Goal: Task Accomplishment & Management: Manage account settings

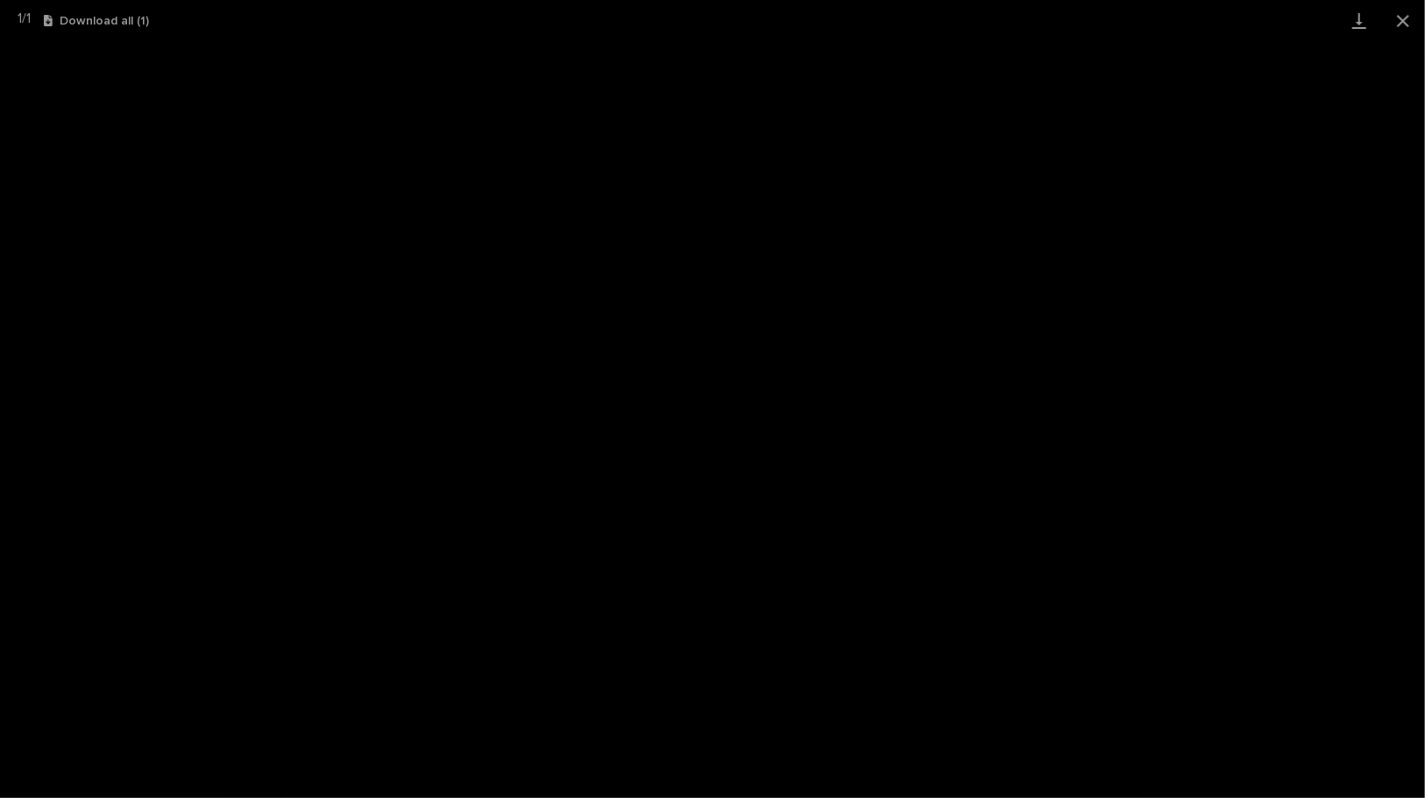
scroll to position [485, 0]
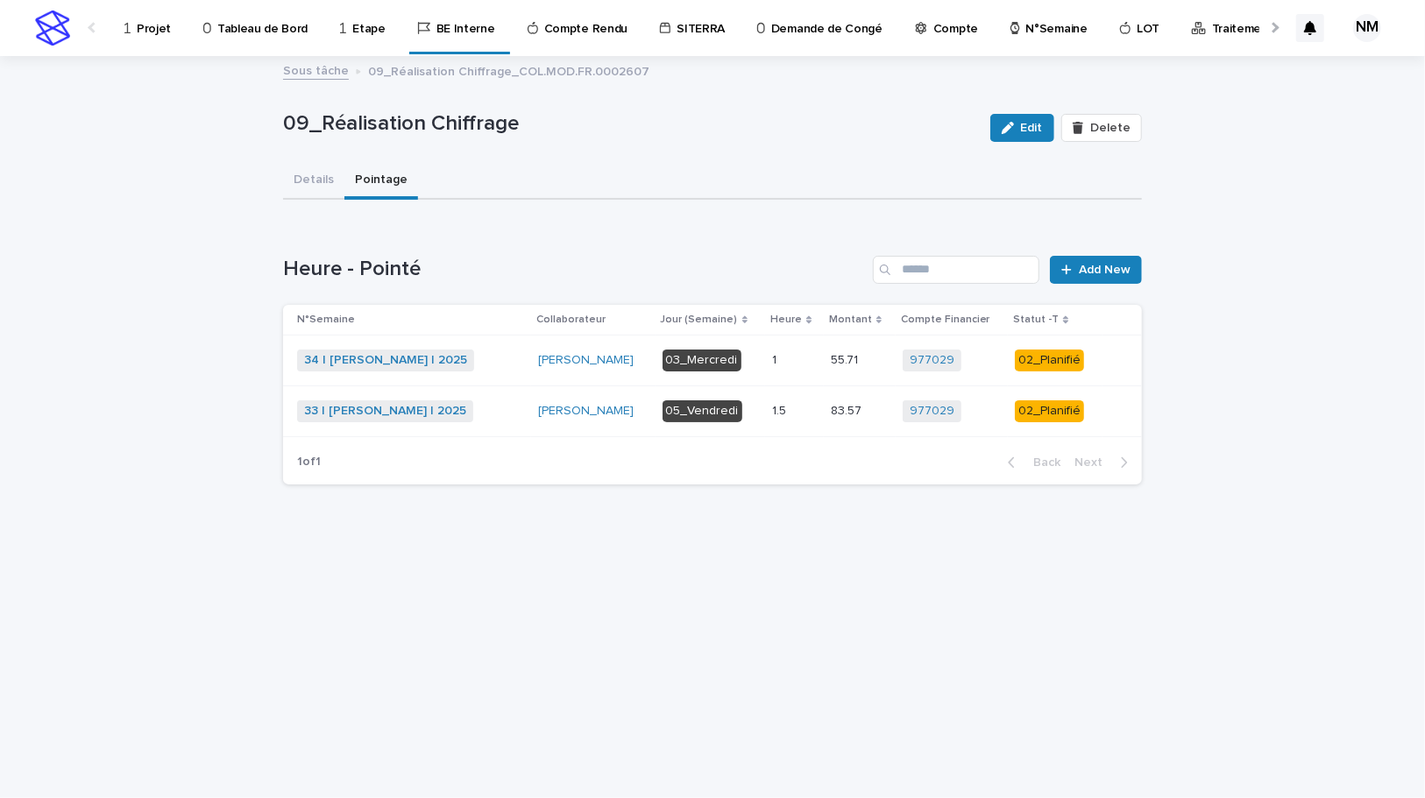
click at [144, 31] on p "Projet" at bounding box center [154, 18] width 34 height 37
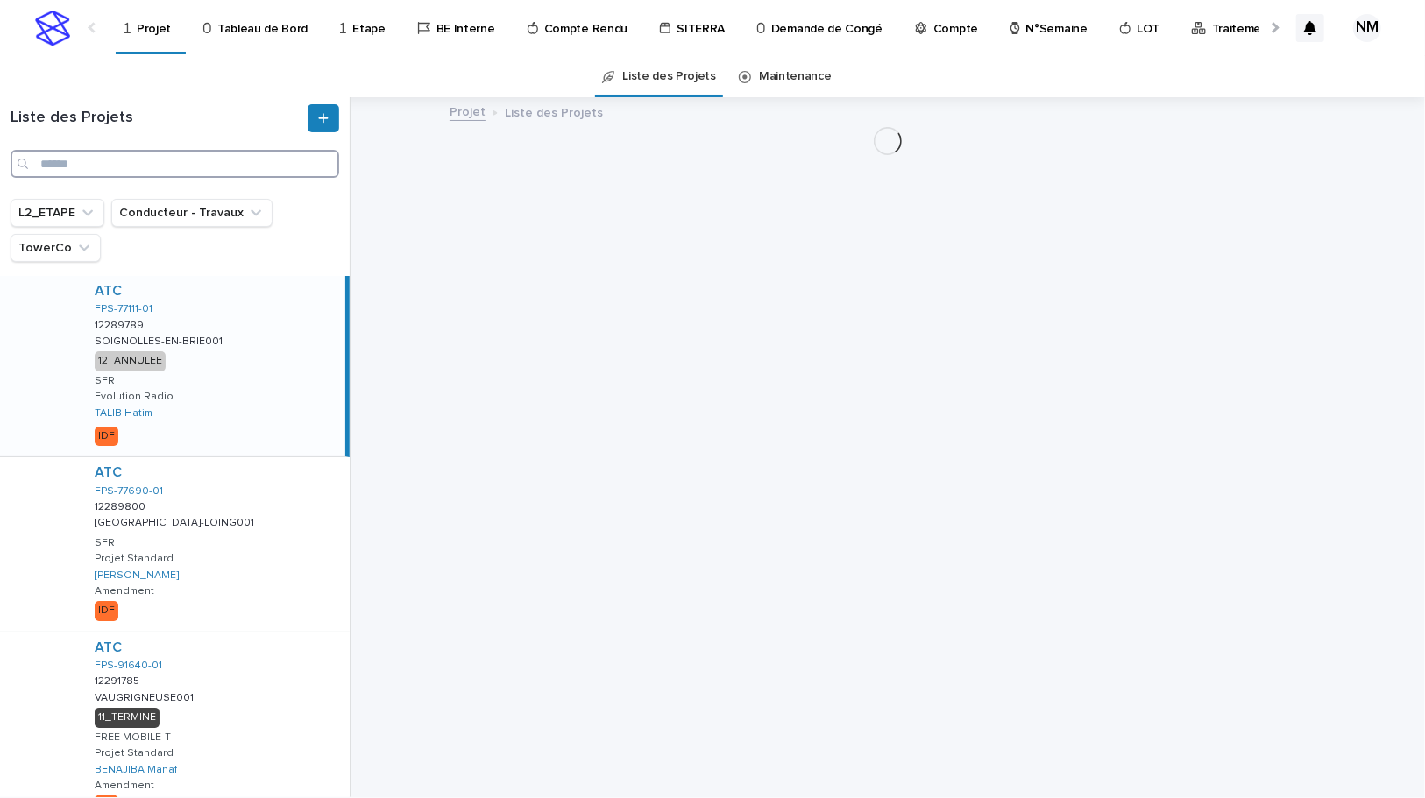
click at [145, 159] on input "Search" at bounding box center [175, 164] width 329 height 28
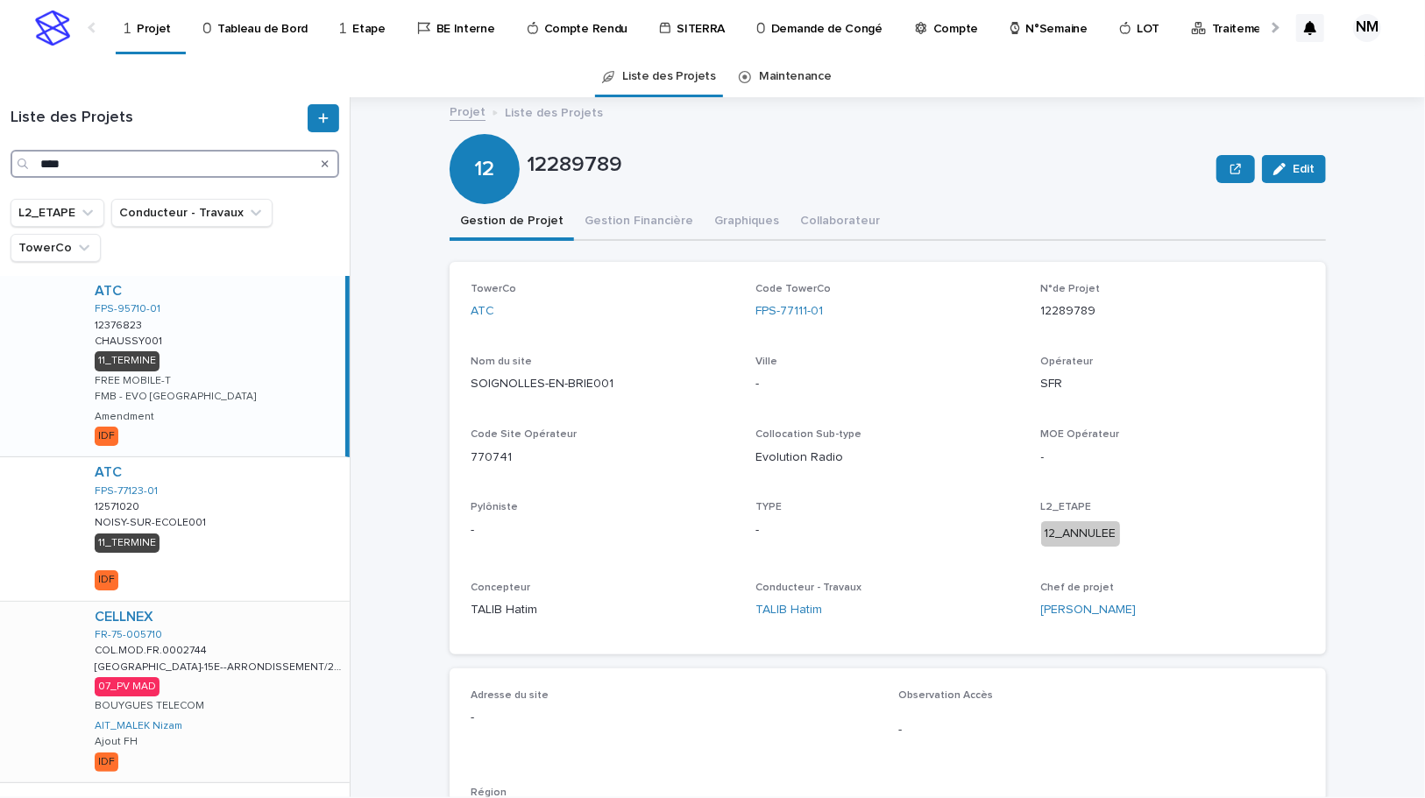
type input "****"
click at [315, 714] on div "CELLNEX FR-75-005710 COL.MOD.FR.0002744 COL.MOD.FR.0002744 PARIS-15E--ARRONDISS…" at bounding box center [215, 692] width 269 height 181
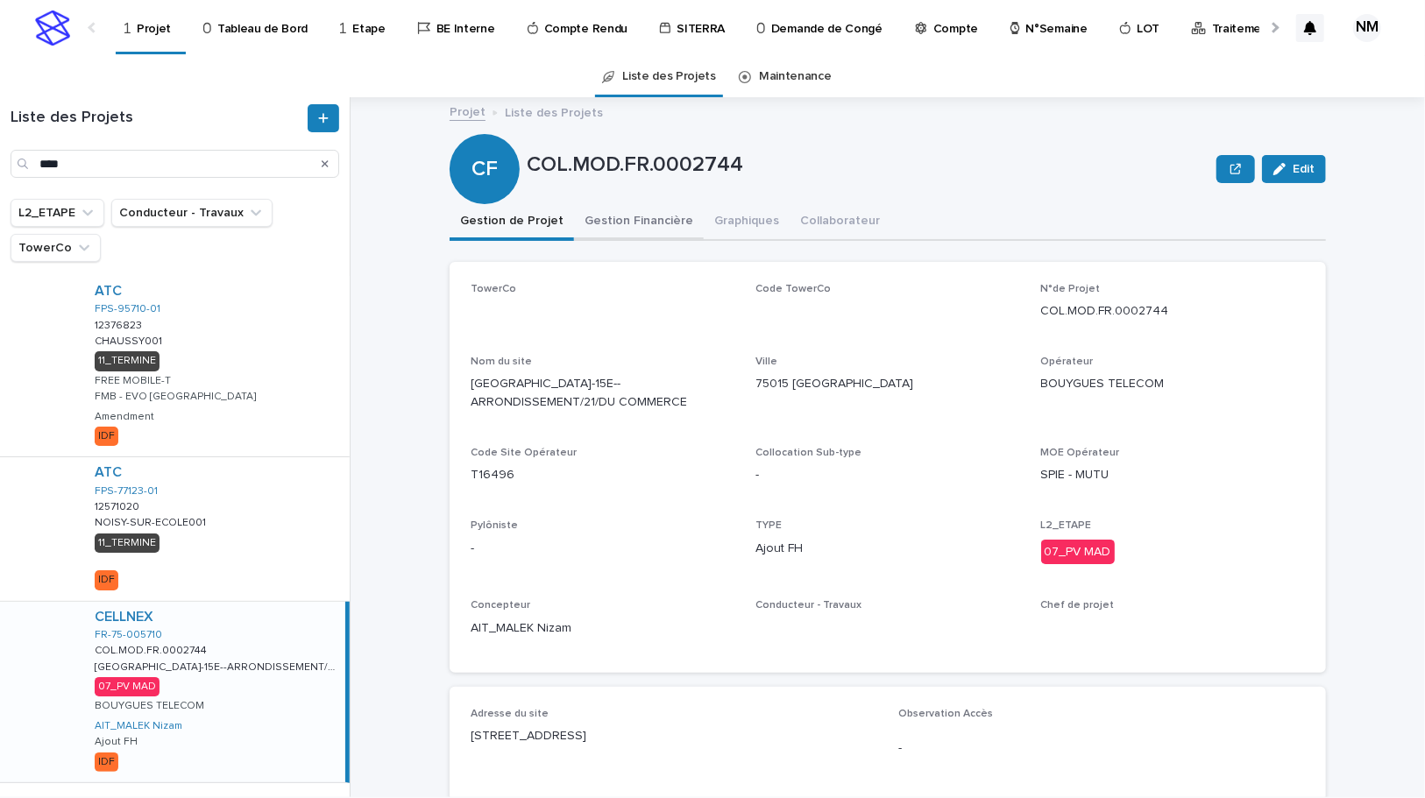
click at [630, 223] on button "Gestion Financière" at bounding box center [639, 222] width 130 height 37
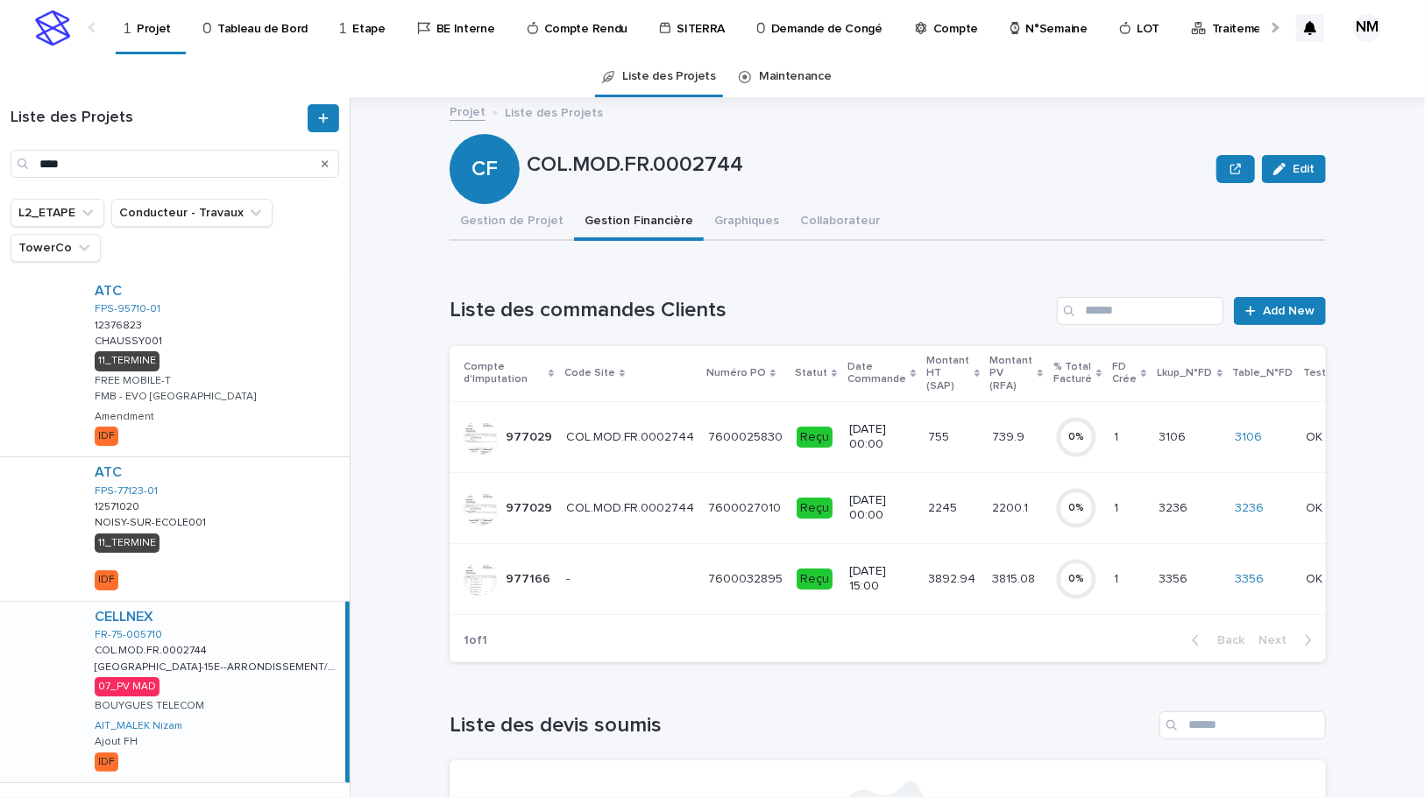
click at [946, 593] on td "3892.94 3892.94" at bounding box center [953, 578] width 63 height 71
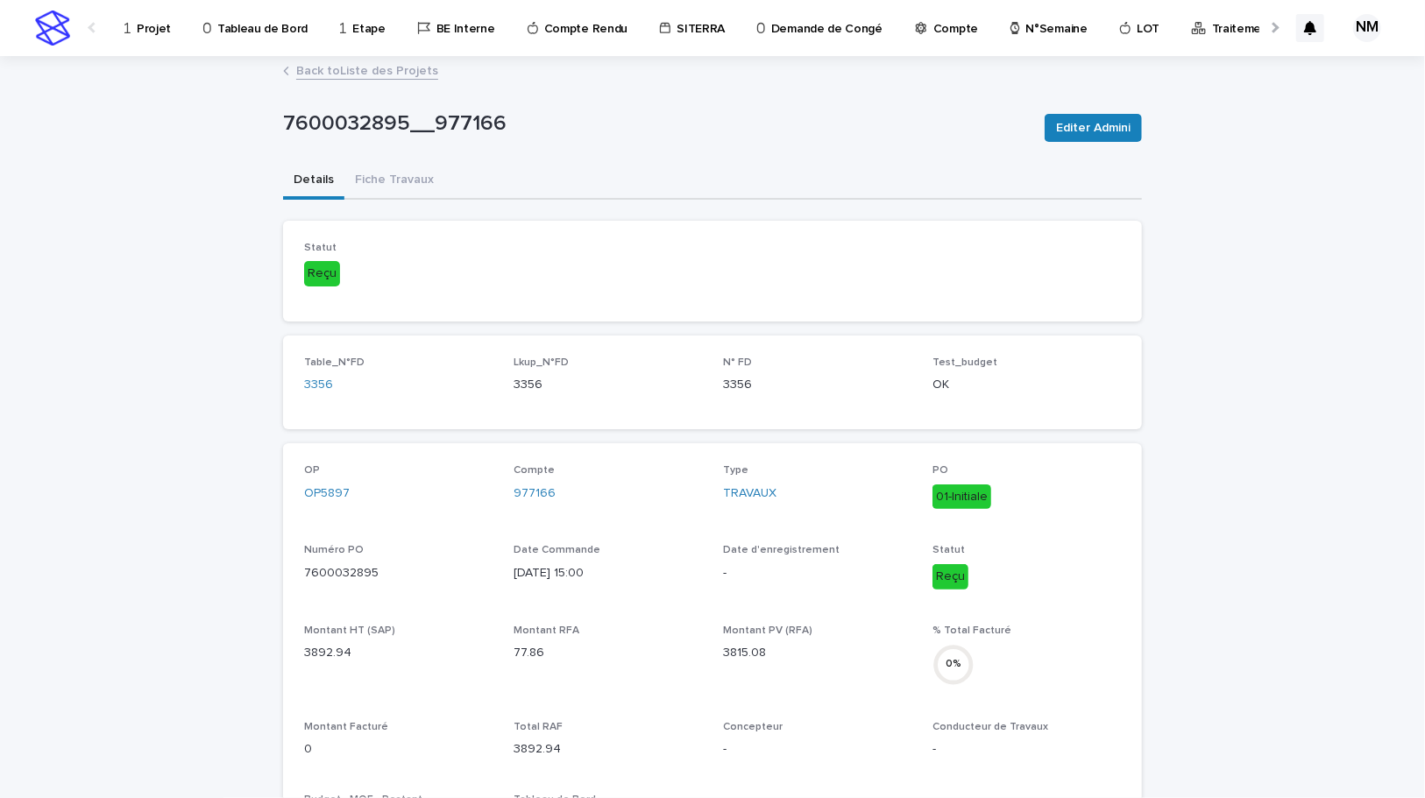
click at [376, 159] on div "7600032895__977166 Editer Admini" at bounding box center [712, 128] width 859 height 70
click at [376, 175] on button "Fiche Travaux" at bounding box center [394, 181] width 100 height 37
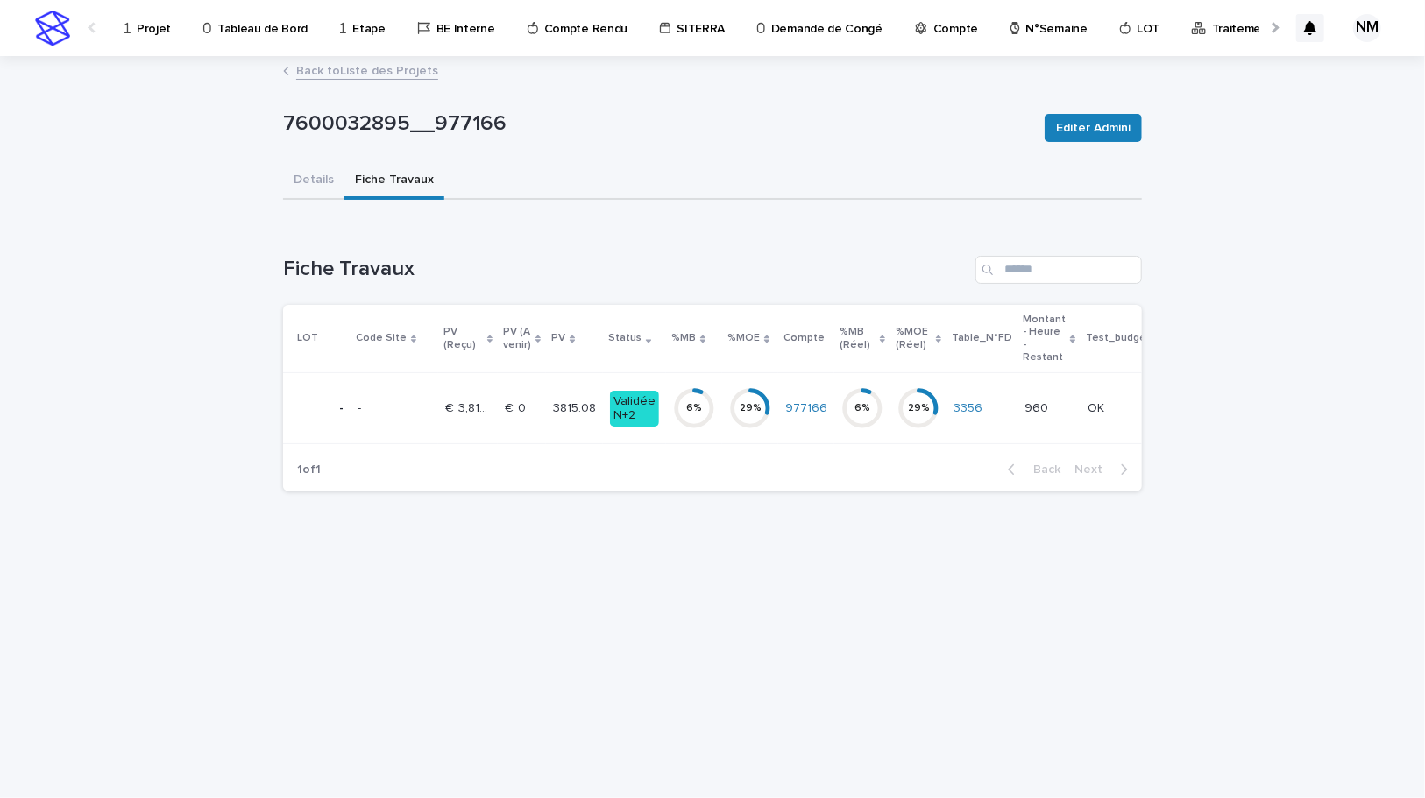
click at [722, 424] on td "29 %" at bounding box center [750, 408] width 56 height 71
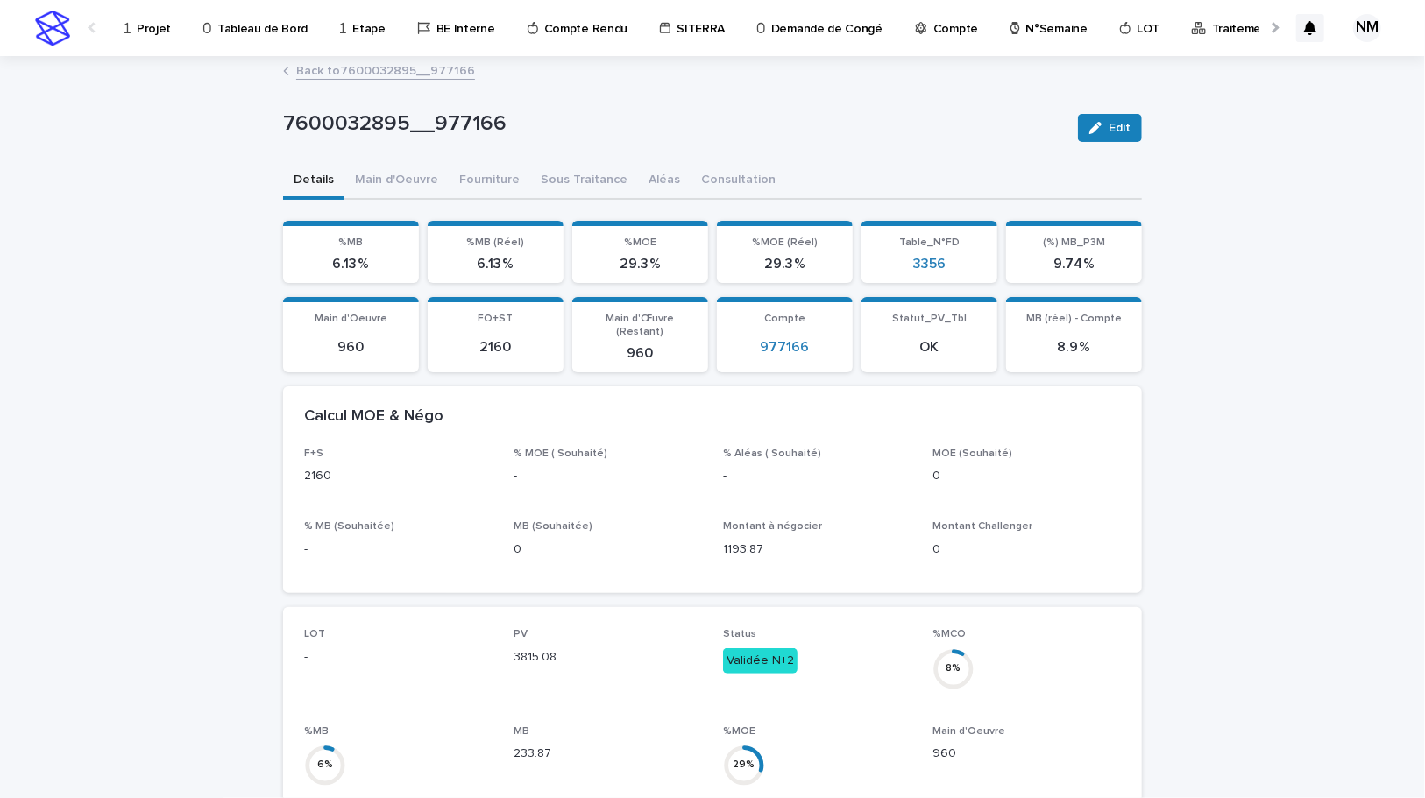
click at [155, 33] on p "Projet" at bounding box center [154, 18] width 34 height 37
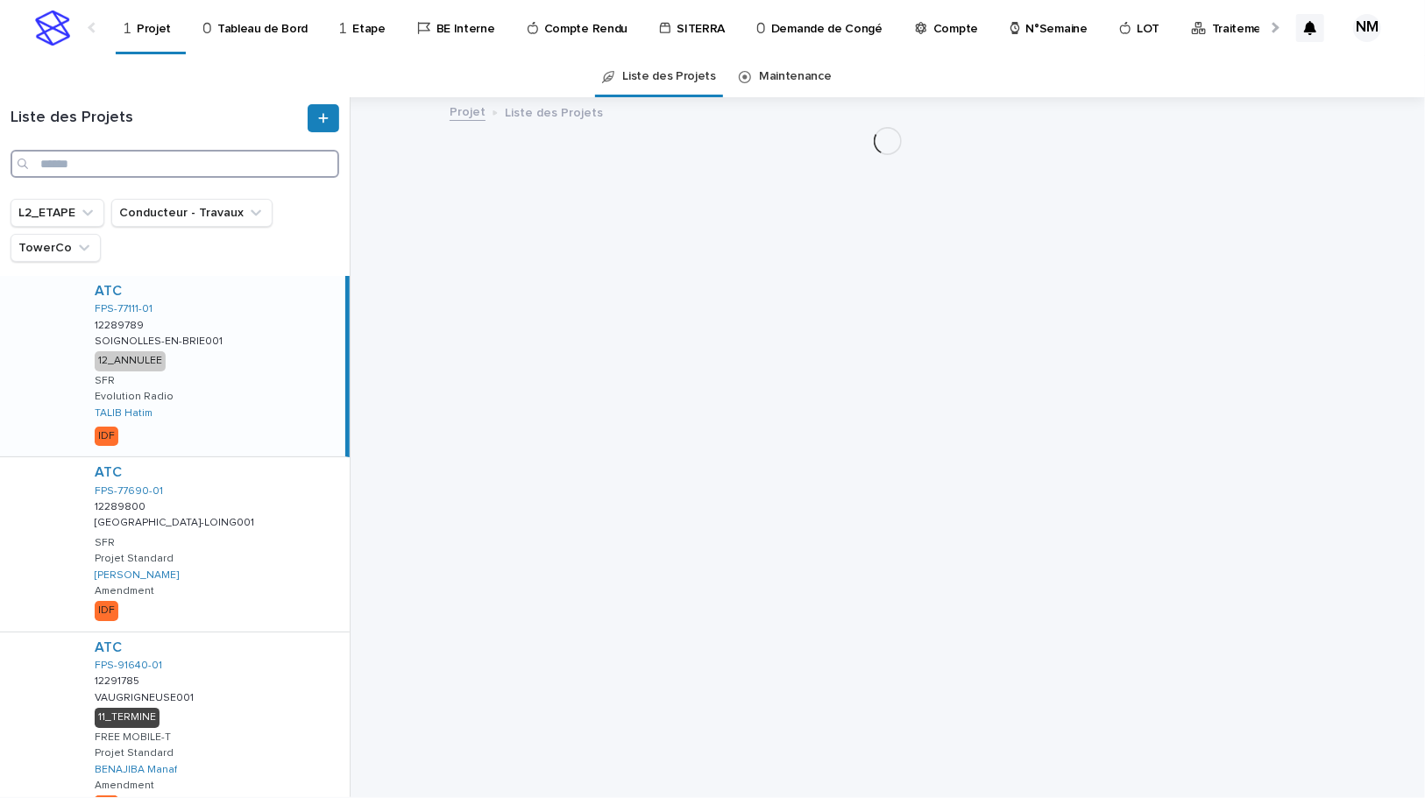
click at [135, 159] on input "Search" at bounding box center [175, 164] width 329 height 28
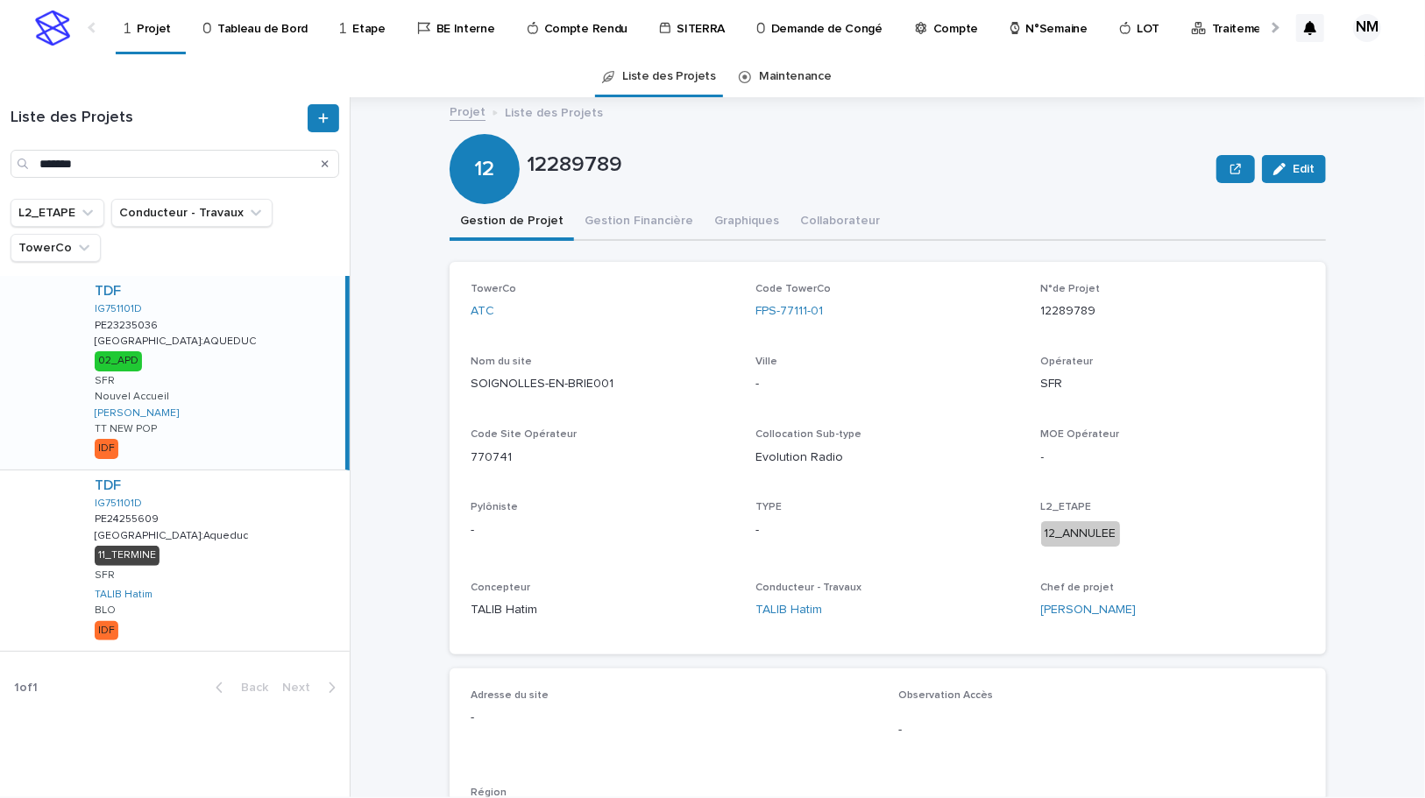
click at [289, 357] on div "TDF IG751101D PE23235036 PE23235036 PARIS:AQUEDUC PARIS:AQUEDUC 02_APD SFR Nouv…" at bounding box center [213, 373] width 265 height 194
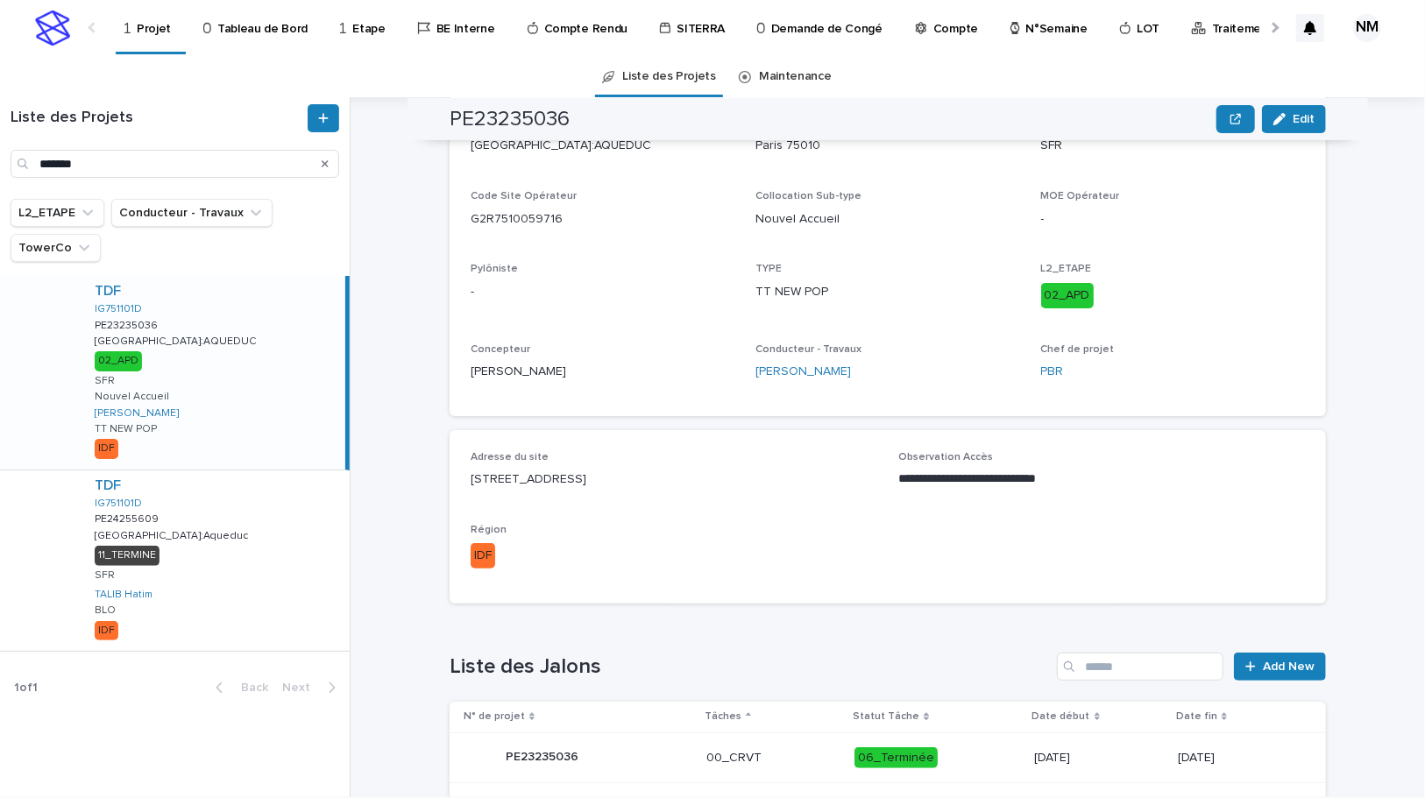
scroll to position [403, 0]
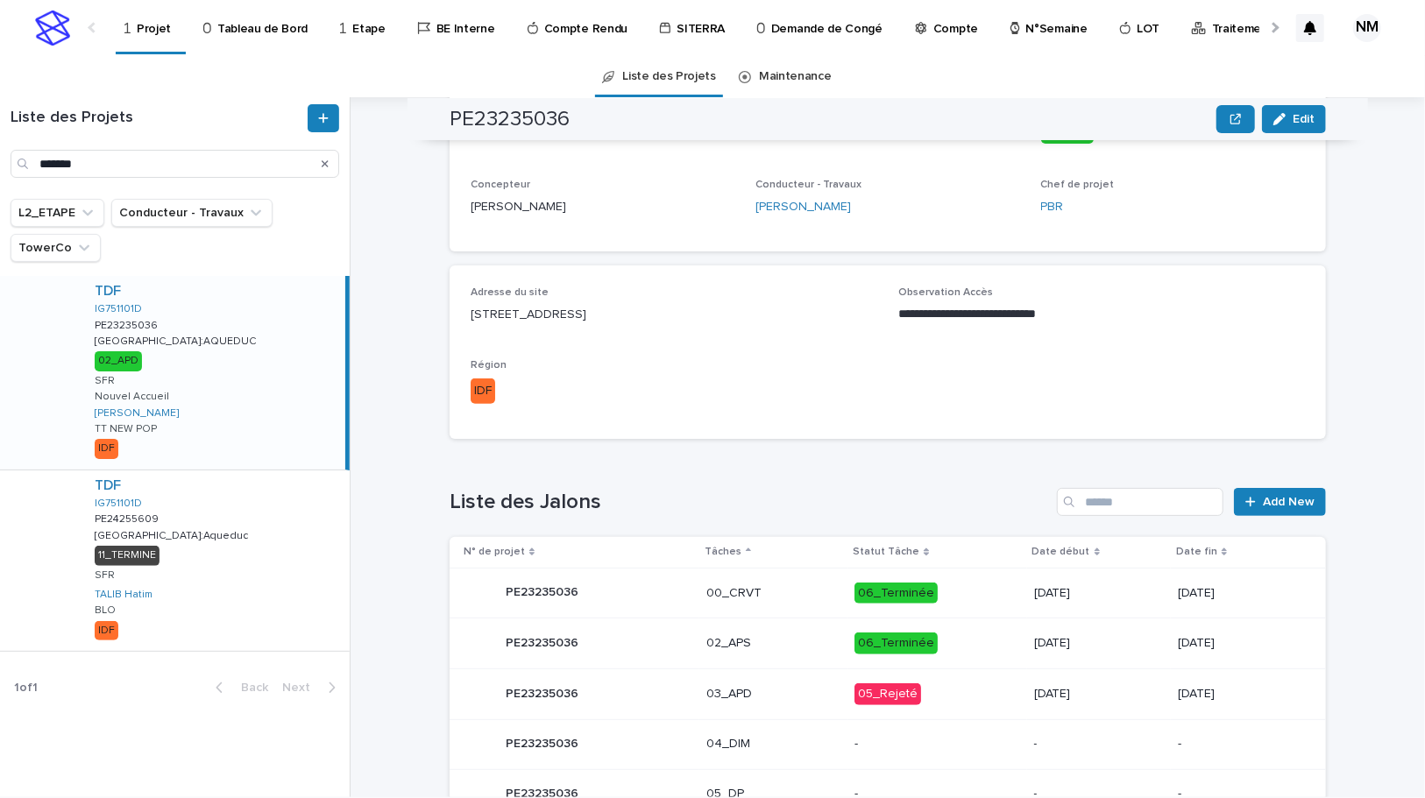
drag, startPoint x: 650, startPoint y: 315, endPoint x: 454, endPoint y: 313, distance: 196.3
click at [454, 313] on div "**********" at bounding box center [888, 353] width 876 height 174
copy p "36 Rue de l'Aqueduc, Paris 75010"
drag, startPoint x: 124, startPoint y: 158, endPoint x: 22, endPoint y: 151, distance: 101.9
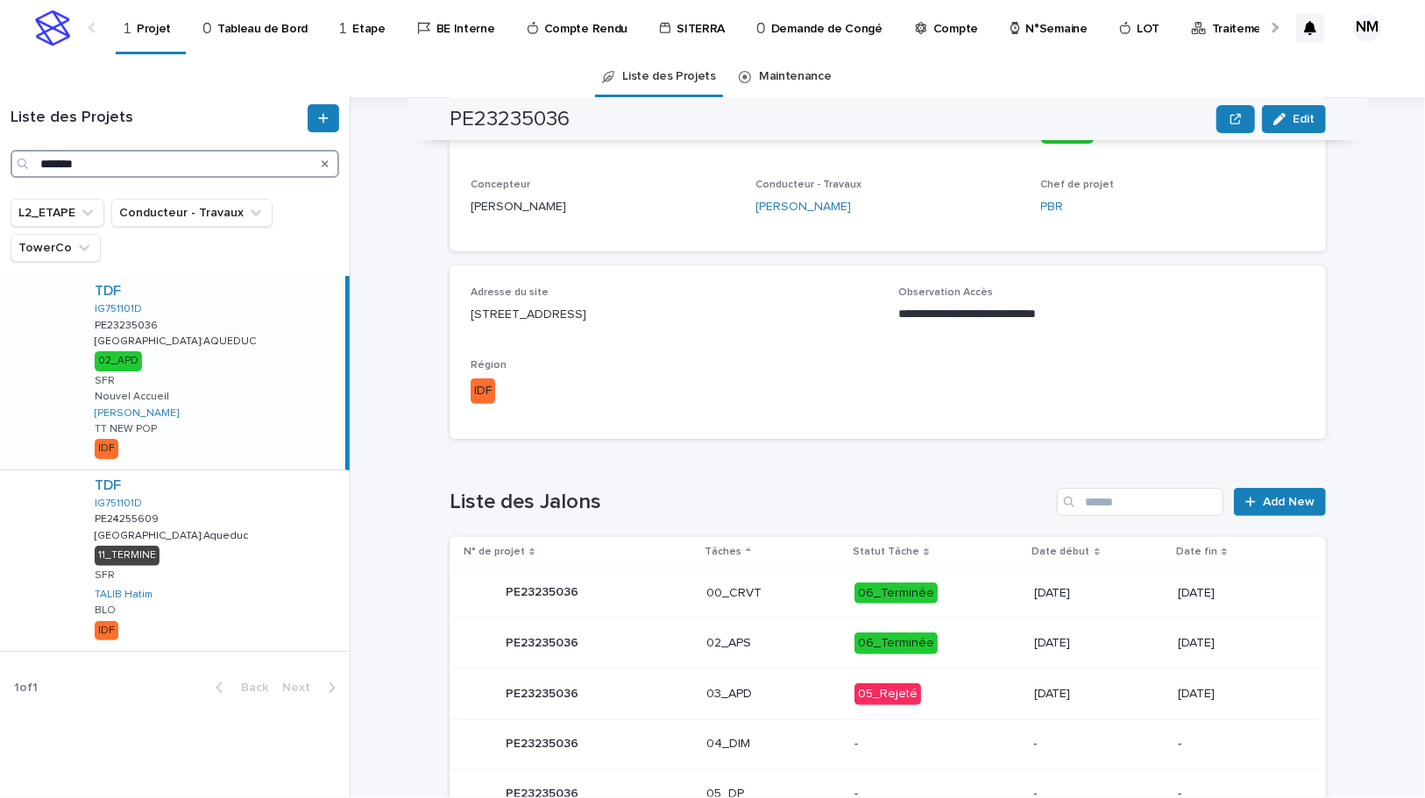
click at [23, 152] on div "*******" at bounding box center [175, 164] width 329 height 28
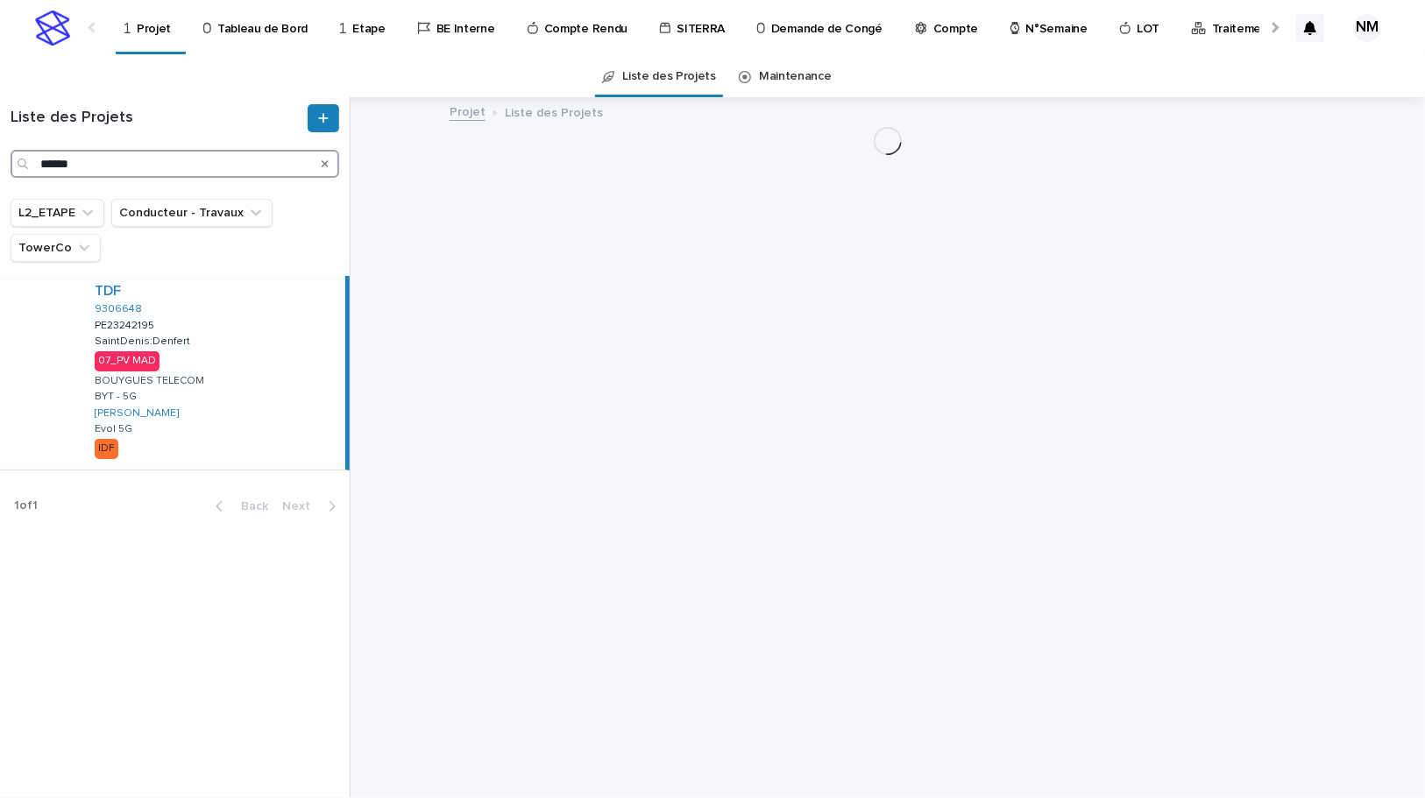
type input "******"
click at [301, 419] on div "TDF 9306648 PE23242195 PE23242195 SaintDenis:Denfert SaintDenis:Denfert 07_PV M…" at bounding box center [213, 373] width 265 height 194
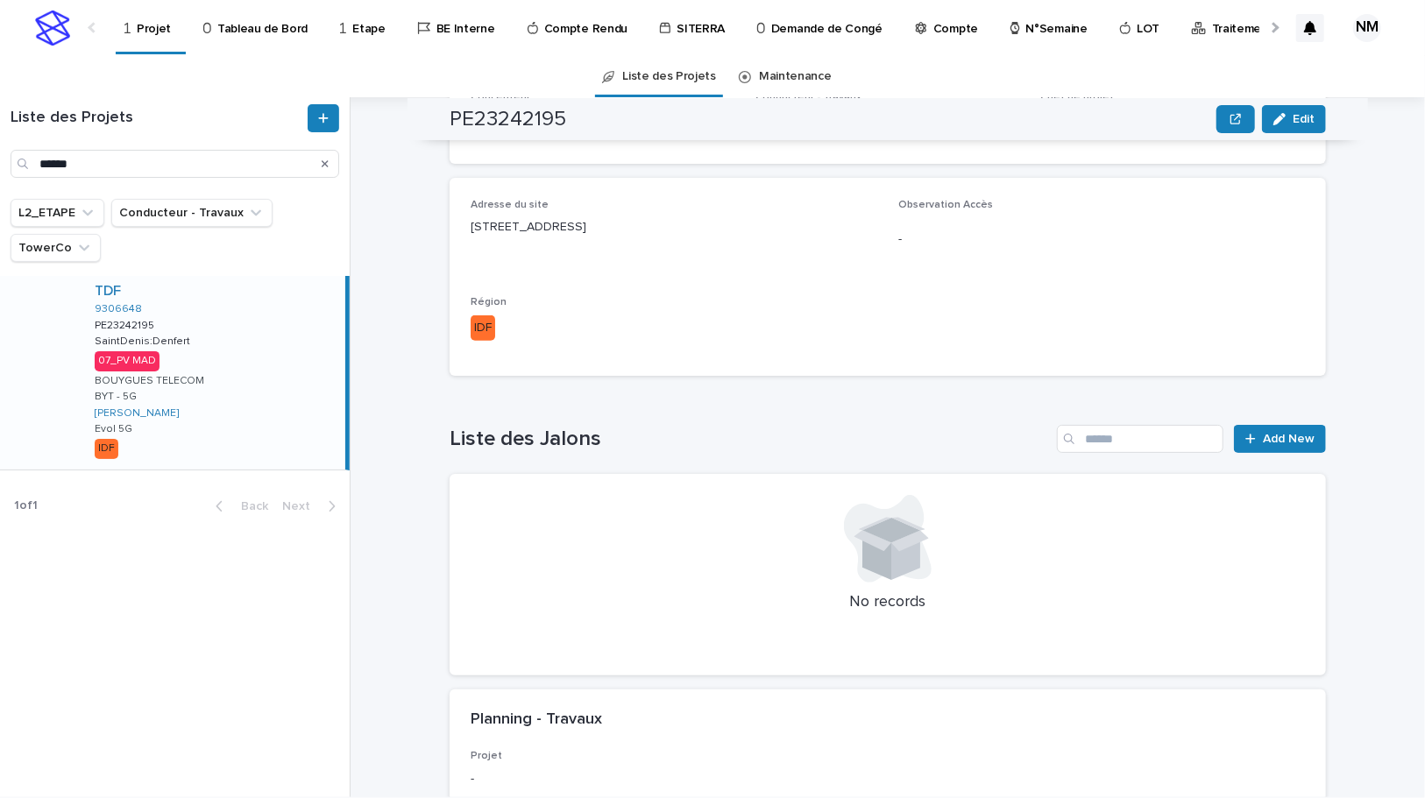
scroll to position [656, 0]
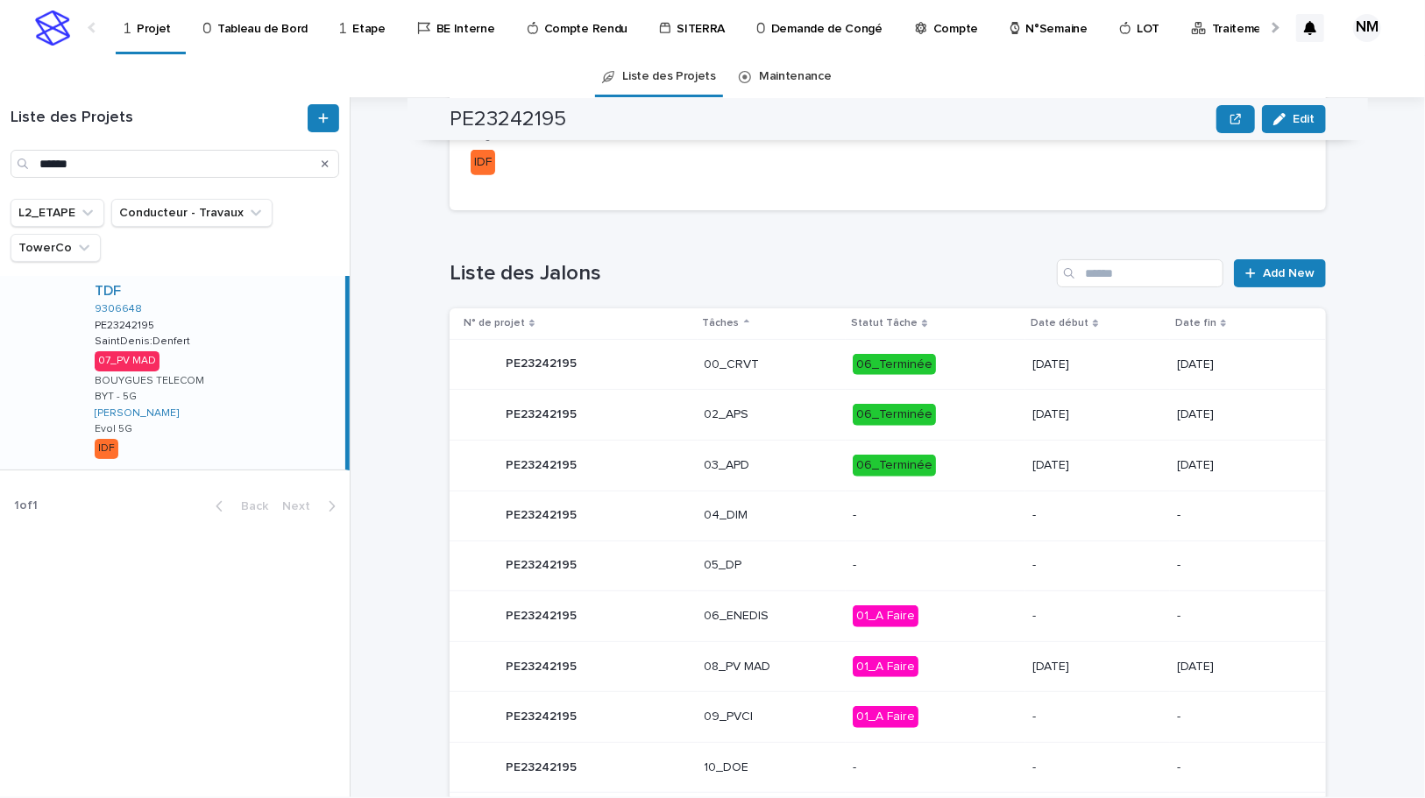
click at [970, 674] on p "01_A Faire" at bounding box center [936, 667] width 166 height 22
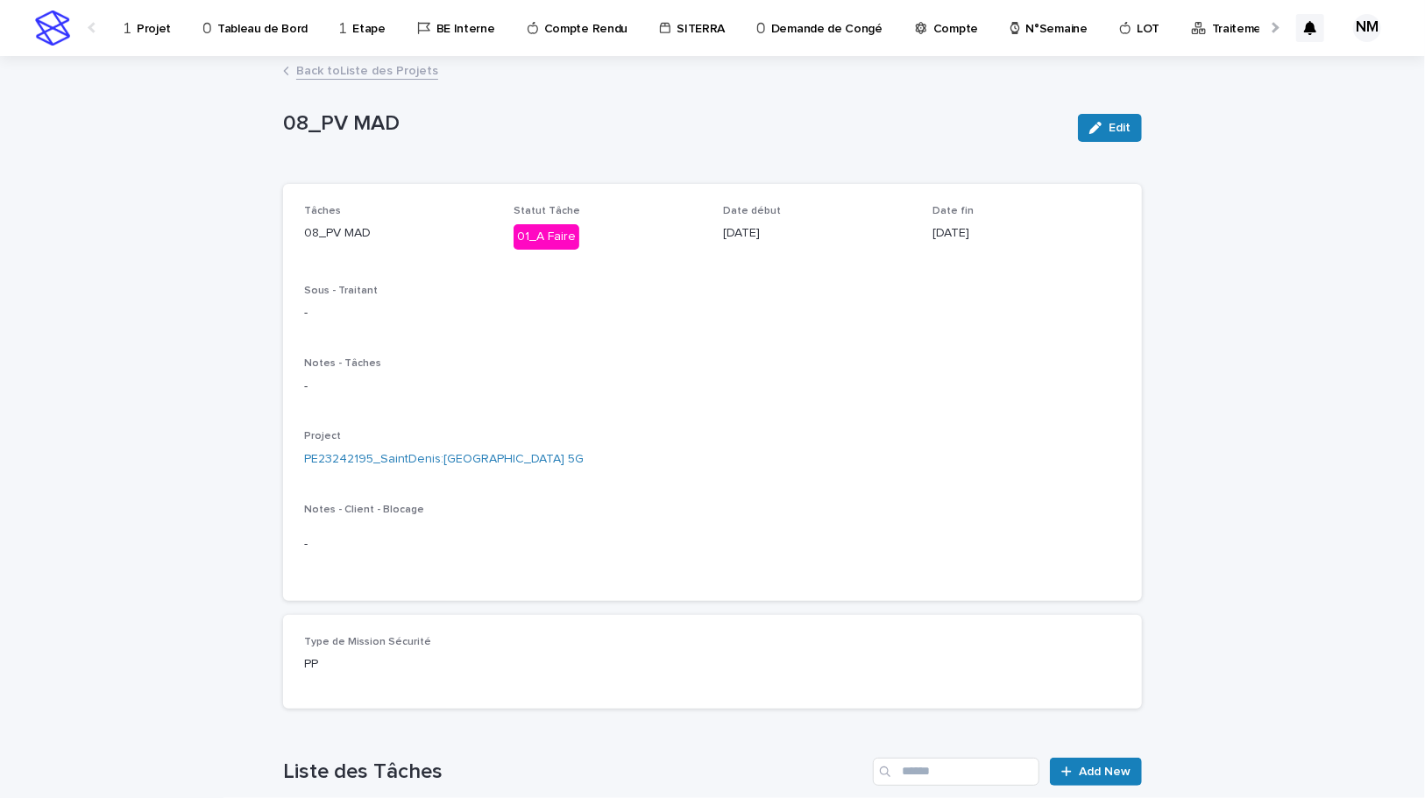
click at [342, 65] on link "Back to Liste des Projets" at bounding box center [367, 70] width 142 height 20
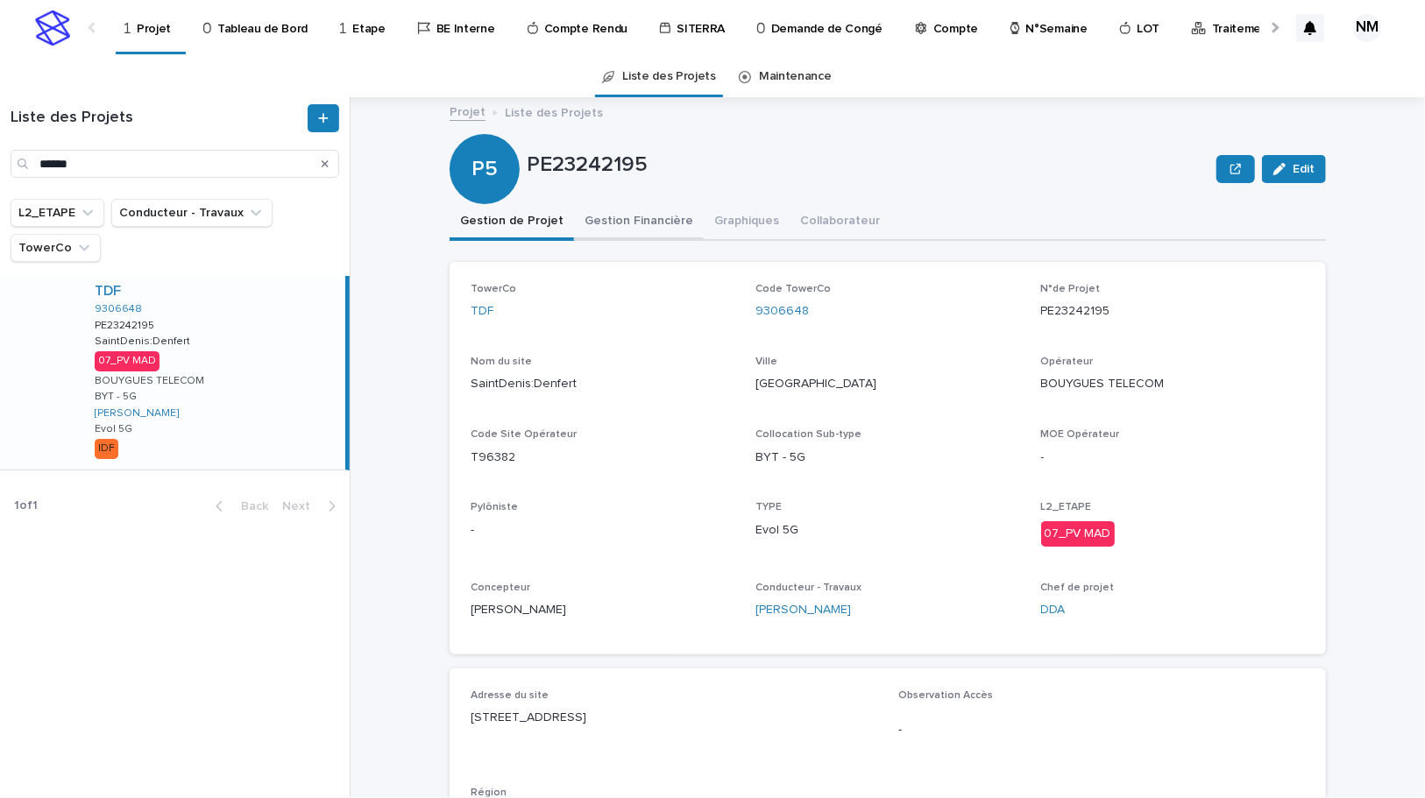
click at [631, 223] on button "Gestion Financière" at bounding box center [639, 222] width 130 height 37
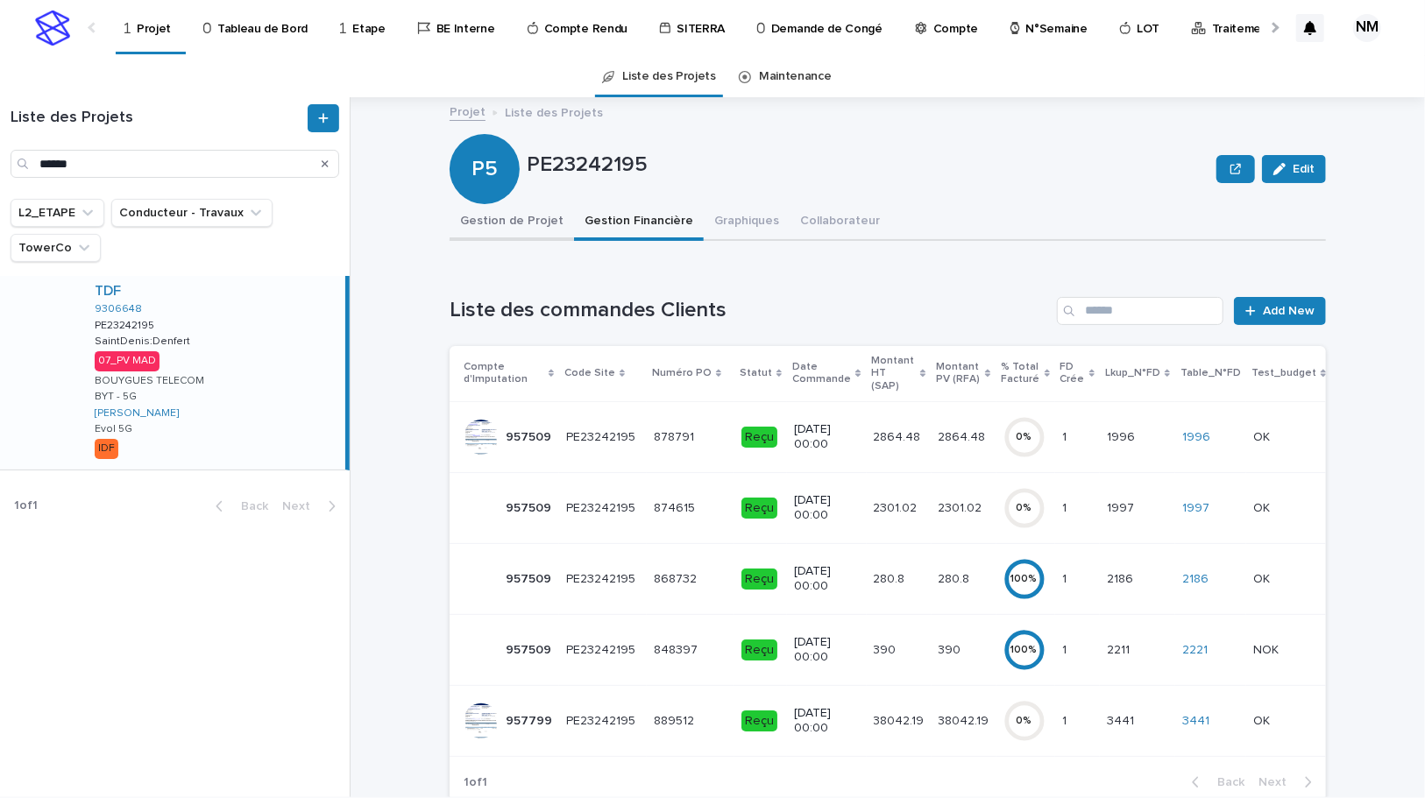
click at [540, 223] on button "Gestion de Projet" at bounding box center [512, 222] width 124 height 37
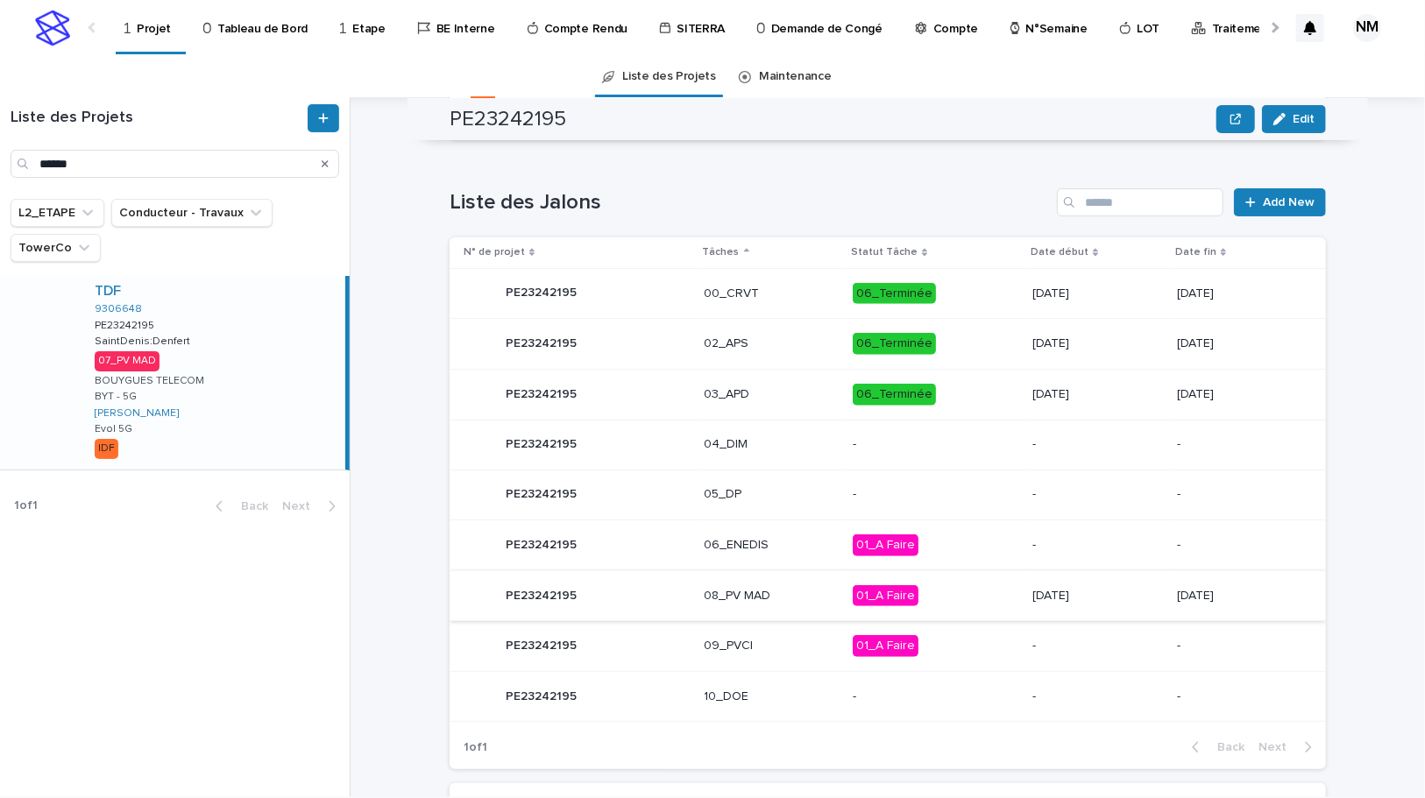
scroll to position [876, 0]
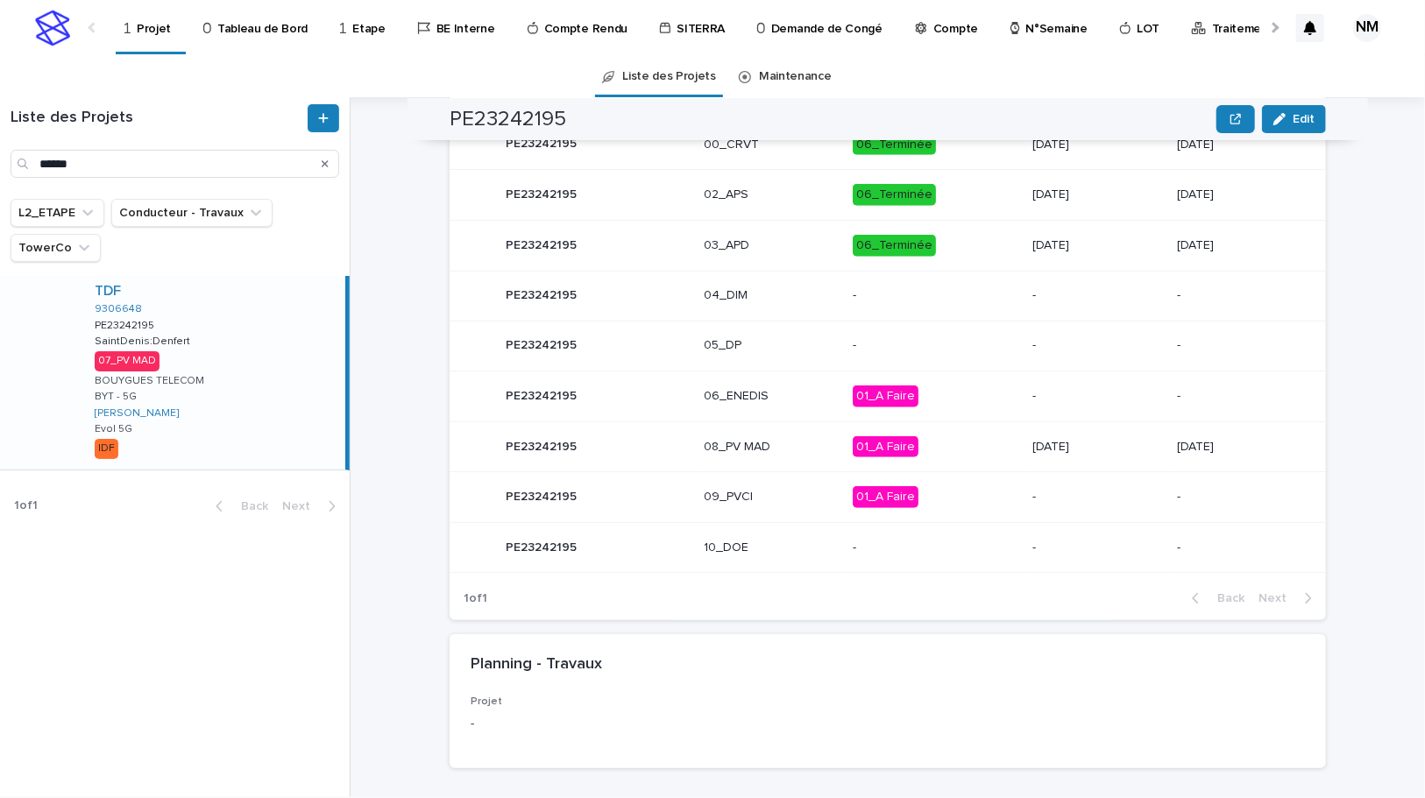
click at [1093, 457] on div "2025-11-28" at bounding box center [1097, 447] width 131 height 29
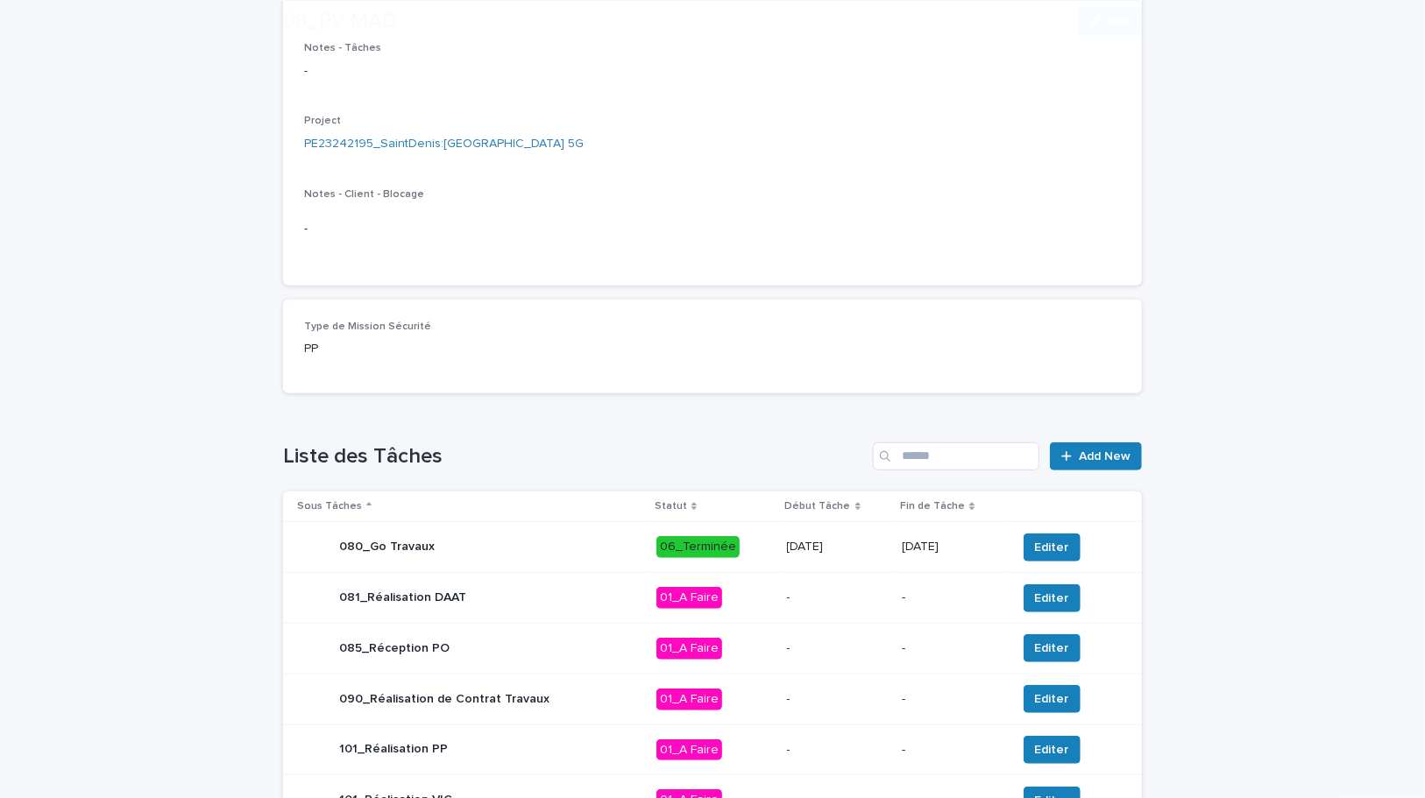
scroll to position [398, 0]
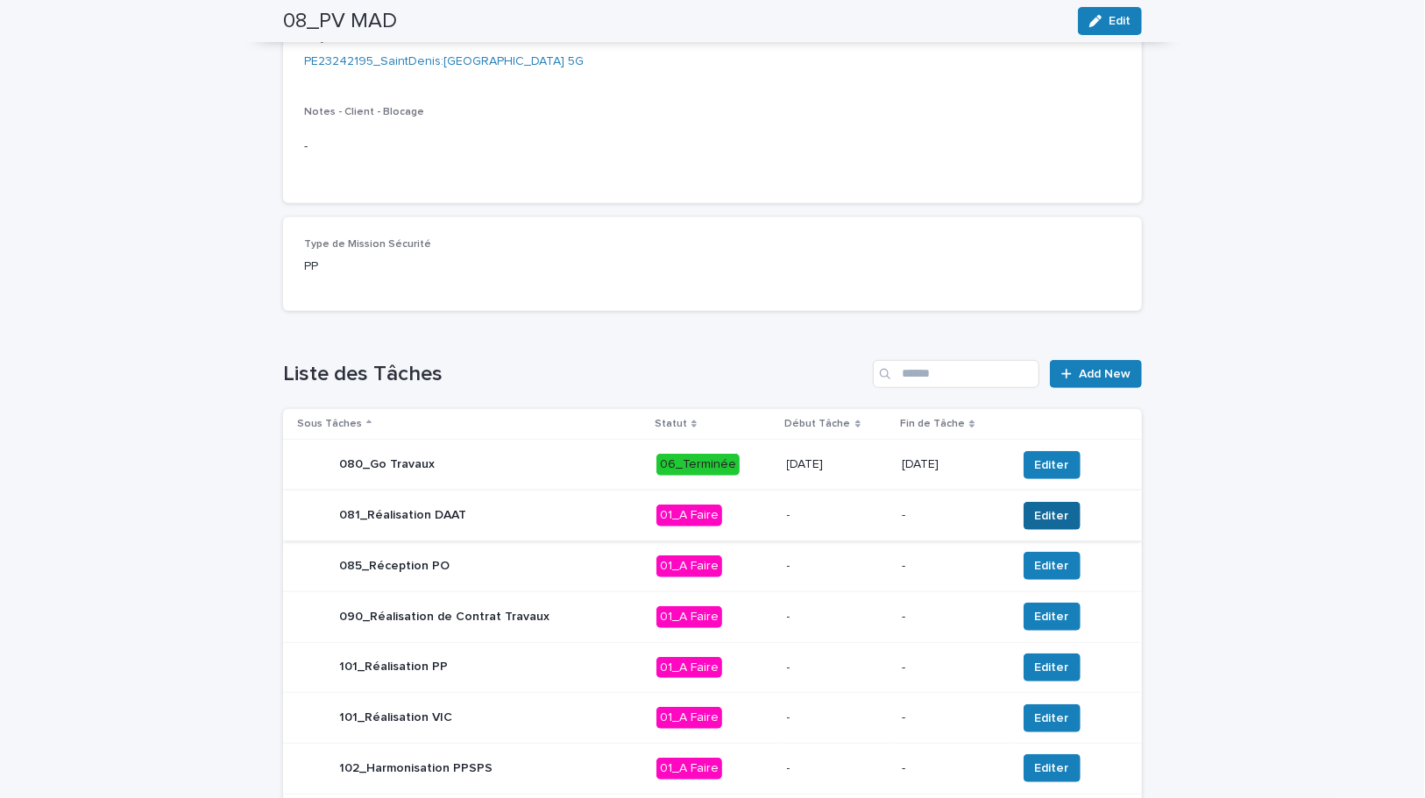
click at [1038, 508] on span "Editer" at bounding box center [1052, 516] width 34 height 18
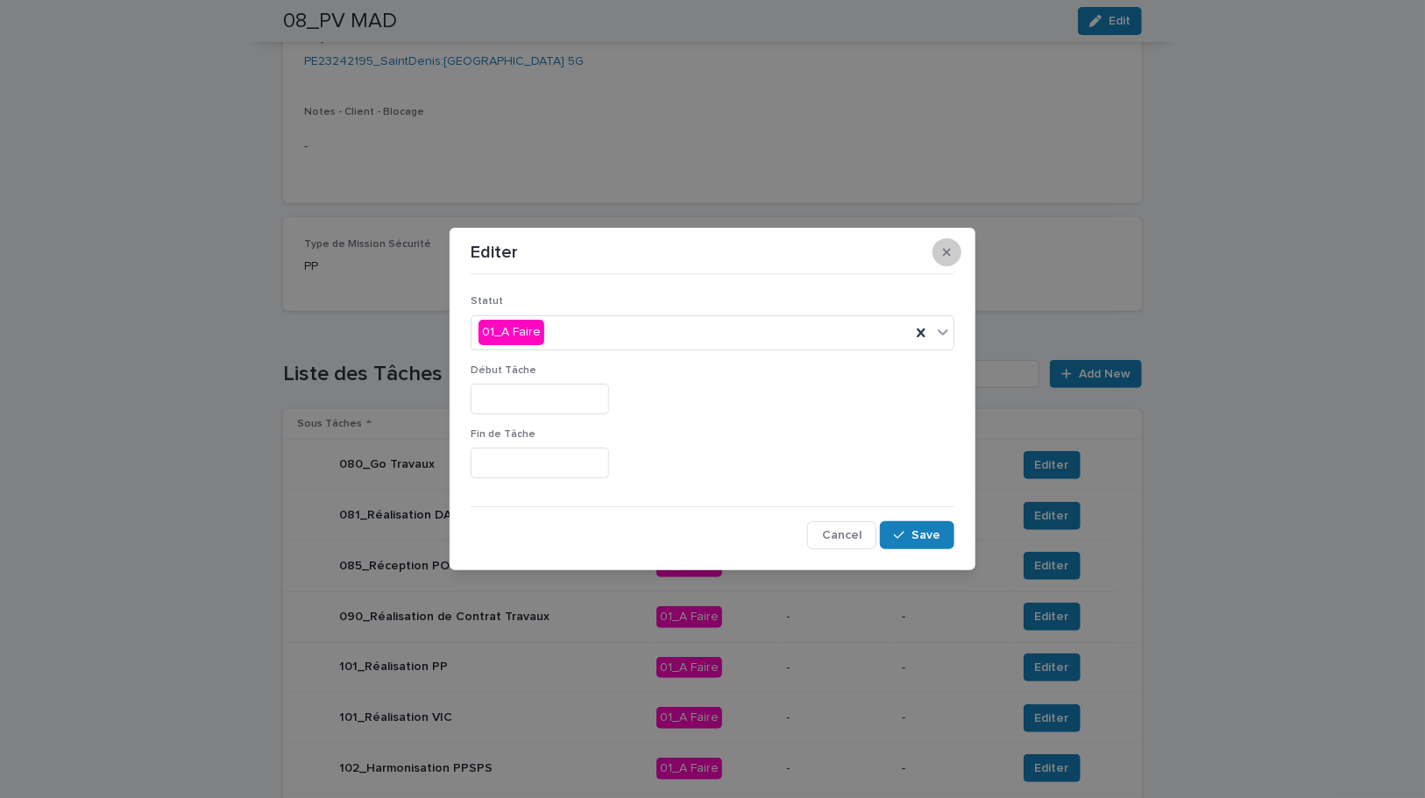
click at [956, 252] on button "button" at bounding box center [946, 252] width 29 height 28
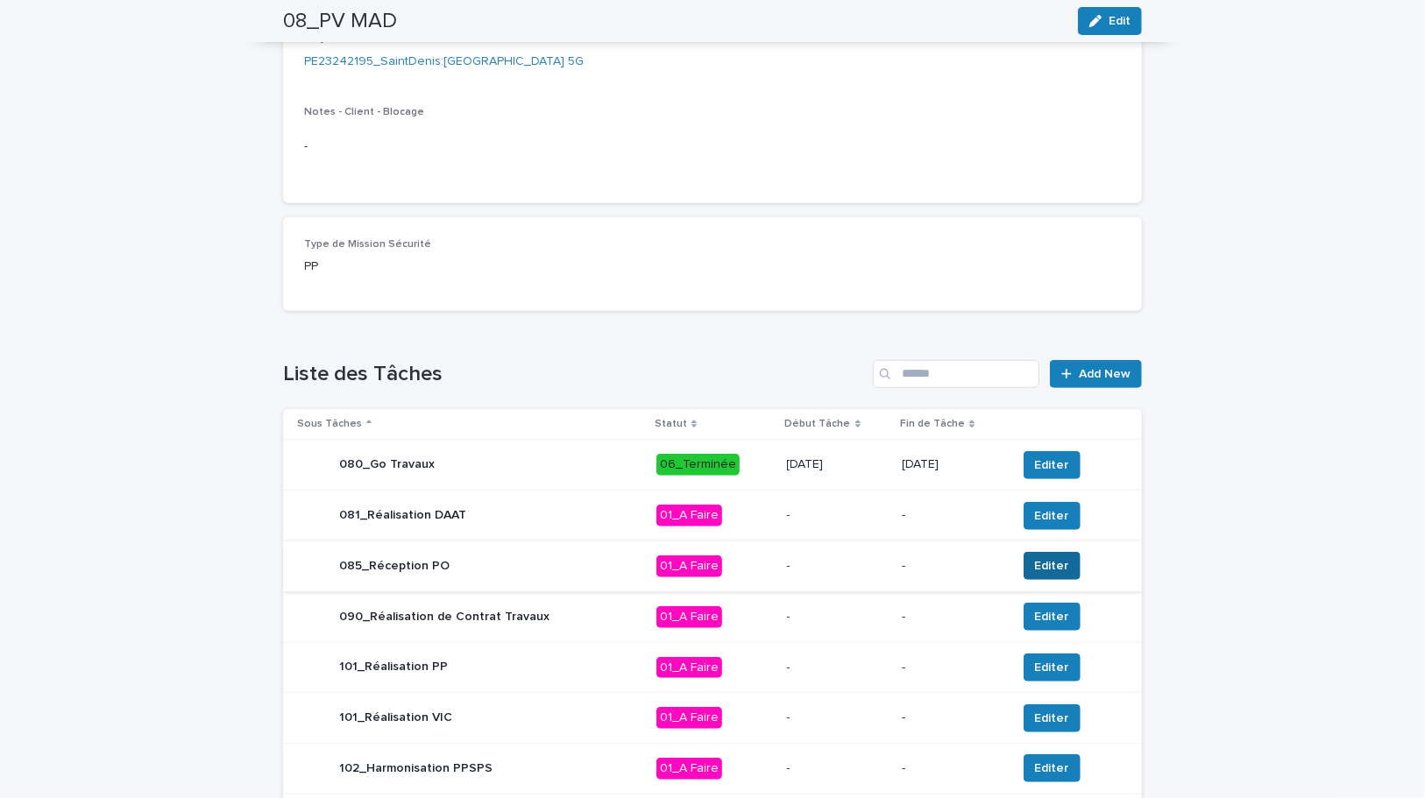
click at [1044, 572] on span "Editer" at bounding box center [1052, 566] width 34 height 18
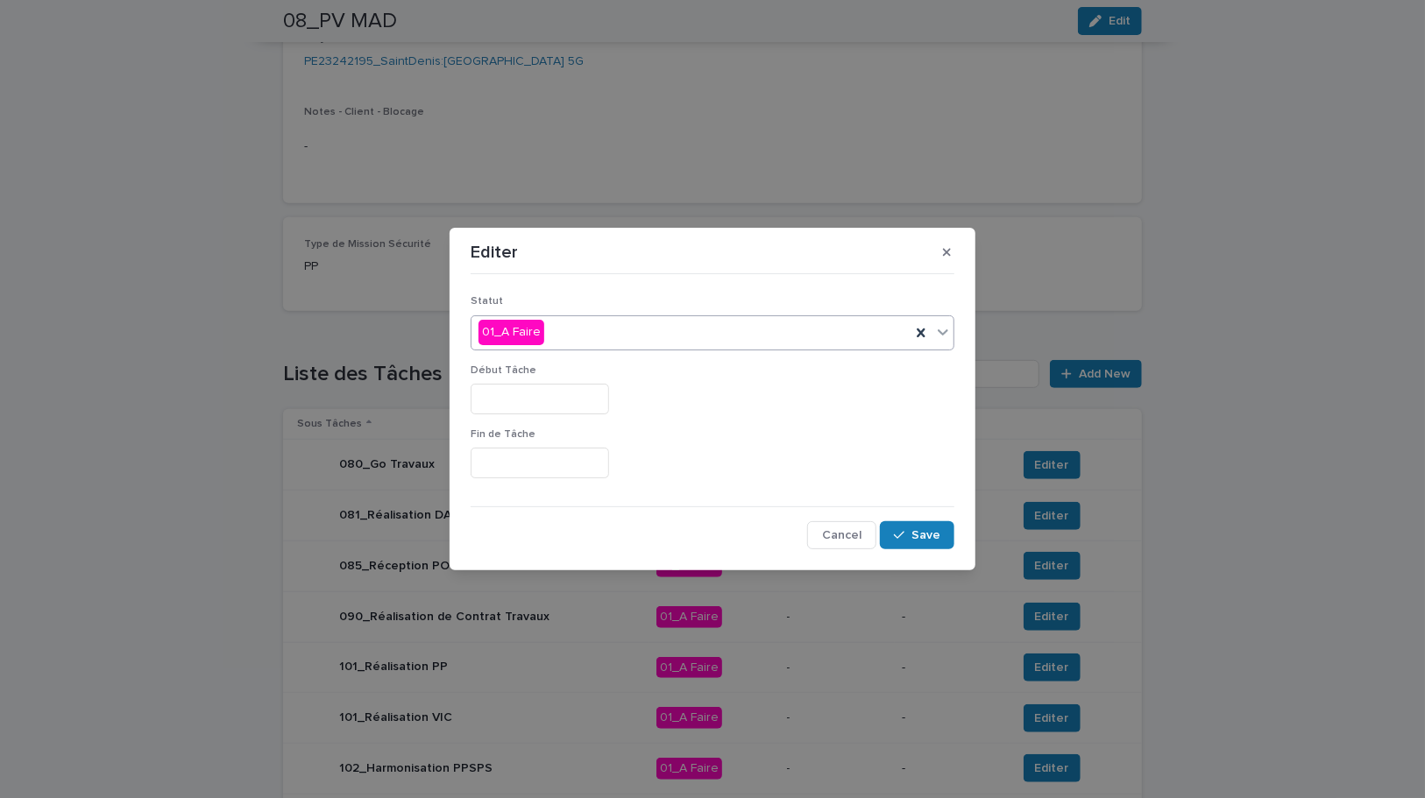
click at [585, 335] on div "01_A Faire" at bounding box center [690, 332] width 439 height 29
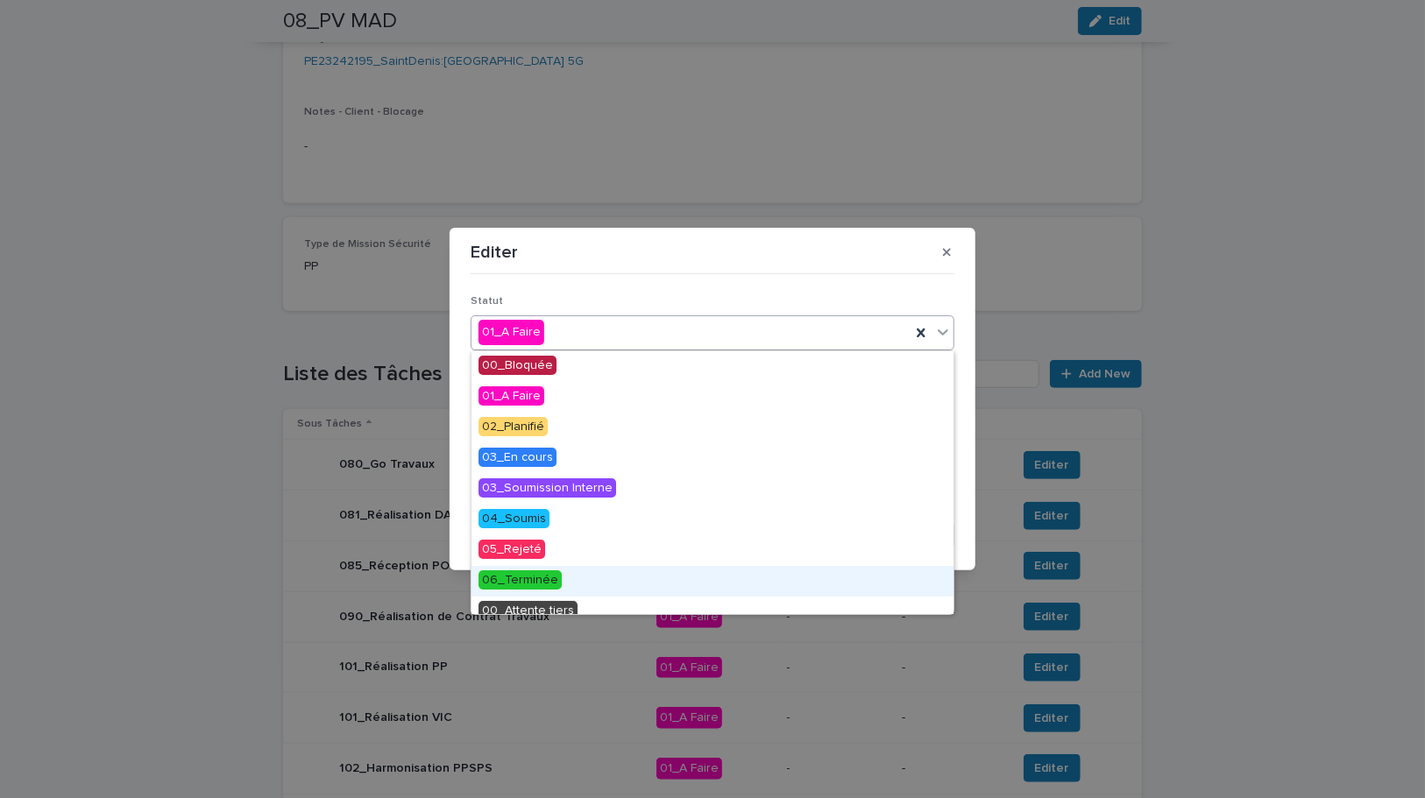
drag, startPoint x: 562, startPoint y: 599, endPoint x: 590, endPoint y: 527, distance: 77.1
click at [543, 582] on span "06_Terminée" at bounding box center [519, 579] width 83 height 19
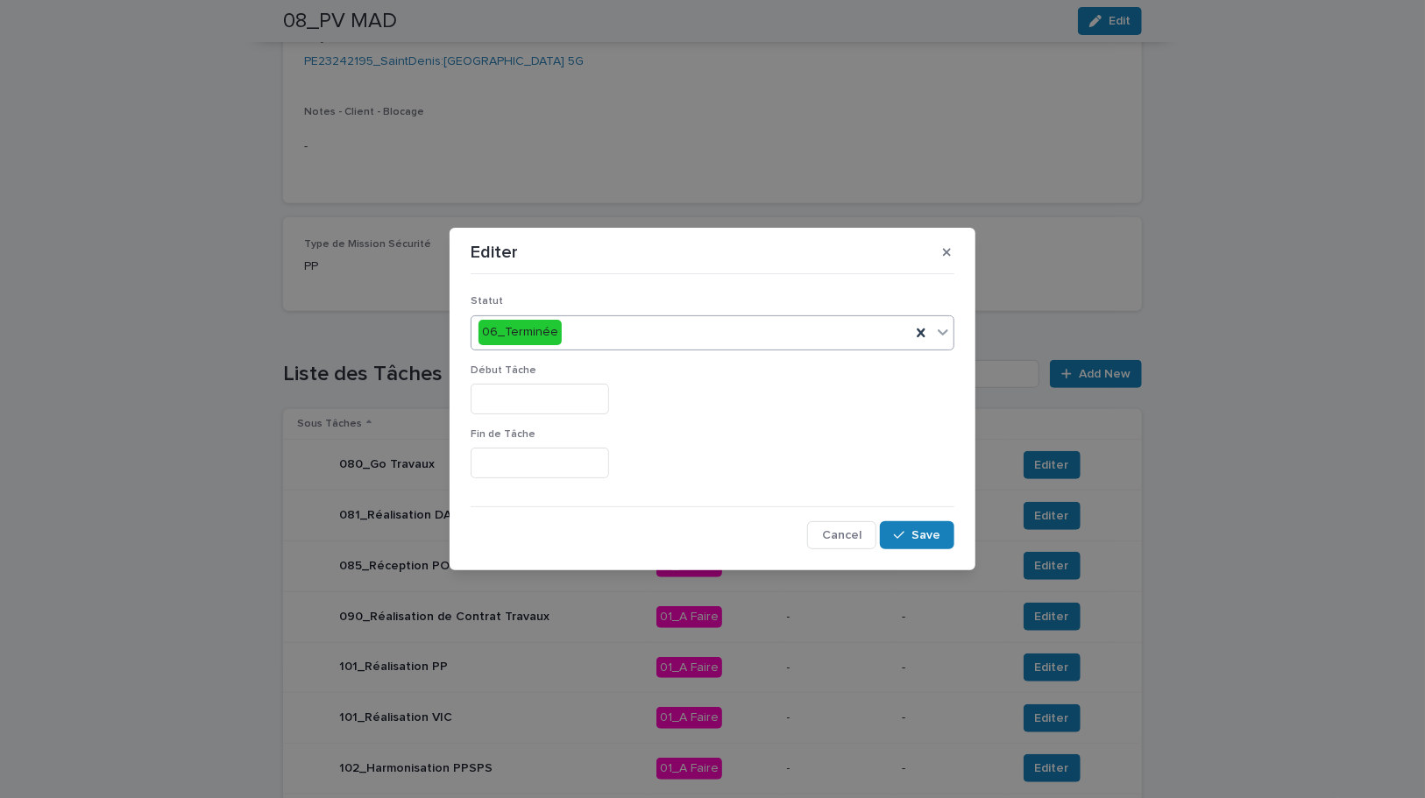
click at [556, 395] on input "text" at bounding box center [540, 399] width 138 height 31
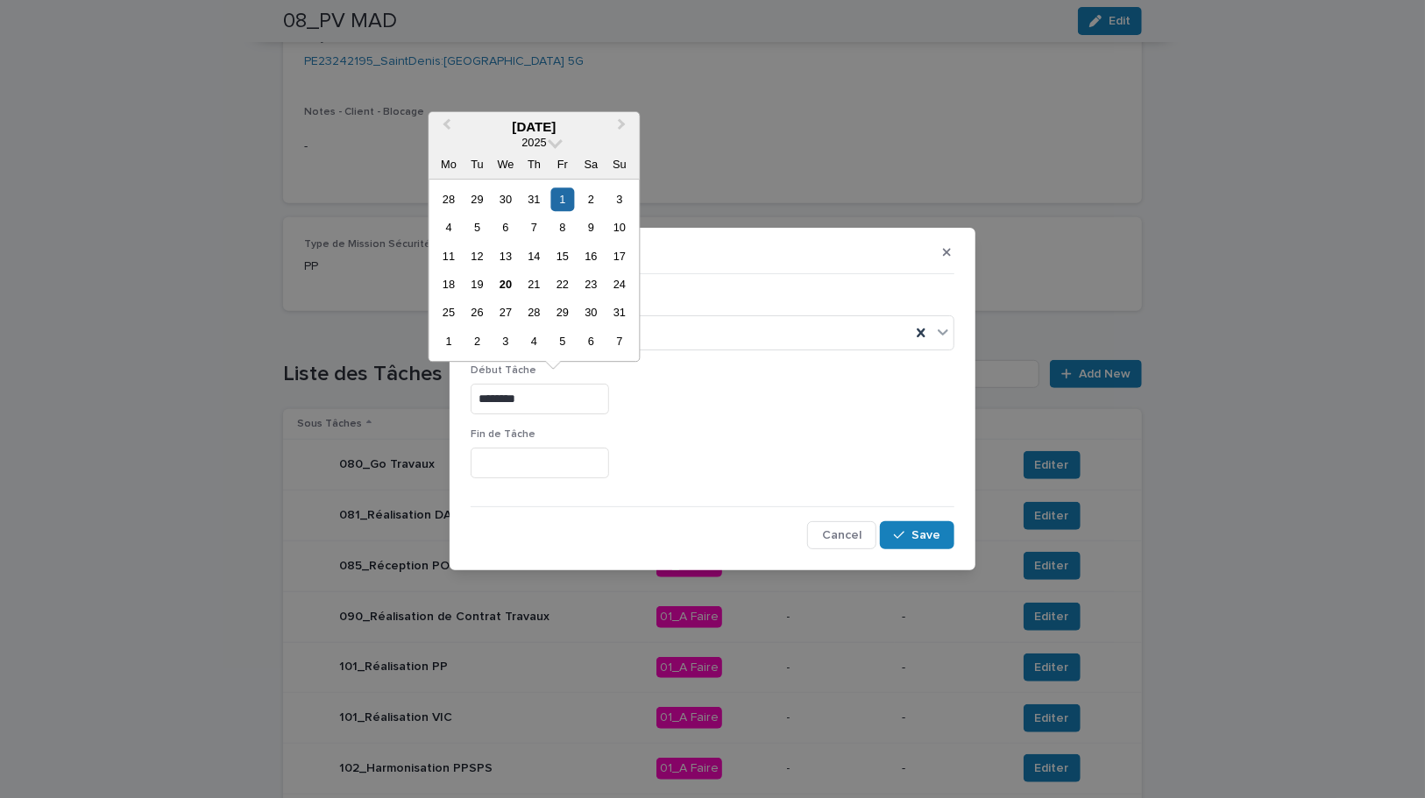
drag, startPoint x: 556, startPoint y: 393, endPoint x: 441, endPoint y: 392, distance: 115.7
click at [441, 392] on div "Editer Statut 06_Terminée Début Tâche ******** Fin de Tâche Cancel Save" at bounding box center [712, 399] width 1425 height 798
type input "********"
click at [569, 467] on input "text" at bounding box center [540, 463] width 138 height 31
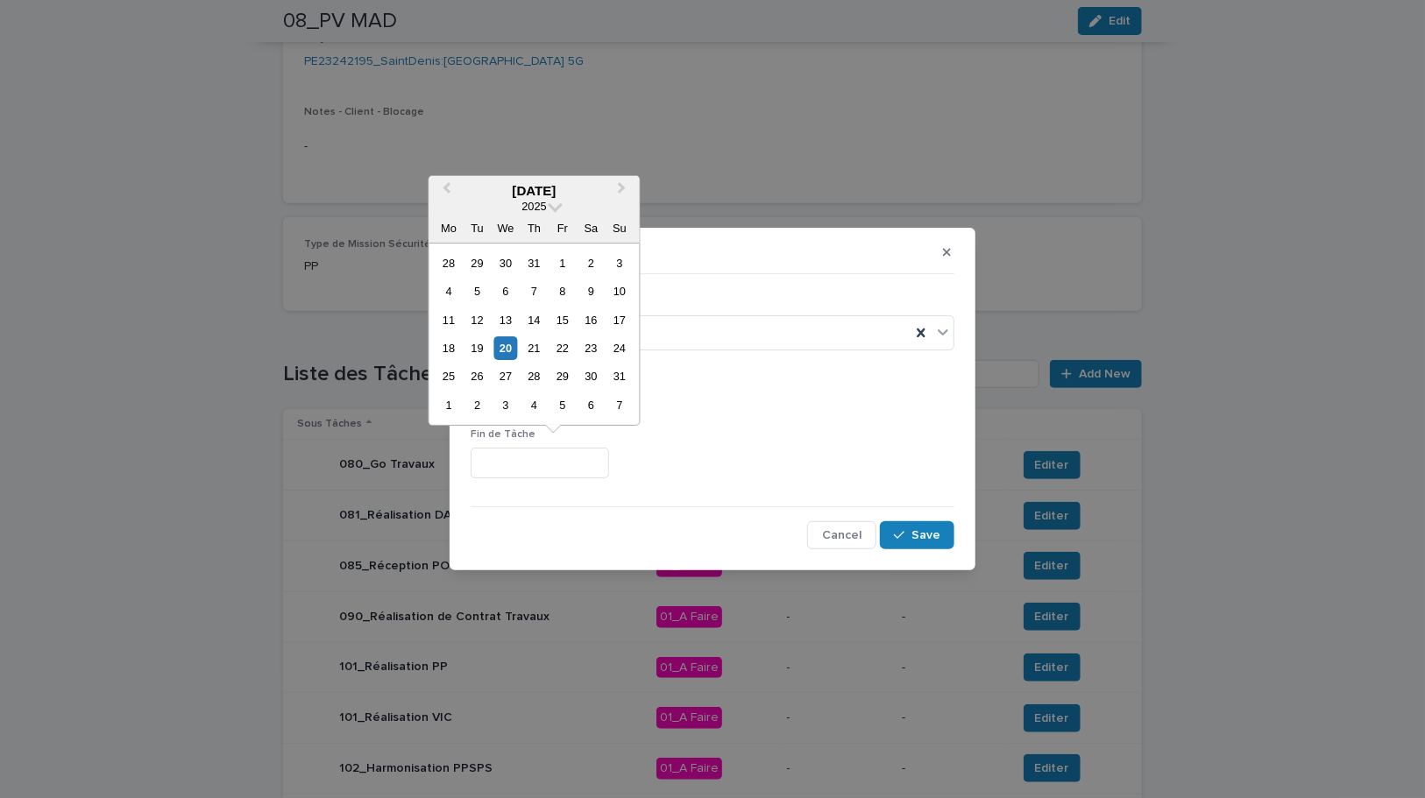
paste input "********"
type input "********"
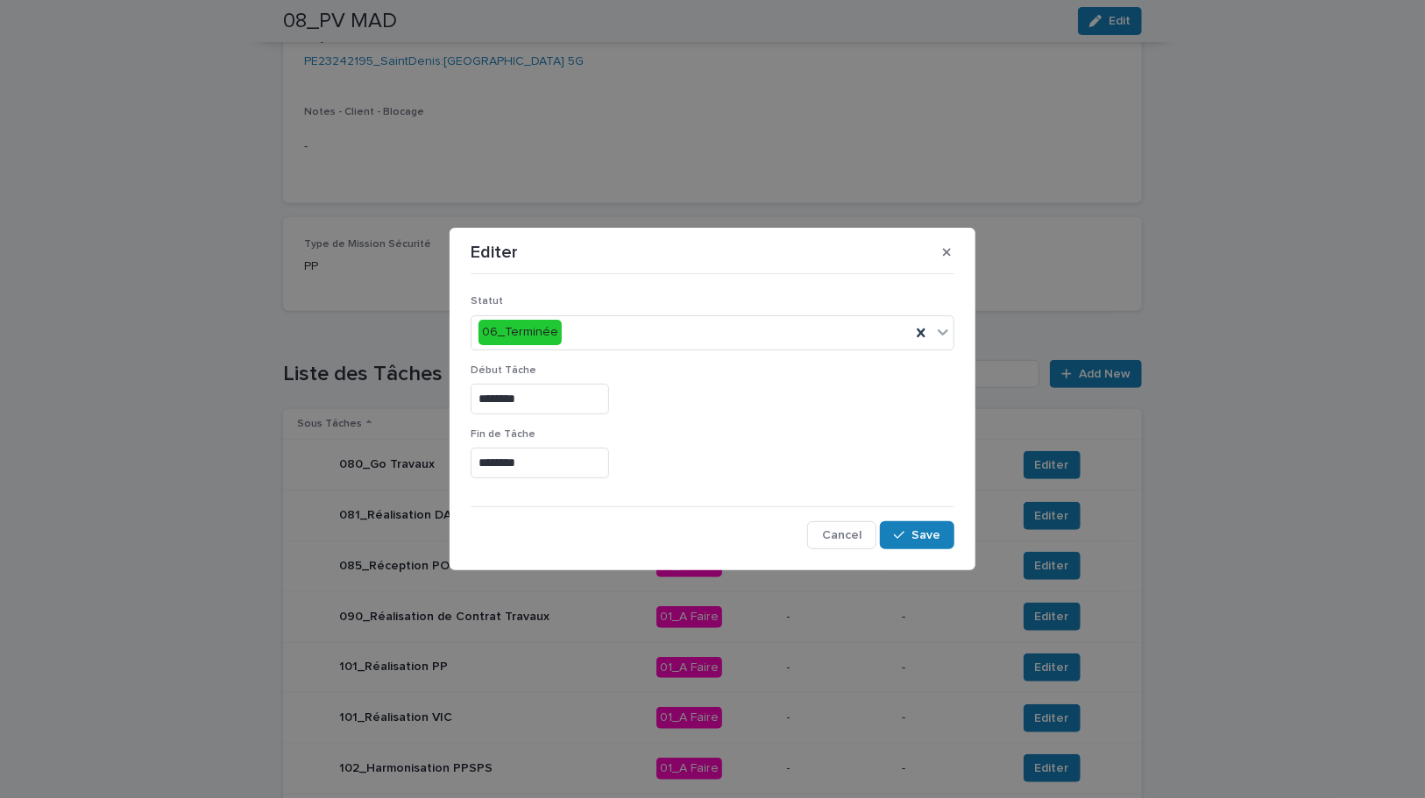
click at [761, 393] on div "********" at bounding box center [713, 399] width 484 height 31
click at [934, 542] on button "Save" at bounding box center [917, 535] width 74 height 28
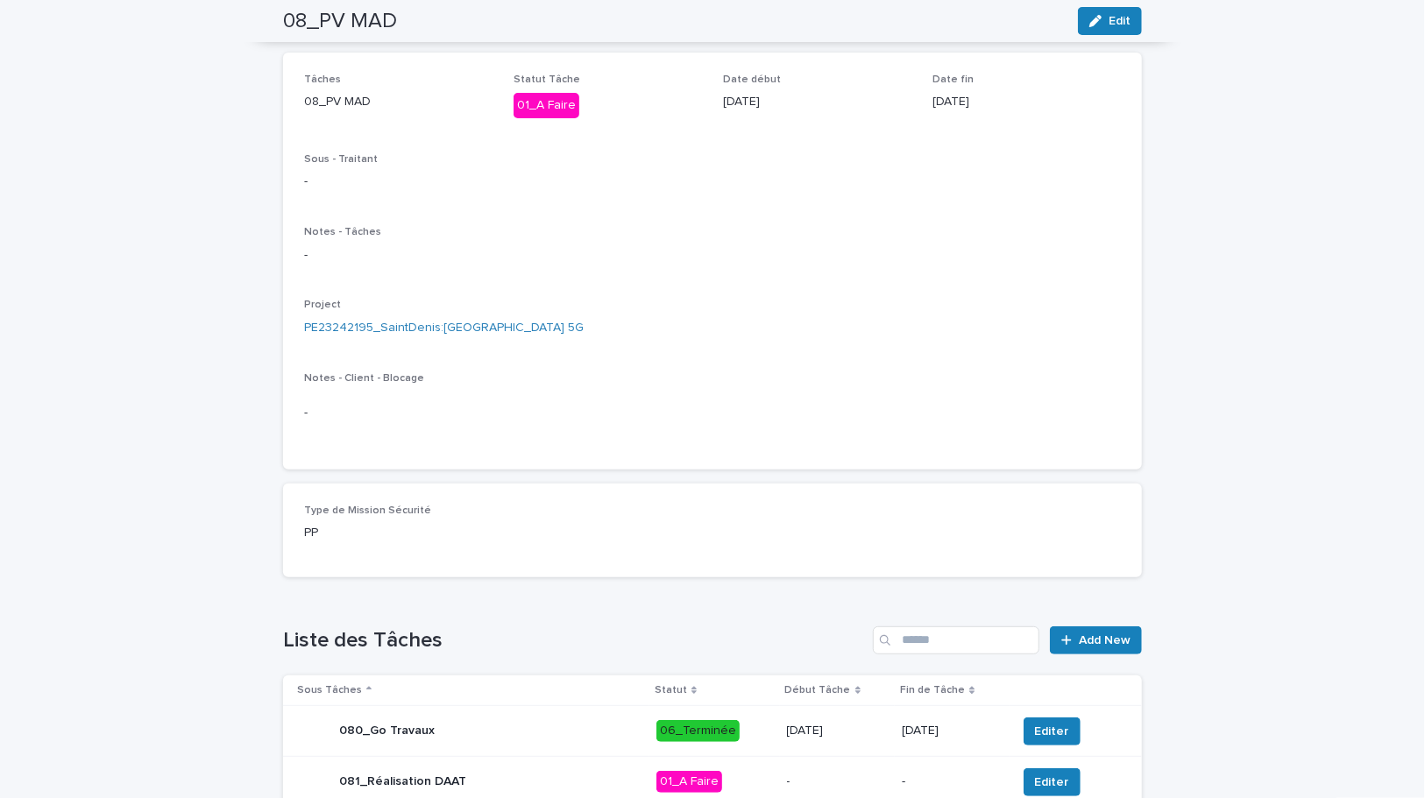
scroll to position [0, 0]
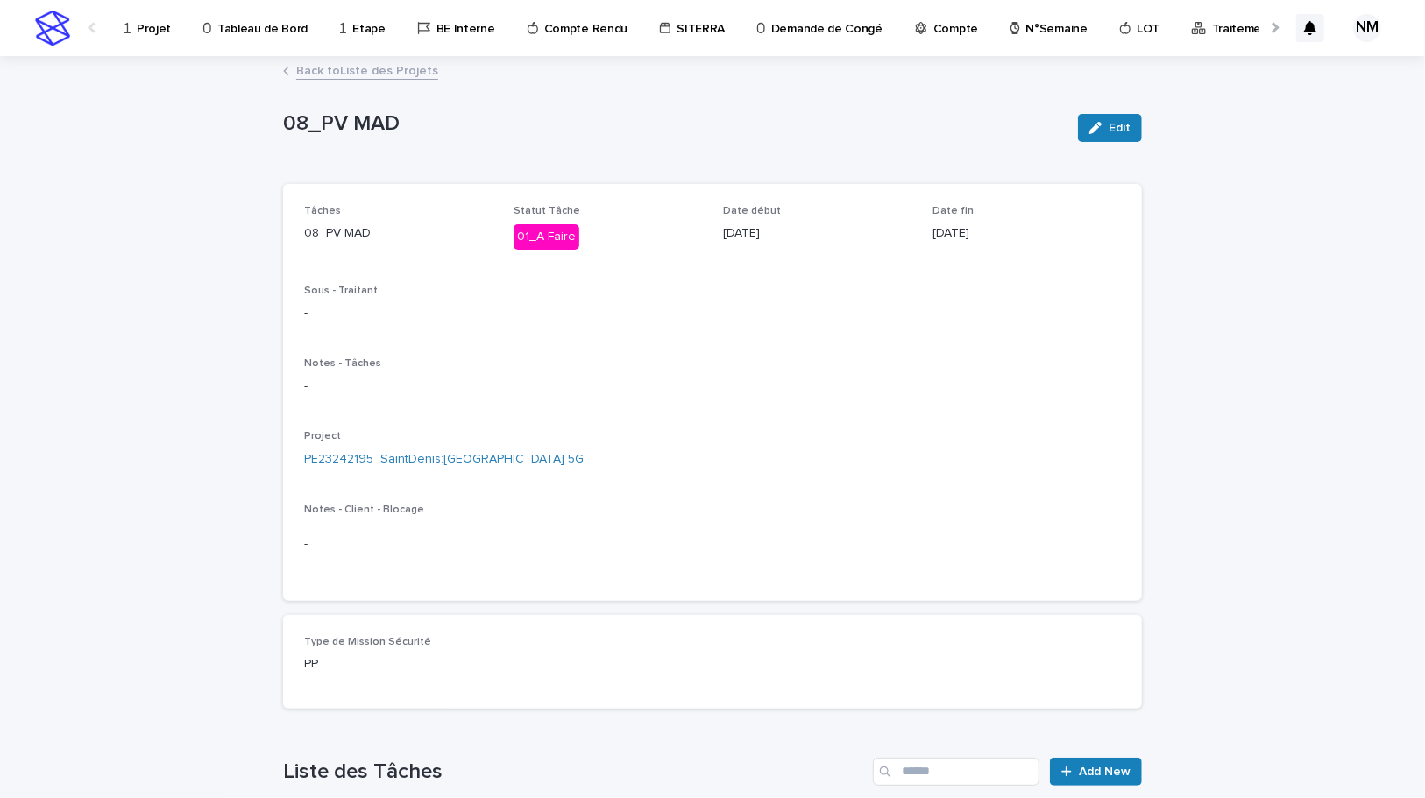
drag, startPoint x: 1371, startPoint y: 396, endPoint x: 531, endPoint y: 209, distance: 861.0
click at [1367, 386] on div "Loading... Saving… Loading... Saving… 08_PV MAD Edit 08_PV MAD Edit Sorry, ther…" at bounding box center [712, 775] width 1425 height 1435
click at [483, 450] on link "PE23242195_SaintDenis:Denfert_SAINT-DENIS_Evol 5G" at bounding box center [444, 459] width 280 height 18
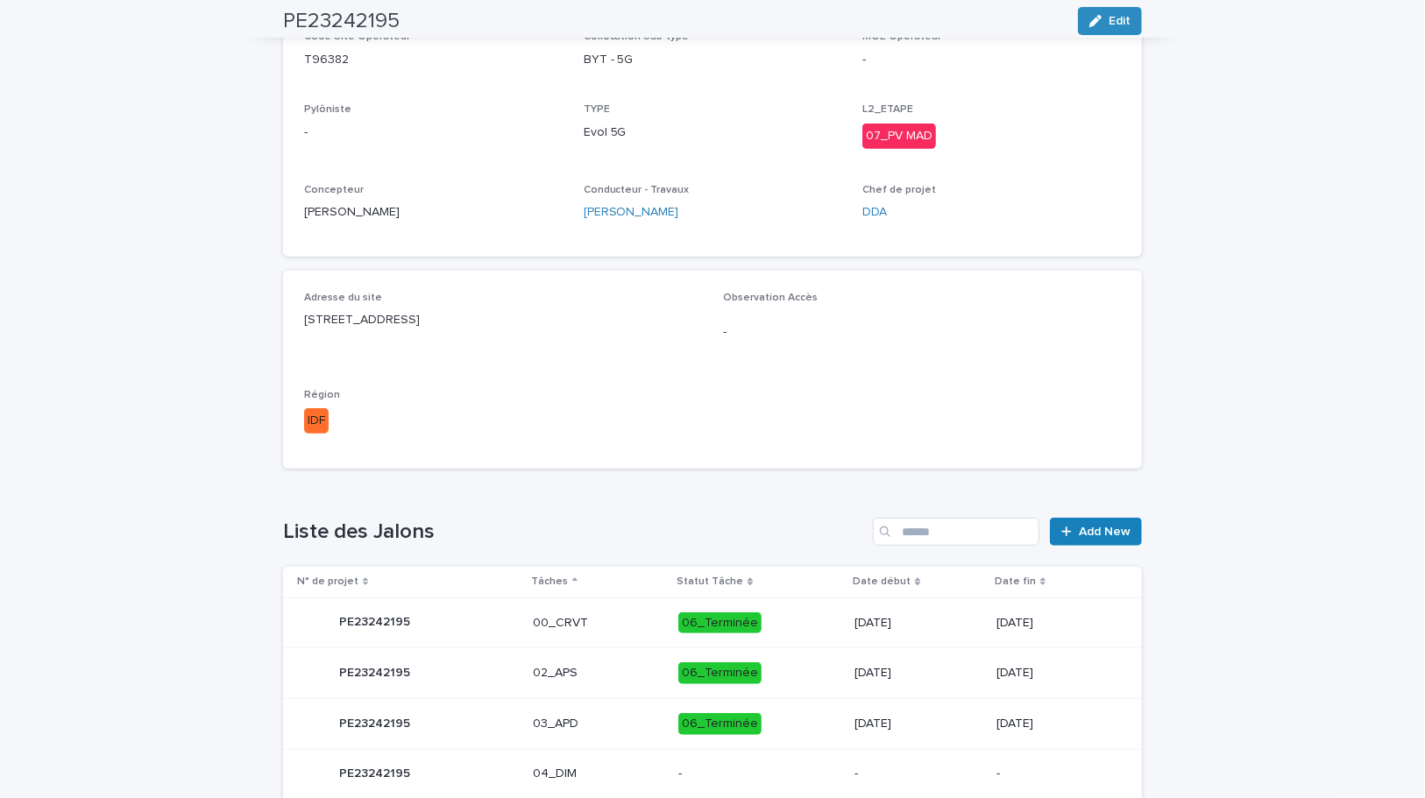
scroll to position [797, 0]
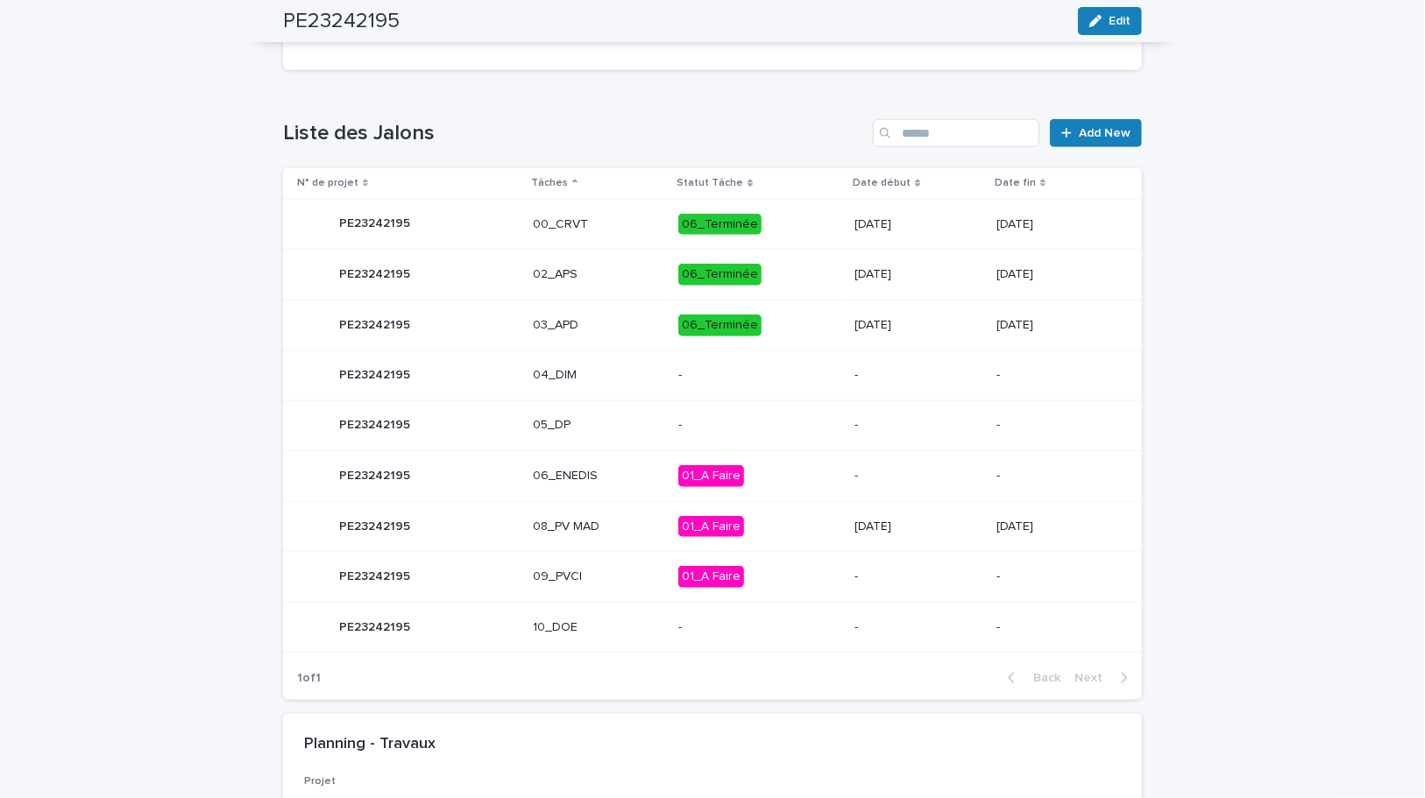
click at [787, 528] on p "01_A Faire" at bounding box center [759, 527] width 162 height 22
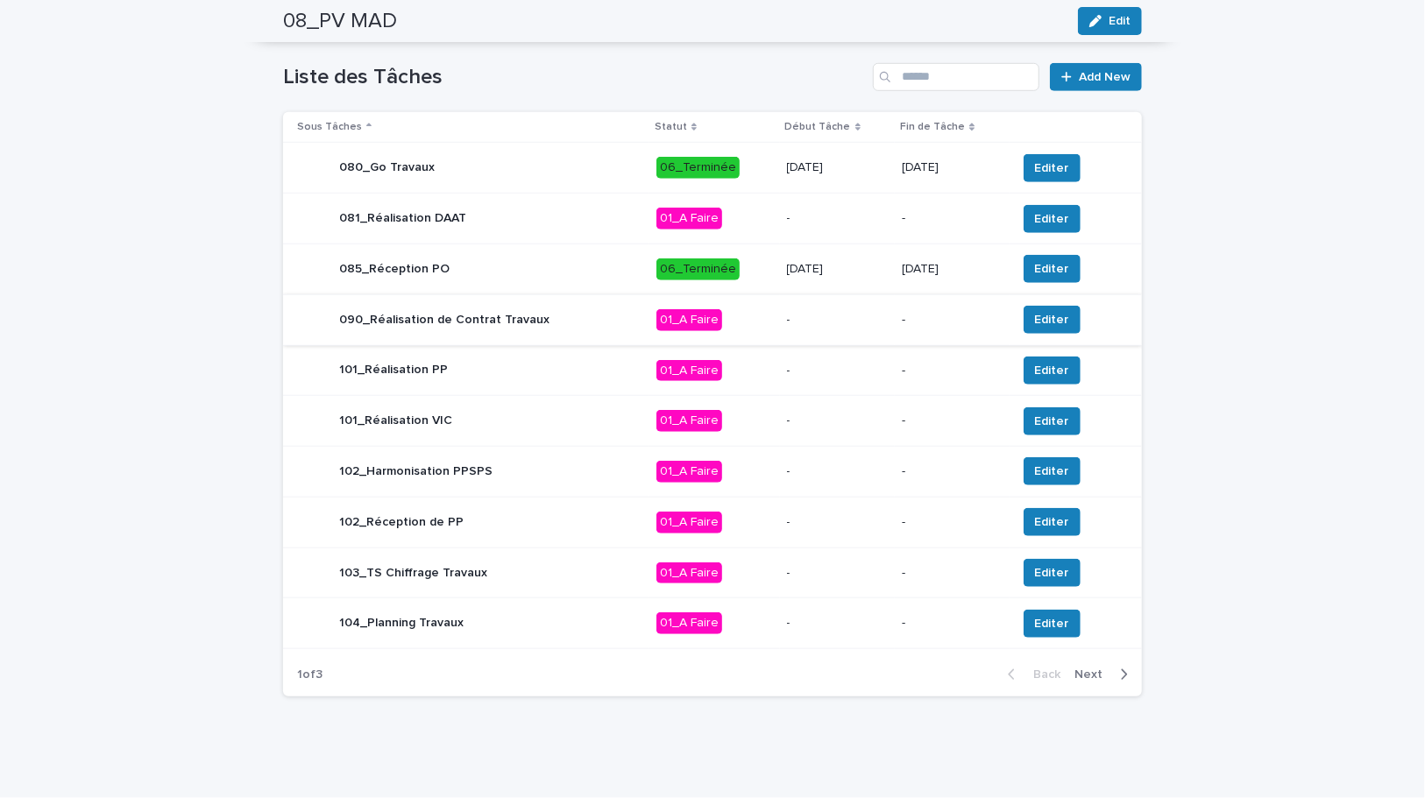
scroll to position [524, 0]
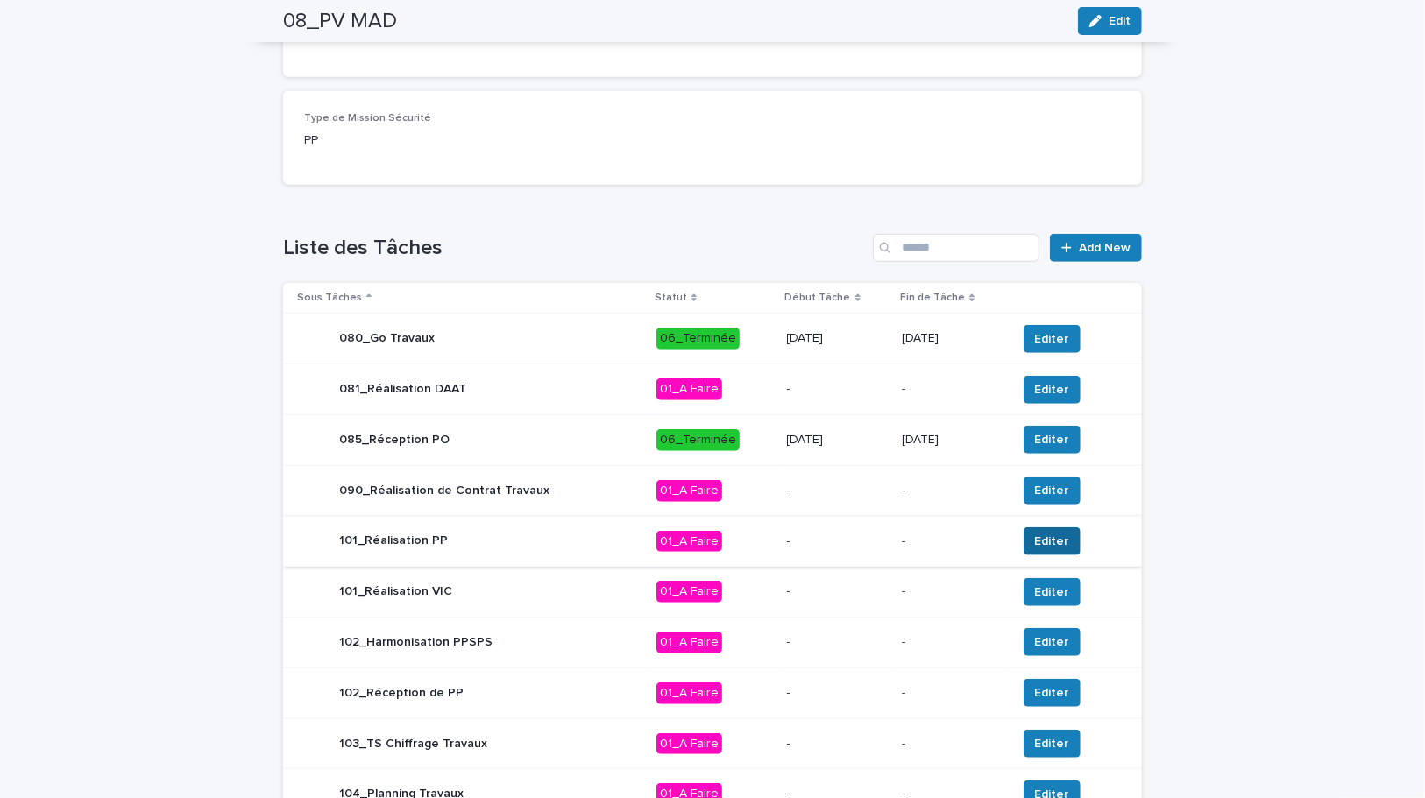
click at [1037, 538] on span "Editer" at bounding box center [1052, 542] width 34 height 18
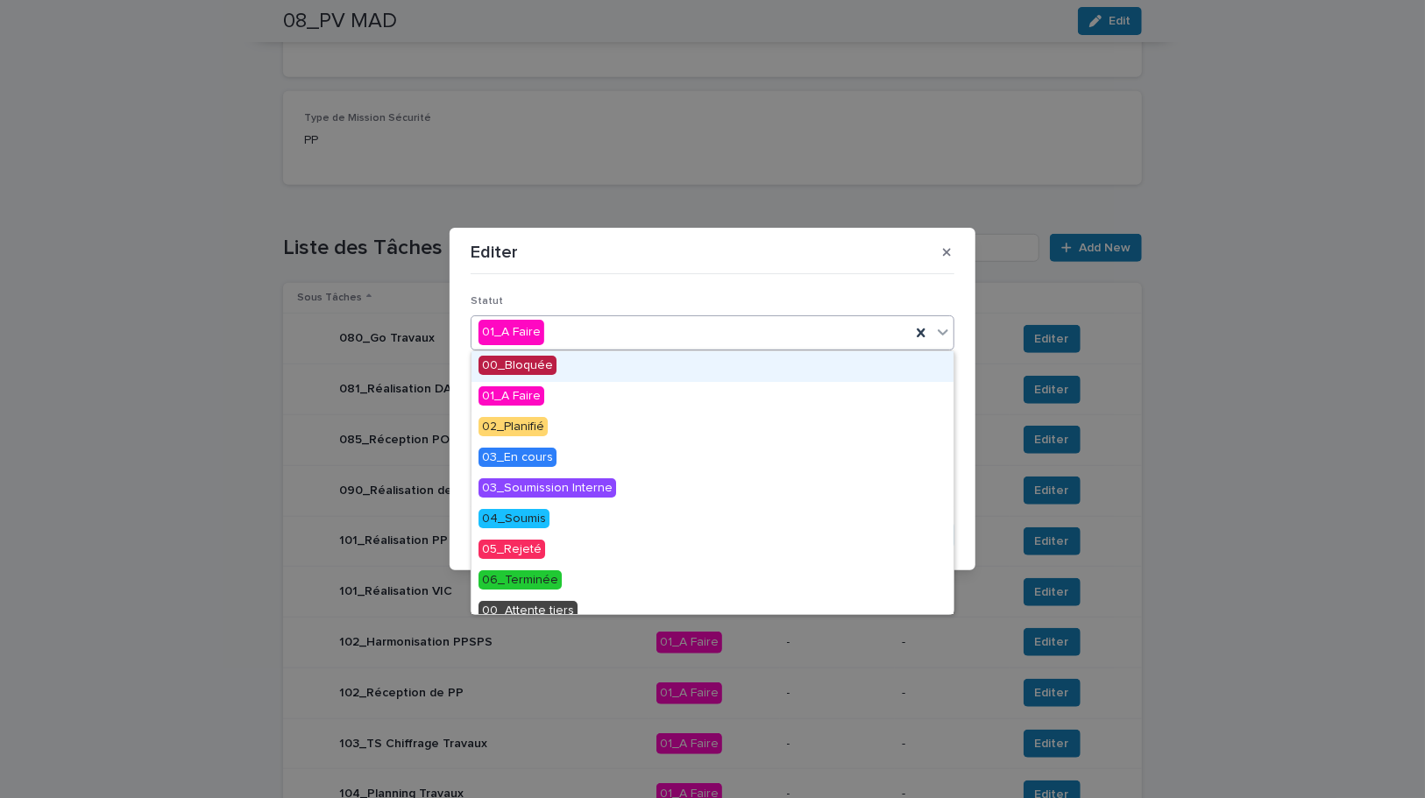
click at [613, 327] on div "01_A Faire" at bounding box center [690, 332] width 439 height 29
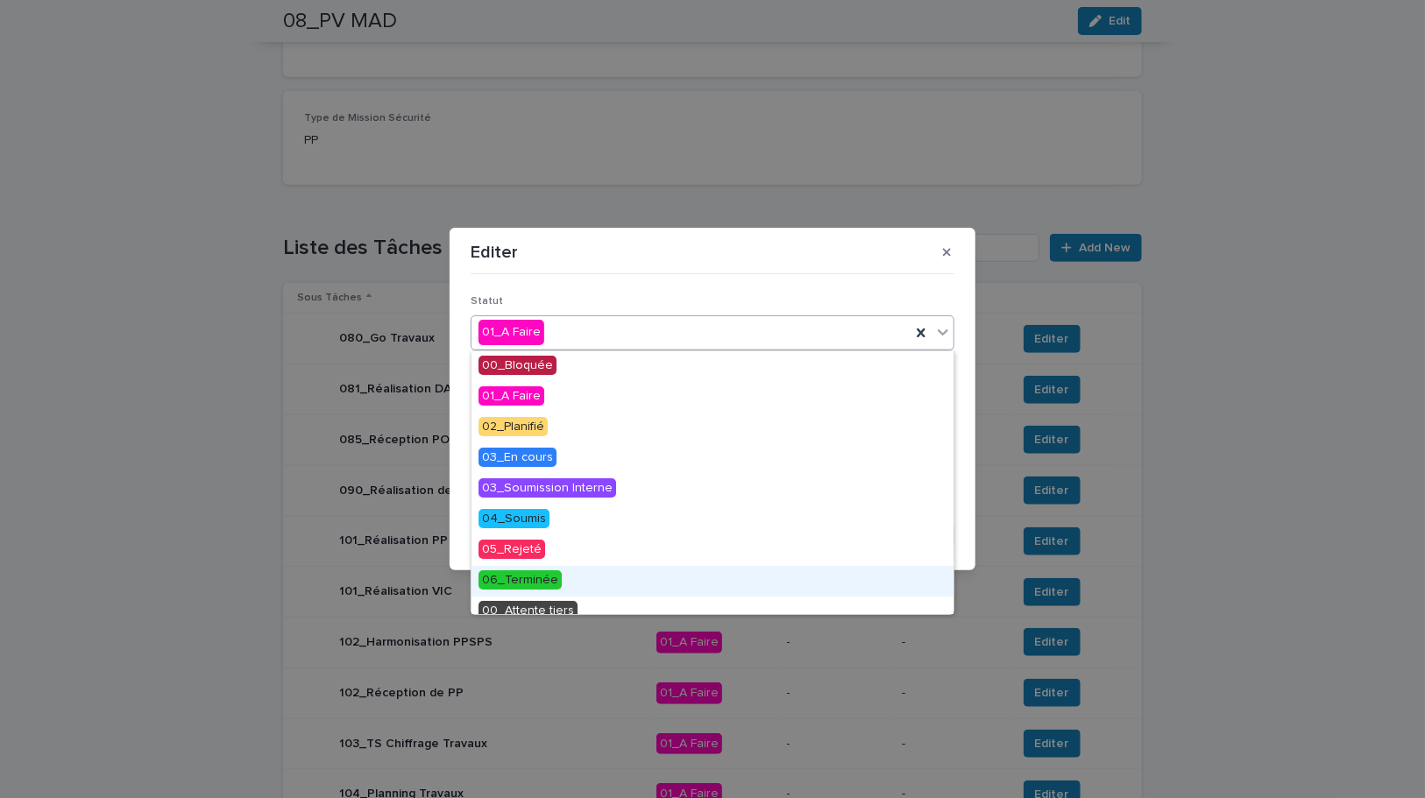
click at [560, 574] on div "06_Terminée" at bounding box center [712, 581] width 482 height 31
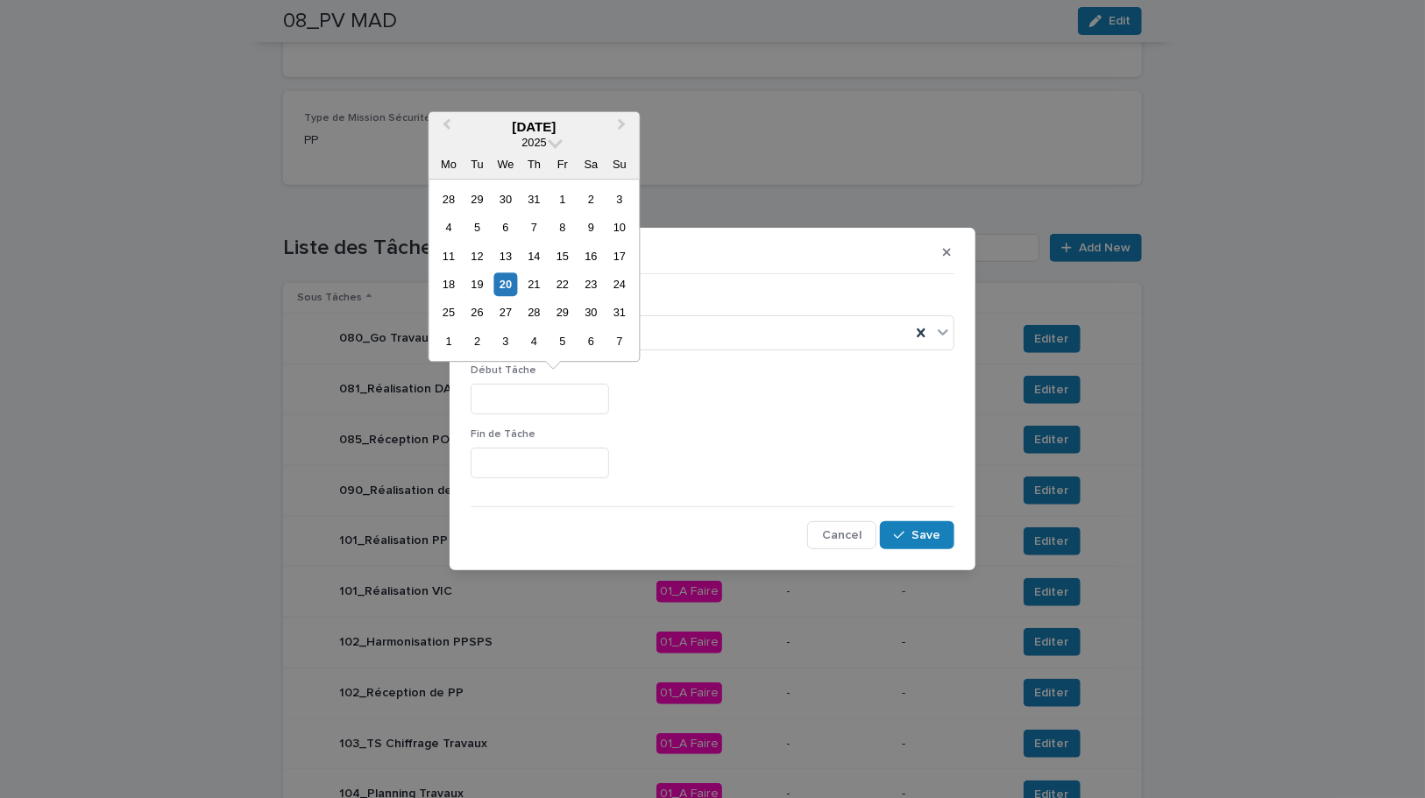
click at [528, 397] on input "text" at bounding box center [540, 399] width 138 height 31
click at [754, 405] on div at bounding box center [713, 399] width 484 height 31
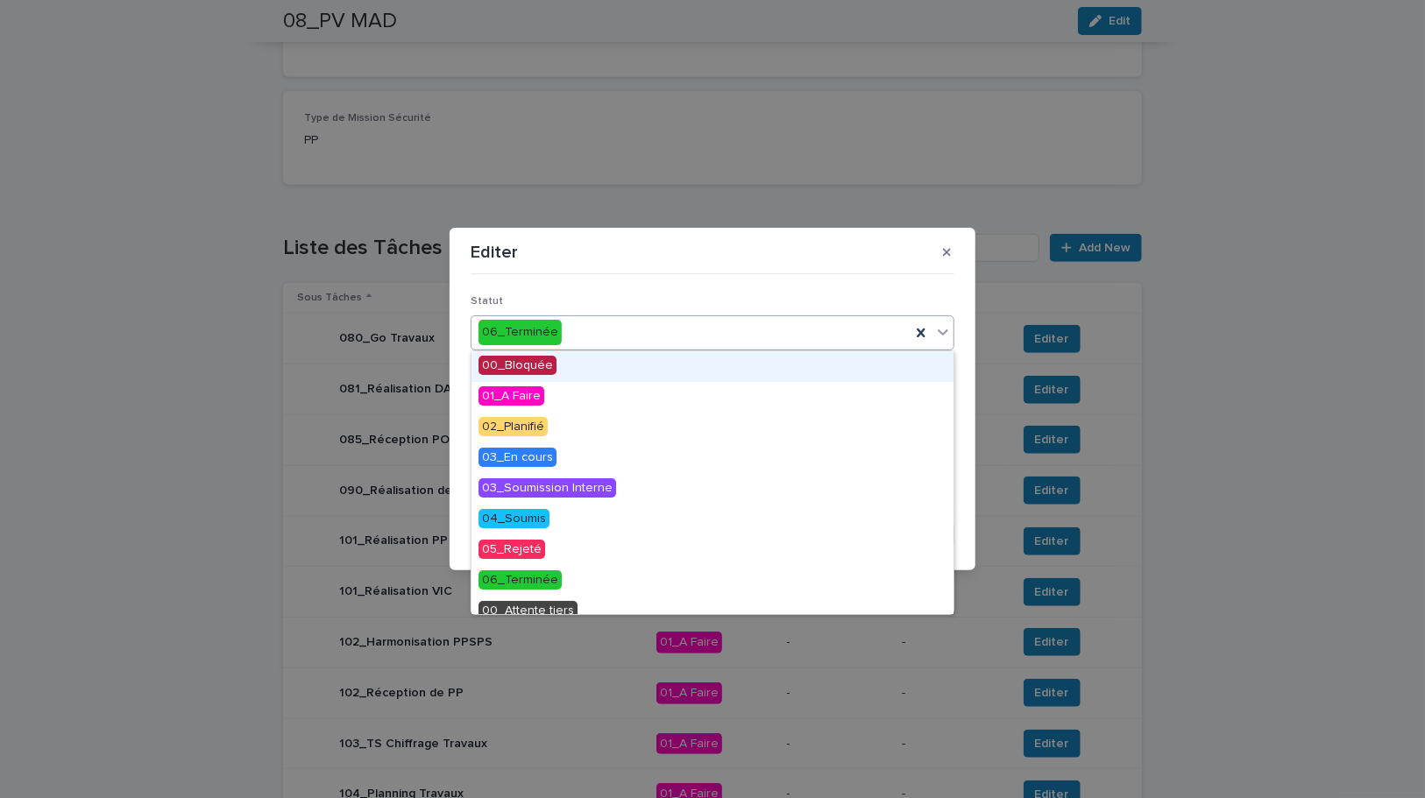
click at [625, 318] on div "06_Terminée" at bounding box center [690, 332] width 439 height 29
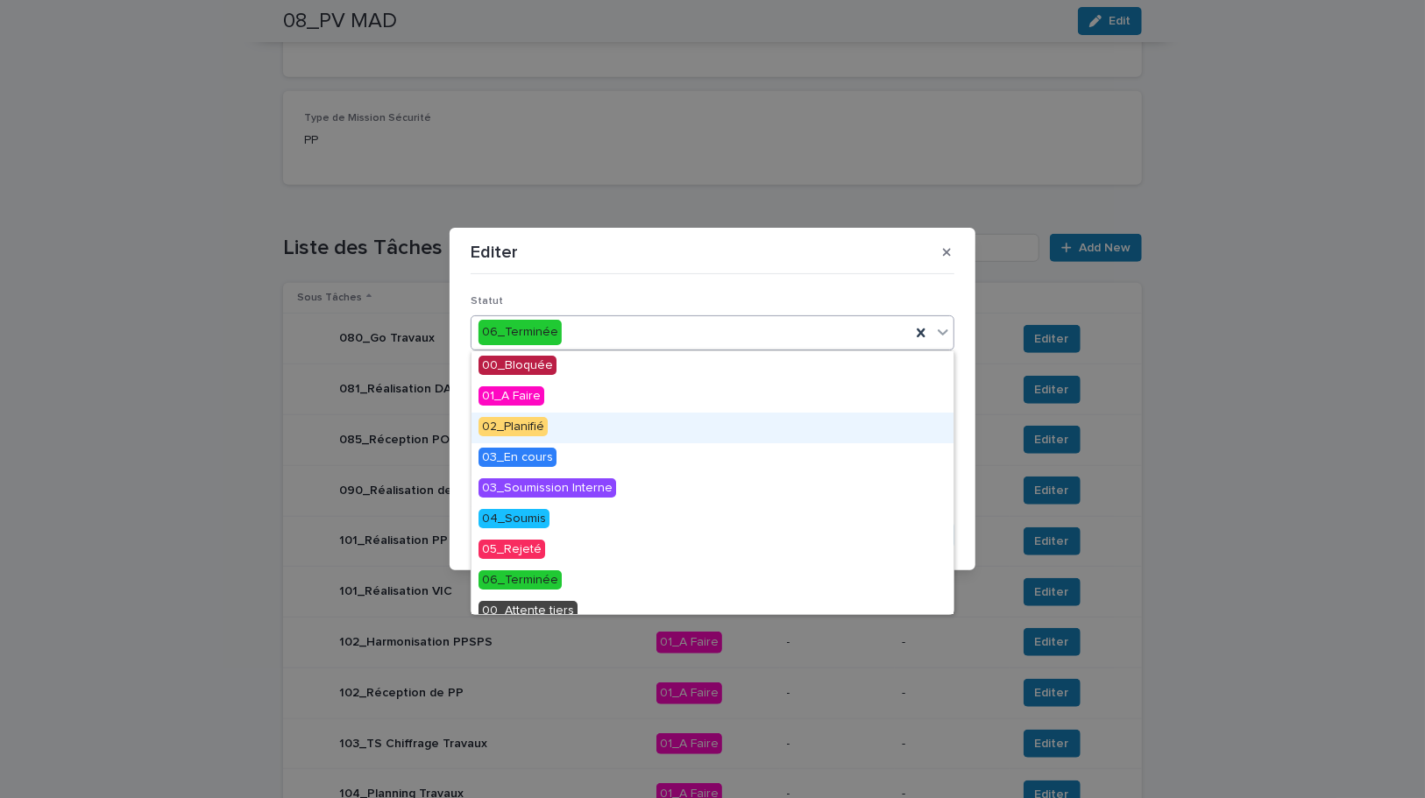
click at [510, 424] on span "02_Planifié" at bounding box center [512, 426] width 69 height 19
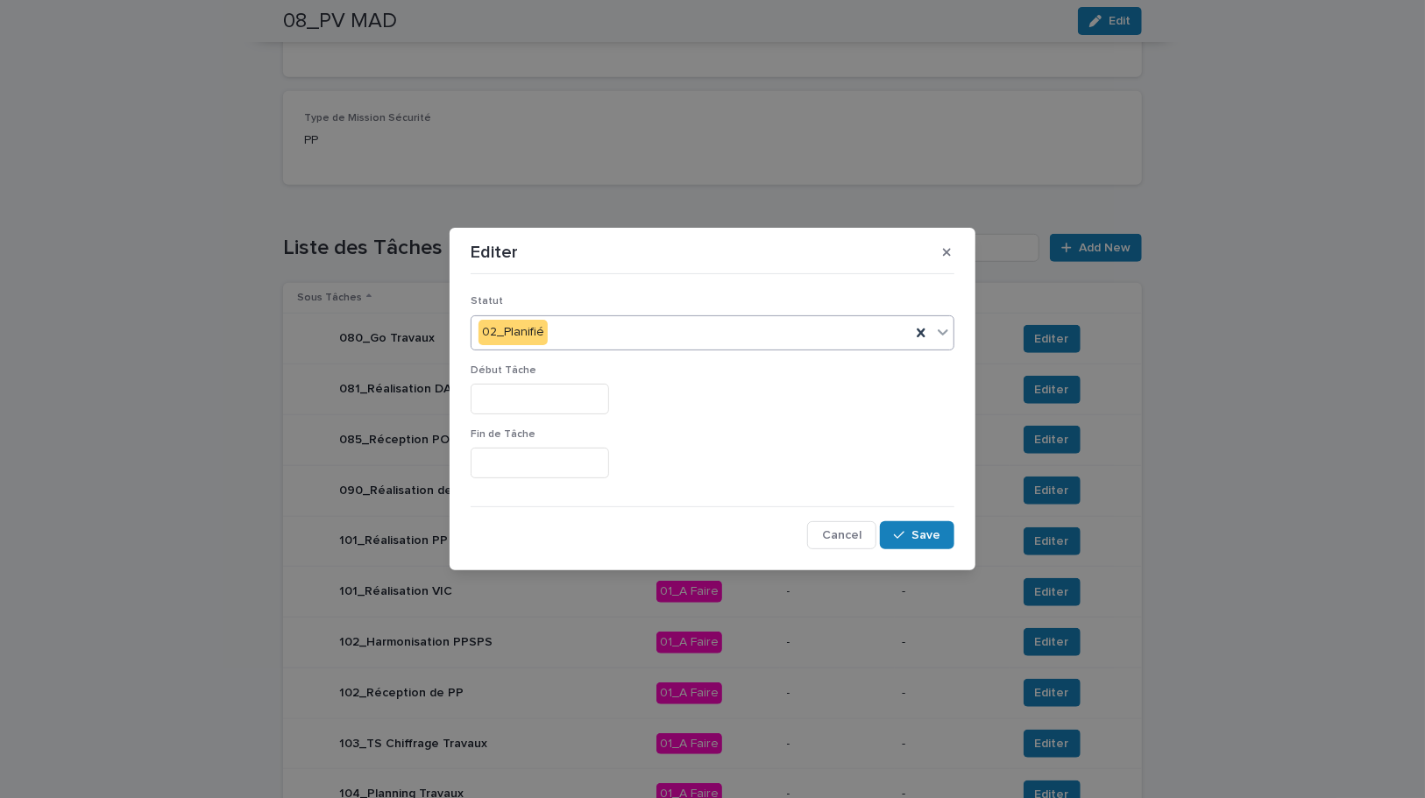
click at [546, 396] on input "text" at bounding box center [540, 399] width 138 height 31
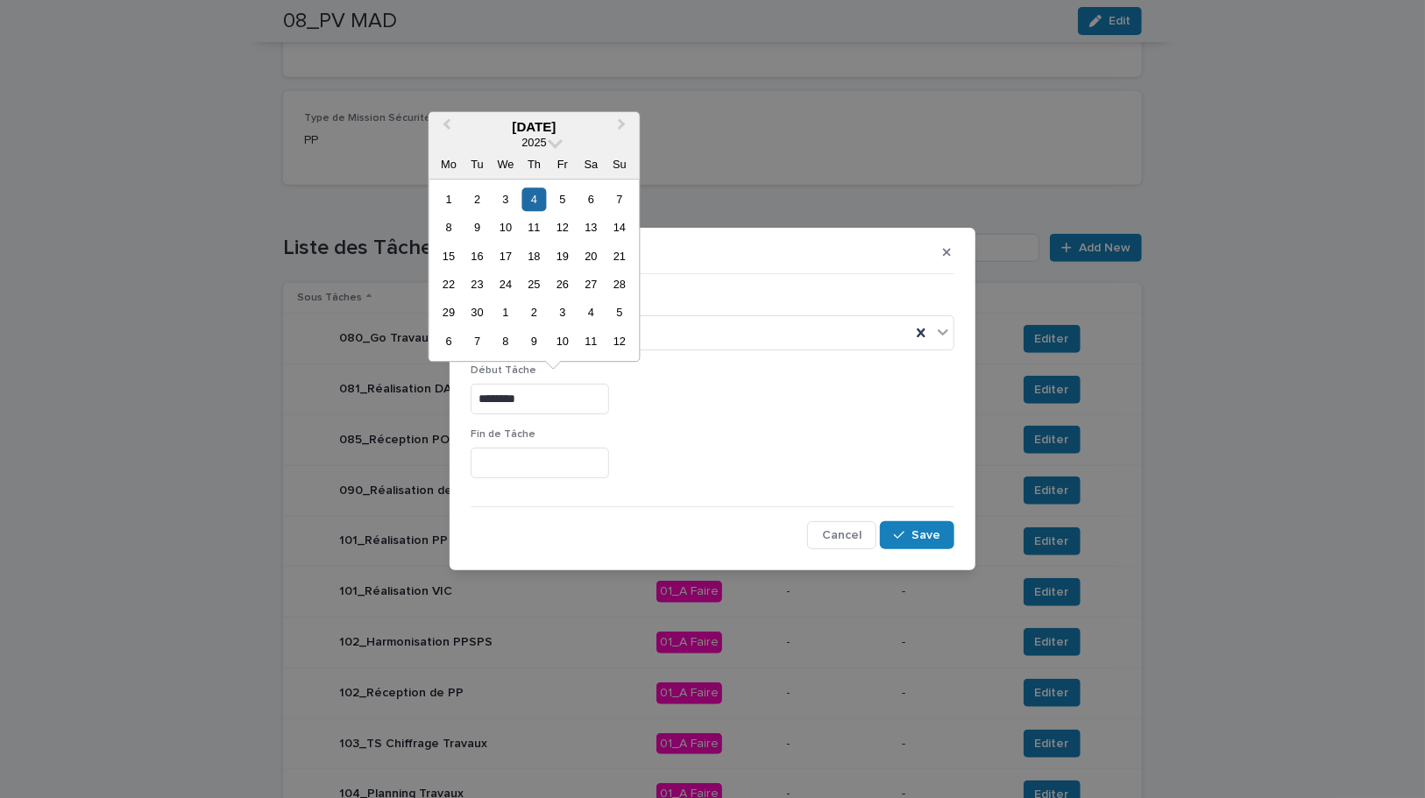
drag, startPoint x: 594, startPoint y: 393, endPoint x: 452, endPoint y: 395, distance: 142.0
click at [452, 395] on section "Editer Statut 02_Planifié Début Tâche ******** Fin de Tâche Cancel Save" at bounding box center [713, 399] width 526 height 343
type input "********"
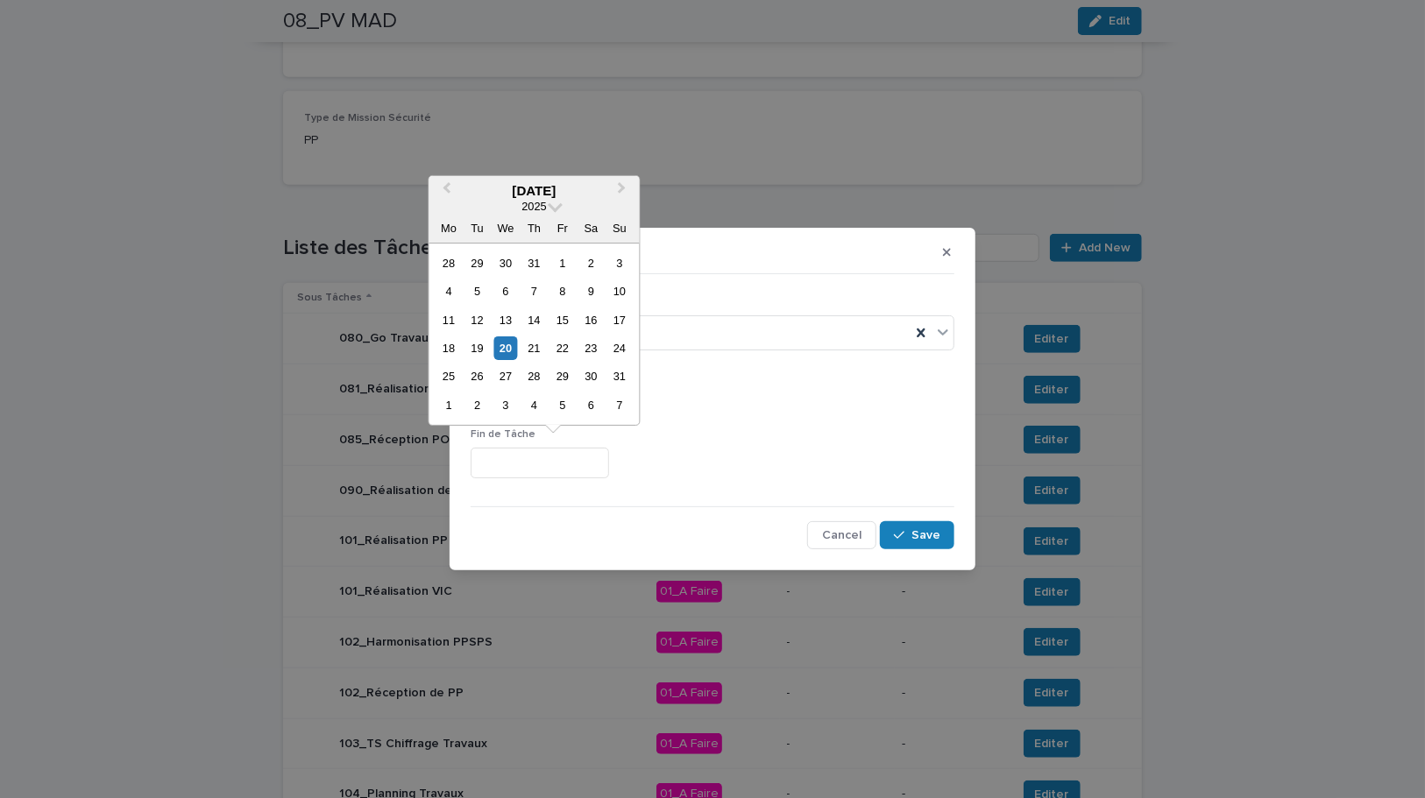
click at [522, 464] on input "text" at bounding box center [540, 463] width 138 height 31
paste input "********"
type input "********"
drag, startPoint x: 834, startPoint y: 384, endPoint x: 822, endPoint y: 583, distance: 199.3
click at [834, 384] on div "********" at bounding box center [713, 399] width 484 height 31
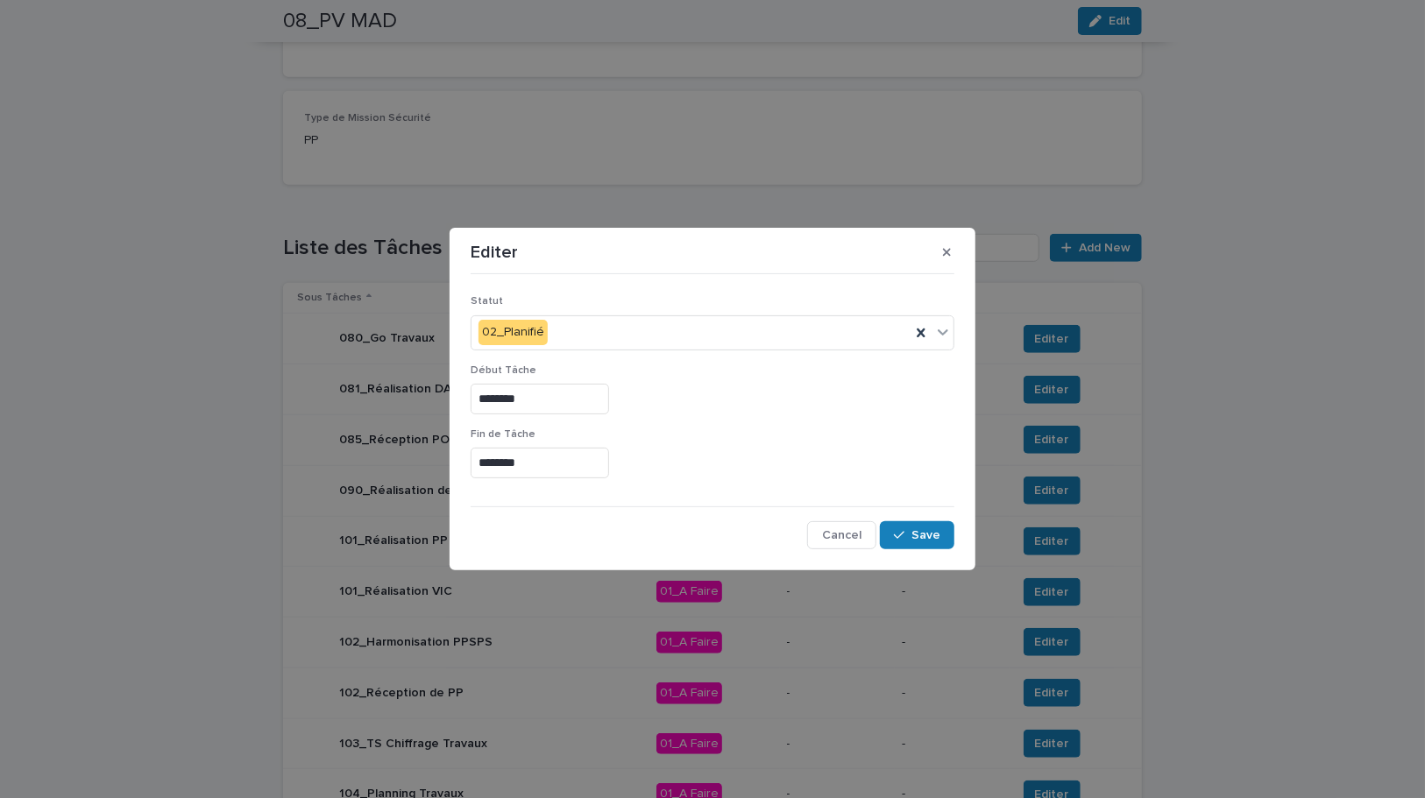
click at [924, 552] on div "Statut 02_Planifié Début Tâche ******** Fin de Tâche ******** Cancel Save" at bounding box center [712, 415] width 492 height 277
click at [923, 539] on span "Save" at bounding box center [925, 535] width 29 height 12
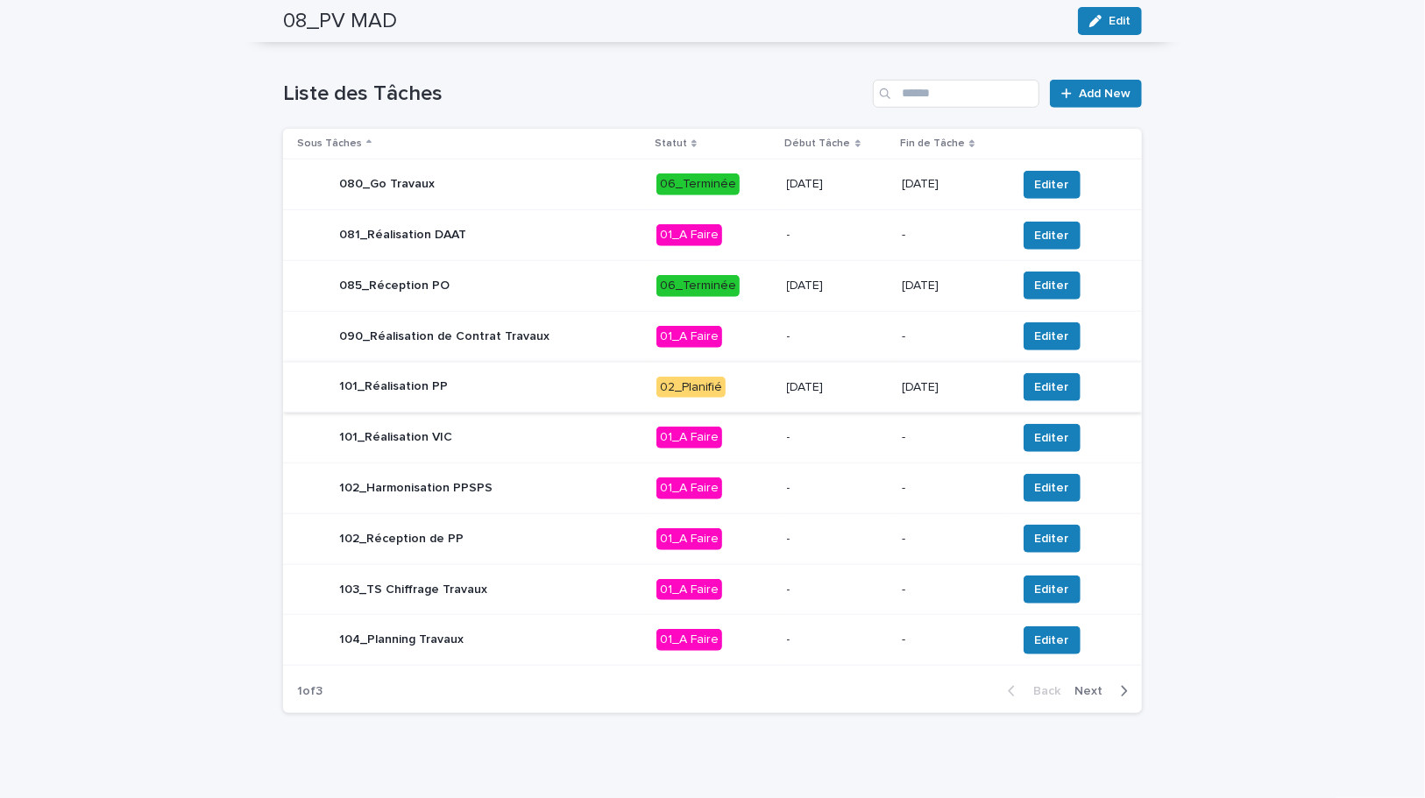
scroll to position [693, 0]
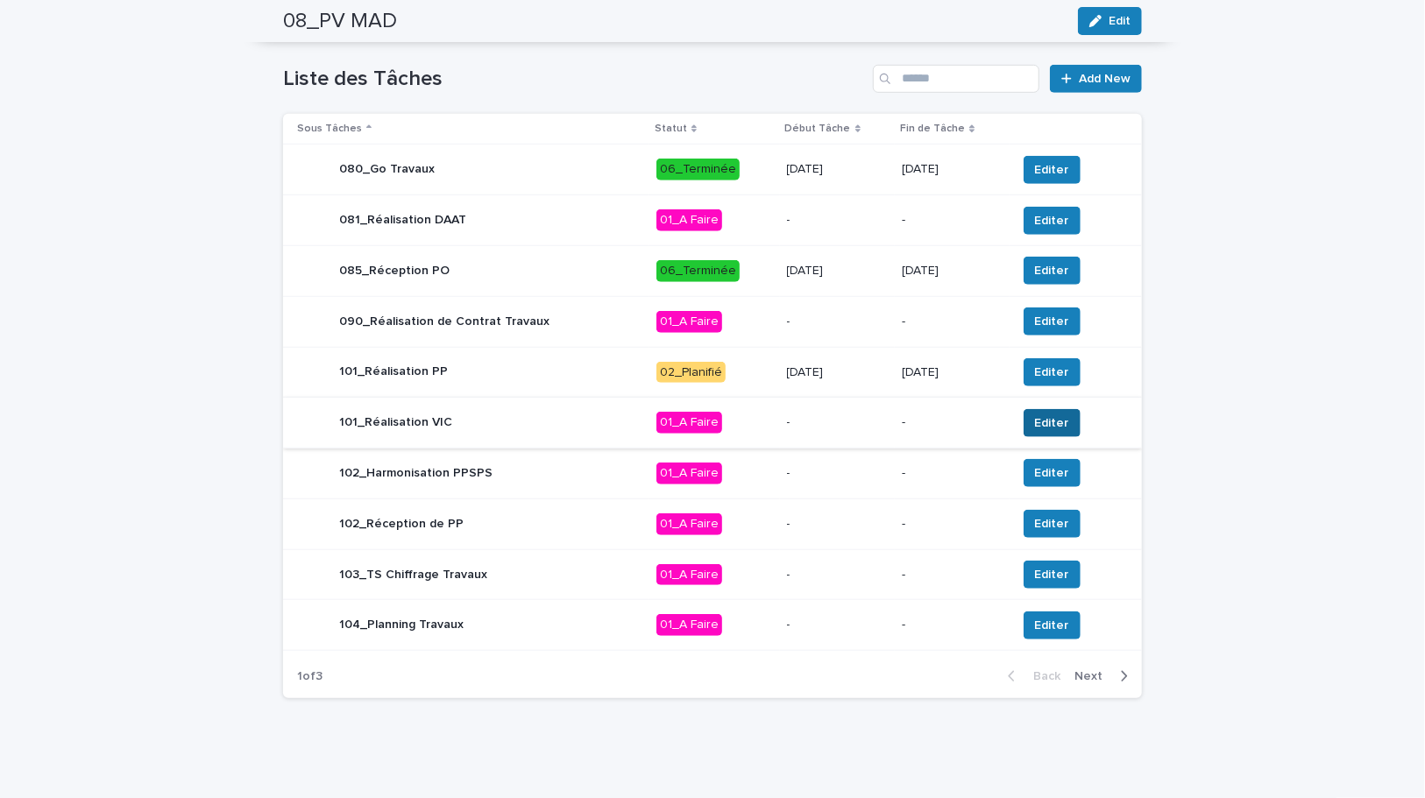
click at [1043, 421] on span "Editer" at bounding box center [1052, 423] width 34 height 18
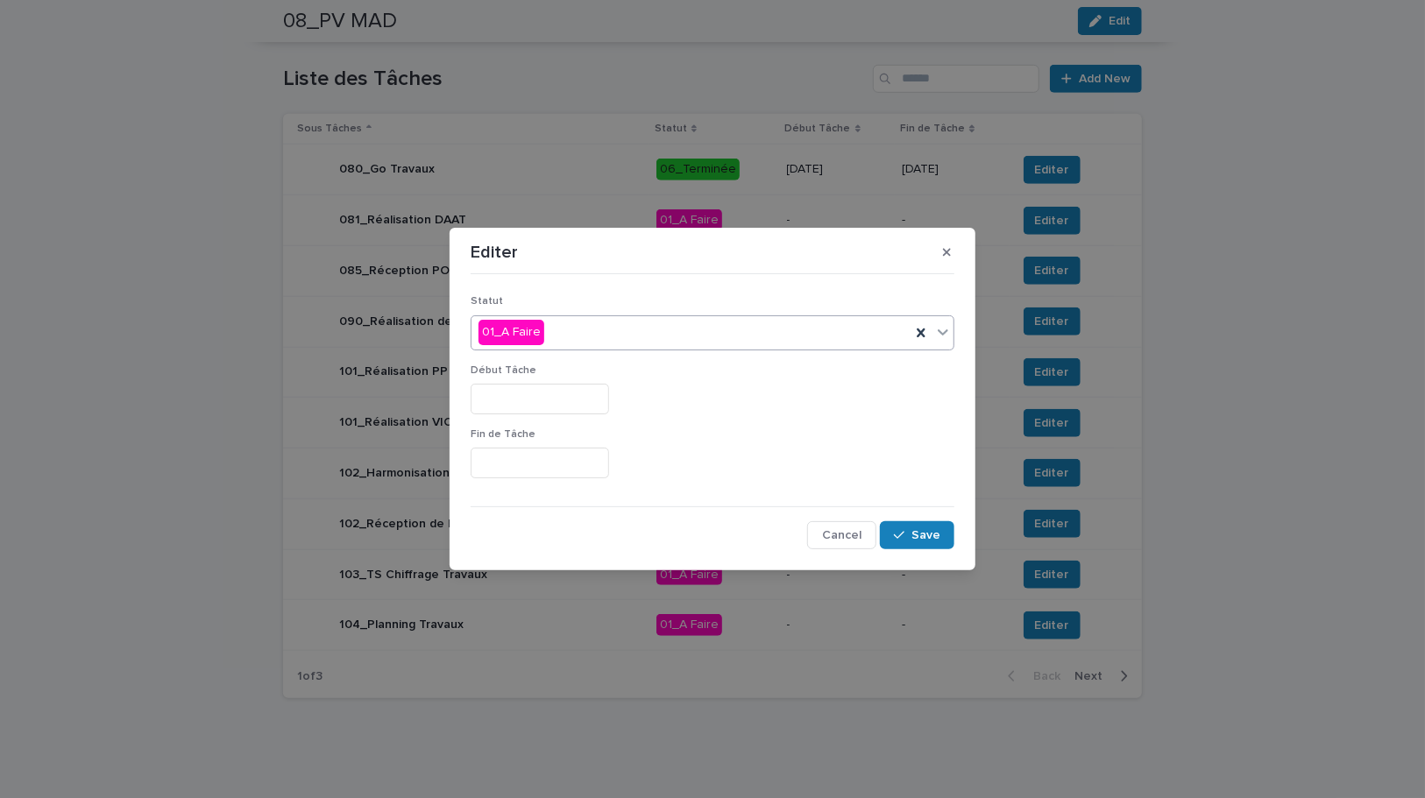
click at [596, 327] on div "01_A Faire" at bounding box center [690, 332] width 439 height 29
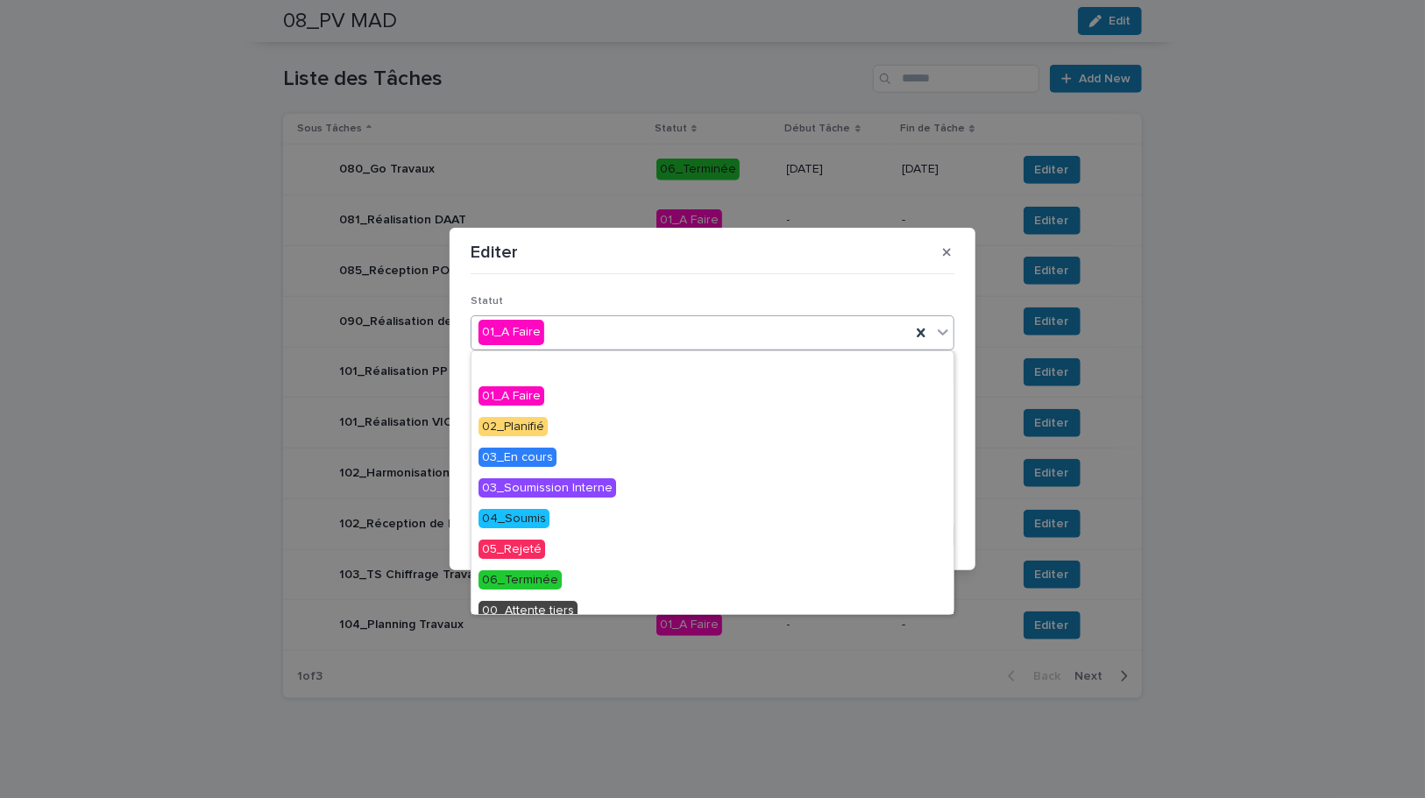
scroll to position [74, 0]
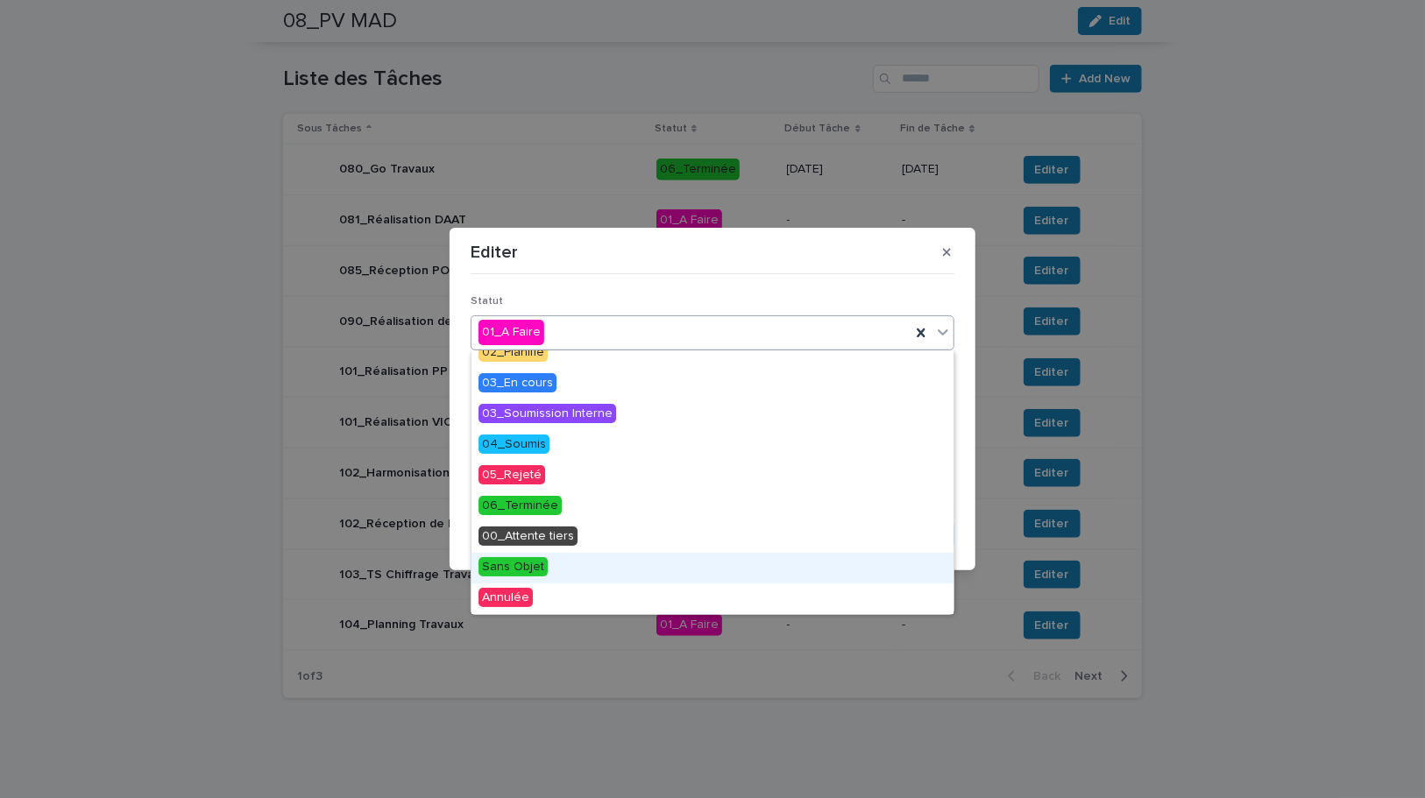
drag, startPoint x: 526, startPoint y: 565, endPoint x: 706, endPoint y: 534, distance: 183.3
click at [526, 565] on span "Sans Objet" at bounding box center [512, 566] width 69 height 19
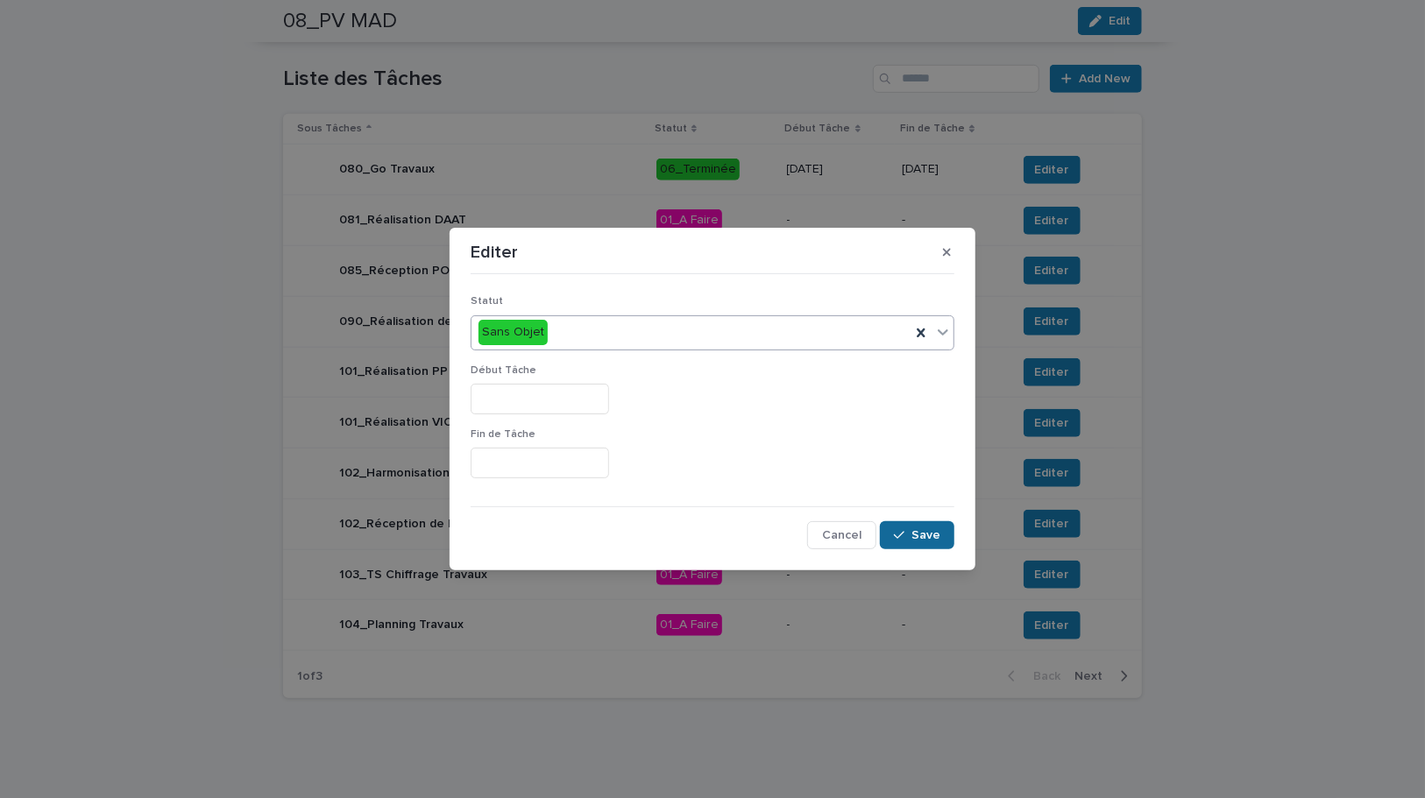
click at [916, 538] on span "Save" at bounding box center [925, 535] width 29 height 12
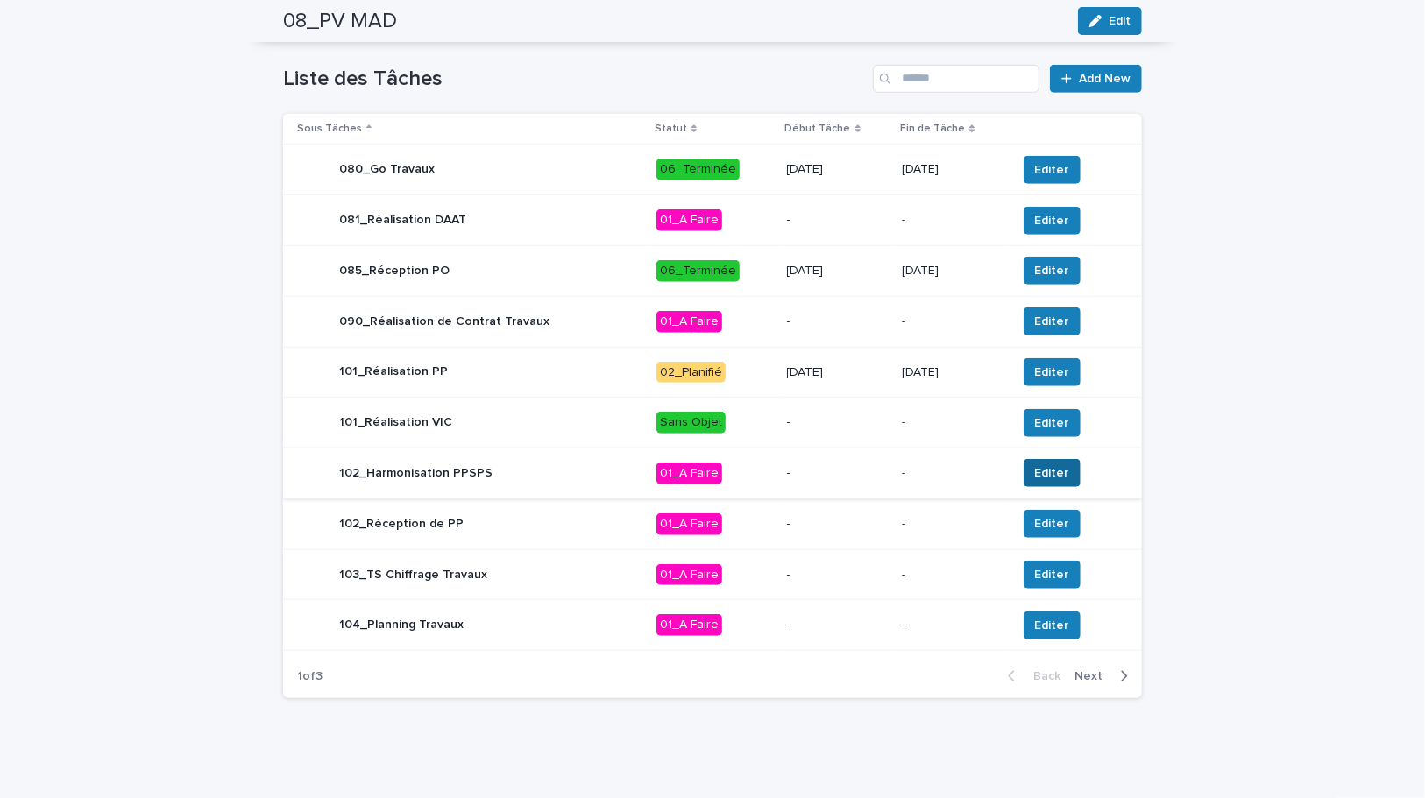
click at [1047, 475] on span "Editer" at bounding box center [1052, 473] width 34 height 18
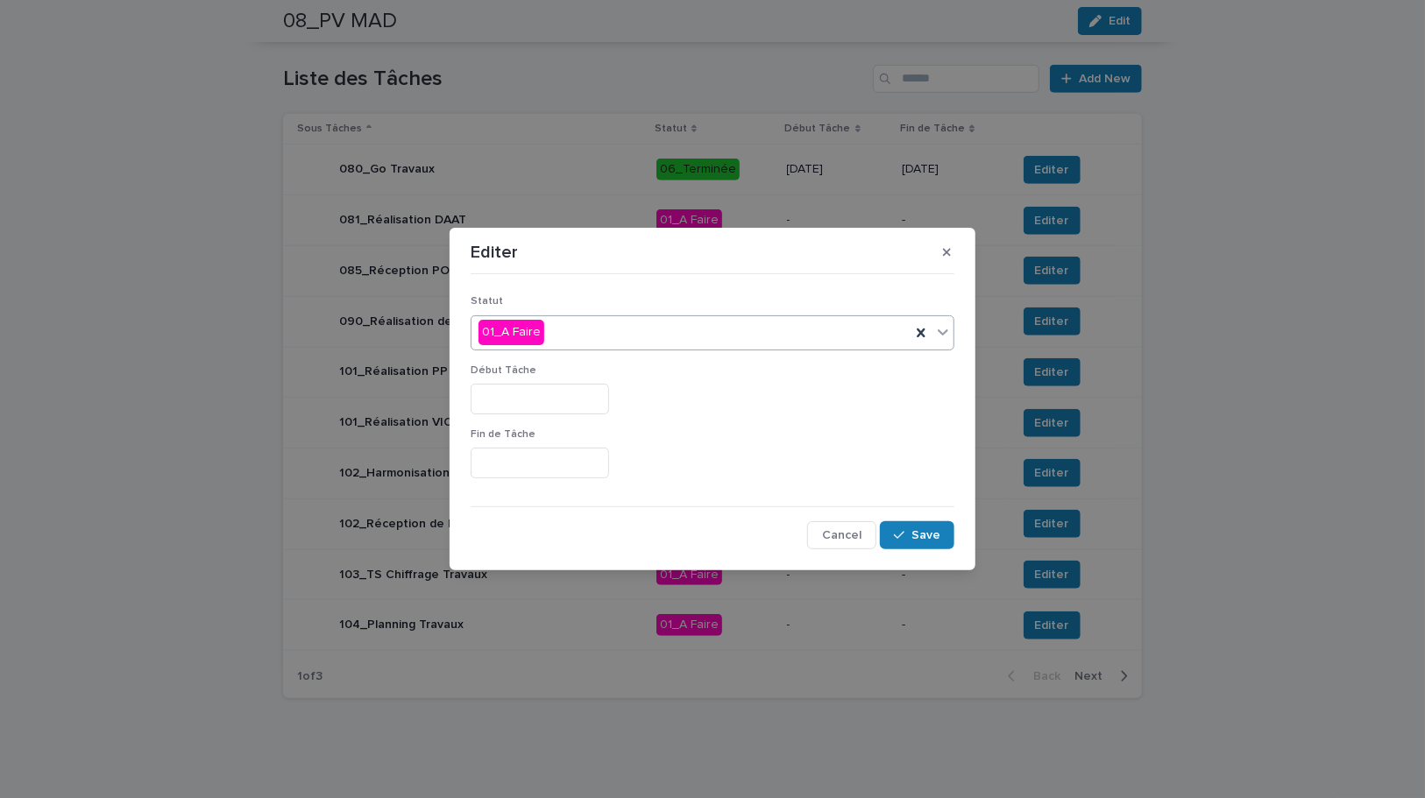
click at [596, 336] on div "01_A Faire" at bounding box center [690, 332] width 439 height 29
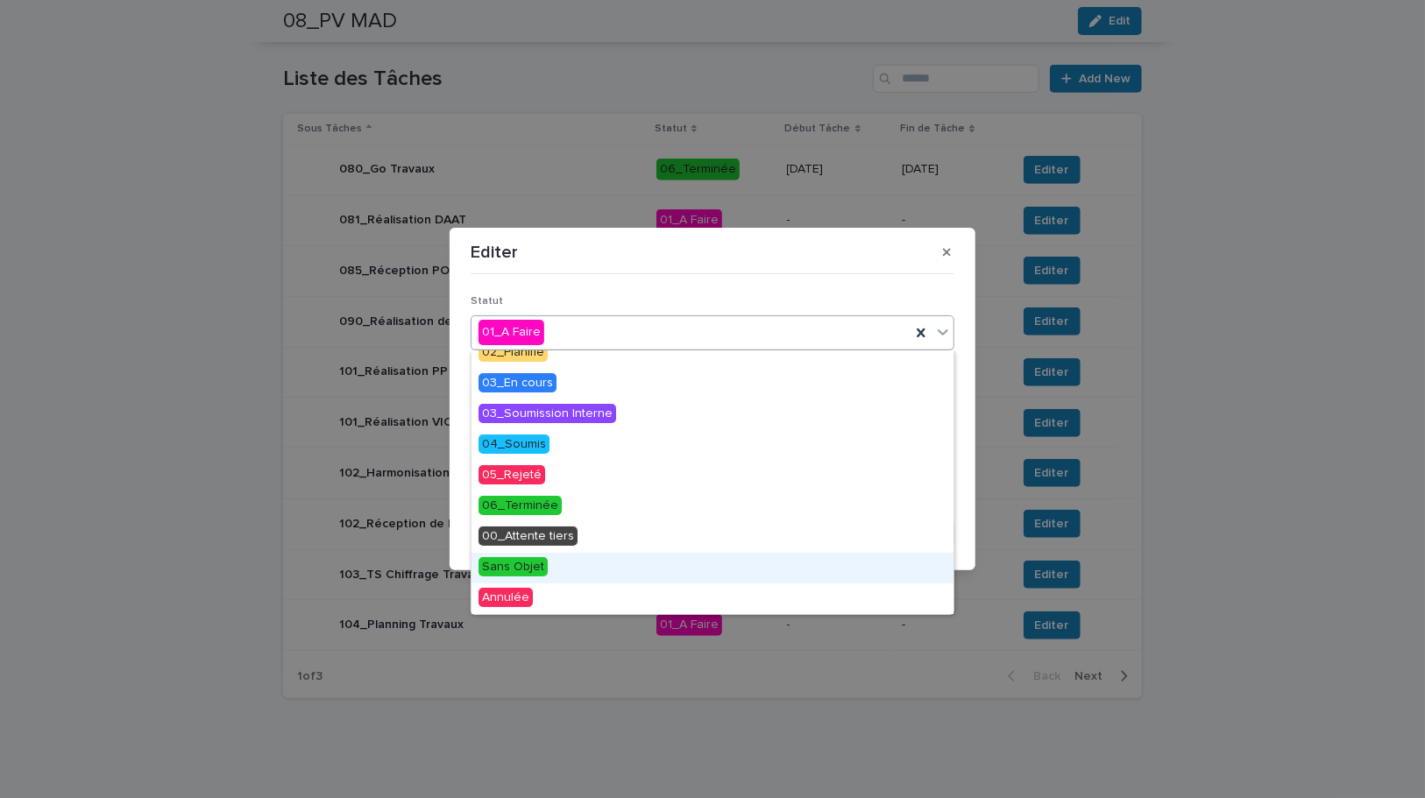
click at [528, 565] on span "Sans Objet" at bounding box center [512, 566] width 69 height 19
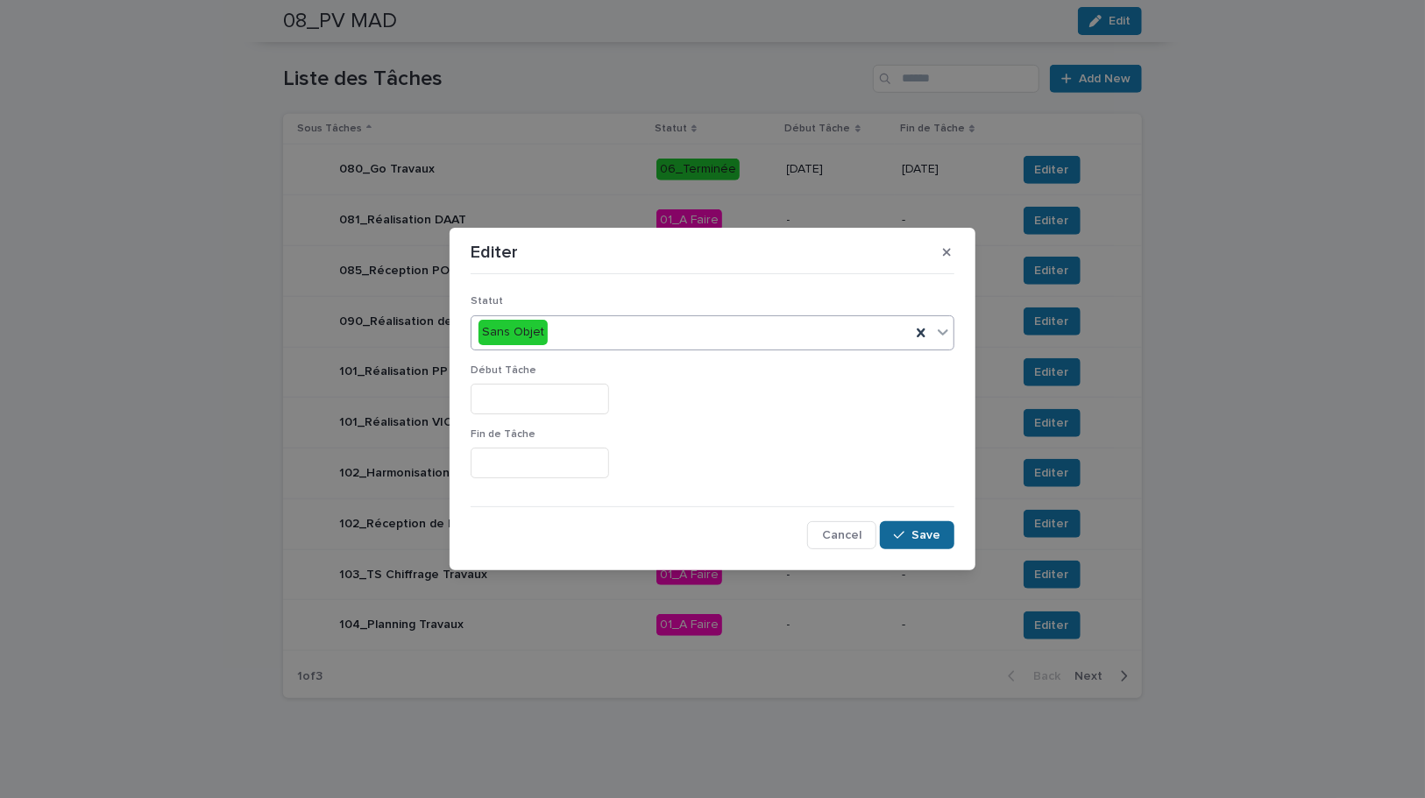
click at [916, 540] on span "Save" at bounding box center [925, 535] width 29 height 12
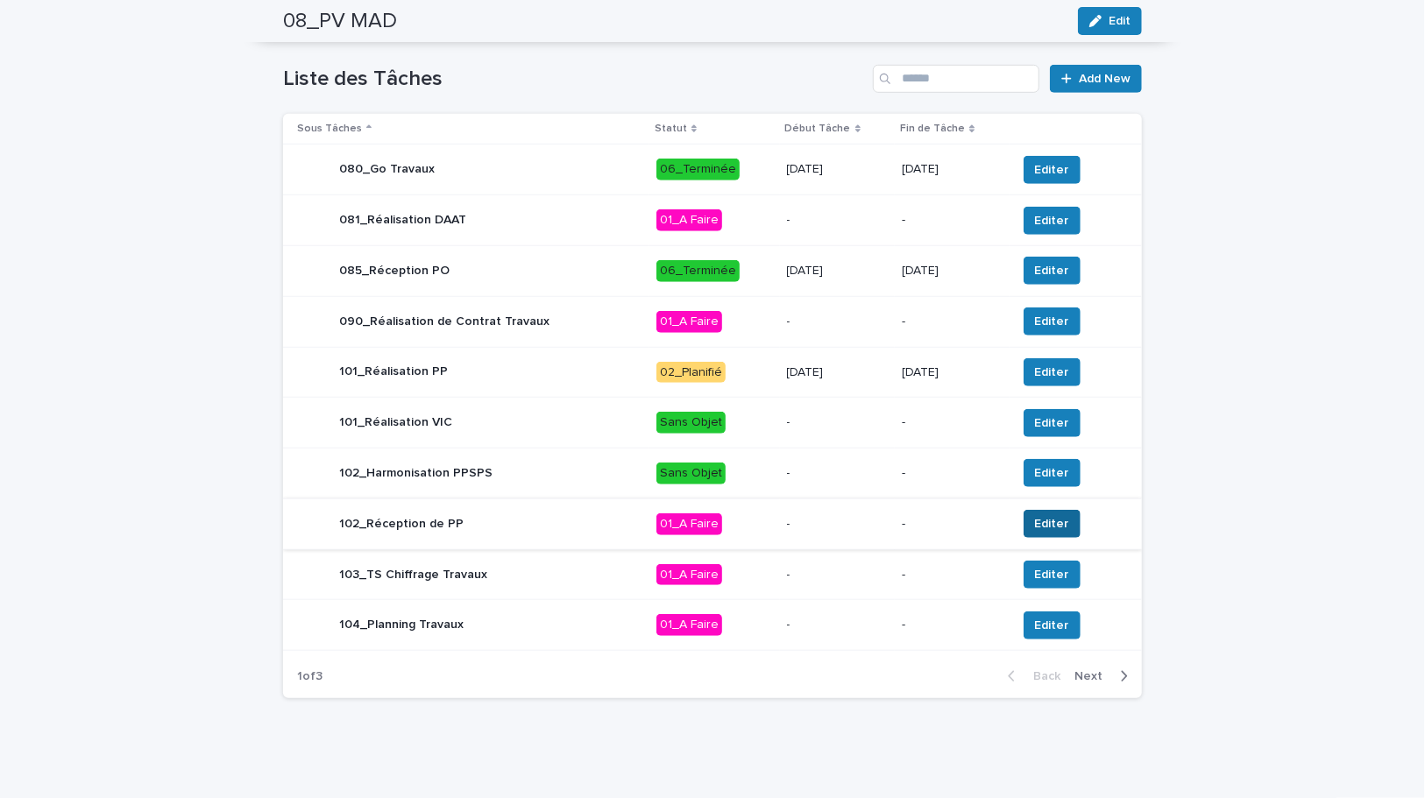
click at [1035, 517] on span "Editer" at bounding box center [1052, 524] width 34 height 18
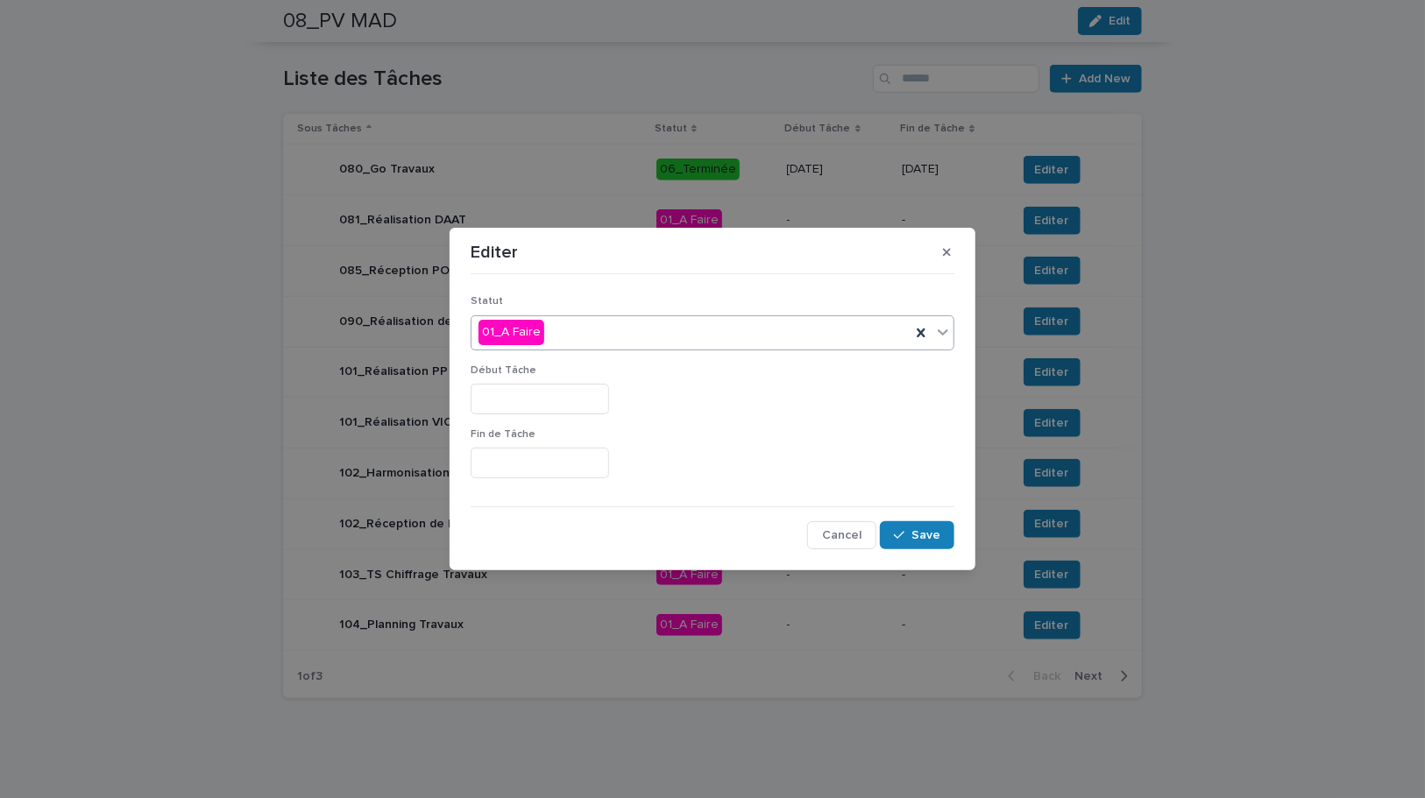
click at [596, 329] on div "01_A Faire" at bounding box center [690, 332] width 439 height 29
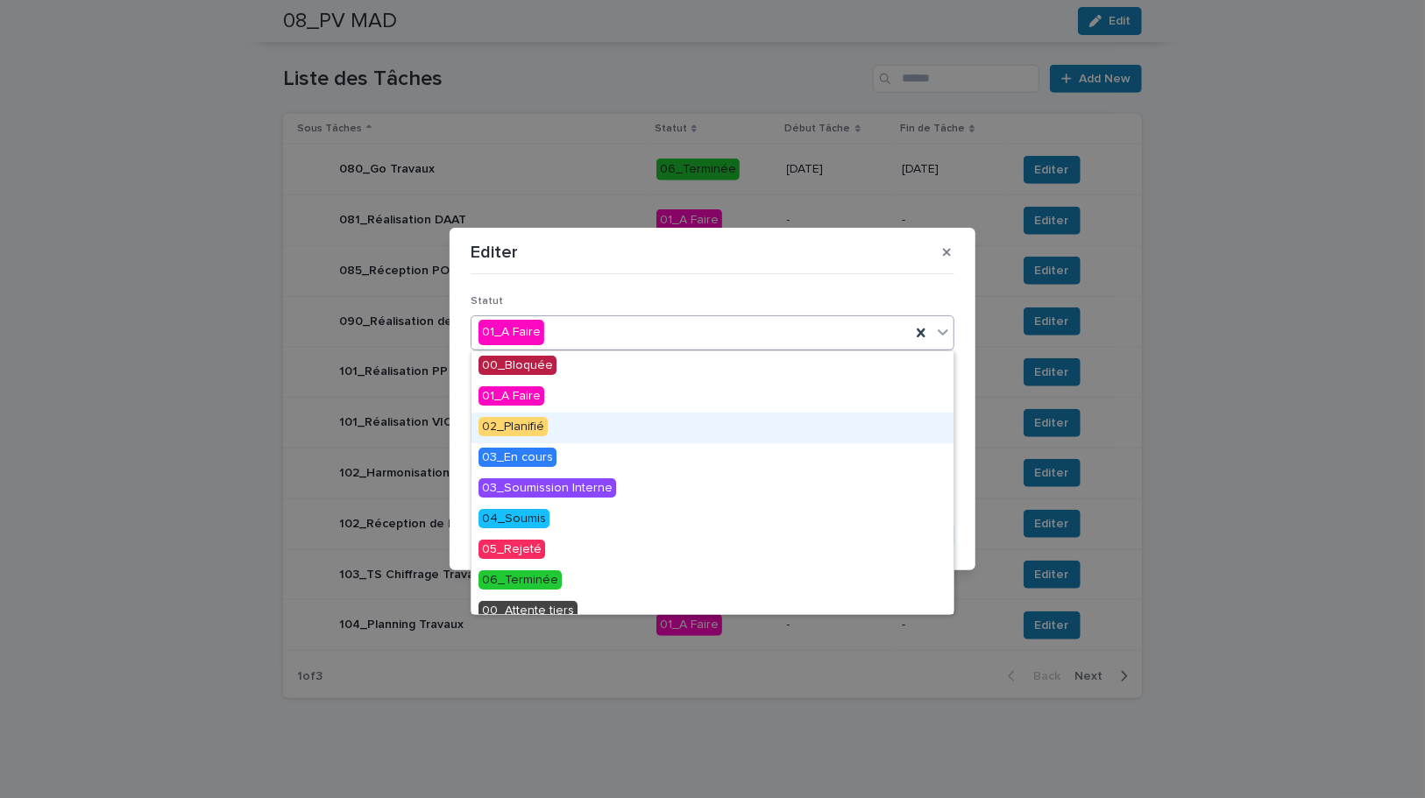
click at [542, 429] on span "02_Planifié" at bounding box center [512, 426] width 69 height 19
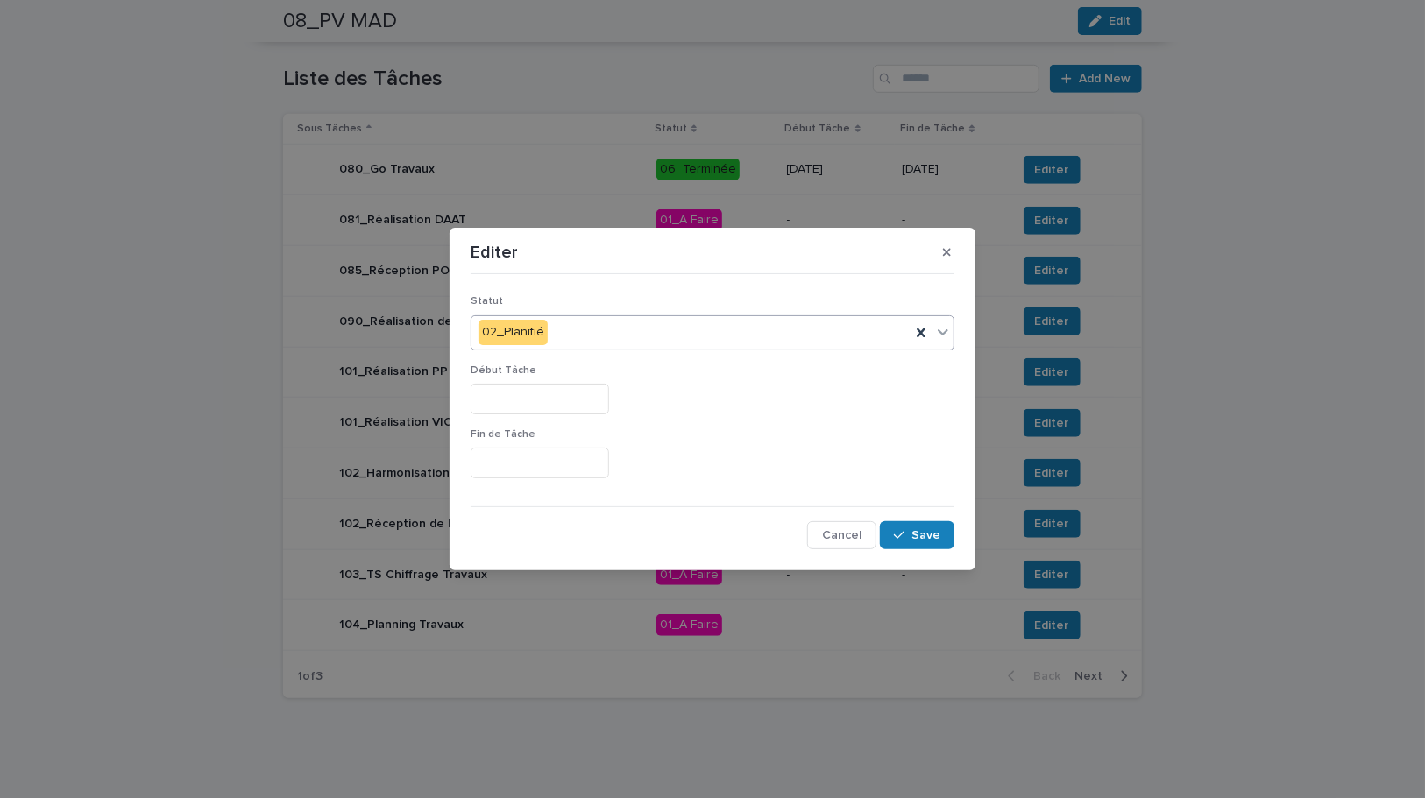
click at [535, 394] on input "text" at bounding box center [540, 399] width 138 height 31
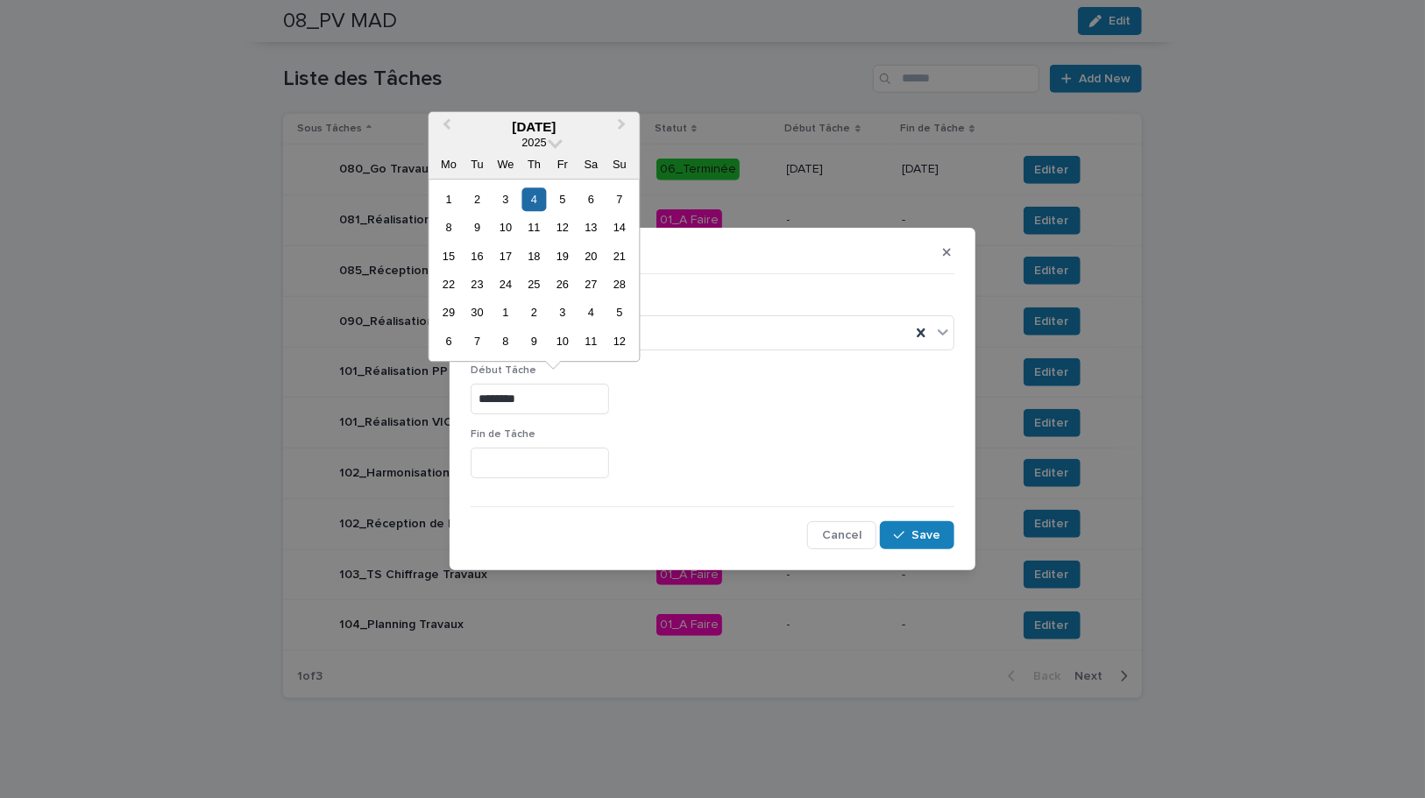
type input "********"
click at [513, 465] on input "text" at bounding box center [540, 463] width 138 height 31
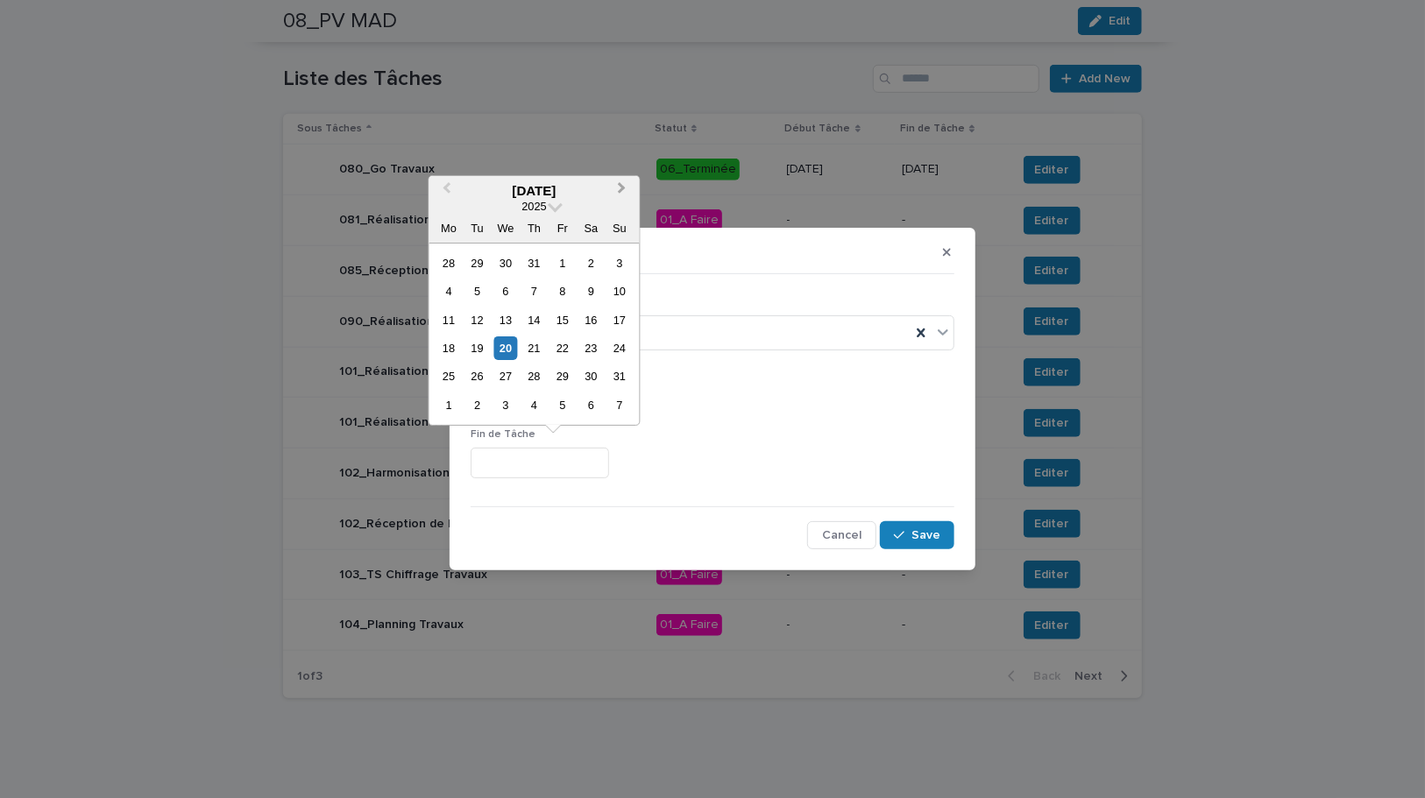
click at [622, 185] on span "Next Month" at bounding box center [622, 191] width 0 height 24
click at [446, 188] on span "Previous Month" at bounding box center [446, 191] width 0 height 24
click at [525, 469] on input "text" at bounding box center [540, 463] width 138 height 31
click at [726, 432] on p "Fin de Tâche" at bounding box center [713, 435] width 484 height 12
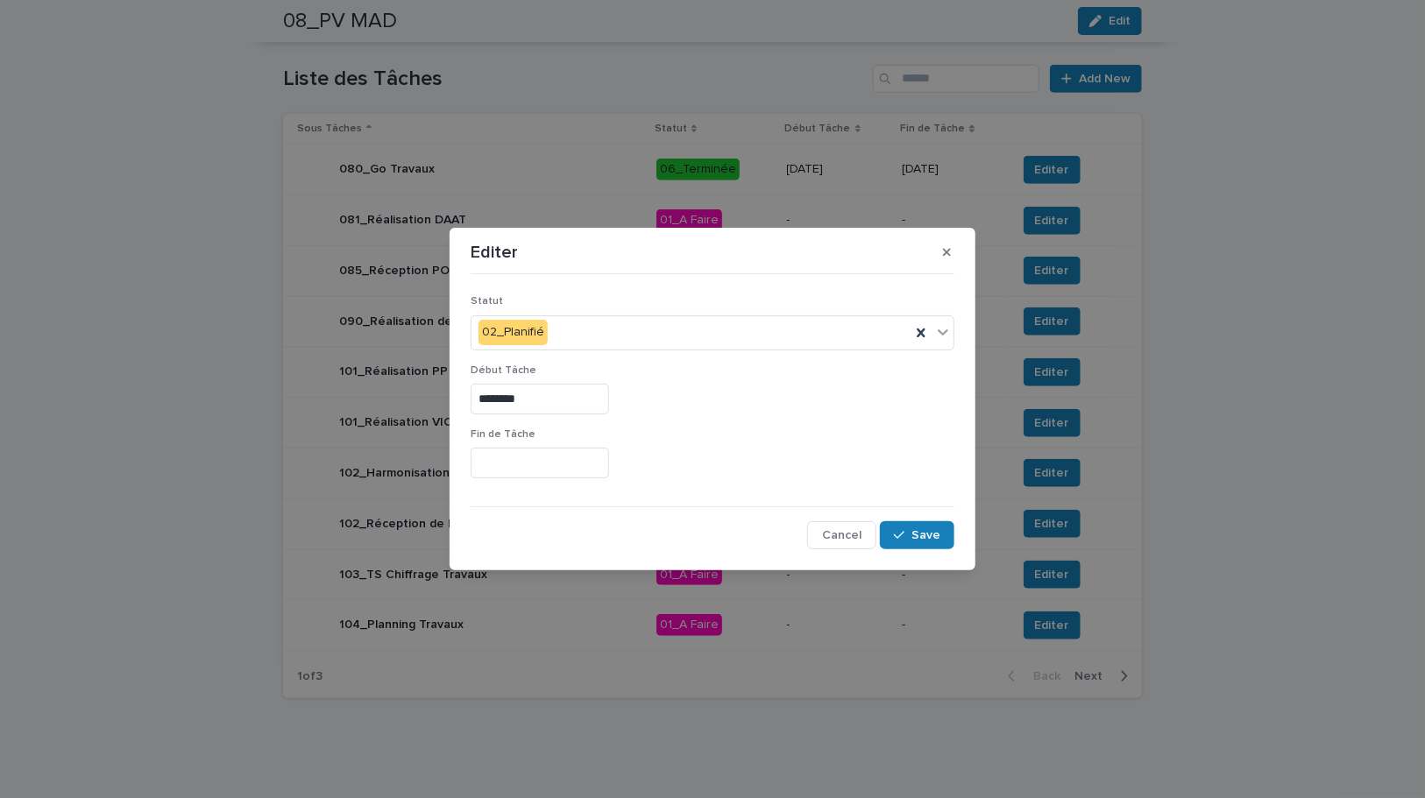
click at [499, 463] on input "text" at bounding box center [540, 463] width 138 height 31
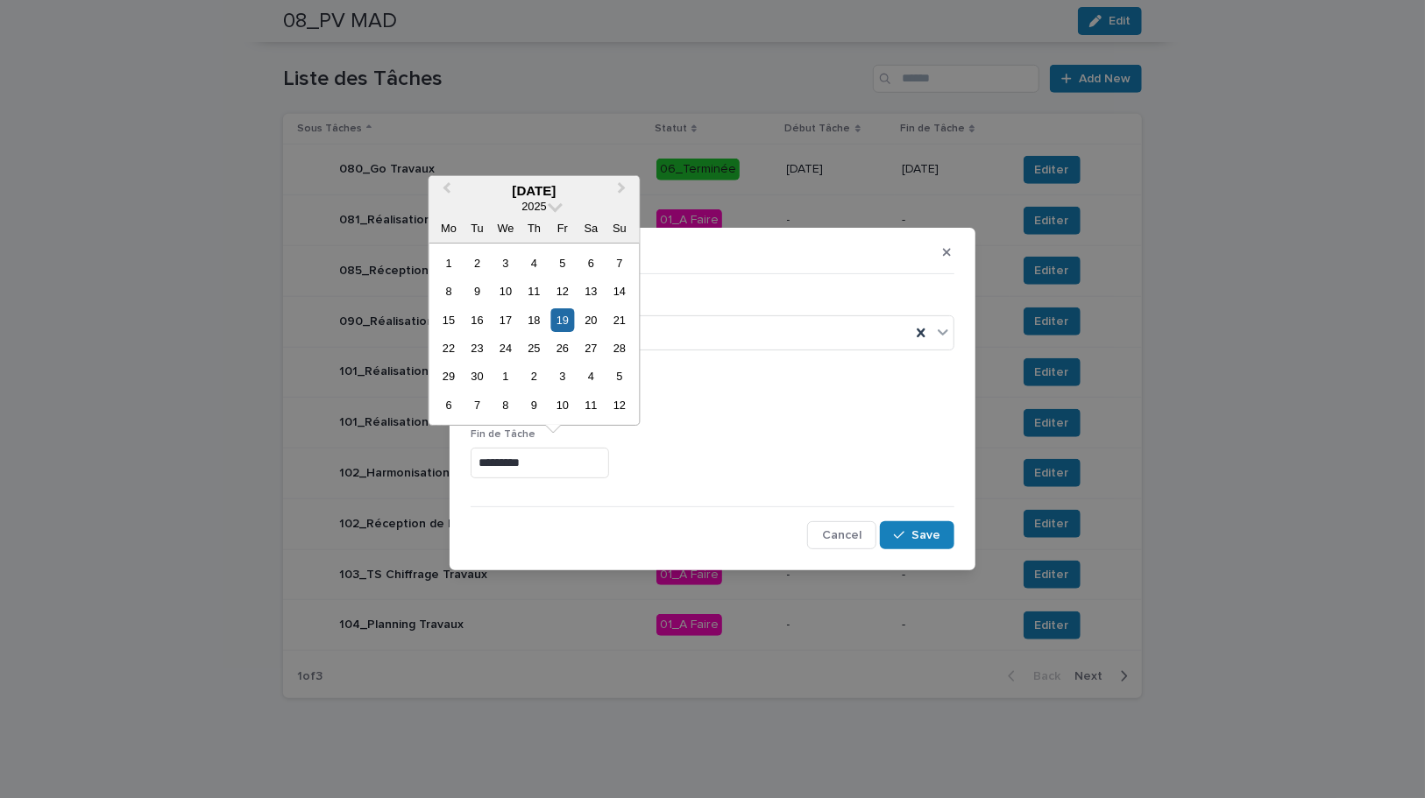
type input "*********"
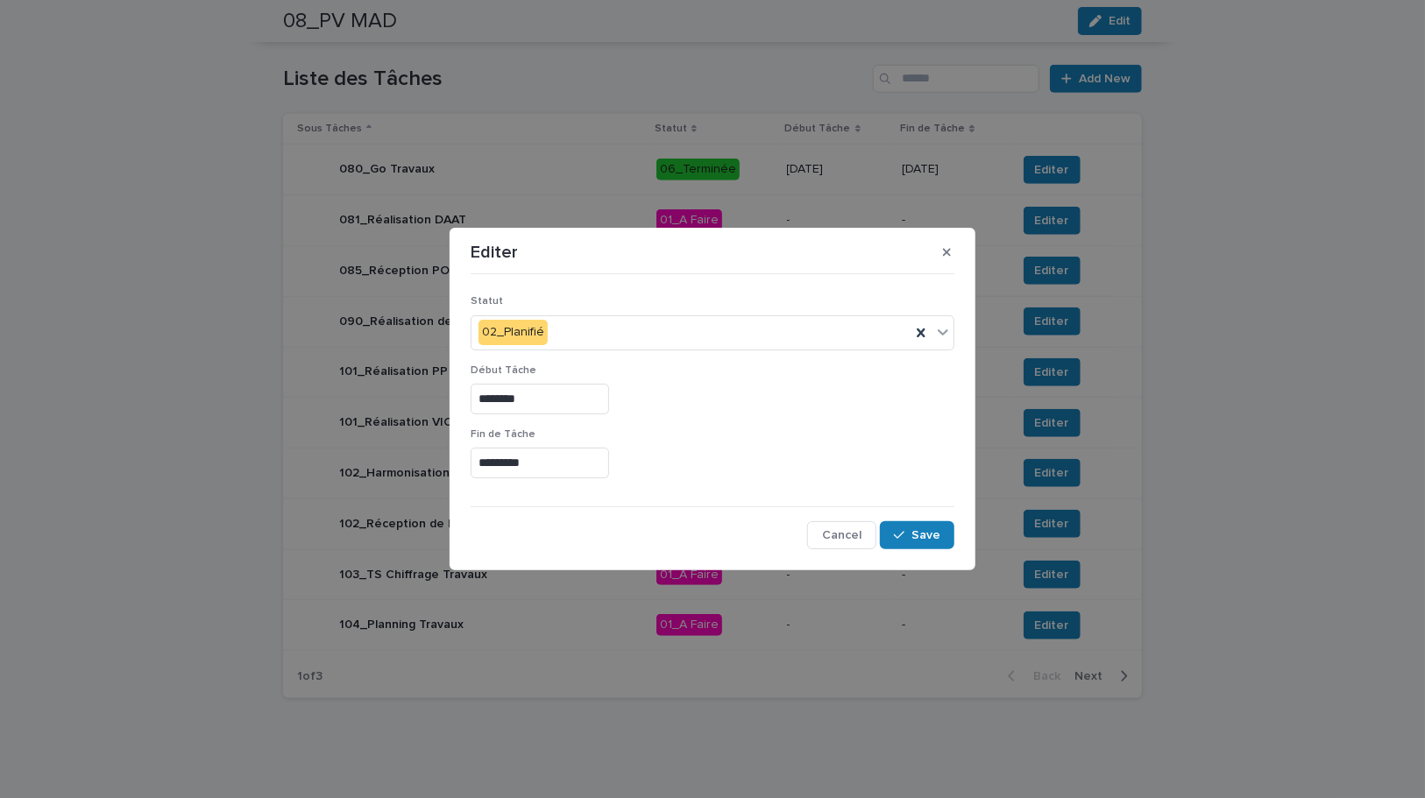
click at [815, 430] on p "Fin de Tâche" at bounding box center [713, 435] width 484 height 12
click at [912, 522] on button "Save" at bounding box center [917, 535] width 74 height 28
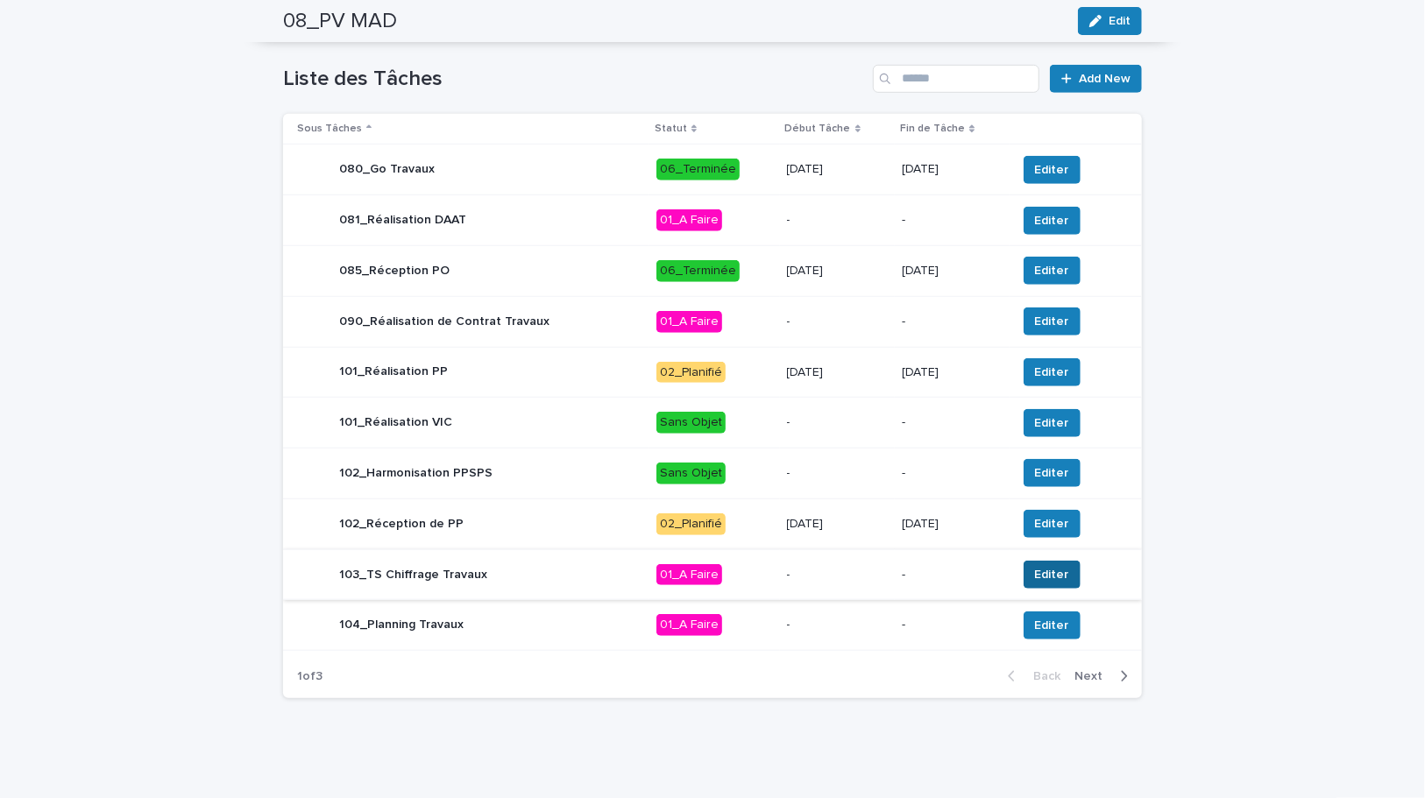
click at [1053, 566] on span "Editer" at bounding box center [1052, 575] width 34 height 18
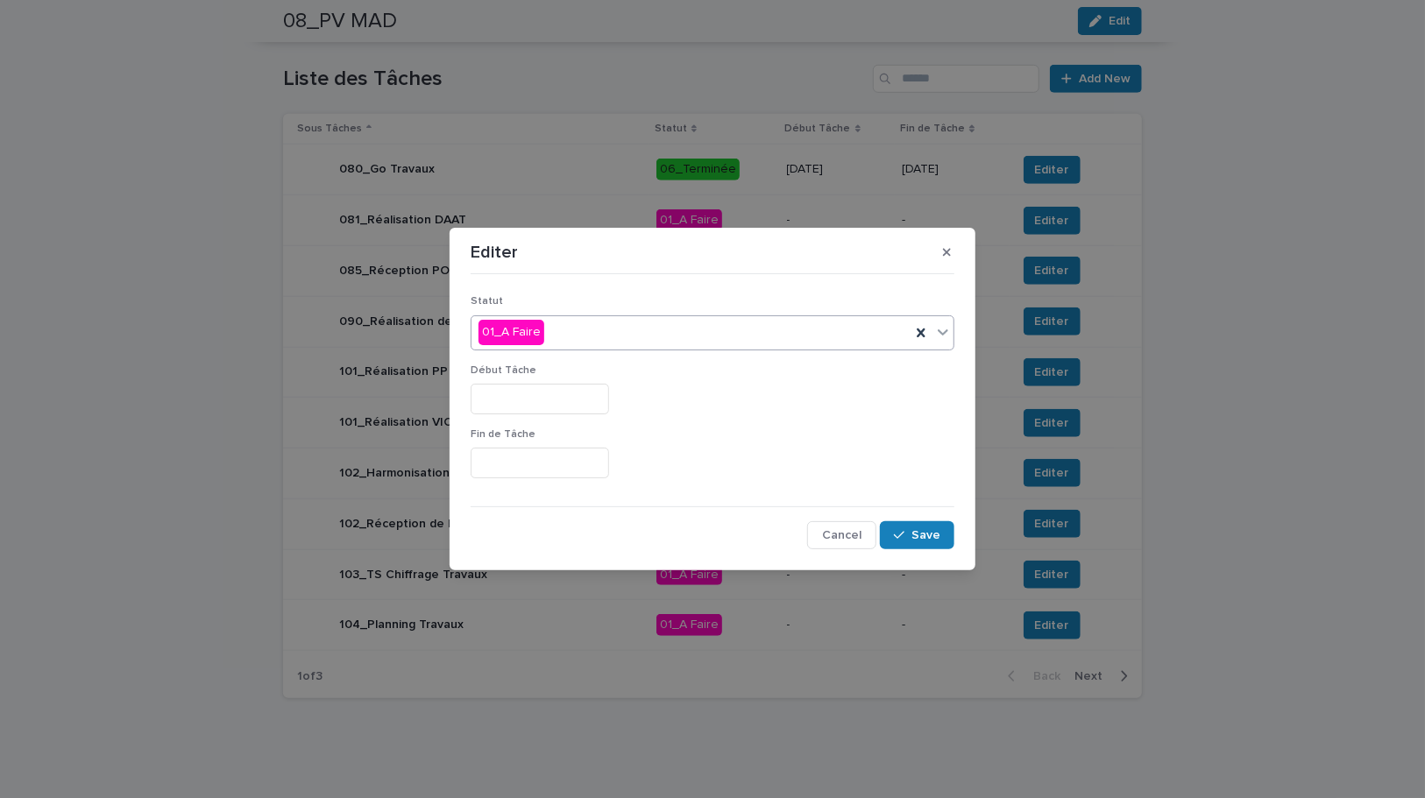
click at [624, 326] on div "01_A Faire" at bounding box center [690, 332] width 439 height 29
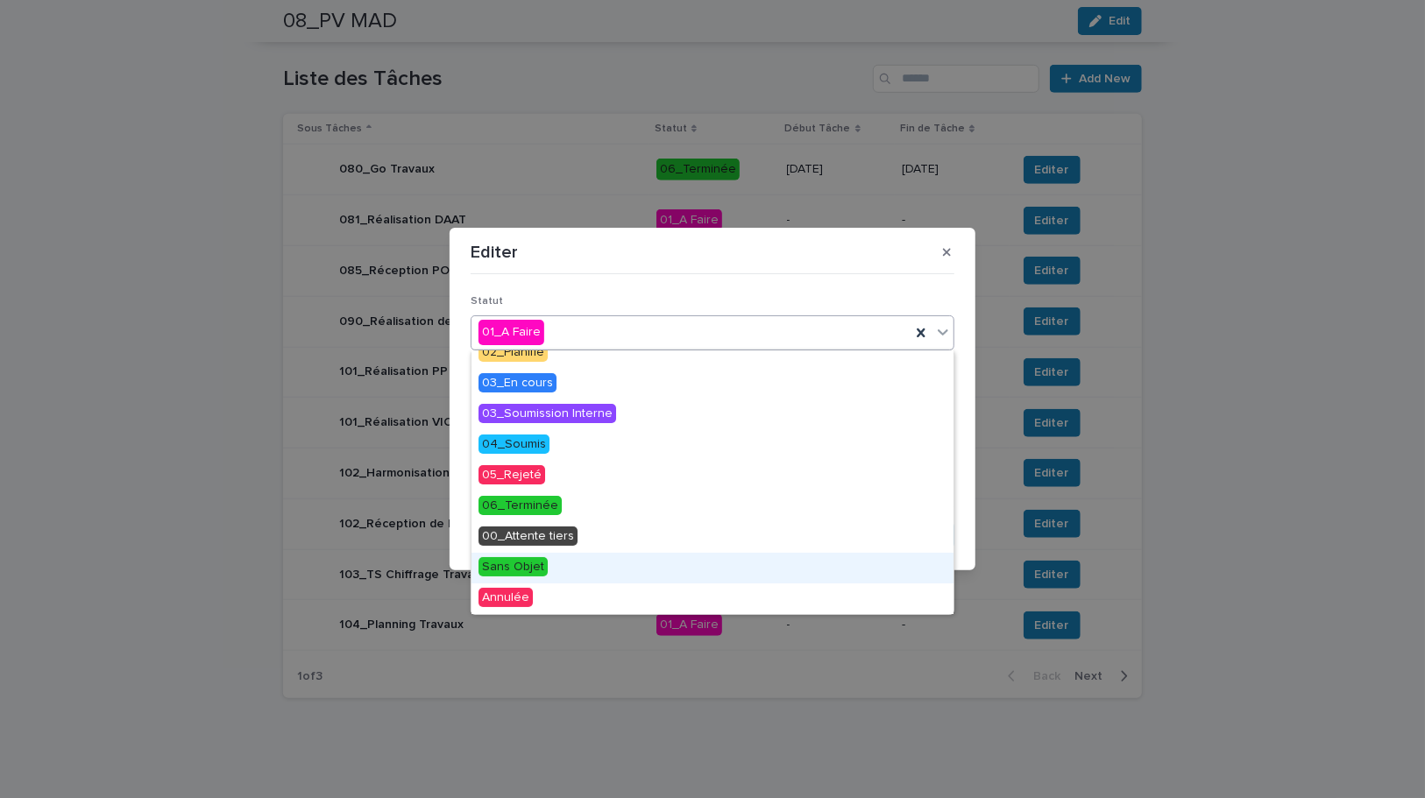
click at [542, 558] on span "Sans Objet" at bounding box center [512, 566] width 69 height 19
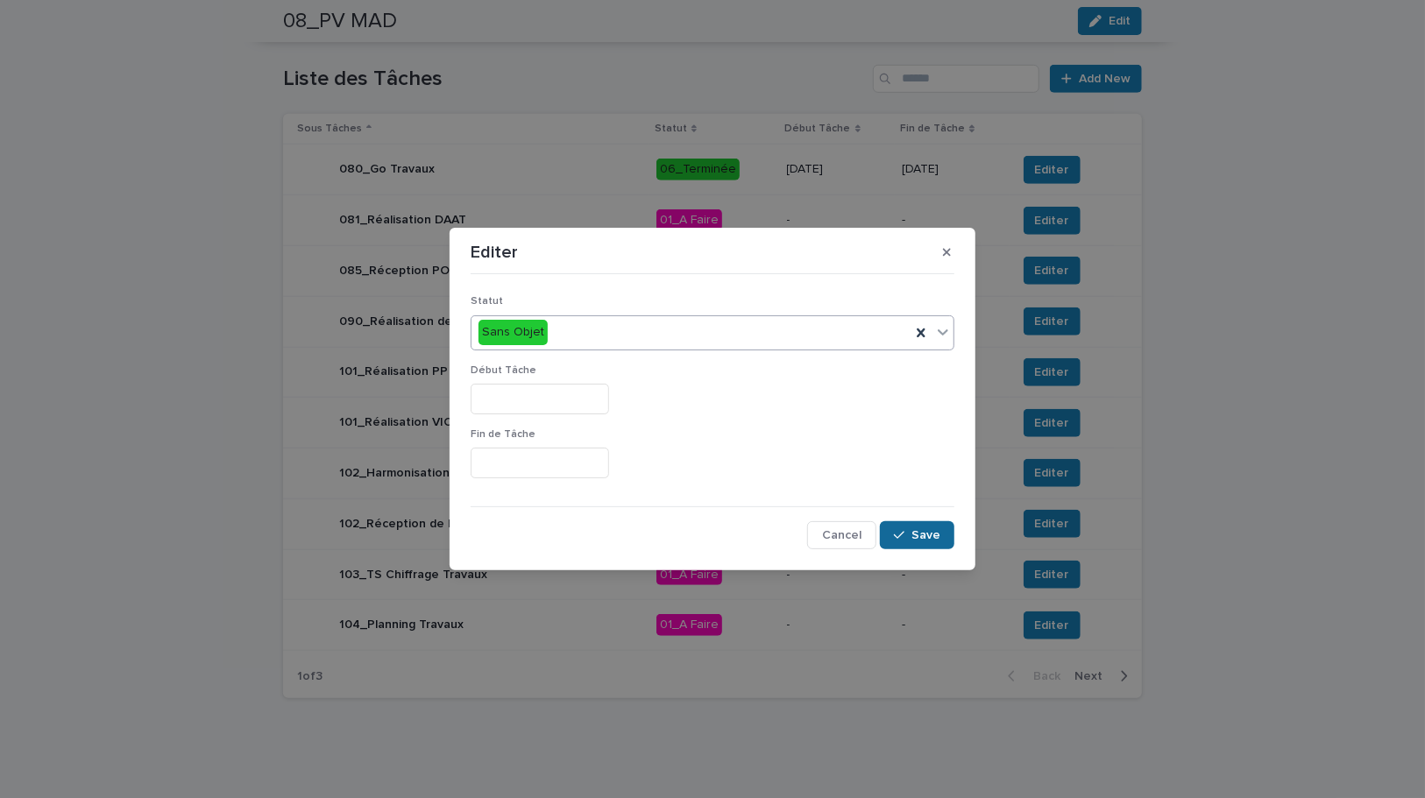
click at [917, 531] on span "Save" at bounding box center [925, 535] width 29 height 12
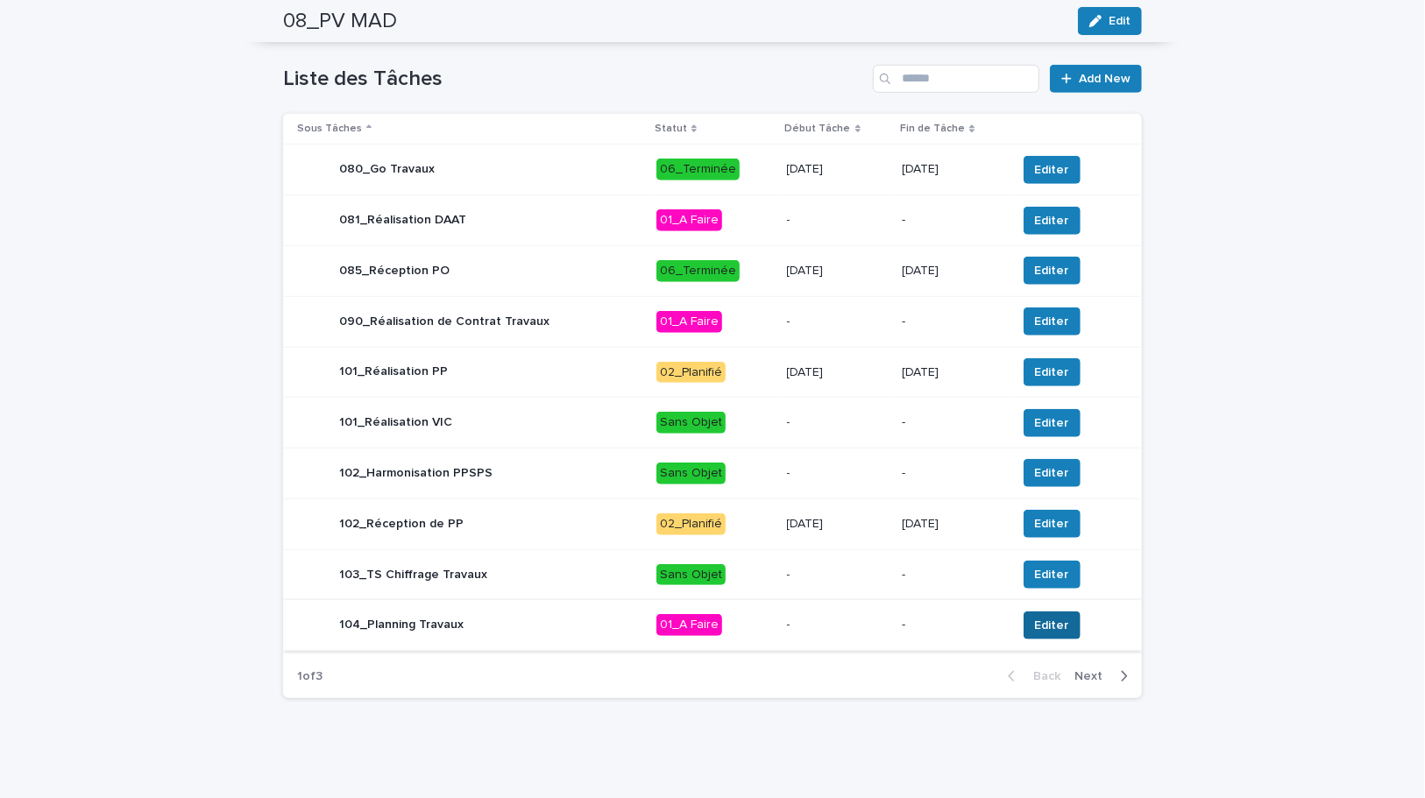
click at [1054, 617] on span "Editer" at bounding box center [1052, 626] width 34 height 18
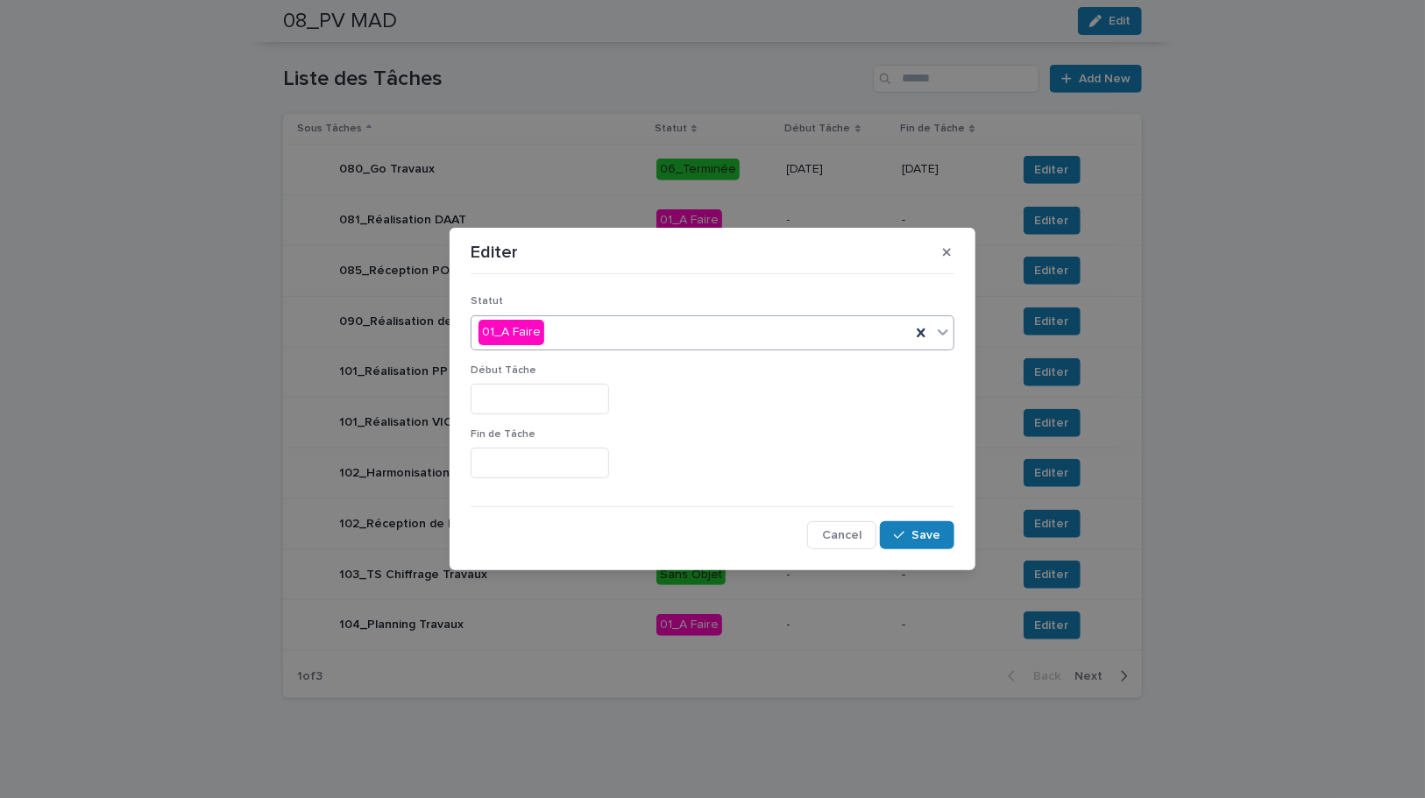
click at [566, 341] on div "01_A Faire" at bounding box center [690, 332] width 439 height 29
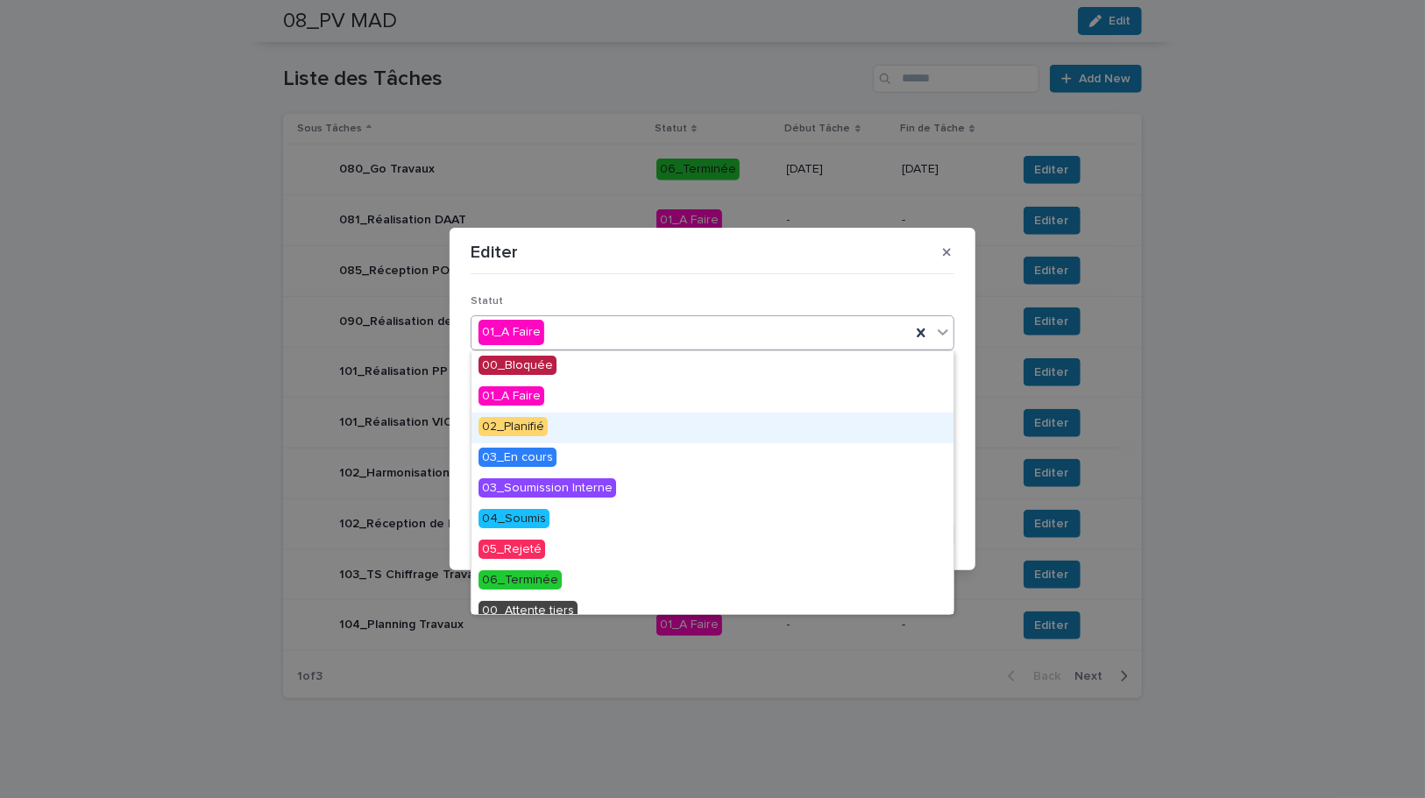
click at [522, 426] on span "02_Planifié" at bounding box center [512, 426] width 69 height 19
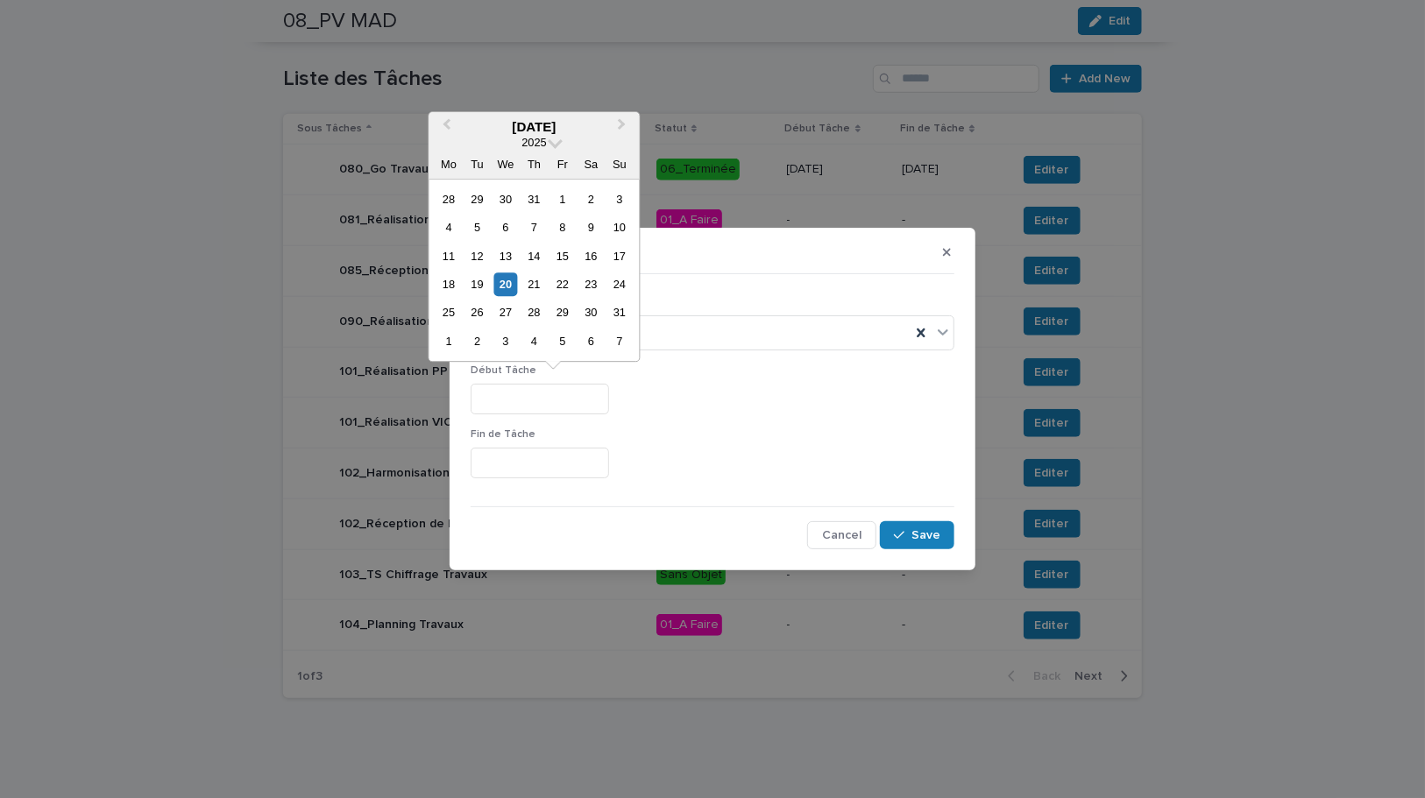
click at [515, 401] on input "text" at bounding box center [540, 399] width 138 height 31
click at [732, 411] on div at bounding box center [713, 399] width 484 height 31
click at [553, 404] on input "text" at bounding box center [540, 399] width 138 height 31
click at [510, 285] on div "20" at bounding box center [505, 285] width 24 height 24
type input "*********"
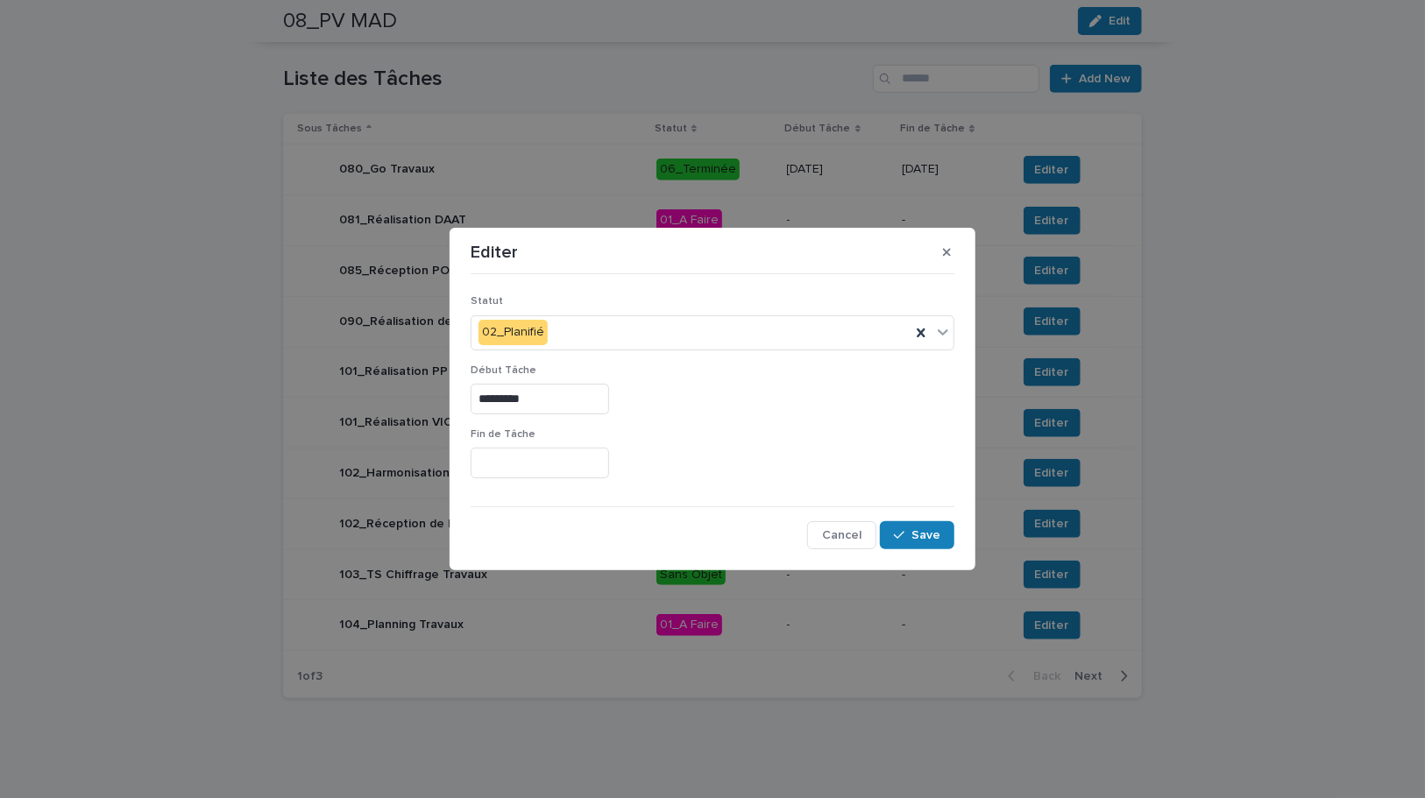
click at [551, 478] on div "Fin de Tâche" at bounding box center [713, 461] width 484 height 64
click at [551, 473] on input "text" at bounding box center [540, 463] width 138 height 31
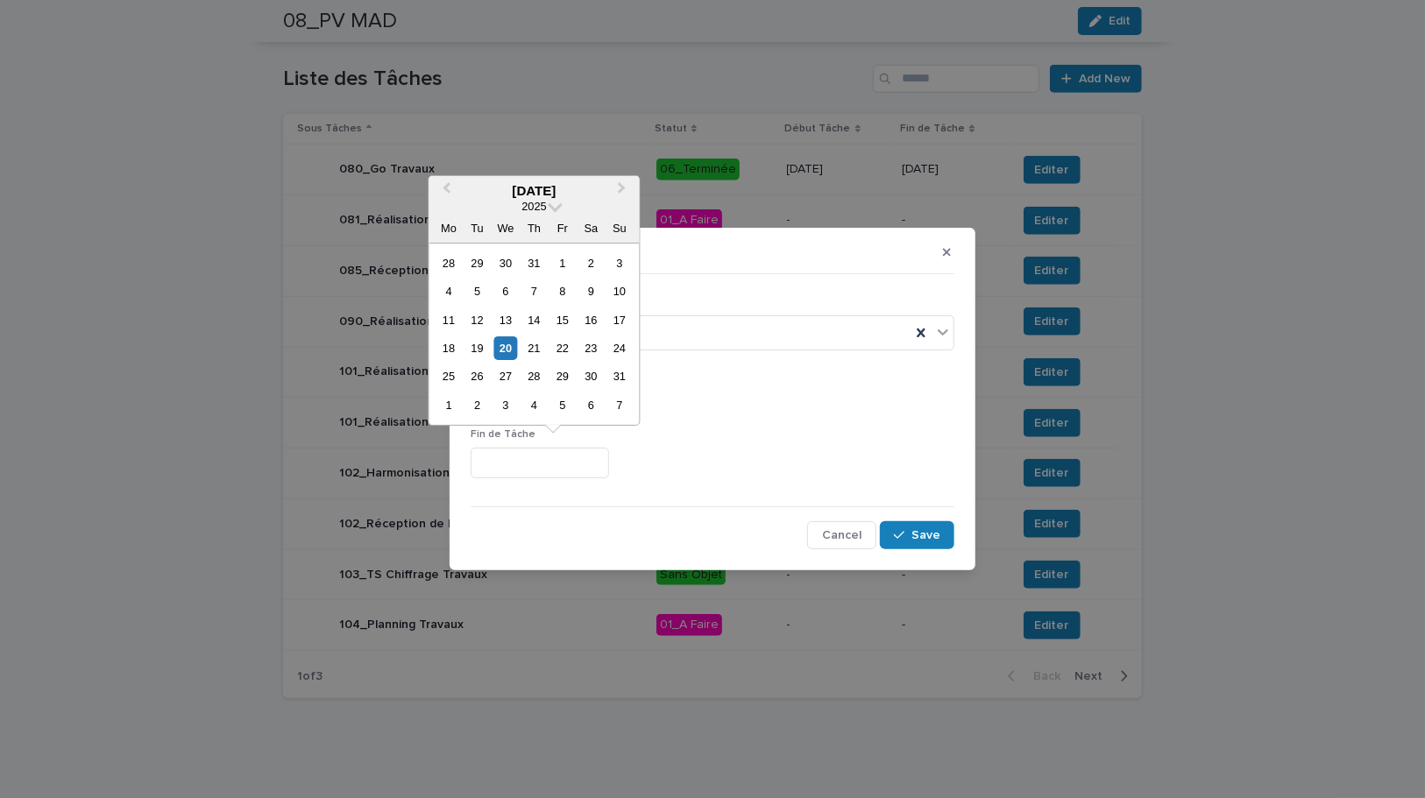
click at [571, 377] on div "29" at bounding box center [562, 377] width 24 height 24
type input "*********"
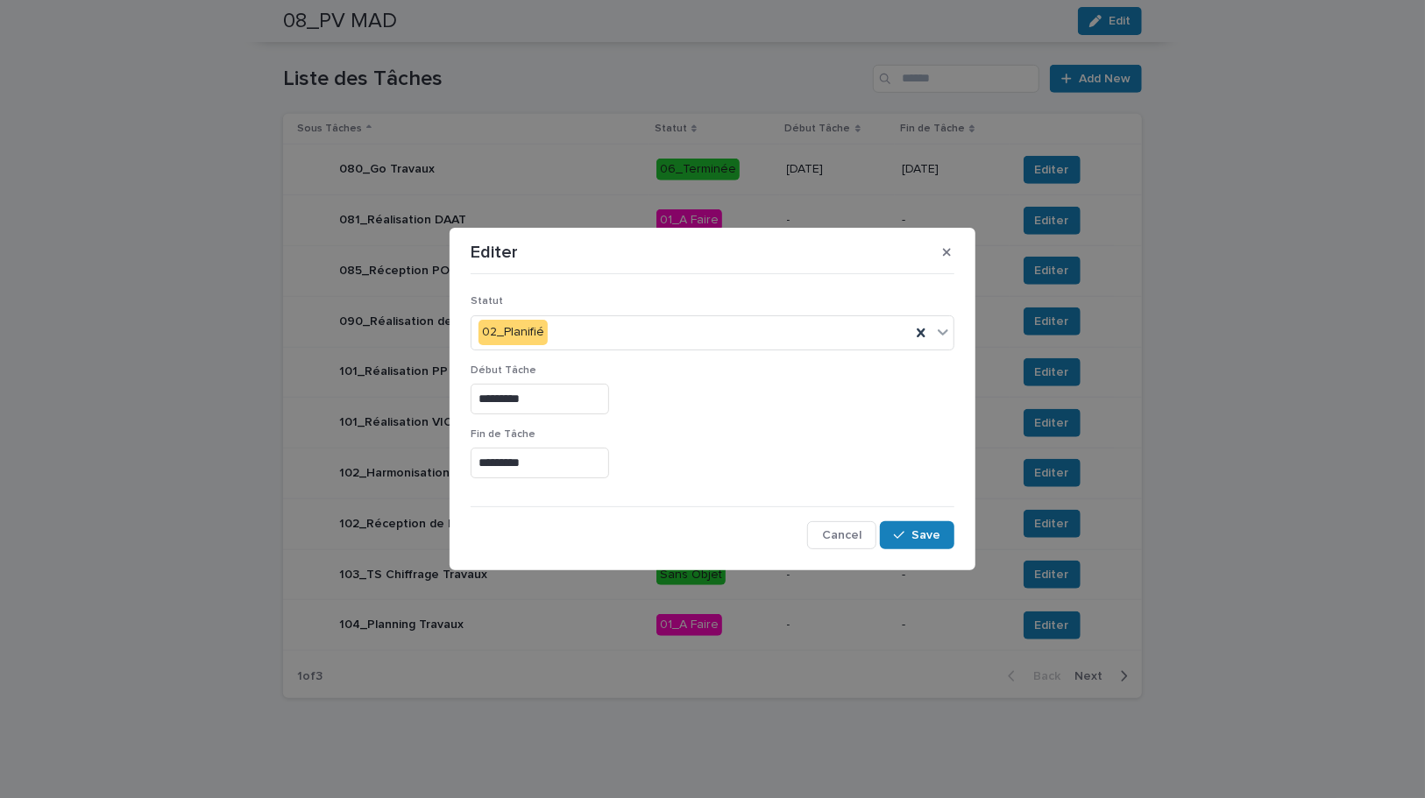
click at [849, 401] on div "*********" at bounding box center [713, 399] width 484 height 31
drag, startPoint x: 911, startPoint y: 527, endPoint x: 1279, endPoint y: 613, distance: 378.1
click at [912, 527] on button "Save" at bounding box center [917, 535] width 74 height 28
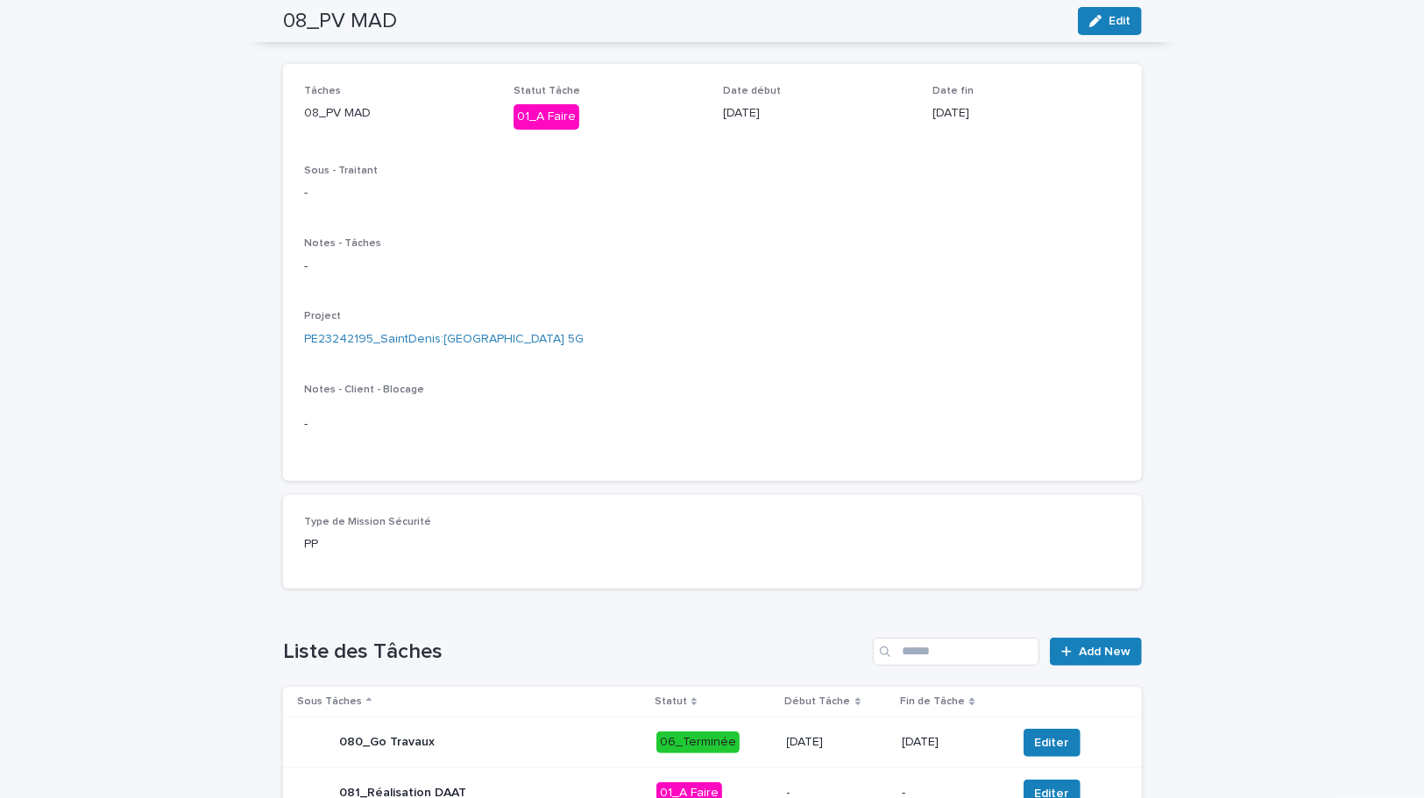
scroll to position [0, 0]
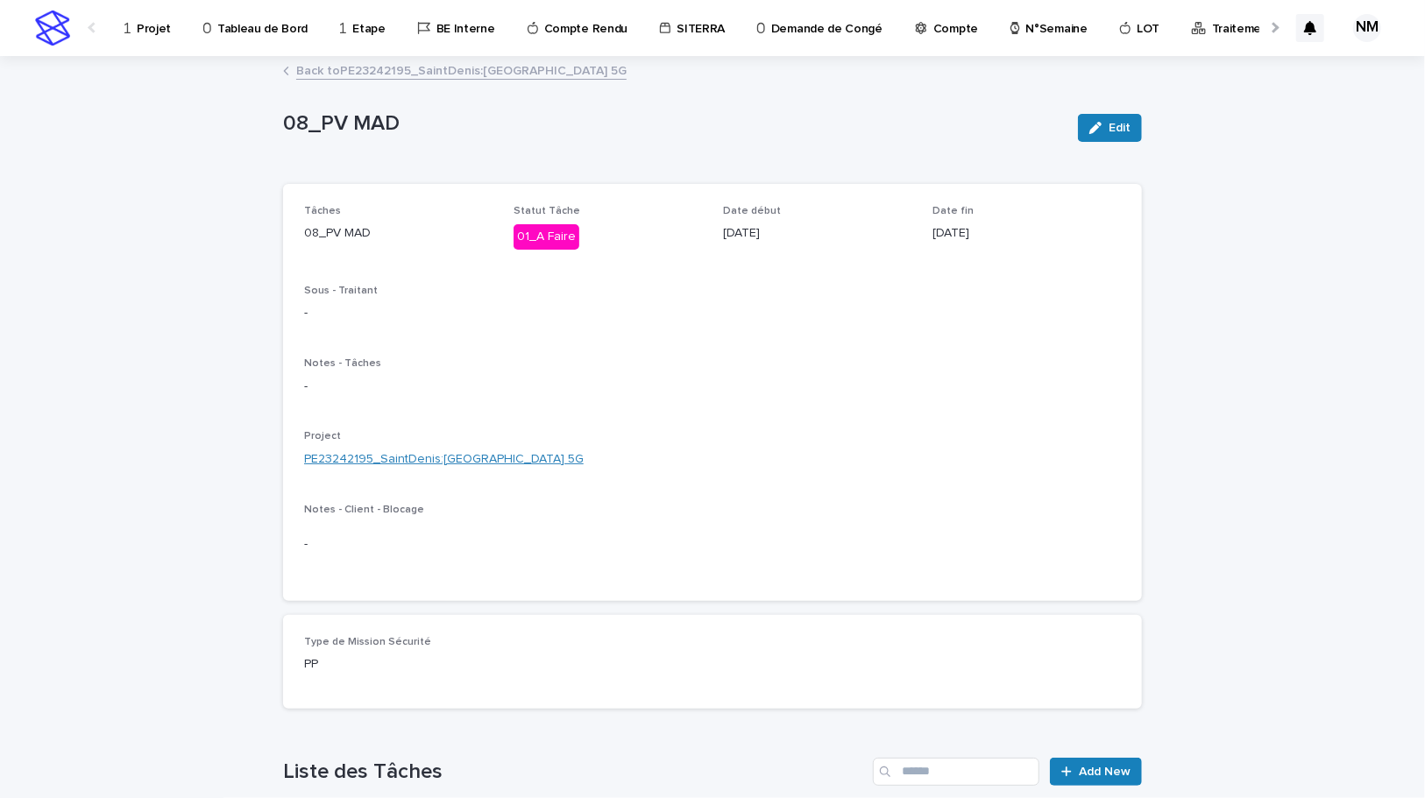
click at [449, 463] on link "PE23242195_SaintDenis:Denfert_SAINT-DENIS_Evol 5G" at bounding box center [444, 459] width 280 height 18
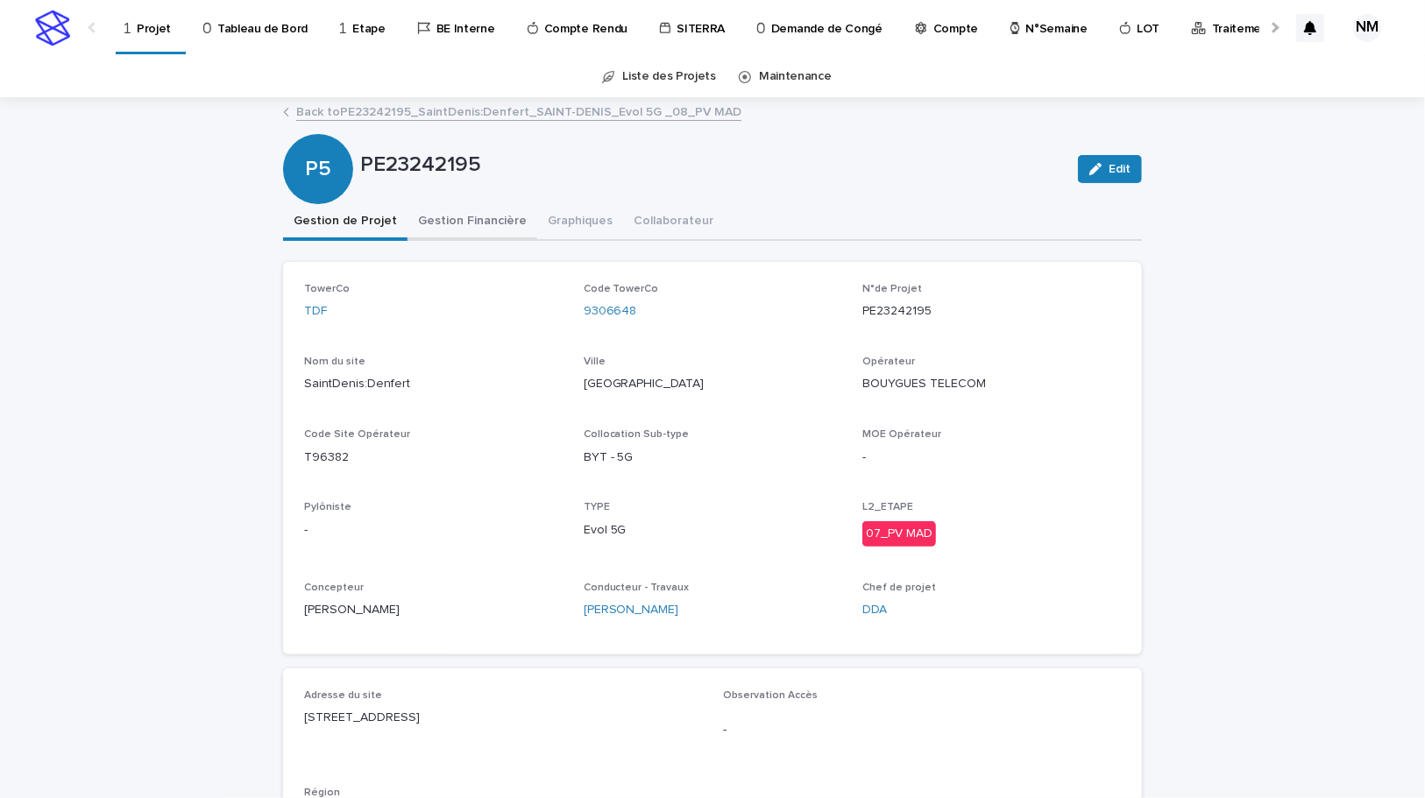
click at [466, 226] on button "Gestion Financière" at bounding box center [472, 222] width 130 height 37
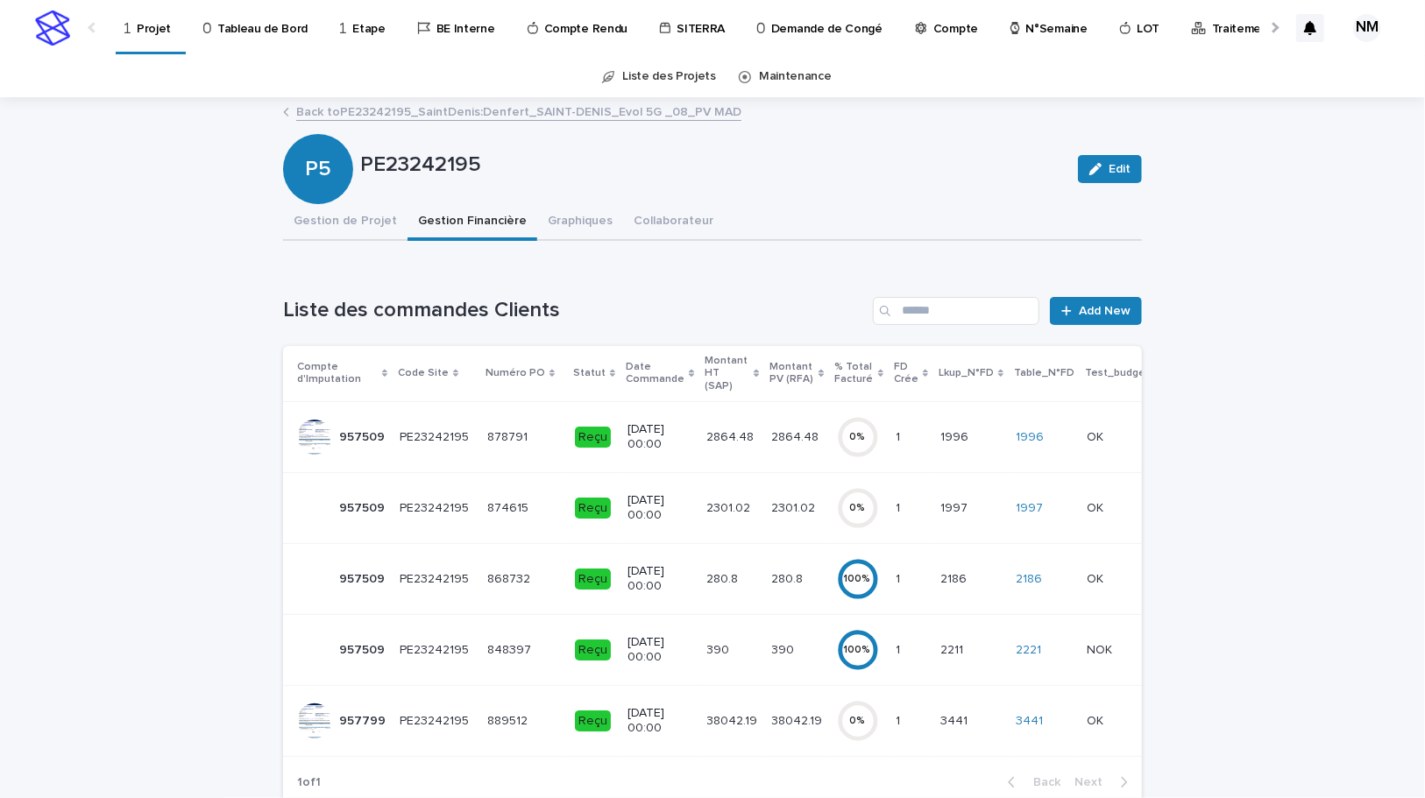
click at [801, 724] on td "38042.19 38042.19" at bounding box center [797, 720] width 65 height 71
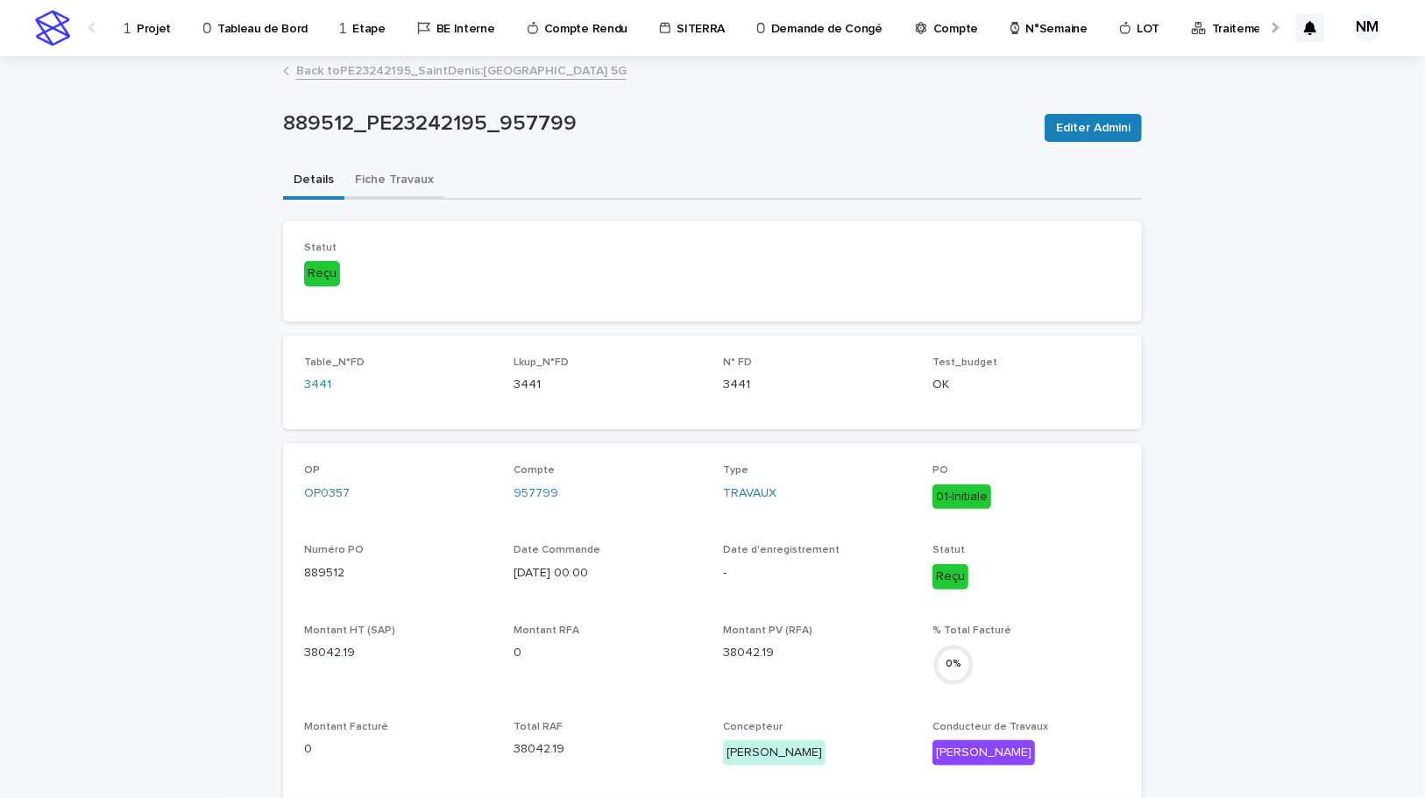
click at [396, 176] on button "Fiche Travaux" at bounding box center [394, 181] width 100 height 37
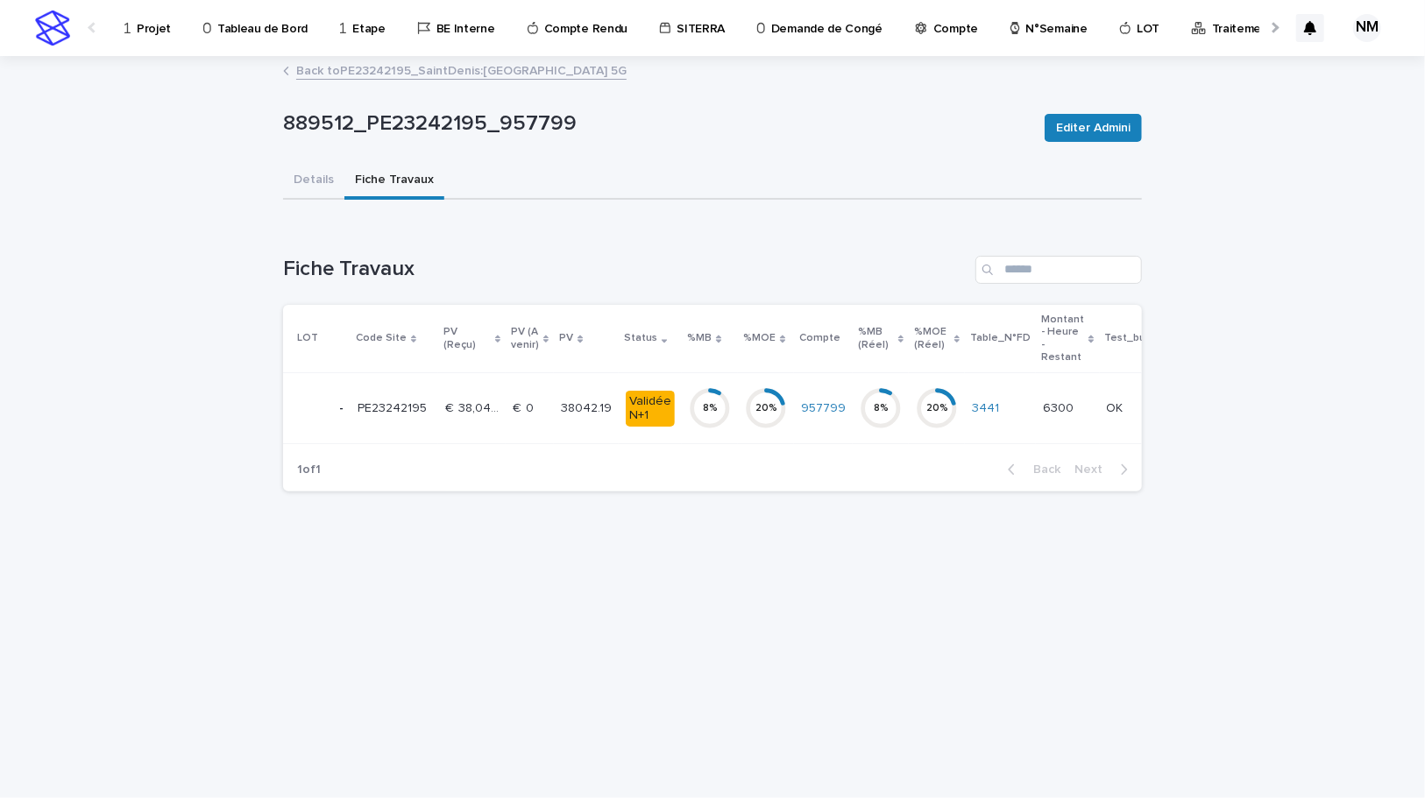
click at [722, 430] on div "8 %" at bounding box center [710, 408] width 42 height 56
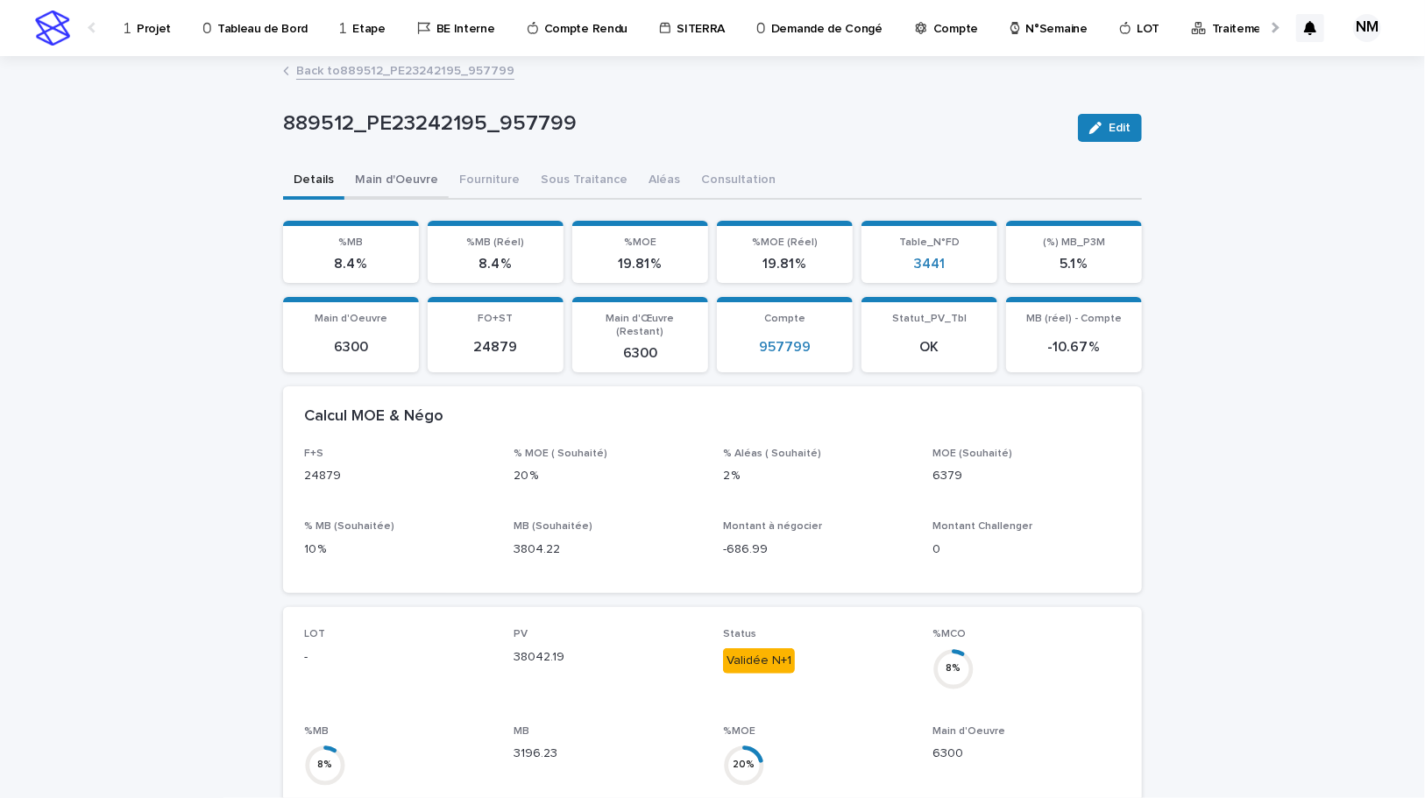
click at [407, 175] on button "Main d'Oeuvre" at bounding box center [396, 181] width 104 height 37
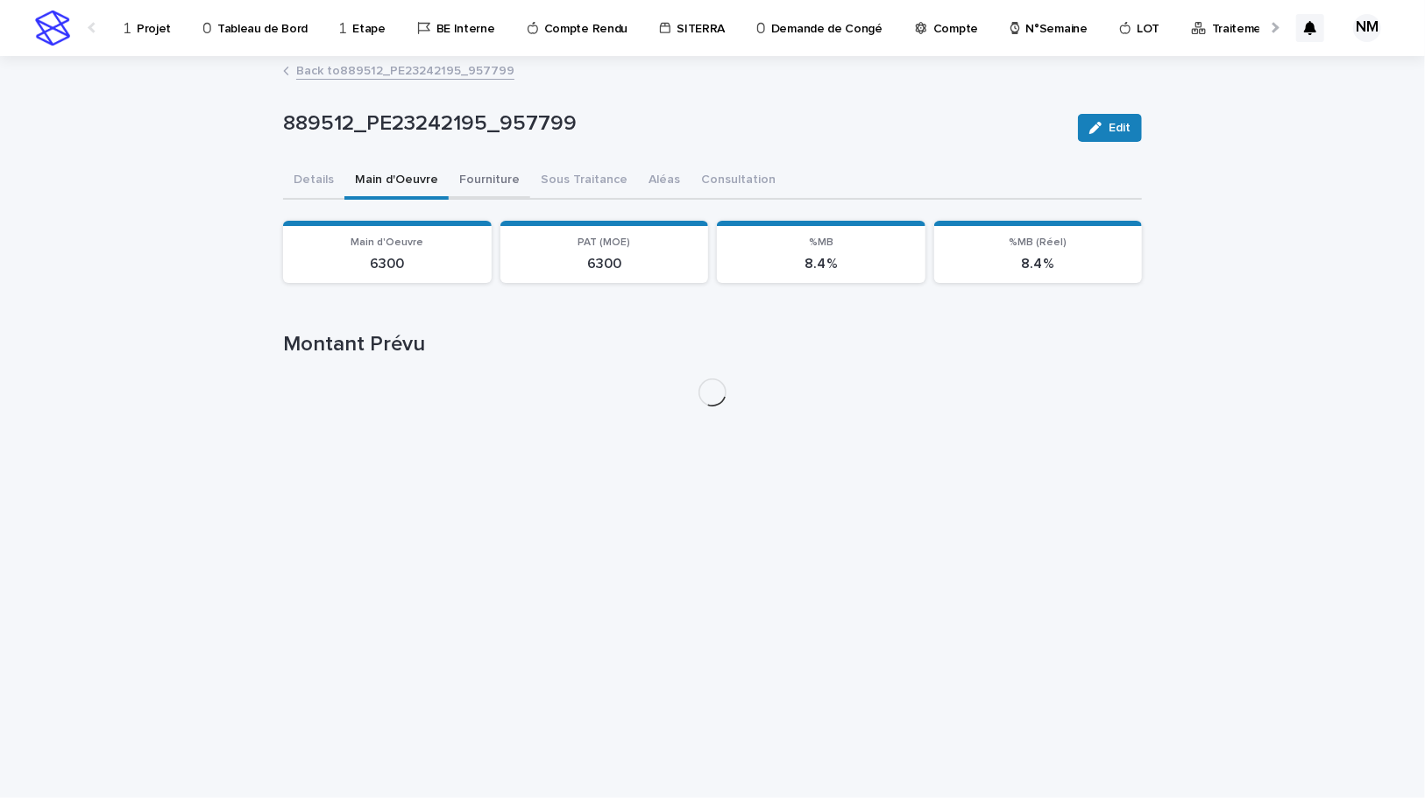
click at [503, 187] on button "Fourniture" at bounding box center [489, 181] width 81 height 37
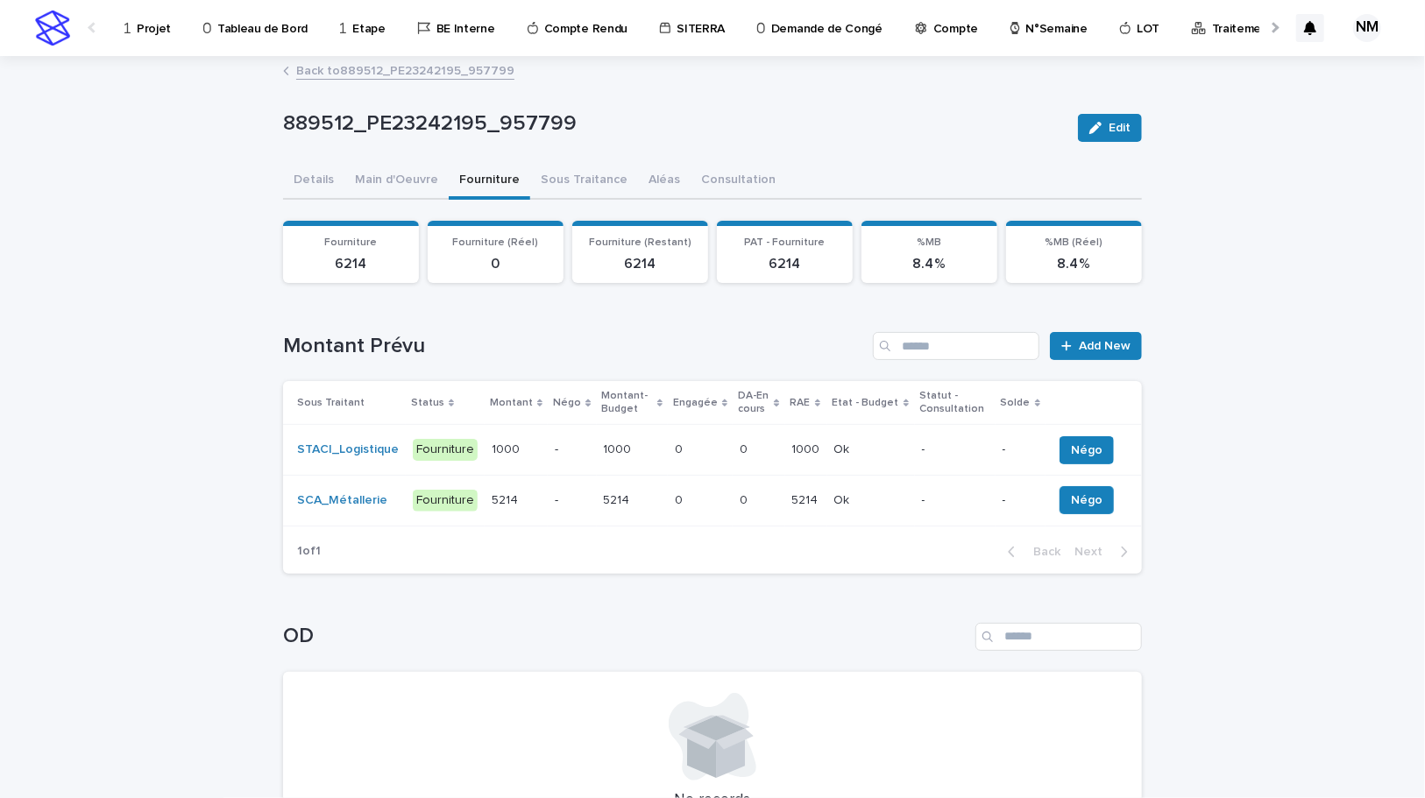
click at [547, 185] on button "Sous Traitance" at bounding box center [584, 181] width 108 height 37
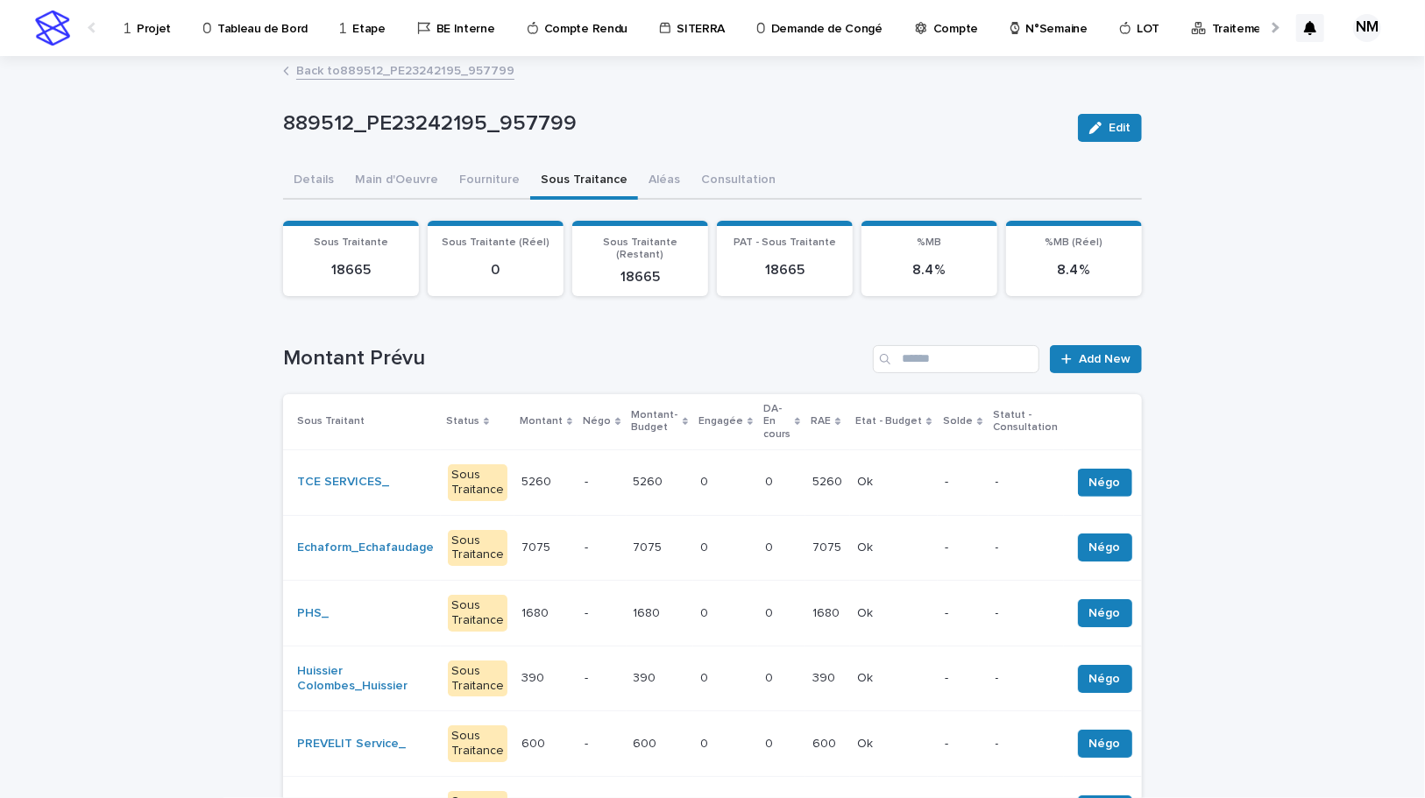
click at [345, 70] on link "Back to 889512_PE23242195_957799" at bounding box center [405, 70] width 218 height 20
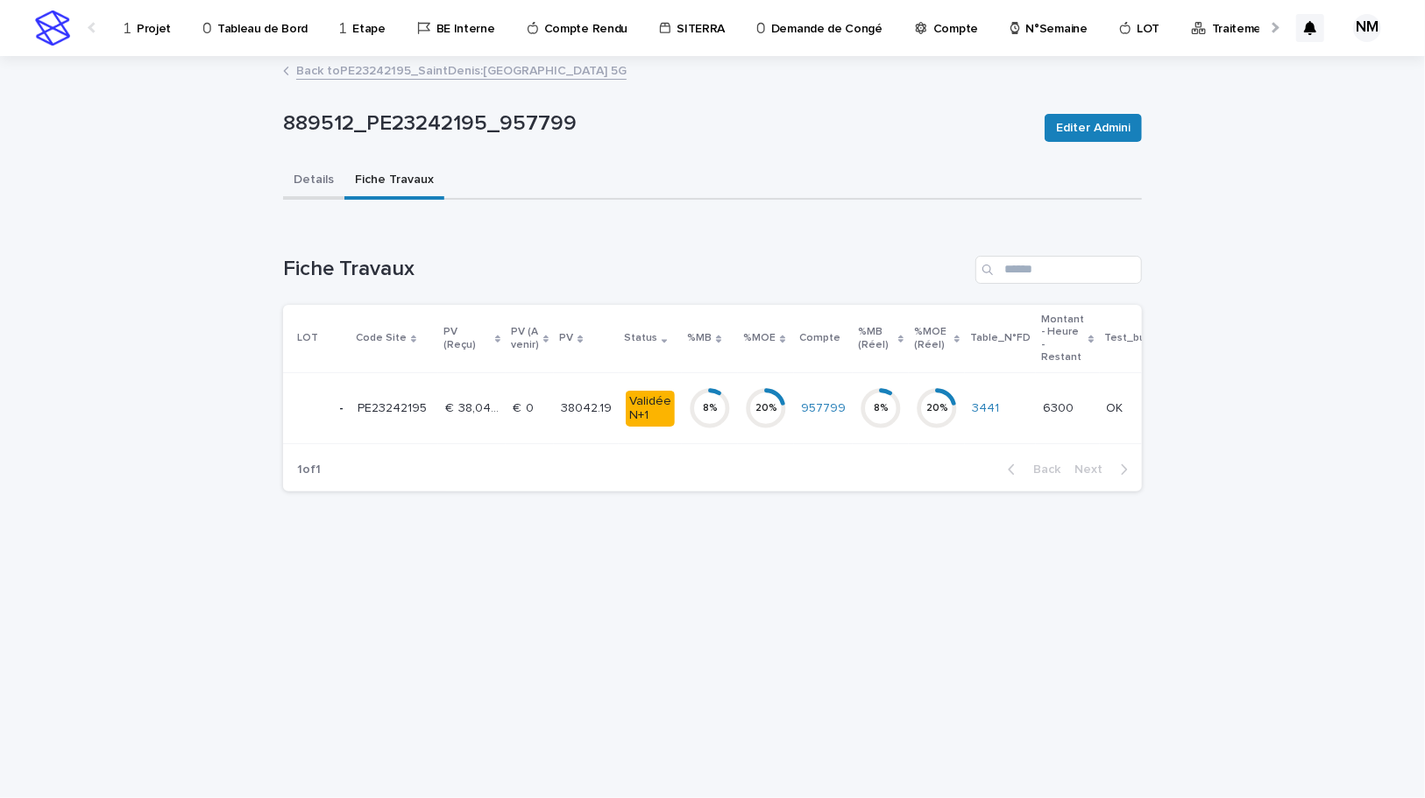
click at [314, 171] on button "Details" at bounding box center [313, 181] width 61 height 37
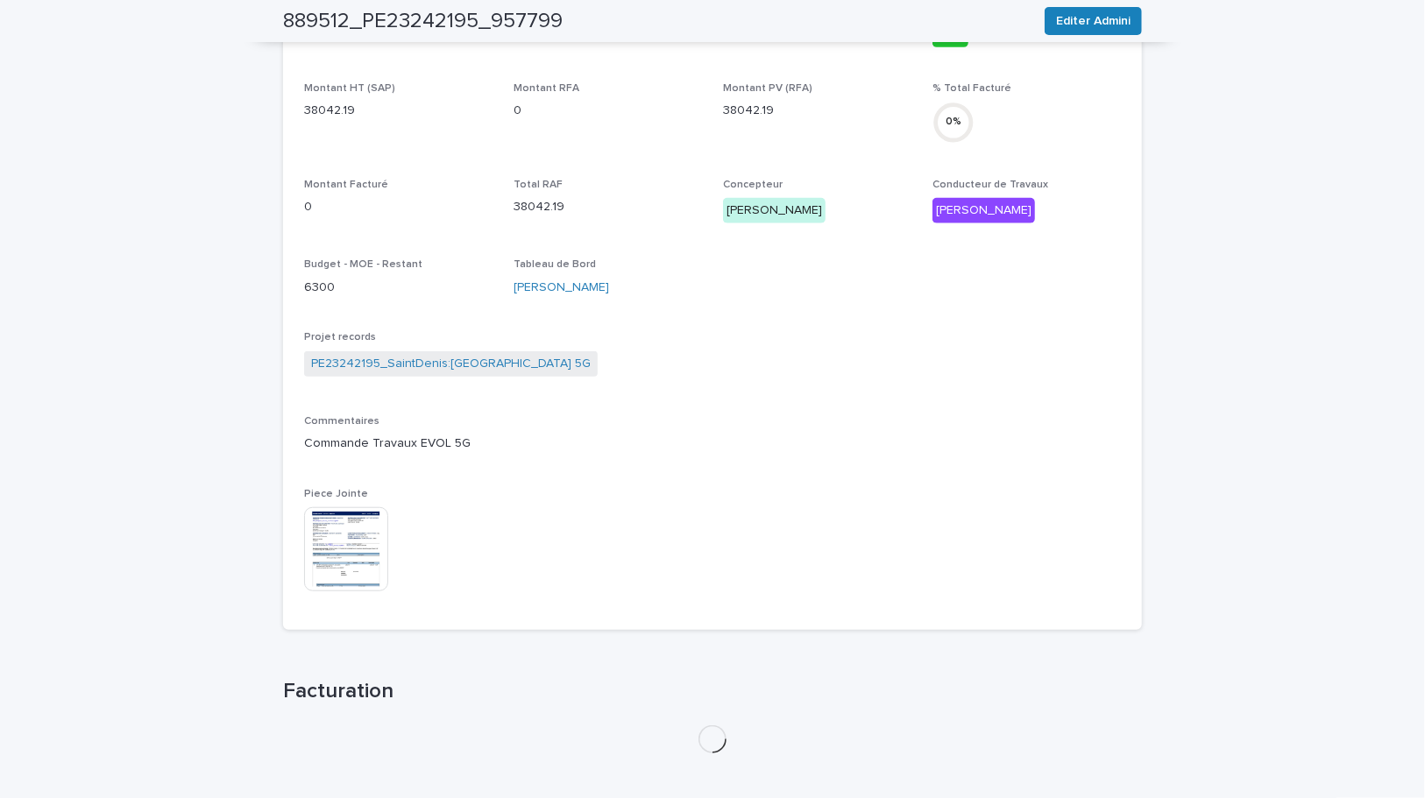
scroll to position [685, 0]
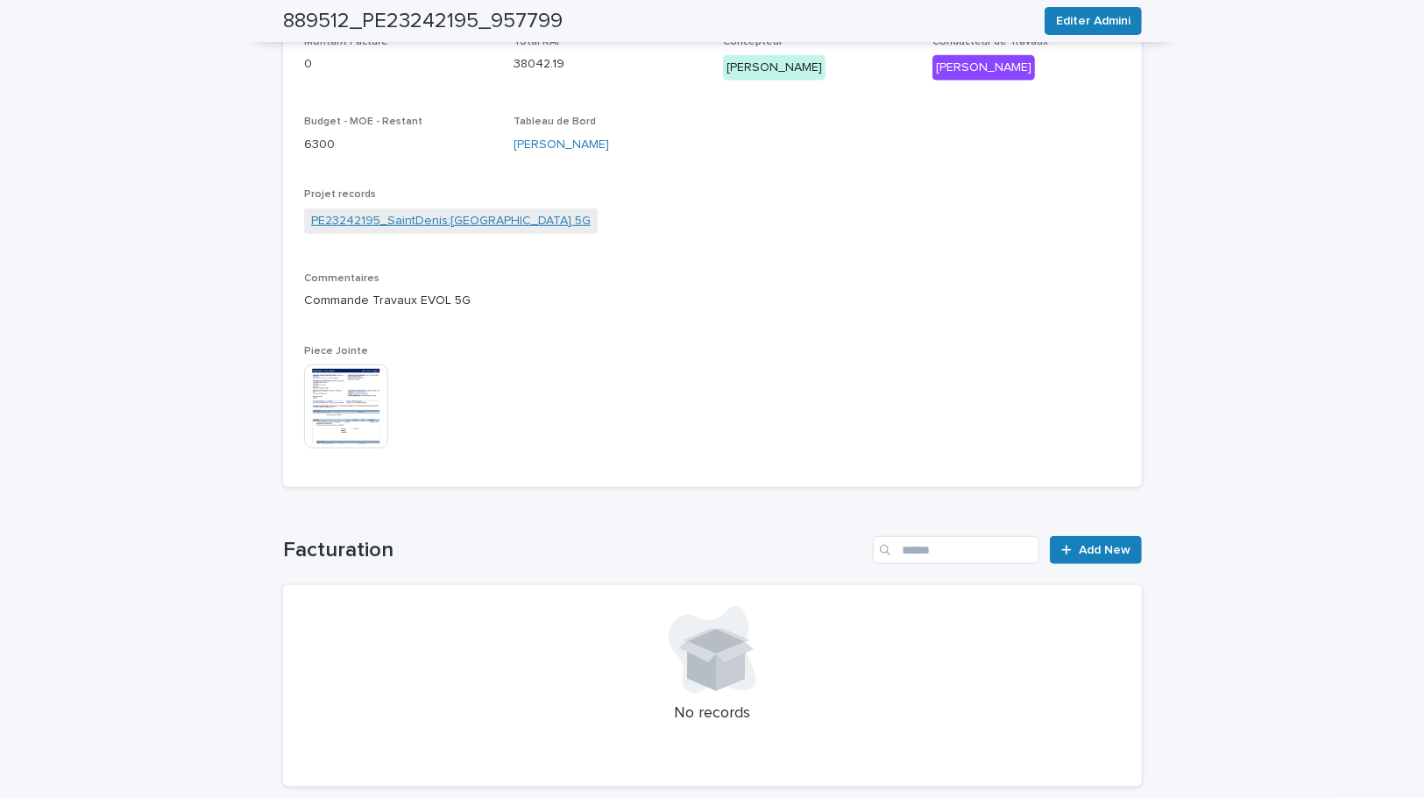
click at [498, 216] on link "PE23242195_SaintDenis:Denfert_SAINT-DENIS_Evol 5G" at bounding box center [451, 221] width 280 height 18
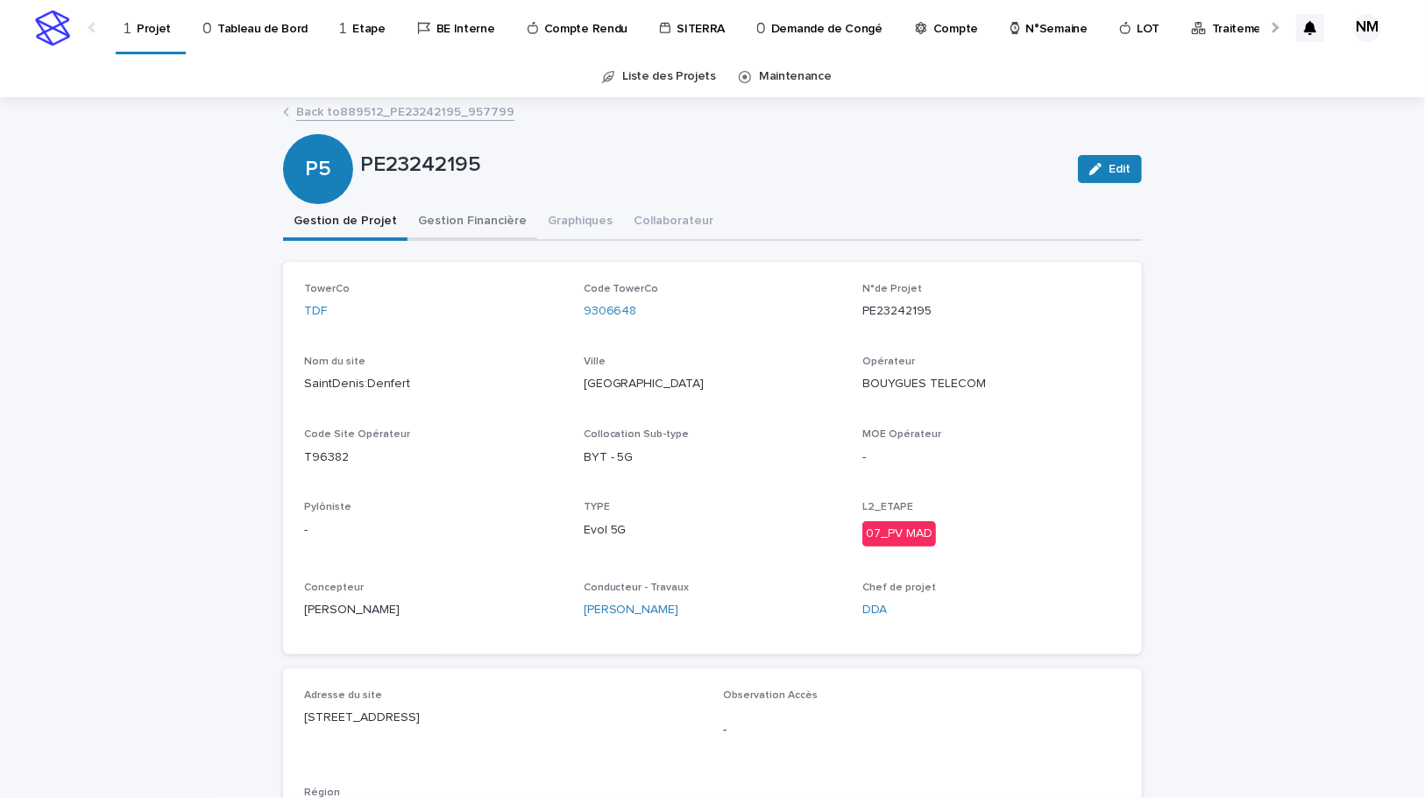
click at [449, 216] on button "Gestion Financière" at bounding box center [472, 222] width 130 height 37
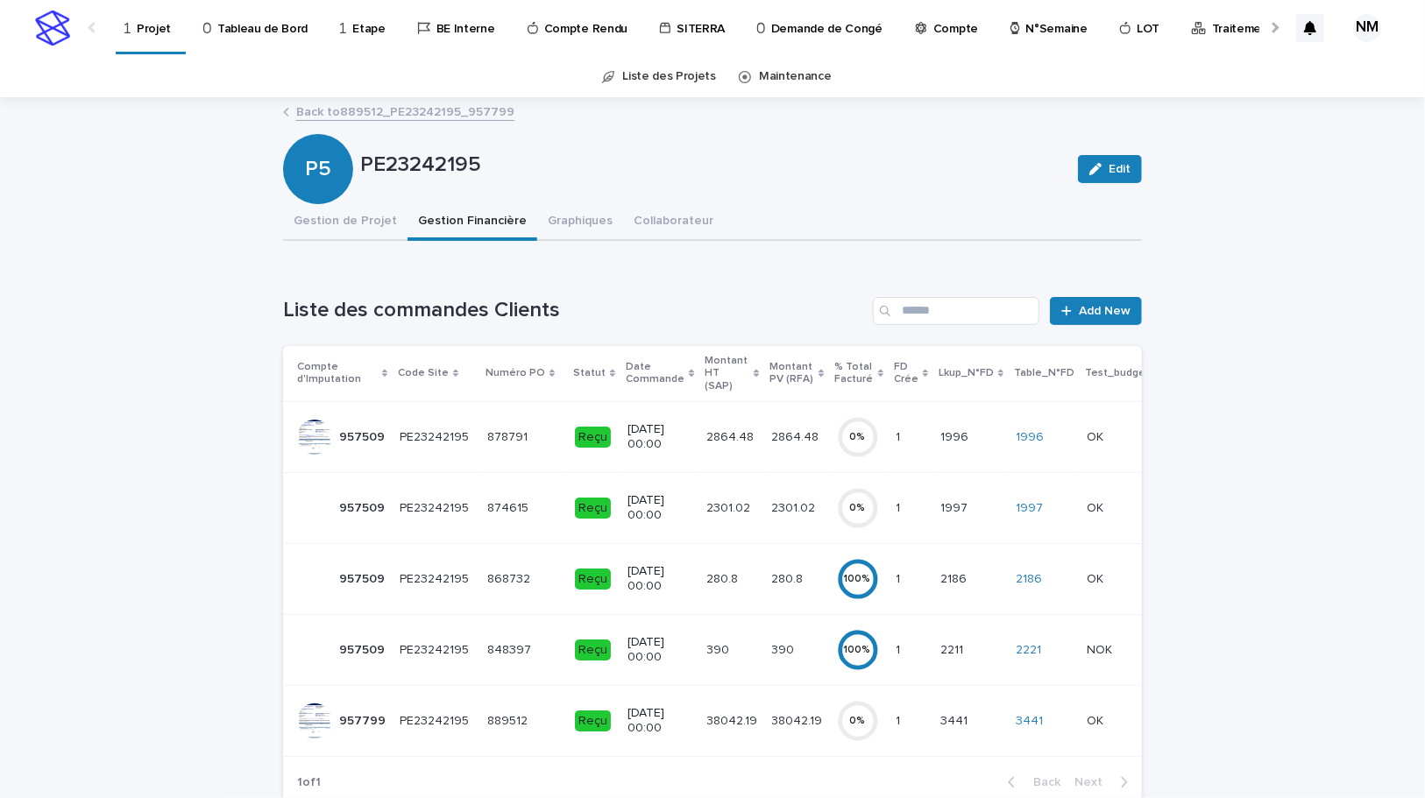
click at [765, 439] on td "2864.48 2864.48" at bounding box center [797, 436] width 65 height 71
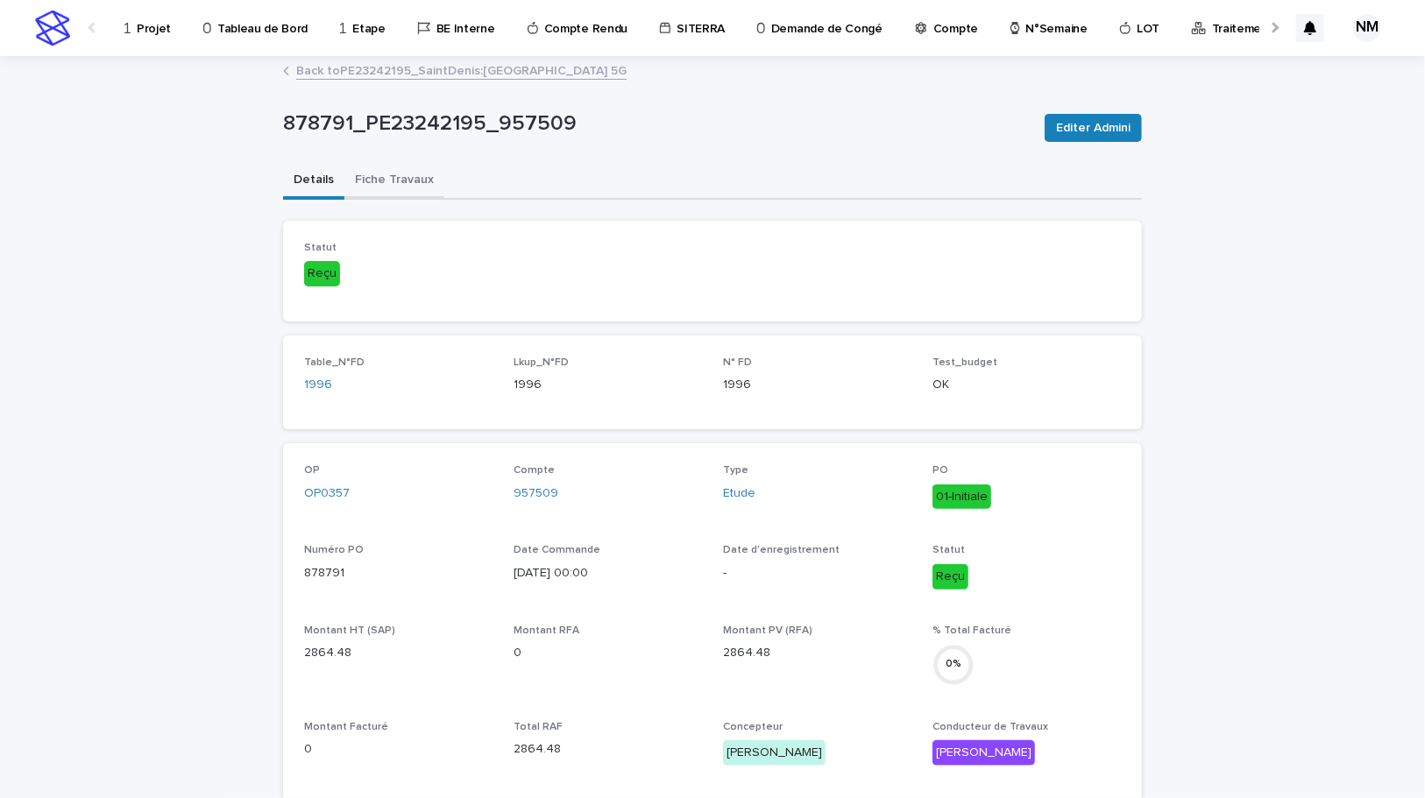
click at [387, 174] on button "Fiche Travaux" at bounding box center [394, 181] width 100 height 37
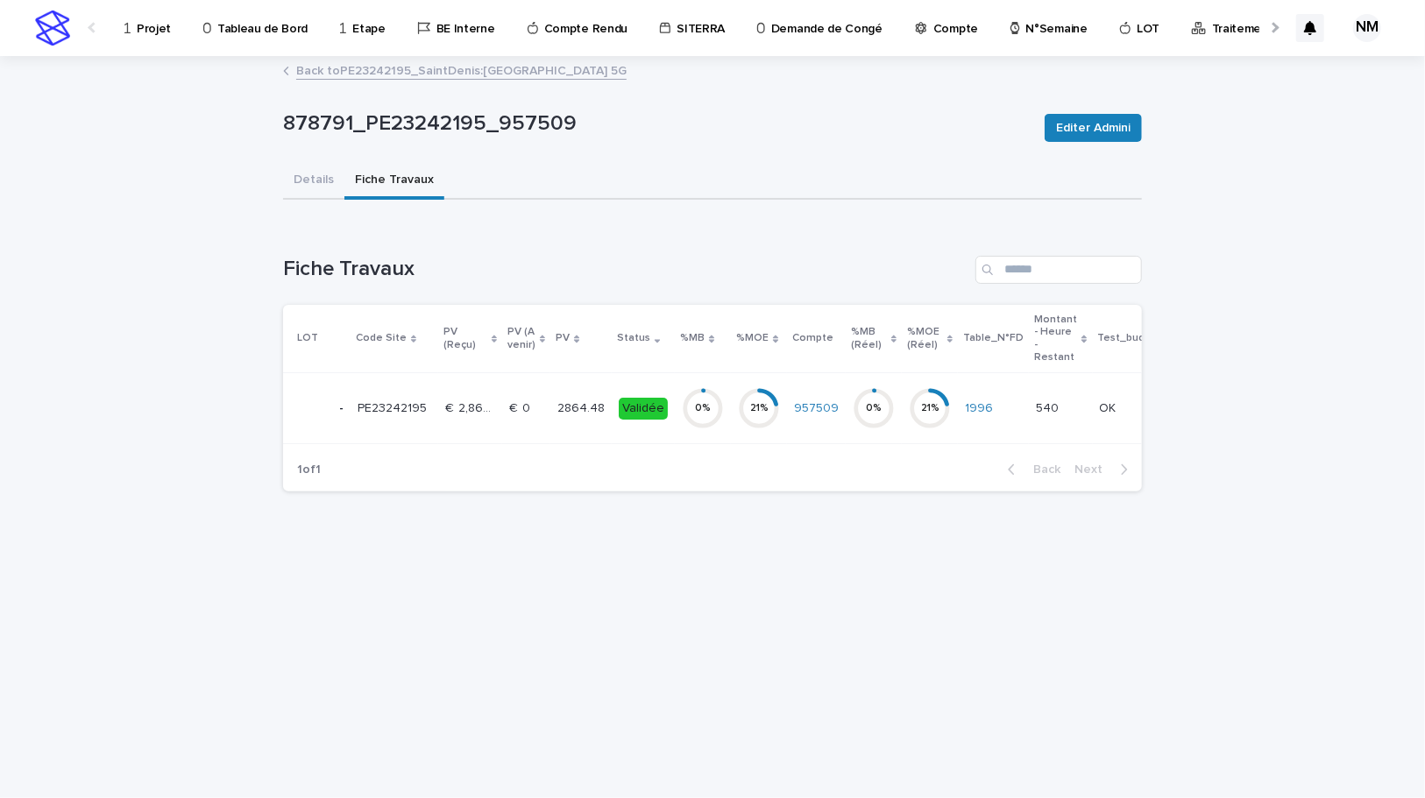
click at [801, 422] on td "957509" at bounding box center [816, 408] width 59 height 71
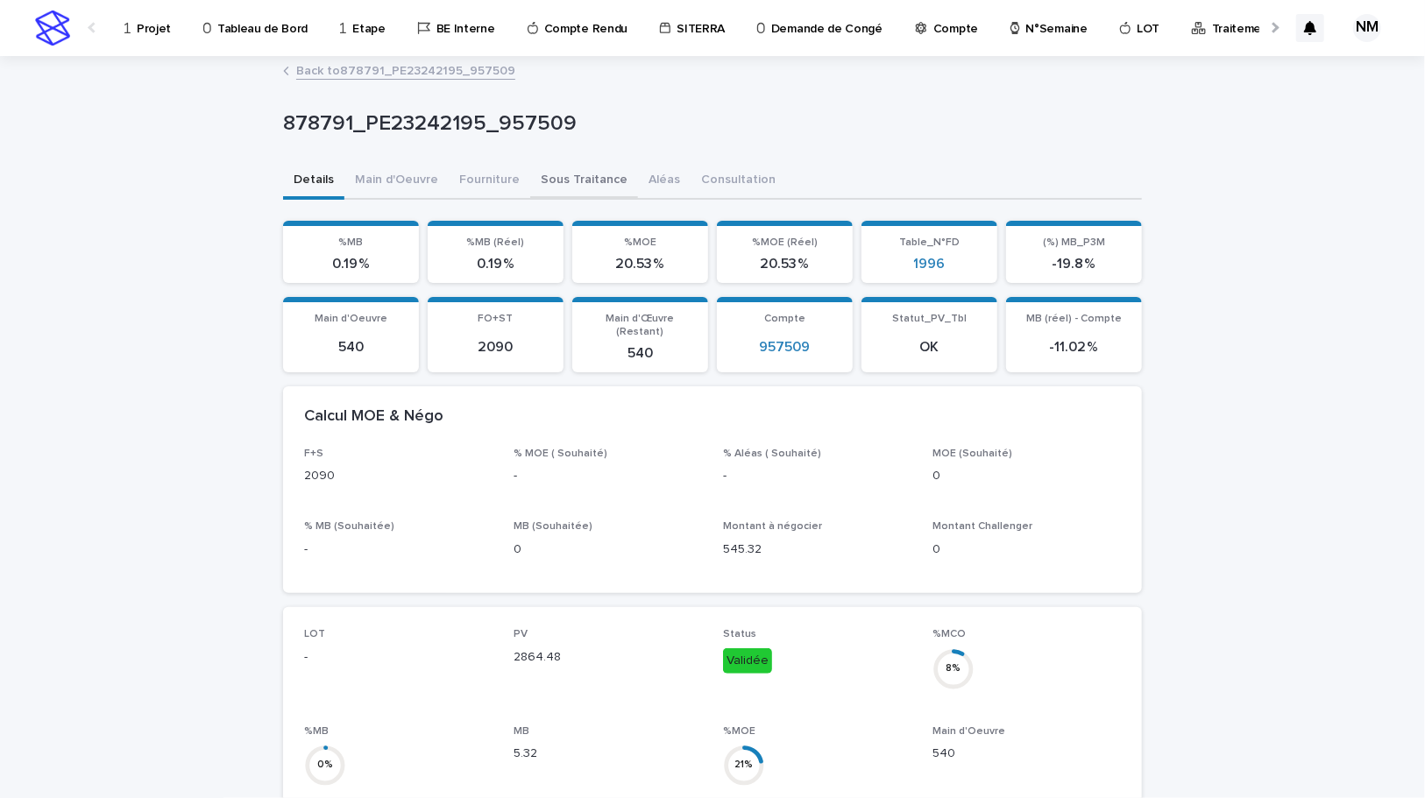
click at [573, 175] on button "Sous Traitance" at bounding box center [584, 181] width 108 height 37
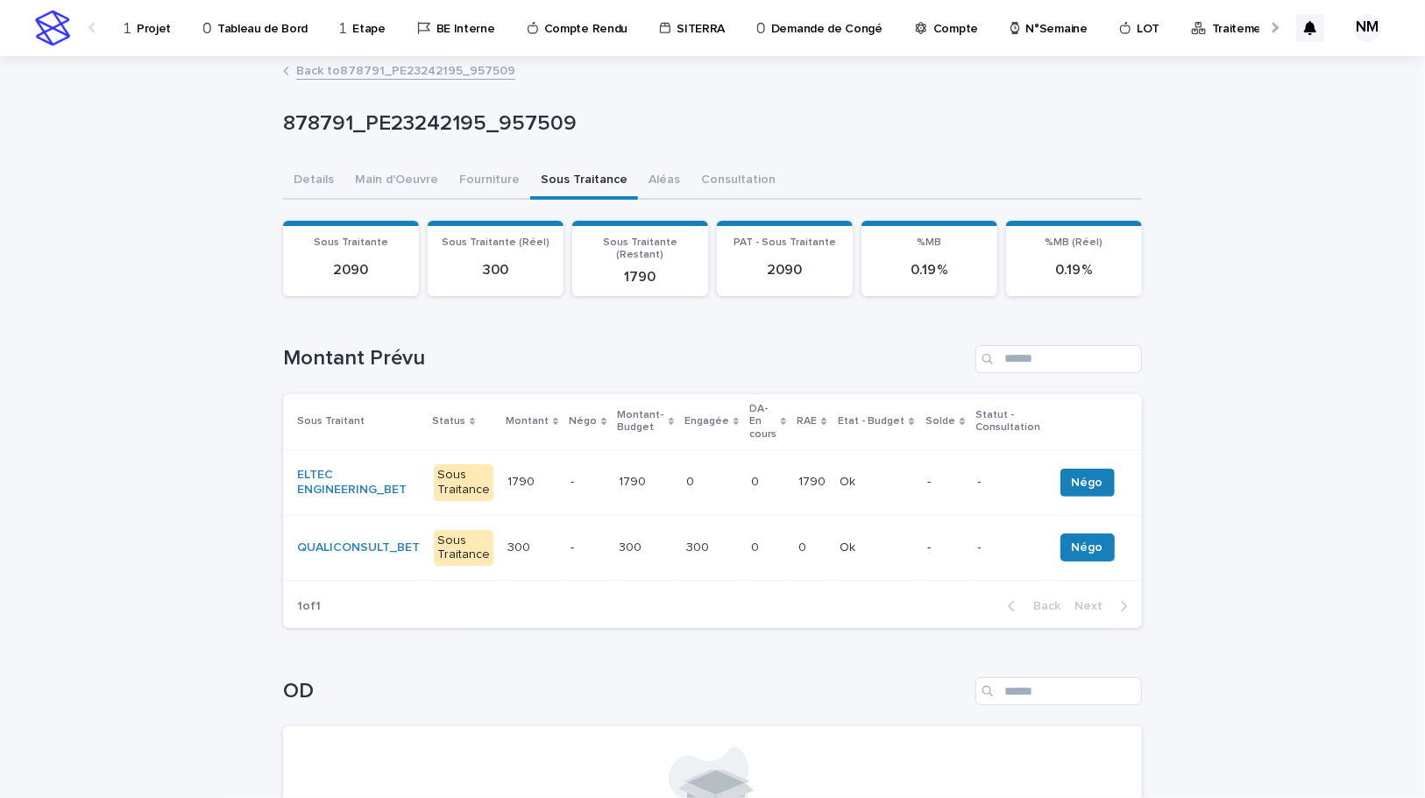
click at [791, 542] on td "0 0" at bounding box center [811, 548] width 41 height 66
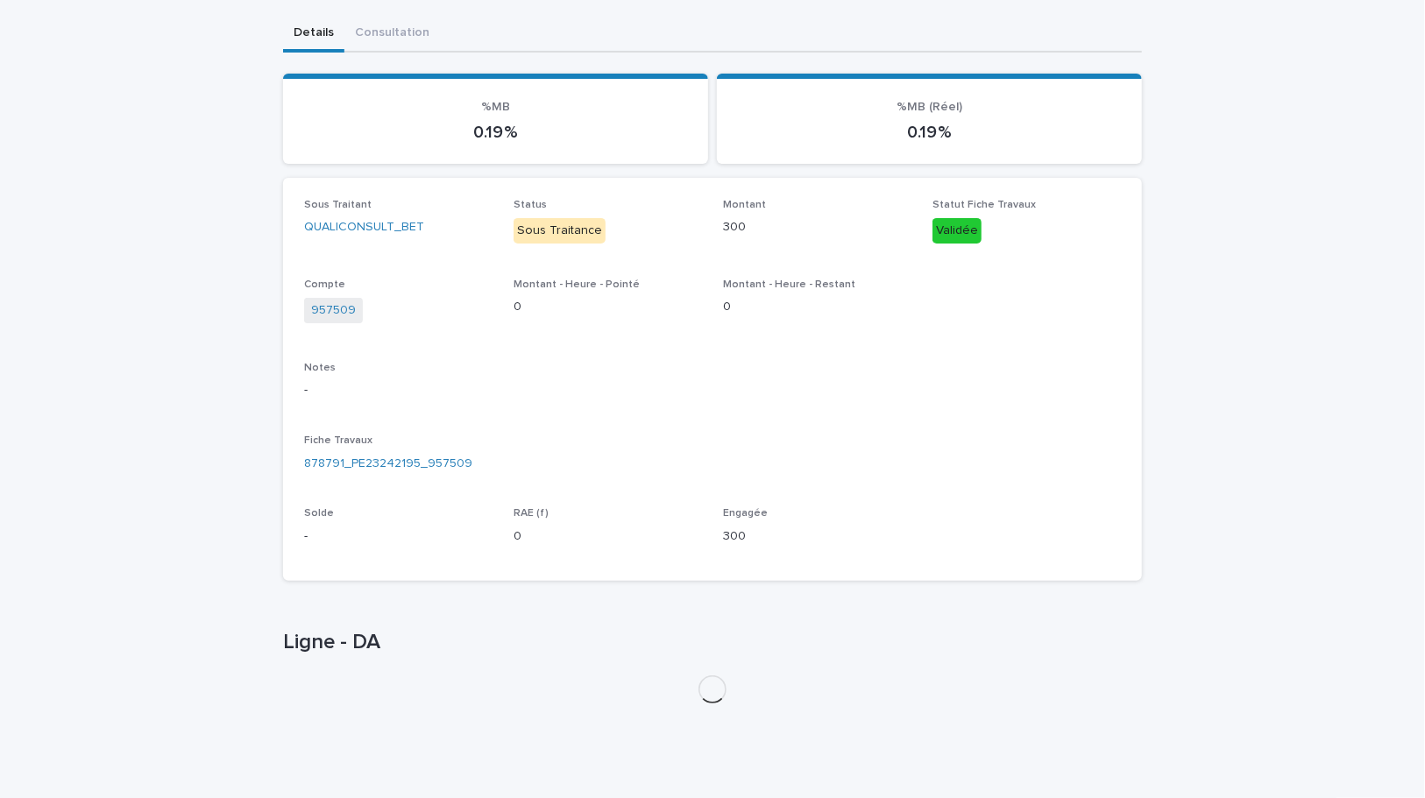
scroll to position [216, 0]
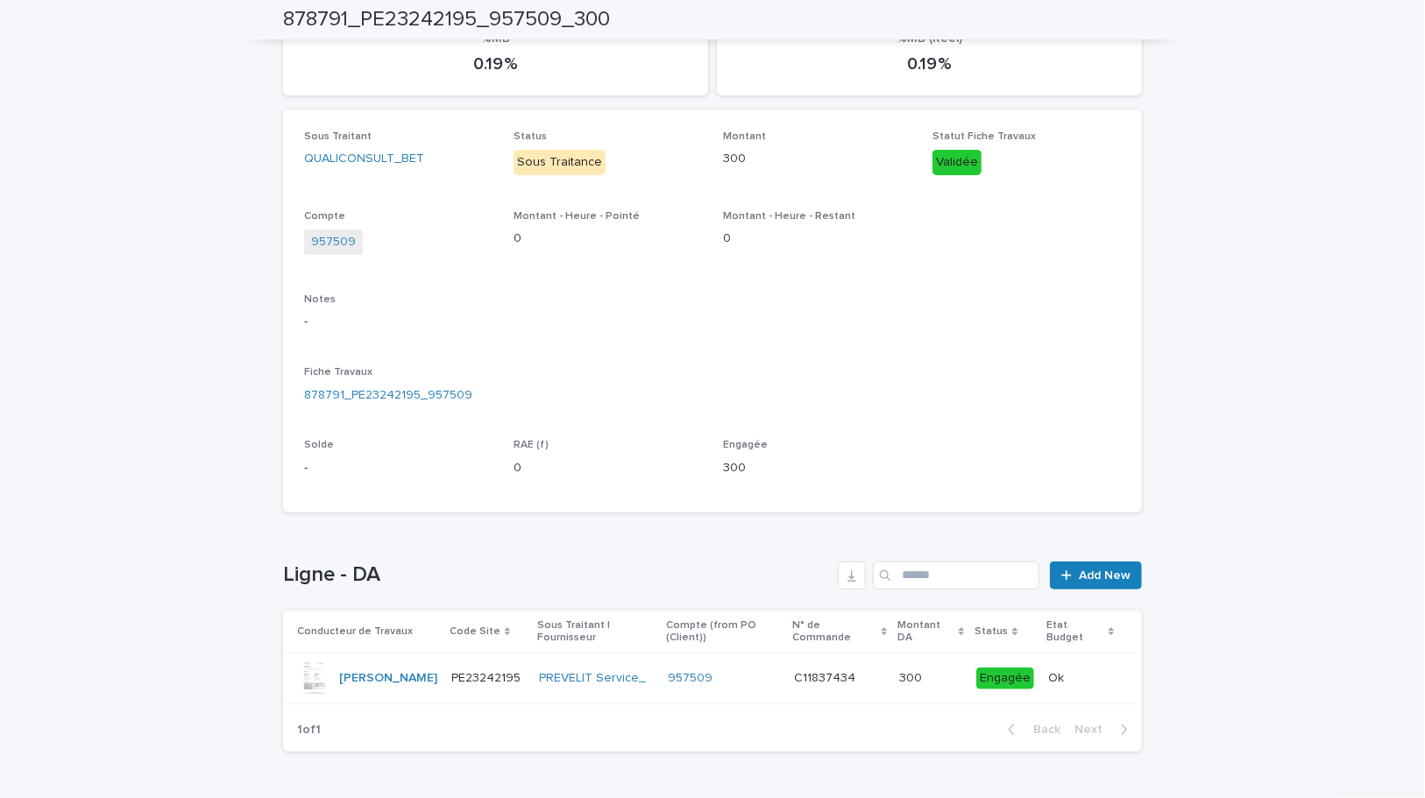
click at [611, 696] on td "PREVELIT Service_" at bounding box center [596, 679] width 129 height 51
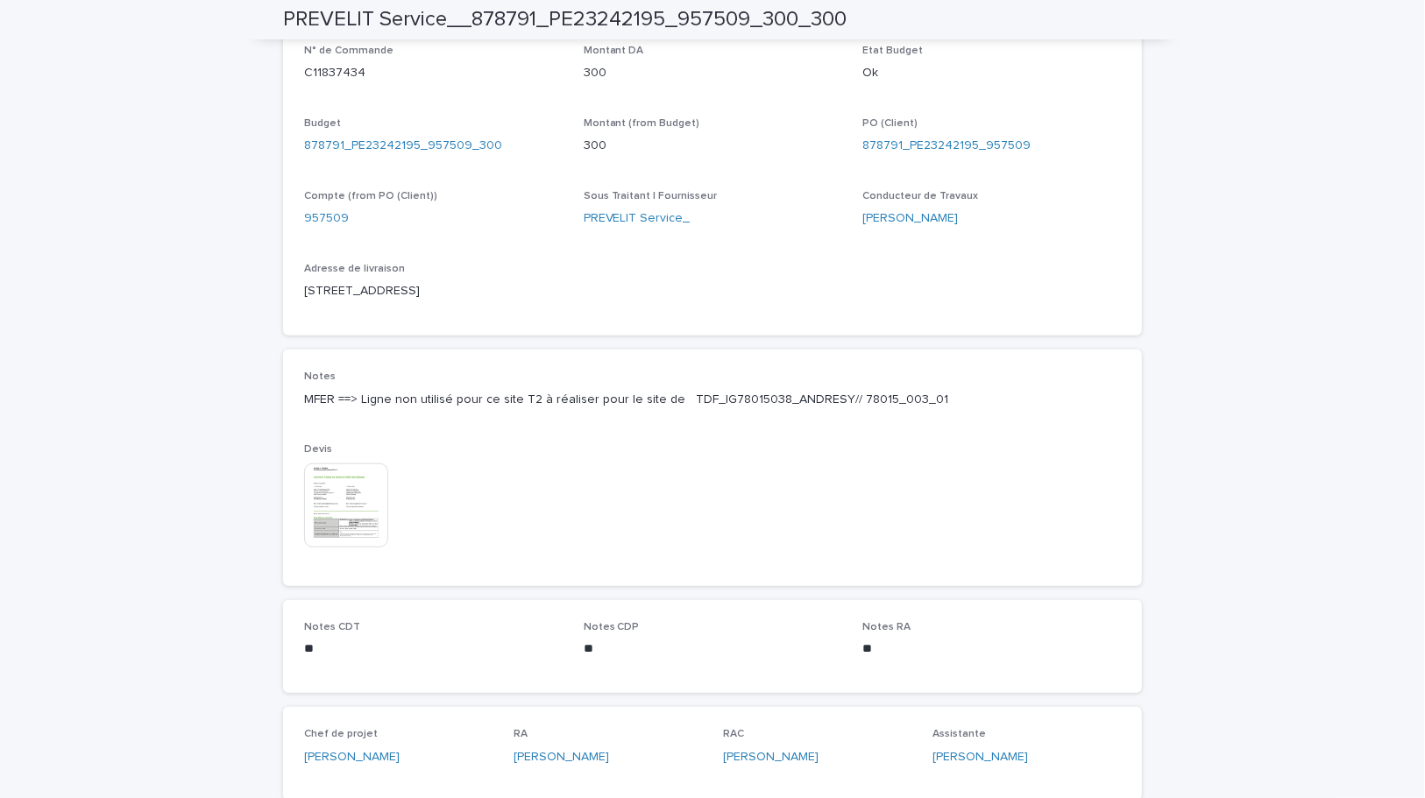
scroll to position [795, 0]
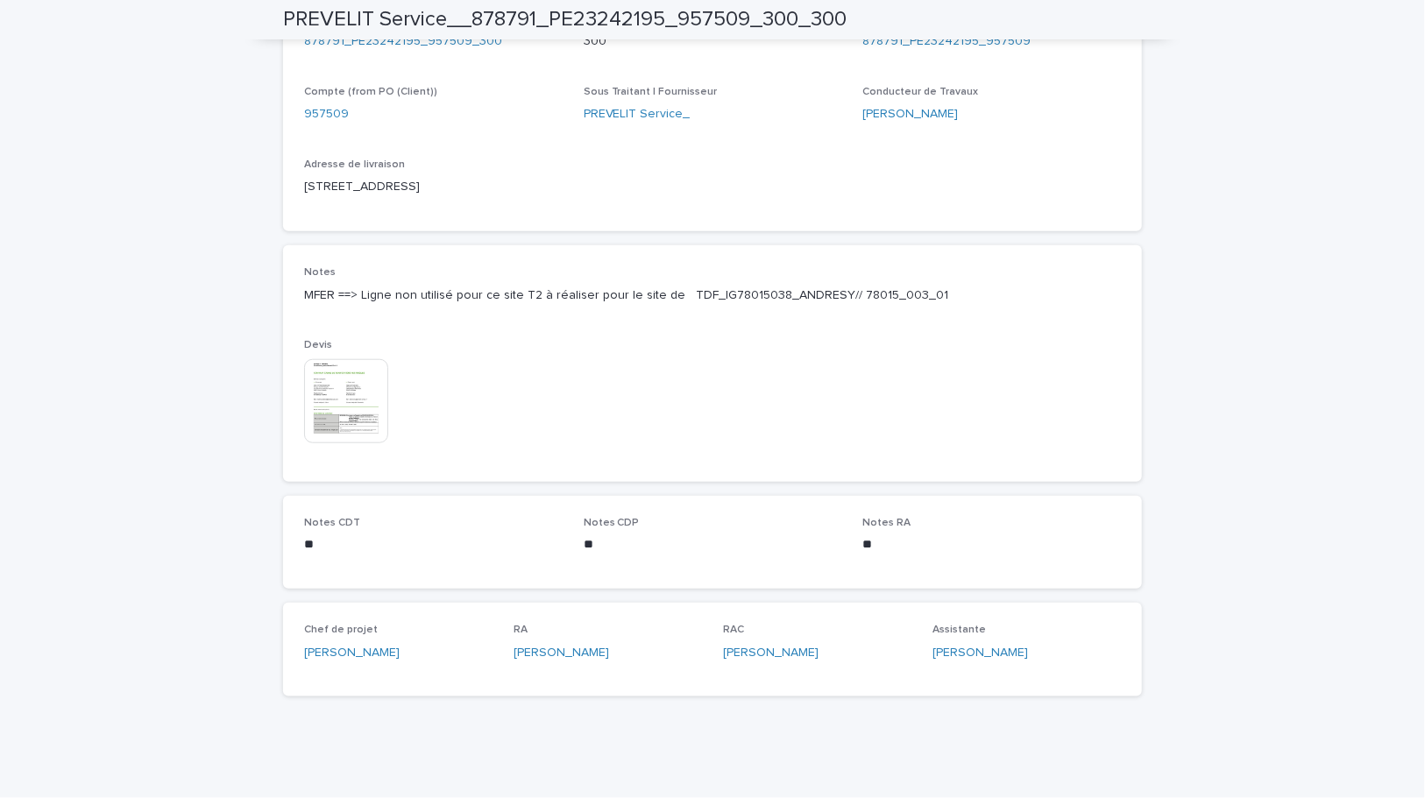
click at [340, 395] on img at bounding box center [346, 401] width 84 height 84
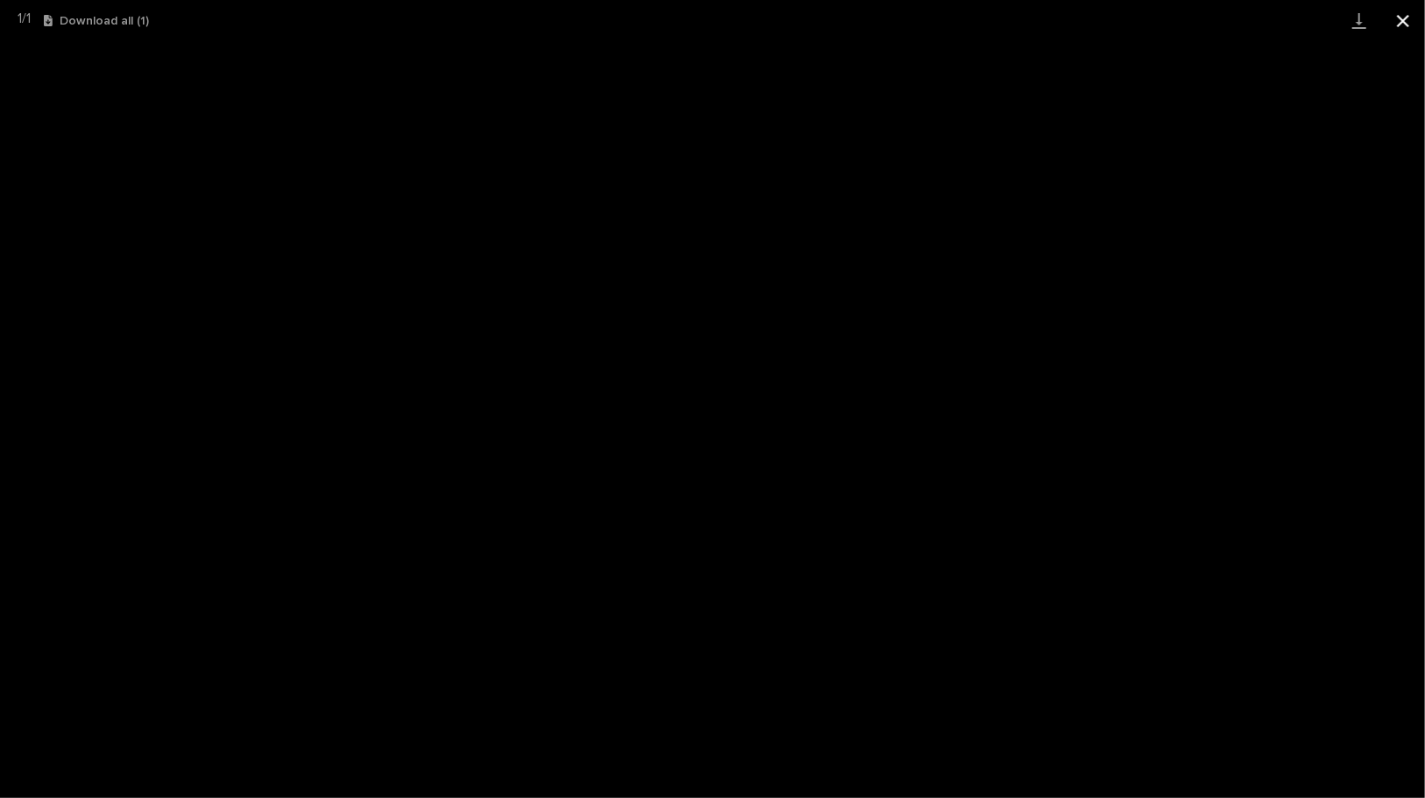
drag, startPoint x: 1397, startPoint y: 19, endPoint x: 1385, endPoint y: 38, distance: 22.1
click at [1396, 19] on button "Close gallery" at bounding box center [1403, 20] width 44 height 41
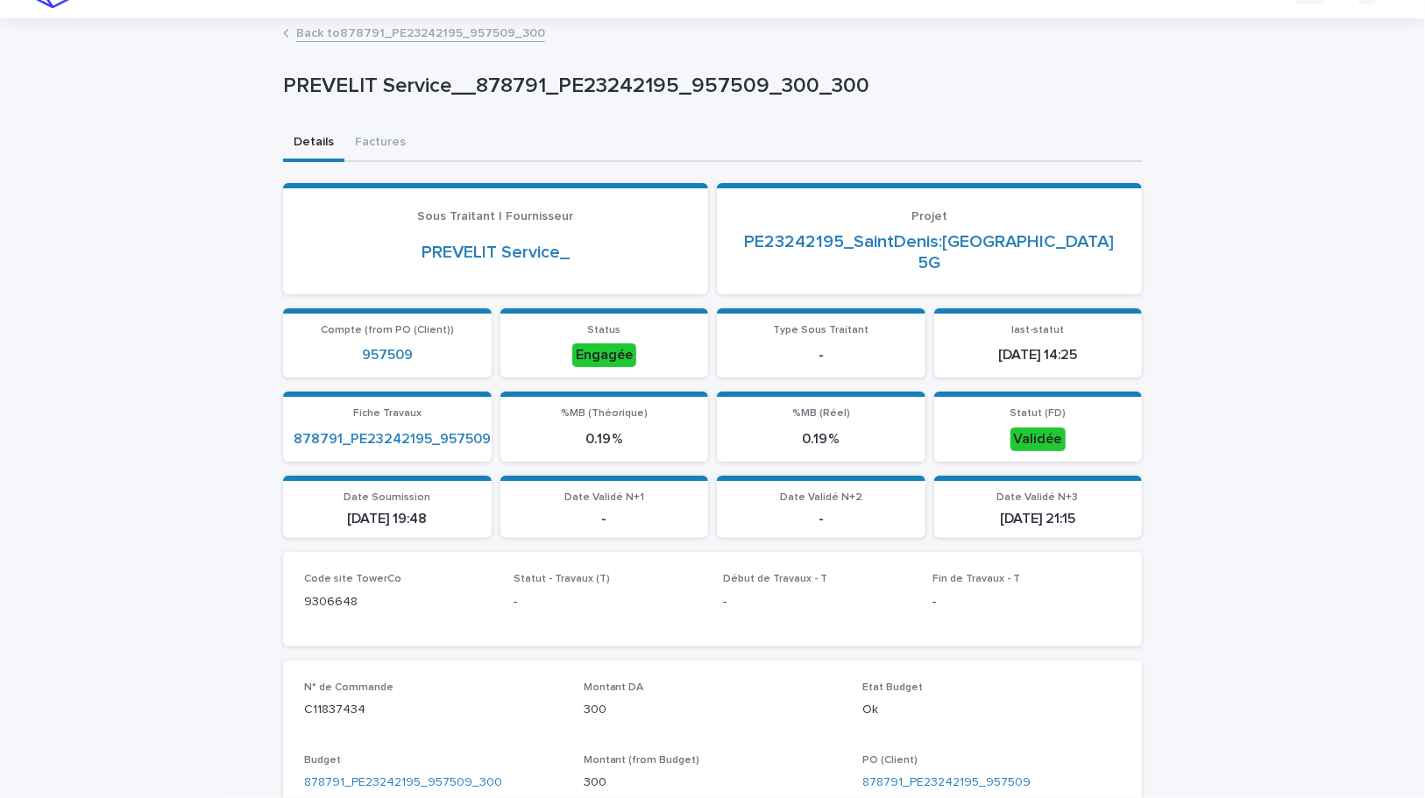
scroll to position [0, 0]
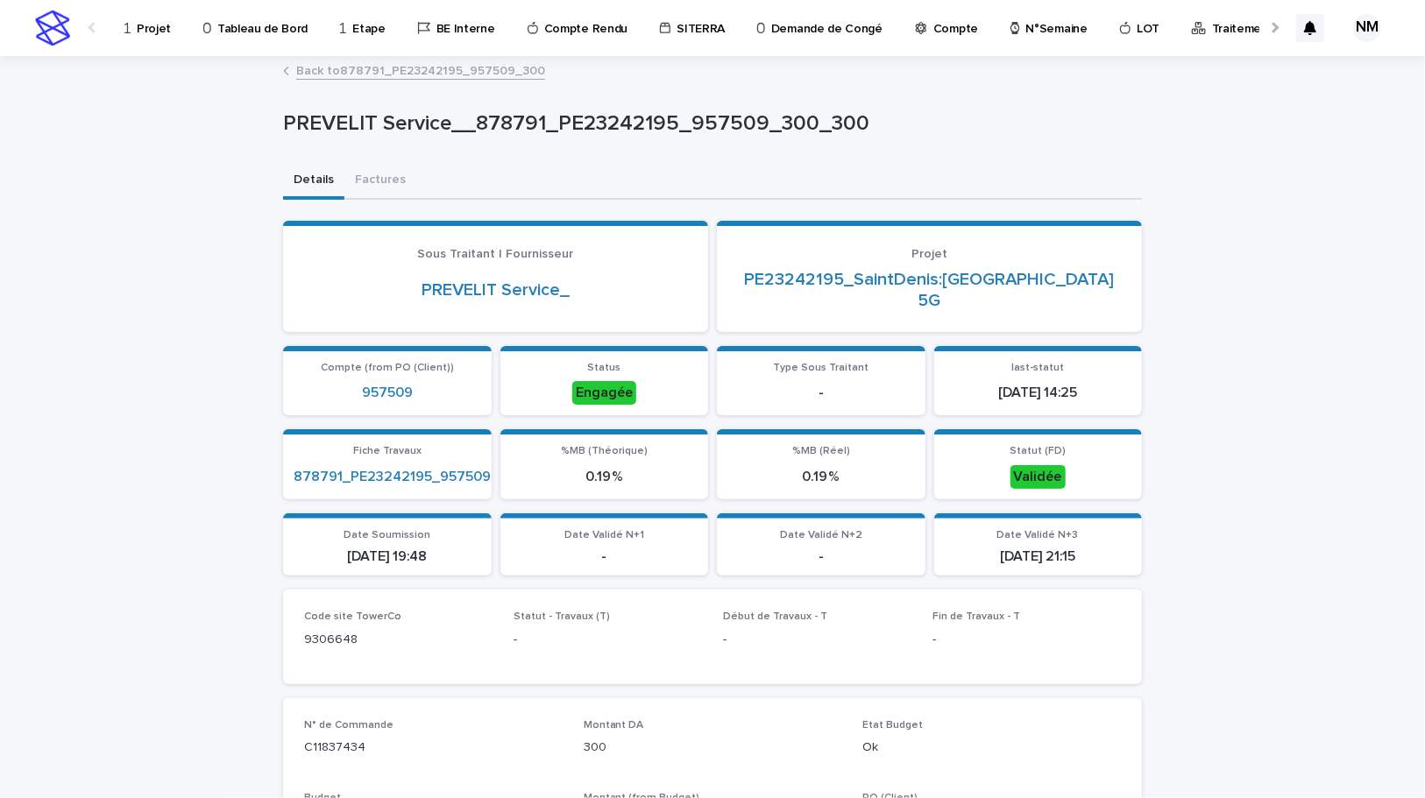
click at [344, 66] on link "Back to 878791_PE23242195_957509_300" at bounding box center [420, 70] width 249 height 20
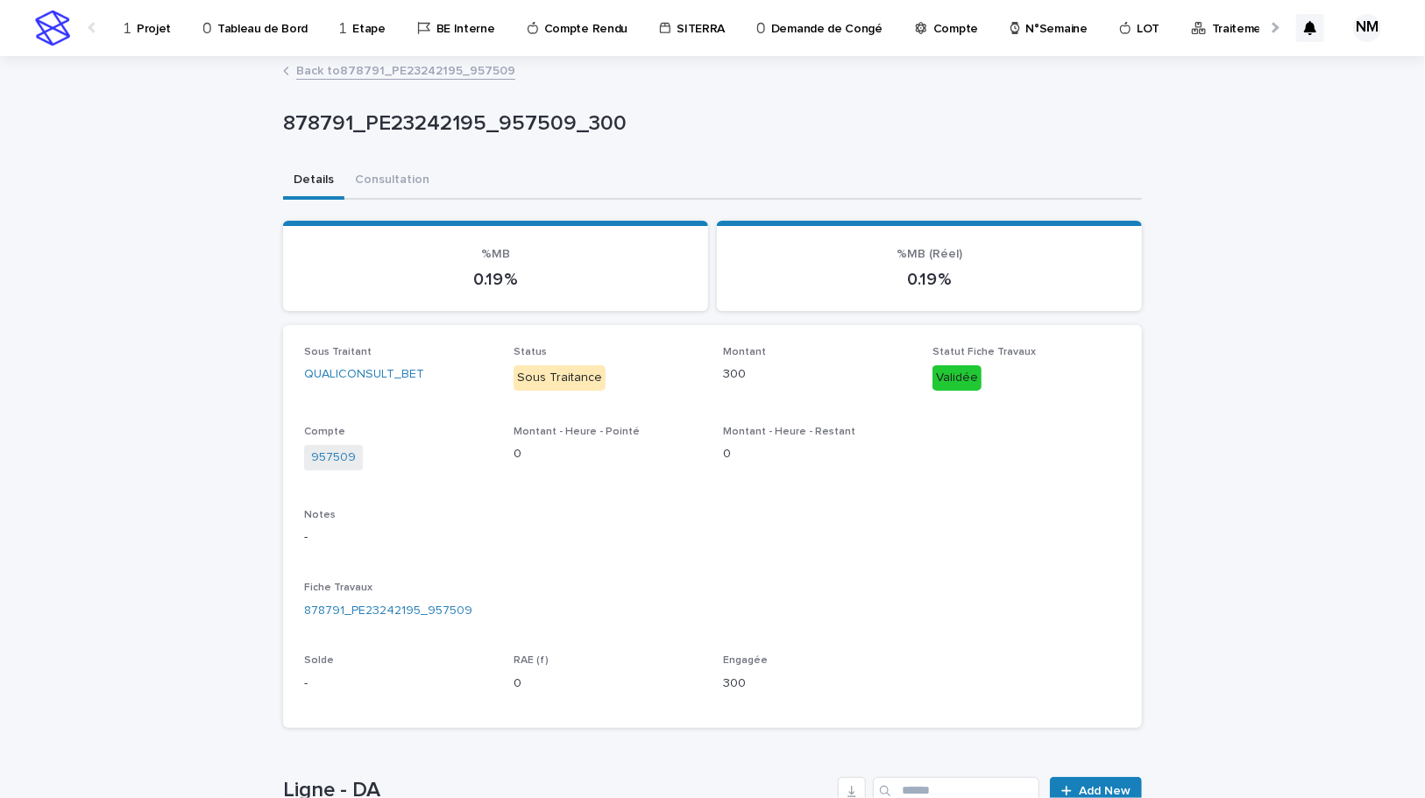
click at [351, 74] on link "Back to 878791_PE23242195_957509" at bounding box center [405, 70] width 219 height 20
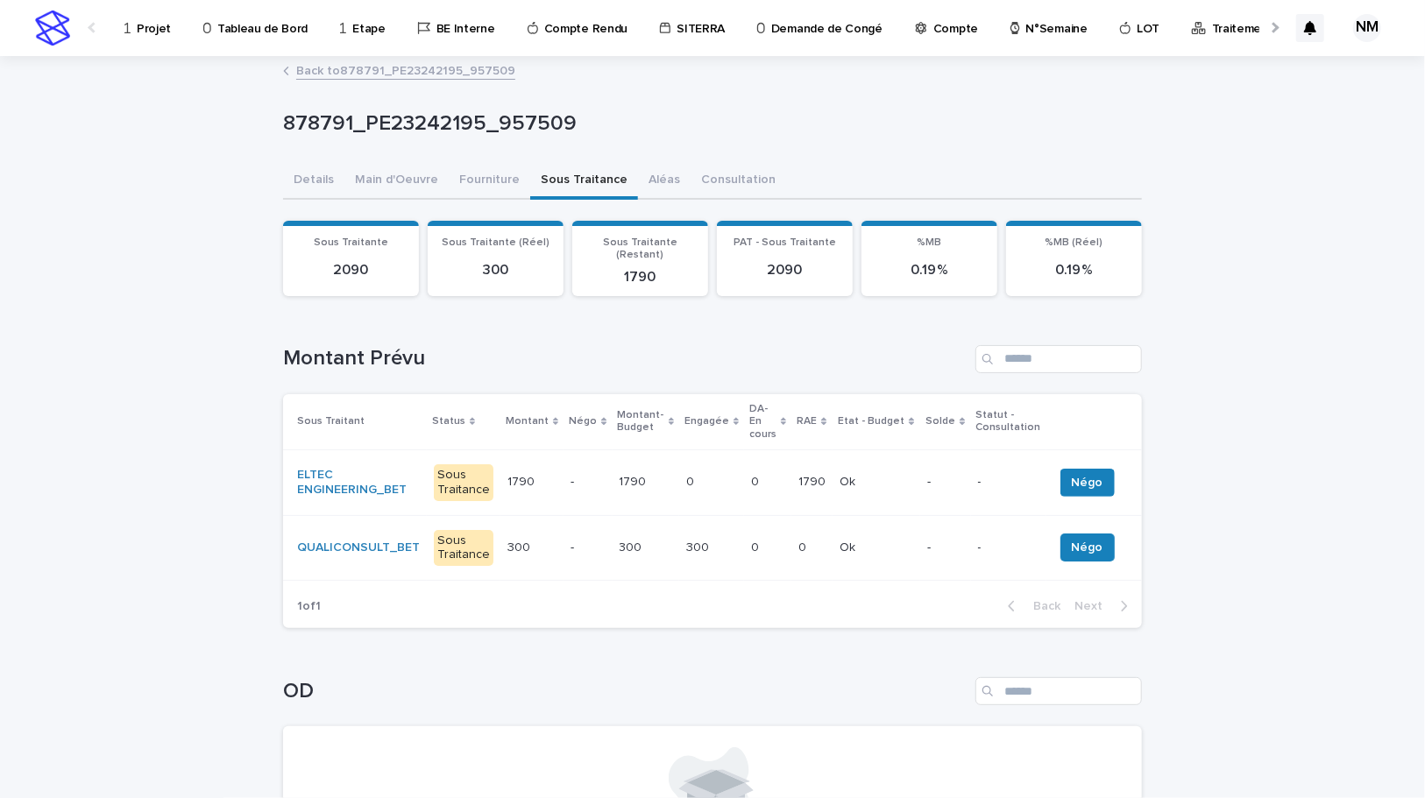
click at [342, 70] on link "Back to 878791_PE23242195_957509" at bounding box center [405, 70] width 219 height 20
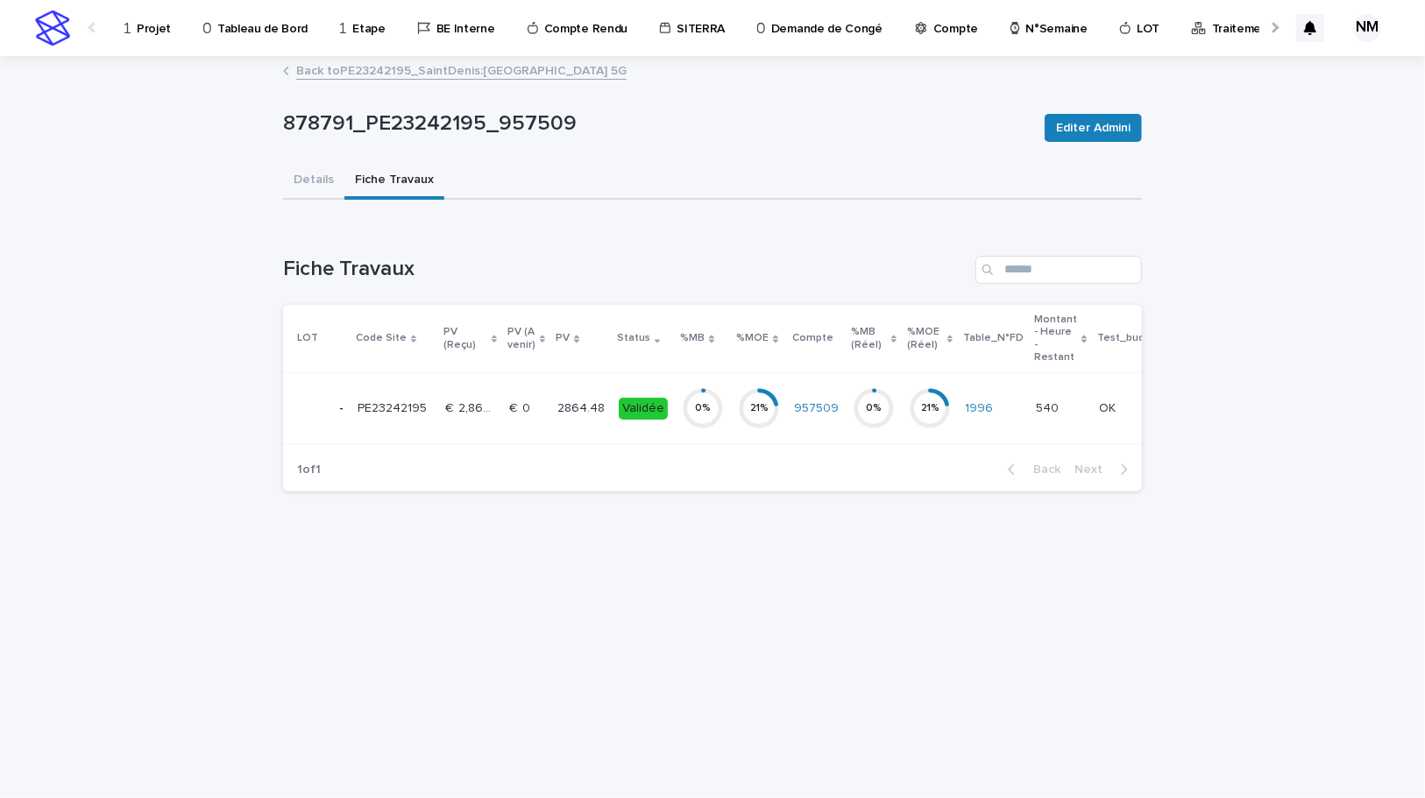
click at [328, 69] on link "Back to PE23242195_SaintDenis:Denfert_SAINT-DENIS_Evol 5G" at bounding box center [461, 70] width 330 height 20
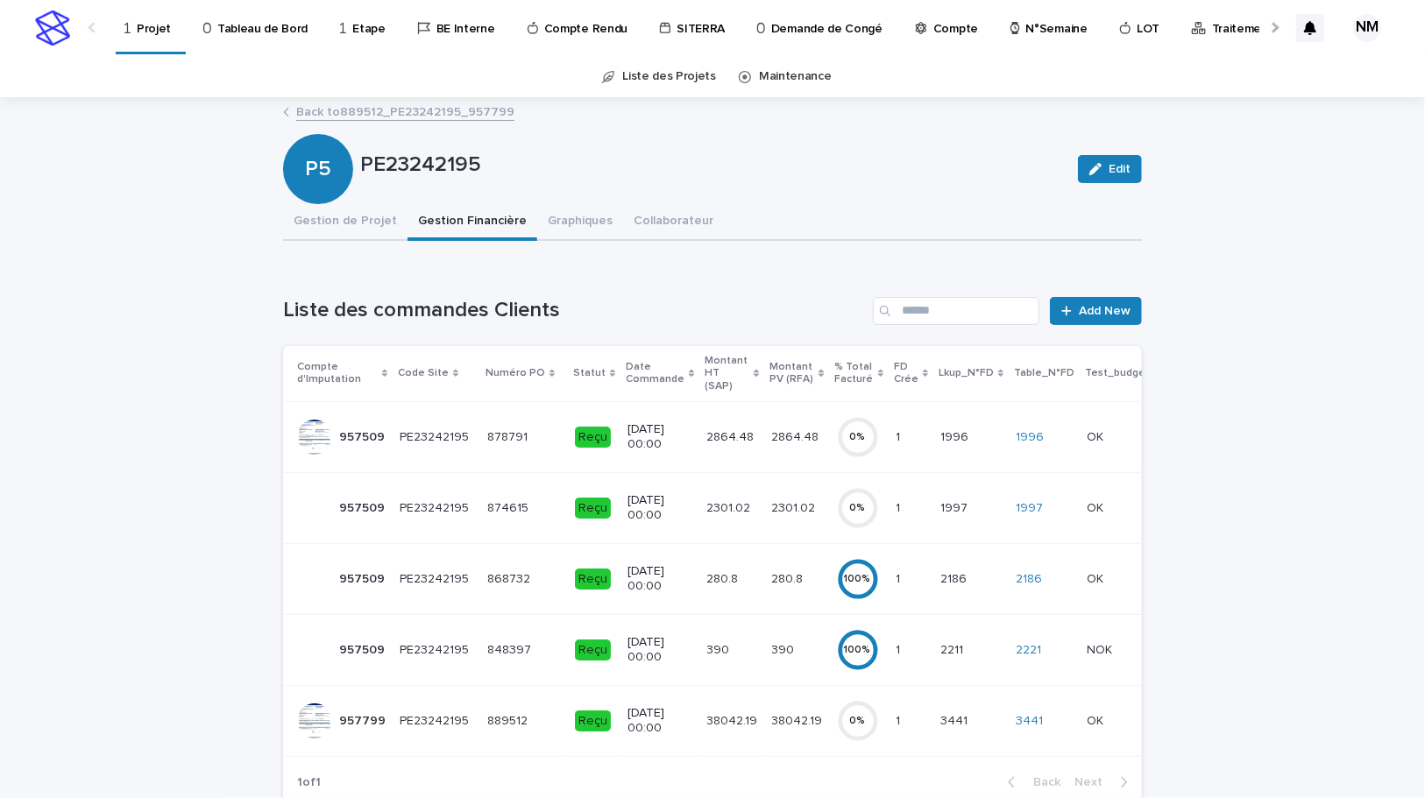
click at [779, 514] on td "2301.02 2301.02" at bounding box center [797, 507] width 65 height 71
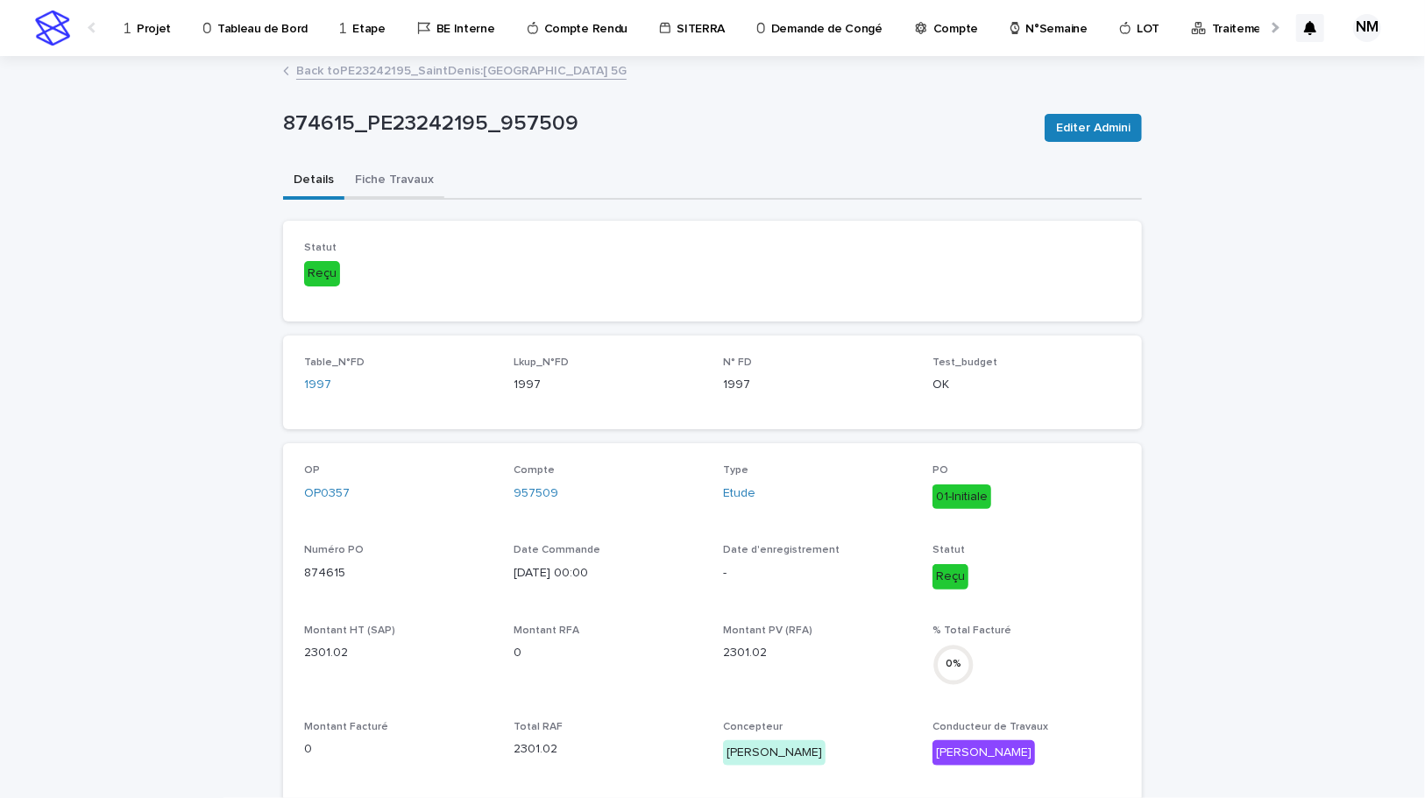
click at [379, 166] on button "Fiche Travaux" at bounding box center [394, 181] width 100 height 37
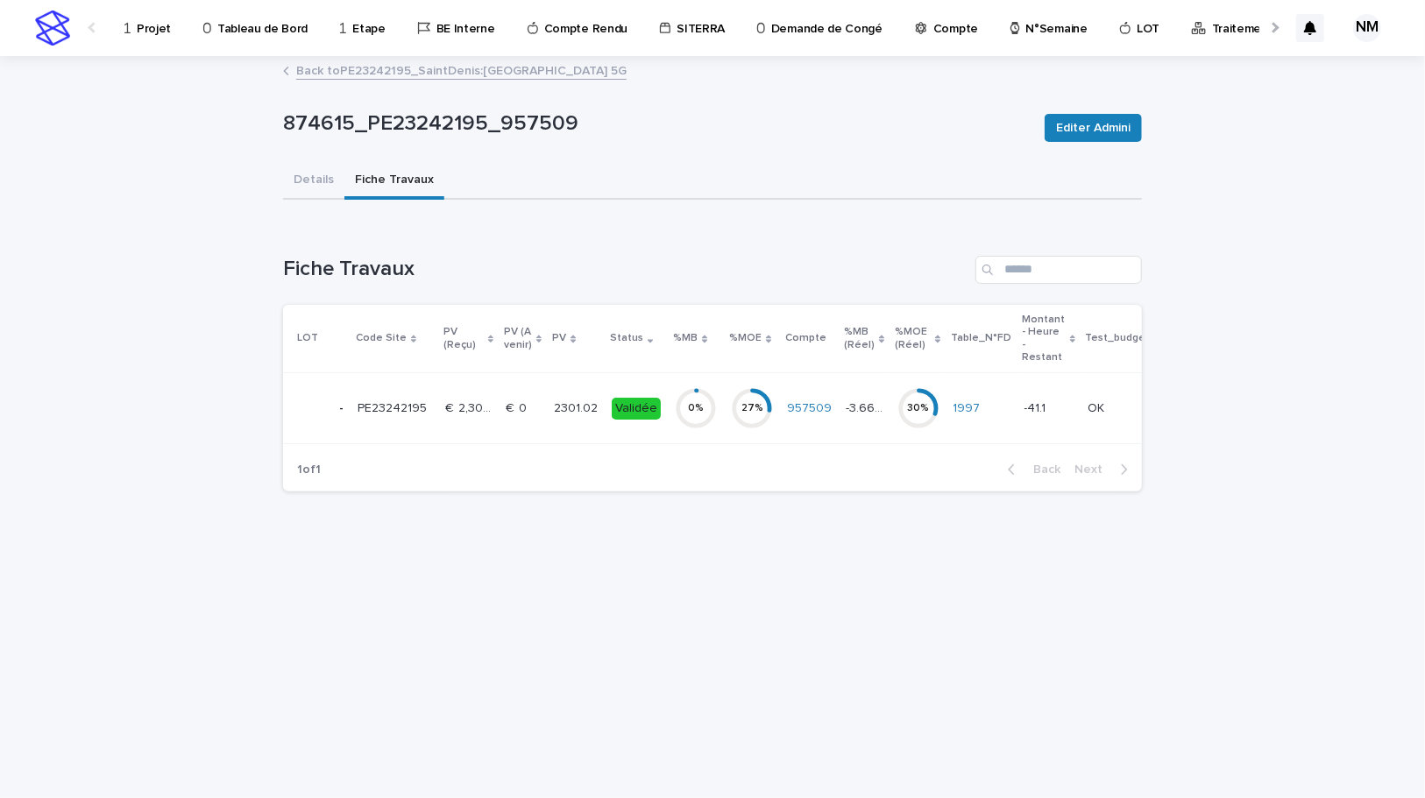
click at [787, 421] on div "957509" at bounding box center [809, 408] width 45 height 29
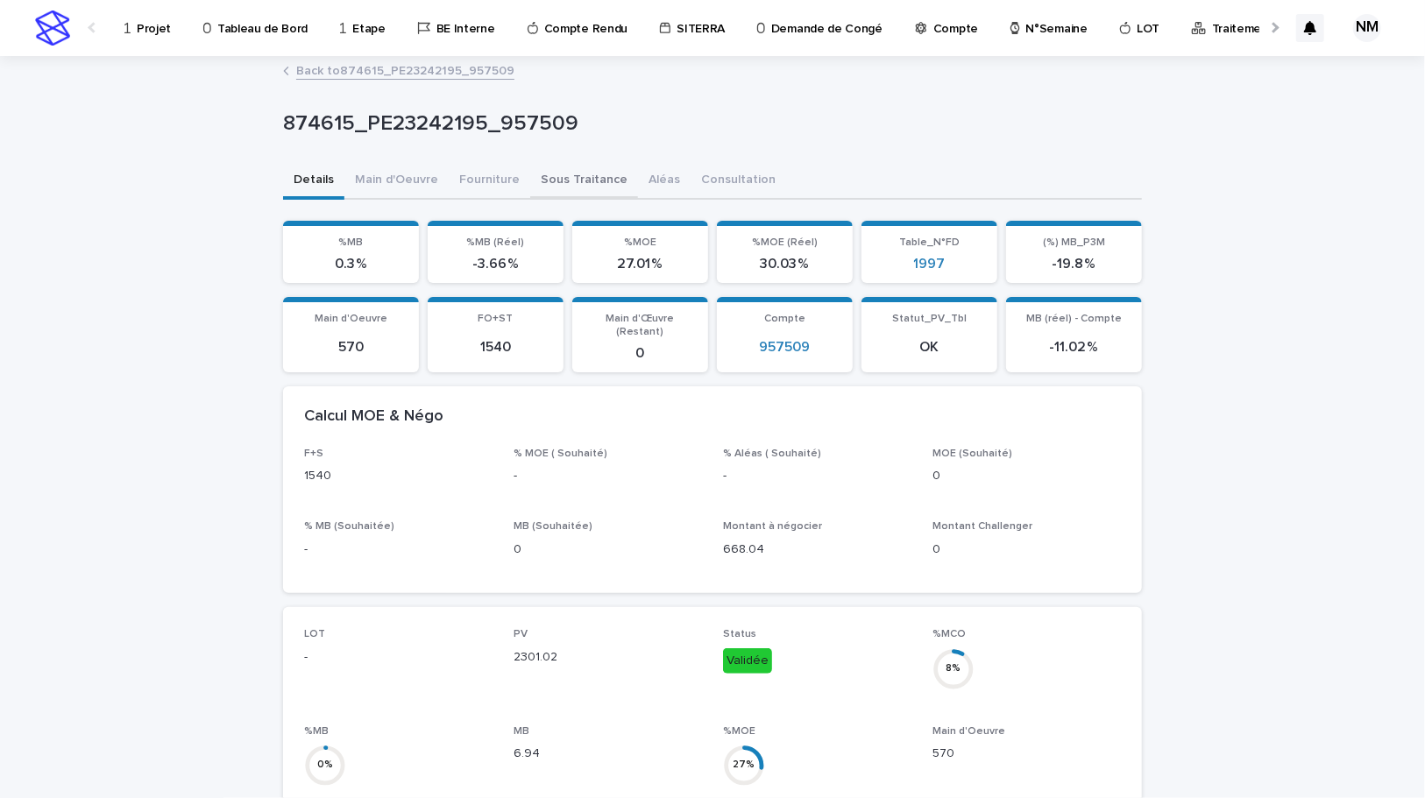
click at [561, 166] on button "Sous Traitance" at bounding box center [584, 181] width 108 height 37
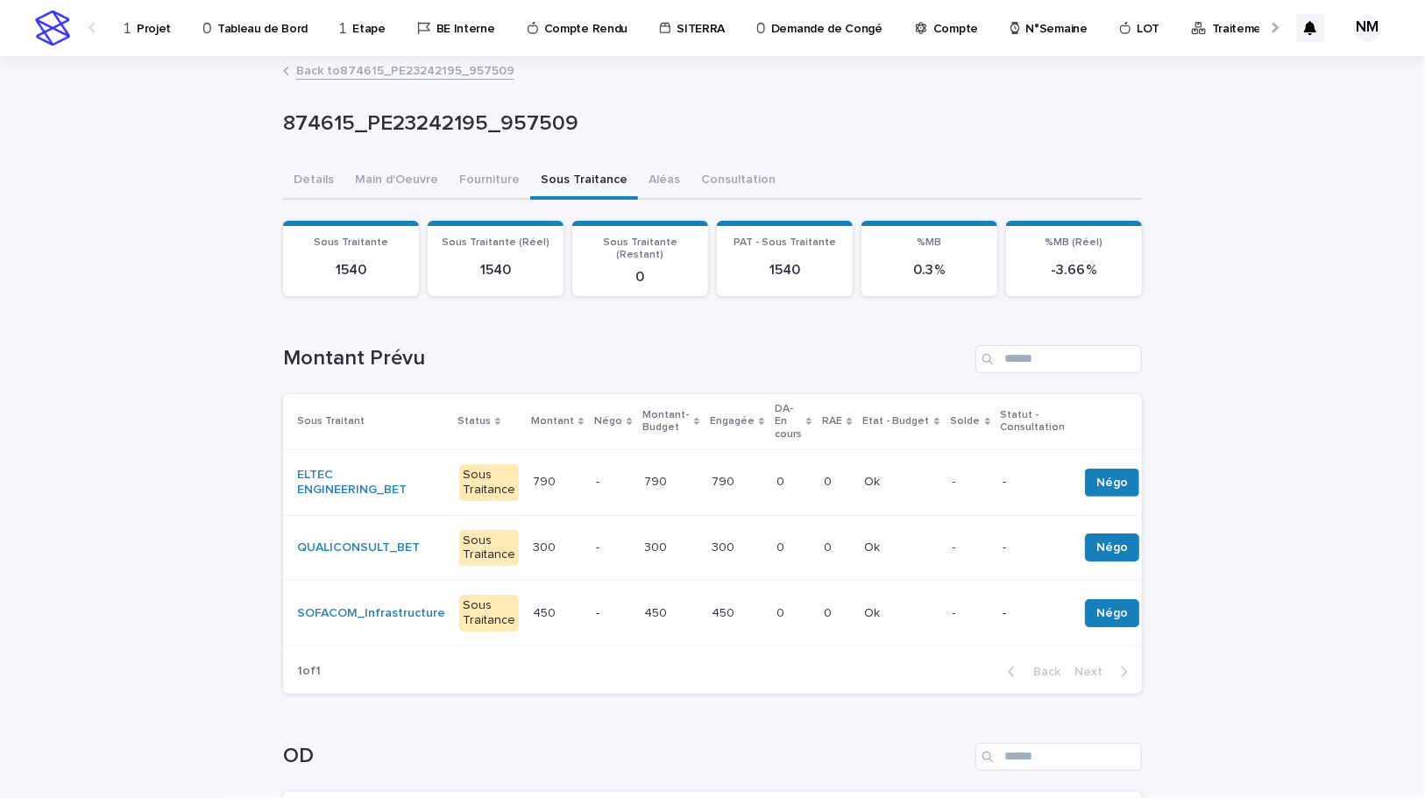
click at [668, 557] on td "300 300" at bounding box center [671, 548] width 67 height 66
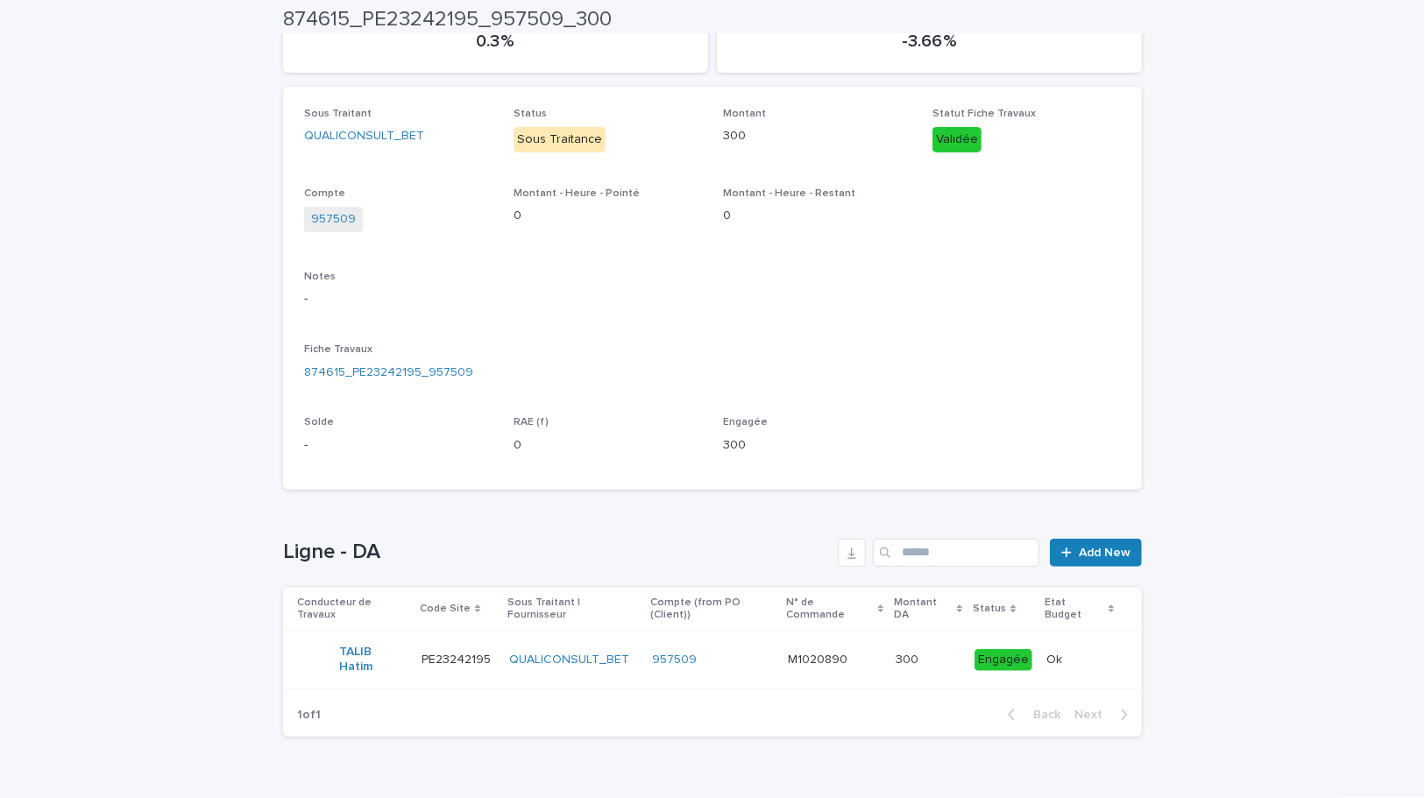
scroll to position [257, 0]
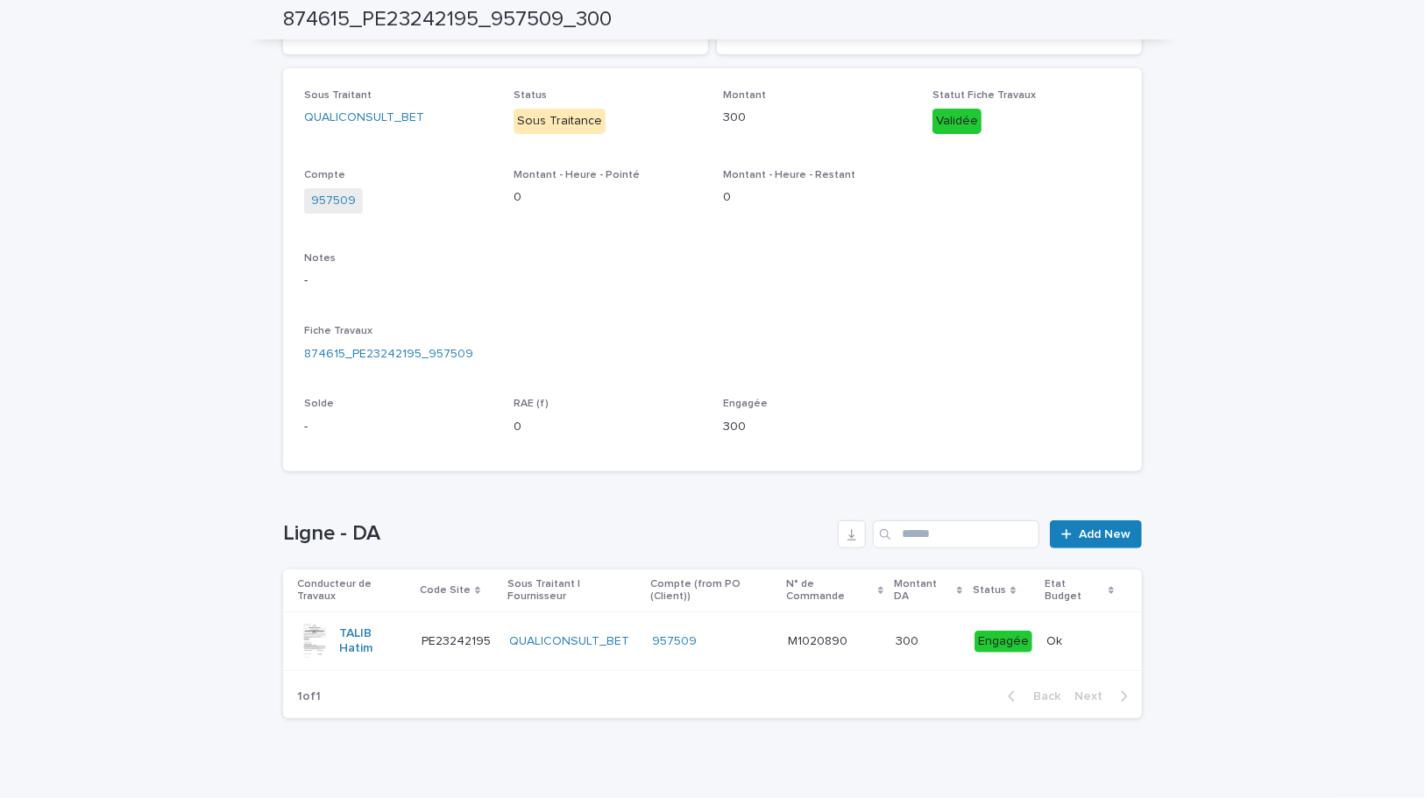
click at [920, 645] on td "300 300" at bounding box center [928, 642] width 79 height 59
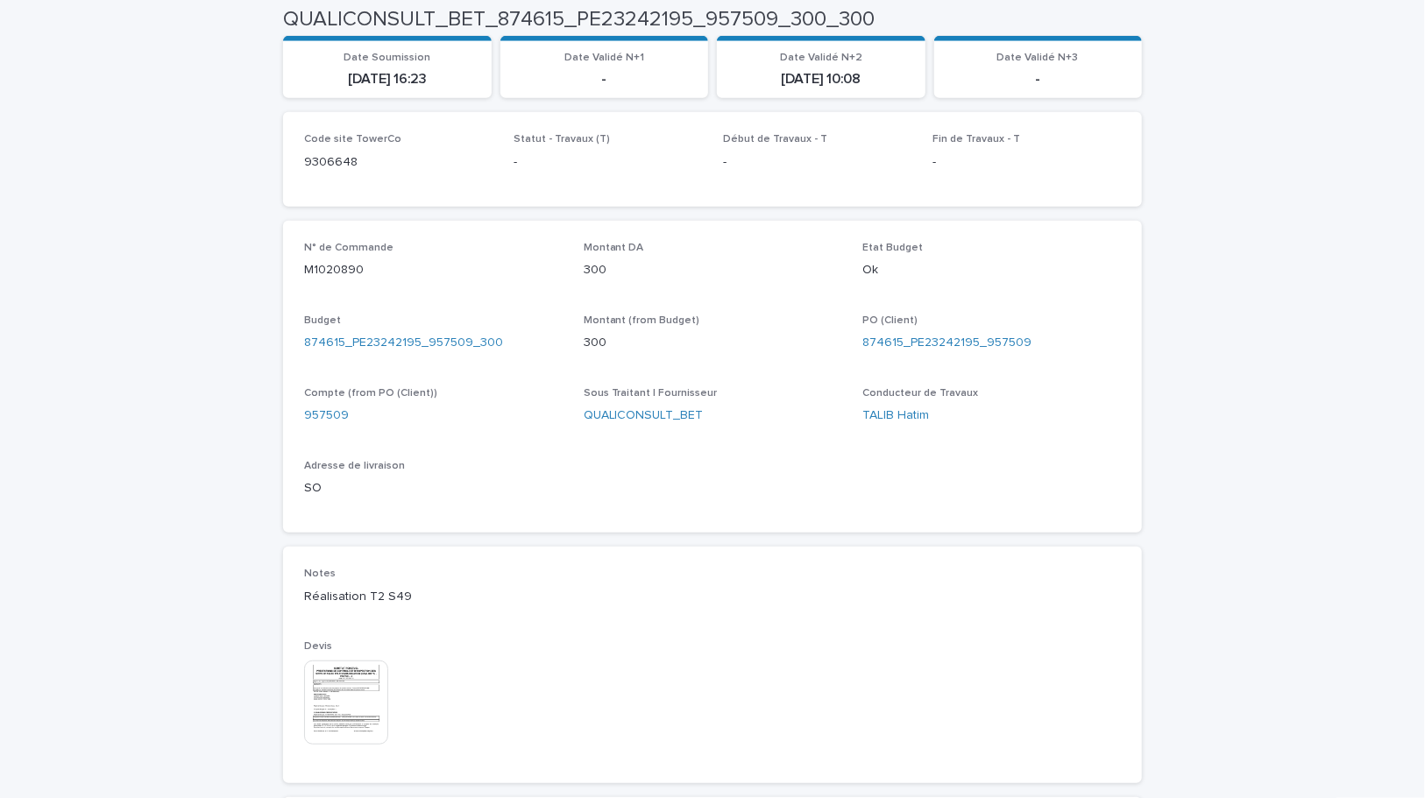
scroll to position [776, 0]
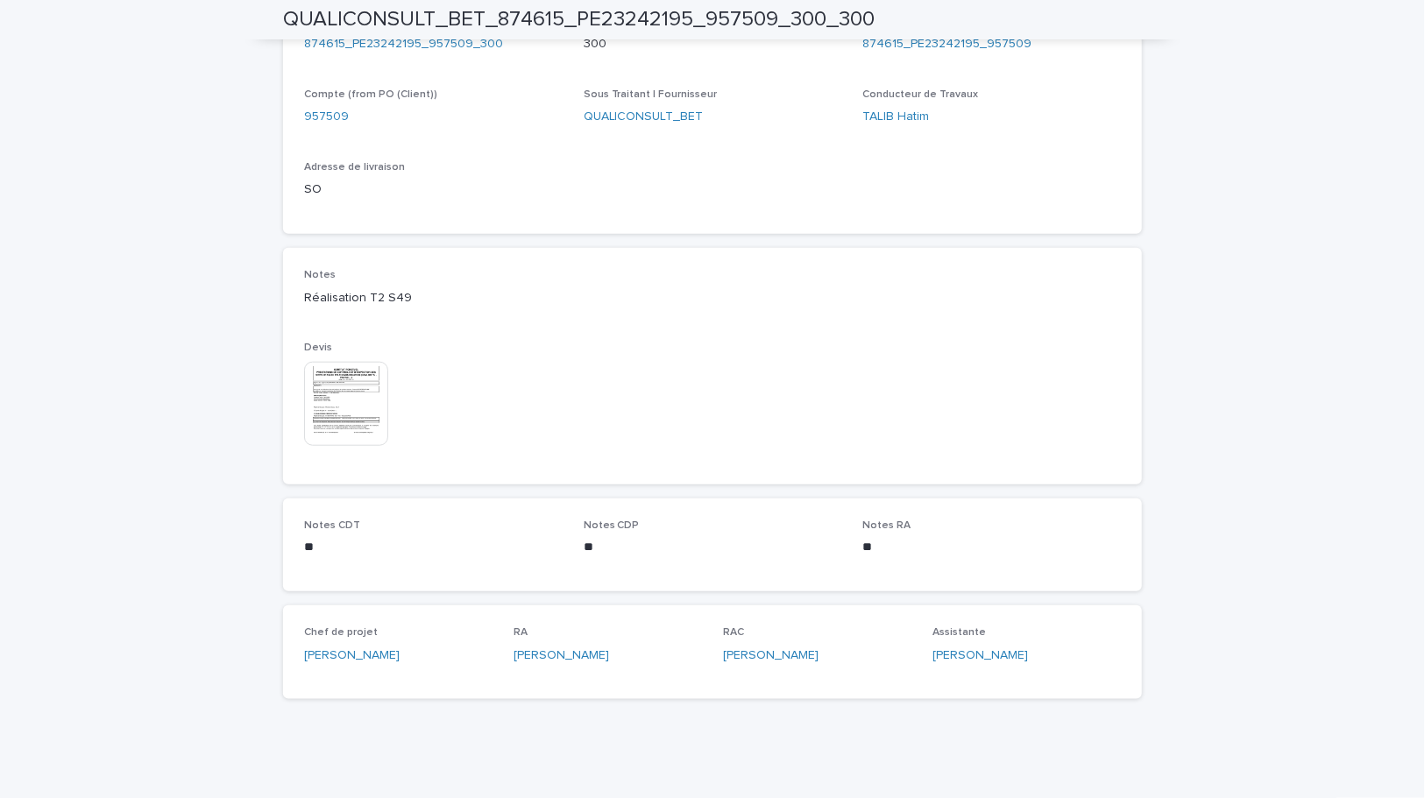
click at [320, 376] on img at bounding box center [346, 404] width 84 height 84
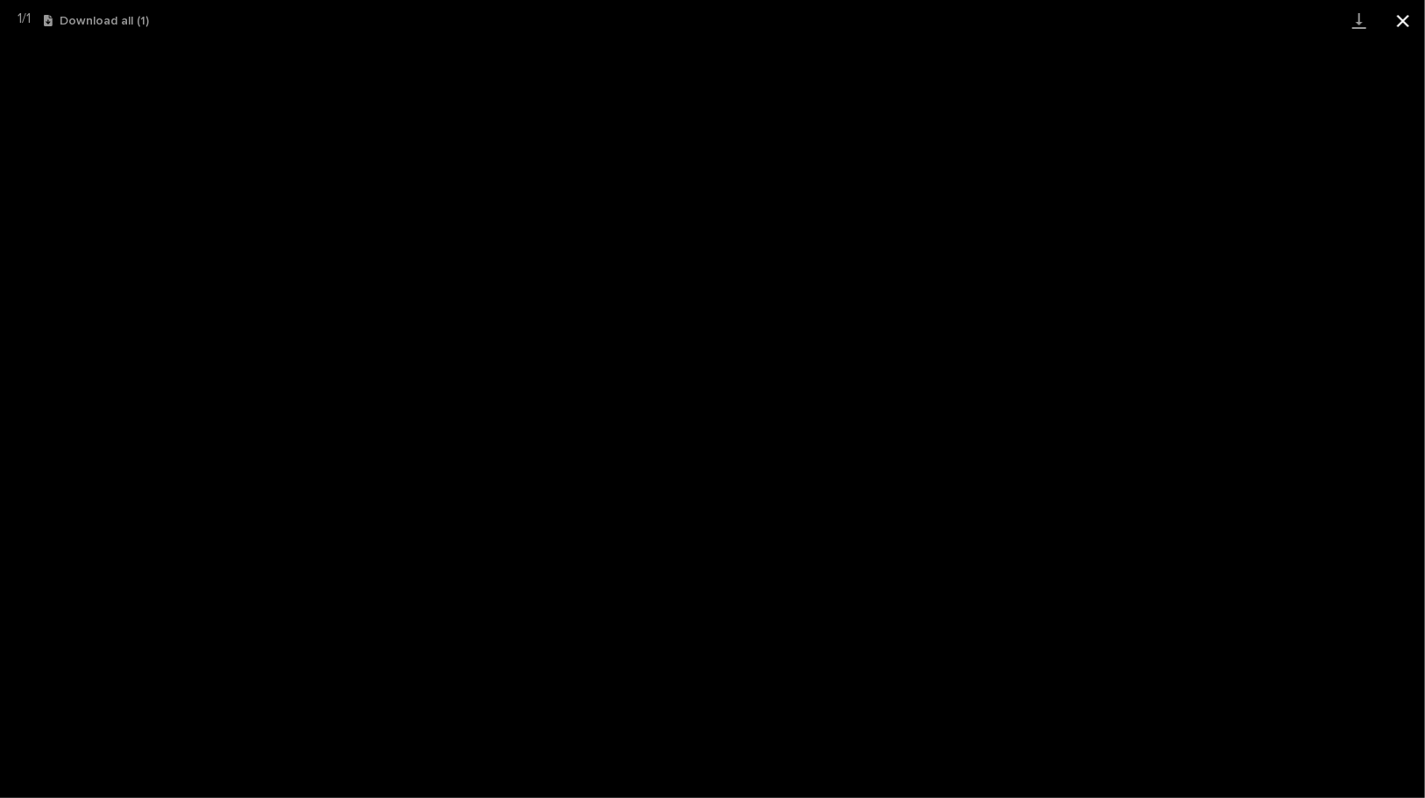
click at [1400, 29] on button "Close gallery" at bounding box center [1403, 20] width 44 height 41
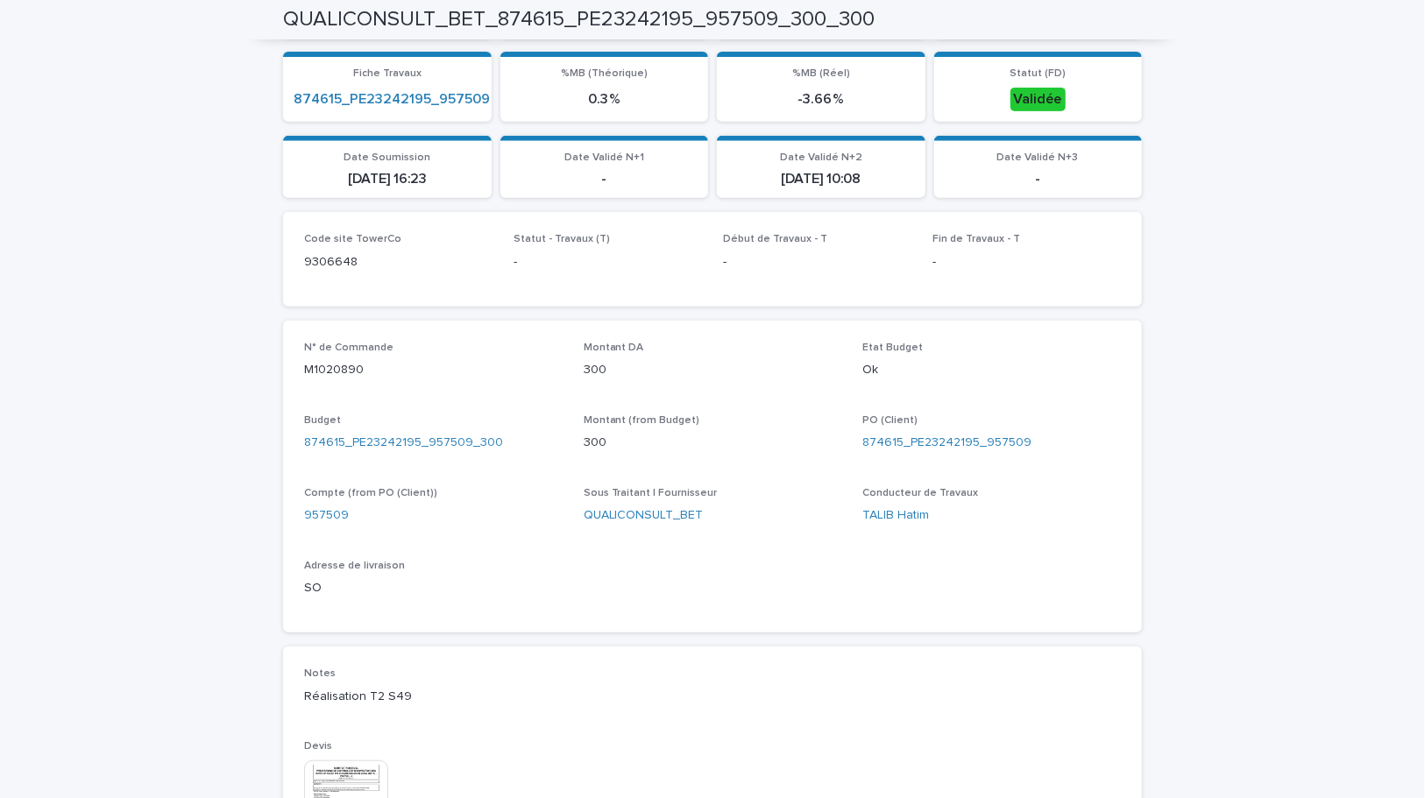
scroll to position [0, 0]
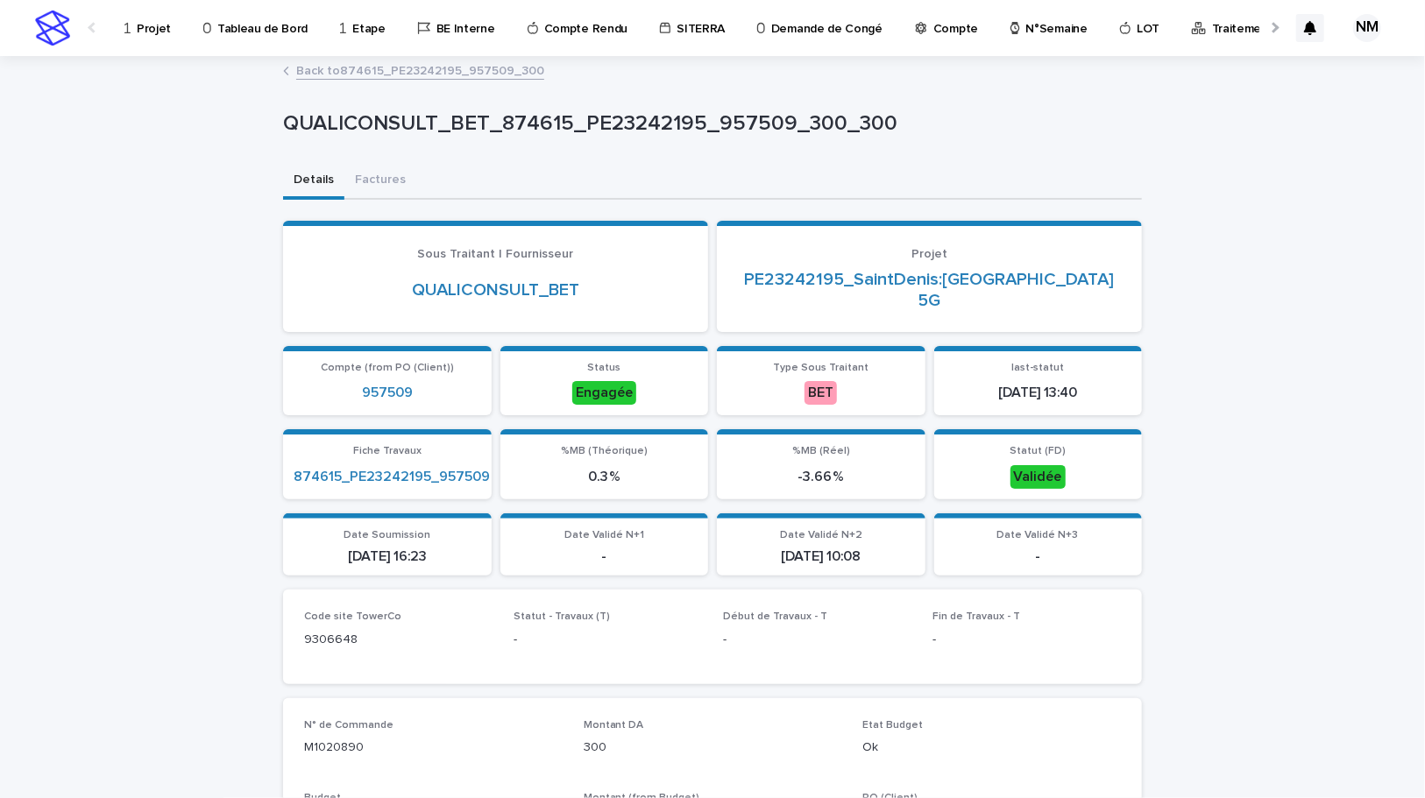
click at [327, 72] on link "Back to 874615_PE23242195_957509_300" at bounding box center [420, 70] width 248 height 20
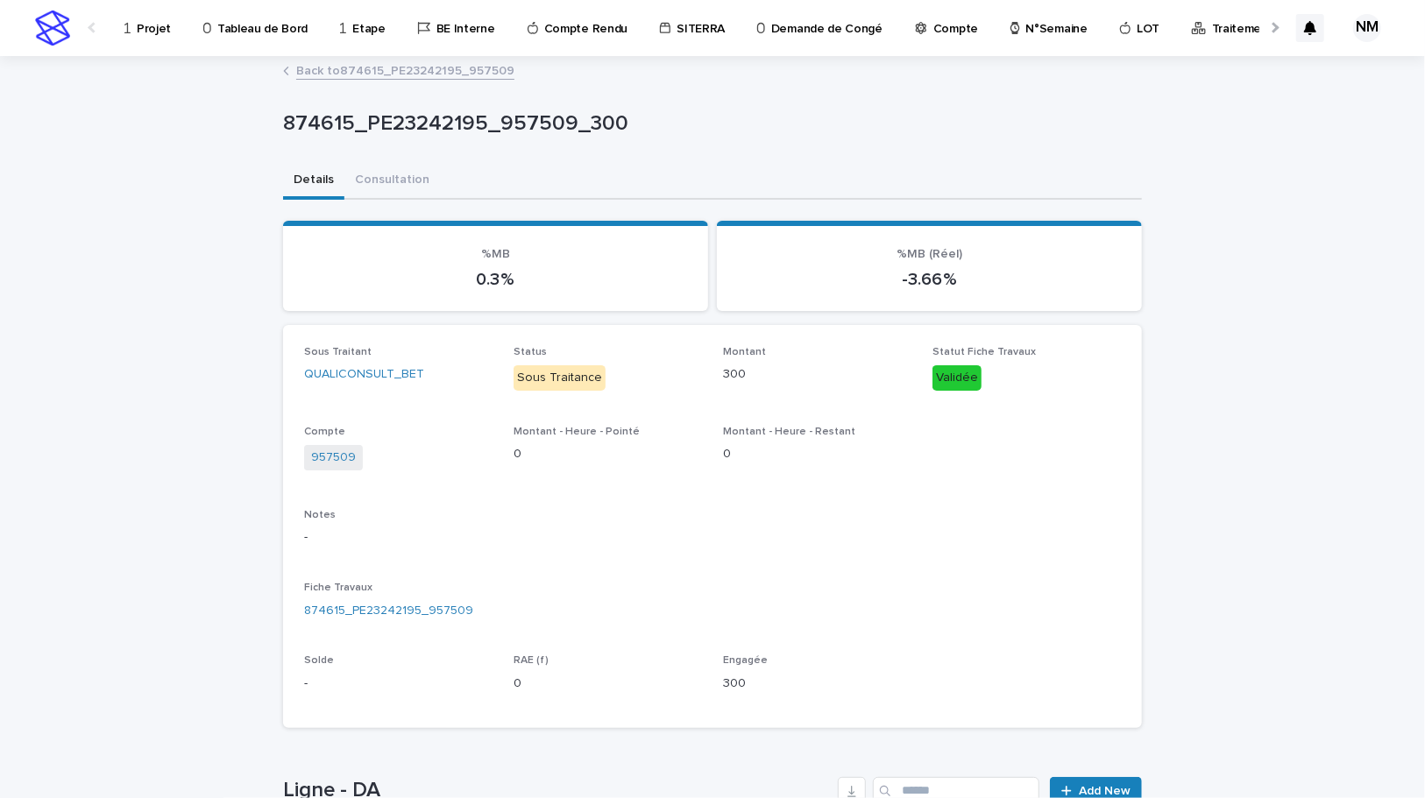
click at [306, 67] on link "Back to 874615_PE23242195_957509" at bounding box center [405, 70] width 218 height 20
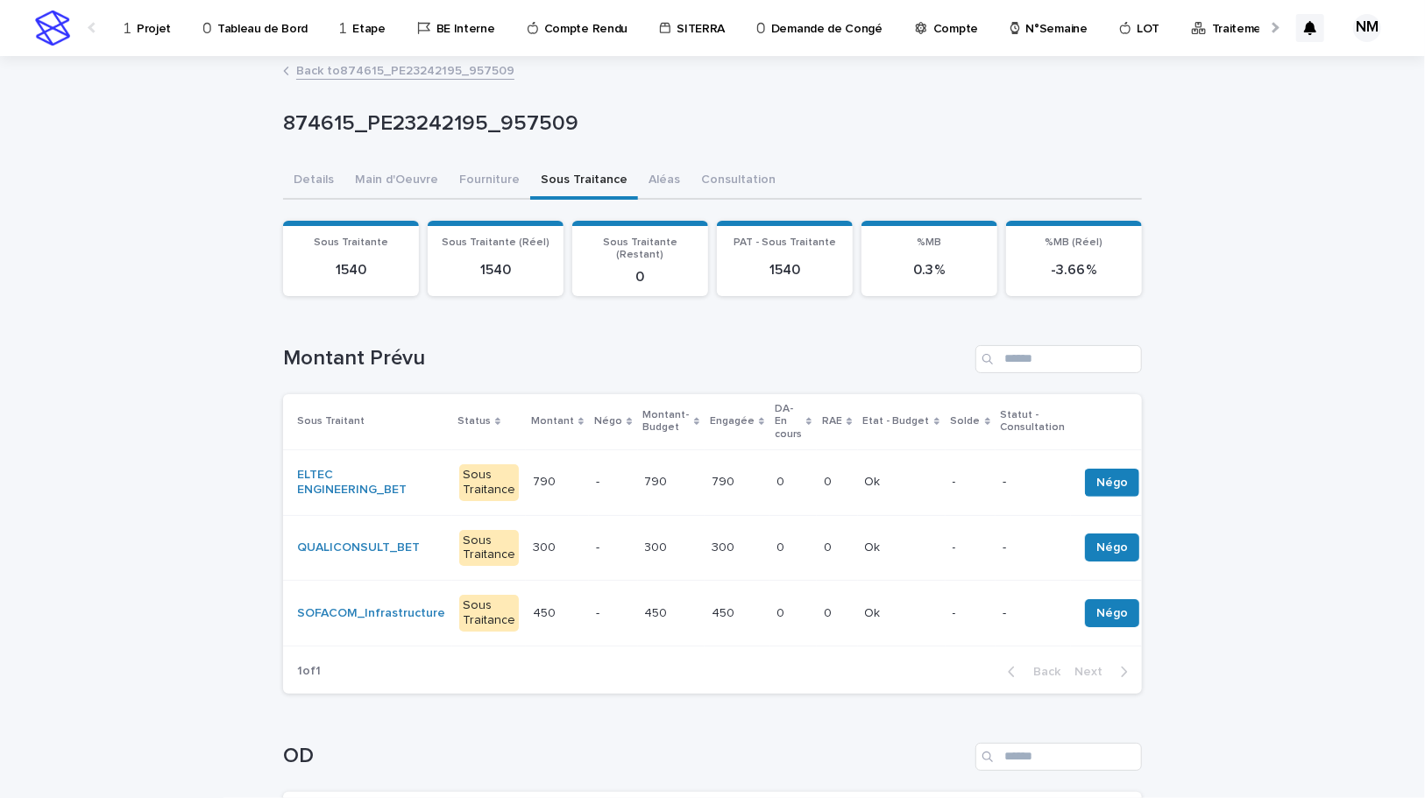
click at [316, 69] on link "Back to 874615_PE23242195_957509" at bounding box center [405, 70] width 218 height 20
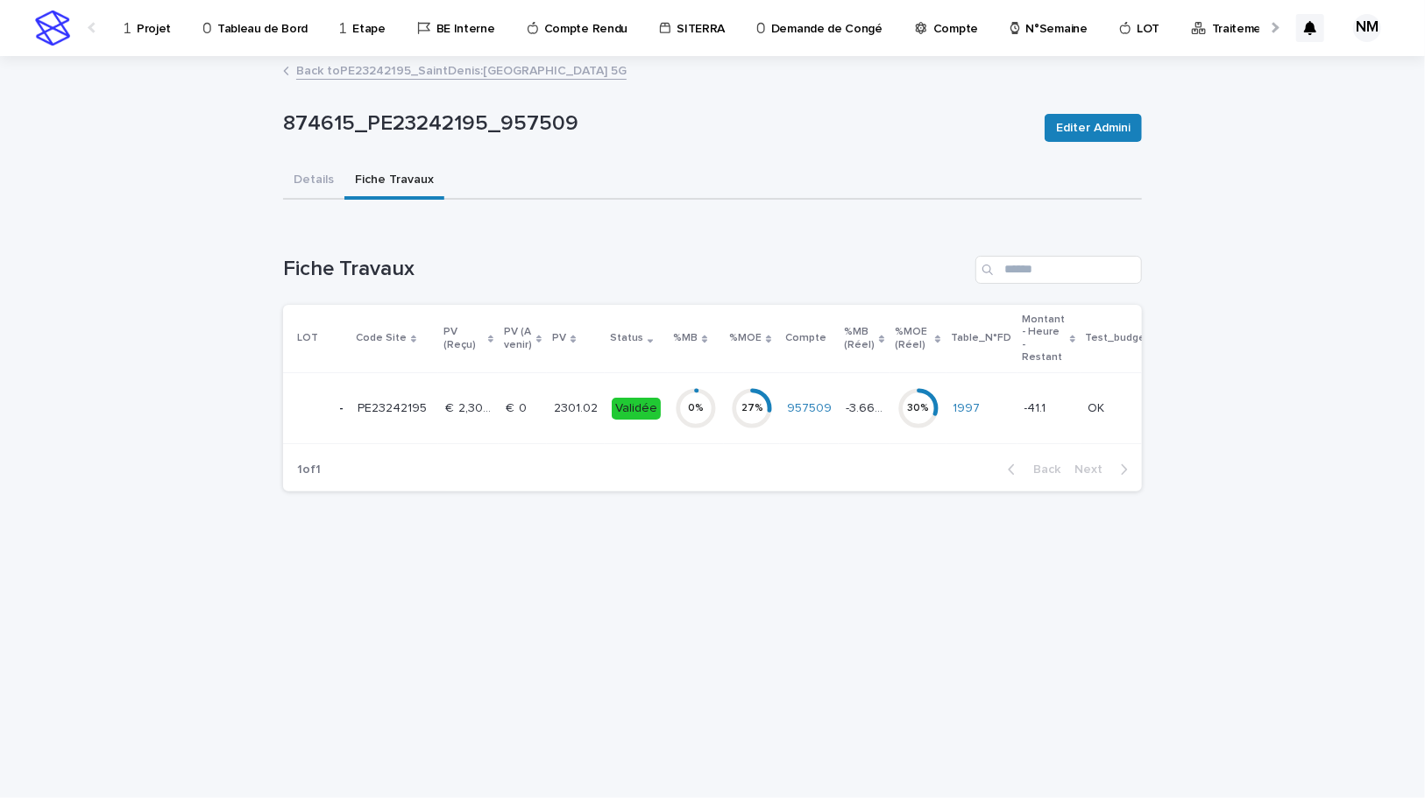
click at [346, 78] on link "Back to PE23242195_SaintDenis:Denfert_SAINT-DENIS_Evol 5G" at bounding box center [461, 70] width 330 height 20
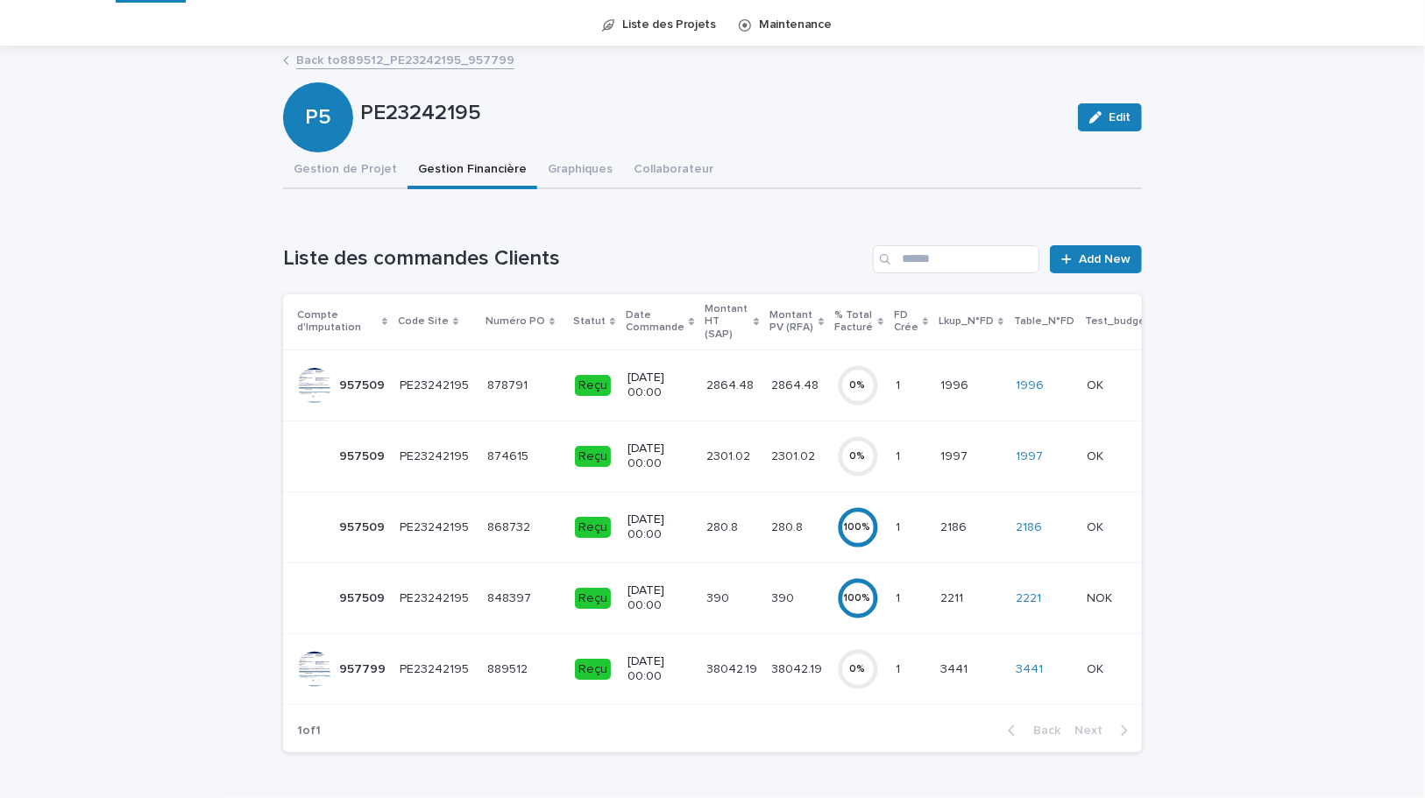
scroll to position [79, 0]
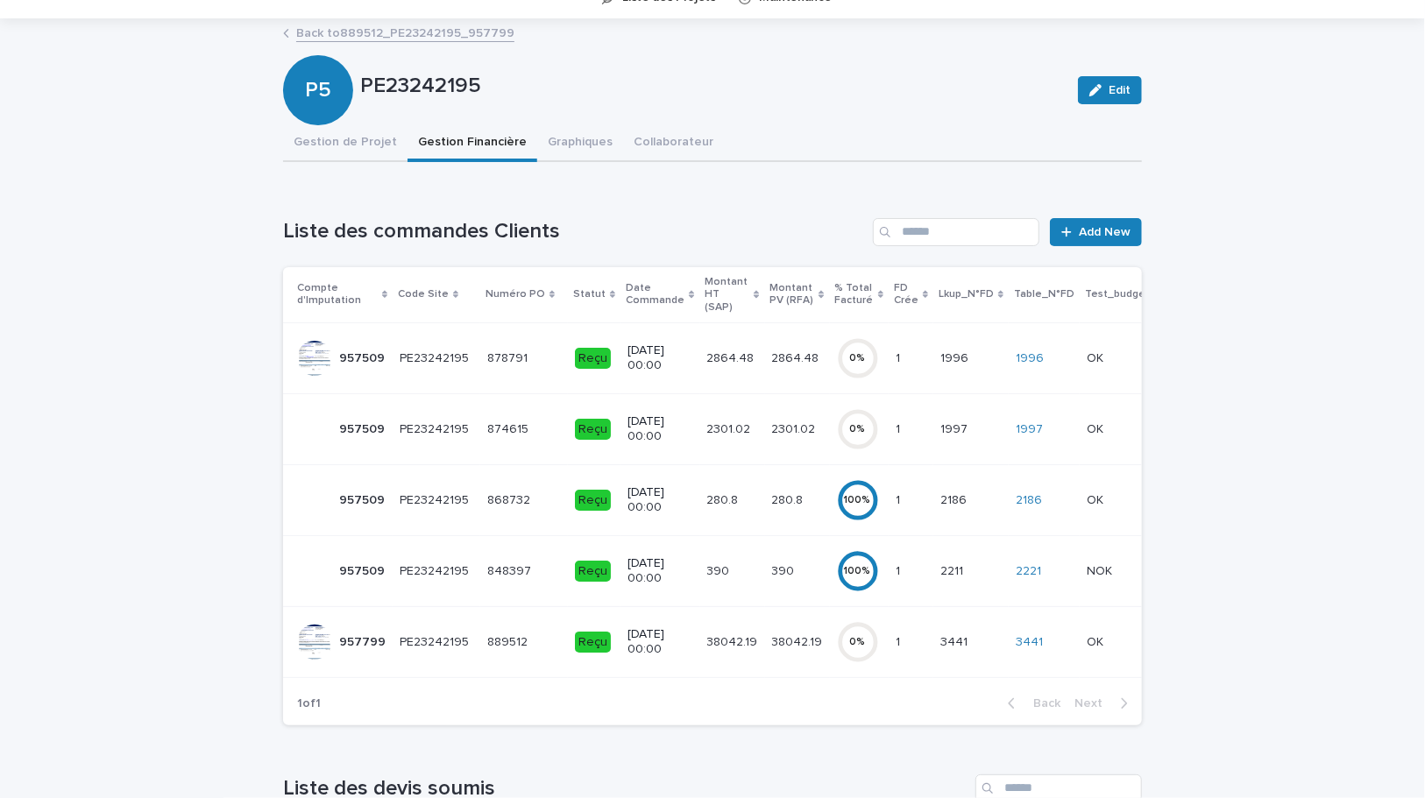
click at [772, 636] on div "38042.19 38042.19" at bounding box center [797, 642] width 51 height 29
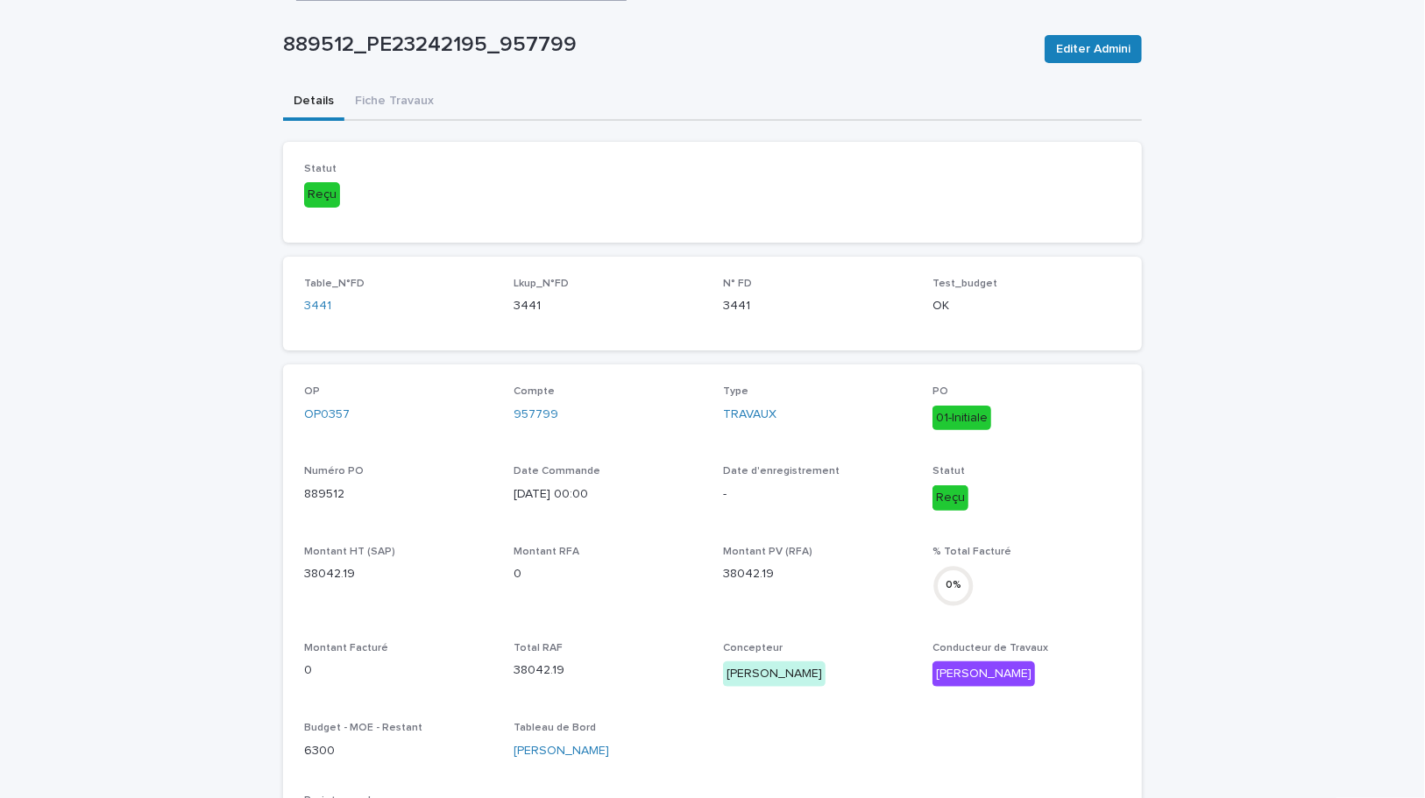
scroll to position [81, 0]
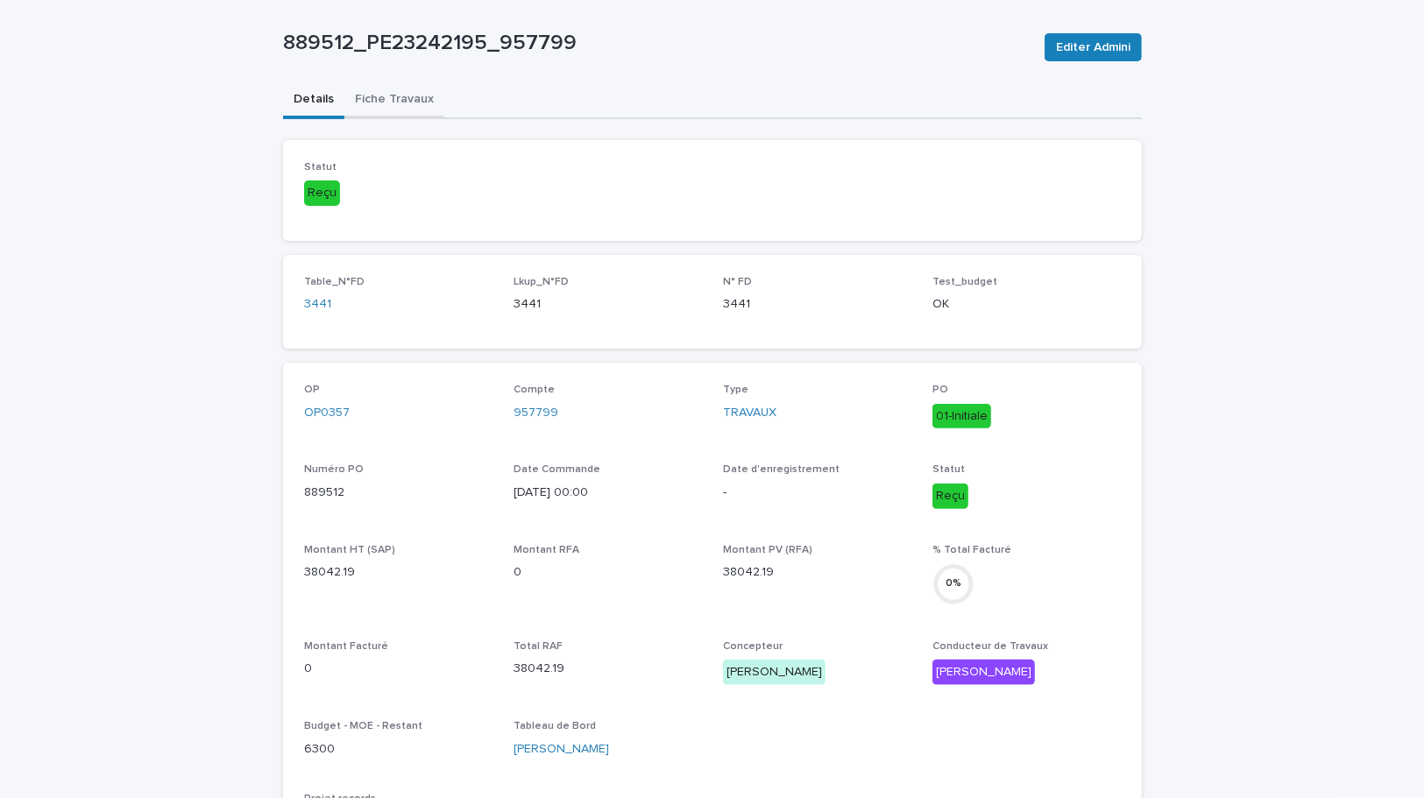
click at [385, 96] on div "889512_PE23242195_957799 Editer Admini 889512_PE23242195_957799 Editer Admini S…" at bounding box center [712, 691] width 859 height 1428
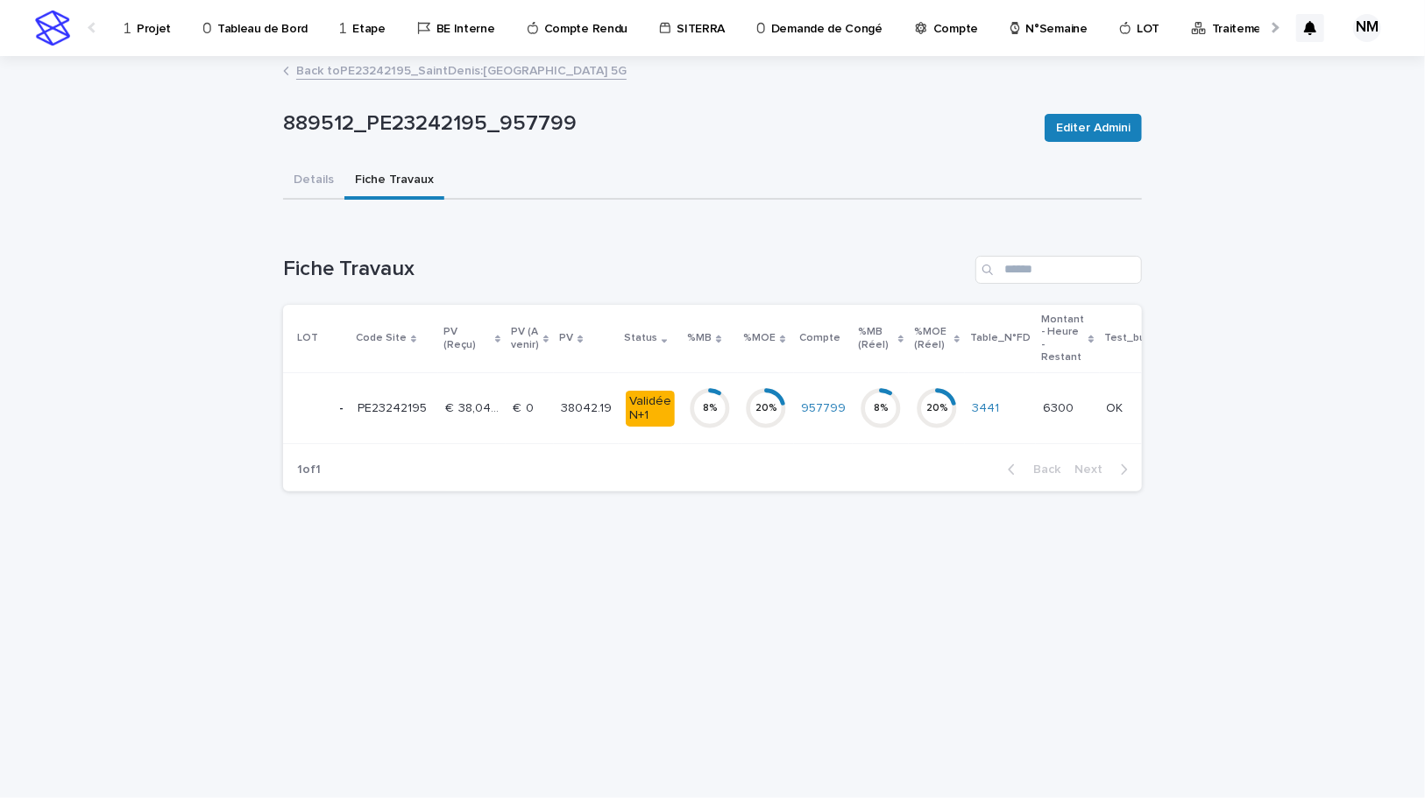
click at [696, 436] on div "8 %" at bounding box center [710, 408] width 42 height 56
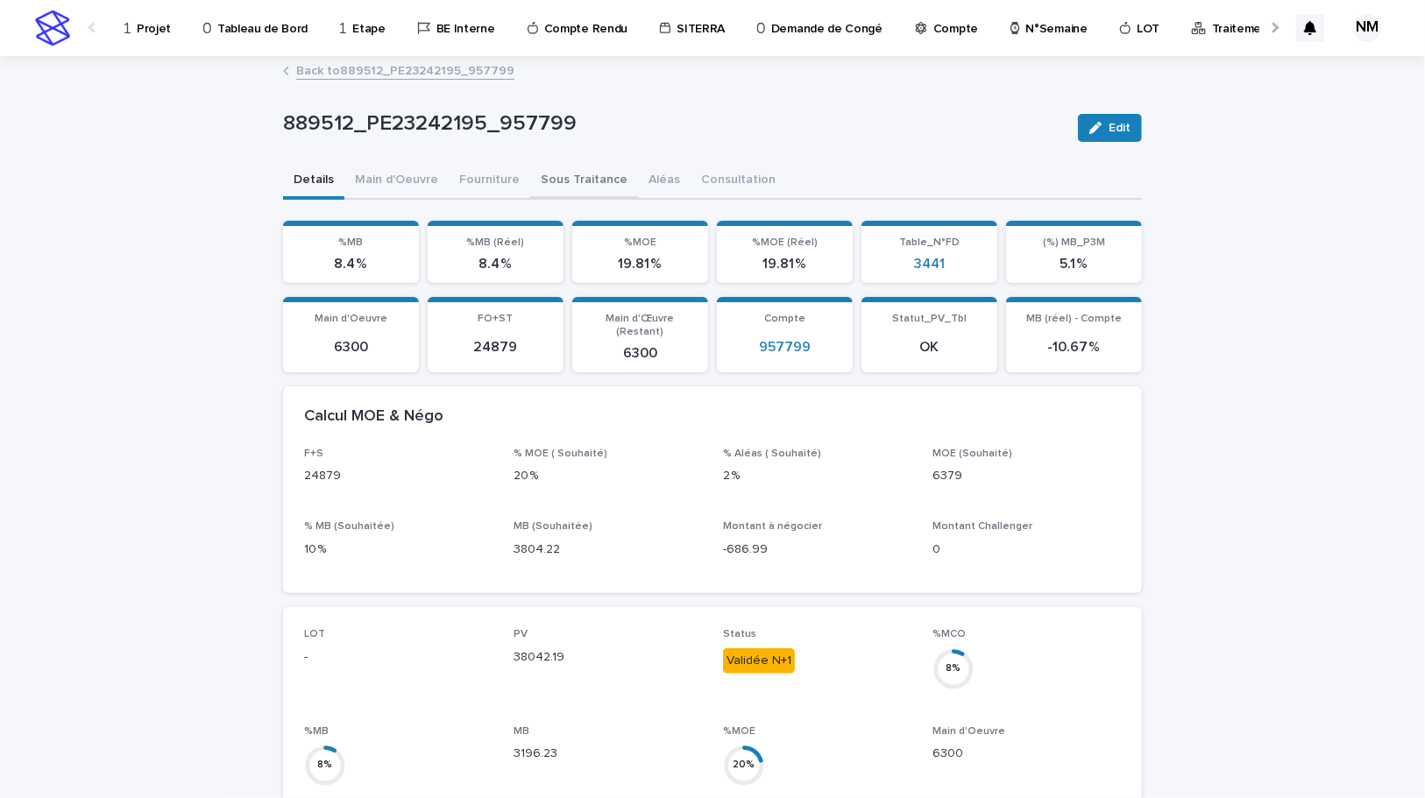
click at [580, 164] on button "Sous Traitance" at bounding box center [584, 181] width 108 height 37
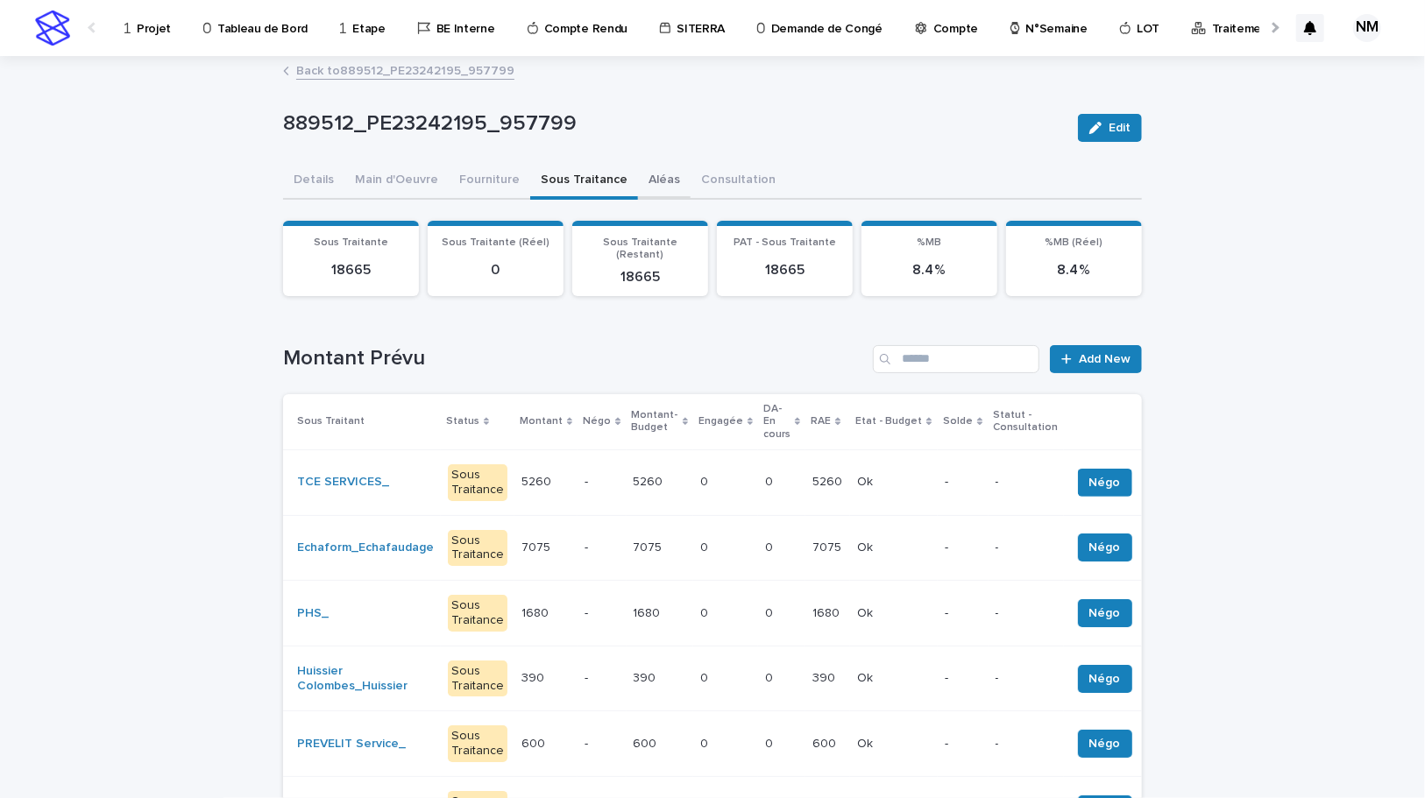
click at [638, 185] on button "Aléas" at bounding box center [664, 181] width 53 height 37
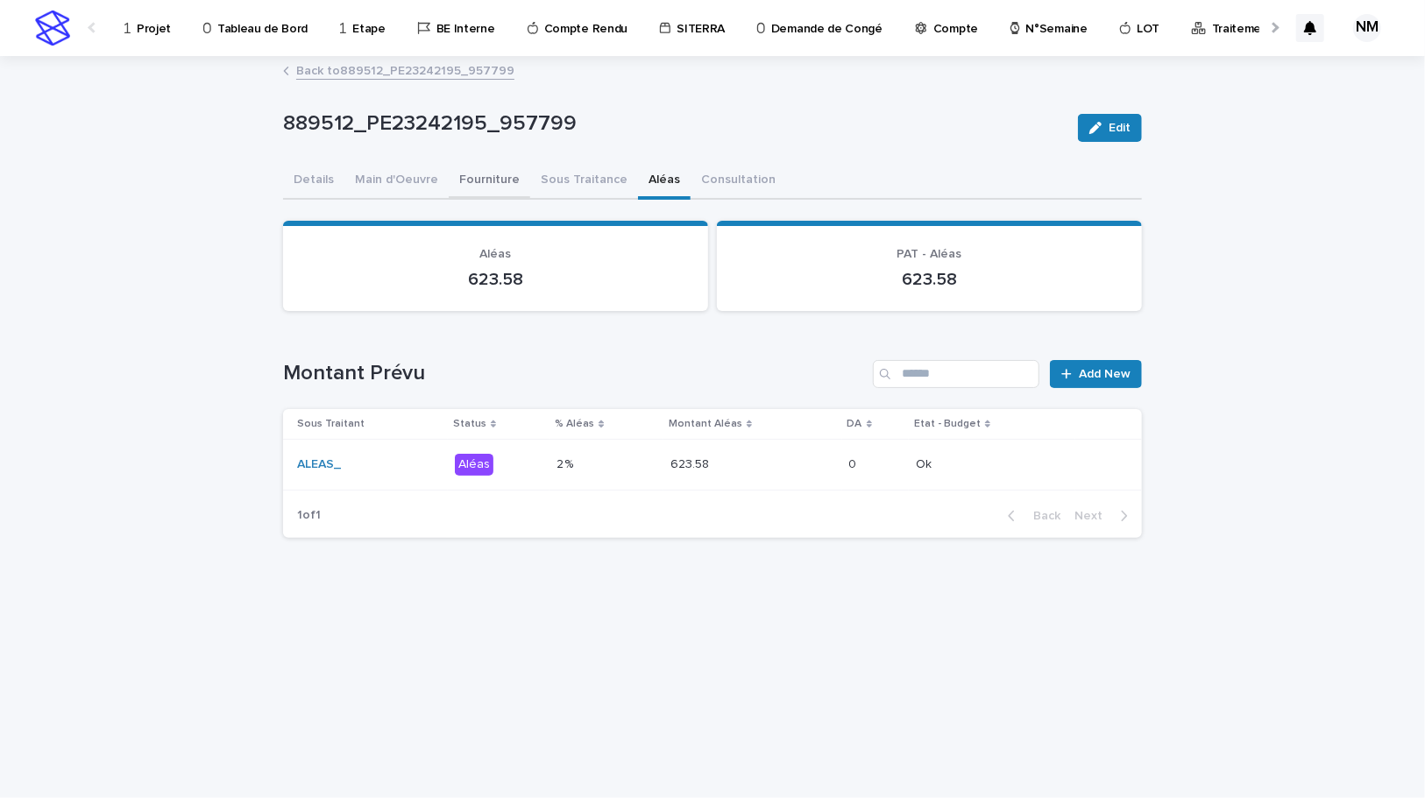
click at [449, 170] on button "Fourniture" at bounding box center [489, 181] width 81 height 37
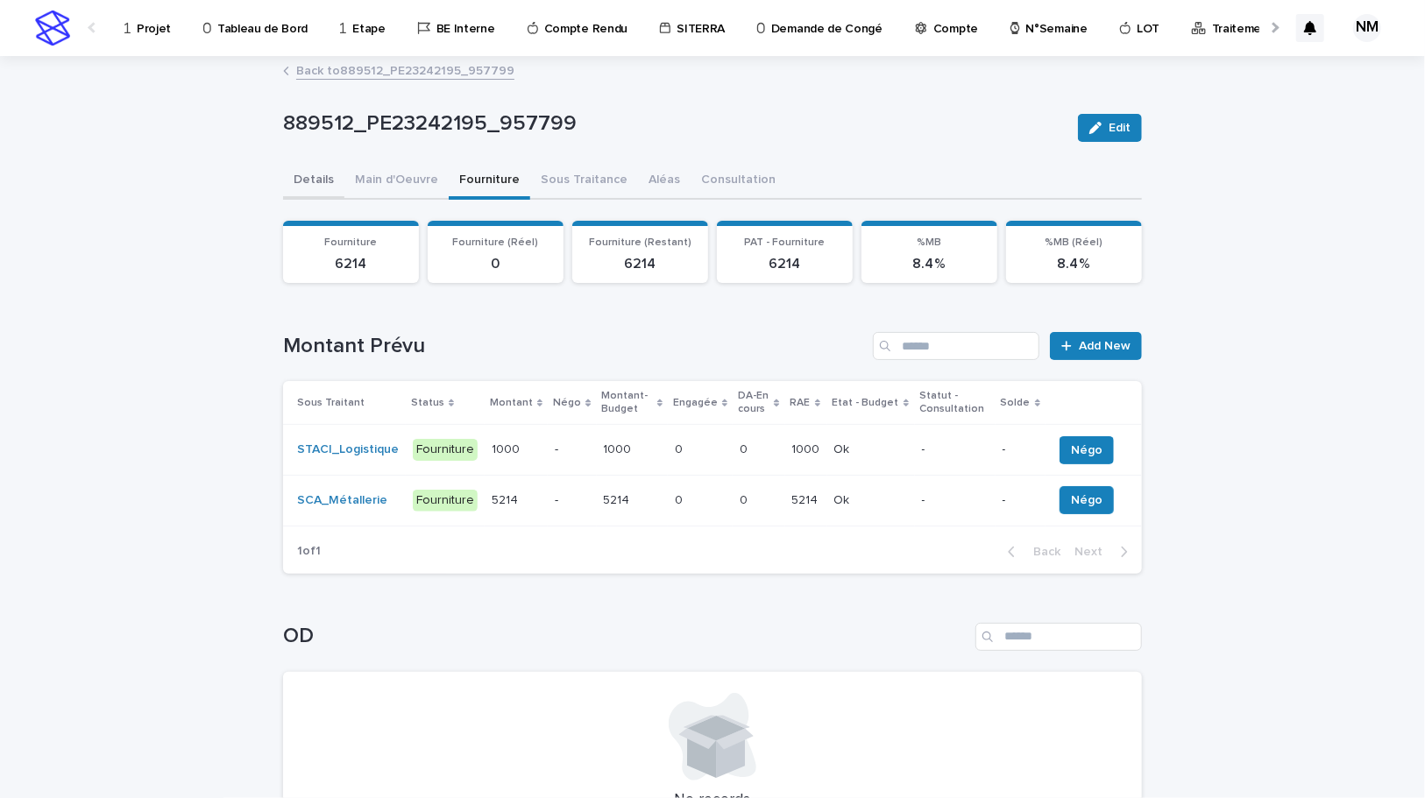
click at [402, 180] on button "Main d'Oeuvre" at bounding box center [396, 181] width 104 height 37
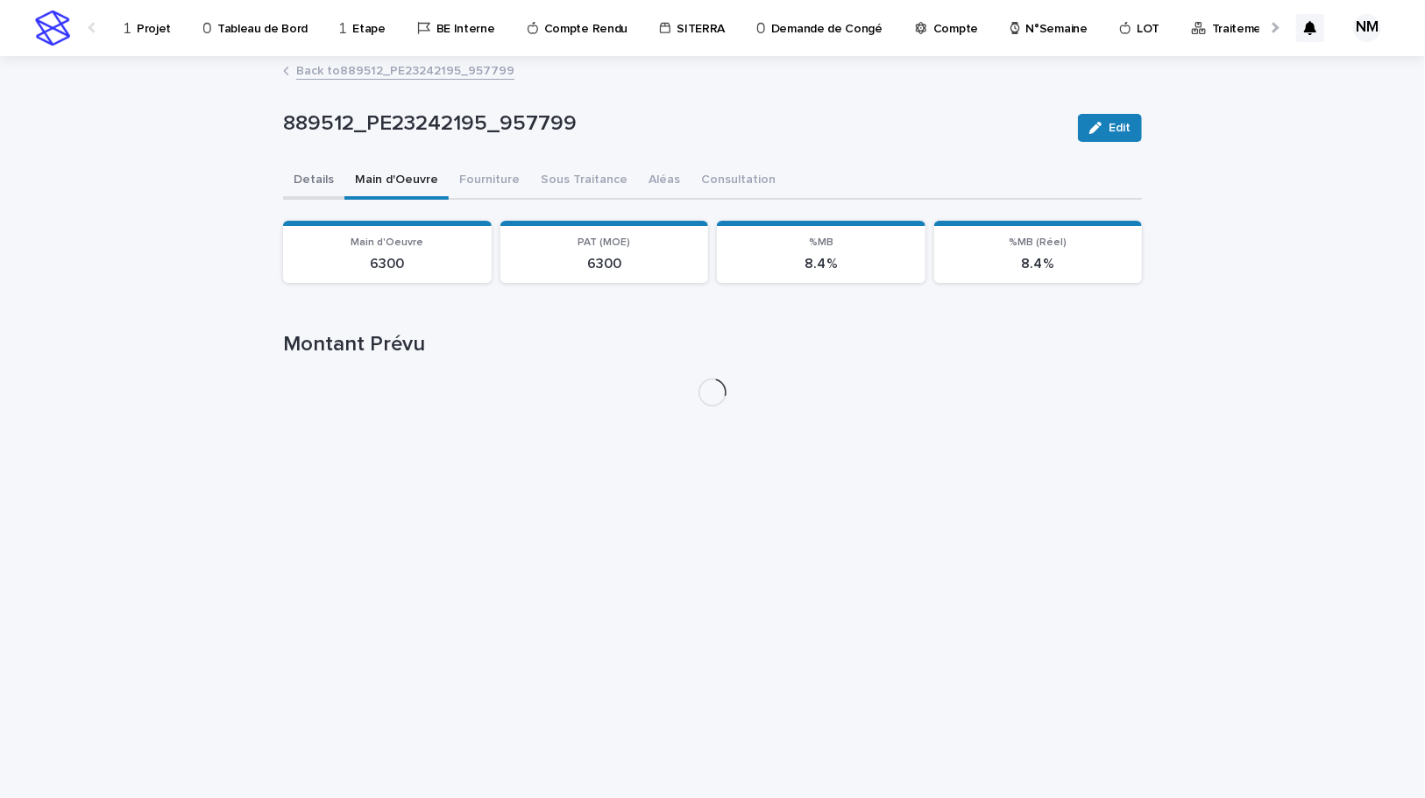
click at [314, 175] on button "Details" at bounding box center [313, 181] width 61 height 37
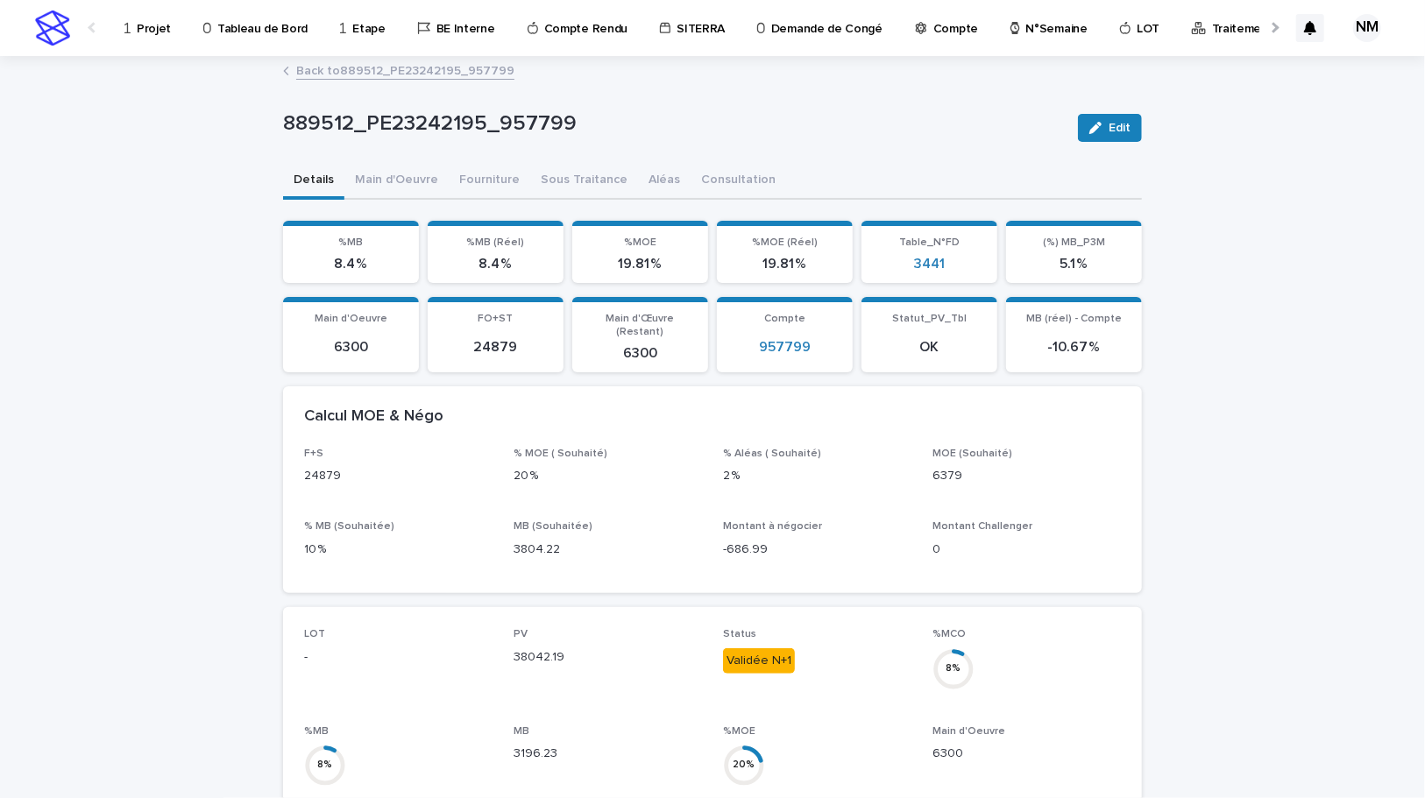
click at [302, 70] on link "Back to 889512_PE23242195_957799" at bounding box center [405, 70] width 218 height 20
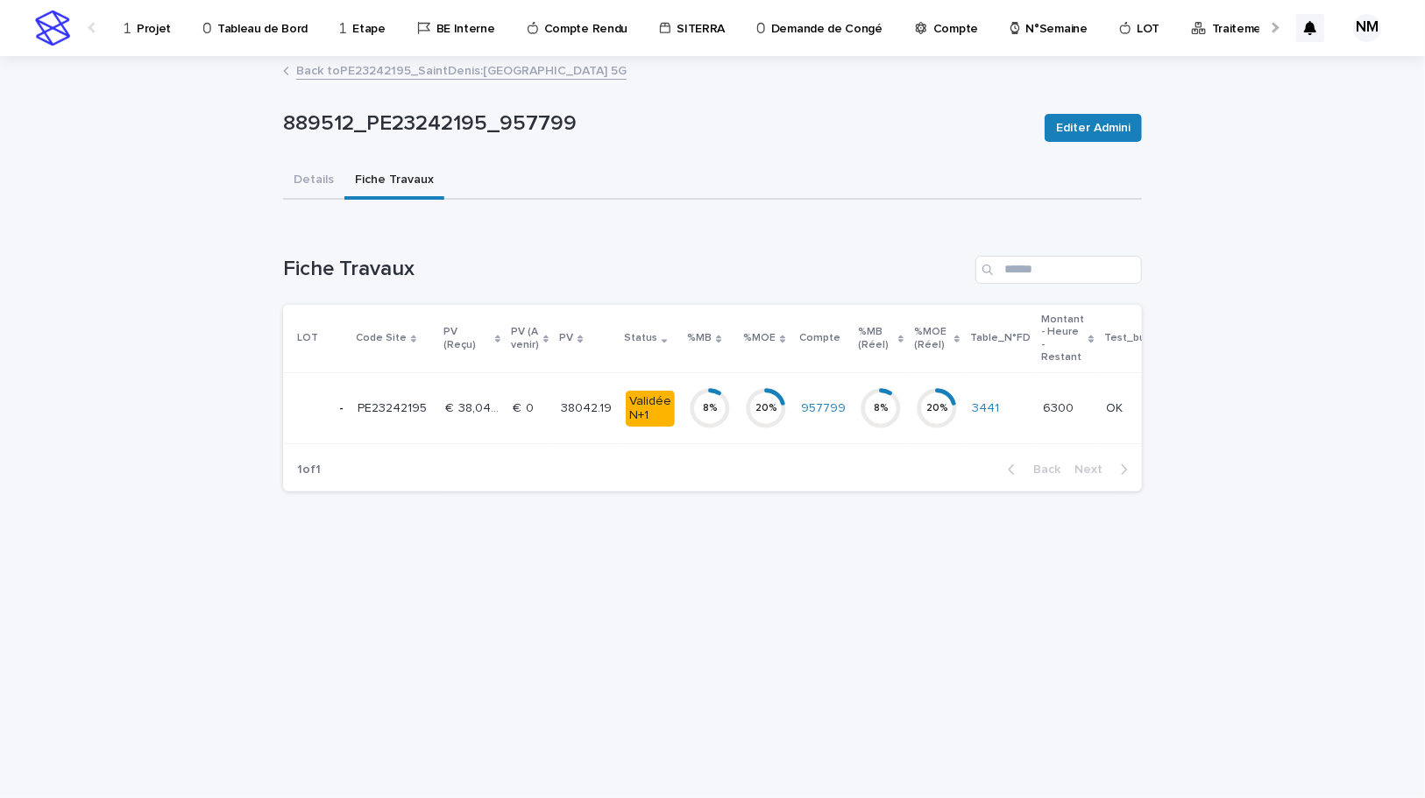
click at [152, 31] on p "Projet" at bounding box center [154, 18] width 34 height 37
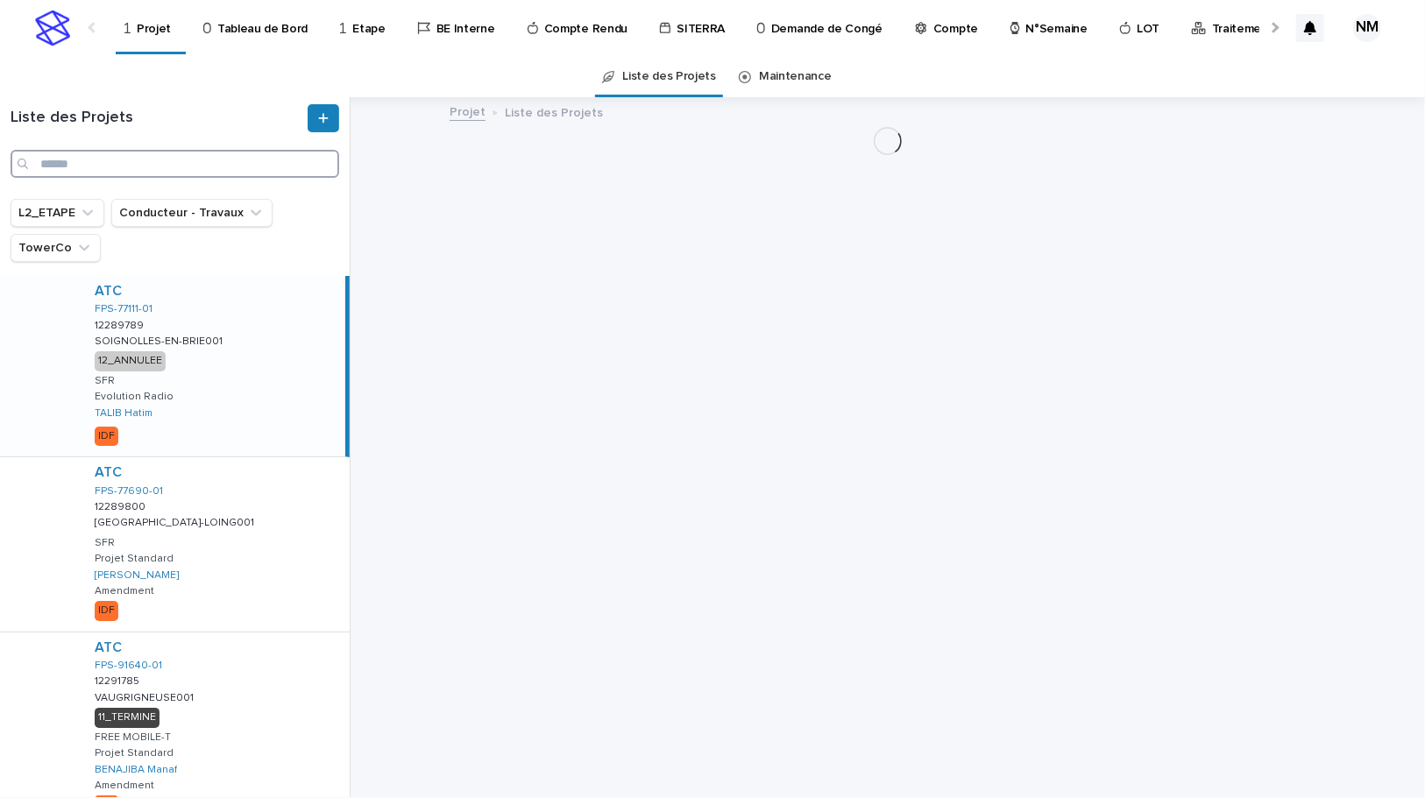
click at [169, 166] on input "Search" at bounding box center [175, 164] width 329 height 28
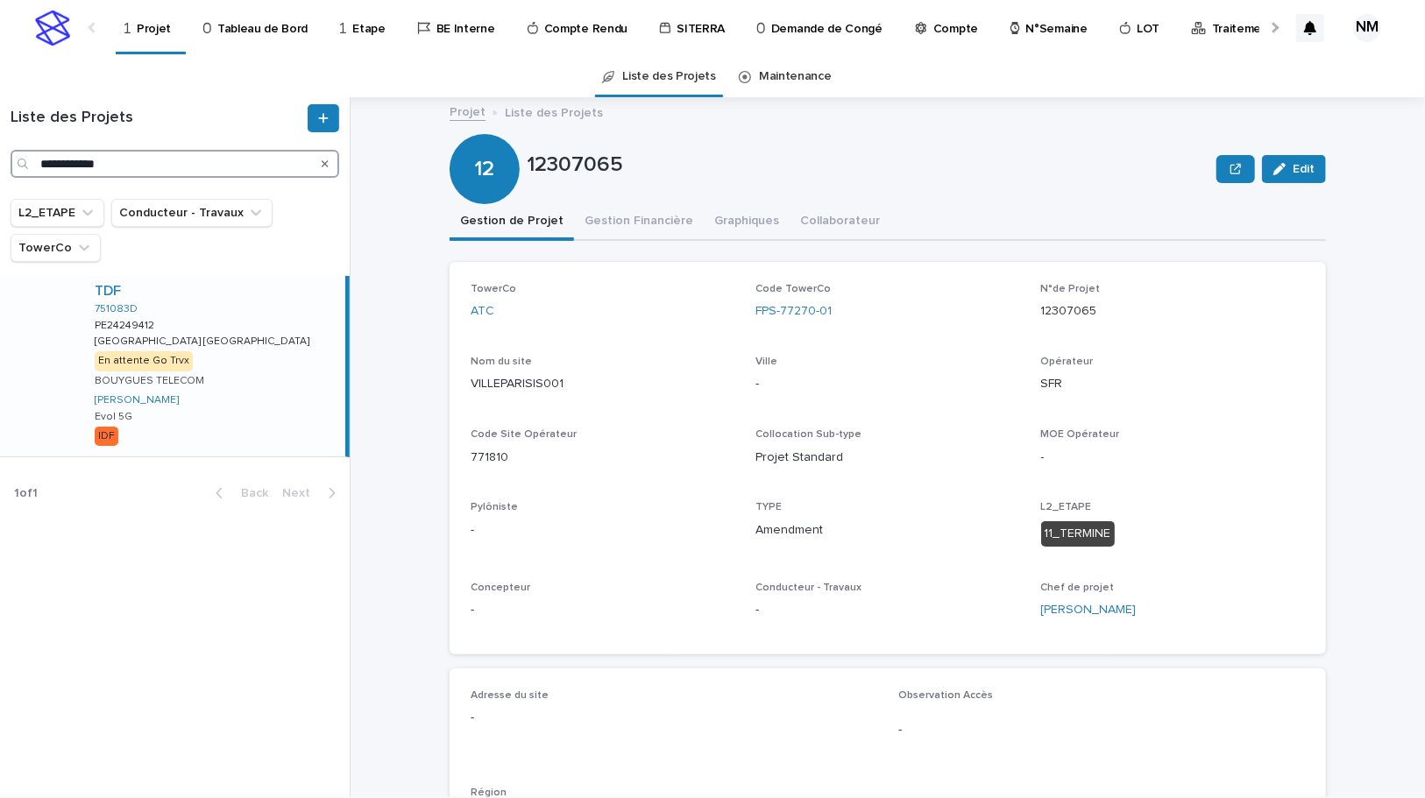
type input "**********"
click at [296, 458] on div "TDF 751083D PE24249412 PE24249412 Paris Londres Paris Londres En attente Go Trv…" at bounding box center [175, 395] width 350 height 239
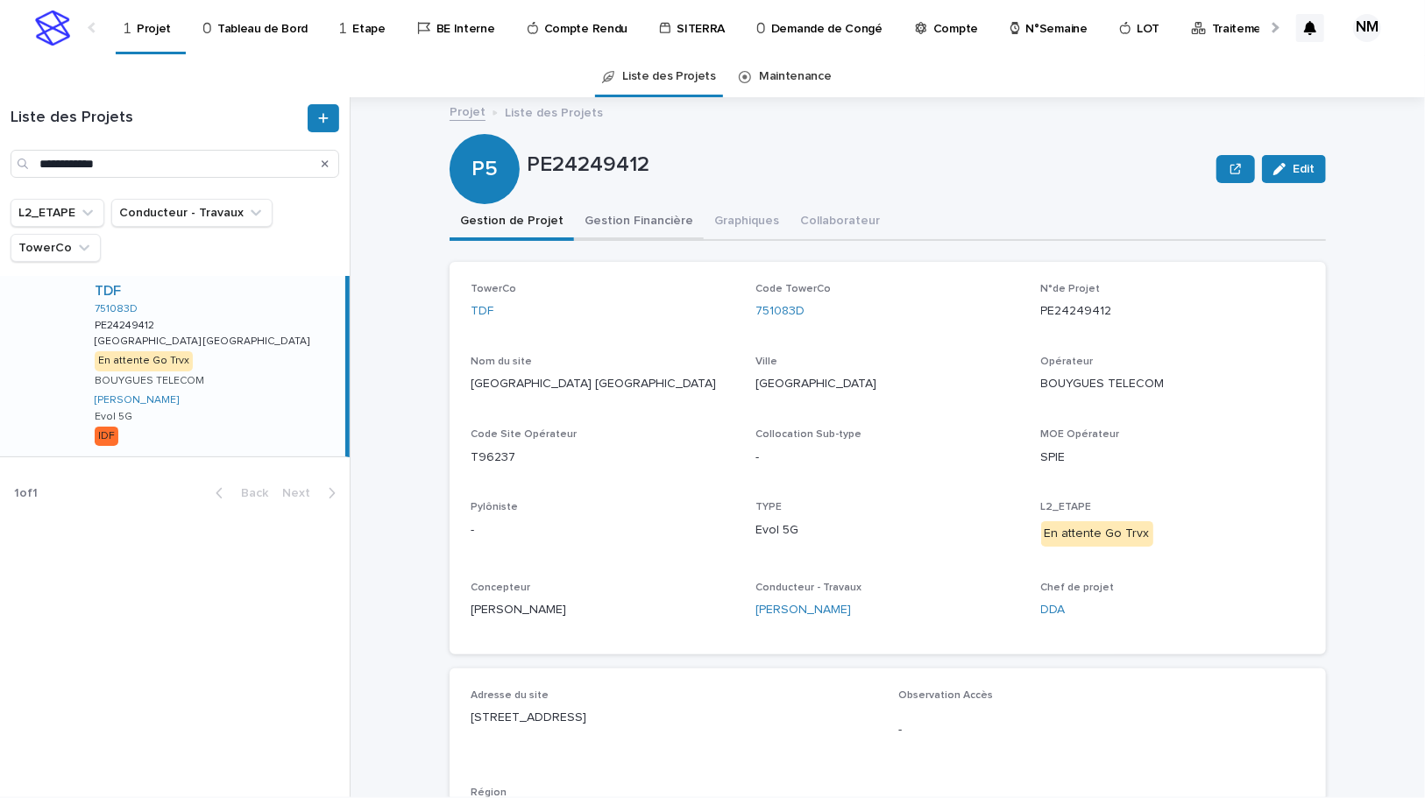
click at [635, 210] on button "Gestion Financière" at bounding box center [639, 222] width 130 height 37
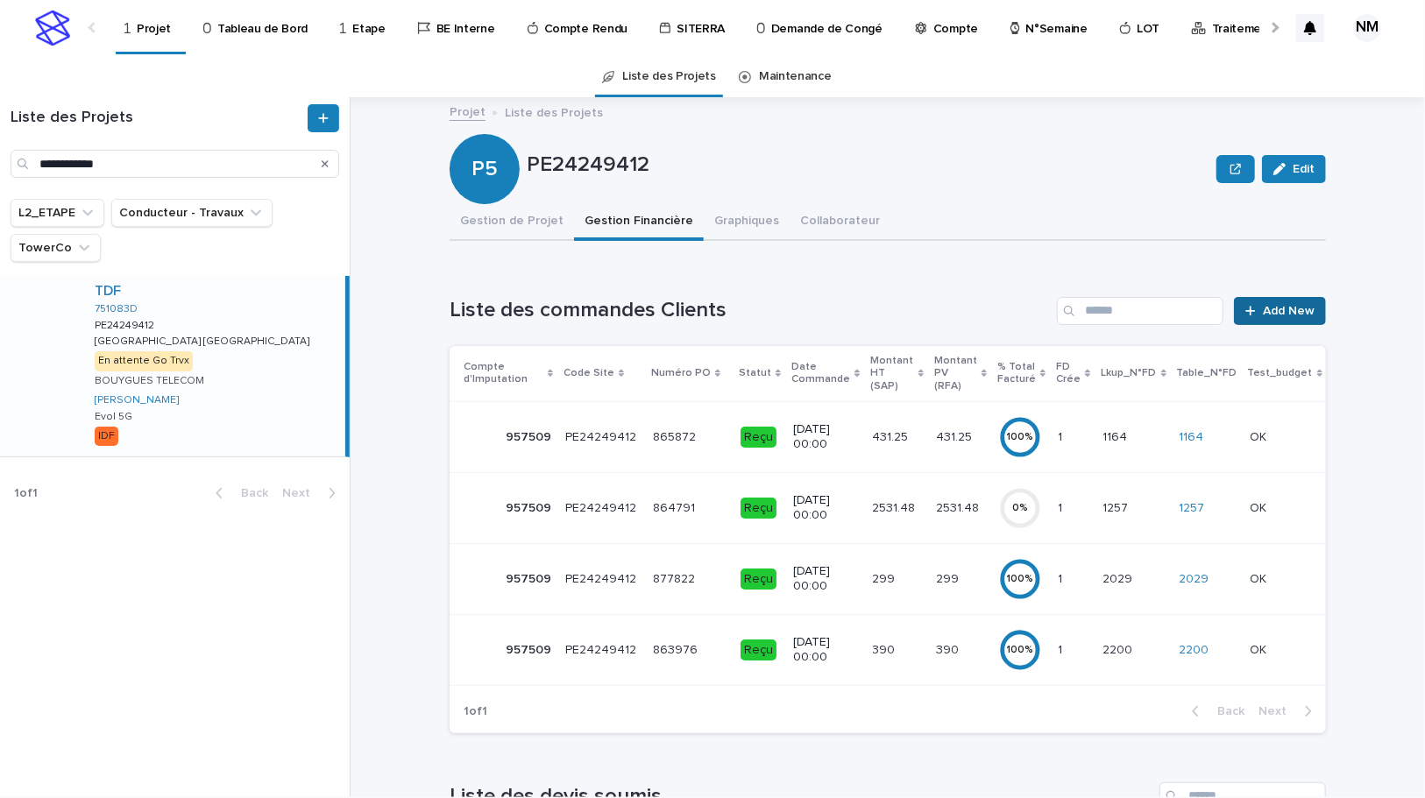
click at [1275, 315] on span "Add New" at bounding box center [1289, 311] width 52 height 12
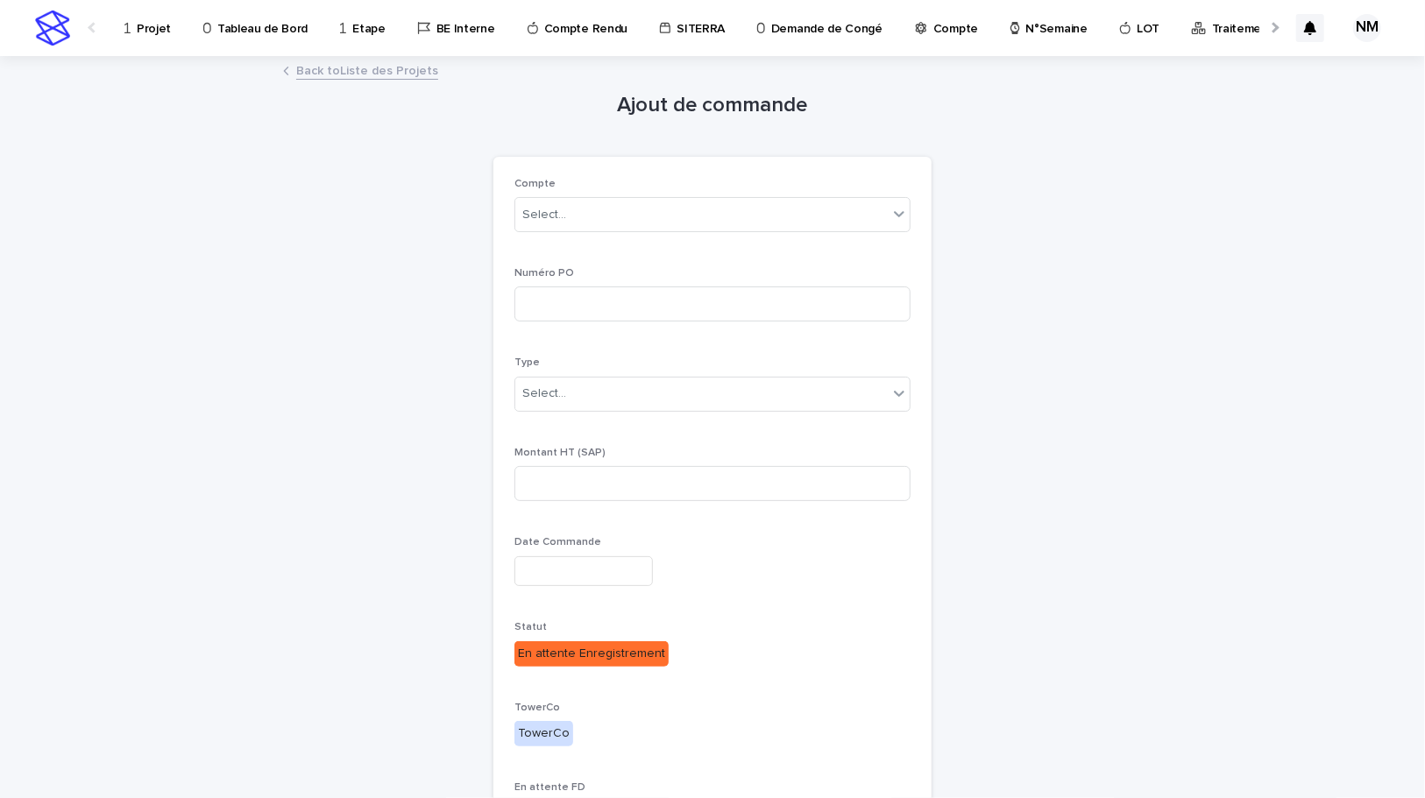
click at [331, 74] on link "Back to Liste des Projets" at bounding box center [367, 70] width 142 height 20
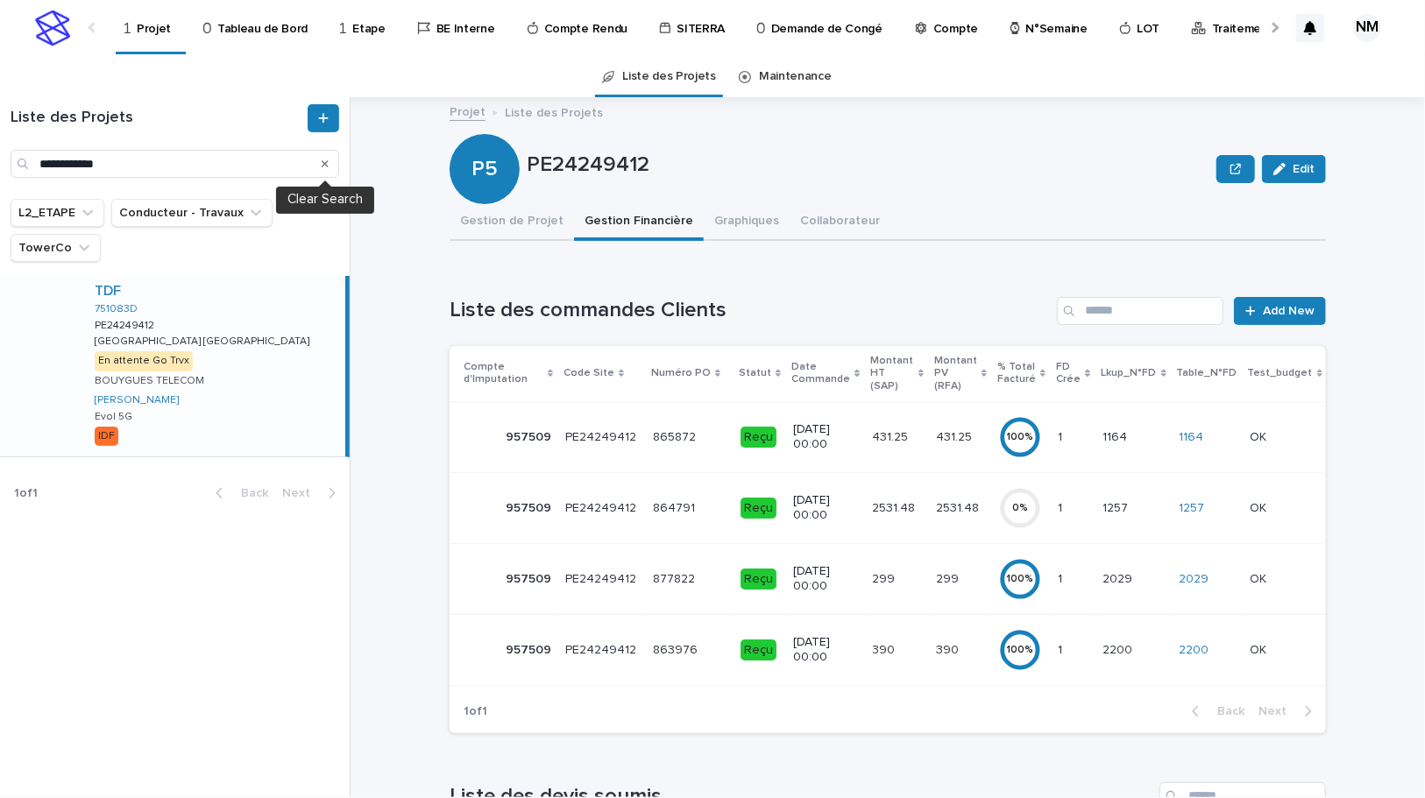
click at [328, 162] on icon "Search" at bounding box center [325, 164] width 7 height 11
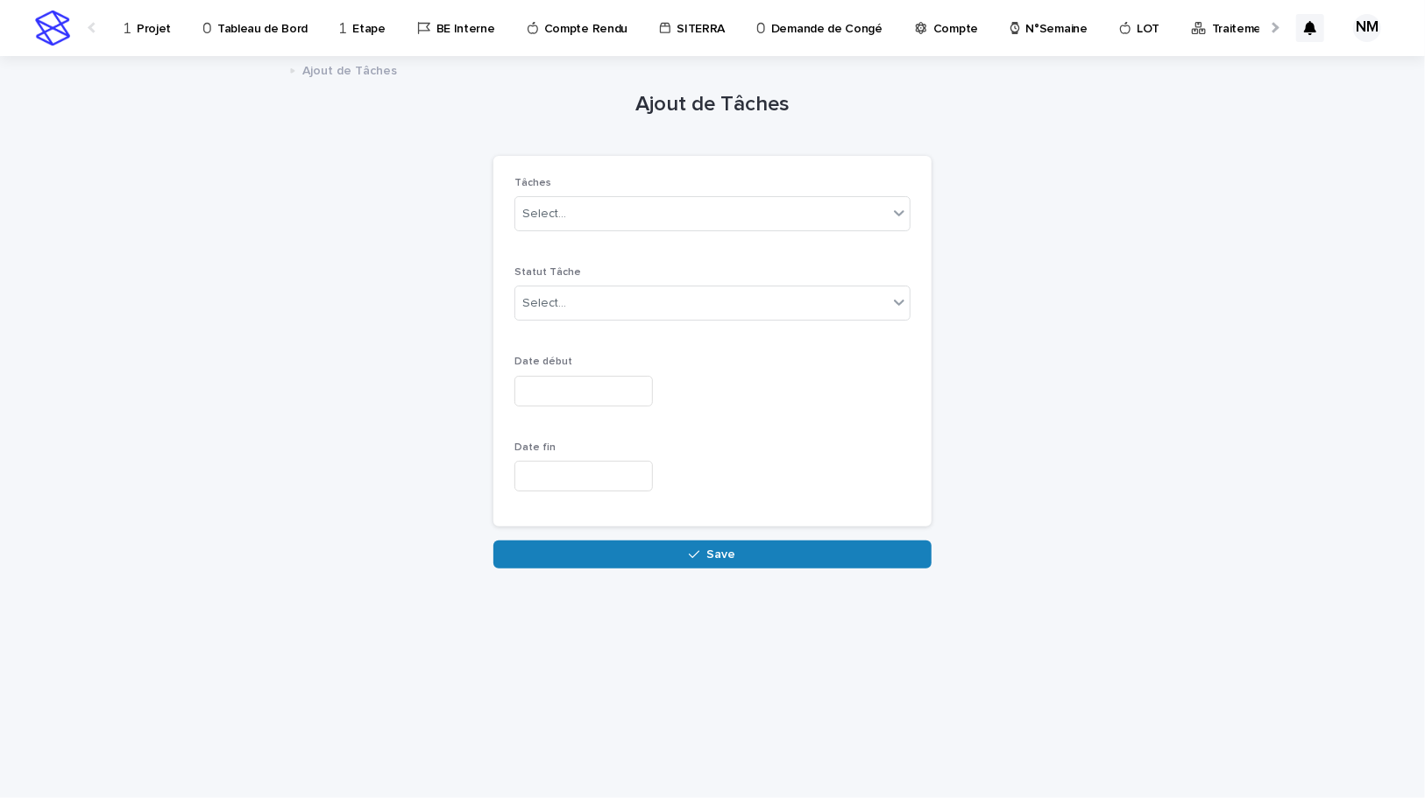
click at [150, 34] on p "Projet" at bounding box center [154, 18] width 34 height 37
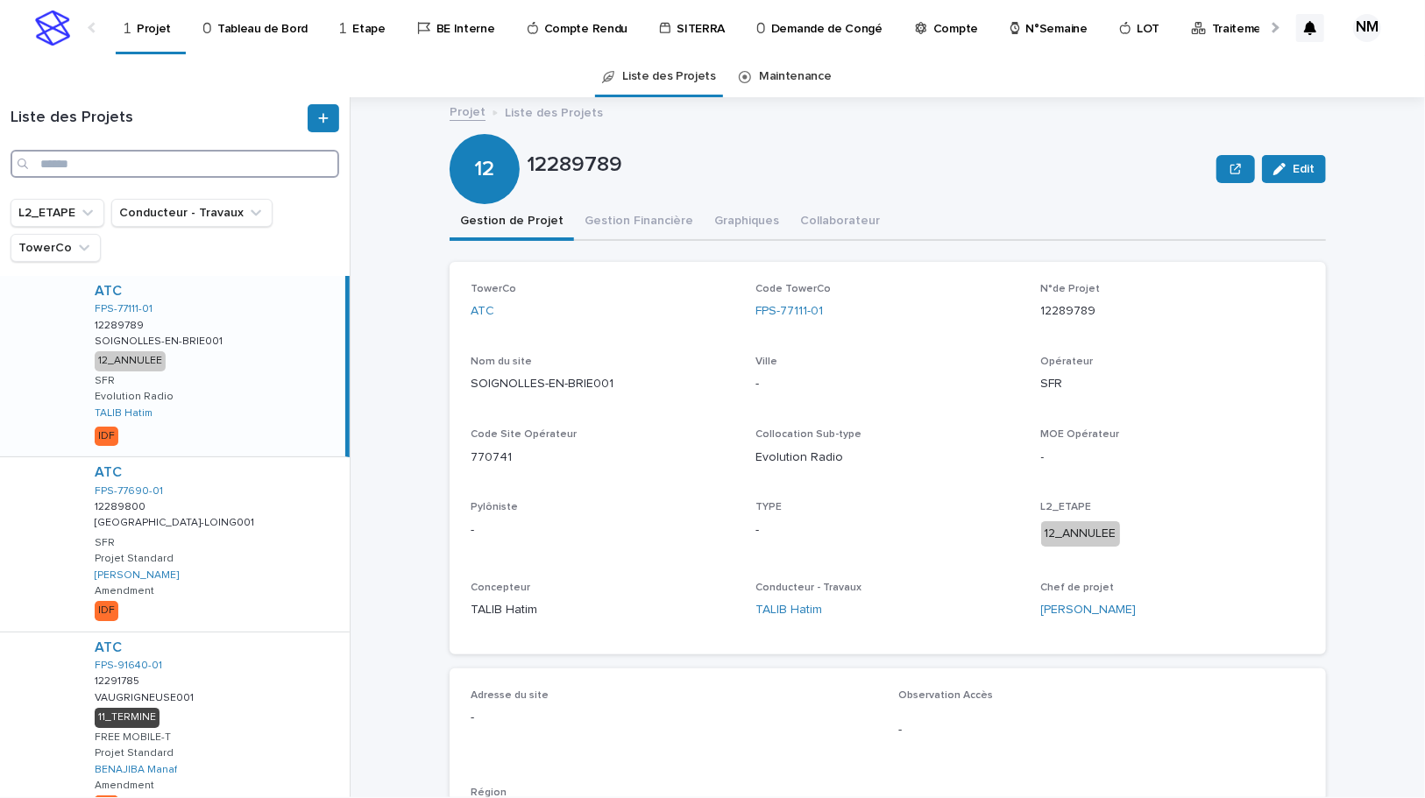
click at [129, 158] on input "Search" at bounding box center [175, 164] width 329 height 28
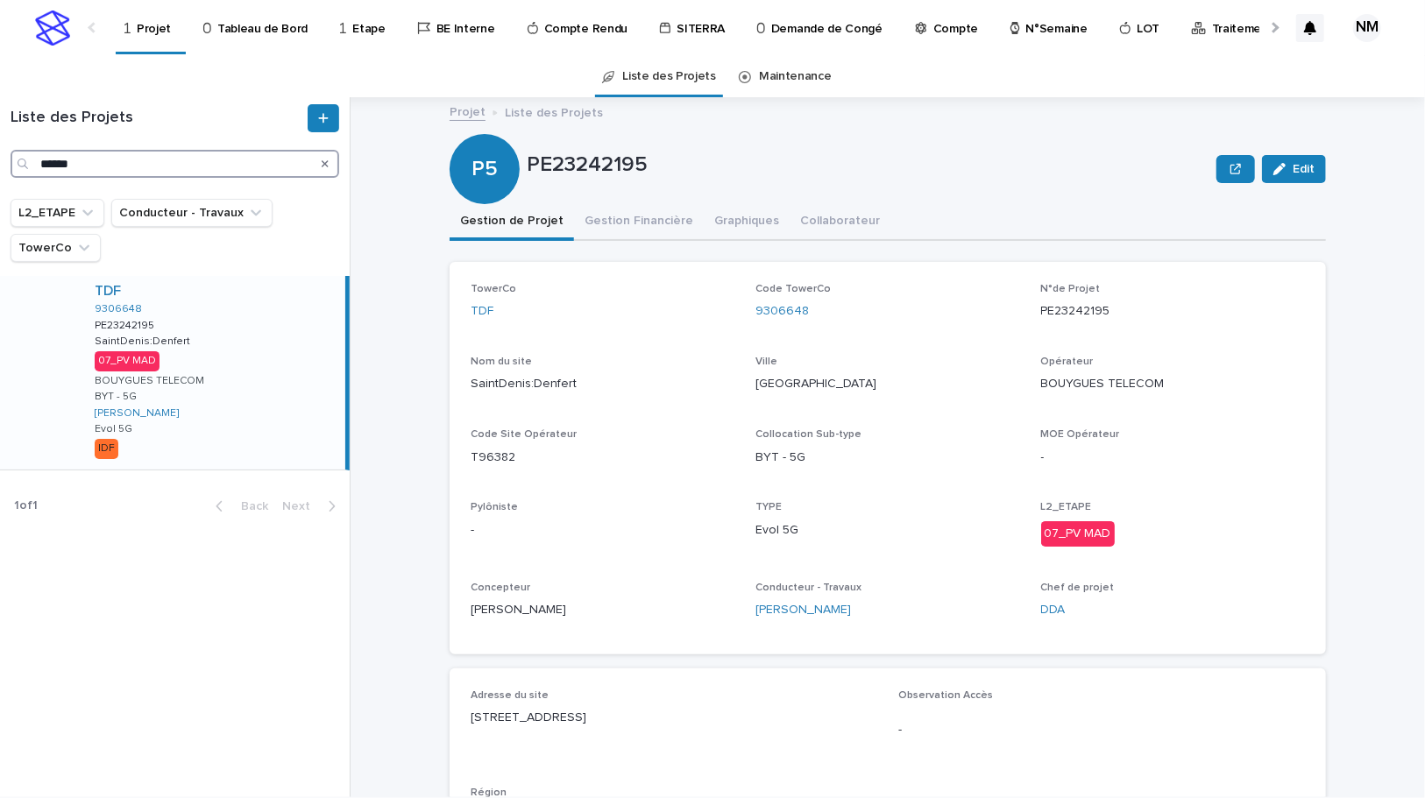
type input "******"
click at [252, 437] on div "TDF 9306648 PE23242195 PE23242195 SaintDenis:Denfert SaintDenis:Denfert 07_PV M…" at bounding box center [213, 373] width 265 height 194
click at [613, 215] on button "Gestion Financière" at bounding box center [639, 222] width 130 height 37
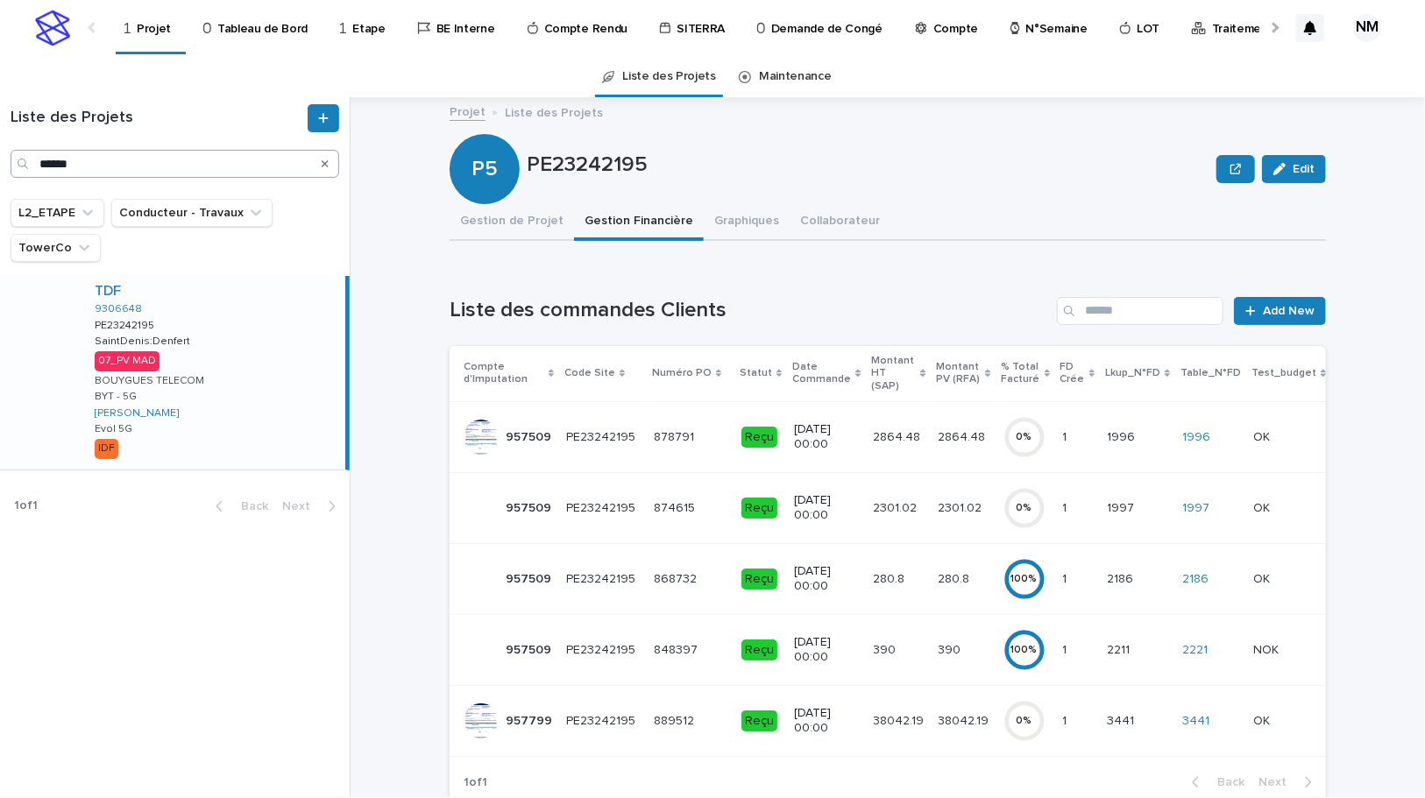
drag, startPoint x: 328, startPoint y: 162, endPoint x: 216, endPoint y: 171, distance: 112.5
click at [328, 162] on icon "Search" at bounding box center [325, 164] width 7 height 11
click at [216, 172] on input "******" at bounding box center [175, 164] width 329 height 28
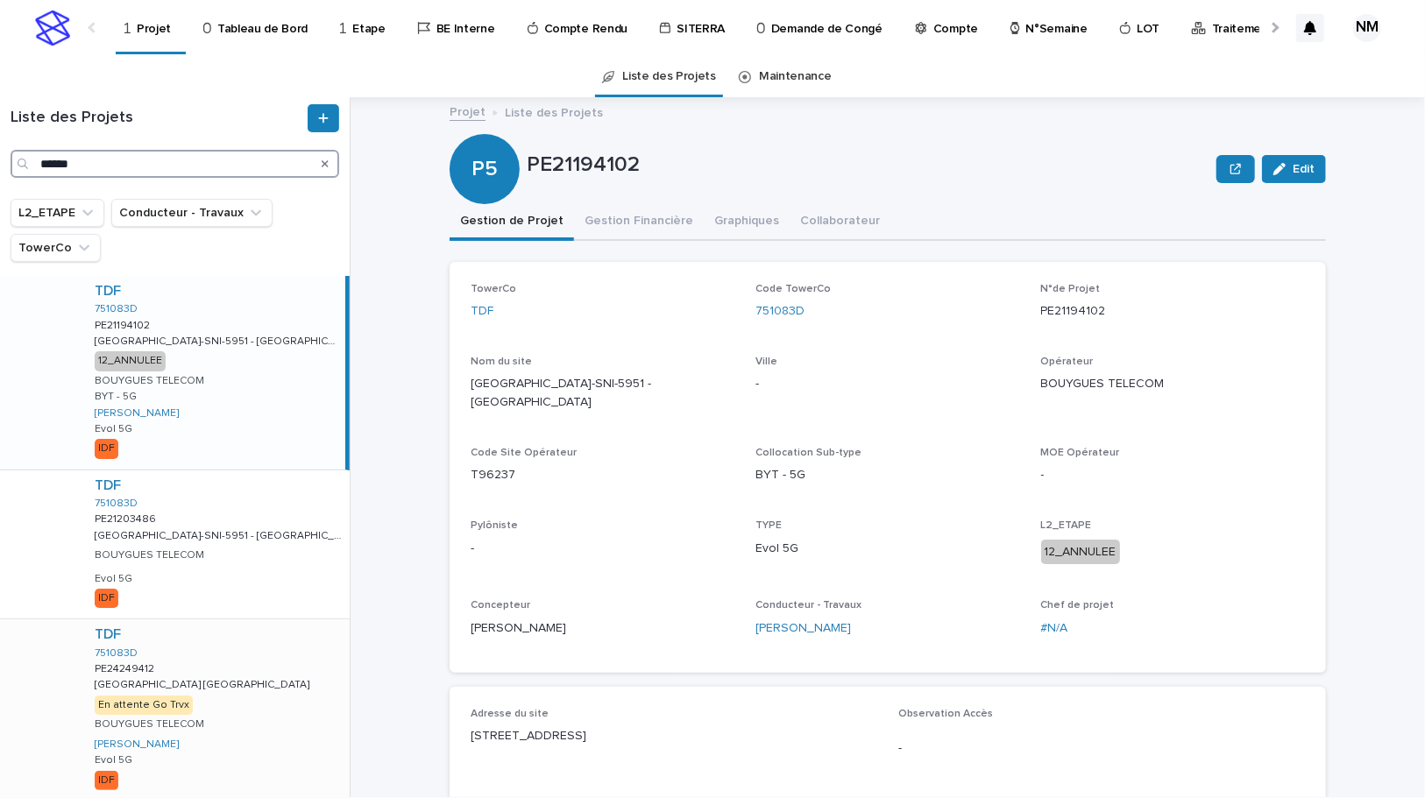
scroll to position [61, 0]
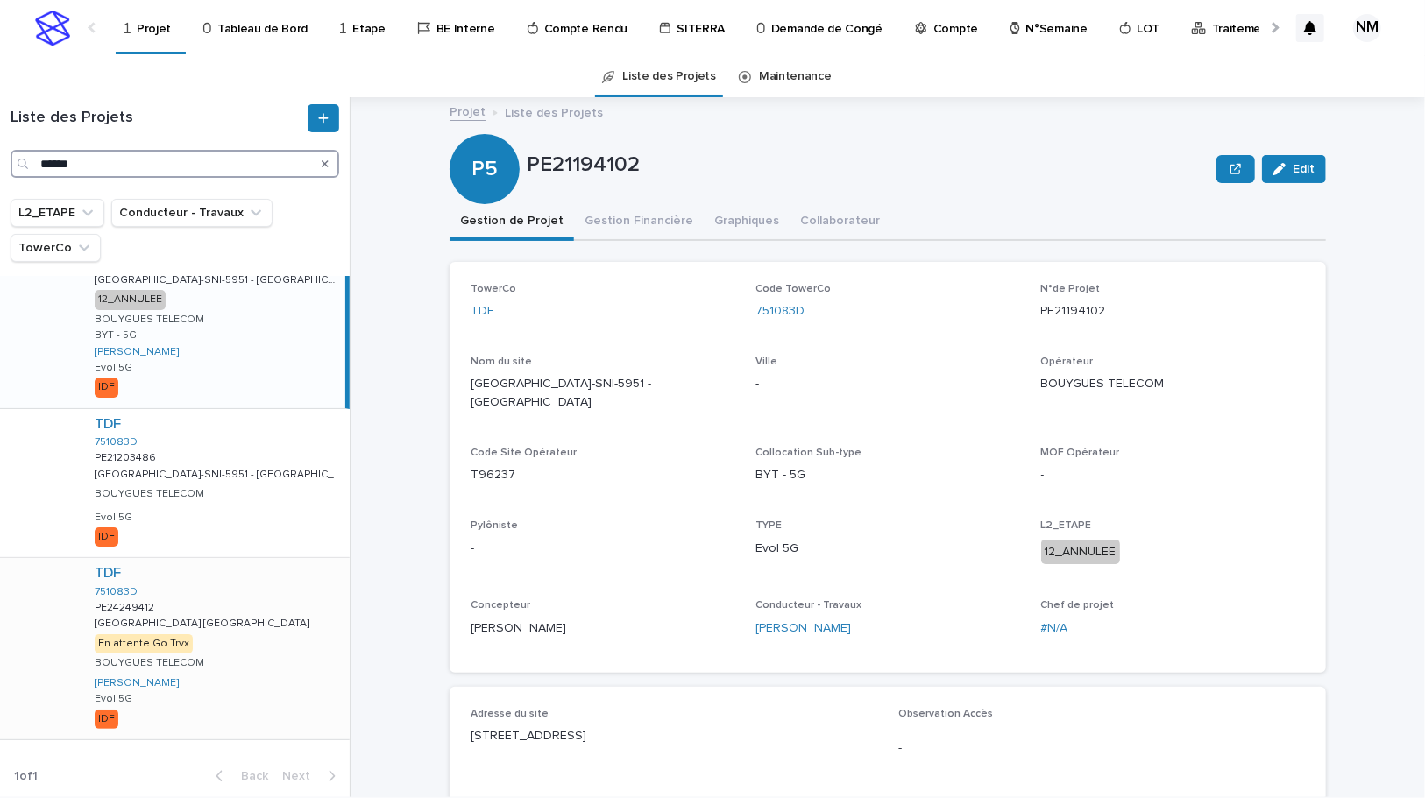
type input "******"
click at [262, 611] on div "TDF 751083D PE24249412 PE24249412 Paris Londres Paris Londres En attente Go Trv…" at bounding box center [215, 648] width 269 height 181
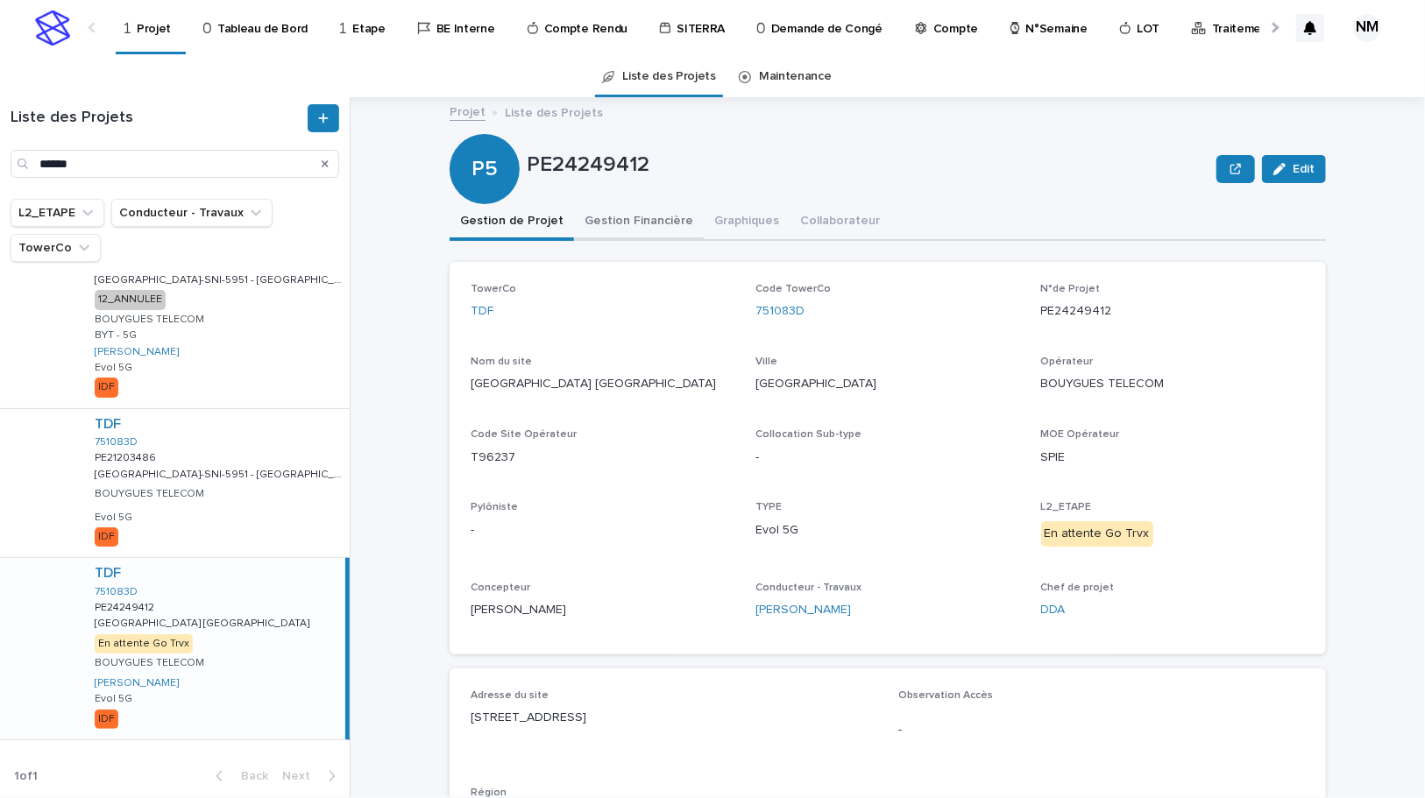
click at [637, 209] on button "Gestion Financière" at bounding box center [639, 222] width 130 height 37
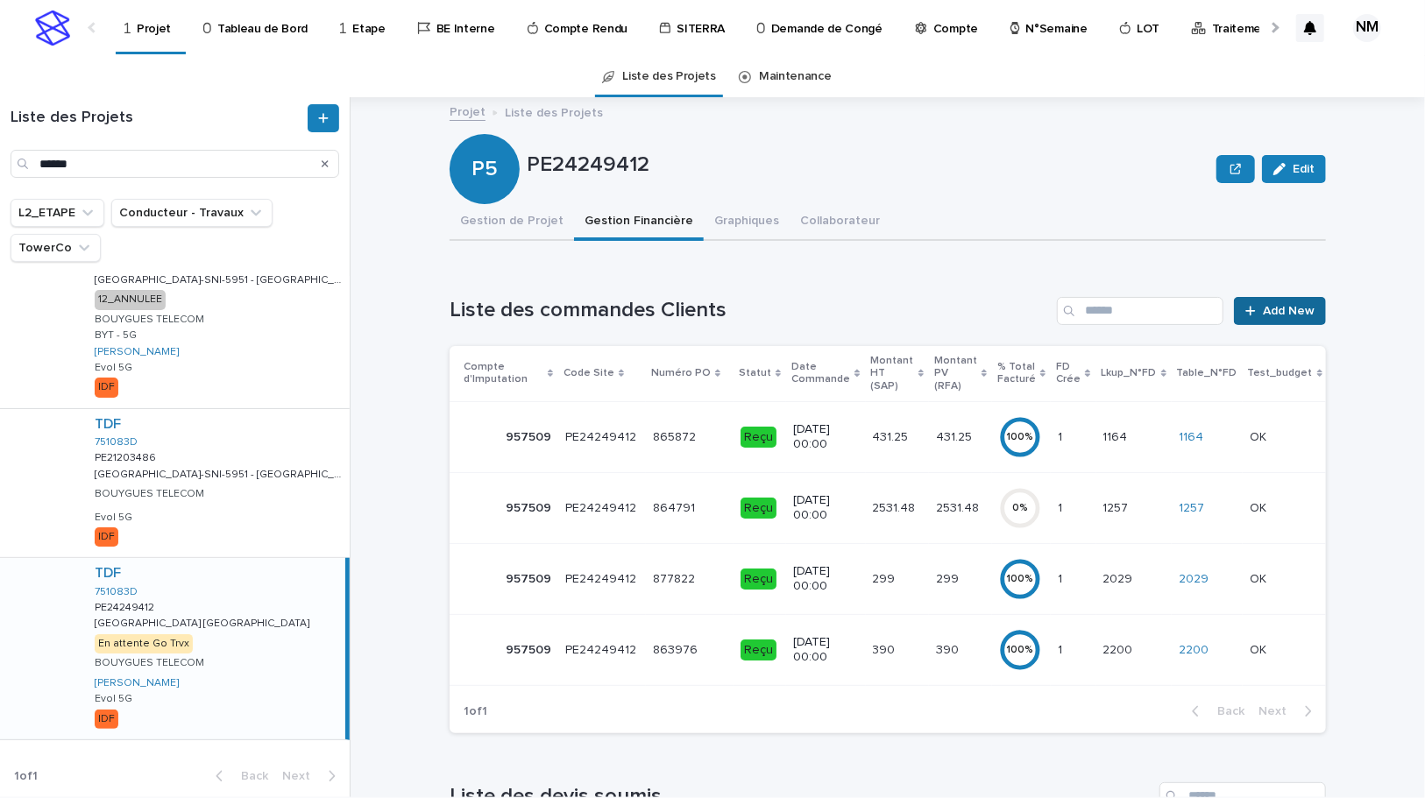
click at [1307, 297] on link "Add New" at bounding box center [1280, 311] width 92 height 28
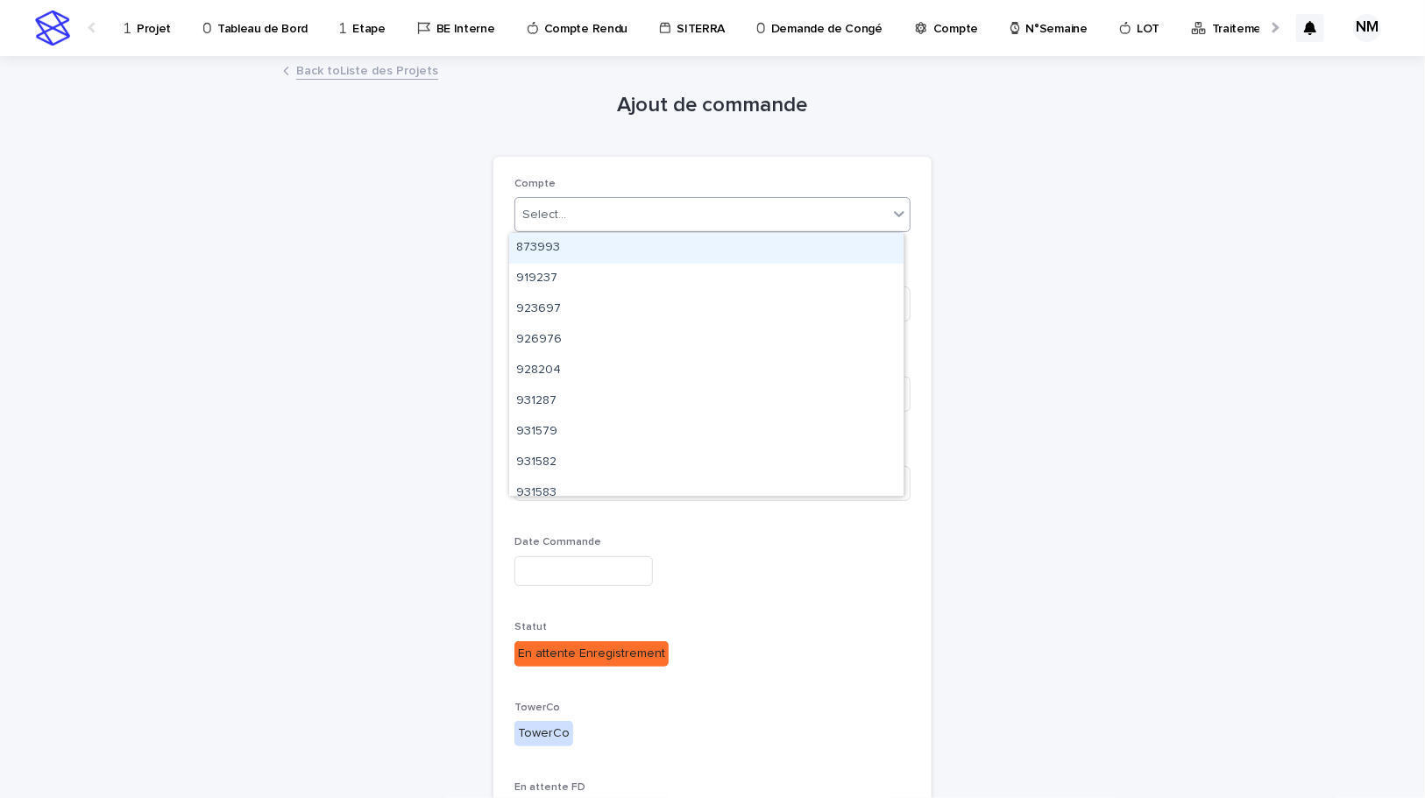
click at [622, 217] on div "Select..." at bounding box center [701, 215] width 372 height 29
type input "******"
click at [622, 233] on div "957799" at bounding box center [706, 248] width 394 height 31
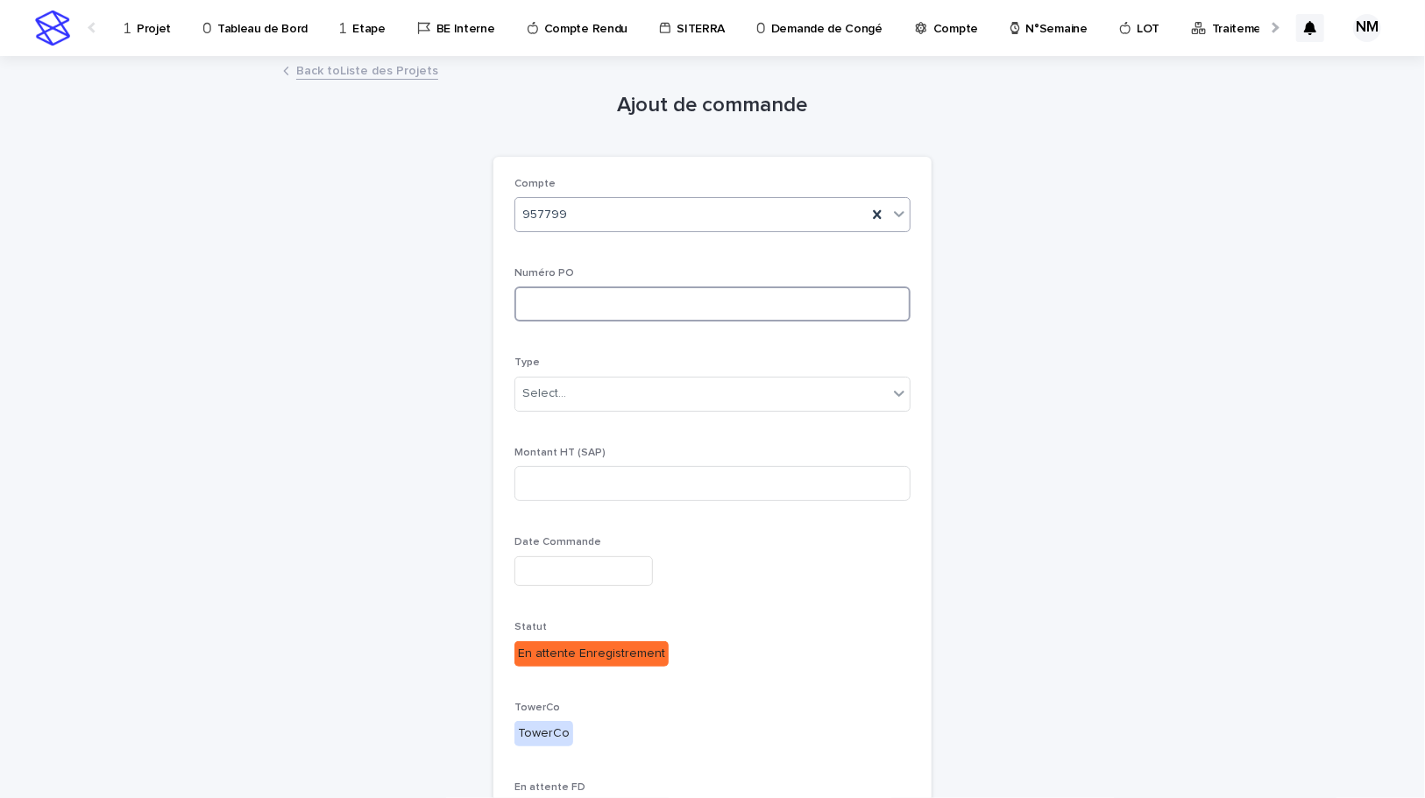
click at [589, 300] on input at bounding box center [712, 304] width 396 height 35
type input "**********"
click at [624, 391] on div "Select..." at bounding box center [701, 393] width 372 height 29
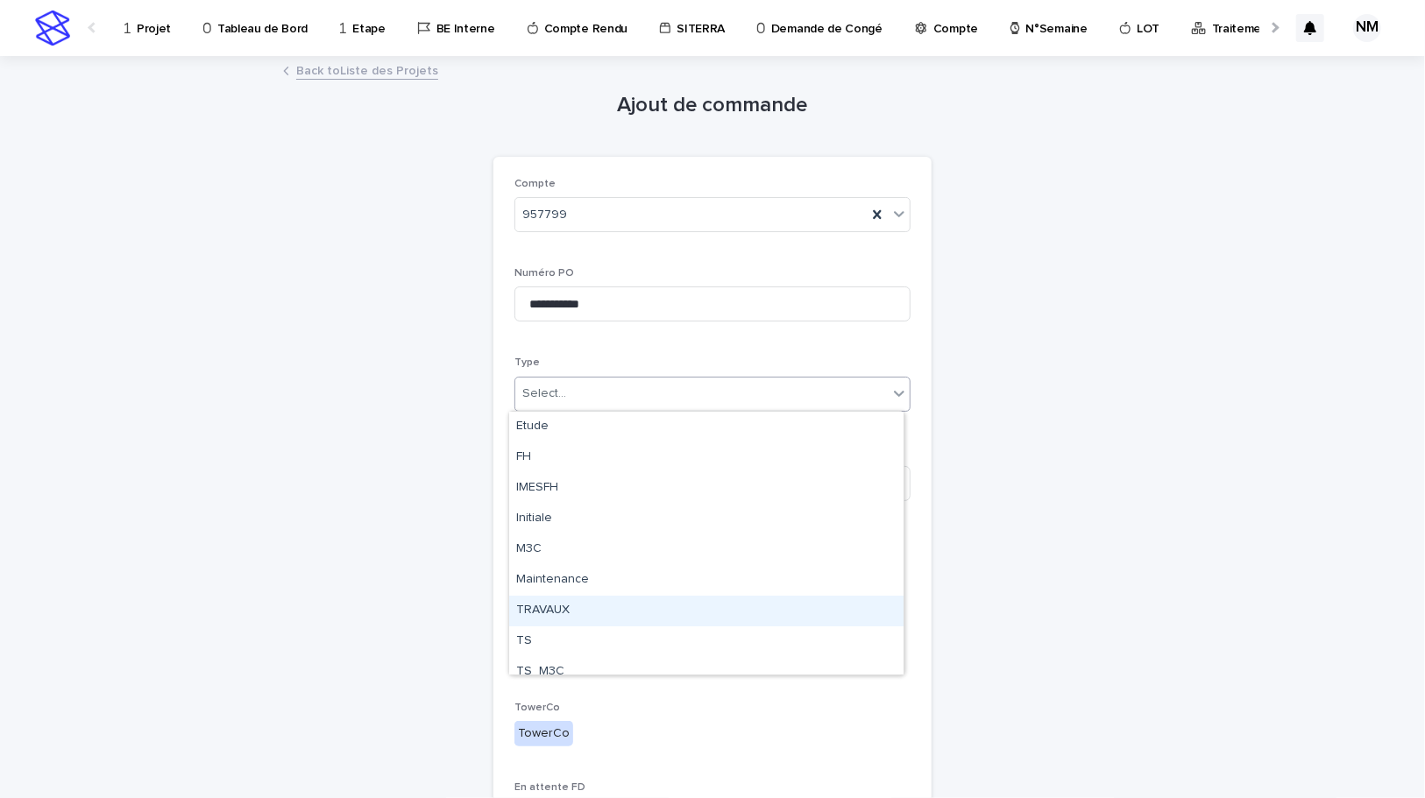
click at [559, 605] on div "TRAVAUX" at bounding box center [706, 611] width 394 height 31
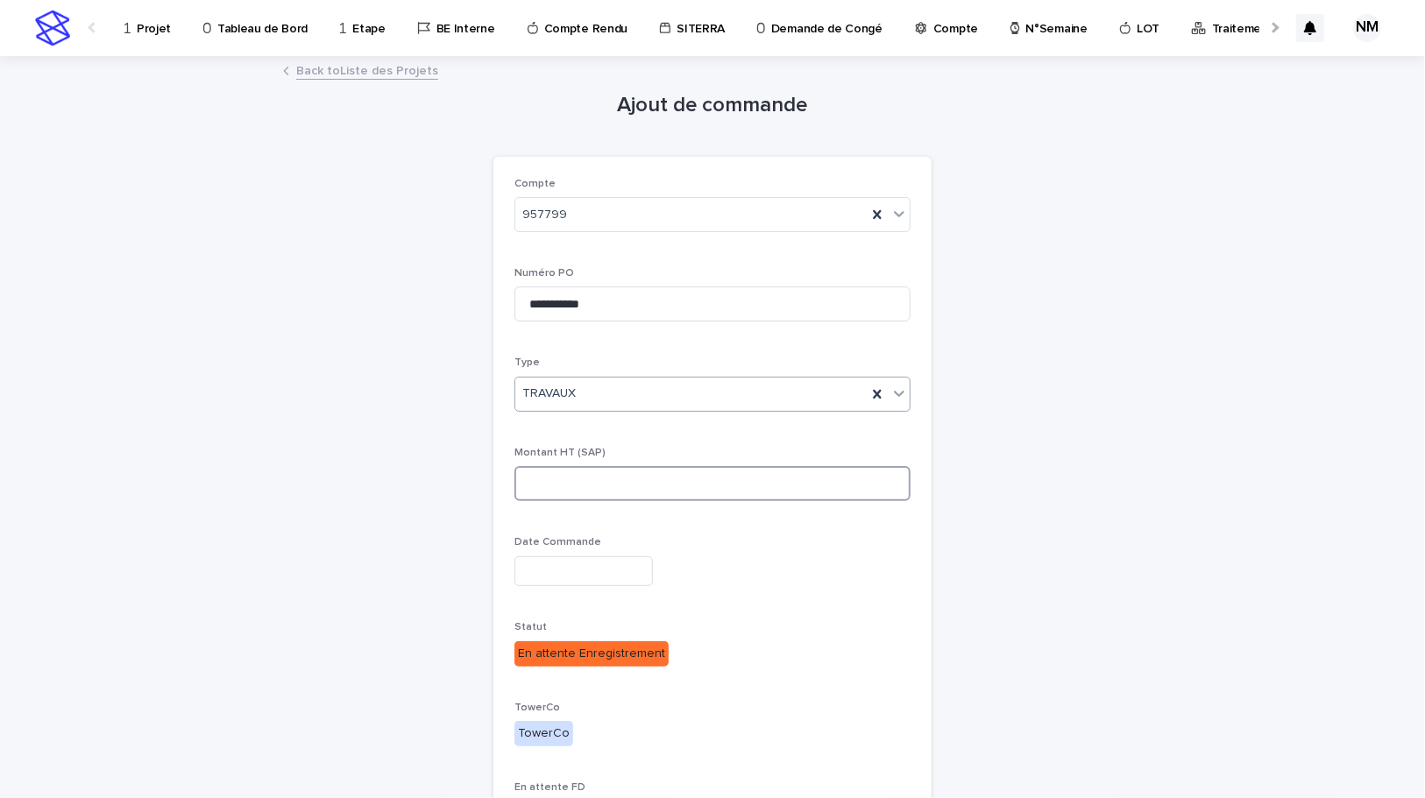
click at [585, 471] on input at bounding box center [712, 483] width 396 height 35
click at [633, 483] on input at bounding box center [712, 483] width 396 height 35
type input "********"
click at [580, 575] on input "text" at bounding box center [583, 571] width 138 height 31
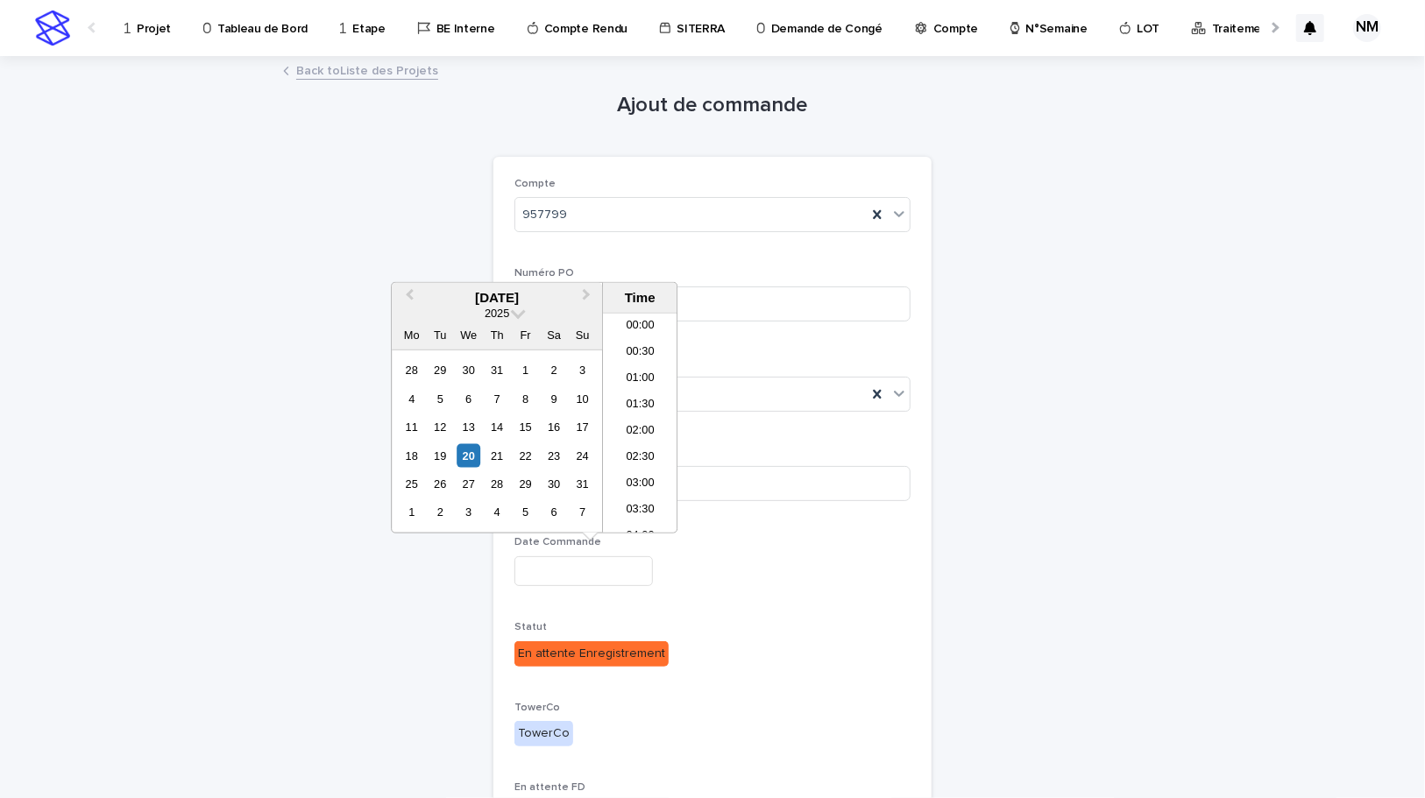
scroll to position [482, 0]
click at [468, 446] on div "20" at bounding box center [469, 455] width 24 height 24
click at [647, 422] on li "11:00" at bounding box center [640, 423] width 74 height 26
type input "**********"
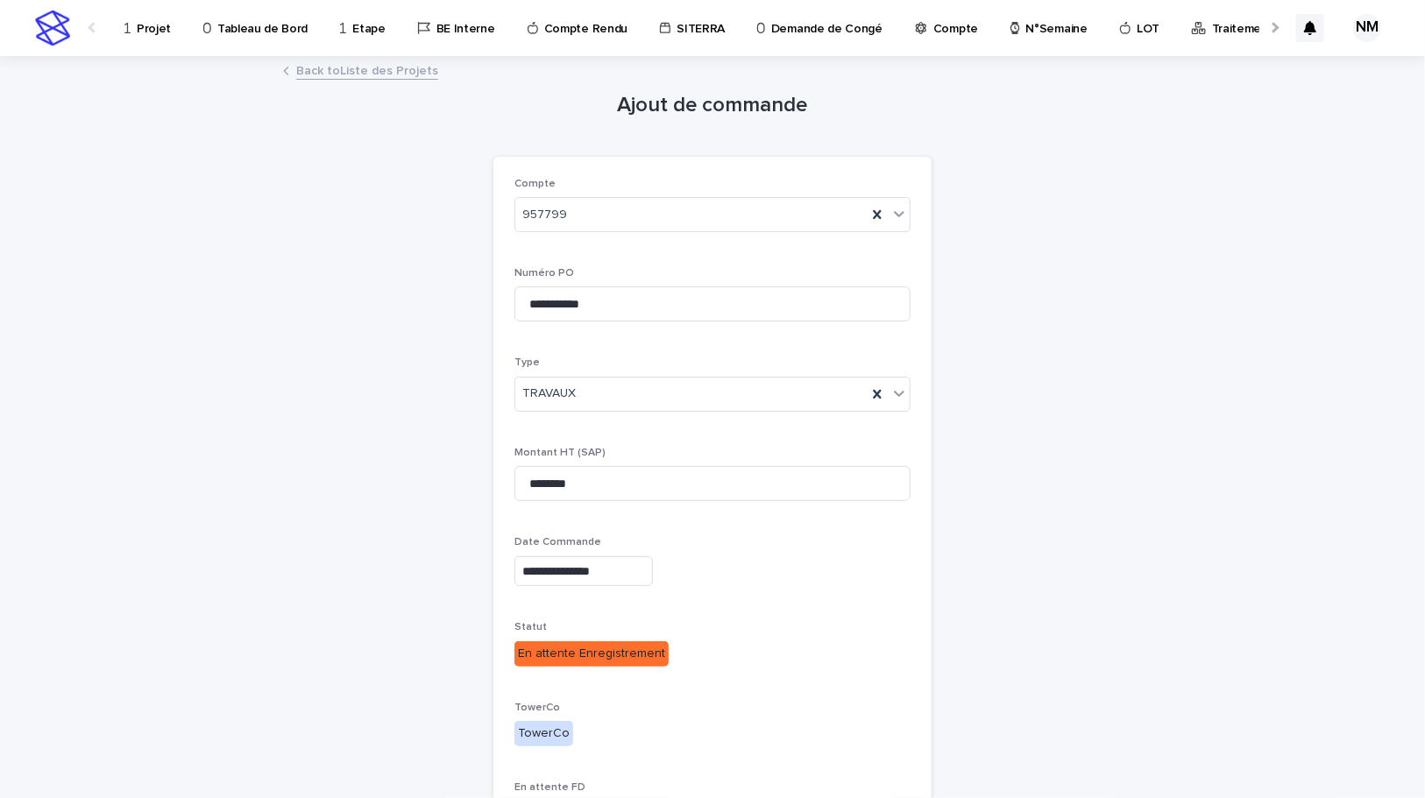
click at [826, 648] on p "En attente Enregistrement" at bounding box center [712, 653] width 396 height 25
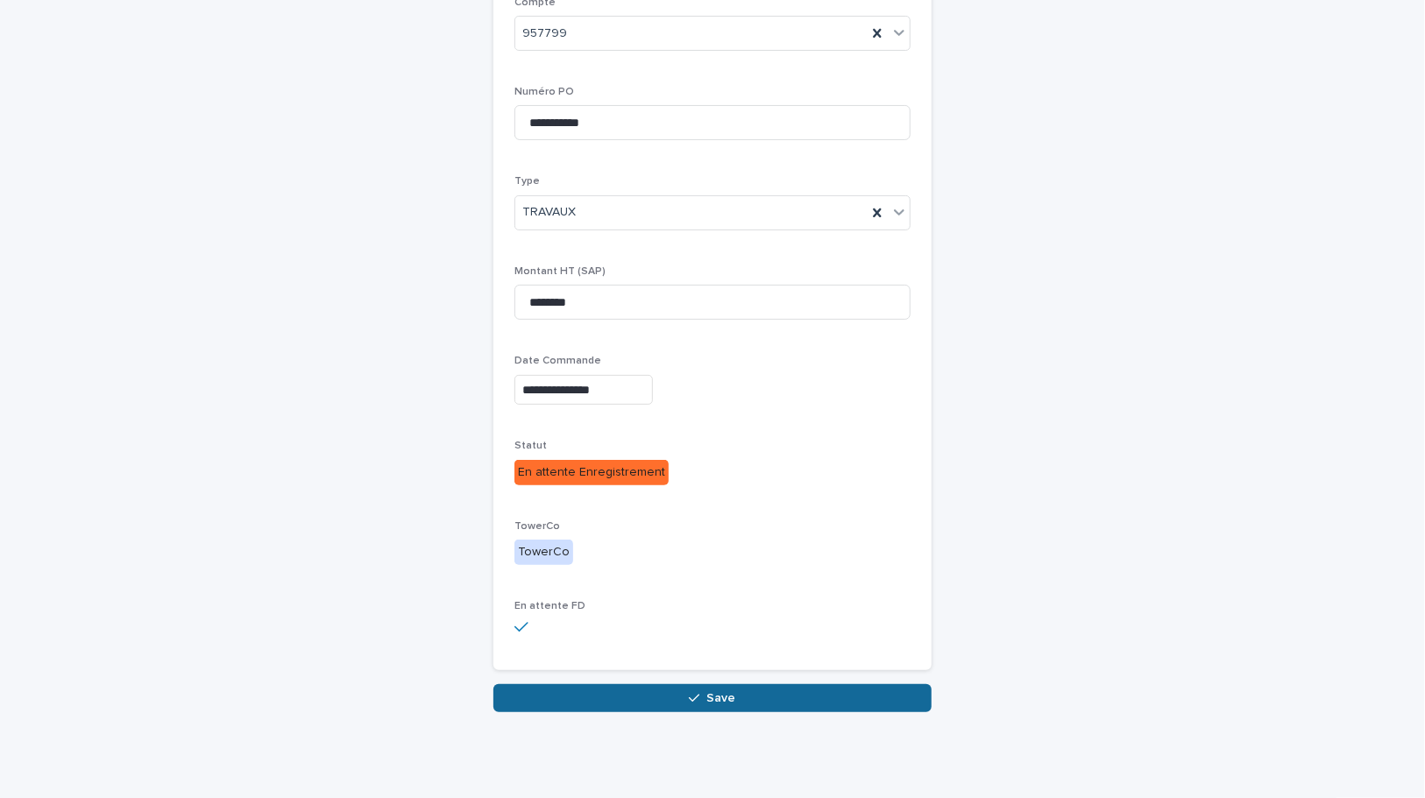
scroll to position [182, 0]
click at [697, 706] on button "Save" at bounding box center [712, 698] width 438 height 28
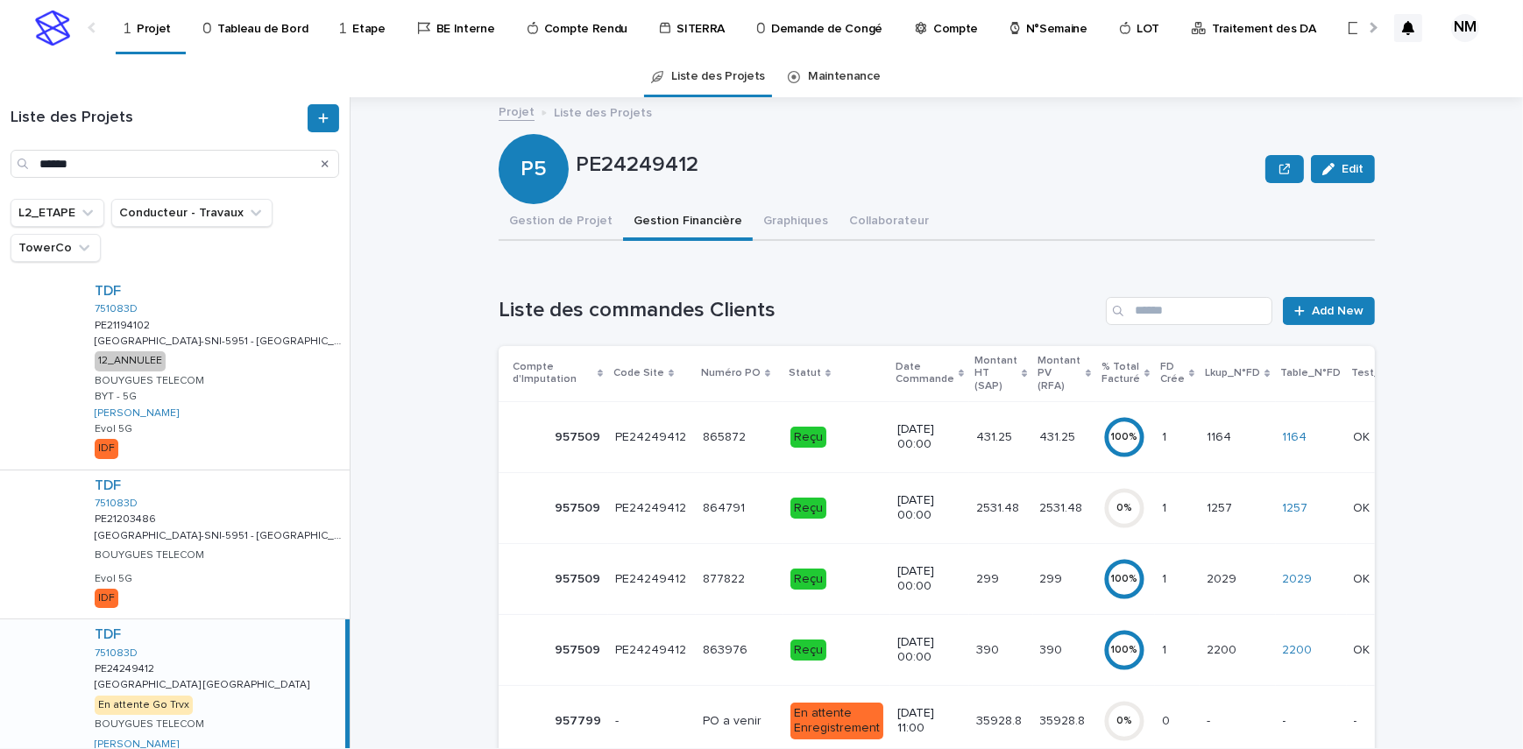
scroll to position [398, 0]
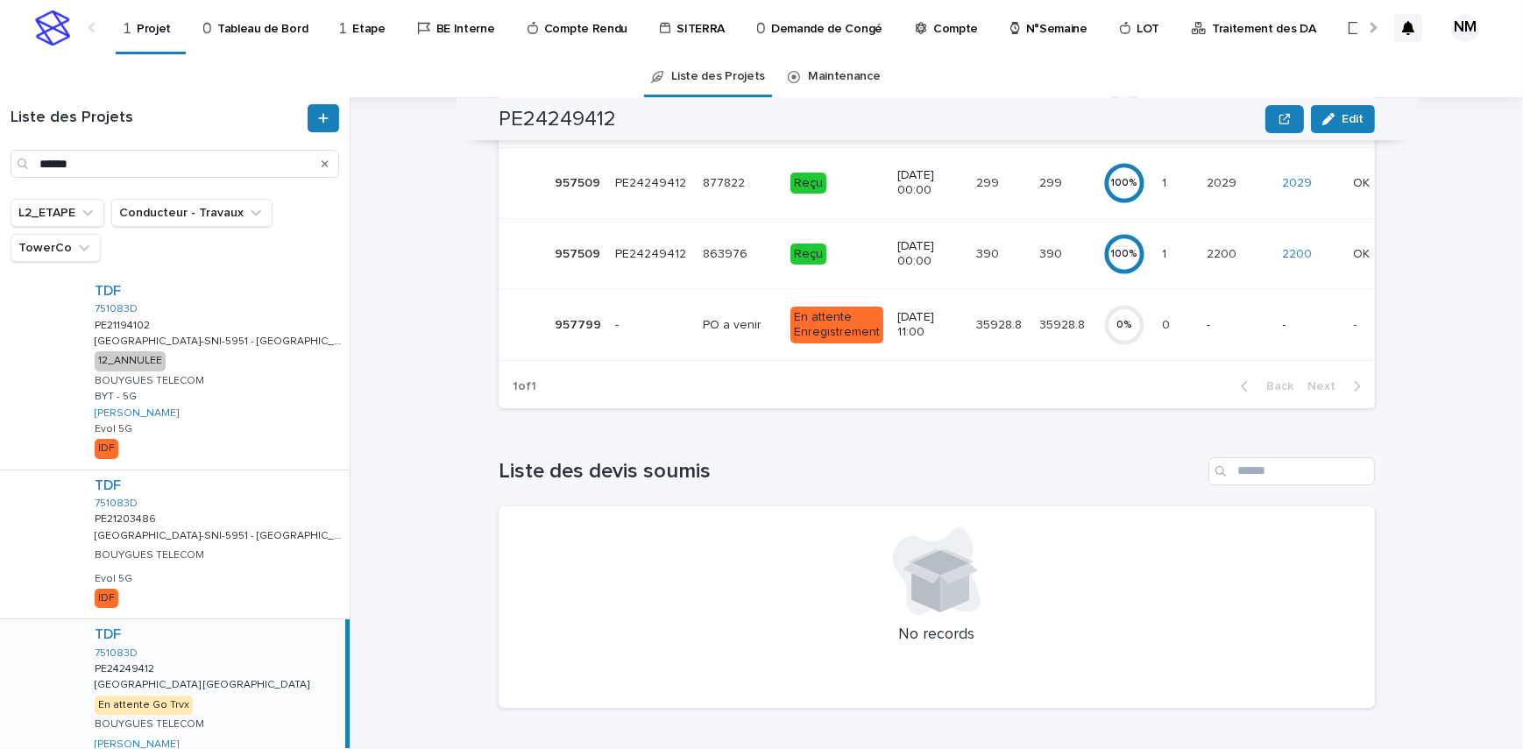
click at [641, 311] on div "- -" at bounding box center [652, 325] width 74 height 29
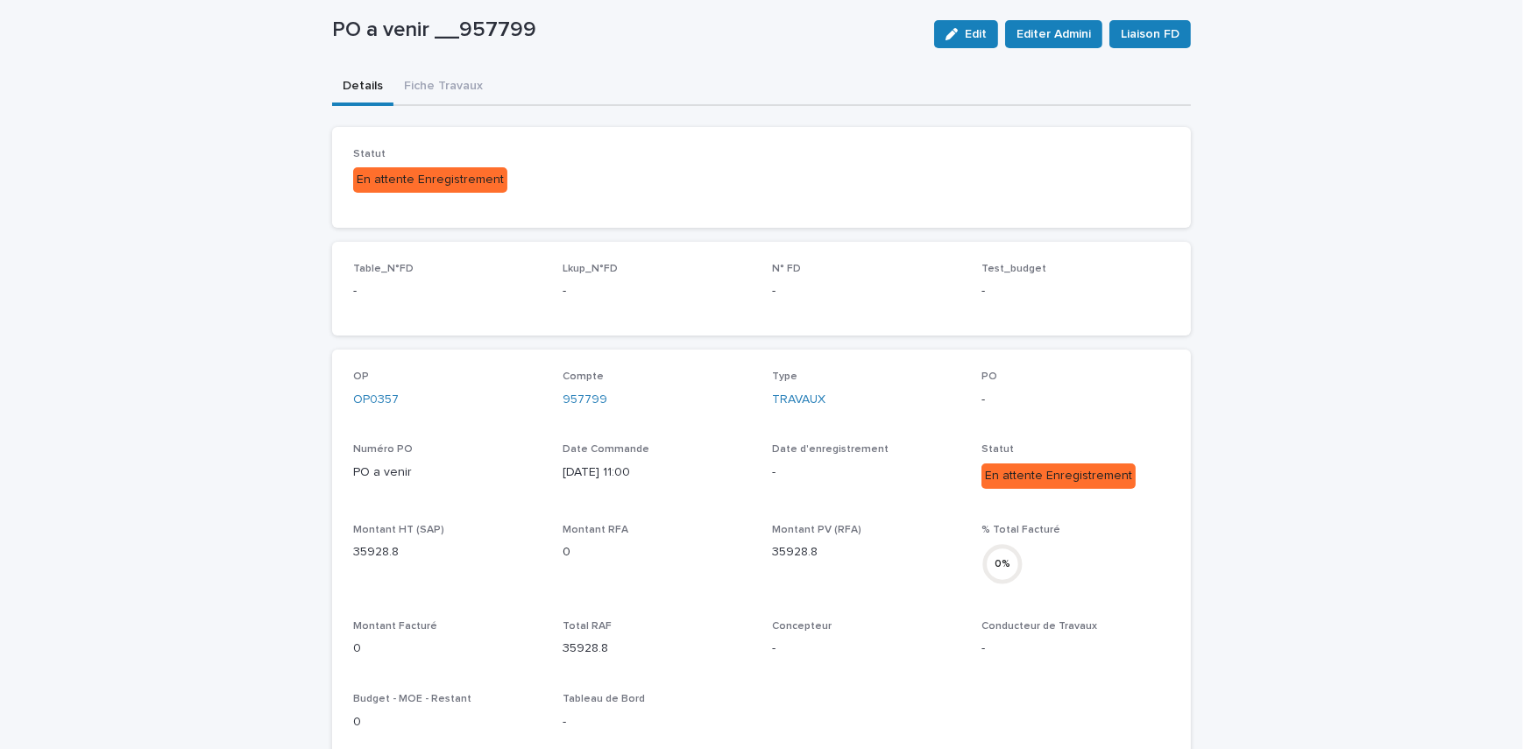
scroll to position [238, 0]
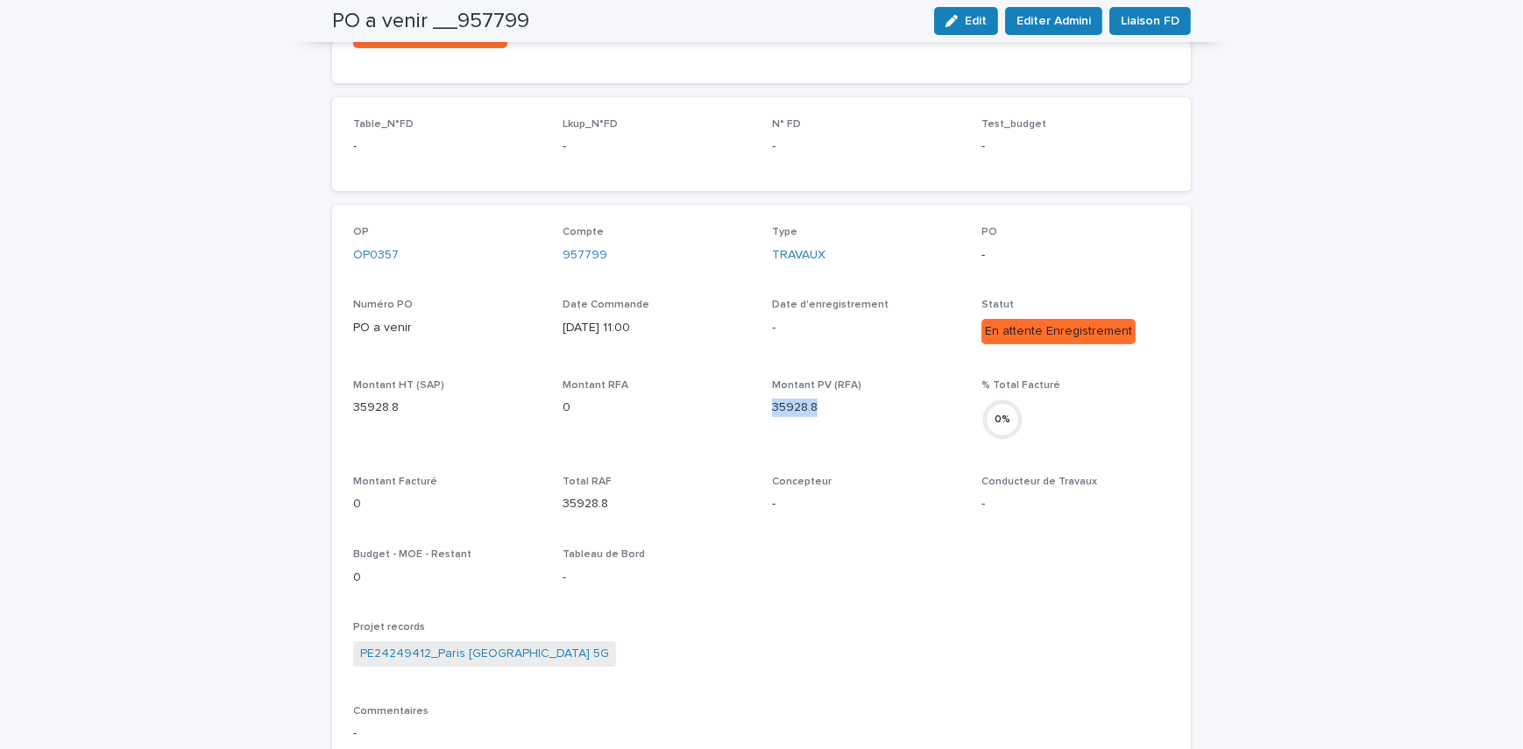
drag, startPoint x: 826, startPoint y: 408, endPoint x: 765, endPoint y: 403, distance: 61.6
click at [772, 403] on p "35928.8" at bounding box center [866, 408] width 188 height 18
copy p "35928.8"
click at [864, 569] on div "OP OP0357 Compte 957799 Type TRAVAUX PO - Numéro PO PO a venir Date Commande 20…" at bounding box center [761, 528] width 817 height 604
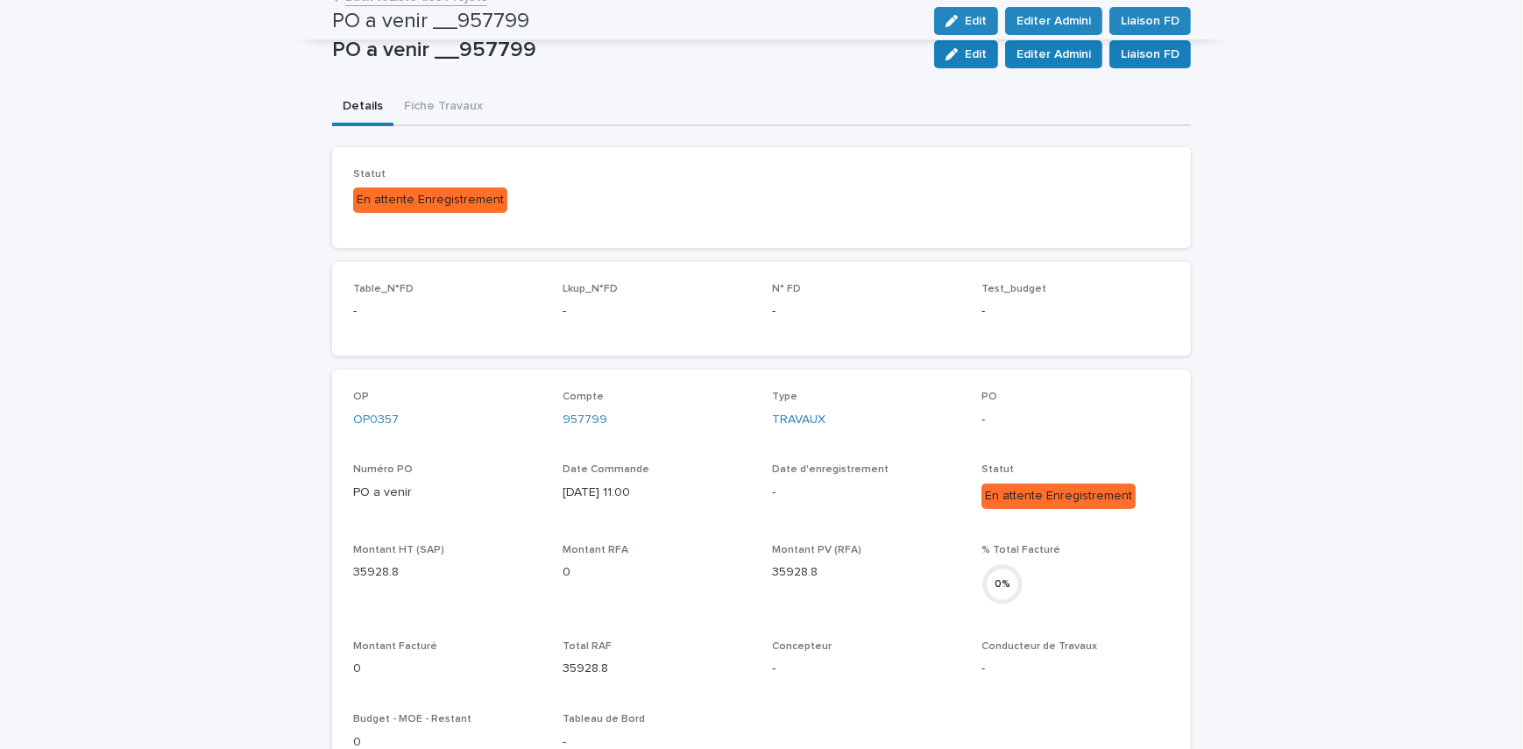
scroll to position [0, 0]
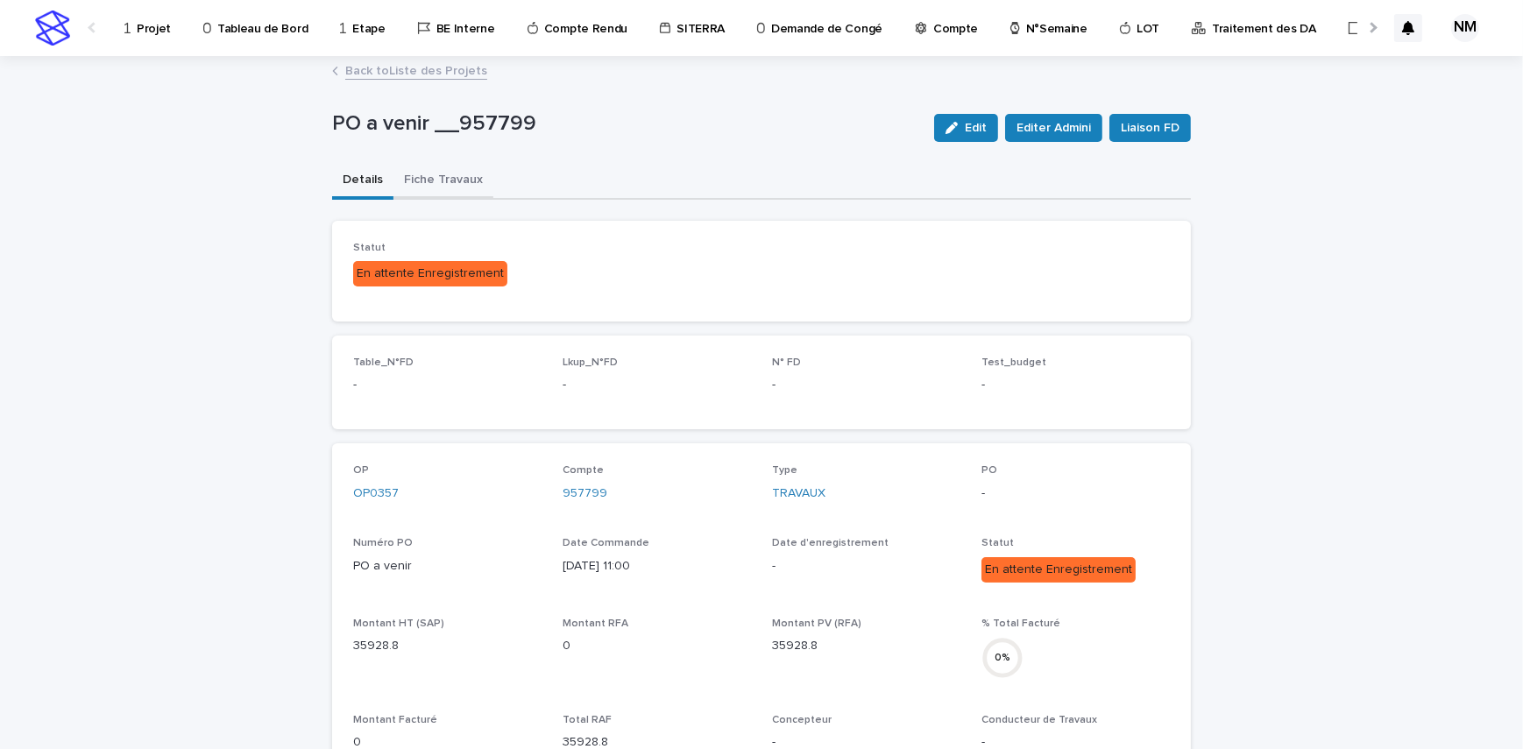
click at [393, 166] on button "Fiche Travaux" at bounding box center [443, 181] width 100 height 37
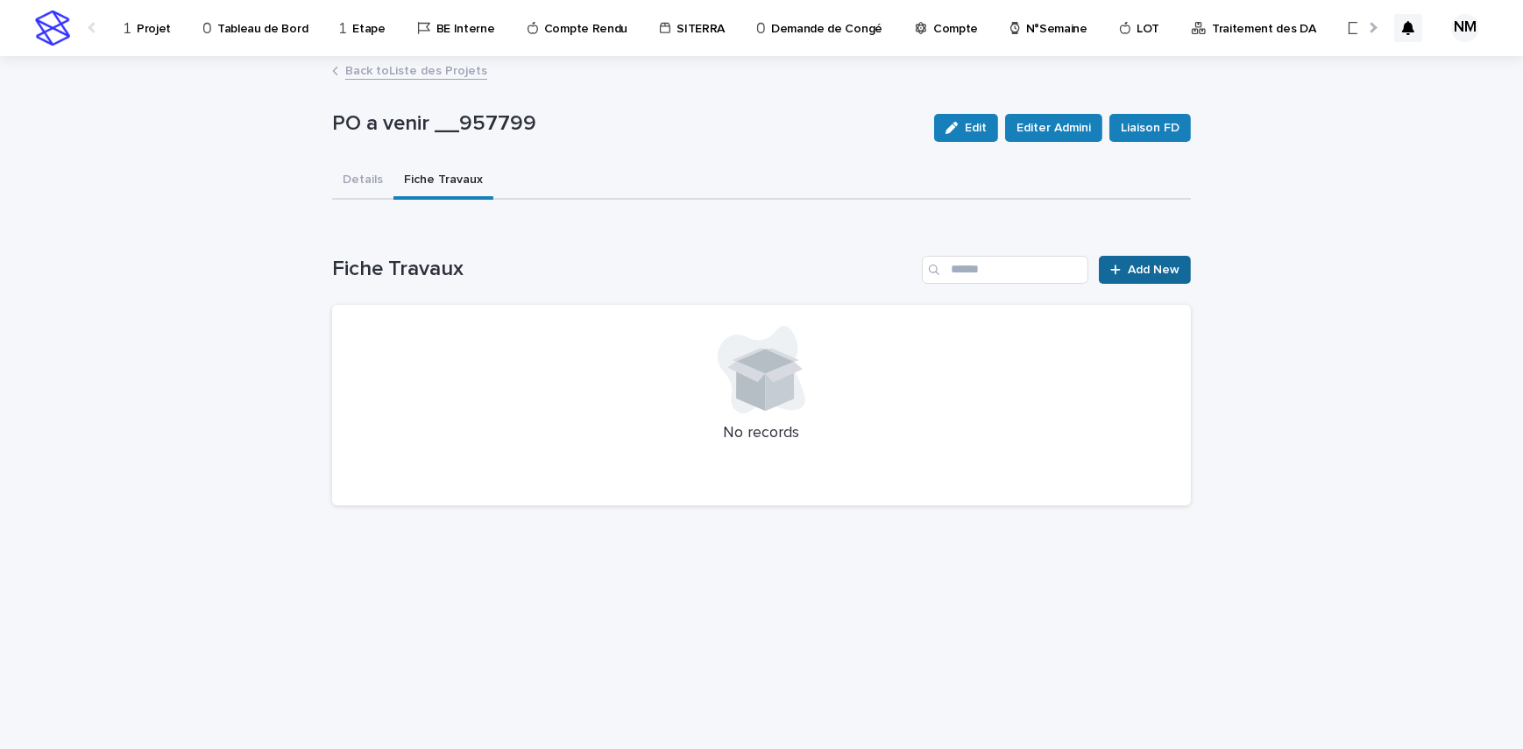
click at [1161, 262] on link "Add New" at bounding box center [1145, 270] width 92 height 28
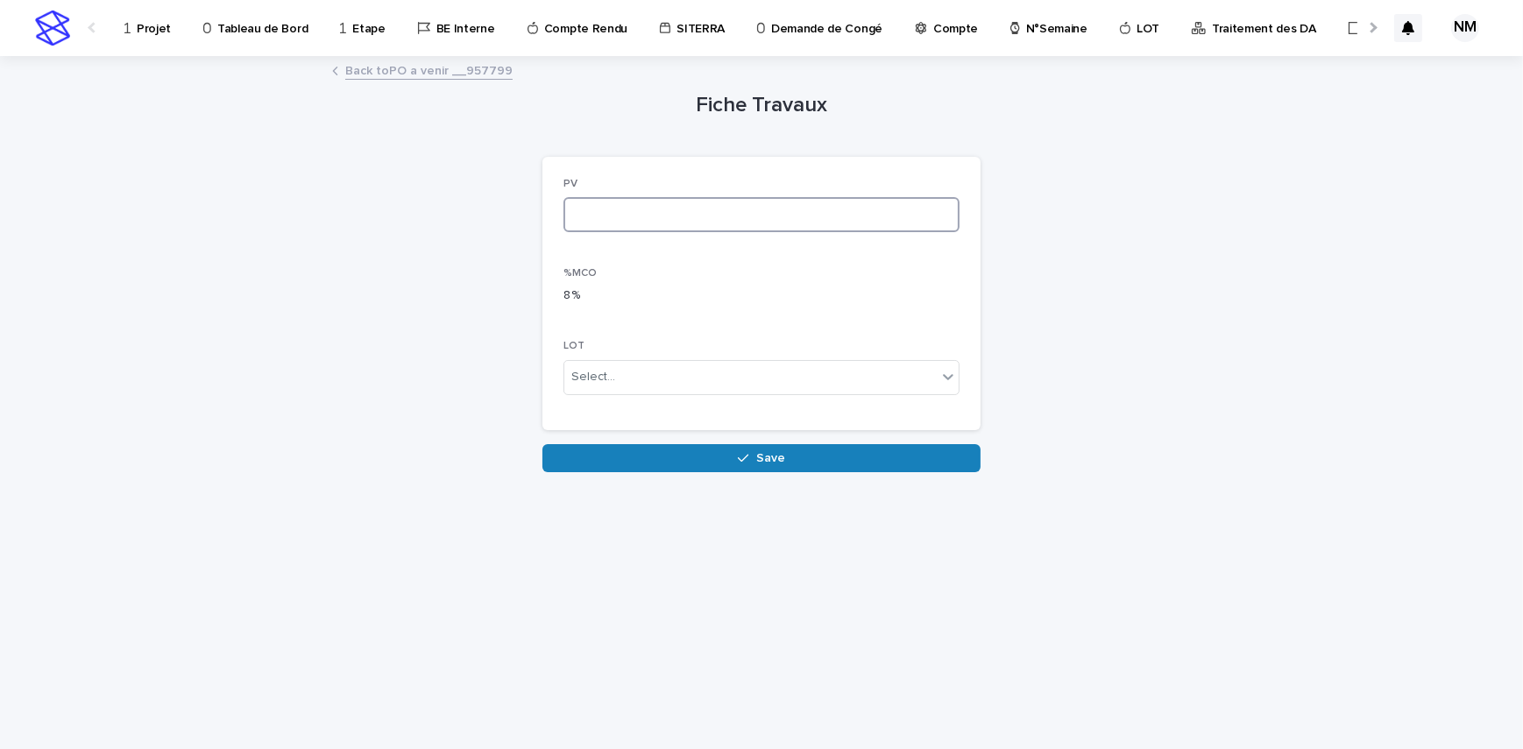
click at [694, 210] on input at bounding box center [761, 214] width 396 height 35
paste input "*******"
type input "*******"
click at [868, 274] on p "%MCO" at bounding box center [761, 273] width 396 height 12
click at [790, 384] on div "Select..." at bounding box center [750, 377] width 372 height 29
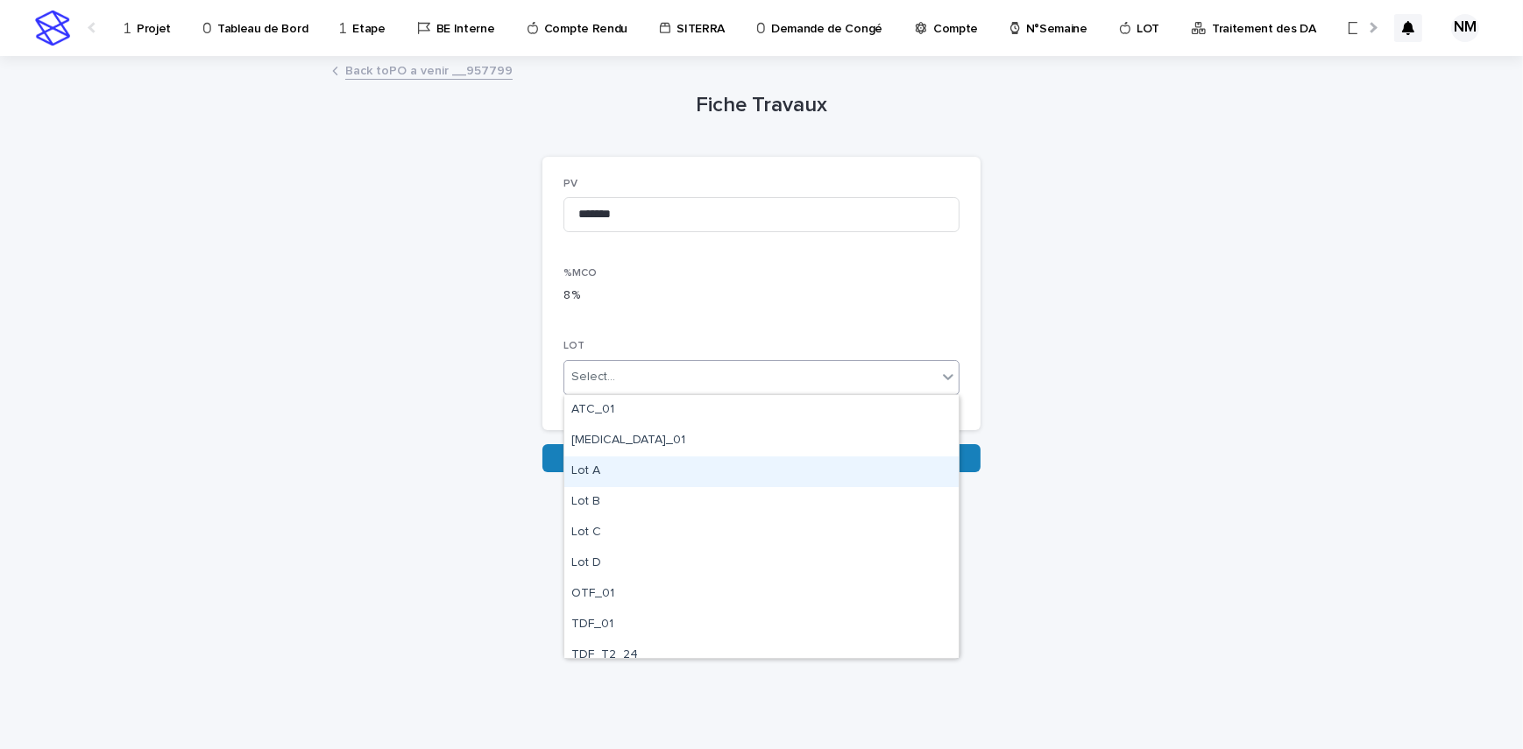
drag, startPoint x: 740, startPoint y: 421, endPoint x: 664, endPoint y: 478, distance: 95.7
click at [664, 478] on div "Lot A" at bounding box center [761, 472] width 394 height 31
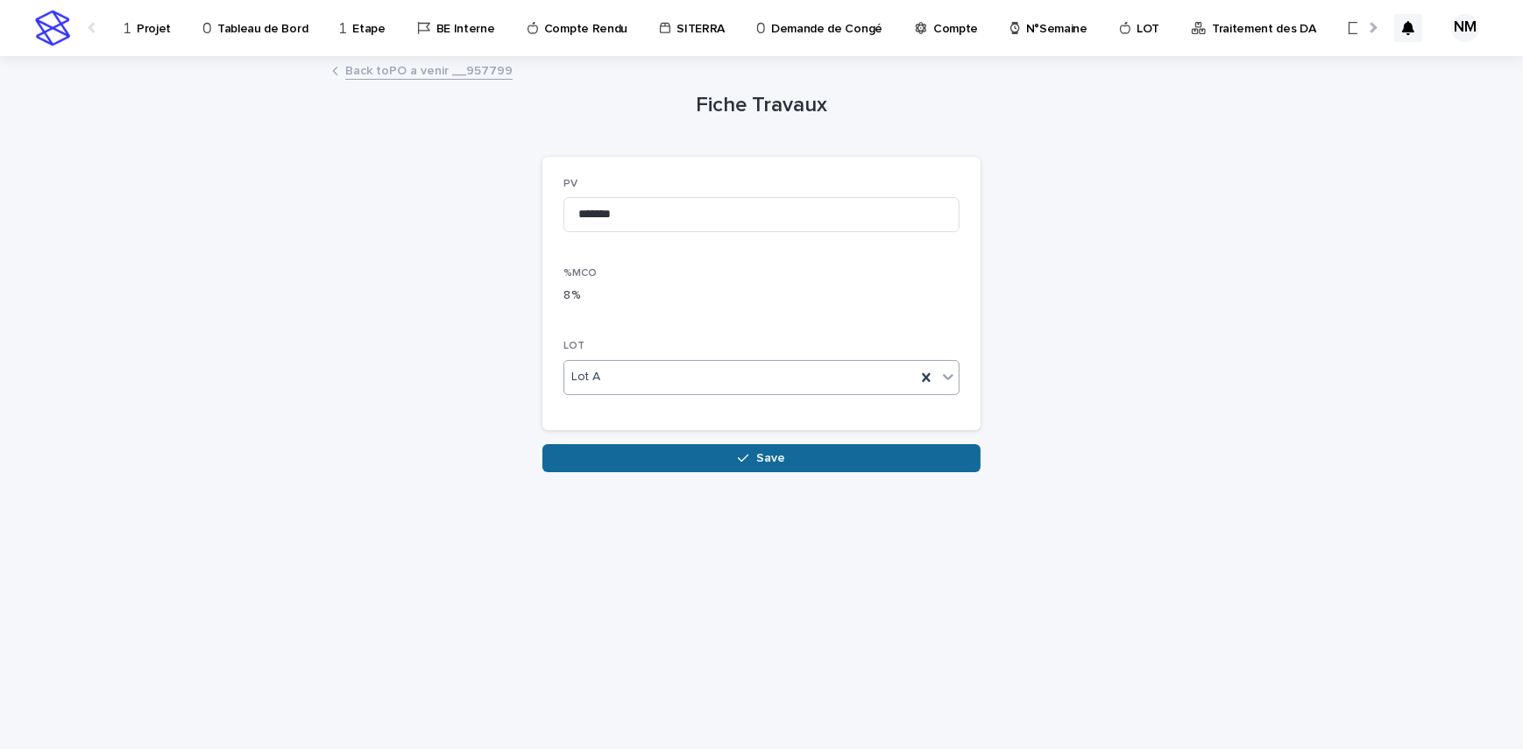
click at [684, 450] on button "Save" at bounding box center [761, 458] width 438 height 28
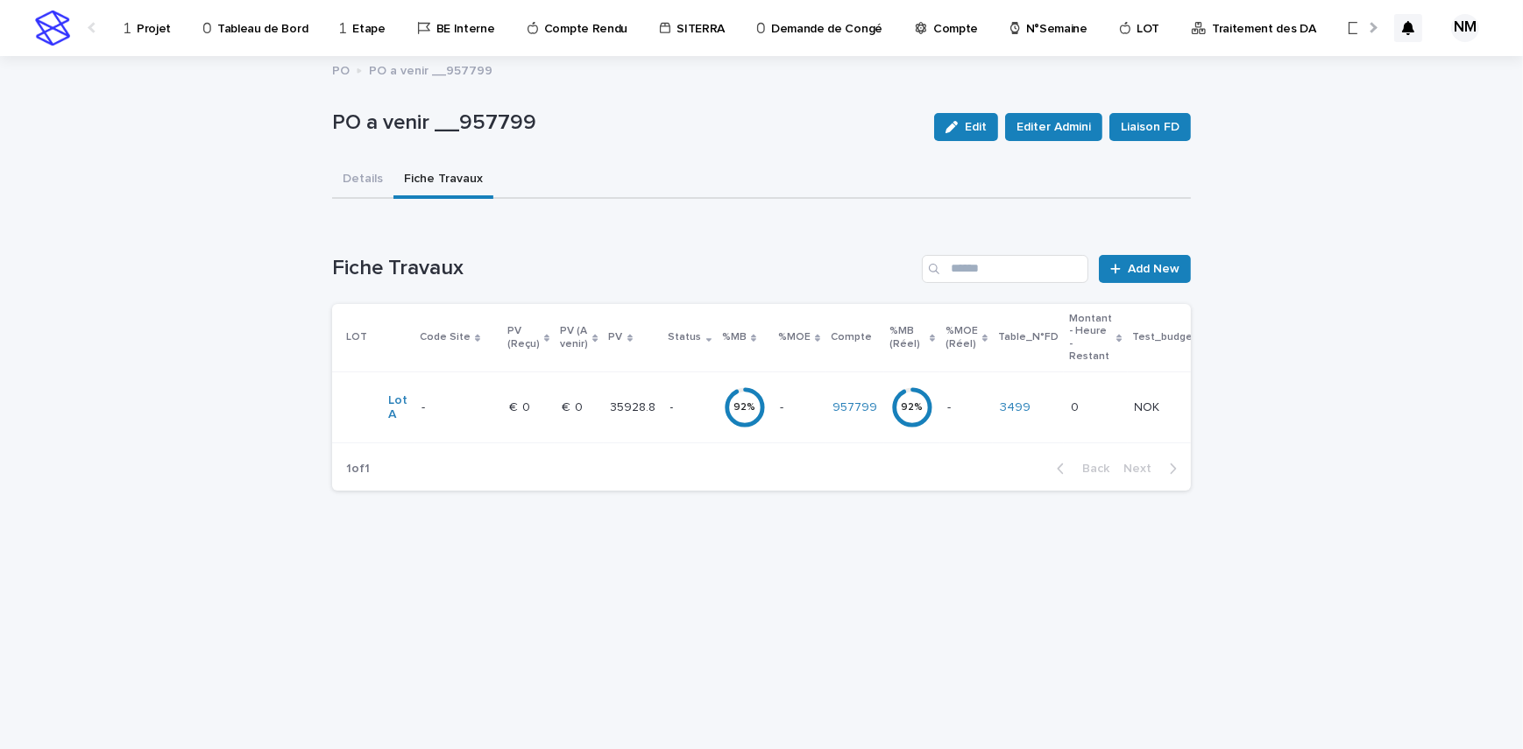
click at [685, 402] on p "-" at bounding box center [689, 407] width 39 height 15
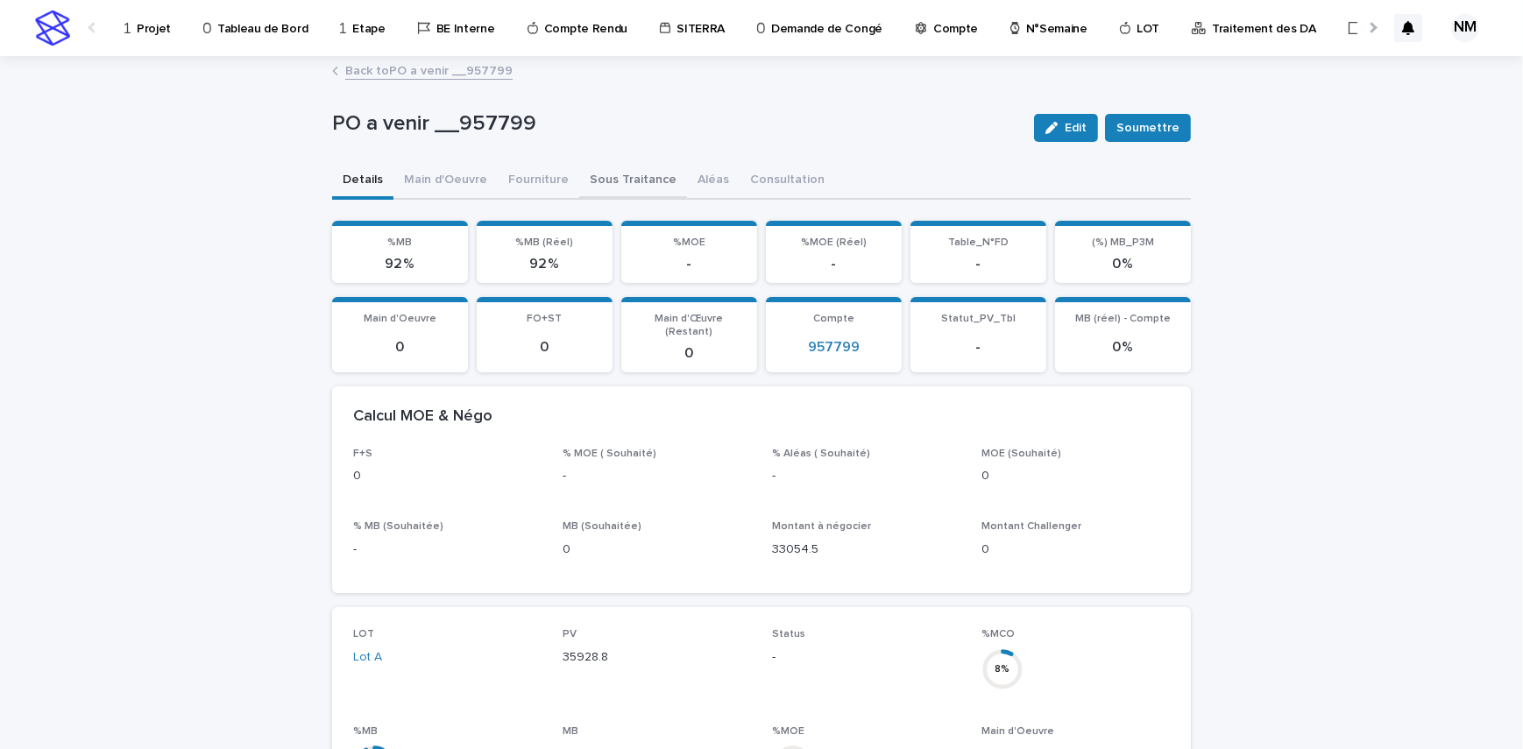
click at [636, 175] on button "Sous Traitance" at bounding box center [633, 181] width 108 height 37
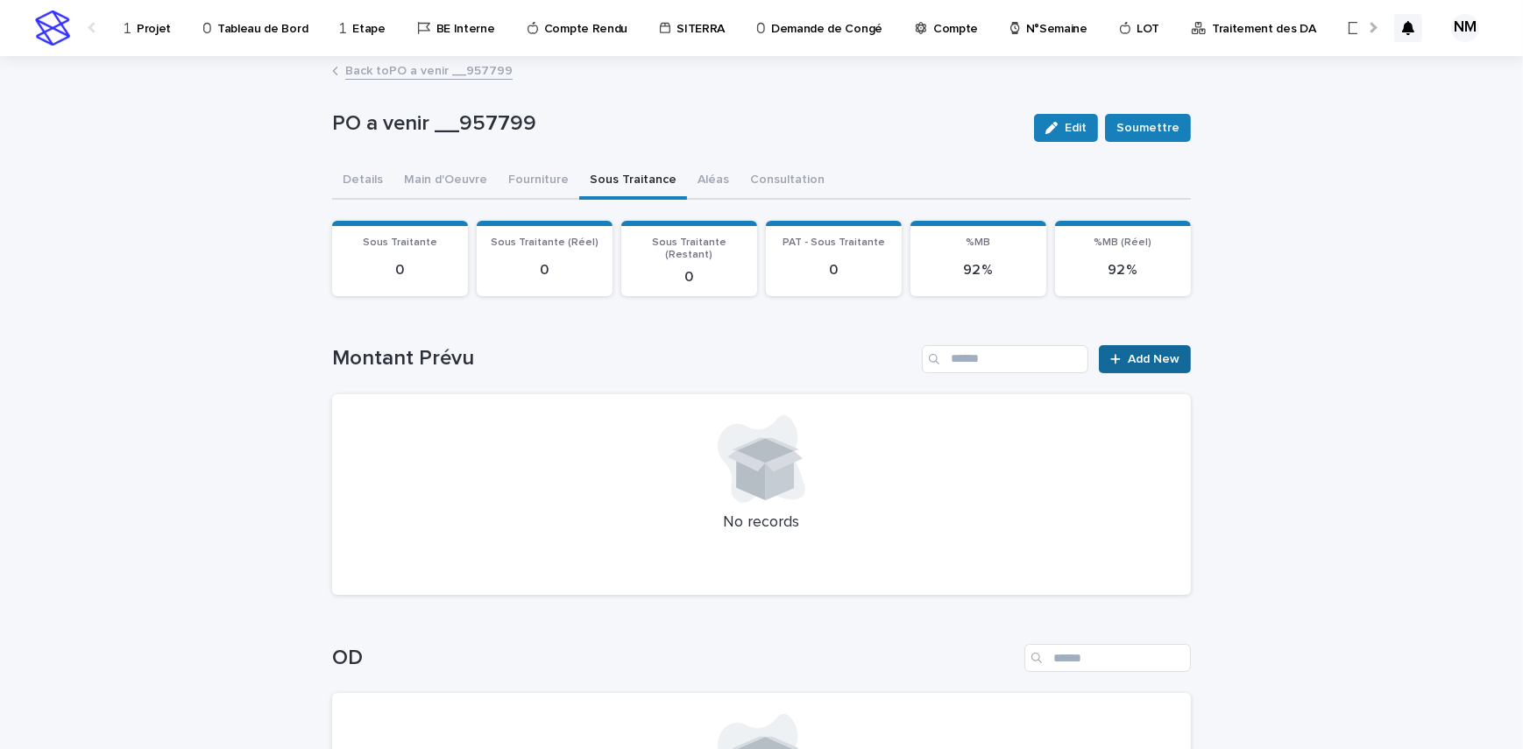
click at [1158, 353] on span "Add New" at bounding box center [1154, 359] width 52 height 12
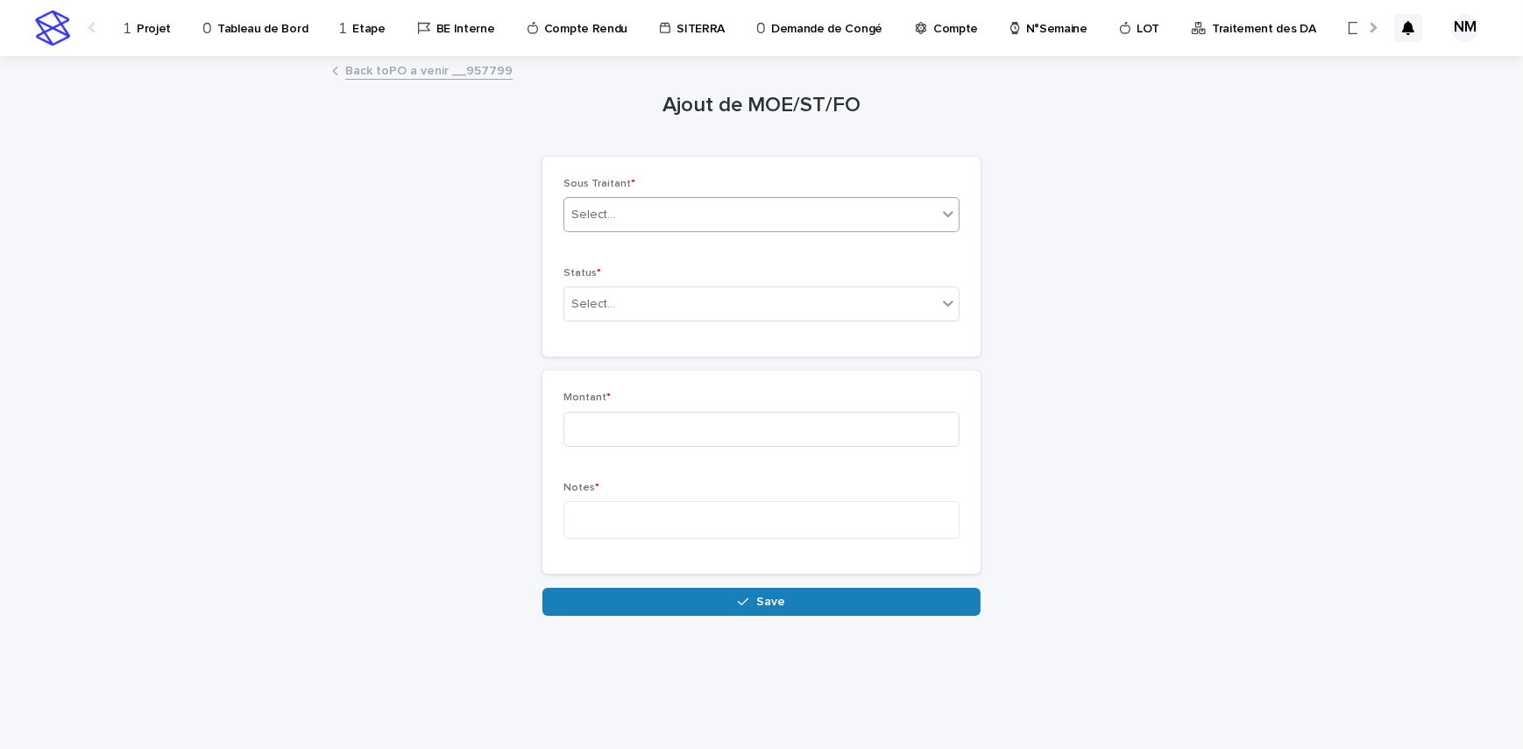
click at [682, 212] on div "Select..." at bounding box center [750, 215] width 372 height 29
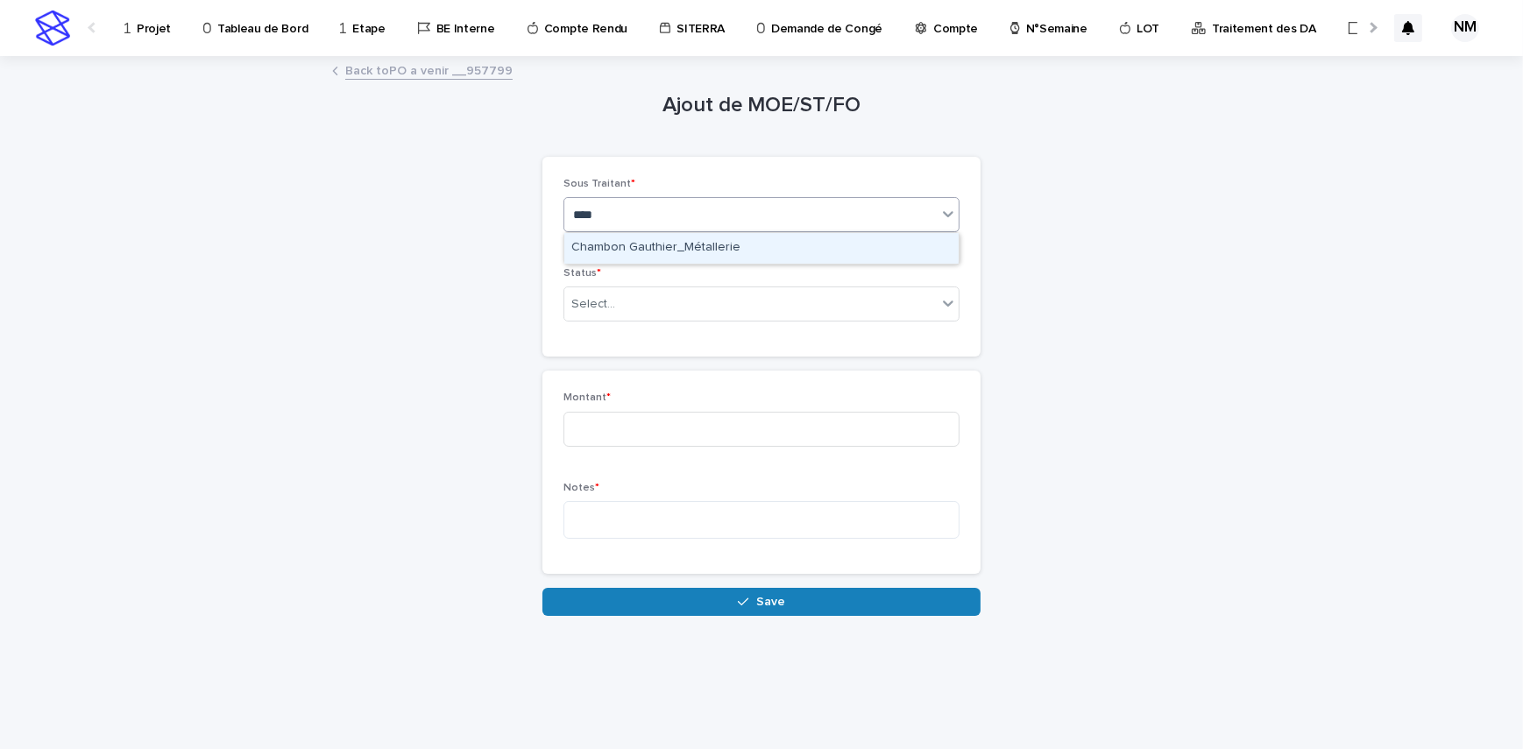
type input "*****"
click at [689, 237] on div "Chambon Gauthier_Métallerie" at bounding box center [761, 248] width 394 height 31
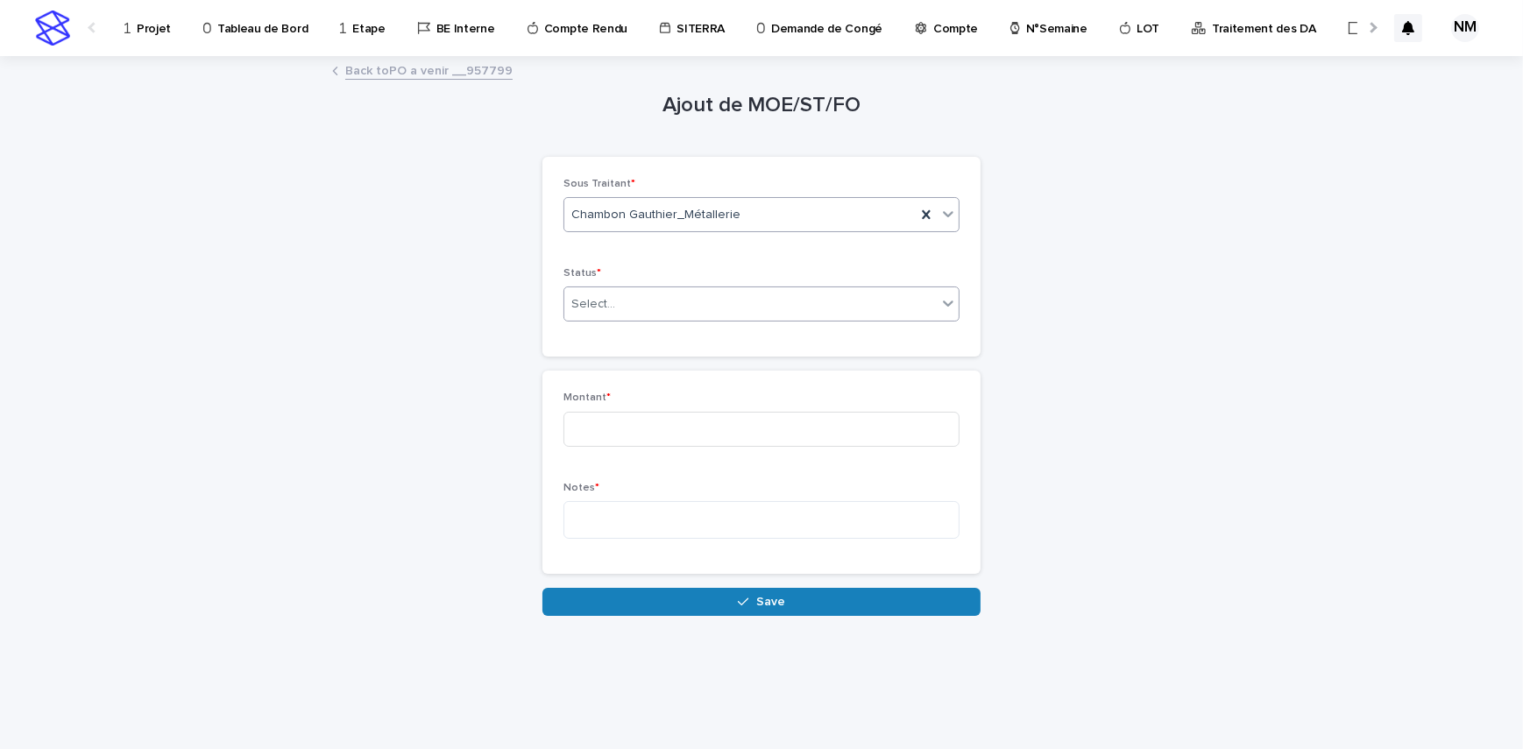
click at [669, 293] on div "Select..." at bounding box center [750, 304] width 372 height 29
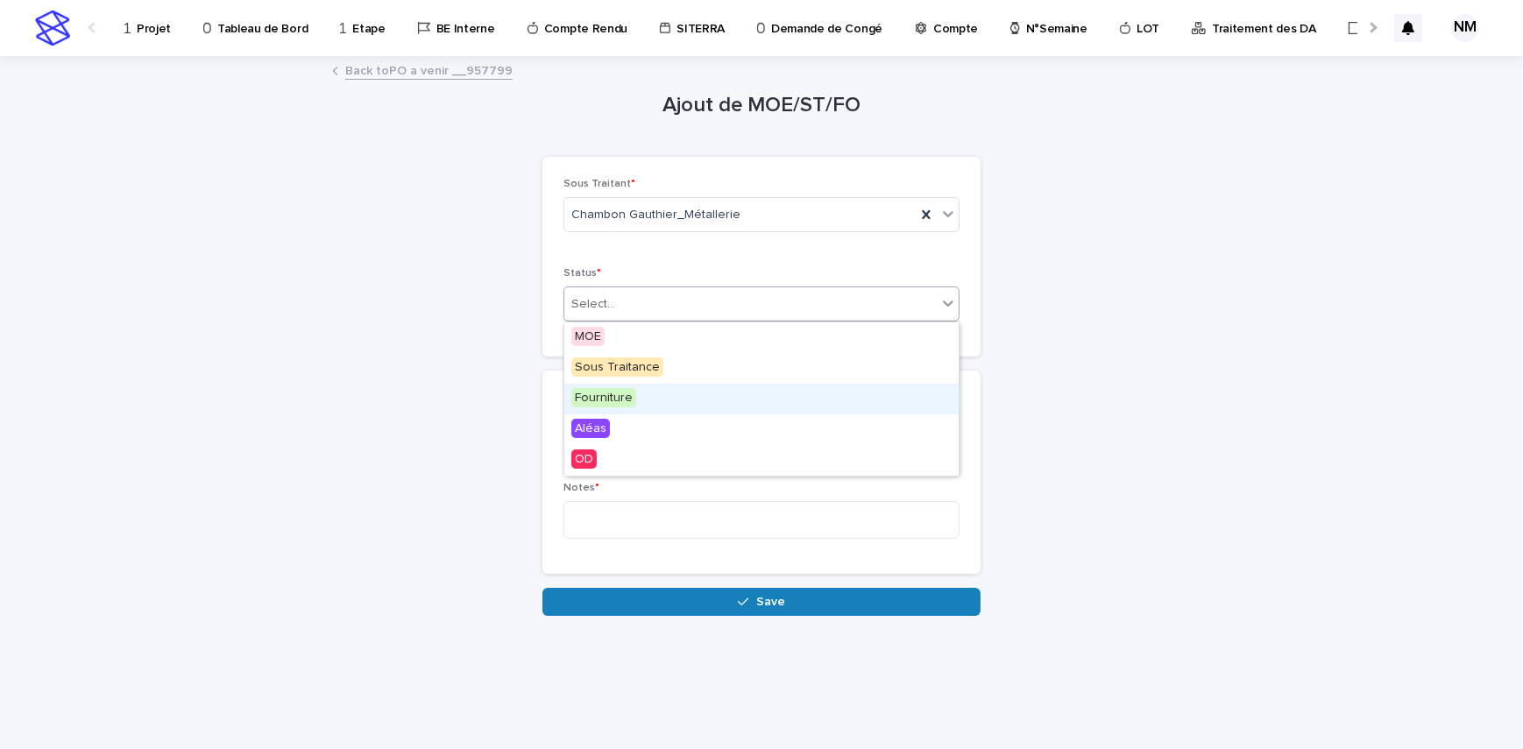
click at [631, 393] on span "Fourniture" at bounding box center [603, 397] width 65 height 19
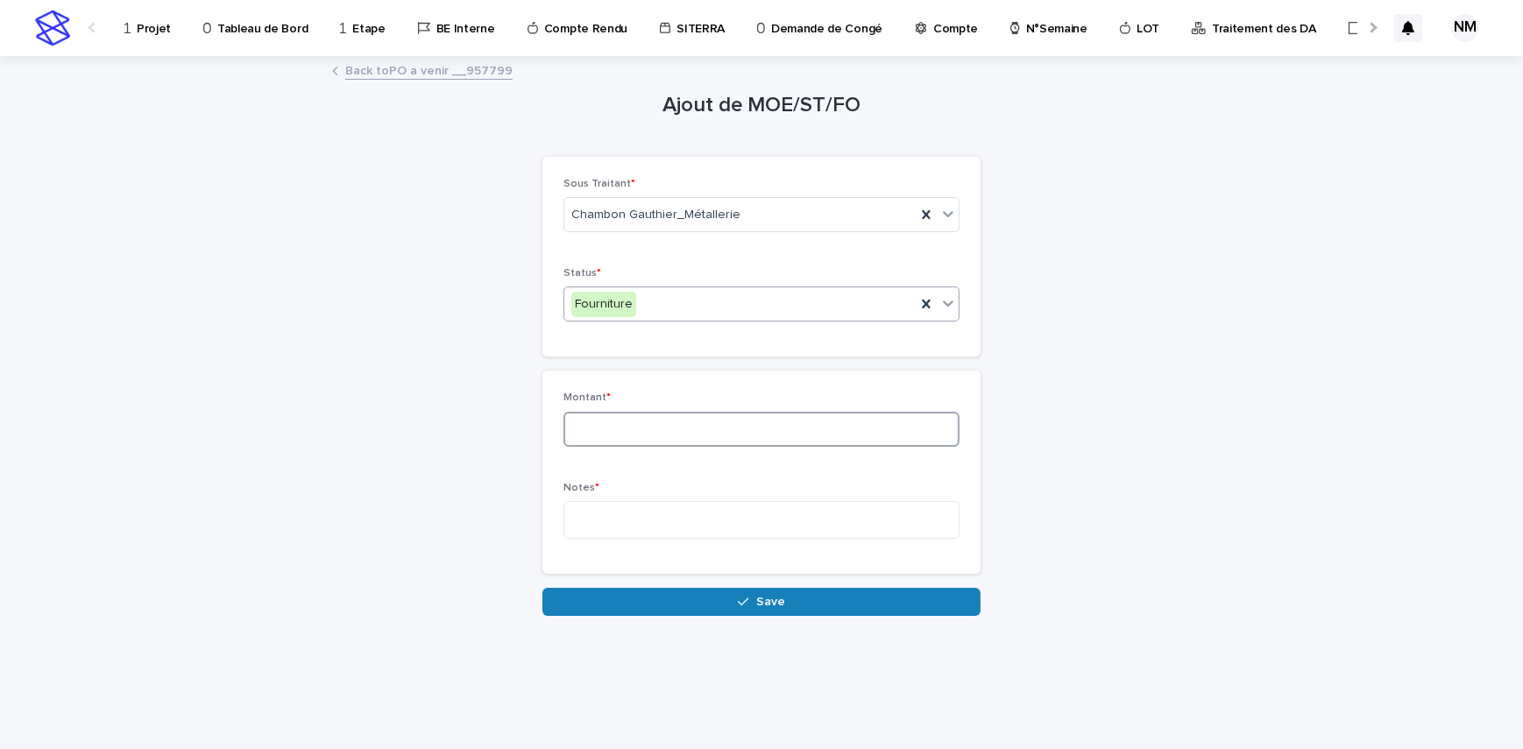
click at [597, 418] on input at bounding box center [761, 429] width 396 height 35
type input "*******"
click at [606, 506] on textarea at bounding box center [761, 520] width 396 height 38
click at [646, 492] on p "Notes *" at bounding box center [761, 488] width 396 height 12
drag, startPoint x: 649, startPoint y: 524, endPoint x: 500, endPoint y: 506, distance: 150.0
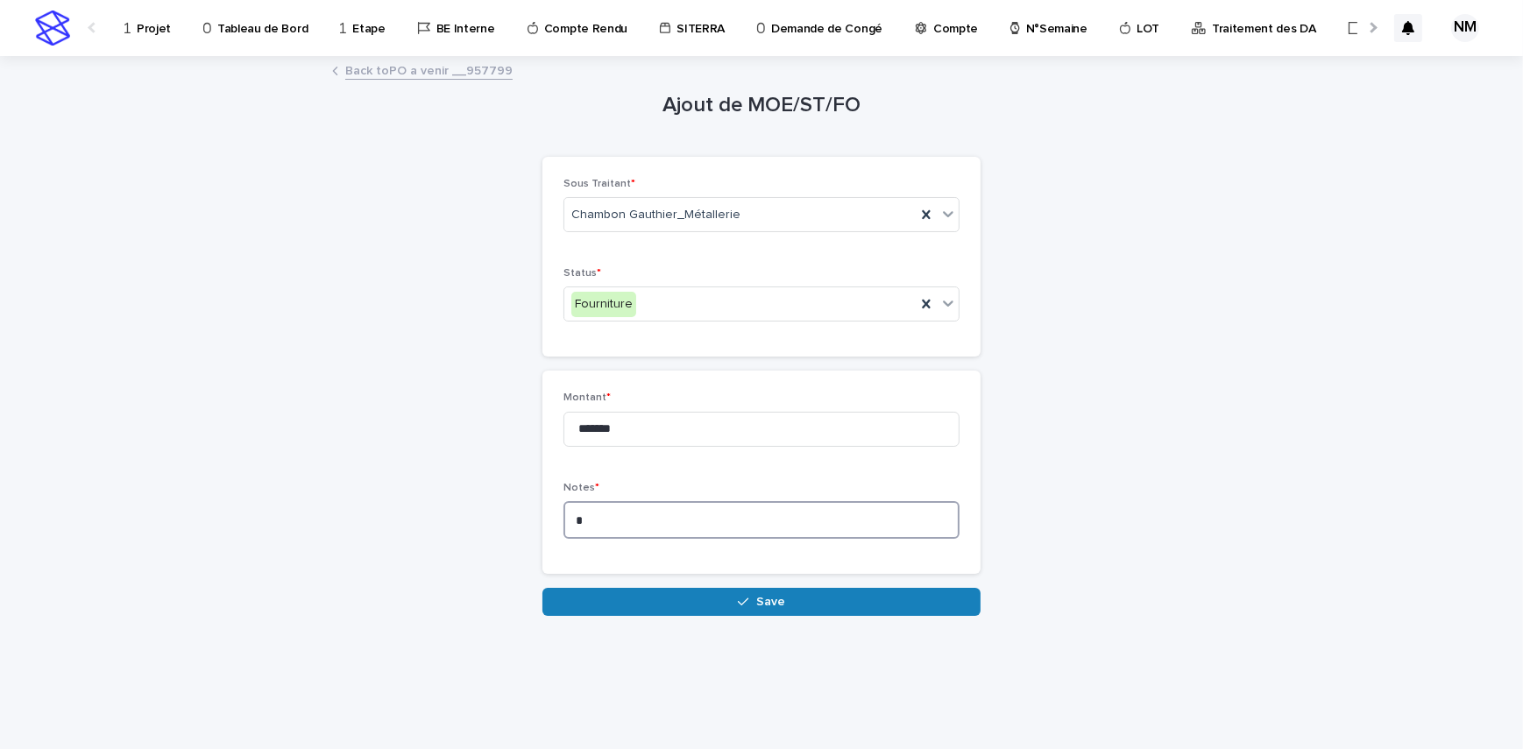
click at [500, 506] on div "Ajout de MOE/ST/FO Loading... Saving… Loading... Saving… Loading... Saving… Sou…" at bounding box center [761, 337] width 859 height 558
paste textarea "**********"
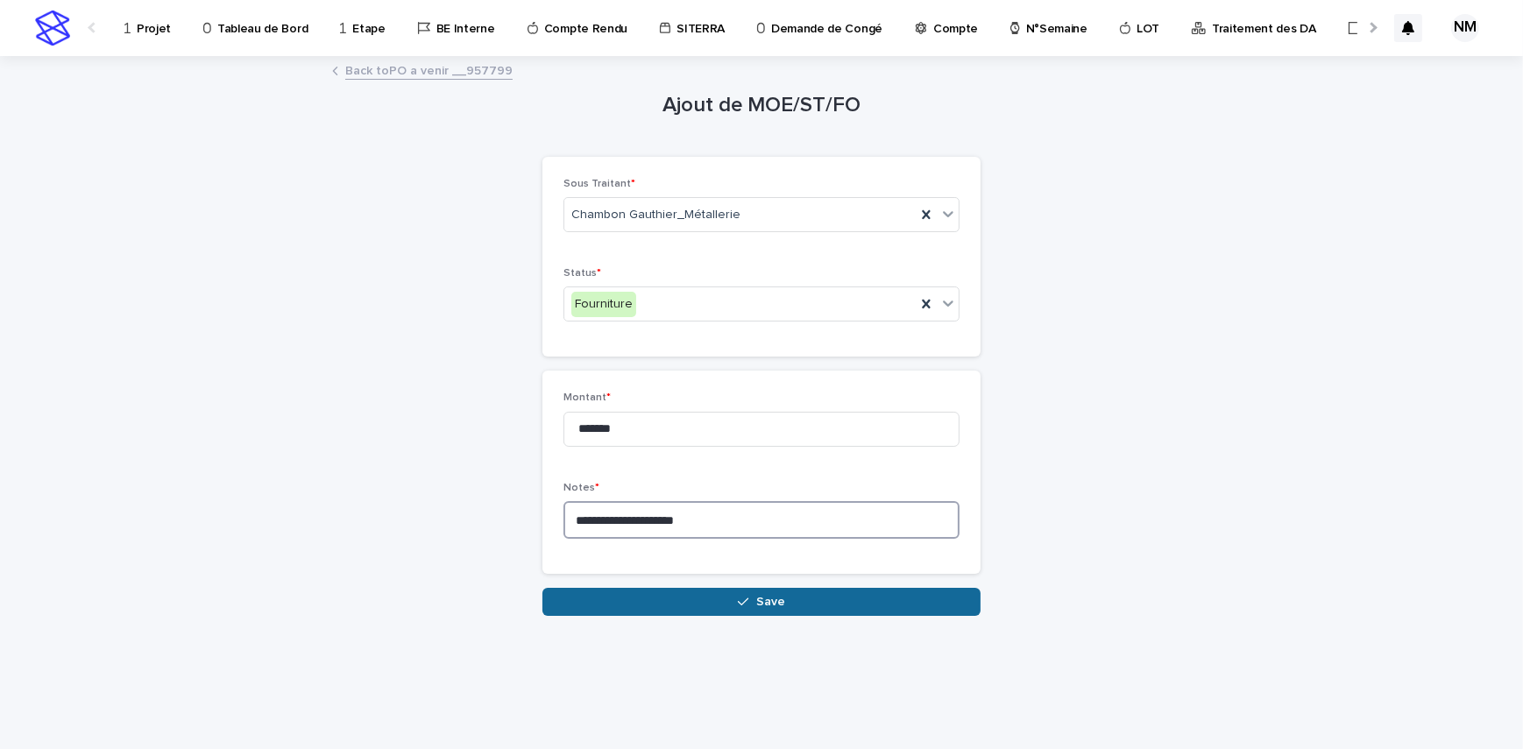
type textarea "**********"
click at [727, 603] on button "Save" at bounding box center [761, 602] width 438 height 28
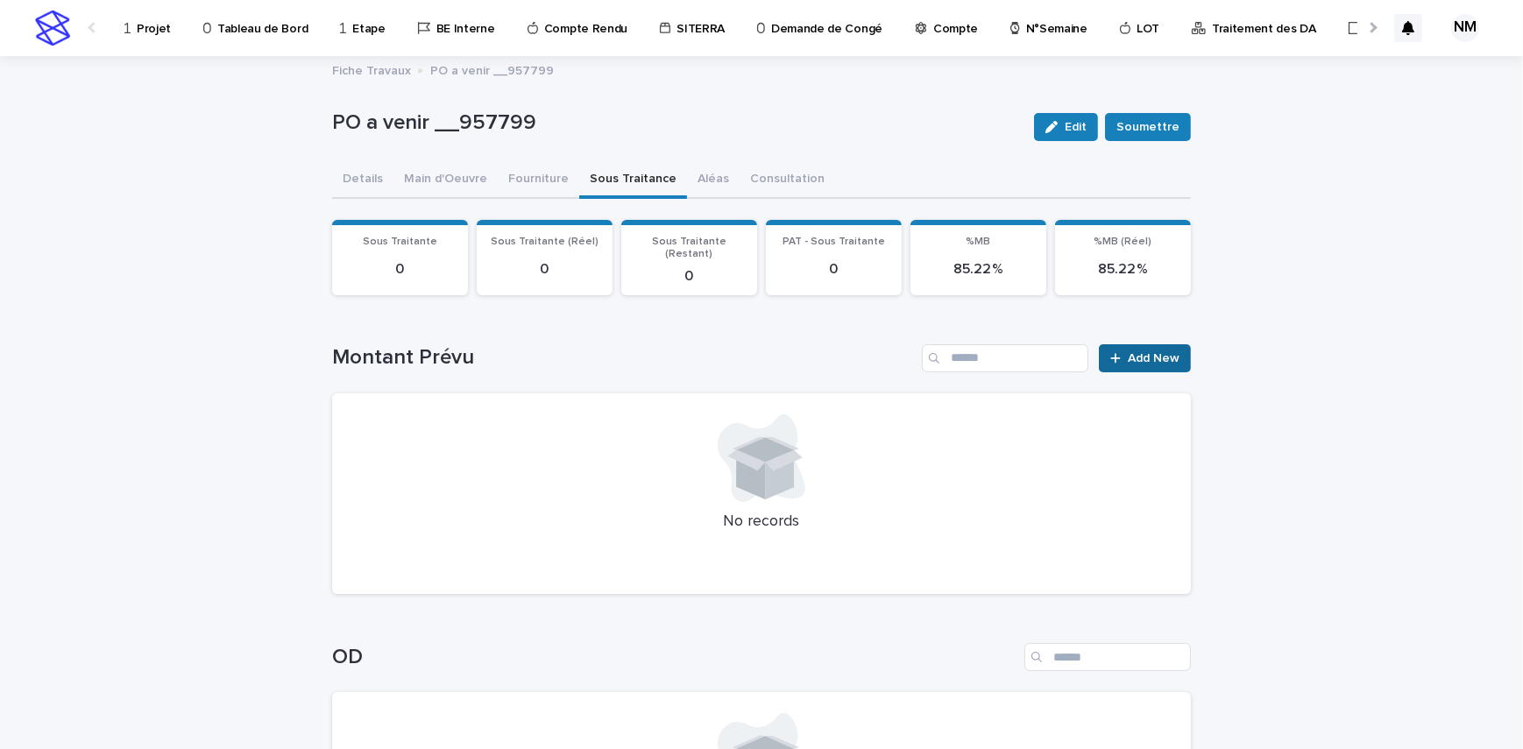
click at [1132, 352] on span "Add New" at bounding box center [1154, 358] width 52 height 12
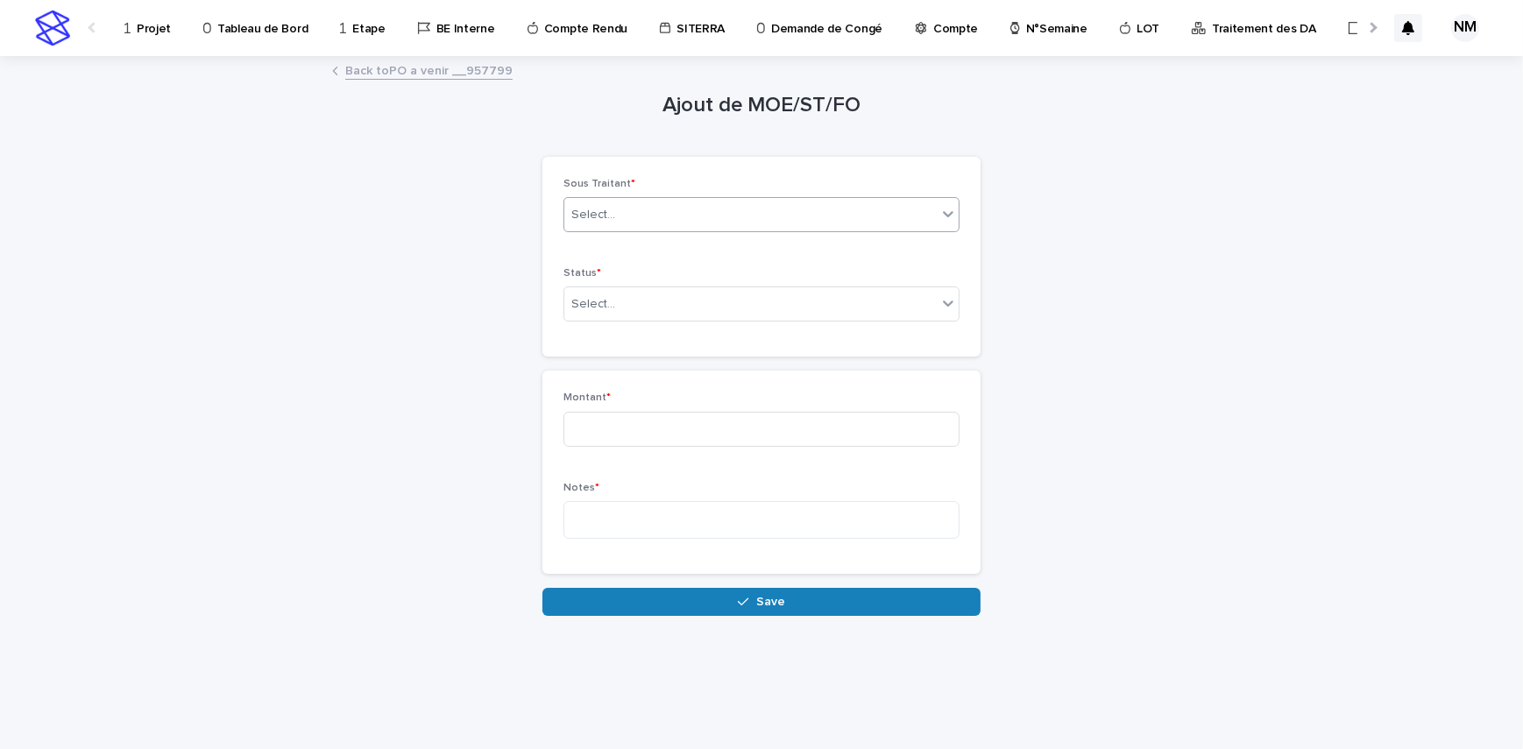
click at [693, 217] on div "Select..." at bounding box center [750, 215] width 372 height 29
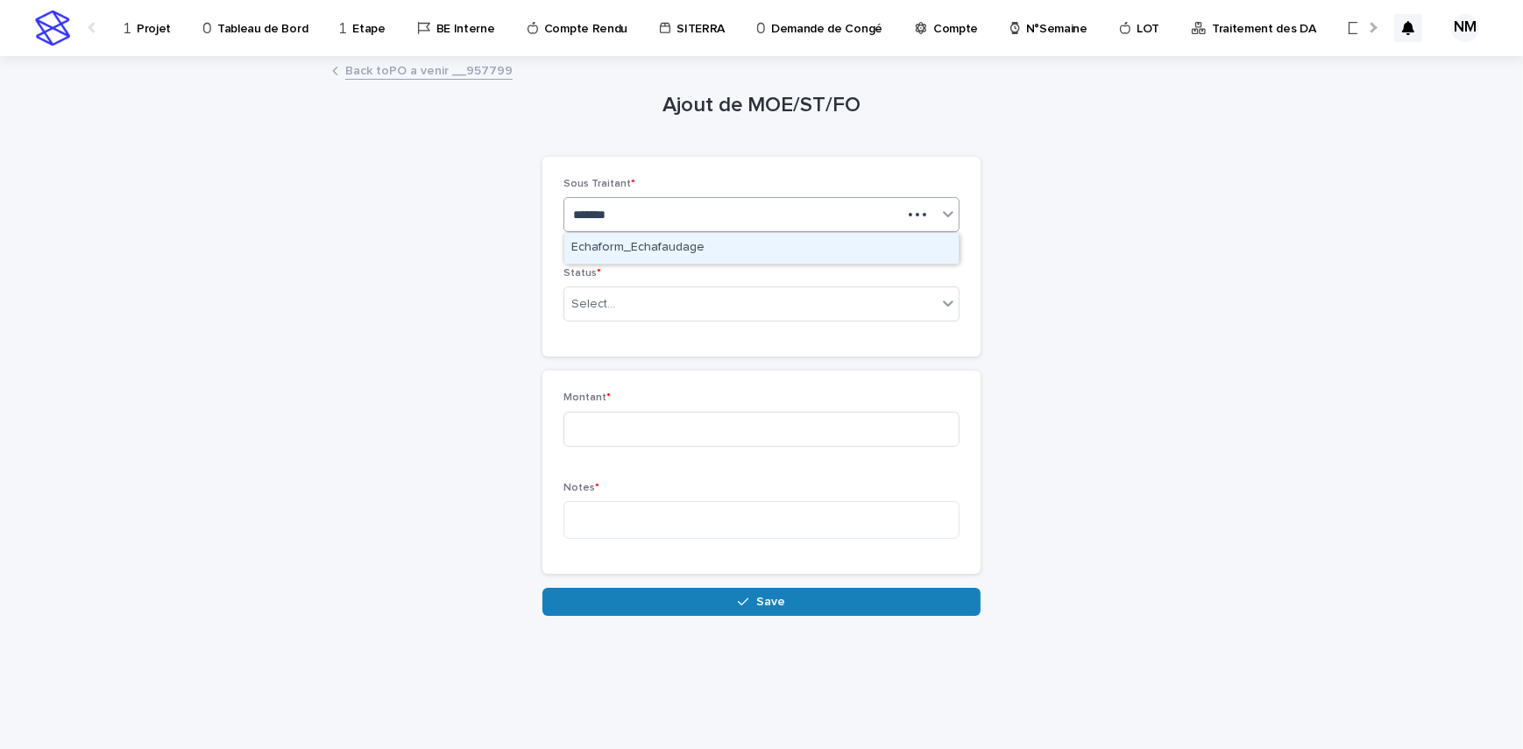
type input "********"
click at [689, 249] on div "Echaform_Echafaudage" at bounding box center [761, 248] width 394 height 31
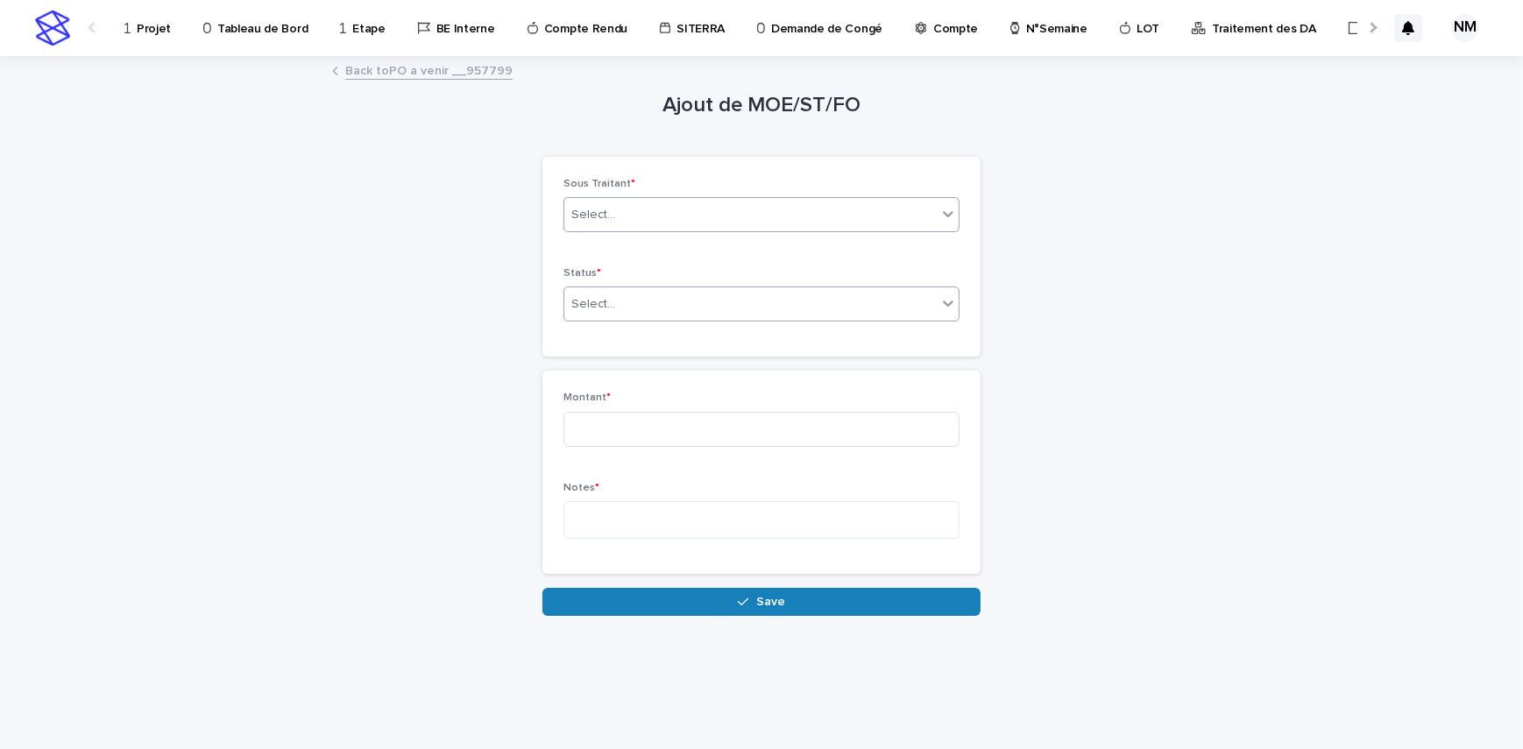
click at [678, 296] on div "Select..." at bounding box center [750, 304] width 372 height 29
click at [631, 374] on span "Sous Traitance" at bounding box center [617, 367] width 92 height 19
click at [634, 415] on input at bounding box center [761, 429] width 396 height 35
type input "****"
click at [675, 523] on textarea at bounding box center [761, 520] width 396 height 38
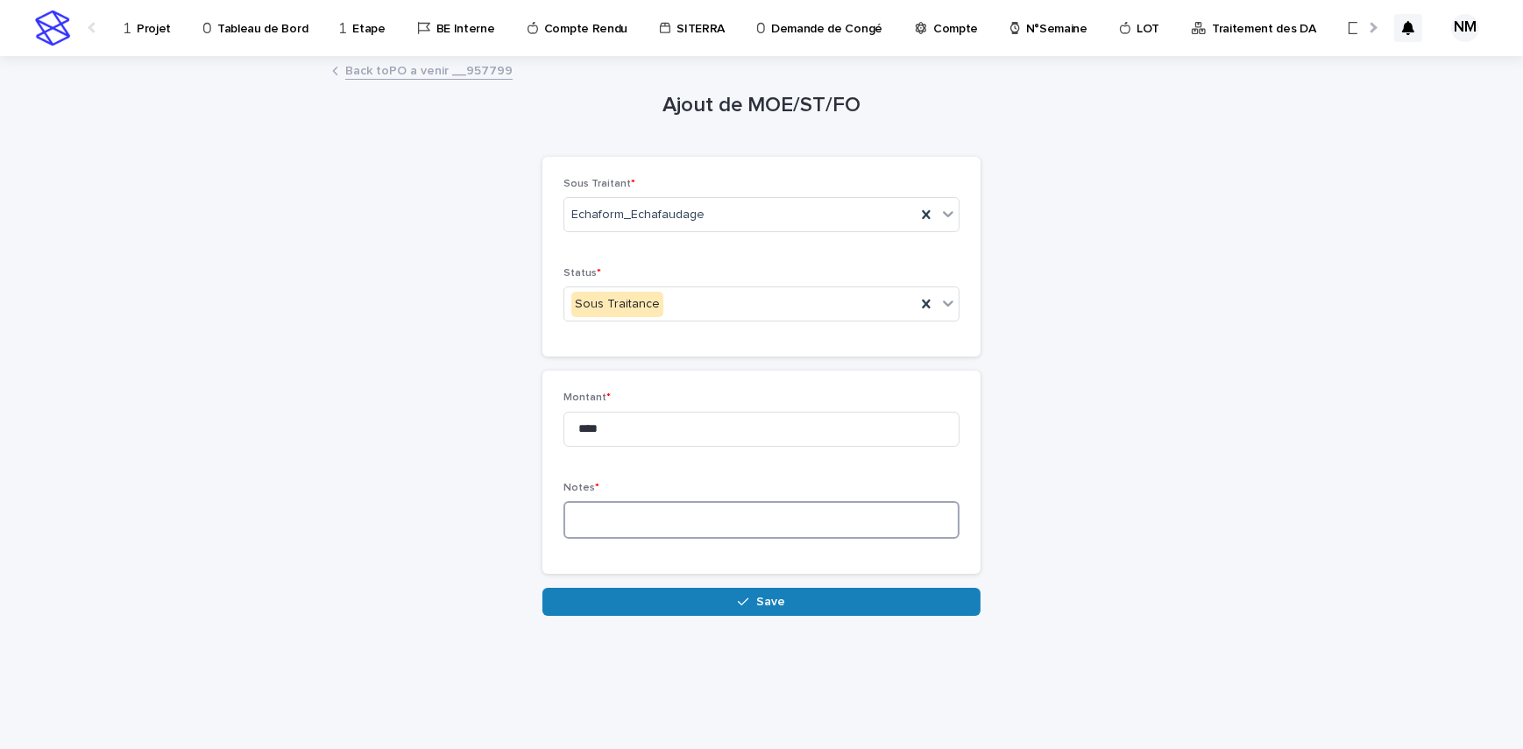
click at [668, 521] on textarea at bounding box center [761, 520] width 396 height 38
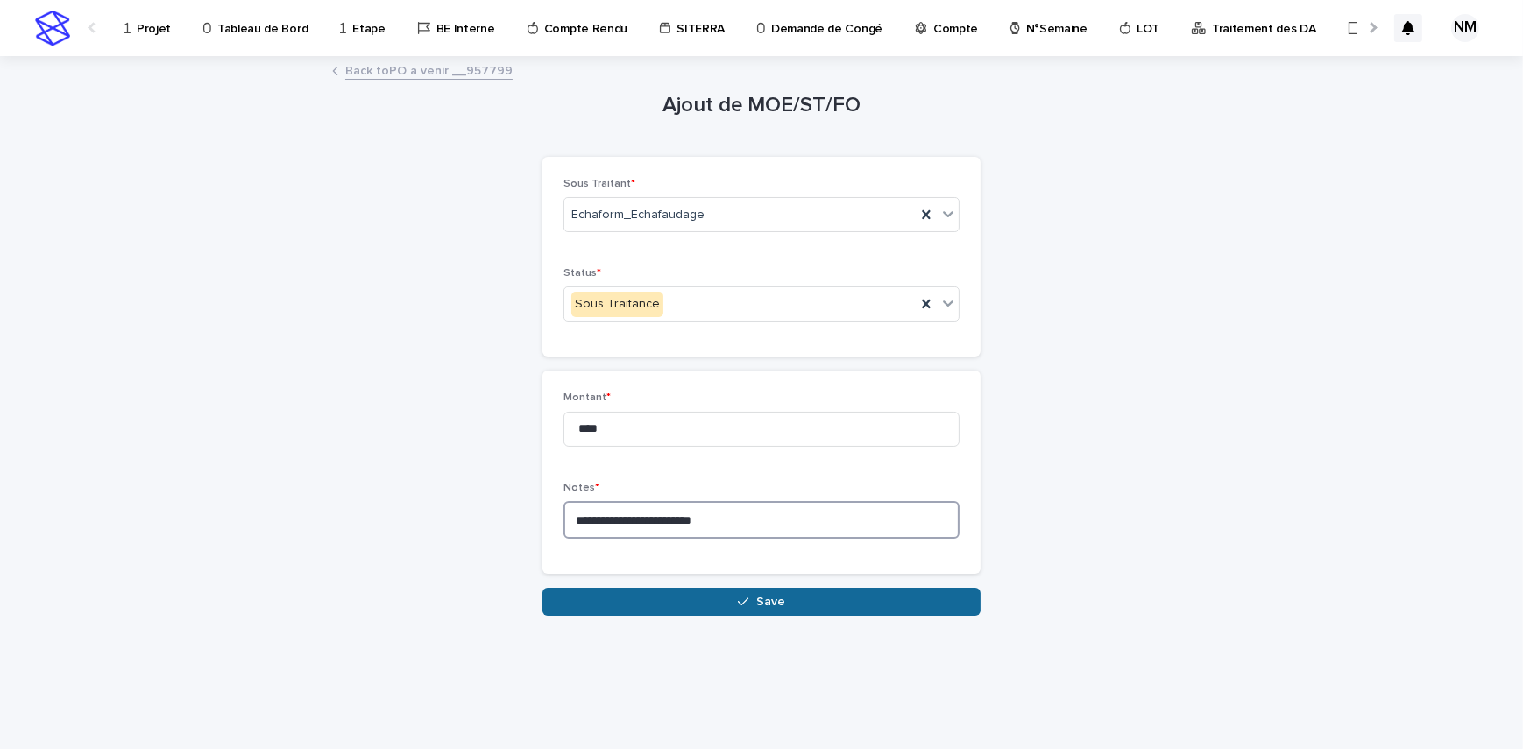
type textarea "**********"
click at [812, 596] on button "Save" at bounding box center [761, 602] width 438 height 28
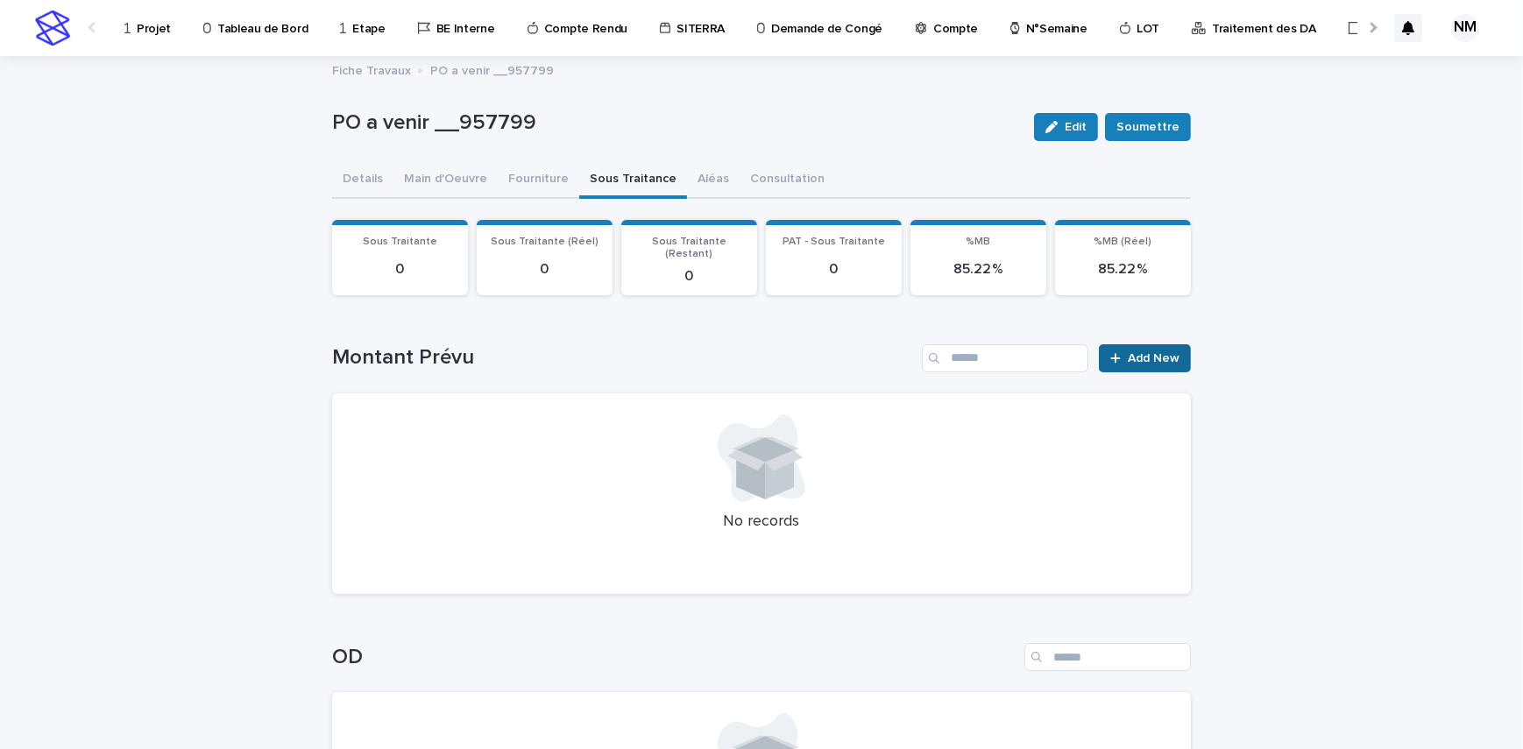
click at [1151, 352] on span "Add New" at bounding box center [1154, 358] width 52 height 12
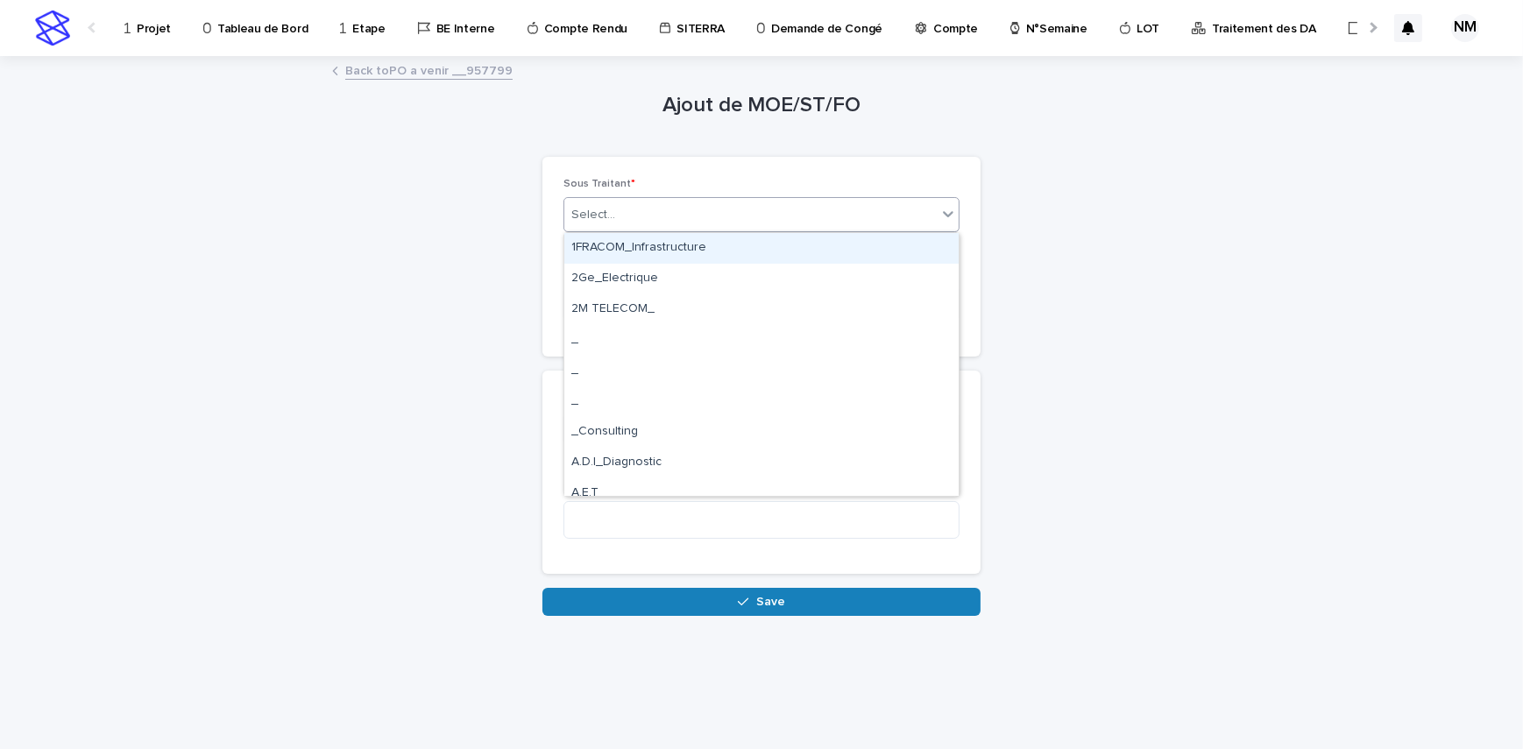
click at [657, 212] on div "Select..." at bounding box center [750, 215] width 372 height 29
type input "***"
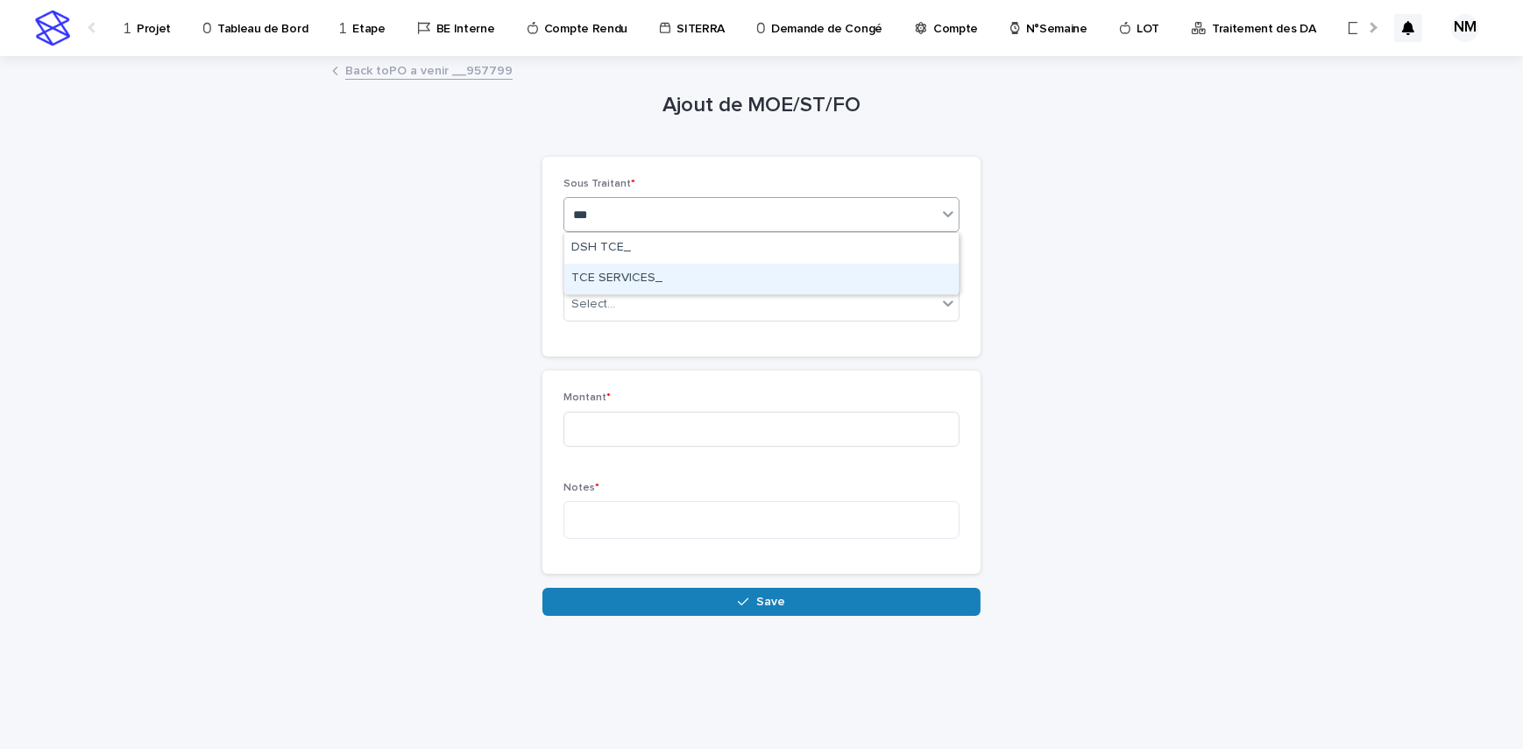
click at [655, 272] on div "TCE SERVICES_" at bounding box center [761, 279] width 394 height 31
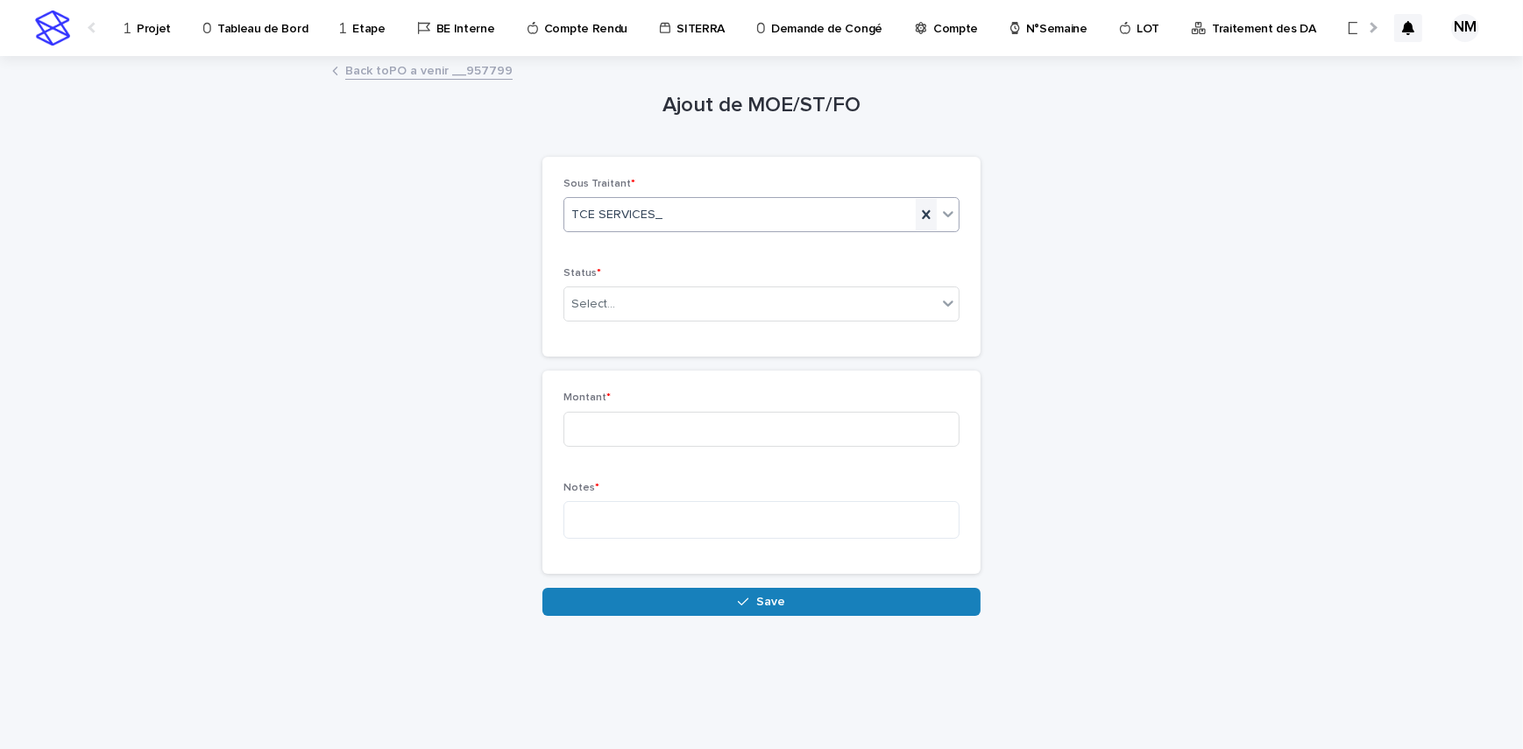
click at [924, 207] on icon at bounding box center [926, 215] width 18 height 18
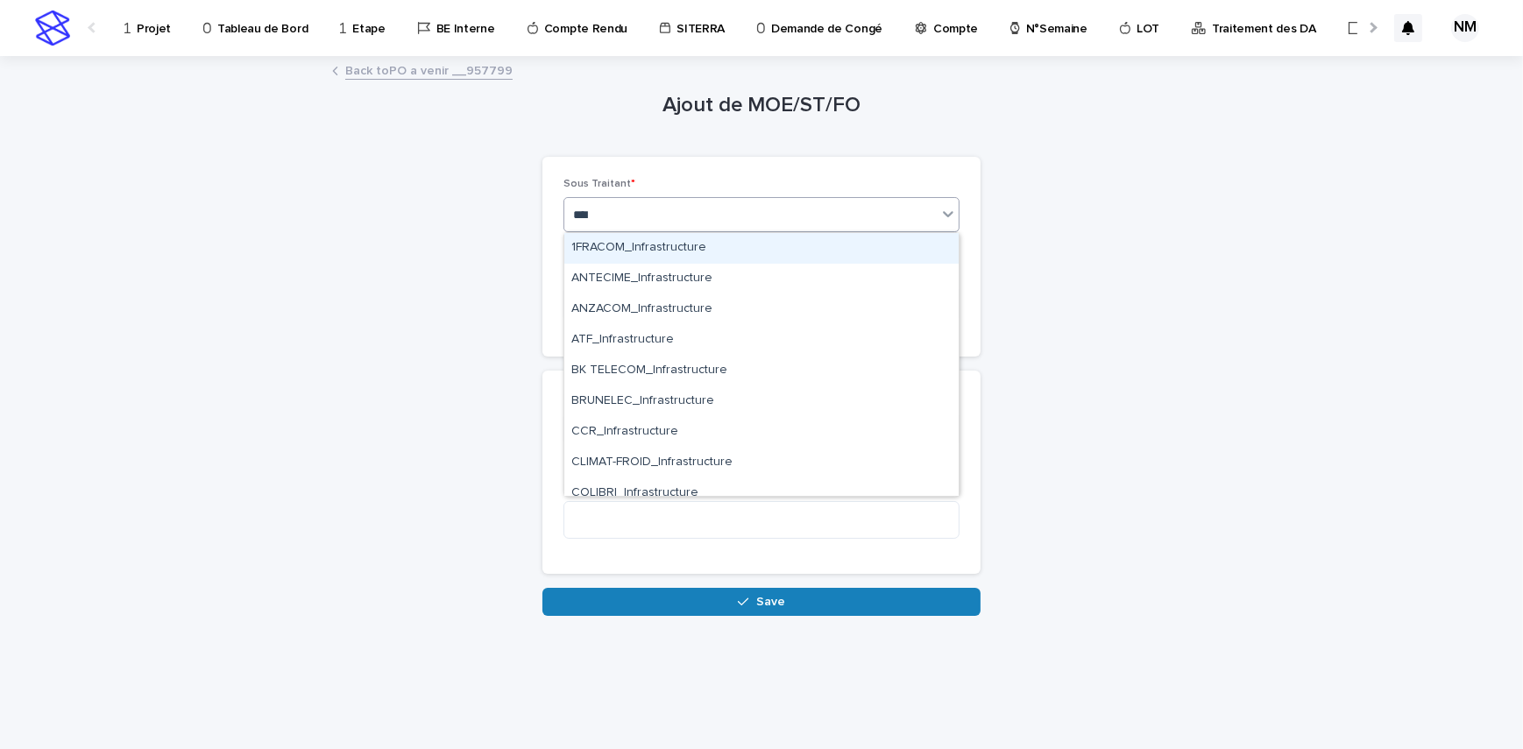
type input "*****"
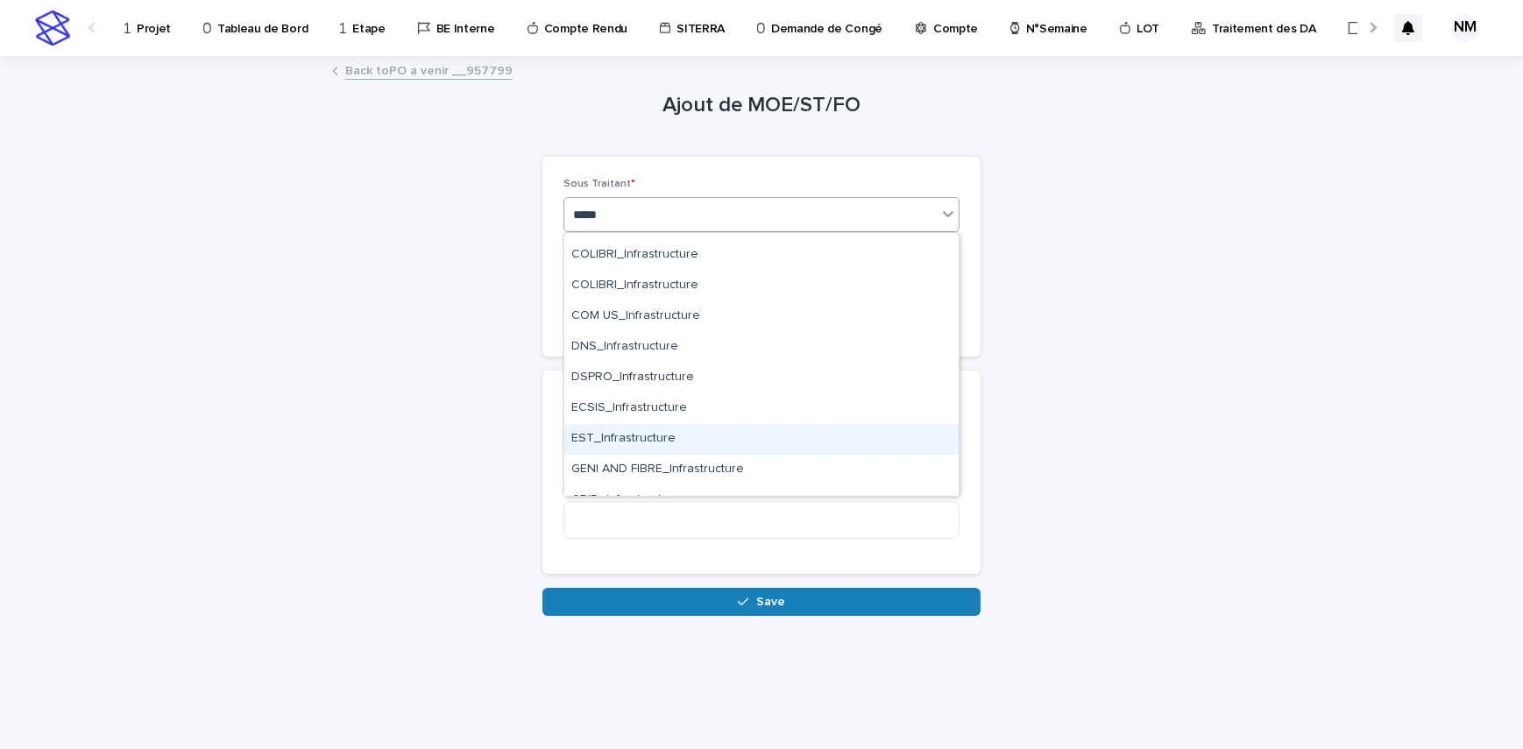
scroll to position [478, 0]
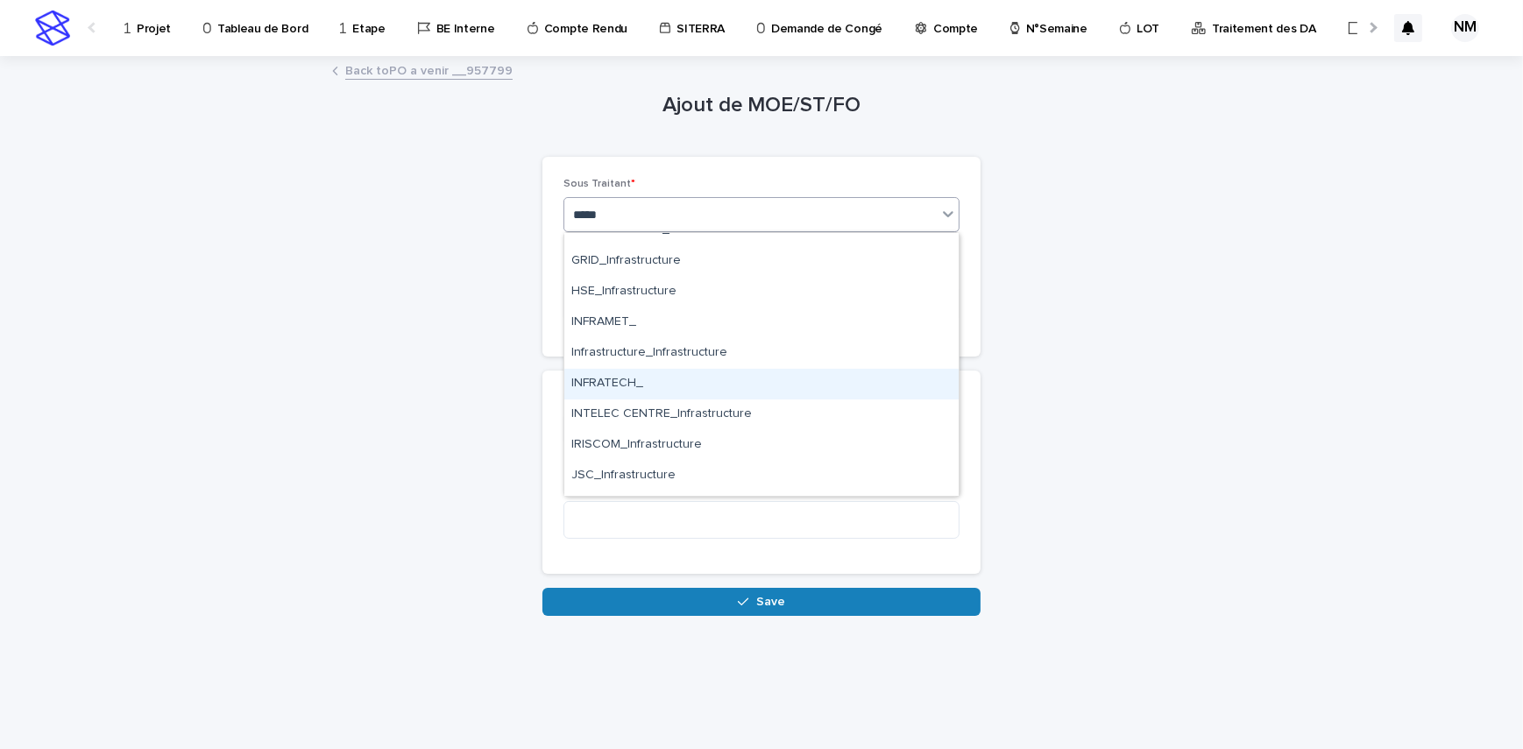
click at [623, 385] on div "INFRATECH_" at bounding box center [761, 384] width 394 height 31
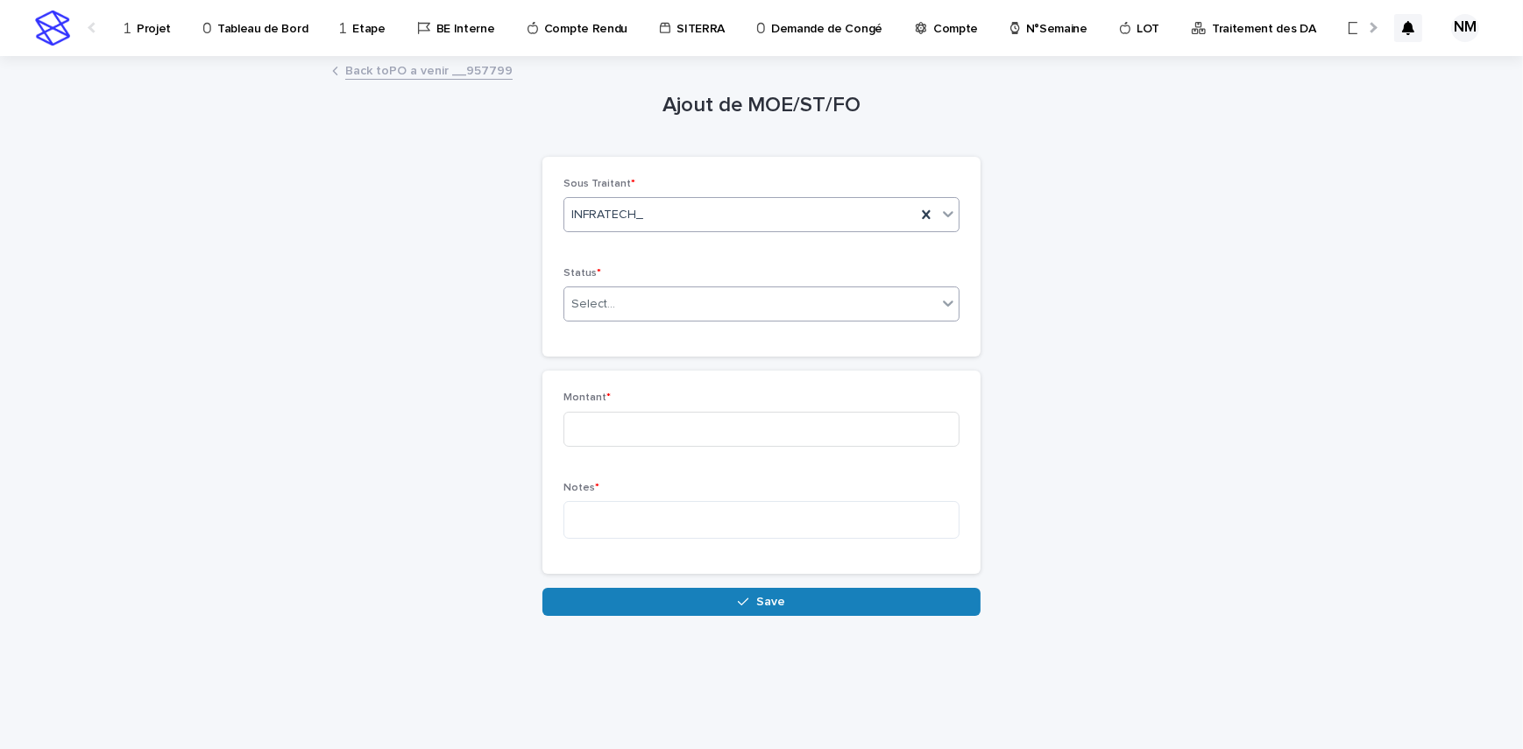
click at [657, 304] on div "Select..." at bounding box center [750, 304] width 372 height 29
click at [625, 375] on span "Sous Traitance" at bounding box center [617, 367] width 92 height 19
click at [646, 443] on input at bounding box center [761, 429] width 396 height 35
type input "****"
click at [647, 521] on textarea at bounding box center [761, 520] width 396 height 38
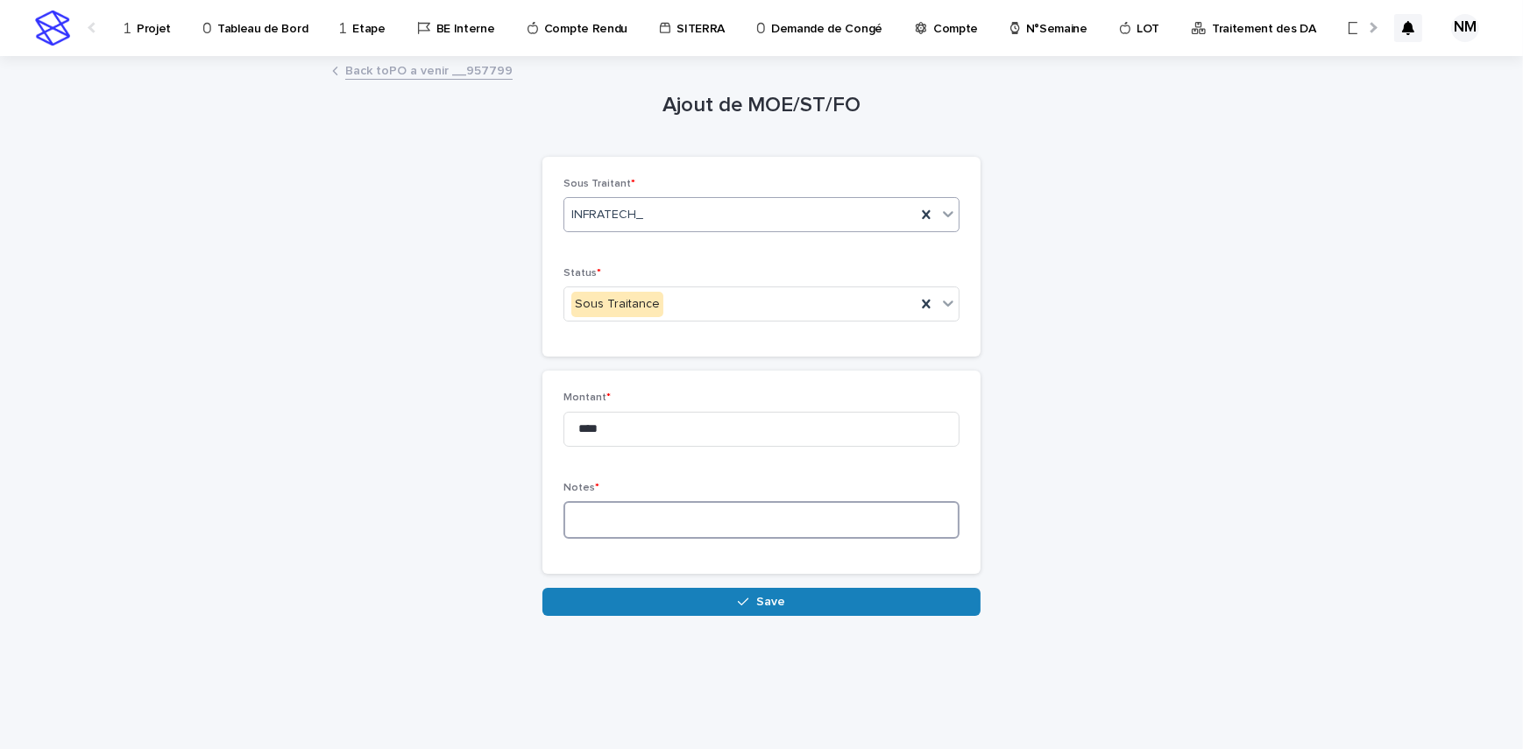
click at [695, 519] on textarea at bounding box center [761, 520] width 396 height 38
paste textarea "**********"
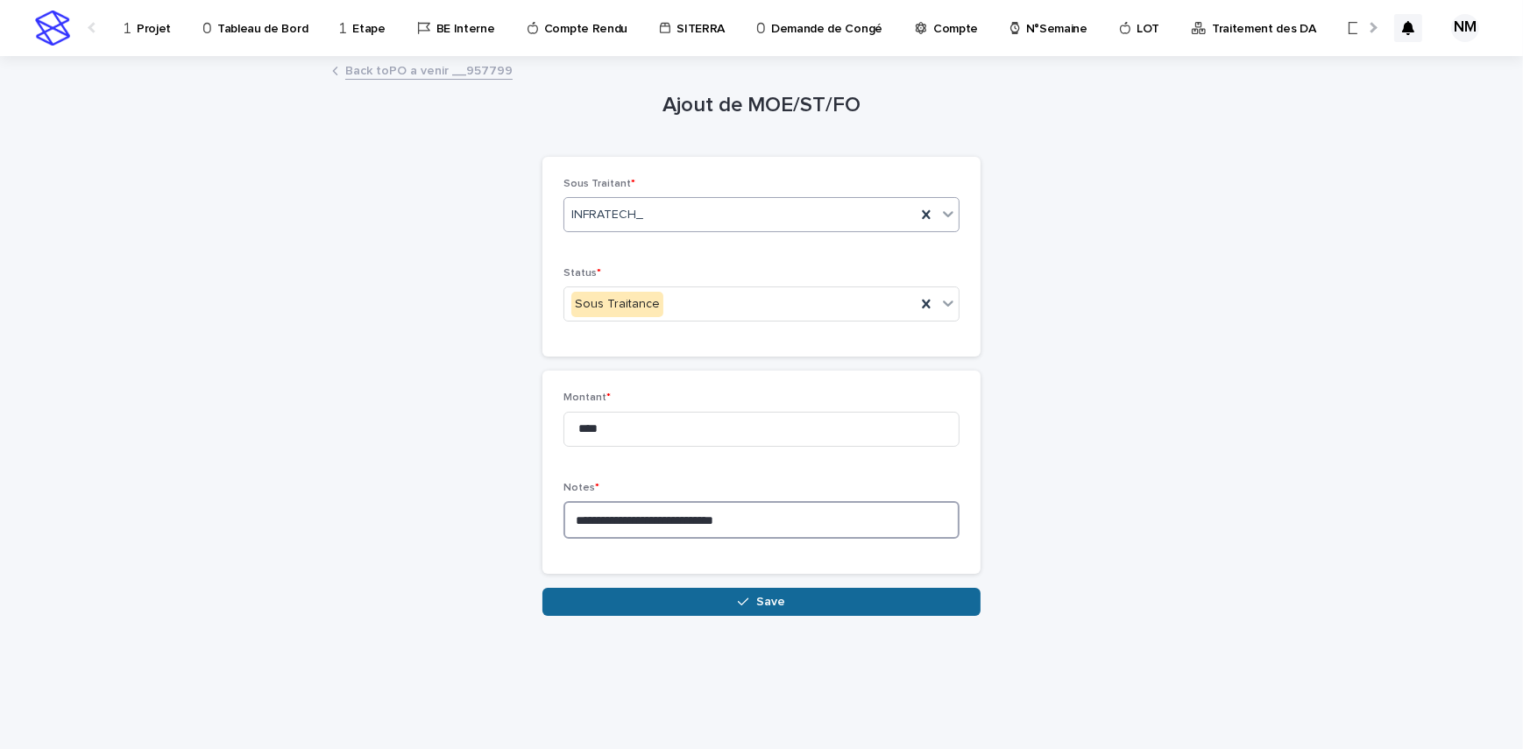
type textarea "**********"
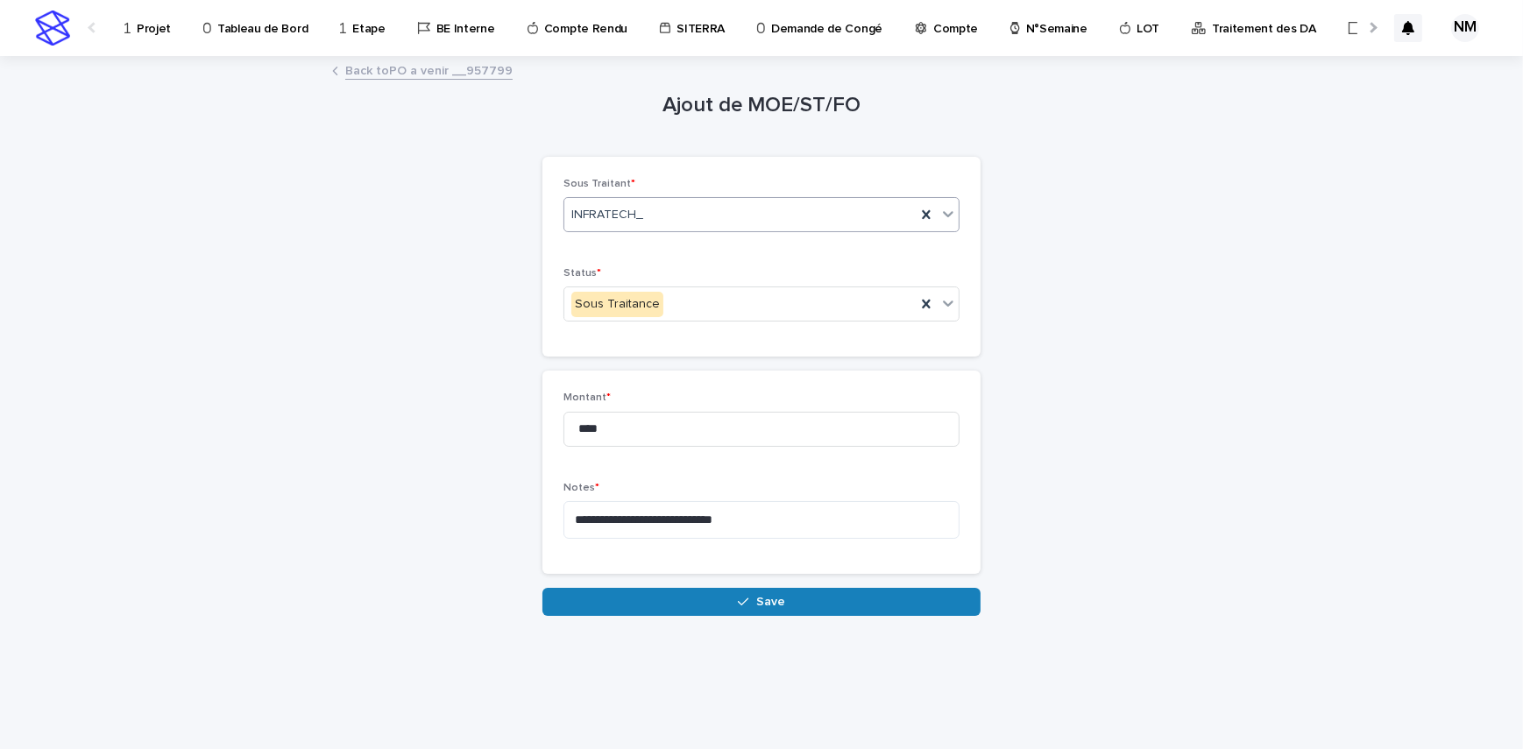
click at [756, 599] on button "Save" at bounding box center [761, 602] width 438 height 28
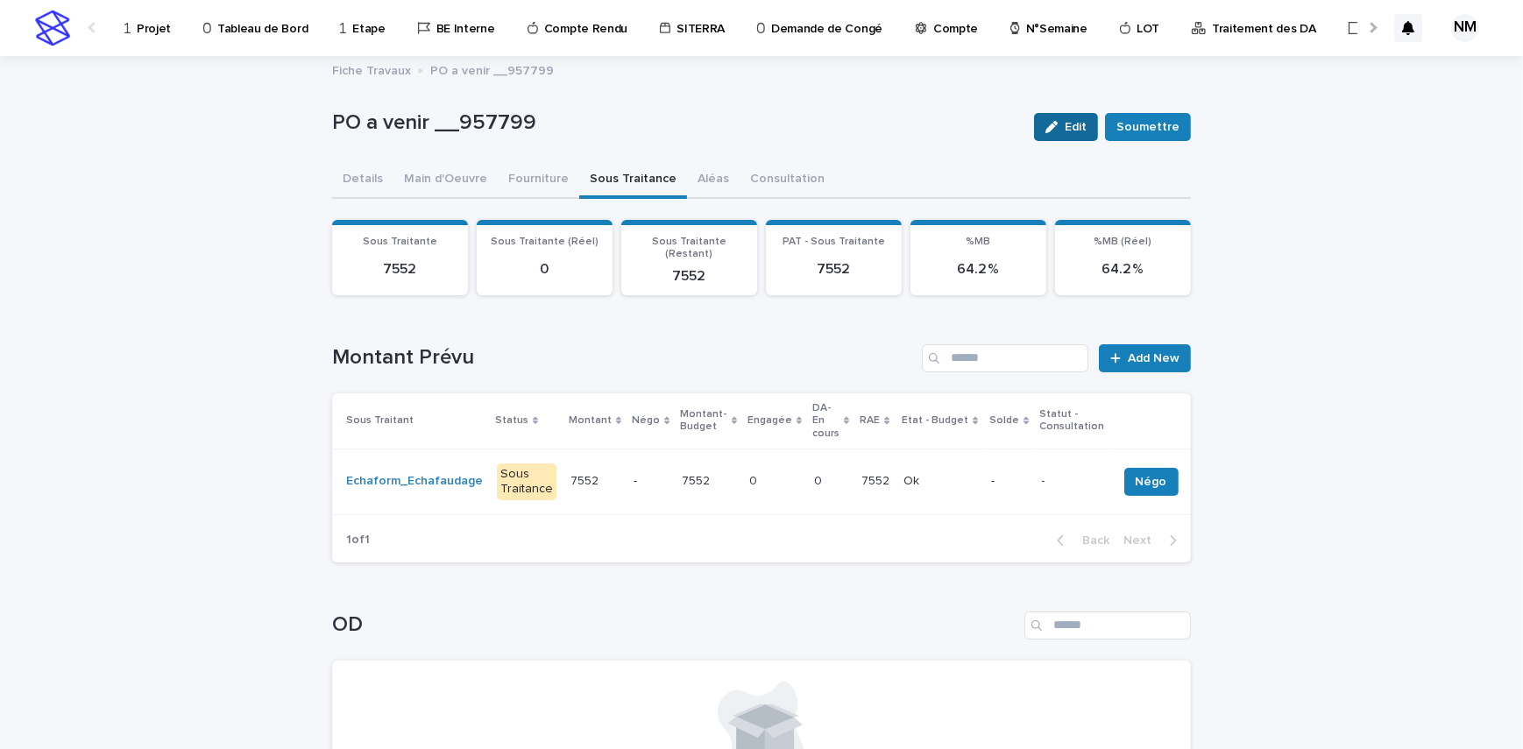
click at [1062, 117] on button "Edit" at bounding box center [1066, 127] width 64 height 28
click at [1160, 131] on span "Save" at bounding box center [1162, 127] width 29 height 12
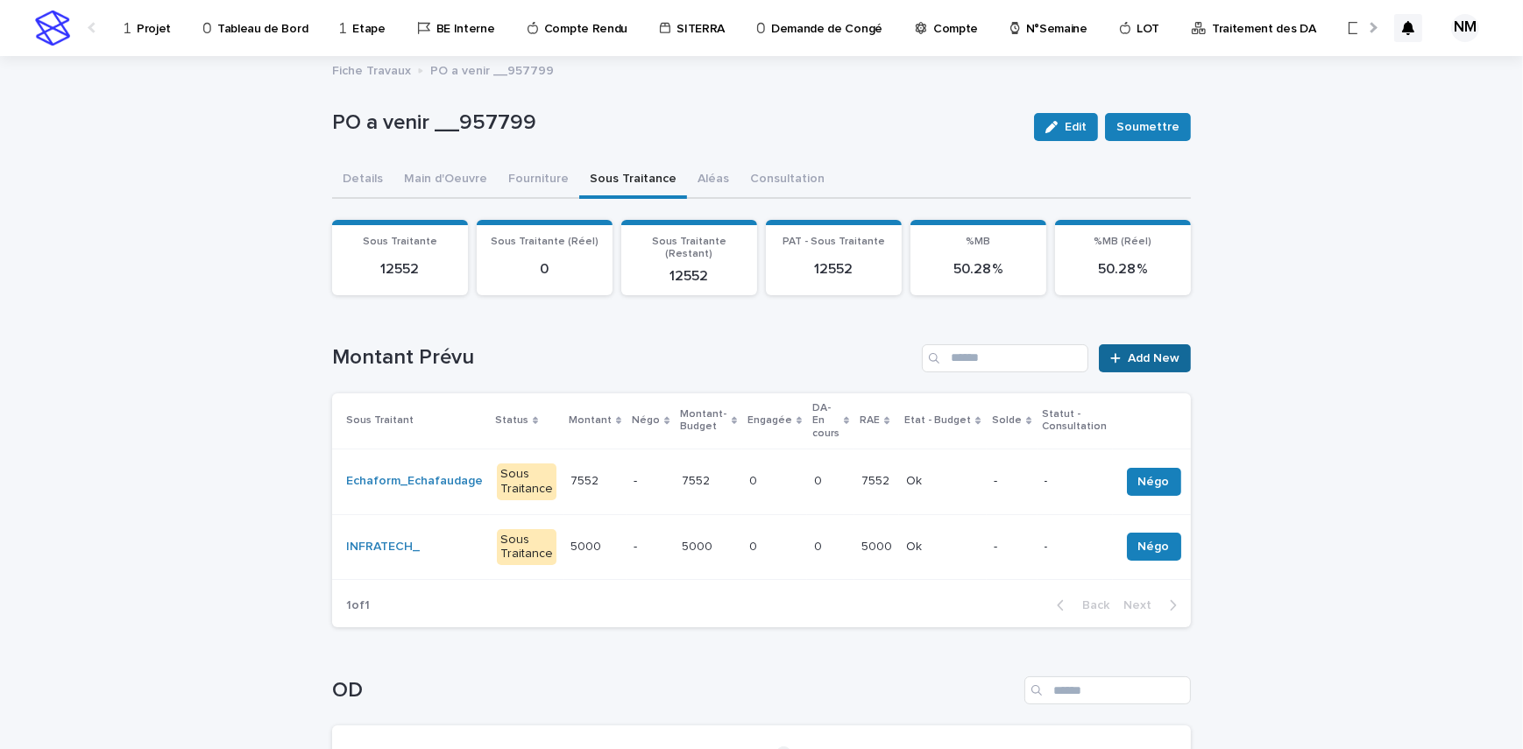
click at [1139, 344] on link "Add New" at bounding box center [1145, 358] width 92 height 28
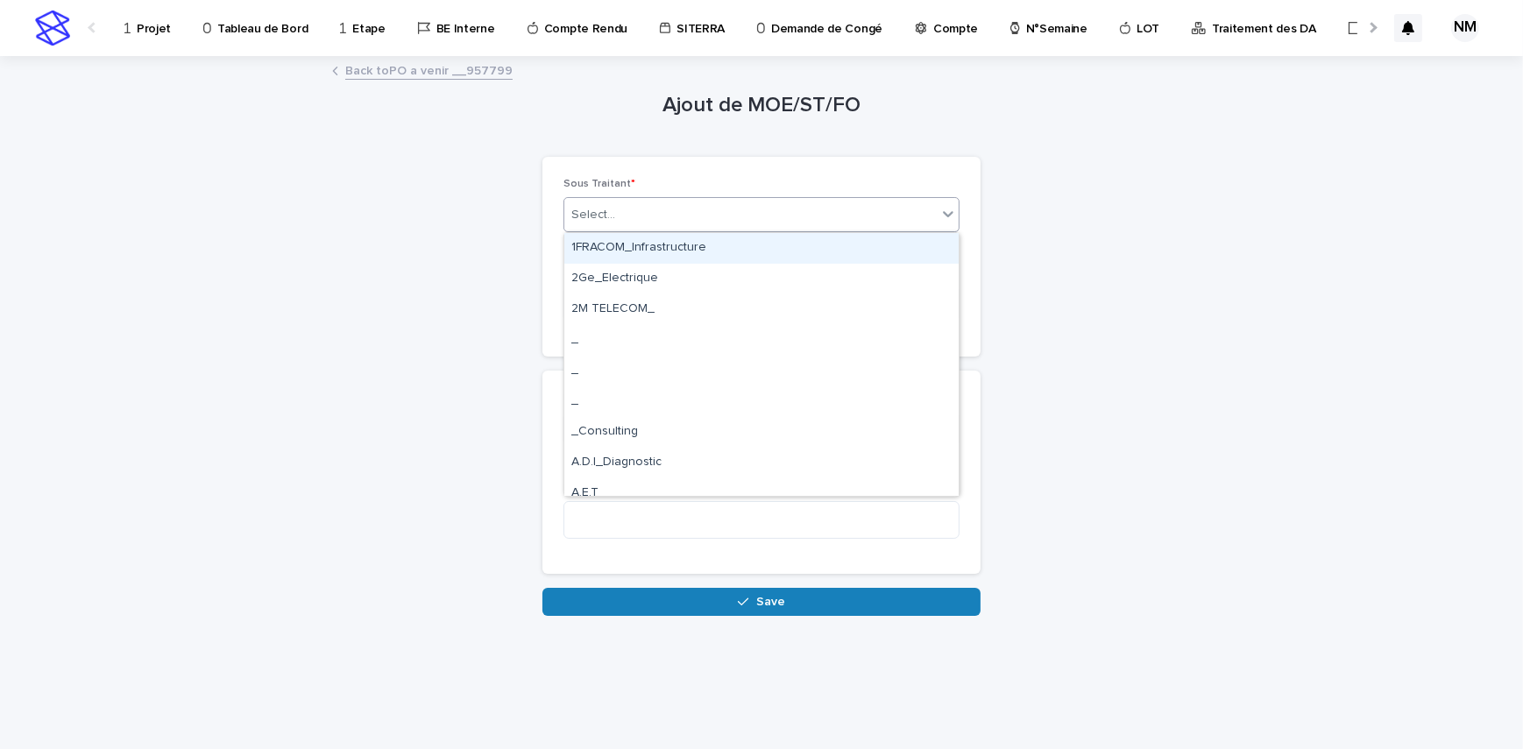
click at [676, 209] on div "Select..." at bounding box center [750, 215] width 372 height 29
type input "****"
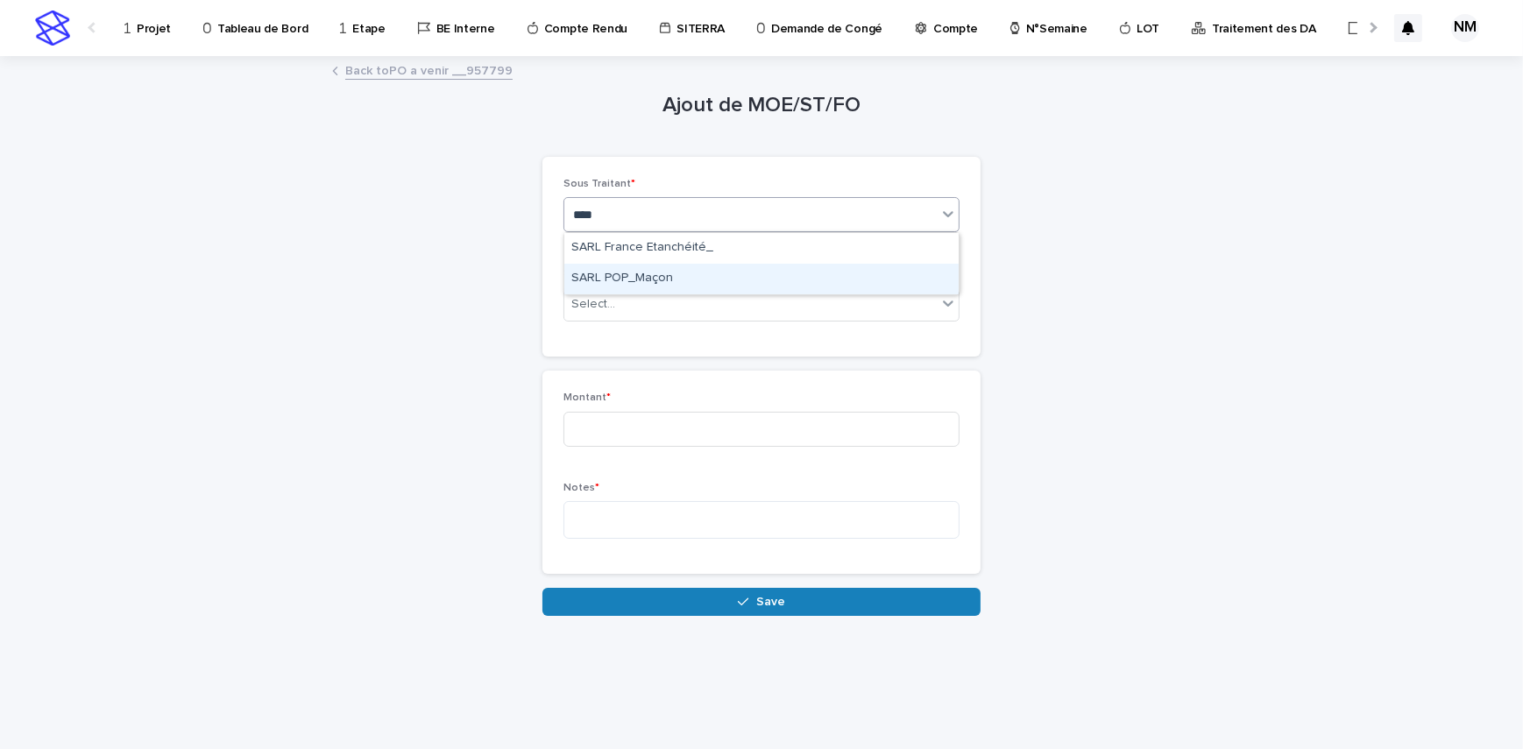
drag, startPoint x: 675, startPoint y: 261, endPoint x: 673, endPoint y: 274, distance: 13.3
click at [673, 274] on div "SARL POP_Maçon" at bounding box center [761, 279] width 394 height 31
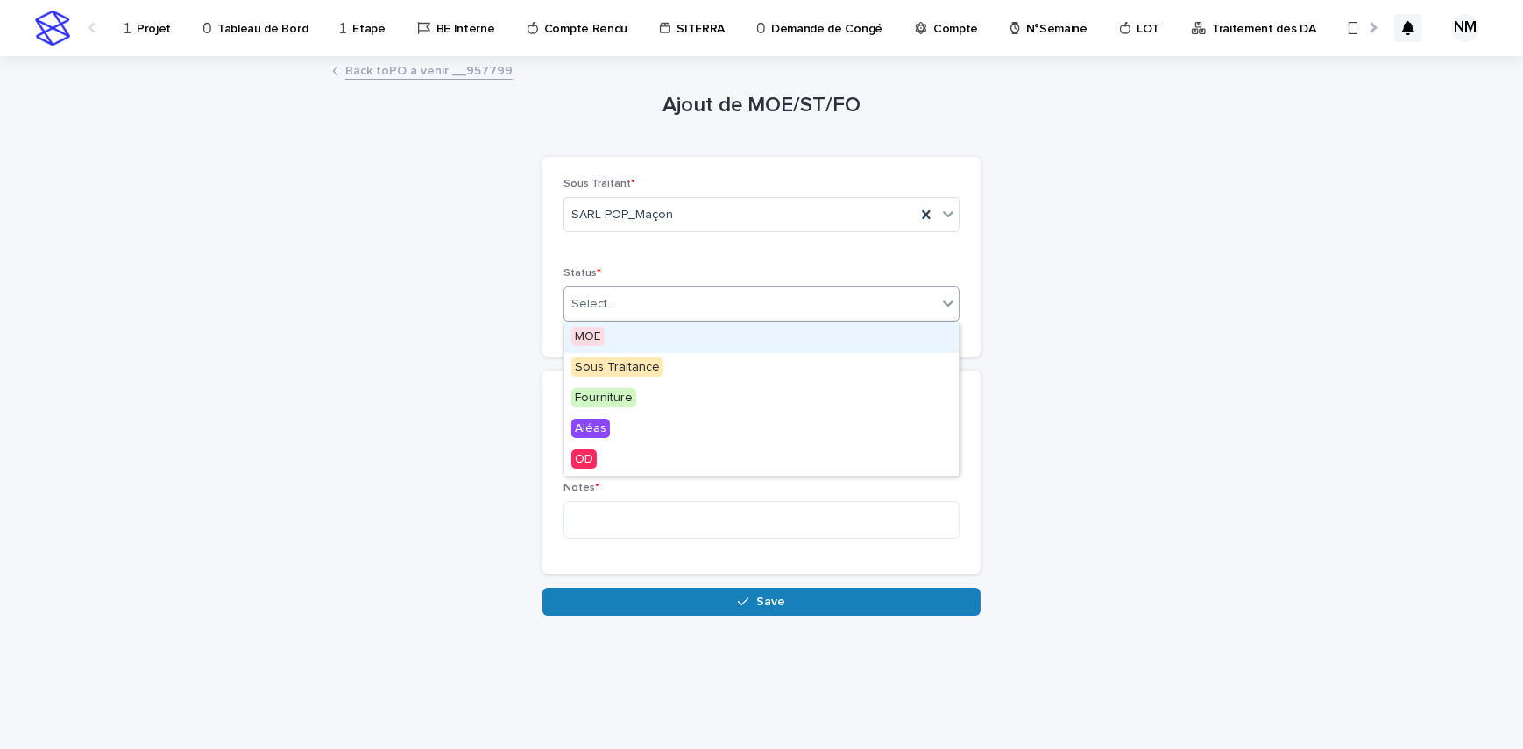
click at [723, 307] on div "Select..." at bounding box center [750, 304] width 372 height 29
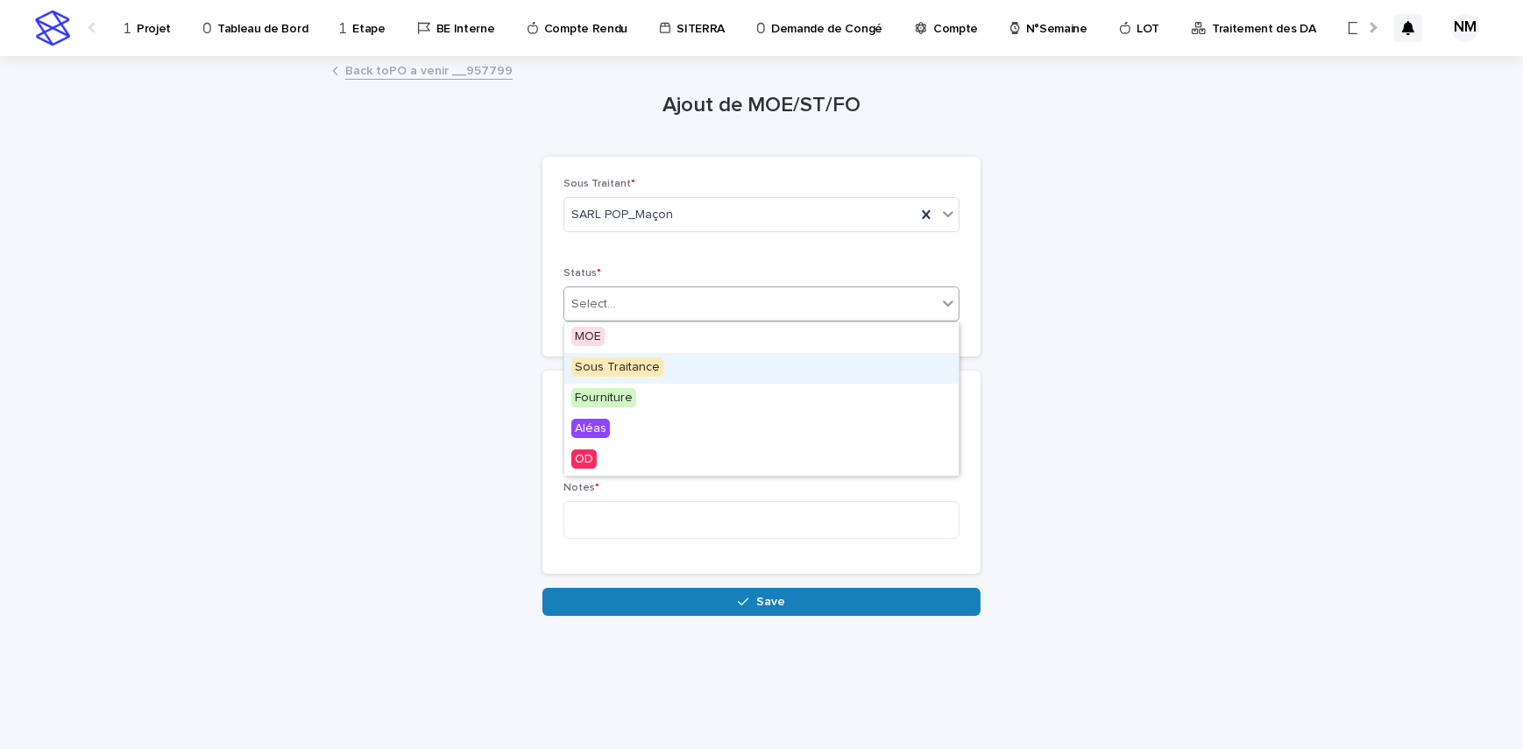
click at [665, 376] on div "Sous Traitance" at bounding box center [761, 368] width 394 height 31
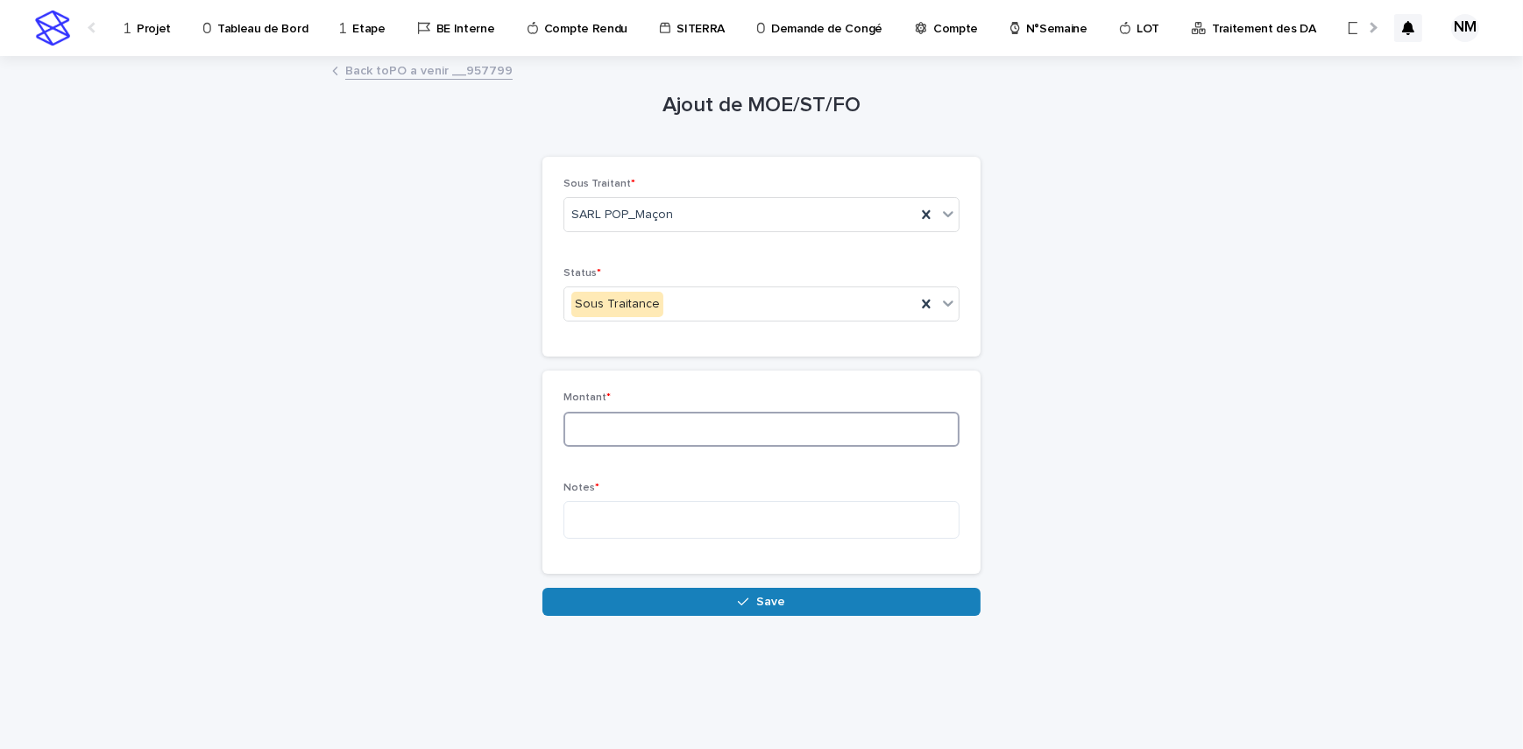
click at [652, 428] on input at bounding box center [761, 429] width 396 height 35
type input "****"
click at [644, 517] on textarea at bounding box center [761, 520] width 396 height 38
paste textarea "**********"
type textarea "**********"
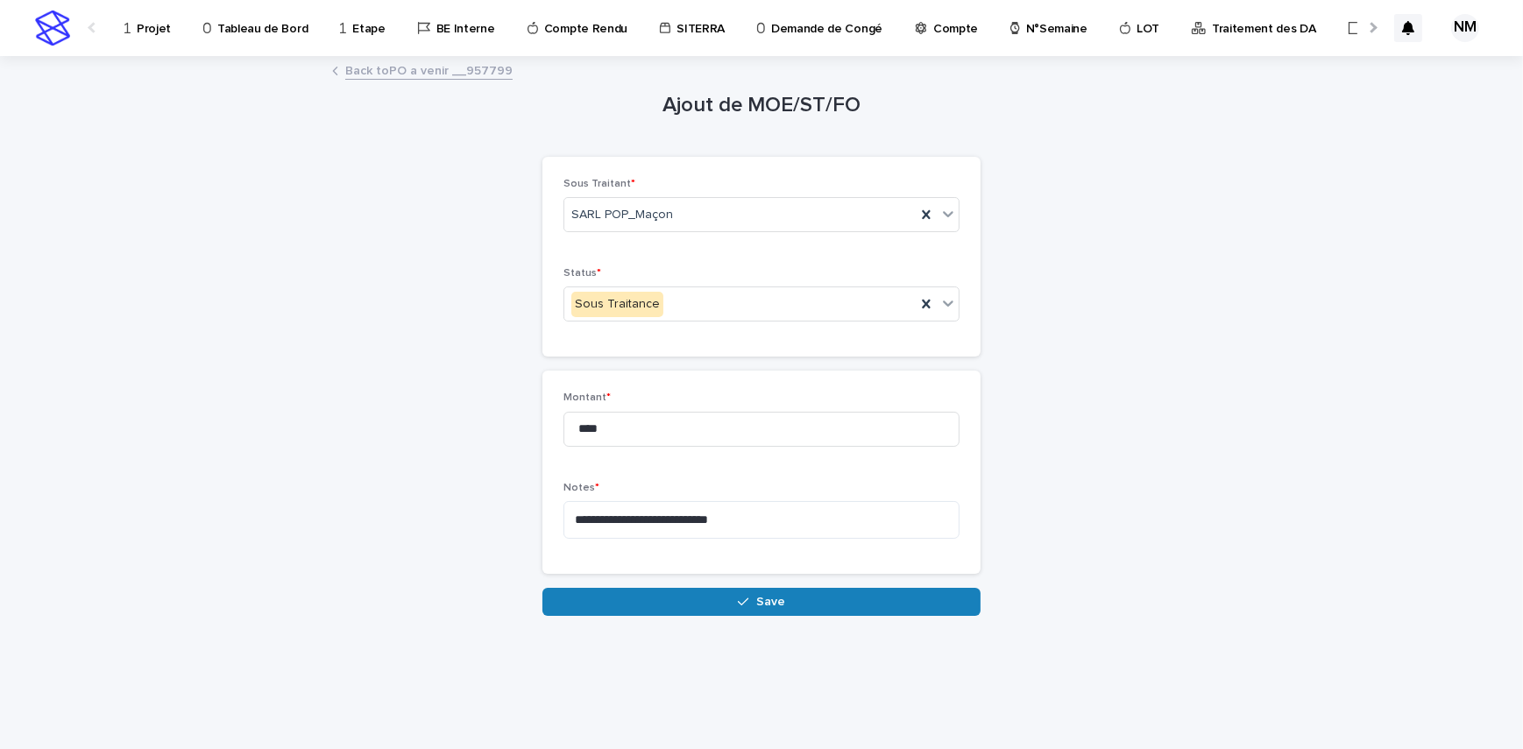
click at [673, 604] on button "Save" at bounding box center [761, 602] width 438 height 28
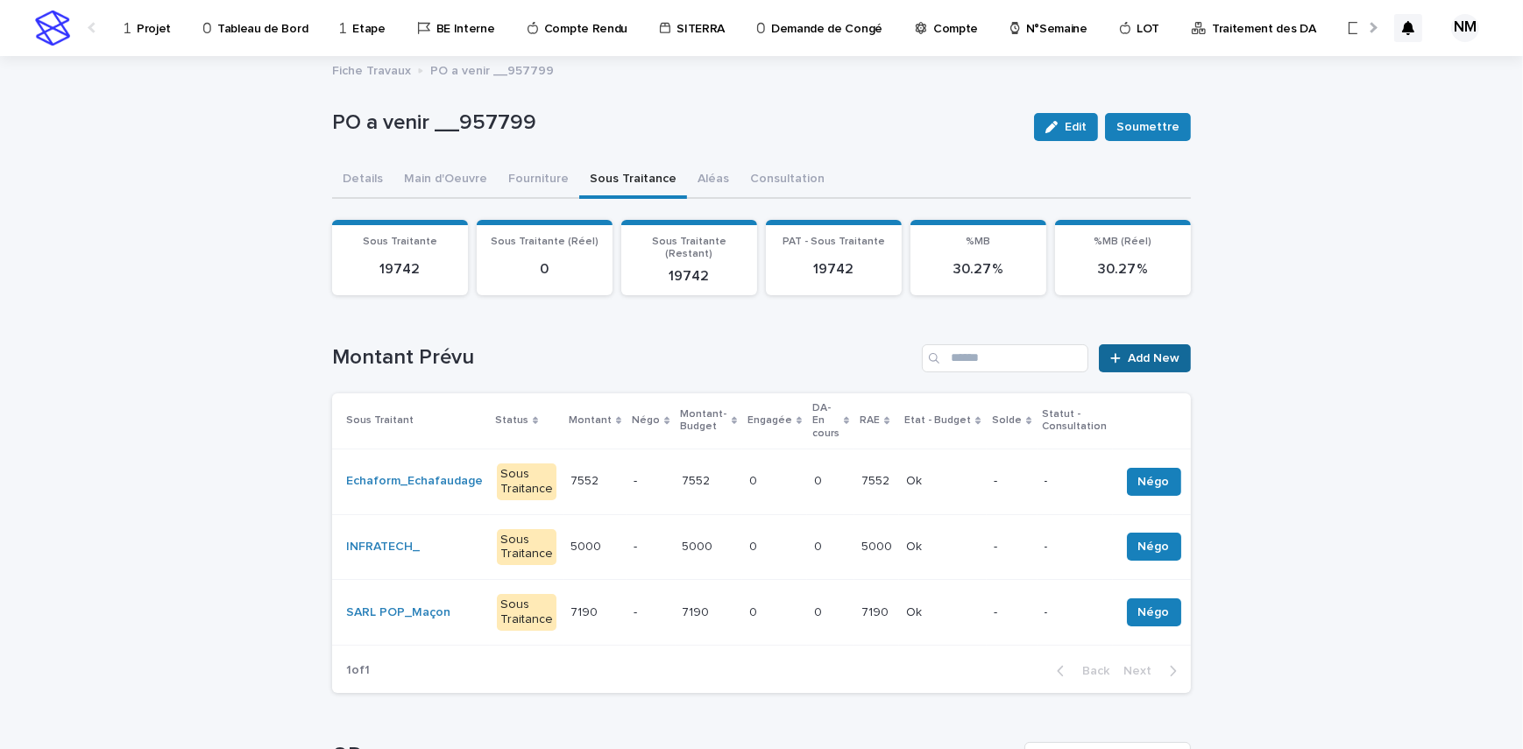
click at [1157, 352] on span "Add New" at bounding box center [1154, 358] width 52 height 12
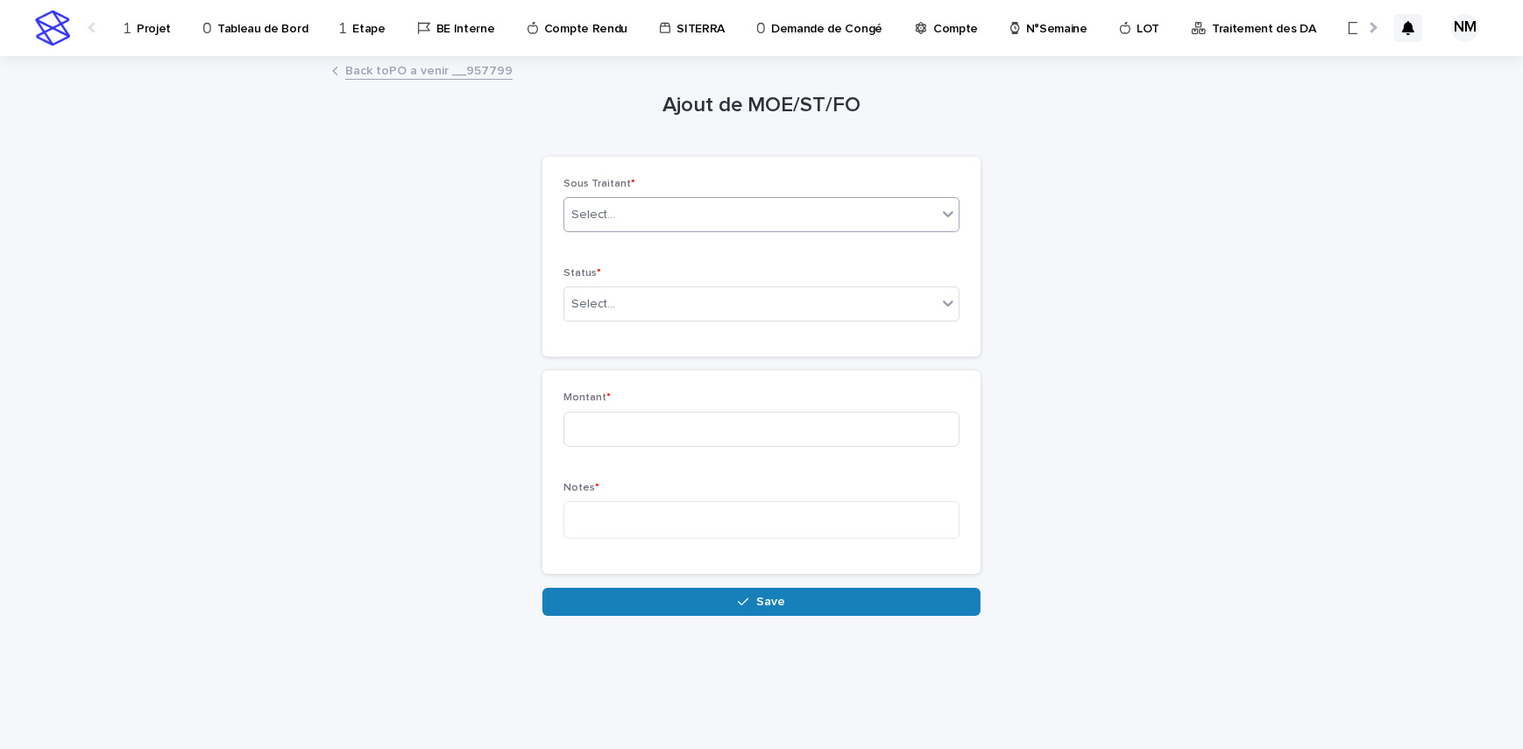
click at [661, 217] on div "Select..." at bounding box center [750, 215] width 372 height 29
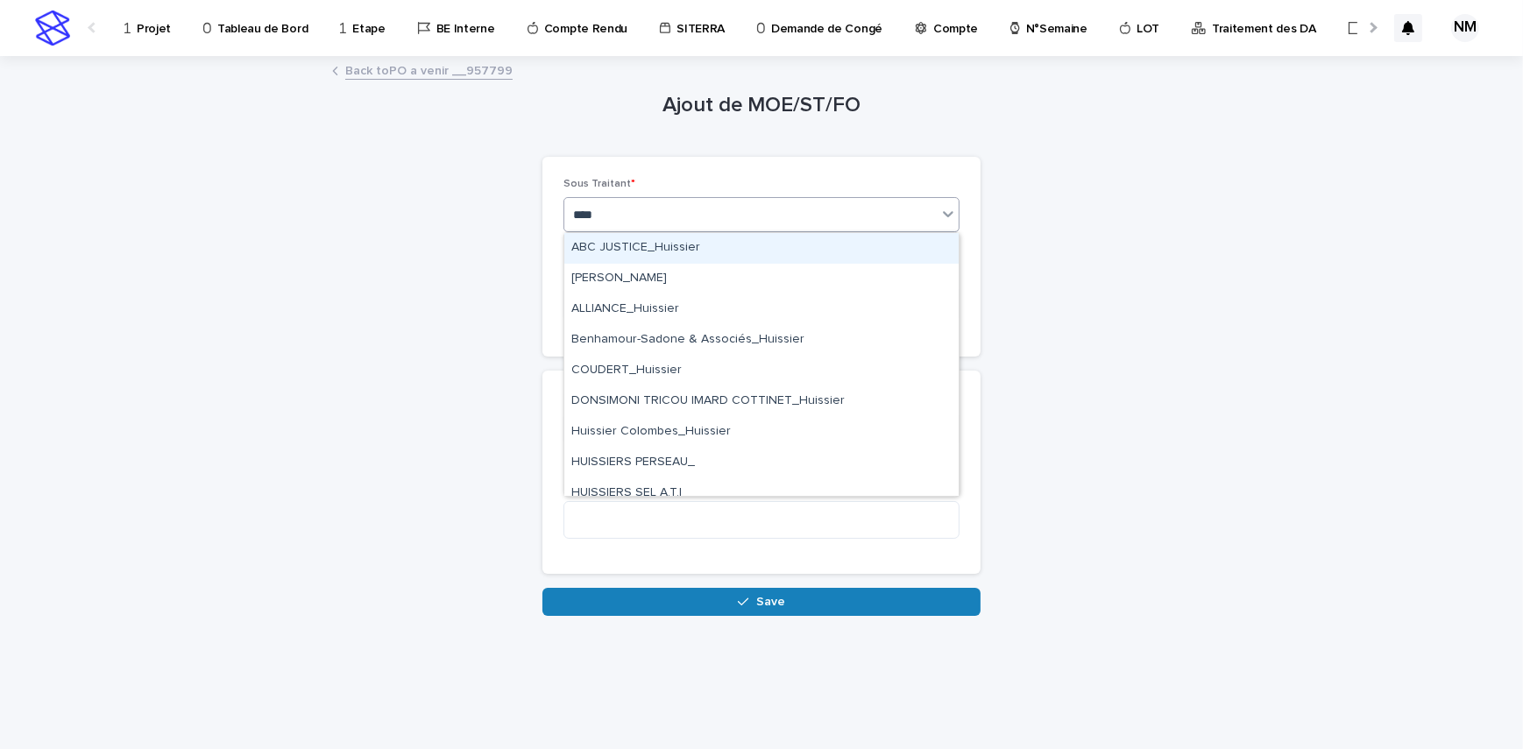
type input "*****"
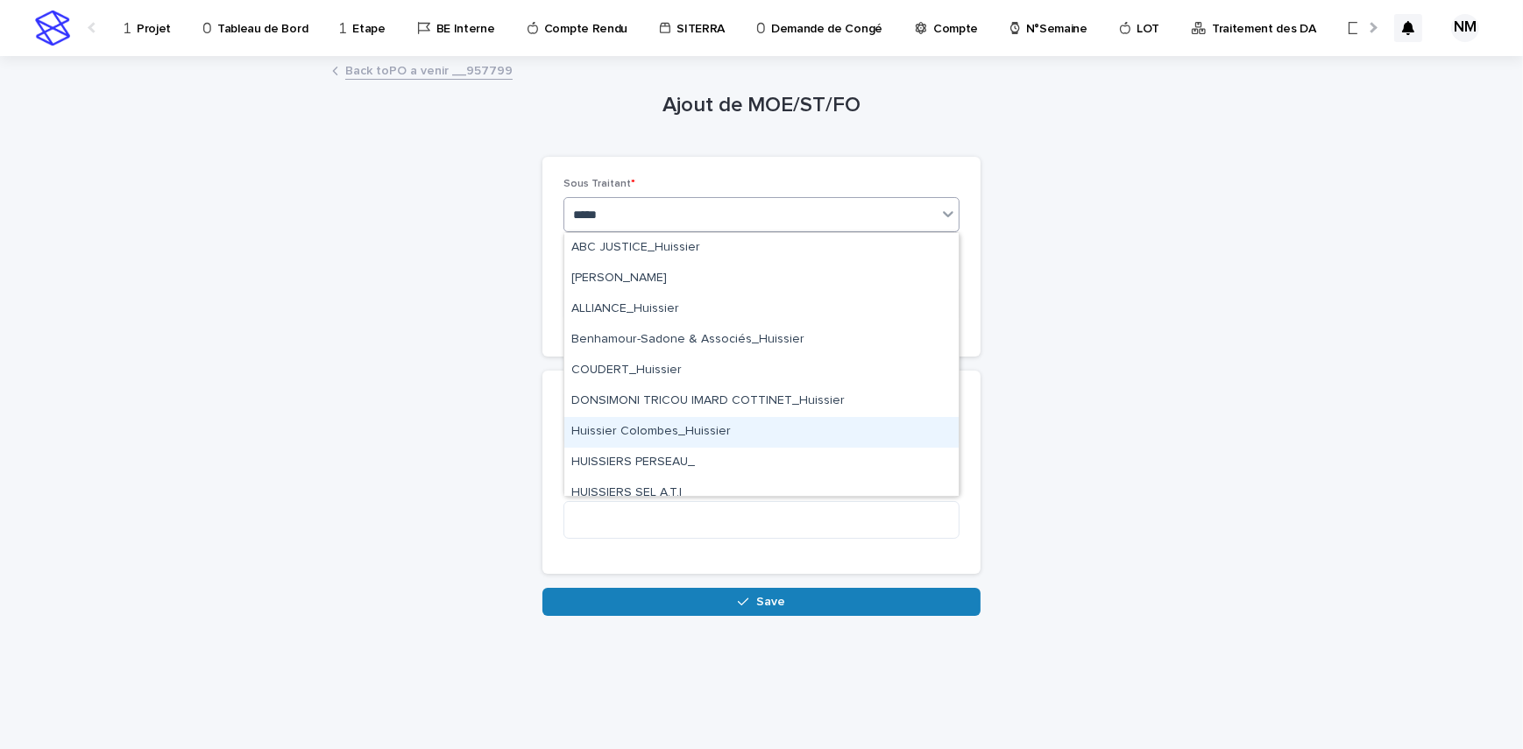
click at [693, 423] on div "Huissier Colombes_Huissier" at bounding box center [761, 432] width 394 height 31
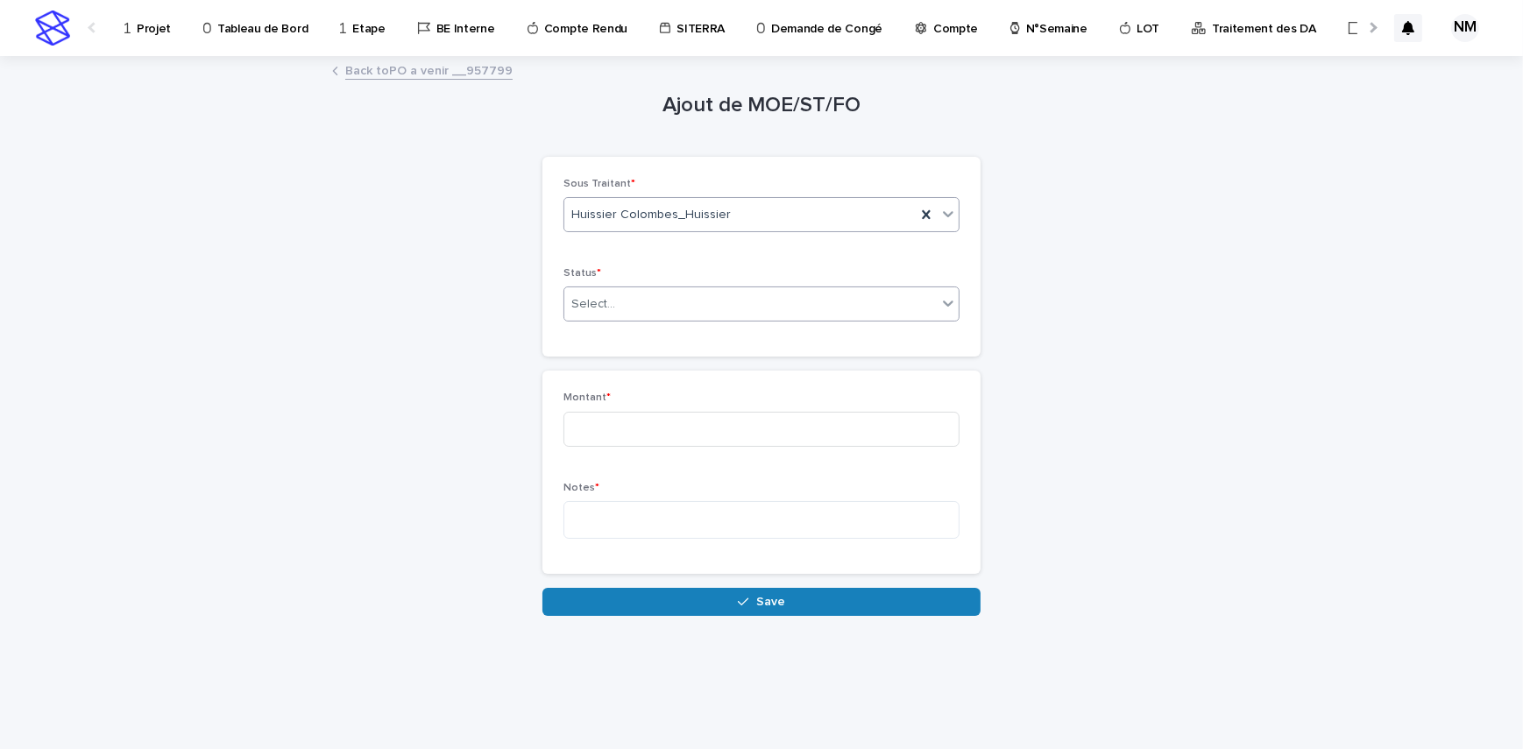
click at [642, 296] on div "Select..." at bounding box center [750, 304] width 372 height 29
click at [613, 372] on span "Sous Traitance" at bounding box center [617, 367] width 92 height 19
click at [617, 433] on input at bounding box center [761, 429] width 396 height 35
type input "***"
click at [666, 526] on textarea at bounding box center [761, 520] width 396 height 38
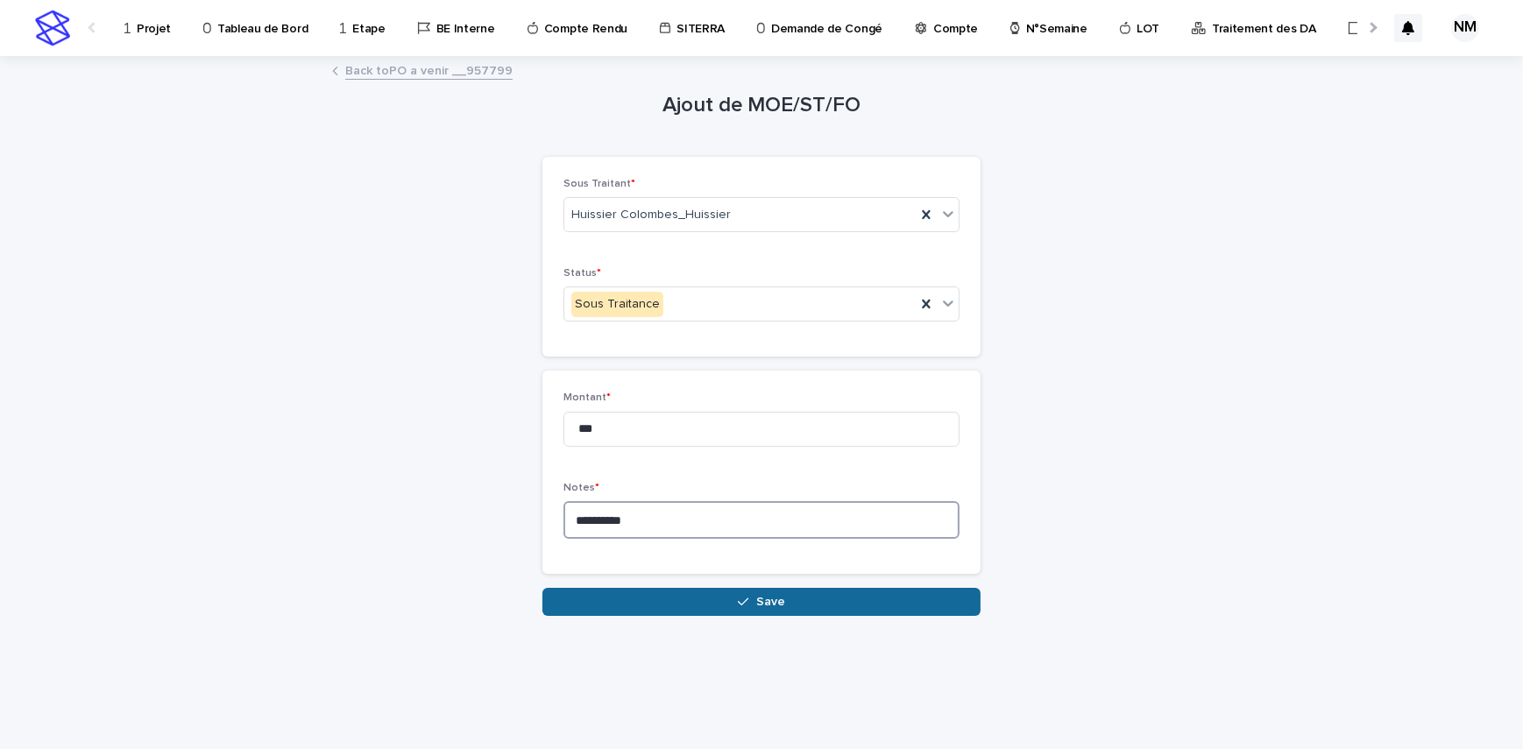
type textarea "*********"
click at [740, 607] on button "Save" at bounding box center [761, 602] width 438 height 28
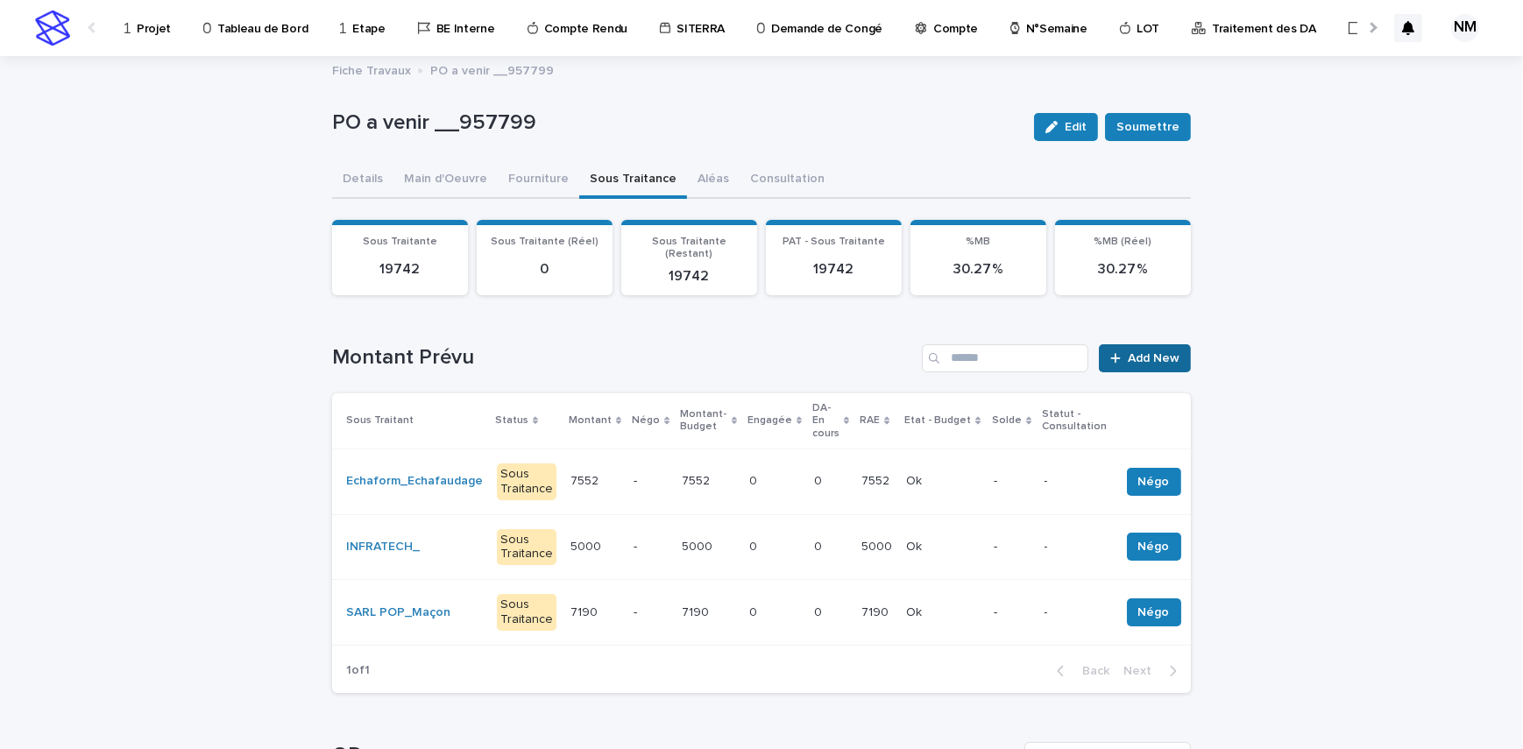
click at [1149, 352] on span "Add New" at bounding box center [1154, 358] width 52 height 12
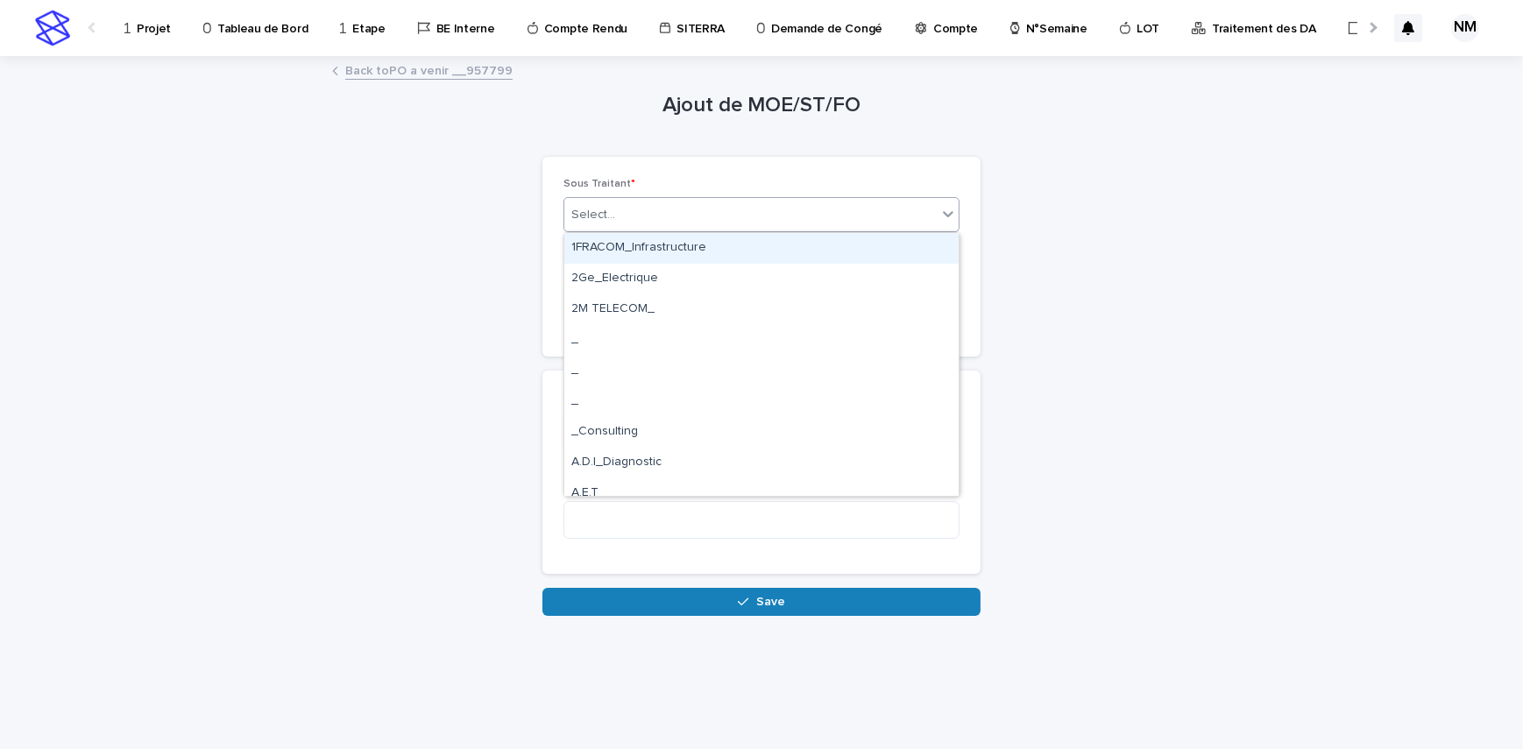
click at [797, 213] on div "Select..." at bounding box center [750, 215] width 372 height 29
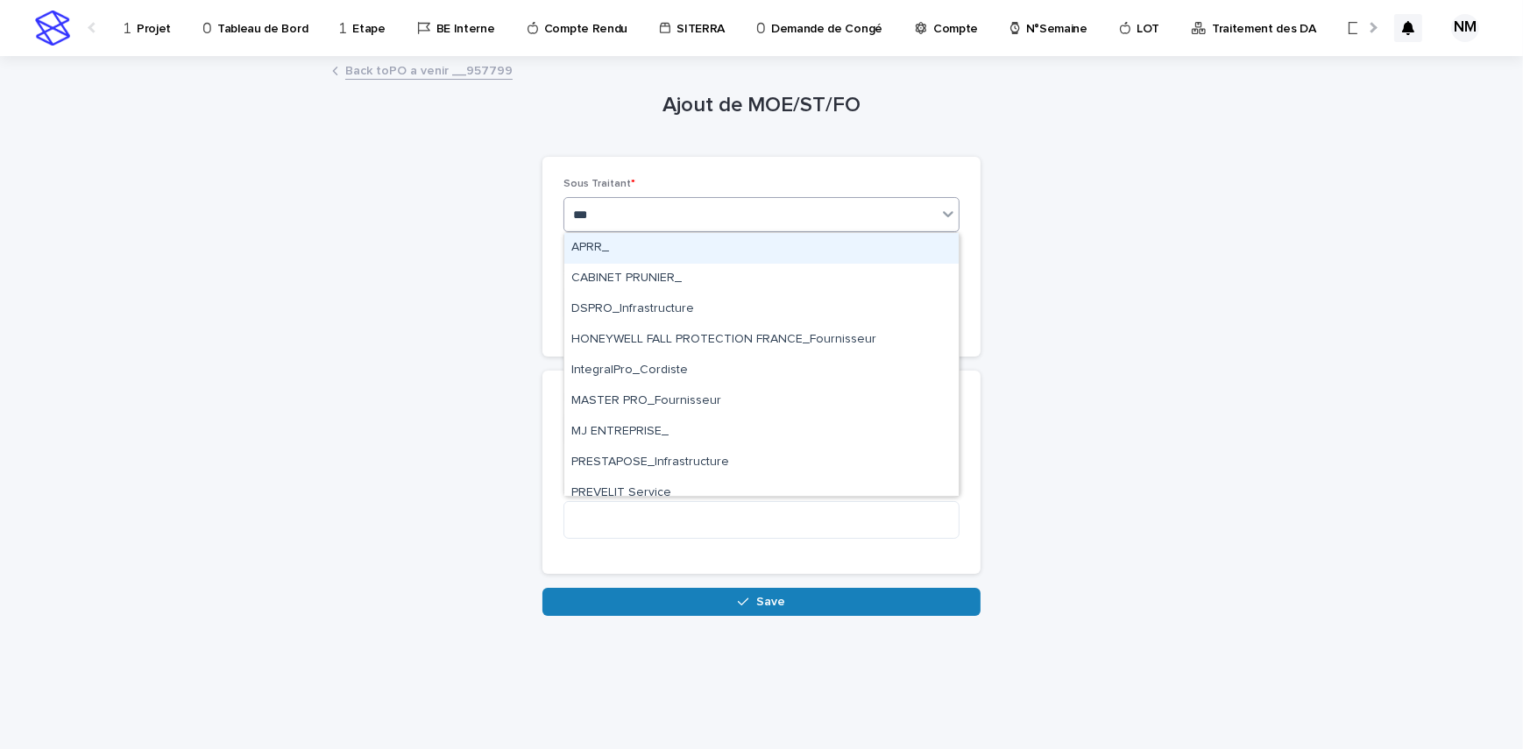
type input "****"
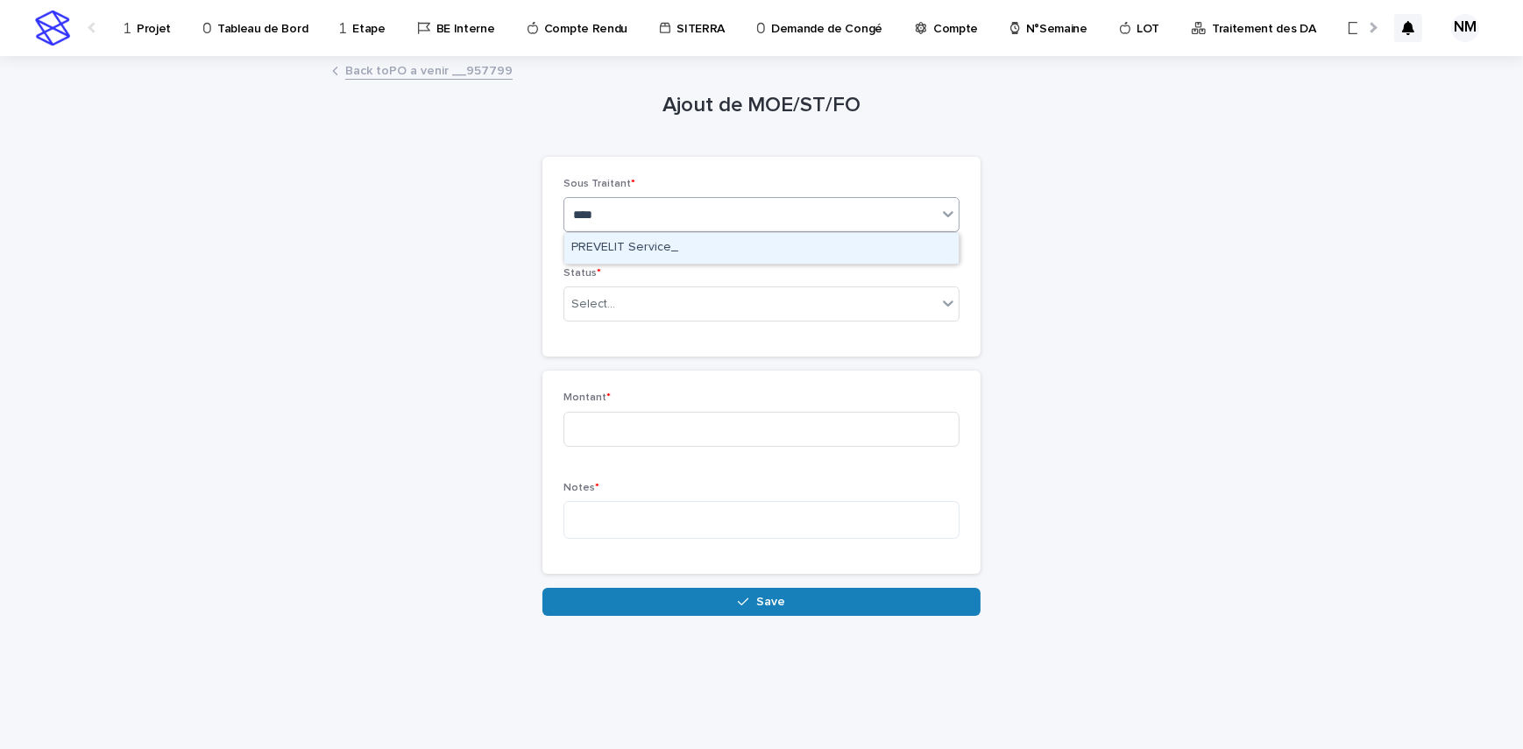
click at [769, 244] on div "PREVELIT Service_" at bounding box center [761, 248] width 394 height 31
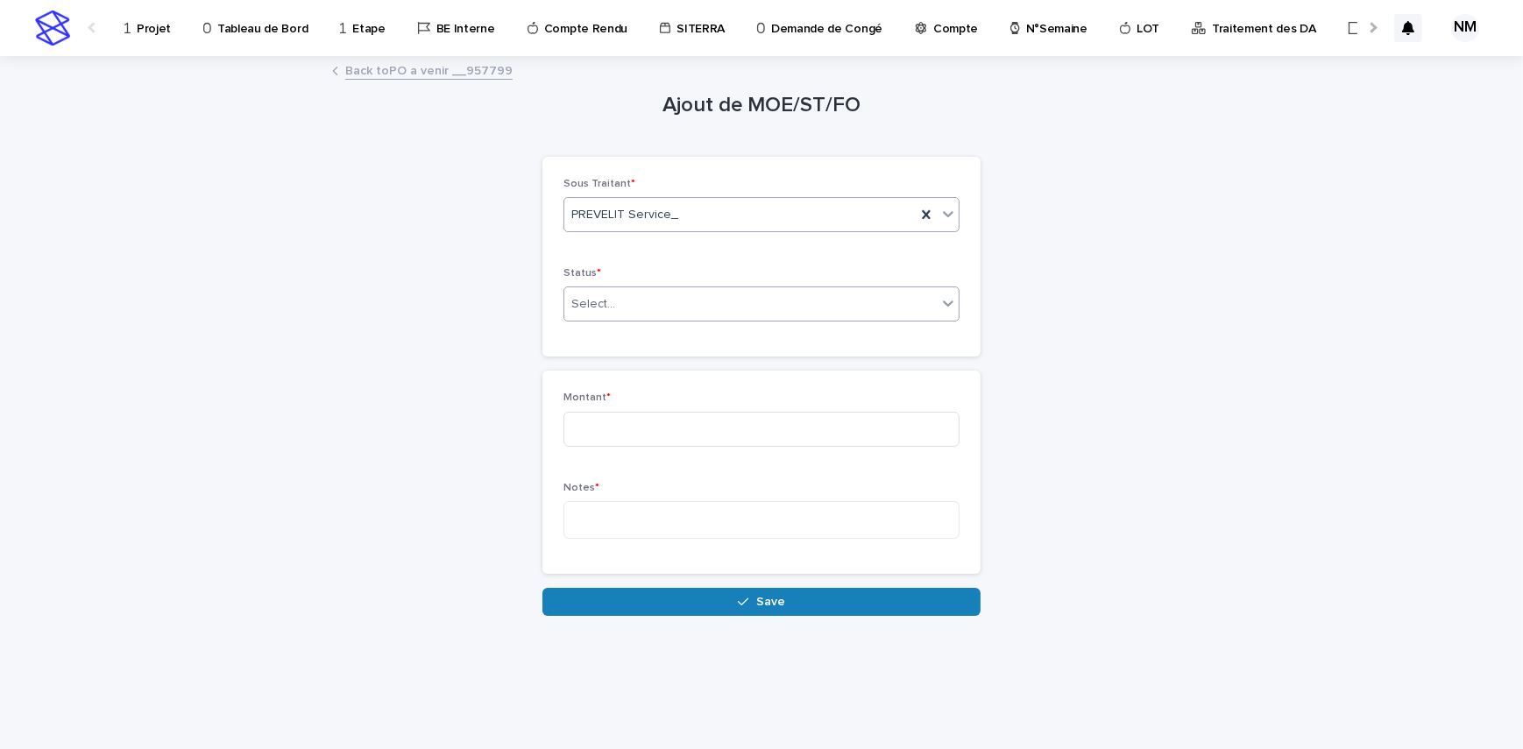
click at [740, 298] on div "Select..." at bounding box center [750, 304] width 372 height 29
click at [635, 368] on span "Sous Traitance" at bounding box center [617, 367] width 92 height 19
click at [641, 427] on input at bounding box center [761, 429] width 396 height 35
type input "***"
click at [612, 521] on textarea at bounding box center [761, 520] width 396 height 38
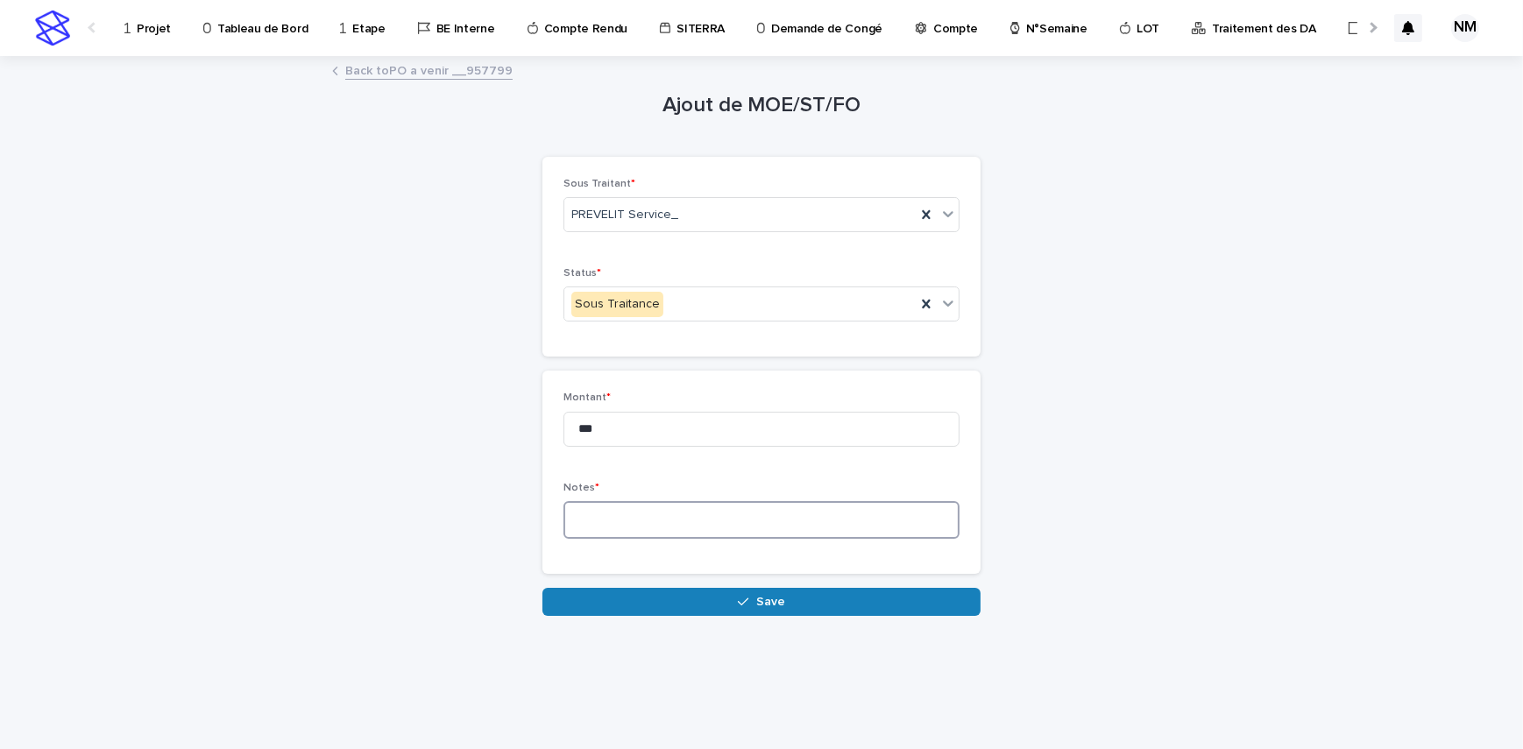
type textarea "*"
type textarea "**"
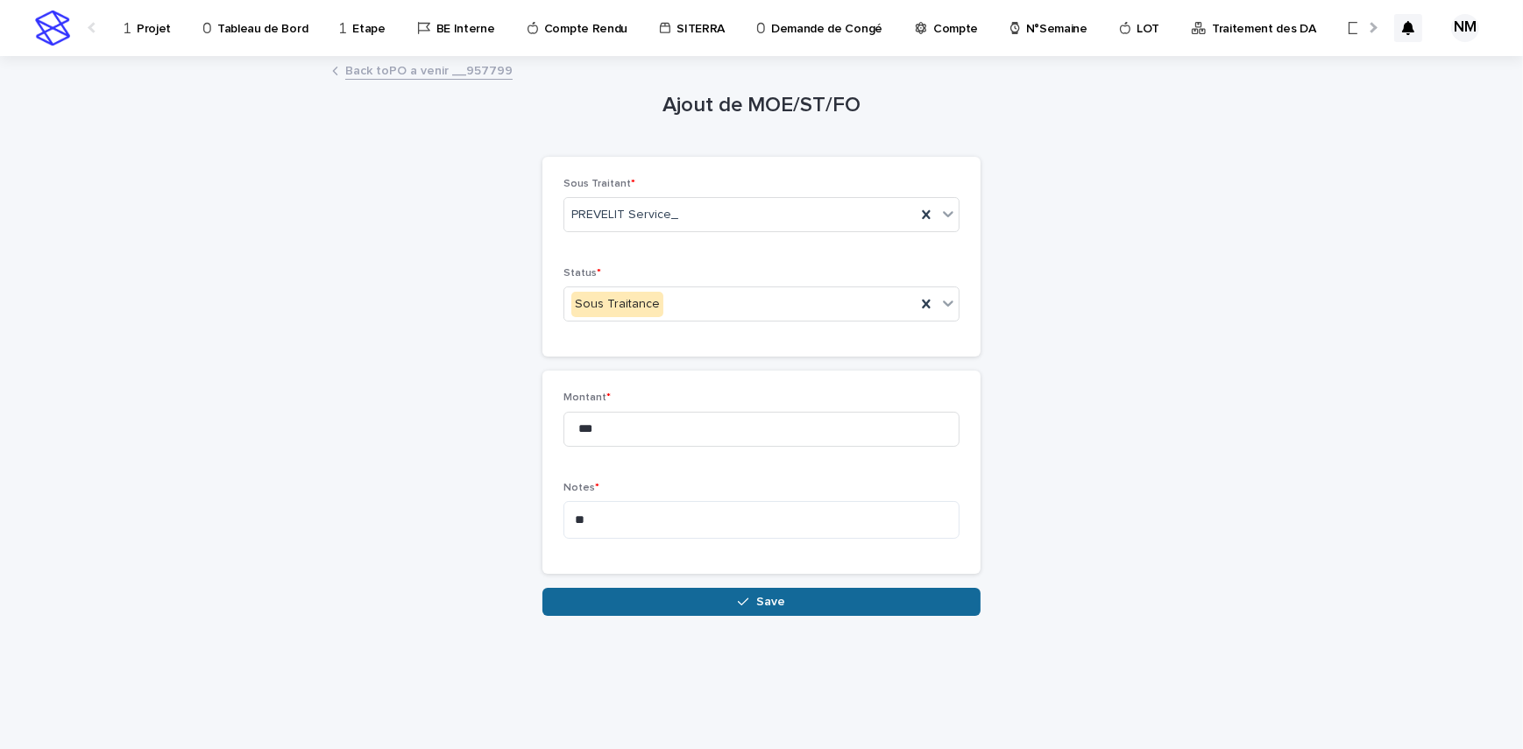
click at [840, 592] on button "Save" at bounding box center [761, 602] width 438 height 28
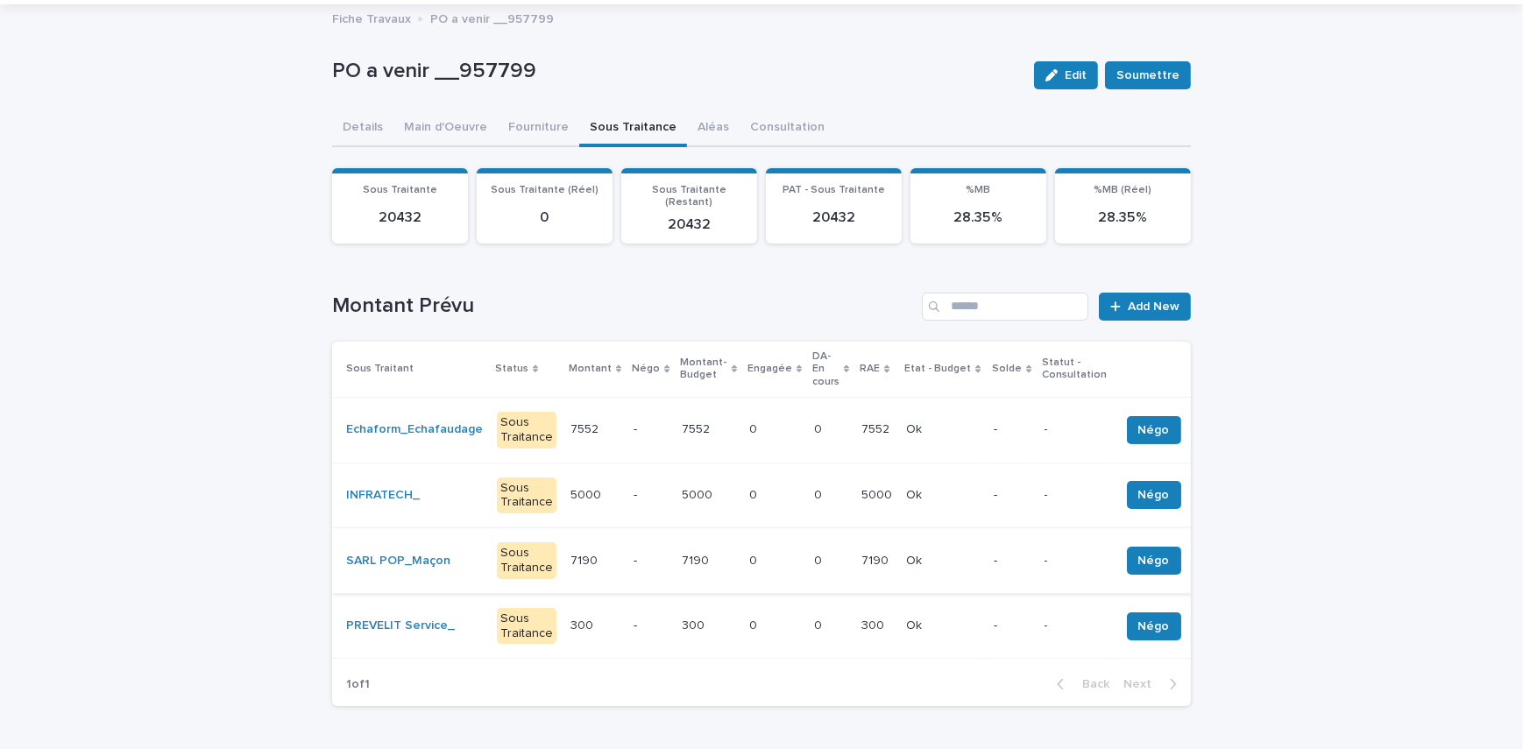
scroll to position [79, 0]
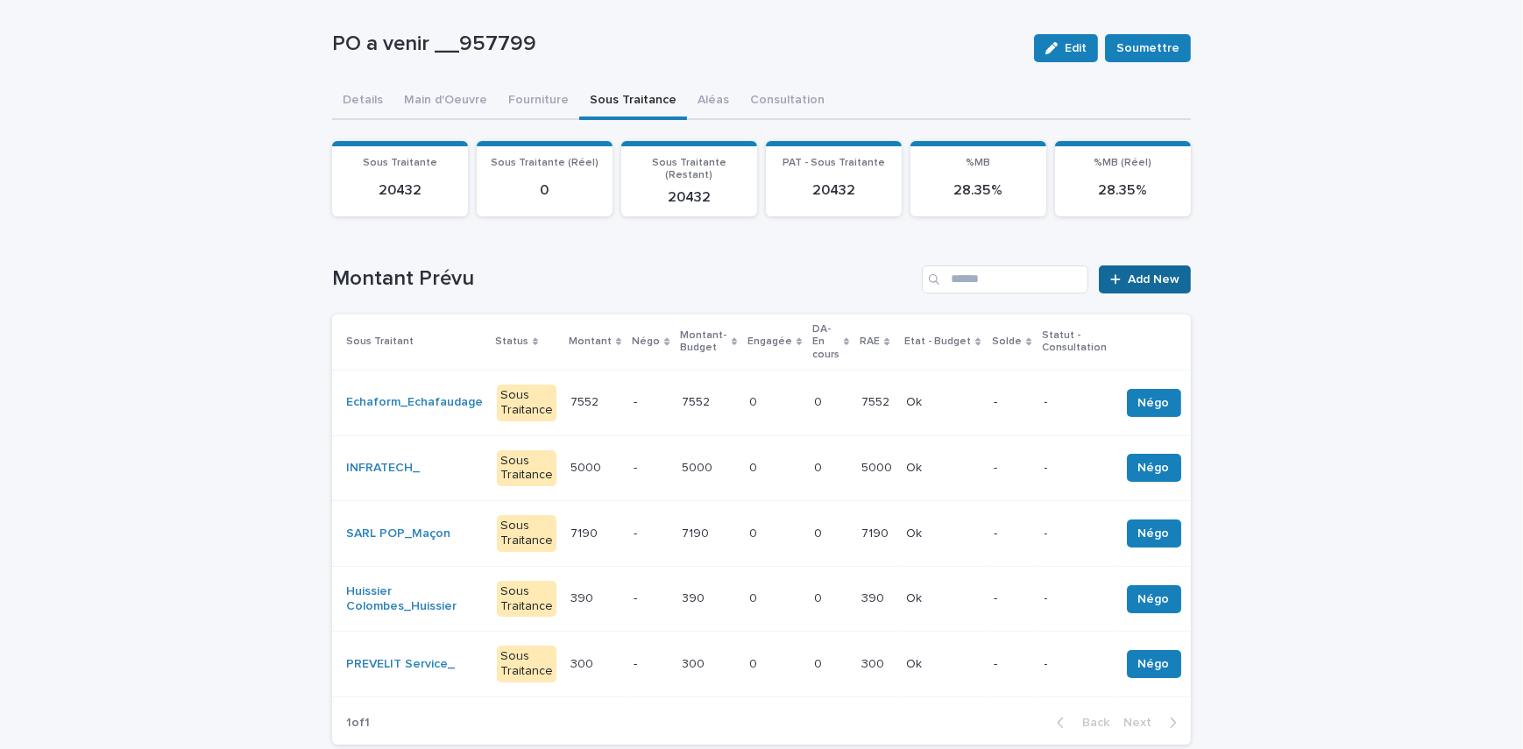
click at [1156, 273] on span "Add New" at bounding box center [1154, 279] width 52 height 12
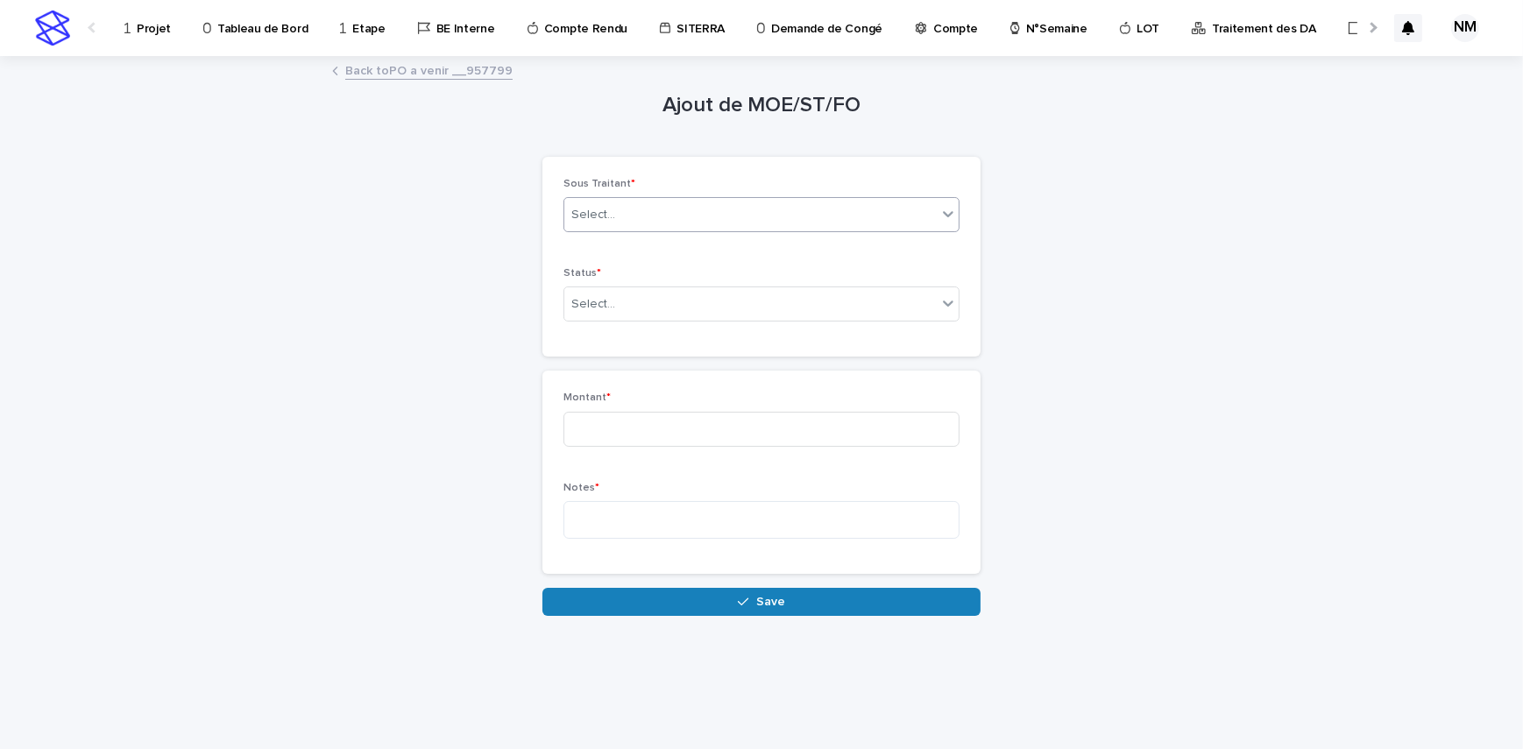
click at [658, 219] on div "Select..." at bounding box center [750, 215] width 372 height 29
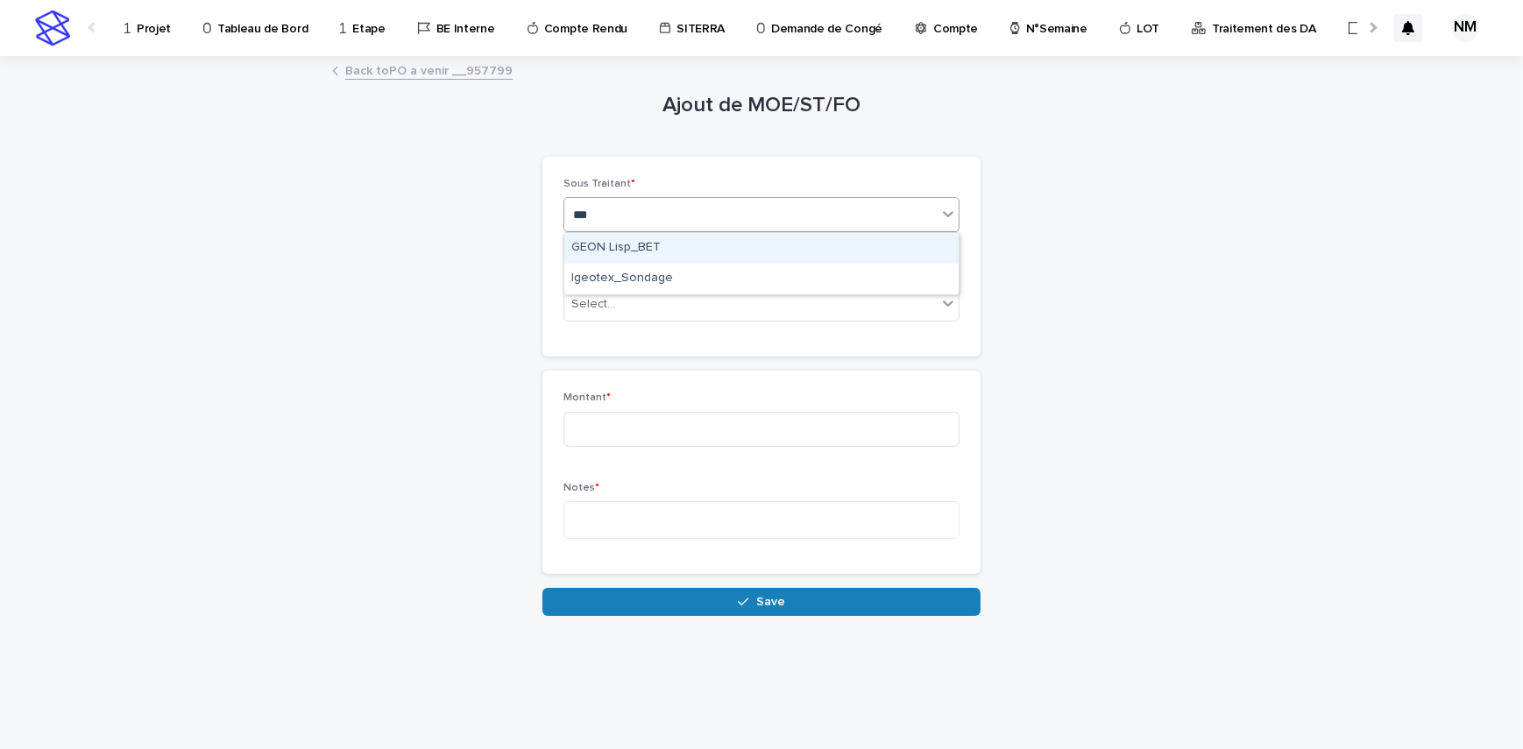
type input "****"
click at [676, 244] on div "GEON Lisp_BET" at bounding box center [761, 248] width 394 height 31
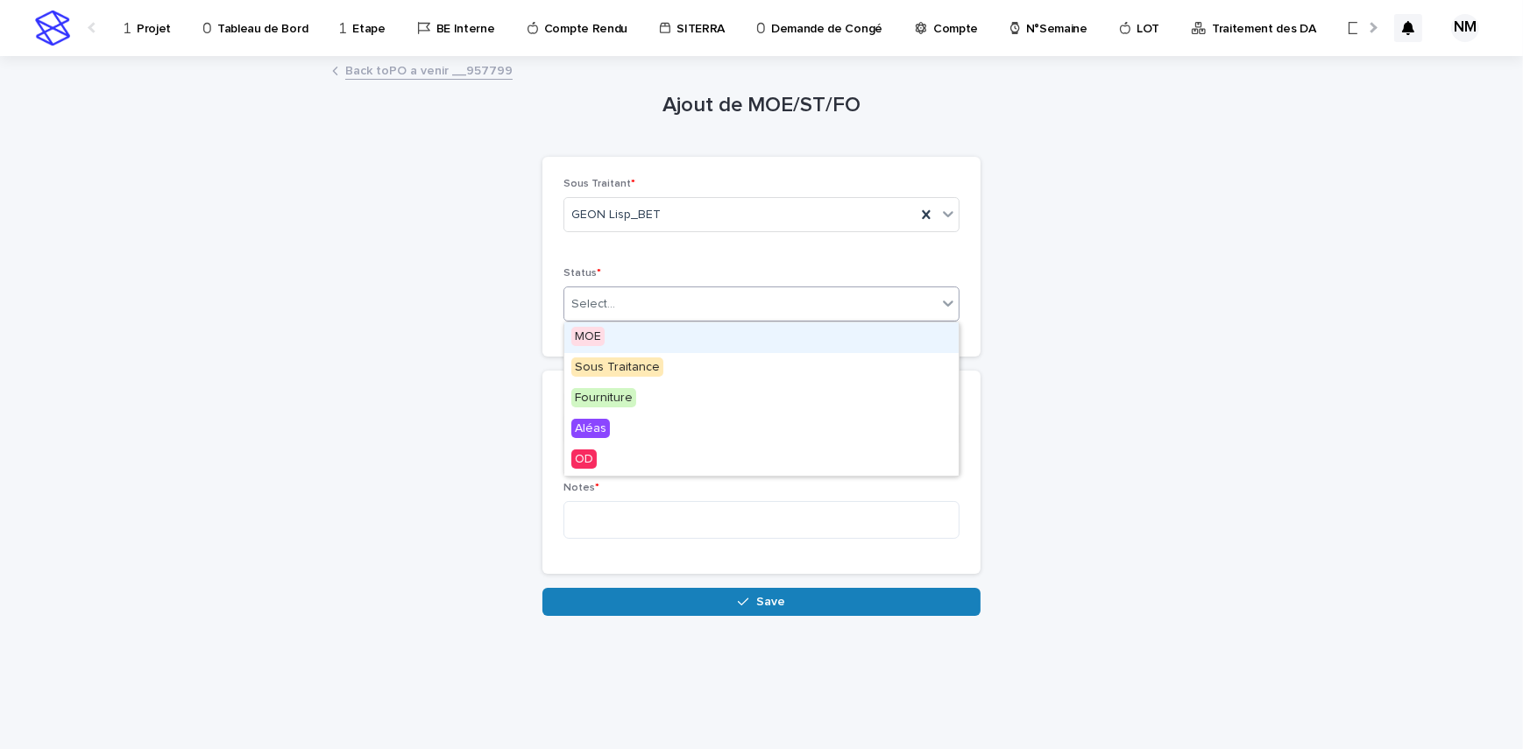
click at [660, 294] on div "Select..." at bounding box center [750, 304] width 372 height 29
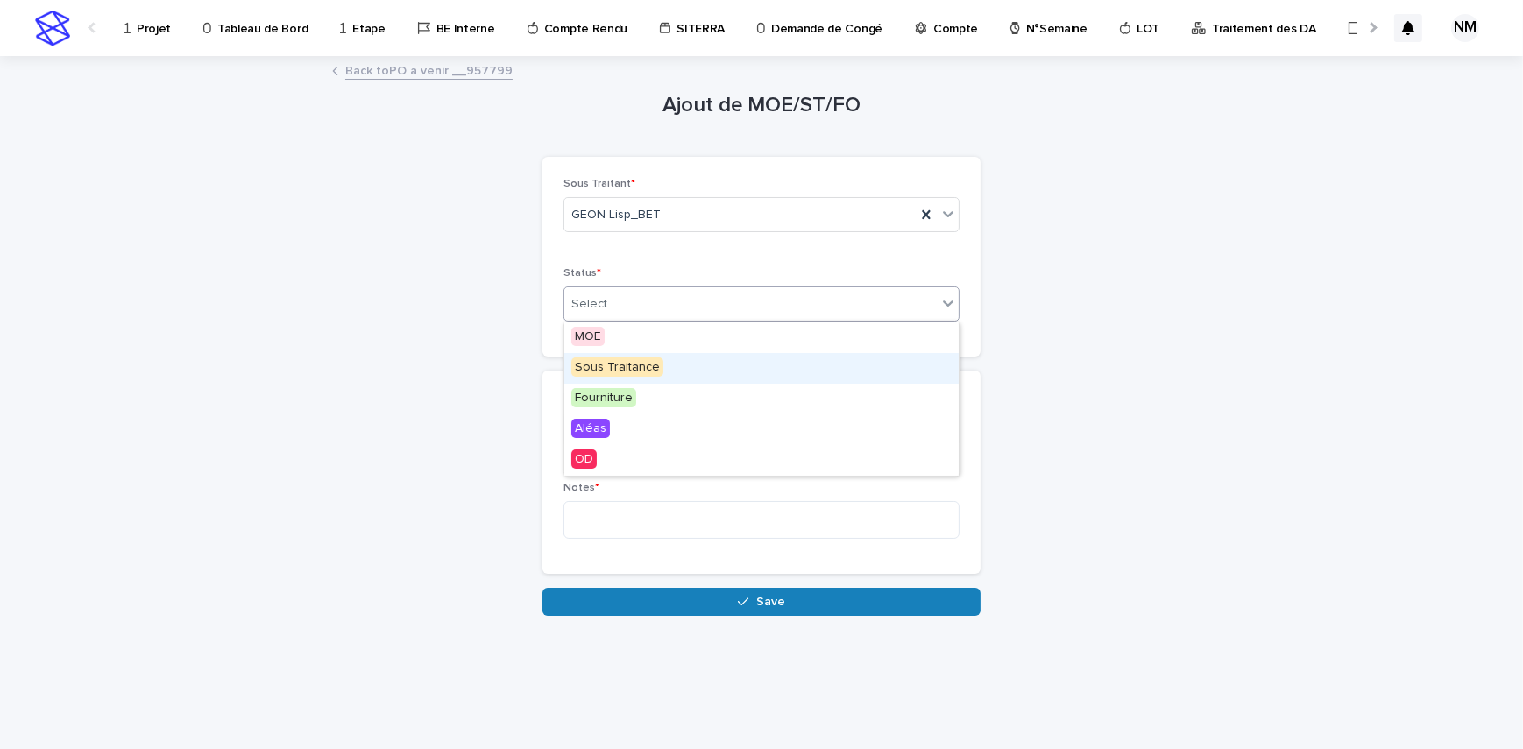
click at [648, 357] on div "Sous Traitance" at bounding box center [761, 368] width 394 height 31
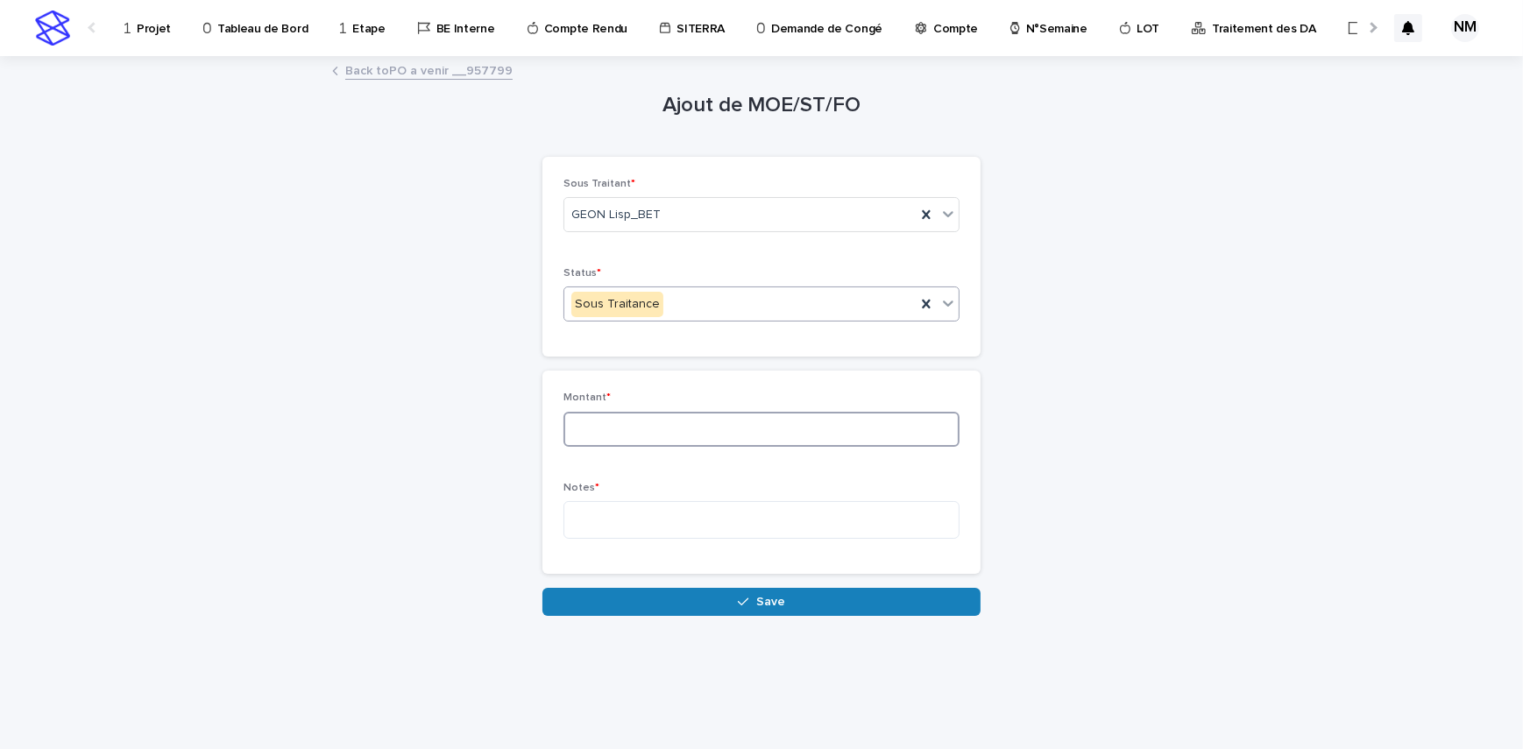
click at [644, 438] on input at bounding box center [761, 429] width 396 height 35
type input "***"
click at [648, 518] on textarea at bounding box center [761, 520] width 396 height 38
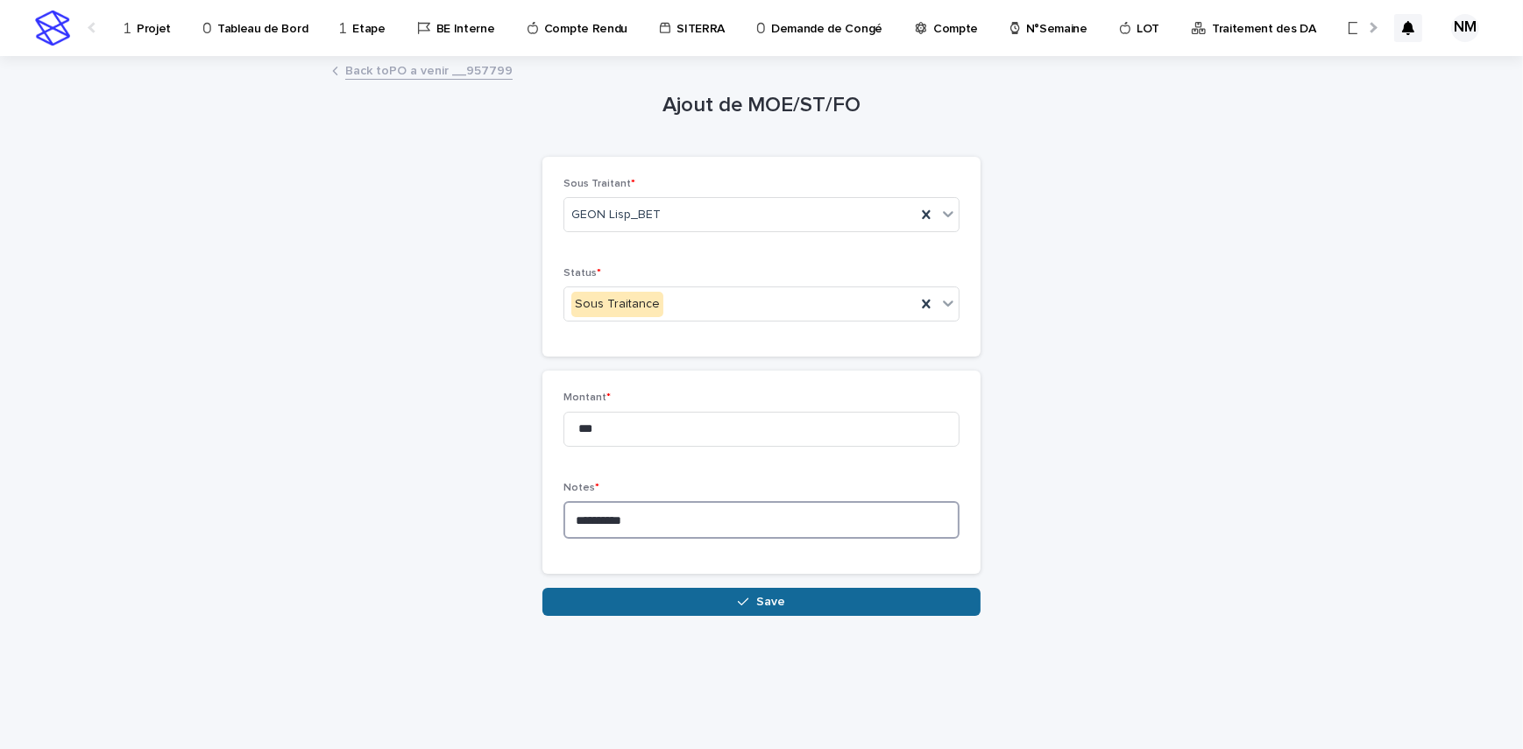
type textarea "*********"
click at [727, 597] on button "Save" at bounding box center [761, 602] width 438 height 28
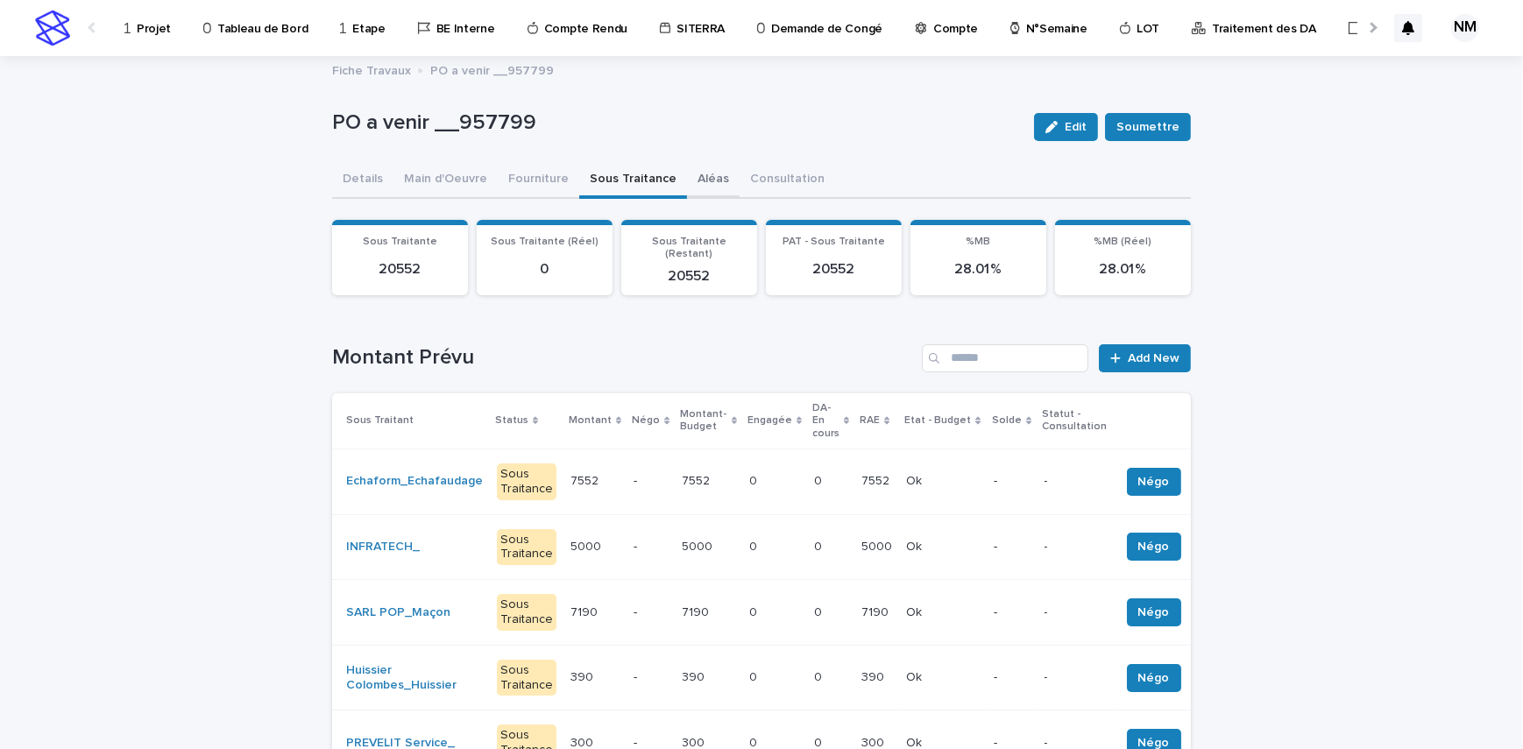
click at [687, 166] on button "Aléas" at bounding box center [713, 180] width 53 height 37
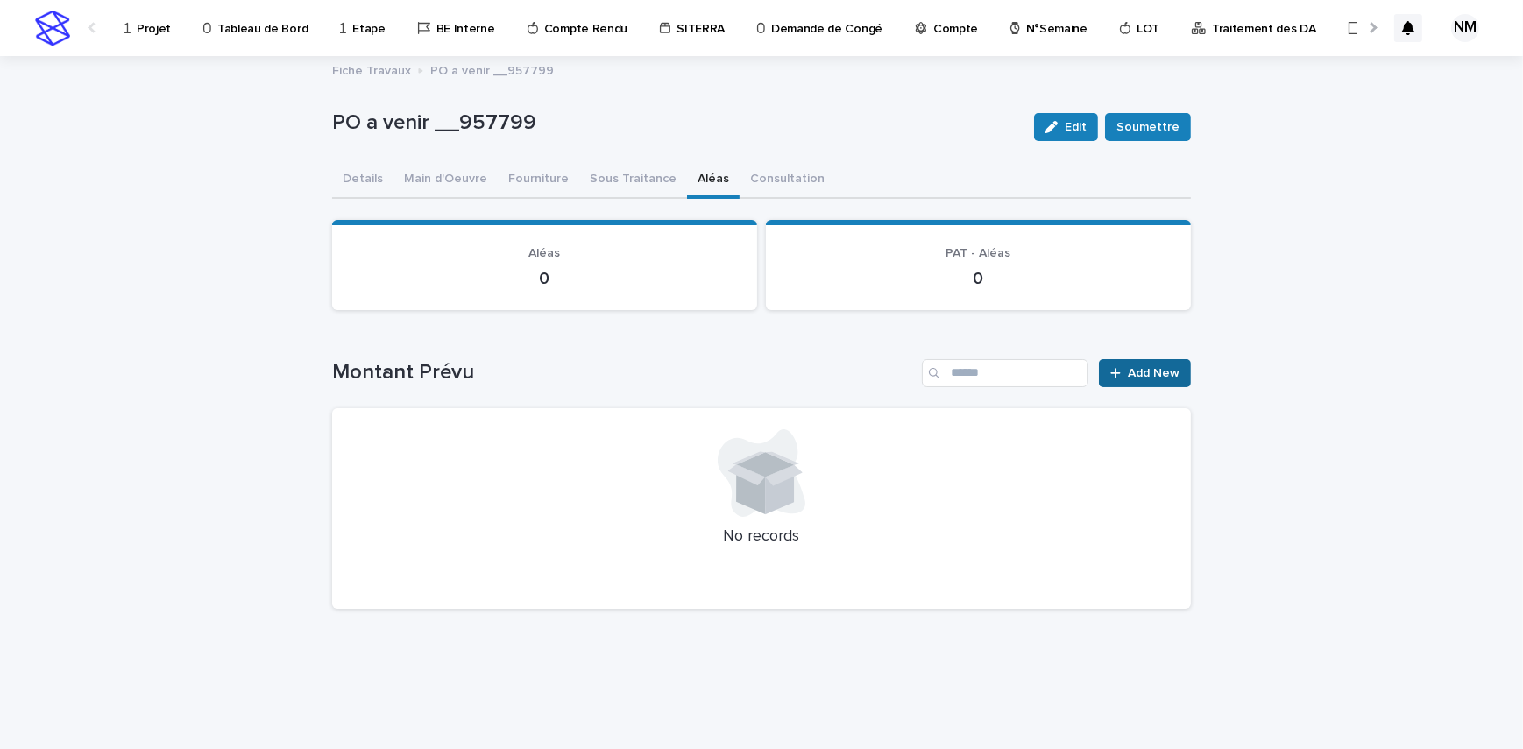
click at [1169, 359] on link "Add New" at bounding box center [1145, 373] width 92 height 28
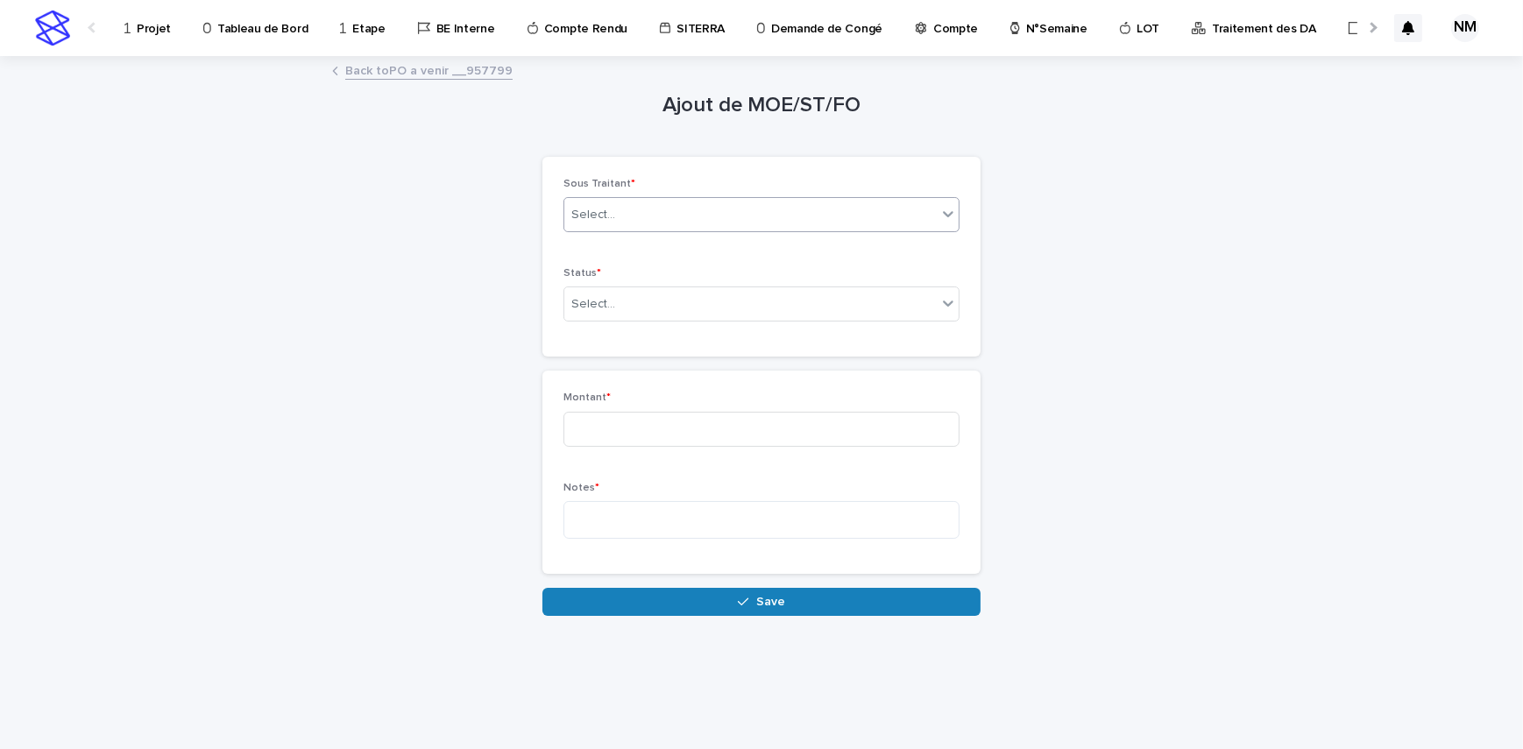
click at [641, 216] on div "Select..." at bounding box center [750, 215] width 372 height 29
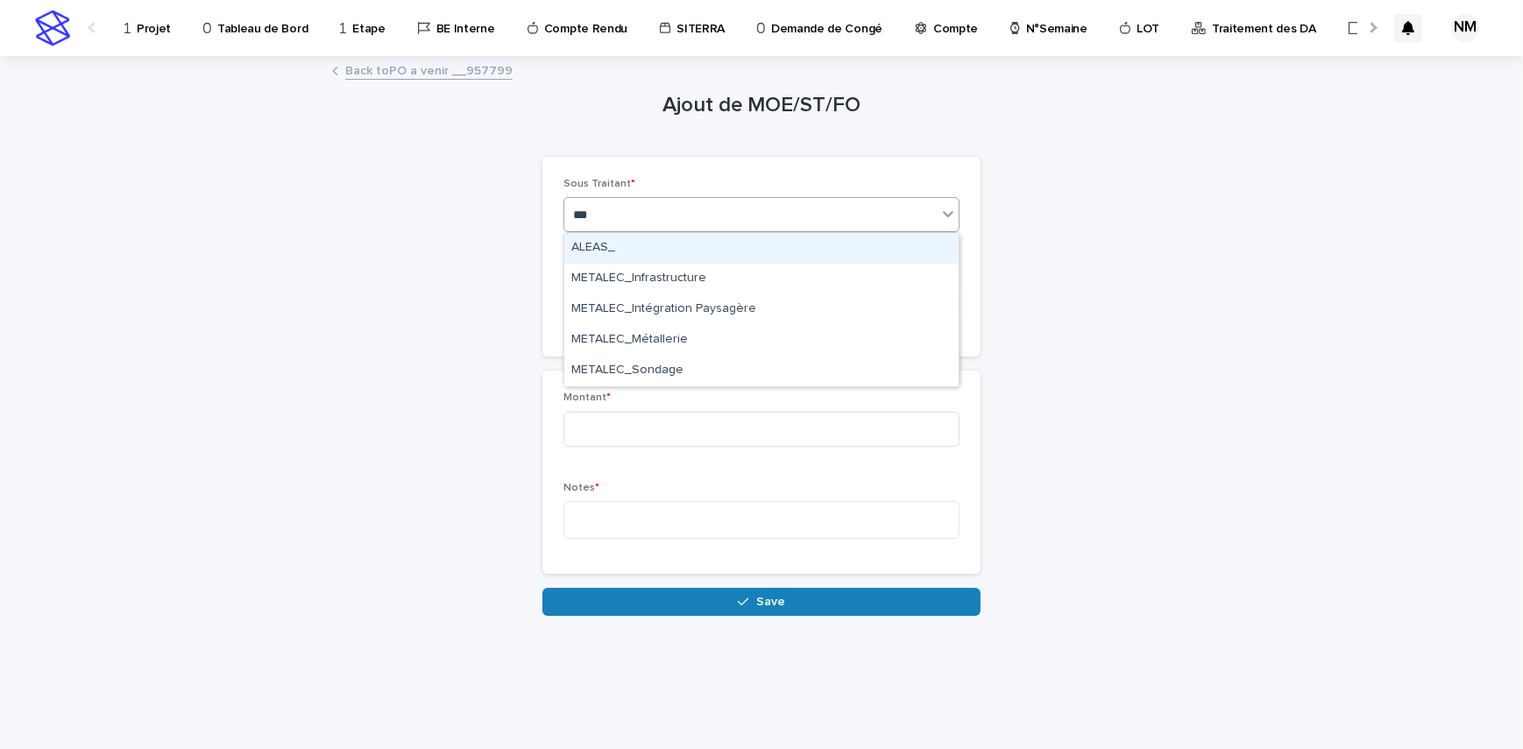
type input "****"
click at [659, 240] on div "ALEAS_" at bounding box center [761, 248] width 394 height 31
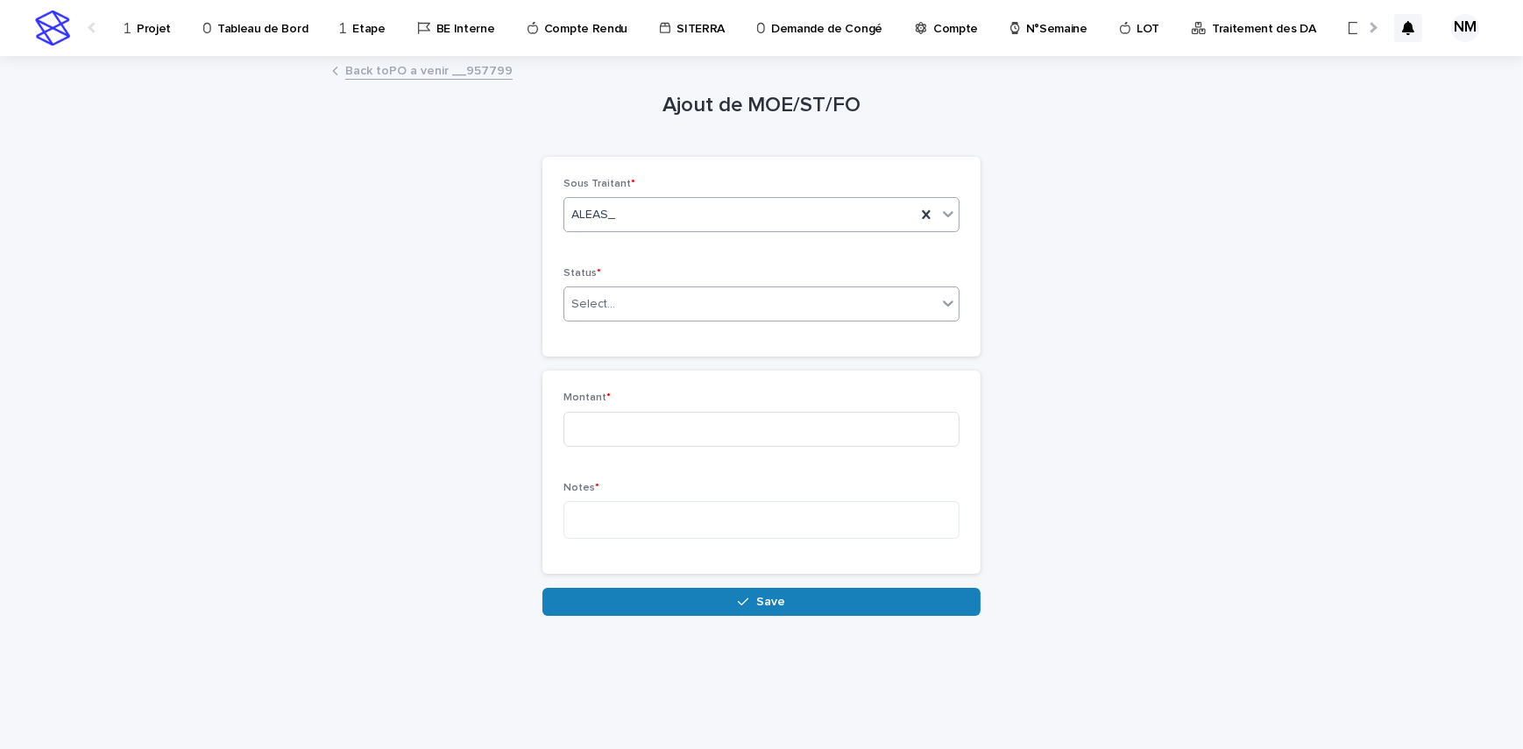
click at [632, 291] on div "Select..." at bounding box center [750, 304] width 372 height 29
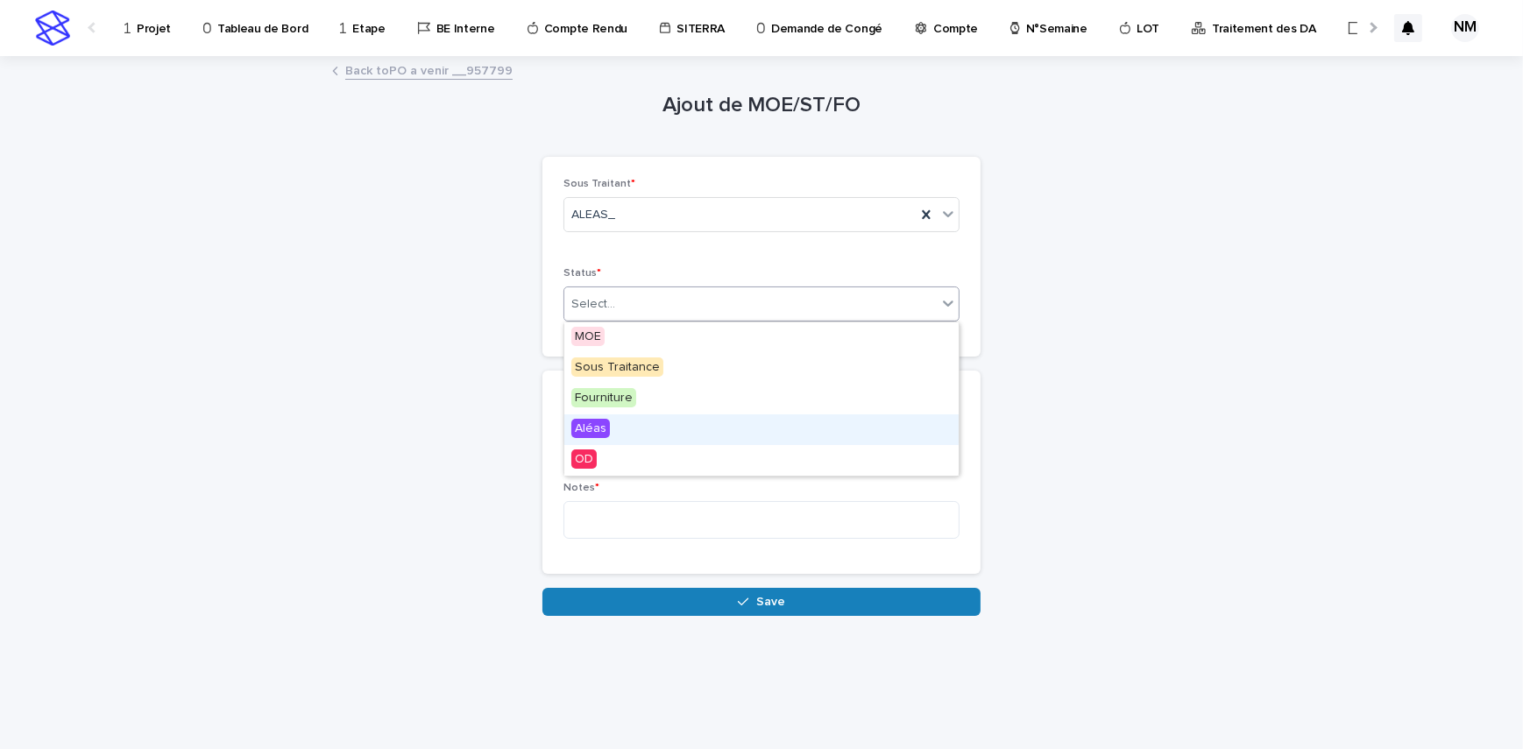
click at [621, 427] on div "Aléas" at bounding box center [761, 429] width 394 height 31
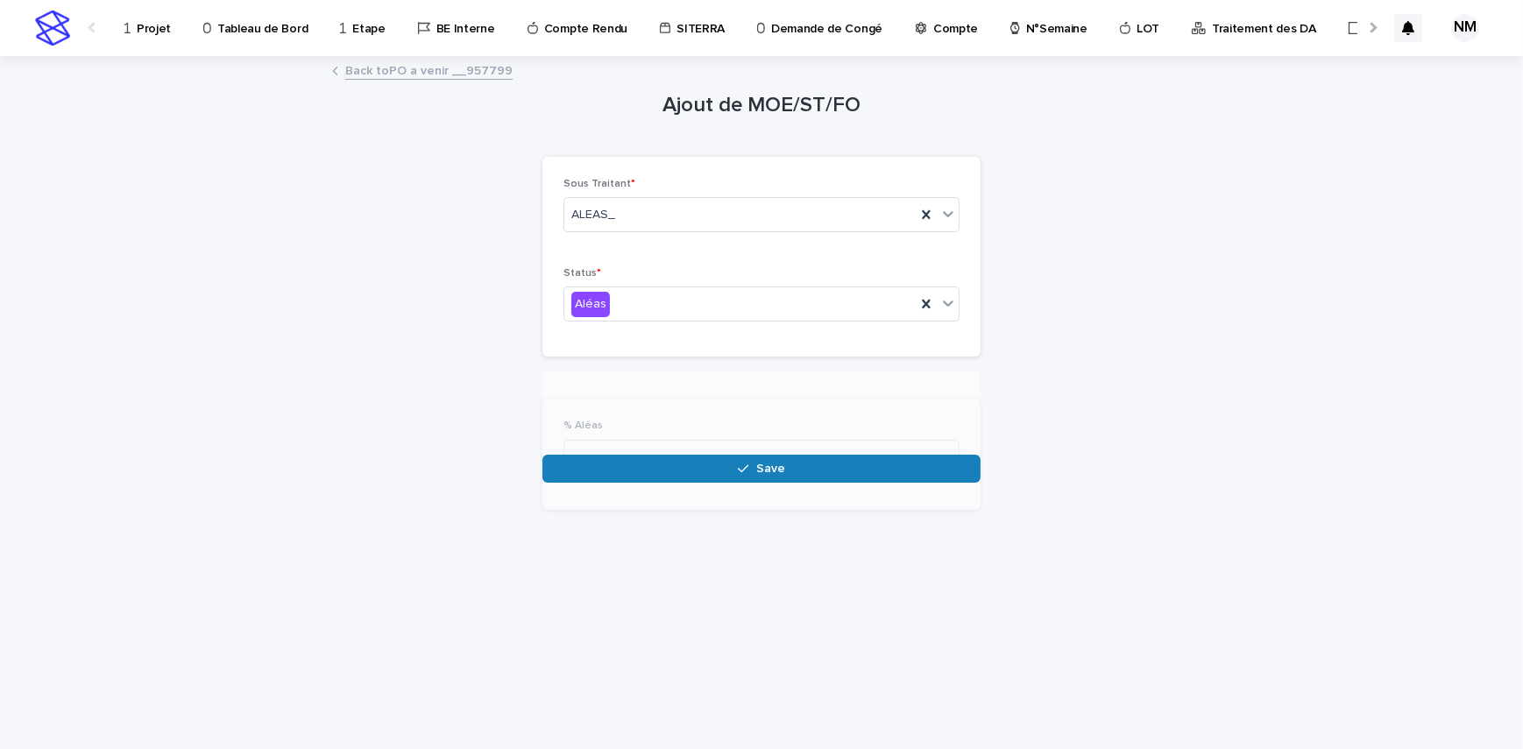
click at [605, 502] on div "Loading... Saving… Loading... Saving… Ajout de MOE/ST/FO Loading... Saving… Loa…" at bounding box center [761, 382] width 876 height 648
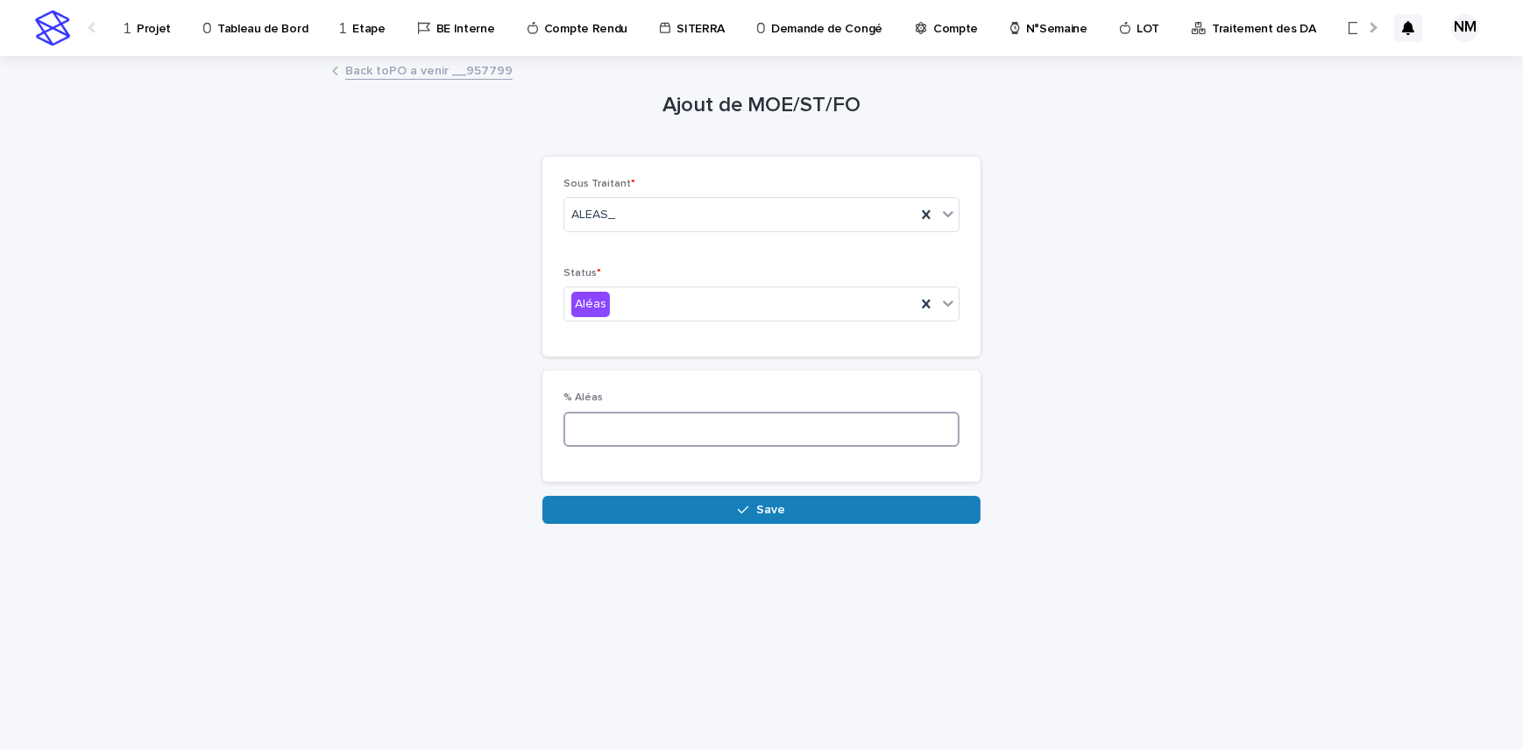
click at [649, 431] on input at bounding box center [761, 429] width 396 height 35
type input "*"
click at [710, 500] on button "Save" at bounding box center [761, 510] width 438 height 28
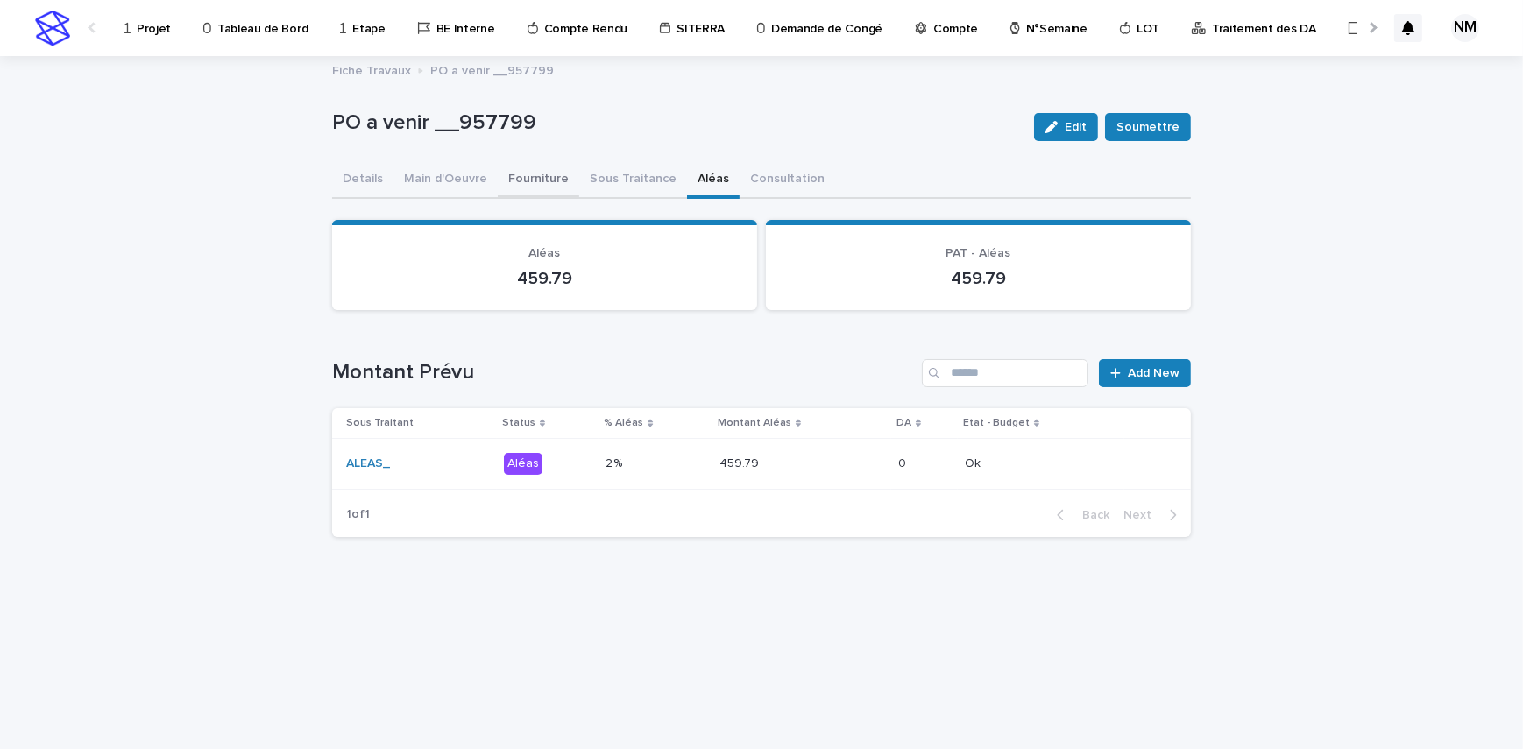
click at [562, 178] on button "Fourniture" at bounding box center [538, 180] width 81 height 37
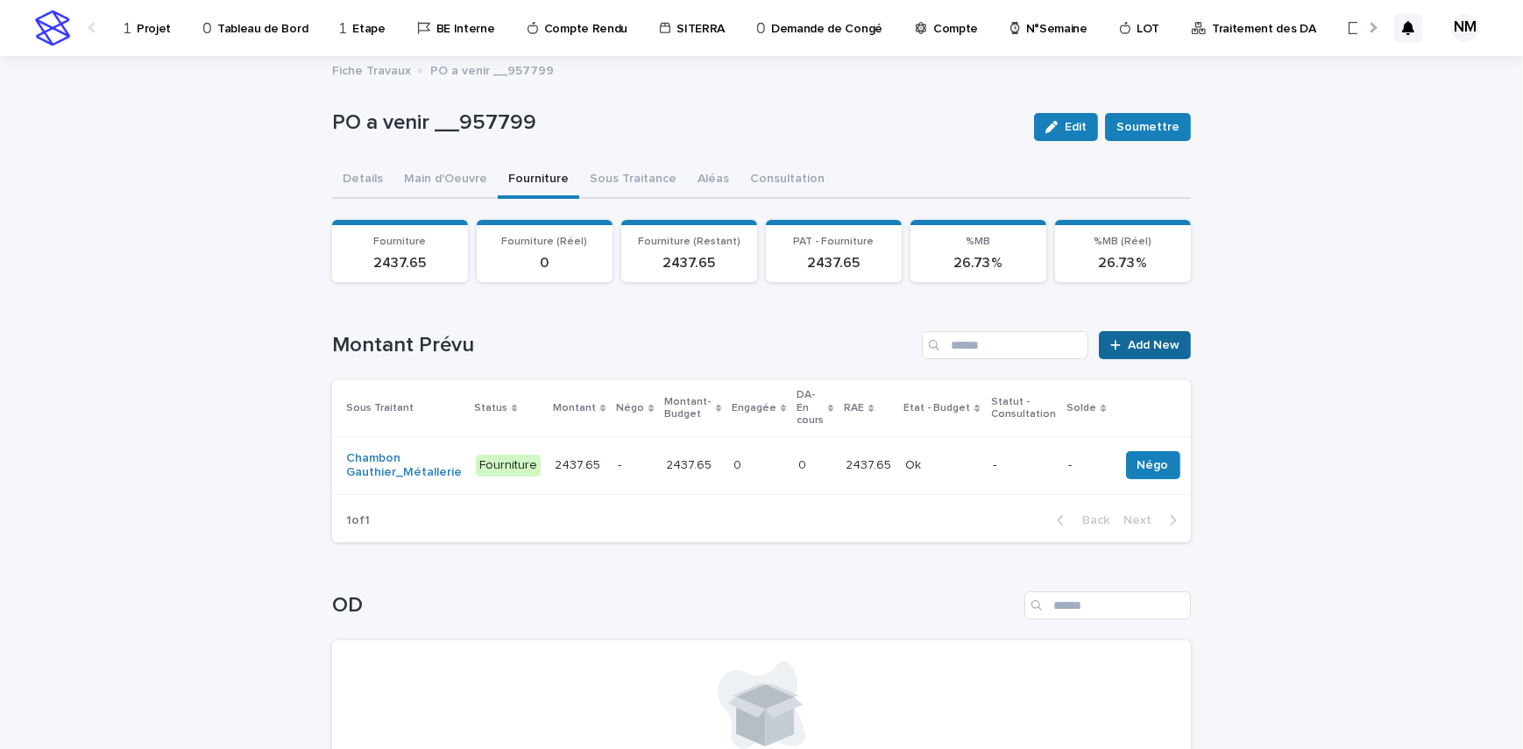
click at [1156, 345] on span "Add New" at bounding box center [1154, 345] width 52 height 12
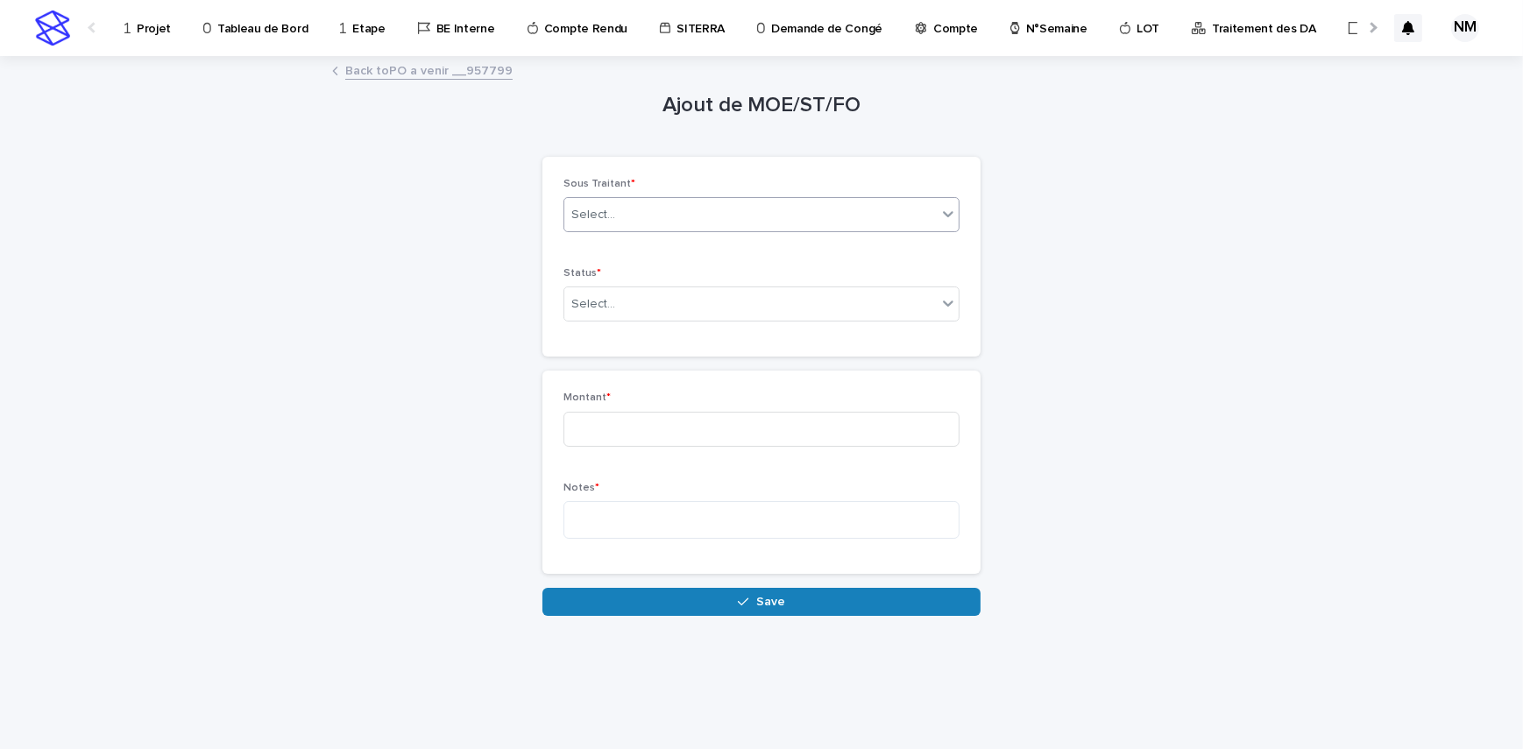
click at [610, 222] on div "Select..." at bounding box center [593, 215] width 44 height 18
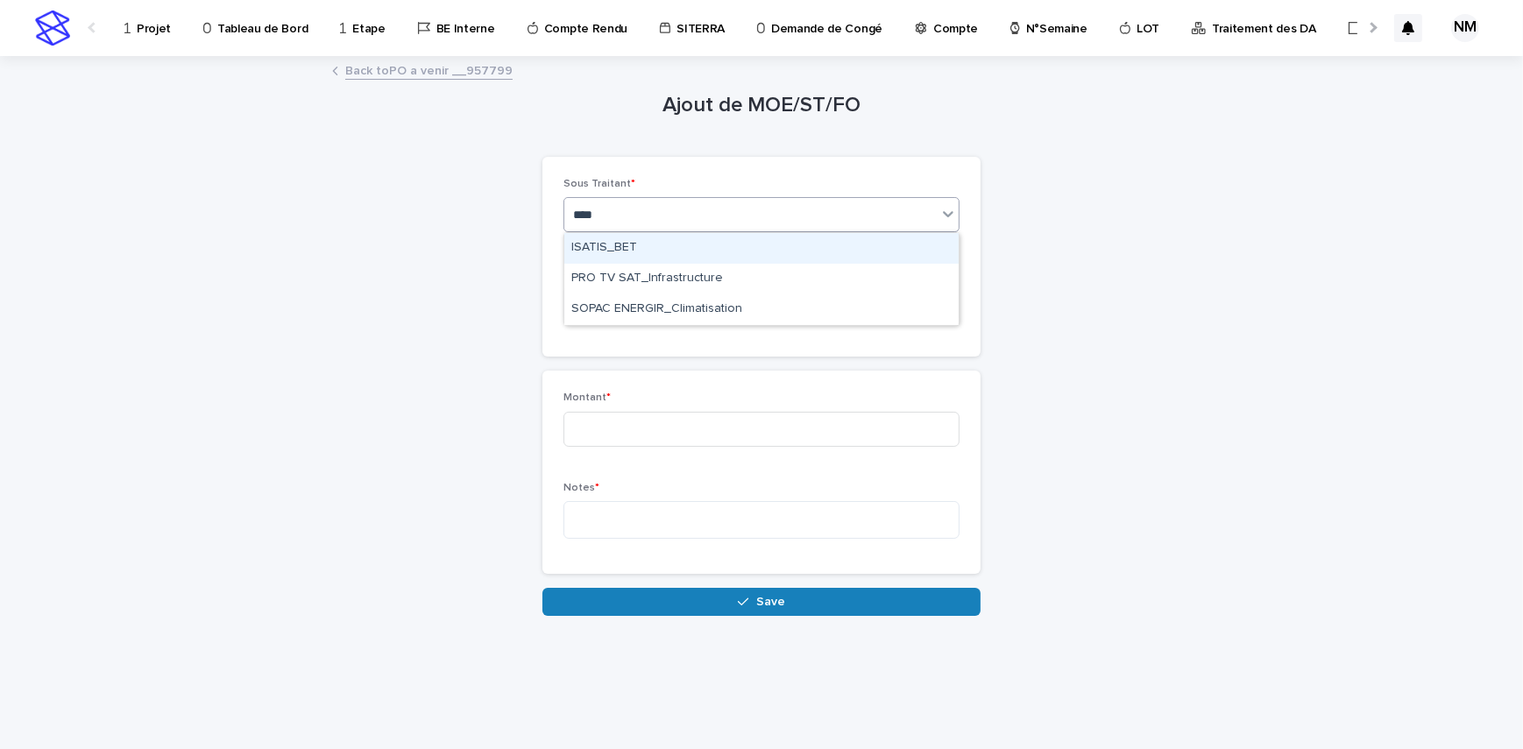
type input "*****"
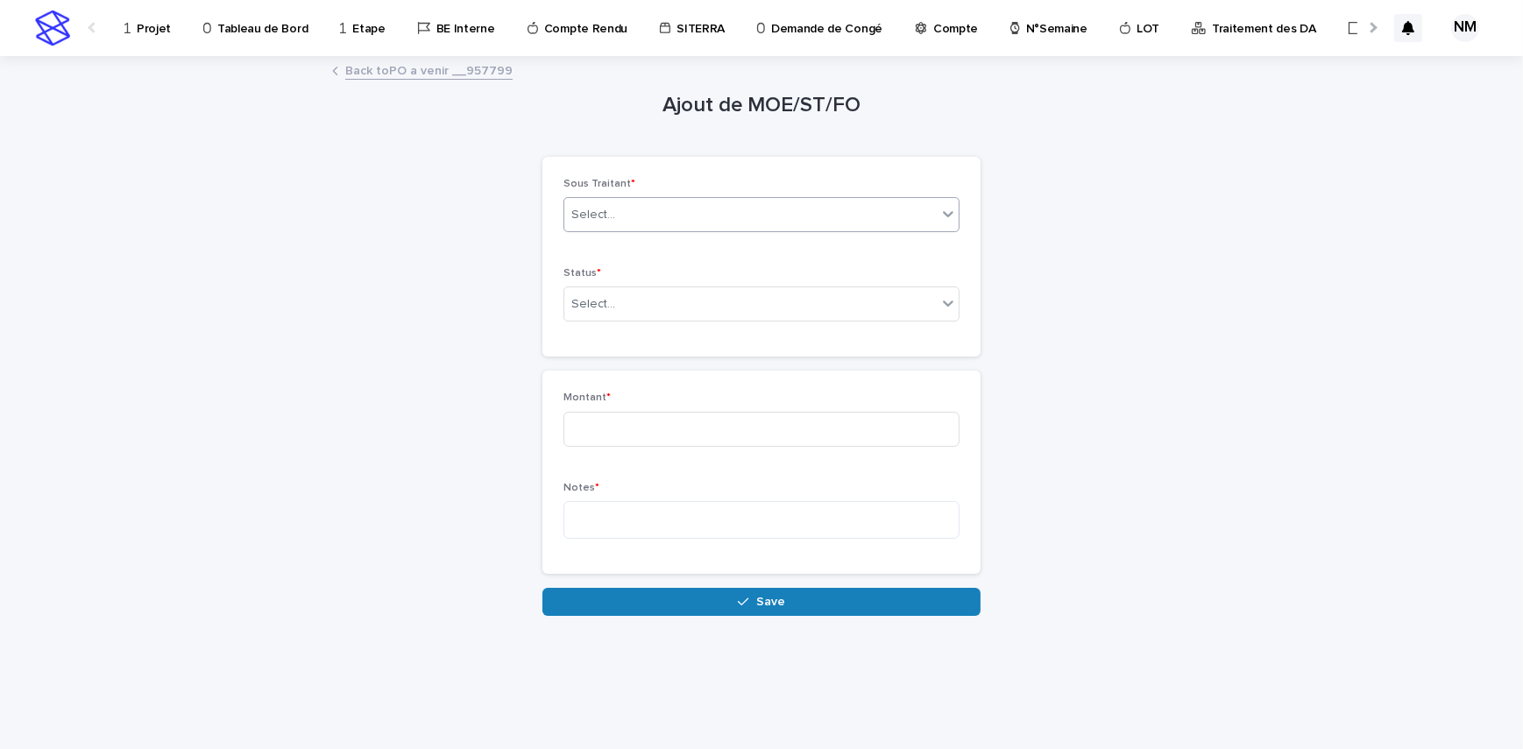
drag, startPoint x: 637, startPoint y: 202, endPoint x: 601, endPoint y: 223, distance: 41.6
click at [602, 209] on div "Select..." at bounding box center [593, 215] width 44 height 18
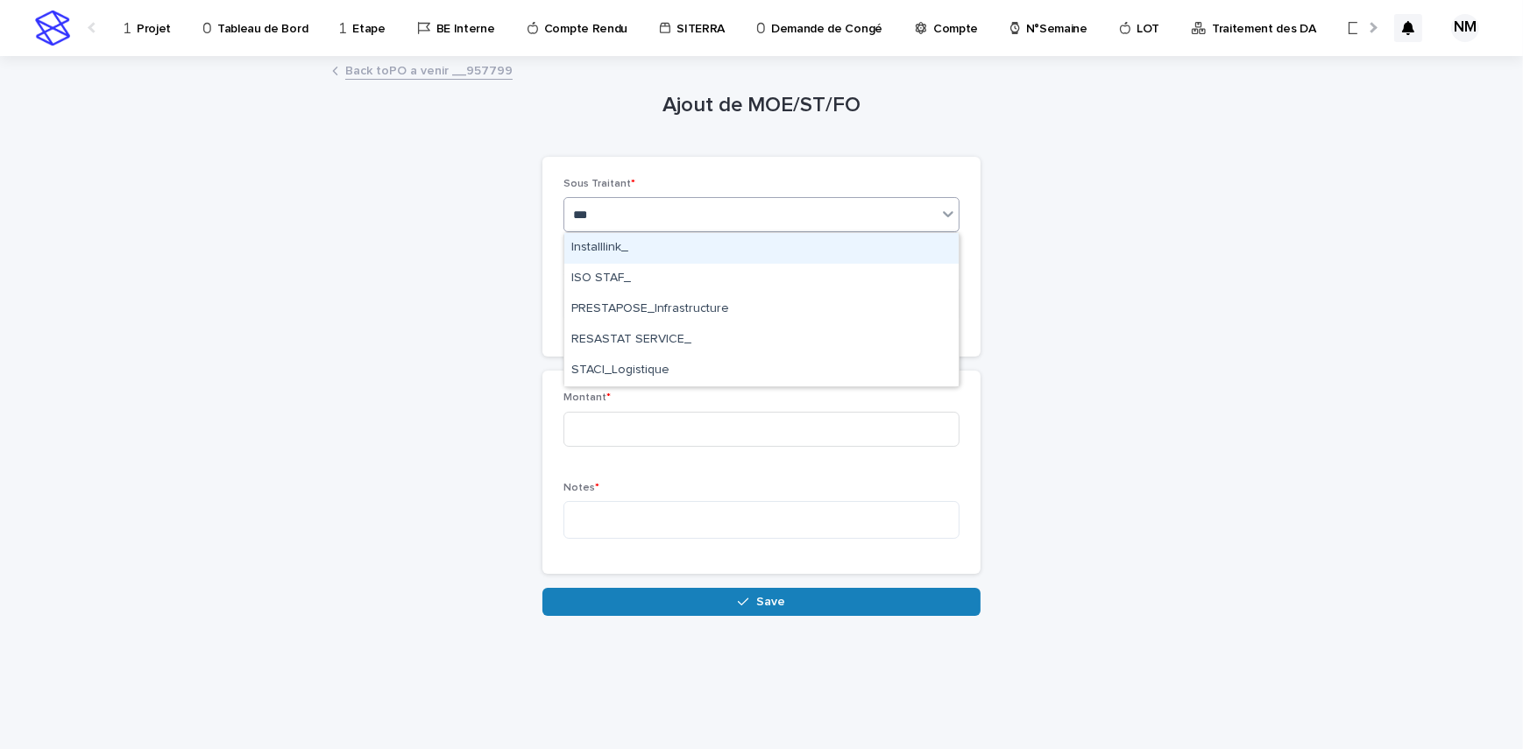
type input "****"
click at [617, 238] on div "STACI_Logistique" at bounding box center [761, 248] width 394 height 31
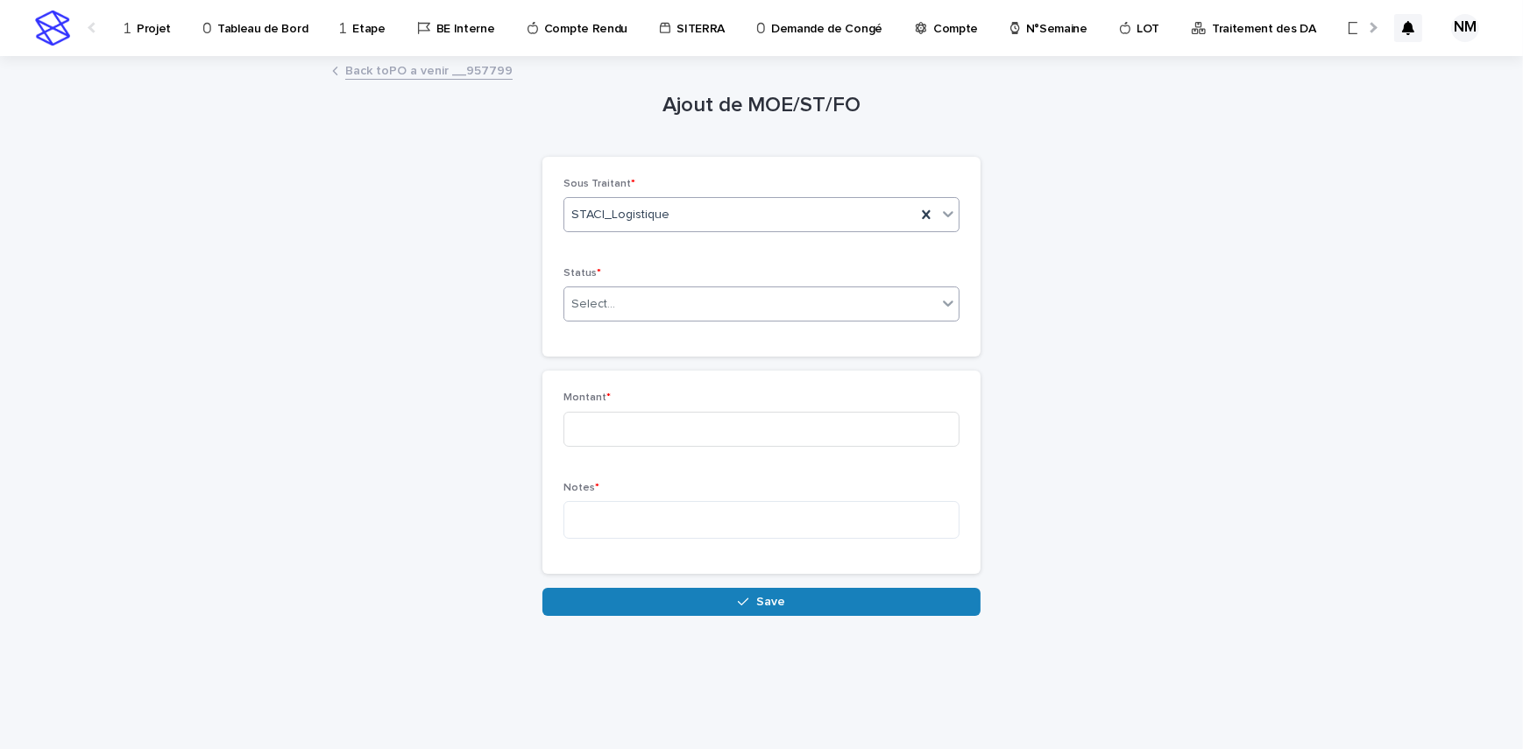
click at [628, 308] on div "Select..." at bounding box center [750, 304] width 372 height 29
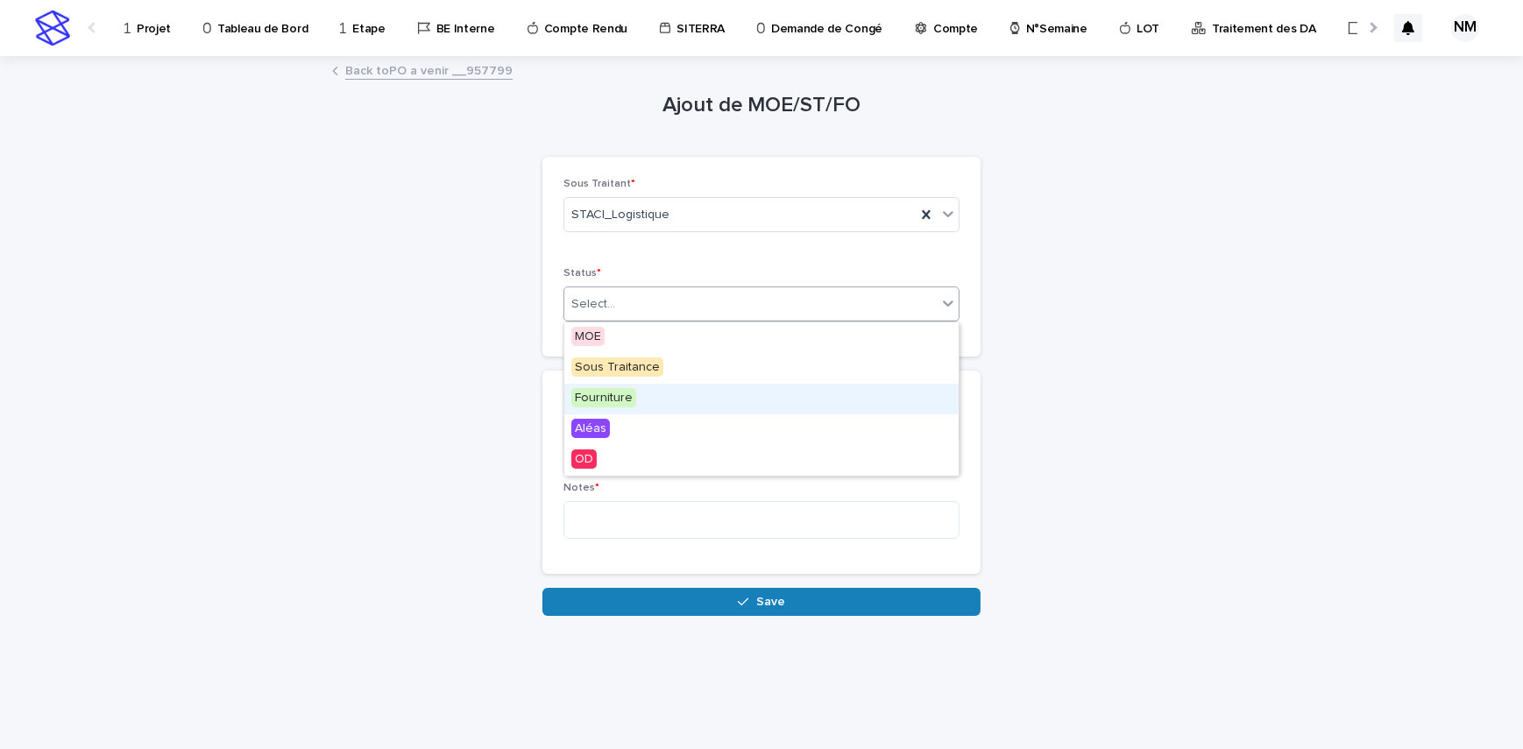
drag, startPoint x: 616, startPoint y: 392, endPoint x: 620, endPoint y: 429, distance: 37.1
click at [619, 392] on span "Fourniture" at bounding box center [603, 397] width 65 height 19
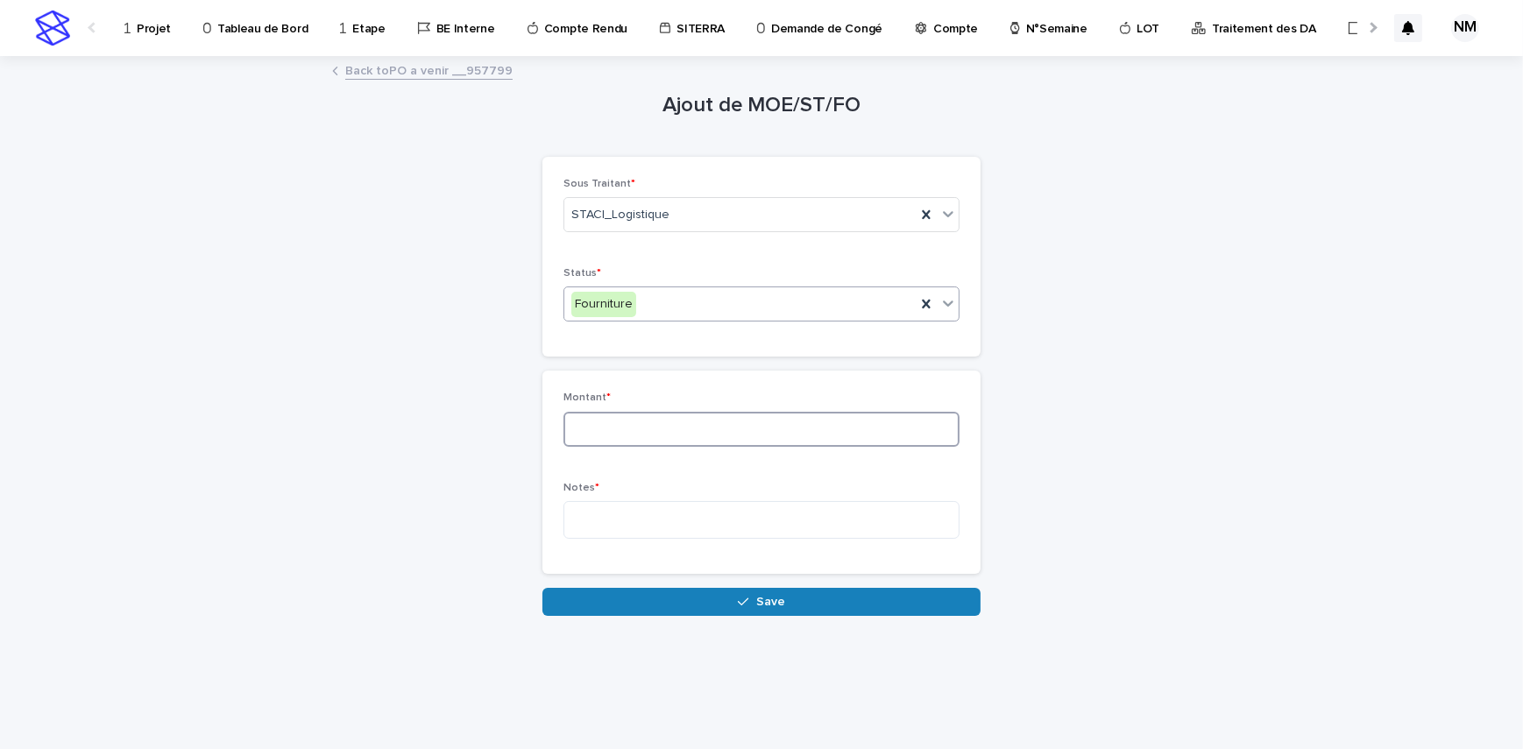
click at [622, 446] on input at bounding box center [761, 429] width 396 height 35
type input "***"
click at [647, 514] on textarea at bounding box center [761, 520] width 396 height 38
type textarea "*"
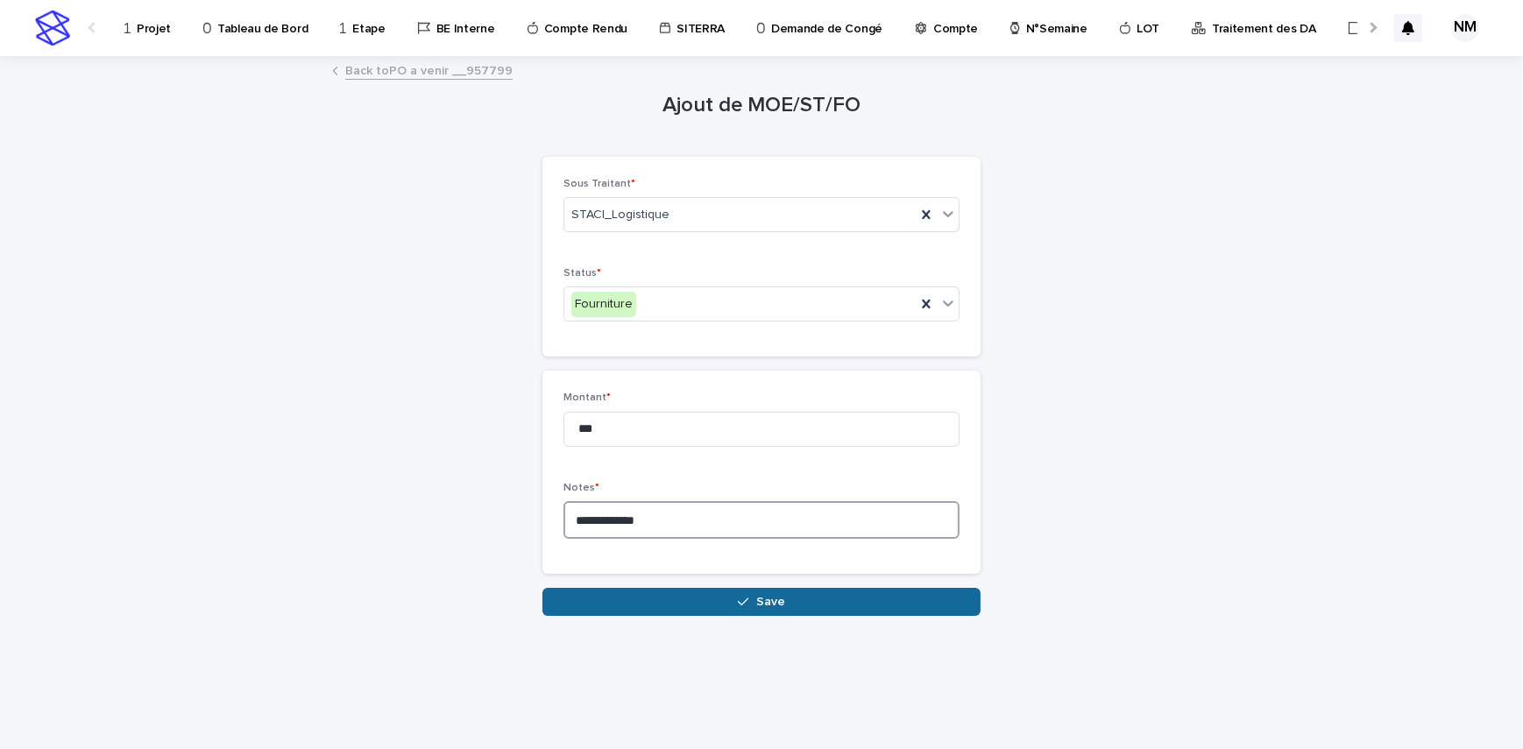
type textarea "**********"
click at [680, 588] on button "Save" at bounding box center [761, 602] width 438 height 28
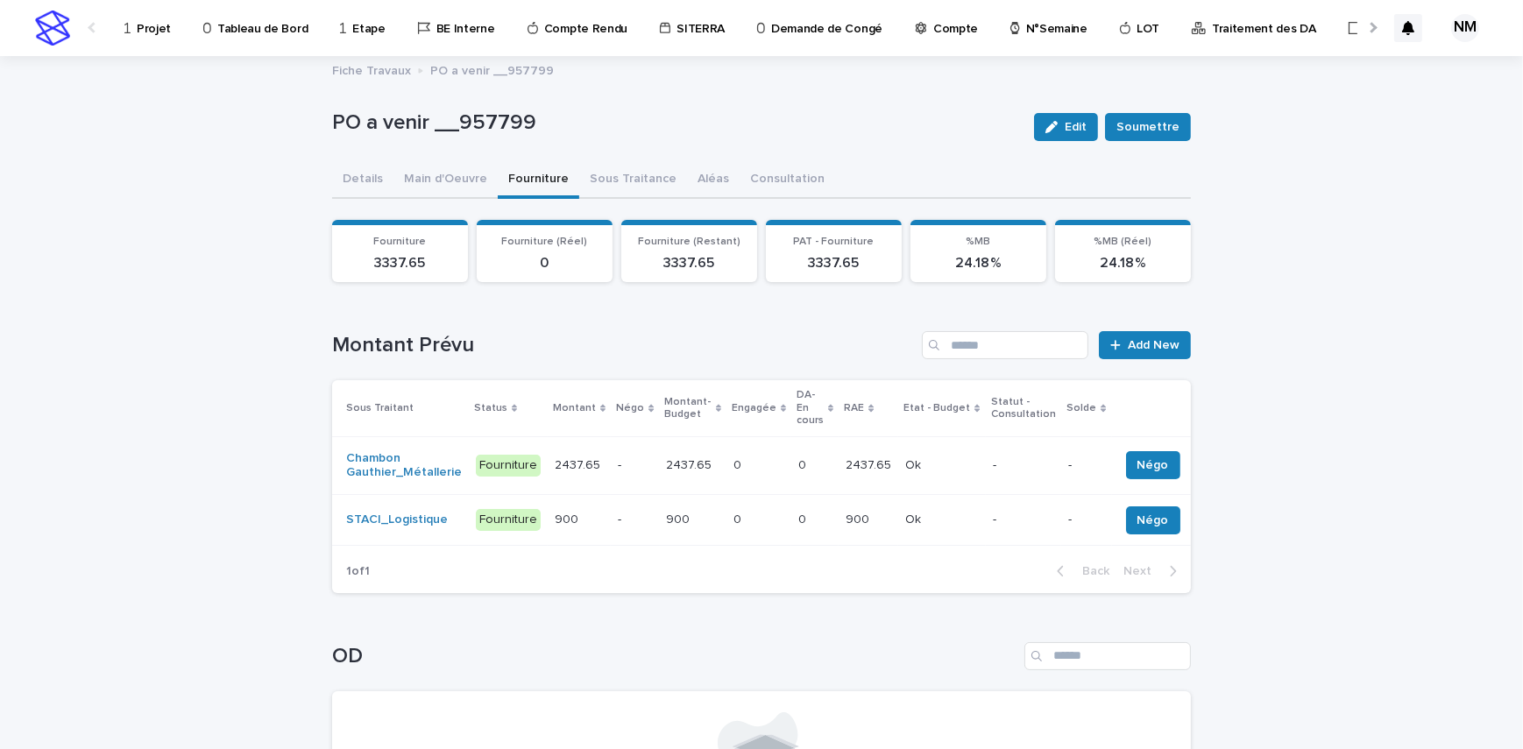
click at [1318, 421] on div "Loading... Saving… Loading... Saving… PO a venir __957799 Edit Soumettre PO a v…" at bounding box center [761, 526] width 1523 height 938
drag, startPoint x: 444, startPoint y: 180, endPoint x: 1522, endPoint y: 424, distance: 1105.2
click at [444, 180] on button "Main d'Oeuvre" at bounding box center [445, 180] width 104 height 37
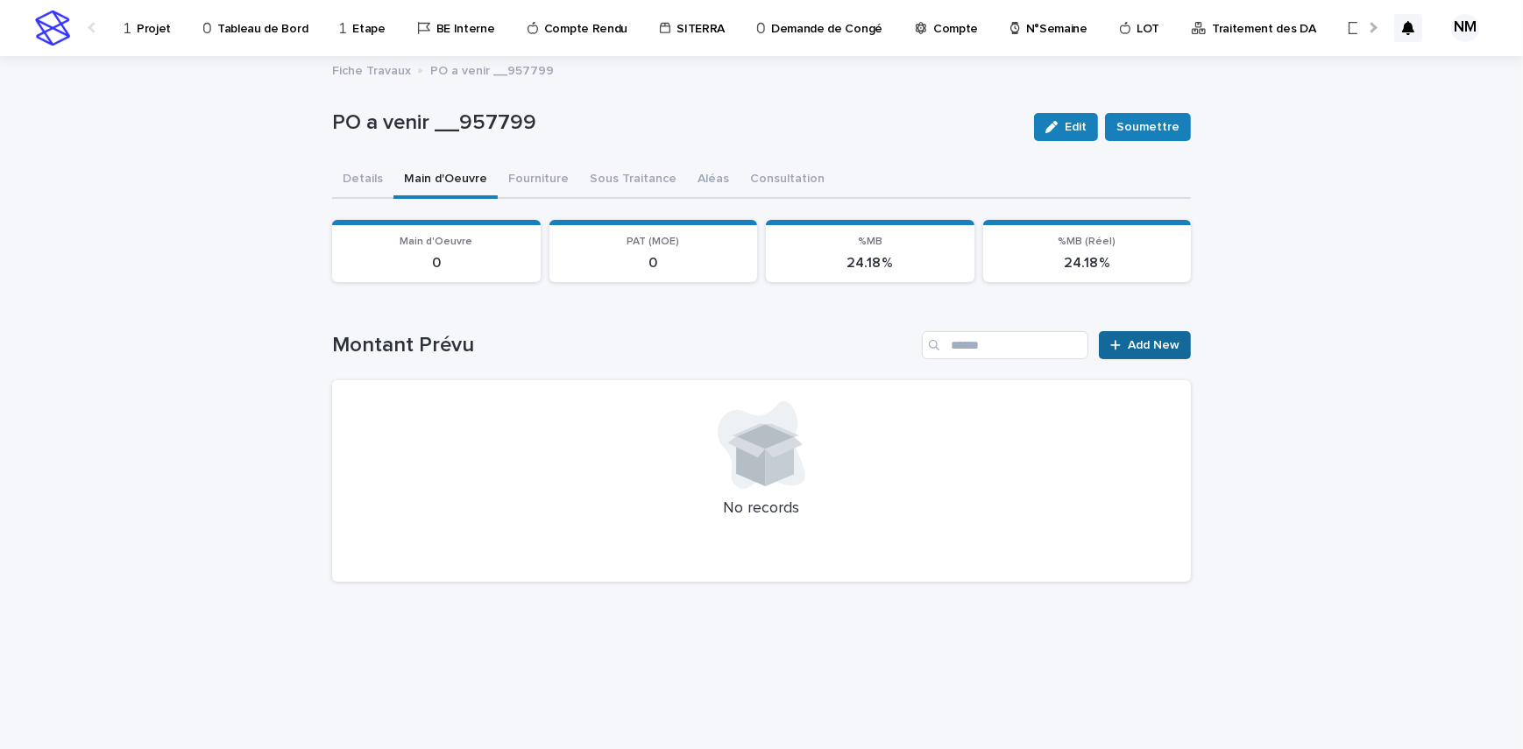
click at [1152, 342] on span "Add New" at bounding box center [1154, 345] width 52 height 12
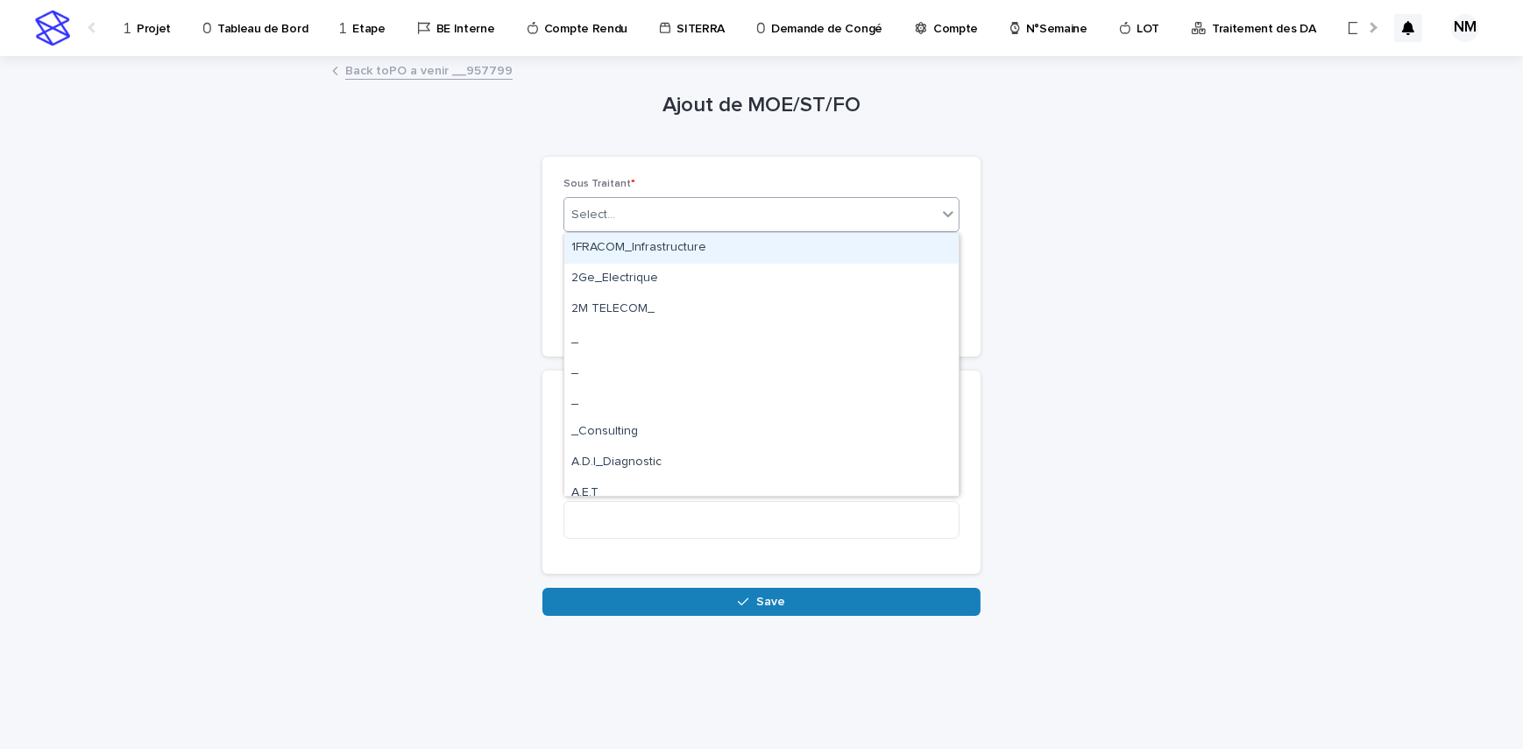
click at [712, 209] on div "Select..." at bounding box center [750, 215] width 372 height 29
type input "****"
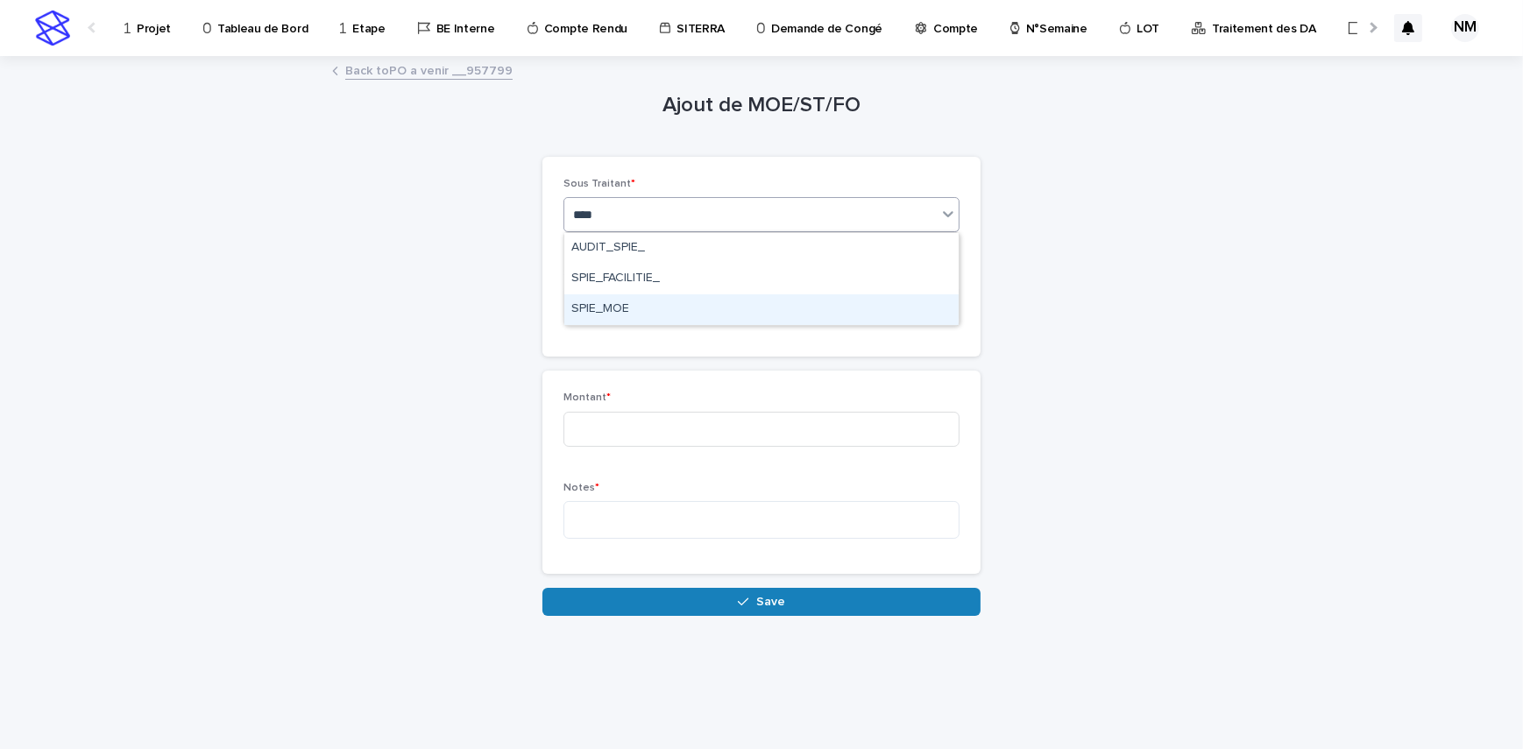
click at [642, 304] on div "SPIE_MOE" at bounding box center [761, 309] width 394 height 31
click at [631, 299] on div "Select..." at bounding box center [750, 304] width 372 height 29
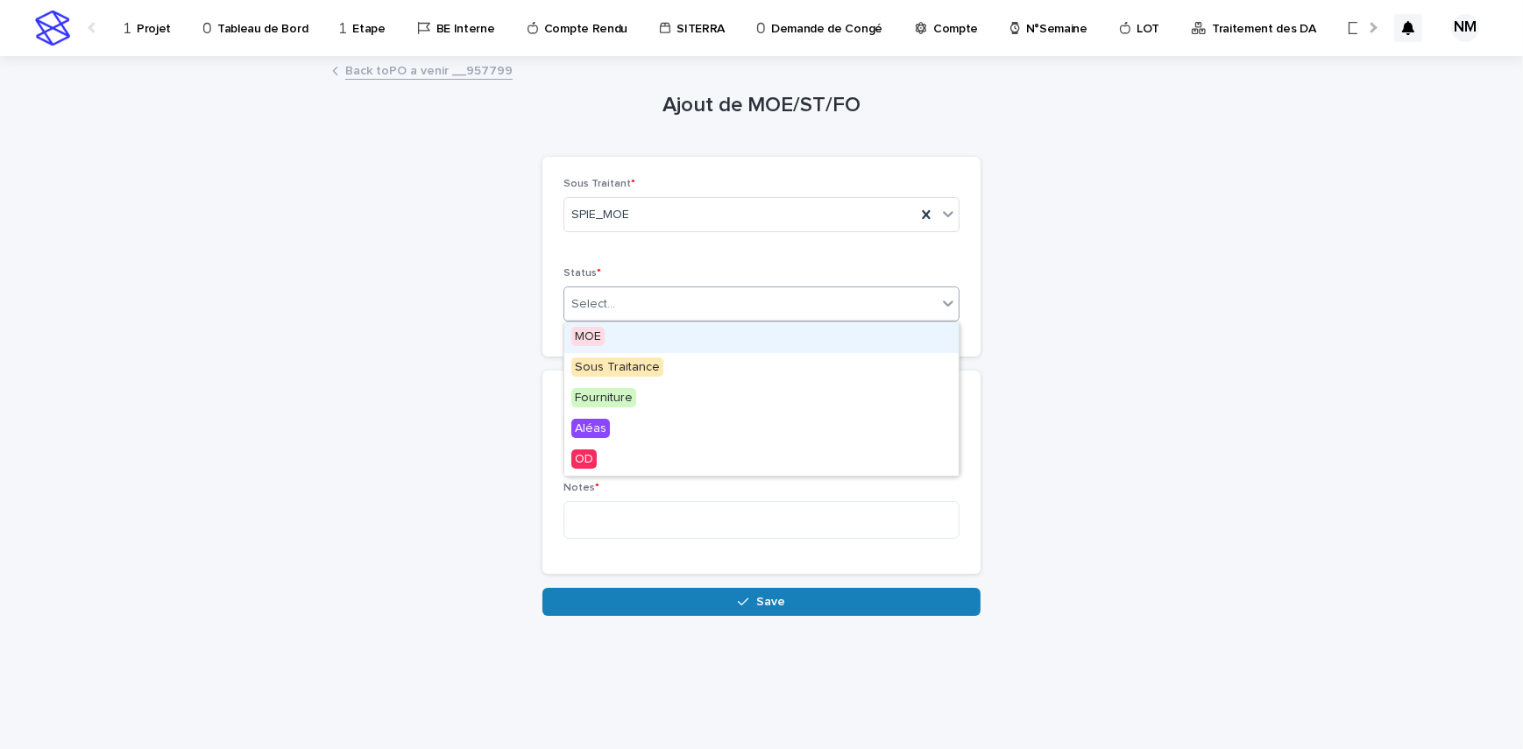
click at [603, 333] on span "MOE" at bounding box center [587, 336] width 33 height 19
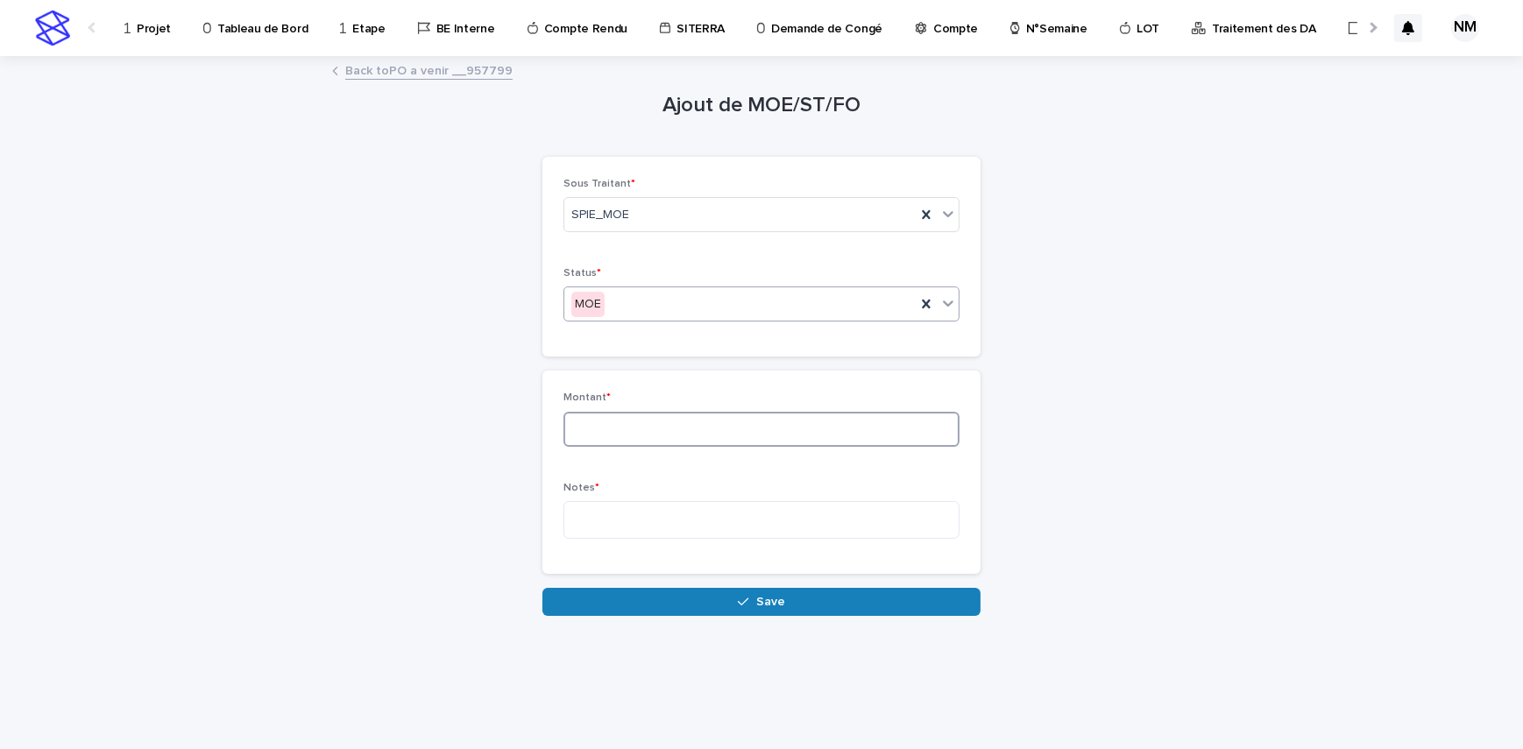
click at [668, 413] on input at bounding box center [761, 429] width 396 height 35
type input "****"
click at [689, 524] on textarea at bounding box center [761, 520] width 396 height 38
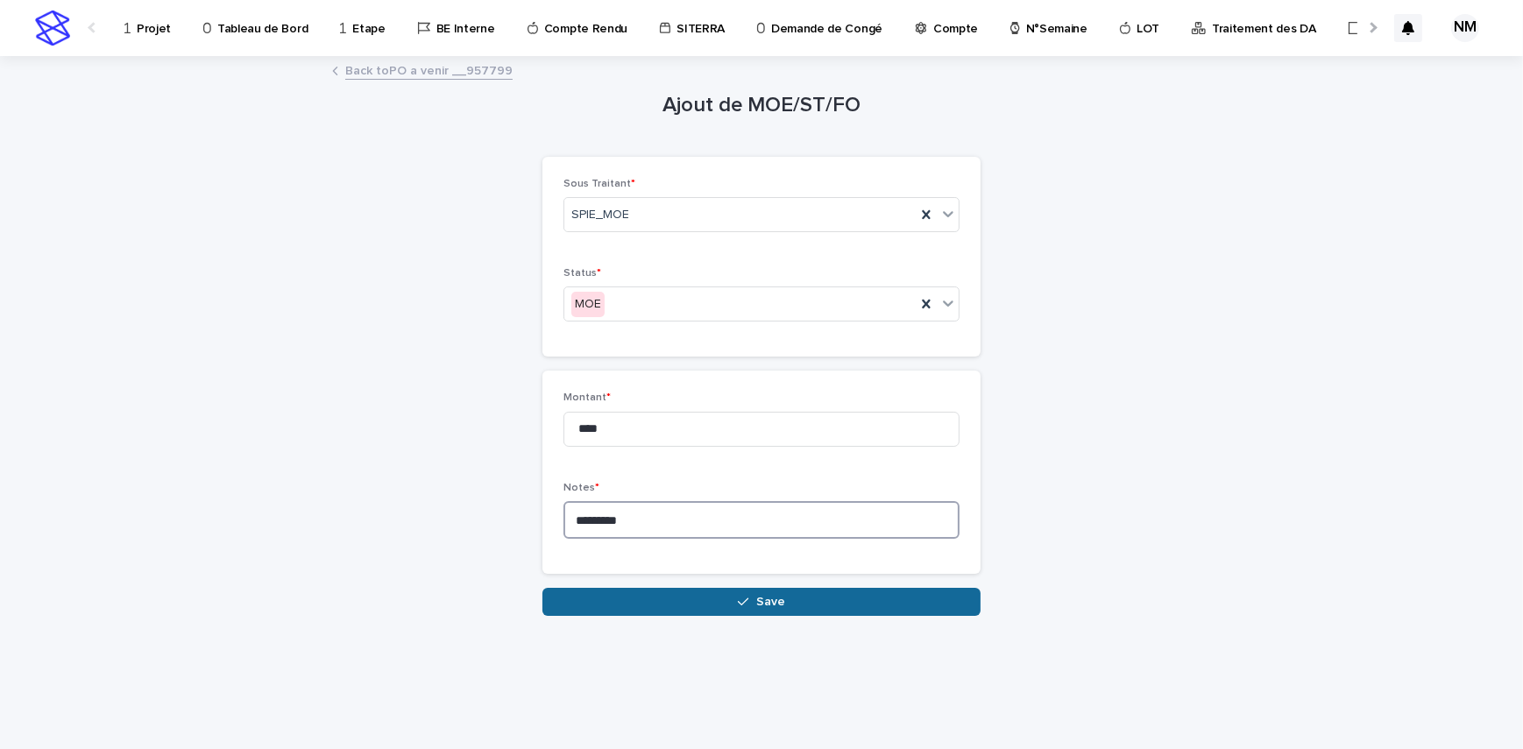
type textarea "********"
click at [712, 599] on button "Save" at bounding box center [761, 602] width 438 height 28
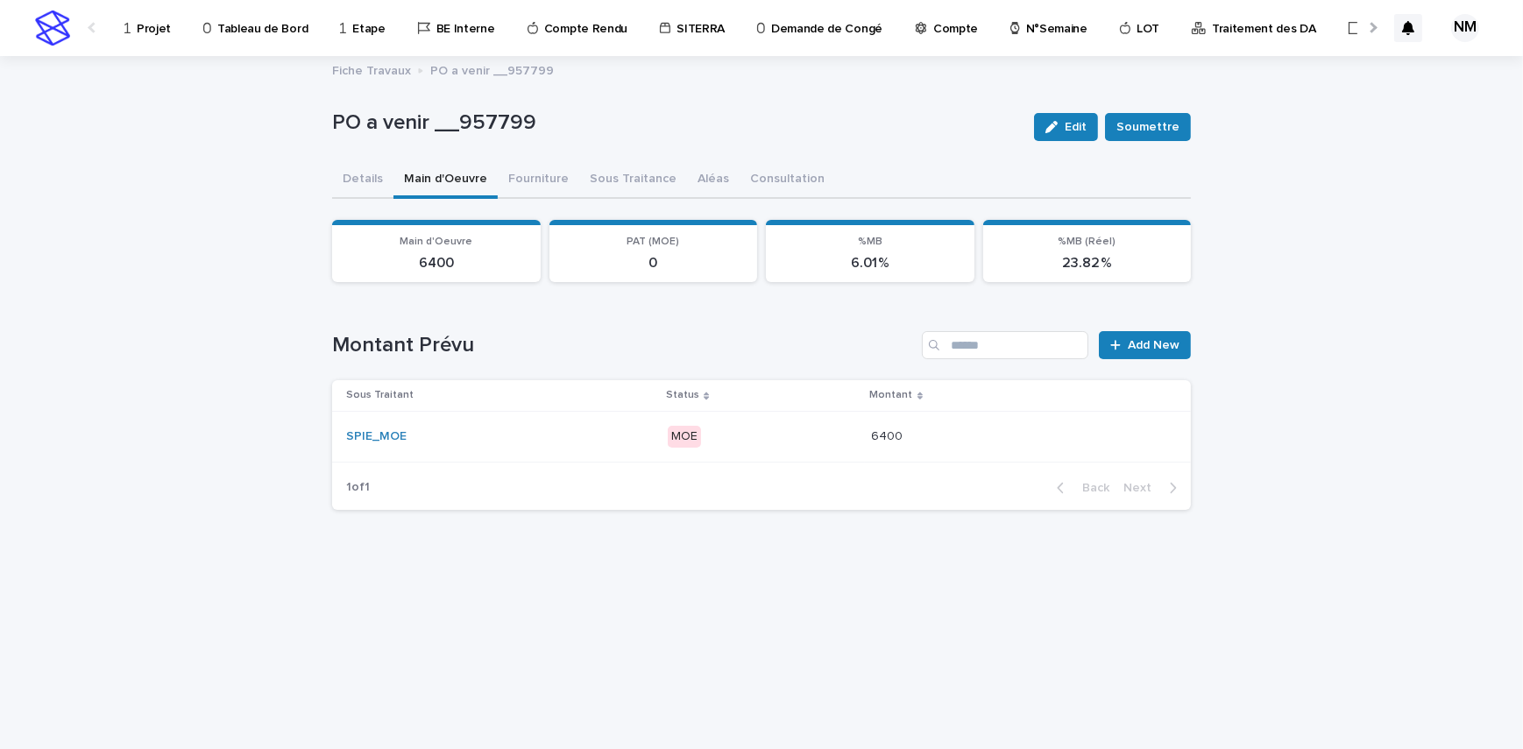
click at [988, 439] on p at bounding box center [948, 436] width 153 height 15
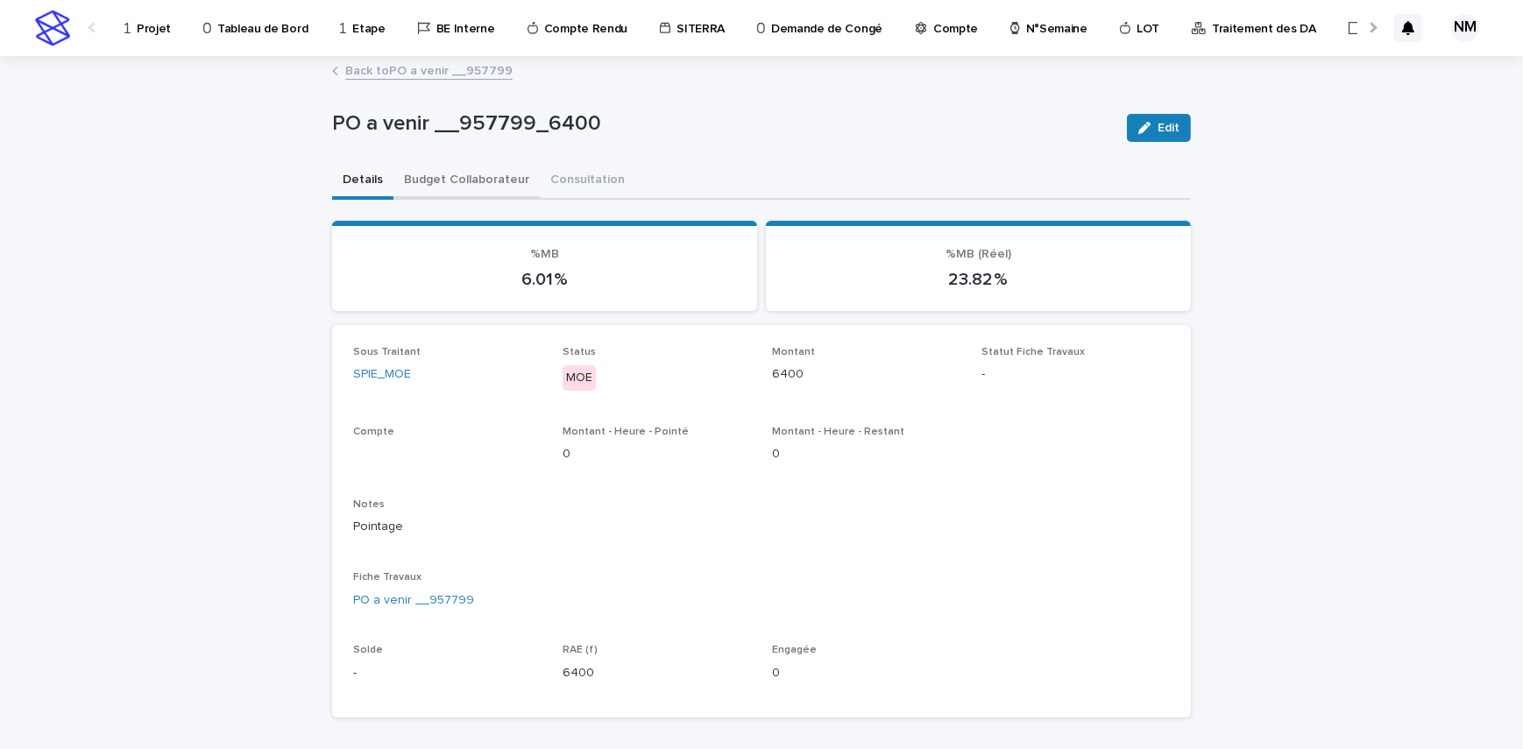
click at [452, 180] on button "Budget Collaborateur" at bounding box center [466, 181] width 146 height 37
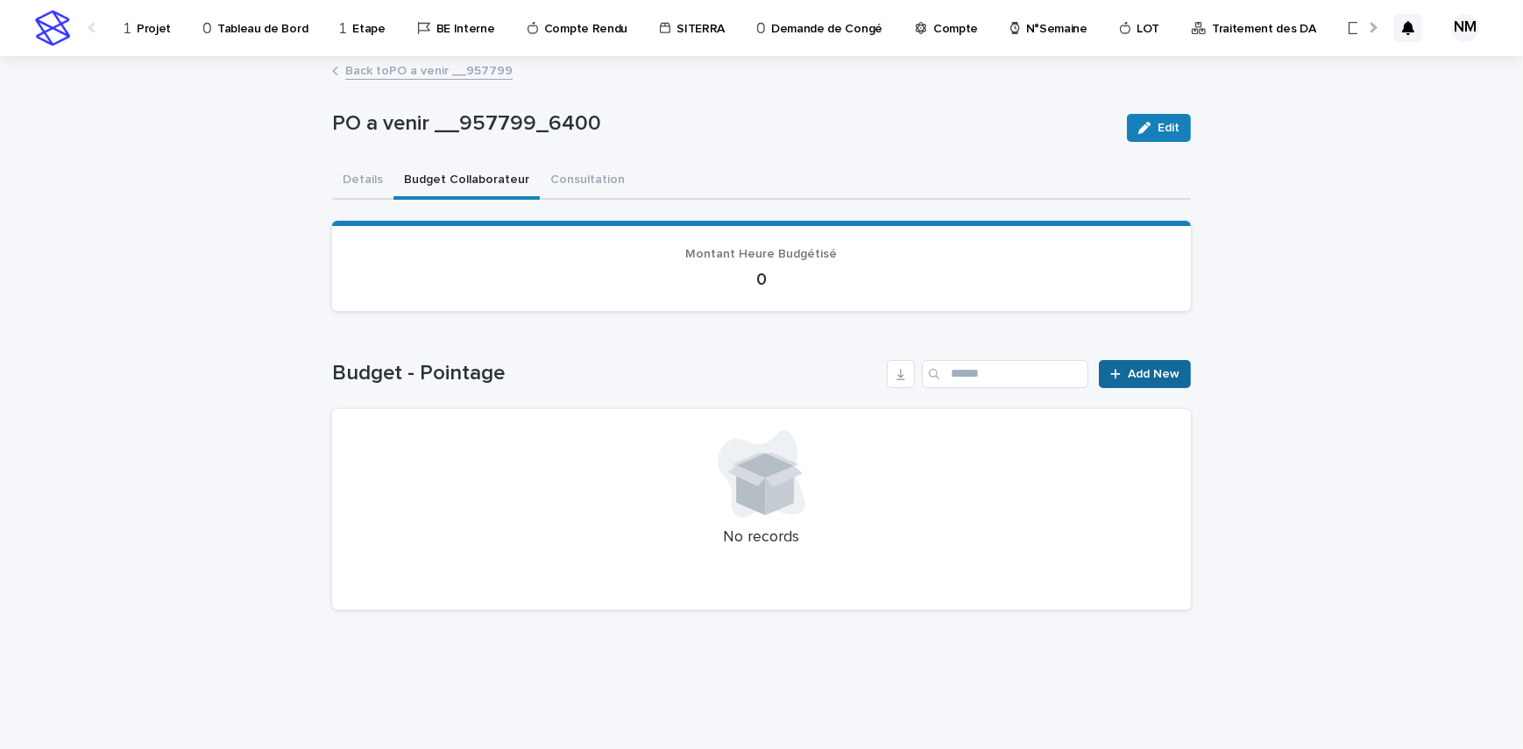
click at [1171, 378] on span "Add New" at bounding box center [1154, 374] width 52 height 12
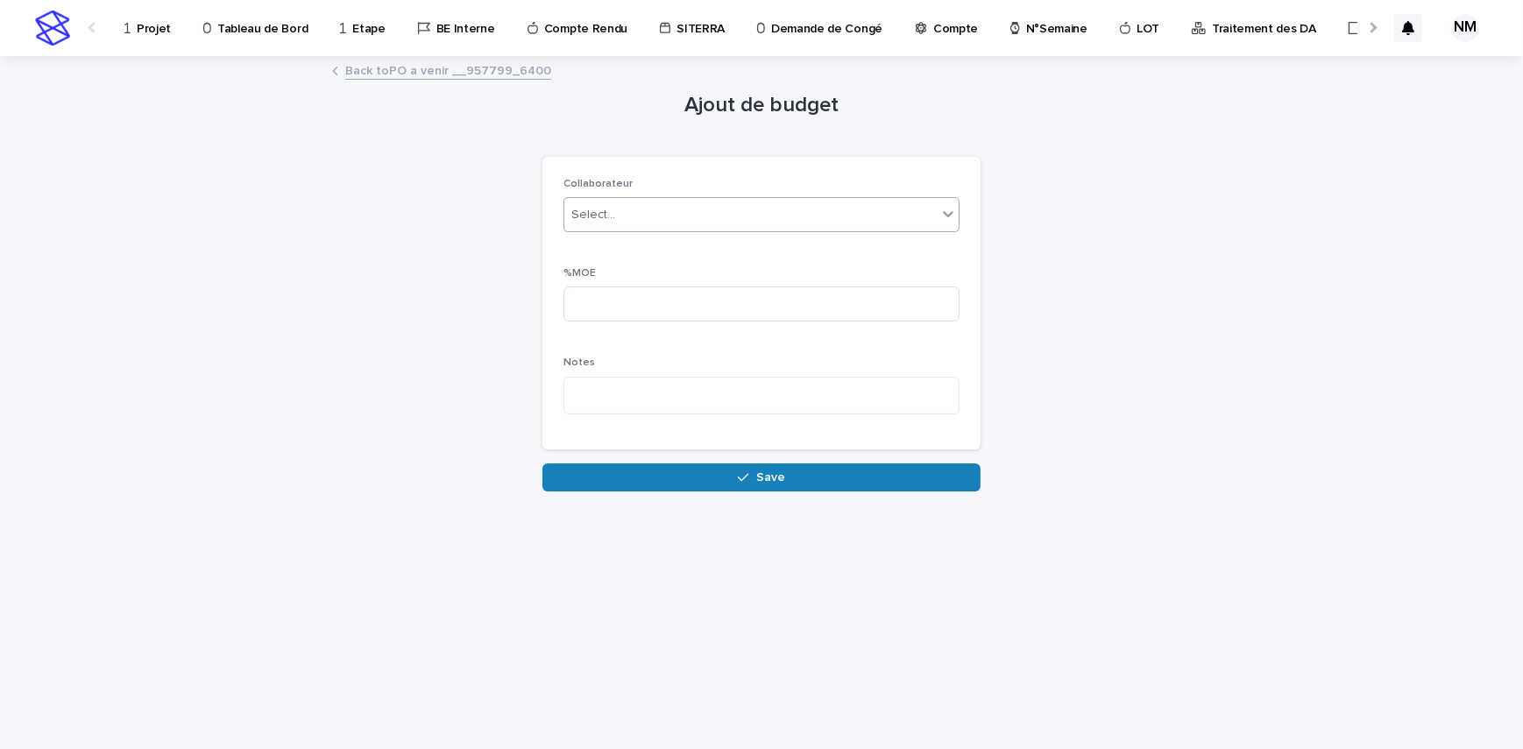
click at [643, 218] on div "Select..." at bounding box center [750, 215] width 372 height 29
type input "*****"
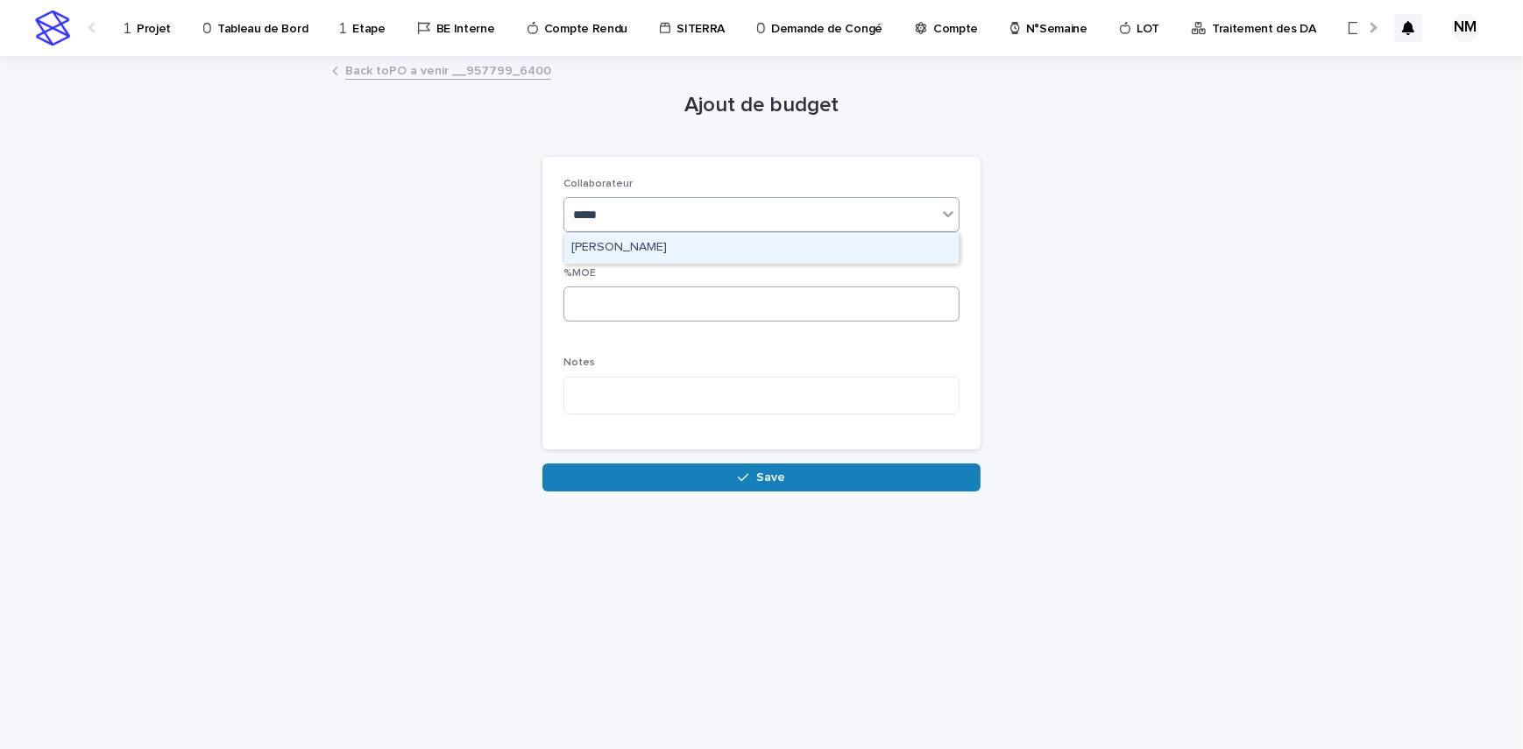
drag, startPoint x: 657, startPoint y: 237, endPoint x: 637, endPoint y: 299, distance: 64.6
click at [657, 237] on div "[PERSON_NAME]" at bounding box center [761, 248] width 394 height 31
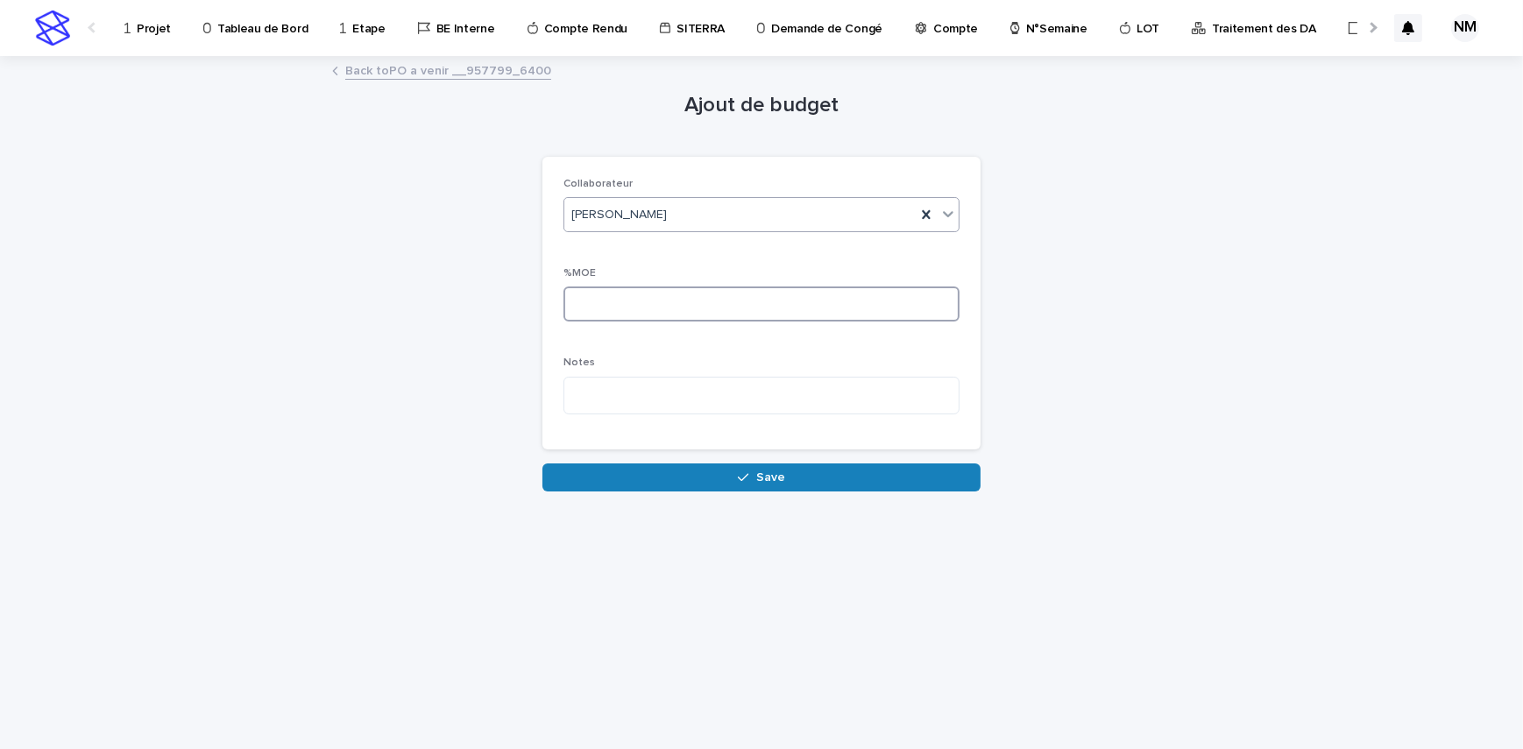
click at [634, 304] on input at bounding box center [761, 304] width 396 height 35
type input "**"
click at [743, 465] on button "Save" at bounding box center [761, 478] width 438 height 28
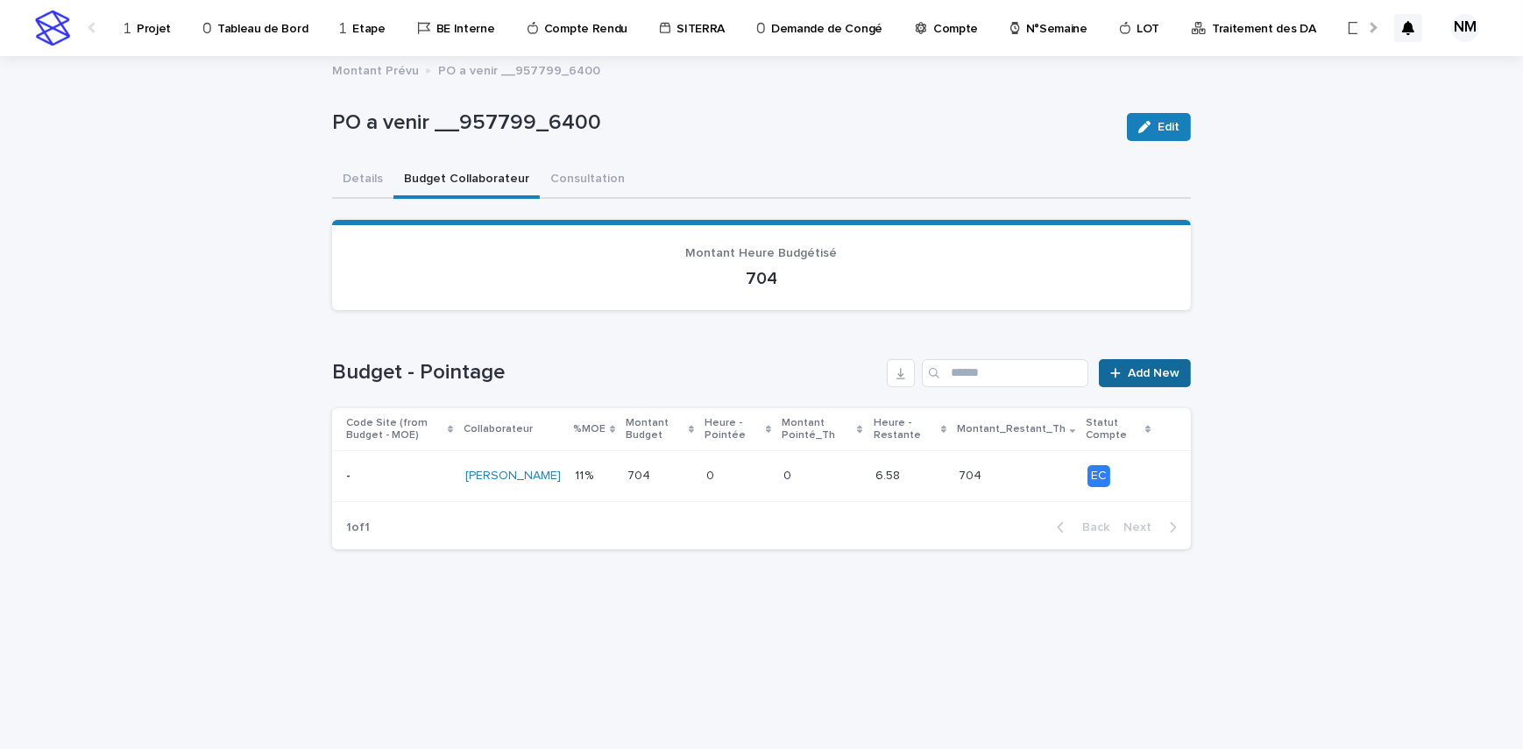
click at [1149, 364] on link "Add New" at bounding box center [1145, 373] width 92 height 28
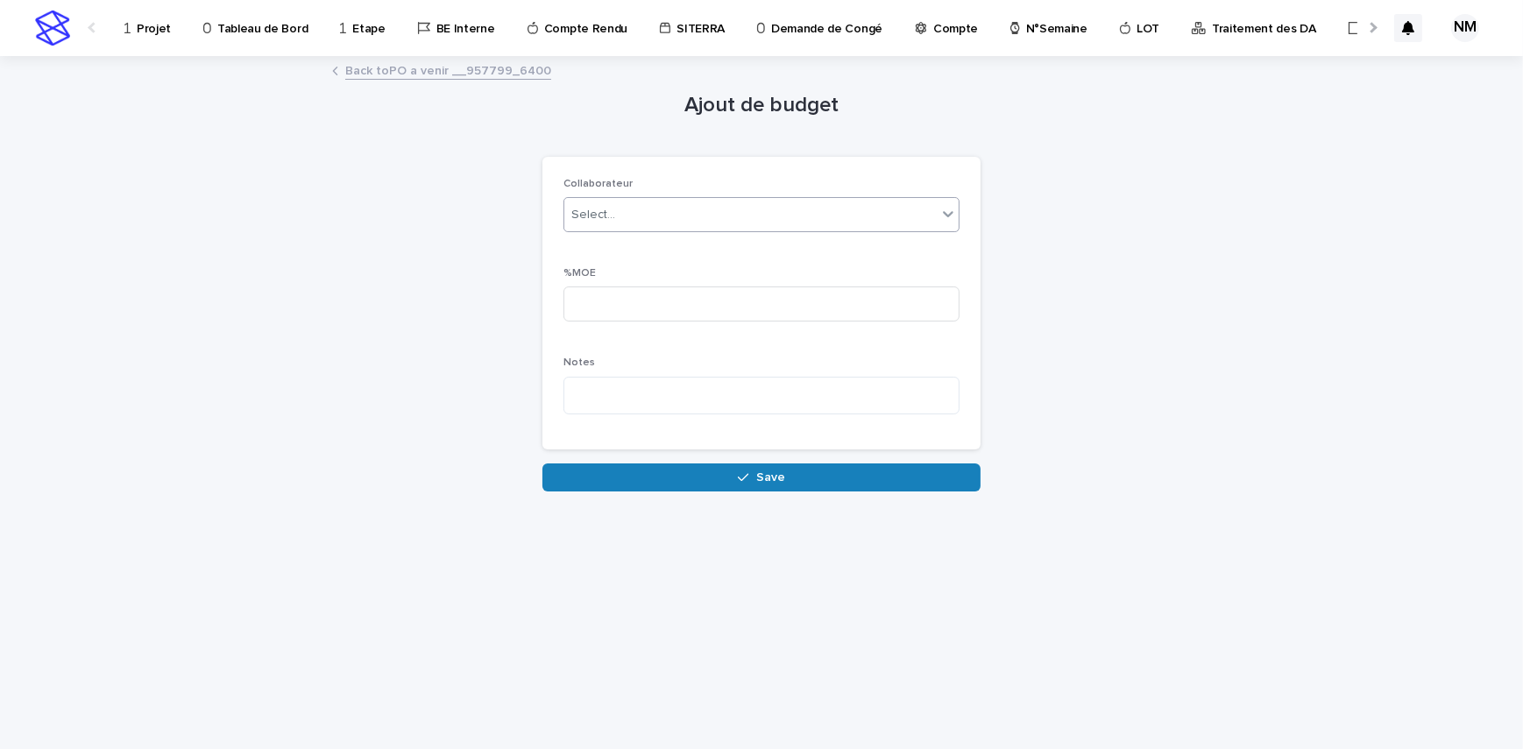
click at [706, 209] on div "Select..." at bounding box center [750, 215] width 372 height 29
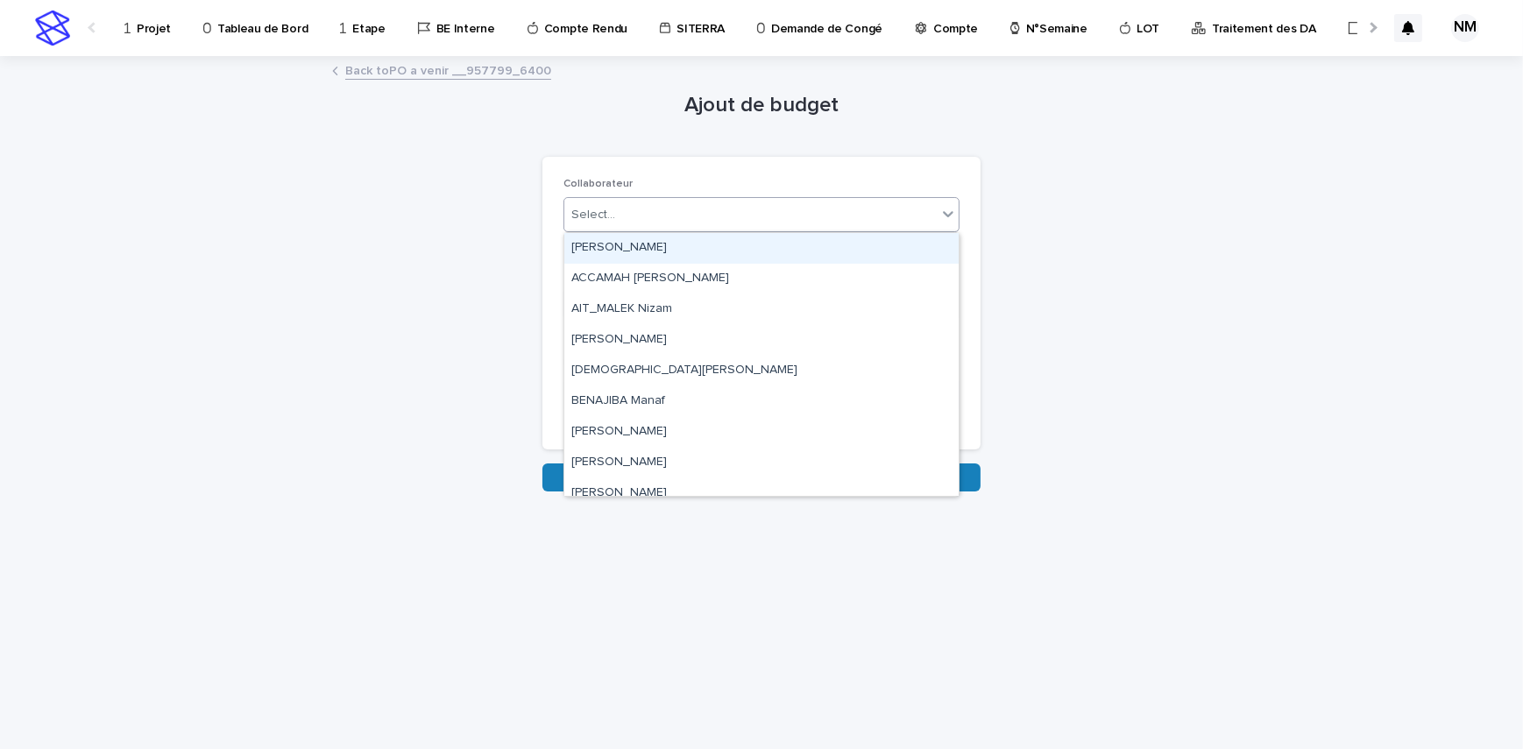
type input "*"
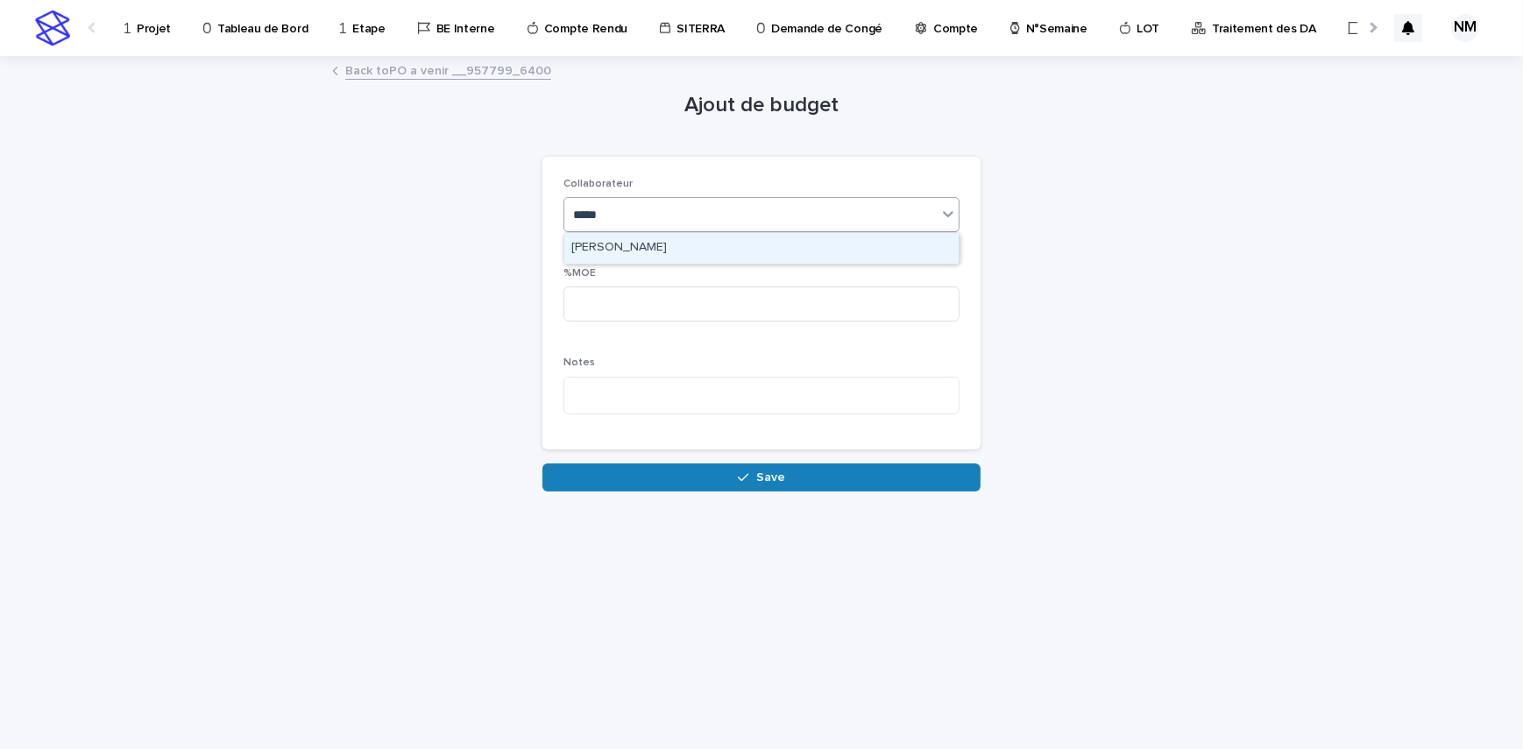
type input "*****"
click at [694, 269] on p "%MOE" at bounding box center [761, 273] width 396 height 12
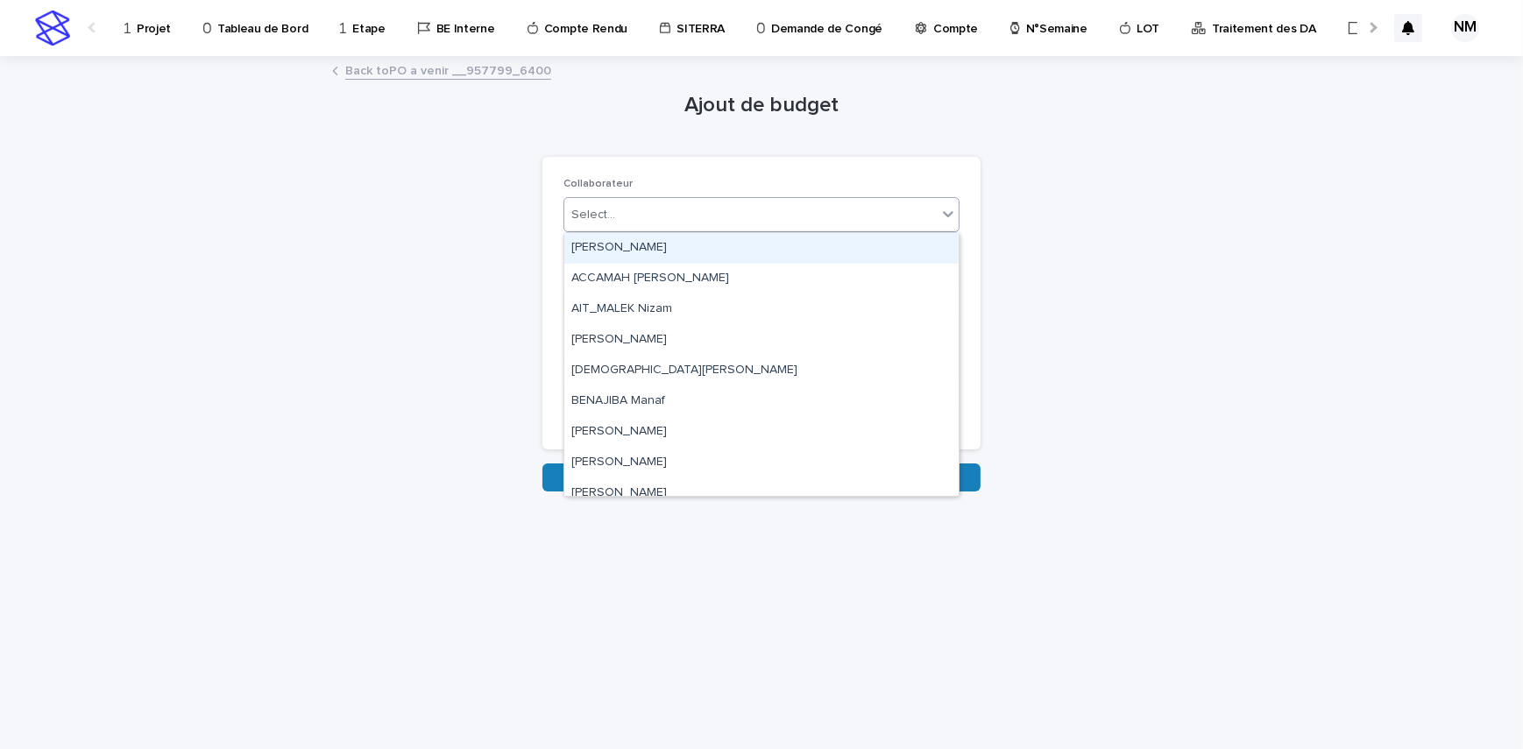
click at [634, 209] on div "Select..." at bounding box center [750, 215] width 372 height 29
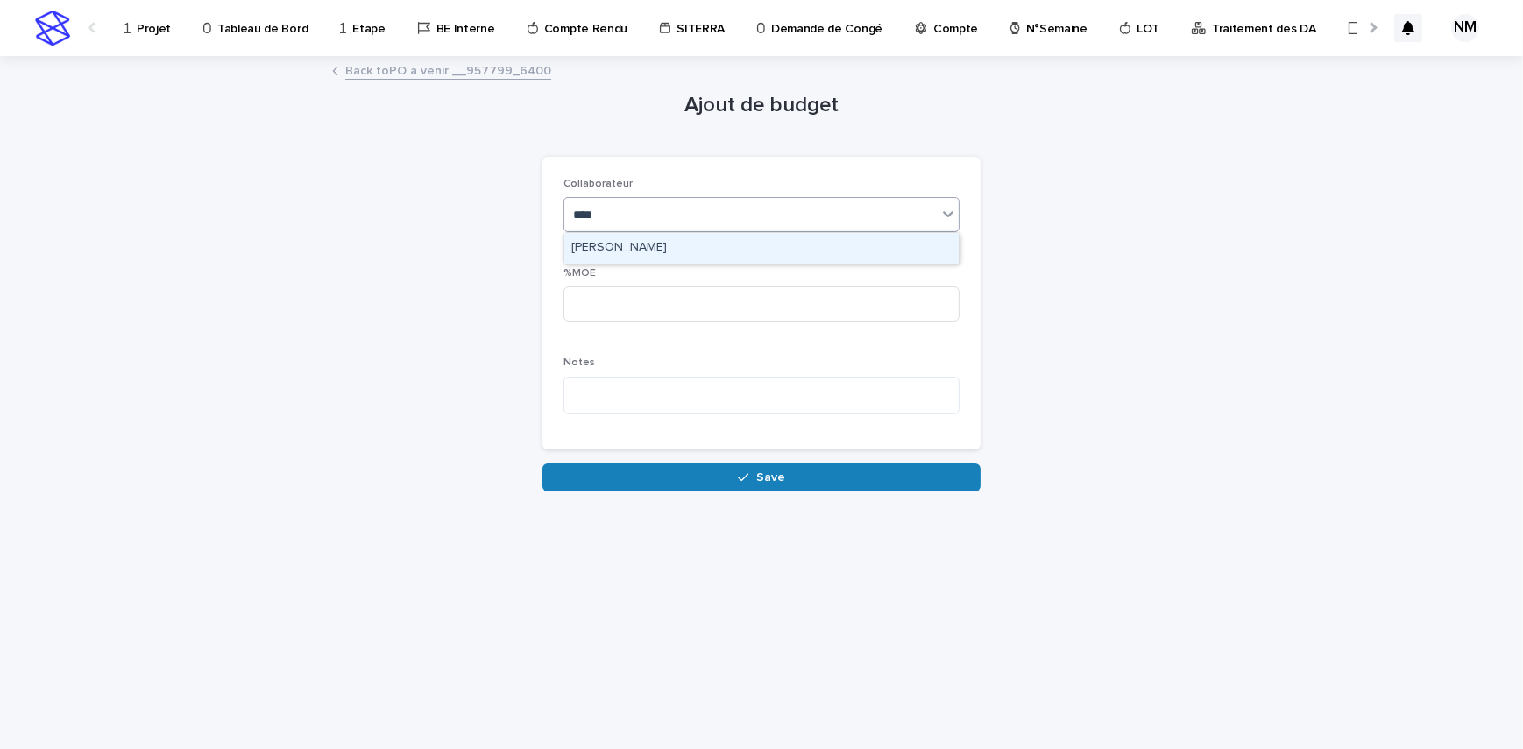
type input "*****"
click at [640, 241] on div "[PERSON_NAME]" at bounding box center [761, 248] width 394 height 31
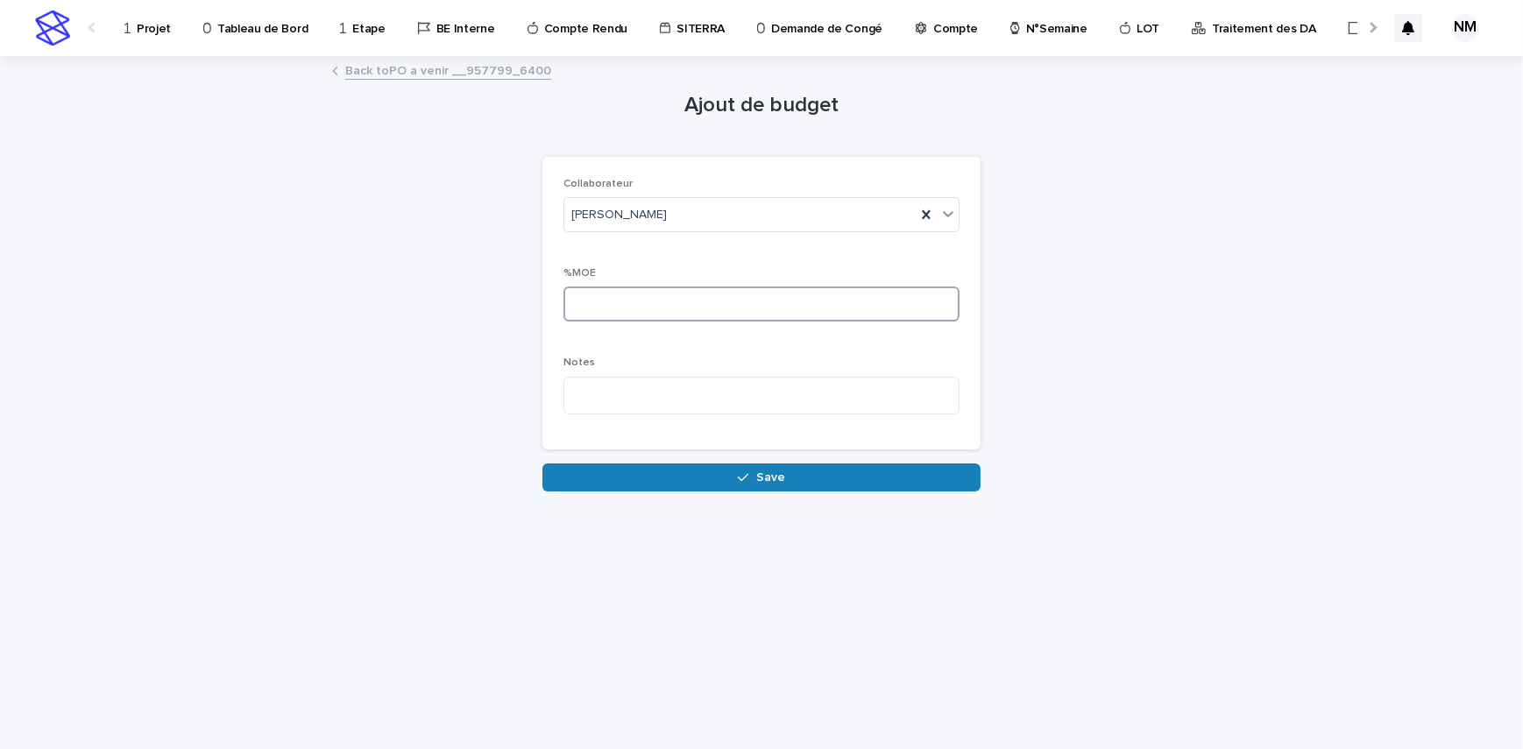
click at [639, 301] on input at bounding box center [761, 304] width 396 height 35
type input "**"
click at [671, 485] on button "Save" at bounding box center [761, 478] width 438 height 28
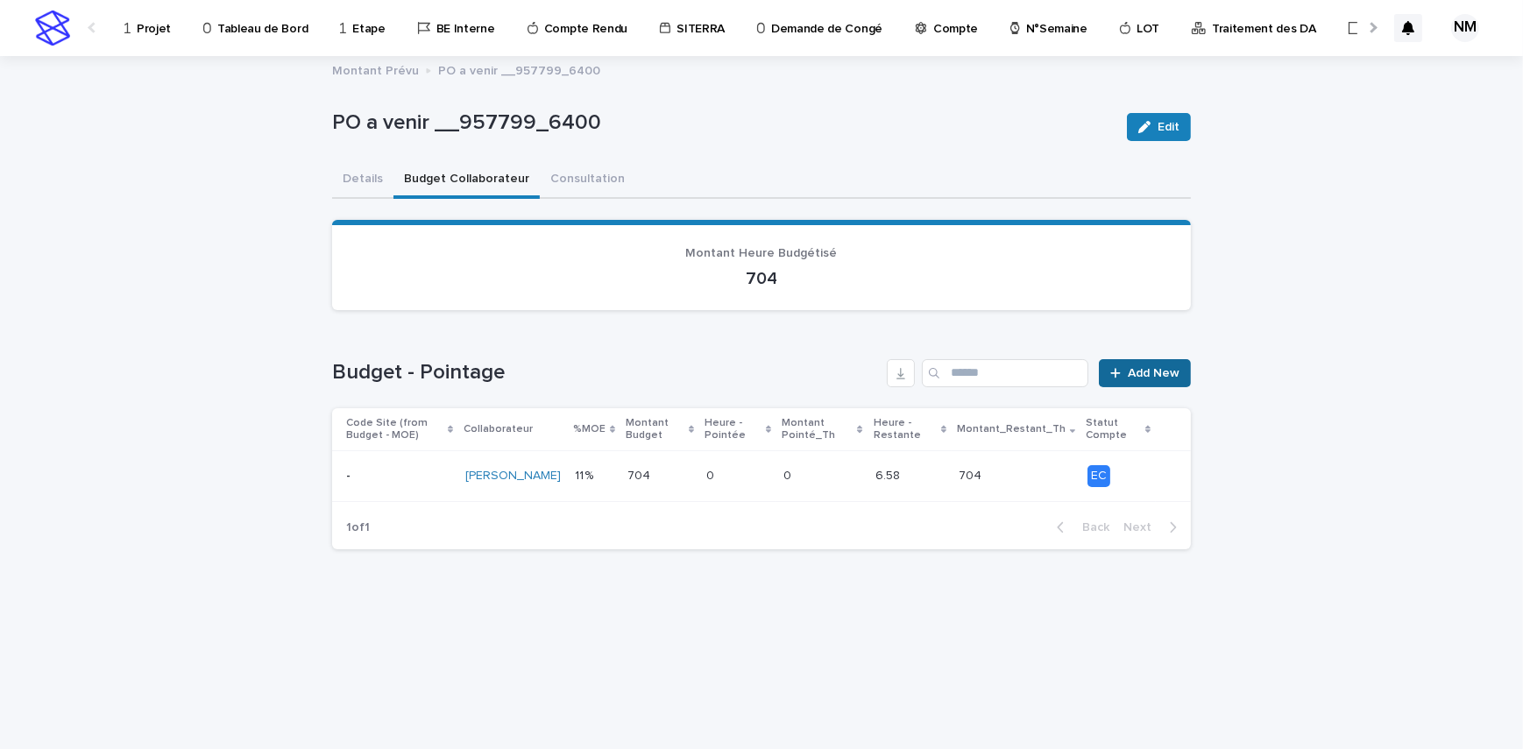
click at [1147, 374] on span "Add New" at bounding box center [1154, 373] width 52 height 12
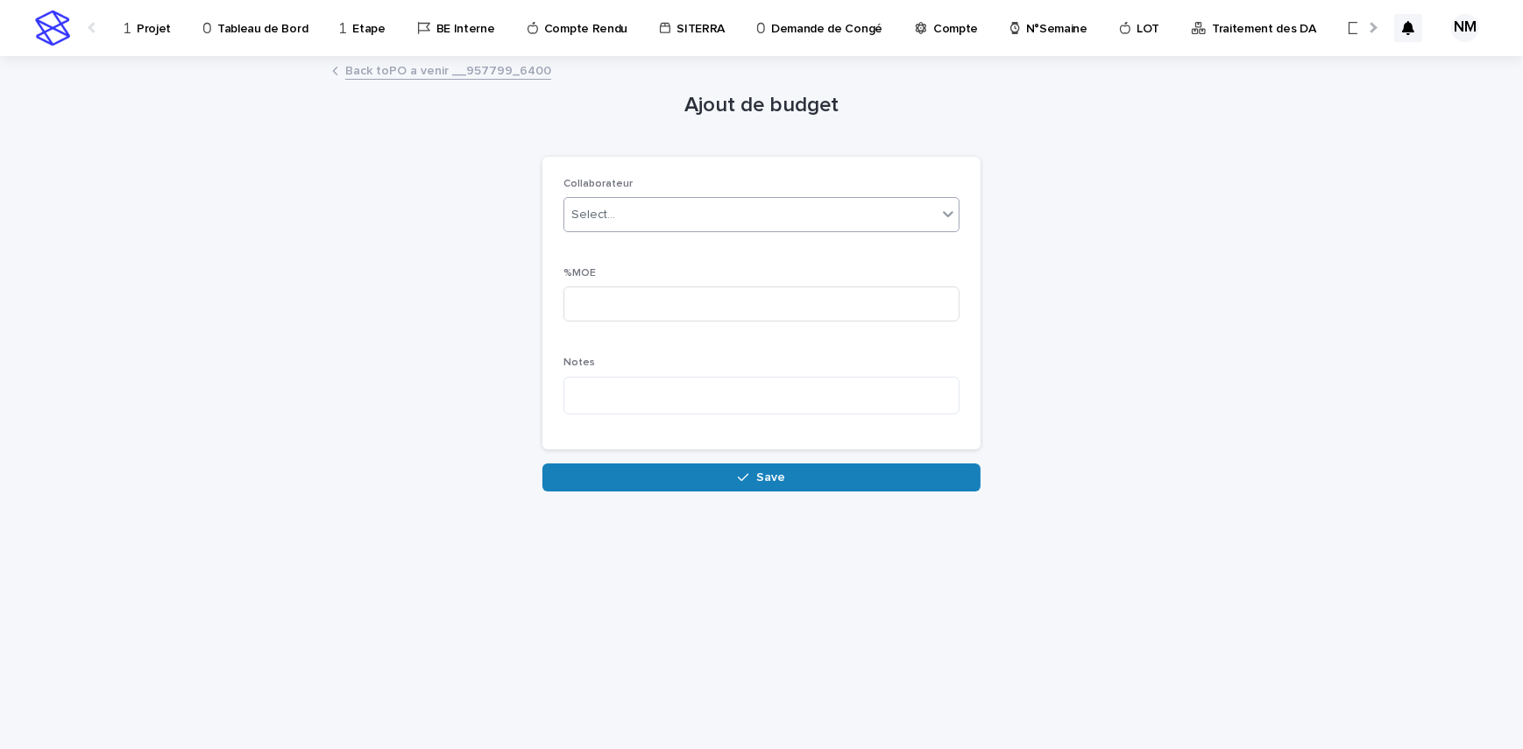
click at [662, 211] on div "Select..." at bounding box center [750, 215] width 372 height 29
type input "******"
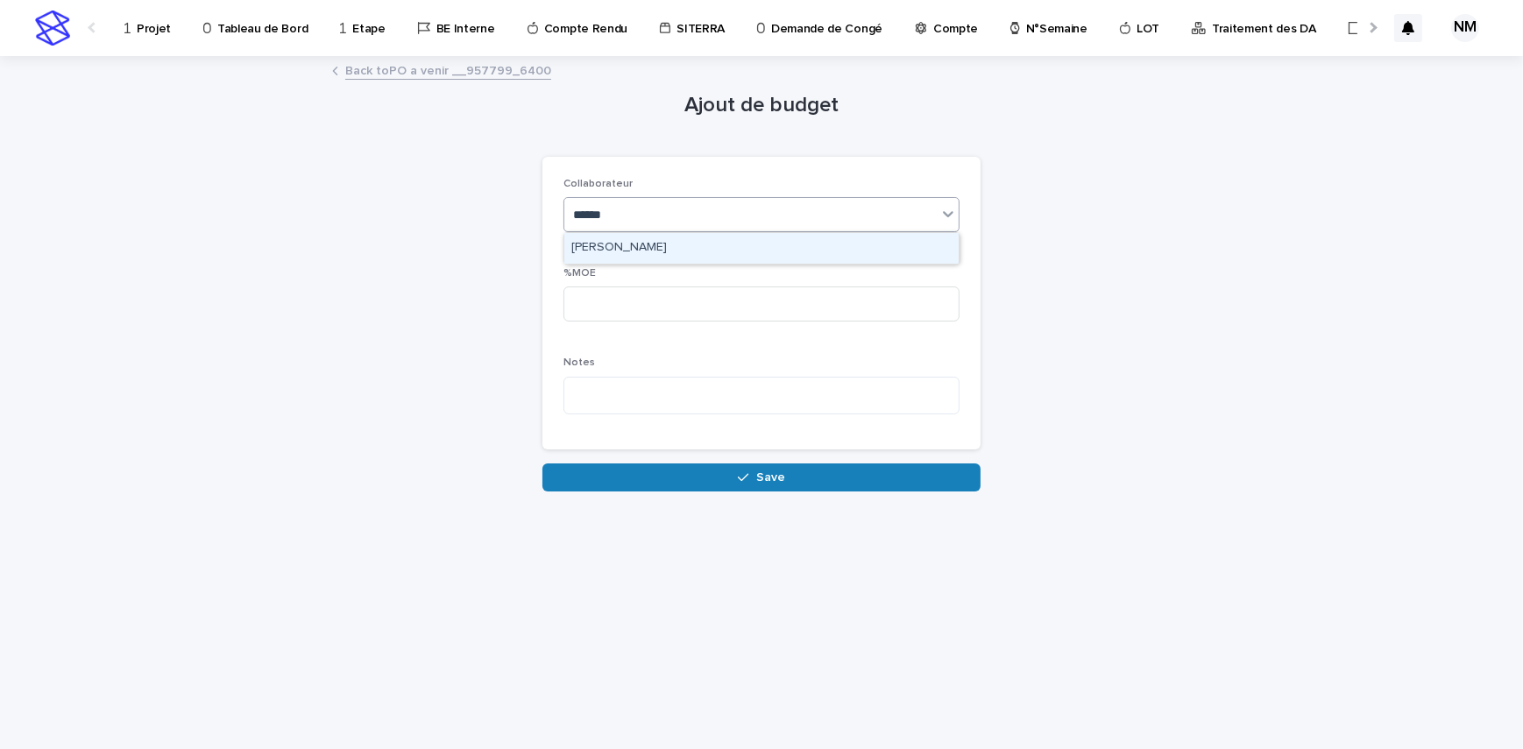
click at [748, 259] on div "[PERSON_NAME]" at bounding box center [761, 248] width 394 height 31
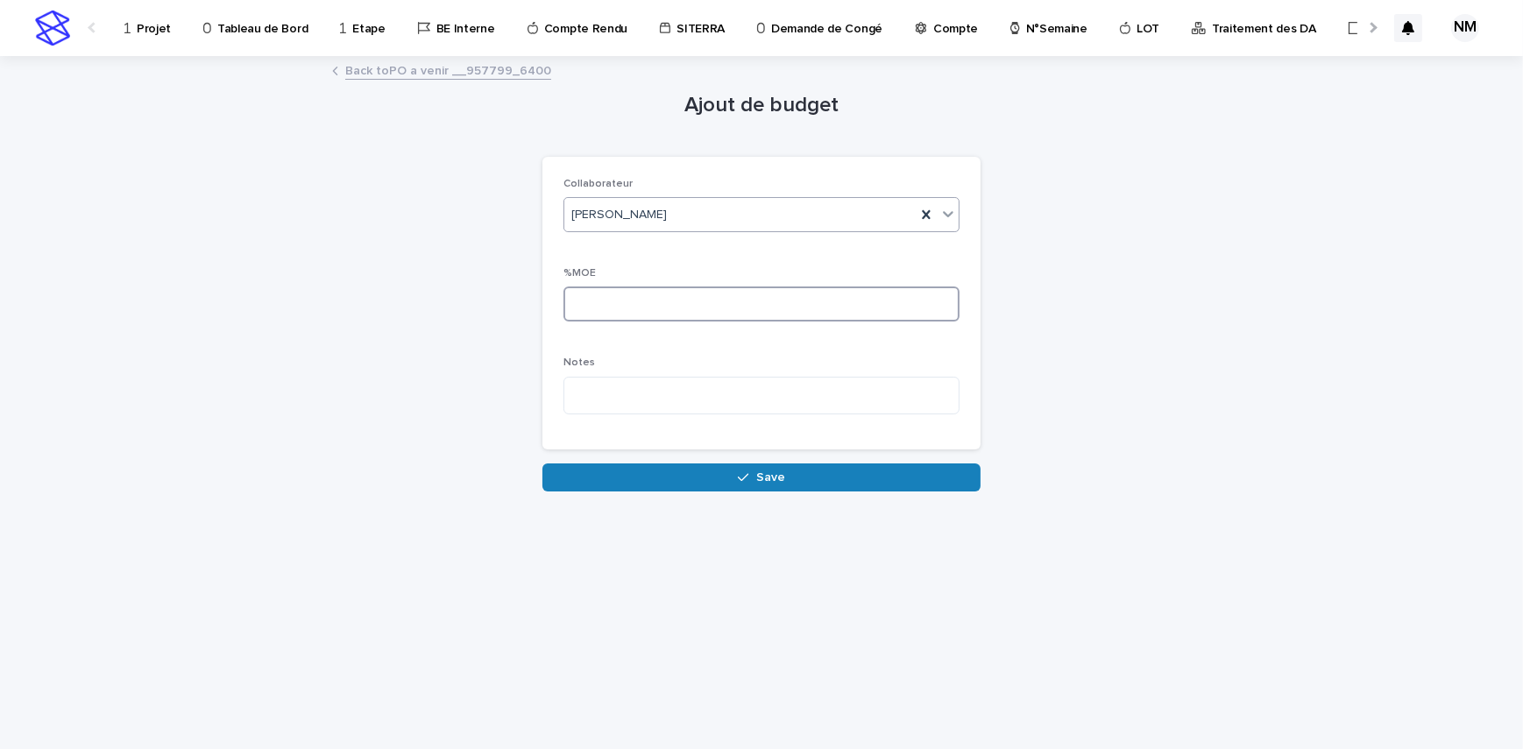
click at [706, 301] on input at bounding box center [761, 304] width 396 height 35
type input "**"
click at [754, 491] on button "Save" at bounding box center [761, 478] width 438 height 28
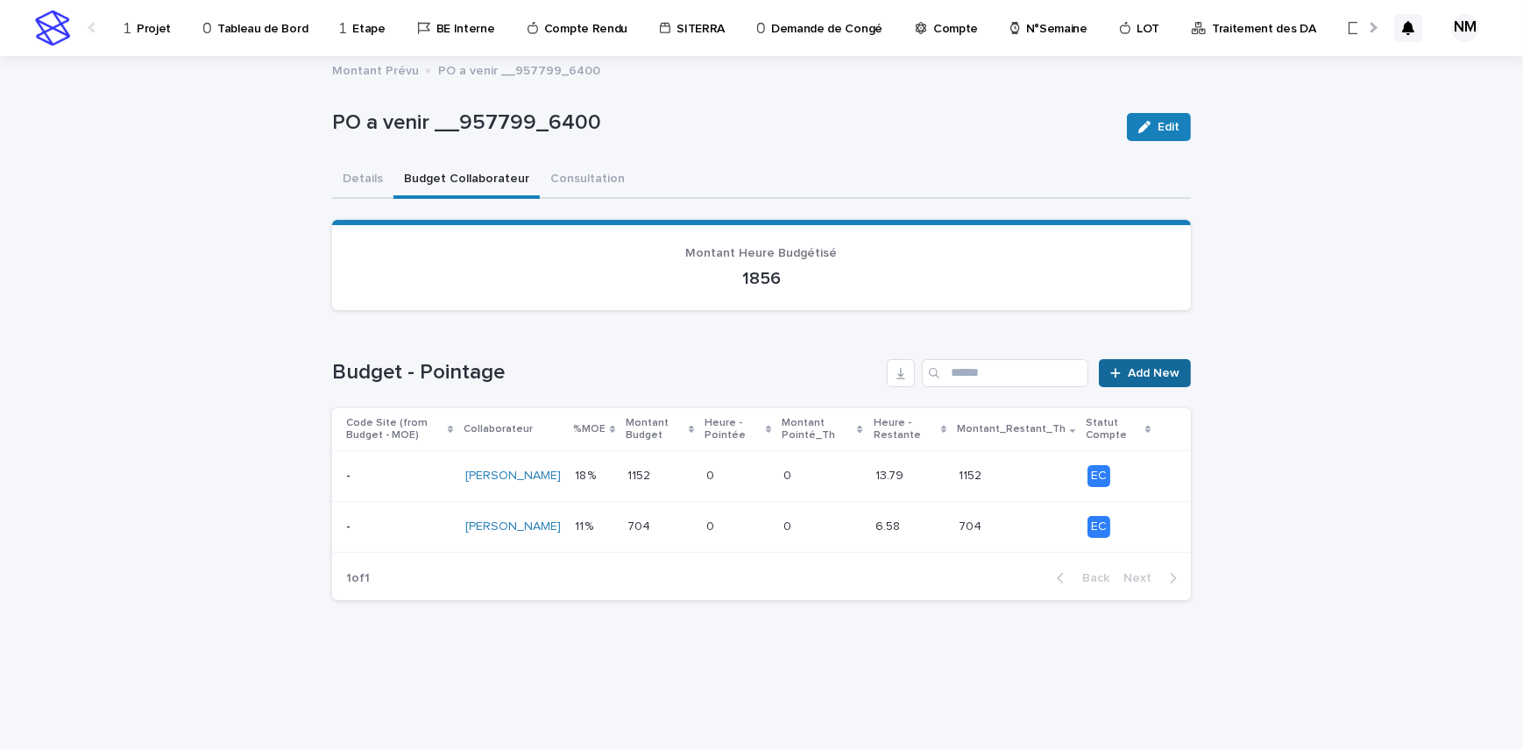
click at [1151, 367] on span "Add New" at bounding box center [1154, 373] width 52 height 12
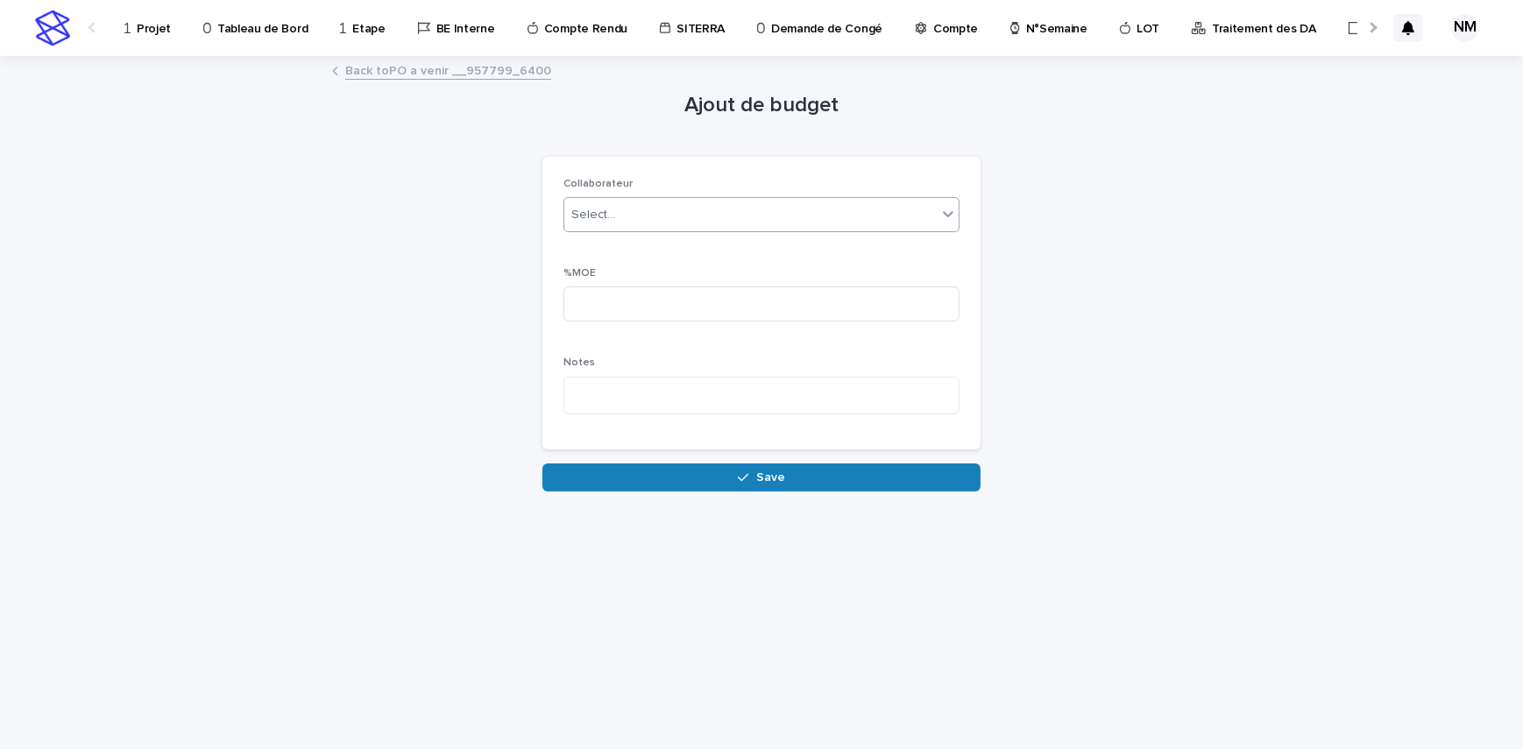
click at [666, 206] on div "Select..." at bounding box center [750, 215] width 372 height 29
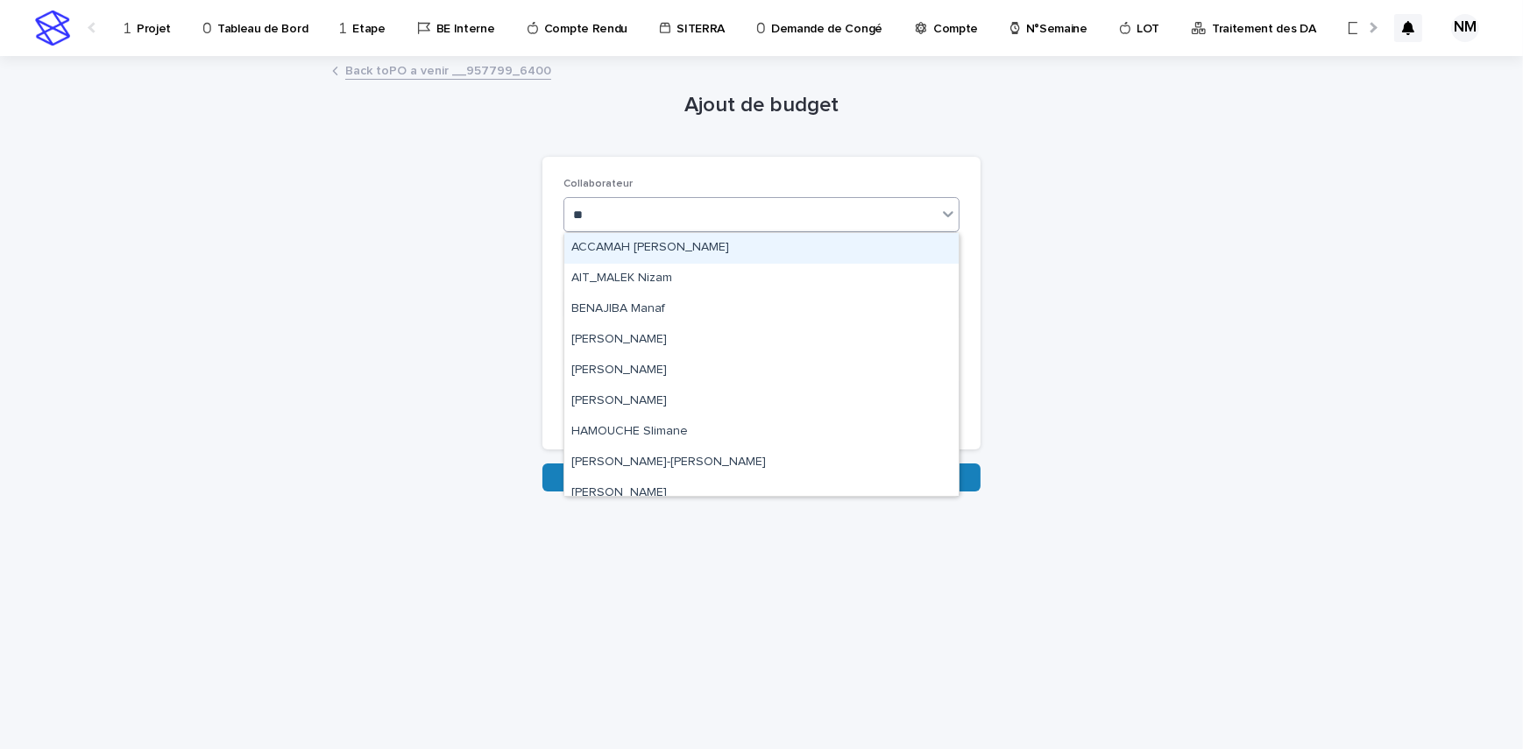
type input "***"
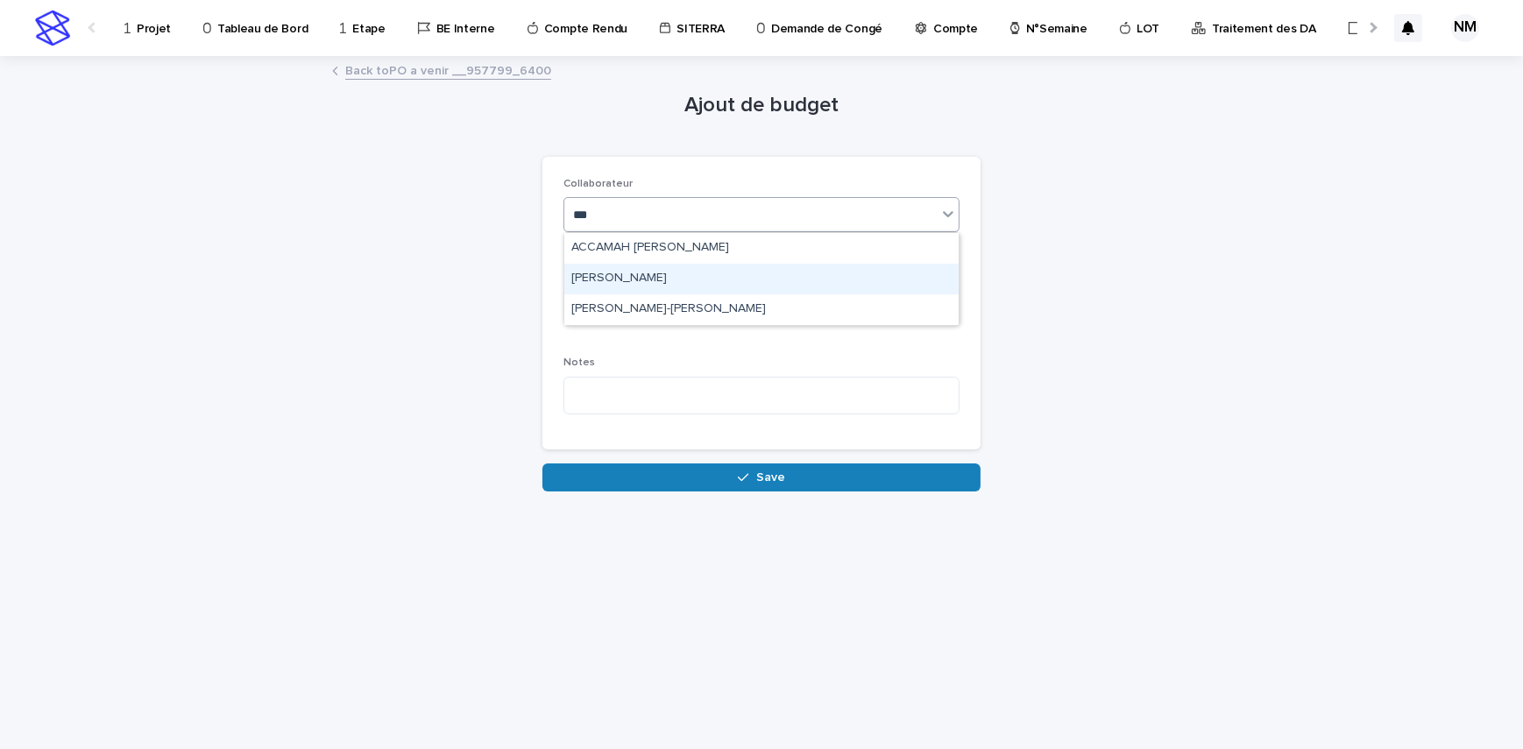
click at [627, 291] on div "[PERSON_NAME]" at bounding box center [761, 279] width 394 height 31
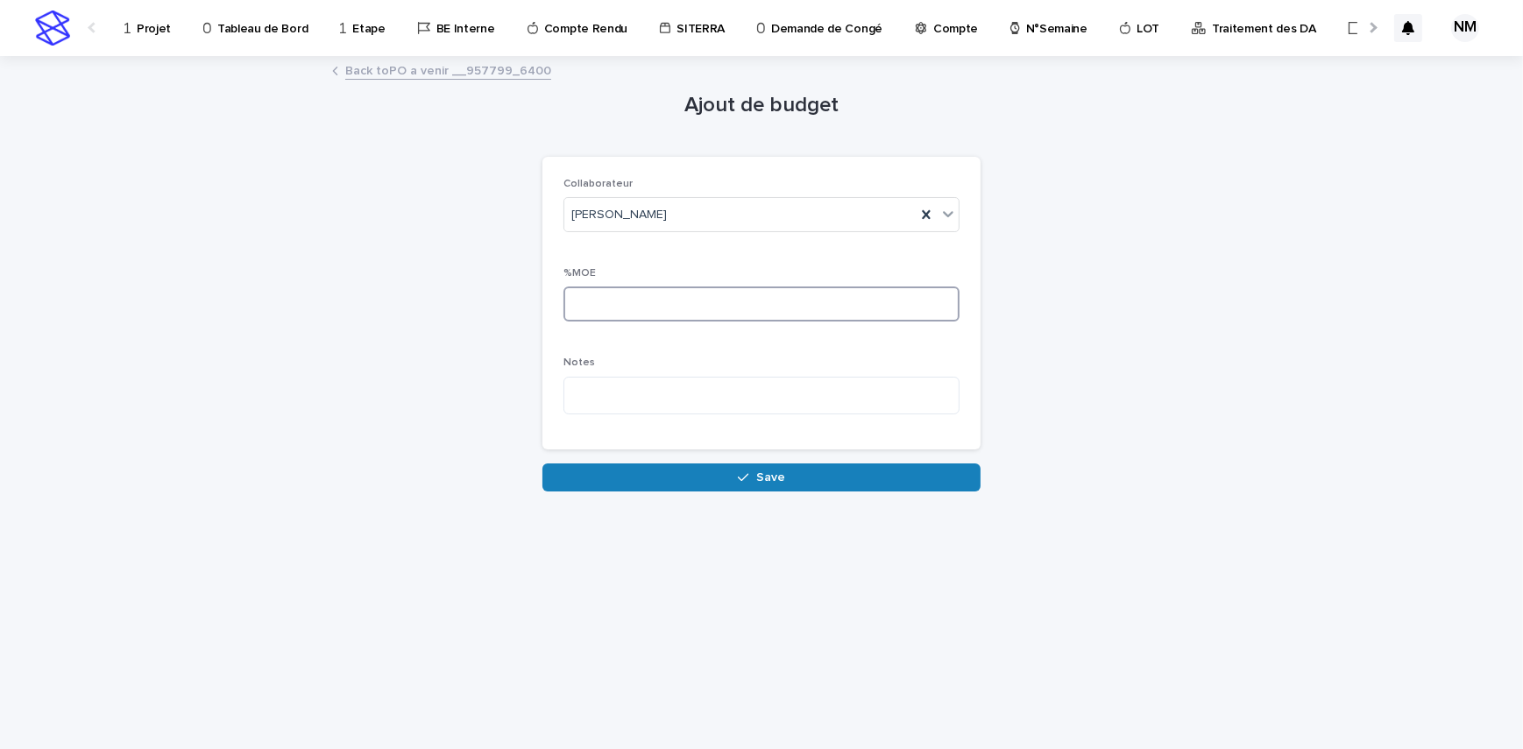
click at [648, 293] on input at bounding box center [761, 304] width 396 height 35
type input "**"
click at [827, 473] on button "Save" at bounding box center [761, 478] width 438 height 28
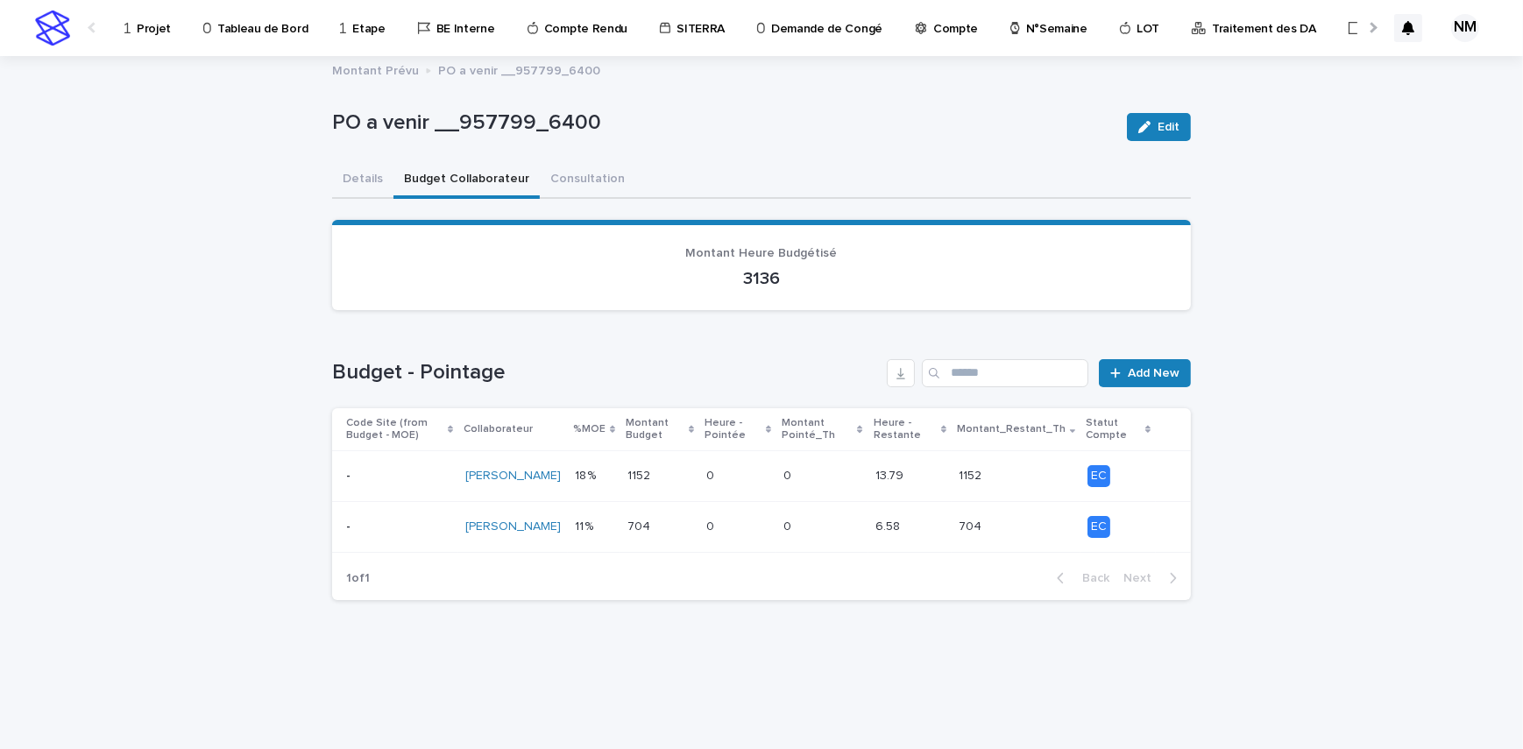
click at [1152, 372] on span "Add New" at bounding box center [1154, 373] width 52 height 12
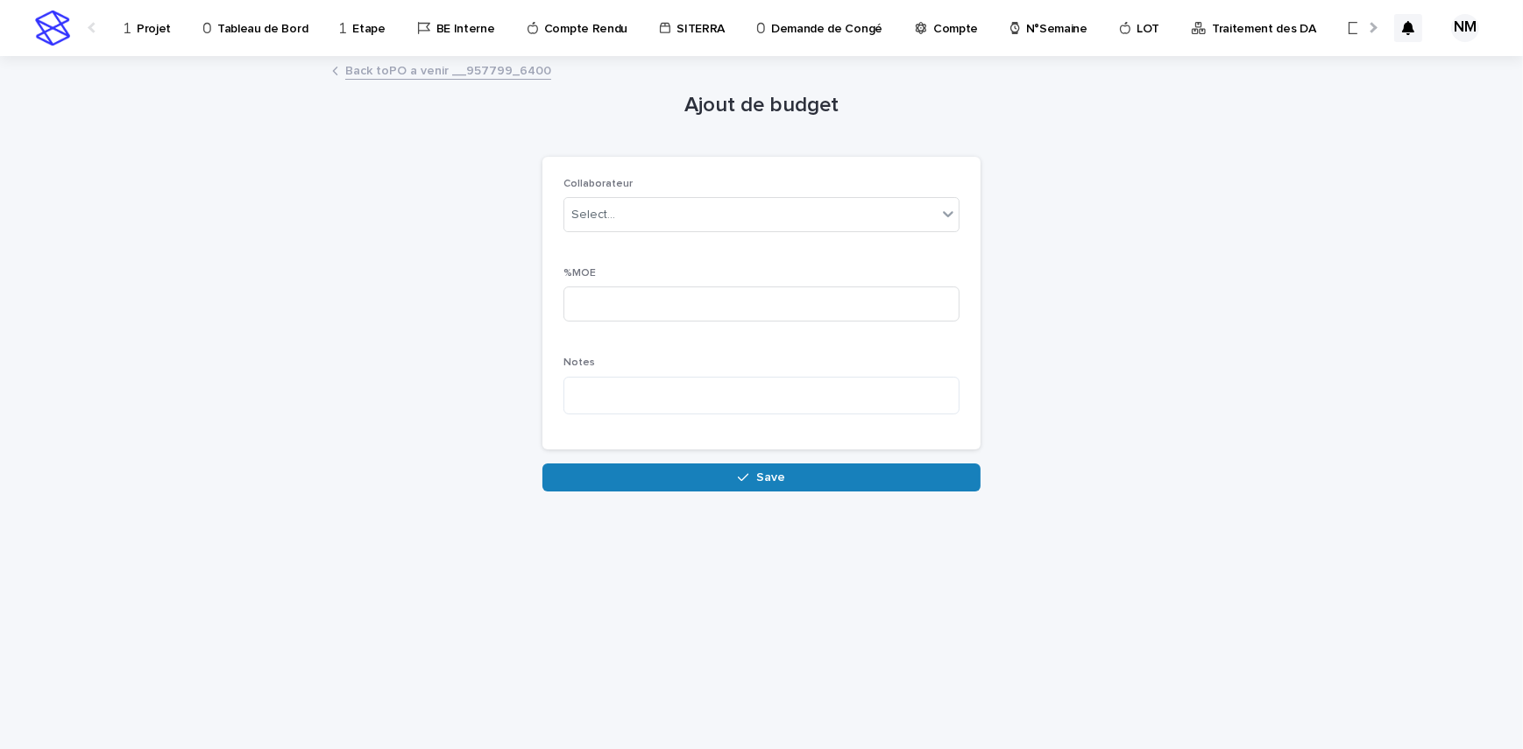
click at [632, 193] on div "Collaborateur Select..." at bounding box center [761, 212] width 396 height 68
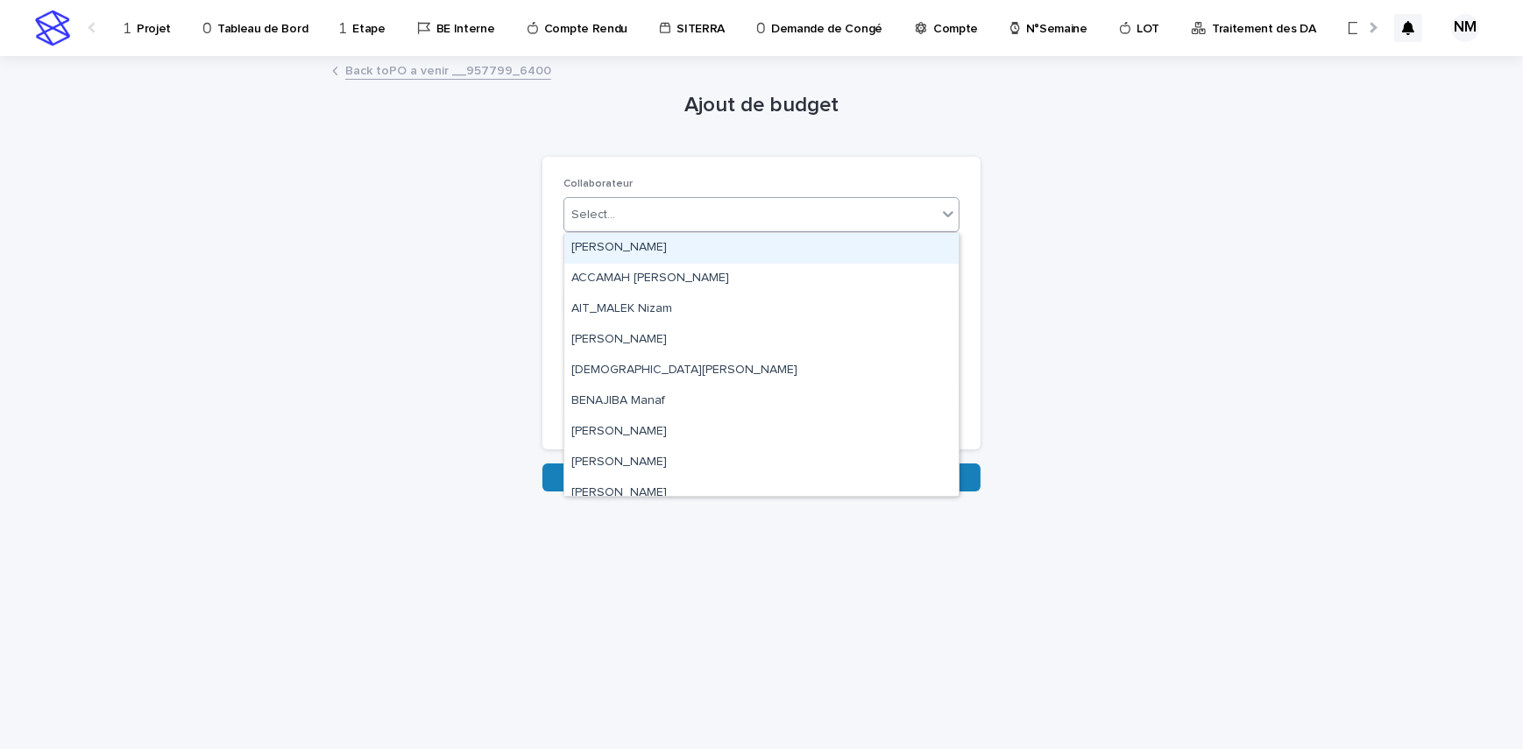
click at [641, 206] on div "Select..." at bounding box center [750, 215] width 372 height 29
type input "**"
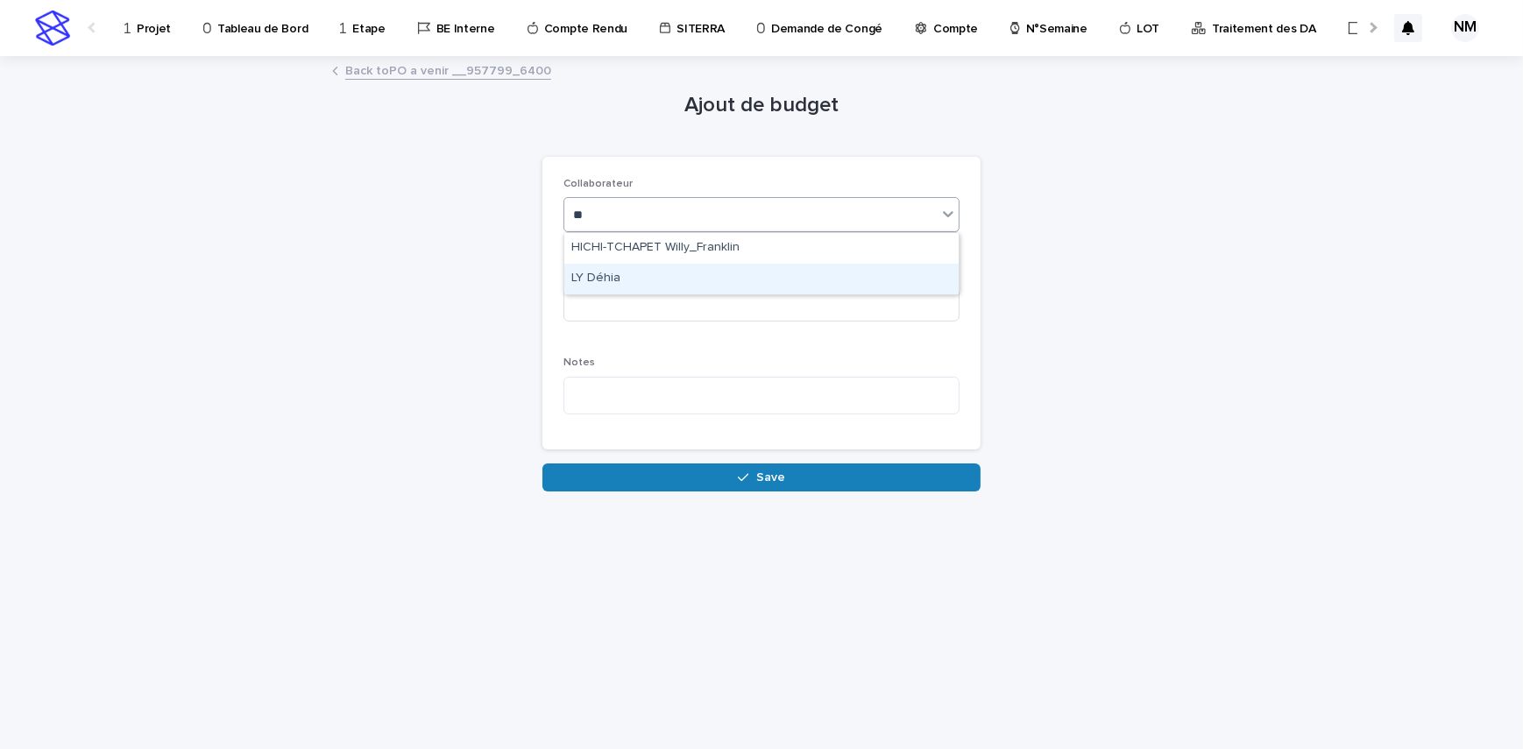
click at [648, 274] on div "LY Déhia" at bounding box center [761, 279] width 394 height 31
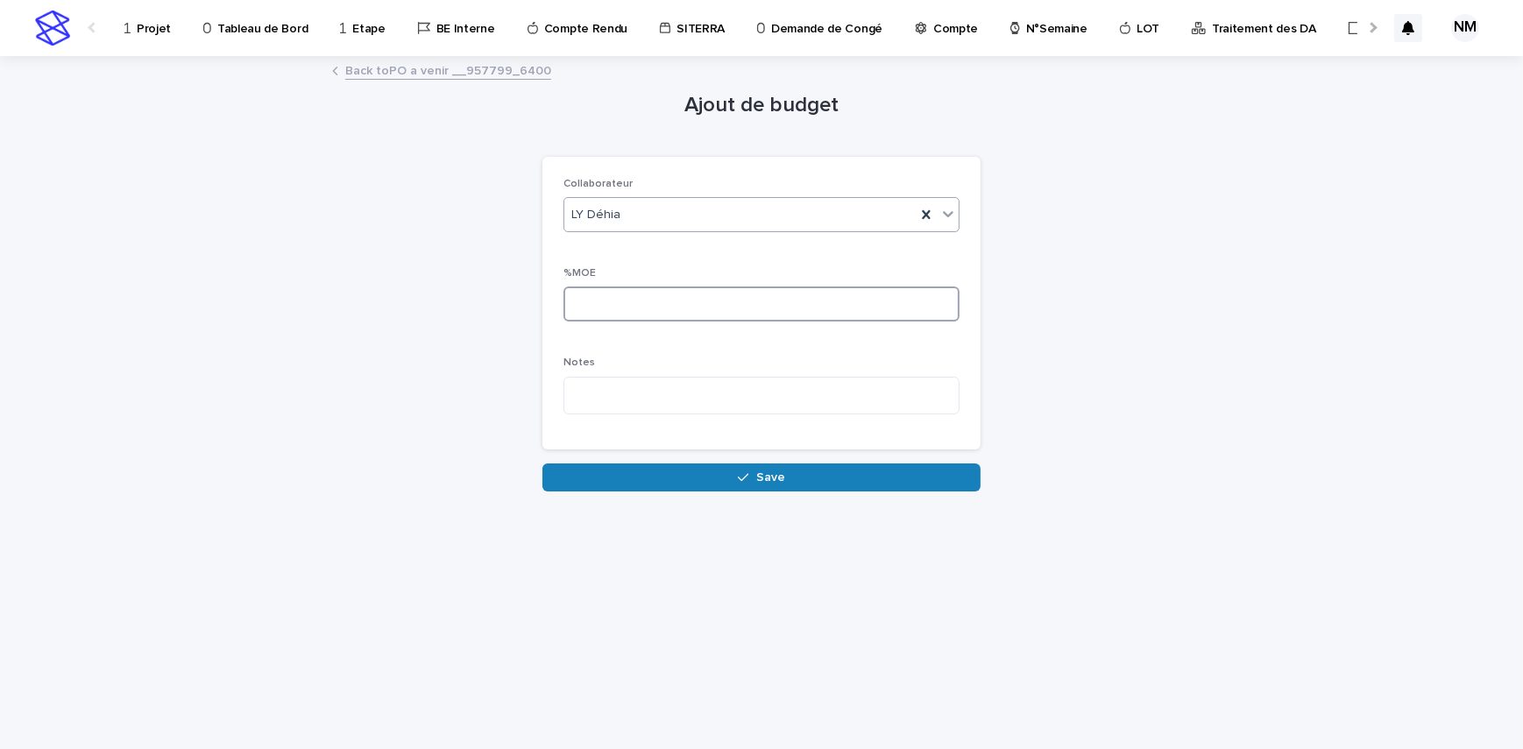
click at [655, 301] on input at bounding box center [761, 304] width 396 height 35
type input "*"
drag, startPoint x: 751, startPoint y: 472, endPoint x: 1064, endPoint y: 649, distance: 359.4
click at [752, 472] on div "button" at bounding box center [747, 477] width 18 height 12
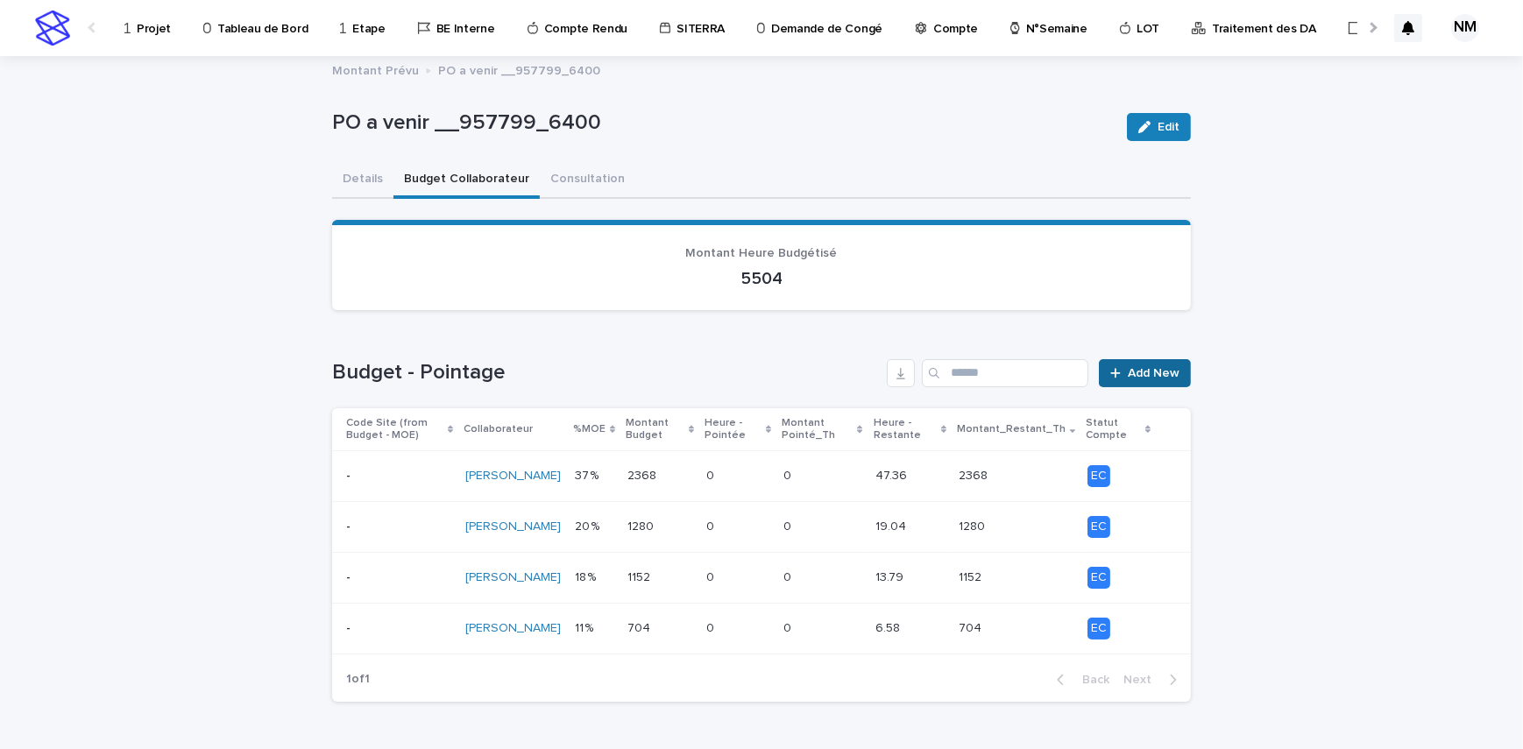
click at [1134, 365] on link "Add New" at bounding box center [1145, 373] width 92 height 28
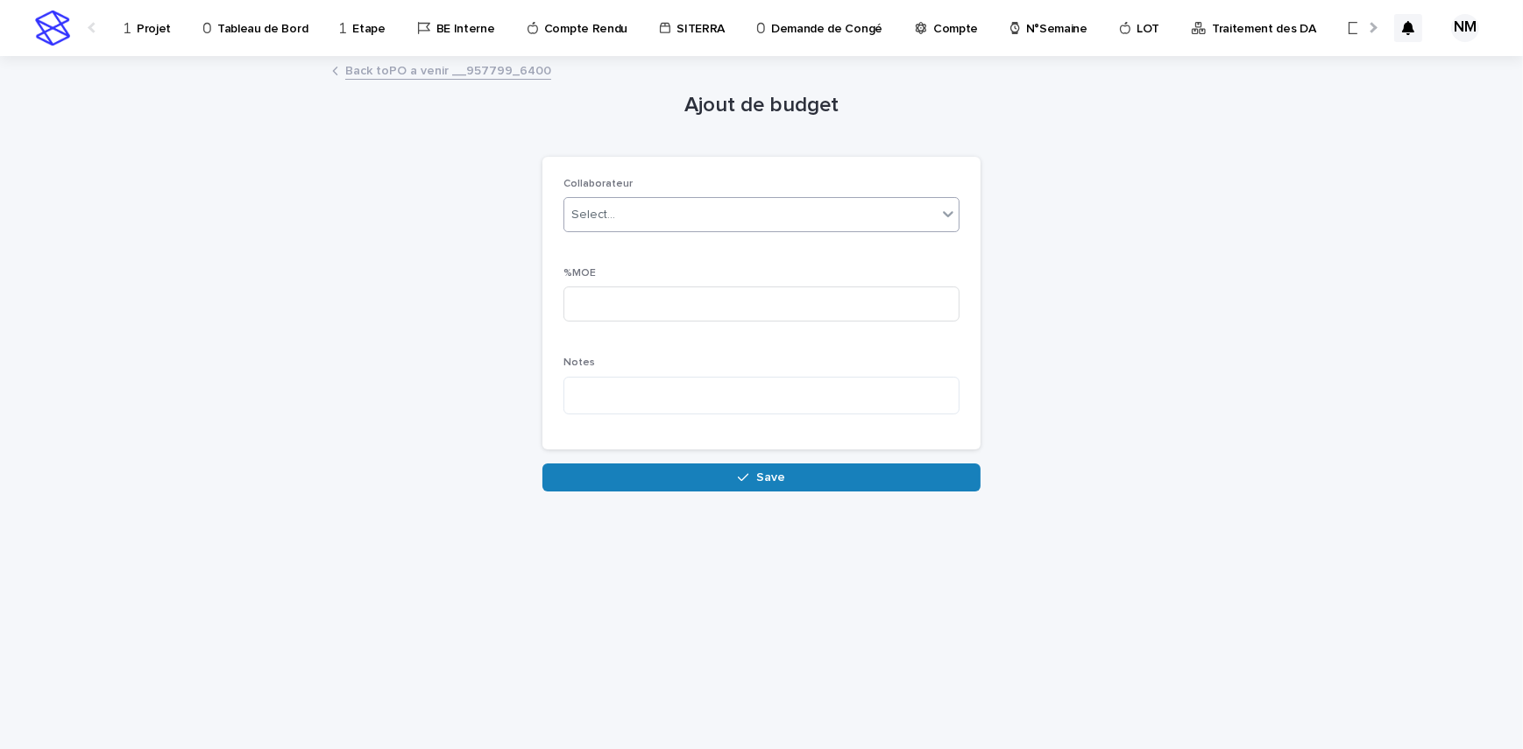
click at [750, 221] on div "Select..." at bounding box center [750, 215] width 372 height 29
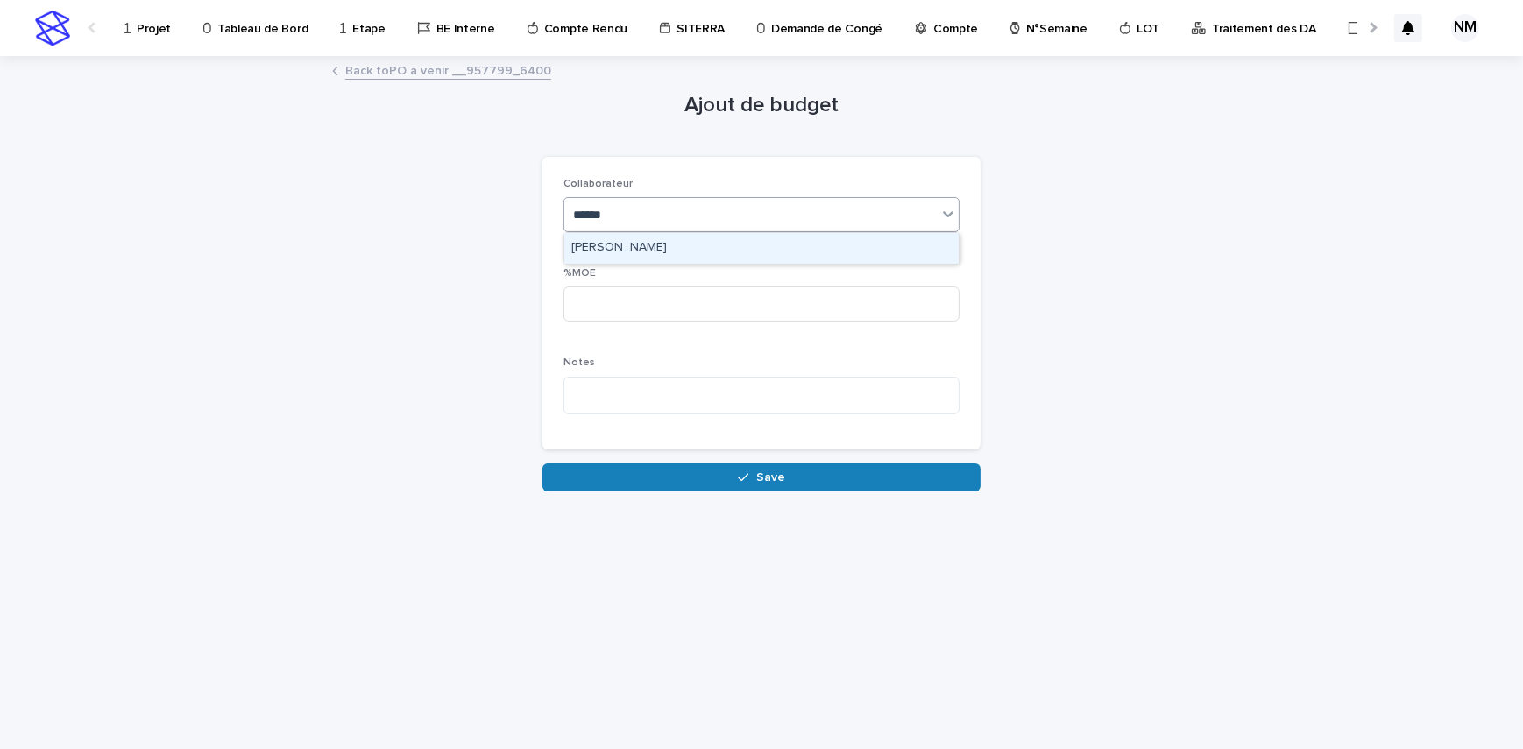
type input "*******"
click at [735, 234] on div "MONIN Vincent" at bounding box center [761, 248] width 394 height 31
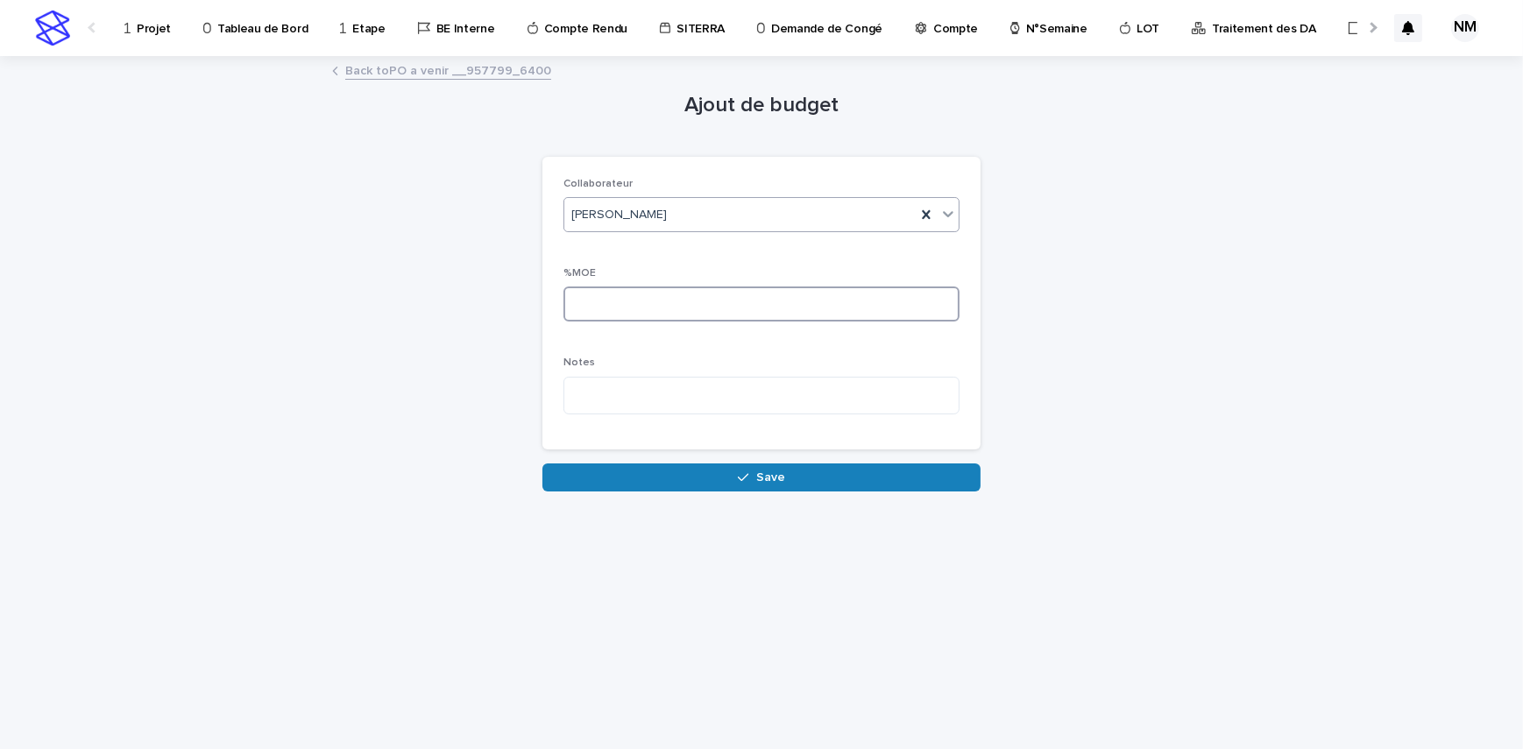
click at [707, 306] on input at bounding box center [761, 304] width 396 height 35
type input "*"
click at [762, 471] on span "Save" at bounding box center [770, 477] width 29 height 12
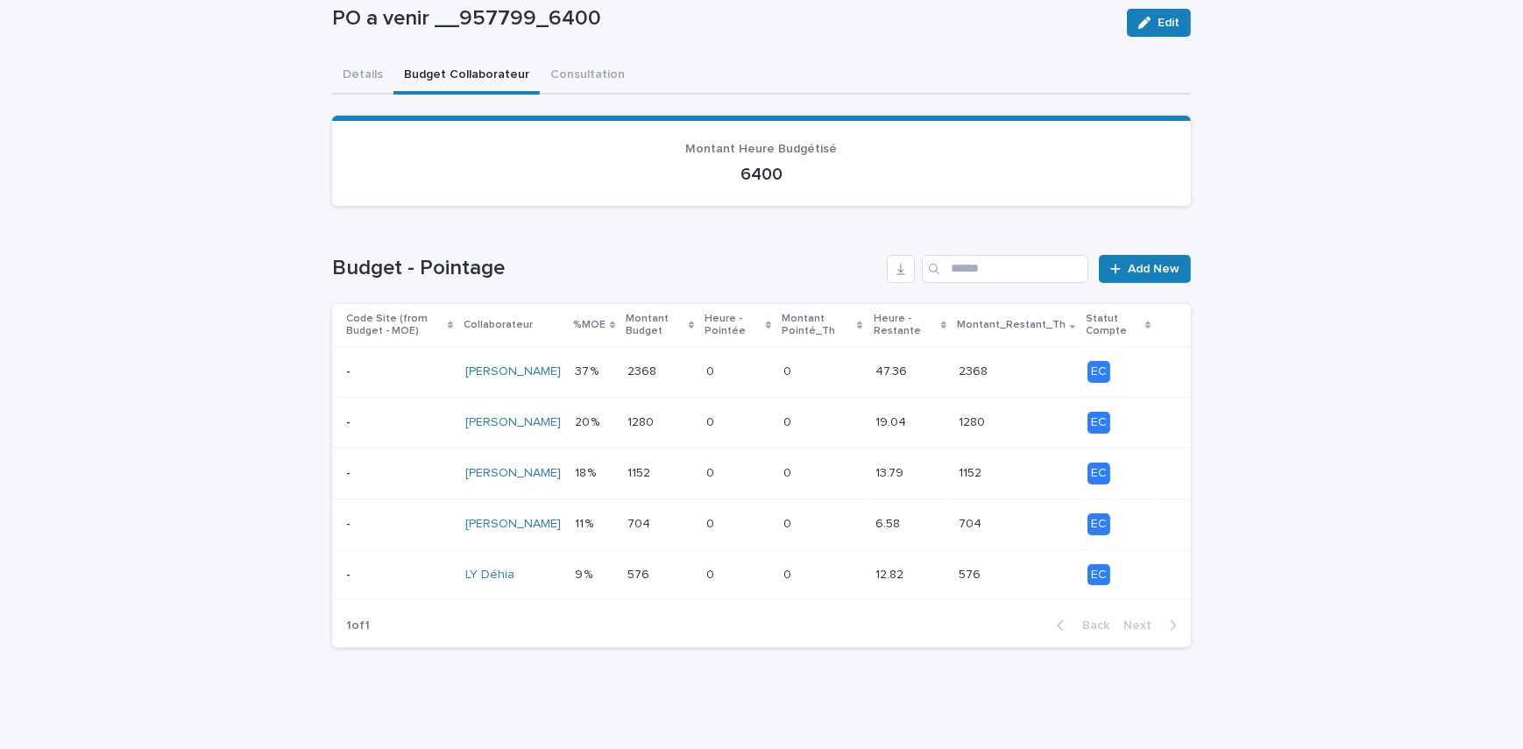
scroll to position [135, 0]
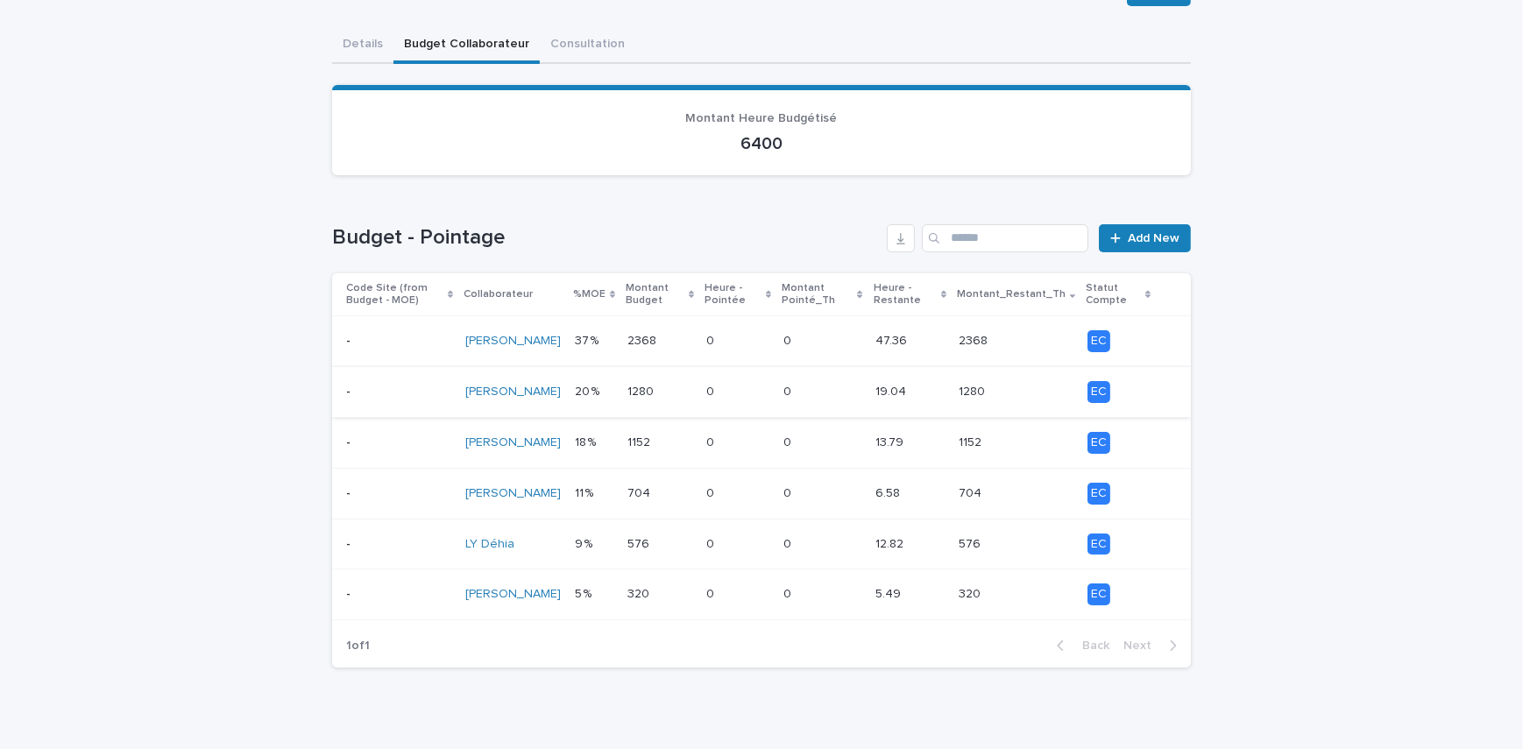
drag, startPoint x: 1340, startPoint y: 476, endPoint x: 967, endPoint y: 392, distance: 382.7
click at [1338, 473] on div "Loading... Saving… Loading... Saving… PO a venir __957799_6400 Edit PO a venir …" at bounding box center [761, 345] width 1523 height 847
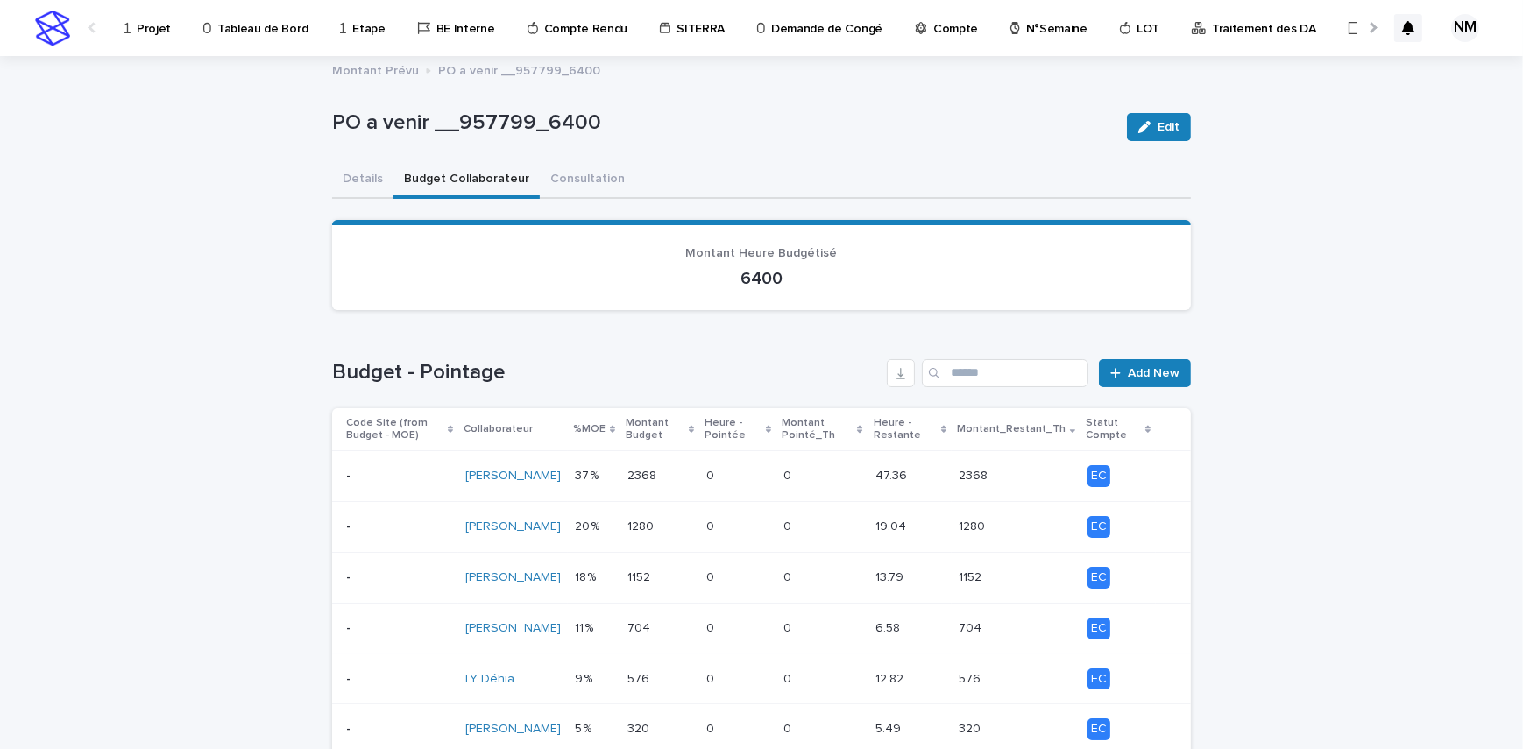
scroll to position [0, 0]
click at [358, 185] on button "Details" at bounding box center [362, 180] width 61 height 37
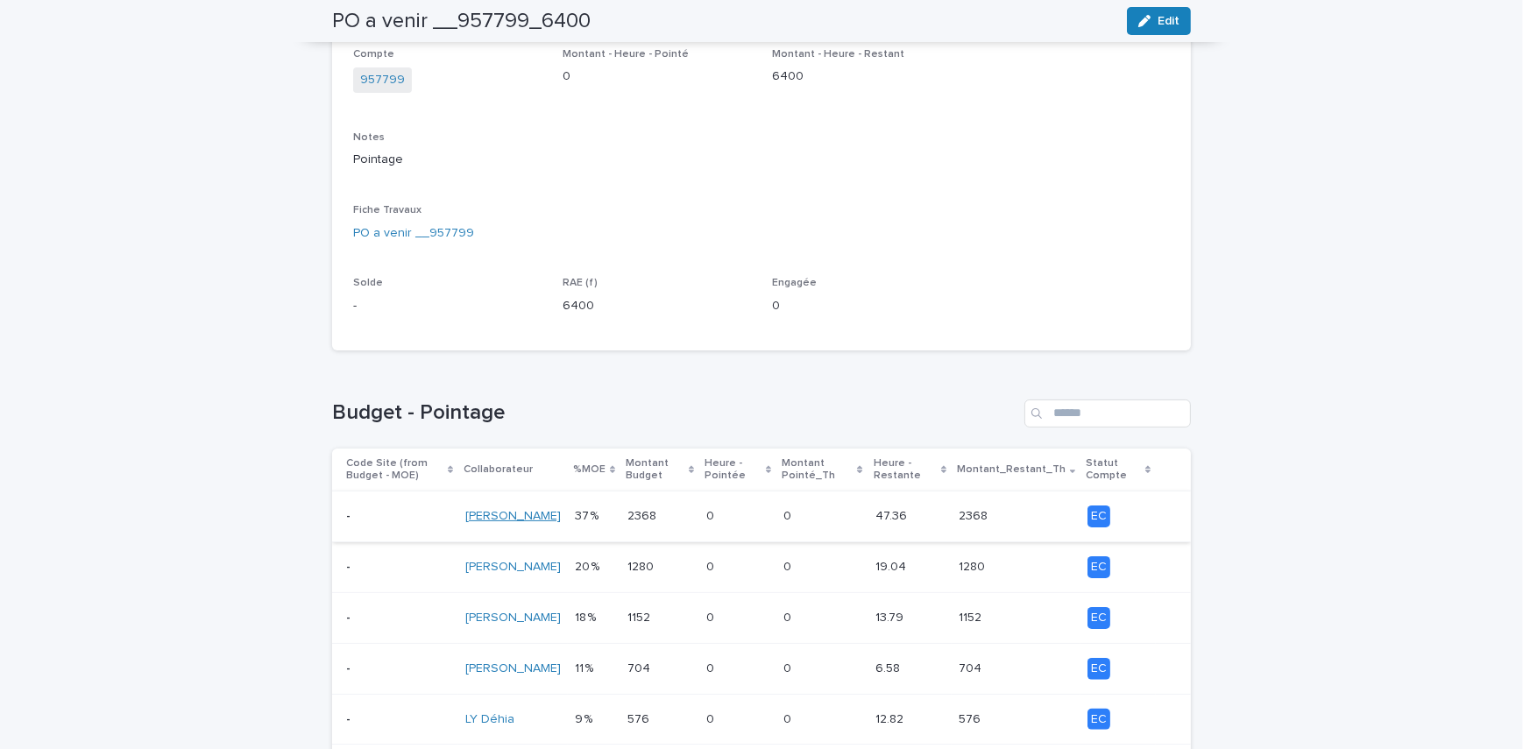
scroll to position [259, 0]
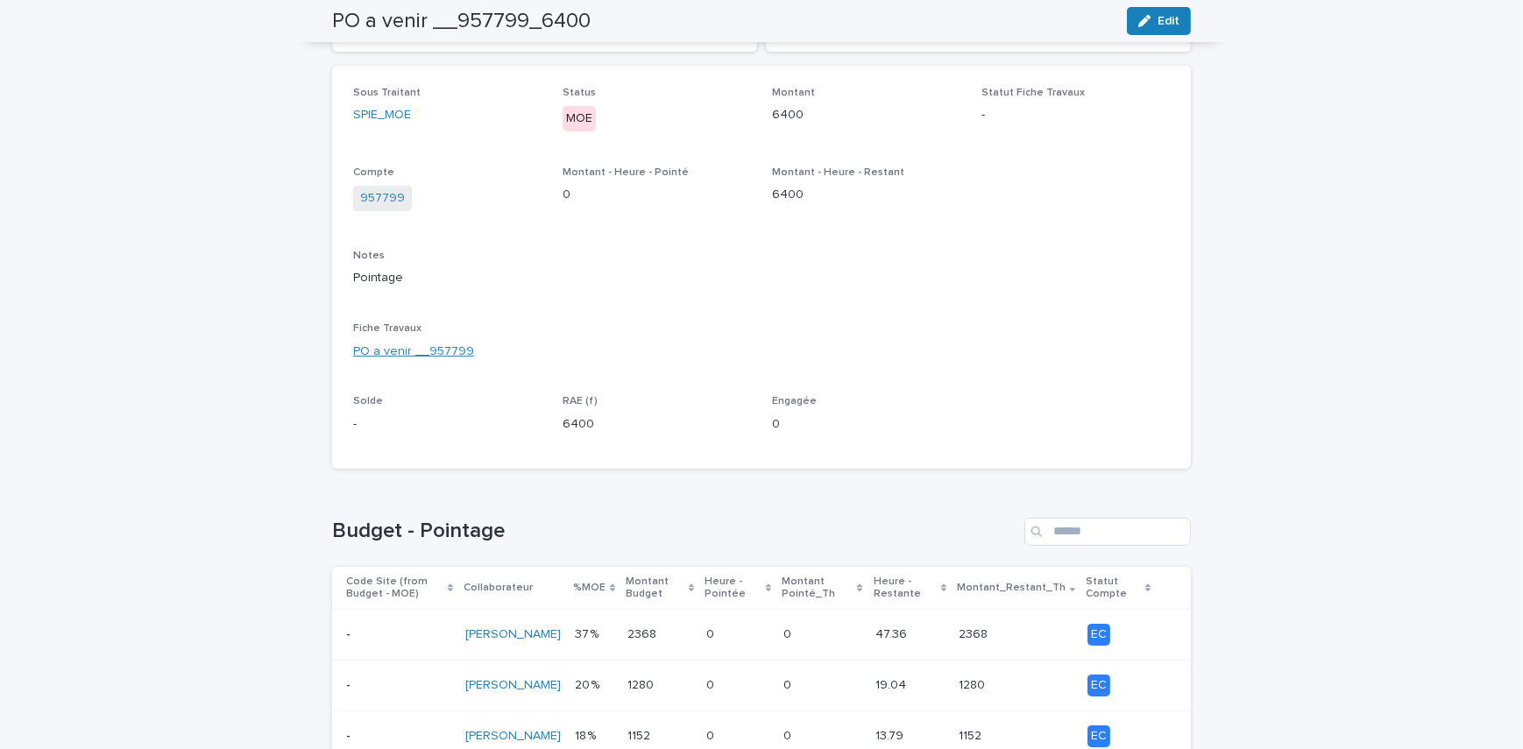
click at [431, 344] on link "PO a venir __957799" at bounding box center [413, 352] width 121 height 18
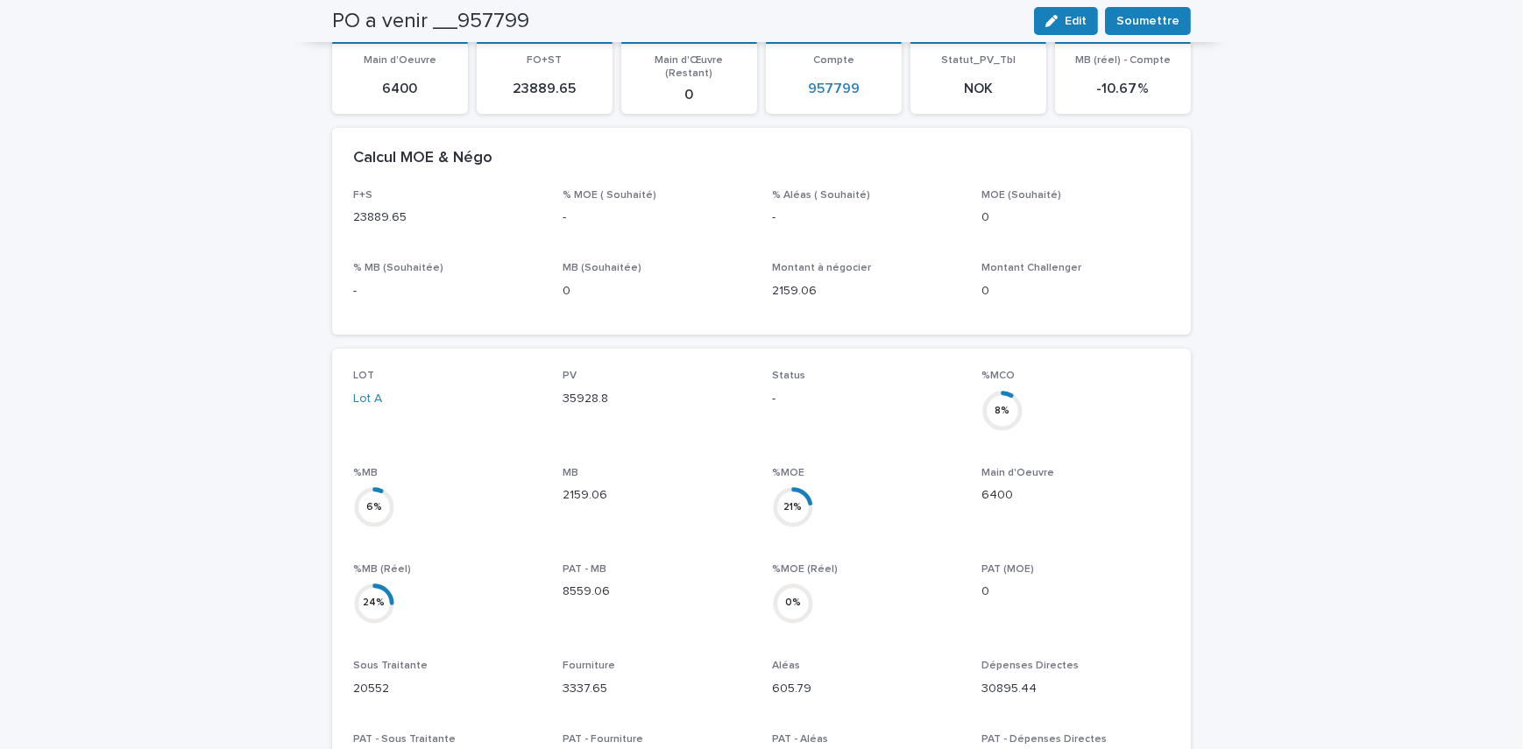
scroll to position [260, 0]
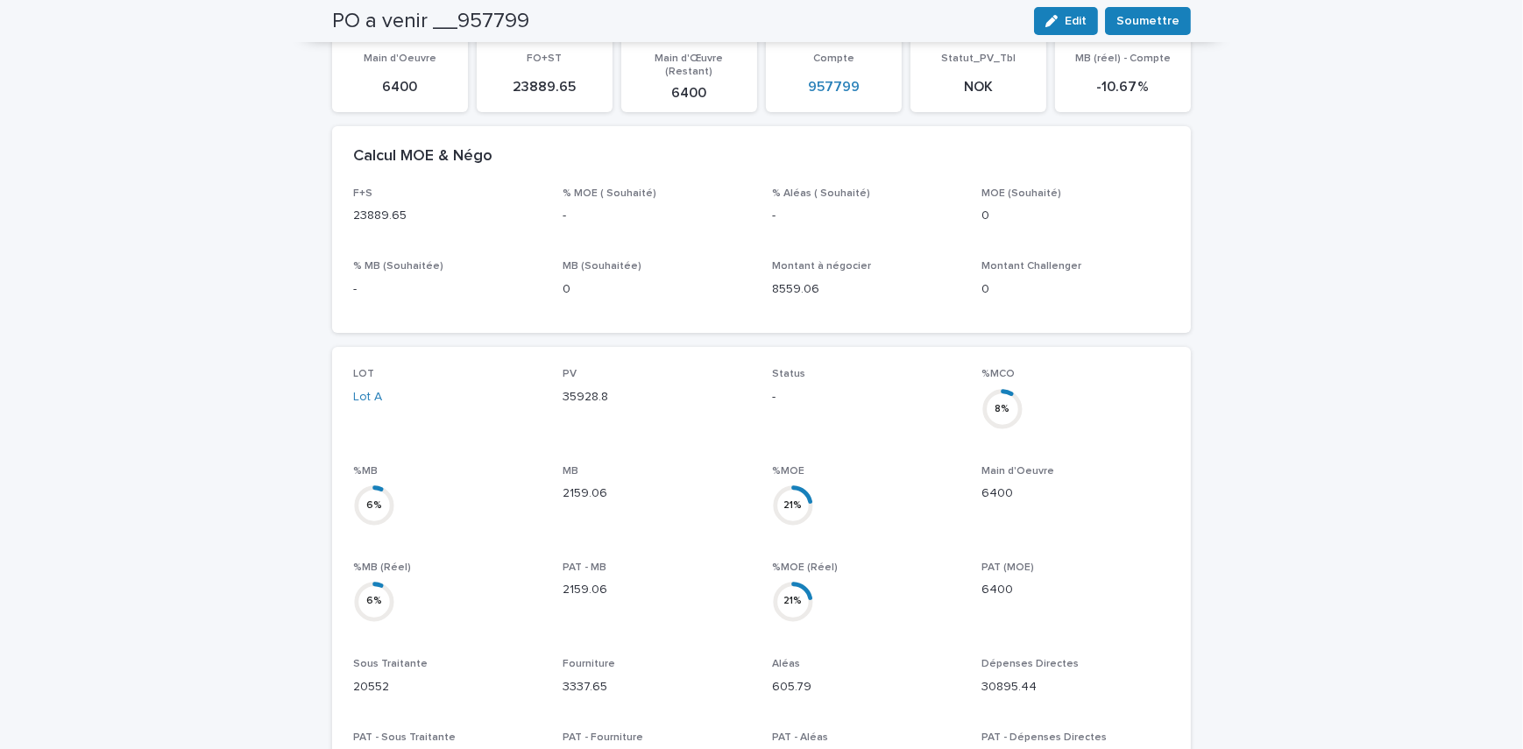
click at [1249, 441] on div "Loading... Saving… Loading... Saving… PO a venir __957799 Edit Soumettre PO a v…" at bounding box center [761, 545] width 1523 height 1495
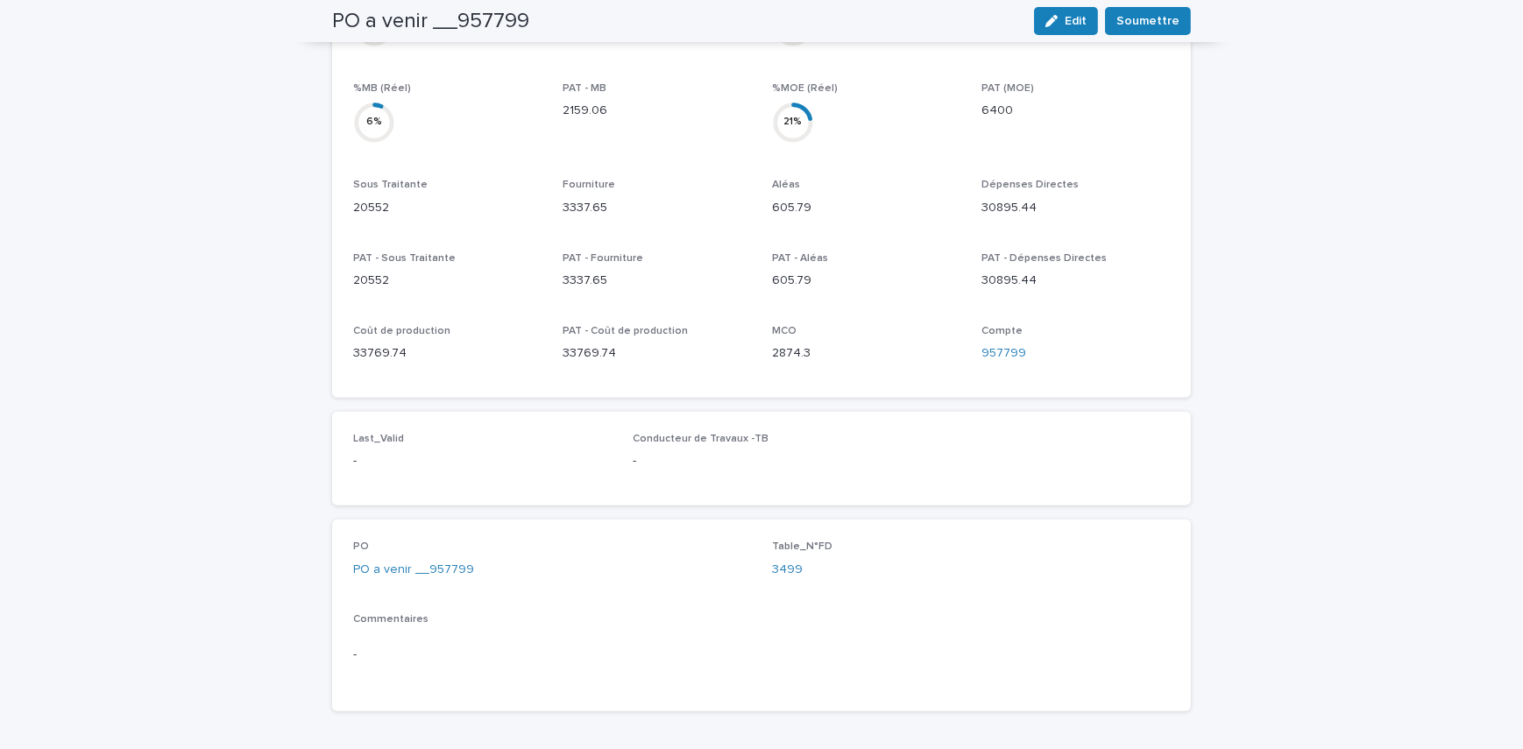
scroll to position [789, 0]
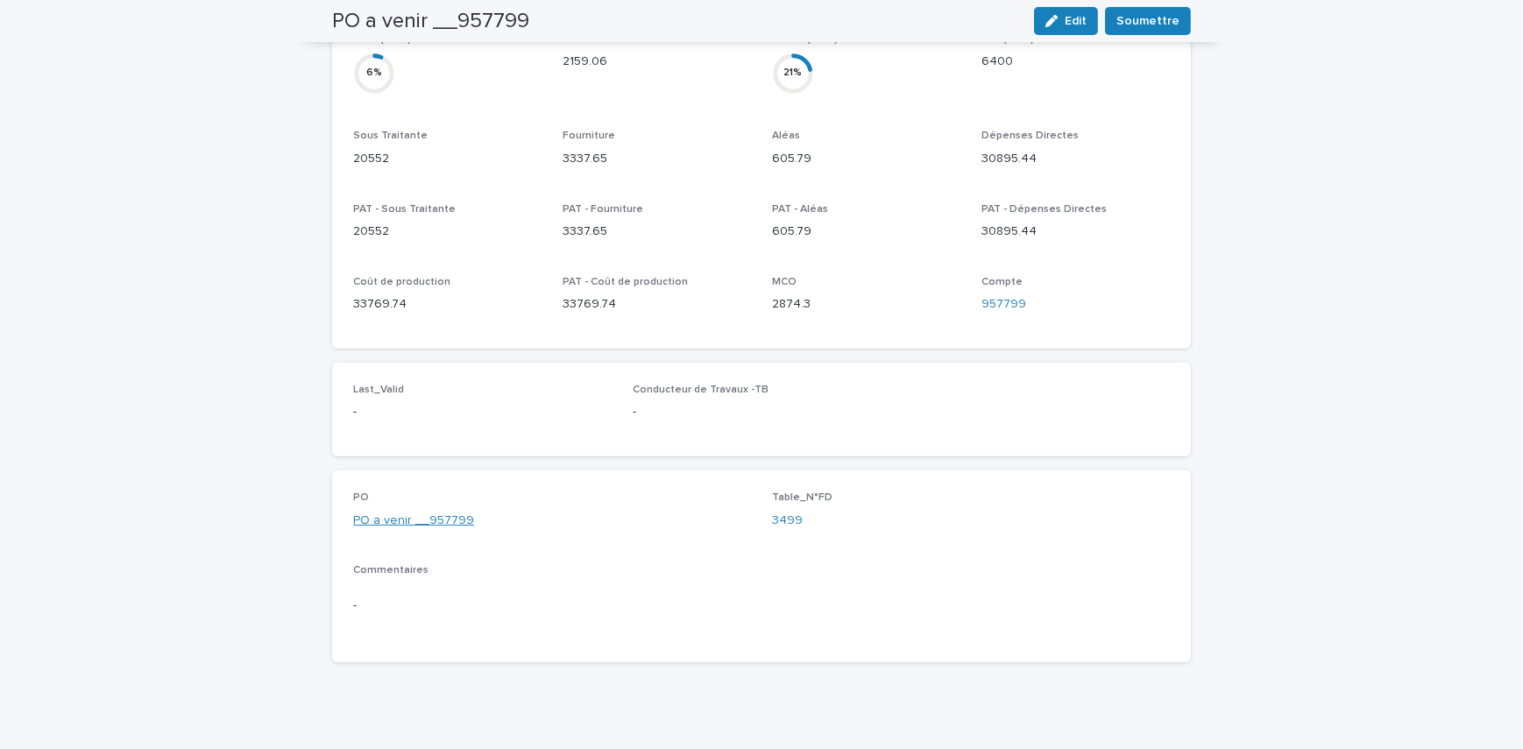
click at [414, 514] on link "PO a venir __957799" at bounding box center [413, 521] width 121 height 18
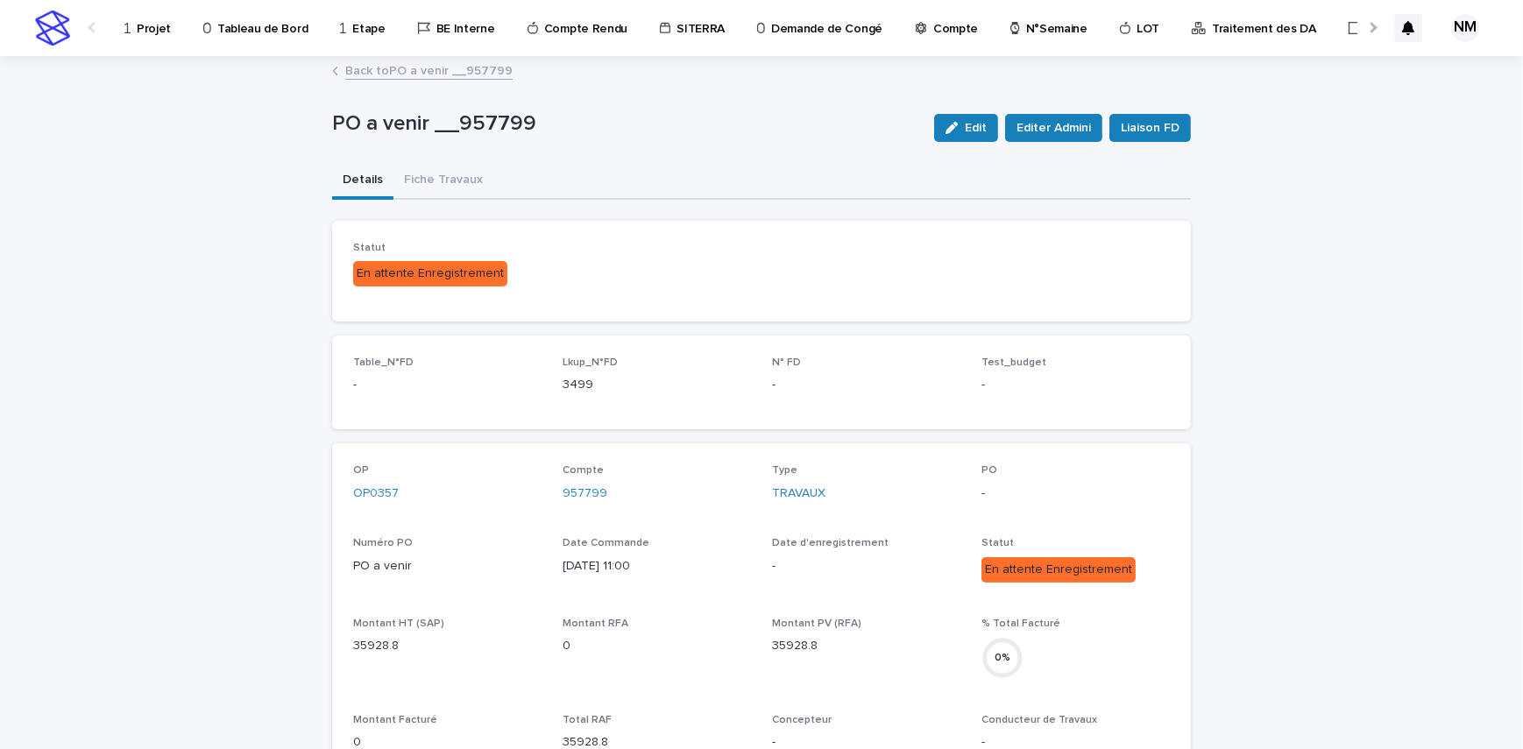
click at [969, 134] on button "Edit" at bounding box center [966, 128] width 64 height 28
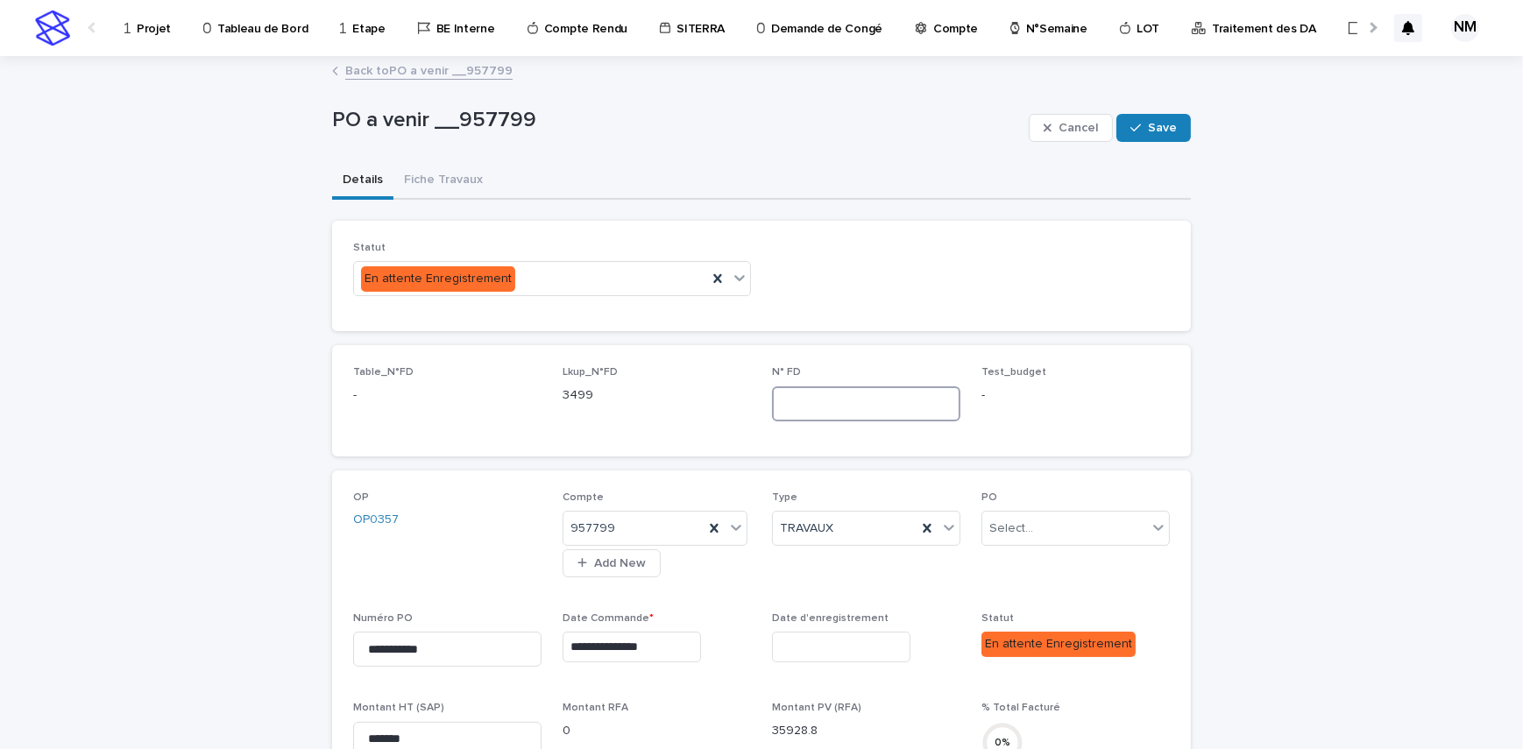
click at [804, 400] on input at bounding box center [866, 403] width 188 height 35
type input "****"
click at [1159, 123] on span "Save" at bounding box center [1162, 128] width 29 height 12
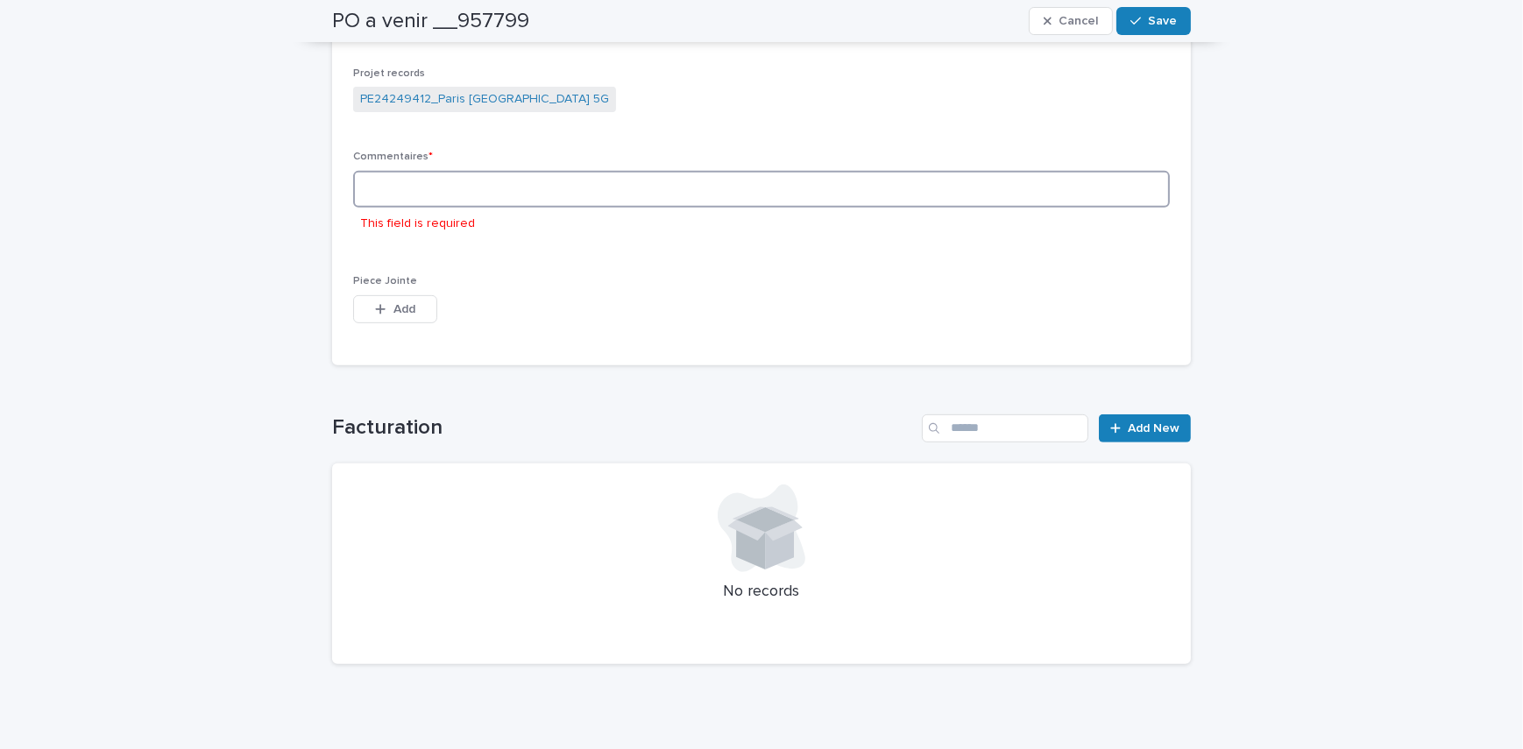
click at [495, 184] on textarea at bounding box center [761, 190] width 817 height 38
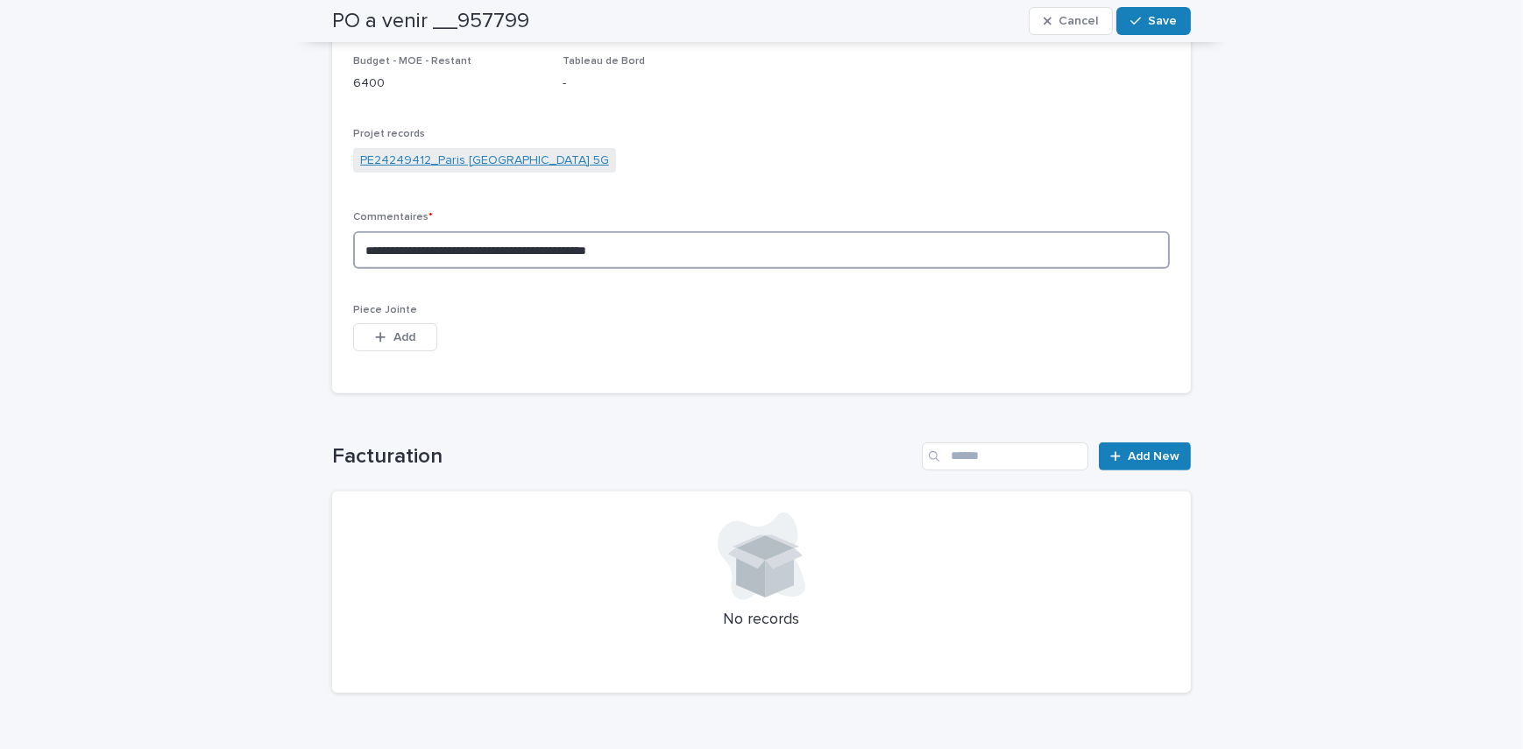
scroll to position [780, 0]
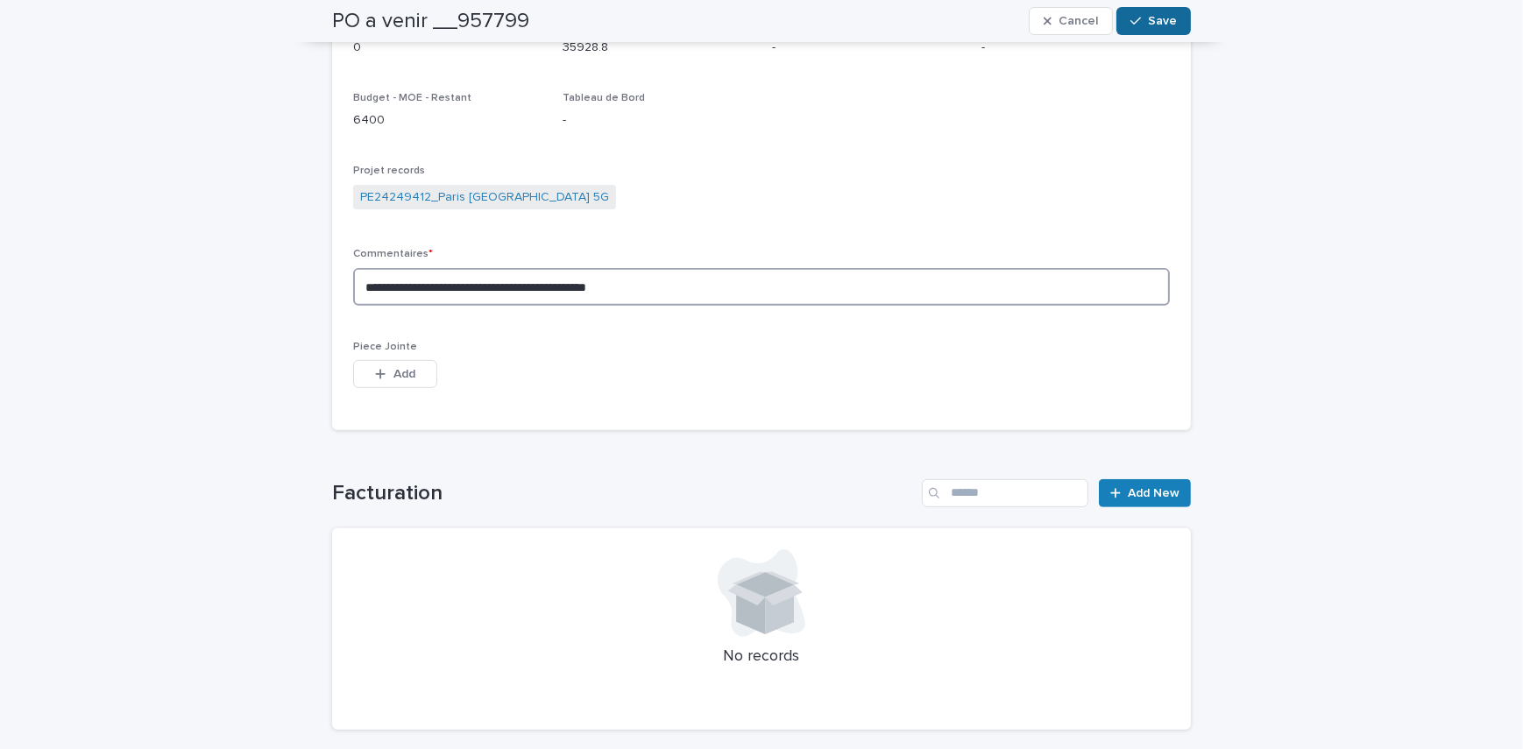
type textarea "**********"
drag, startPoint x: 1173, startPoint y: 15, endPoint x: 1139, endPoint y: 89, distance: 81.2
click at [1173, 15] on button "Save" at bounding box center [1153, 21] width 74 height 28
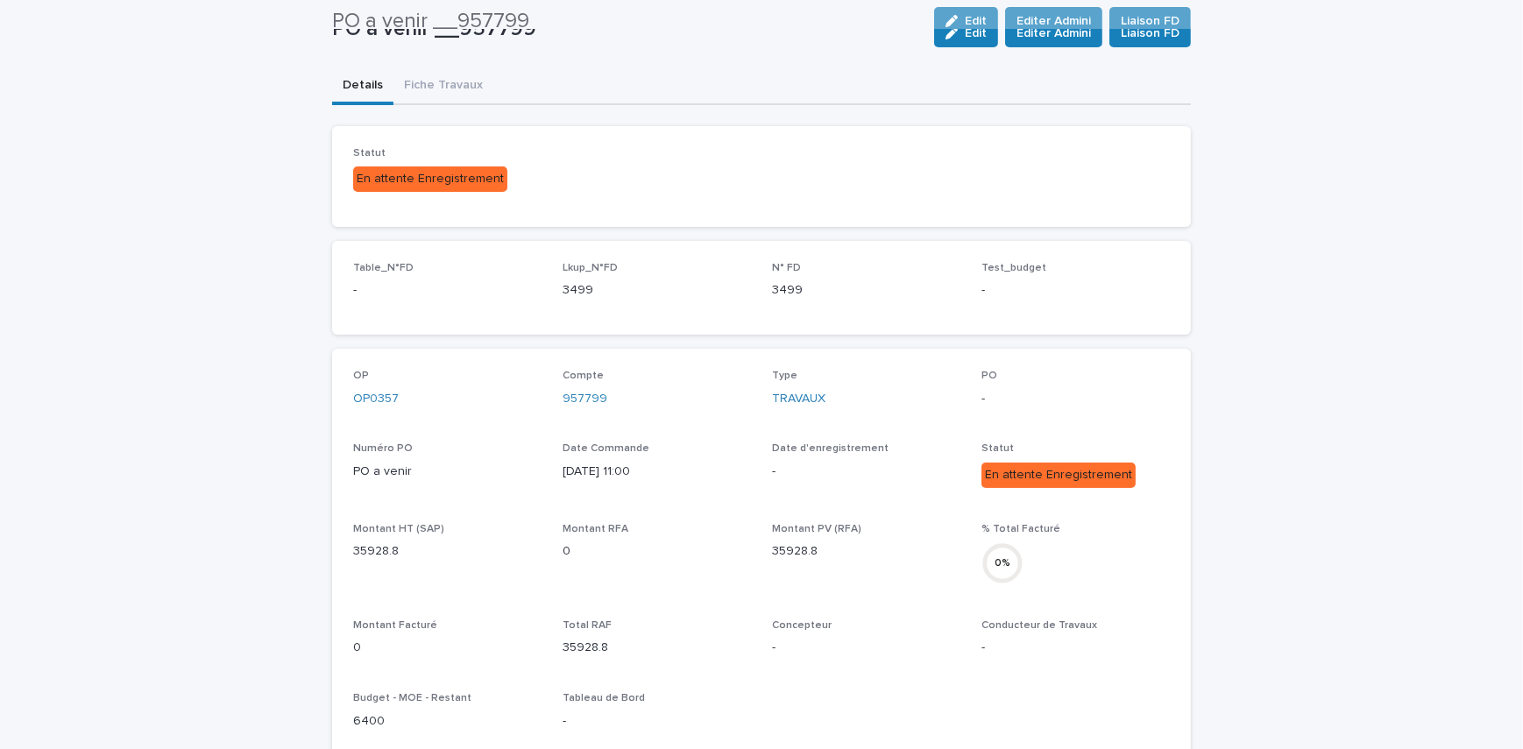
scroll to position [0, 0]
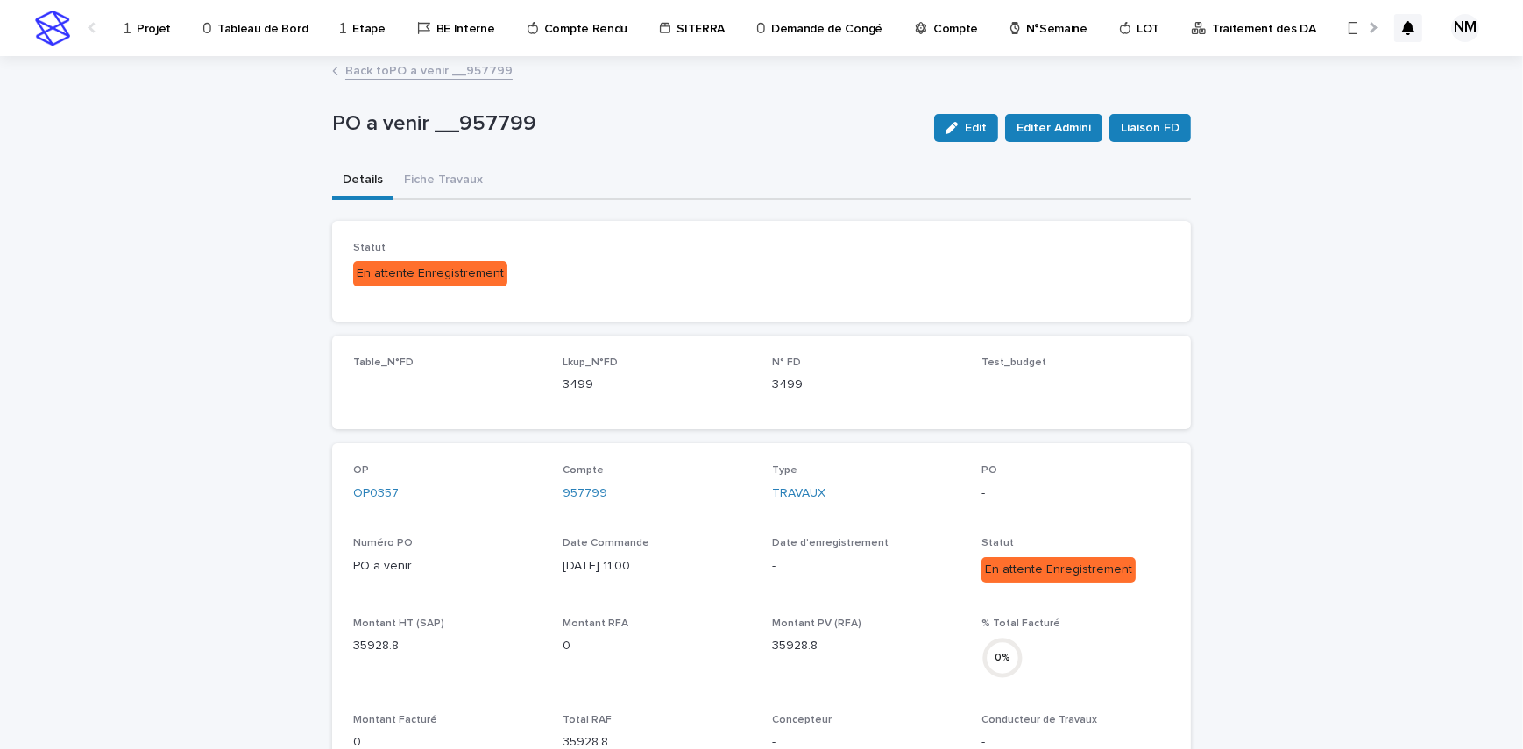
click at [420, 181] on button "Fiche Travaux" at bounding box center [443, 181] width 100 height 37
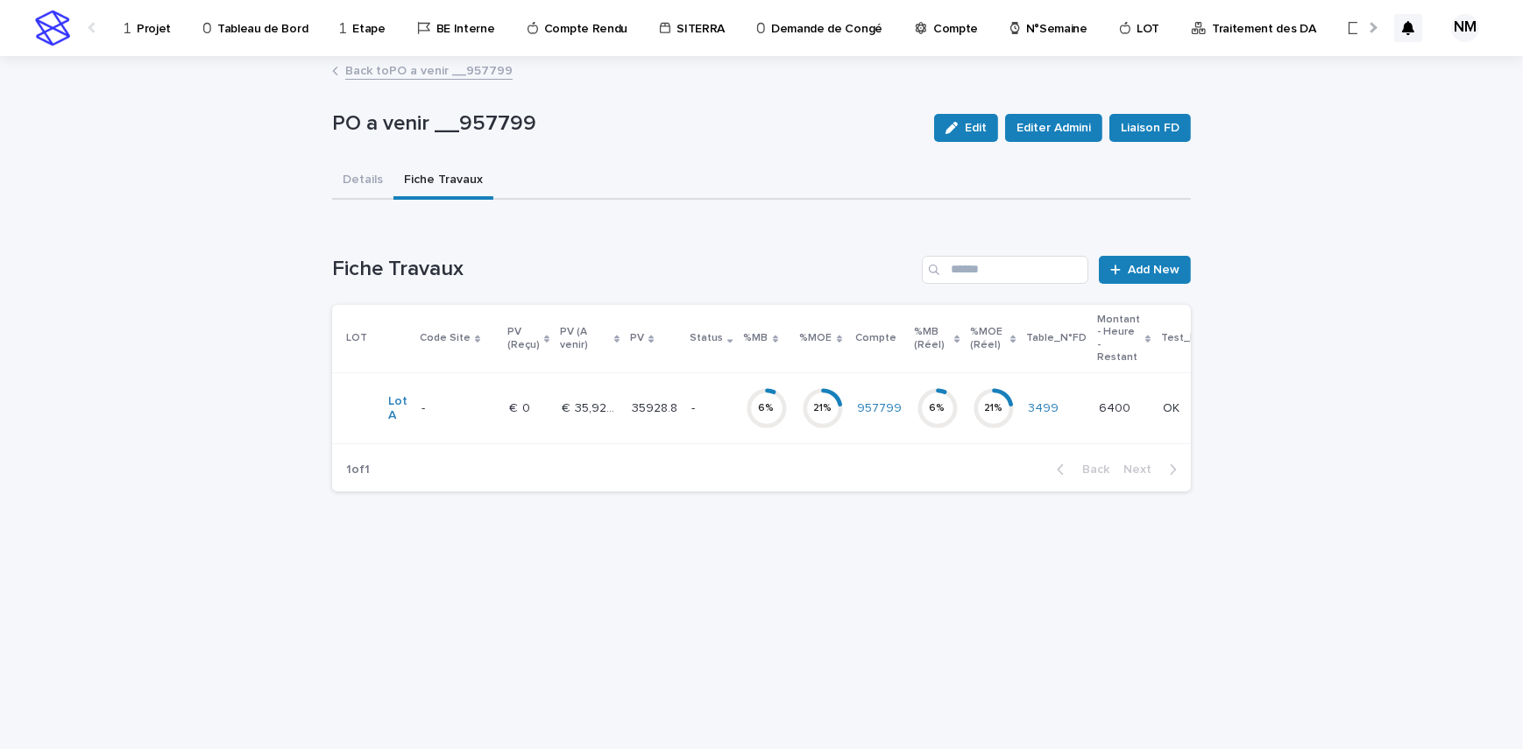
scroll to position [0, 145]
drag, startPoint x: 994, startPoint y: 453, endPoint x: 1236, endPoint y: 455, distance: 242.7
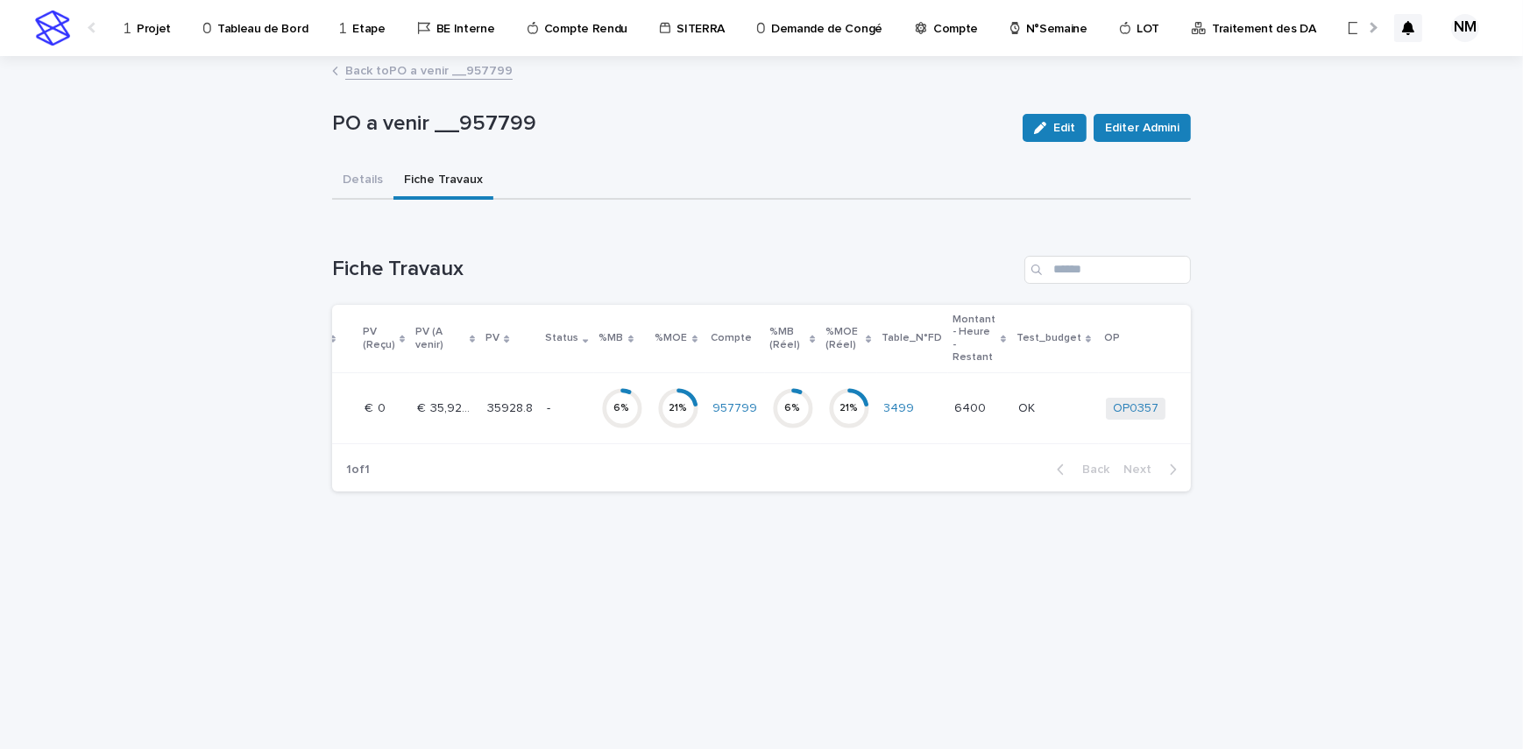
scroll to position [0, 0]
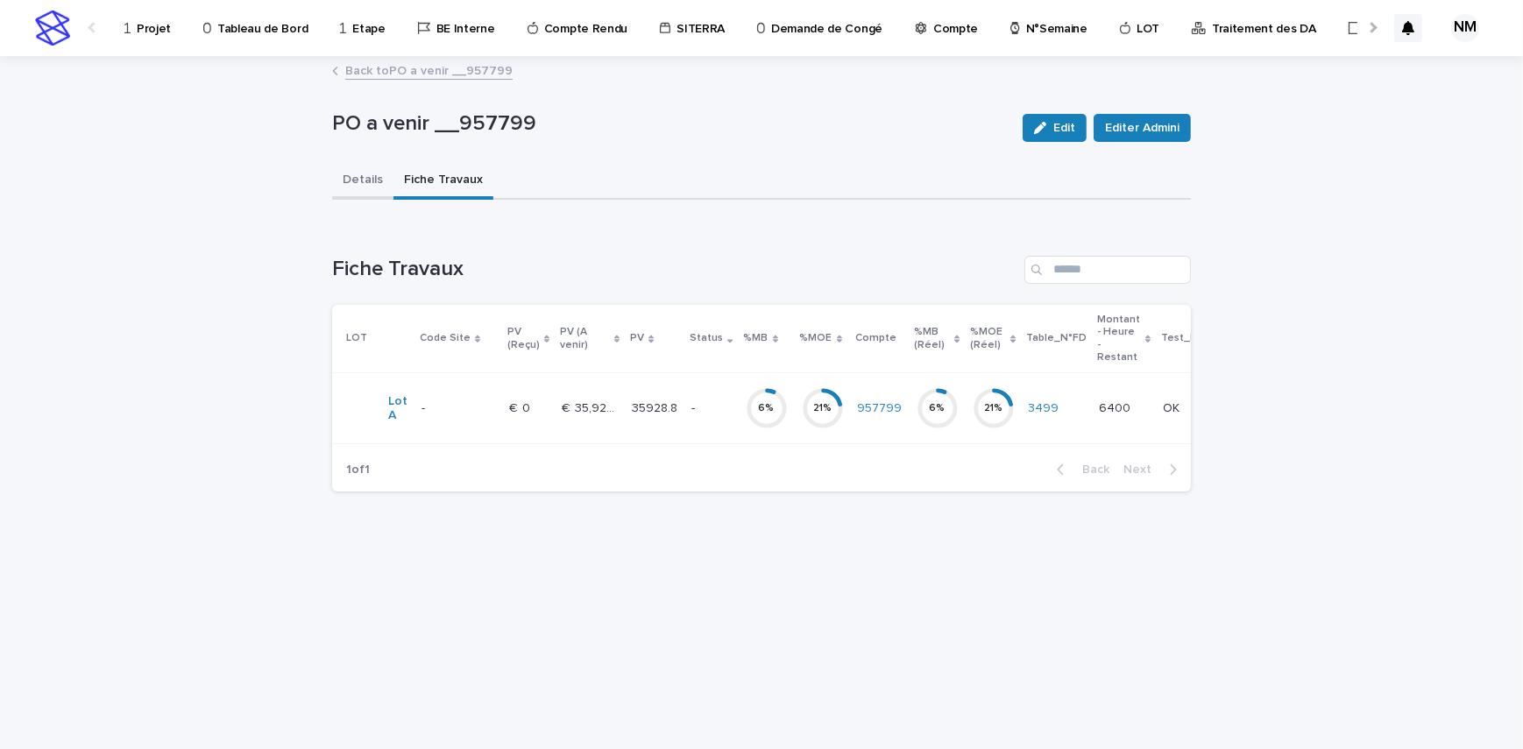
click at [344, 184] on button "Details" at bounding box center [362, 181] width 61 height 37
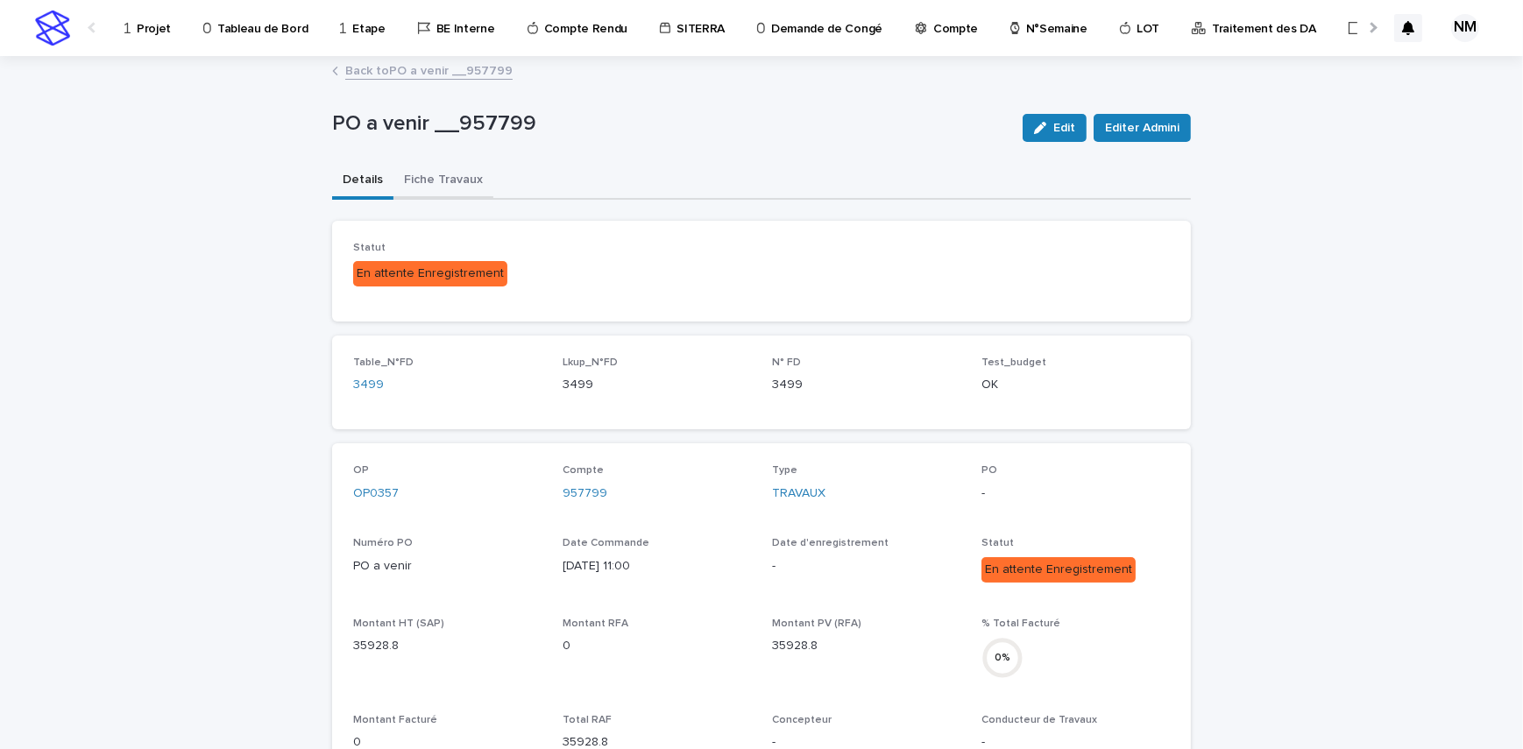
drag, startPoint x: 456, startPoint y: 174, endPoint x: 464, endPoint y: 195, distance: 22.0
click at [456, 174] on button "Fiche Travaux" at bounding box center [443, 181] width 100 height 37
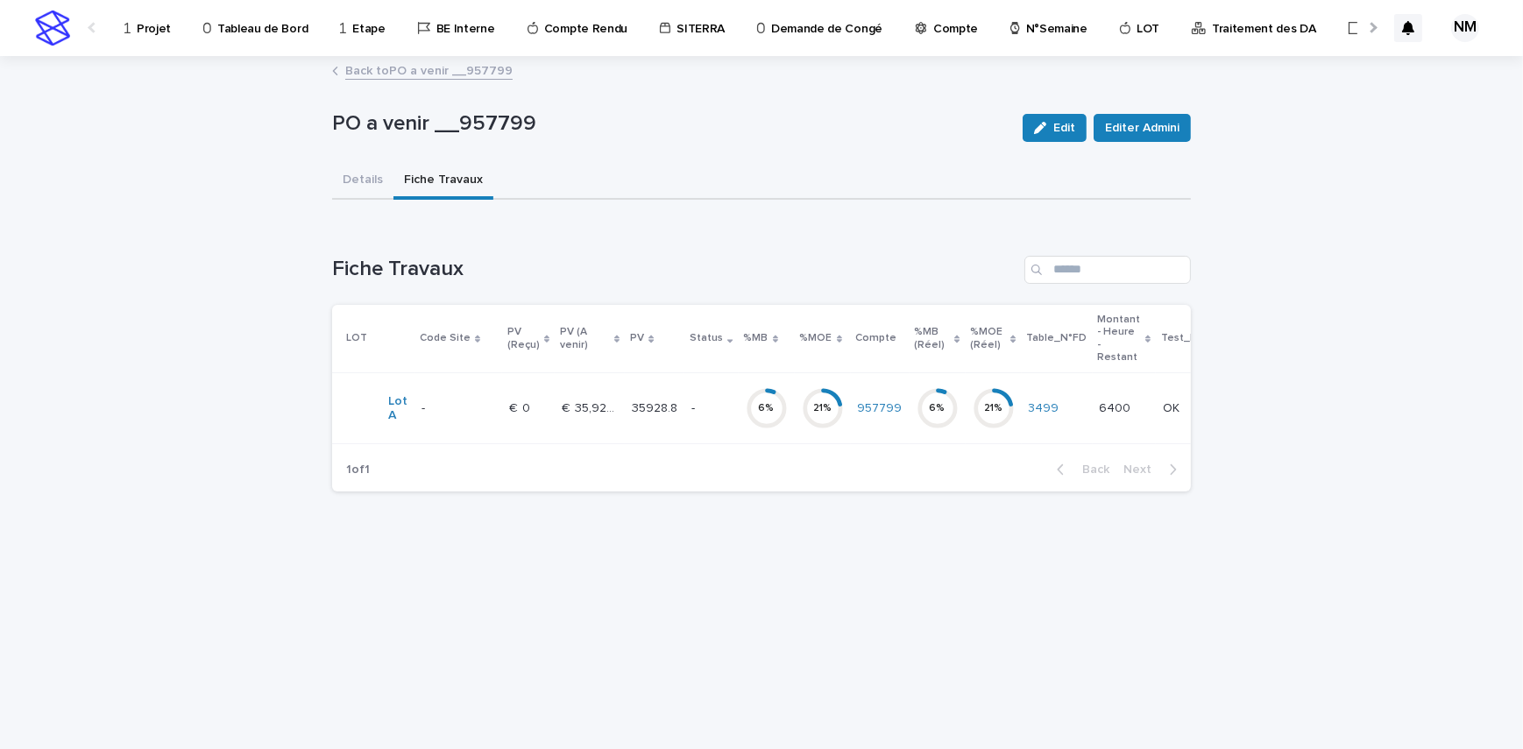
click at [701, 414] on p "-" at bounding box center [710, 408] width 39 height 15
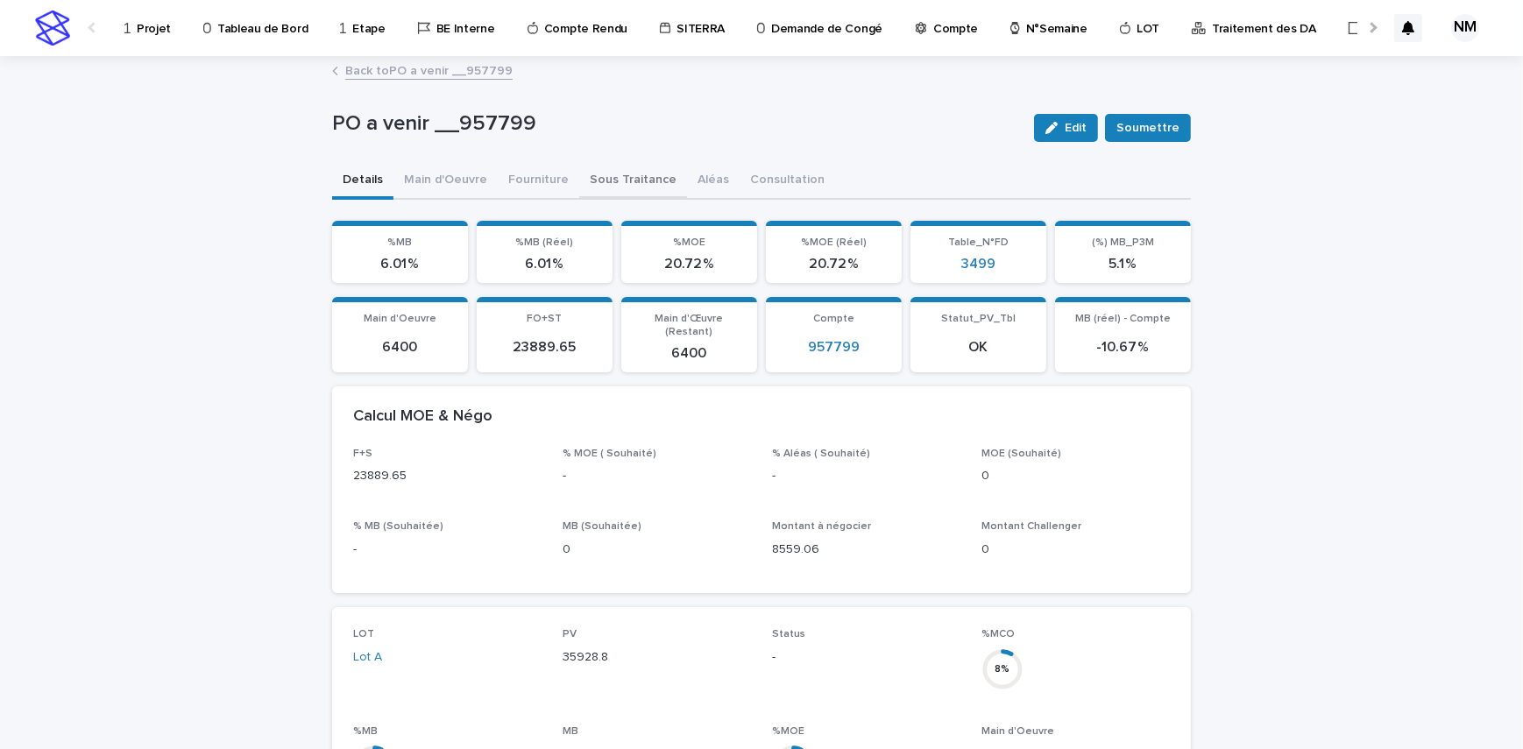
click at [605, 181] on button "Sous Traitance" at bounding box center [633, 181] width 108 height 37
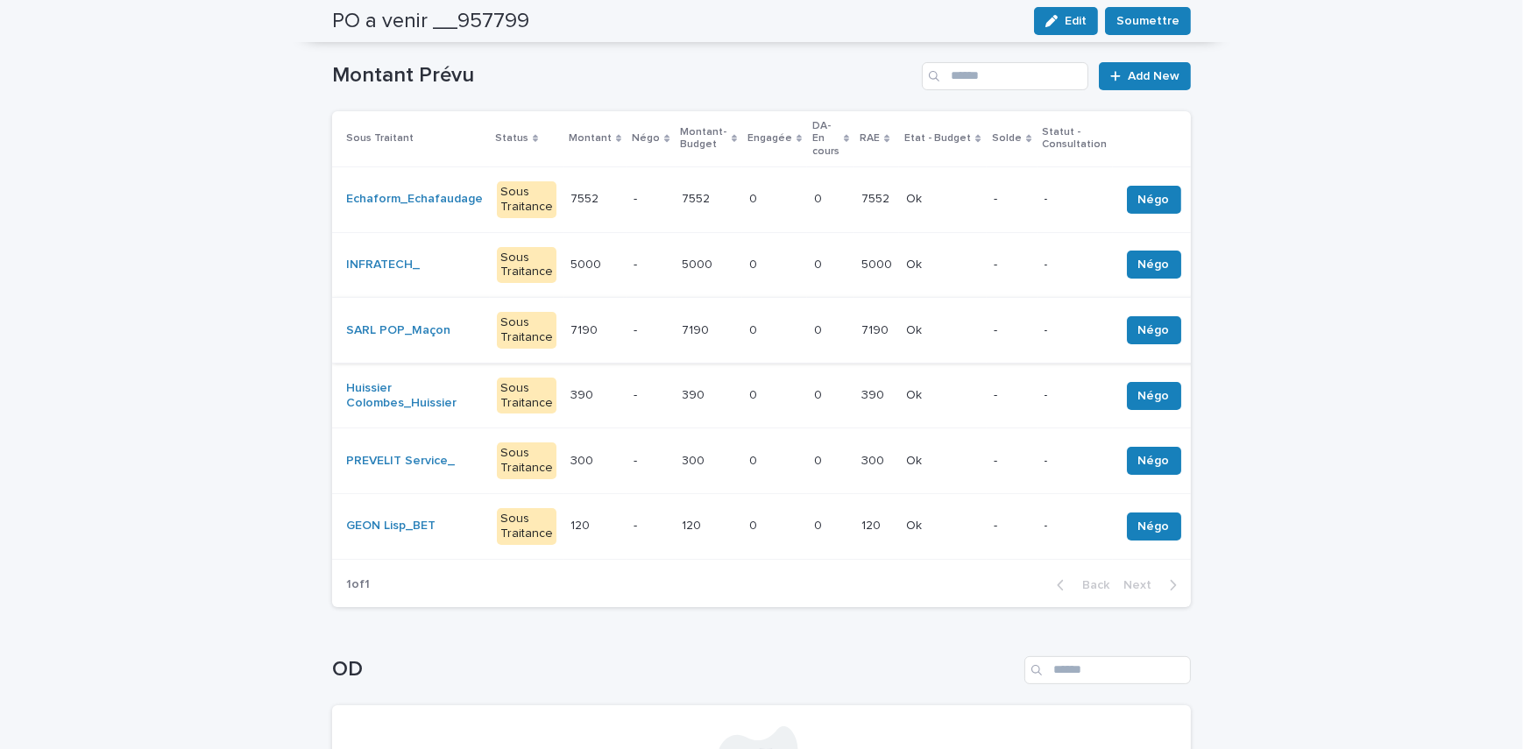
scroll to position [274, 0]
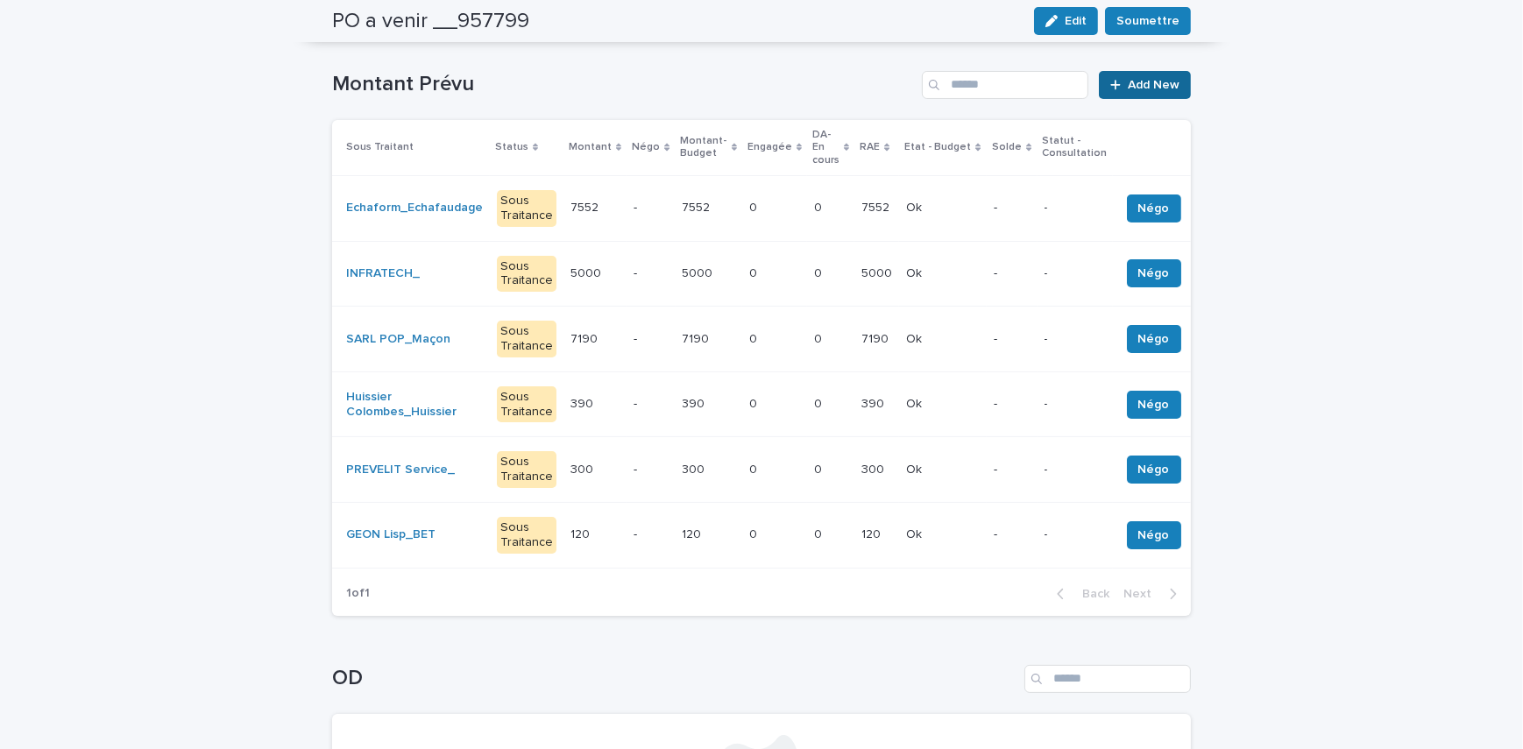
click at [1150, 79] on span "Add New" at bounding box center [1154, 85] width 52 height 12
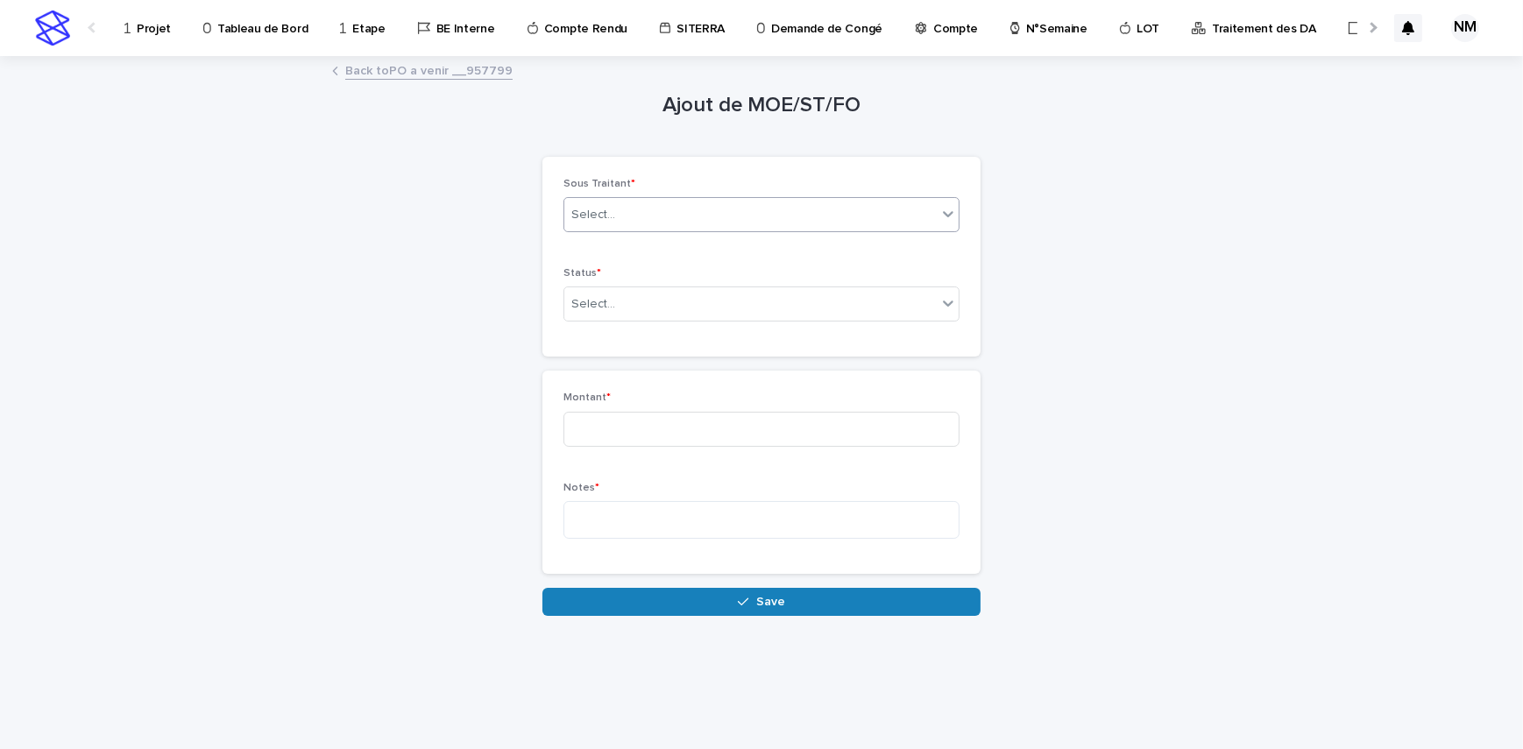
click at [607, 218] on div "Select..." at bounding box center [593, 215] width 44 height 18
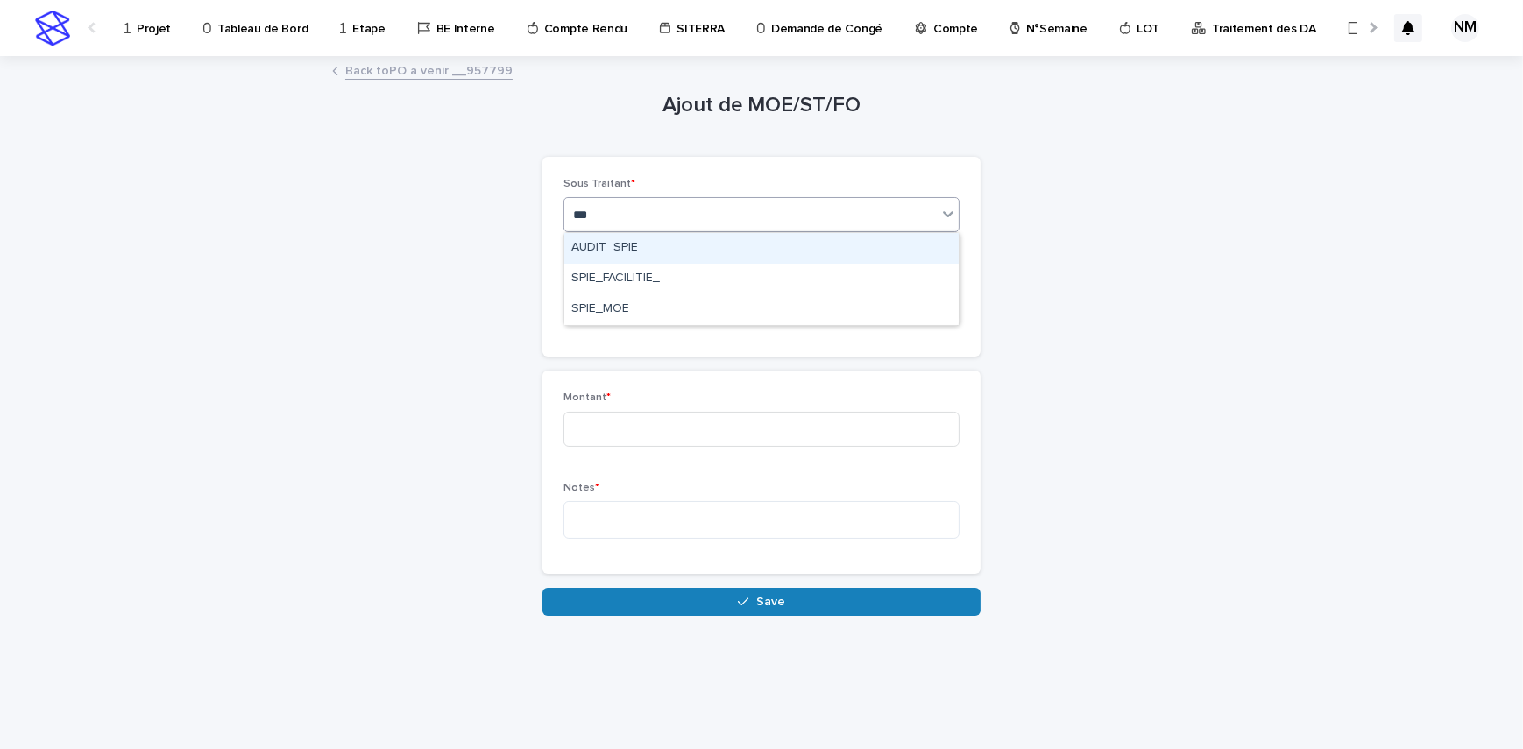
type input "****"
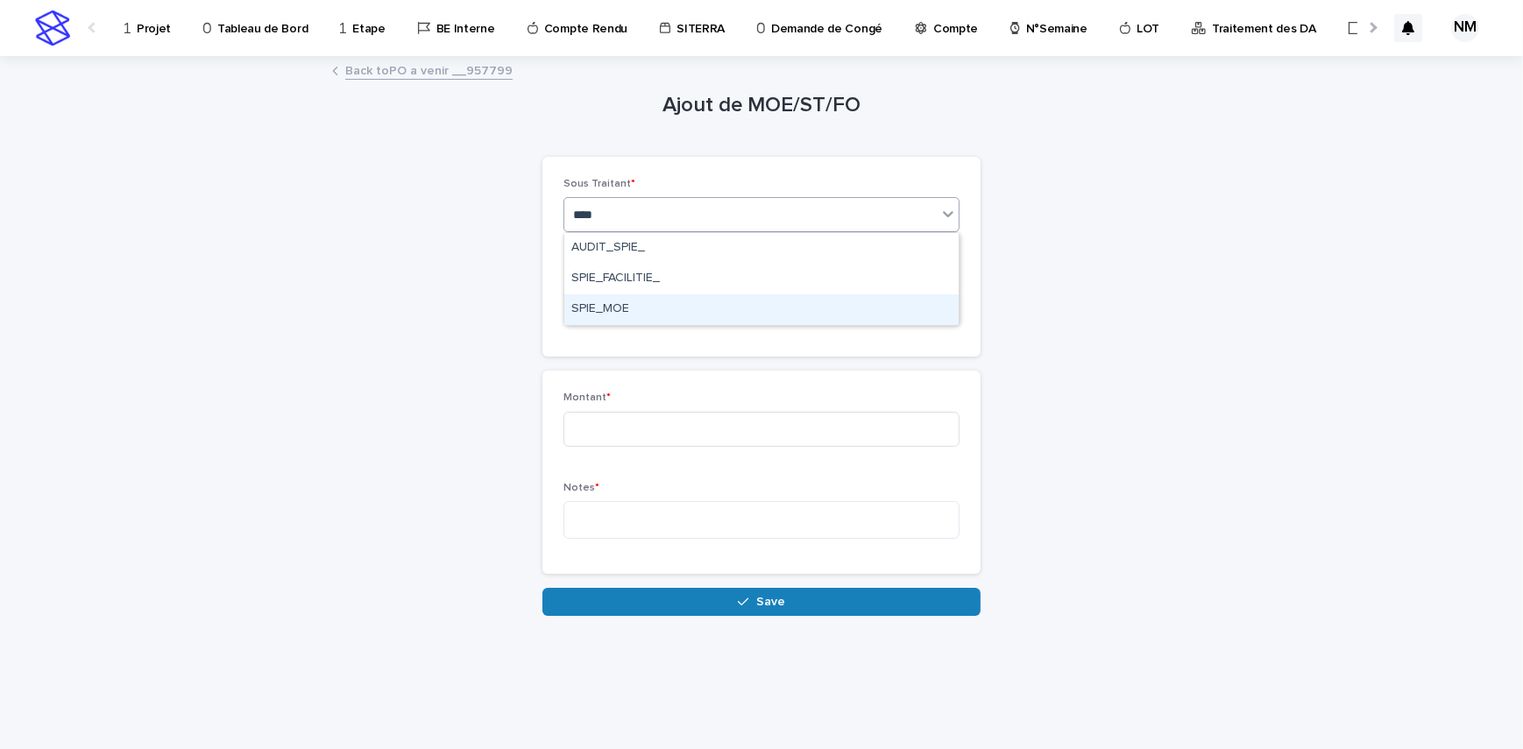
click at [625, 307] on div "SPIE_MOE" at bounding box center [761, 309] width 394 height 31
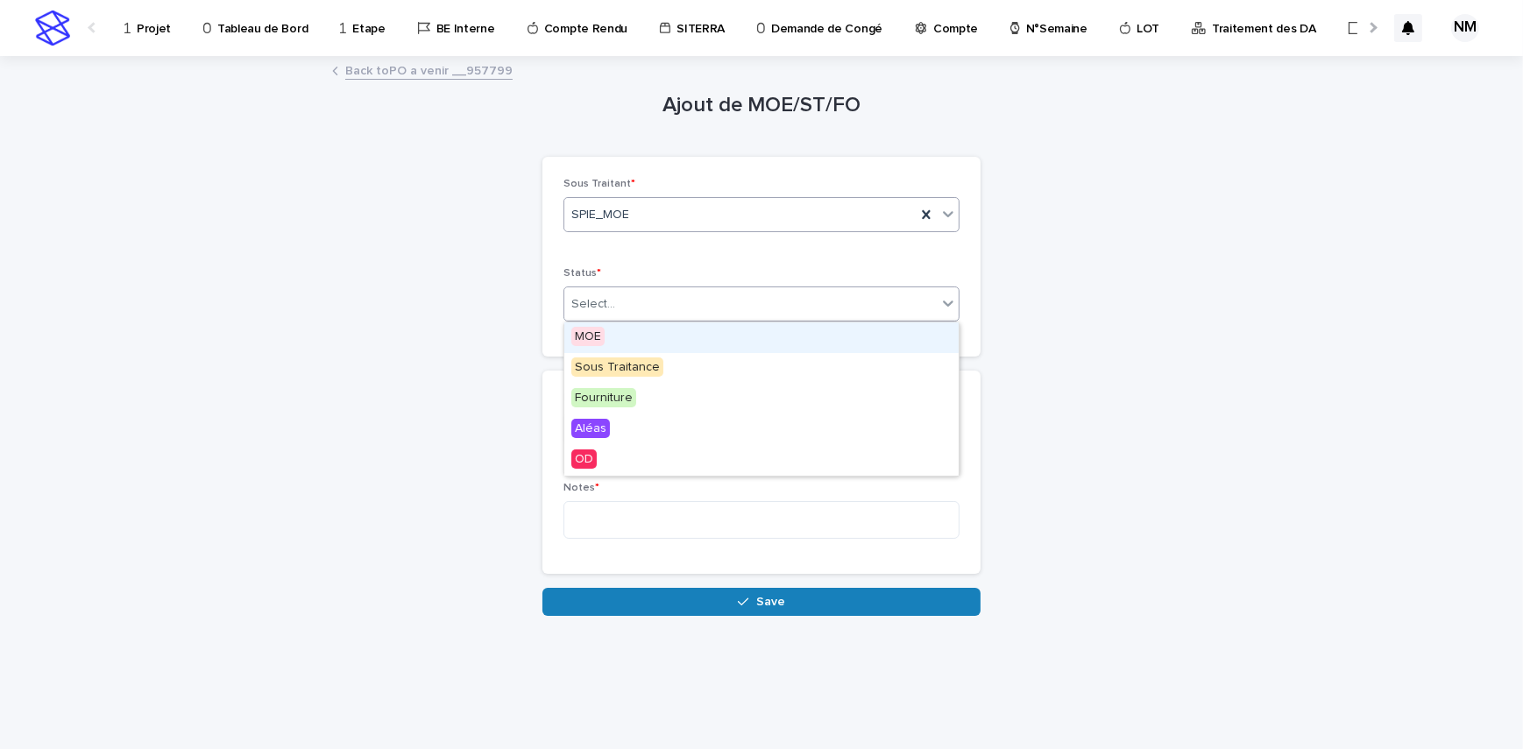
click at [631, 296] on div "Select..." at bounding box center [750, 304] width 372 height 29
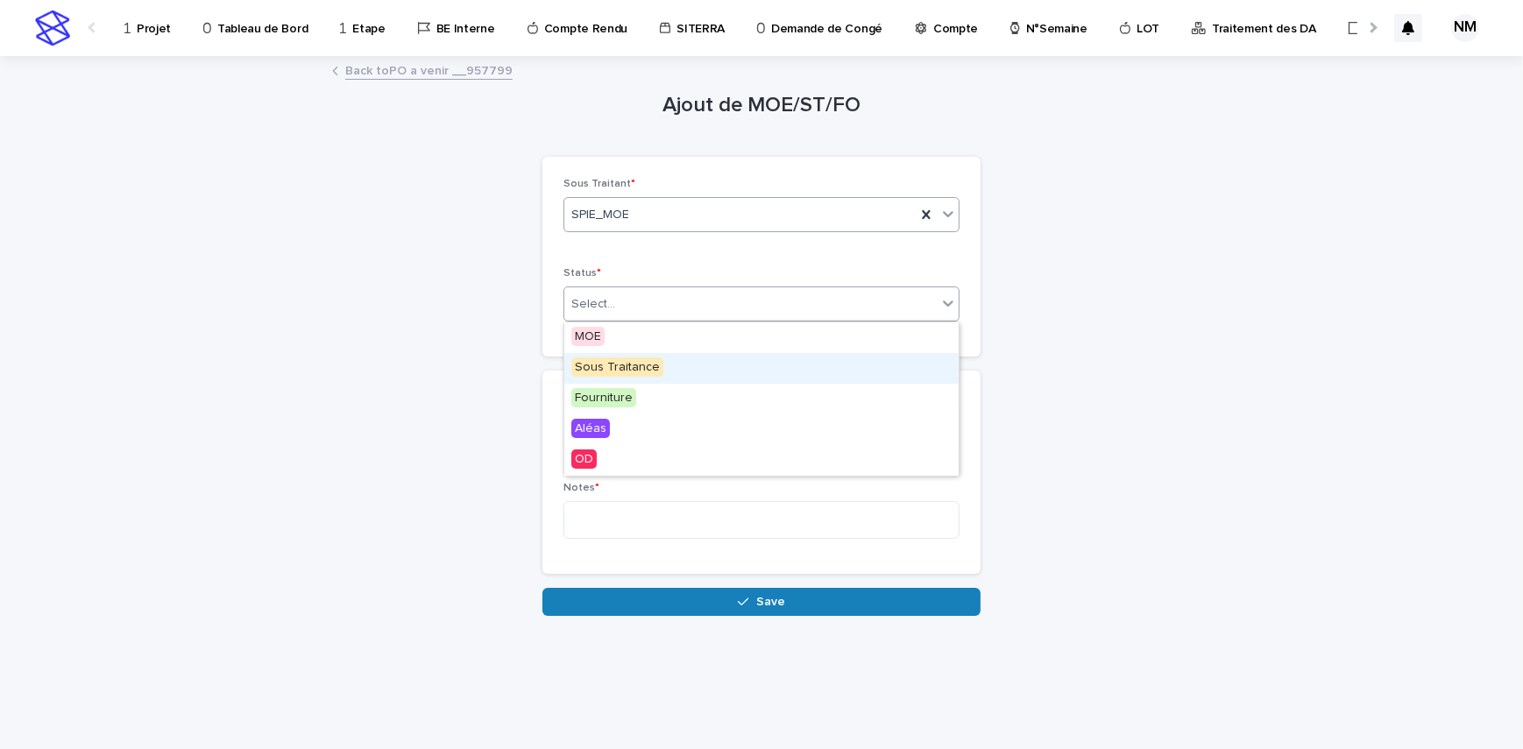
click at [631, 368] on span "Sous Traitance" at bounding box center [617, 367] width 92 height 19
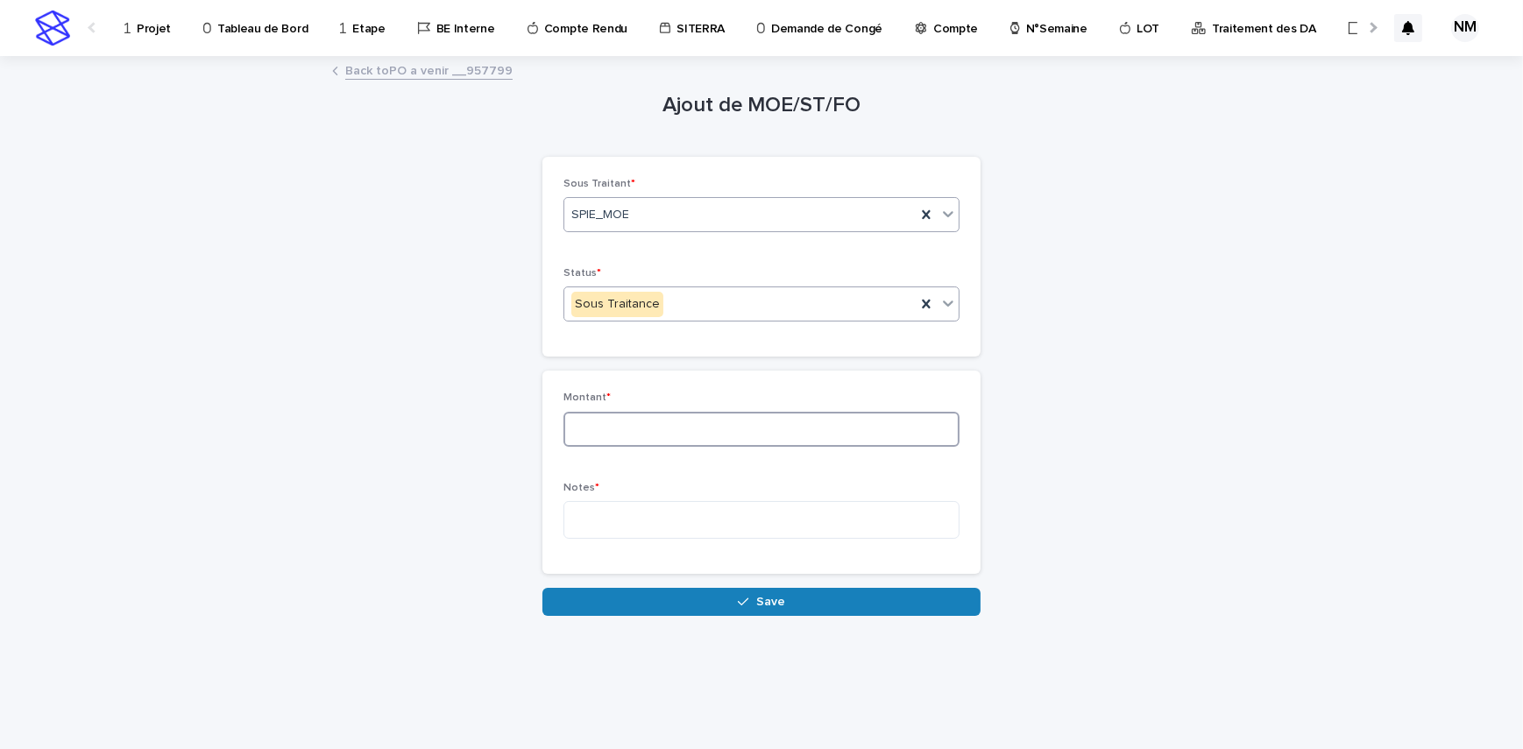
click at [622, 423] on input at bounding box center [761, 429] width 396 height 35
type input "***"
drag, startPoint x: 624, startPoint y: 423, endPoint x: 607, endPoint y: 538, distance: 116.0
click at [607, 538] on div "Notes *" at bounding box center [761, 517] width 396 height 71
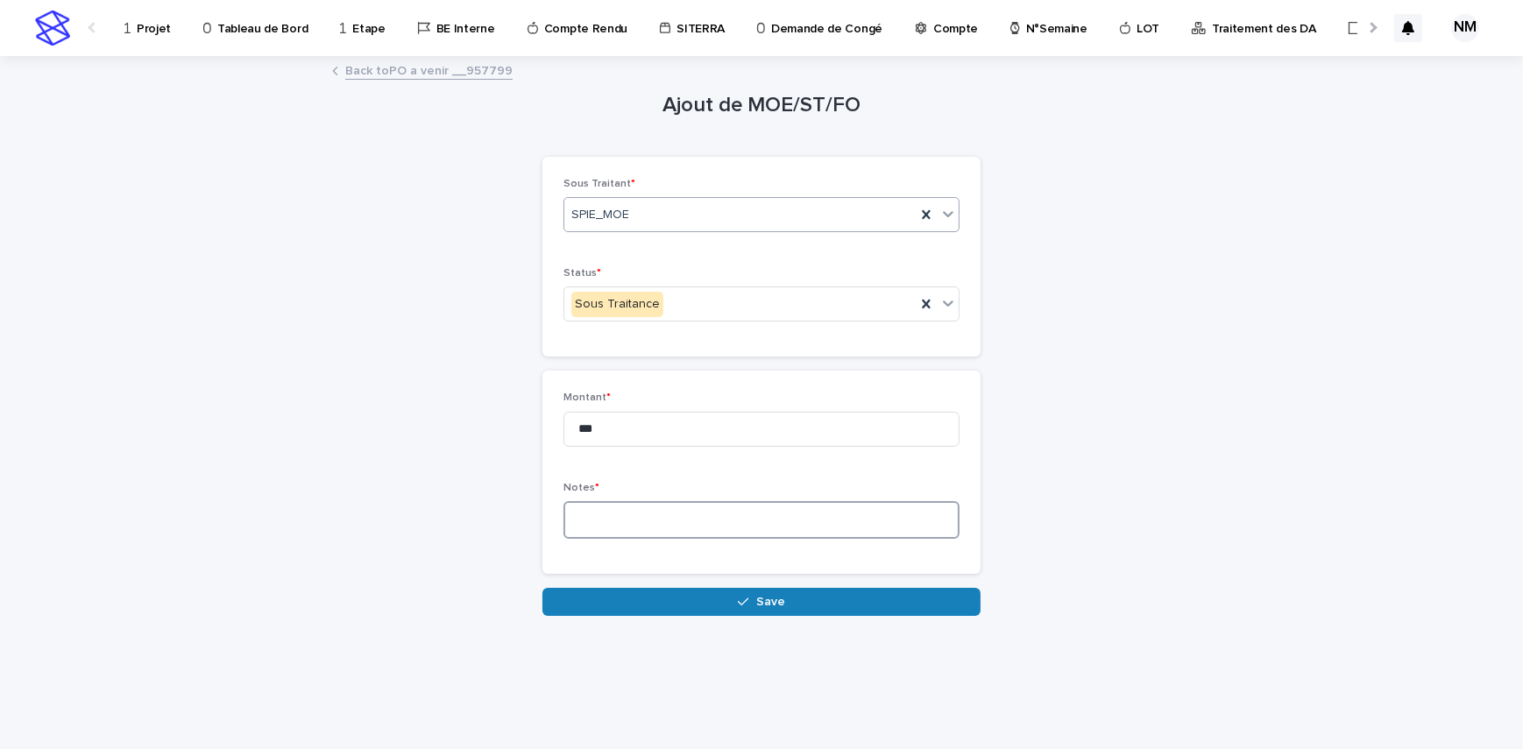
click at [605, 516] on textarea at bounding box center [761, 520] width 396 height 38
type textarea "**********"
click at [648, 615] on div "**********" at bounding box center [761, 382] width 876 height 648
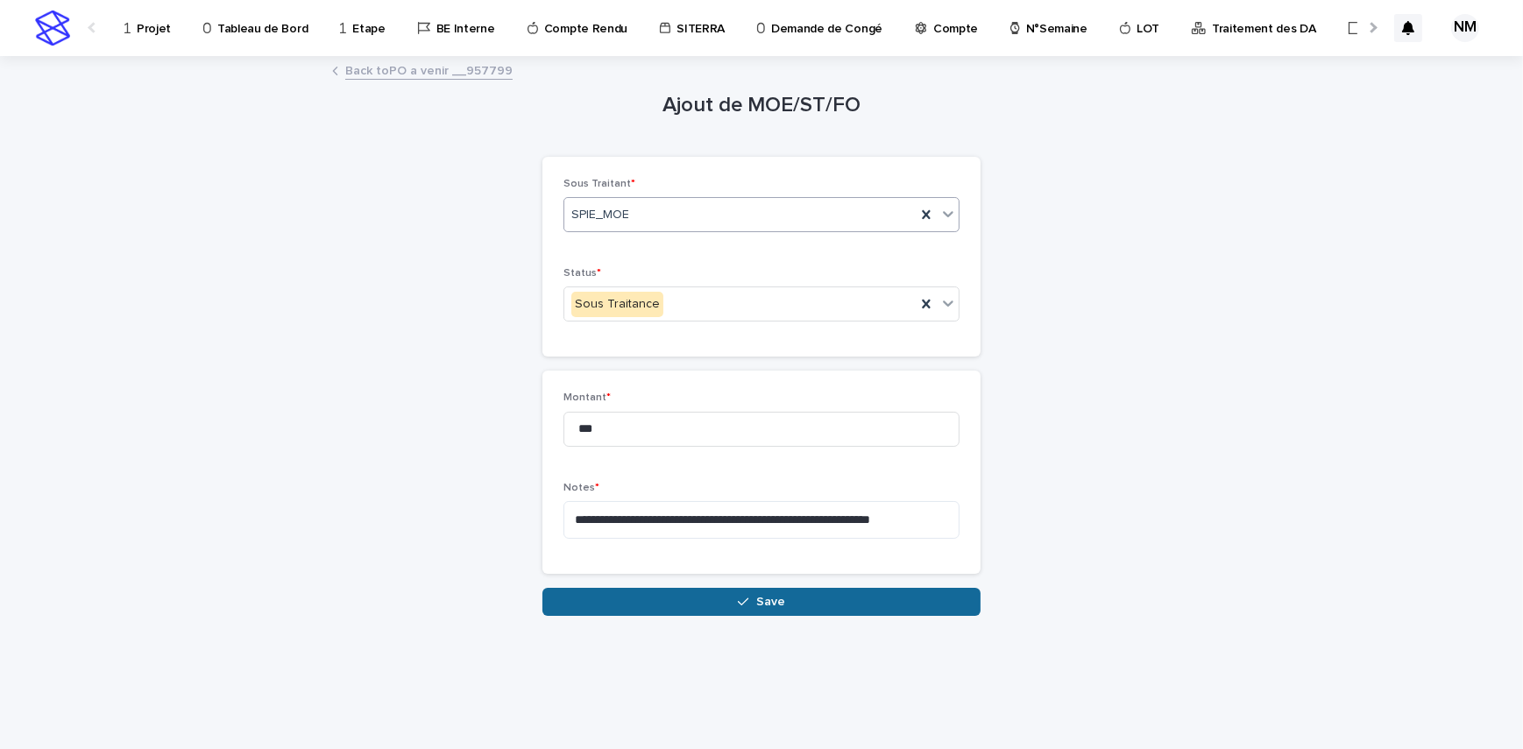
click at [742, 596] on icon "button" at bounding box center [743, 602] width 11 height 12
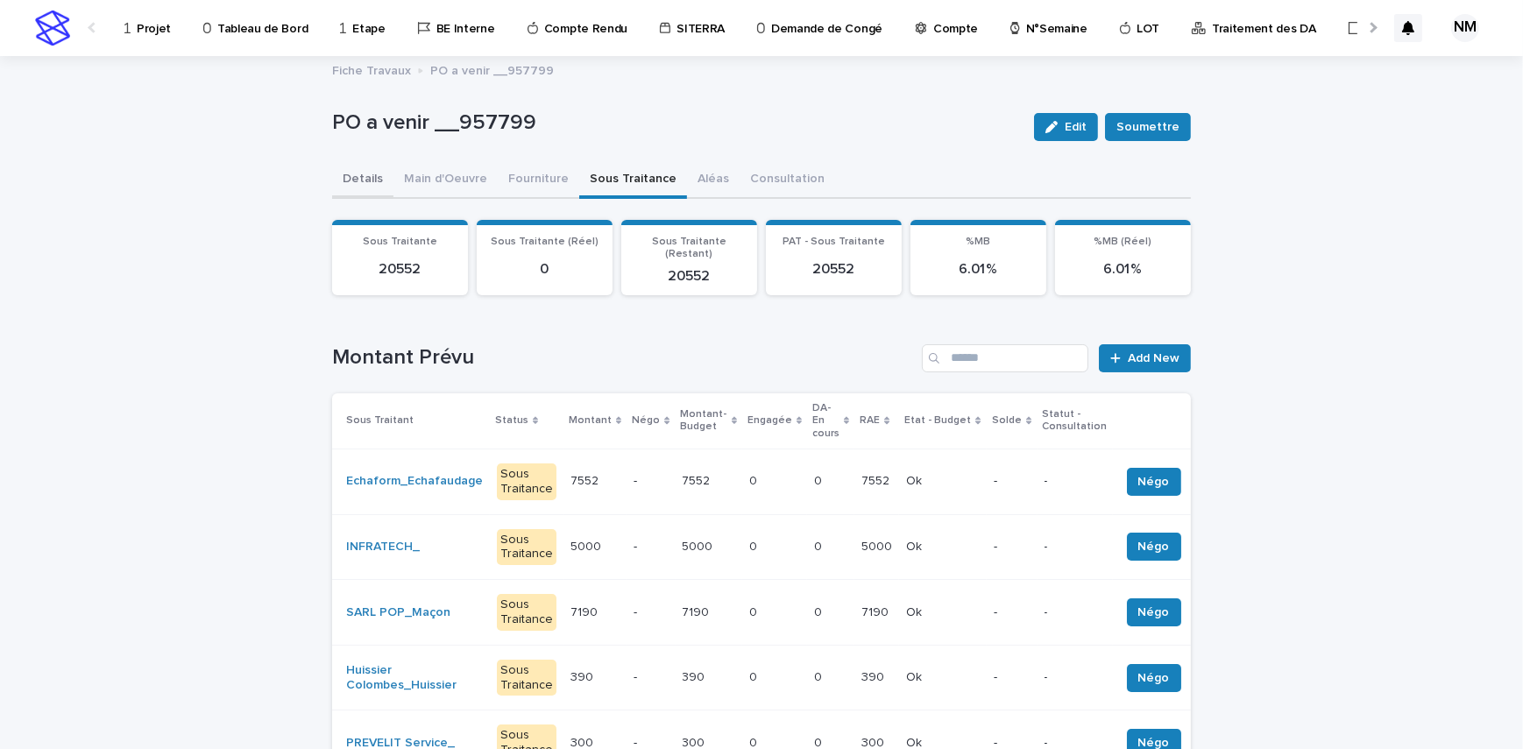
click at [374, 179] on button "Details" at bounding box center [362, 180] width 61 height 37
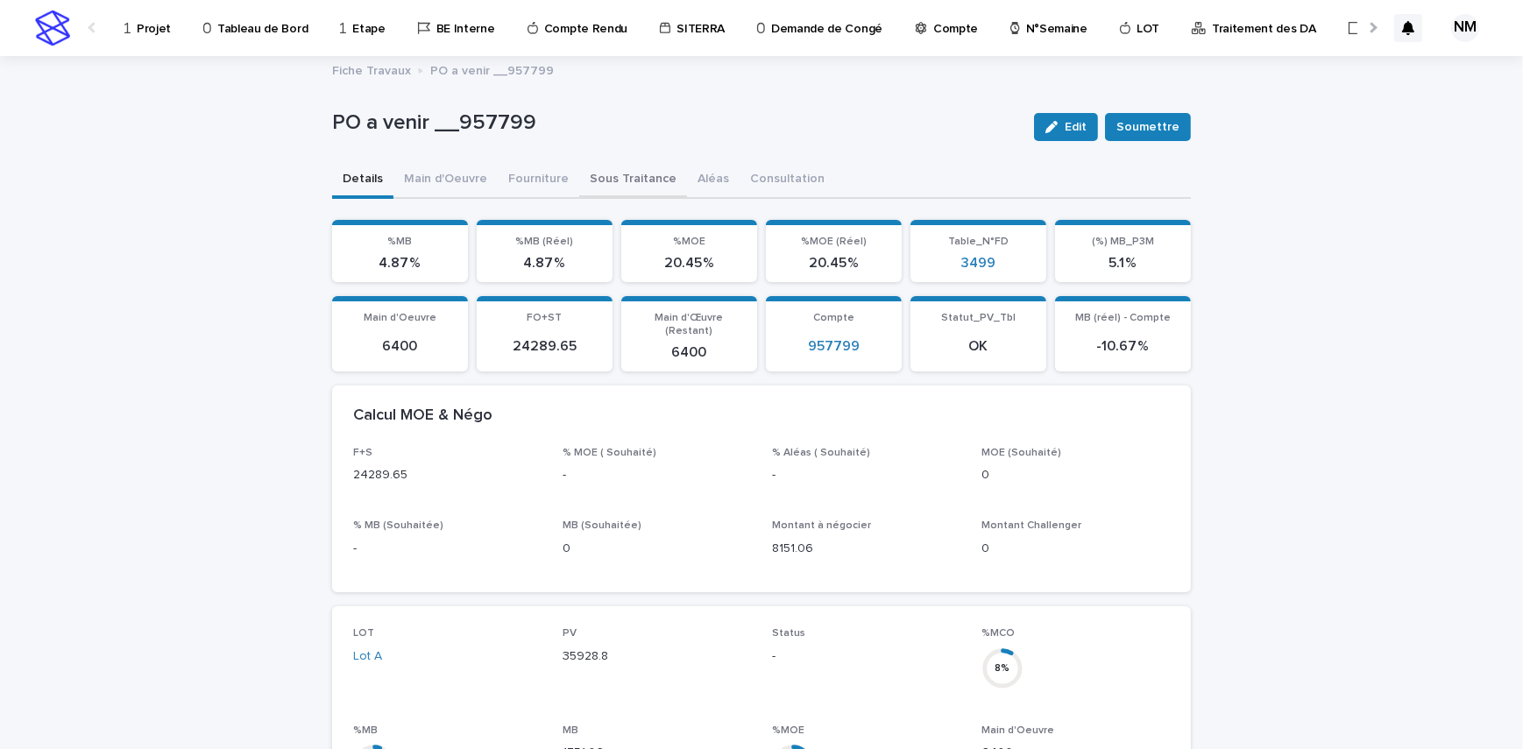
click at [585, 179] on button "Sous Traitance" at bounding box center [633, 180] width 108 height 37
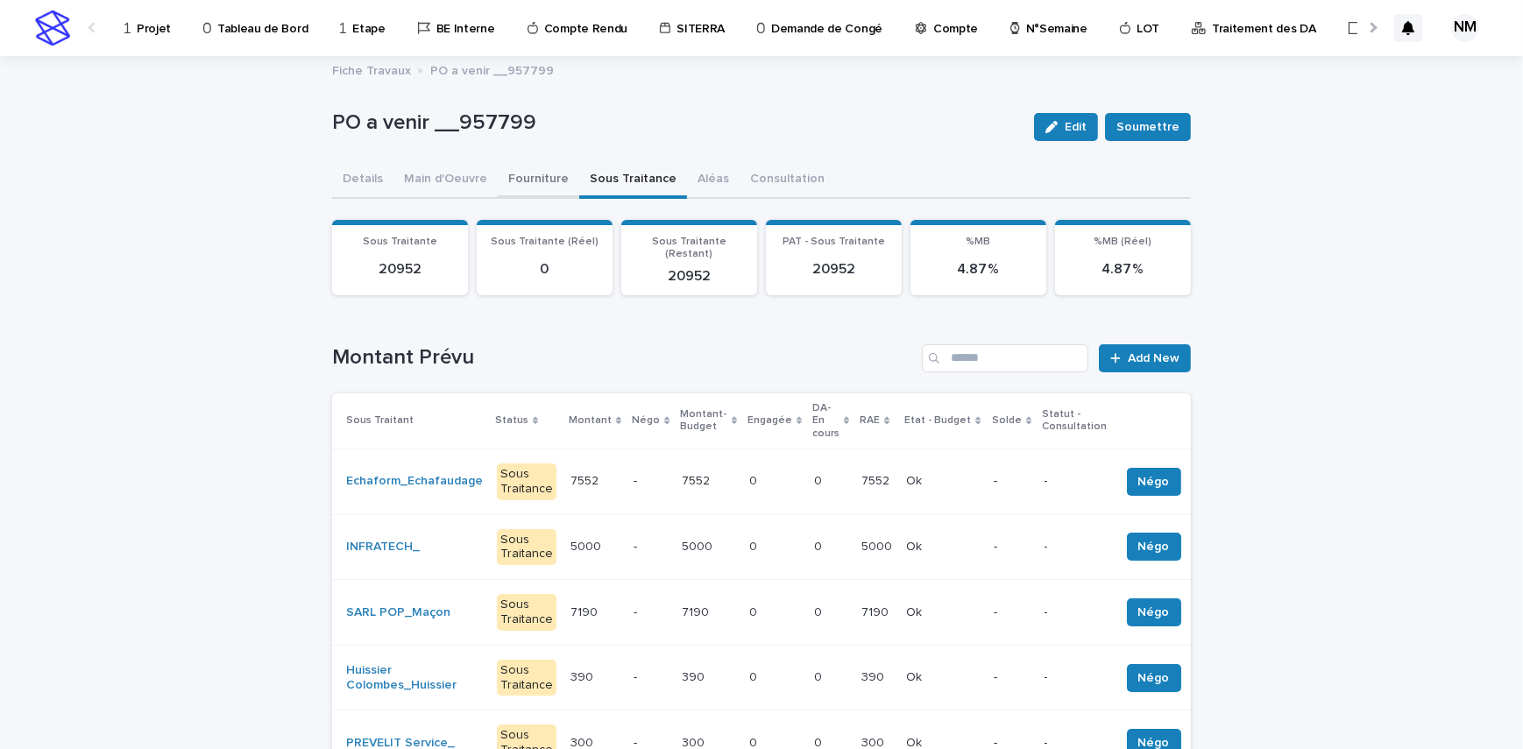
click at [507, 182] on button "Fourniture" at bounding box center [538, 180] width 81 height 37
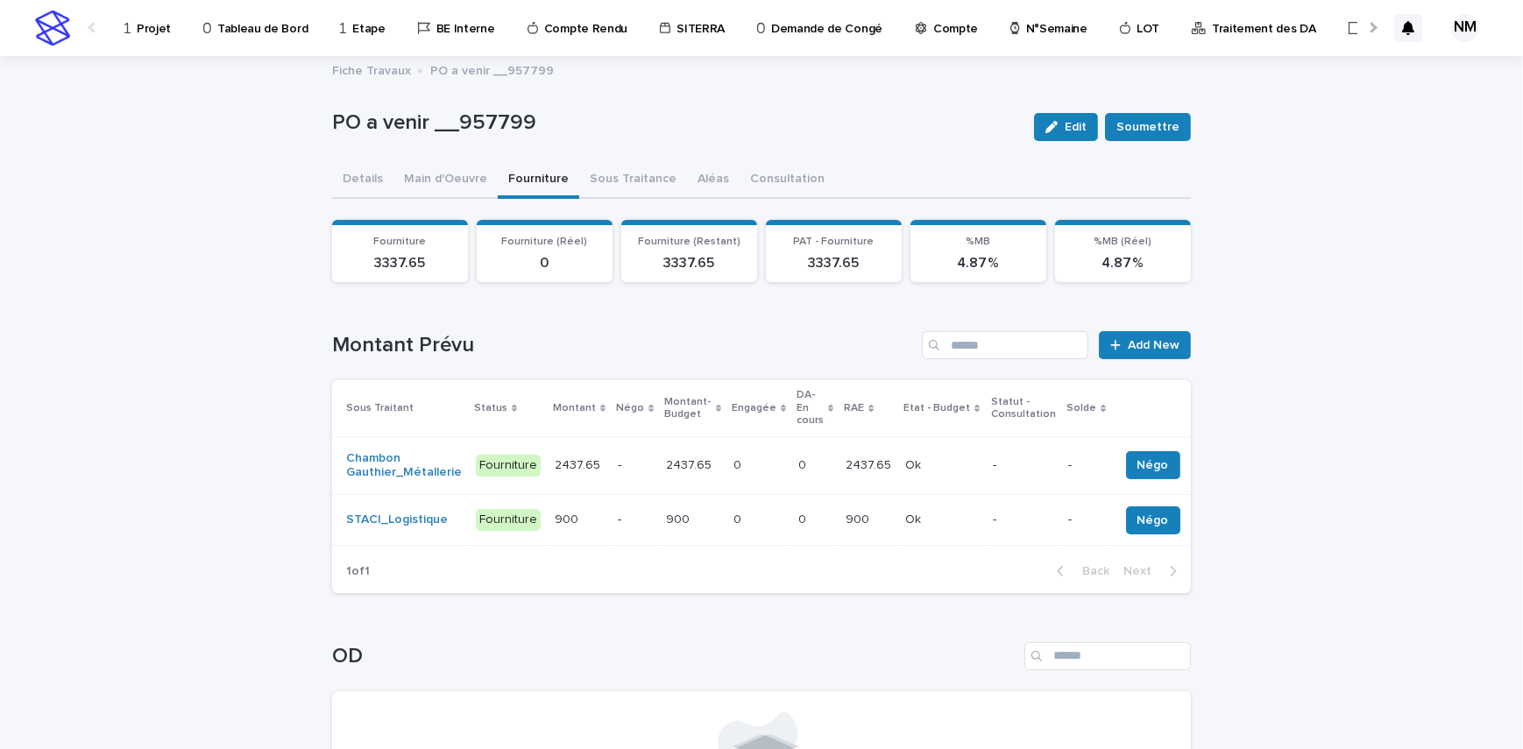
click at [805, 517] on div "0 0" at bounding box center [814, 520] width 33 height 29
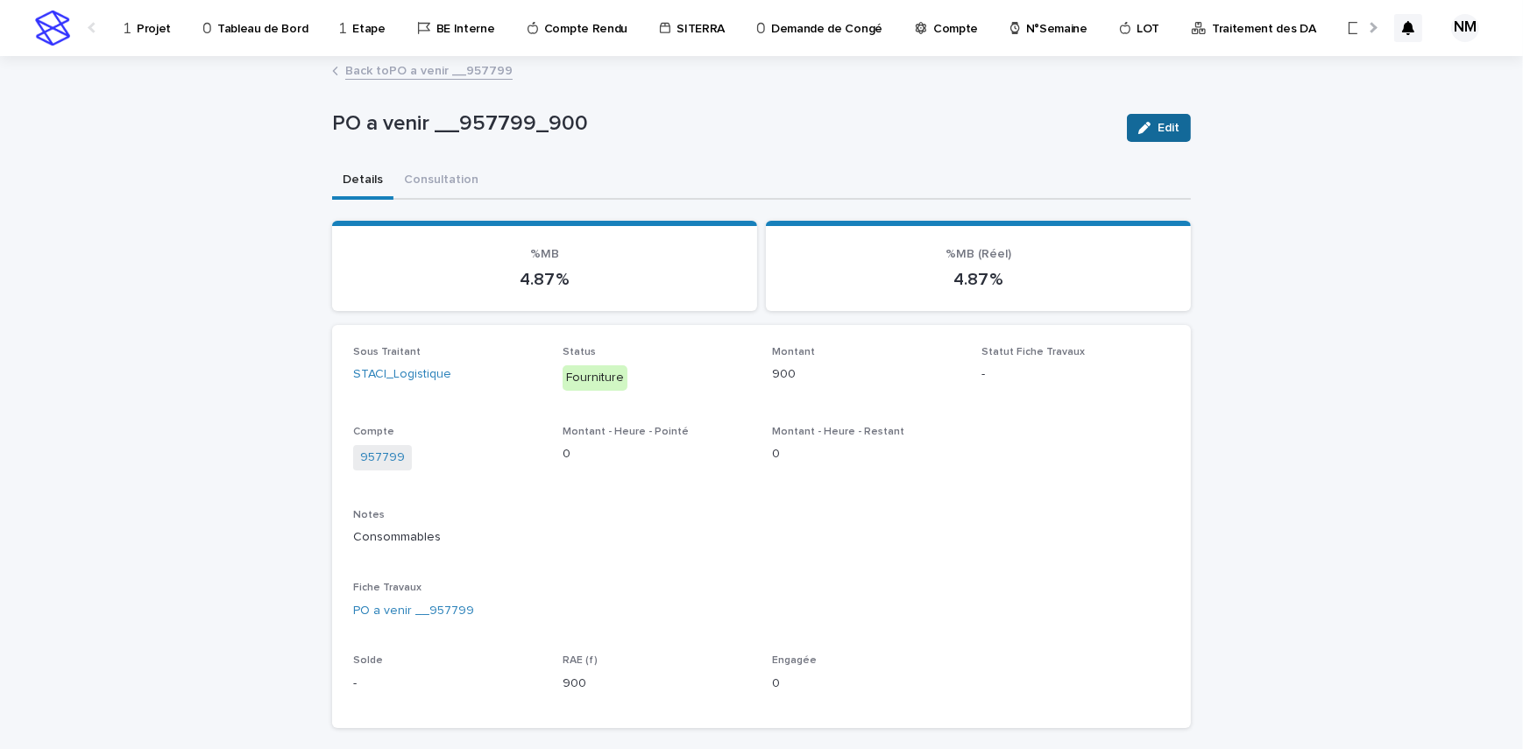
click at [1176, 123] on button "Edit" at bounding box center [1159, 128] width 64 height 28
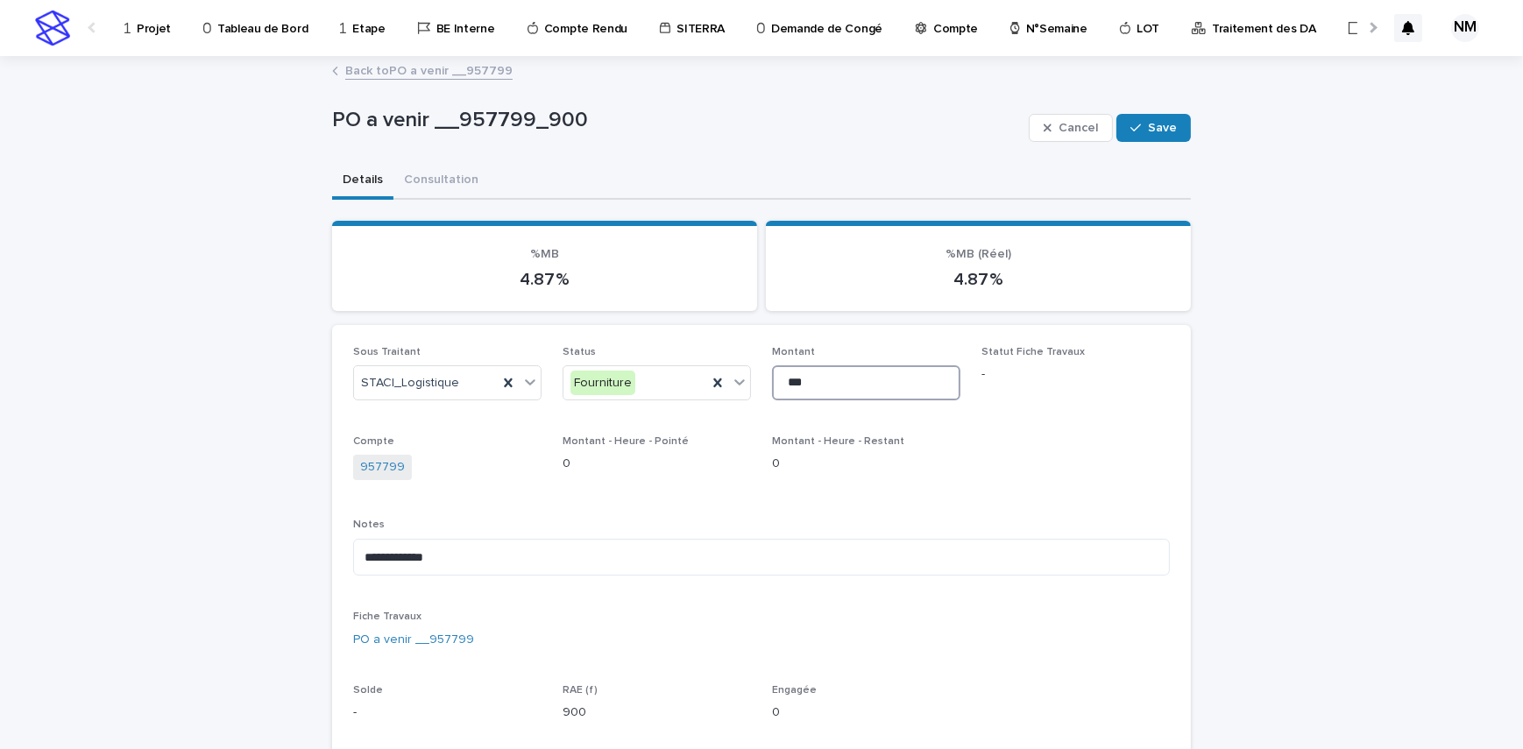
drag, startPoint x: 810, startPoint y: 383, endPoint x: 747, endPoint y: 373, distance: 63.0
click at [747, 378] on div "**********" at bounding box center [761, 541] width 817 height 390
type input "***"
drag, startPoint x: 1161, startPoint y: 130, endPoint x: 1457, endPoint y: 385, distance: 390.8
click at [1161, 129] on span "Save" at bounding box center [1162, 128] width 29 height 12
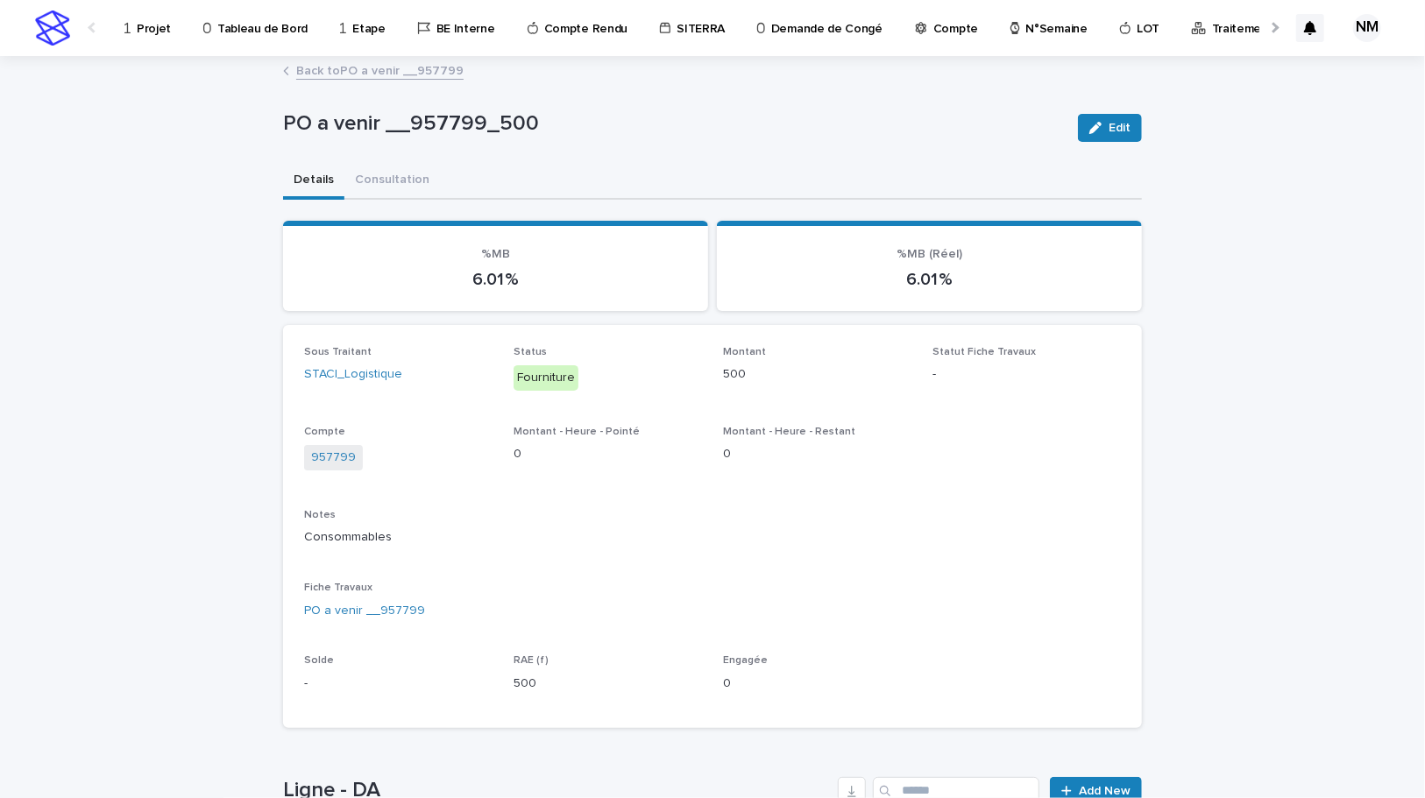
click at [1245, 428] on div "Loading... Saving… Loading... Saving… PO a venir __957799_500 Edit PO a venir _…" at bounding box center [712, 593] width 1425 height 1071
click at [324, 72] on link "Back to PO a venir __957799" at bounding box center [379, 70] width 167 height 20
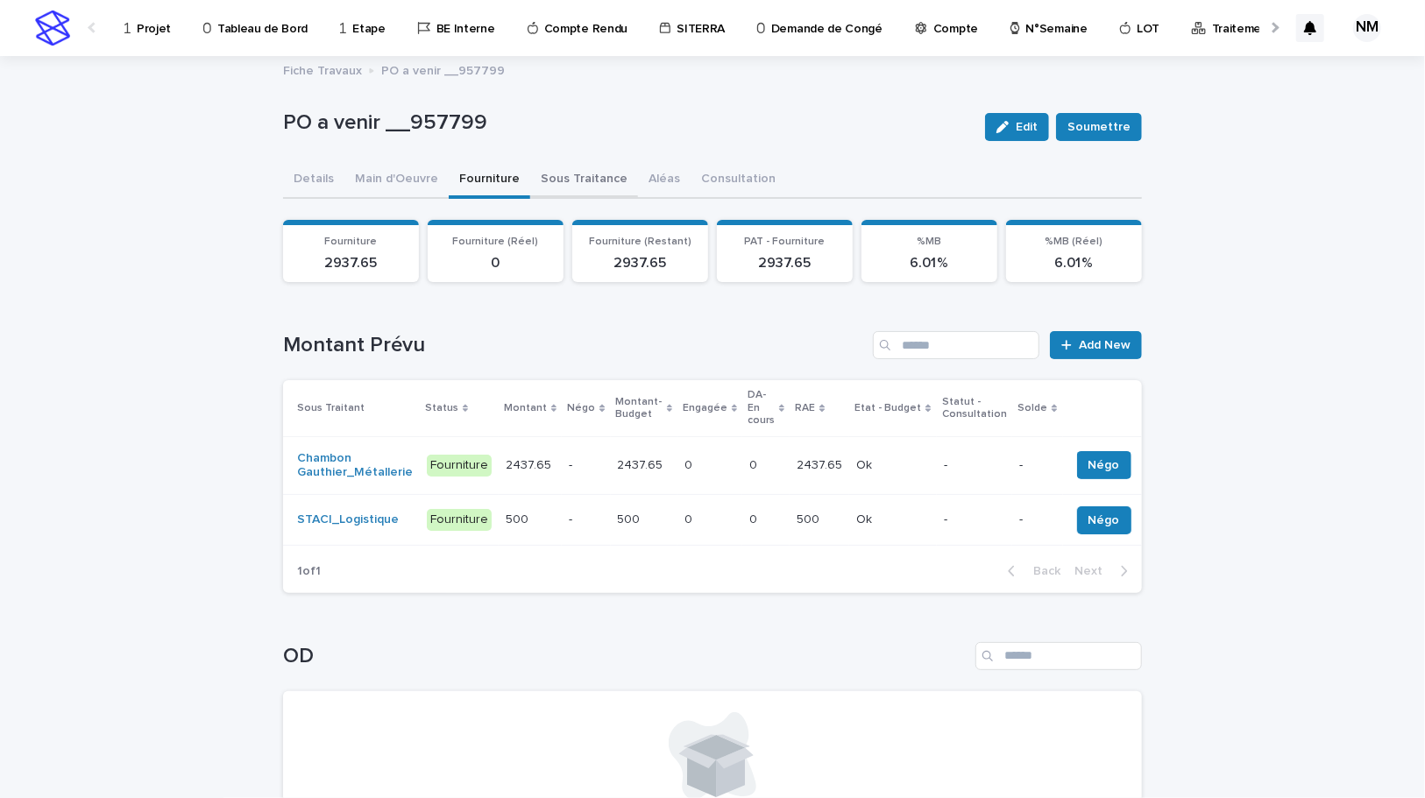
click at [577, 167] on button "Sous Traitance" at bounding box center [584, 180] width 108 height 37
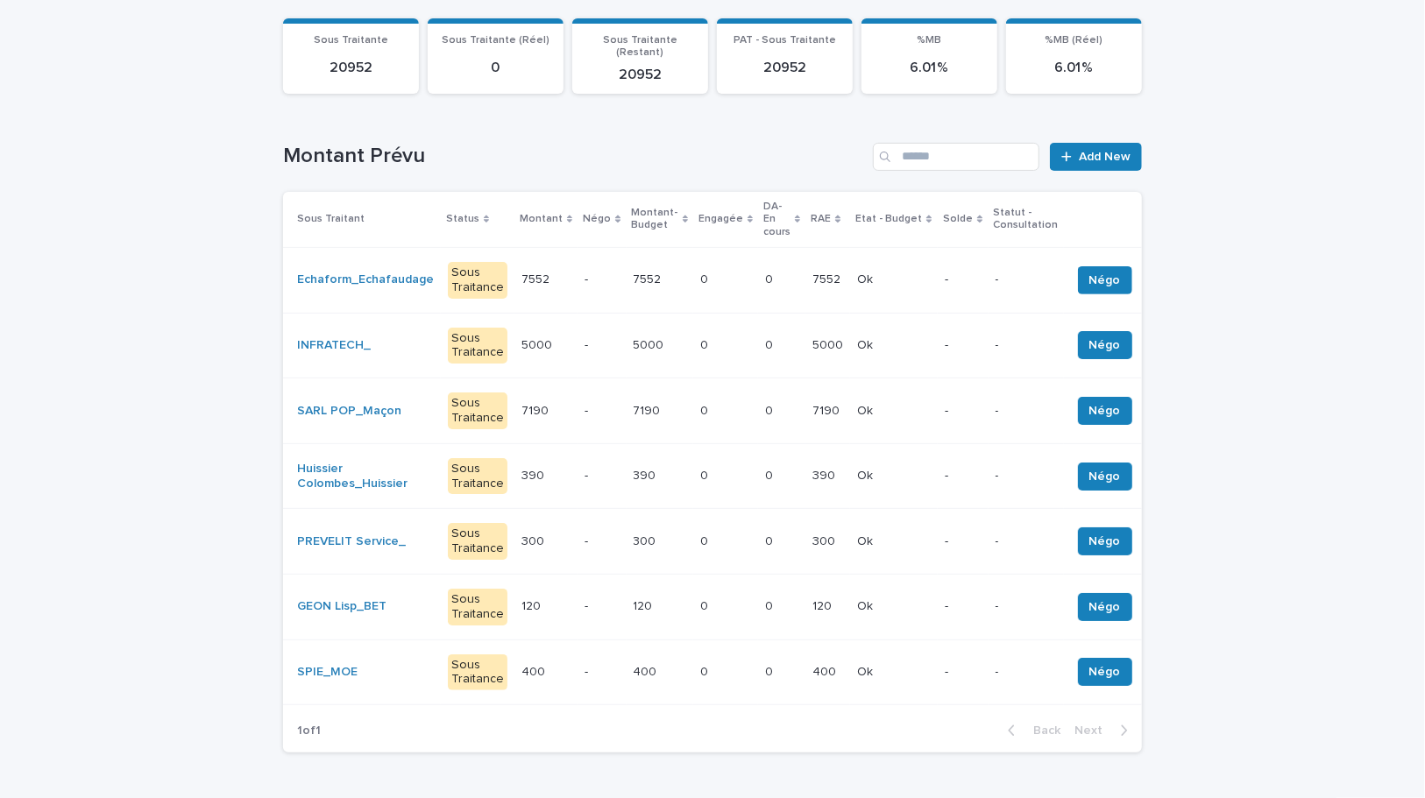
scroll to position [318, 0]
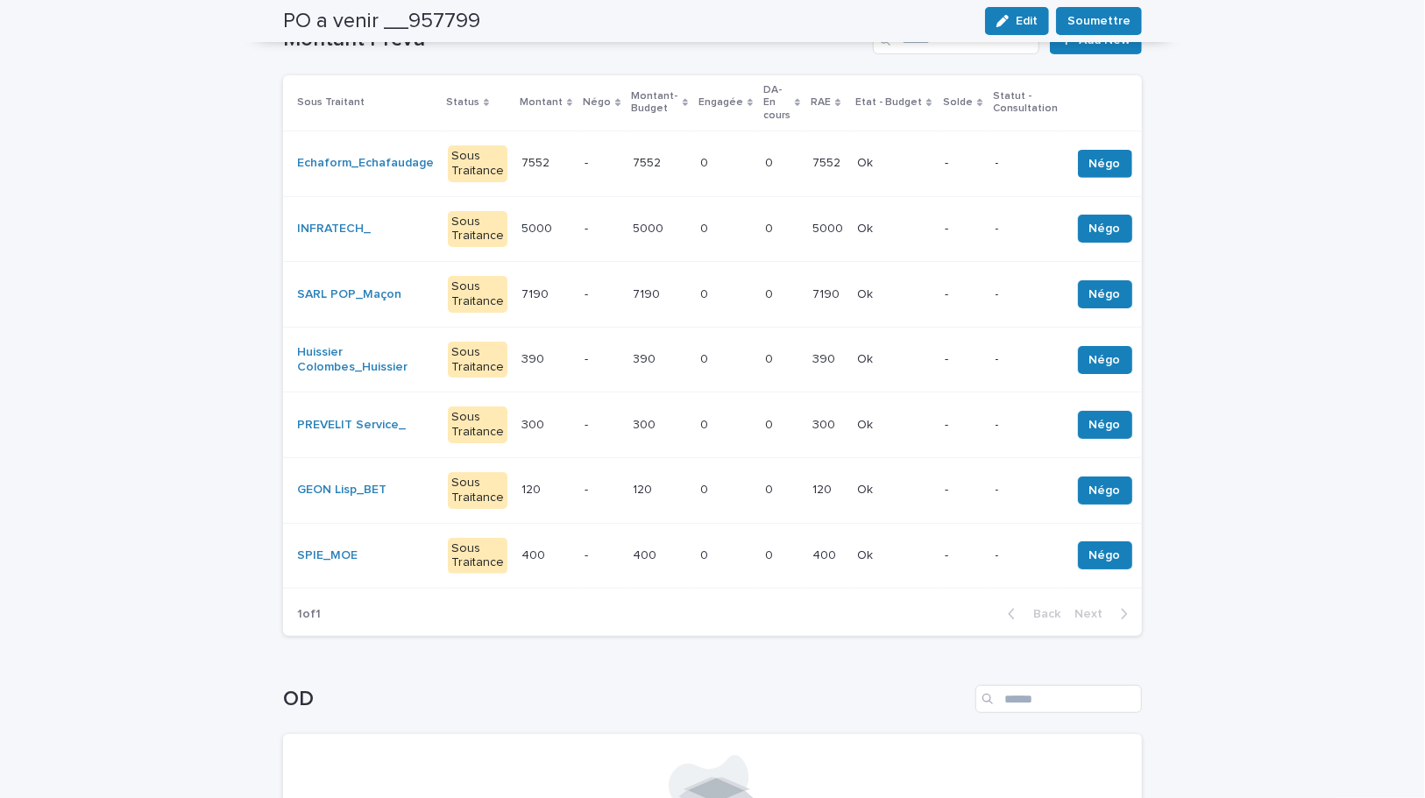
click at [889, 542] on div "Ok Ok" at bounding box center [894, 556] width 74 height 29
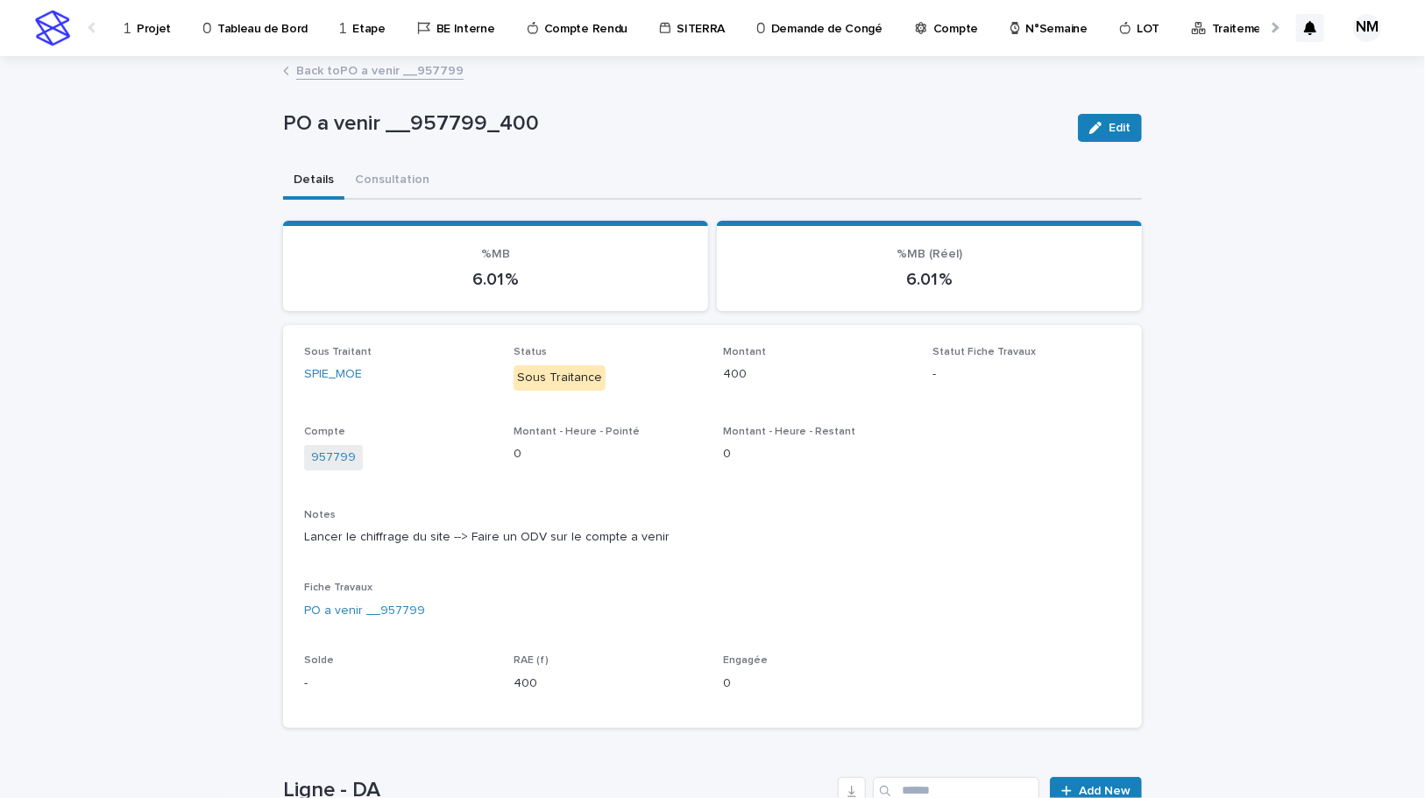
click at [330, 60] on link "Back to PO a venir __957799" at bounding box center [379, 70] width 167 height 20
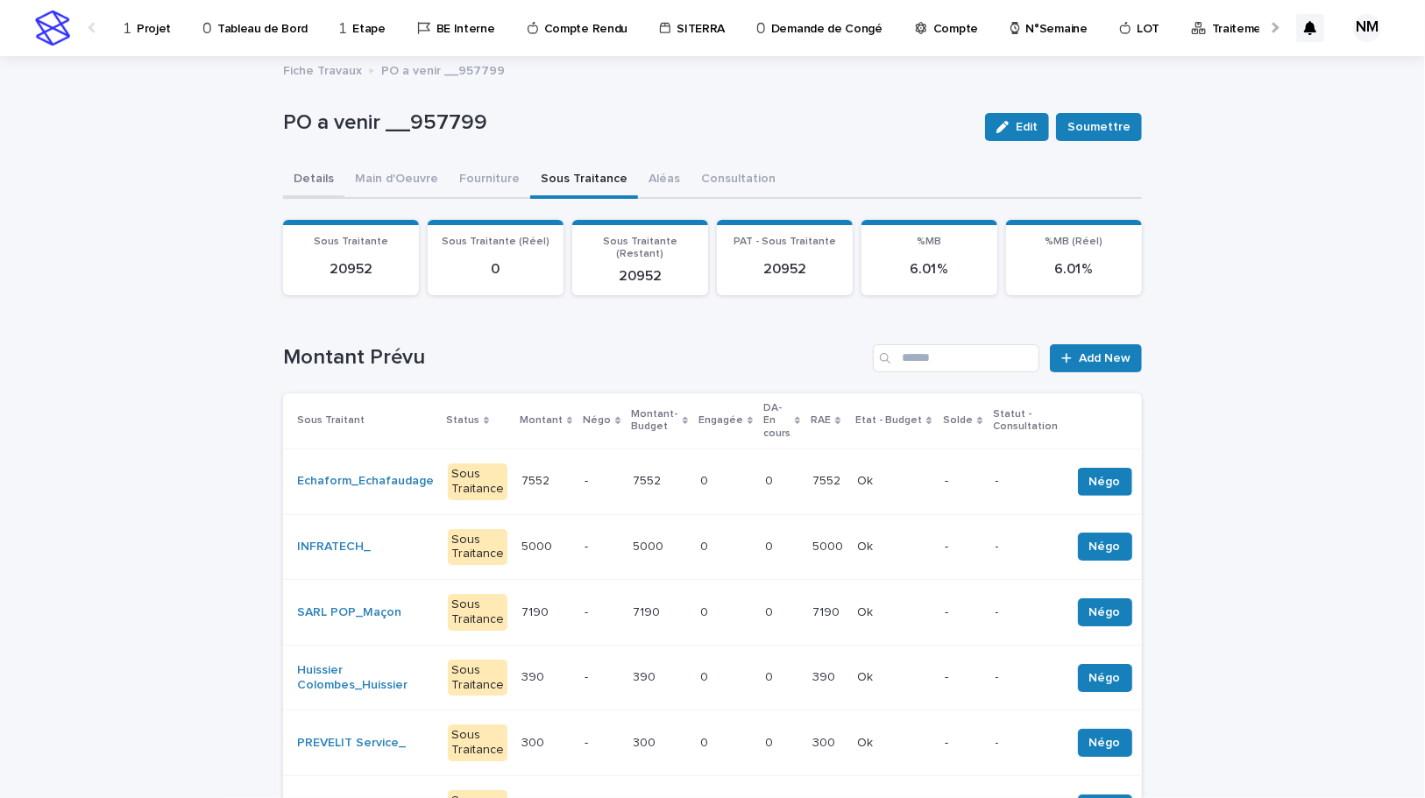
click at [308, 170] on button "Details" at bounding box center [313, 180] width 61 height 37
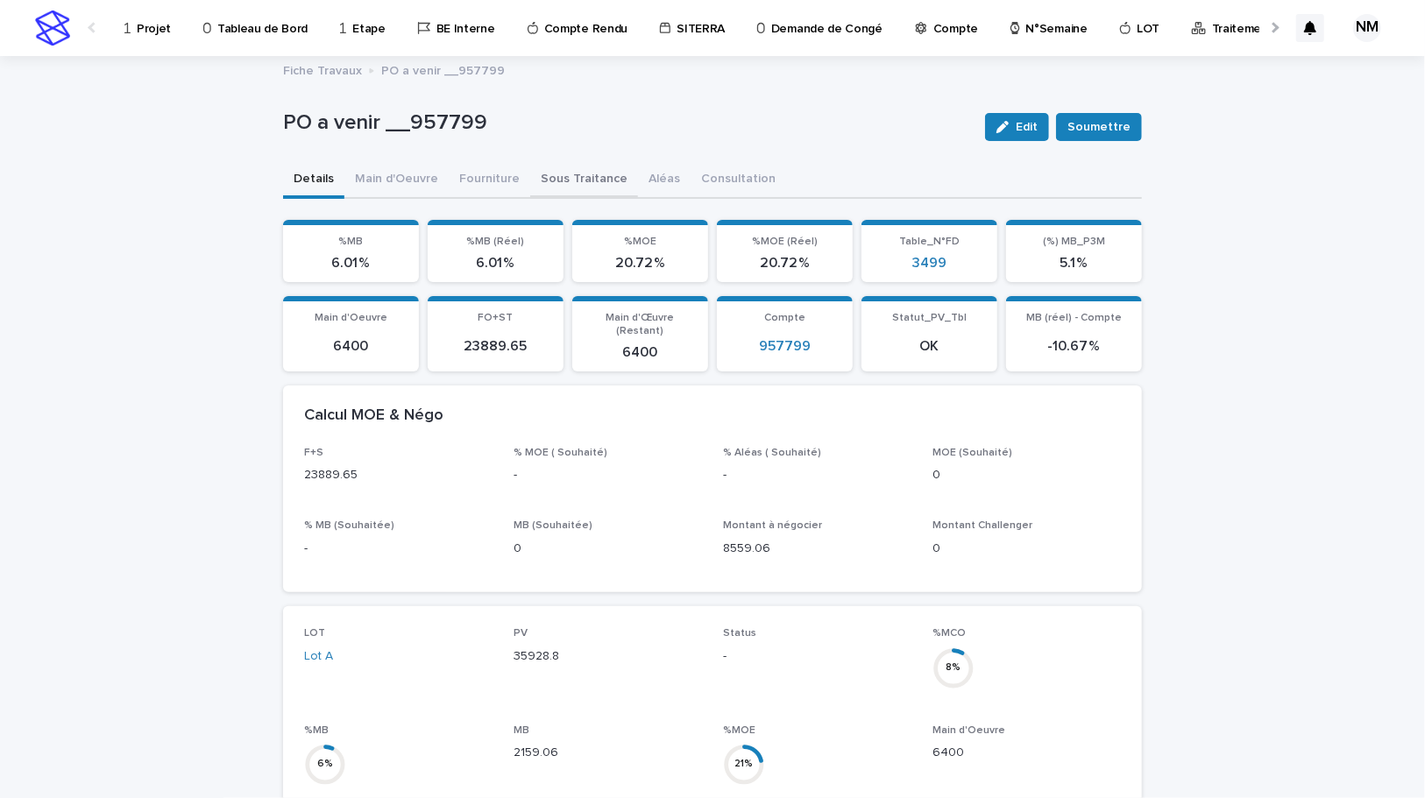
click at [546, 177] on button "Sous Traitance" at bounding box center [584, 180] width 108 height 37
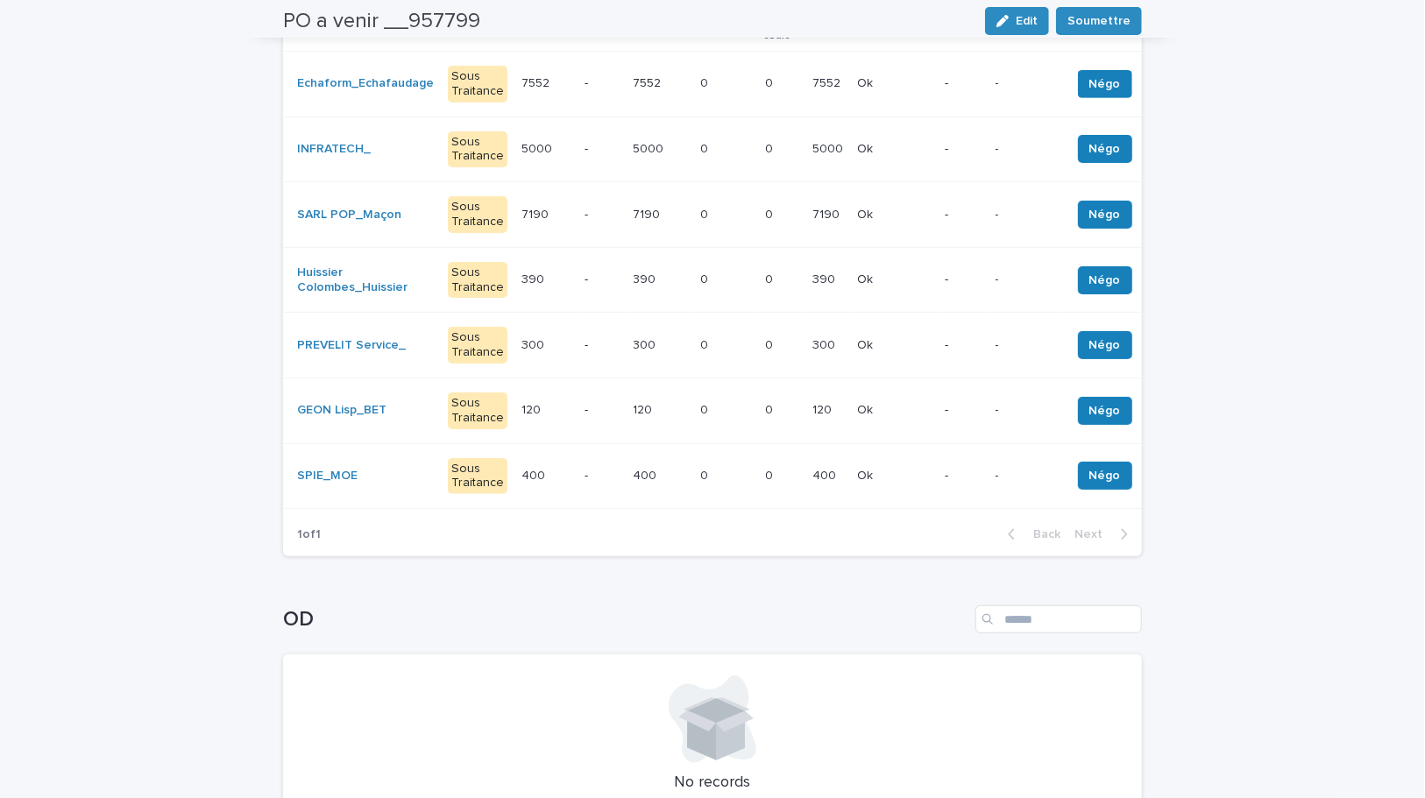
scroll to position [529, 0]
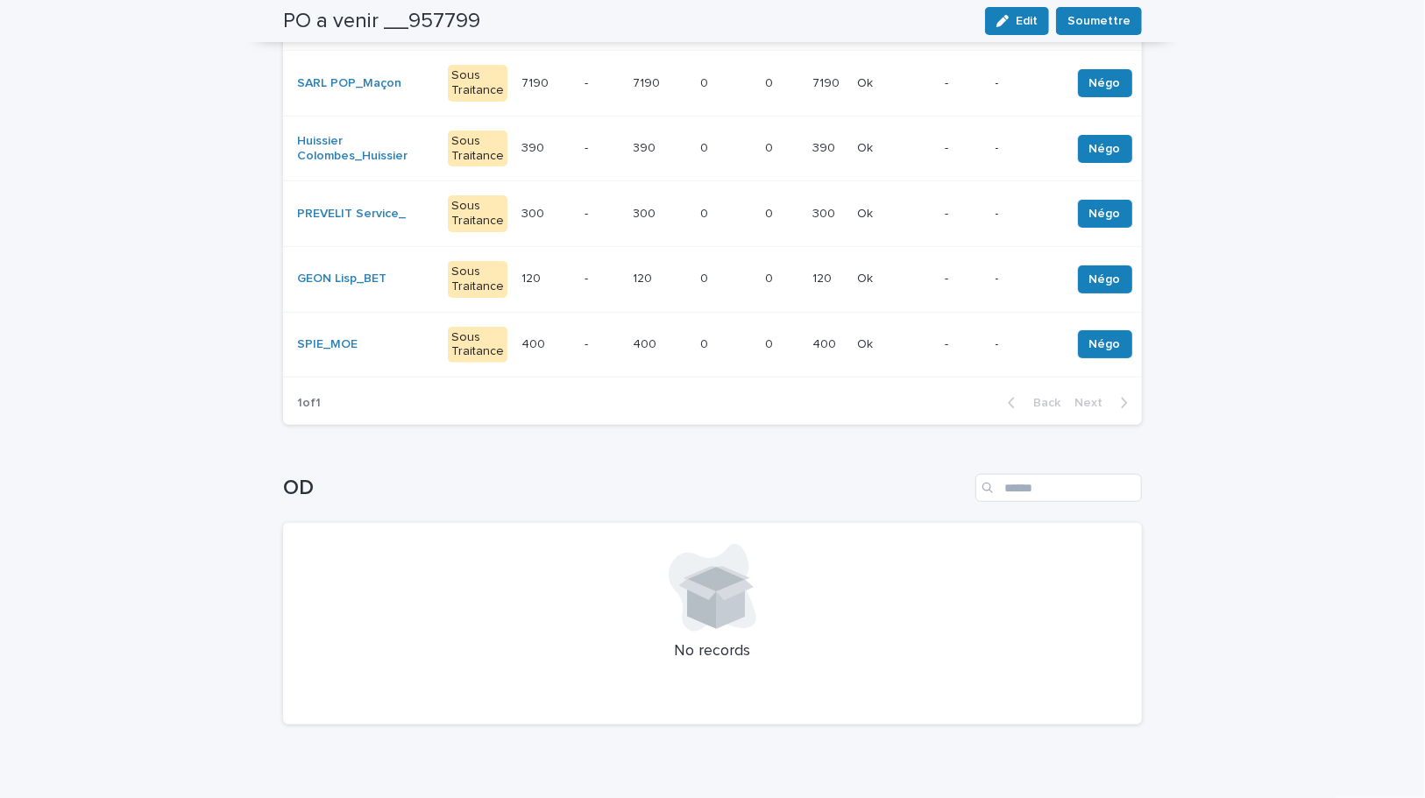
click at [726, 337] on p at bounding box center [725, 344] width 51 height 15
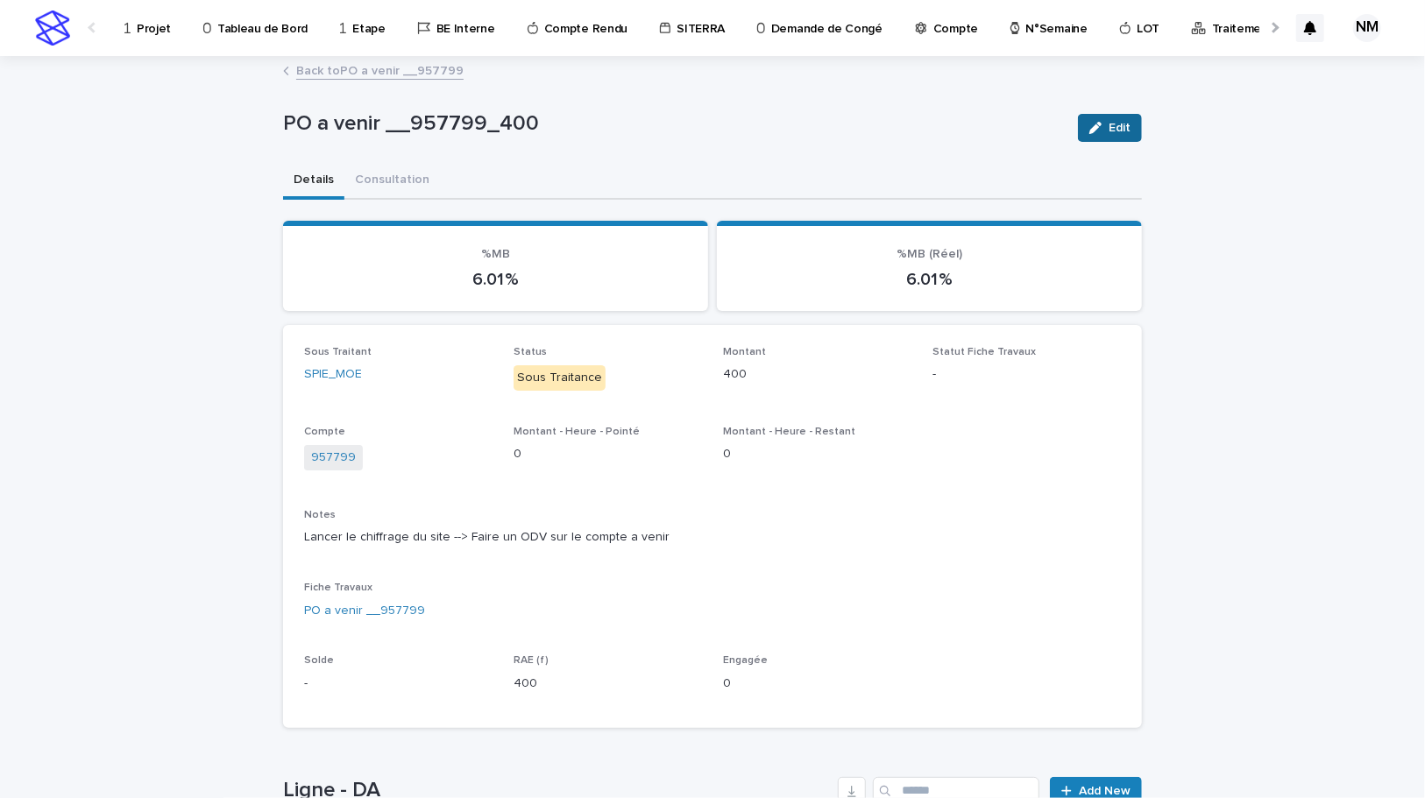
click at [1118, 131] on span "Edit" at bounding box center [1120, 128] width 22 height 12
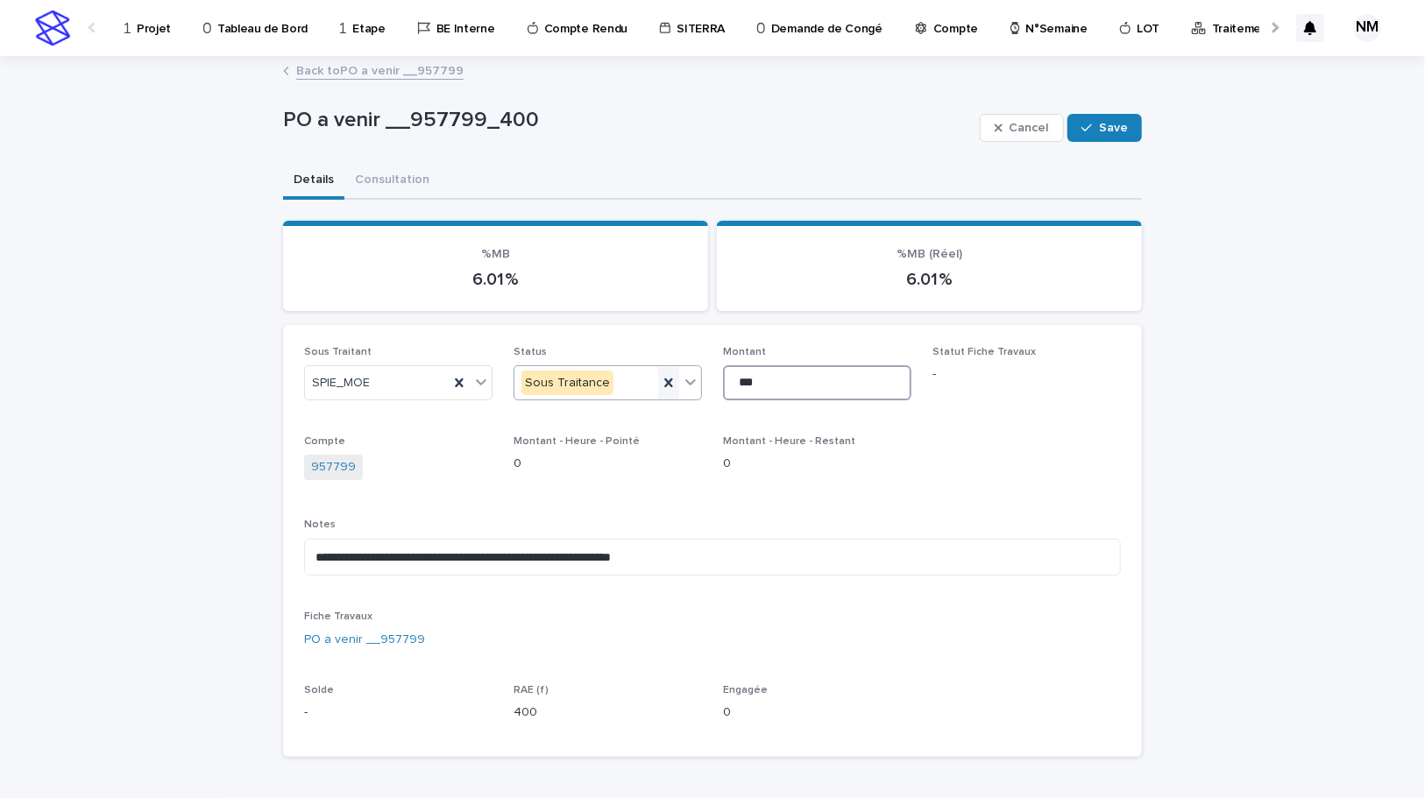
drag, startPoint x: 791, startPoint y: 386, endPoint x: 662, endPoint y: 386, distance: 128.8
click at [662, 386] on div "**********" at bounding box center [712, 541] width 817 height 390
type input "***"
click at [1131, 131] on button "Save" at bounding box center [1104, 128] width 74 height 28
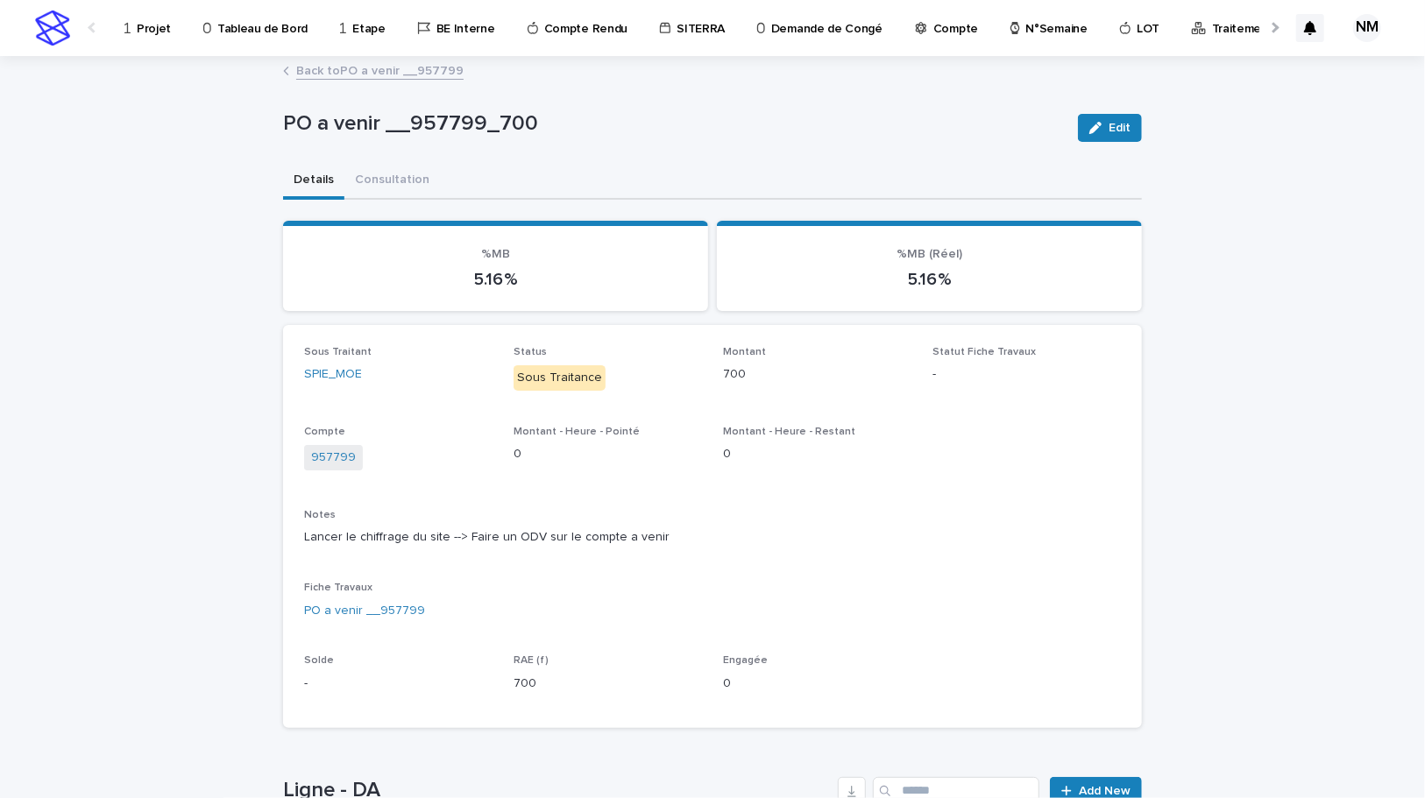
click at [337, 72] on link "Back to PO a venir __957799" at bounding box center [379, 70] width 167 height 20
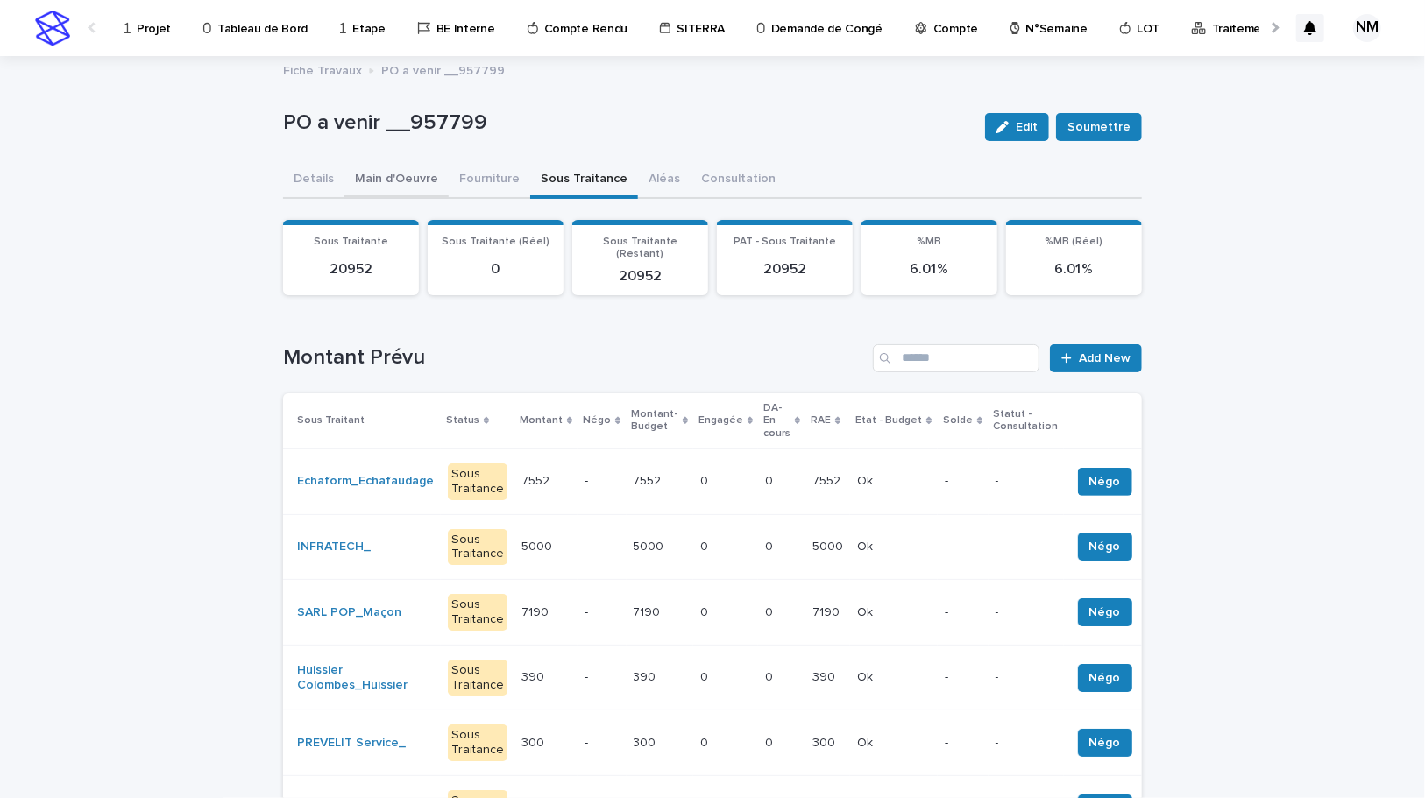
click at [373, 171] on button "Main d'Oeuvre" at bounding box center [396, 180] width 104 height 37
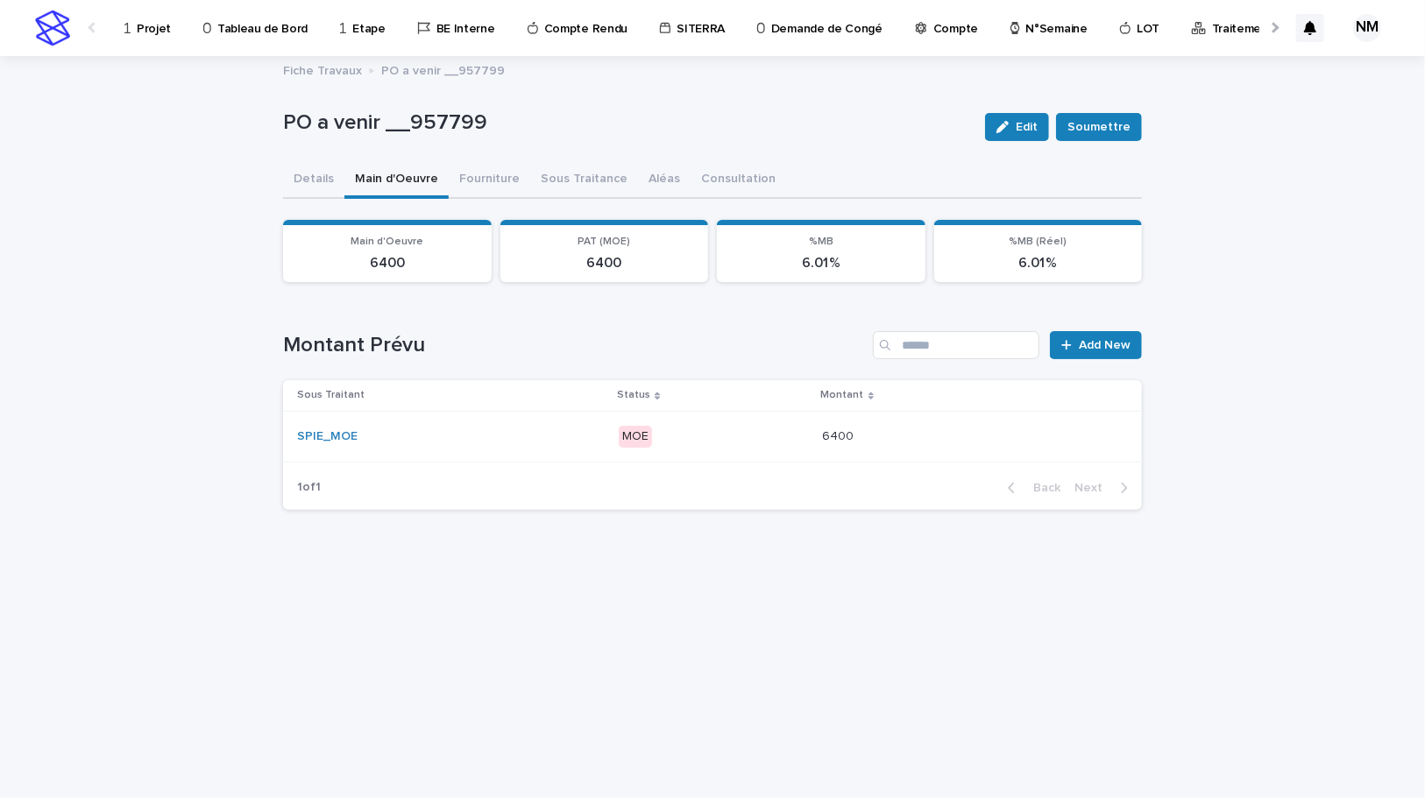
click at [778, 429] on p "MOE" at bounding box center [713, 437] width 189 height 22
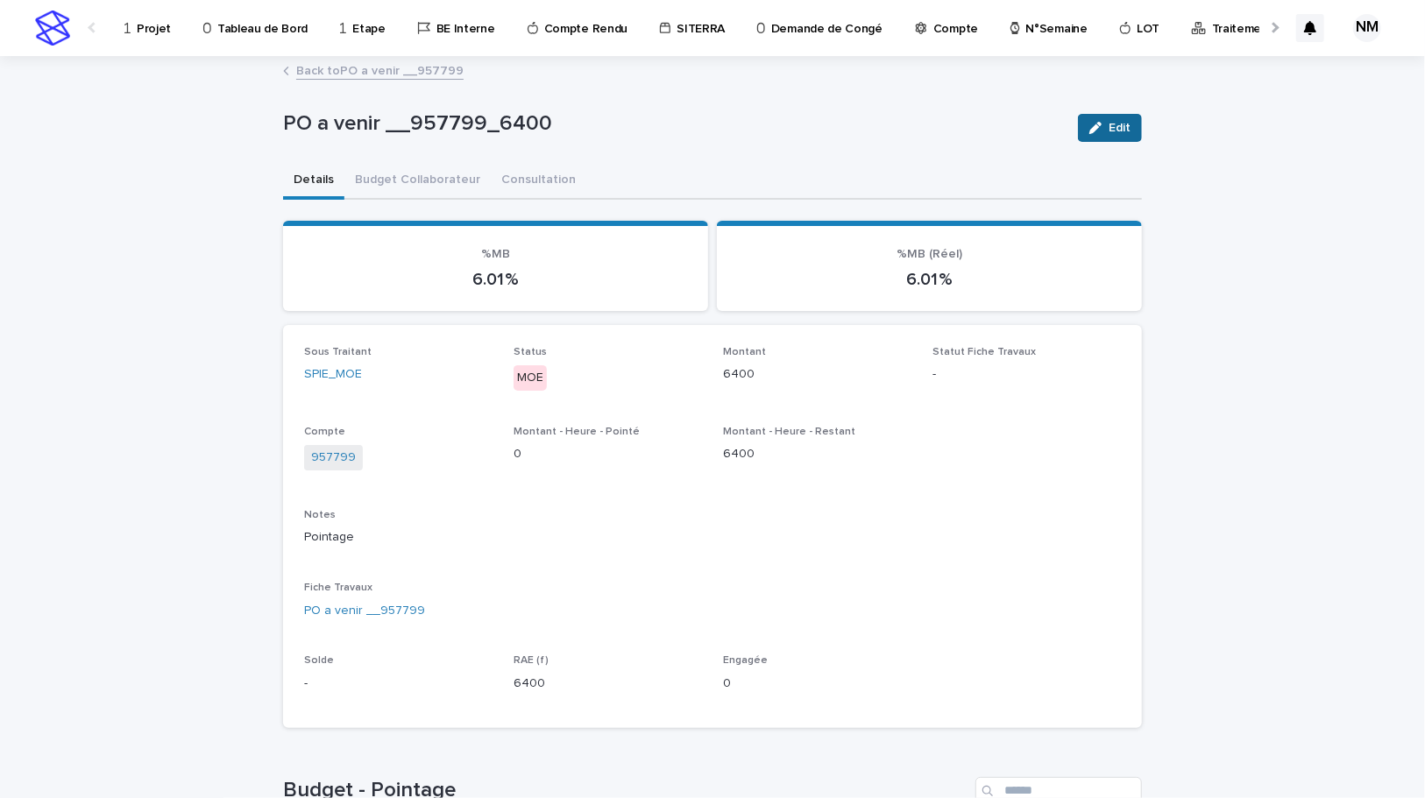
click at [1111, 124] on span "Edit" at bounding box center [1120, 128] width 22 height 12
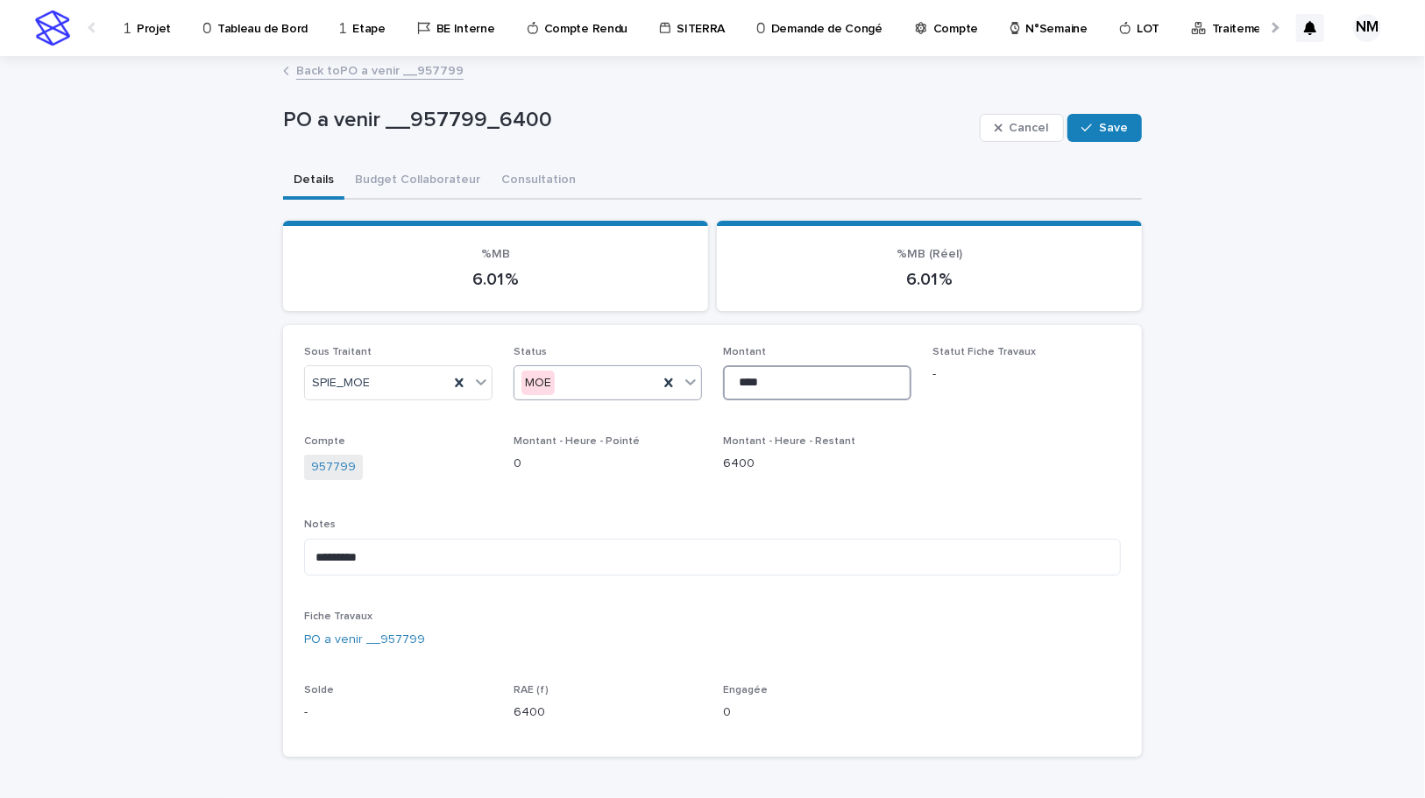
drag, startPoint x: 795, startPoint y: 393, endPoint x: 692, endPoint y: 372, distance: 104.5
click at [692, 373] on div "Sous Traitant SPIE_MOE Status MOE Montant **** Statut Fiche Travaux - Compte 95…" at bounding box center [712, 541] width 817 height 390
type input "****"
click at [1108, 131] on span "Save" at bounding box center [1113, 128] width 29 height 12
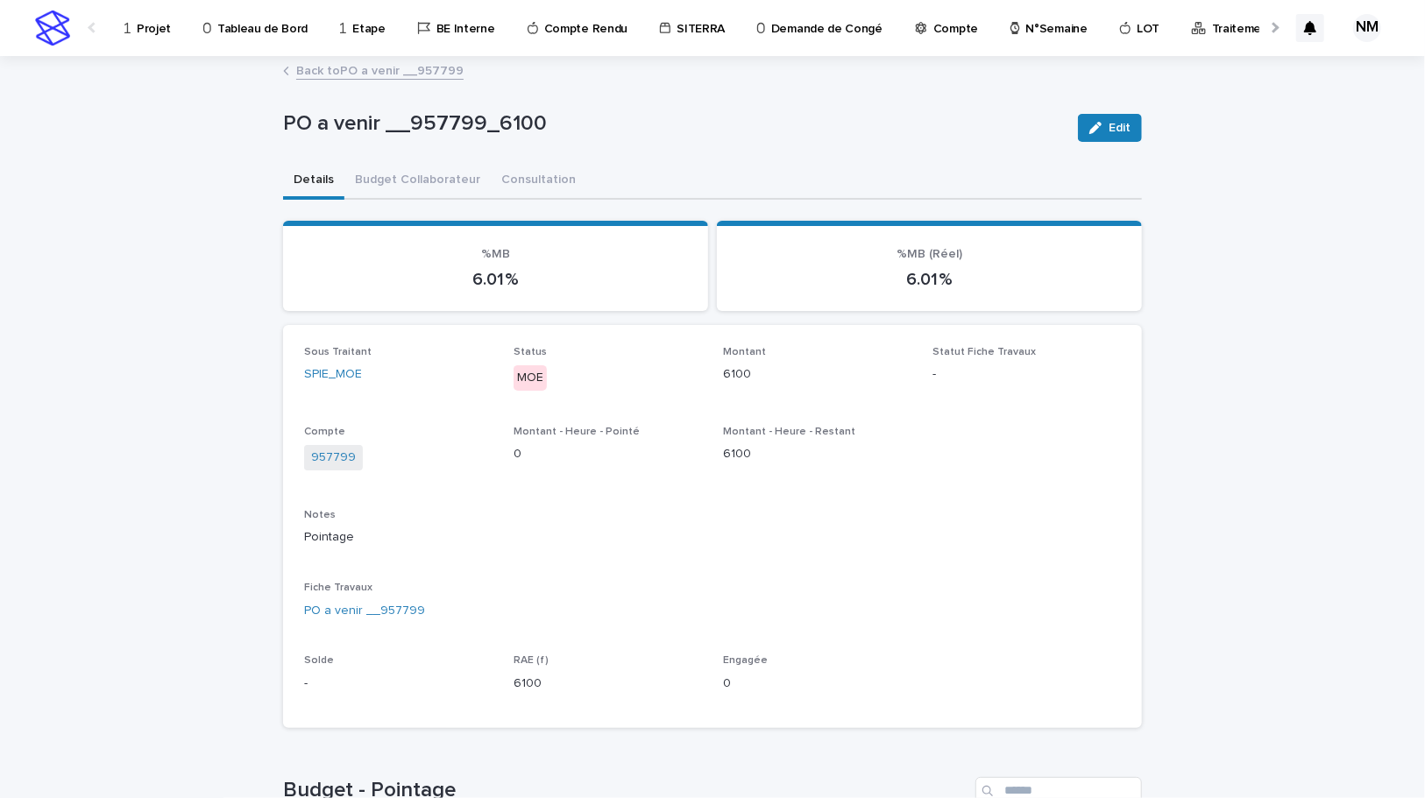
click at [329, 68] on link "Back to PO a venir __957799" at bounding box center [379, 70] width 167 height 20
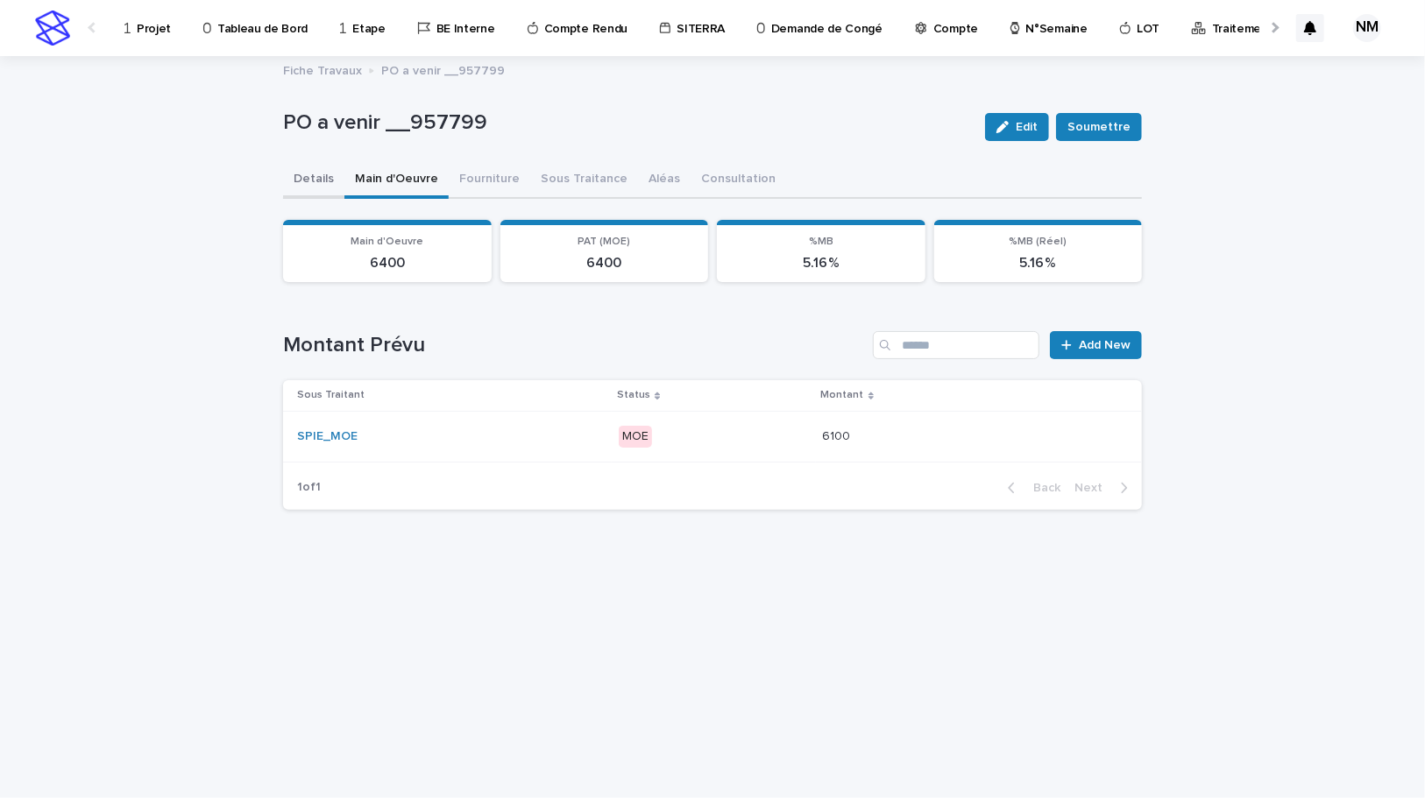
click at [315, 166] on button "Details" at bounding box center [313, 180] width 61 height 37
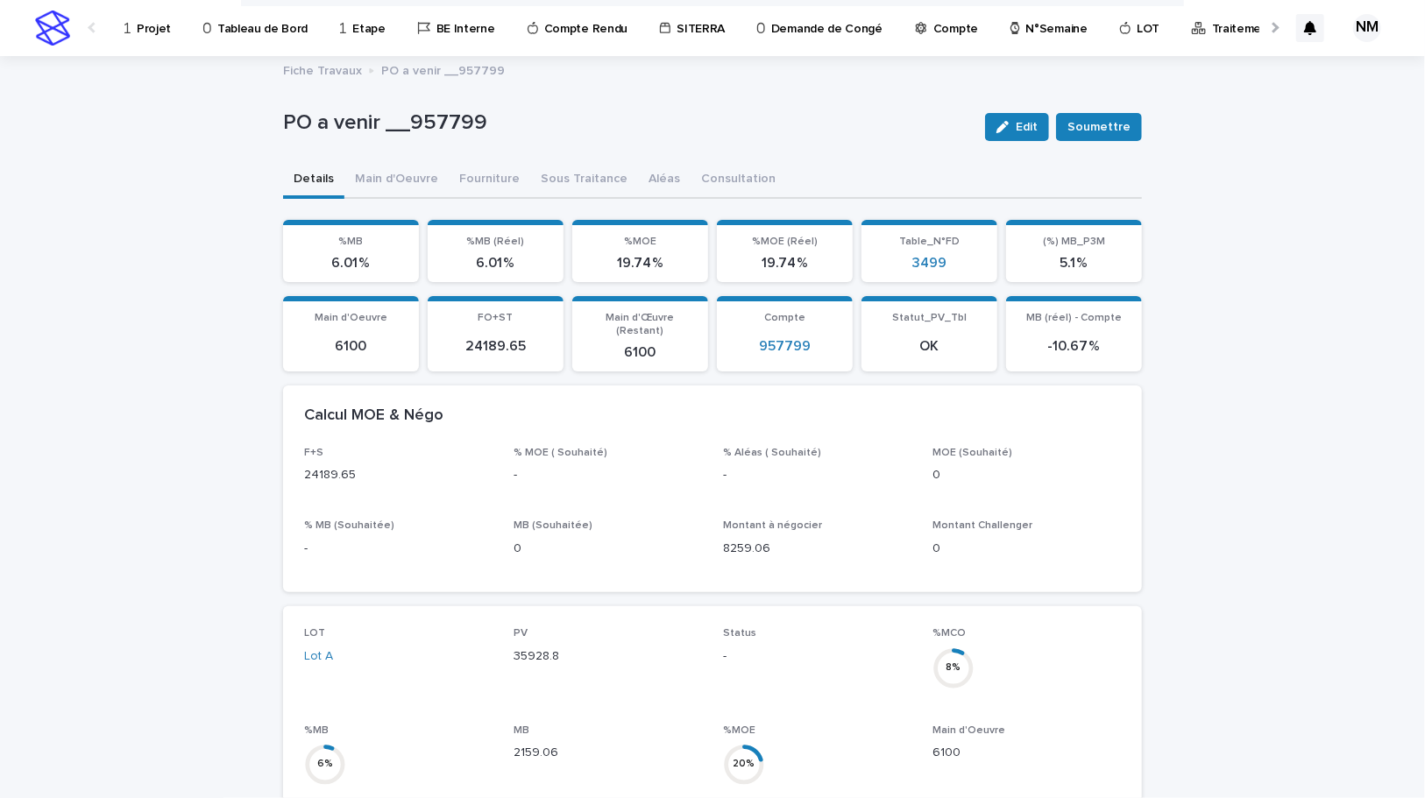
drag, startPoint x: 1191, startPoint y: 373, endPoint x: 1107, endPoint y: 368, distance: 84.3
click at [1191, 372] on div "Loading... Saving… Loading... Saving… PO a venir __957799 Edit Soumettre PO a v…" at bounding box center [712, 804] width 1425 height 1495
click at [545, 168] on button "Sous Traitance" at bounding box center [584, 180] width 108 height 37
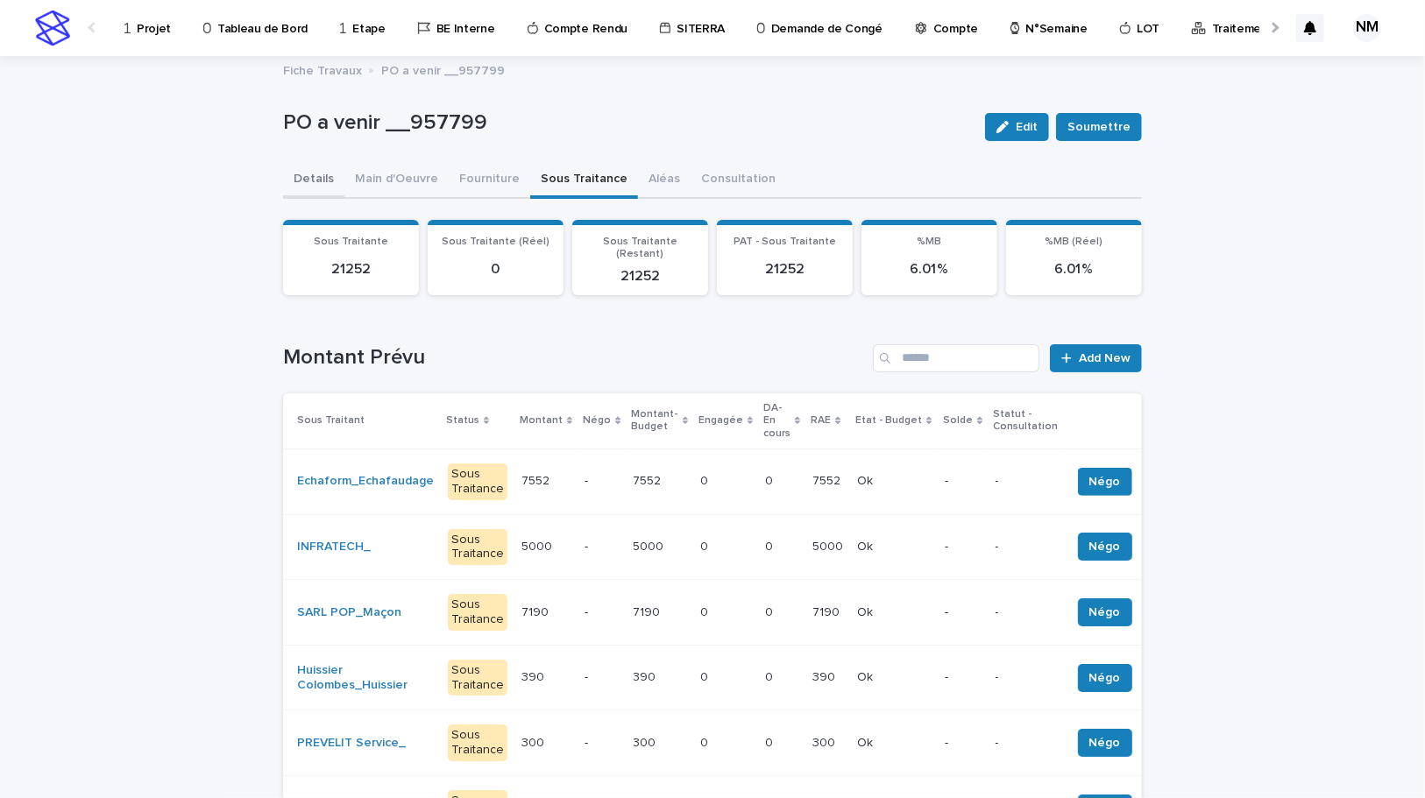
click at [301, 181] on button "Details" at bounding box center [313, 180] width 61 height 37
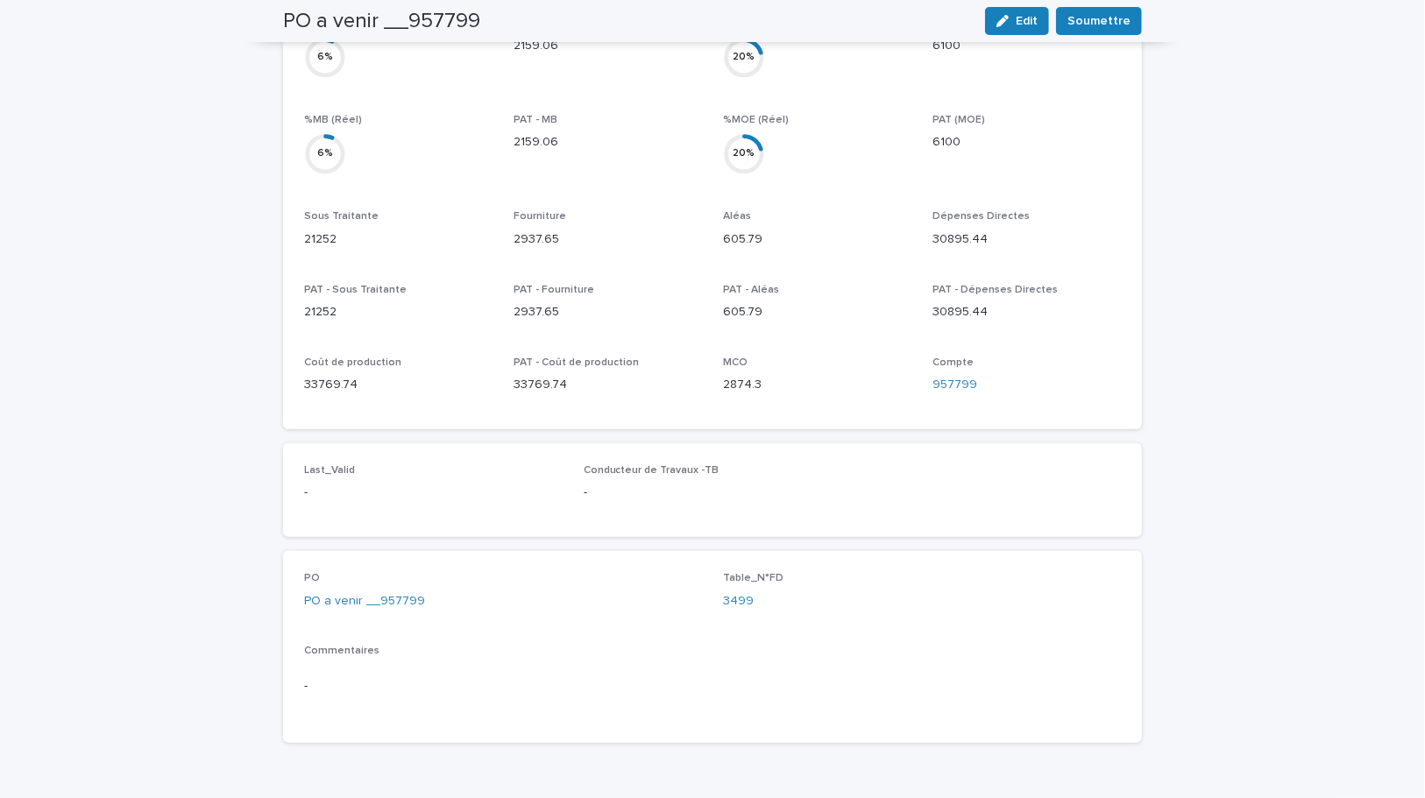
scroll to position [739, 0]
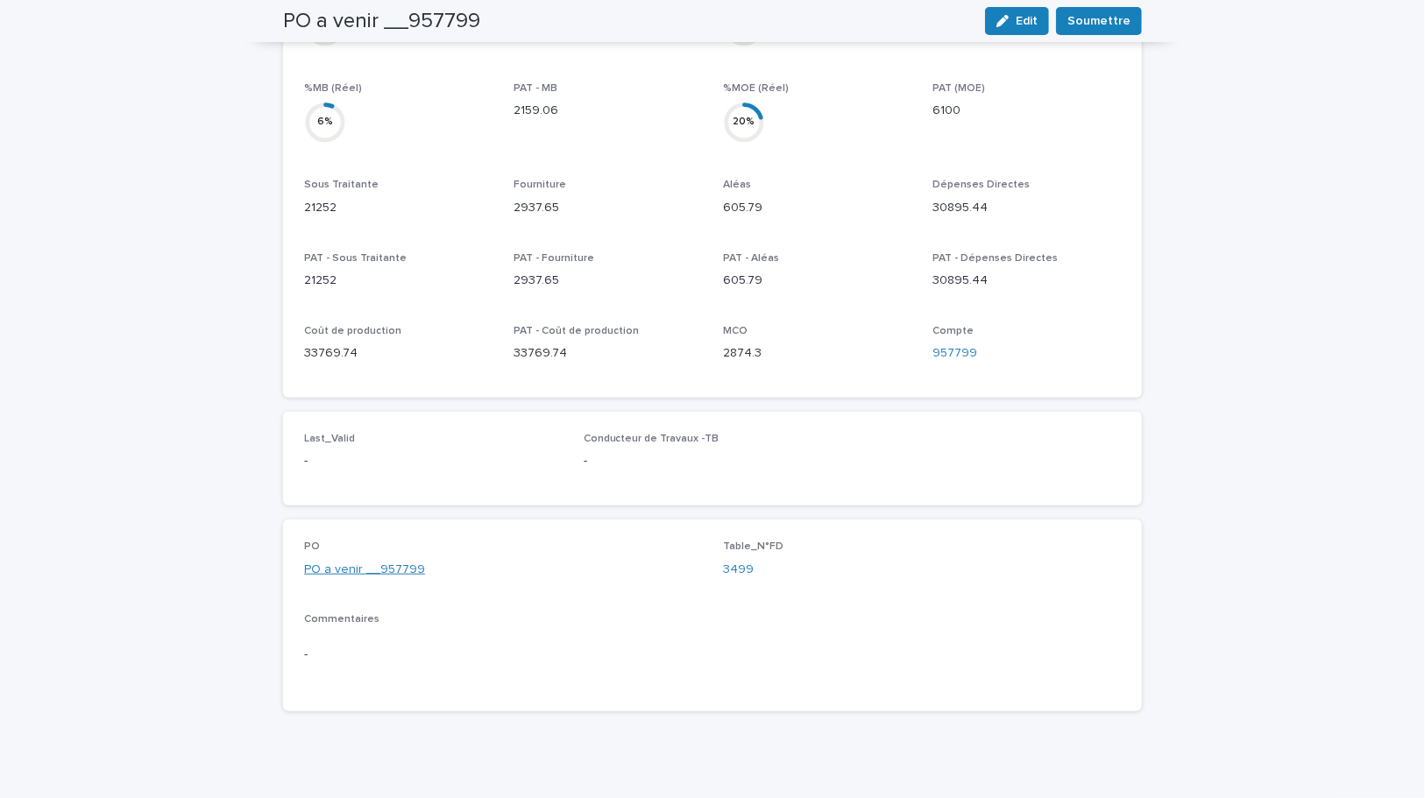
click at [331, 561] on link "PO a venir __957799" at bounding box center [364, 570] width 121 height 18
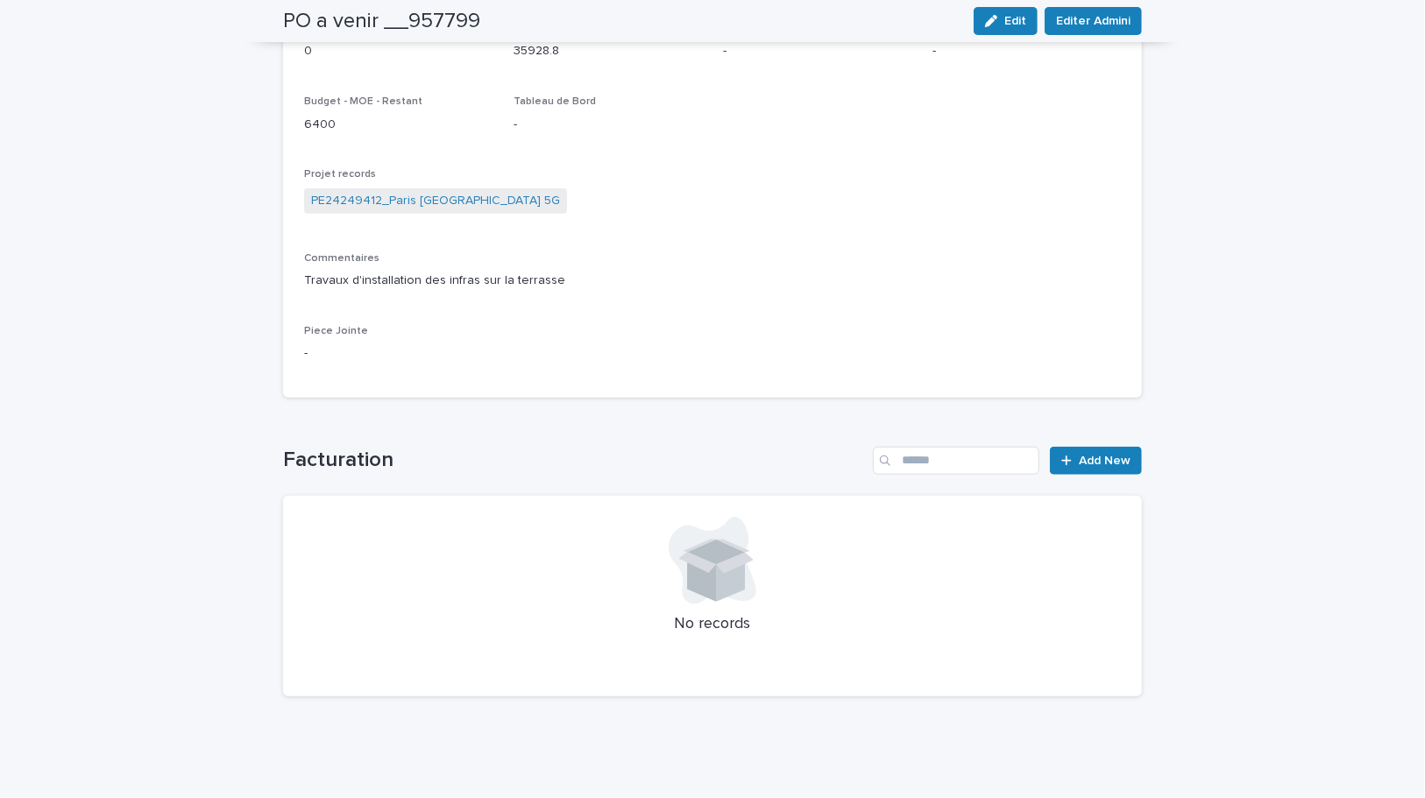
scroll to position [245, 0]
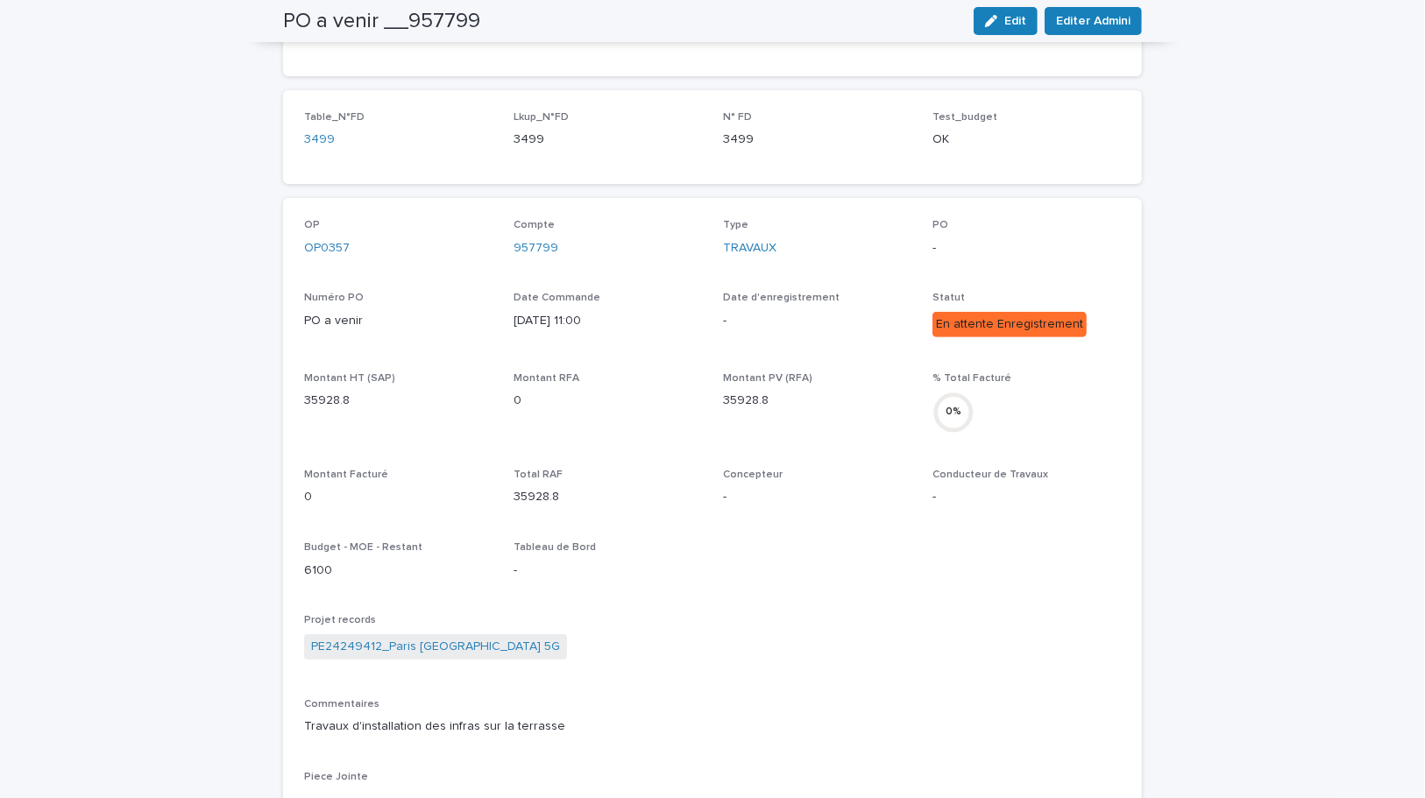
click at [1142, 422] on div "Loading... Saving… Loading... Saving… PO a venir __957799 Edit Editer Admini PO…" at bounding box center [712, 506] width 876 height 1389
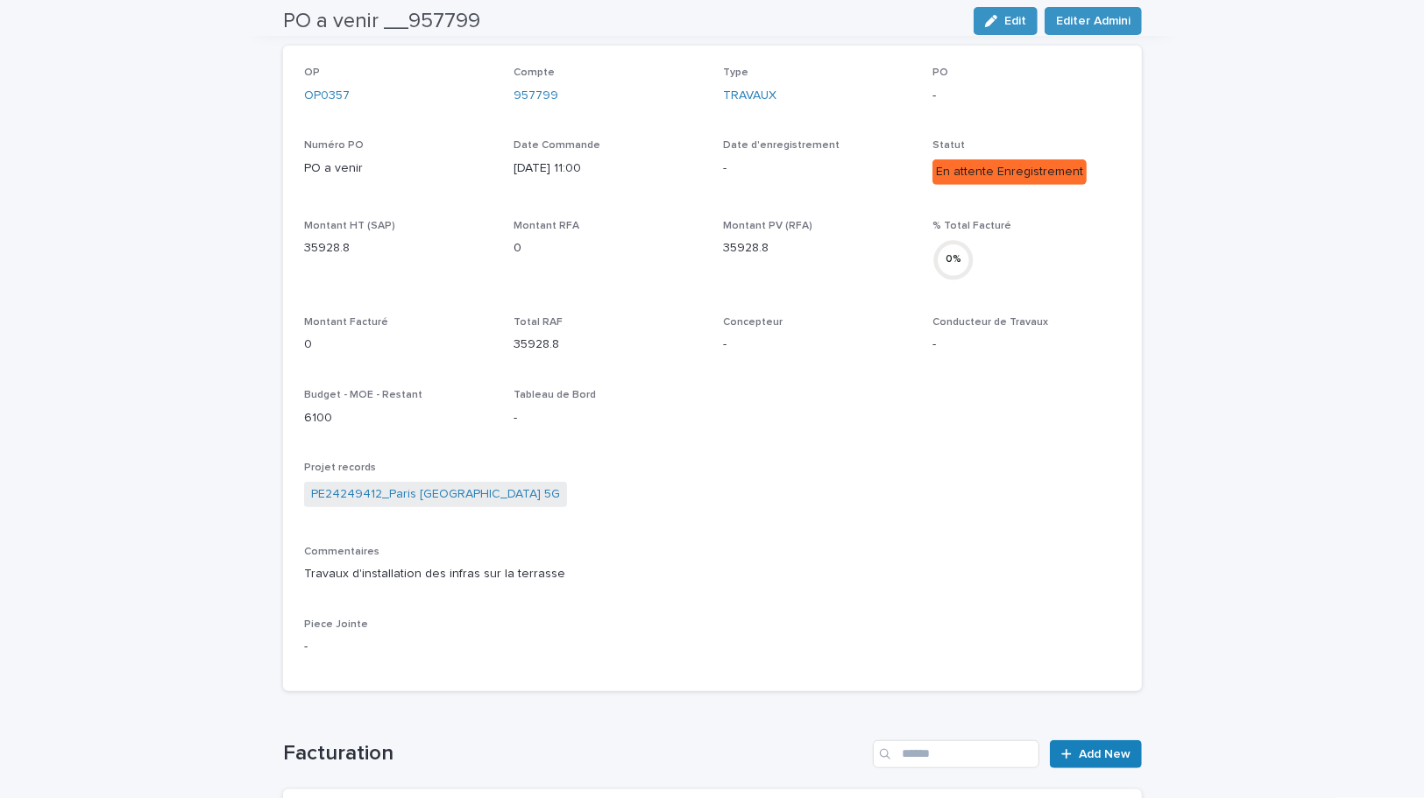
scroll to position [637, 0]
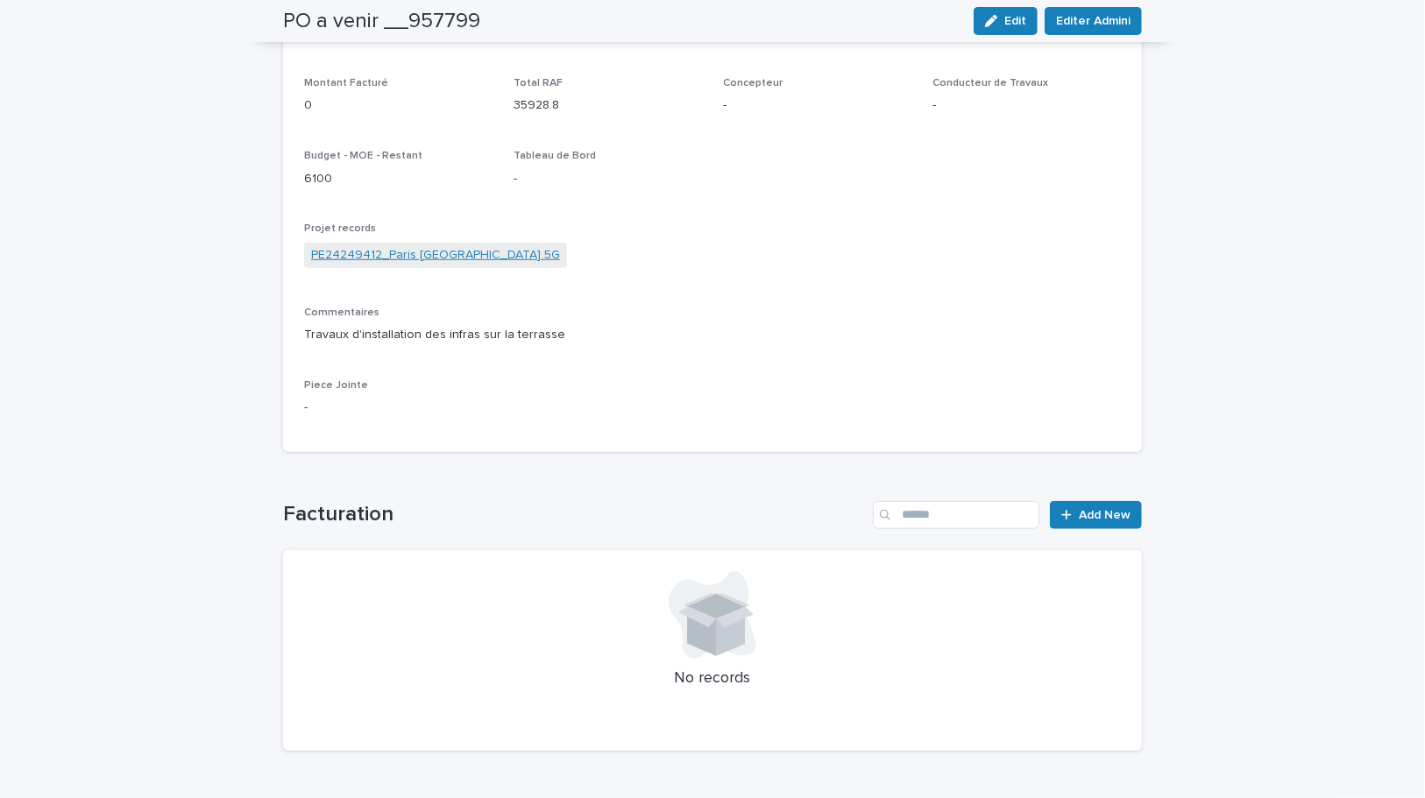
click at [435, 254] on link "PE24249412_Paris Londres_Paris_Evol 5G" at bounding box center [435, 255] width 249 height 18
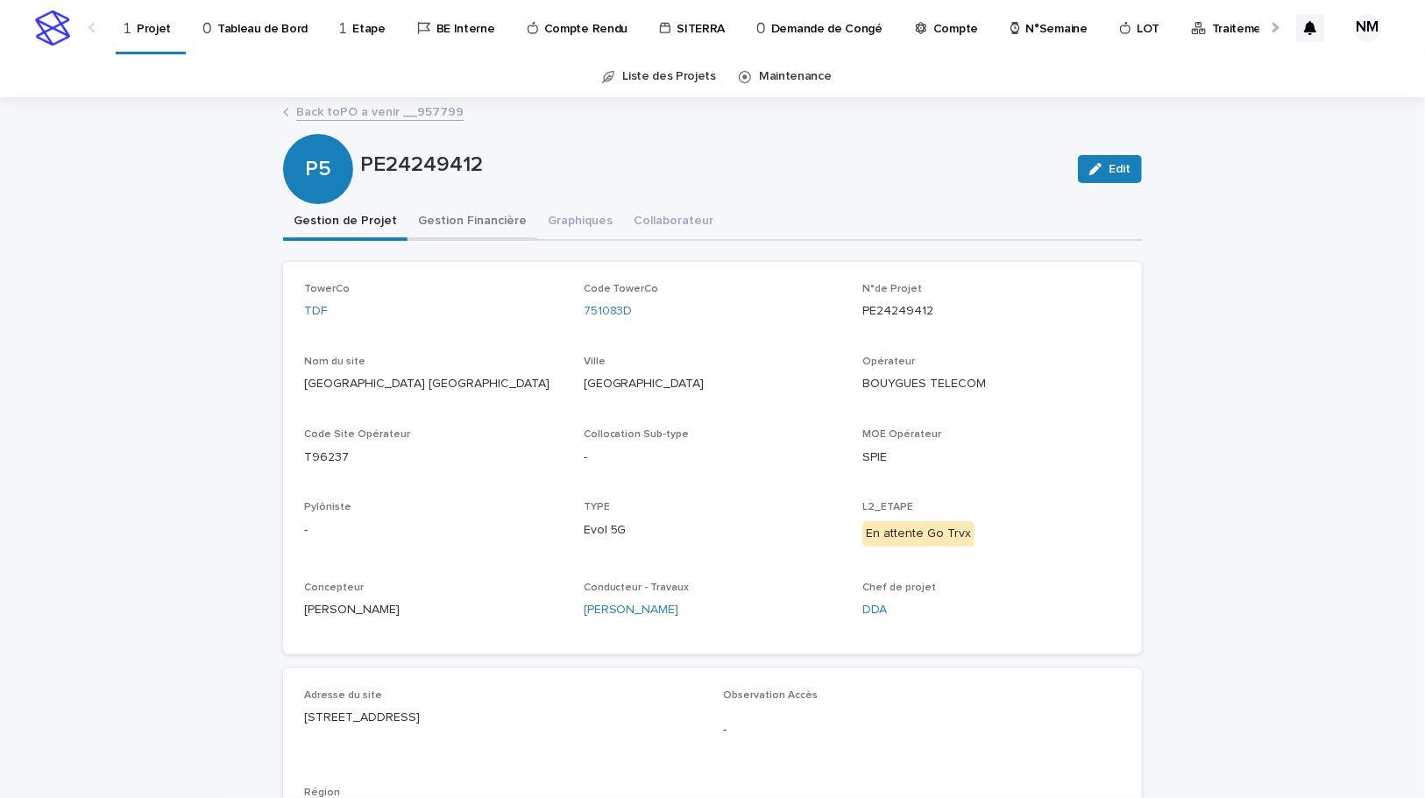
click at [422, 218] on button "Gestion Financière" at bounding box center [472, 222] width 130 height 37
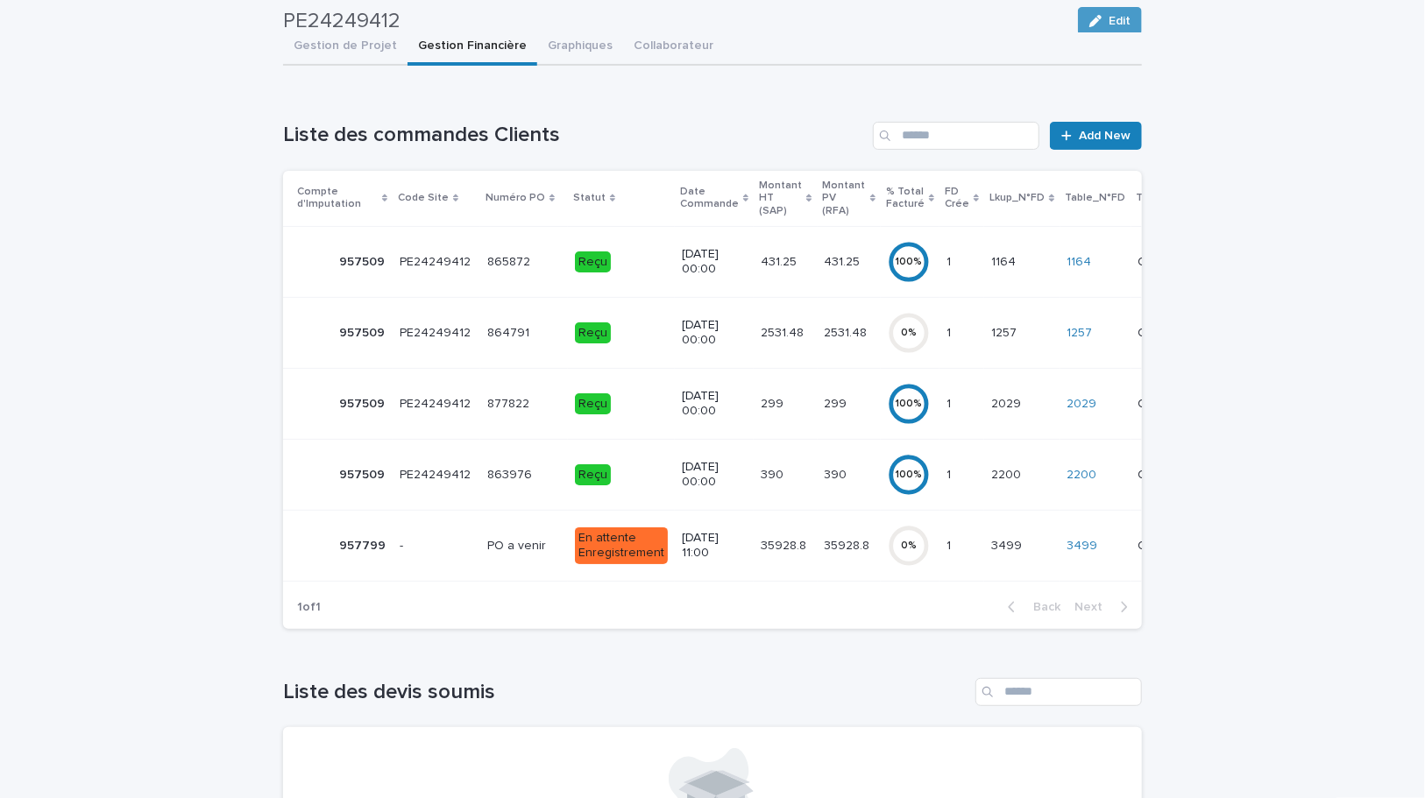
scroll to position [159, 0]
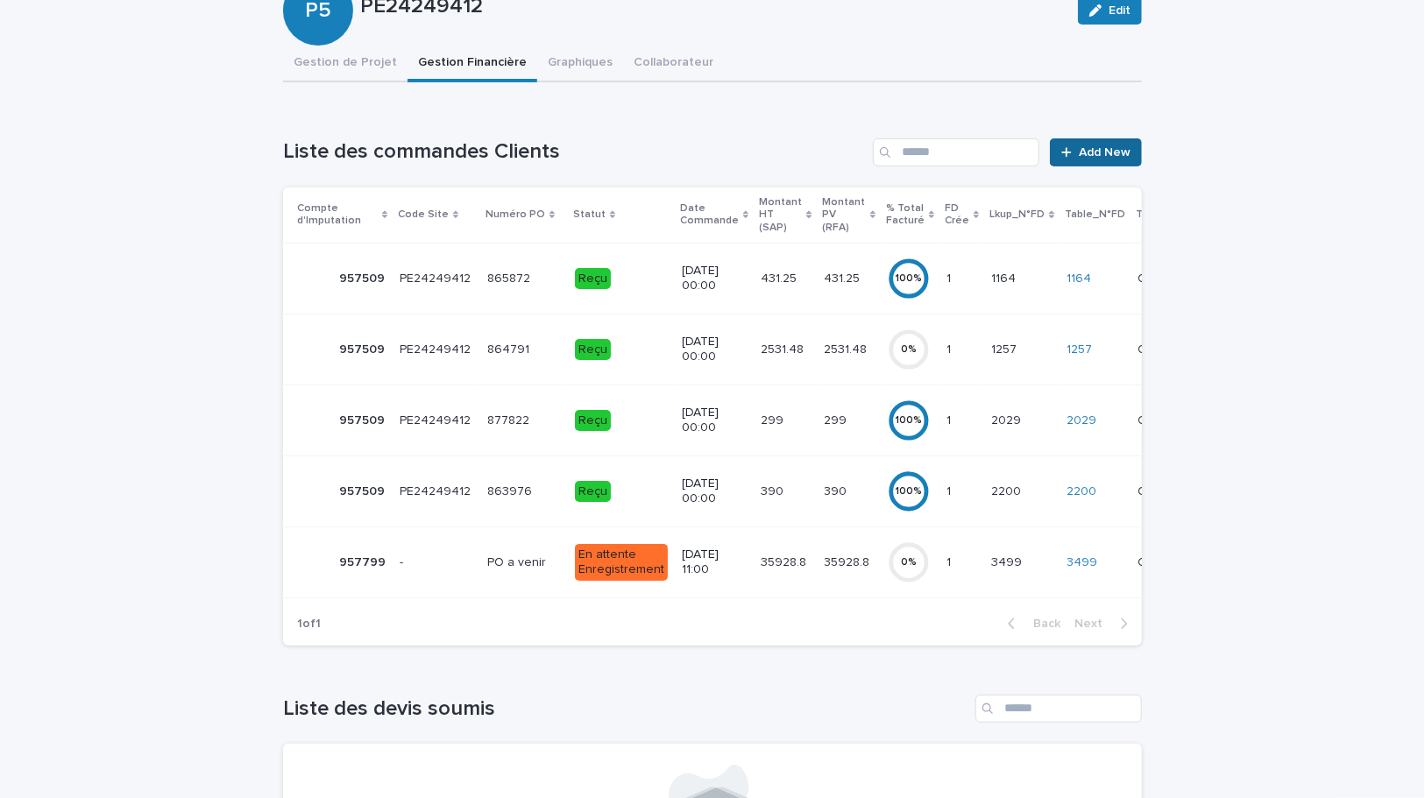
click at [1114, 151] on span "Add New" at bounding box center [1105, 152] width 52 height 12
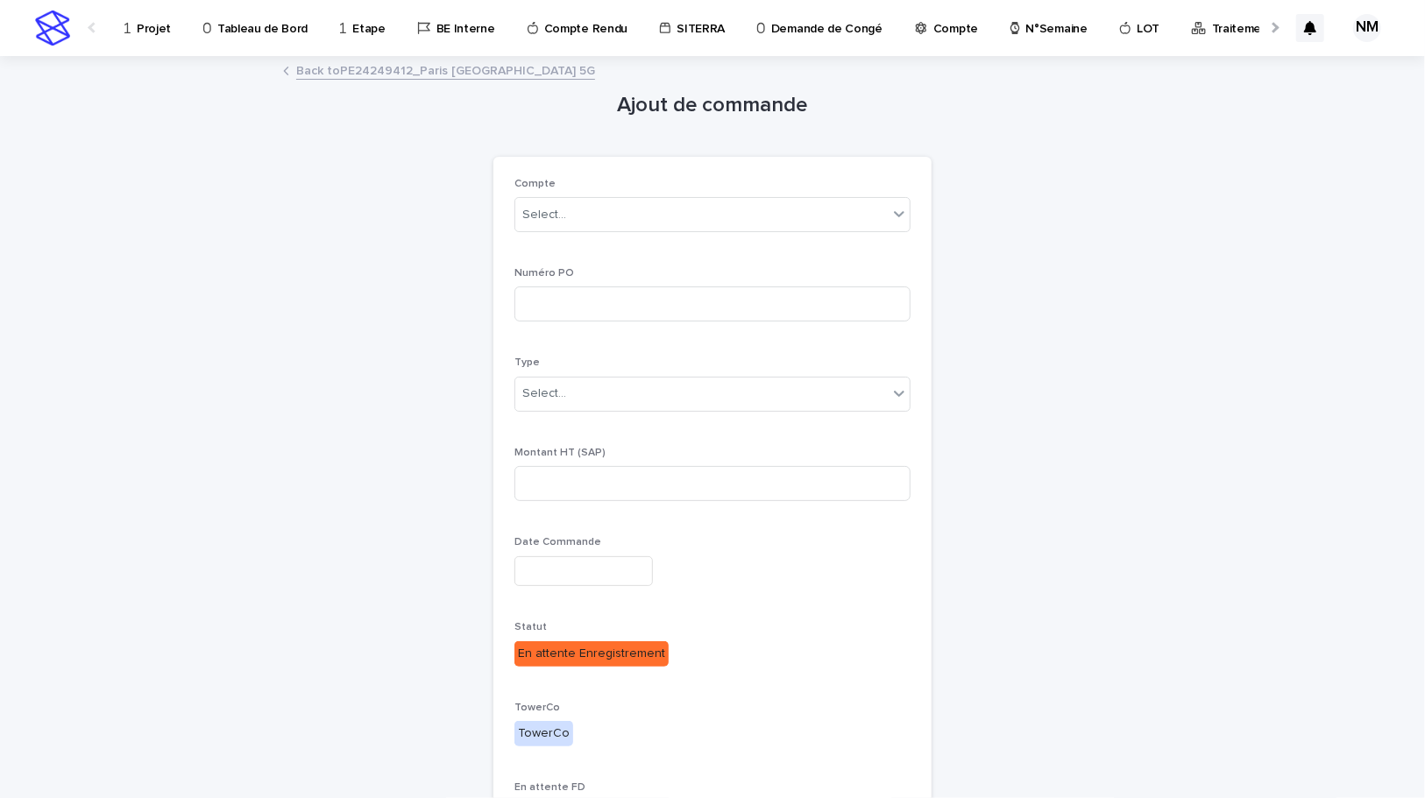
click at [362, 66] on link "Back to PE24249412_Paris Londres_Paris_Evol 5G" at bounding box center [445, 70] width 299 height 20
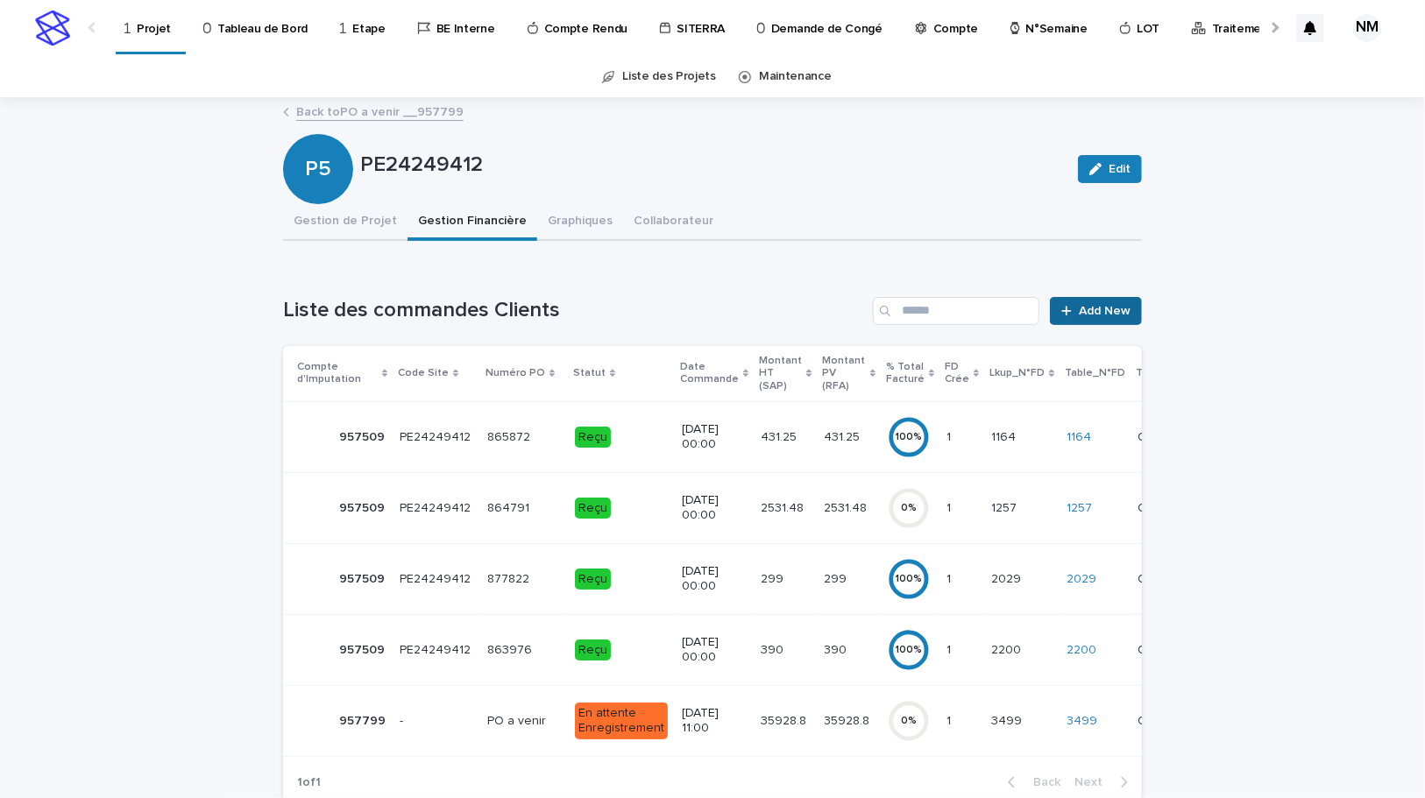
click at [1080, 315] on span "Add New" at bounding box center [1105, 311] width 52 height 12
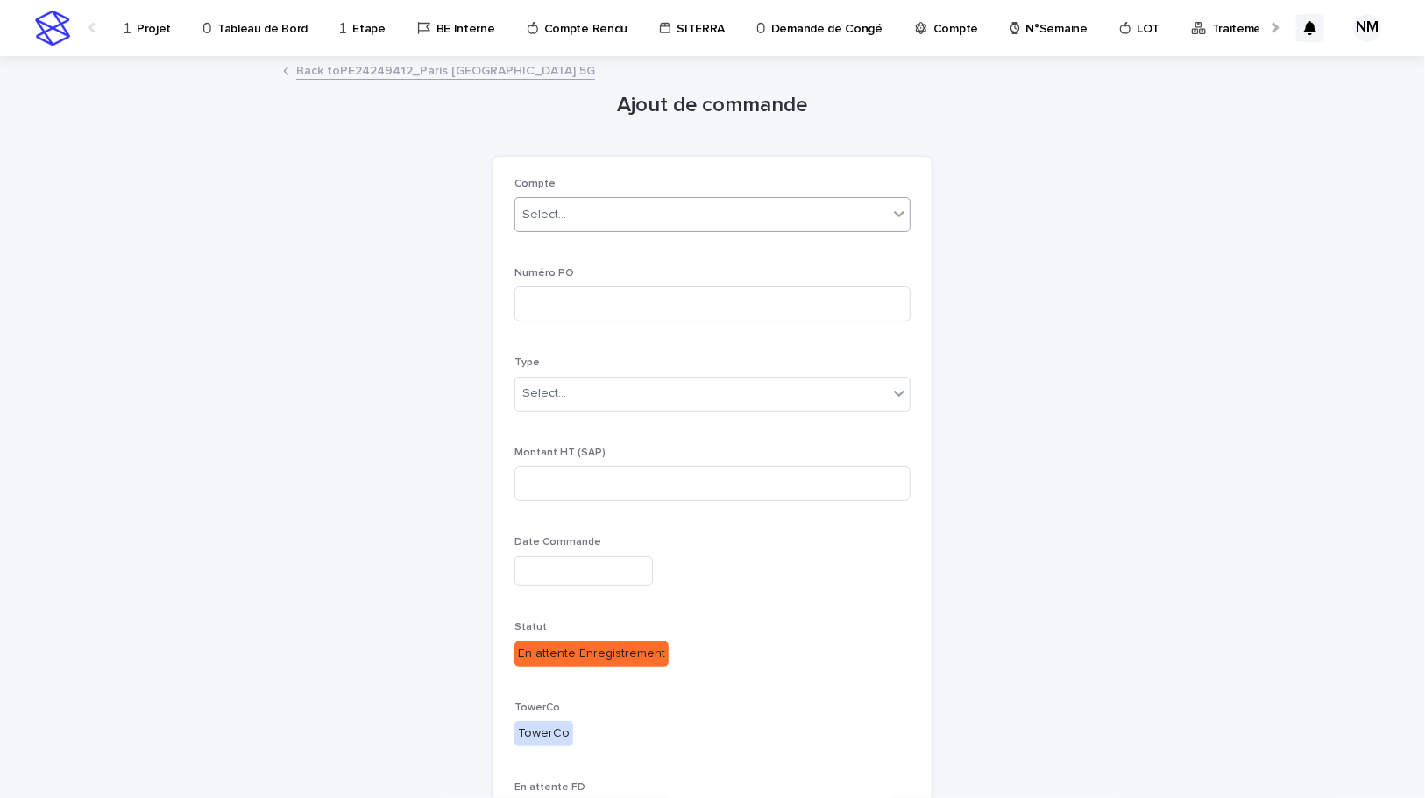
click at [577, 213] on div "Select..." at bounding box center [701, 215] width 372 height 29
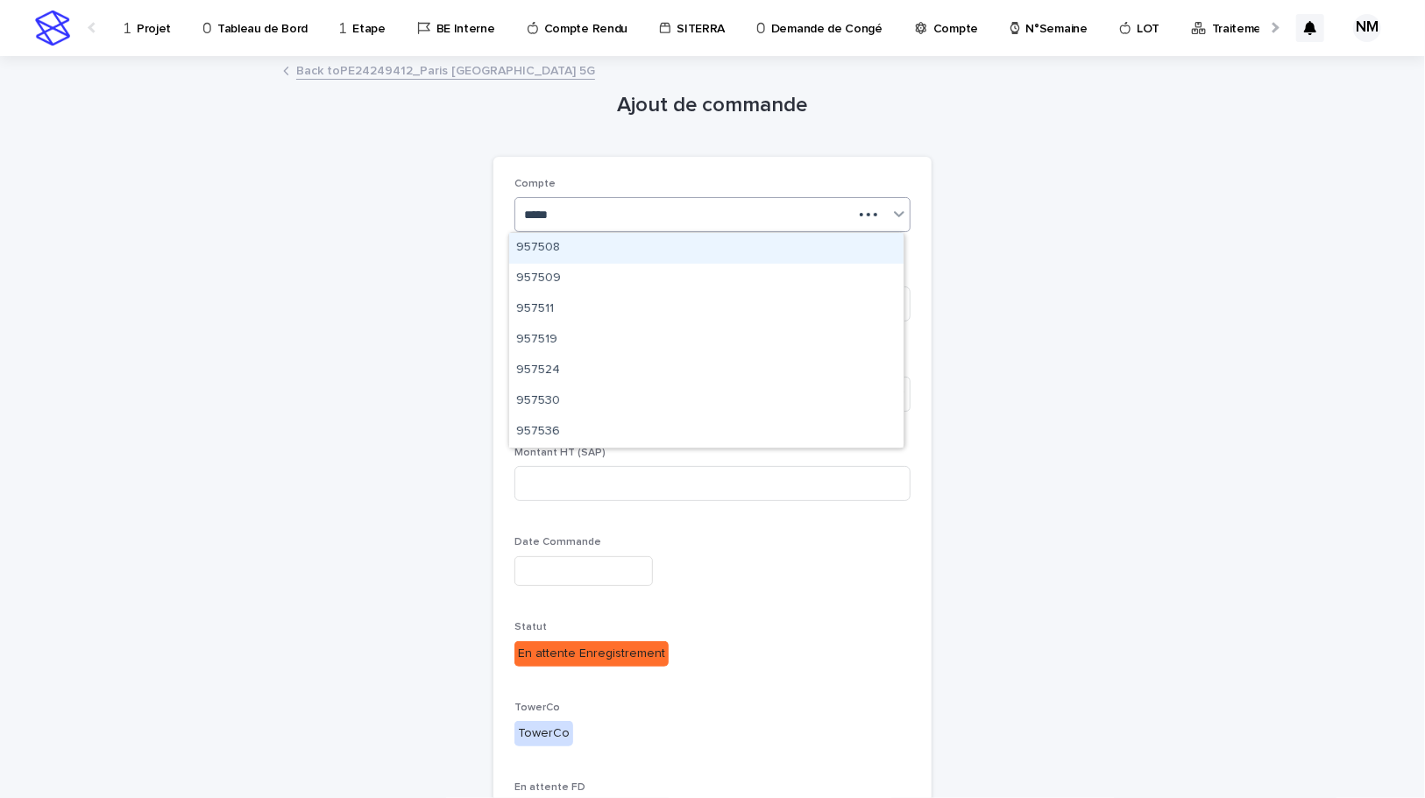
type input "******"
click at [582, 245] on div "957509" at bounding box center [706, 248] width 394 height 31
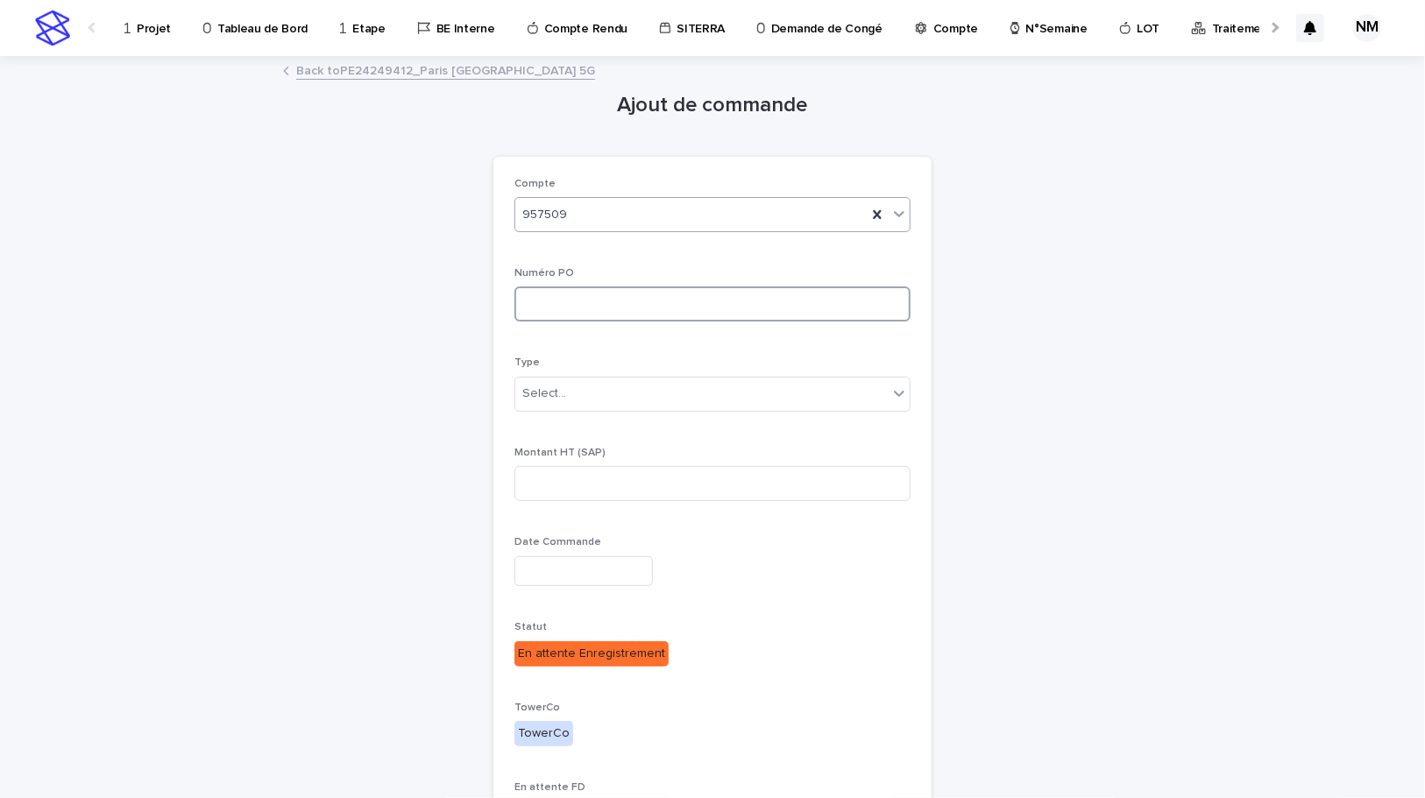
click at [584, 314] on input at bounding box center [712, 304] width 396 height 35
type input "*"
type input "**********"
click at [586, 400] on div "Select..." at bounding box center [701, 393] width 372 height 29
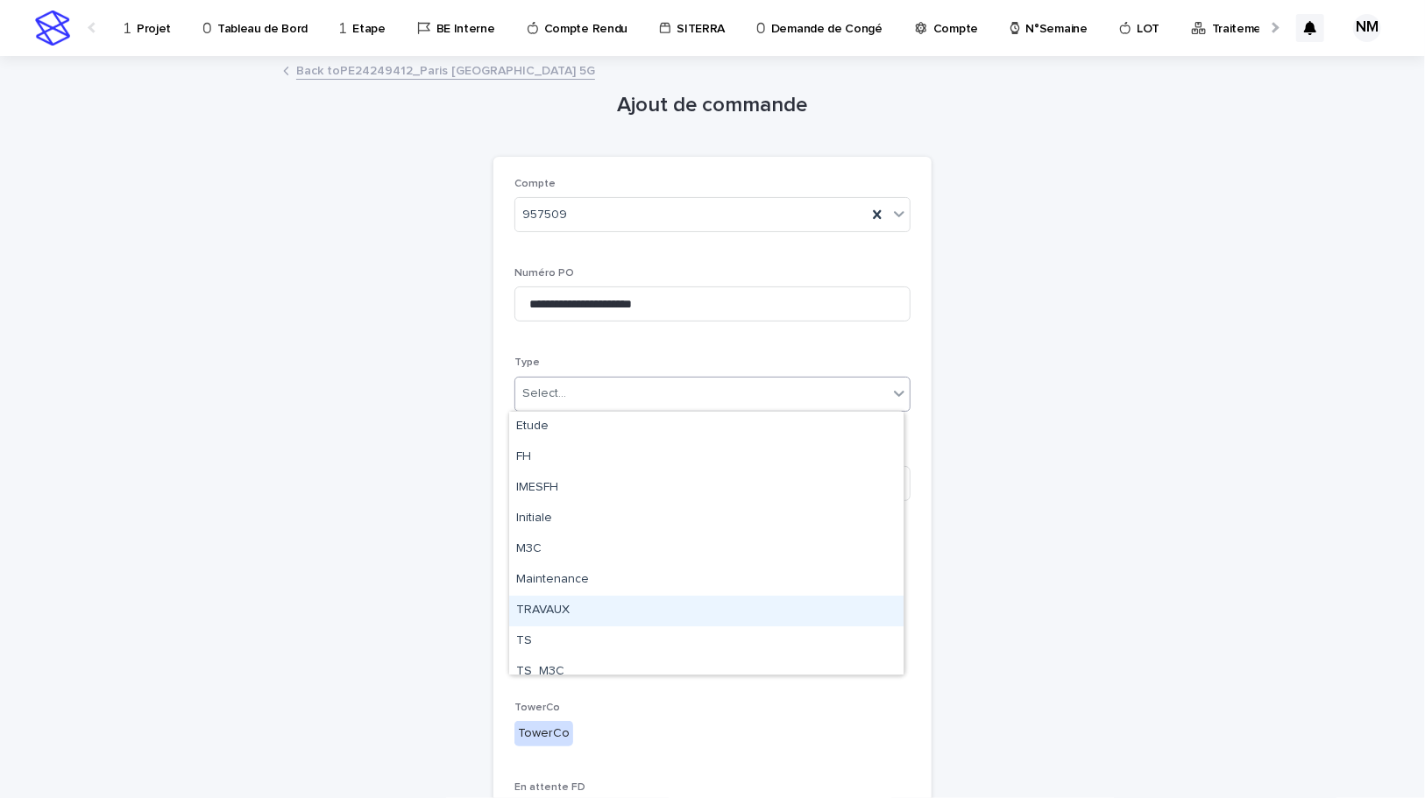
click at [551, 602] on div "TRAVAUX" at bounding box center [706, 611] width 394 height 31
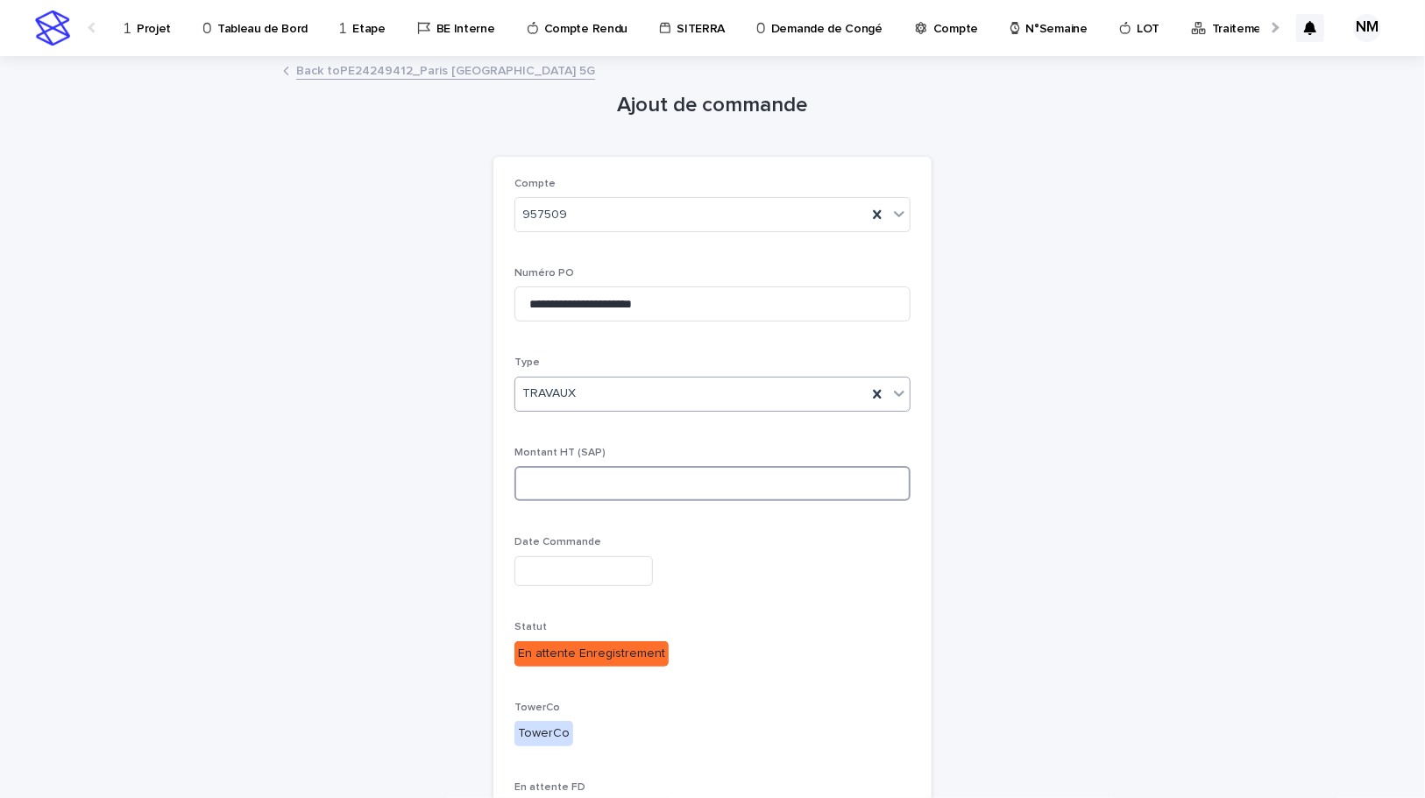
click at [578, 484] on input at bounding box center [712, 483] width 396 height 35
type input "*"
click at [563, 557] on input "text" at bounding box center [583, 571] width 138 height 31
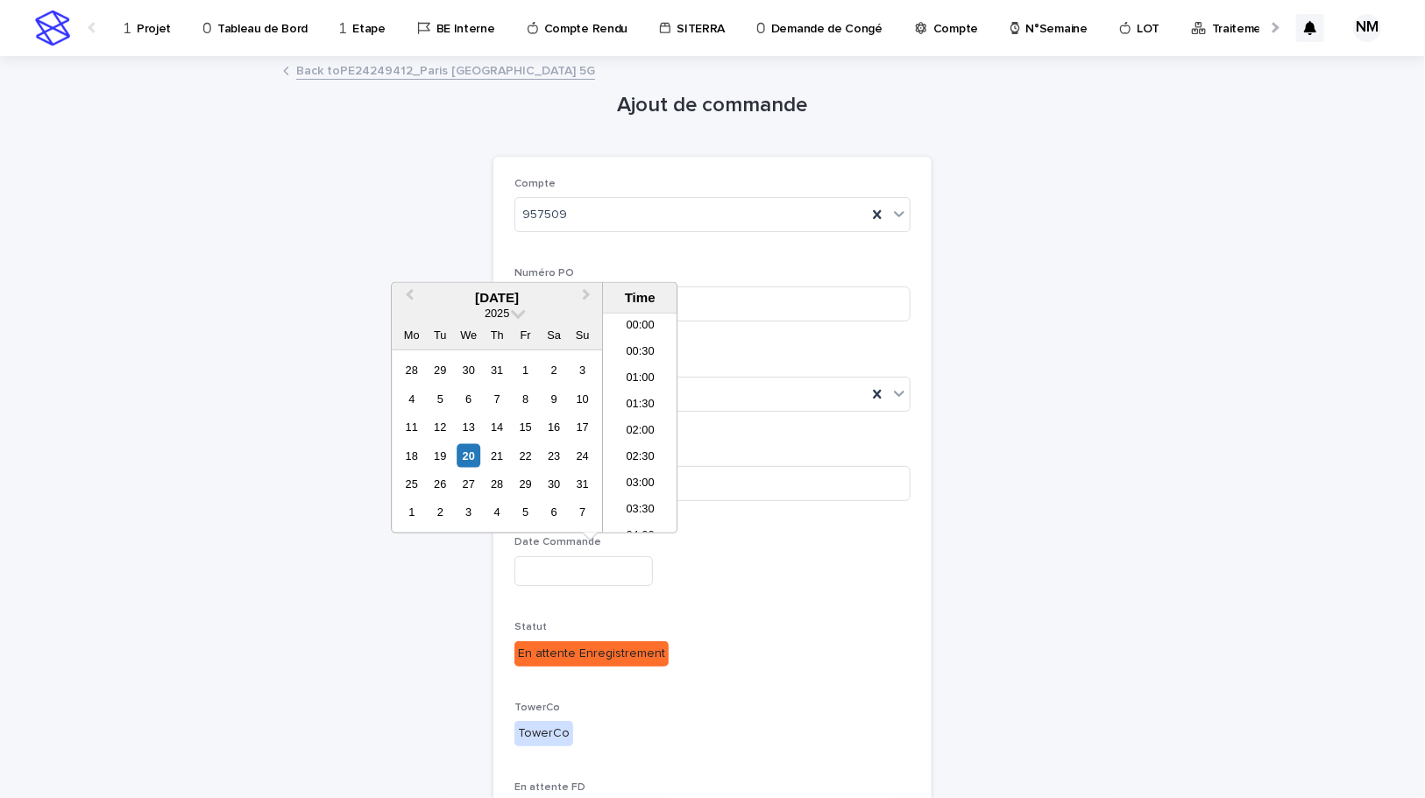
scroll to position [508, 0]
click at [476, 454] on div "20" at bounding box center [469, 455] width 24 height 24
type input "**********"
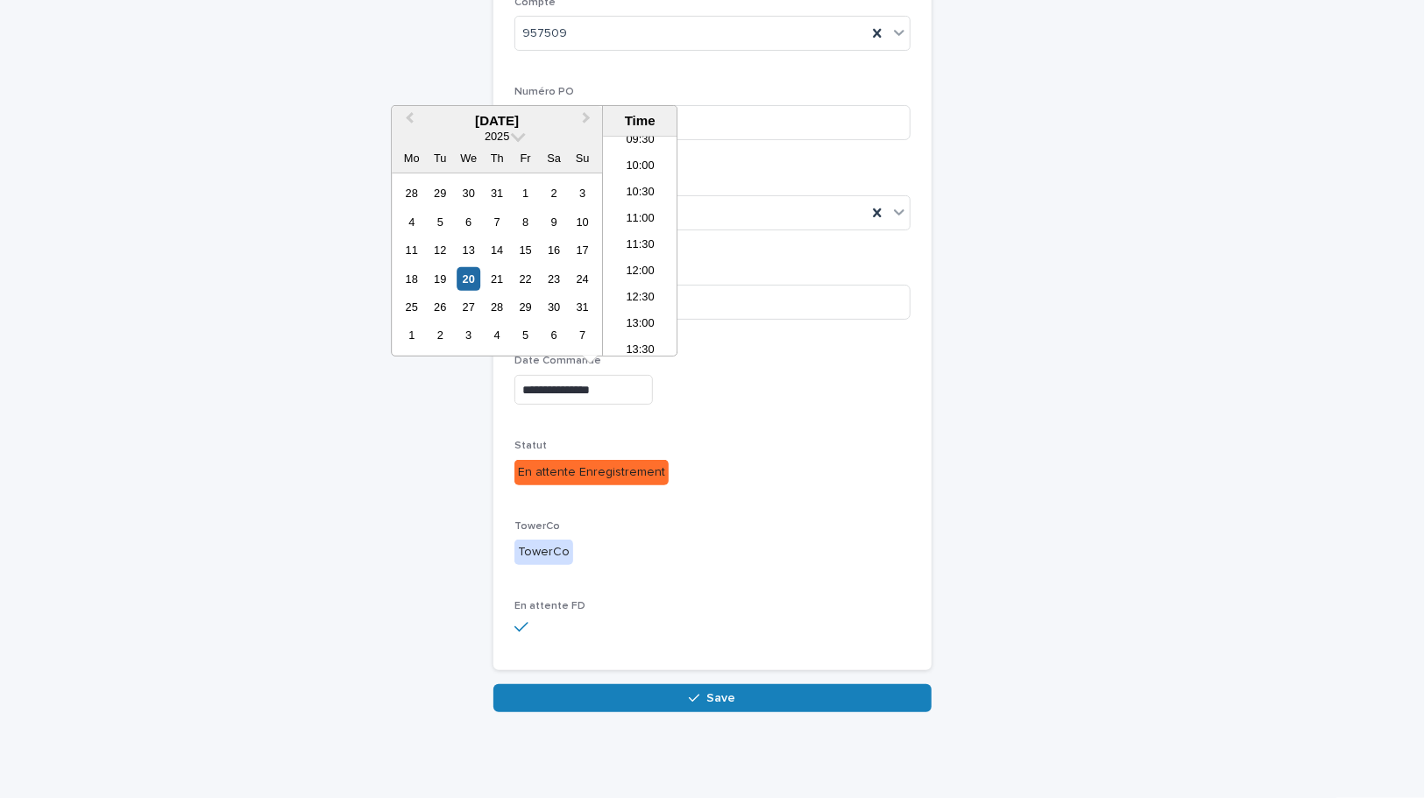
scroll to position [182, 0]
click at [896, 492] on div "Statut En attente Enregistrement" at bounding box center [712, 468] width 396 height 59
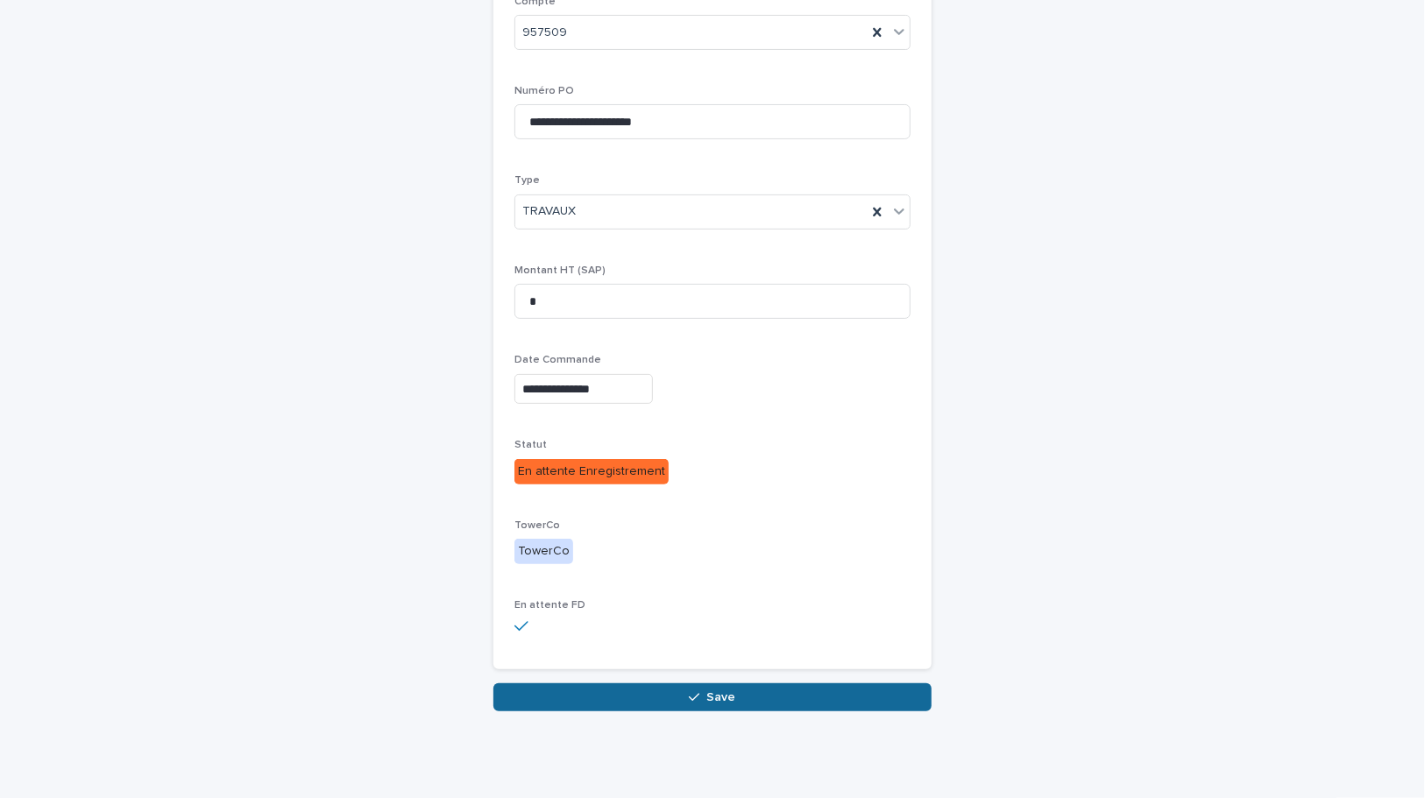
click at [778, 708] on button "Save" at bounding box center [712, 698] width 438 height 28
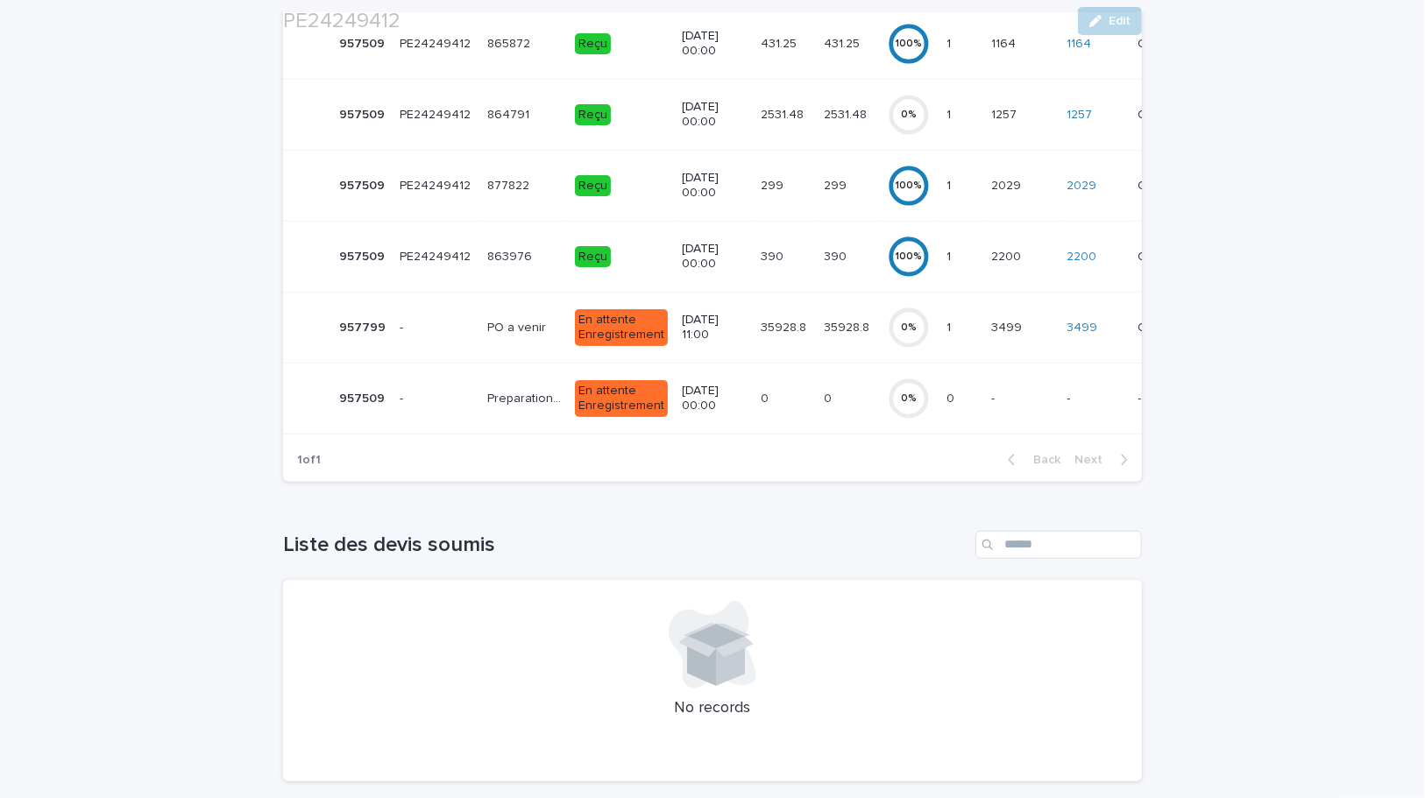
scroll to position [398, 0]
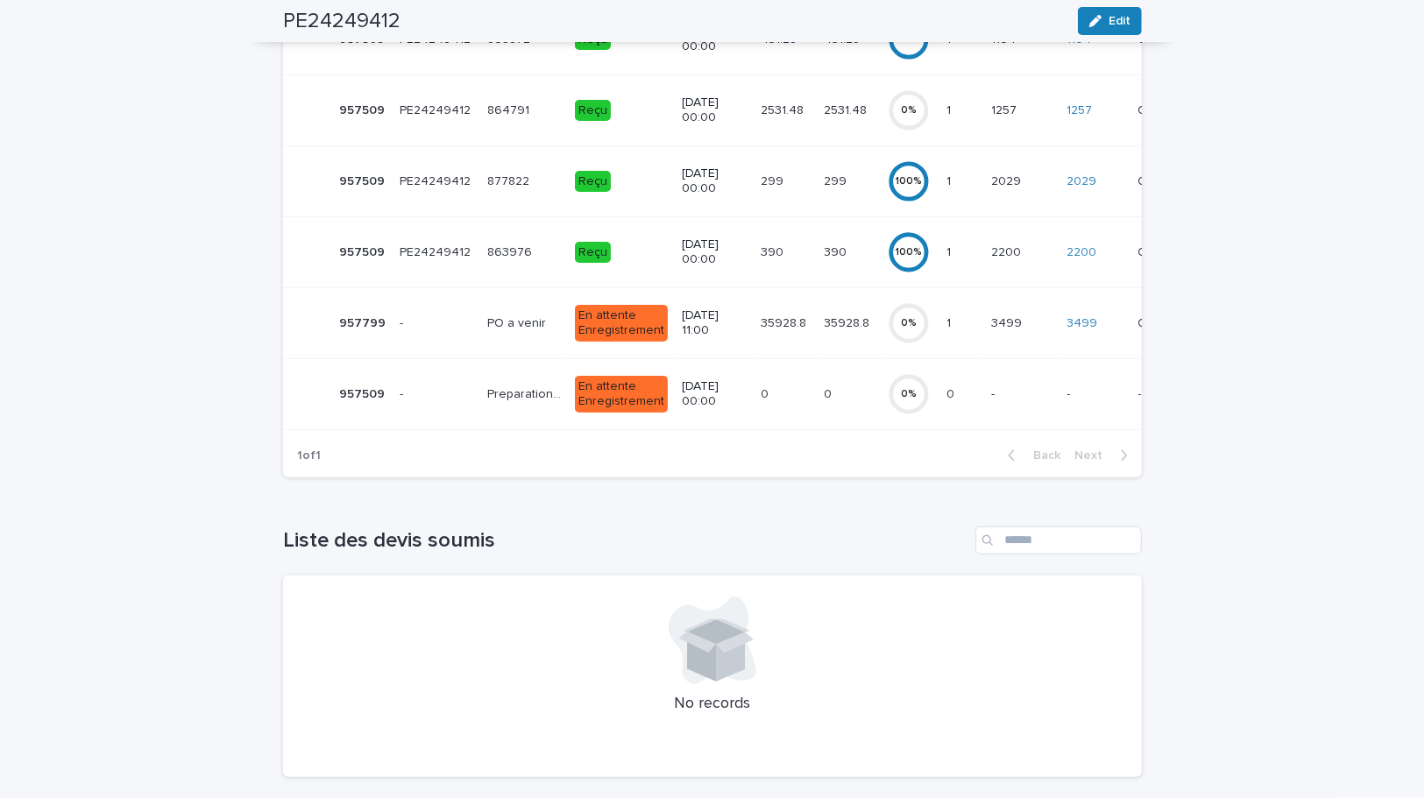
click at [779, 389] on p at bounding box center [785, 394] width 49 height 15
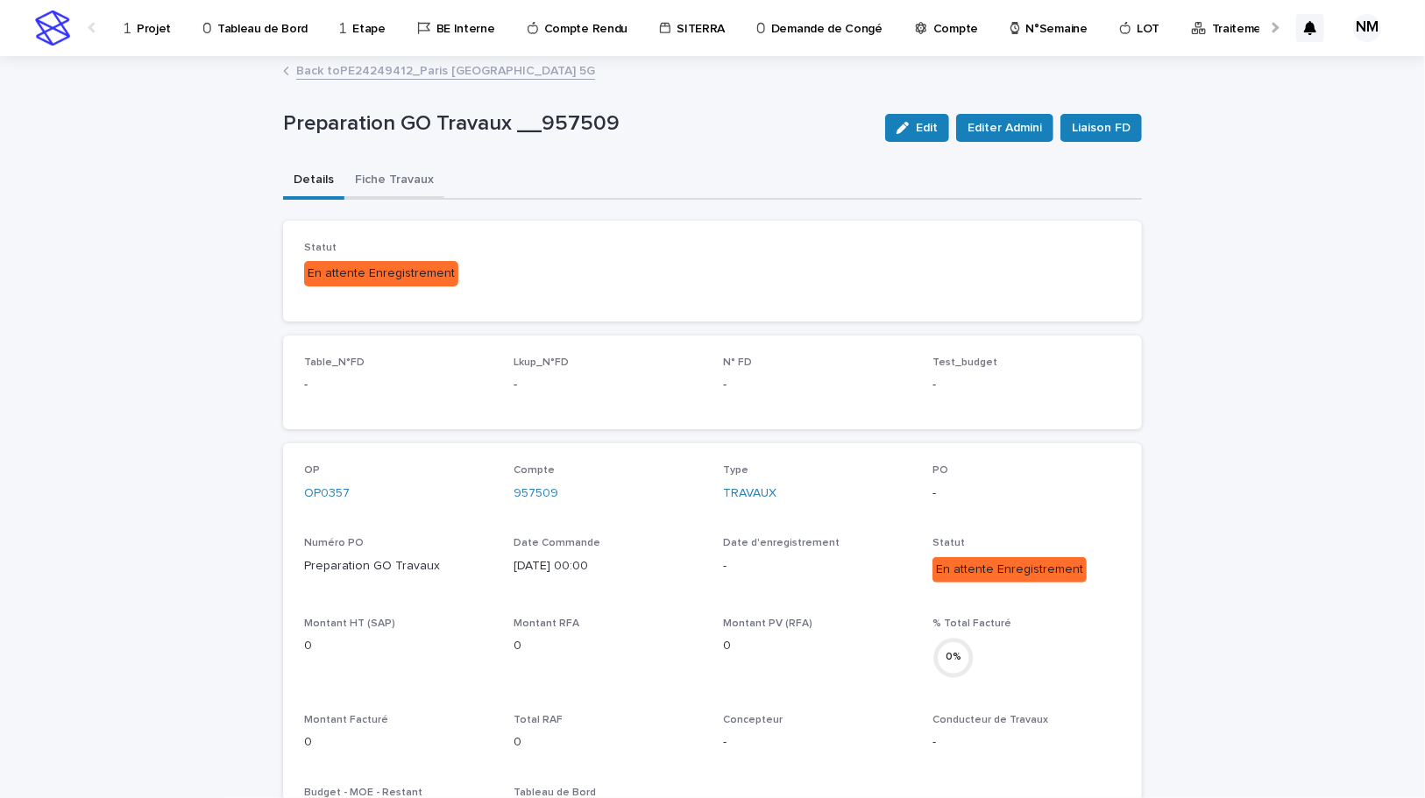
click at [367, 180] on button "Fiche Travaux" at bounding box center [394, 181] width 100 height 37
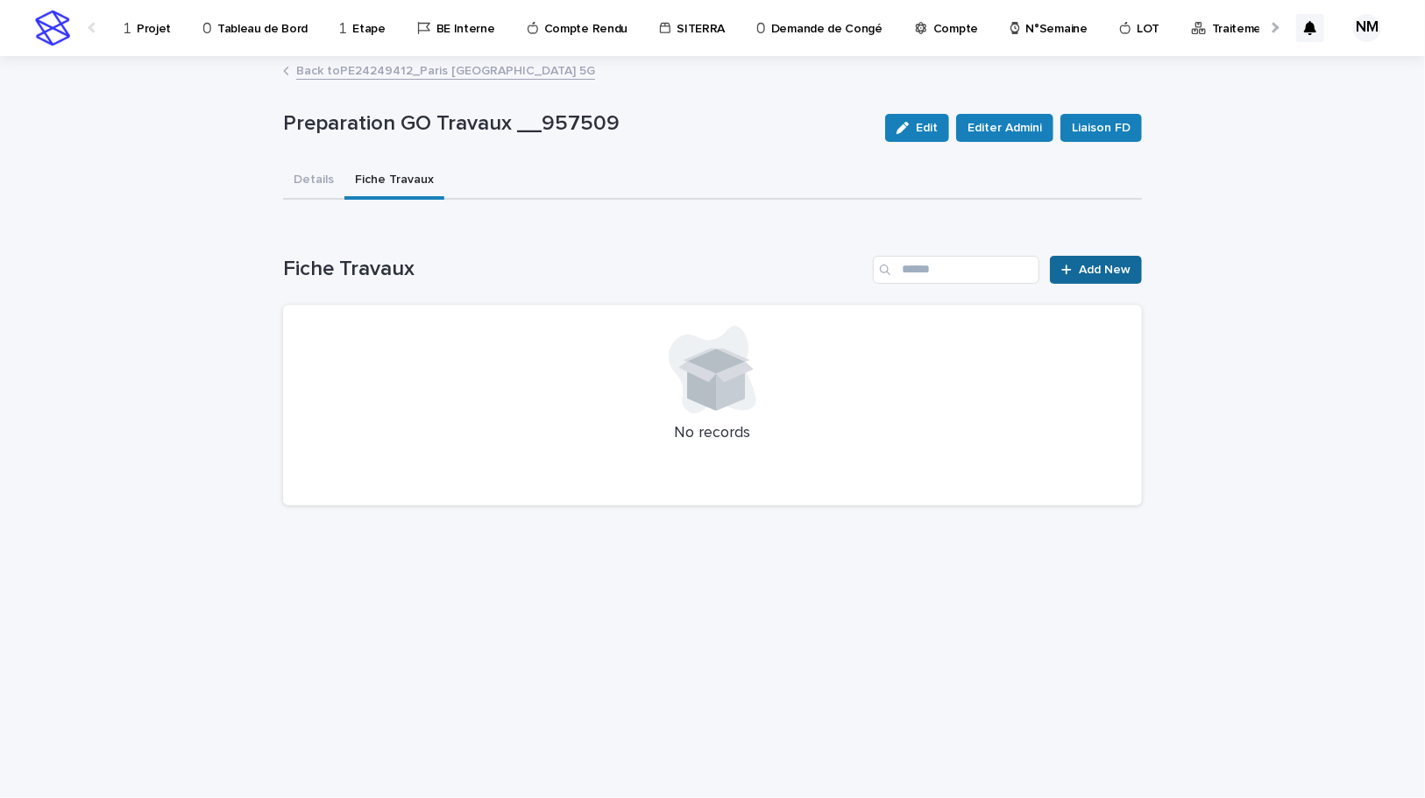
click at [1137, 268] on link "Add New" at bounding box center [1096, 270] width 92 height 28
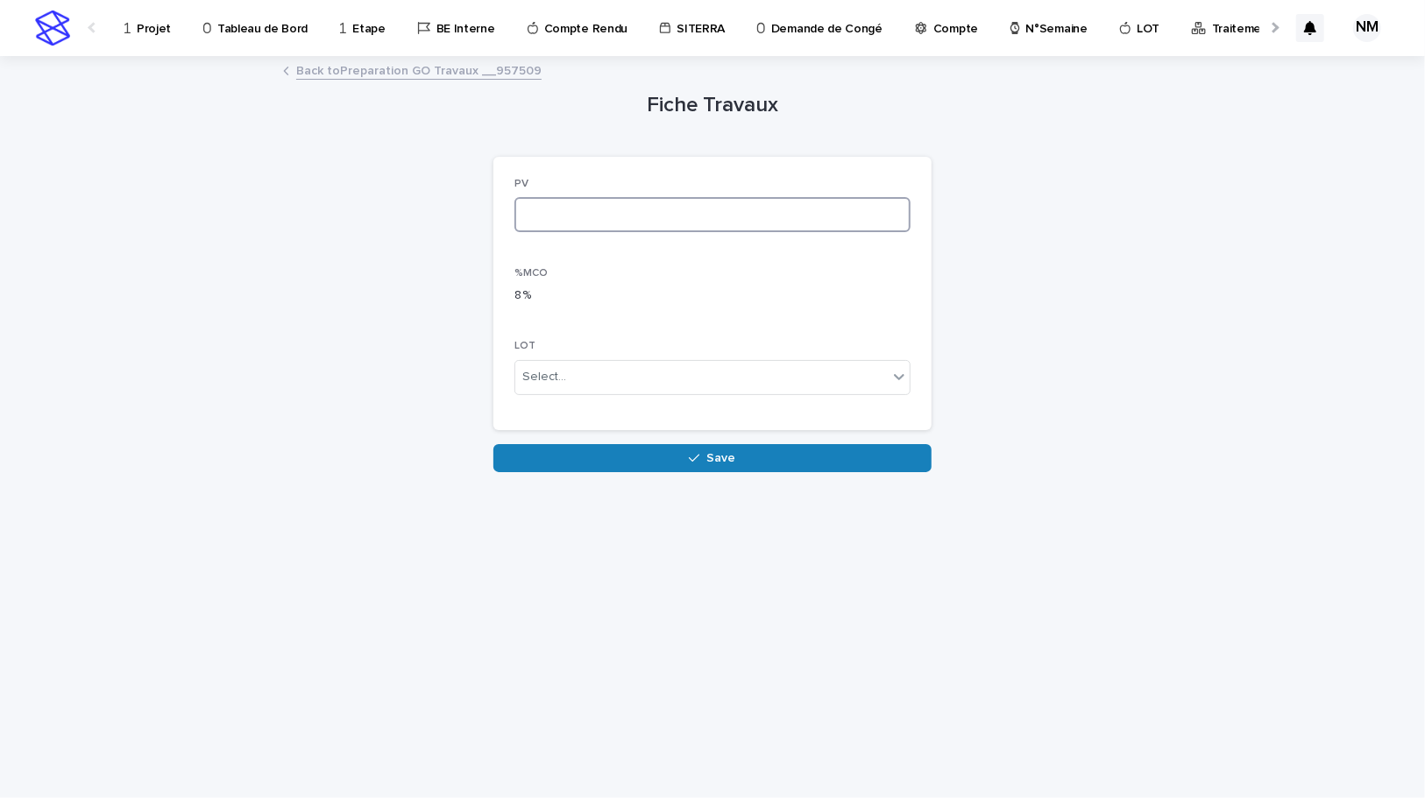
click at [583, 229] on input at bounding box center [712, 214] width 396 height 35
type input "*"
click at [682, 465] on button "Save" at bounding box center [712, 458] width 438 height 28
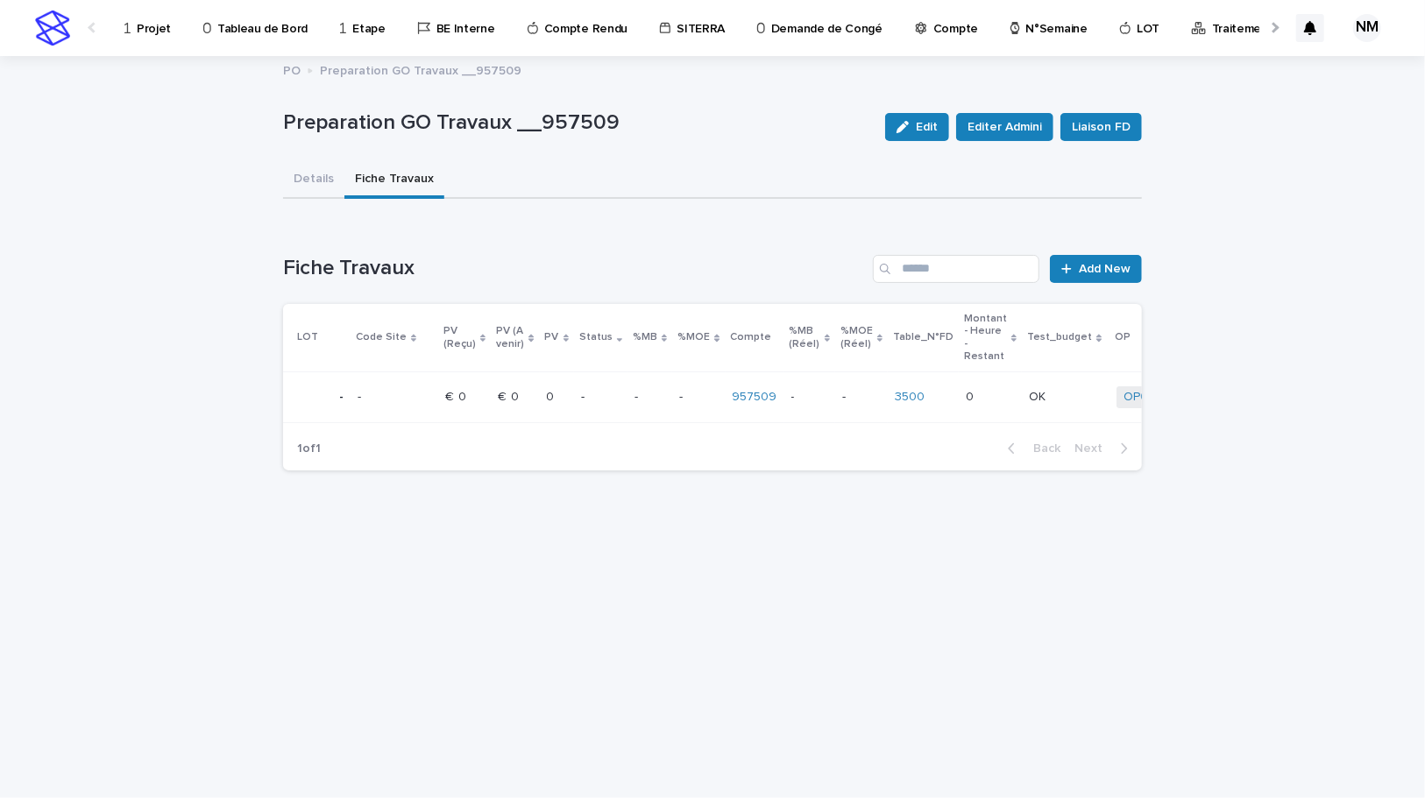
click at [689, 407] on div "- -" at bounding box center [698, 397] width 39 height 29
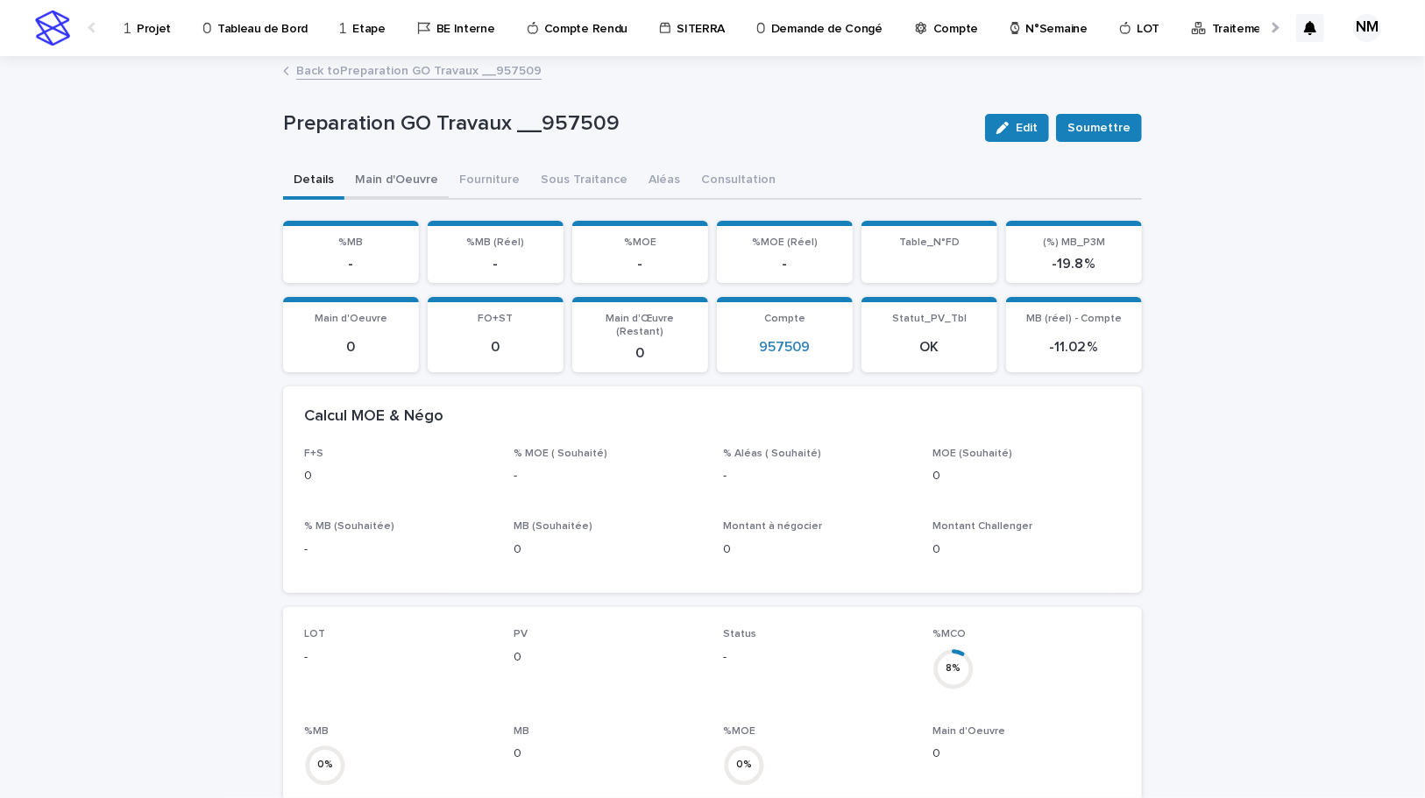
click at [415, 181] on button "Main d'Oeuvre" at bounding box center [396, 181] width 104 height 37
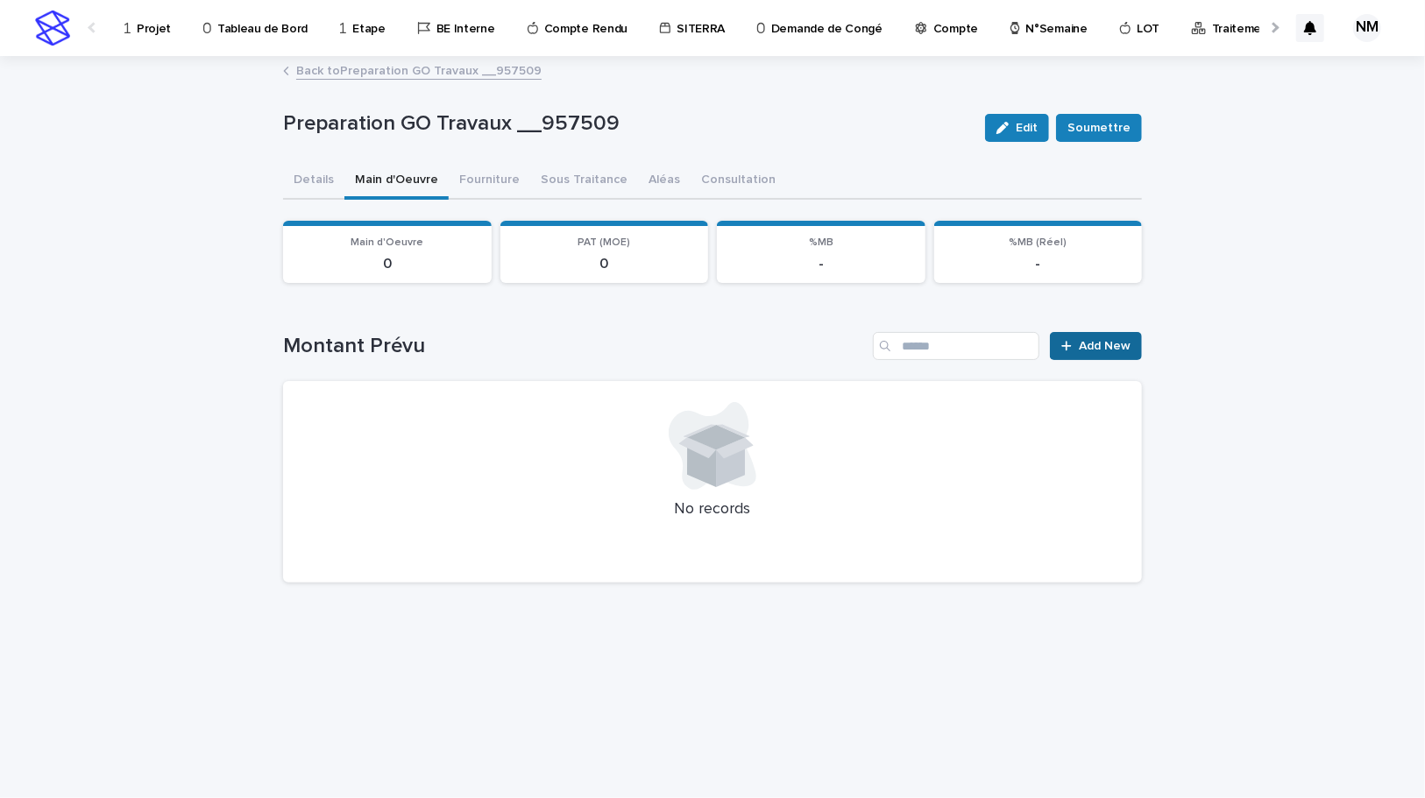
click at [1098, 347] on span "Add New" at bounding box center [1105, 346] width 52 height 12
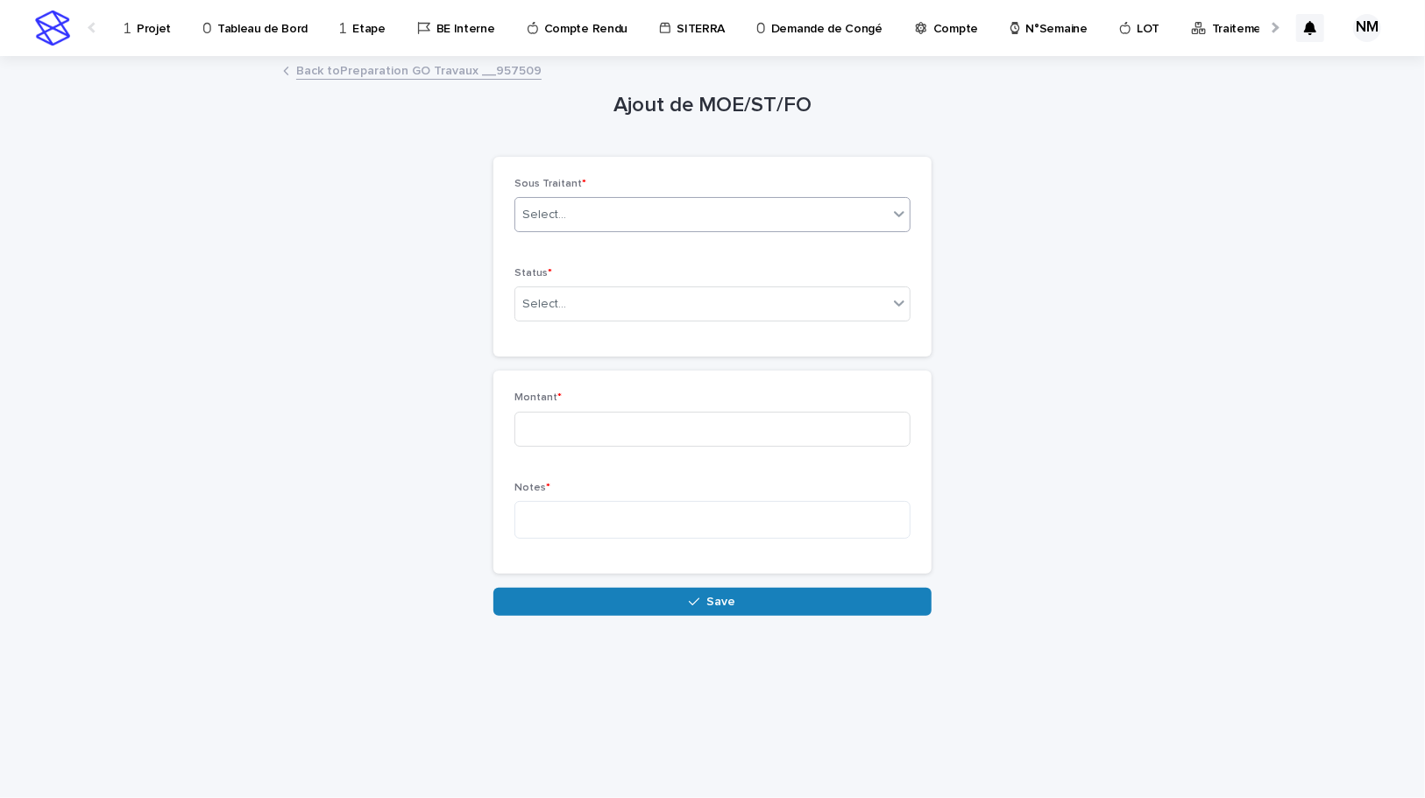
click at [579, 202] on div "Select..." at bounding box center [701, 215] width 372 height 29
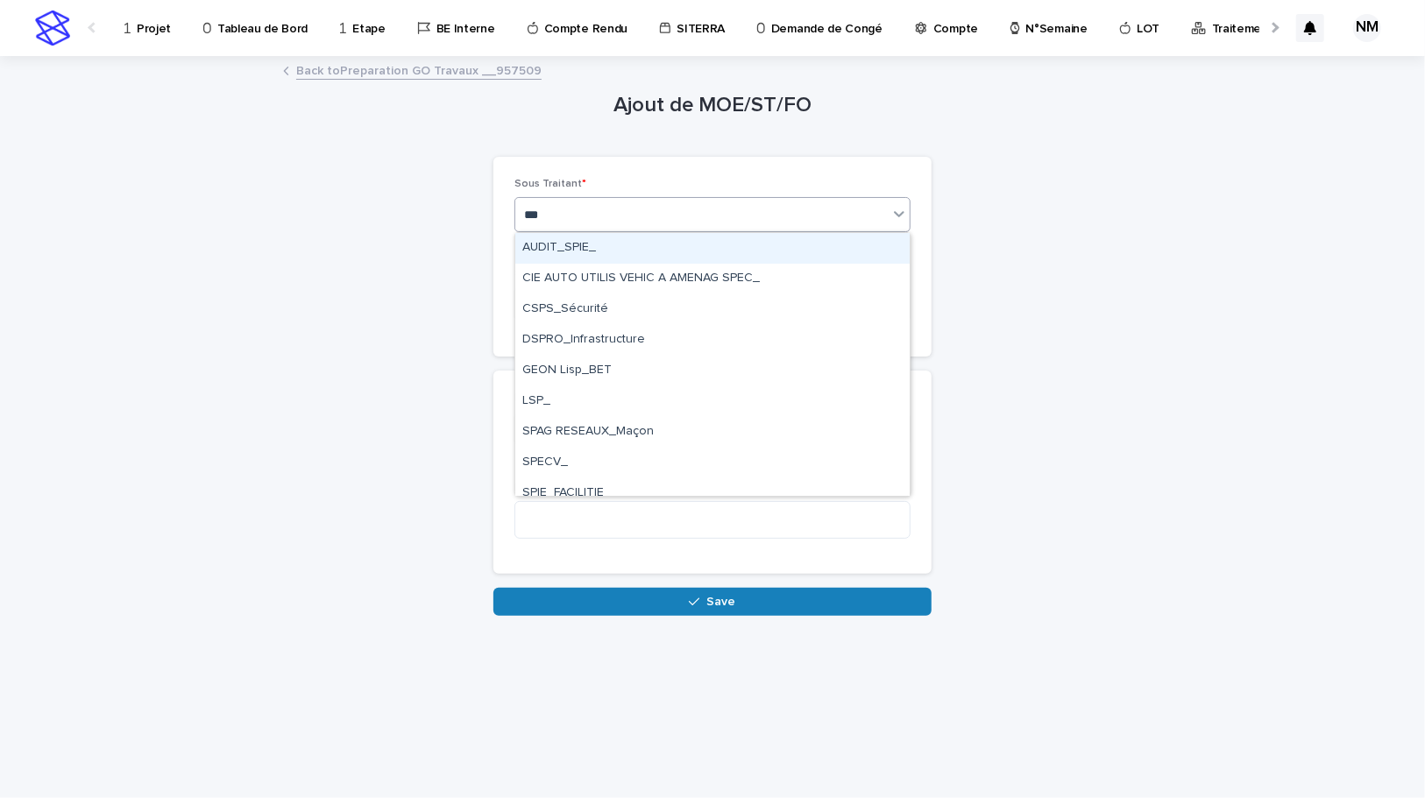
type input "****"
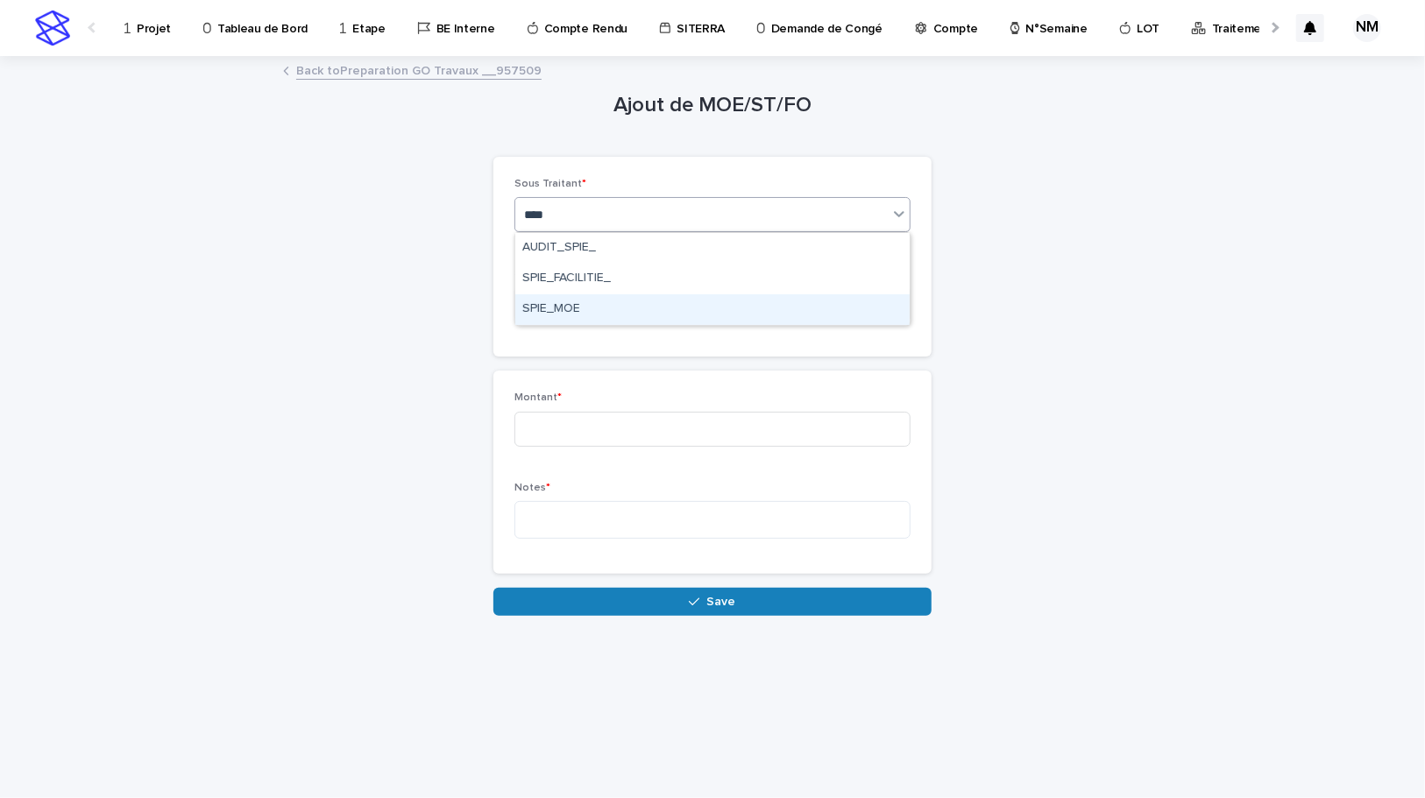
click at [586, 308] on div "SPIE_MOE" at bounding box center [712, 309] width 394 height 31
click at [586, 308] on div "Select..." at bounding box center [701, 304] width 372 height 29
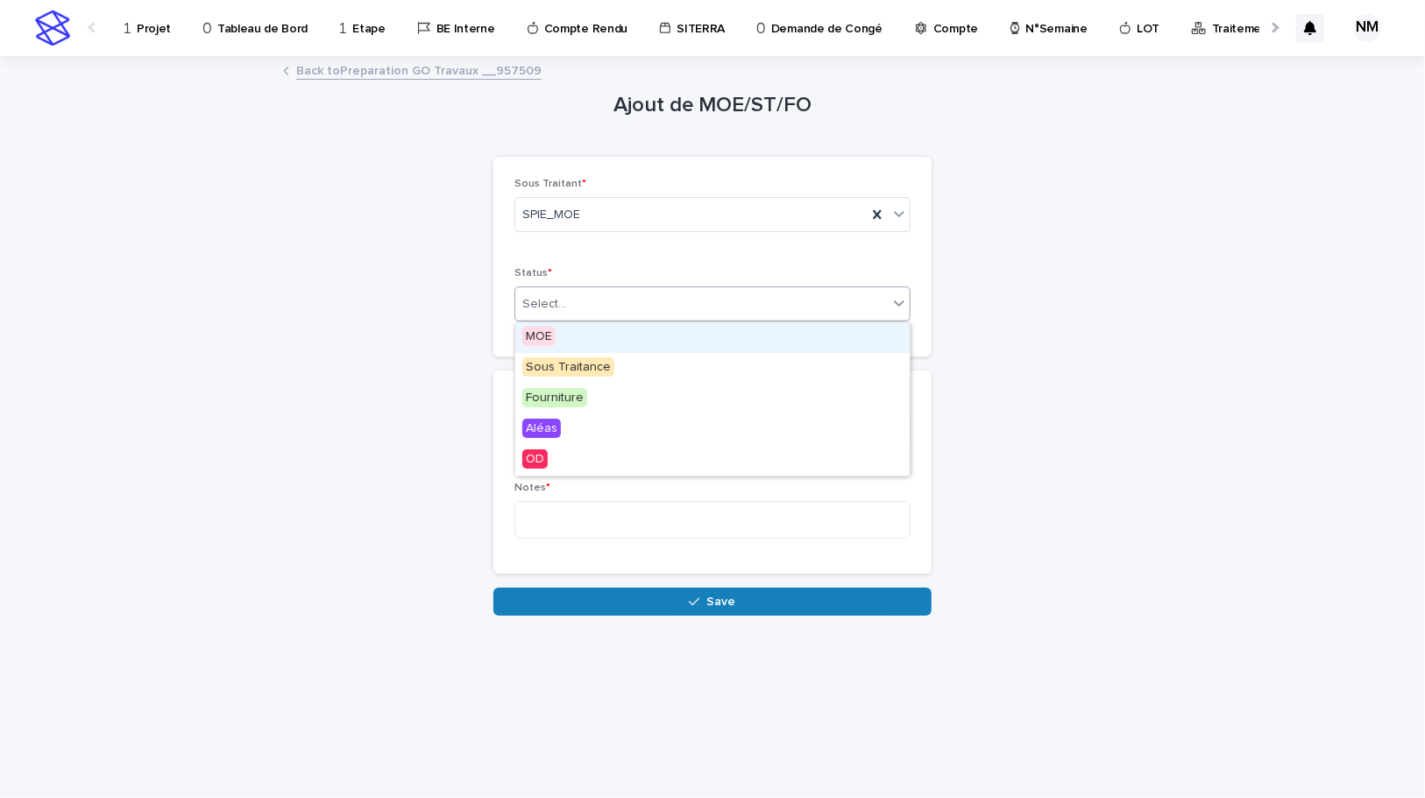
click at [604, 348] on div "MOE" at bounding box center [712, 337] width 394 height 31
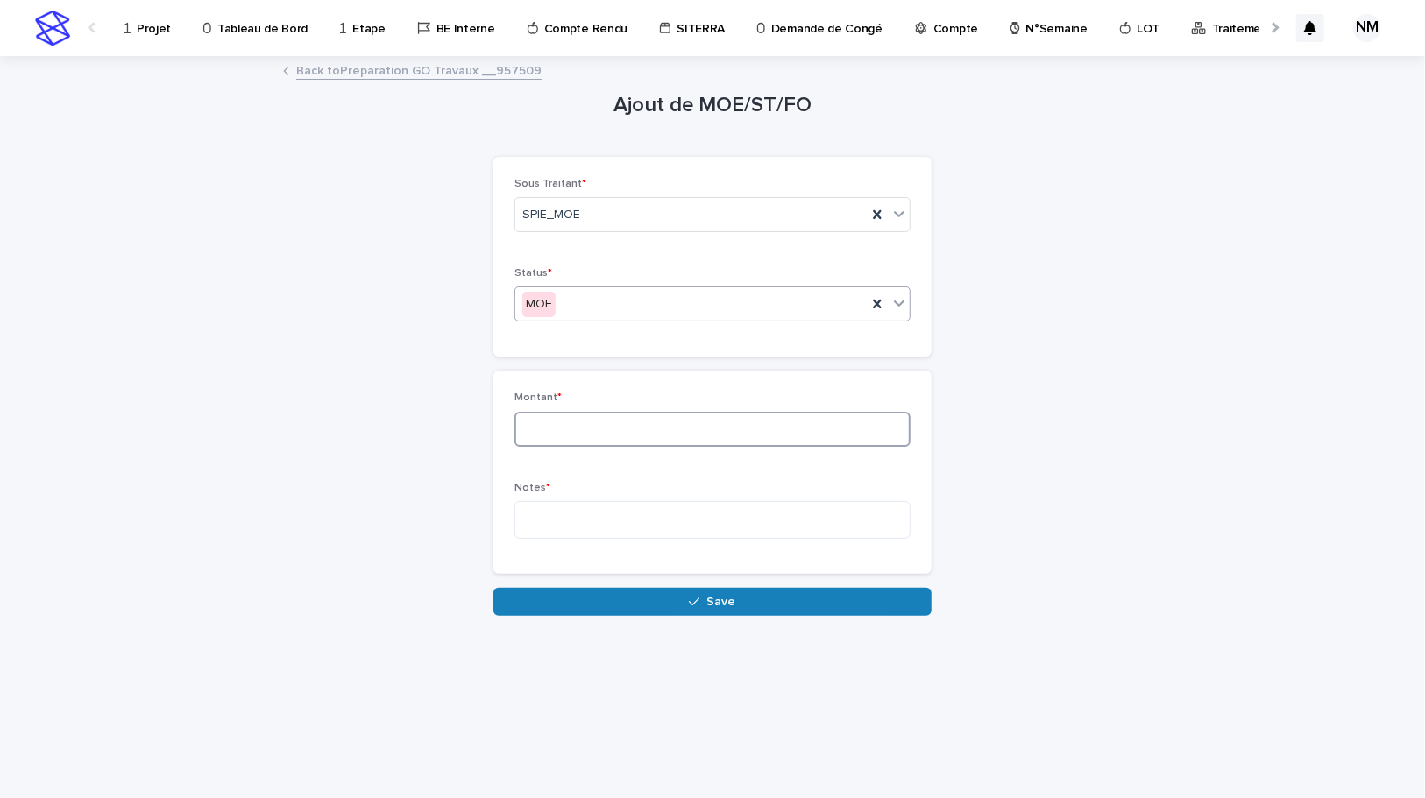
click at [564, 433] on input at bounding box center [712, 429] width 396 height 35
type input "***"
click at [587, 516] on textarea at bounding box center [712, 520] width 396 height 38
click at [650, 519] on textarea "**********" at bounding box center [712, 520] width 396 height 38
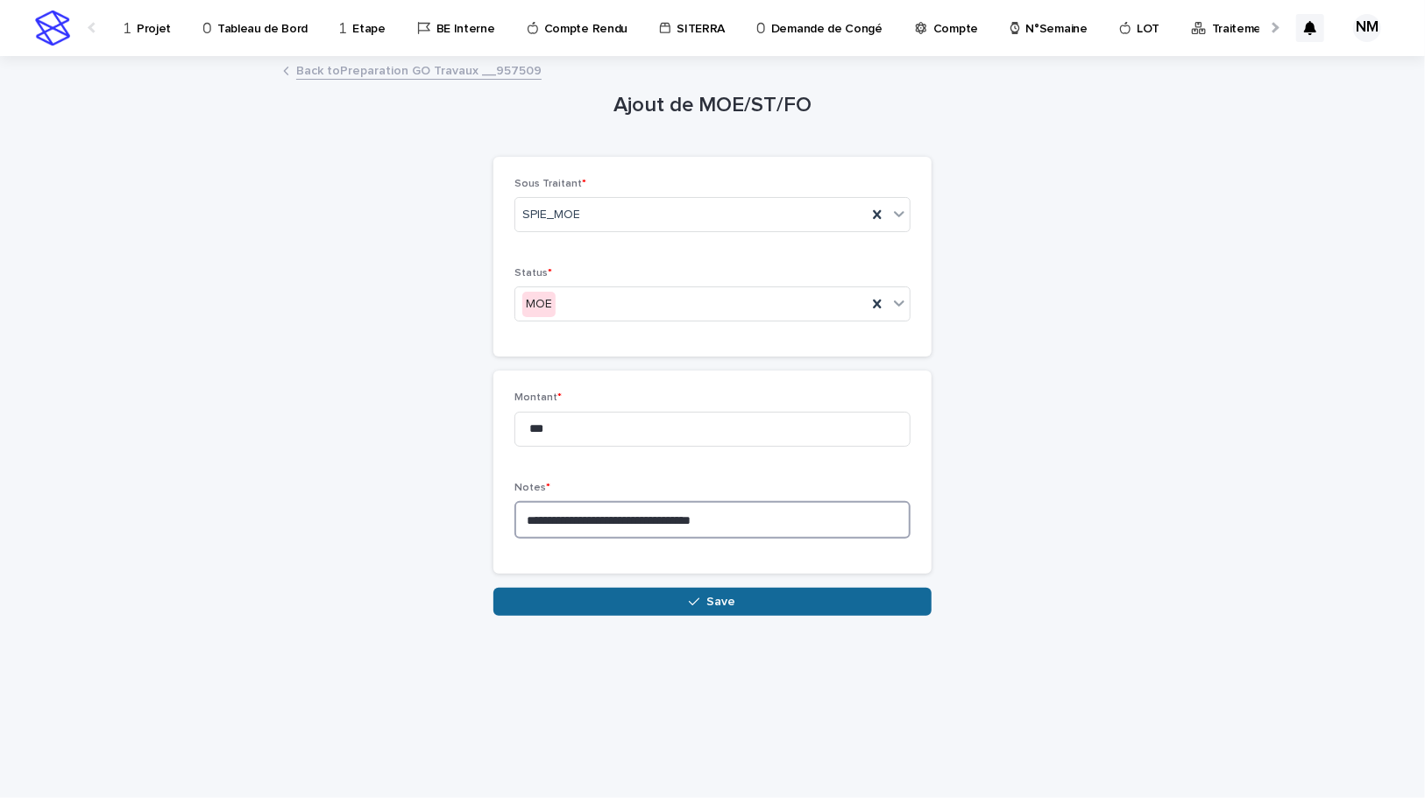
type textarea "**********"
click at [791, 593] on button "Save" at bounding box center [712, 602] width 438 height 28
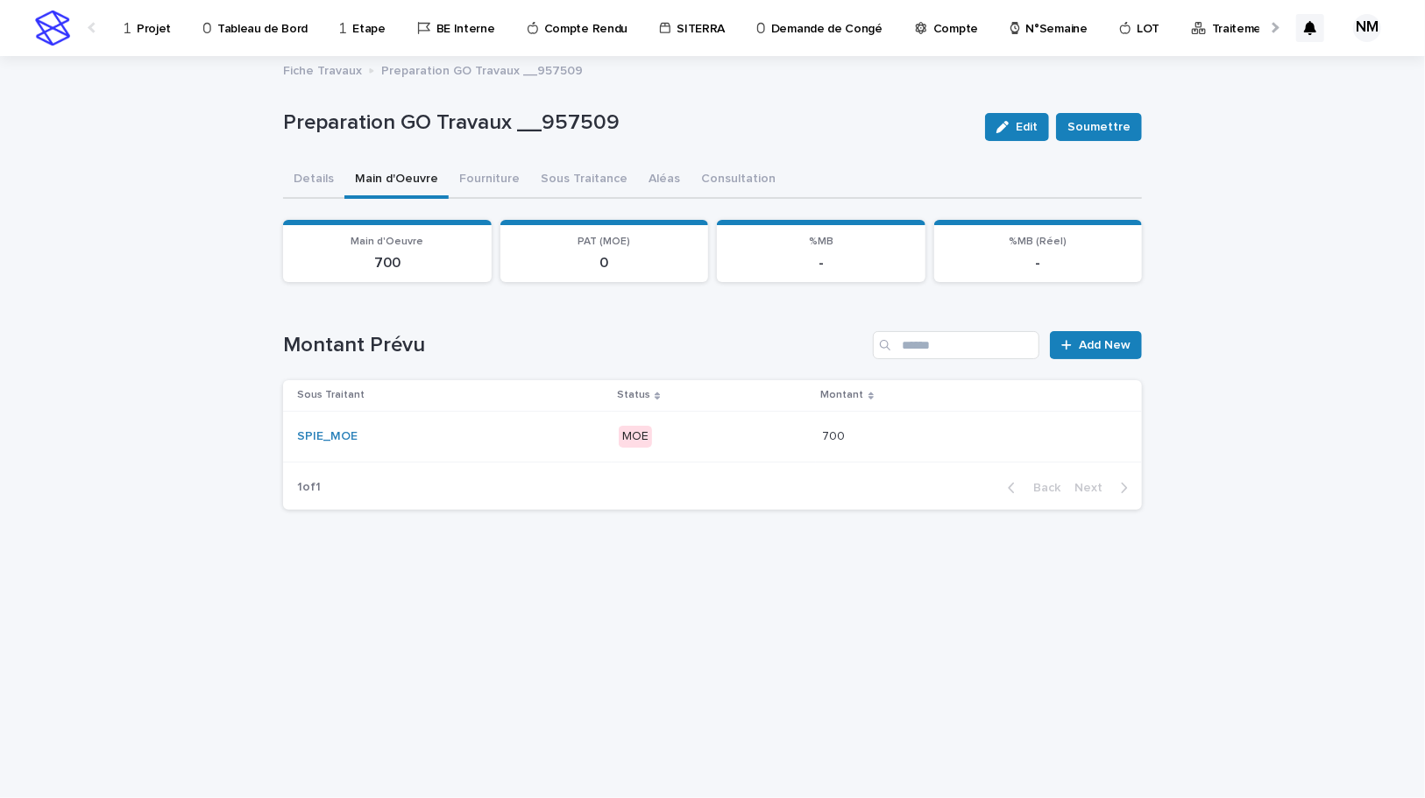
click at [886, 436] on p at bounding box center [899, 436] width 153 height 15
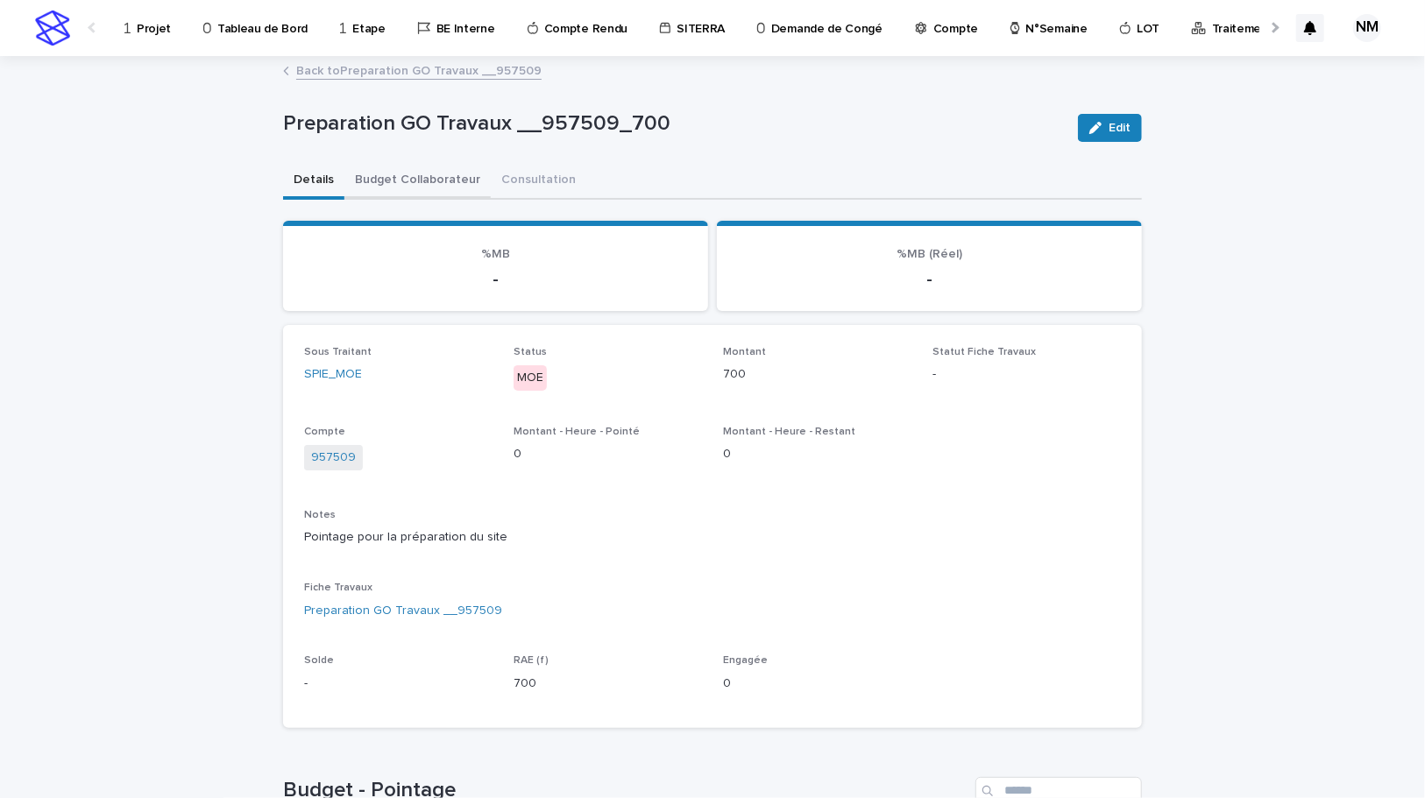
click at [411, 174] on button "Budget Collaborateur" at bounding box center [417, 181] width 146 height 37
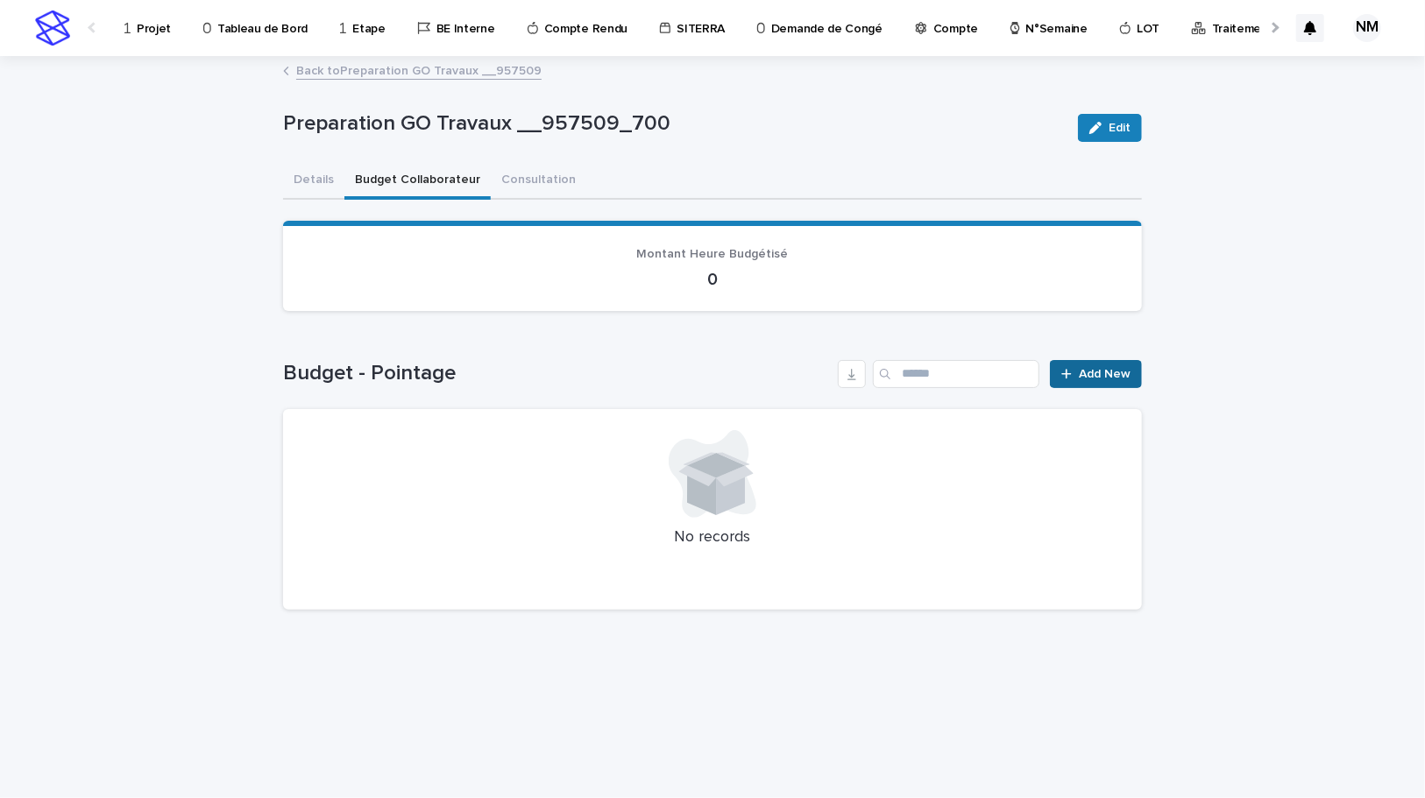
click at [1095, 377] on span "Add New" at bounding box center [1105, 374] width 52 height 12
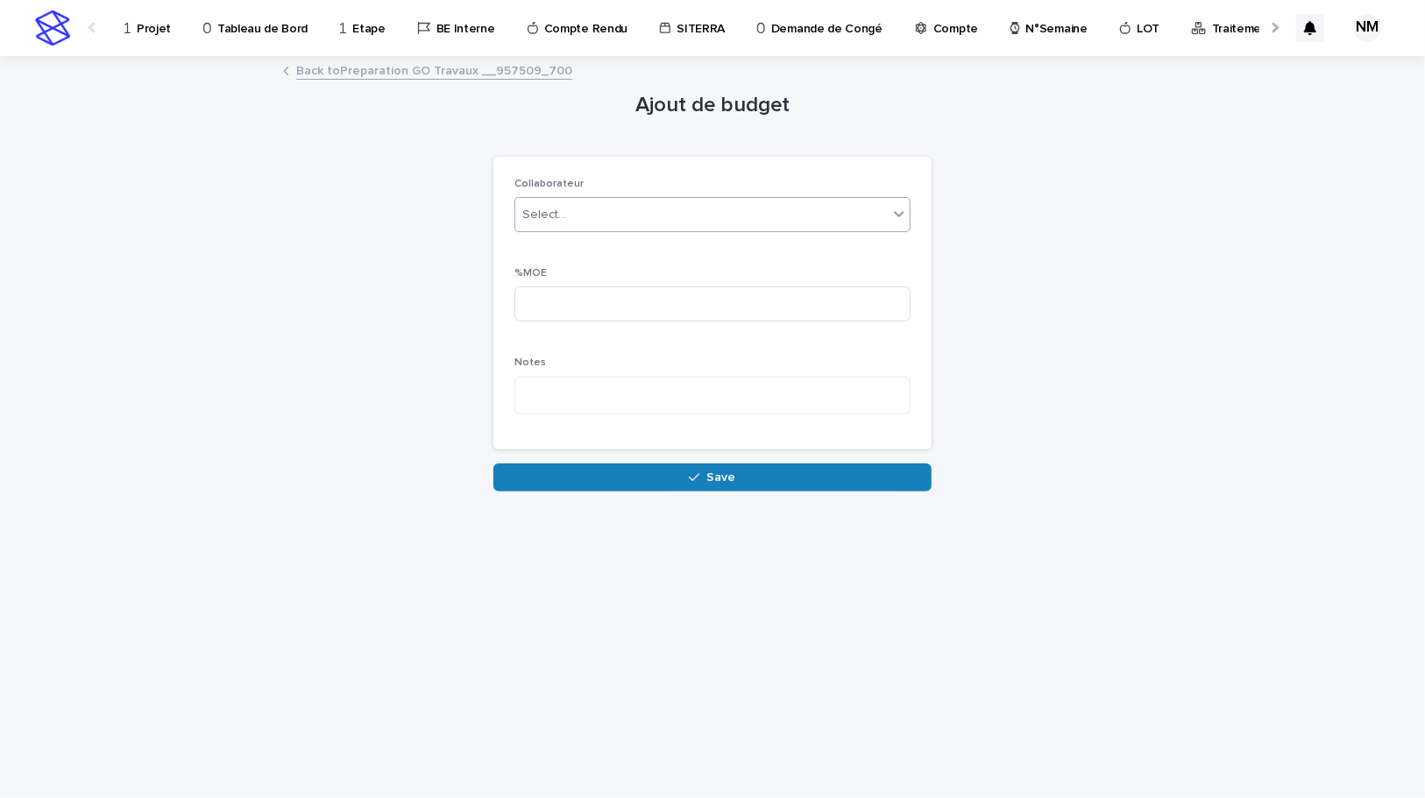
click at [587, 214] on div "Select..." at bounding box center [701, 215] width 372 height 29
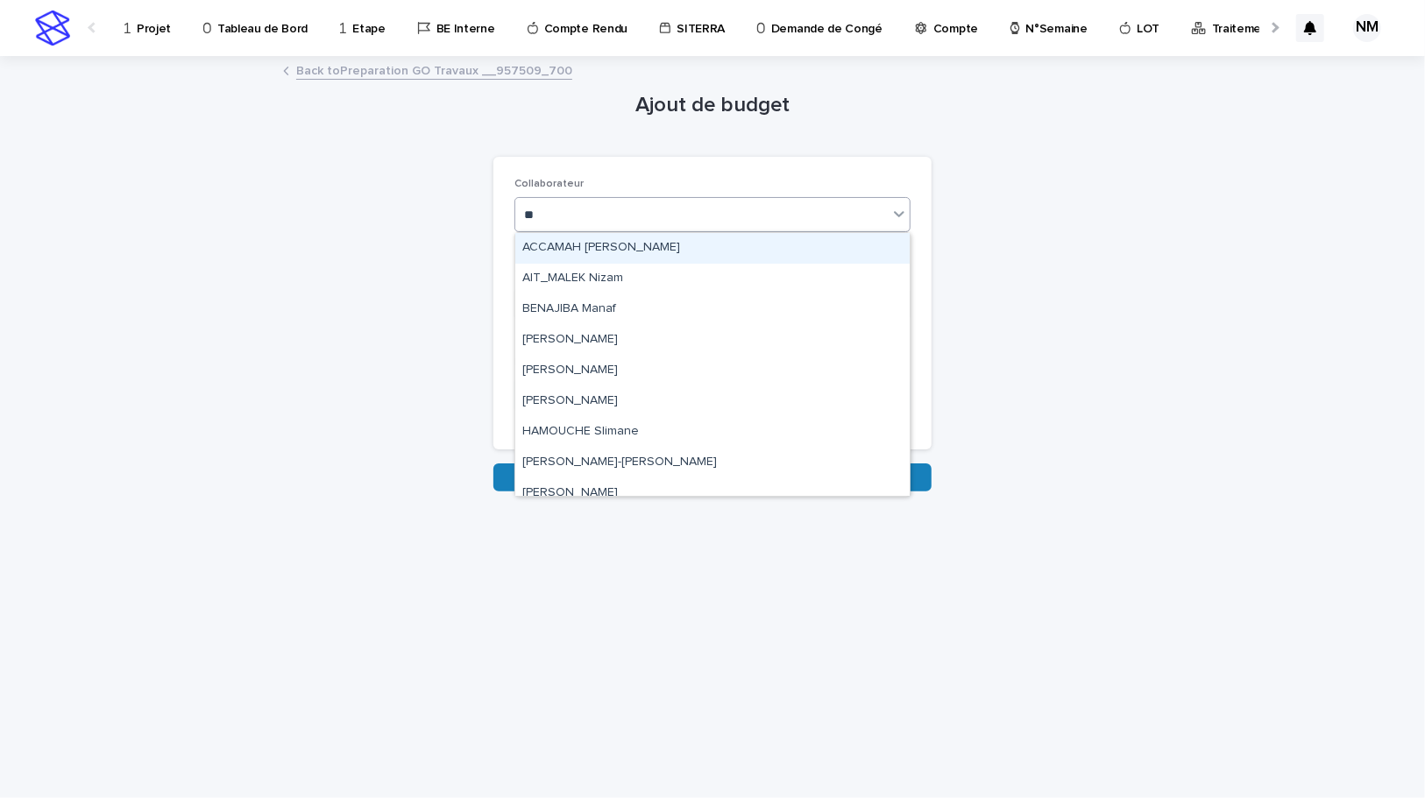
type input "***"
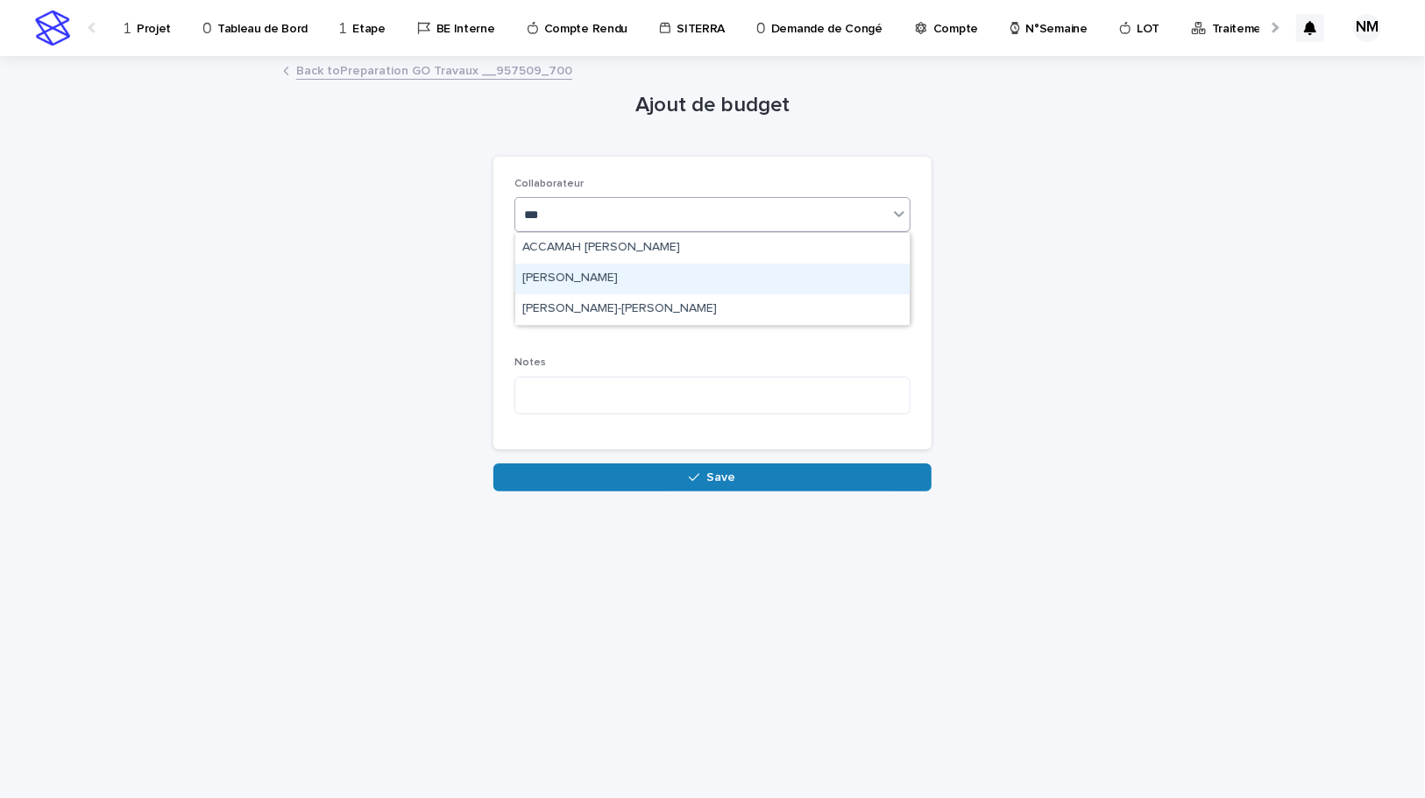
click at [608, 280] on div "[PERSON_NAME]" at bounding box center [712, 279] width 394 height 31
click at [622, 298] on input at bounding box center [712, 304] width 396 height 35
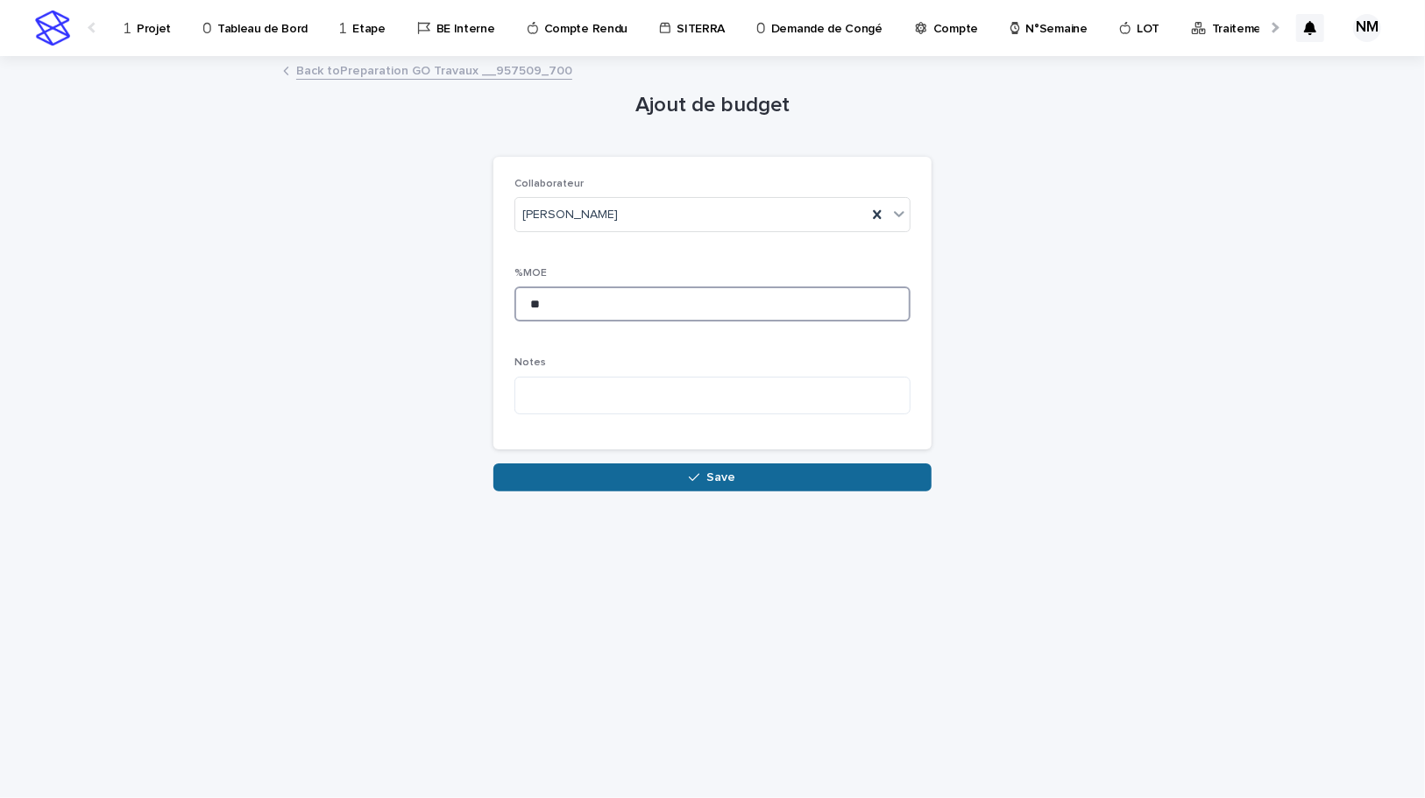
type input "**"
click at [678, 470] on button "Save" at bounding box center [712, 478] width 438 height 28
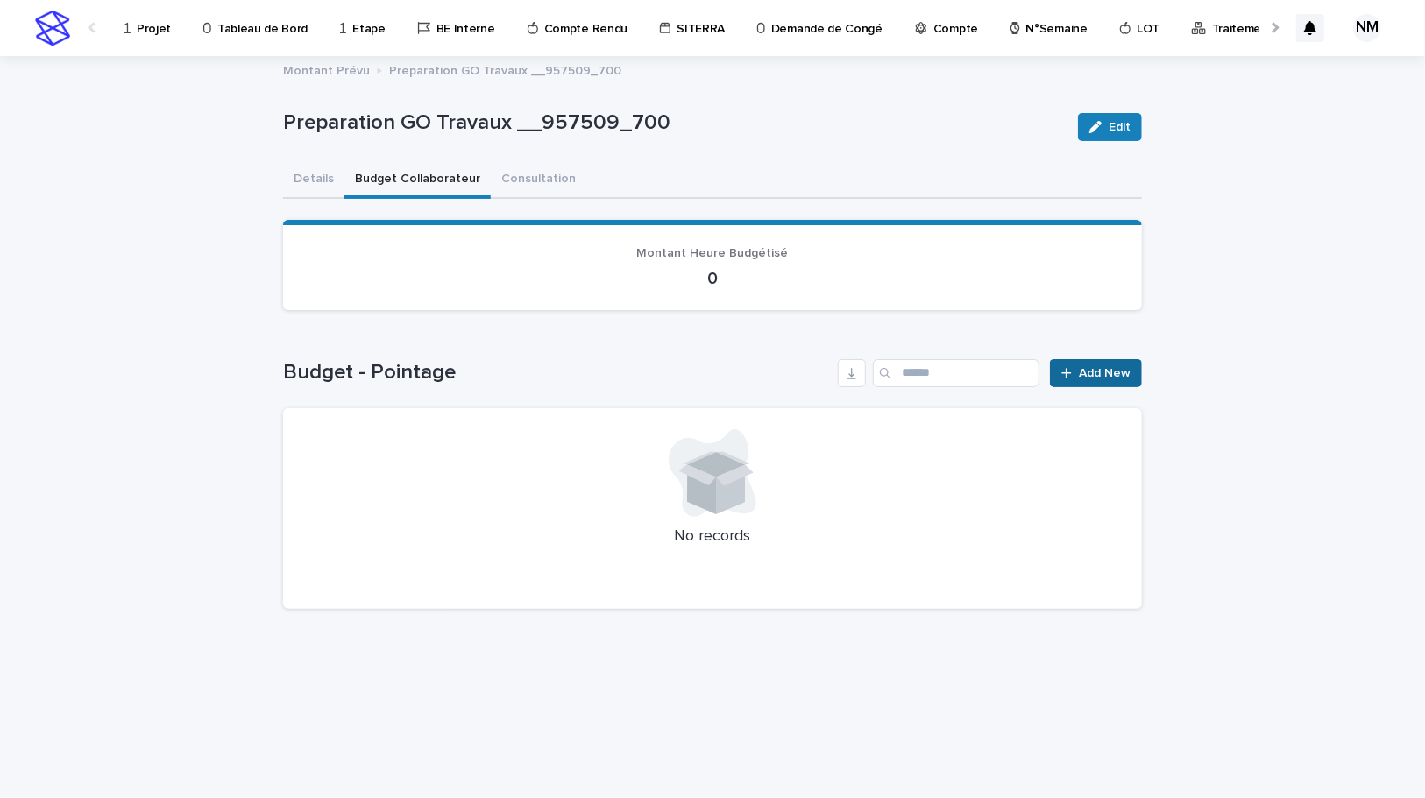
click at [1094, 368] on span "Add New" at bounding box center [1105, 373] width 52 height 12
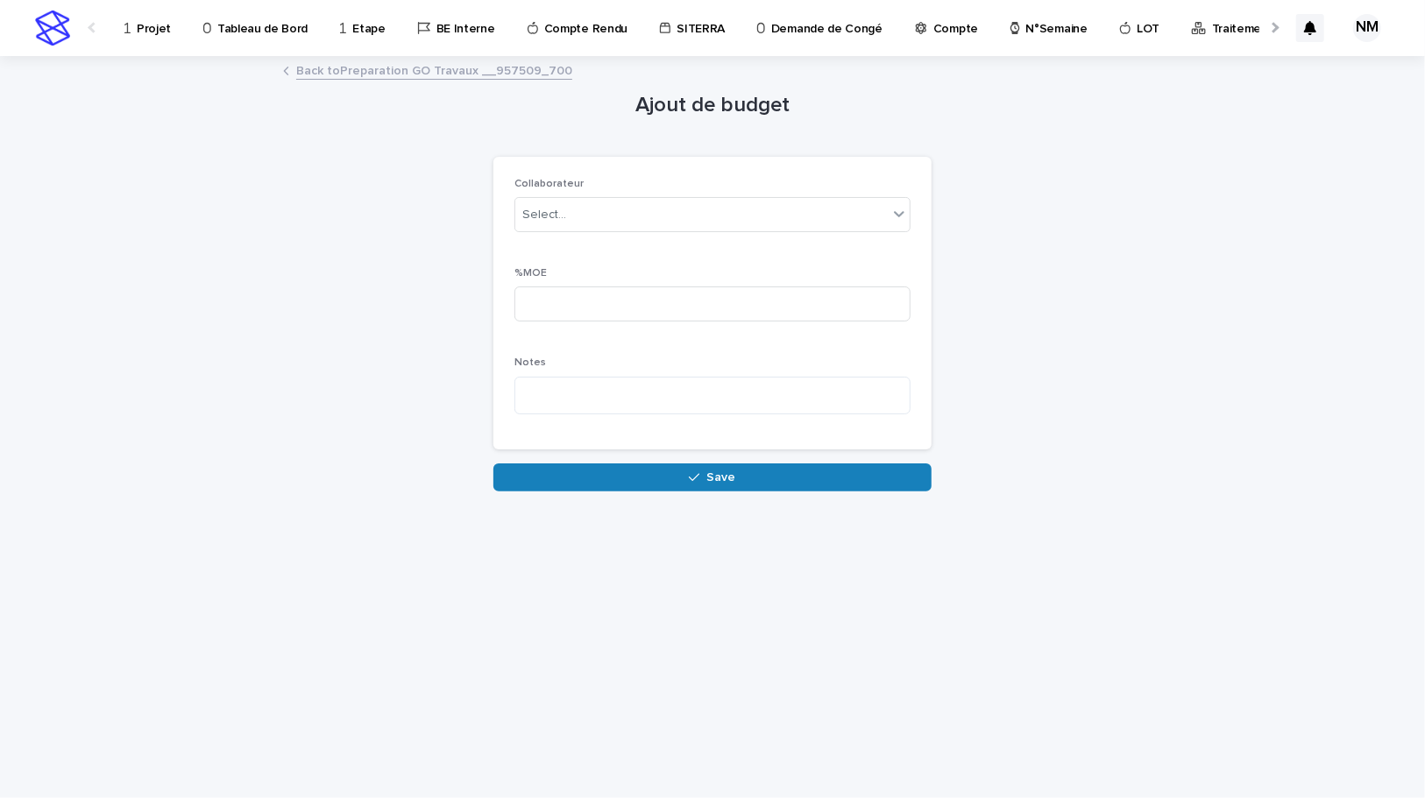
click at [561, 233] on div "Collaborateur Select..." at bounding box center [712, 212] width 396 height 68
click at [570, 205] on div "Select..." at bounding box center [701, 215] width 372 height 29
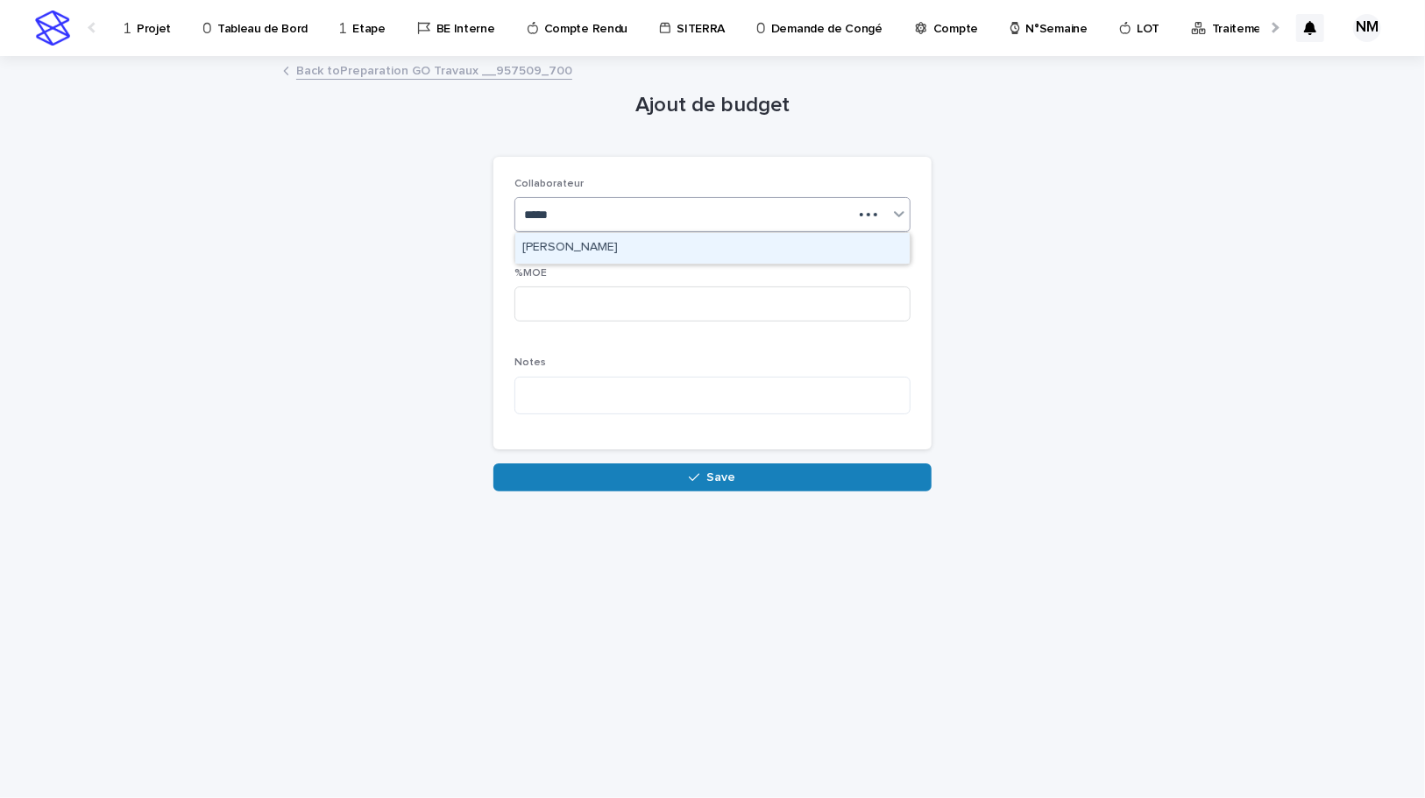
type input "******"
click at [606, 232] on div "[PERSON_NAME]" at bounding box center [712, 248] width 396 height 32
click at [606, 247] on div "[PERSON_NAME]" at bounding box center [712, 248] width 394 height 31
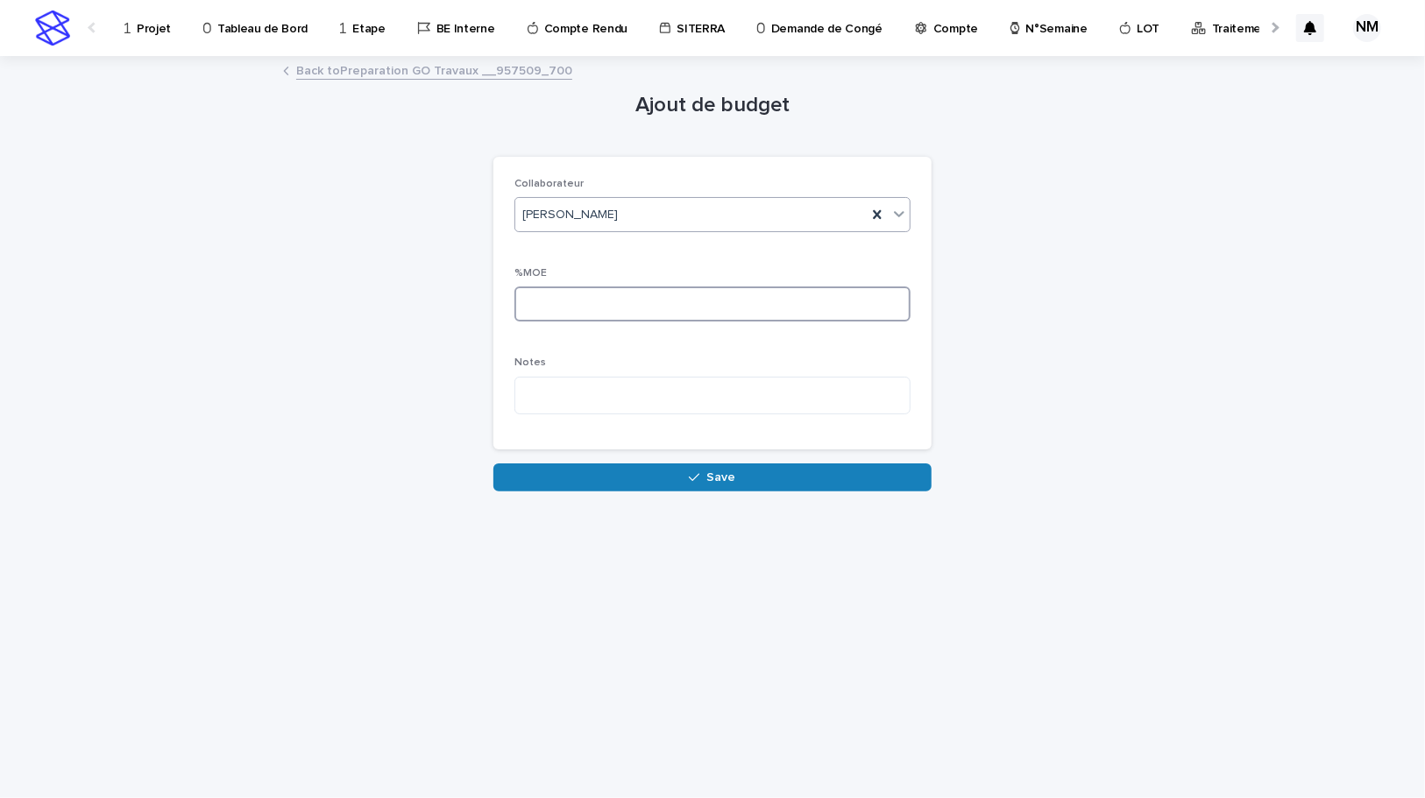
click at [602, 307] on input at bounding box center [712, 304] width 396 height 35
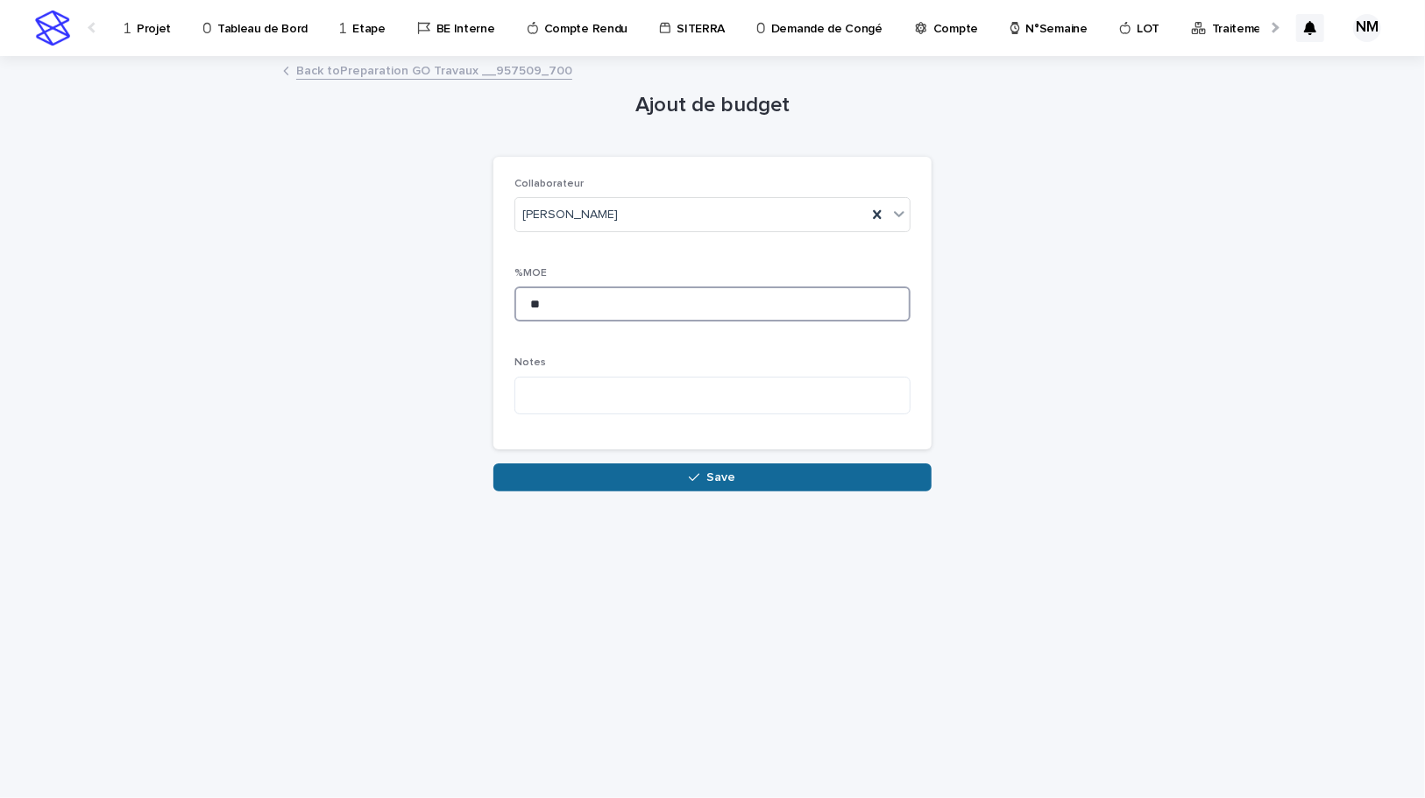
type input "**"
click at [688, 481] on button "Save" at bounding box center [712, 478] width 438 height 28
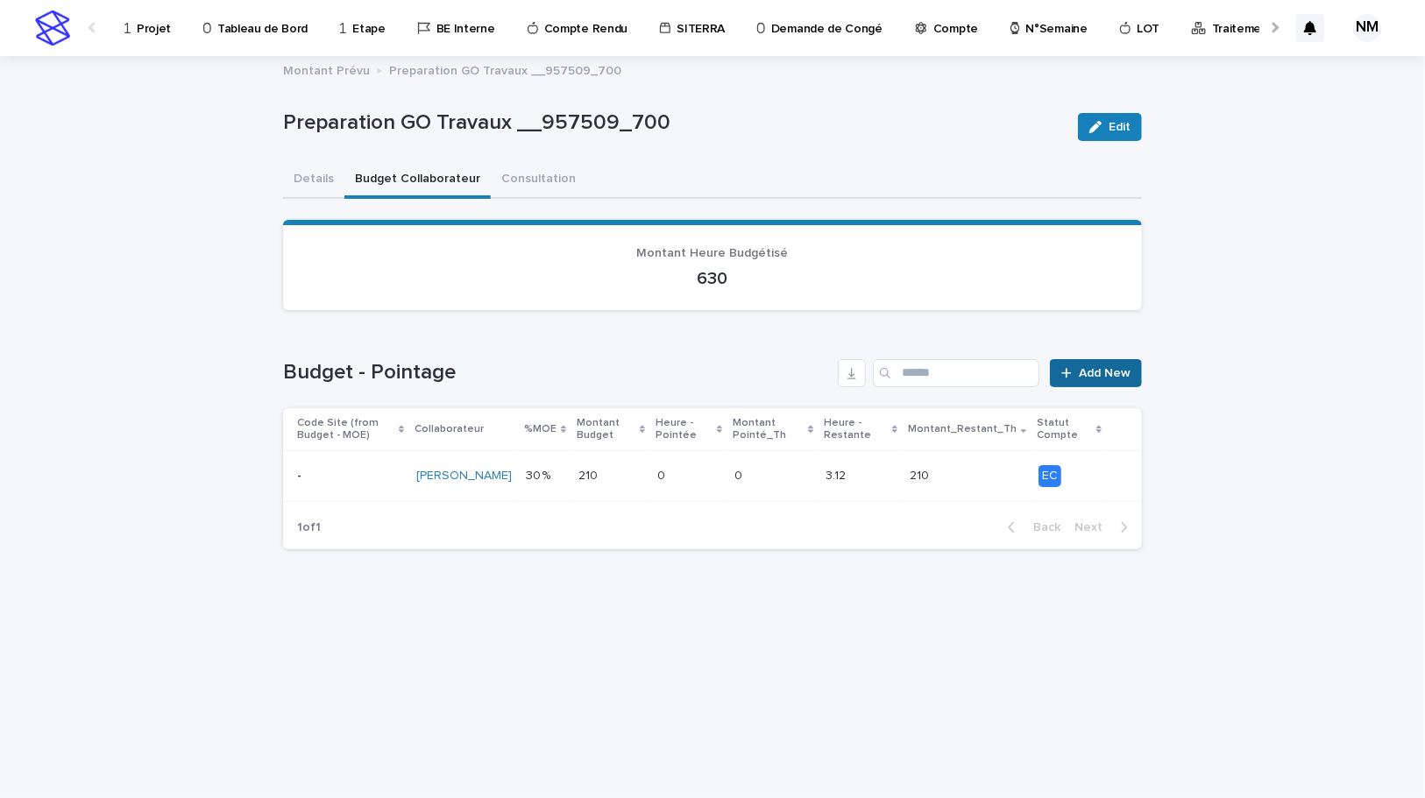
click at [1117, 370] on span "Add New" at bounding box center [1105, 373] width 52 height 12
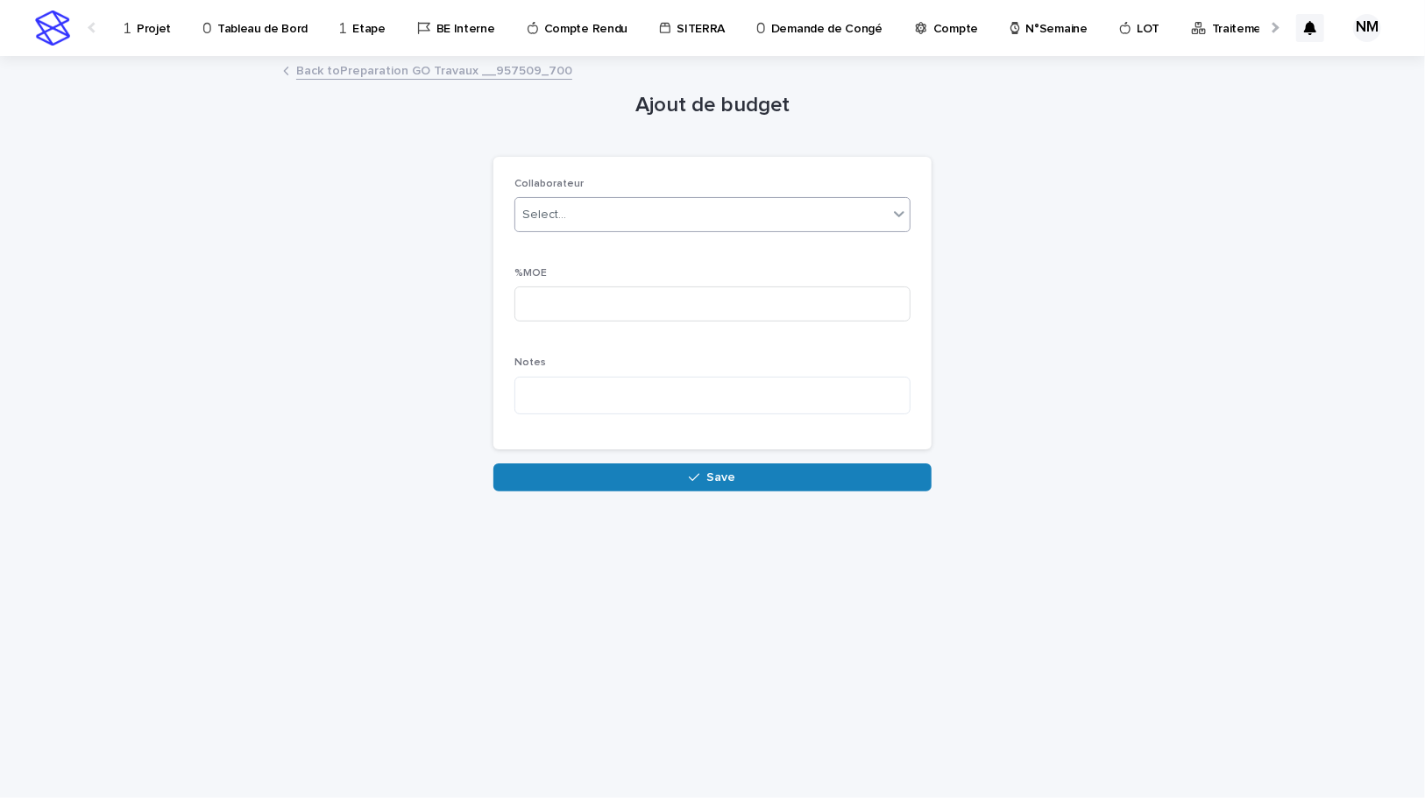
click at [572, 216] on div "Select..." at bounding box center [701, 215] width 372 height 29
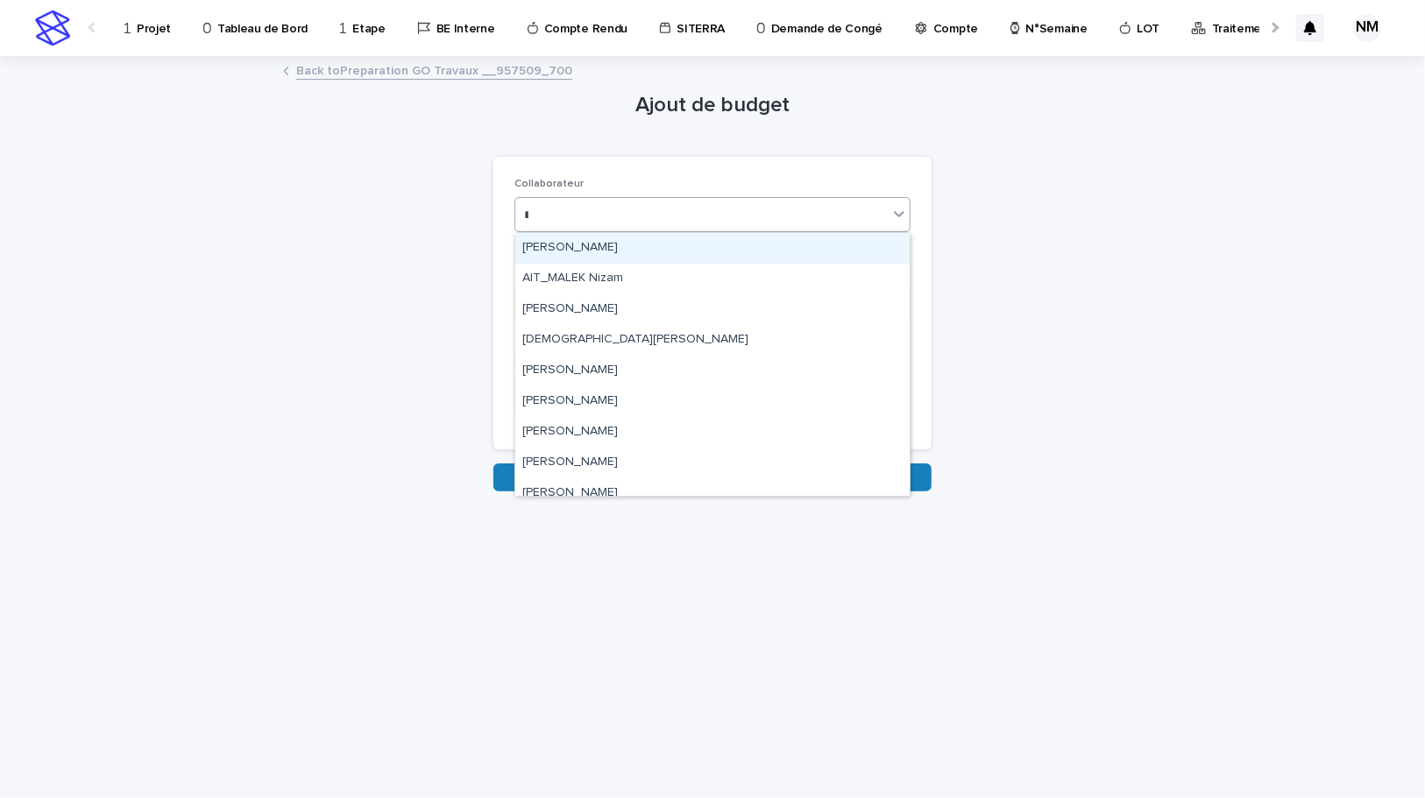
type input "**"
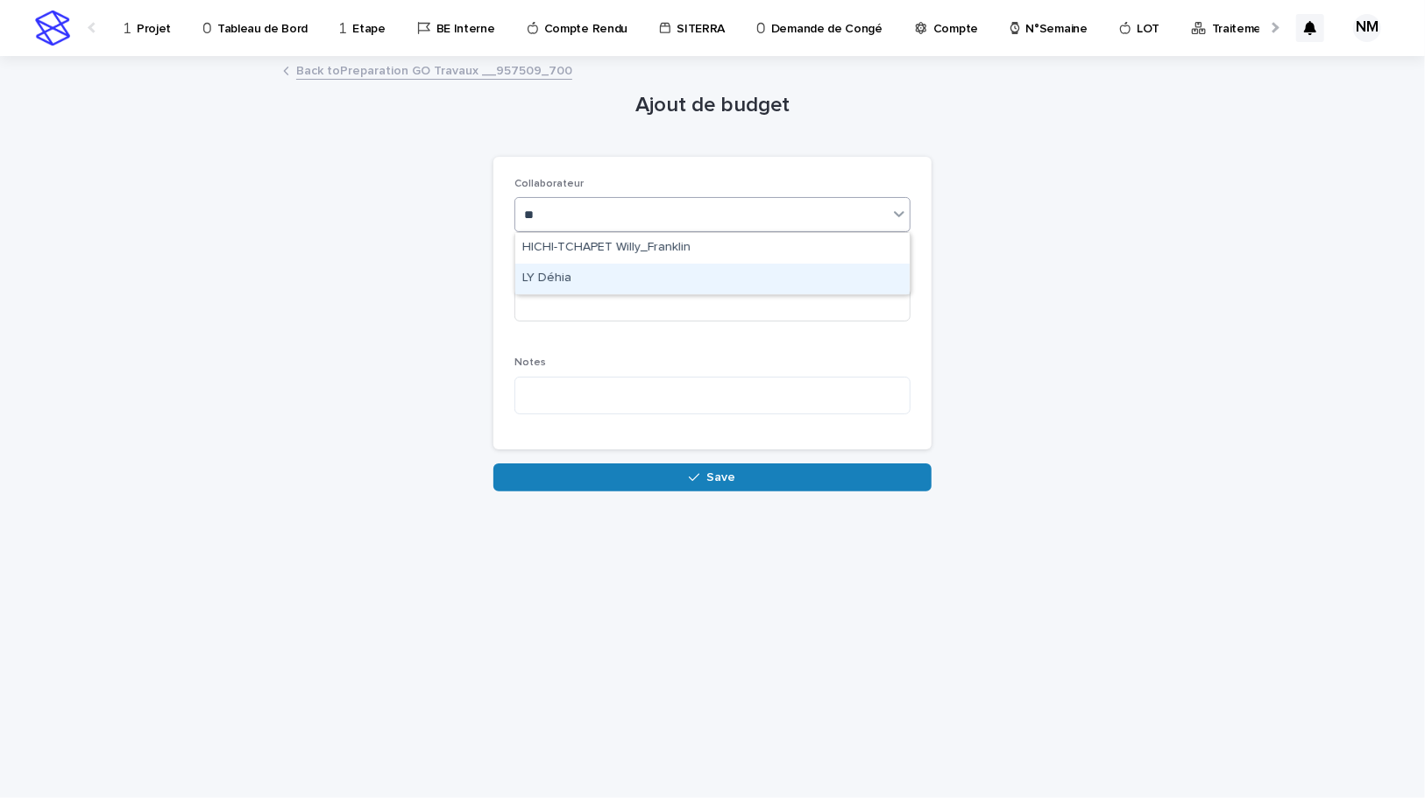
click at [584, 270] on div "LY Déhia" at bounding box center [712, 279] width 394 height 31
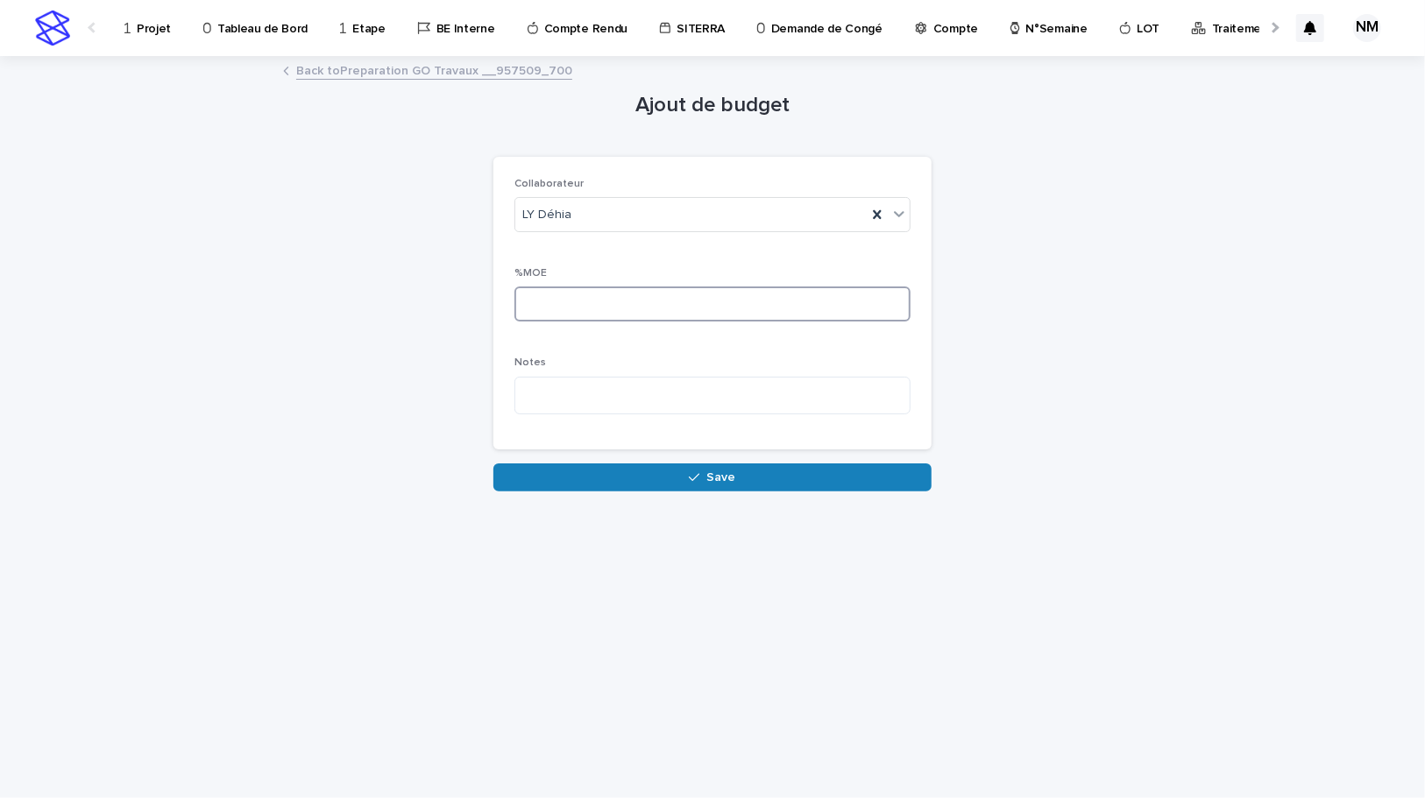
click at [584, 307] on input at bounding box center [712, 304] width 396 height 35
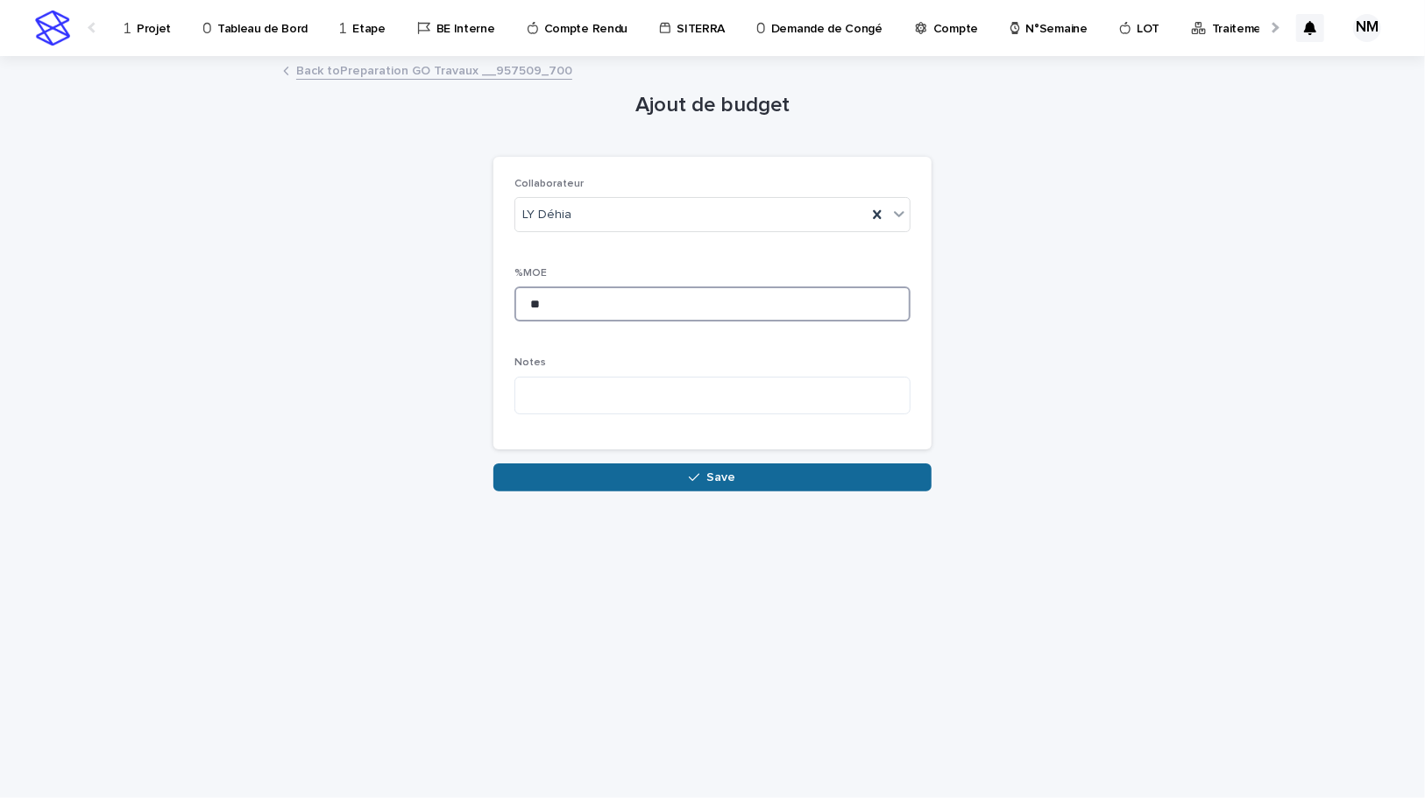
type input "**"
click at [654, 470] on button "Save" at bounding box center [712, 478] width 438 height 28
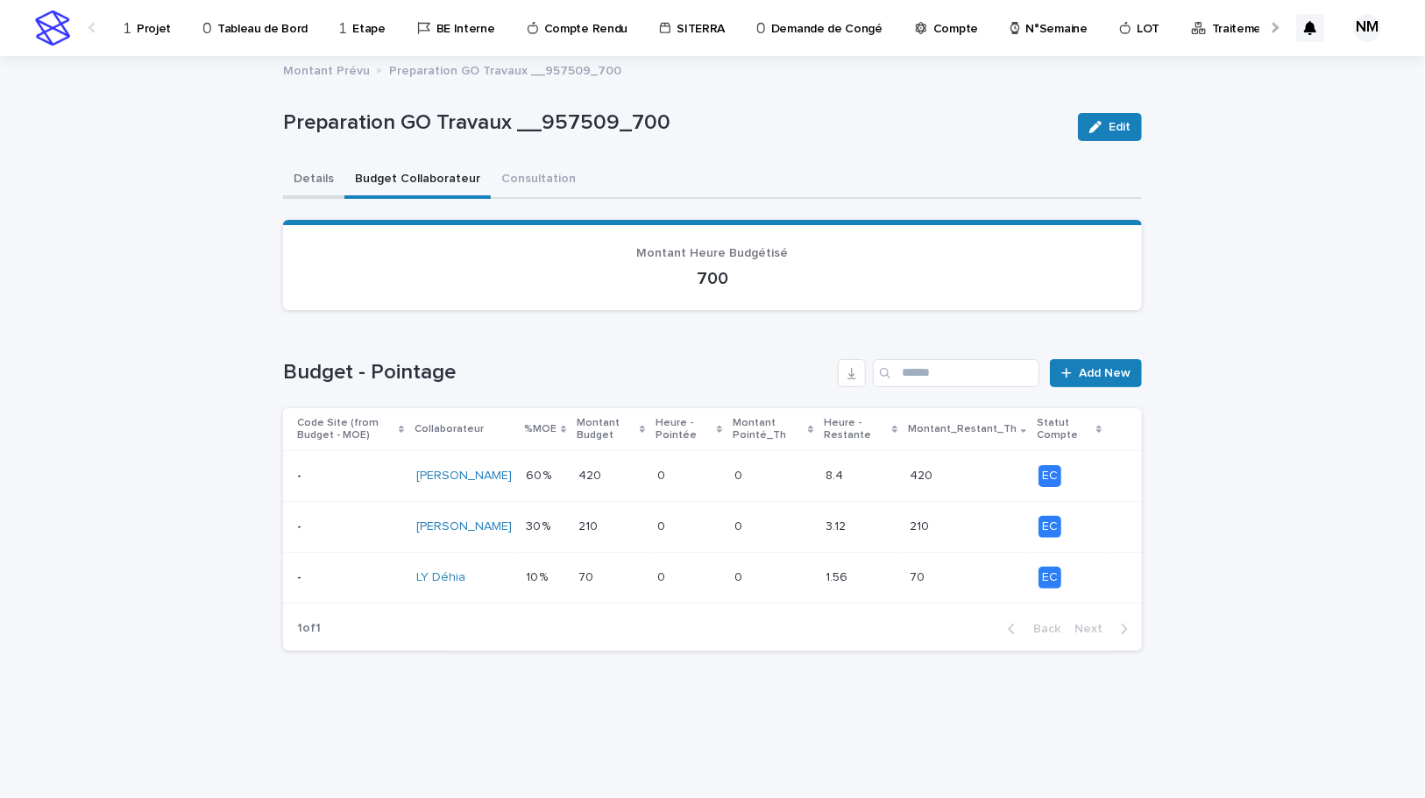
click at [307, 182] on button "Details" at bounding box center [313, 180] width 61 height 37
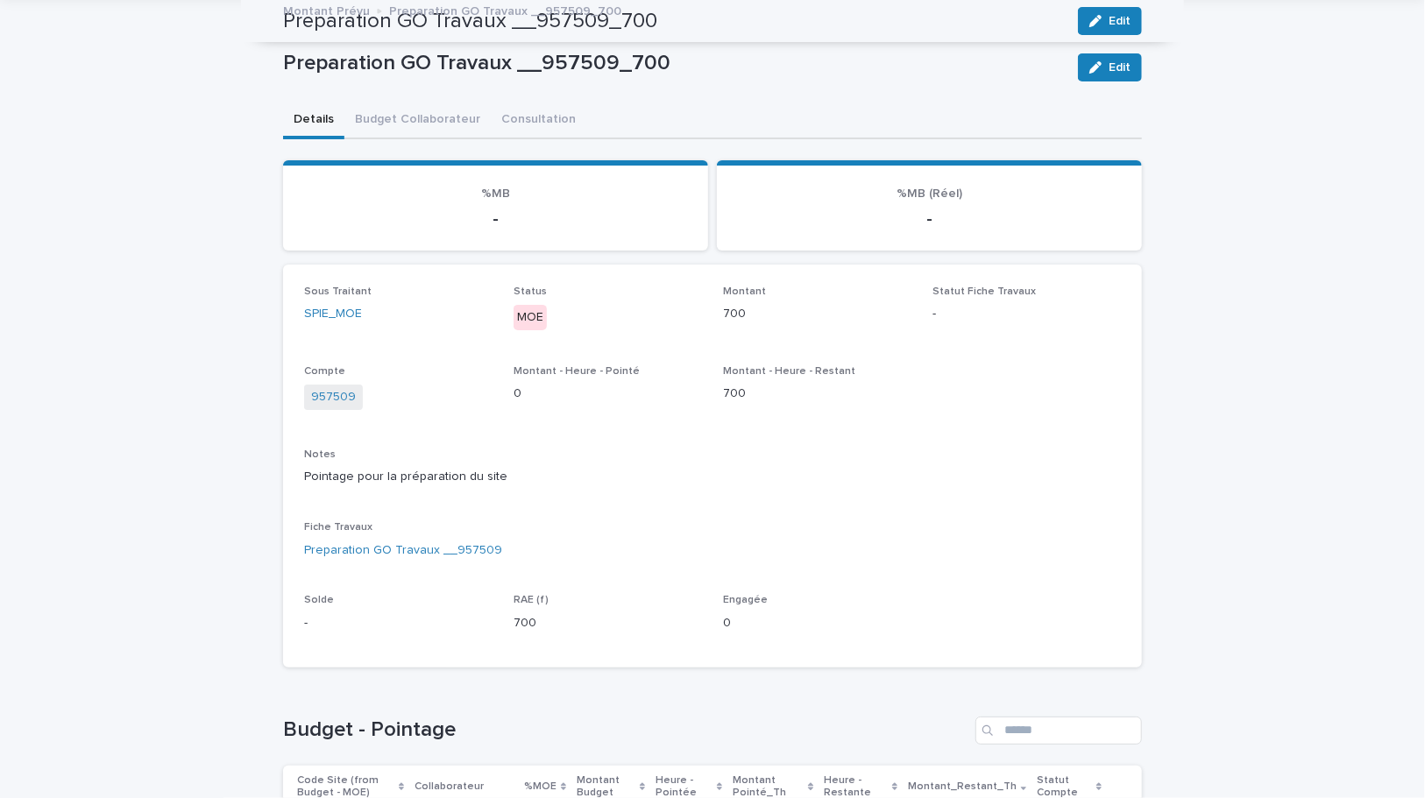
scroll to position [59, 0]
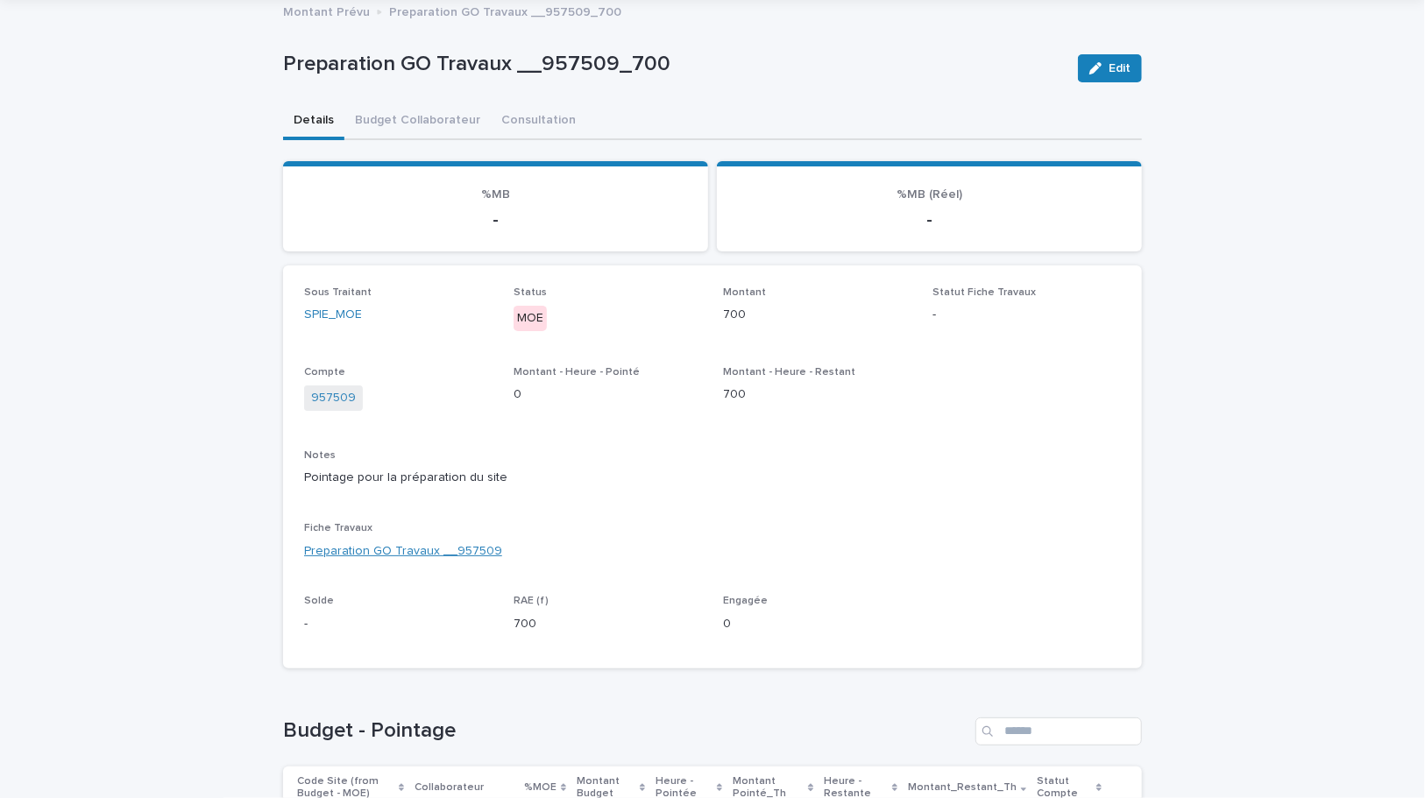
click at [435, 554] on link "Preparation GO Travaux __957509" at bounding box center [403, 551] width 198 height 18
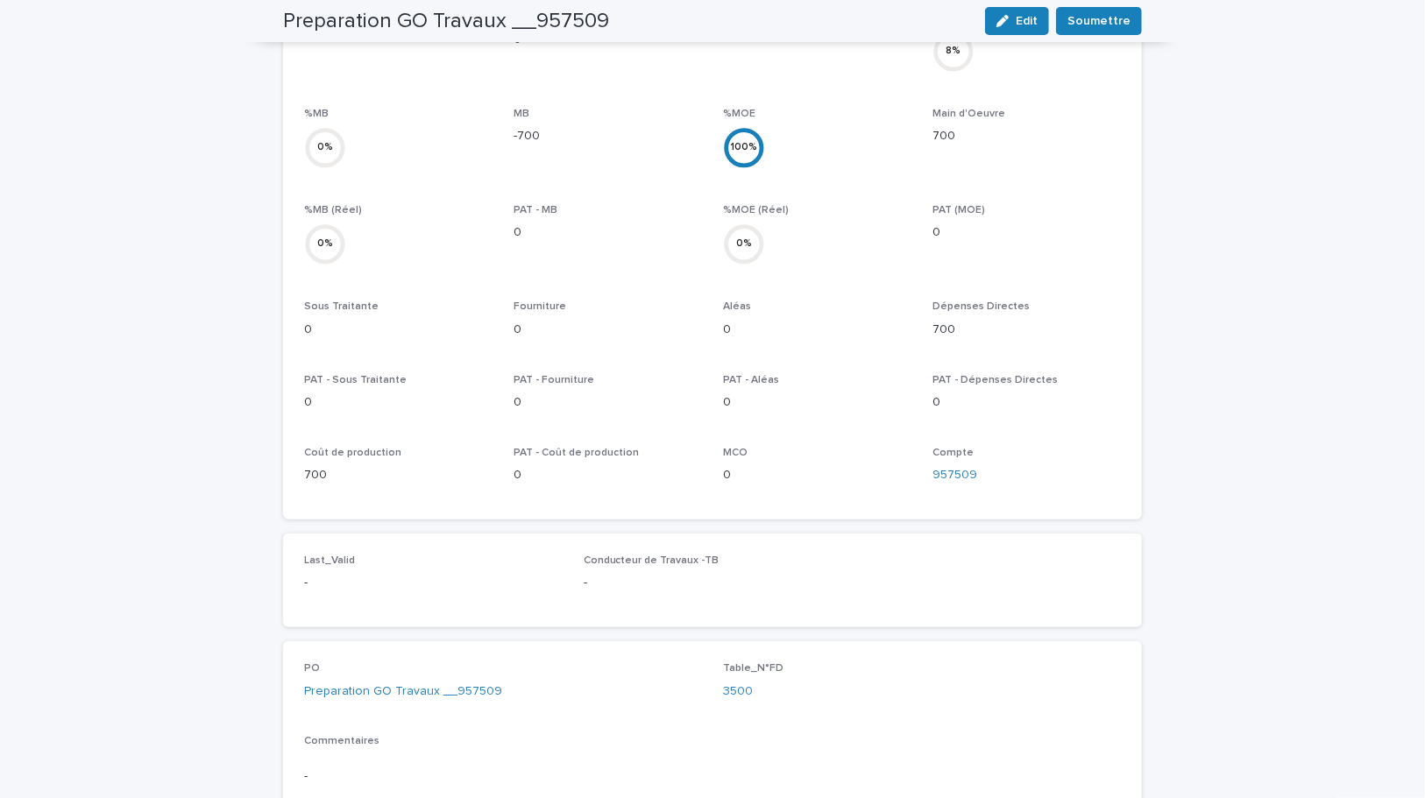
scroll to position [740, 0]
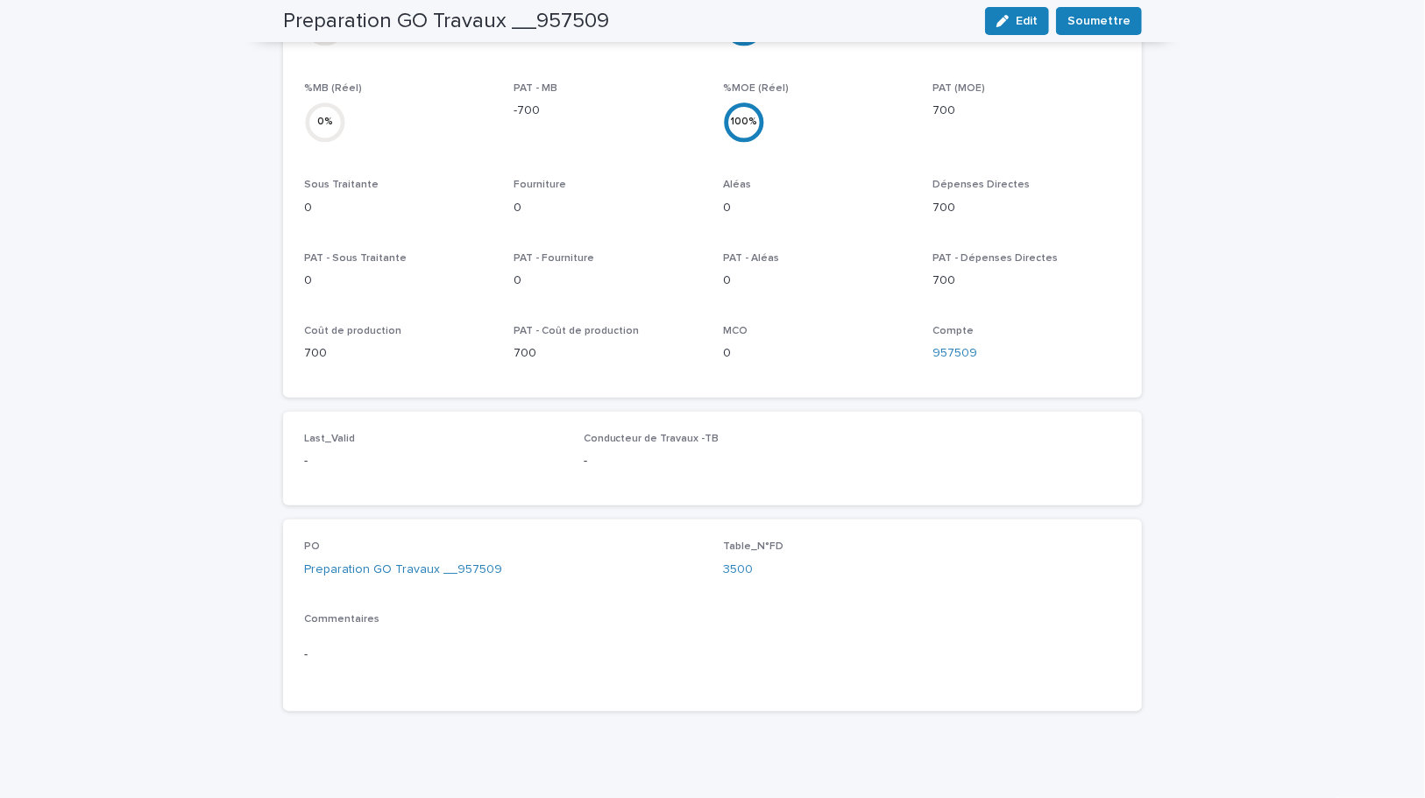
click at [455, 544] on div "PO Preparation GO Travaux __957509" at bounding box center [503, 567] width 398 height 52
click at [436, 561] on link "Preparation GO Travaux __957509" at bounding box center [403, 570] width 198 height 18
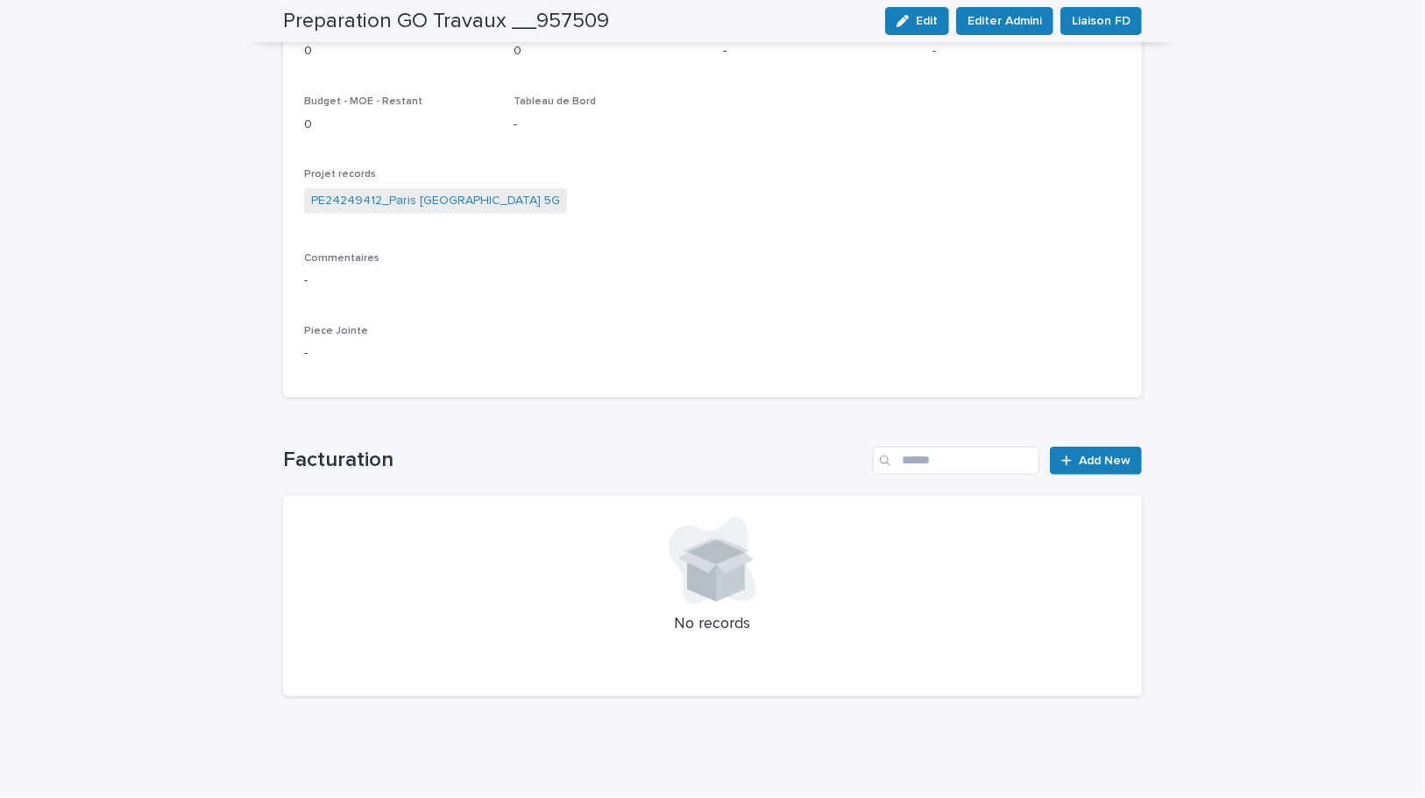
scroll to position [245, 0]
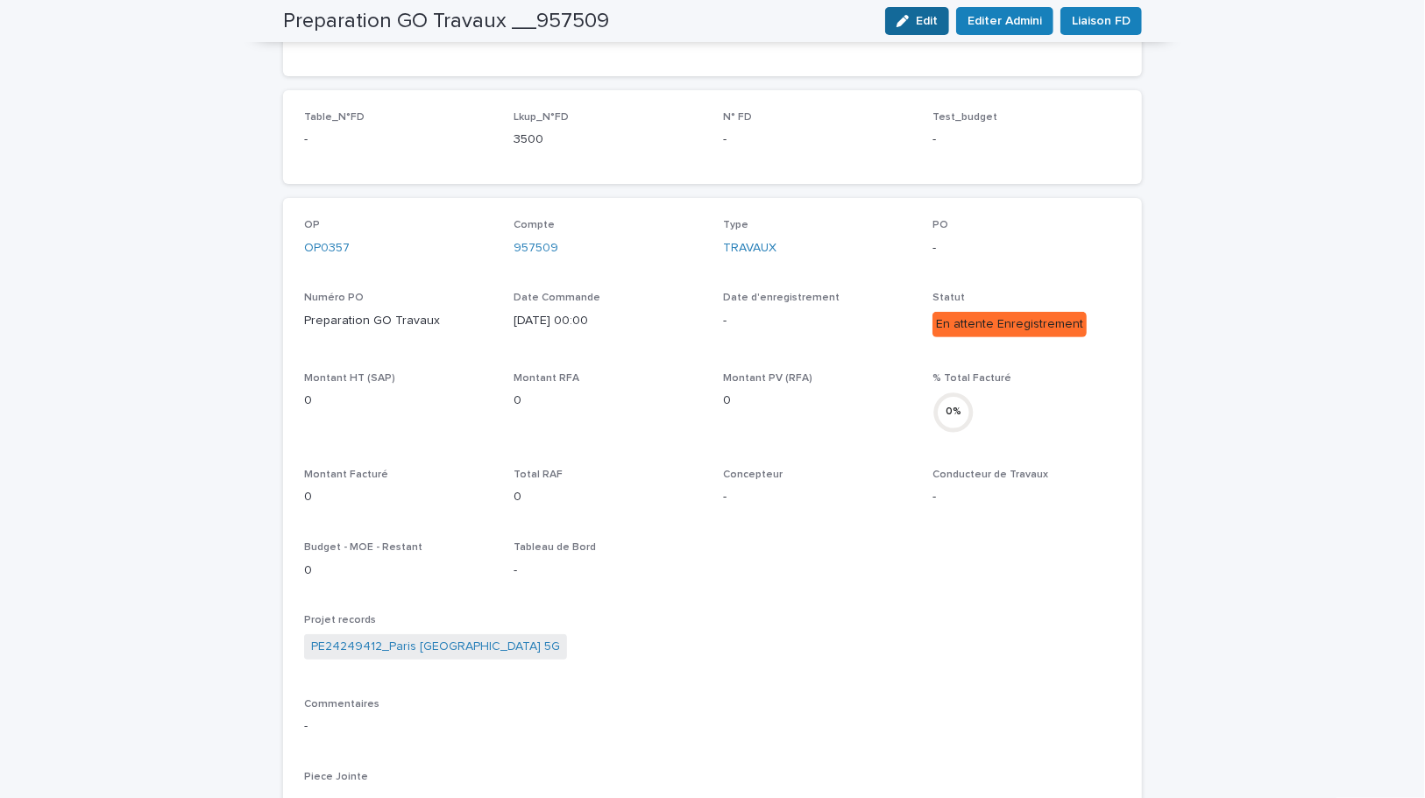
click at [905, 10] on button "Edit" at bounding box center [917, 21] width 64 height 28
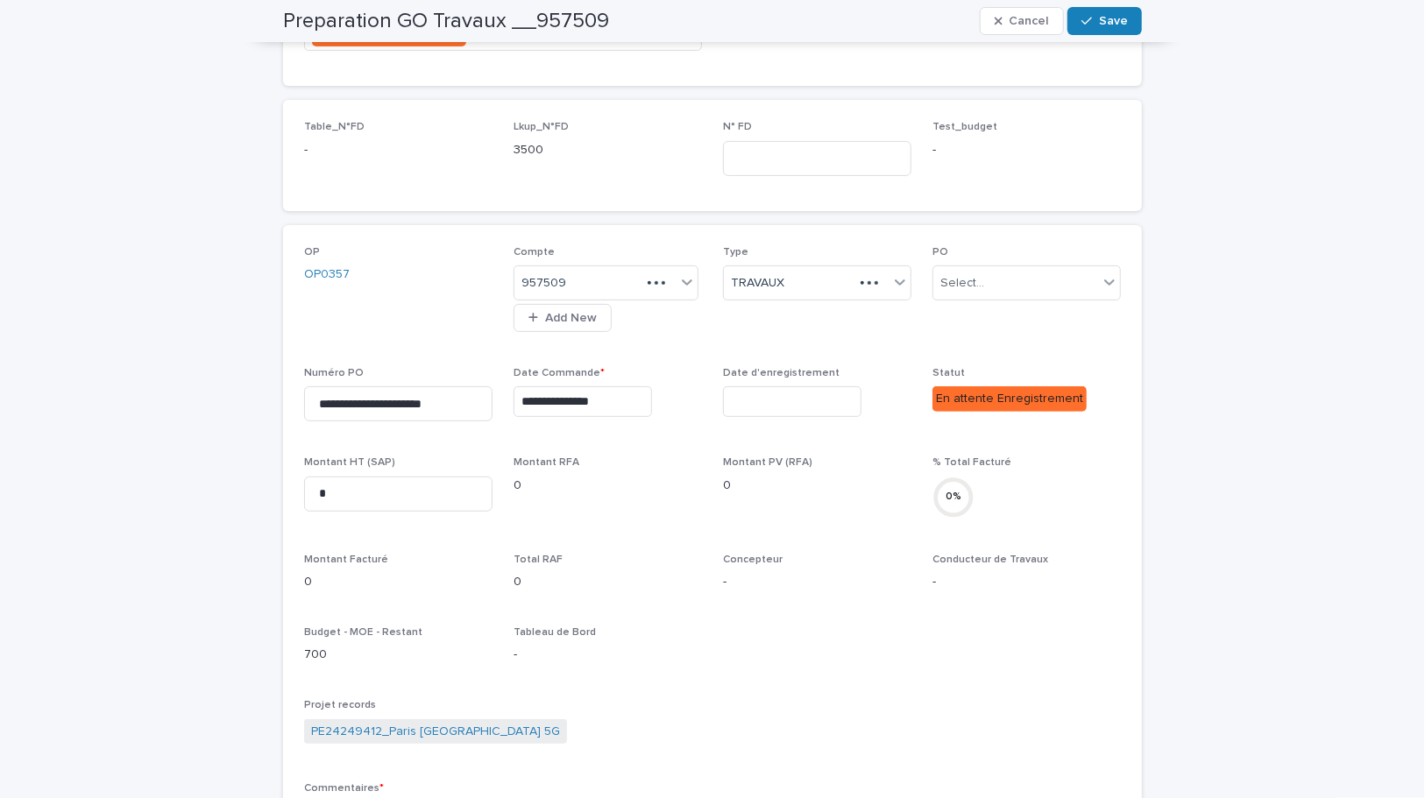
scroll to position [307, 0]
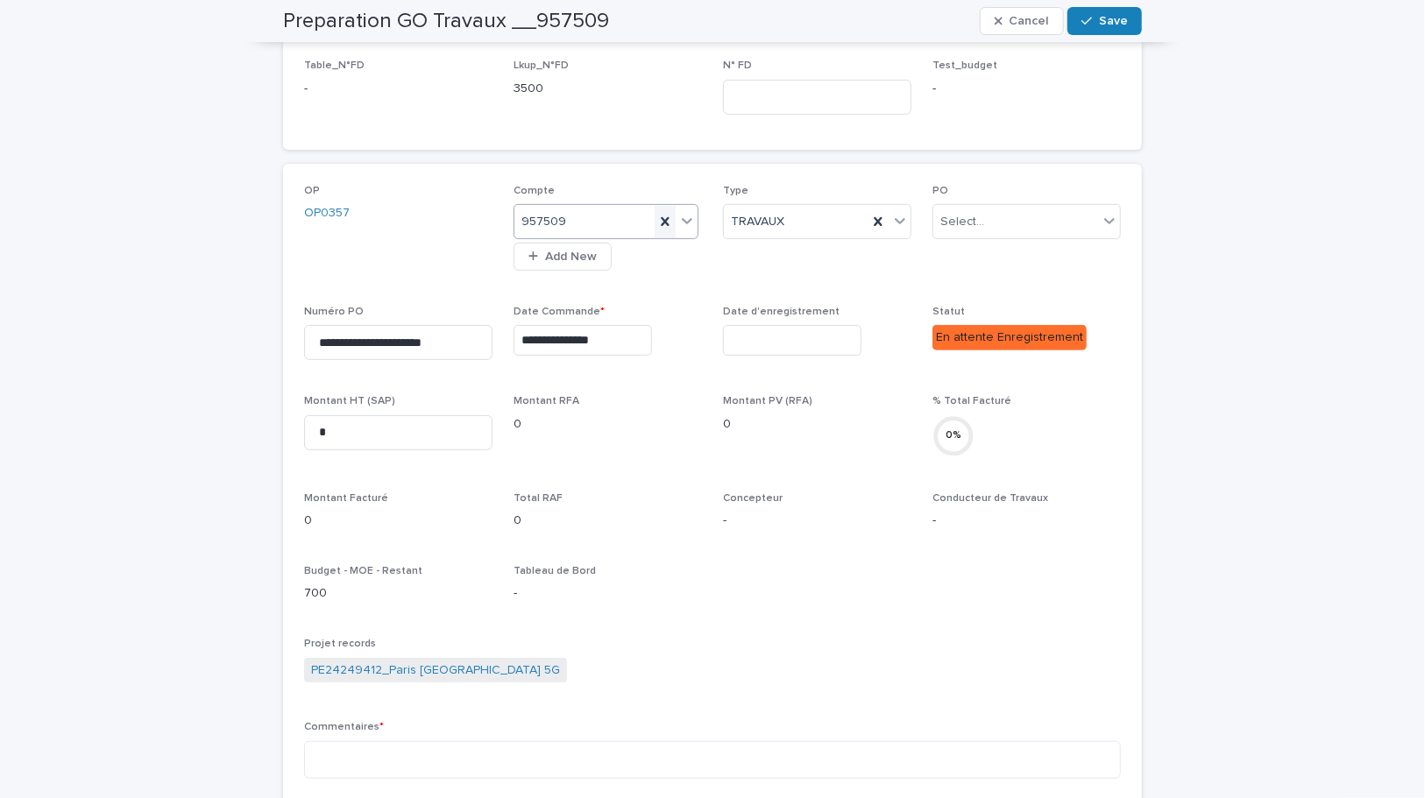
click at [667, 220] on icon at bounding box center [665, 222] width 18 height 18
type input "**"
type input "****"
click at [605, 279] on div "957799" at bounding box center [599, 285] width 183 height 31
click at [924, 688] on div "Projet records PE24249412_Paris Londres_Paris_Evol 5G" at bounding box center [712, 669] width 817 height 62
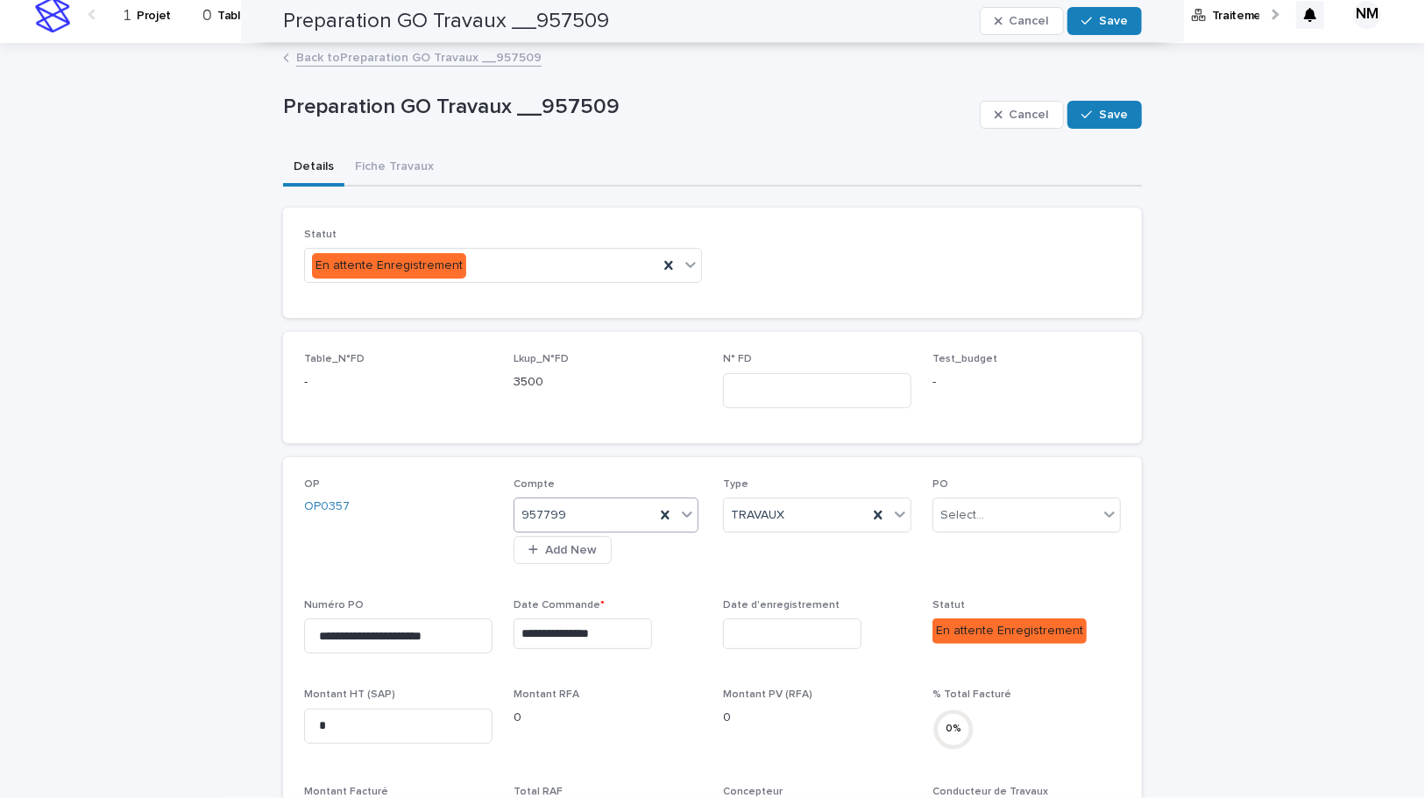
scroll to position [0, 0]
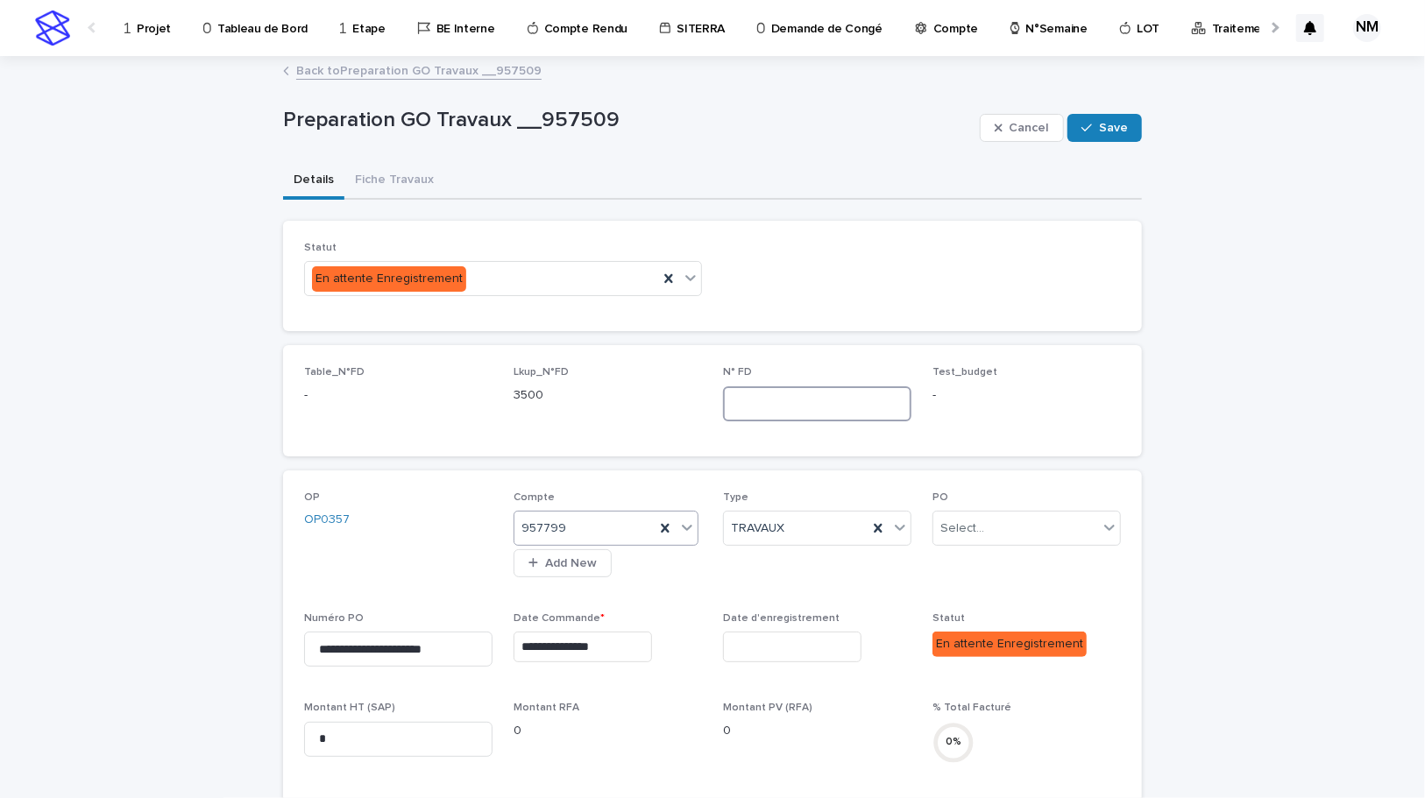
click at [788, 398] on input at bounding box center [817, 403] width 188 height 35
type input "****"
click at [1122, 117] on button "Save" at bounding box center [1104, 128] width 74 height 28
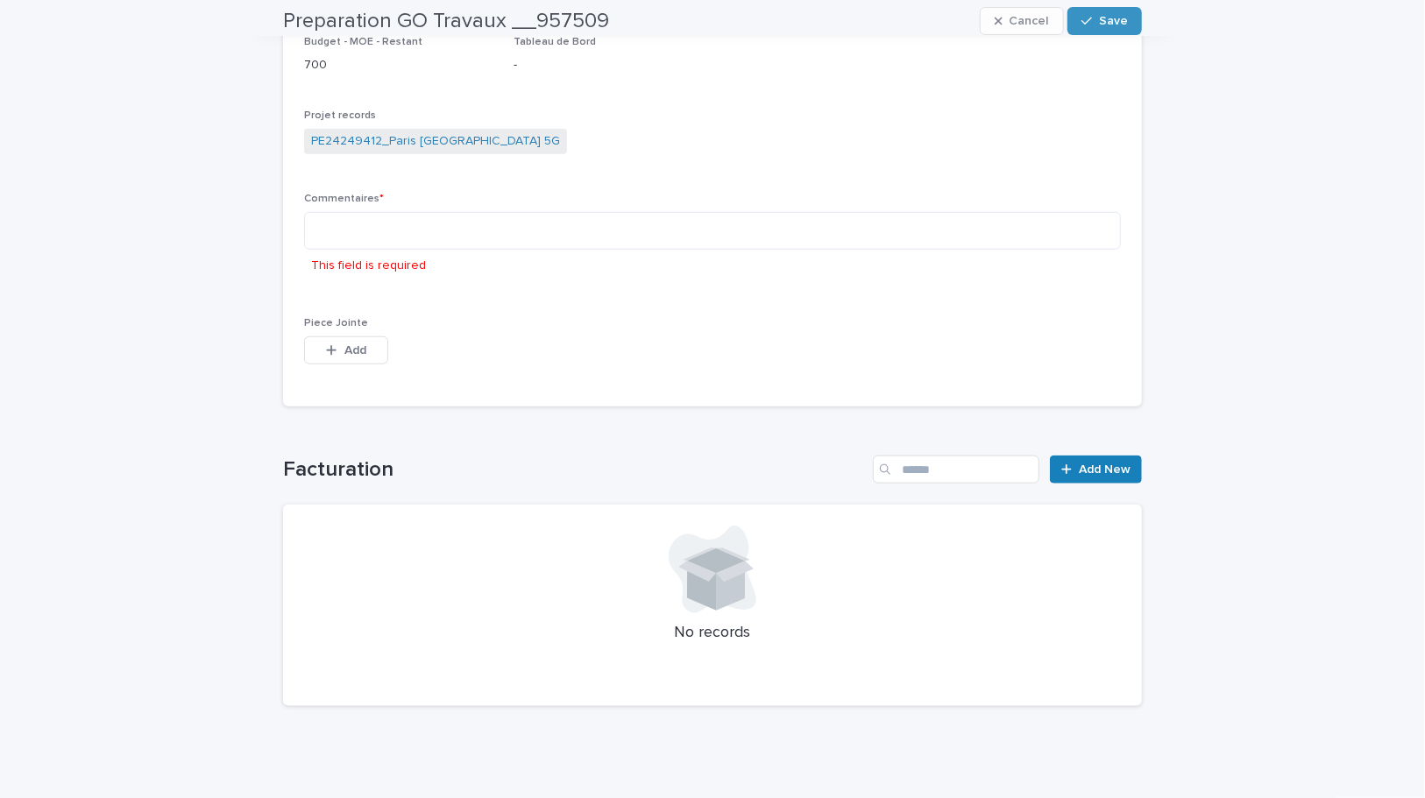
scroll to position [851, 0]
click at [707, 218] on textarea at bounding box center [712, 231] width 817 height 38
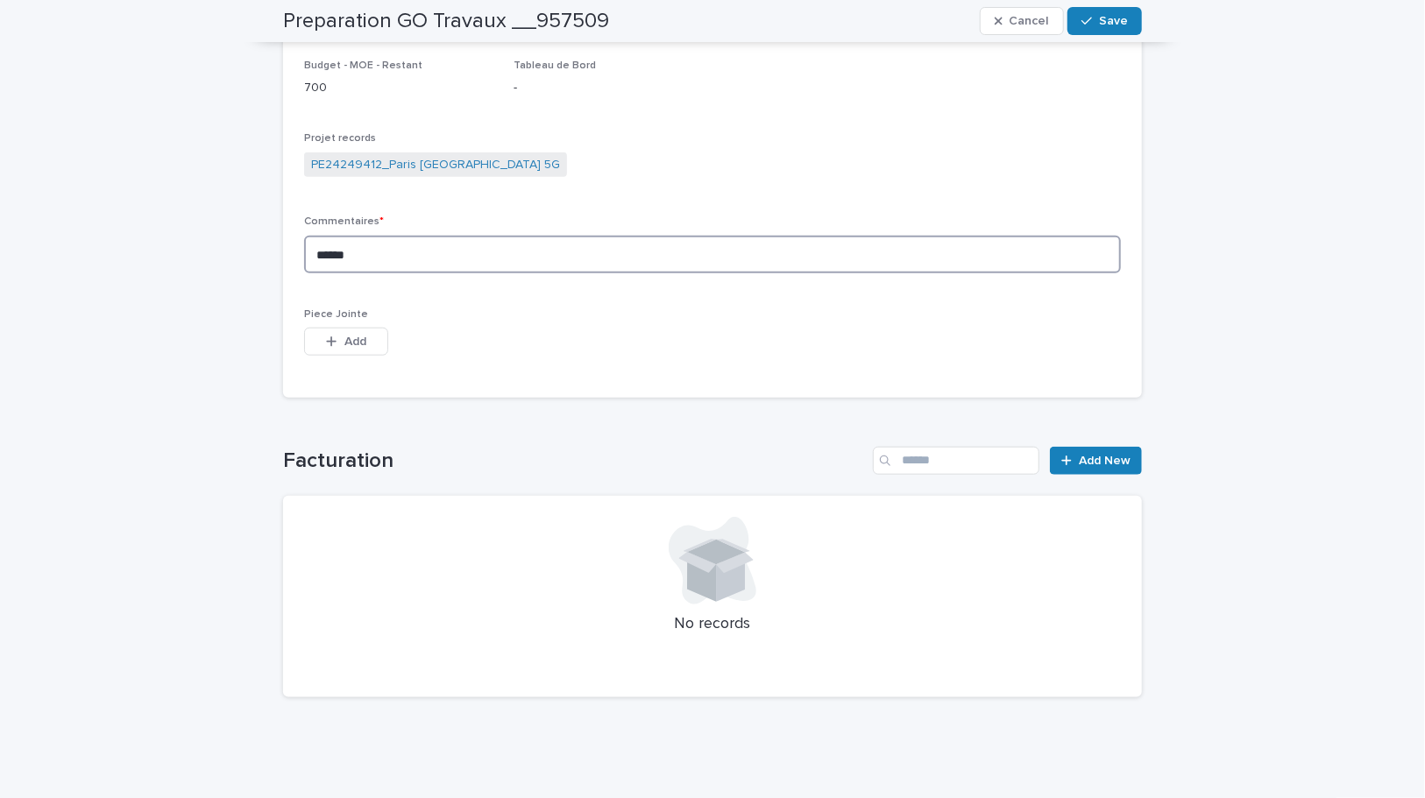
scroll to position [811, 0]
click at [311, 254] on textarea "**********" at bounding box center [712, 256] width 817 height 38
type textarea "**********"
click at [600, 393] on div "**********" at bounding box center [712, 29] width 859 height 740
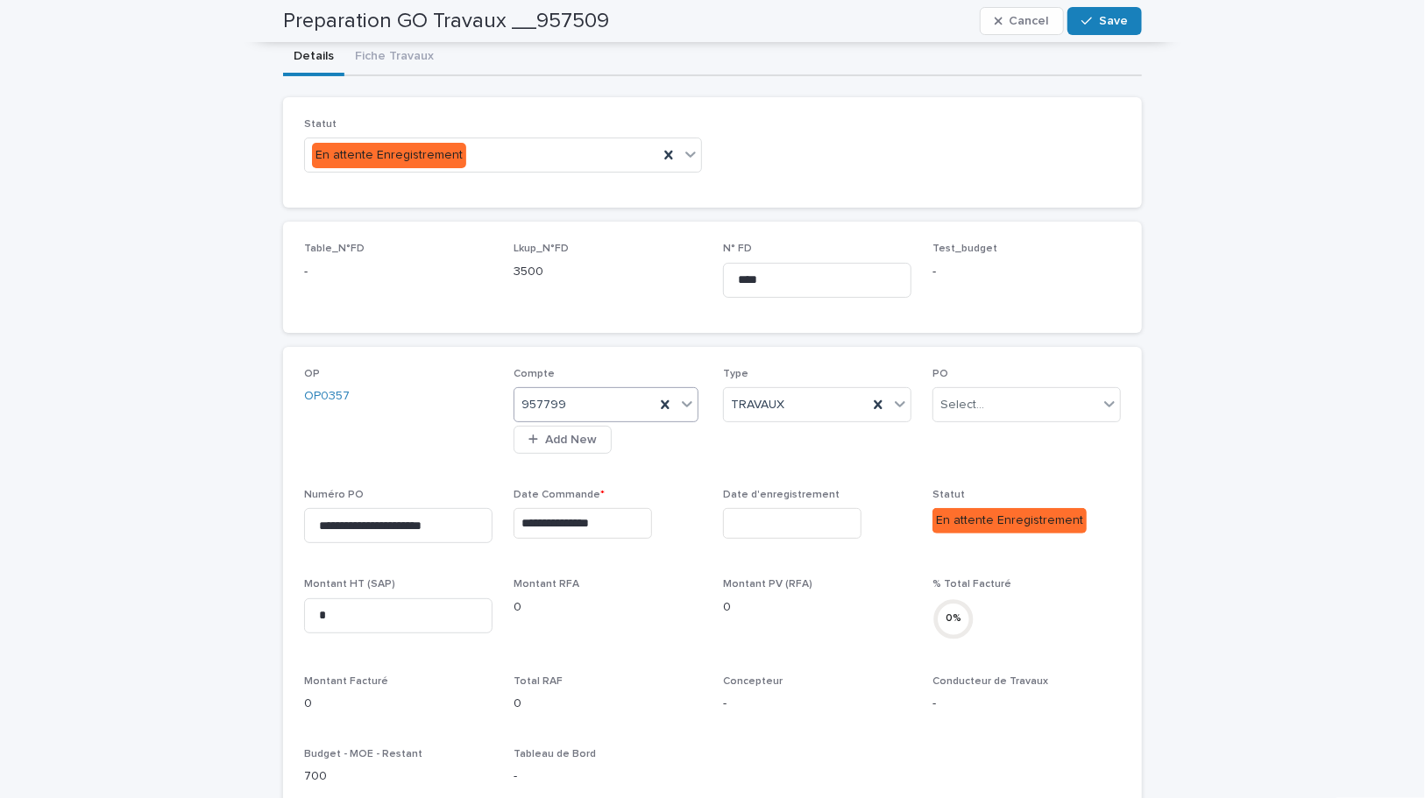
scroll to position [0, 0]
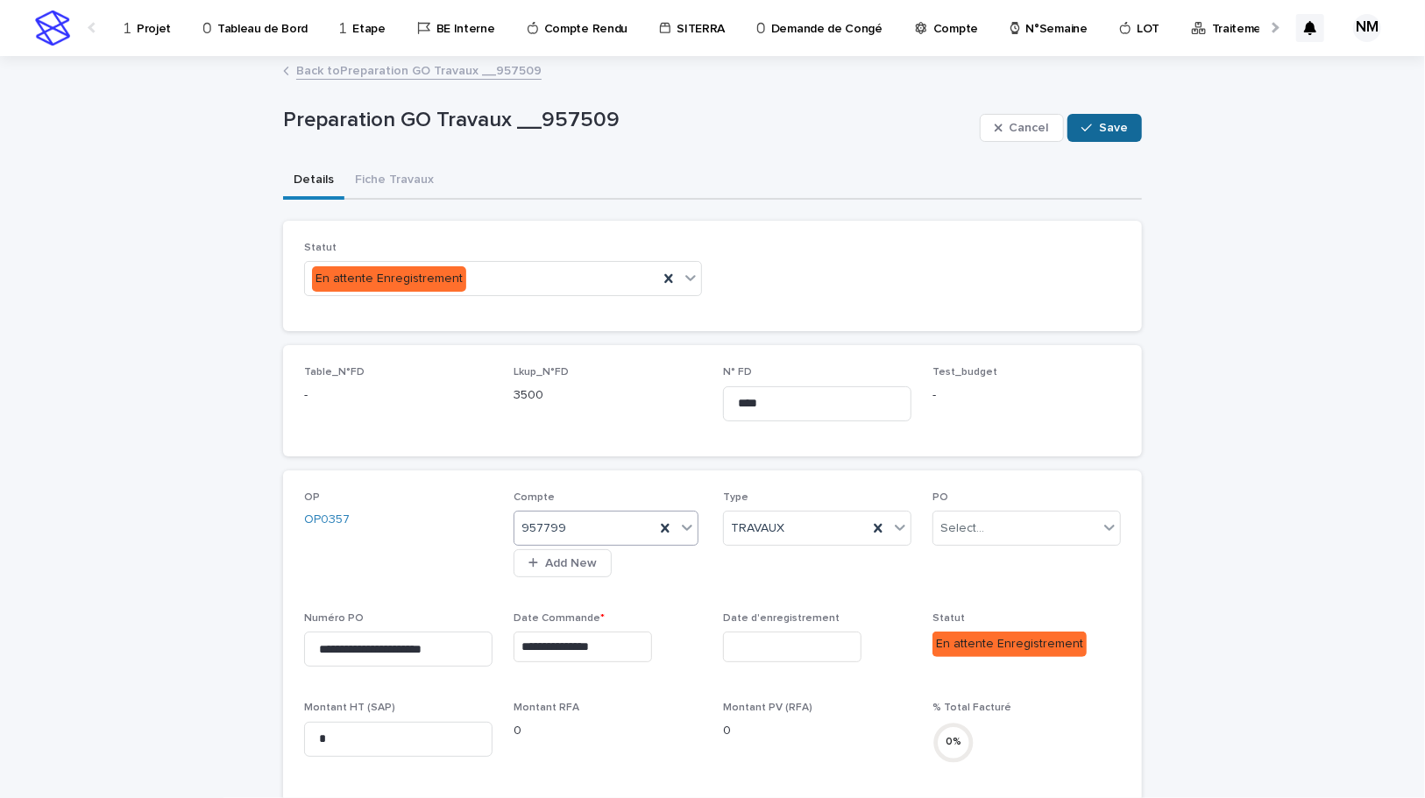
click at [1108, 128] on span "Save" at bounding box center [1113, 128] width 29 height 12
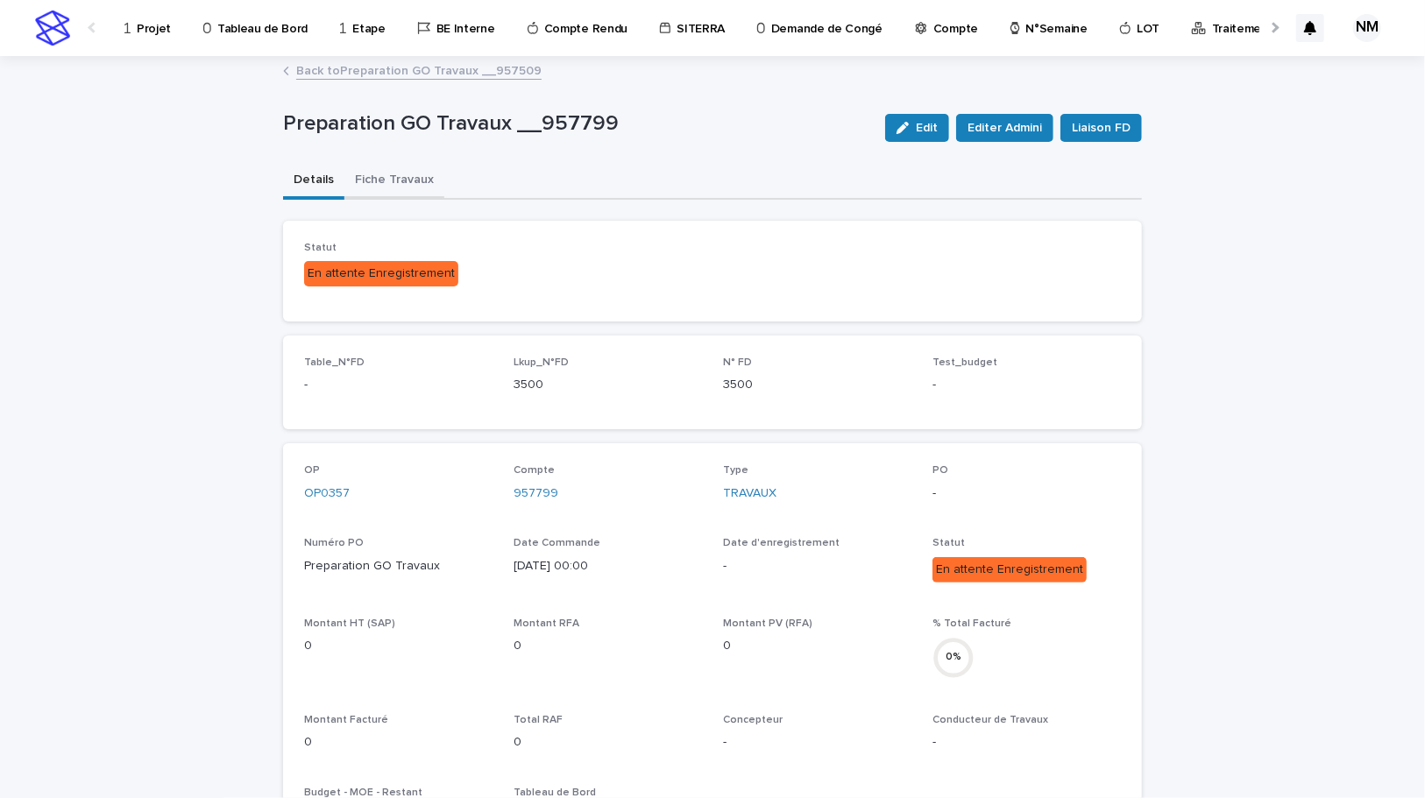
click at [407, 175] on button "Fiche Travaux" at bounding box center [394, 181] width 100 height 37
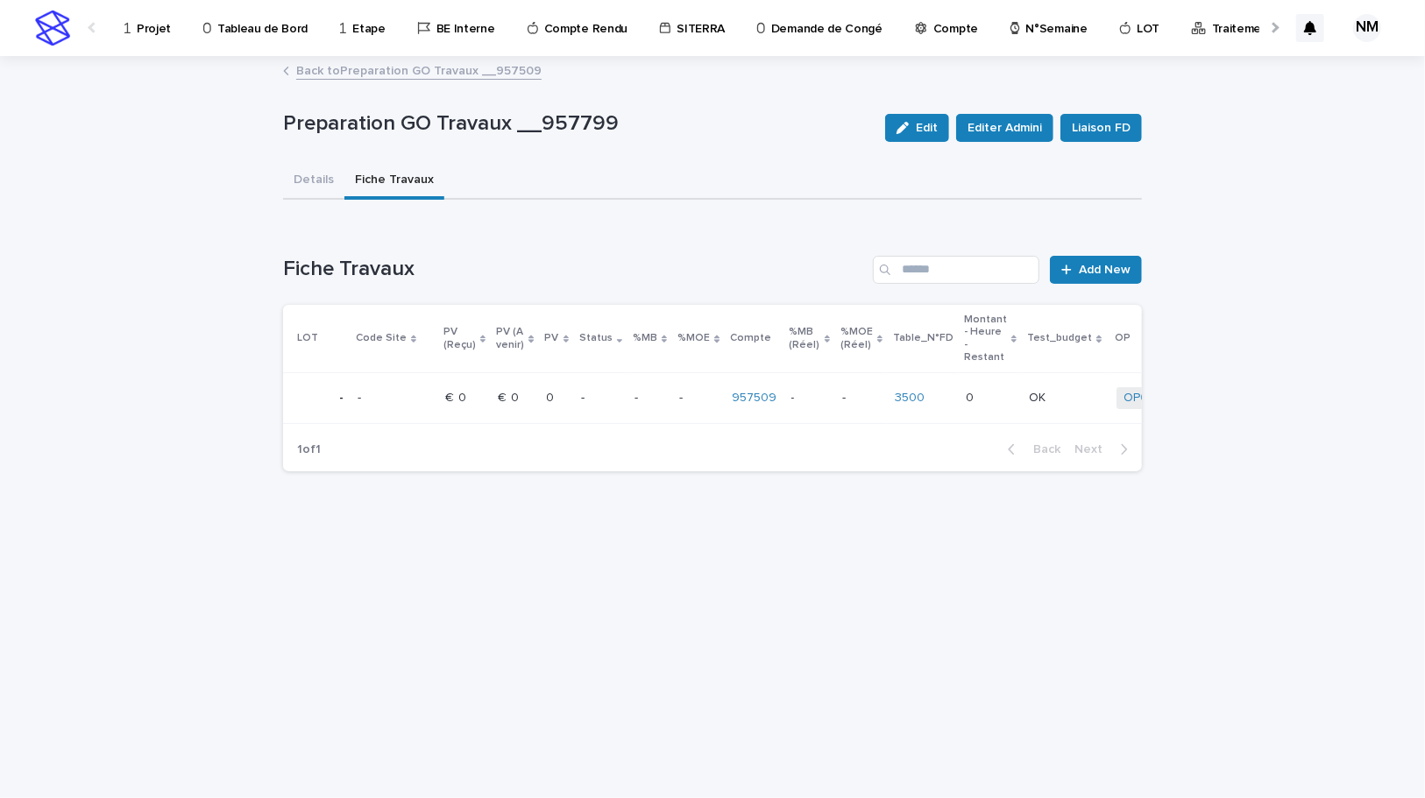
click at [983, 386] on div "0 0" at bounding box center [990, 398] width 49 height 29
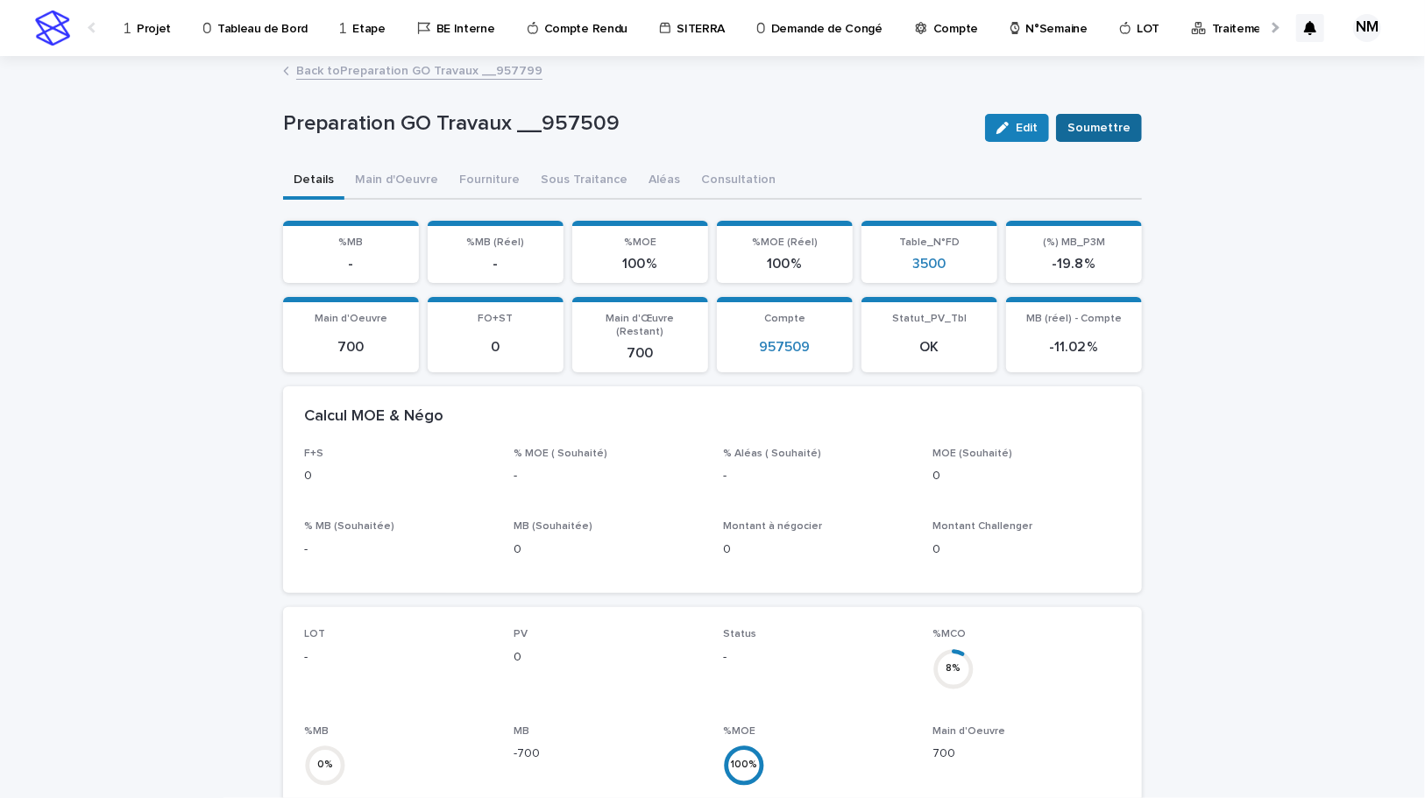
click at [1105, 125] on span "Soumettre" at bounding box center [1098, 128] width 63 height 18
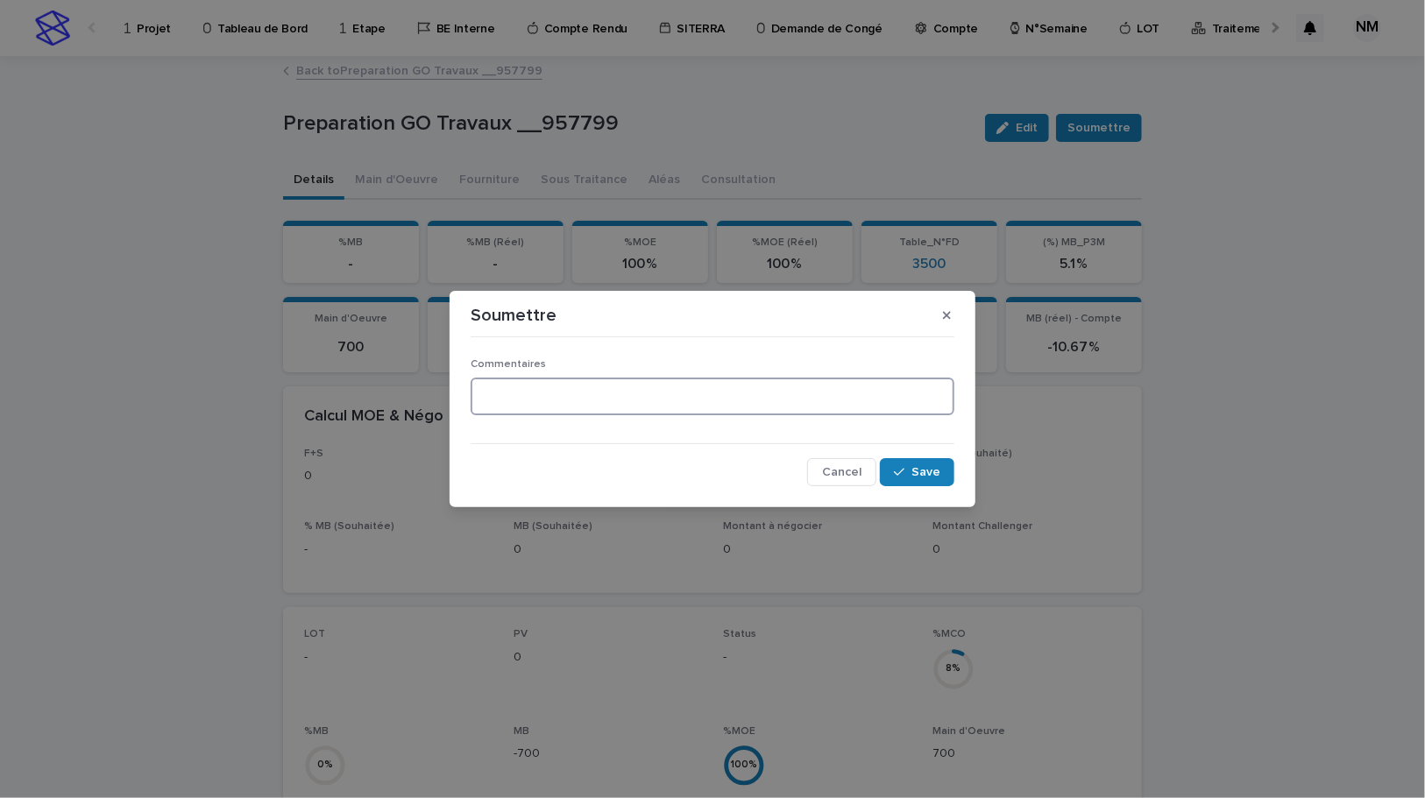
click at [604, 401] on textarea at bounding box center [713, 397] width 484 height 38
type textarea "*"
click at [634, 395] on textarea "**********" at bounding box center [713, 397] width 484 height 38
type textarea "**********"
click at [916, 471] on span "Save" at bounding box center [925, 472] width 29 height 12
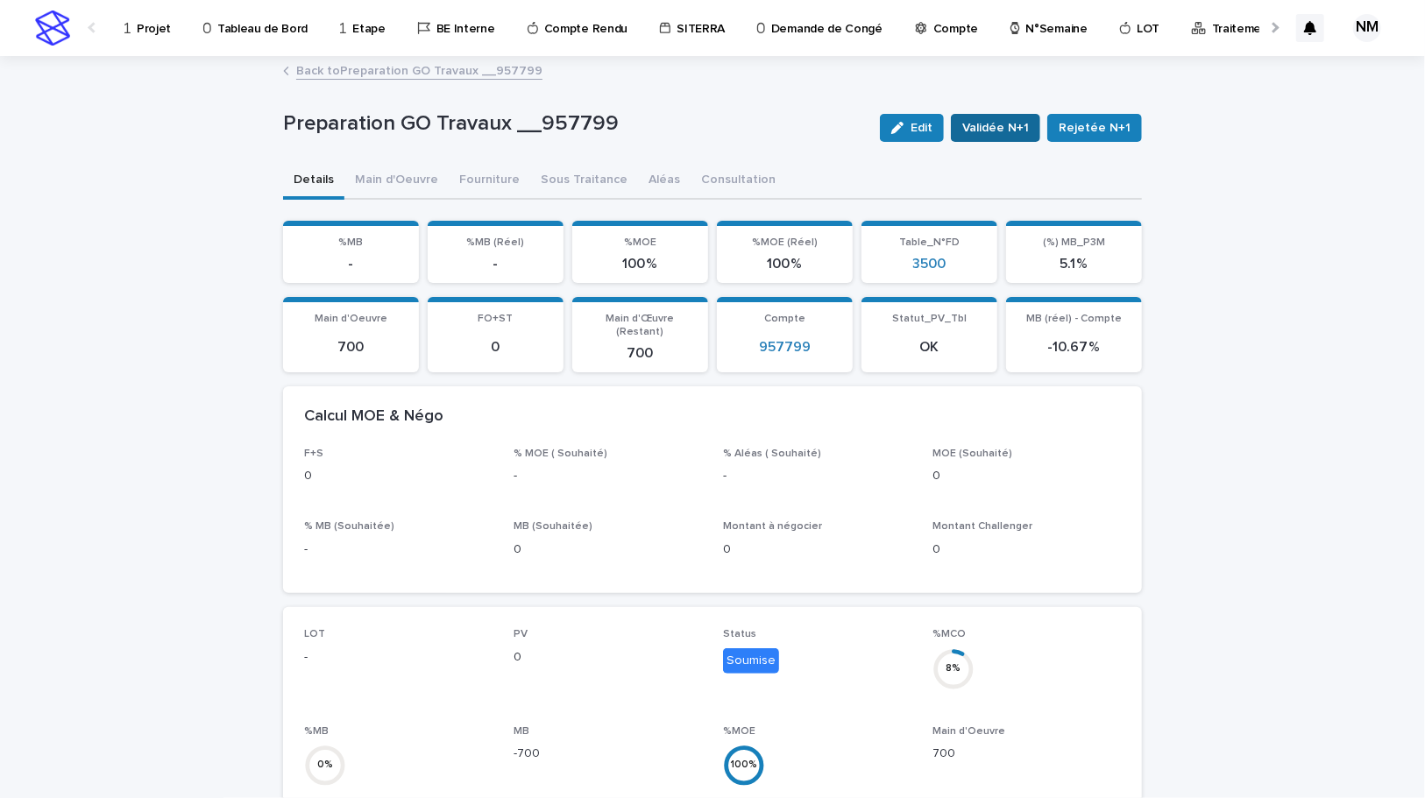
click at [1015, 115] on button "Validée N+1" at bounding box center [995, 128] width 89 height 28
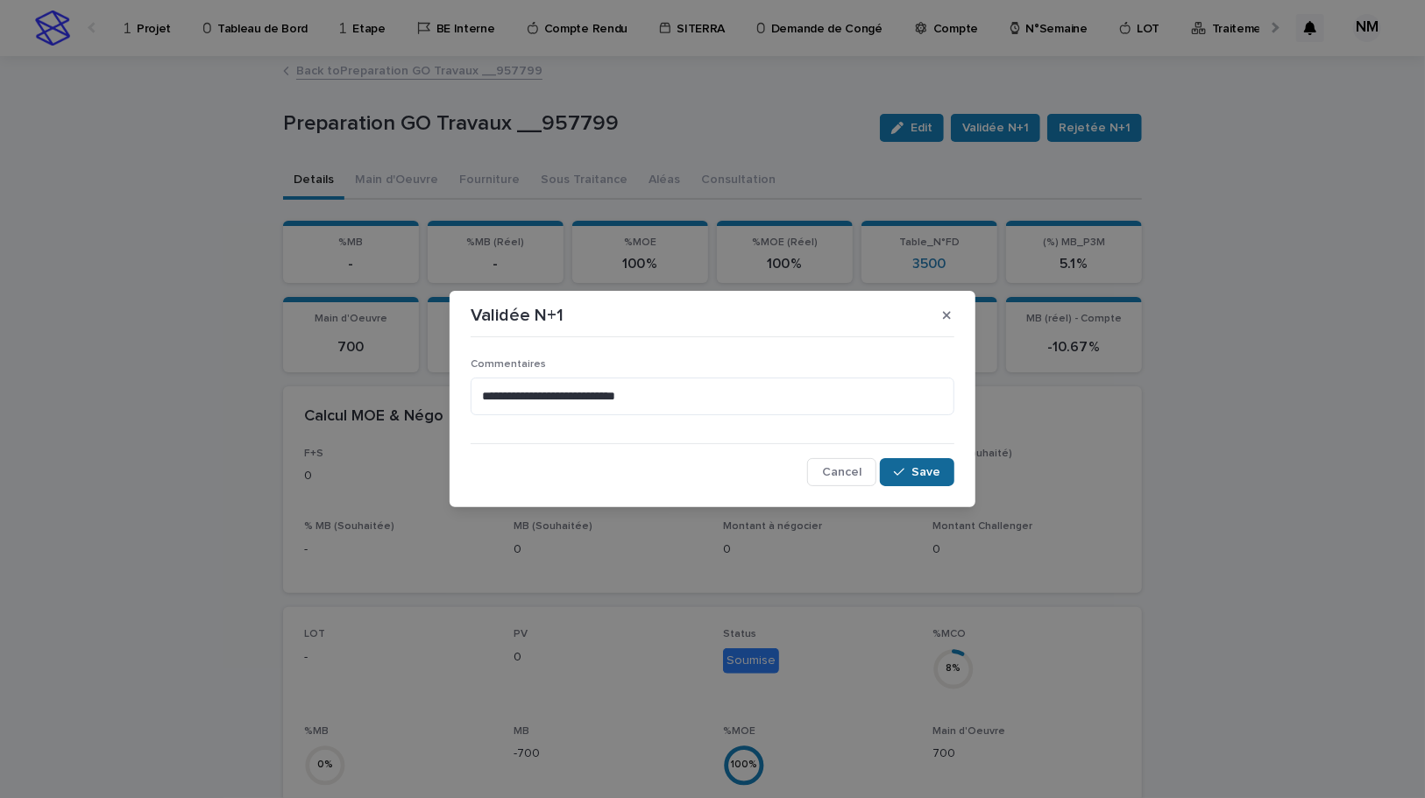
click at [931, 473] on span "Save" at bounding box center [925, 472] width 29 height 12
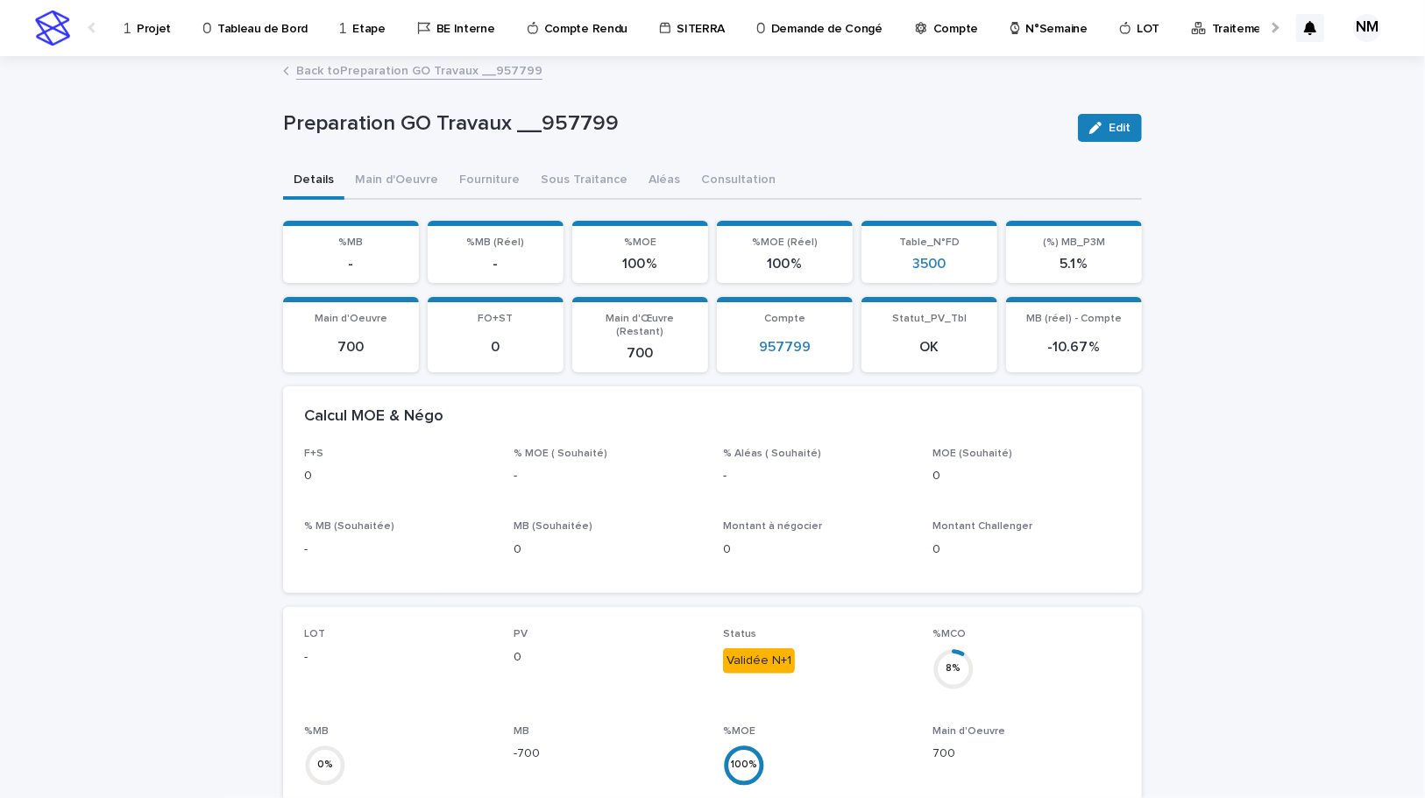
click at [322, 70] on link "Back to Preparation GO Travaux __957799" at bounding box center [419, 70] width 246 height 20
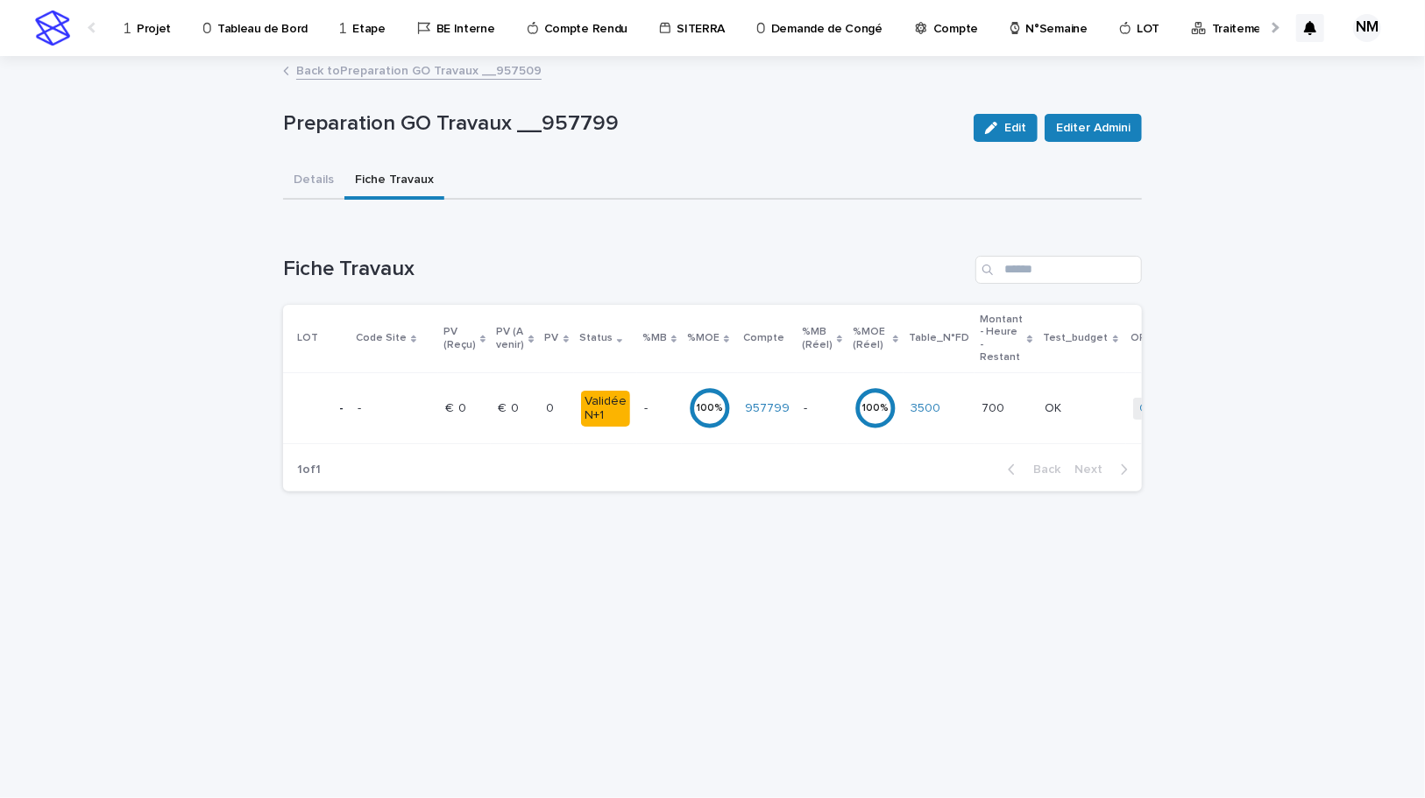
click at [152, 23] on p "Projet" at bounding box center [154, 18] width 34 height 37
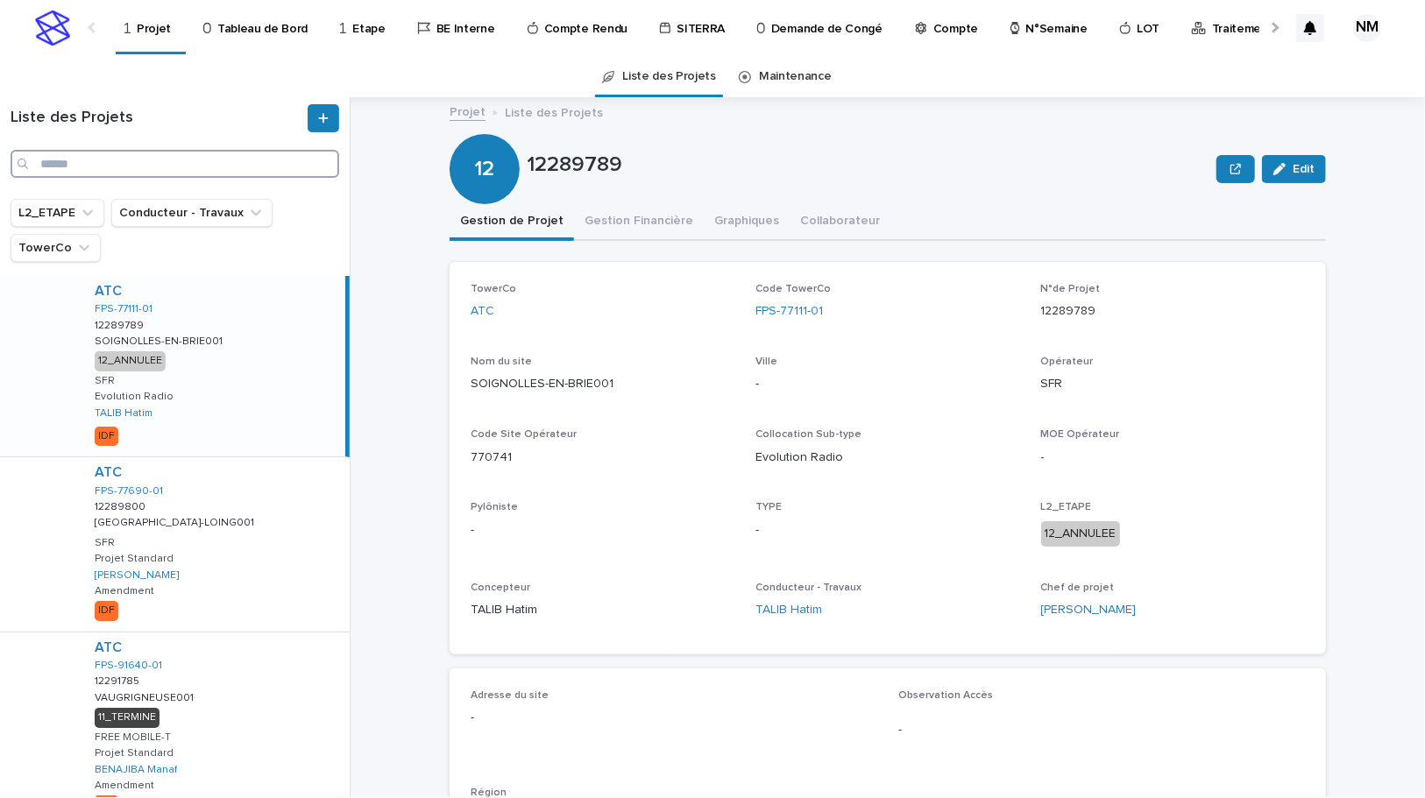
click at [131, 169] on input "Search" at bounding box center [175, 164] width 329 height 28
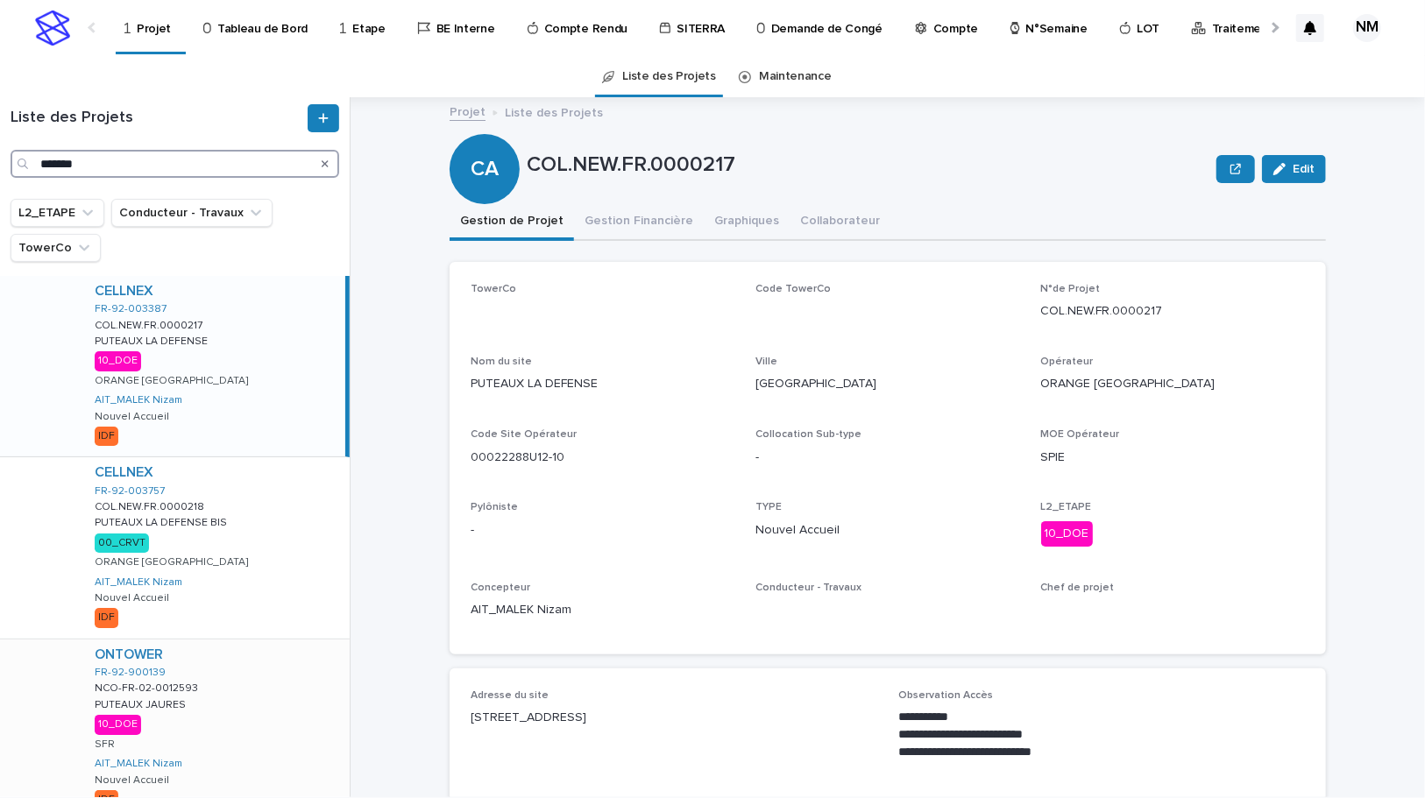
scroll to position [79, 0]
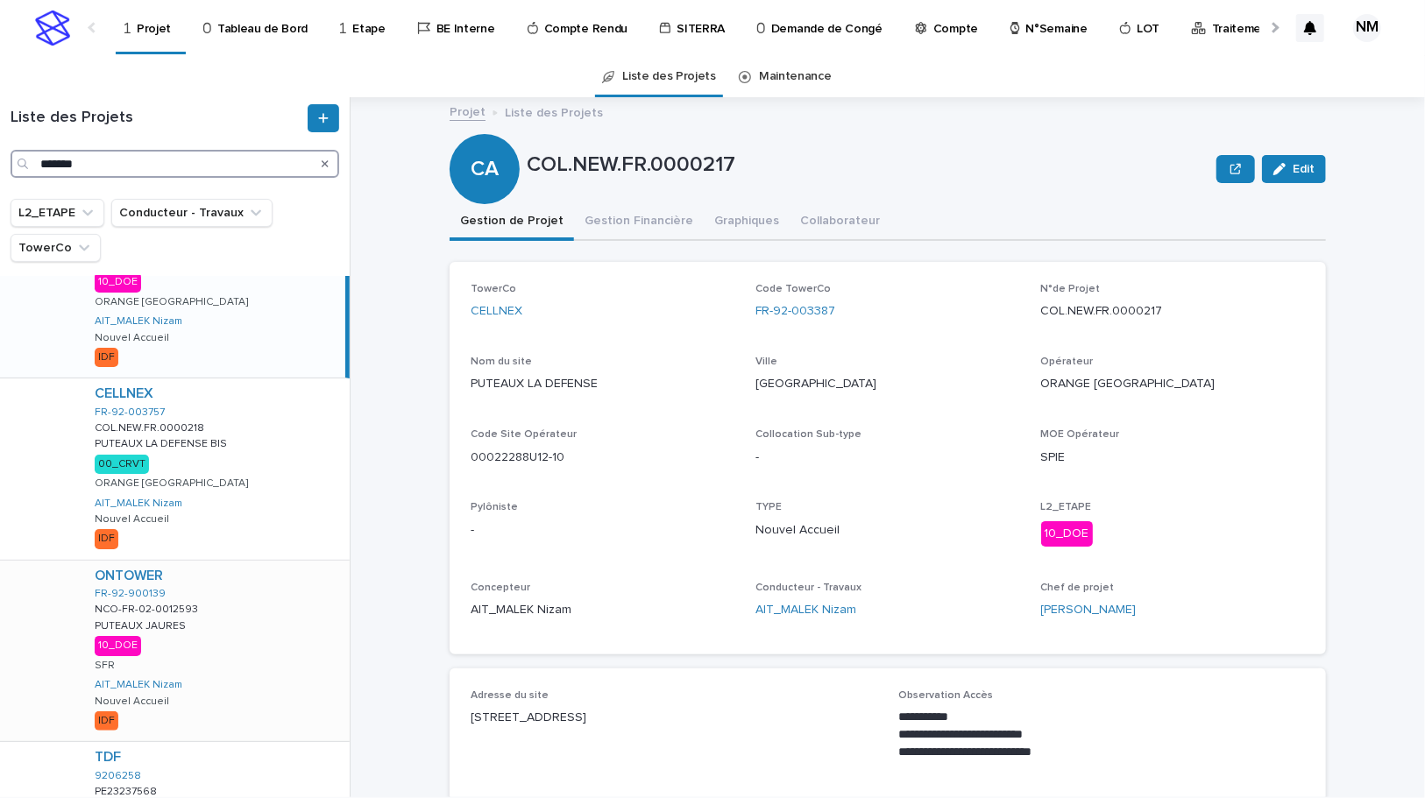
type input "*******"
click at [229, 608] on div "ONTOWER FR-92-900139 NCO-FR-02-0012593 NCO-FR-02-0012593 PUTEAUX JAURES PUTEAUX…" at bounding box center [215, 651] width 269 height 181
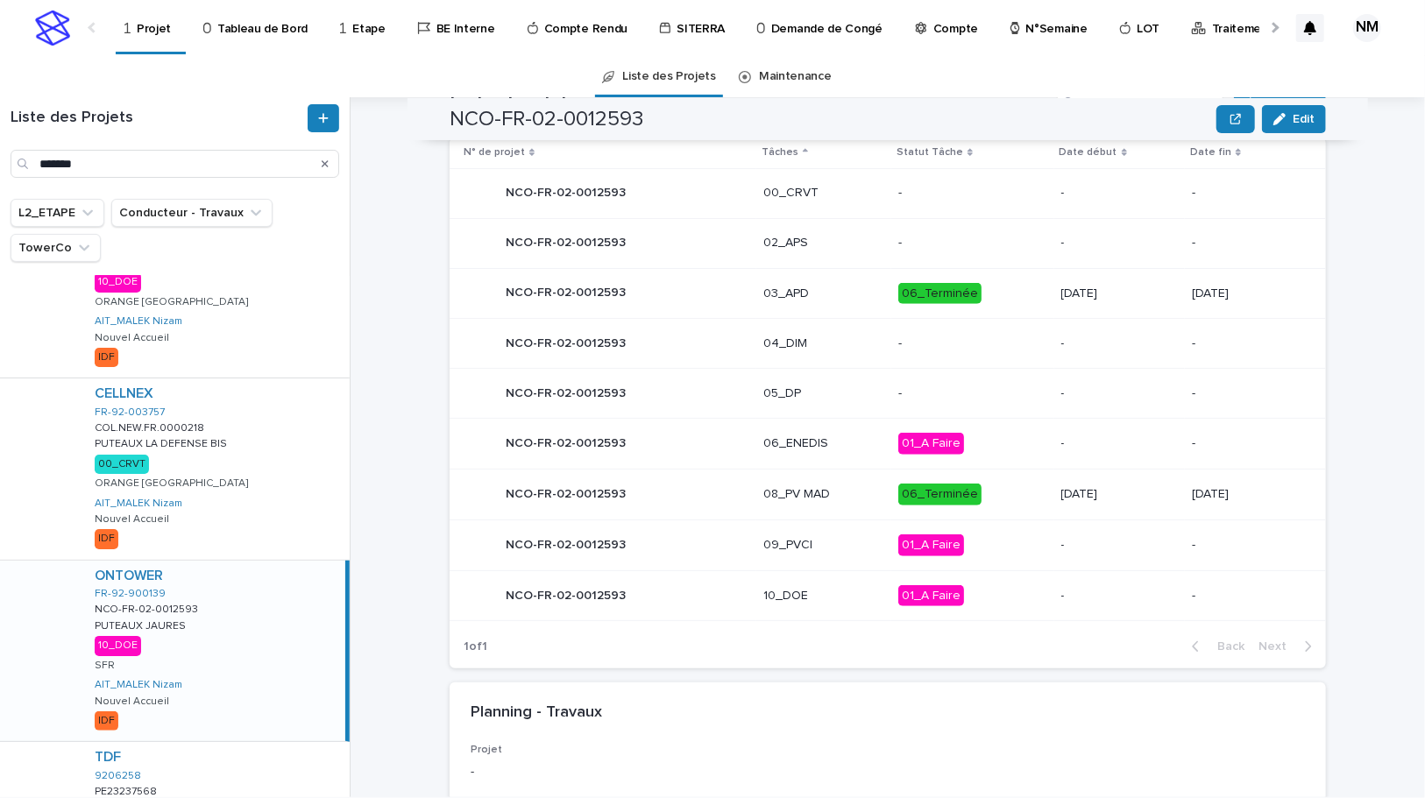
scroll to position [884, 0]
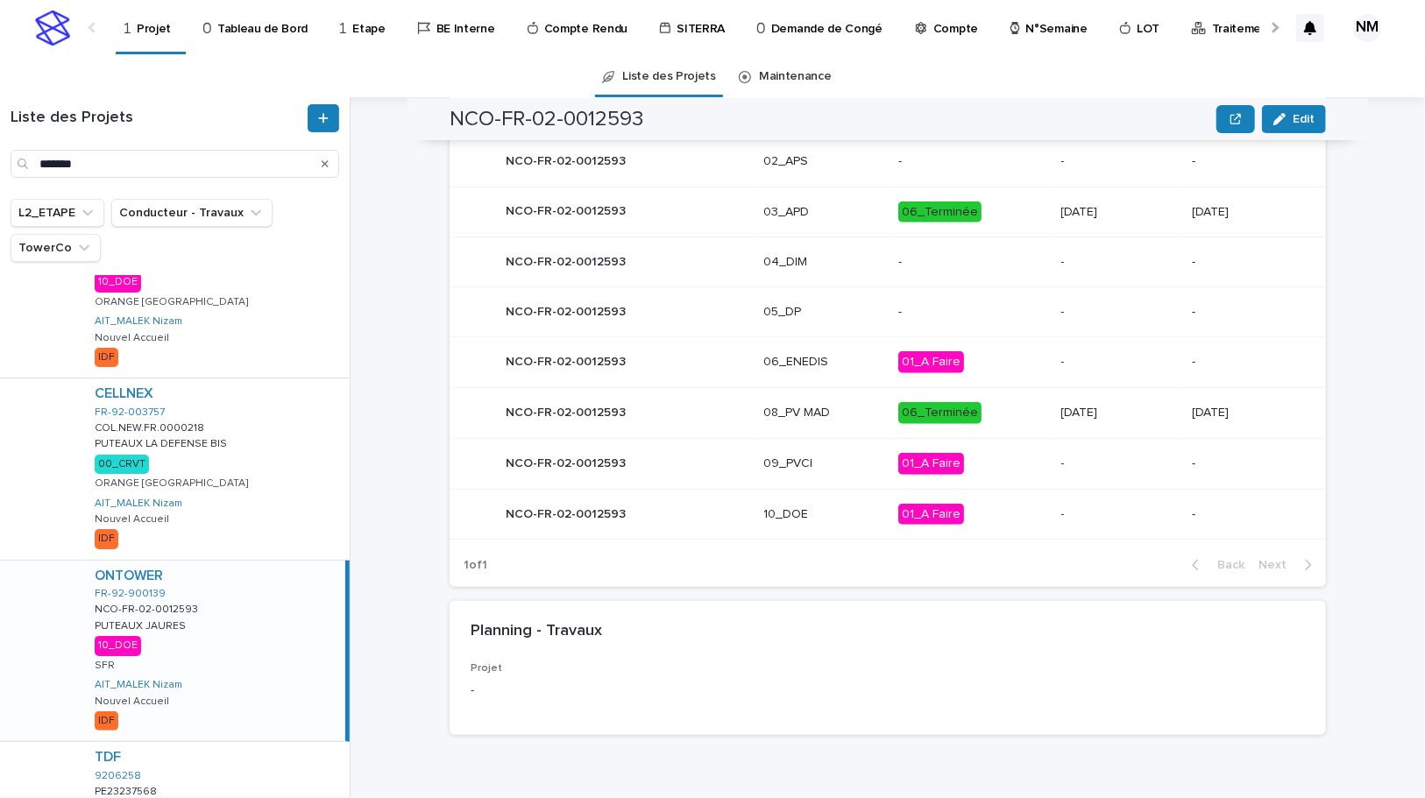
click at [1004, 410] on p "06_Terminée" at bounding box center [972, 413] width 149 height 22
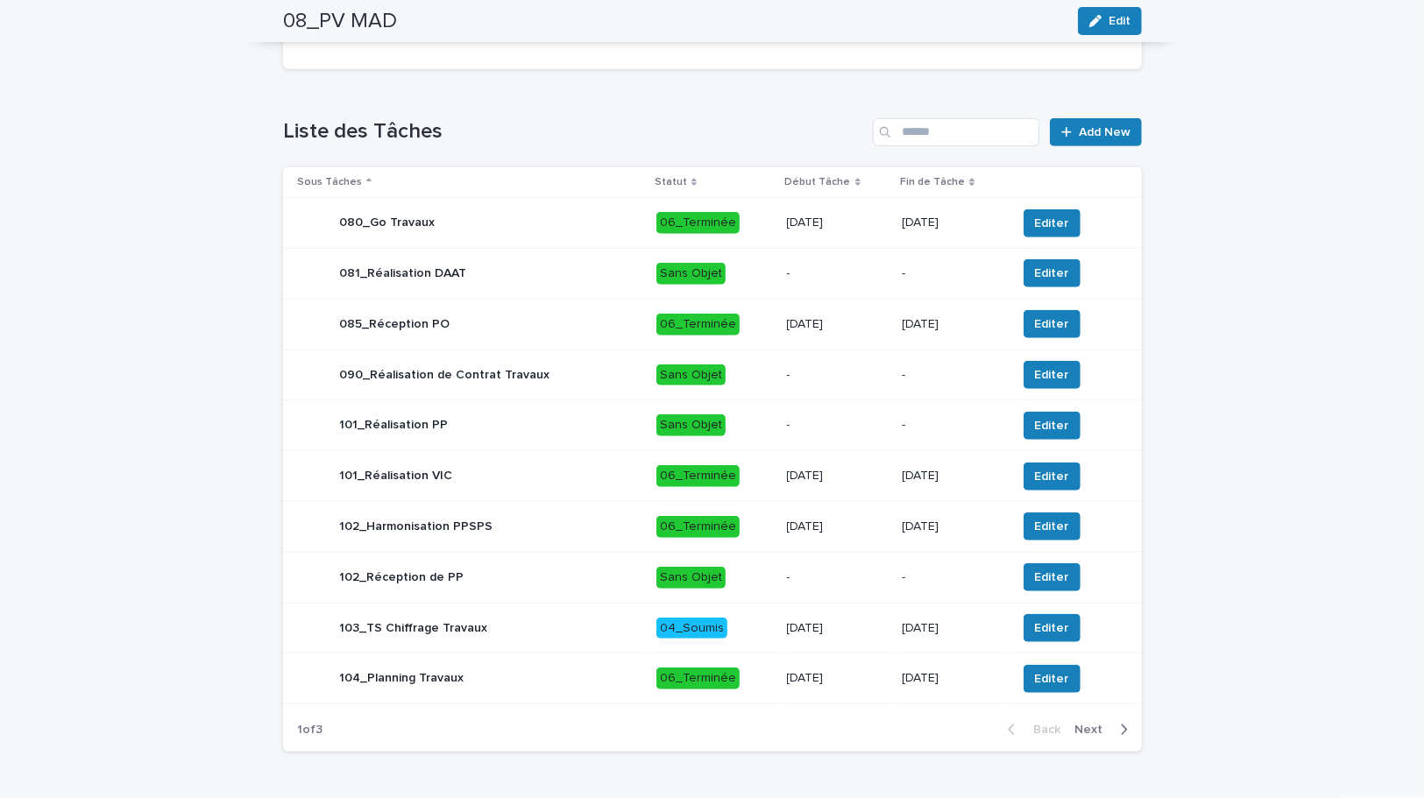
scroll to position [715, 0]
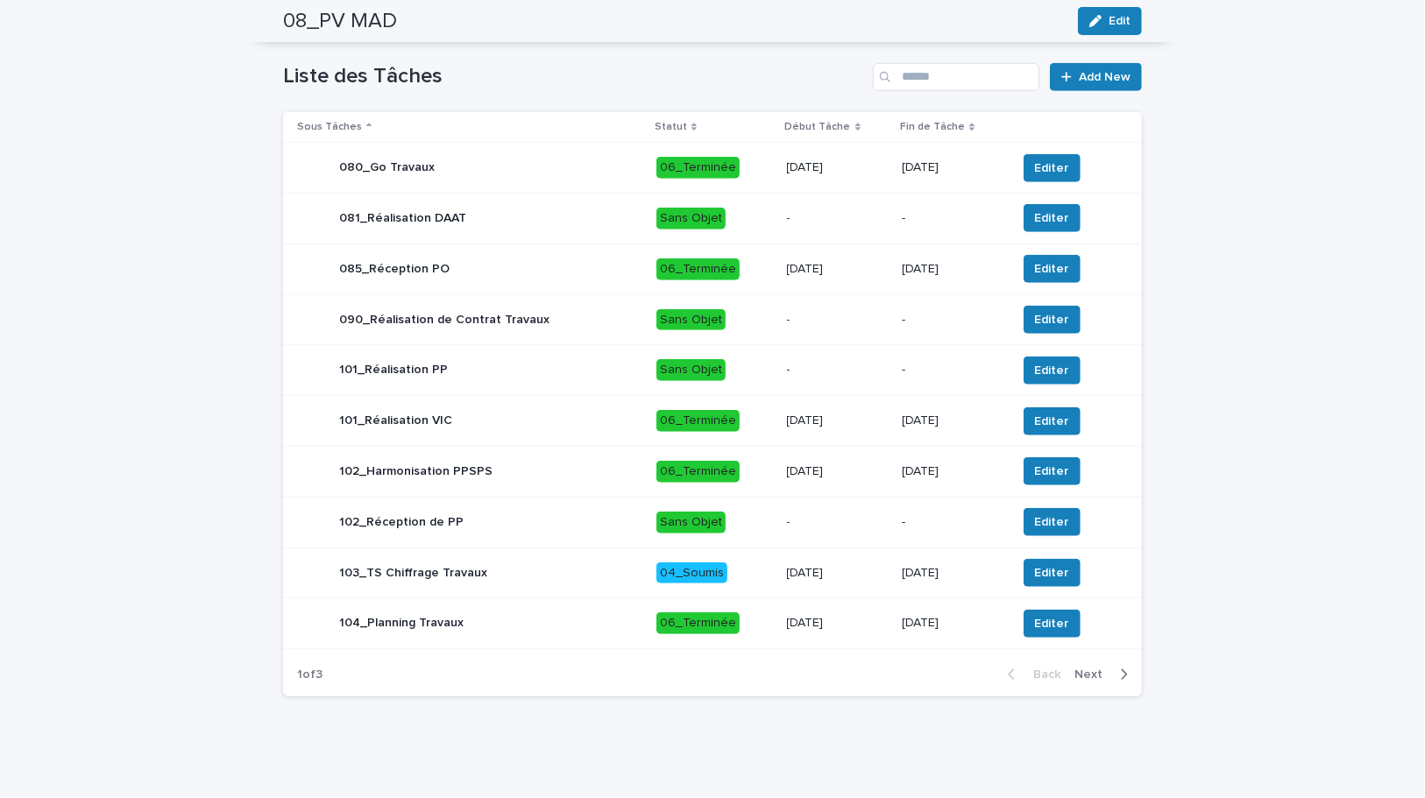
click at [1123, 675] on button "Next" at bounding box center [1104, 675] width 74 height 16
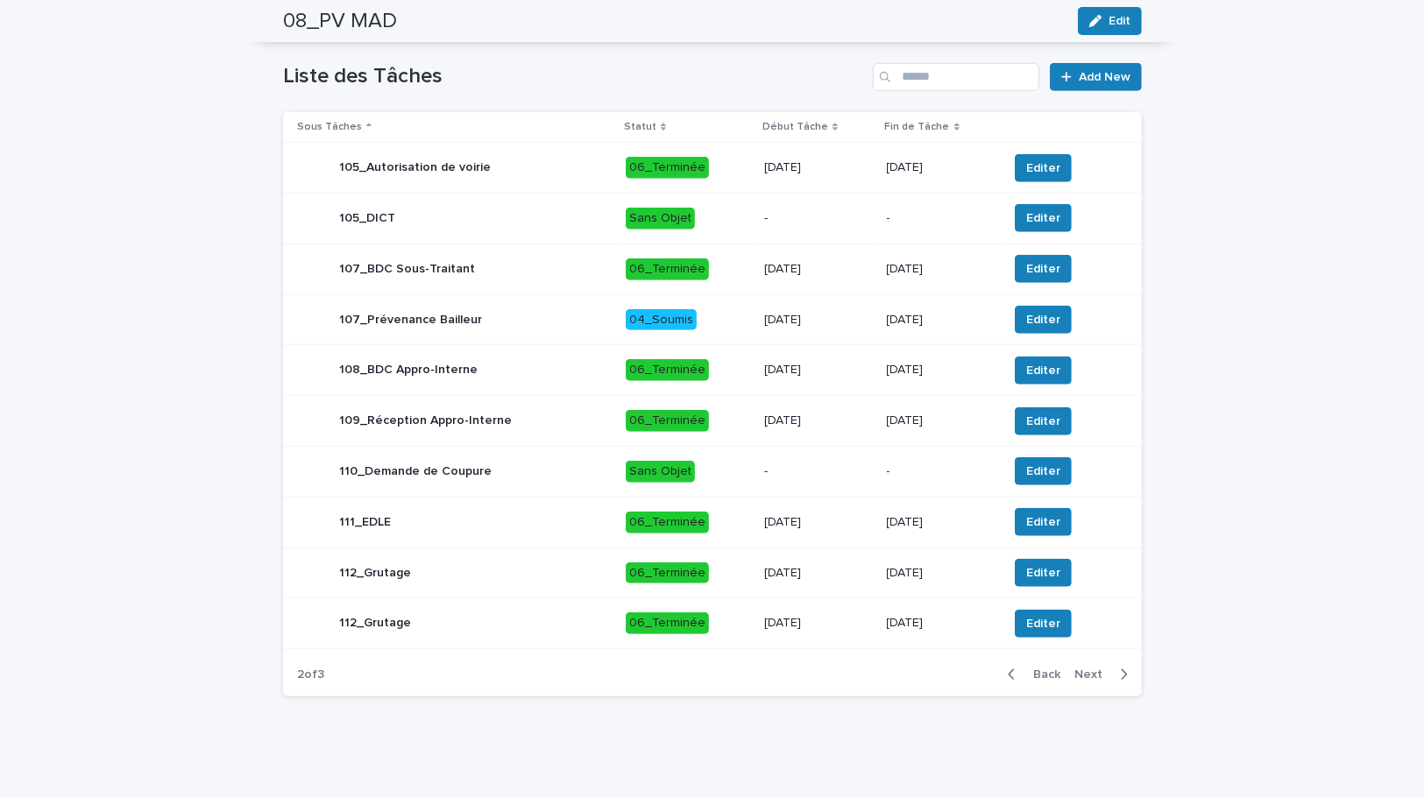
click at [1122, 675] on icon "button" at bounding box center [1124, 675] width 8 height 16
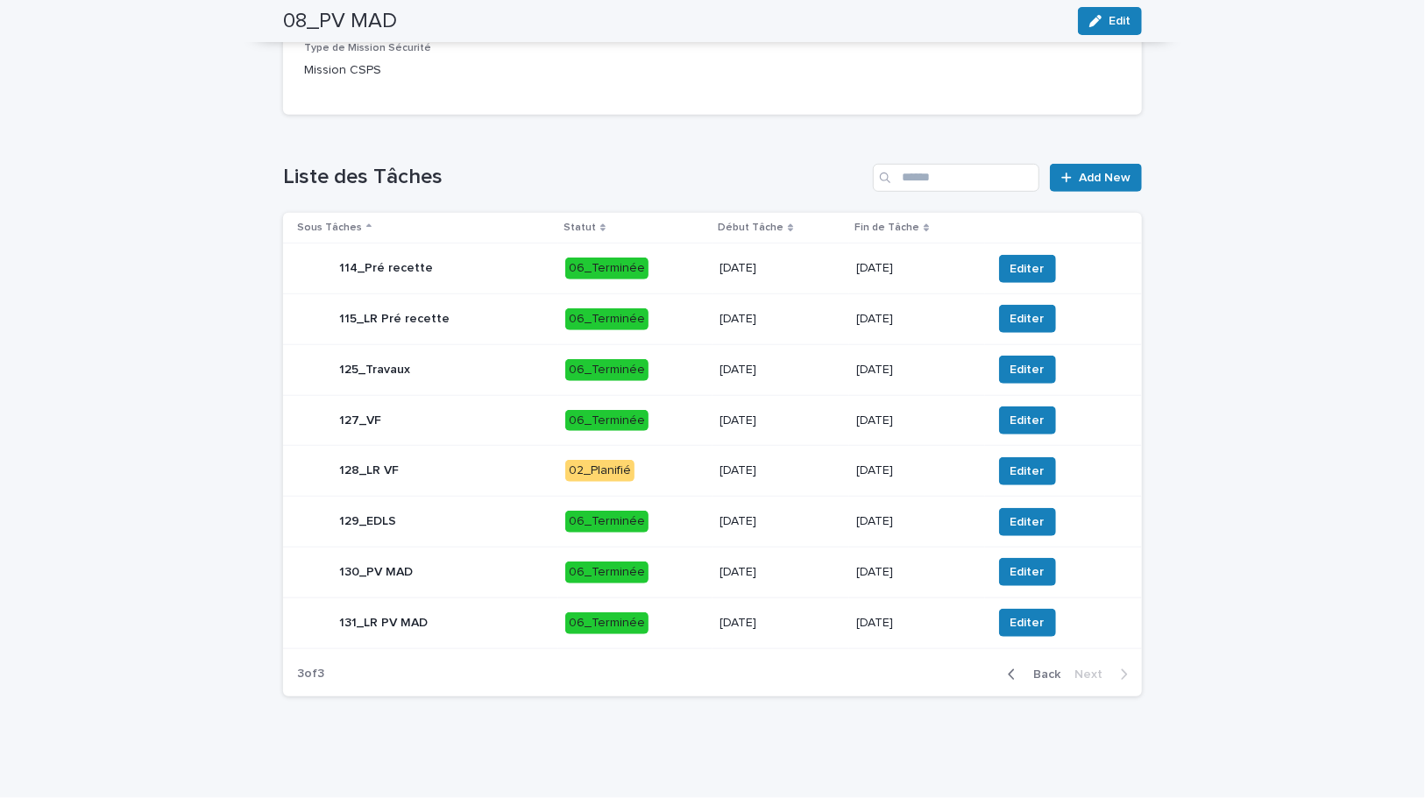
scroll to position [613, 0]
click at [776, 479] on div "14/8/2025" at bounding box center [780, 471] width 123 height 29
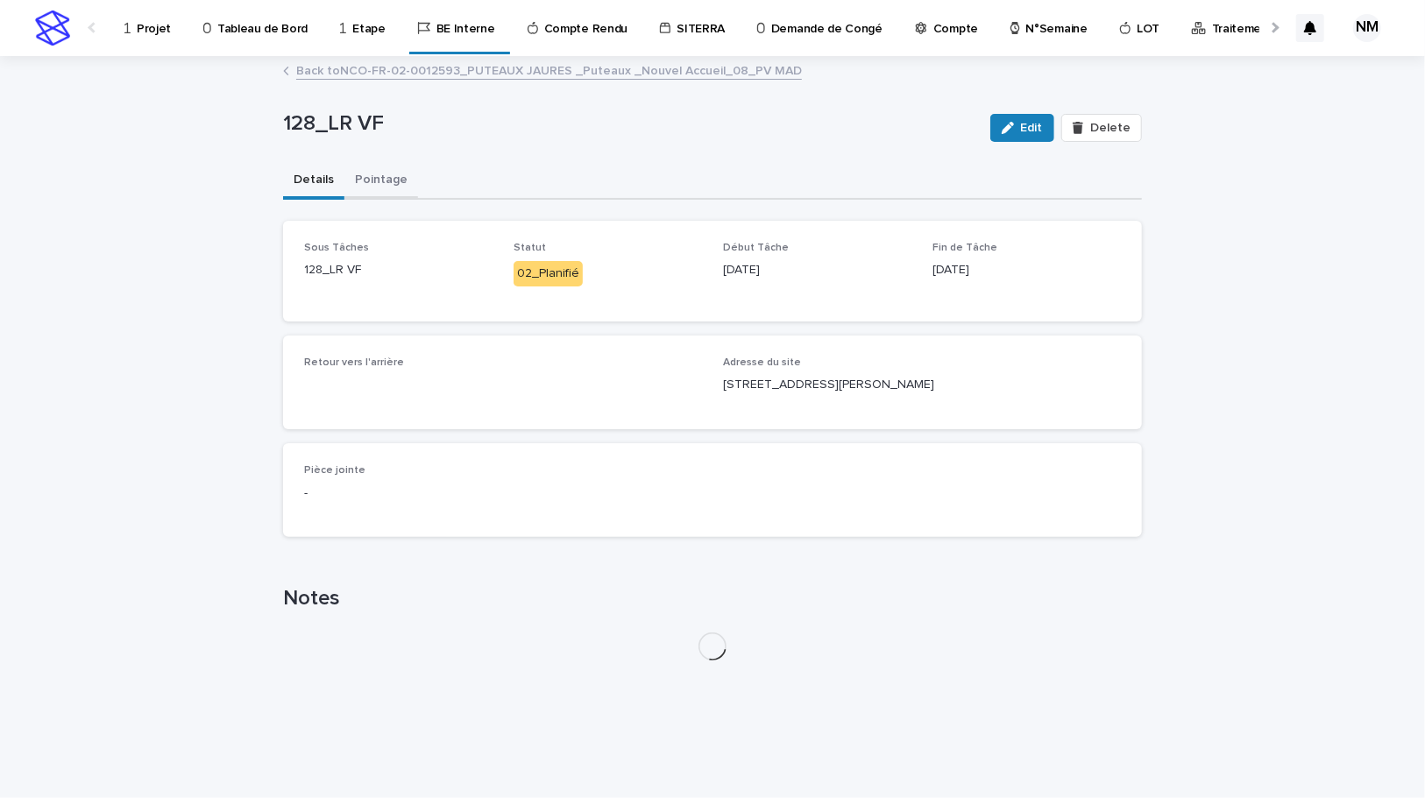
click at [366, 193] on button "Pointage" at bounding box center [381, 181] width 74 height 37
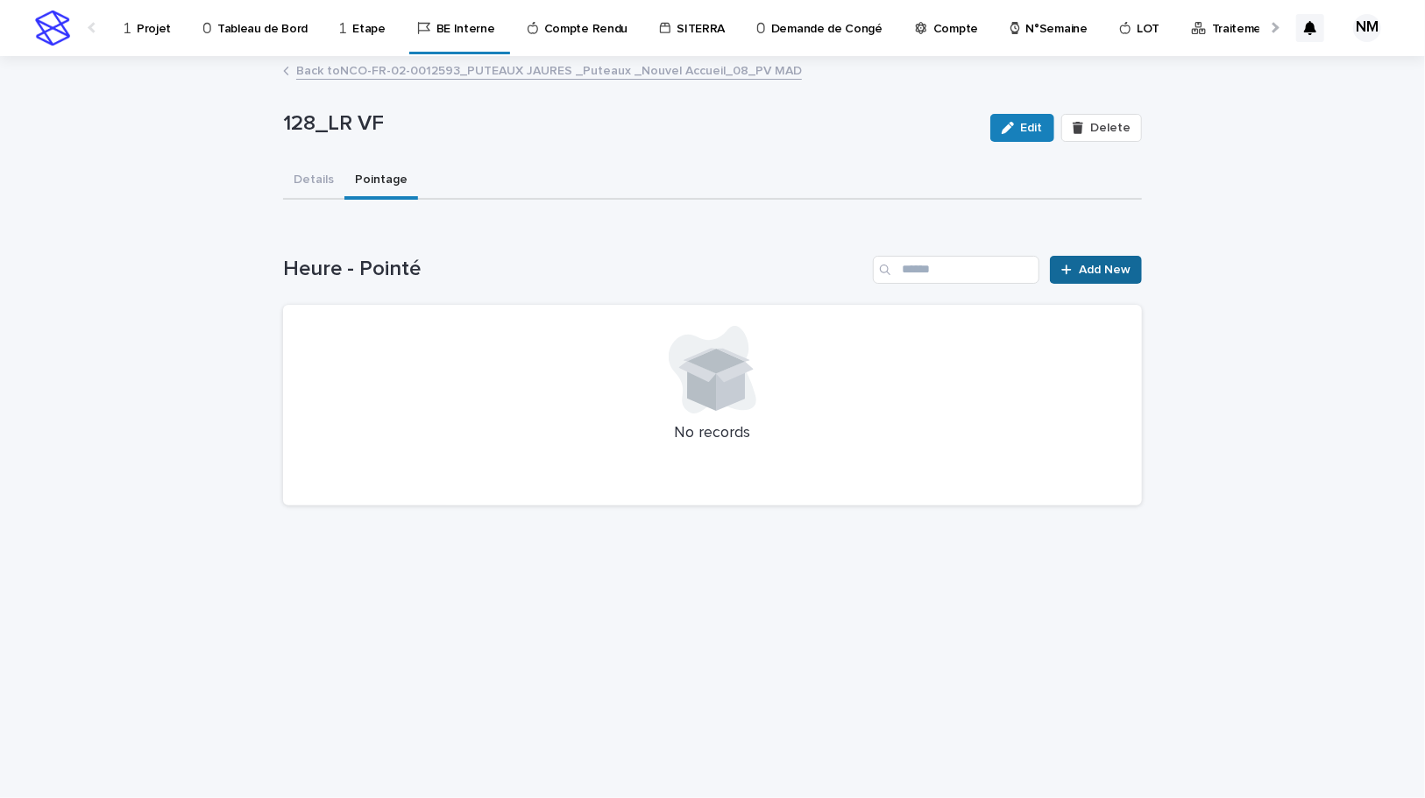
click at [1105, 259] on link "Add New" at bounding box center [1096, 270] width 92 height 28
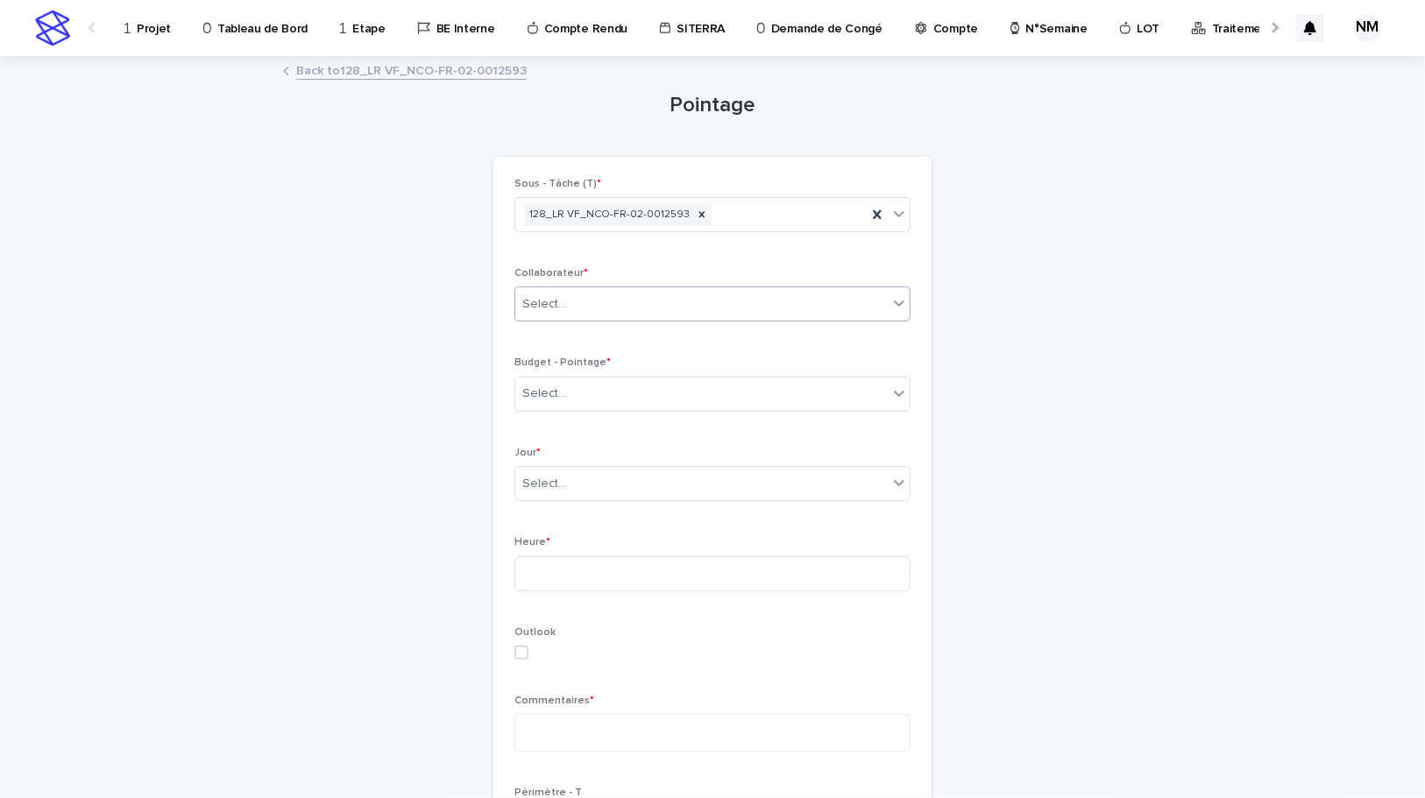
click at [543, 298] on div "Select..." at bounding box center [544, 304] width 44 height 18
type input "*******"
click at [554, 338] on div "MONIN Vincent" at bounding box center [706, 337] width 394 height 31
click at [567, 397] on div "Select..." at bounding box center [701, 393] width 372 height 29
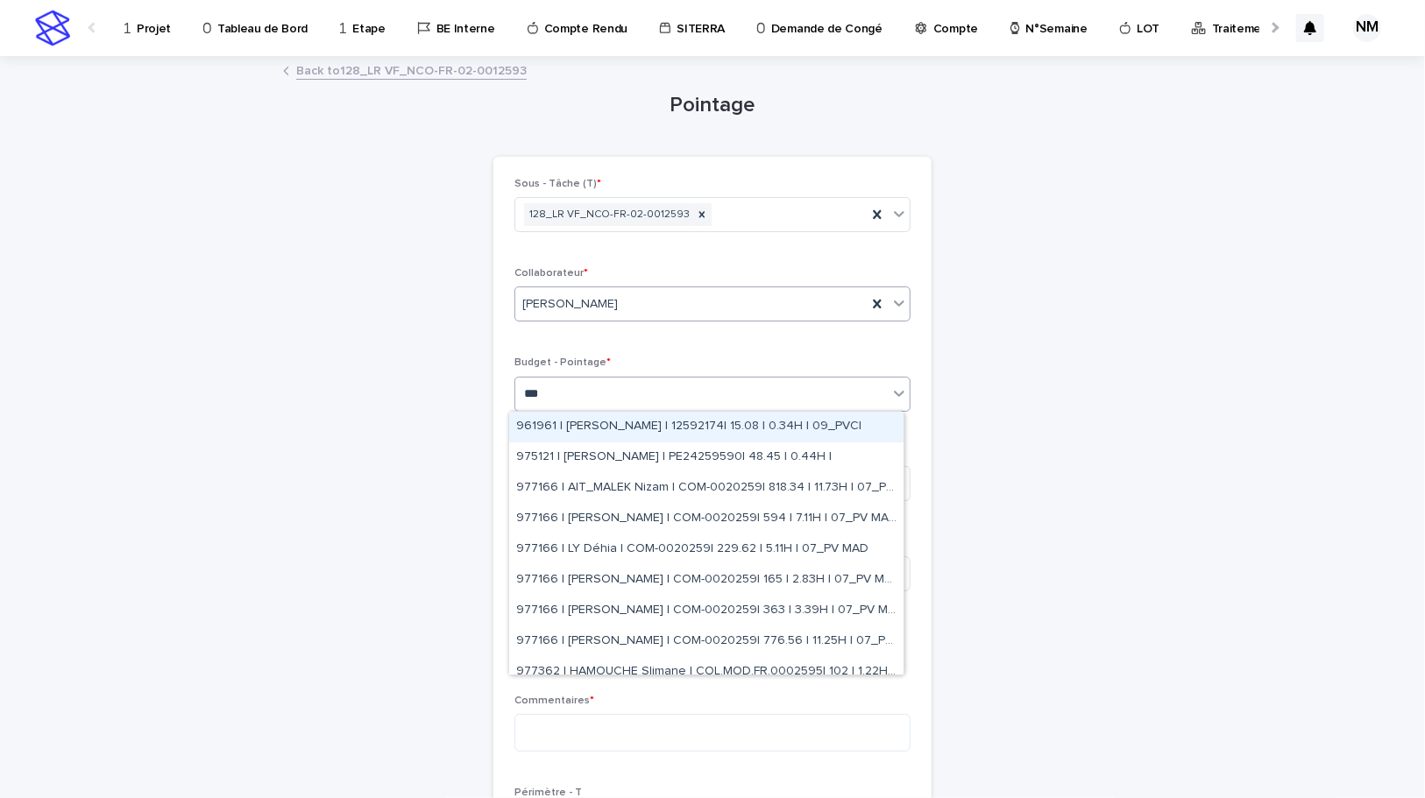
type input "****"
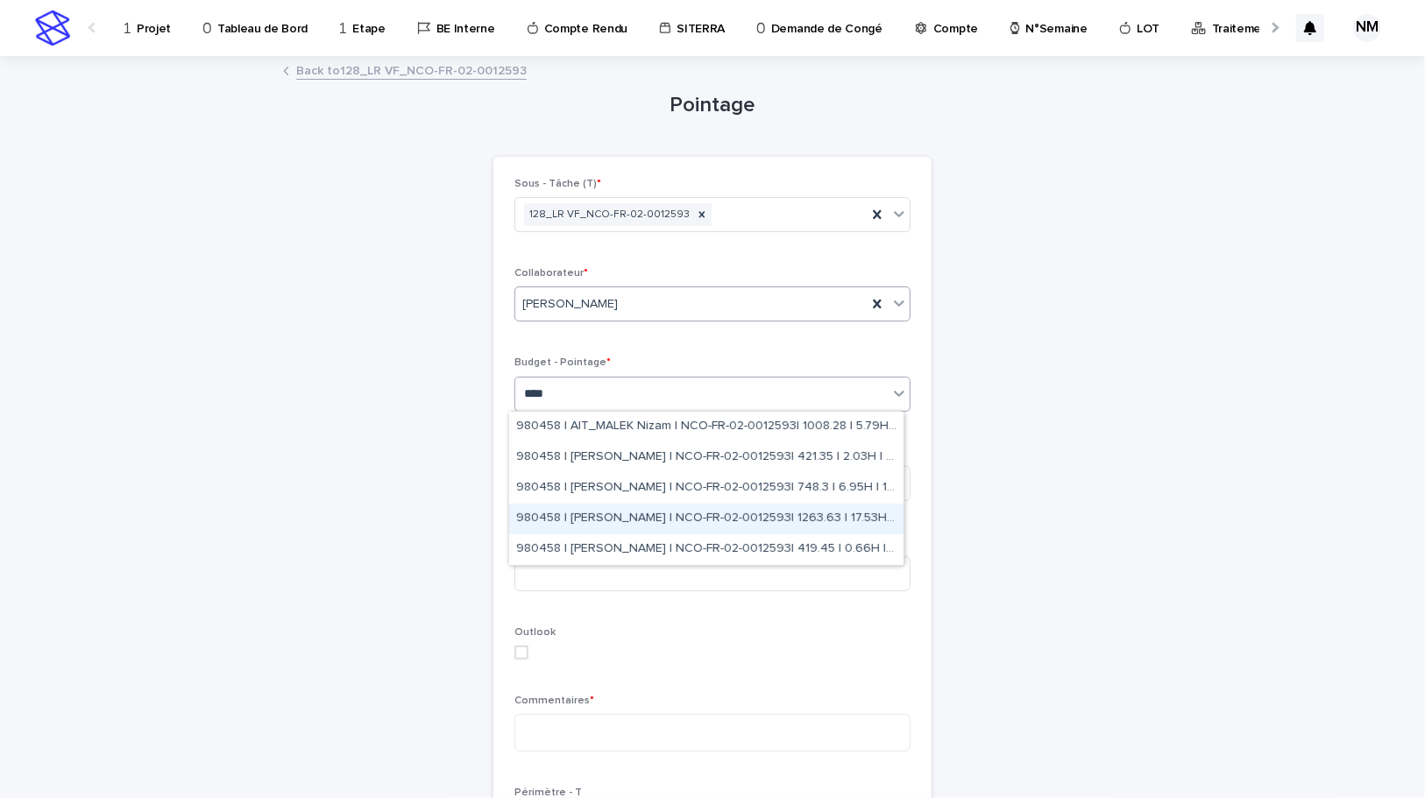
click at [860, 523] on div "980458 | NIARE MORIBA | NCO-FR-02-0012593| 1263.63 | 17.53H | 10_DOE" at bounding box center [706, 519] width 394 height 31
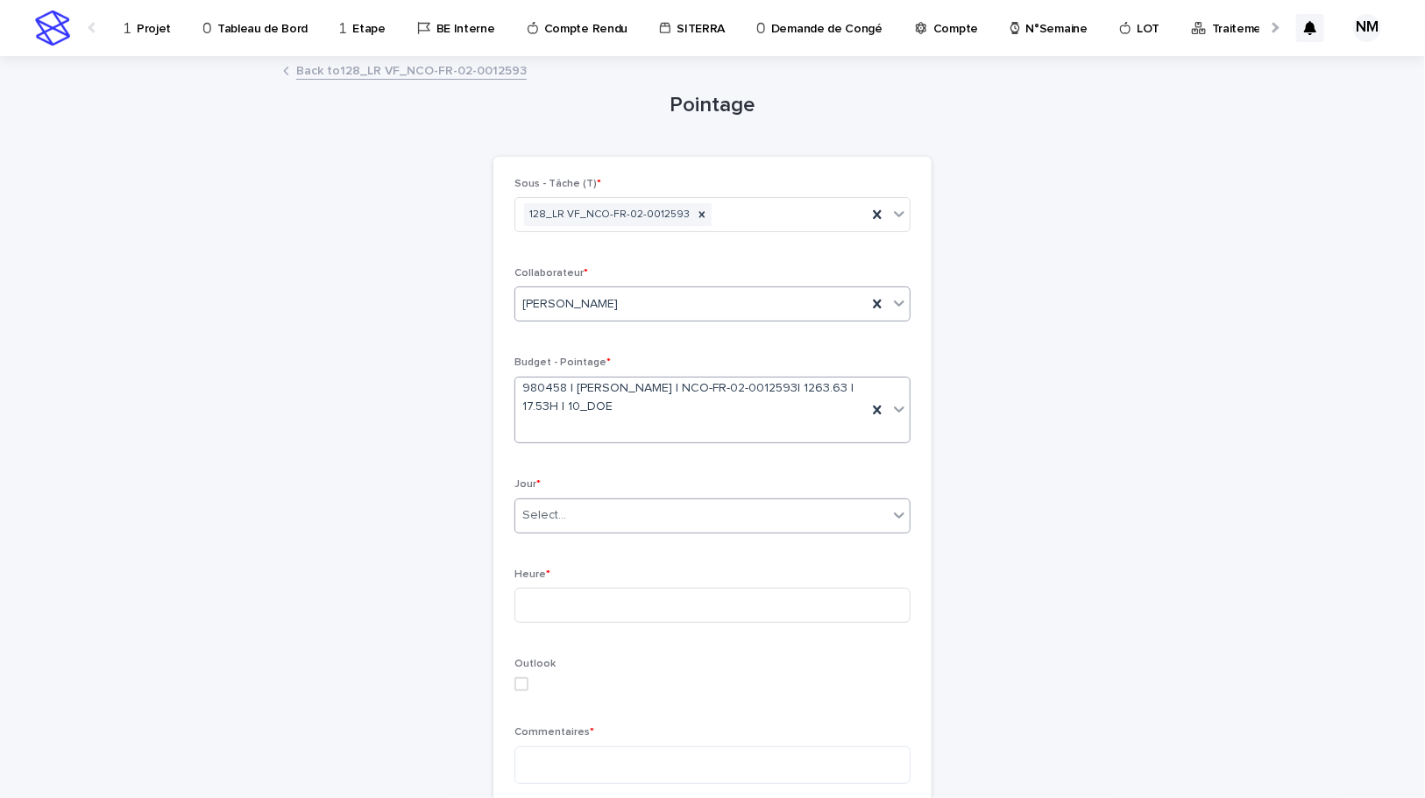
click at [644, 533] on div "Jour * Select..." at bounding box center [712, 512] width 396 height 68
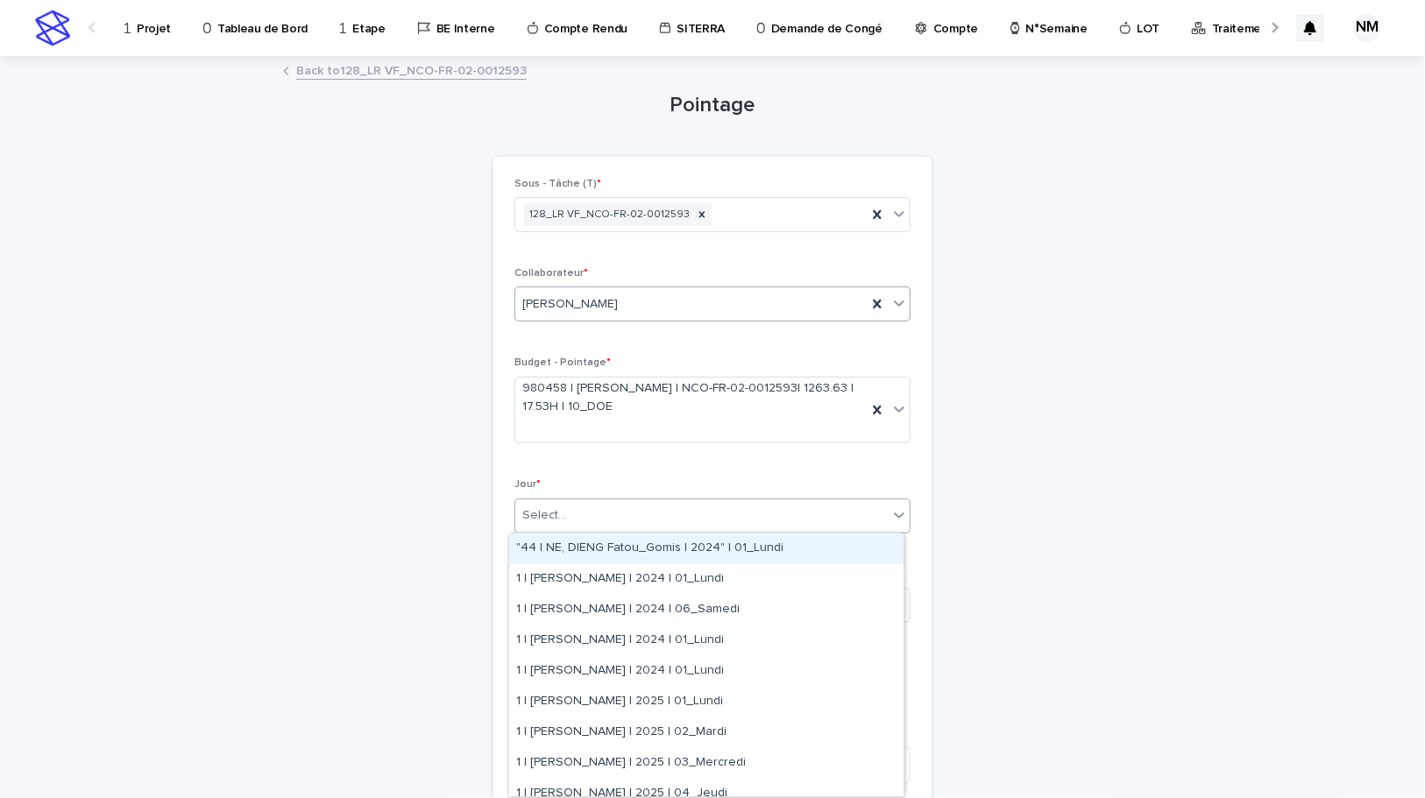
click at [648, 518] on div "Select..." at bounding box center [701, 515] width 372 height 29
type input "*******"
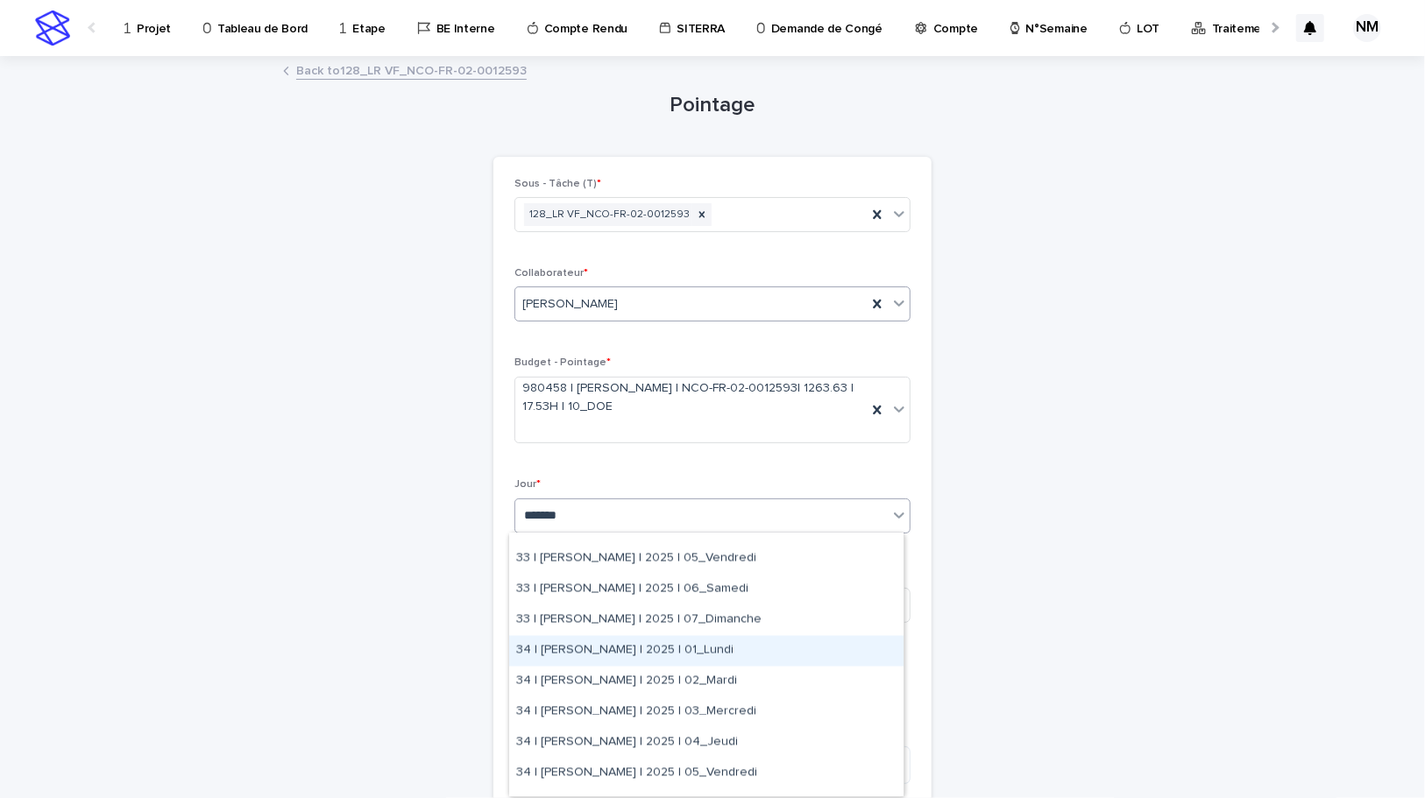
scroll to position [2071, 0]
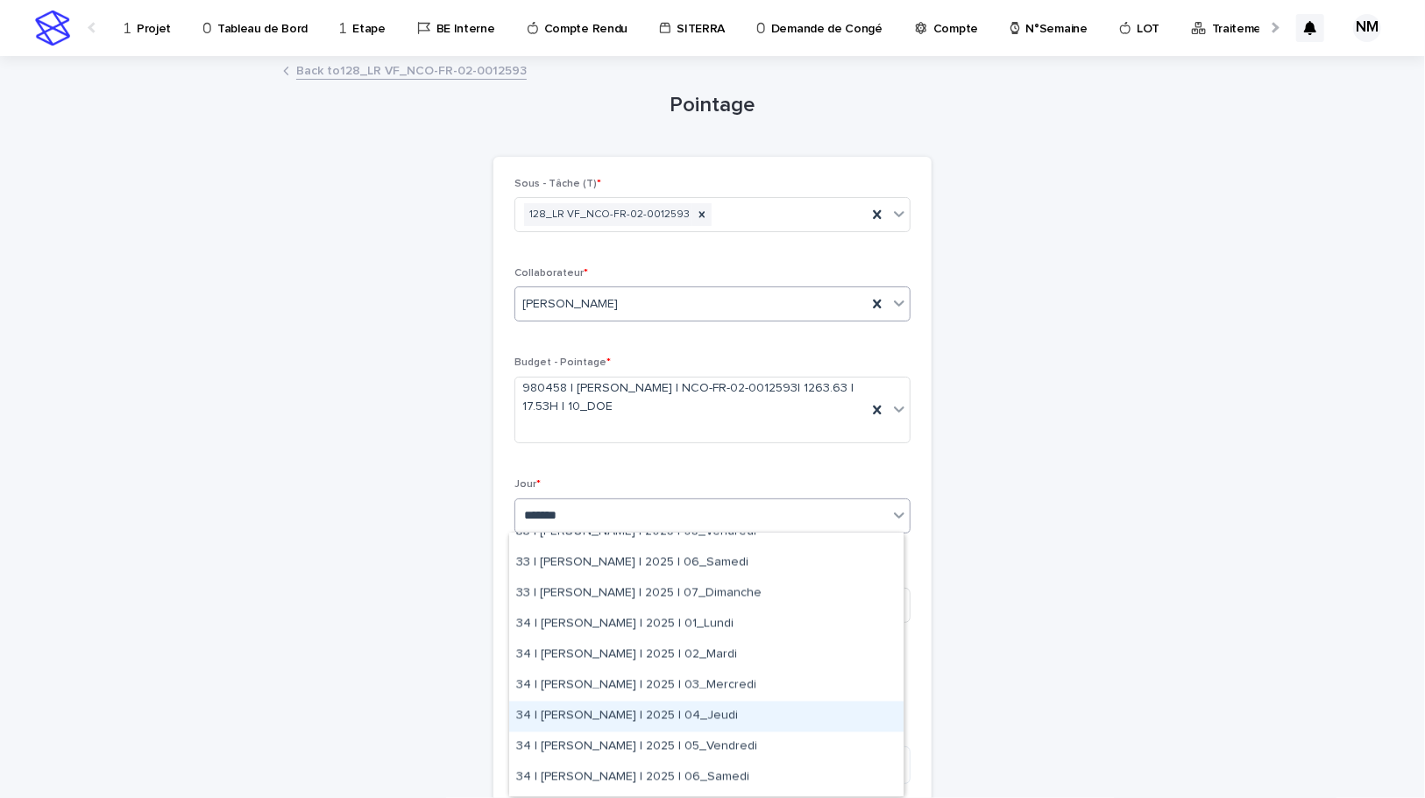
click at [716, 725] on div "34 | MONIN Vincent | 2025 | 04_Jeudi" at bounding box center [706, 717] width 394 height 31
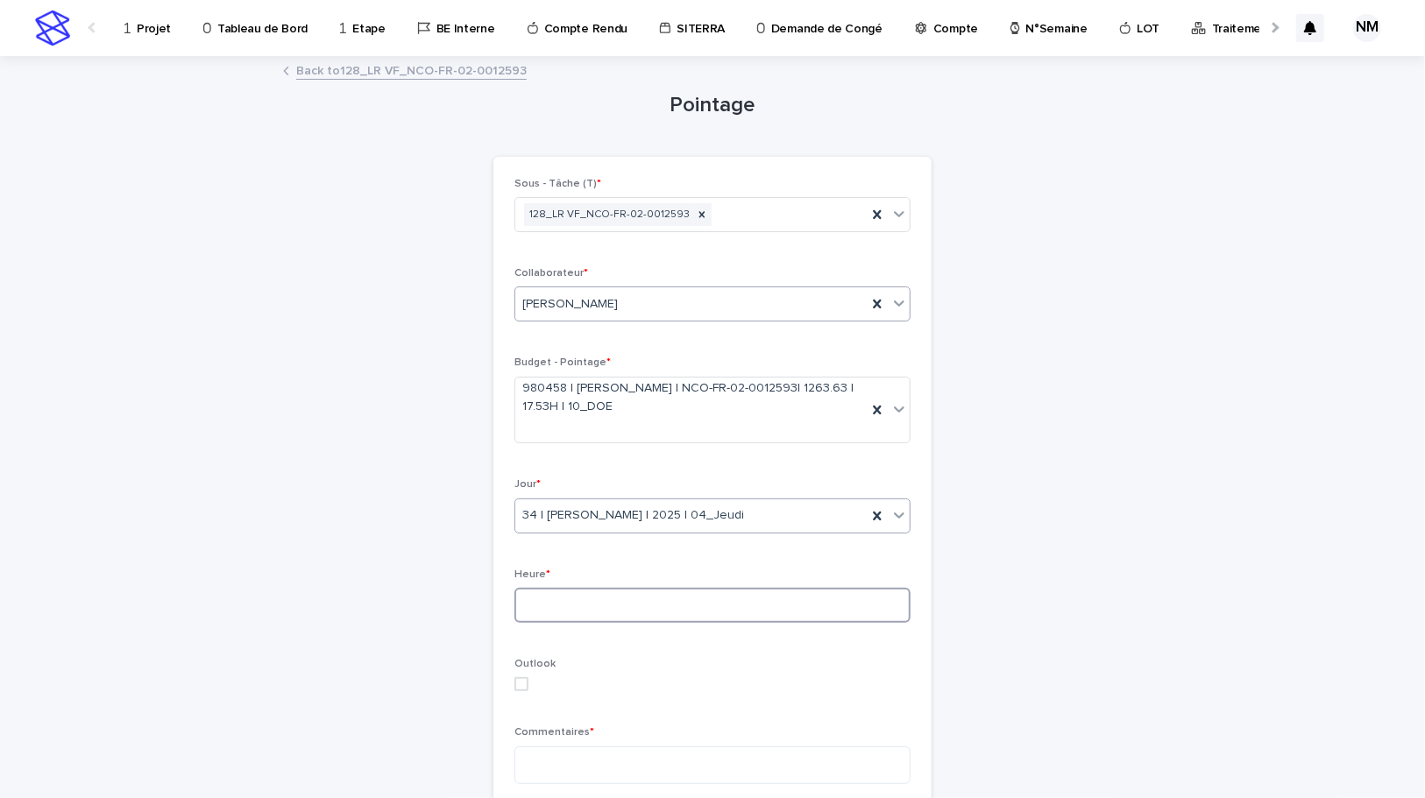
click at [603, 609] on input at bounding box center [712, 605] width 396 height 35
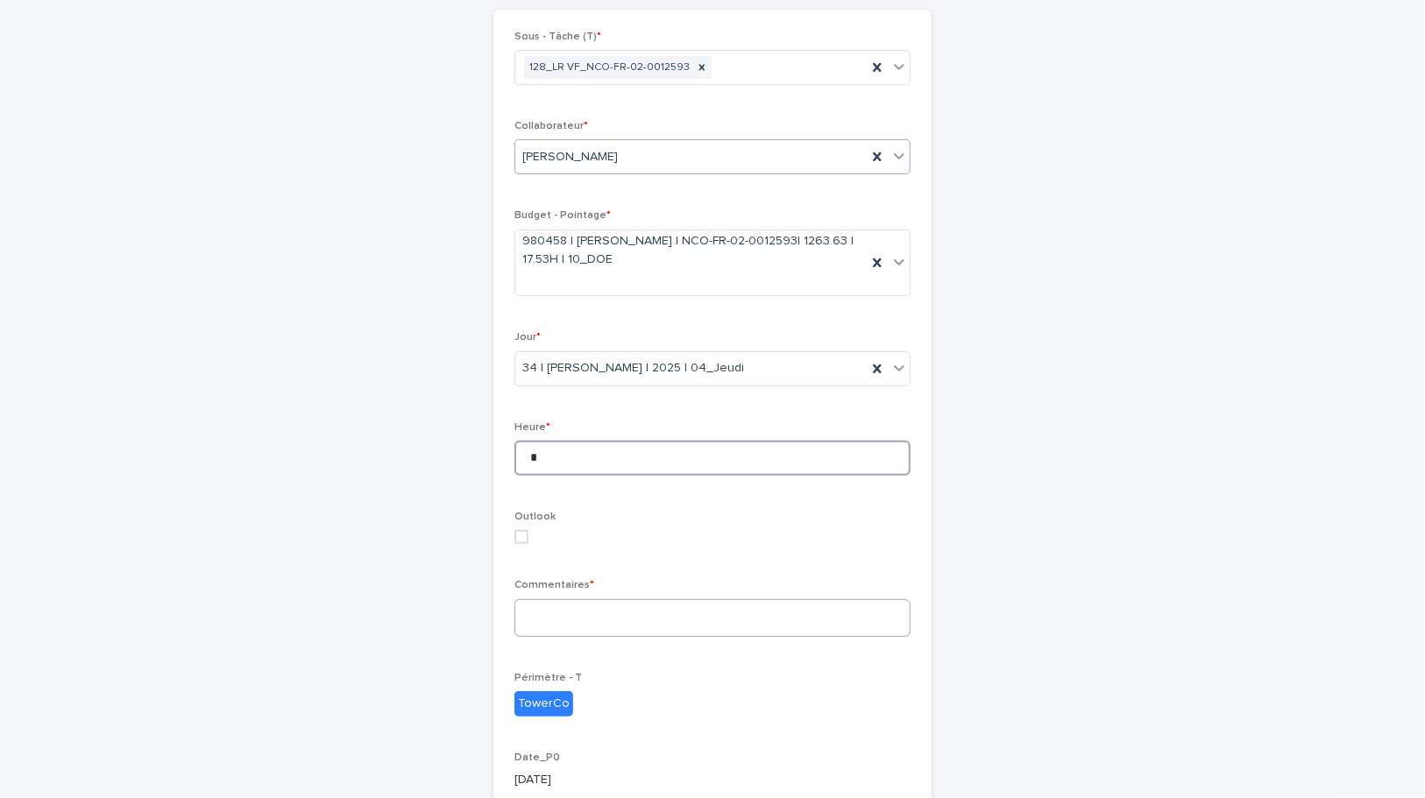
scroll to position [159, 0]
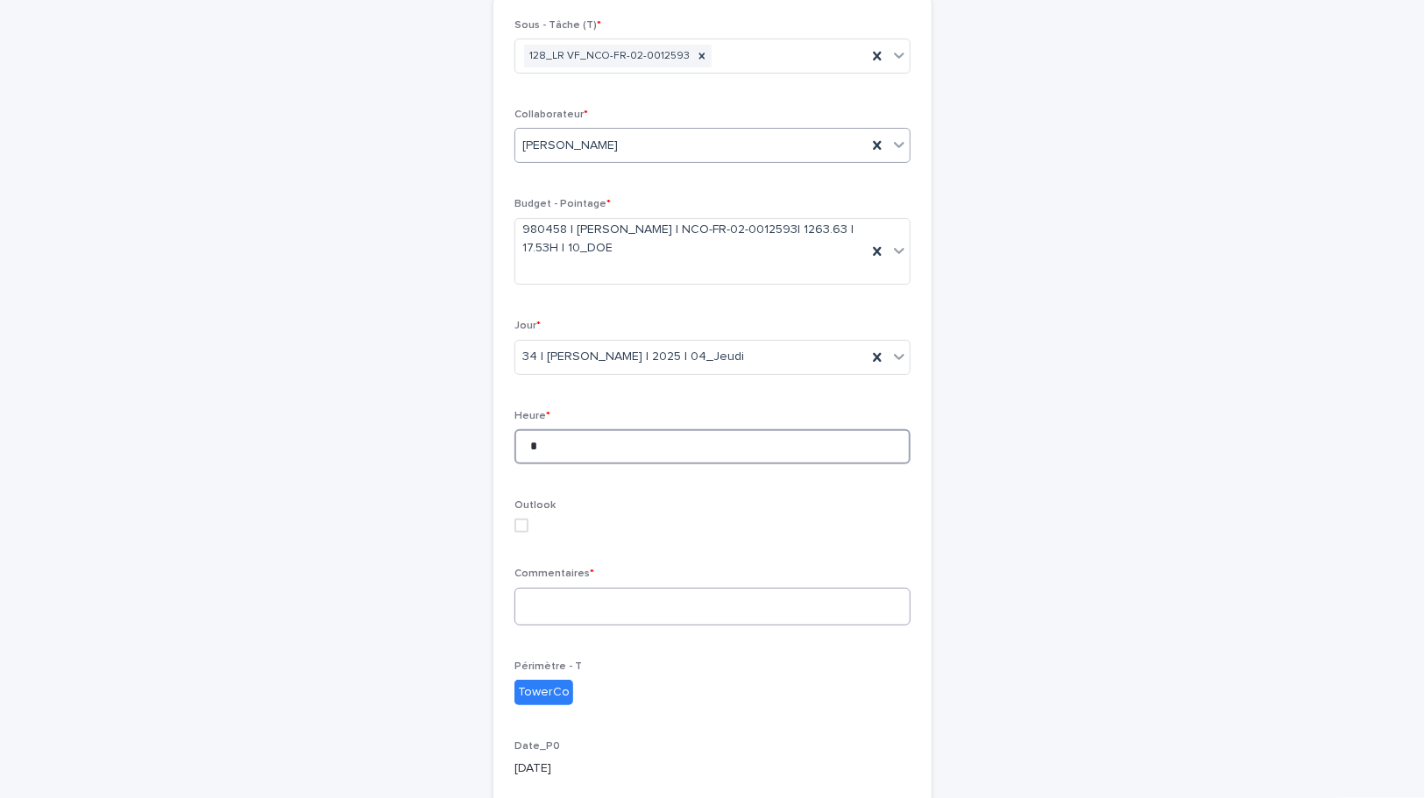
type input "*"
click at [596, 604] on textarea at bounding box center [712, 607] width 396 height 38
type textarea "**********"
click at [542, 443] on input "*" at bounding box center [712, 446] width 396 height 35
type input "*"
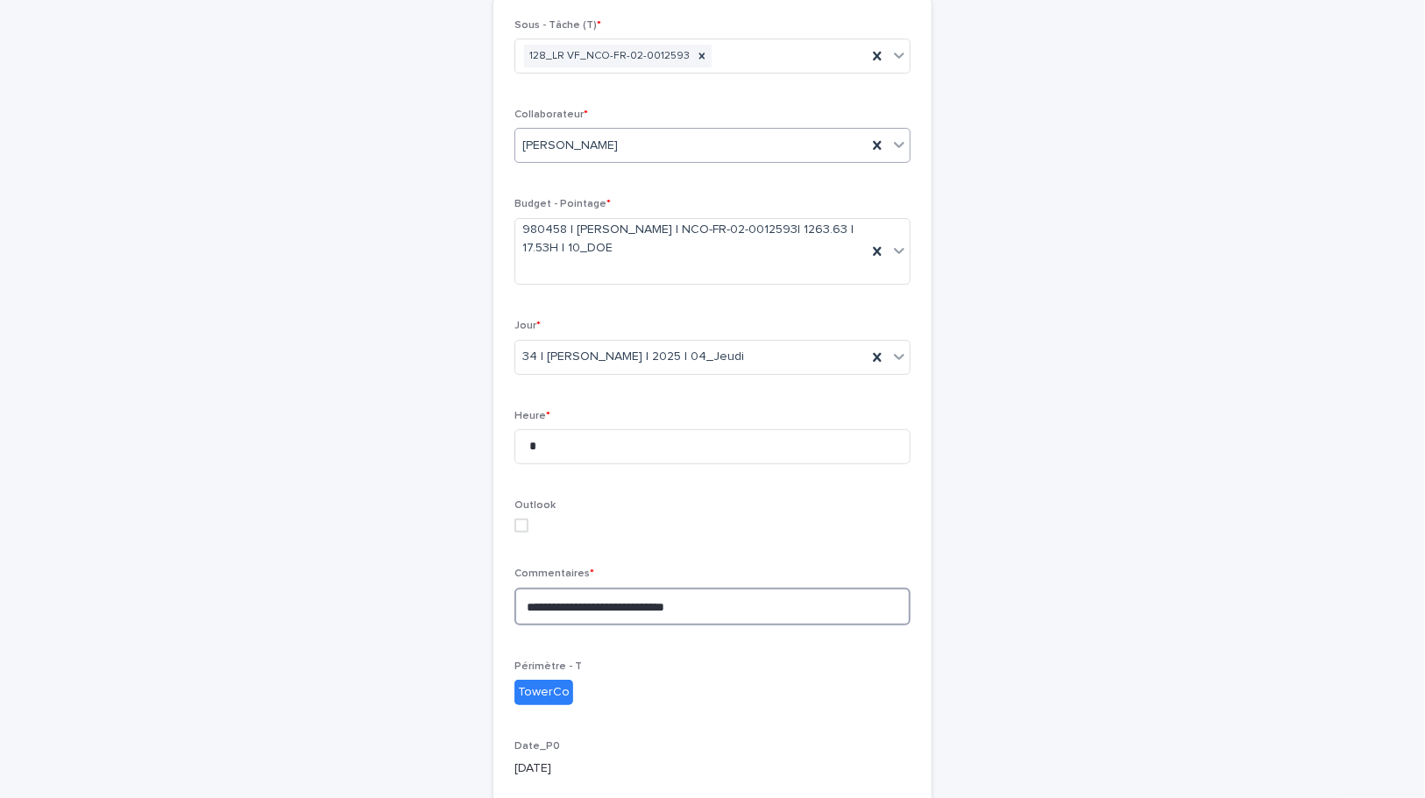
drag, startPoint x: 691, startPoint y: 606, endPoint x: 619, endPoint y: 606, distance: 72.7
click at [619, 606] on textarea "**********" at bounding box center [712, 607] width 396 height 38
type textarea "*"
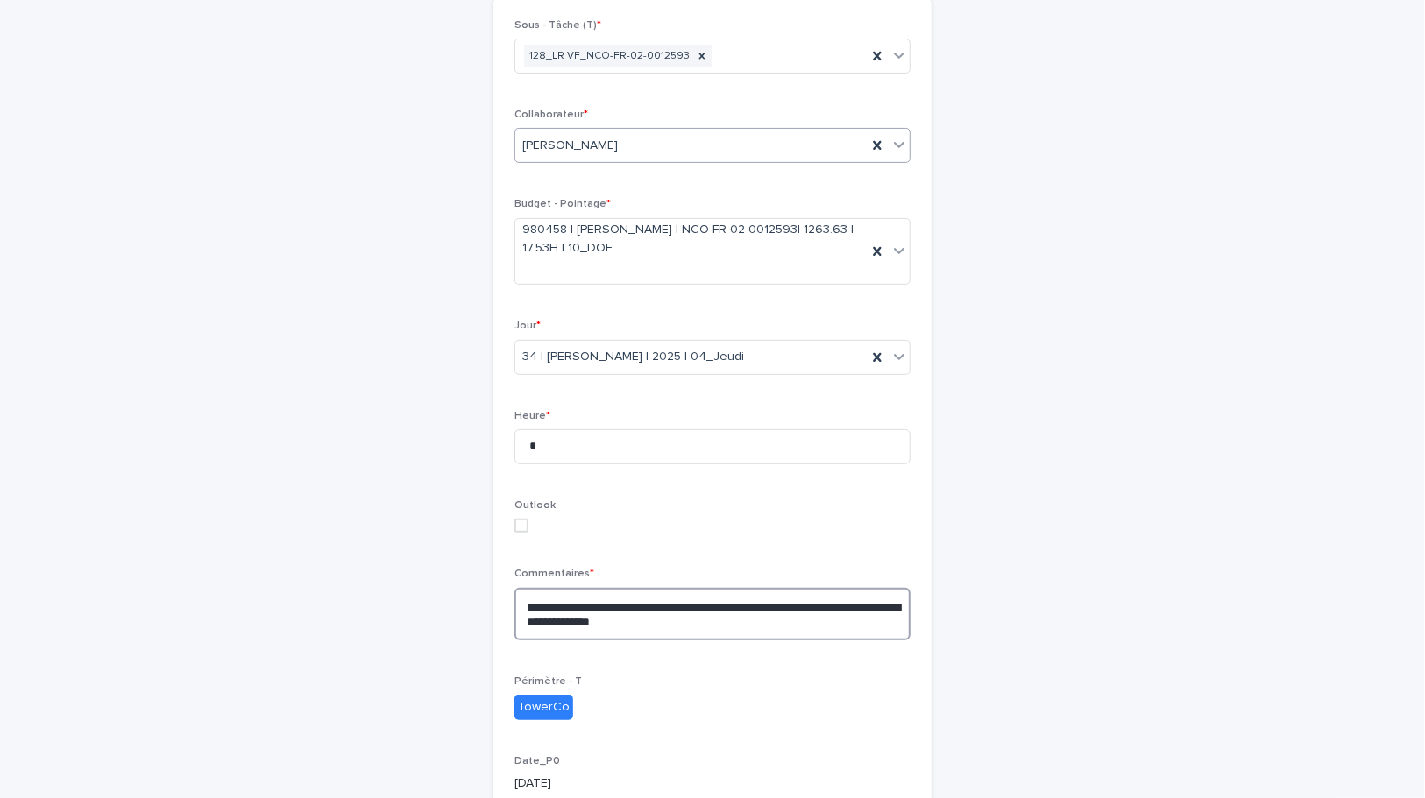
click at [514, 526] on span at bounding box center [521, 526] width 14 height 14
type textarea "**********"
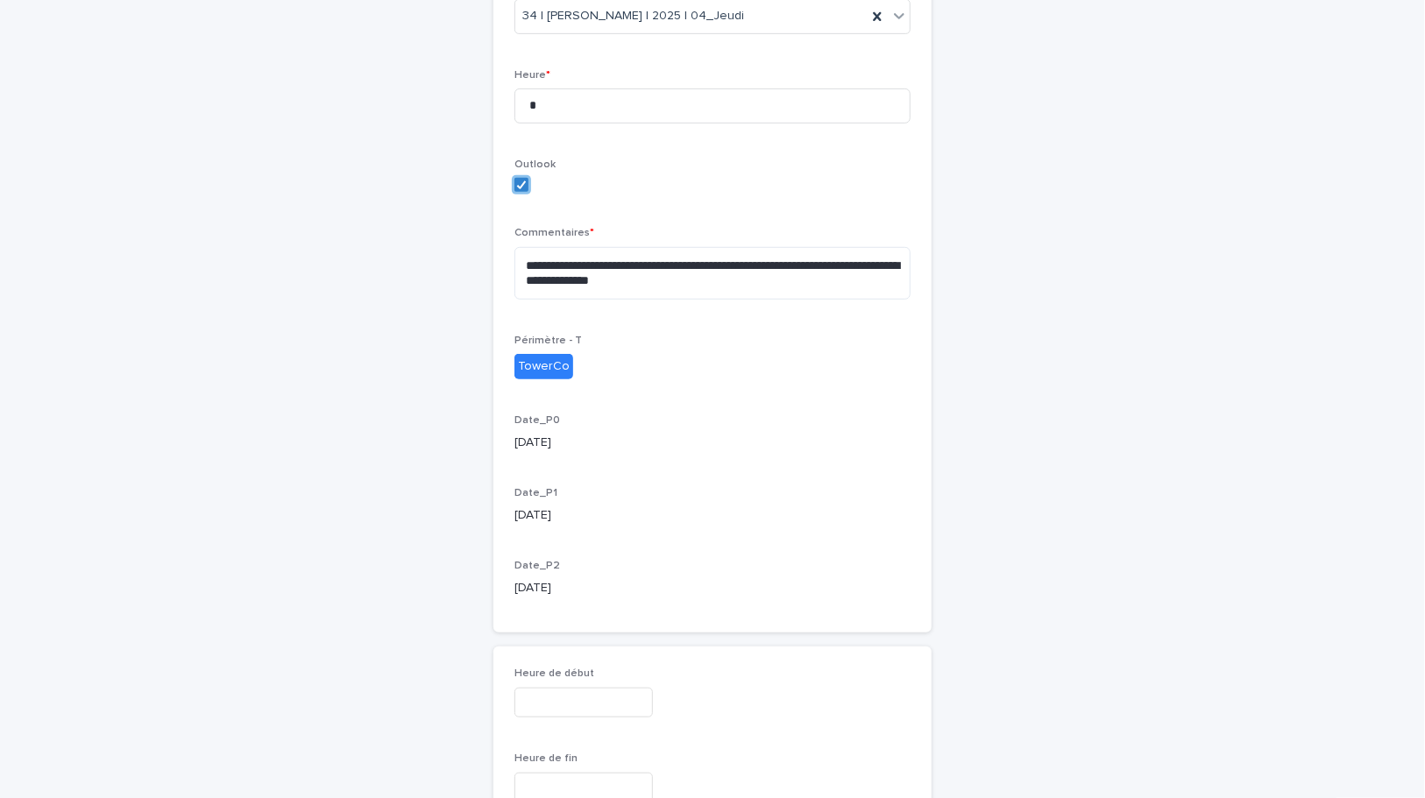
scroll to position [668, 0]
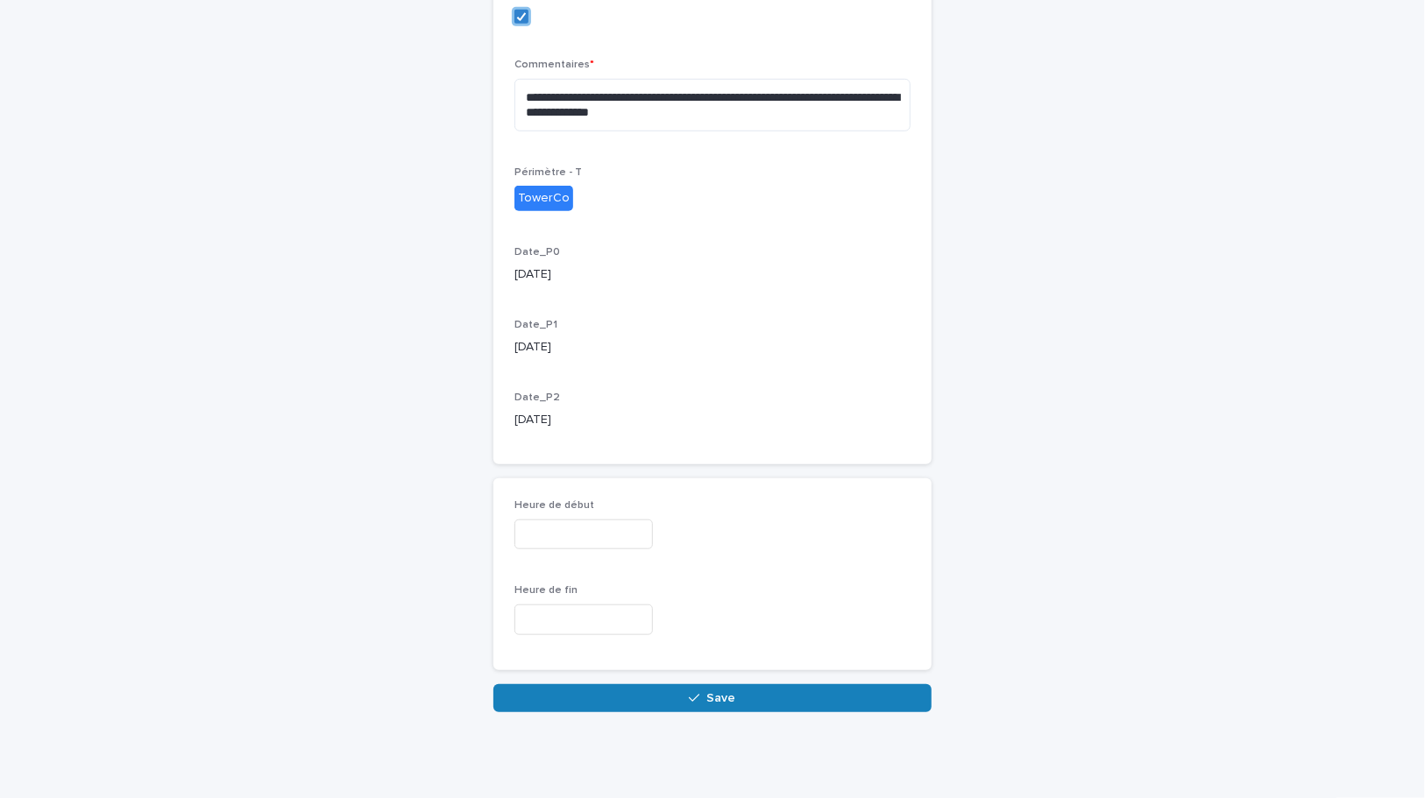
click at [602, 540] on input "text" at bounding box center [583, 535] width 138 height 31
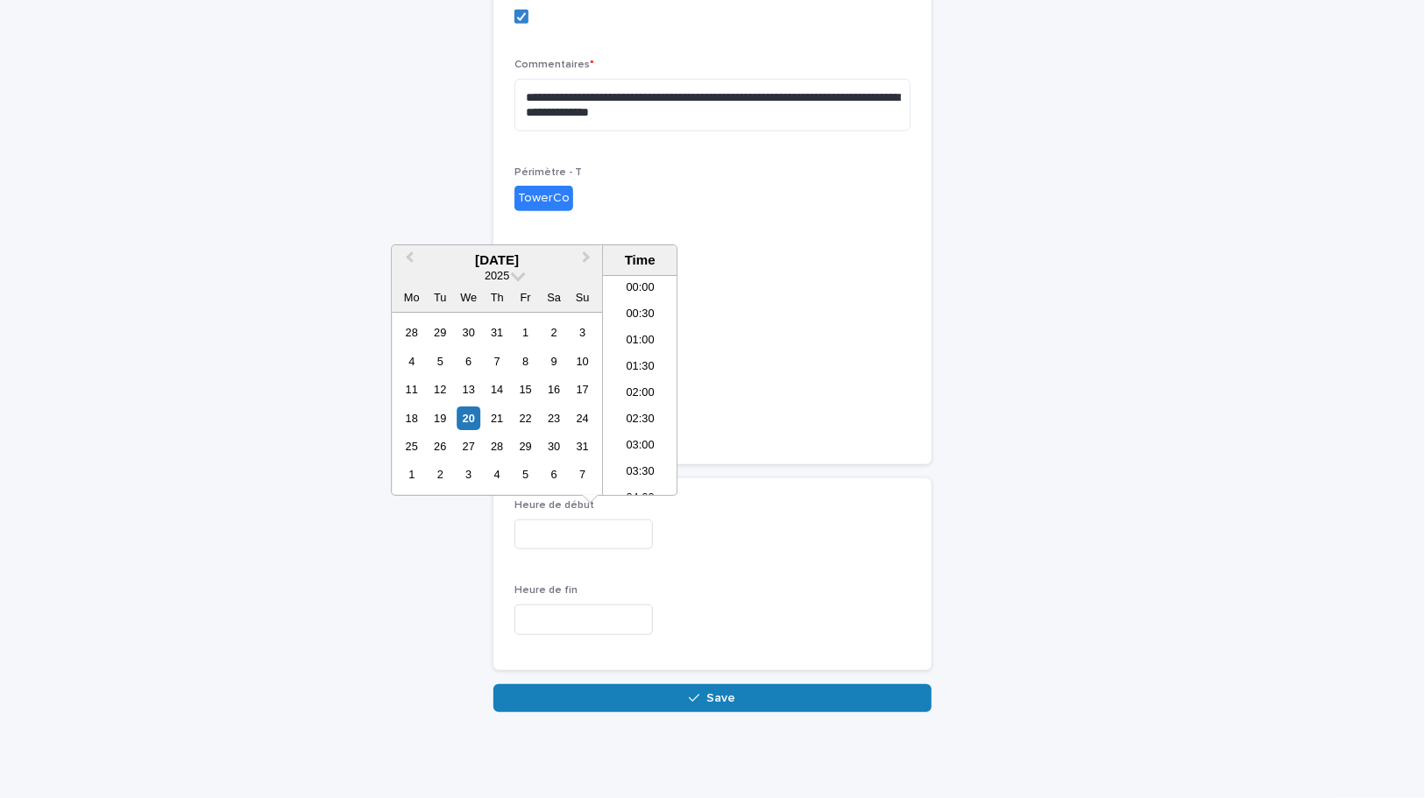
scroll to position [508, 0]
click at [499, 415] on div "21" at bounding box center [497, 419] width 24 height 24
click at [596, 533] on input "**********" at bounding box center [583, 535] width 138 height 31
click at [646, 463] on li "13:00" at bounding box center [640, 464] width 74 height 26
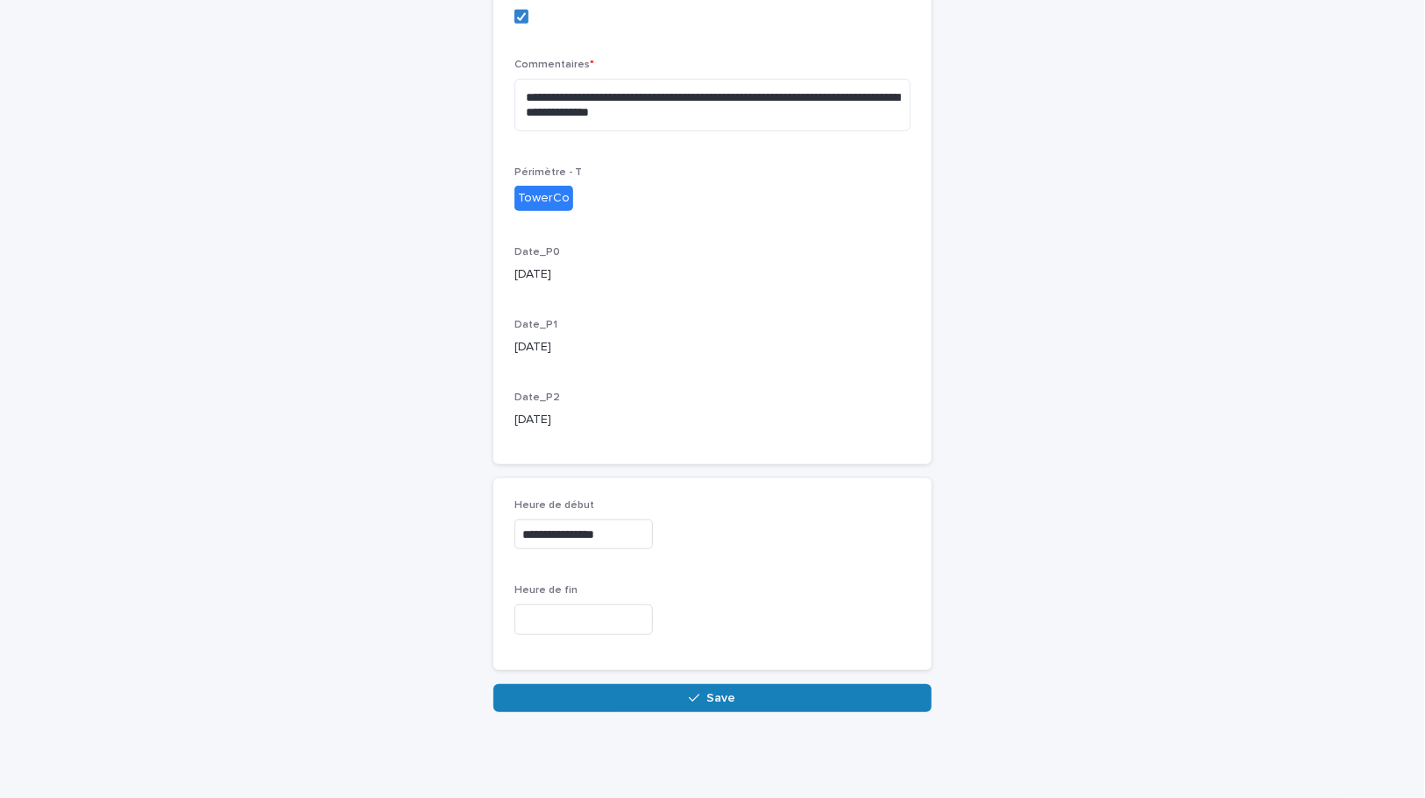
type input "**********"
click at [580, 606] on input "text" at bounding box center [583, 620] width 138 height 31
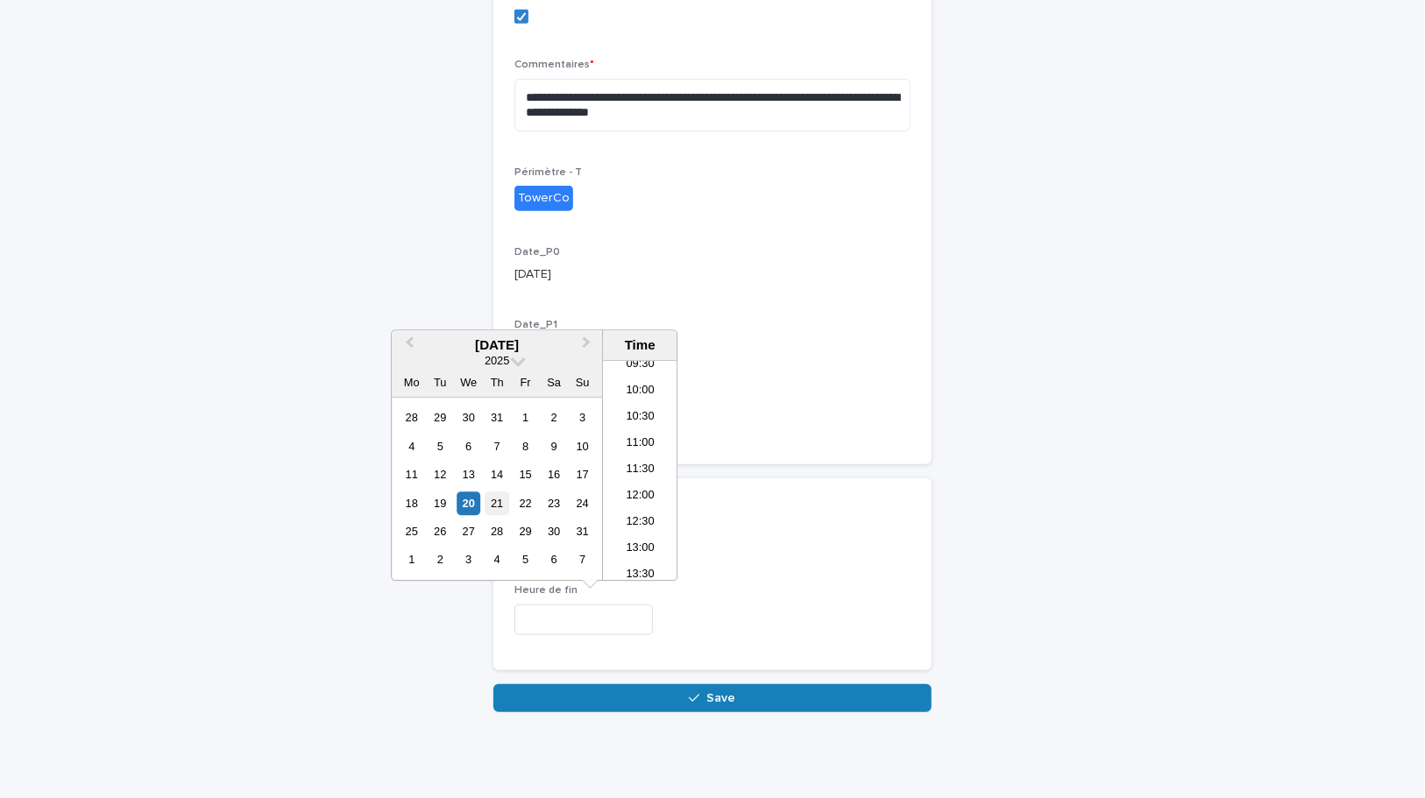
click at [498, 497] on div "21" at bounding box center [497, 504] width 24 height 24
click at [605, 620] on input "**********" at bounding box center [583, 620] width 138 height 31
click at [652, 570] on li "17:00" at bounding box center [640, 569] width 74 height 26
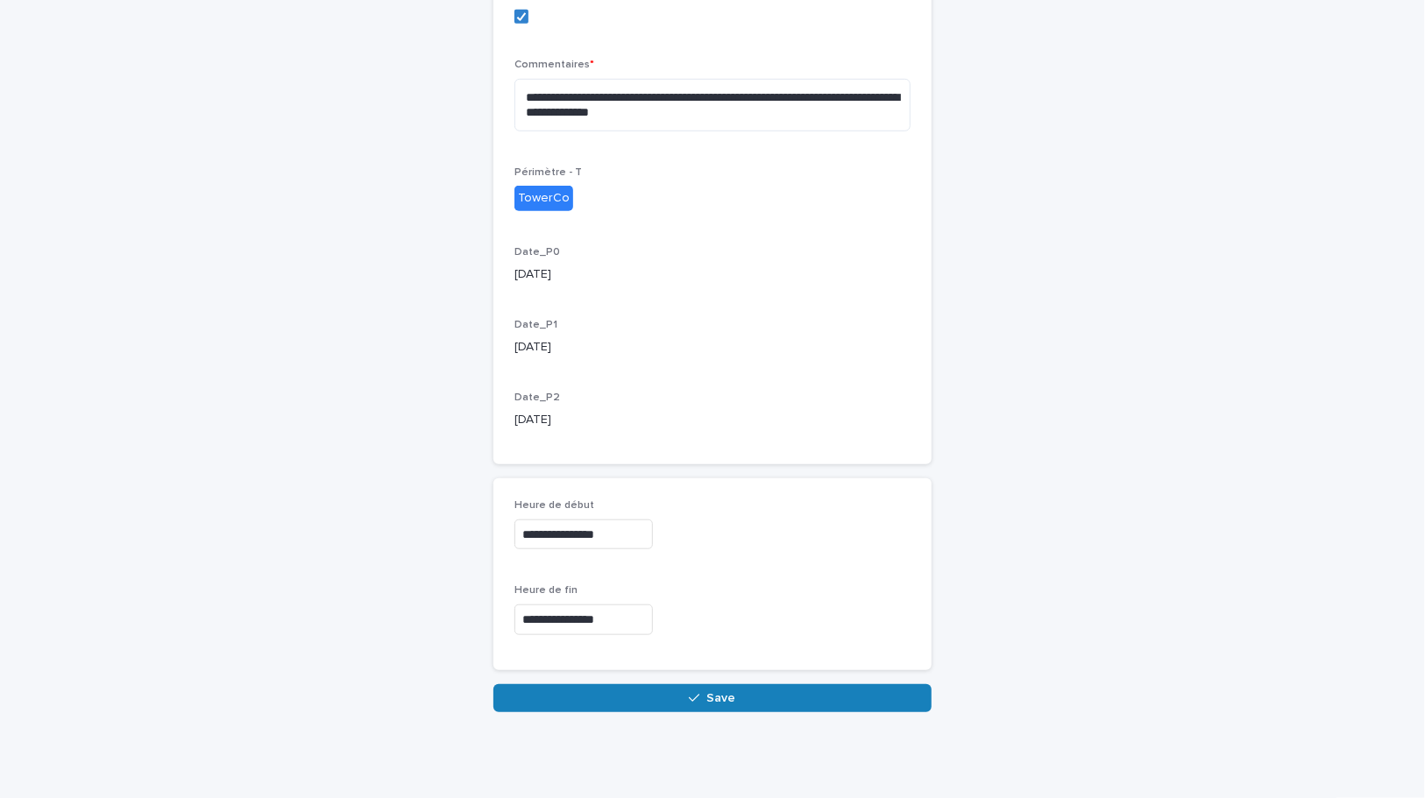
type input "**********"
click at [592, 535] on input "**********" at bounding box center [583, 535] width 138 height 31
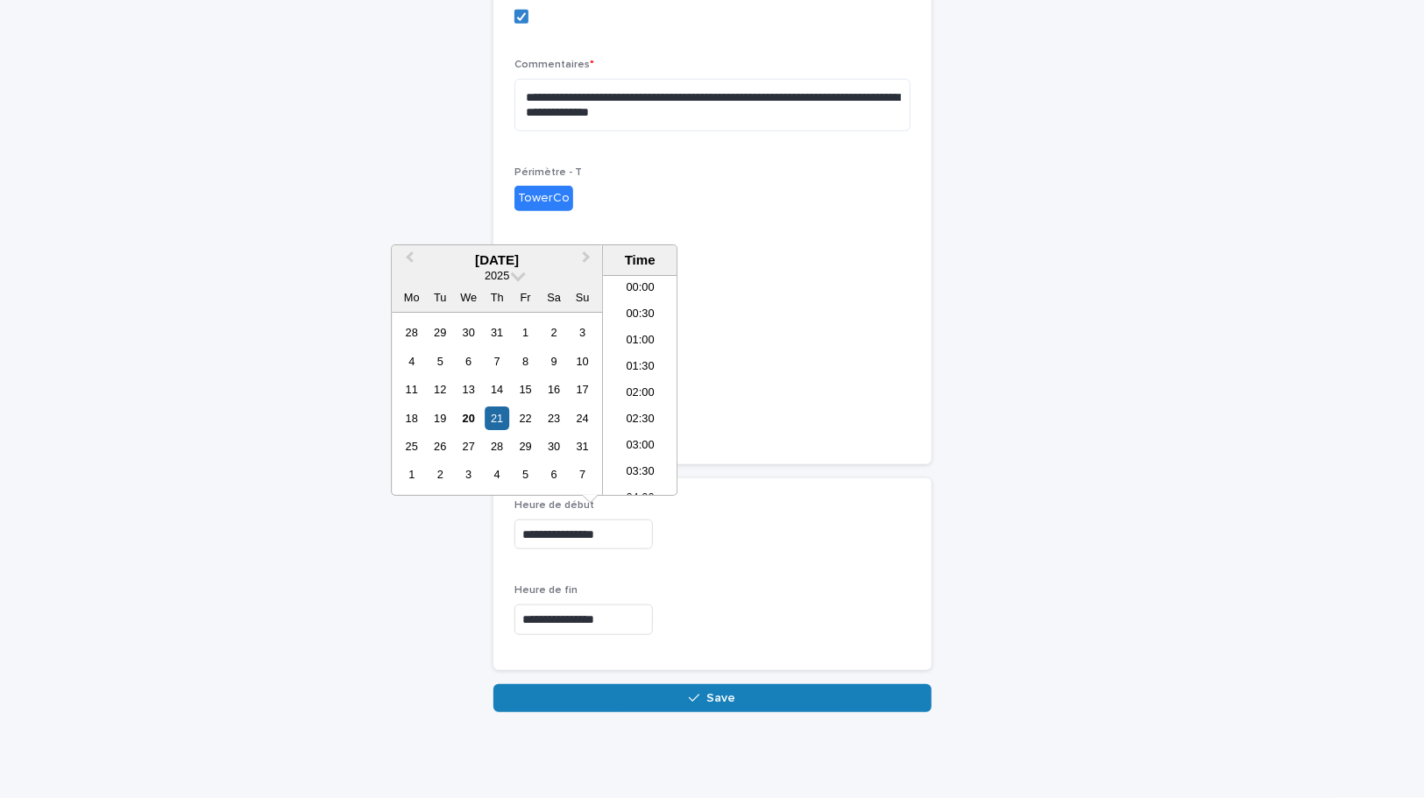
scroll to position [587, 0]
click at [626, 439] on li "14:00" at bounding box center [640, 438] width 74 height 26
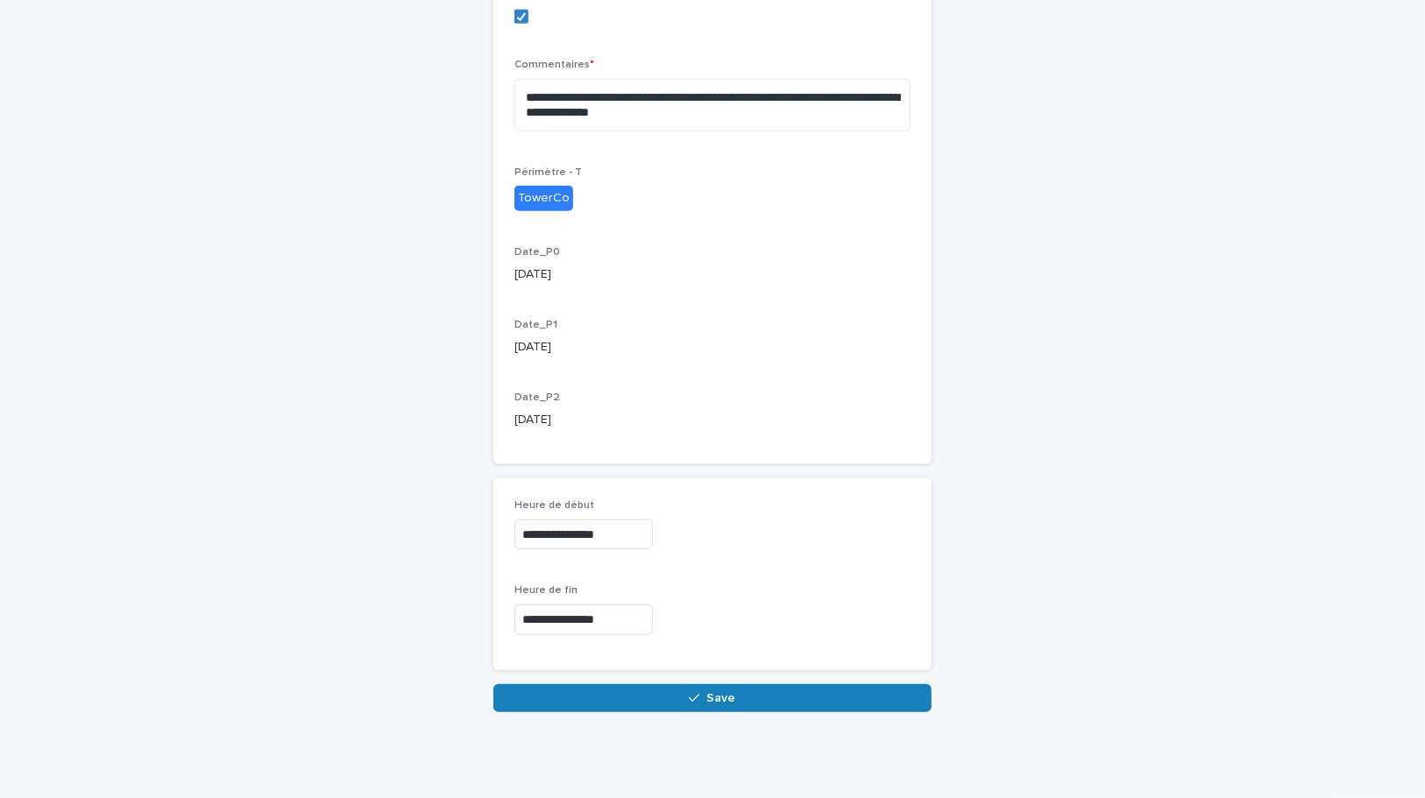
type input "**********"
click at [778, 556] on div "**********" at bounding box center [712, 531] width 396 height 64
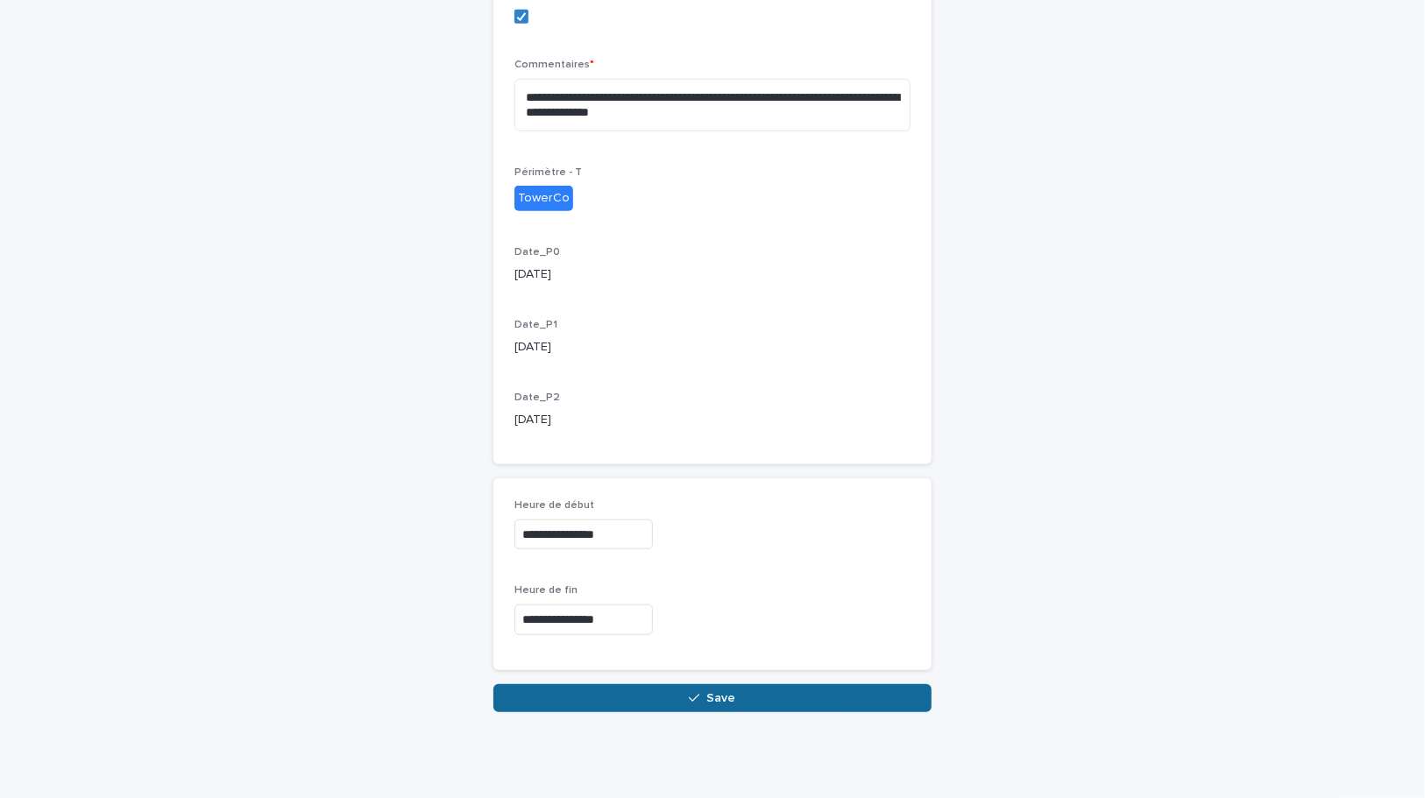
click at [715, 692] on span "Save" at bounding box center [721, 698] width 29 height 12
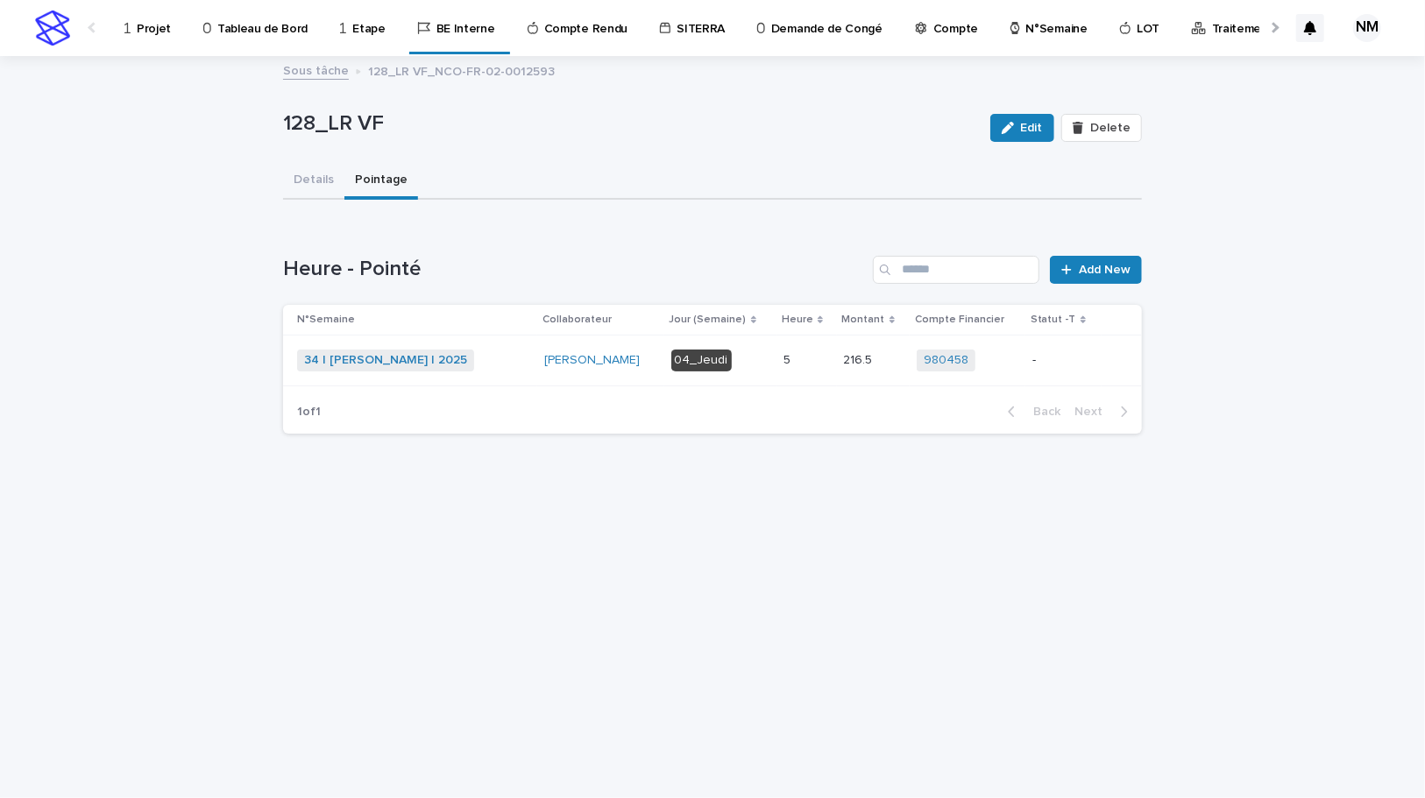
click at [1053, 364] on p "-" at bounding box center [1063, 360] width 62 height 15
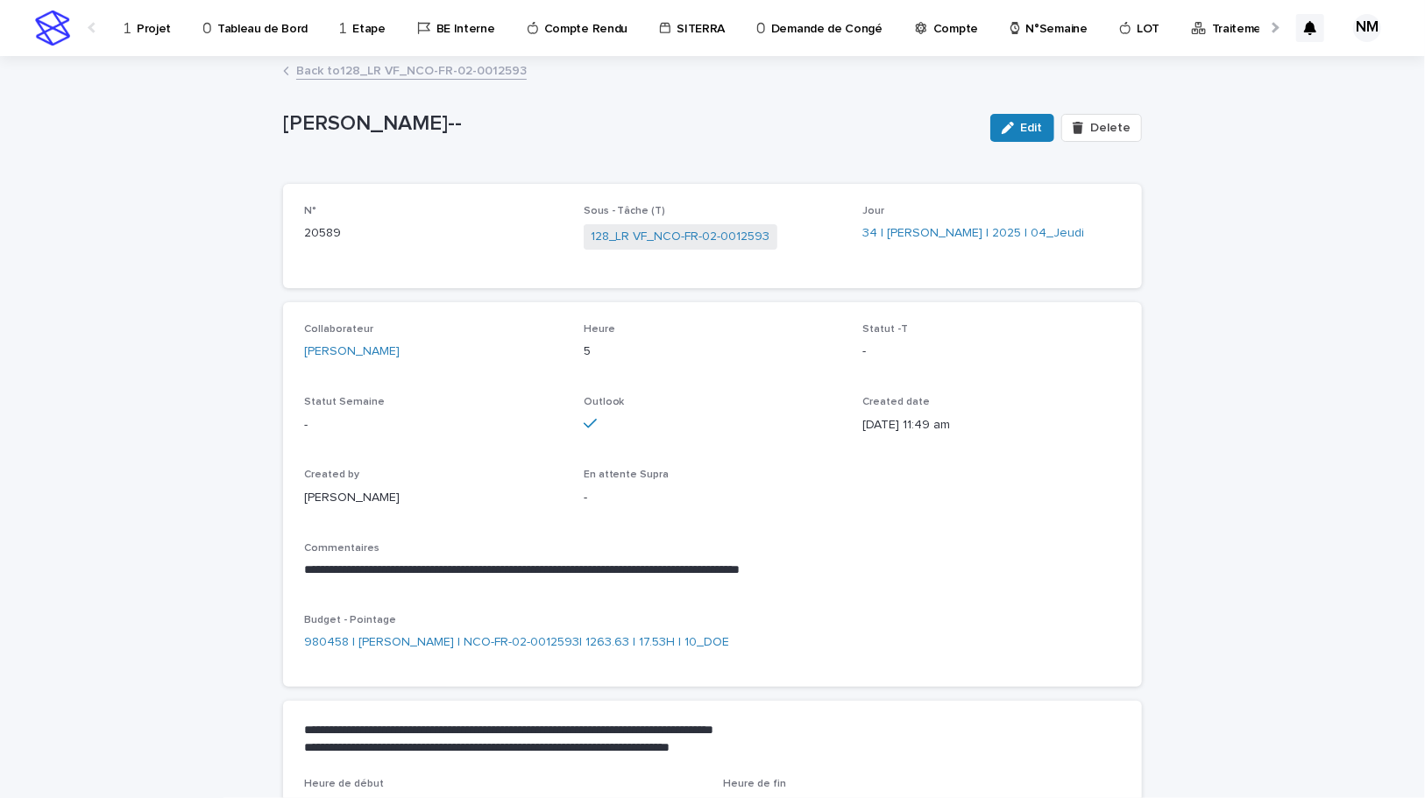
drag, startPoint x: 1023, startPoint y: 127, endPoint x: 977, endPoint y: 453, distance: 329.2
click at [1023, 127] on span "Edit" at bounding box center [1032, 128] width 22 height 12
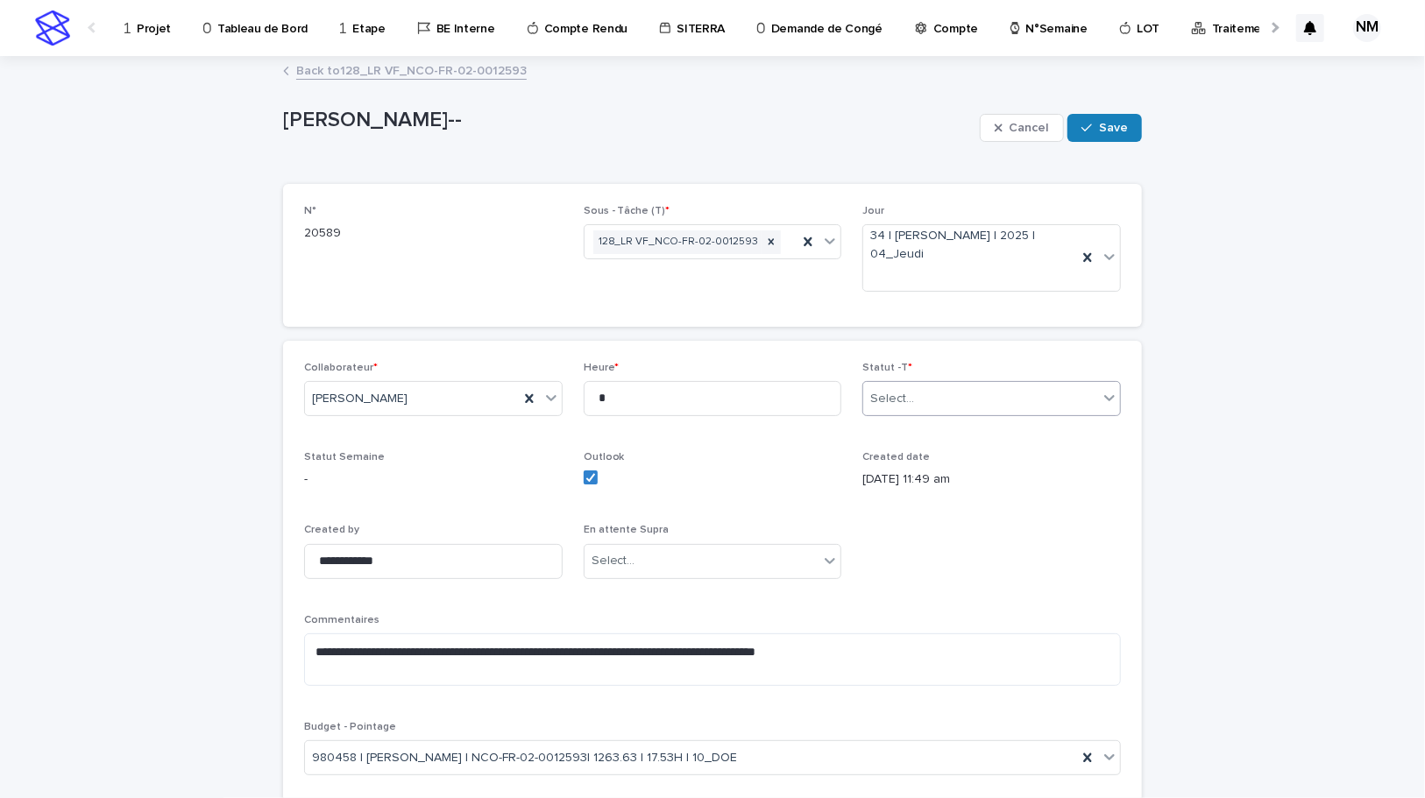
drag, startPoint x: 969, startPoint y: 399, endPoint x: 965, endPoint y: 409, distance: 11.4
click at [969, 398] on div "Select..." at bounding box center [980, 399] width 235 height 29
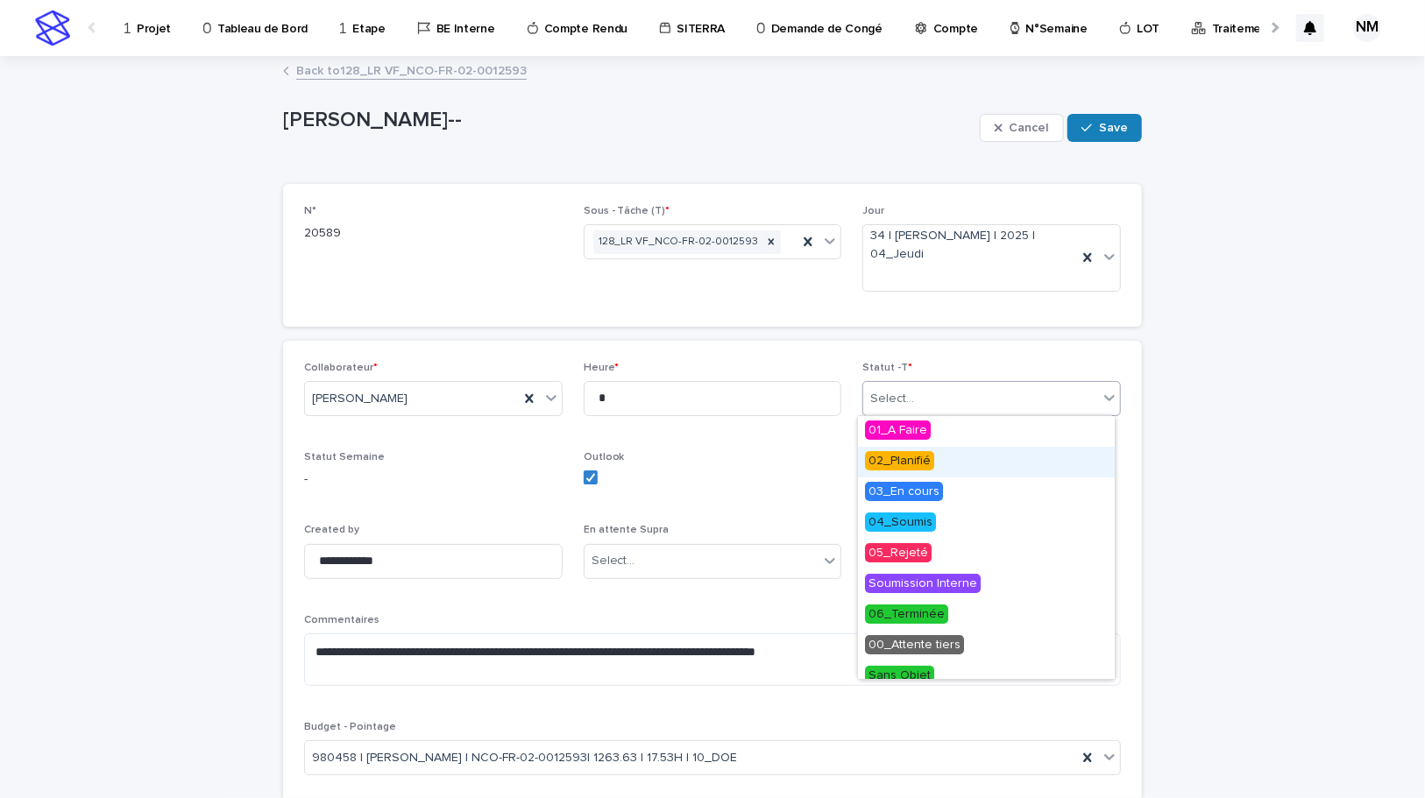
click at [938, 457] on div "02_Planifié" at bounding box center [986, 462] width 257 height 31
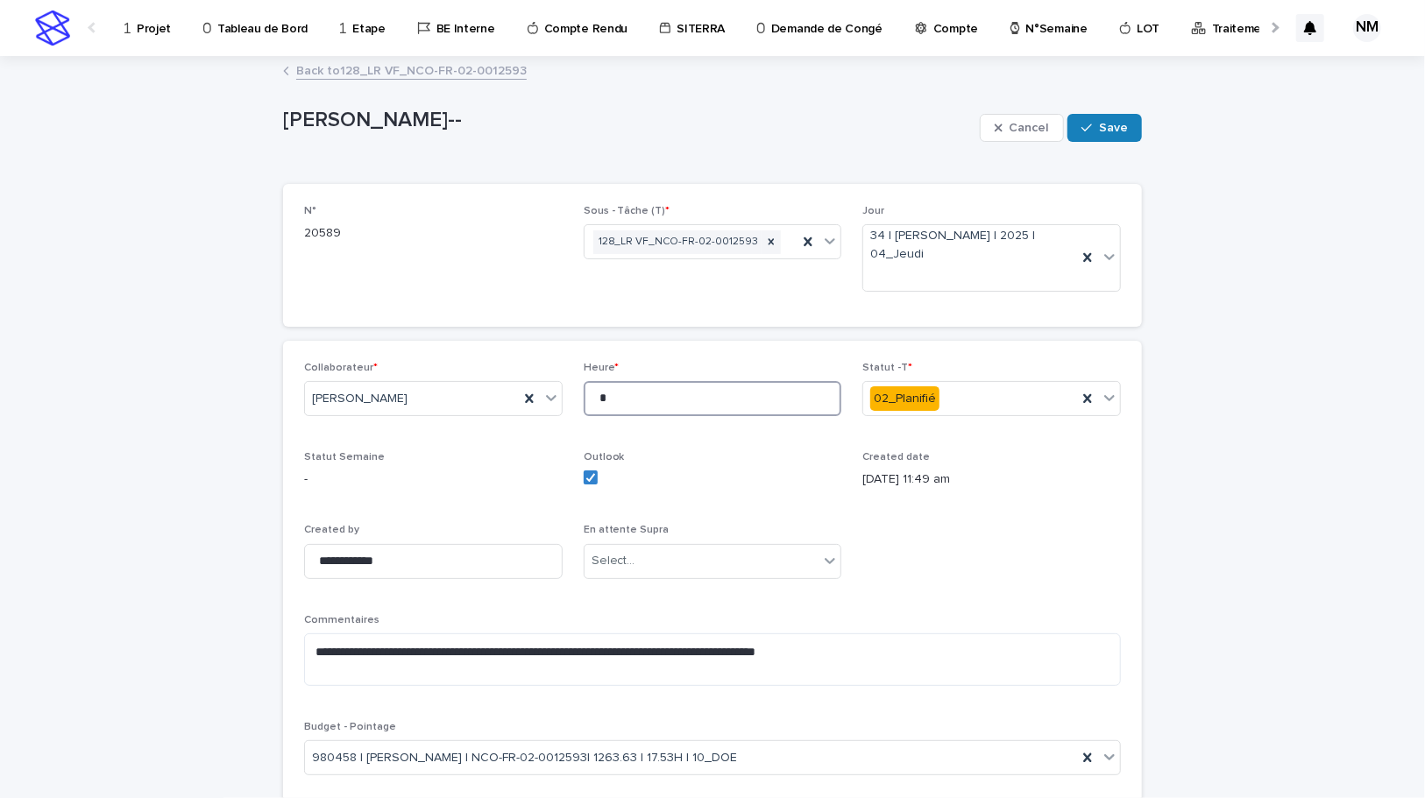
click at [622, 381] on input "*" at bounding box center [713, 398] width 259 height 35
type input "***"
click at [1122, 117] on button "Save" at bounding box center [1104, 128] width 74 height 28
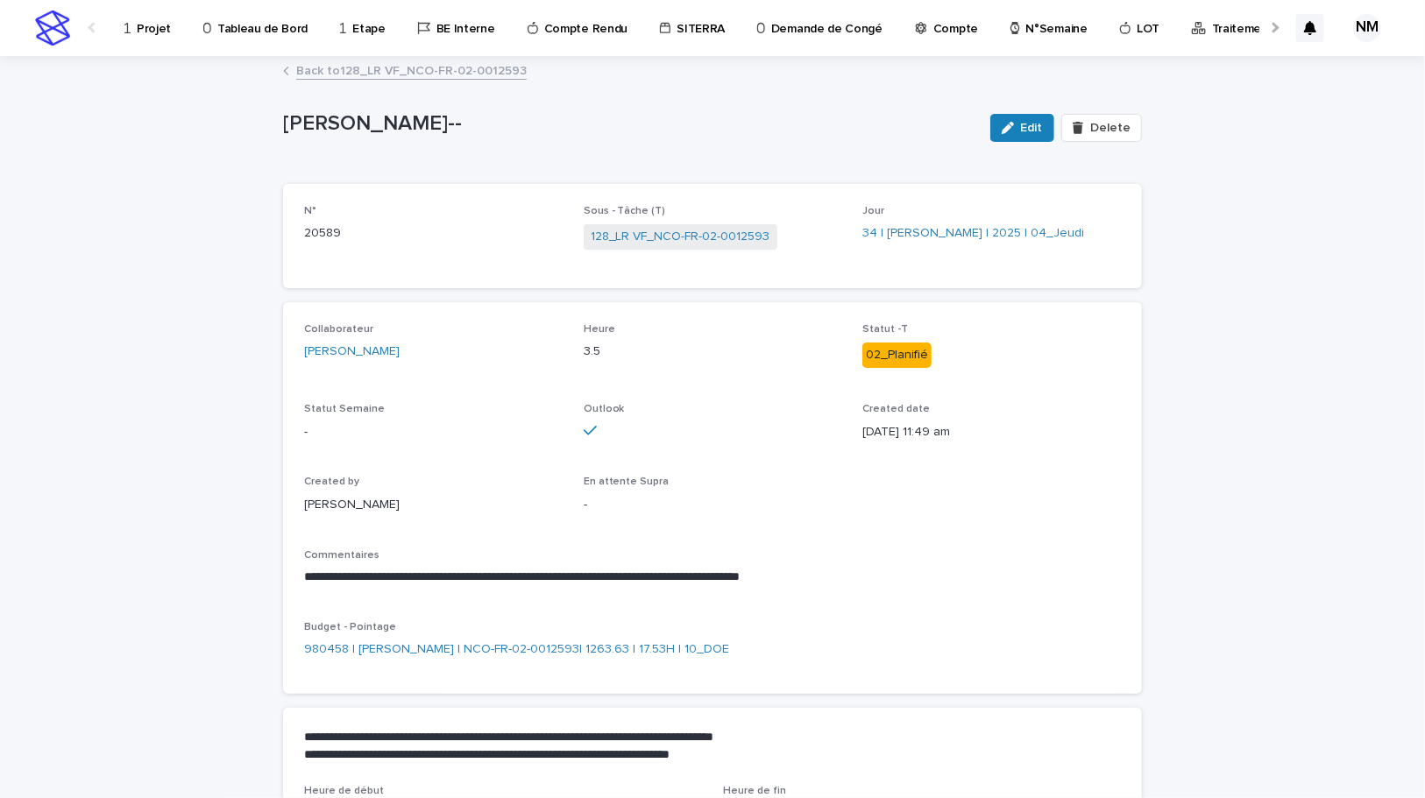
click at [404, 68] on link "Back to 128_LR VF_NCO-FR-02-0012593" at bounding box center [411, 70] width 230 height 20
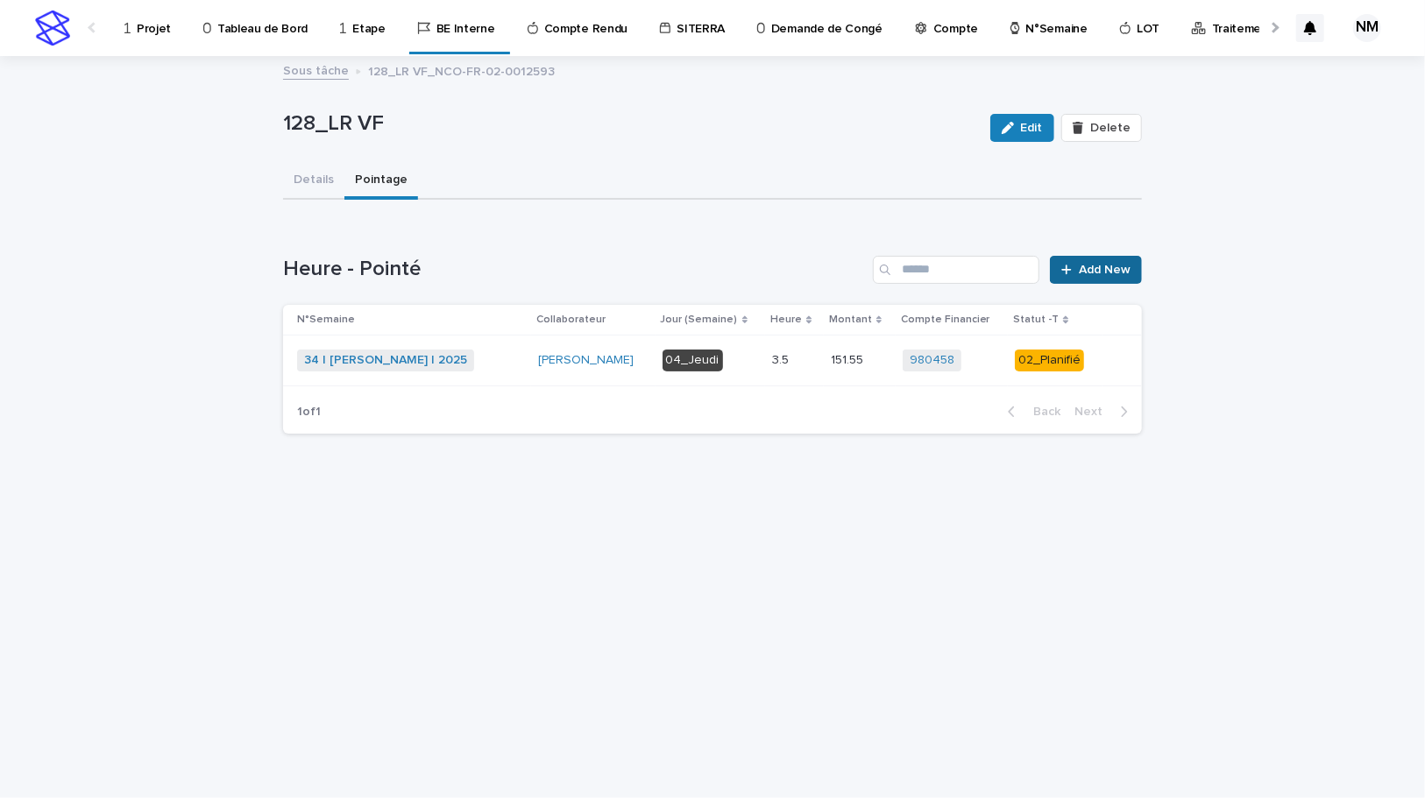
click at [1111, 267] on span "Add New" at bounding box center [1105, 270] width 52 height 12
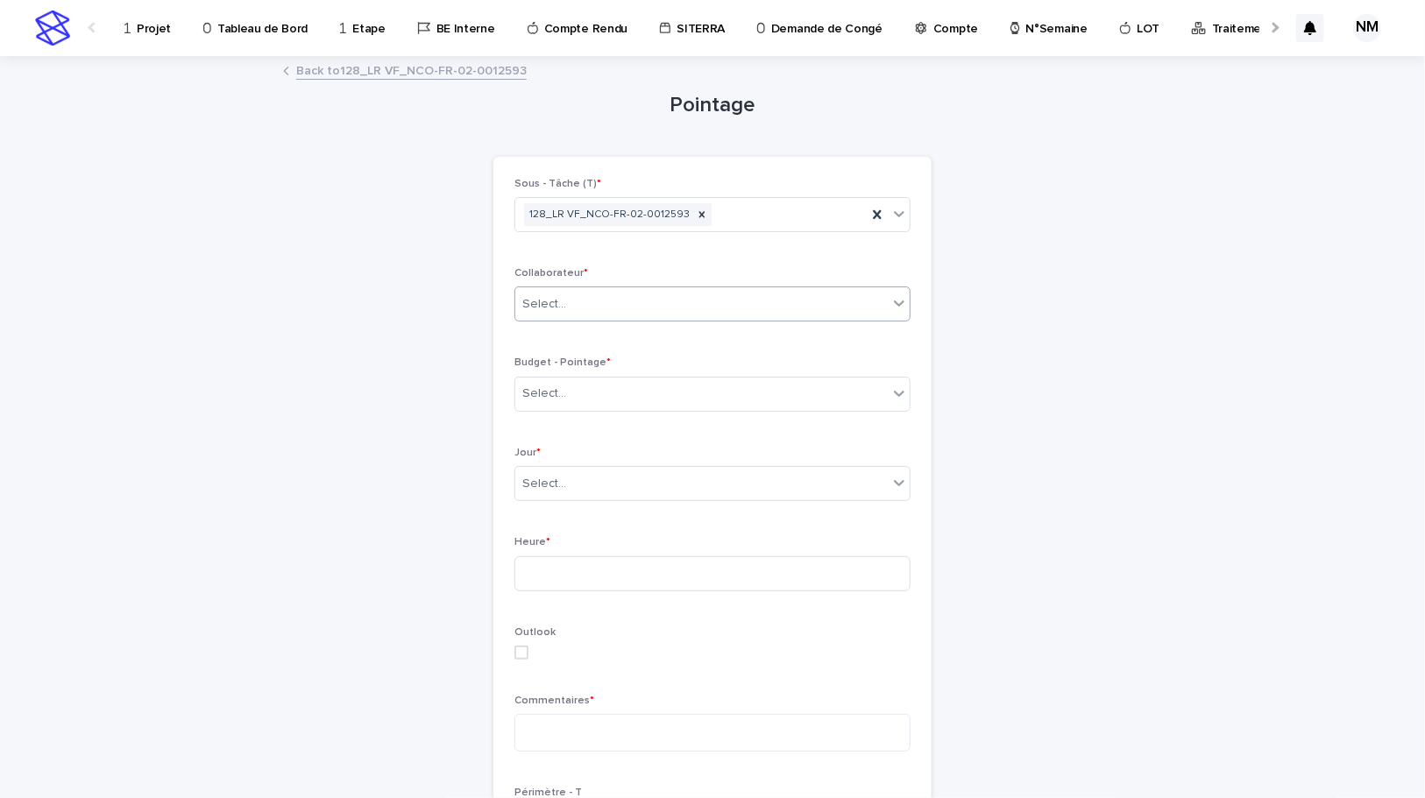
click at [613, 302] on div "Select..." at bounding box center [701, 304] width 372 height 29
type input "*******"
click at [600, 330] on div "MONIN Vincent" at bounding box center [706, 337] width 394 height 31
click at [596, 394] on div "Select..." at bounding box center [701, 393] width 372 height 29
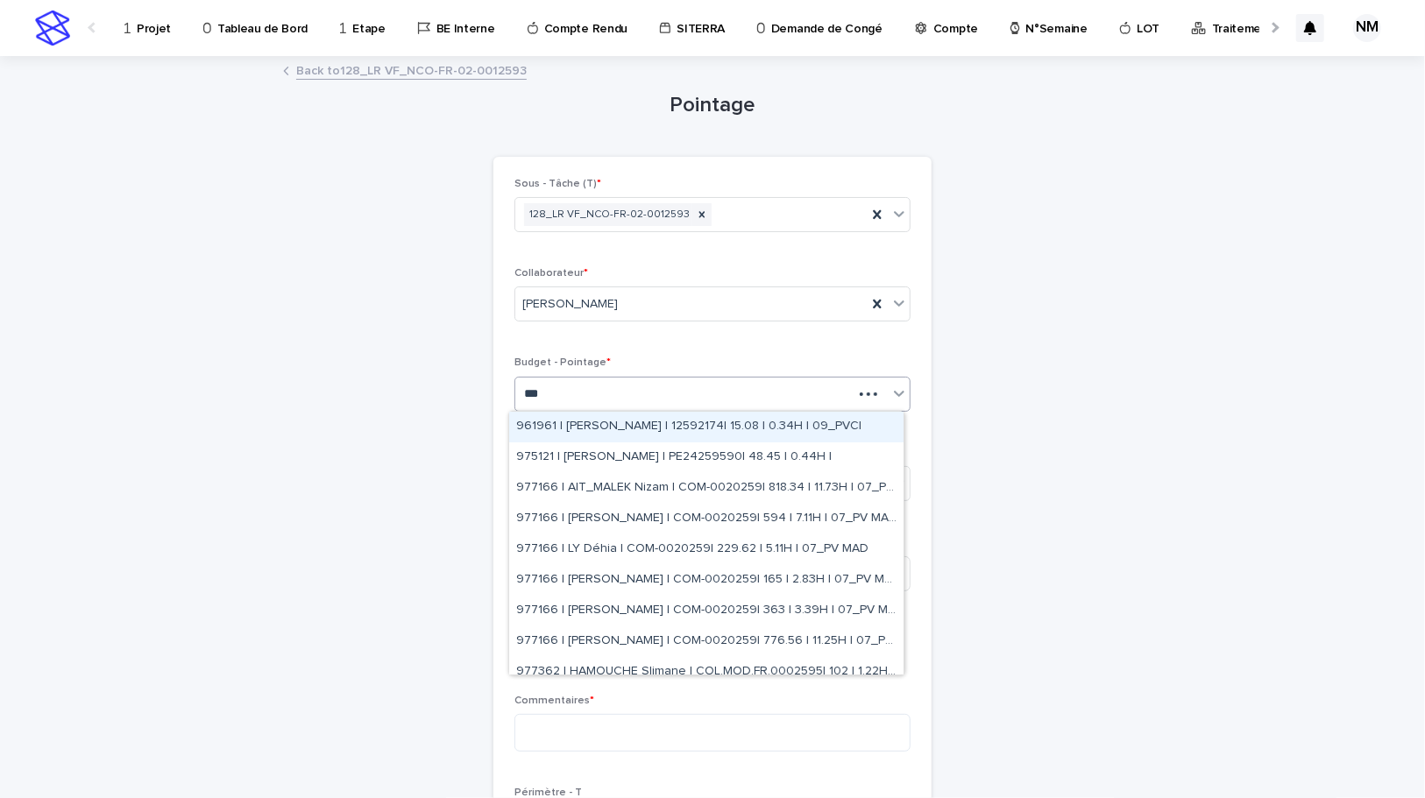
type input "****"
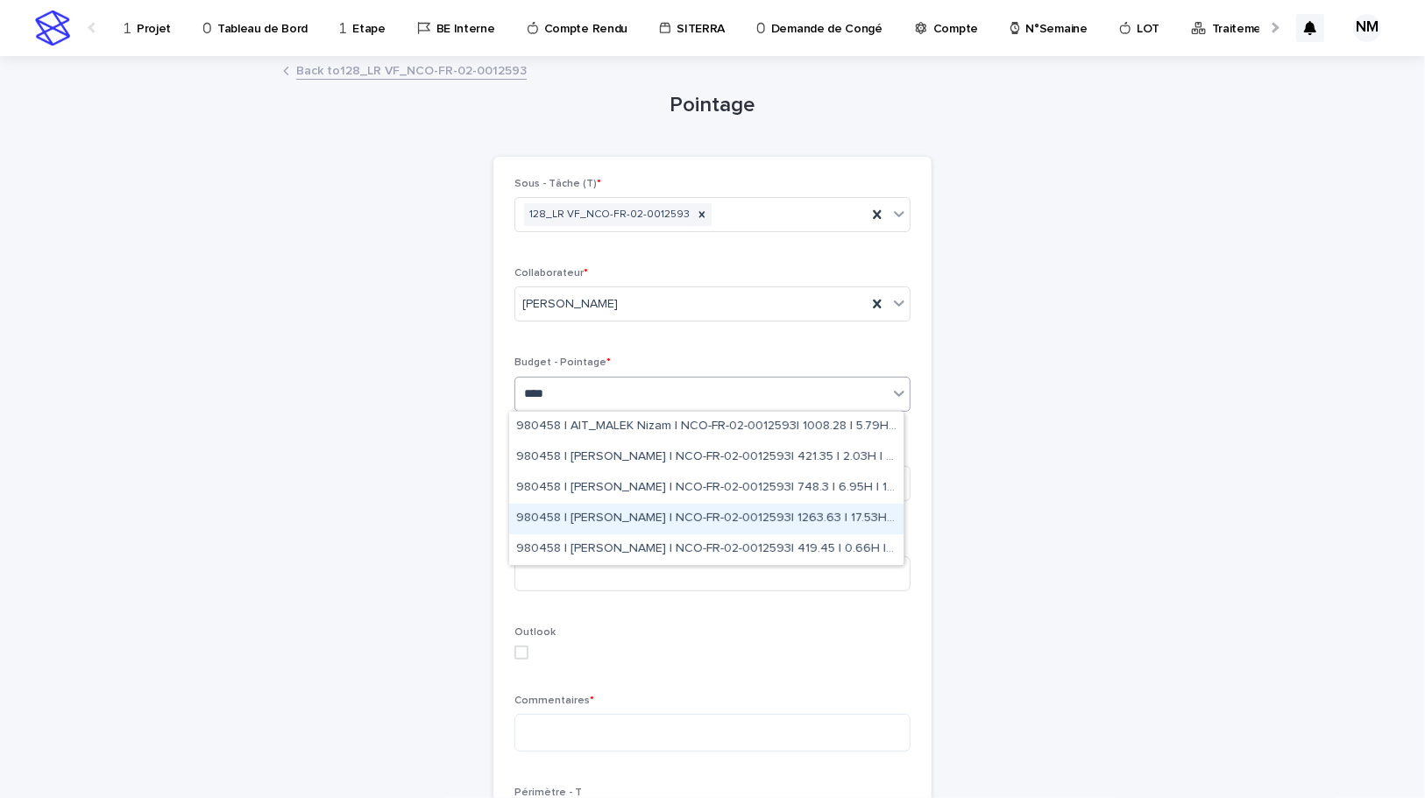
click at [648, 519] on div "980458 | NIARE MORIBA | NCO-FR-02-0012593| 1263.63 | 17.53H | 10_DOE" at bounding box center [706, 519] width 394 height 31
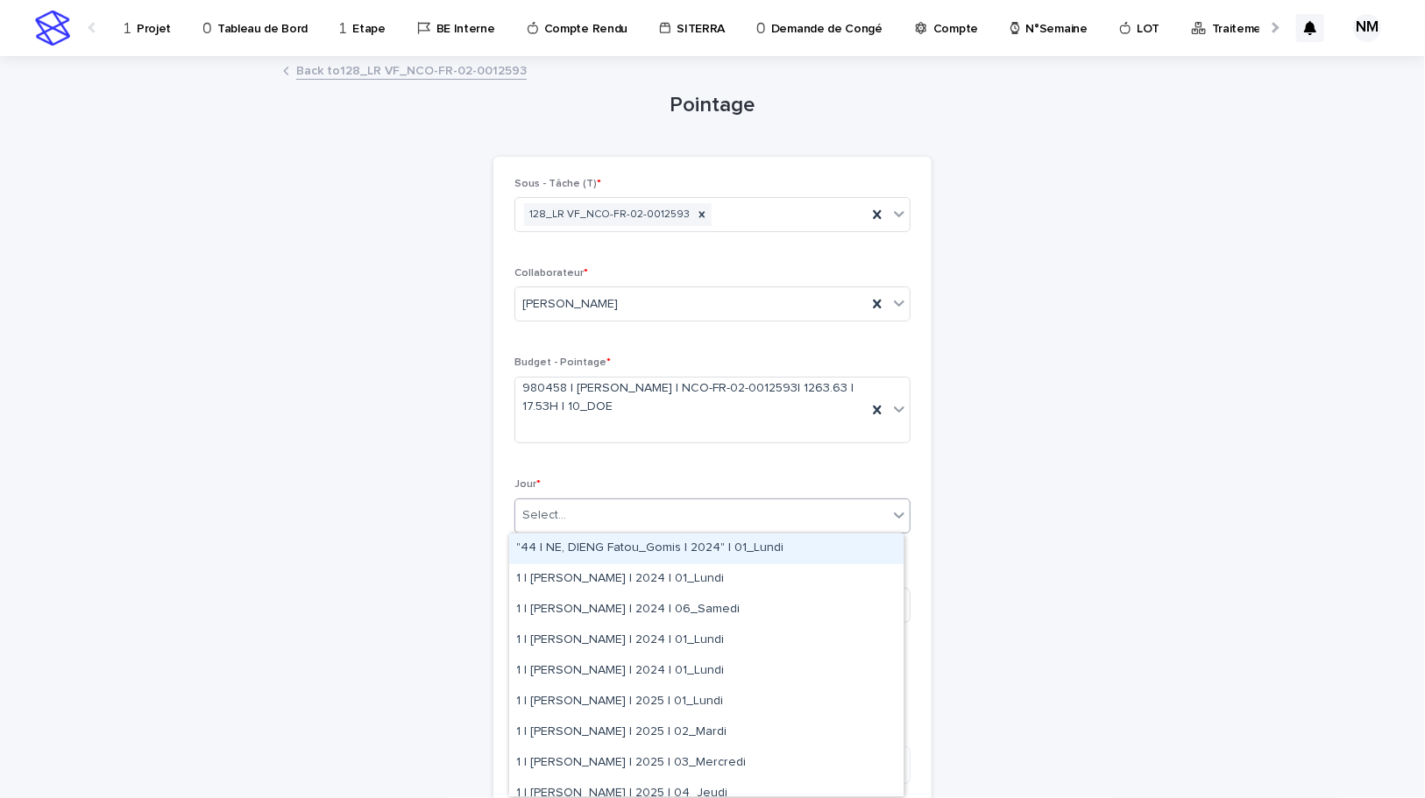
click at [605, 517] on div "Select..." at bounding box center [701, 515] width 372 height 29
type input "*******"
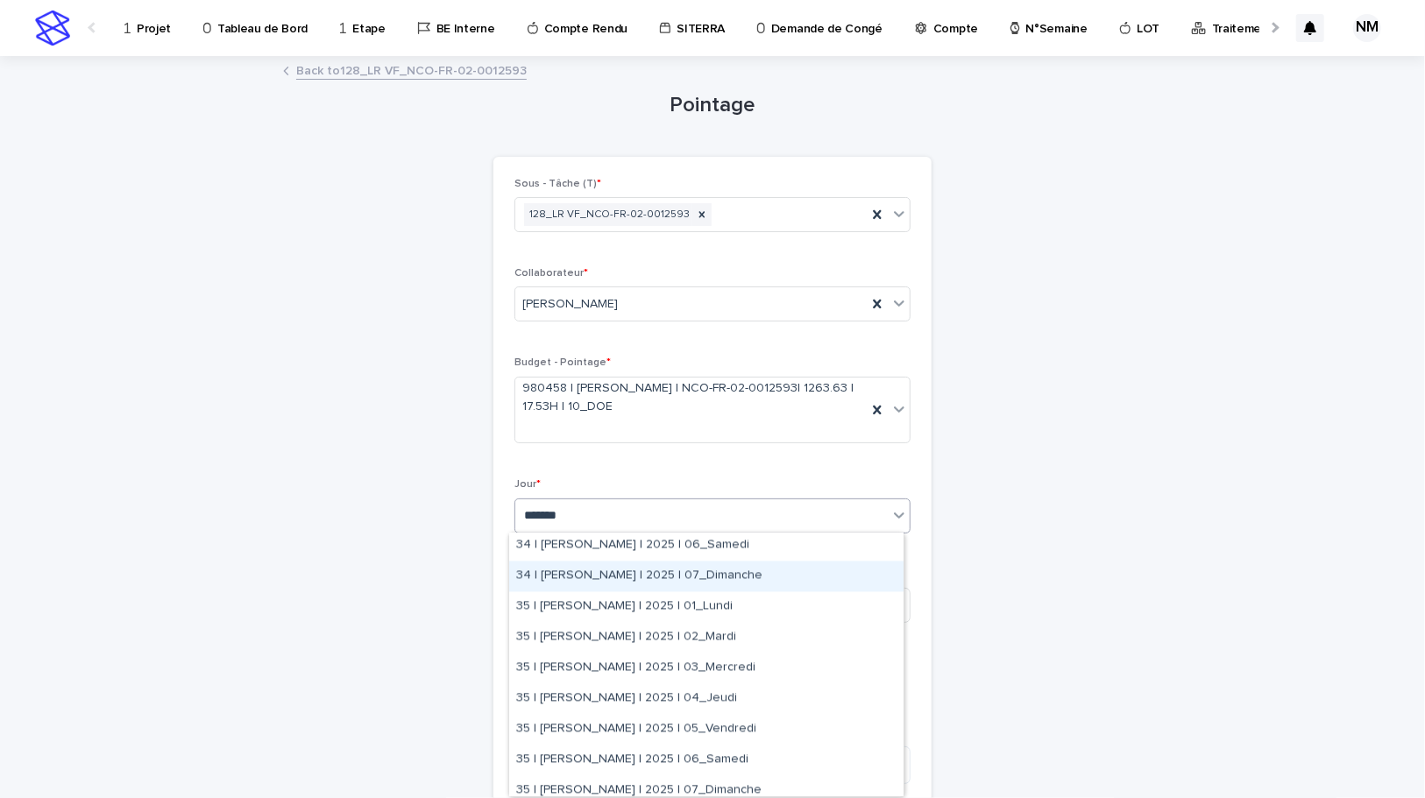
scroll to position [2223, 0]
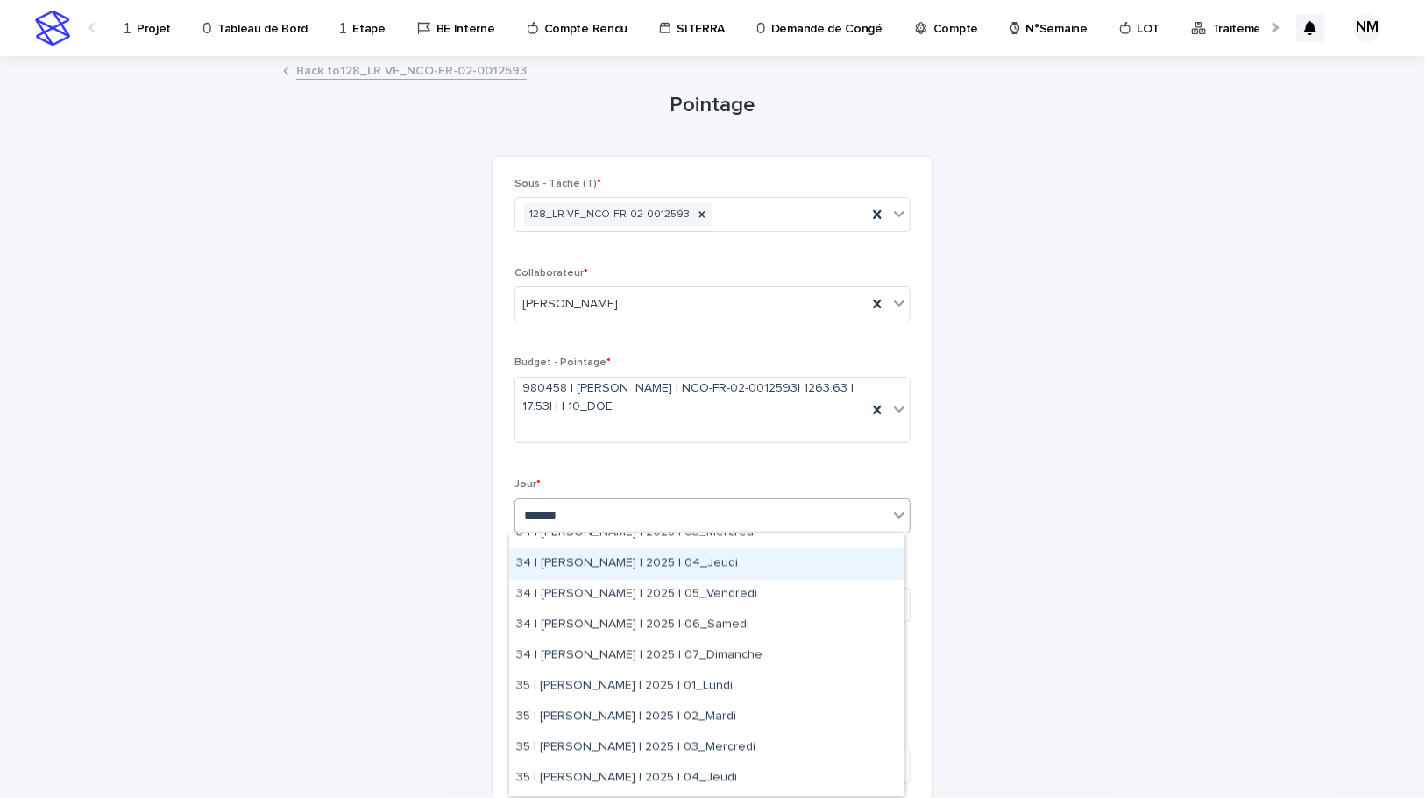
click at [710, 564] on div "34 | MONIN Vincent | 2025 | 04_Jeudi" at bounding box center [706, 564] width 394 height 31
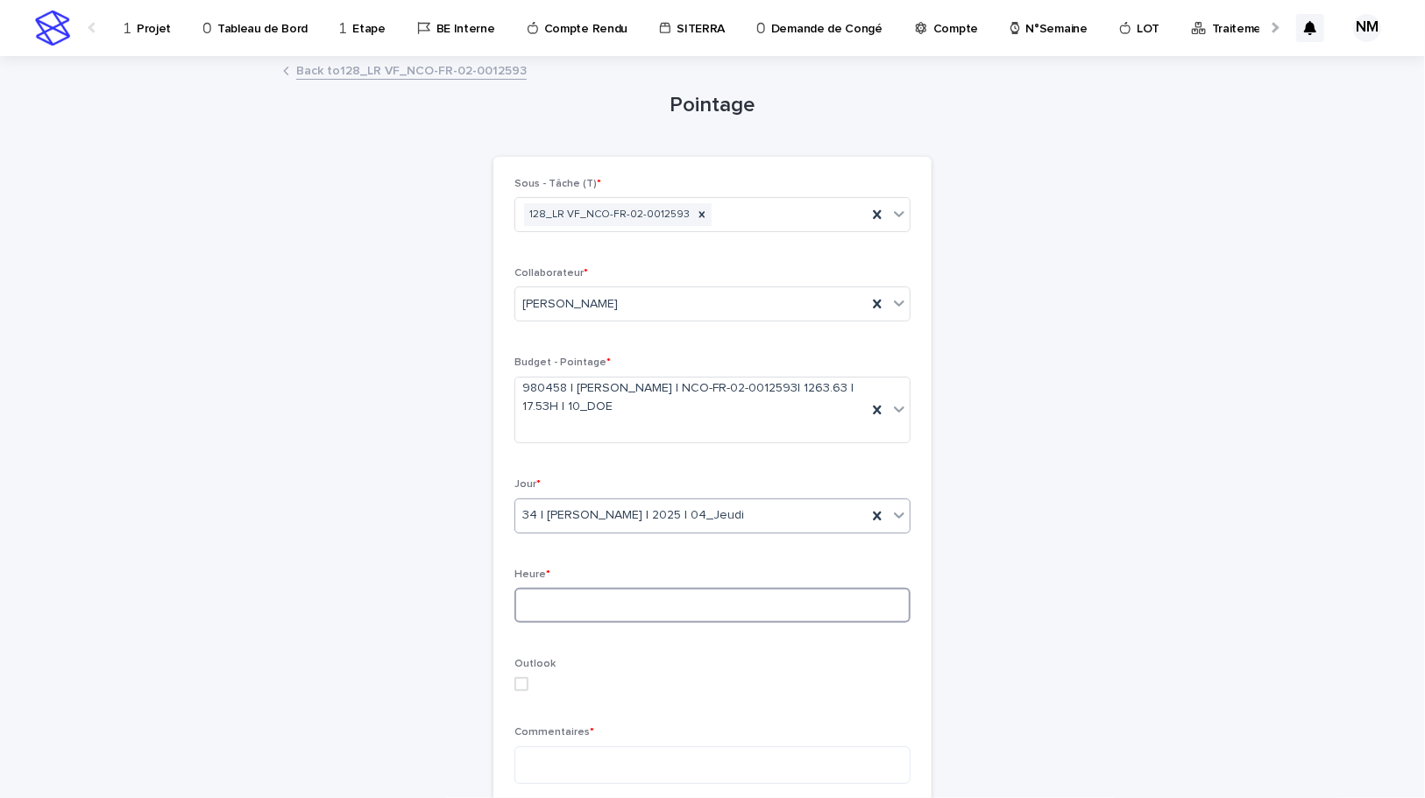
click at [572, 593] on input at bounding box center [712, 605] width 396 height 35
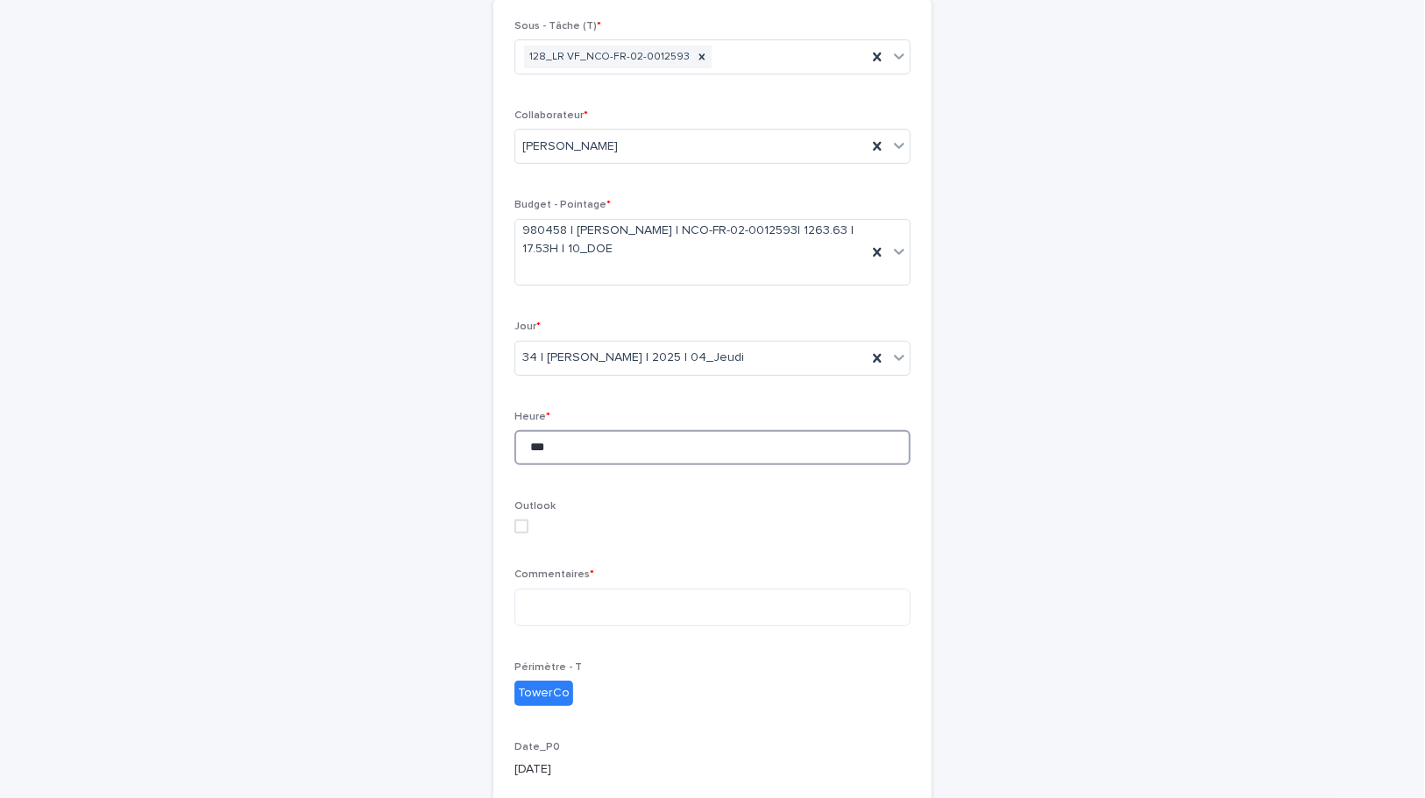
scroll to position [159, 0]
type input "***"
click at [570, 595] on textarea at bounding box center [712, 607] width 396 height 38
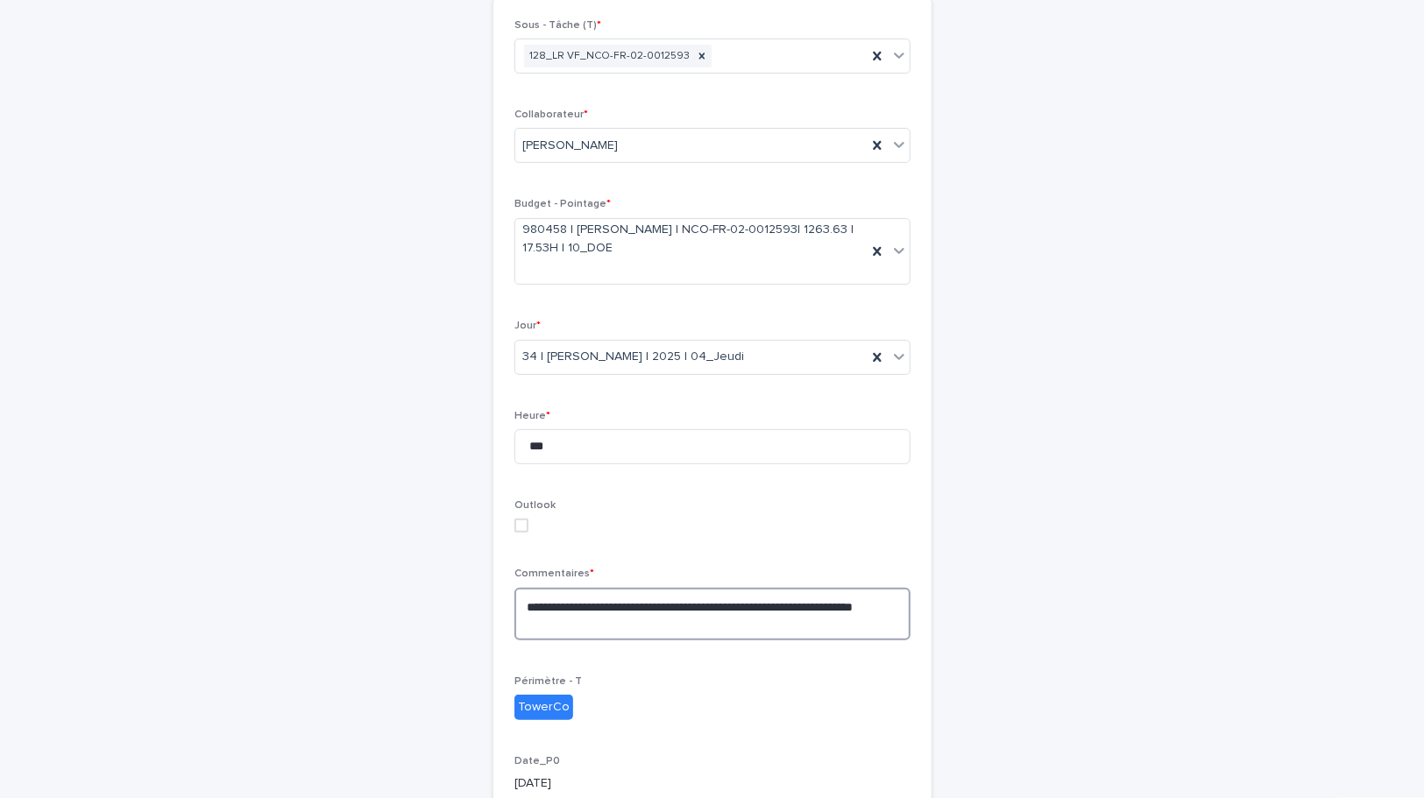
type textarea "**********"
click at [1019, 607] on div "**********" at bounding box center [712, 457] width 859 height 1116
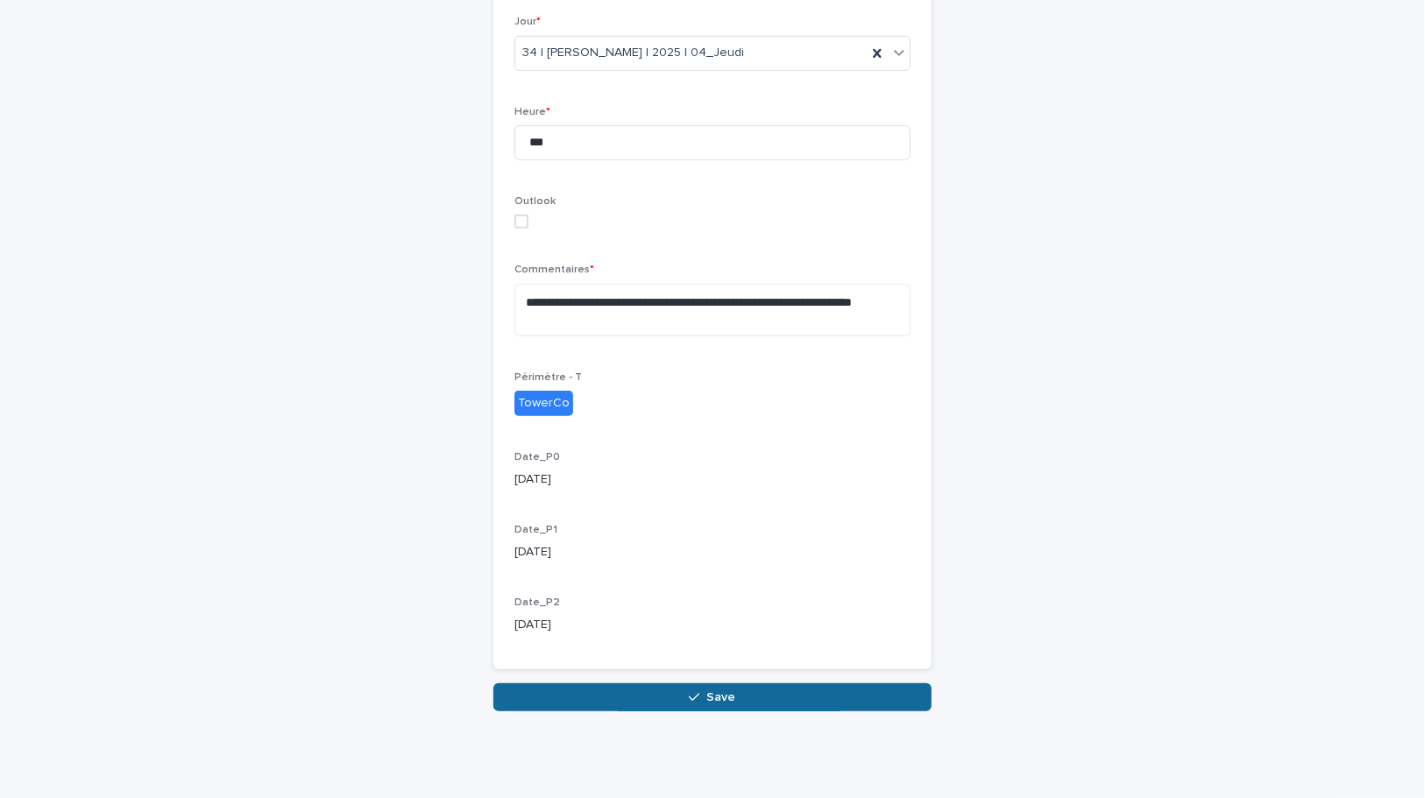
click at [813, 692] on button "Save" at bounding box center [712, 698] width 438 height 28
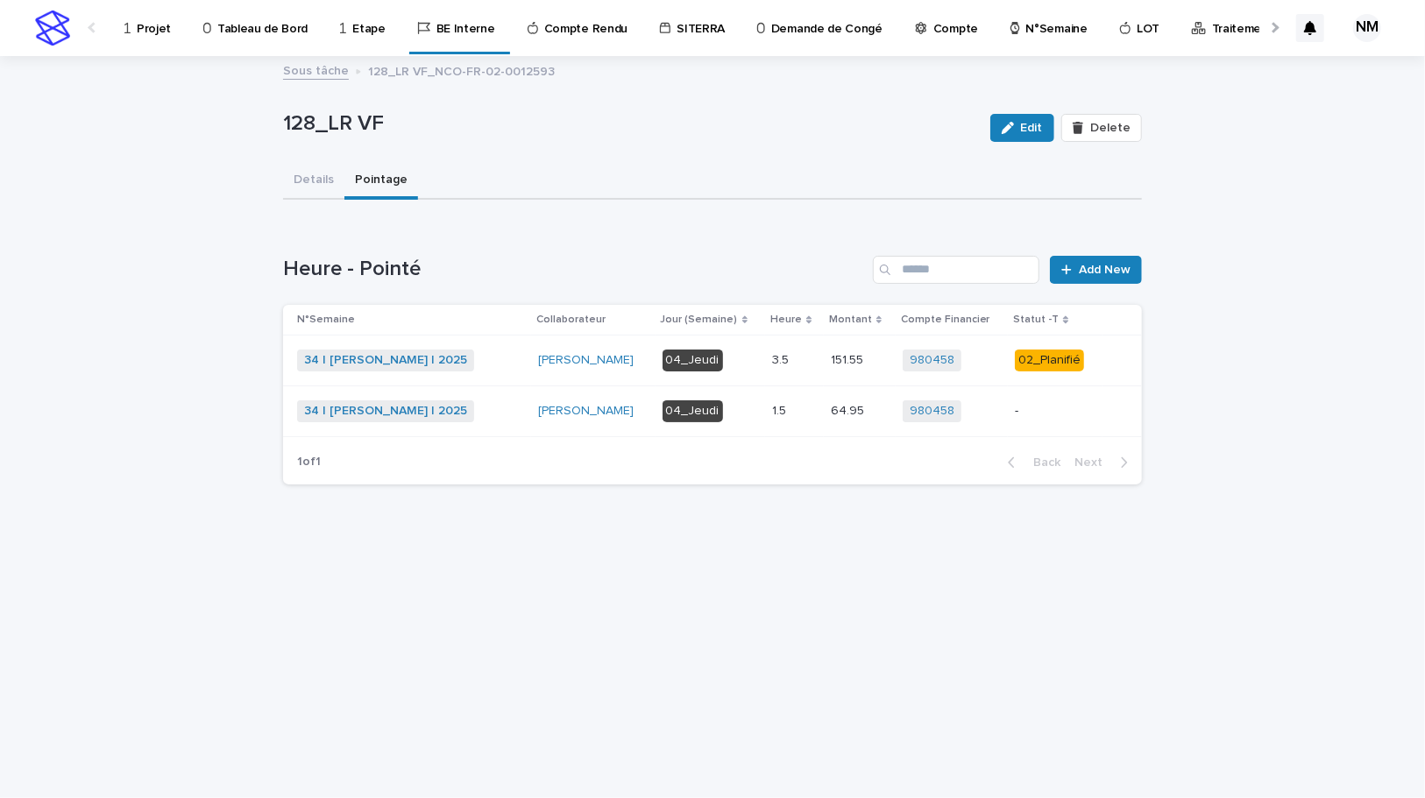
click at [1080, 419] on div "-" at bounding box center [1055, 411] width 80 height 29
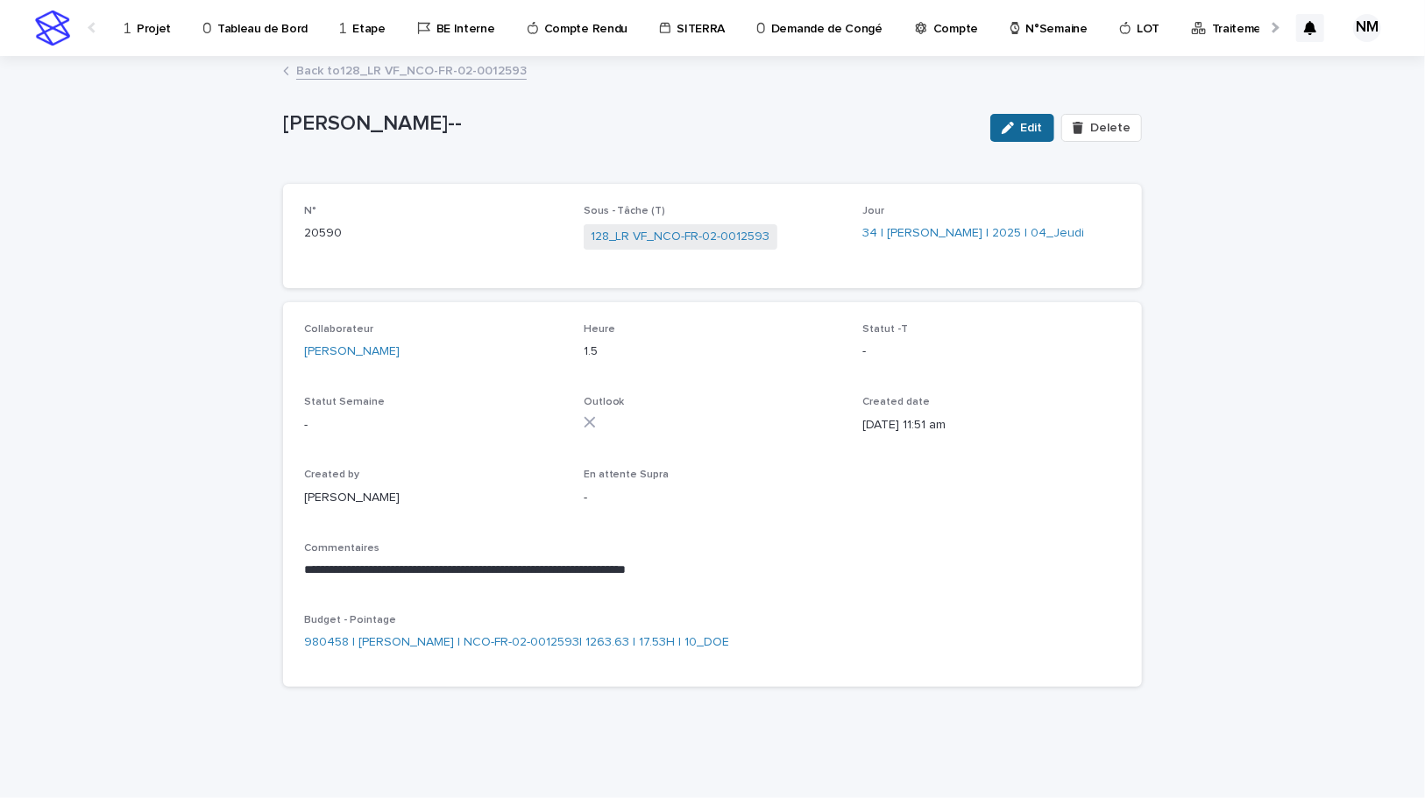
click at [1042, 127] on span "Edit" at bounding box center [1032, 128] width 22 height 12
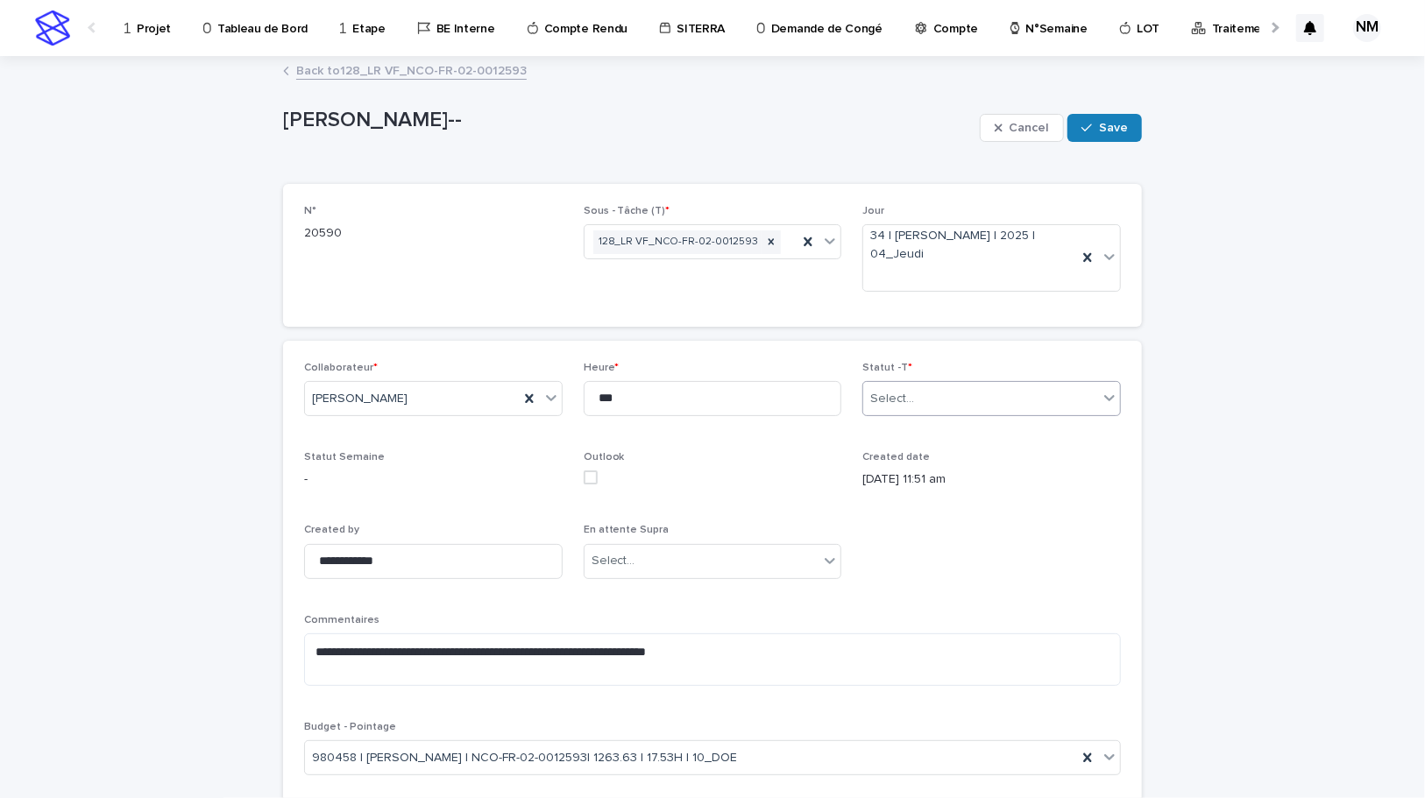
click at [923, 398] on div "Select..." at bounding box center [980, 399] width 235 height 29
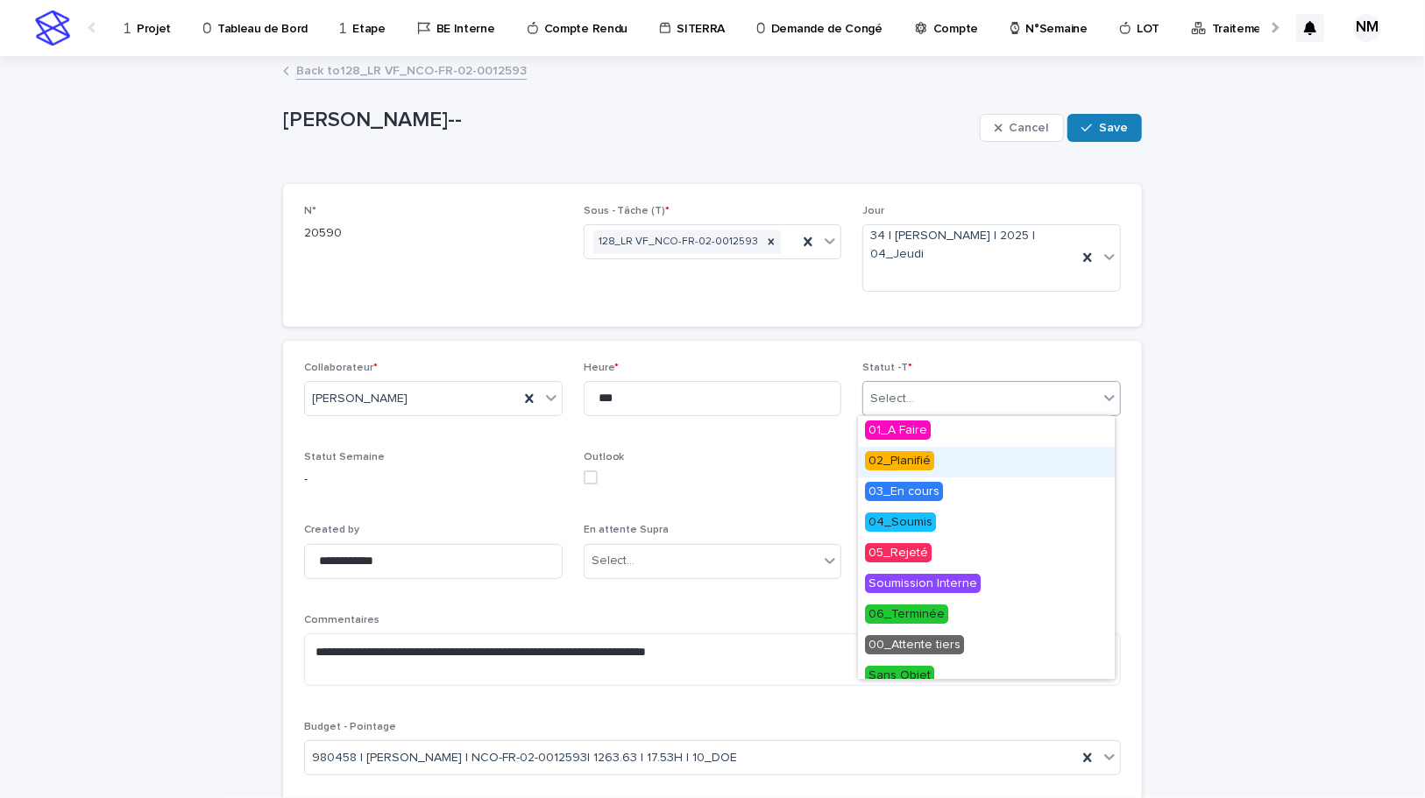
click at [903, 457] on span "02_Planifié" at bounding box center [899, 460] width 69 height 19
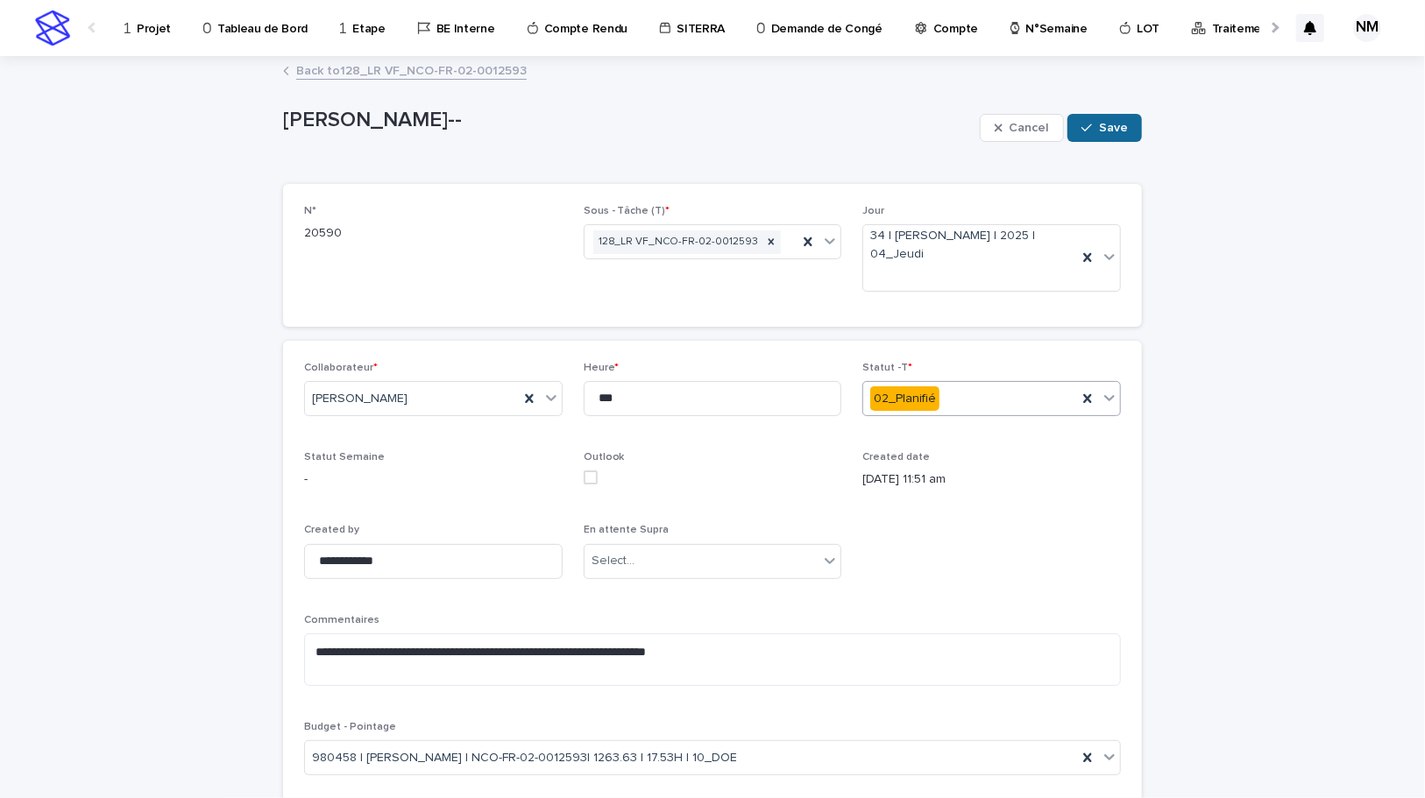
click at [1091, 122] on div "button" at bounding box center [1090, 128] width 18 height 12
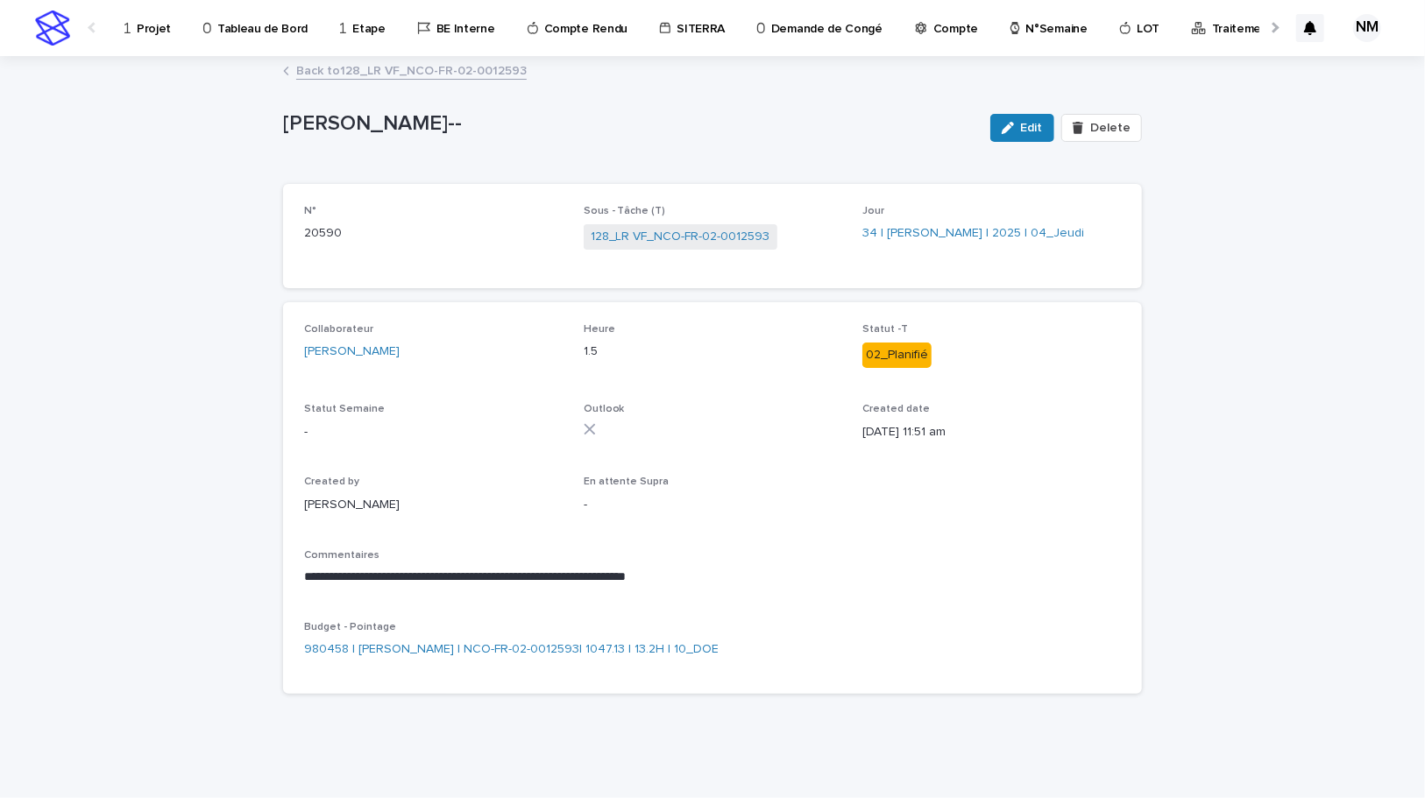
click at [384, 72] on link "Back to 128_LR VF_NCO-FR-02-0012593" at bounding box center [411, 70] width 230 height 20
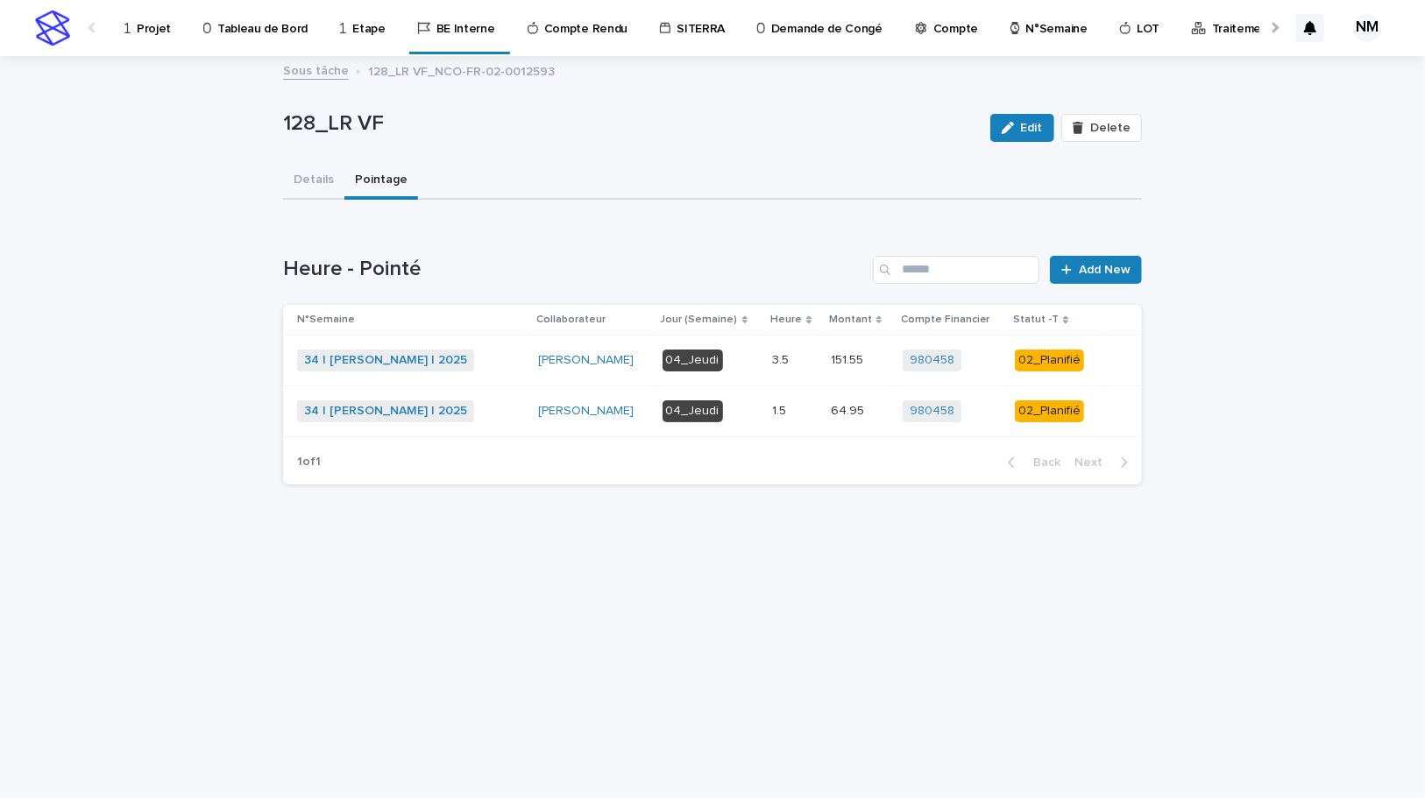
click at [149, 18] on p "Projet" at bounding box center [154, 18] width 34 height 37
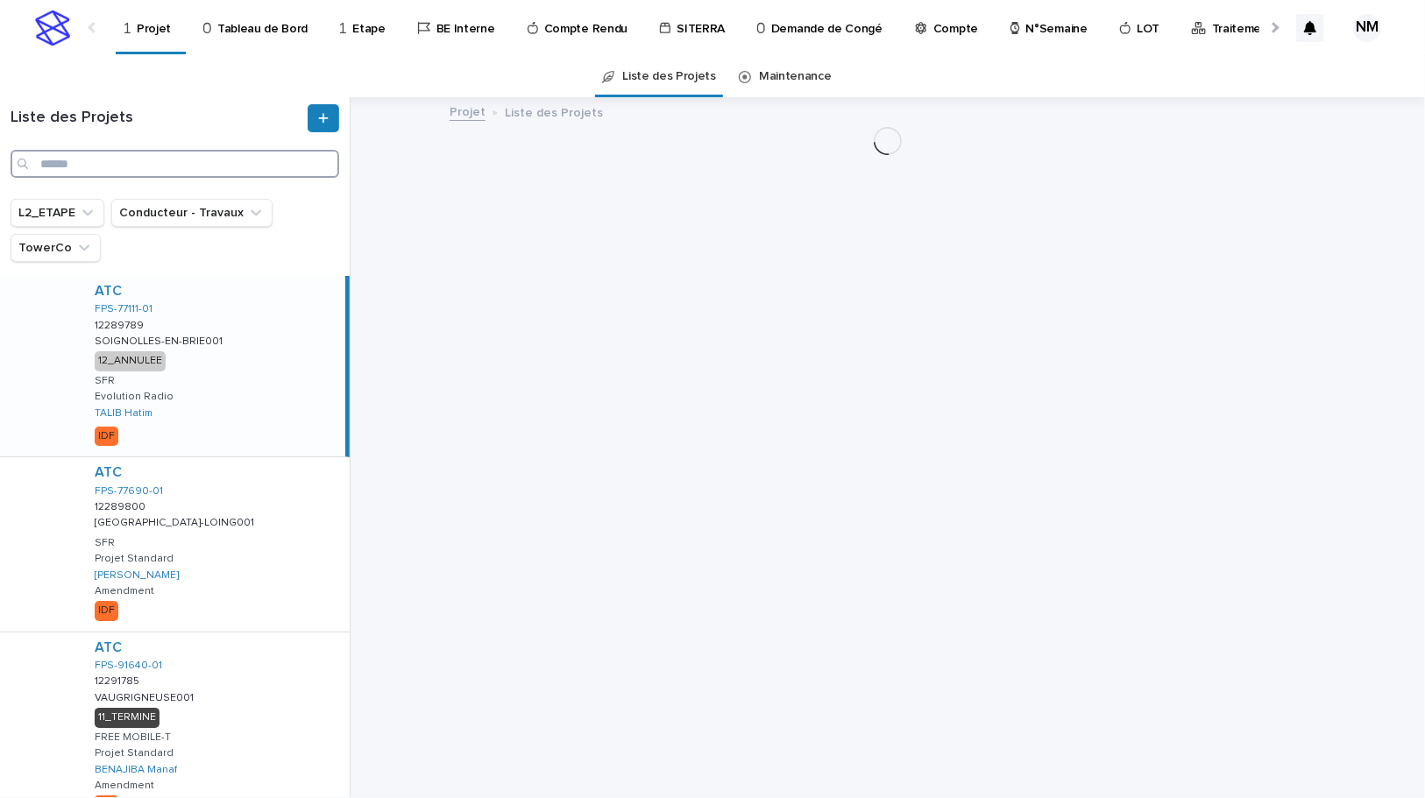
click at [121, 166] on input "Search" at bounding box center [175, 164] width 329 height 28
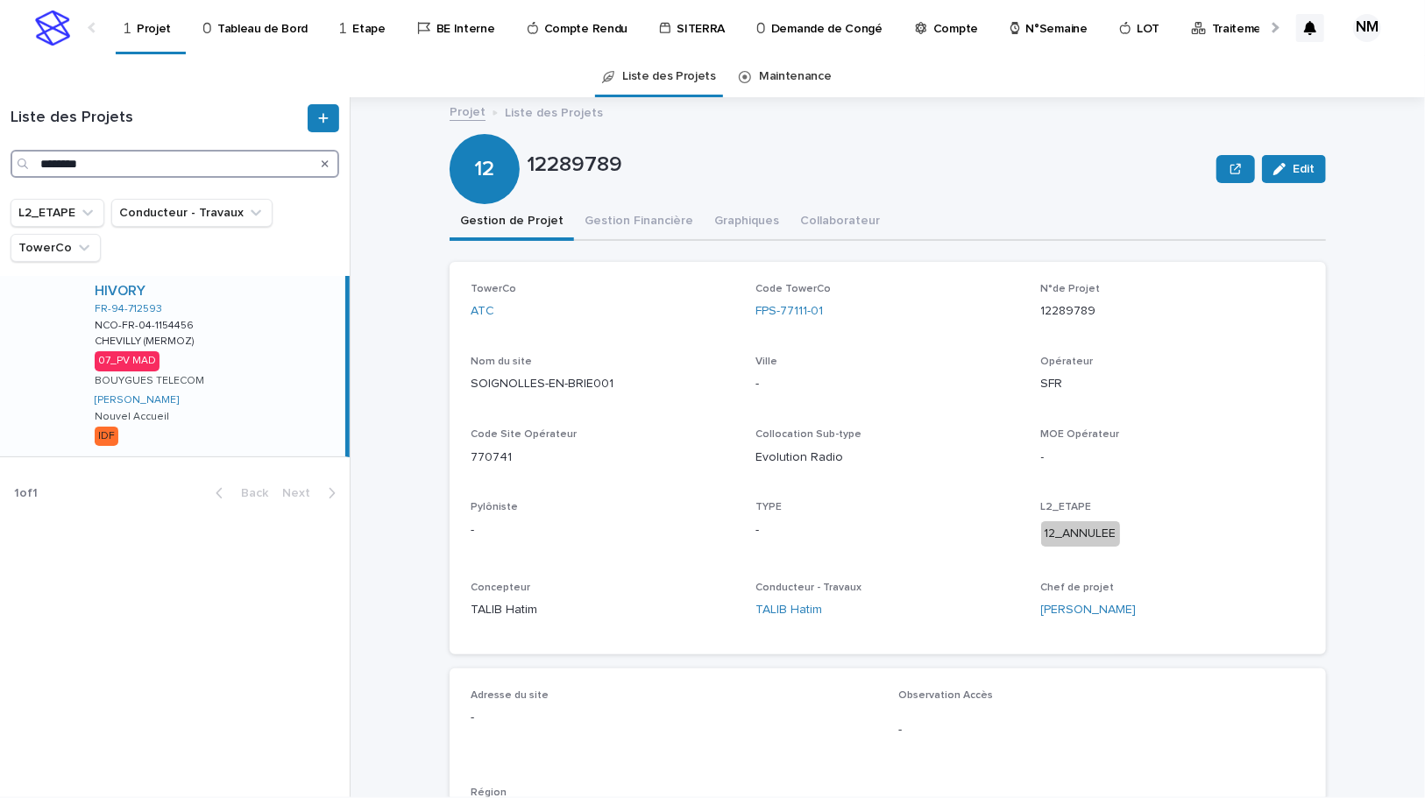
type input "********"
click at [265, 400] on div "HIVORY FR-94-712593 NCO-FR-04-1154456 NCO-FR-04-1154456 CHEVILLY (MERMOZ) CHEVI…" at bounding box center [213, 366] width 265 height 181
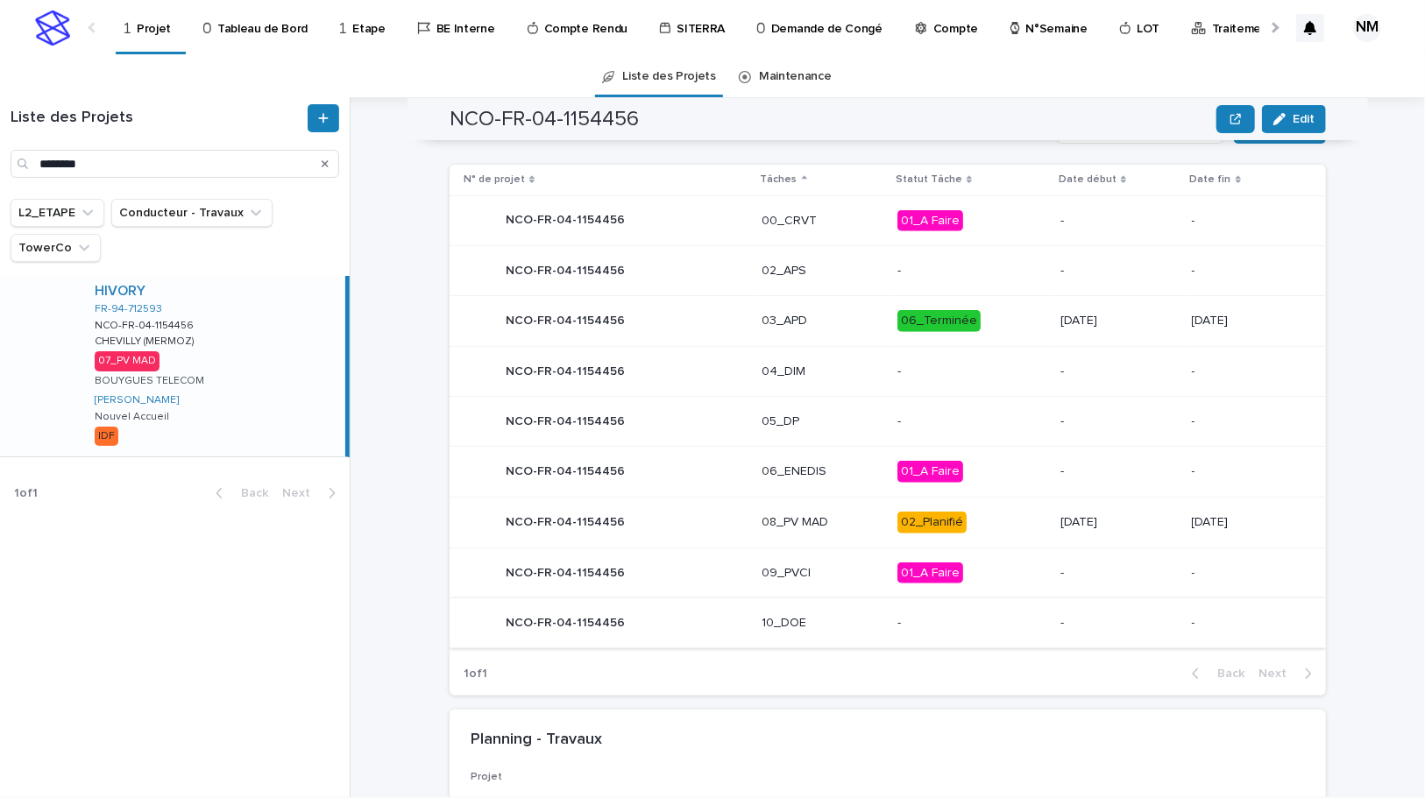
scroll to position [790, 0]
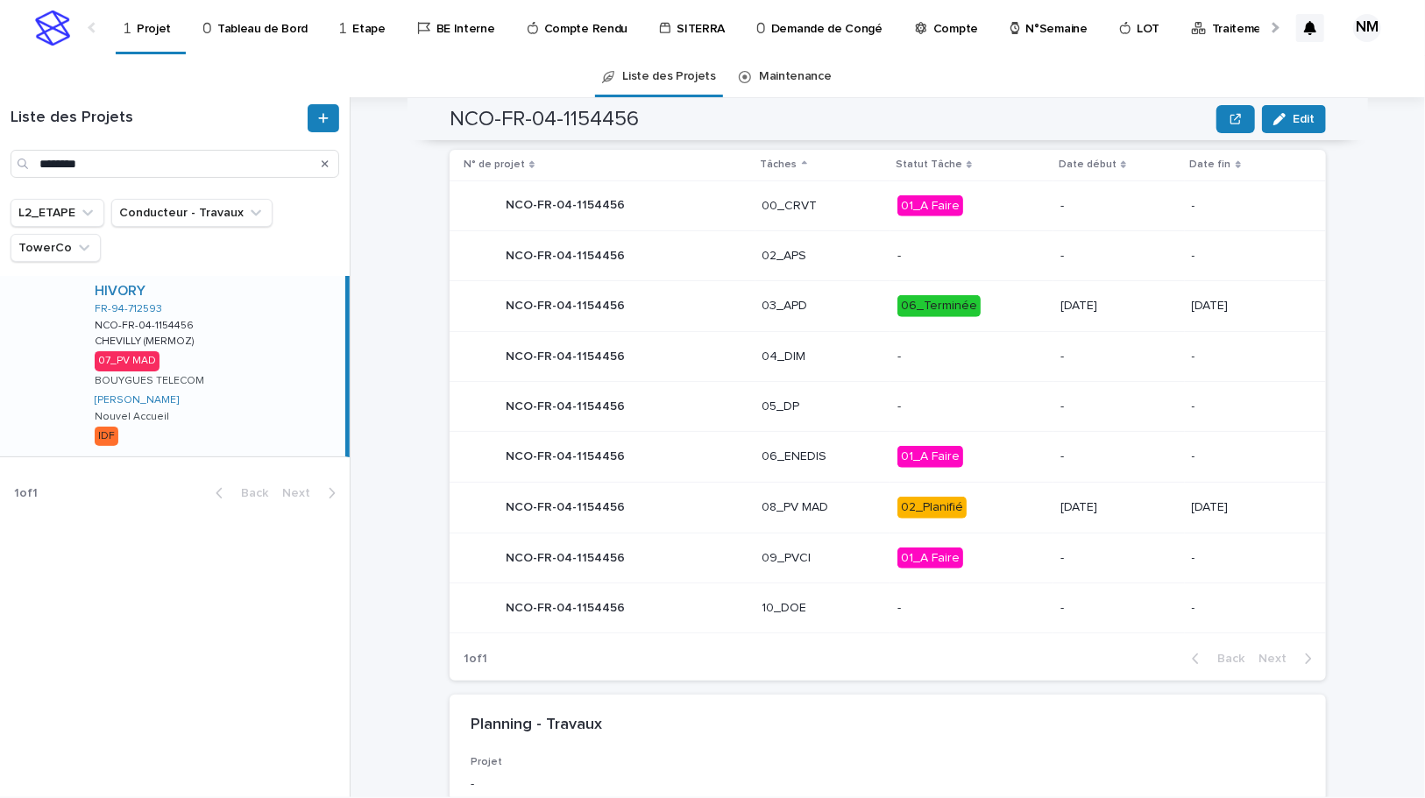
click at [995, 506] on p "02_Planifié" at bounding box center [971, 508] width 149 height 22
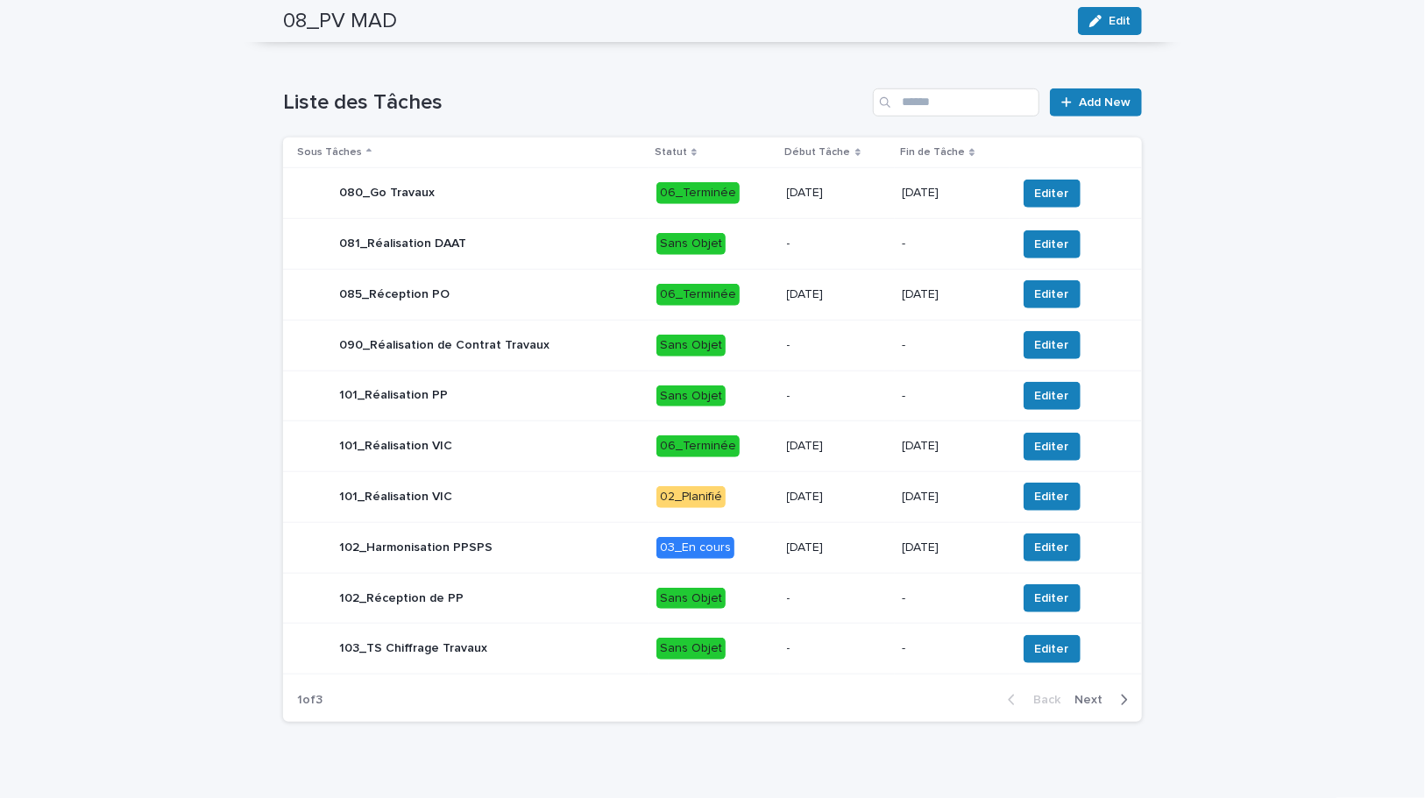
scroll to position [693, 0]
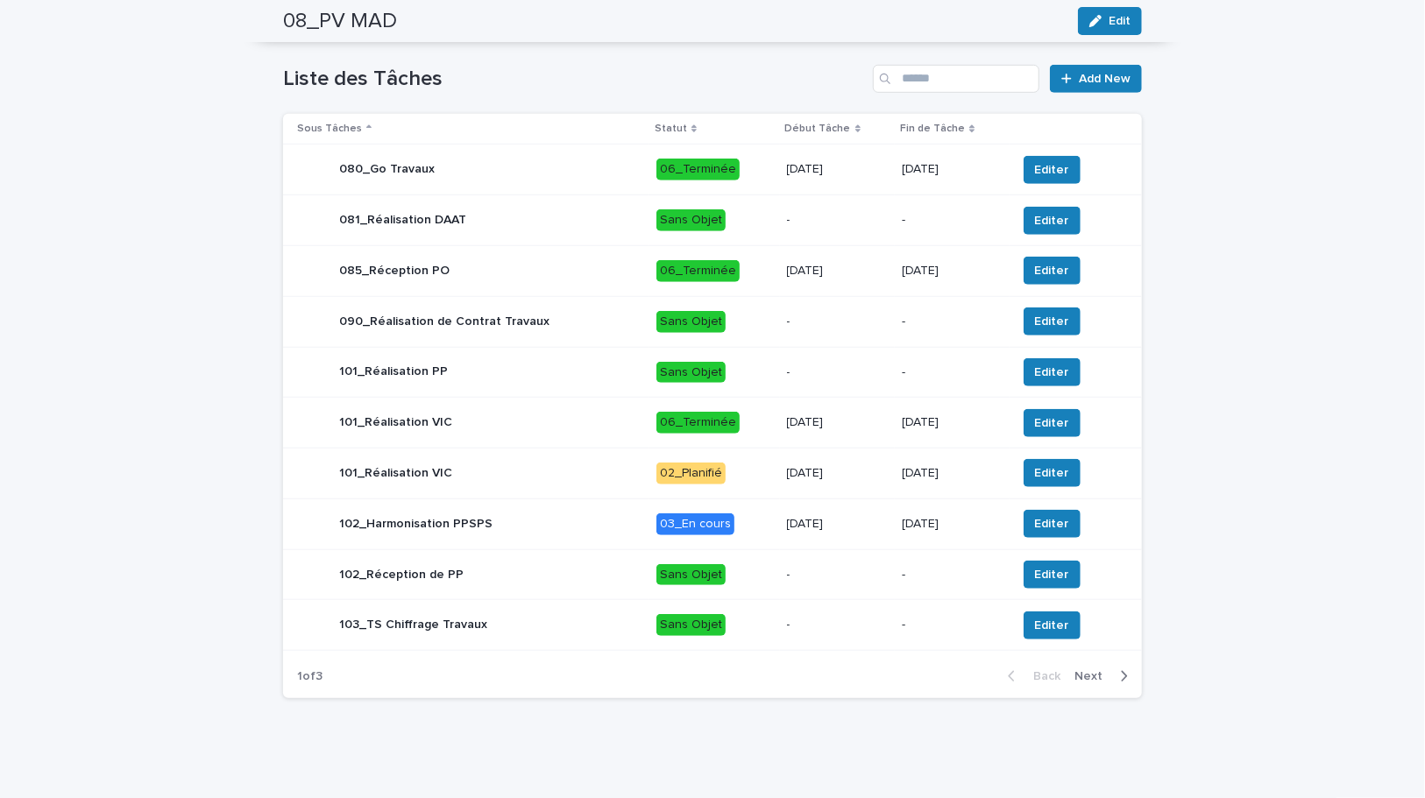
click at [1125, 676] on button "Next" at bounding box center [1104, 677] width 74 height 16
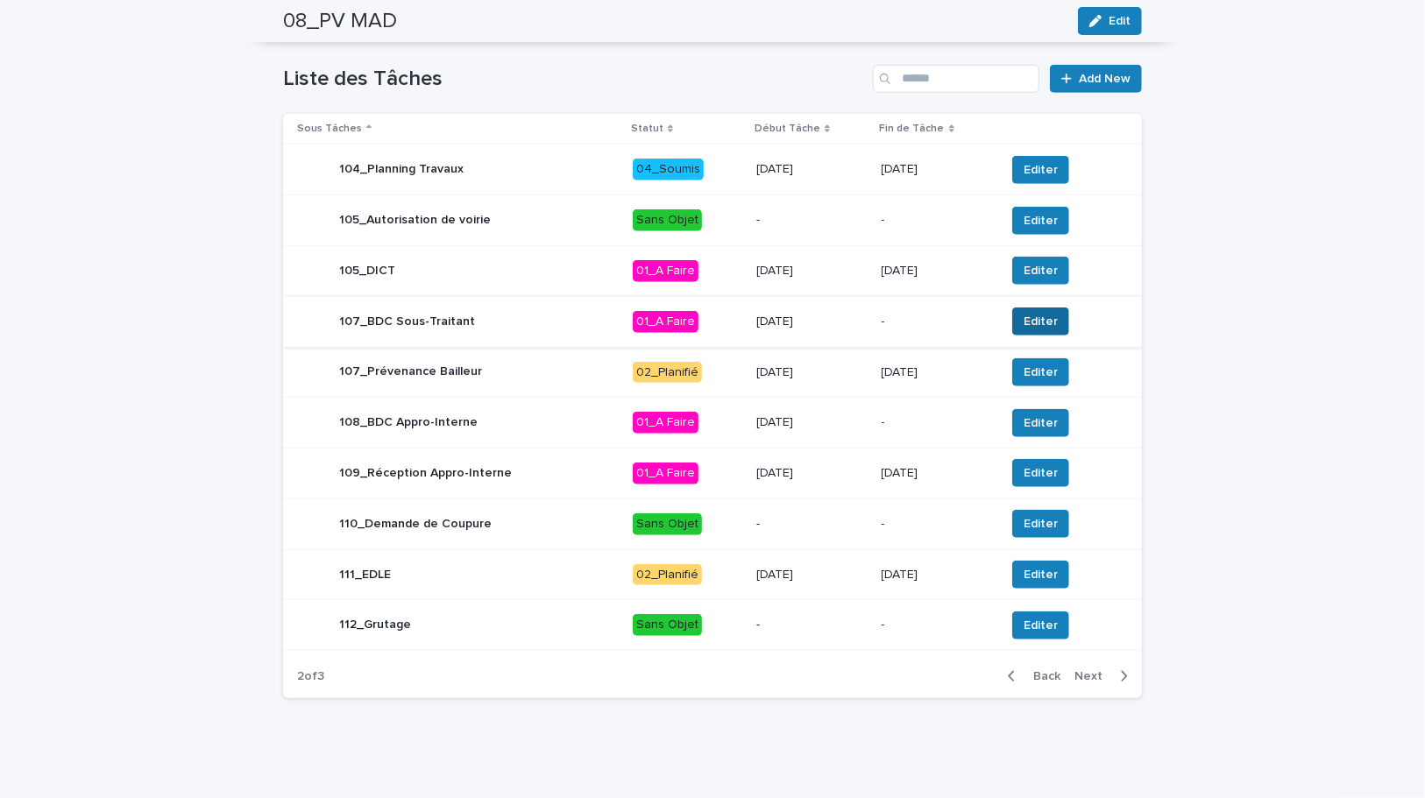
click at [1037, 319] on span "Editer" at bounding box center [1041, 322] width 34 height 18
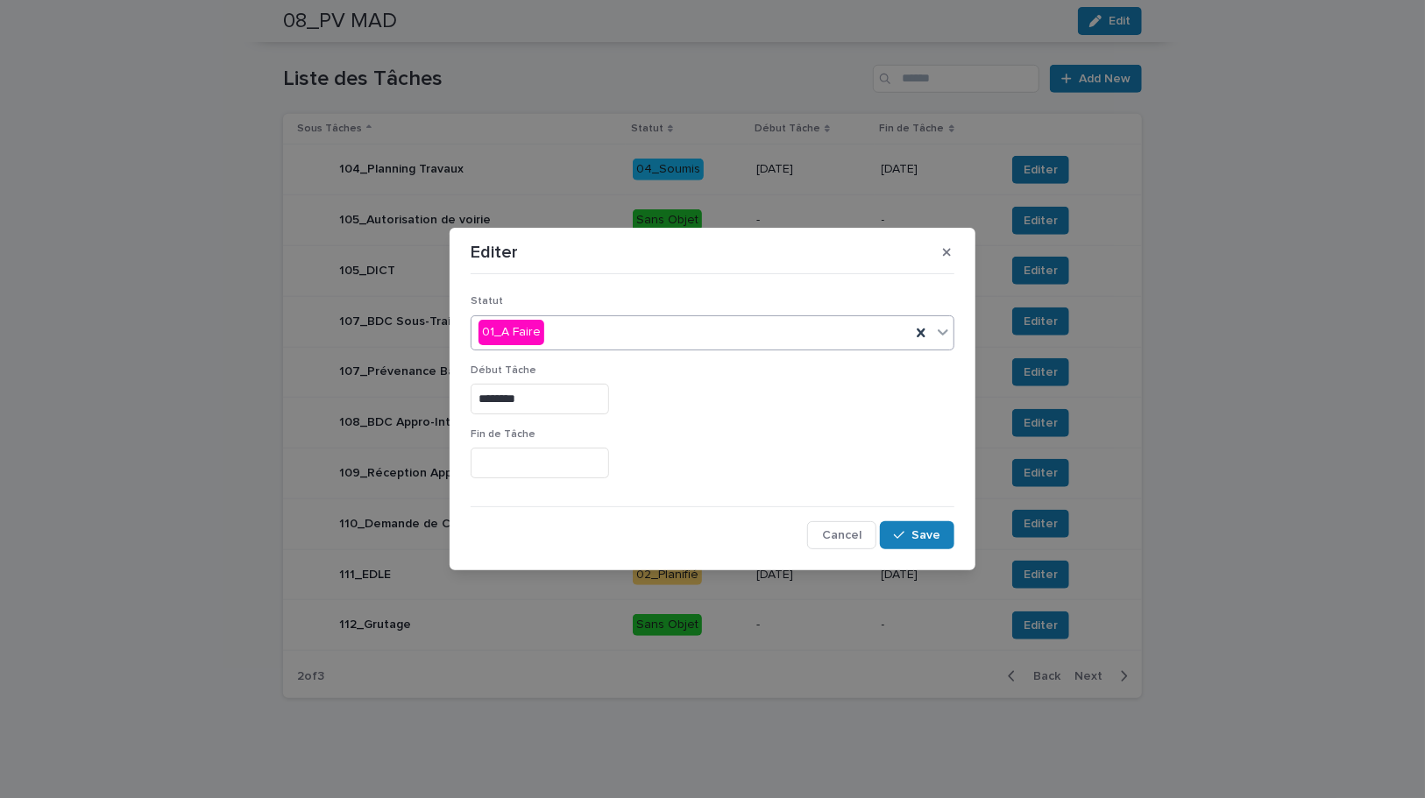
click at [595, 339] on div "01_A Faire" at bounding box center [690, 332] width 439 height 29
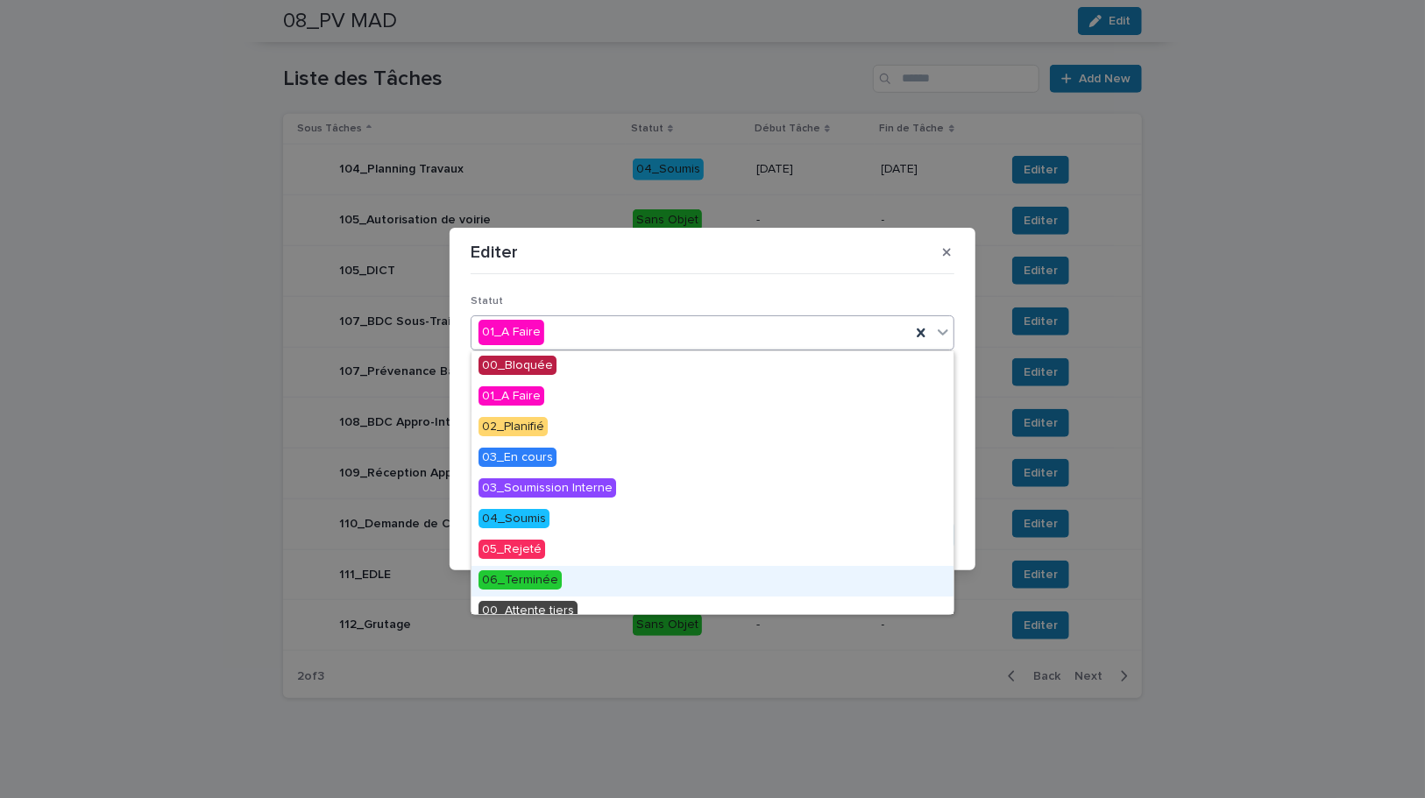
click at [538, 582] on span "06_Terminée" at bounding box center [519, 579] width 83 height 19
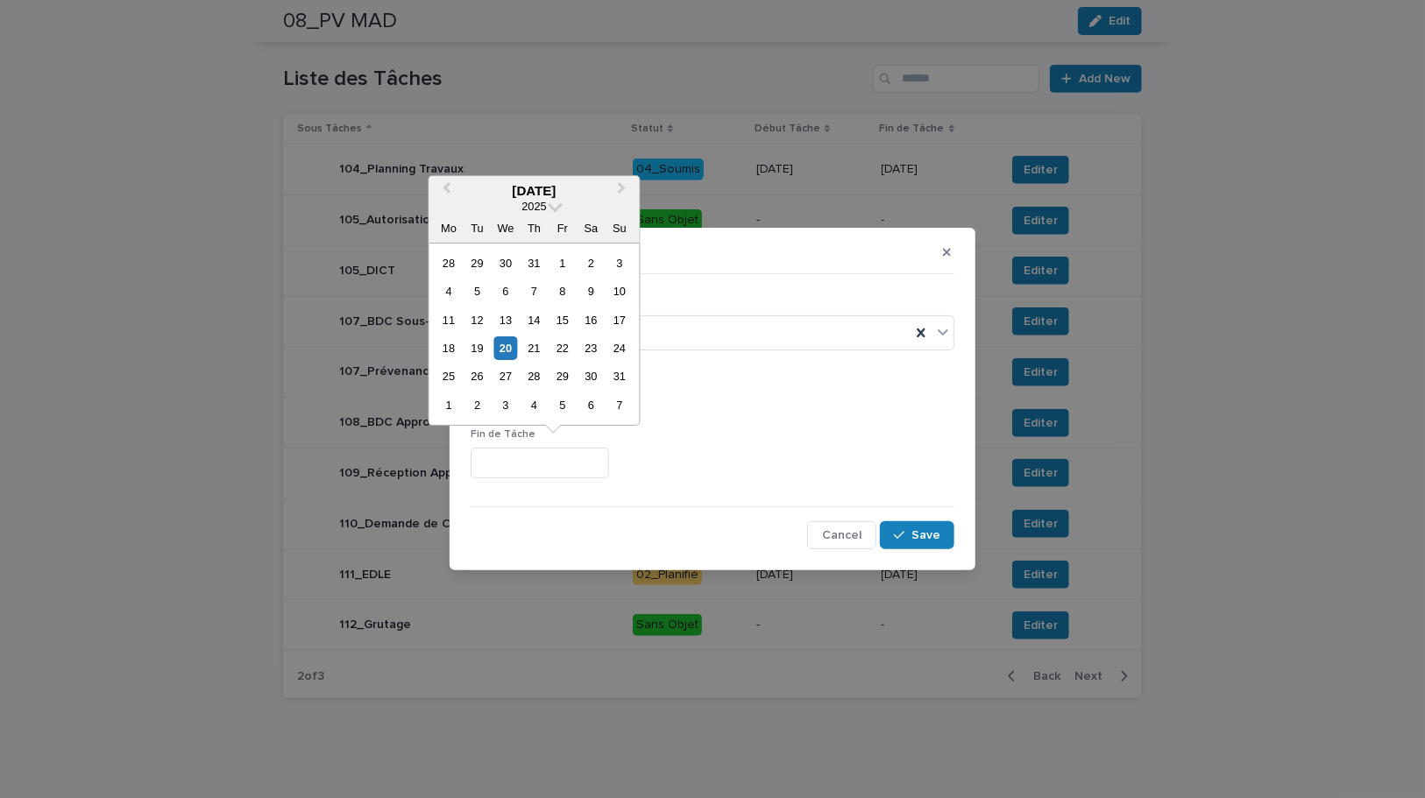
click at [508, 478] on input "text" at bounding box center [540, 463] width 138 height 31
click at [507, 343] on div "20" at bounding box center [505, 348] width 24 height 24
type input "*********"
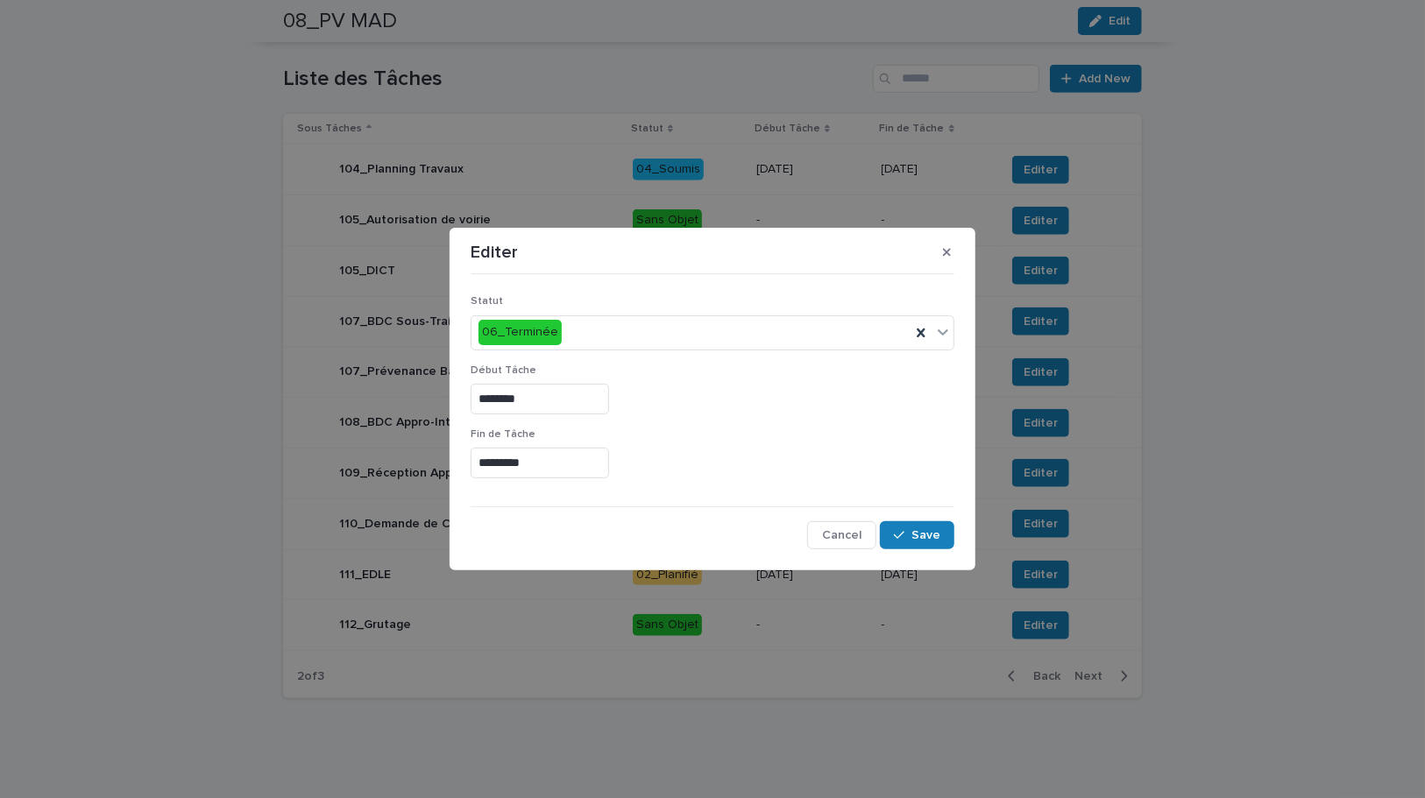
drag, startPoint x: 746, startPoint y: 466, endPoint x: 1009, endPoint y: 597, distance: 293.5
click at [747, 466] on div "*********" at bounding box center [713, 463] width 484 height 31
click at [914, 525] on button "Save" at bounding box center [917, 535] width 74 height 28
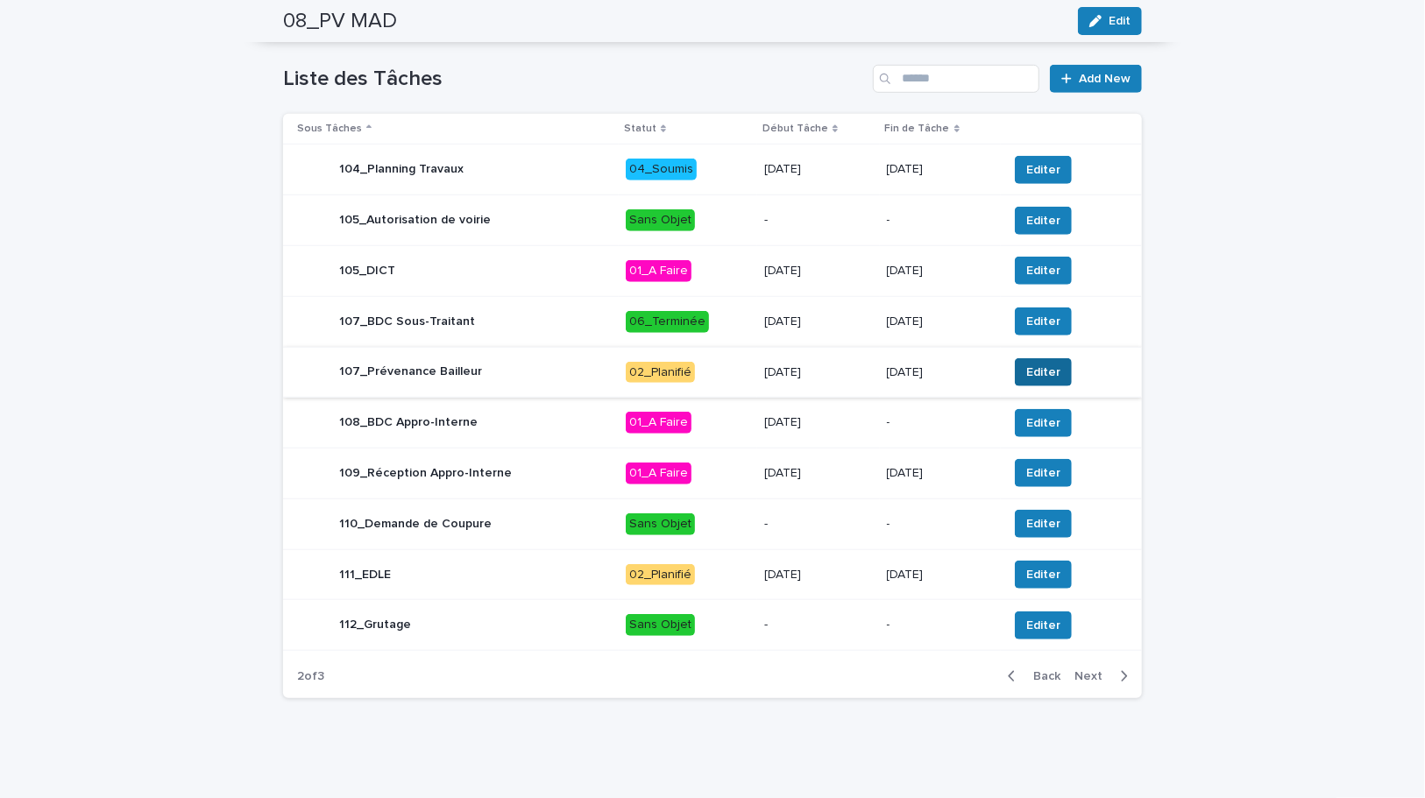
click at [1036, 368] on span "Editer" at bounding box center [1043, 373] width 34 height 18
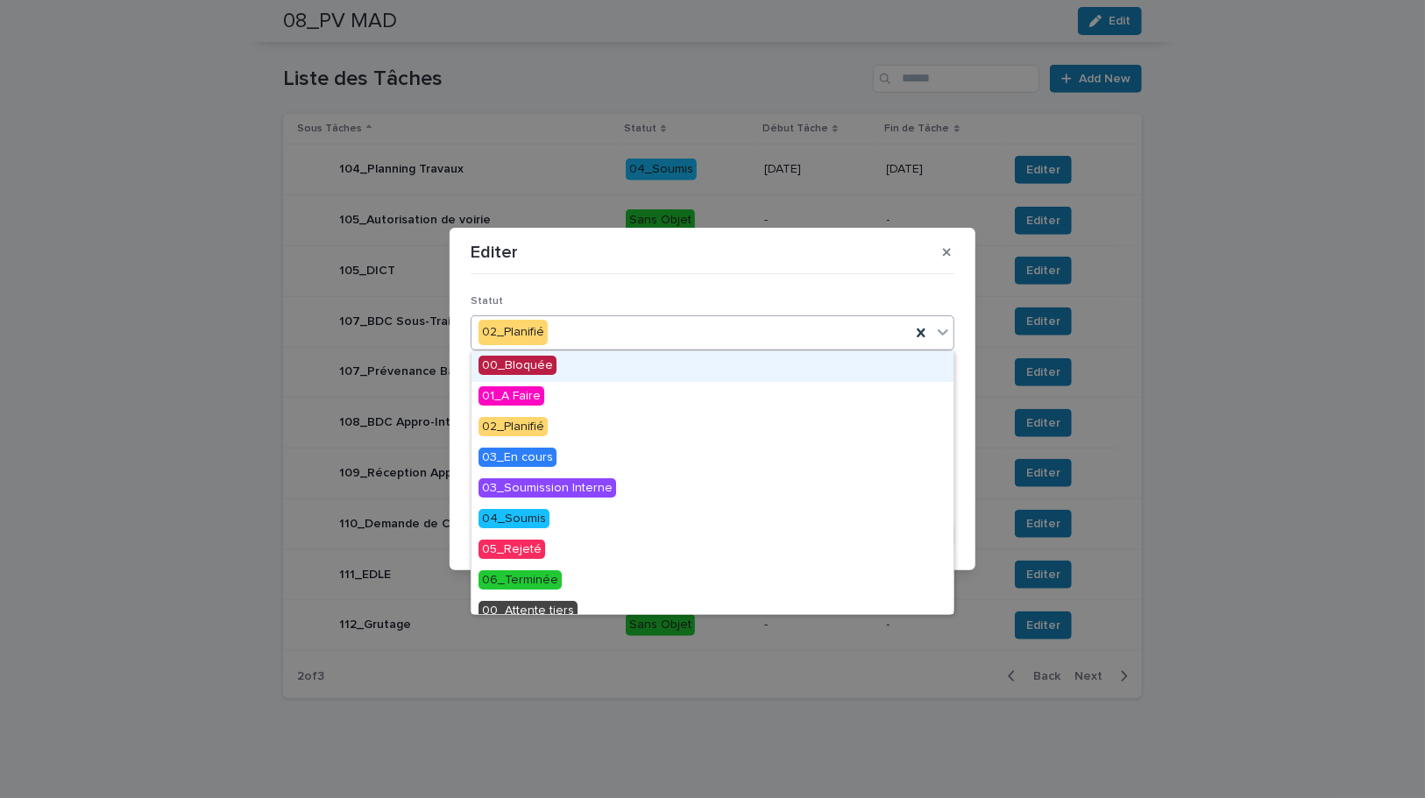
click at [594, 333] on div "02_Planifié" at bounding box center [690, 332] width 439 height 29
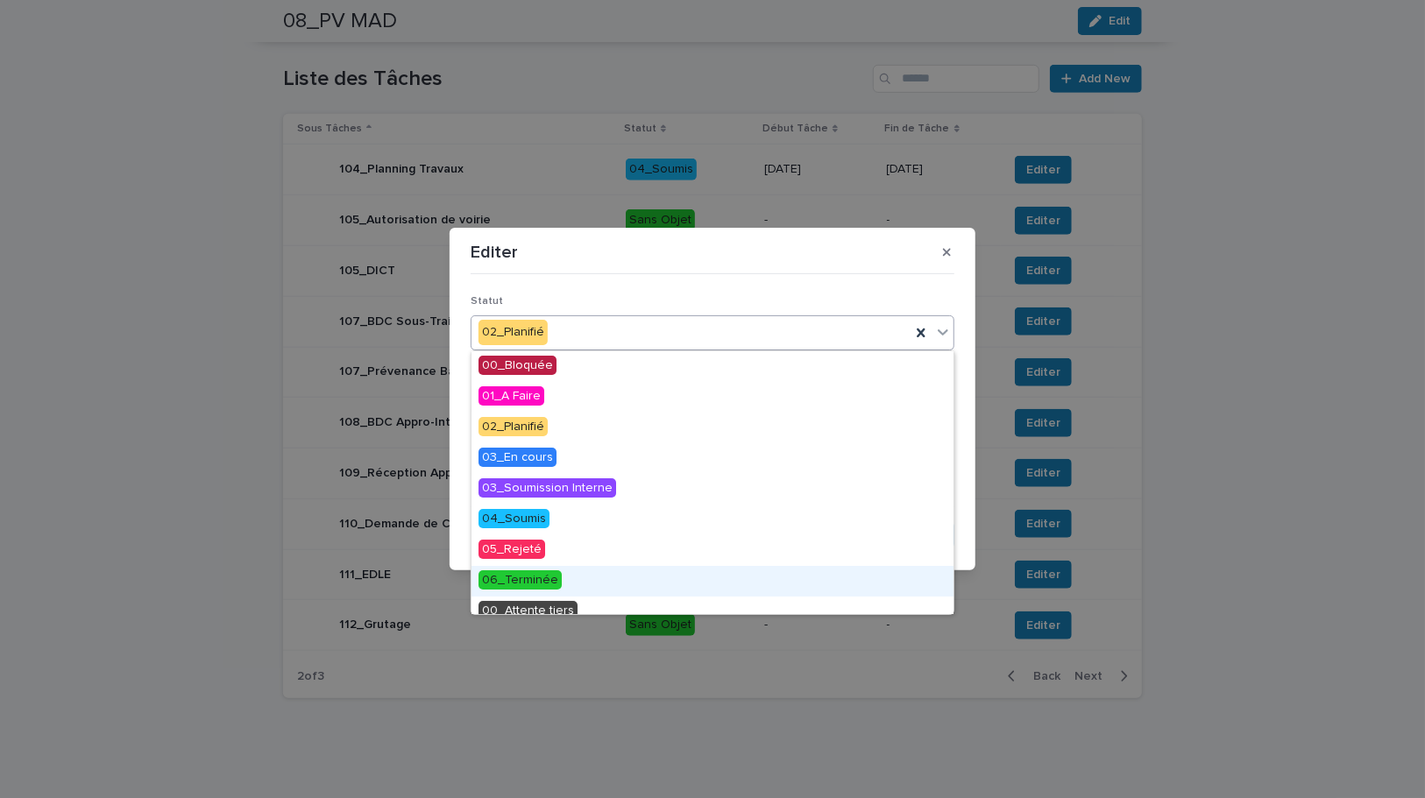
click at [514, 578] on span "06_Terminée" at bounding box center [519, 579] width 83 height 19
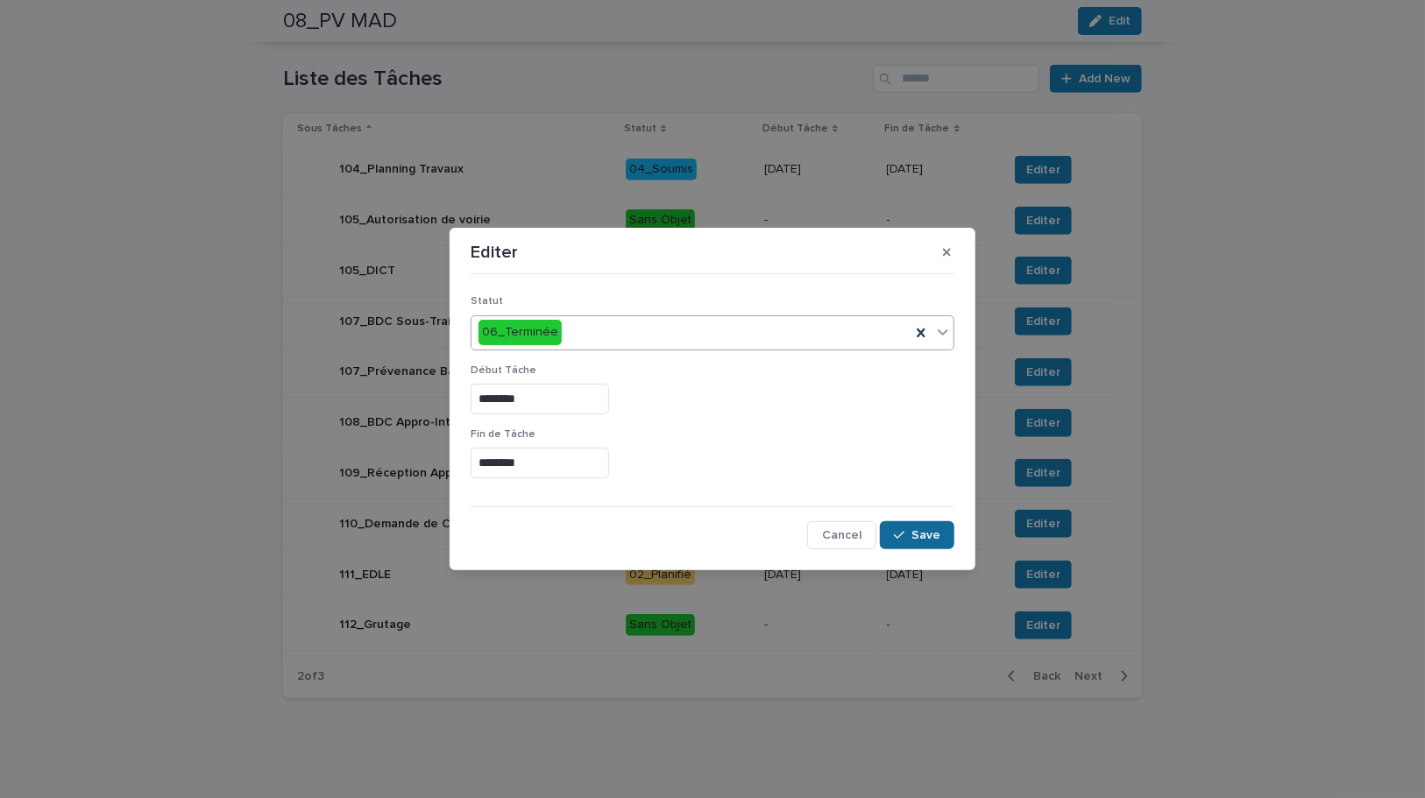
click at [909, 535] on div "button" at bounding box center [903, 535] width 18 height 12
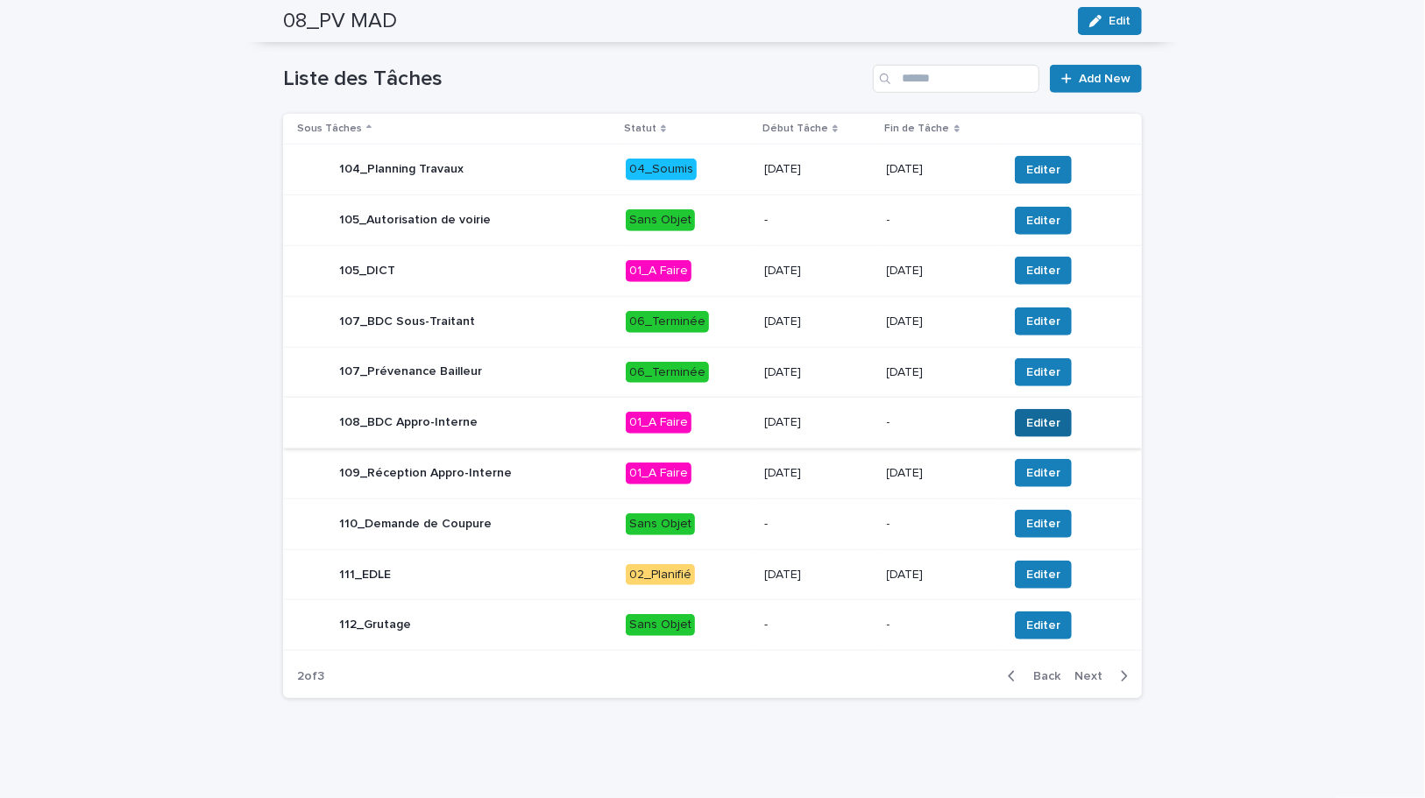
click at [1031, 414] on span "Editer" at bounding box center [1043, 423] width 34 height 18
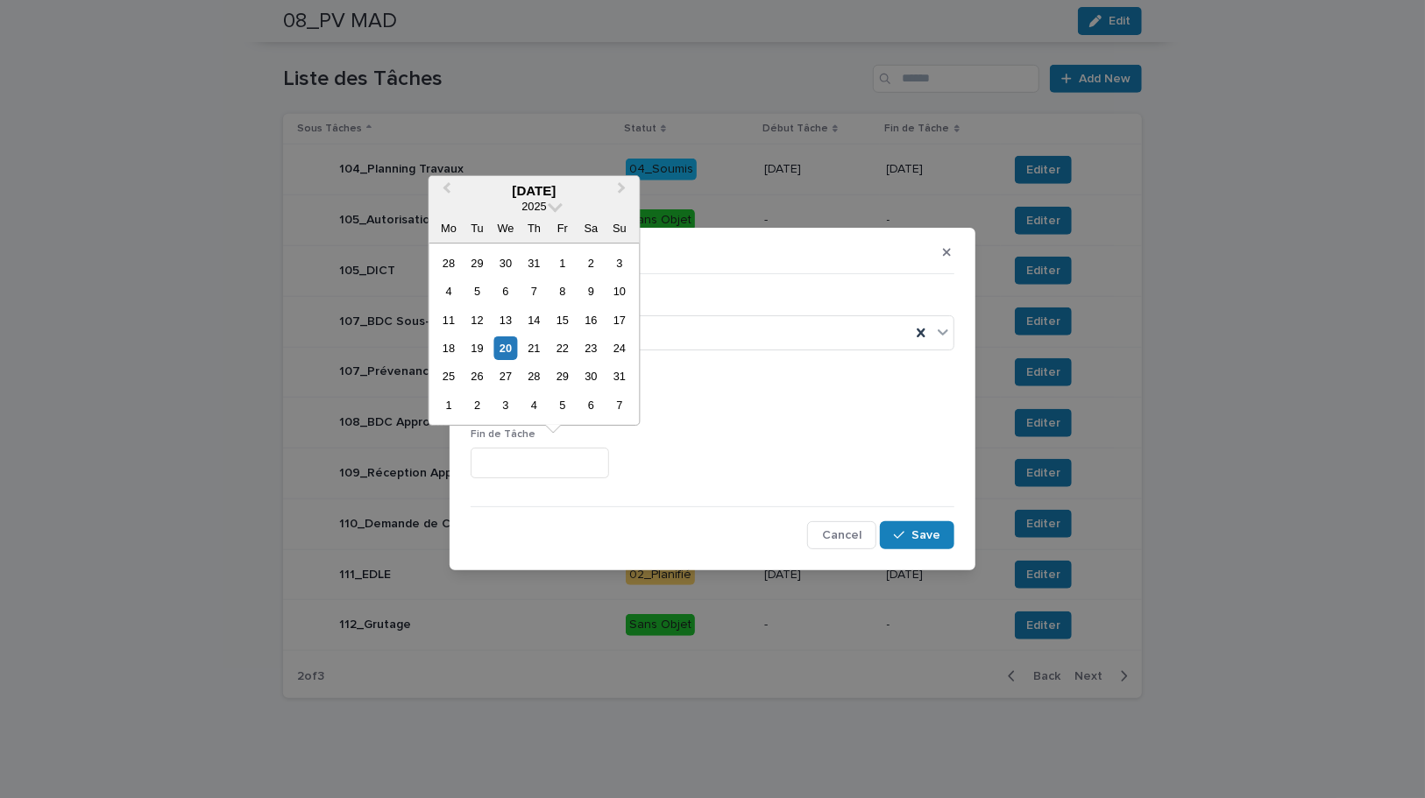
click at [556, 460] on input "text" at bounding box center [540, 463] width 138 height 31
click at [478, 322] on div "12" at bounding box center [477, 320] width 24 height 24
type input "*********"
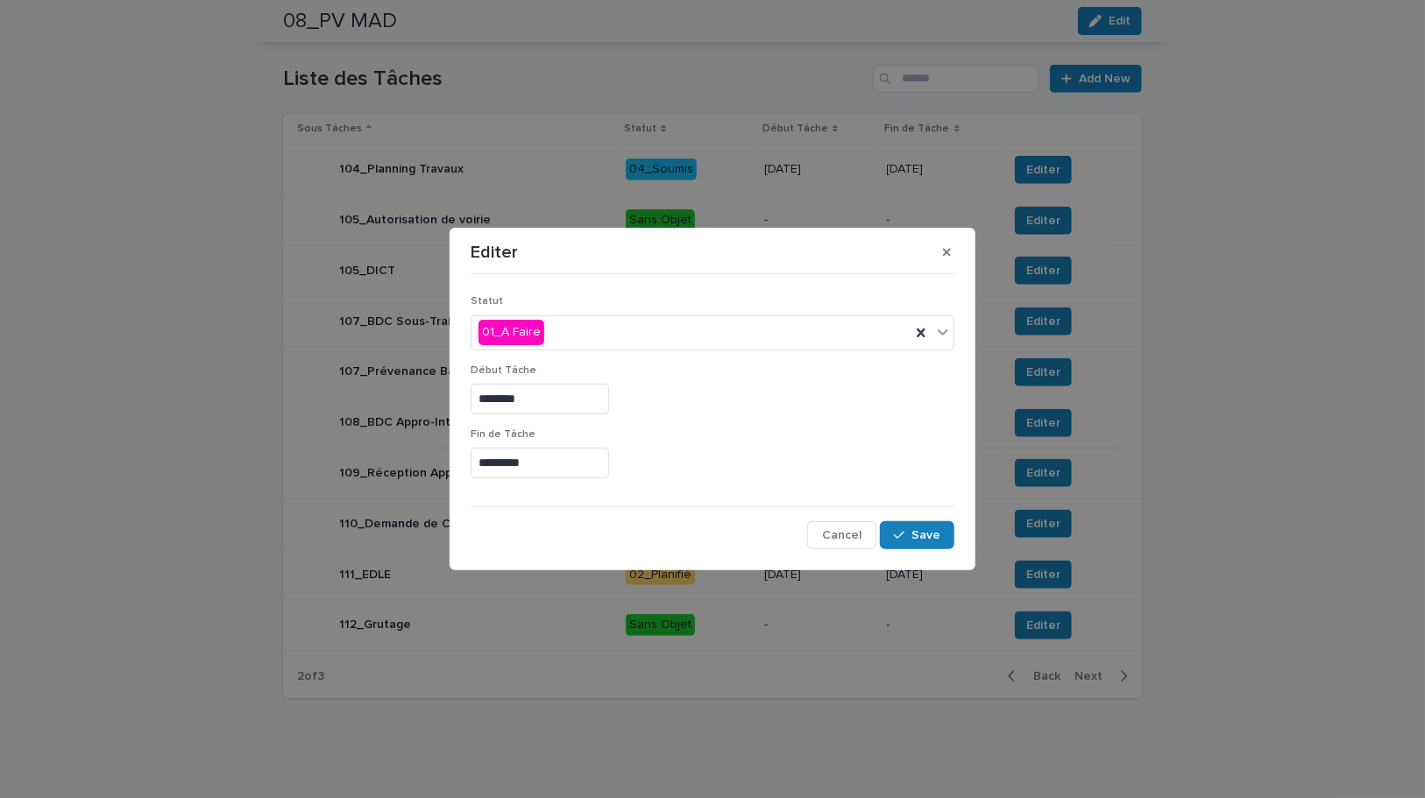
click at [703, 395] on div "********" at bounding box center [713, 399] width 484 height 31
click at [611, 336] on div "01_A Faire" at bounding box center [690, 332] width 439 height 29
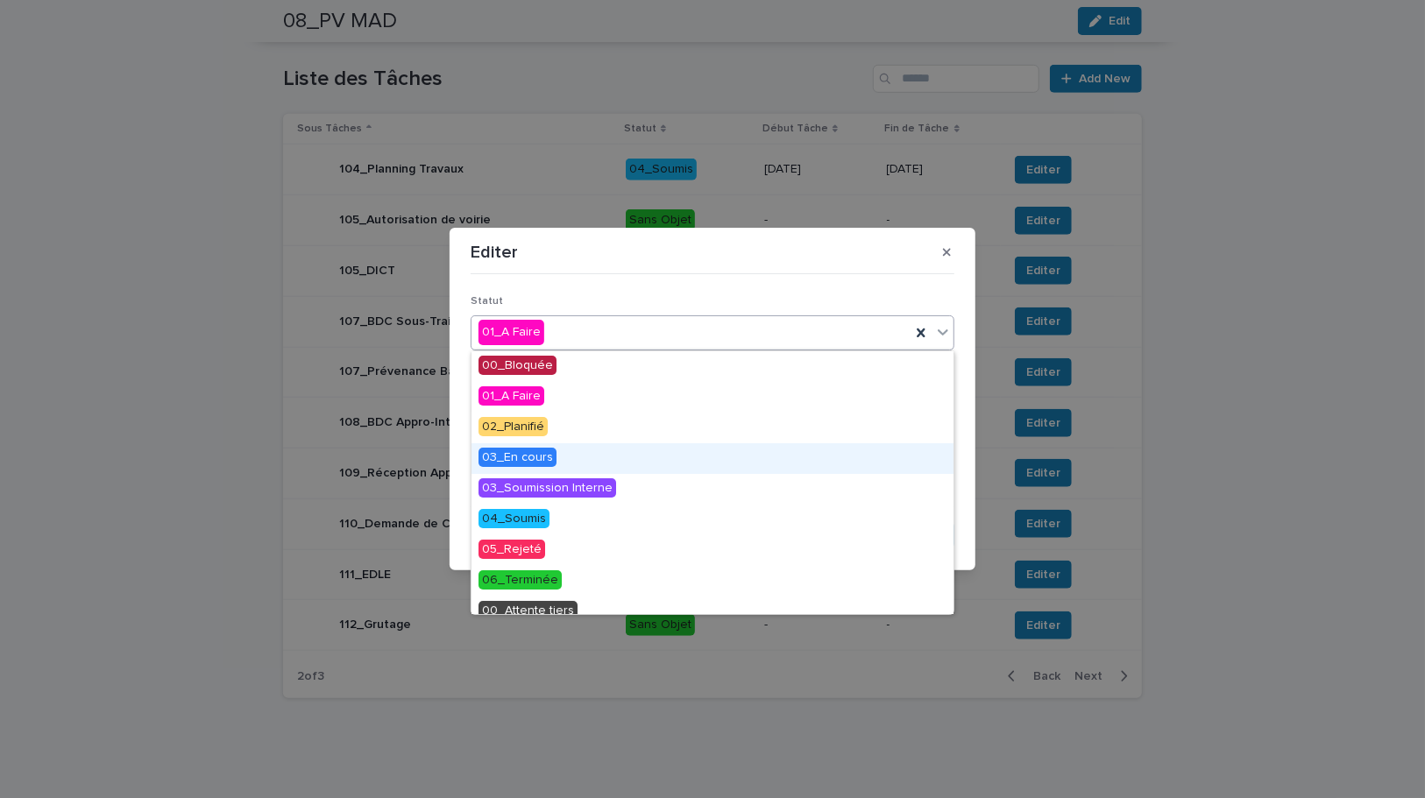
click at [538, 452] on span "03_En cours" at bounding box center [517, 457] width 78 height 19
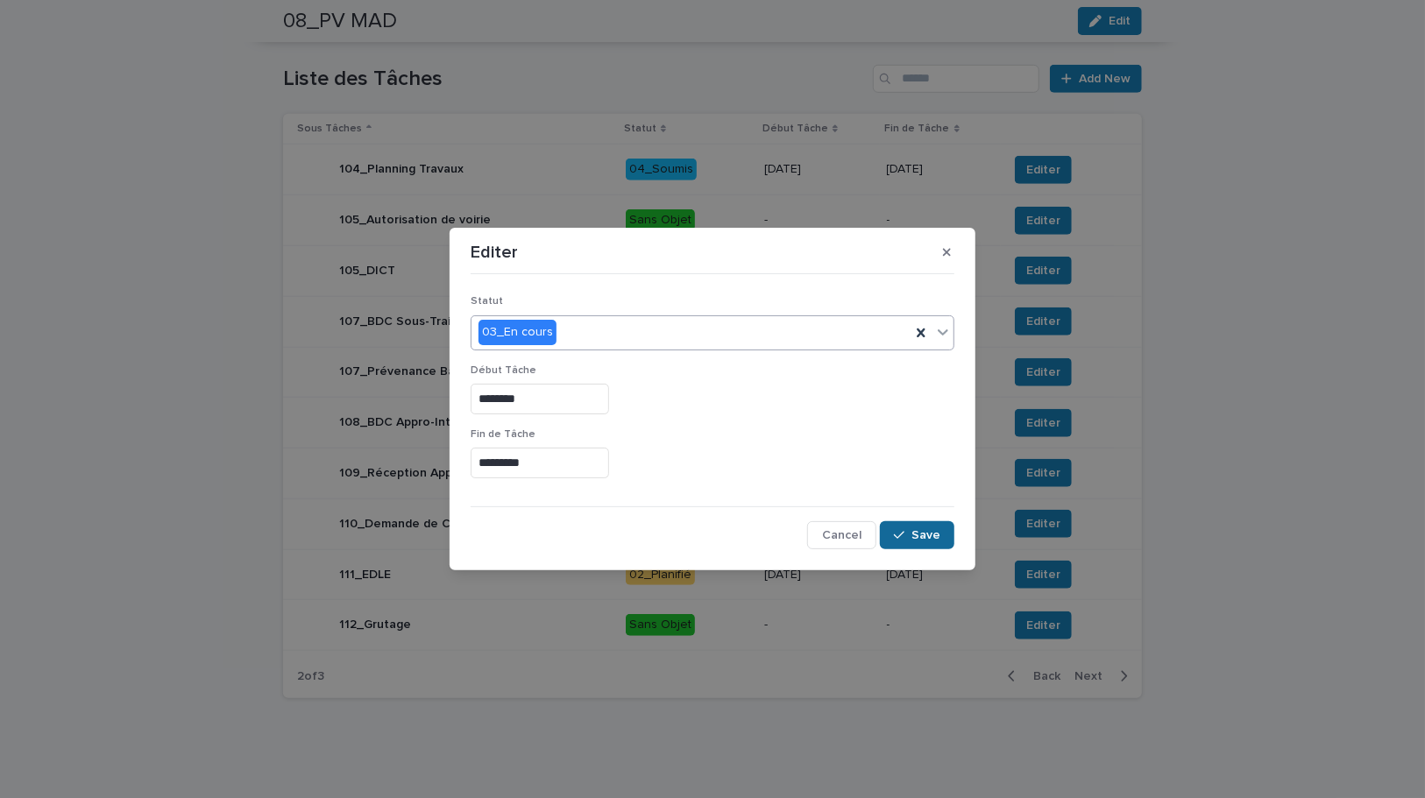
click at [929, 535] on span "Save" at bounding box center [925, 535] width 29 height 12
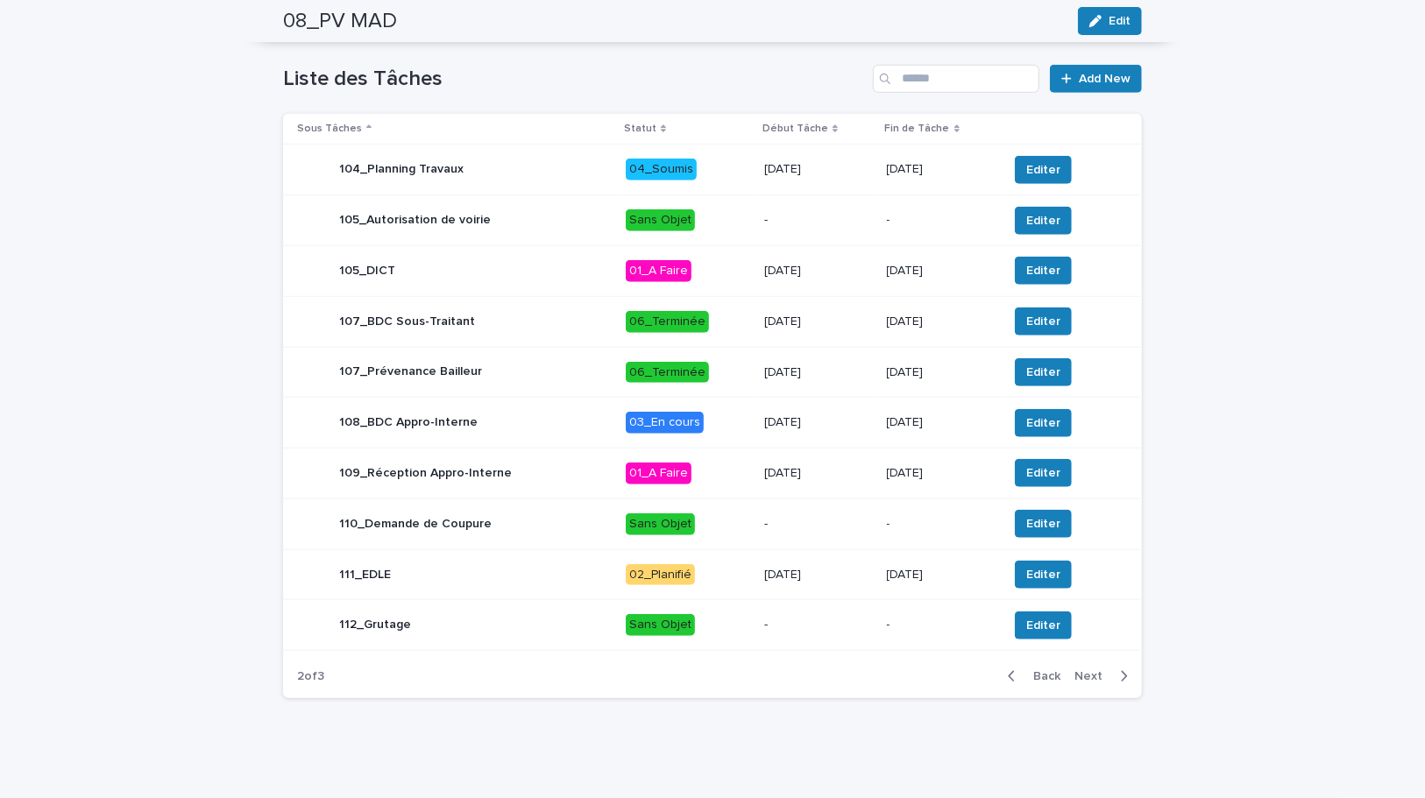
click at [837, 428] on p "8/8/2025" at bounding box center [818, 422] width 109 height 15
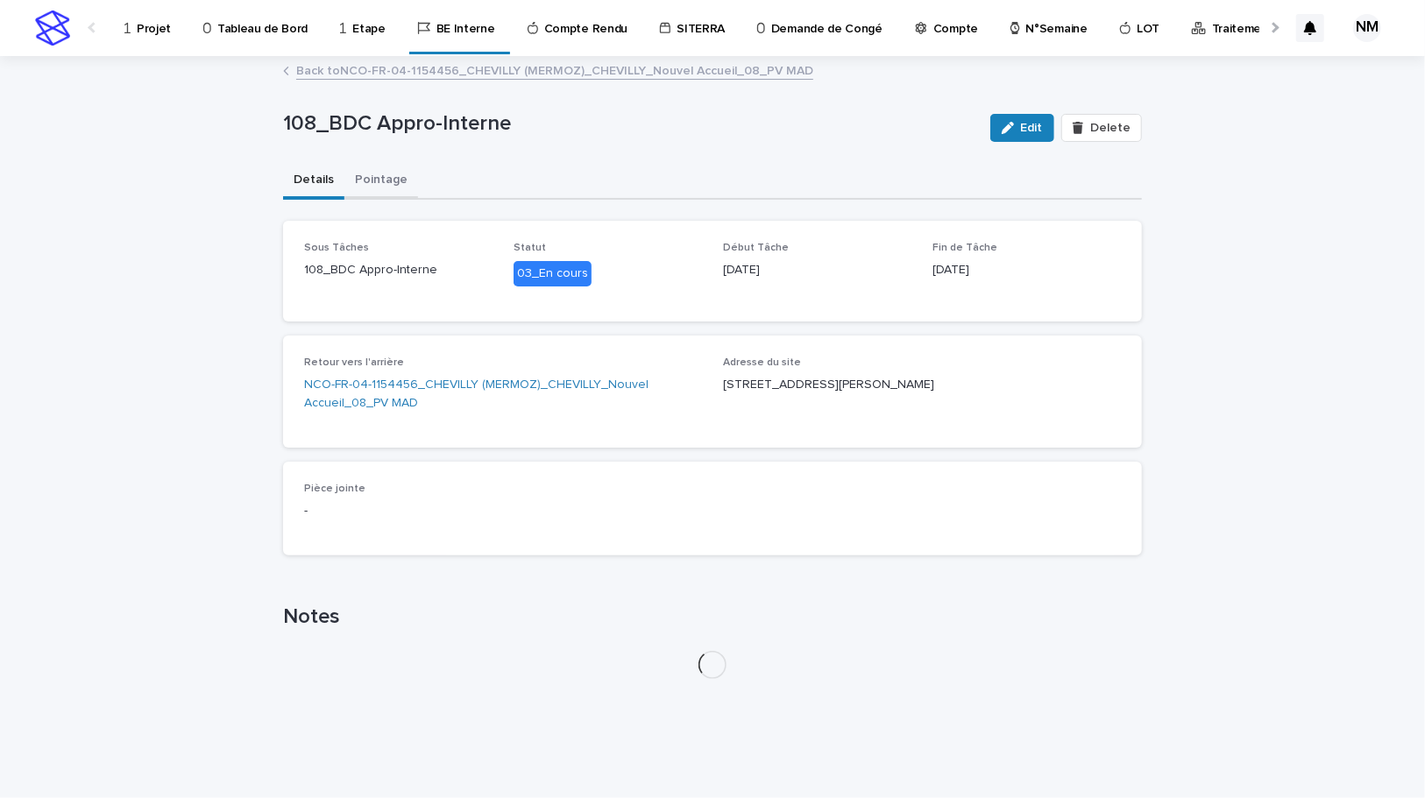
click at [372, 164] on button "Pointage" at bounding box center [381, 181] width 74 height 37
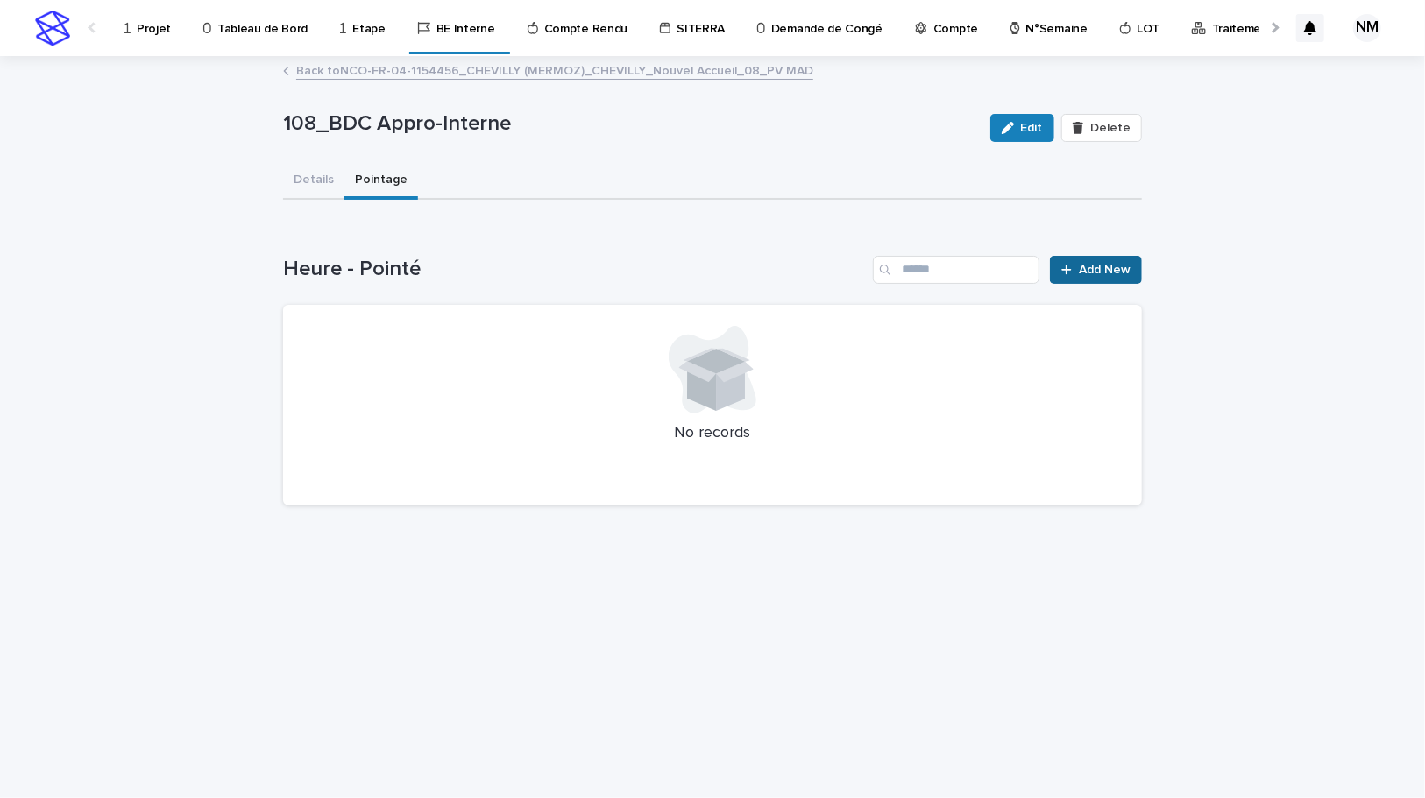
click at [1096, 262] on link "Add New" at bounding box center [1096, 270] width 92 height 28
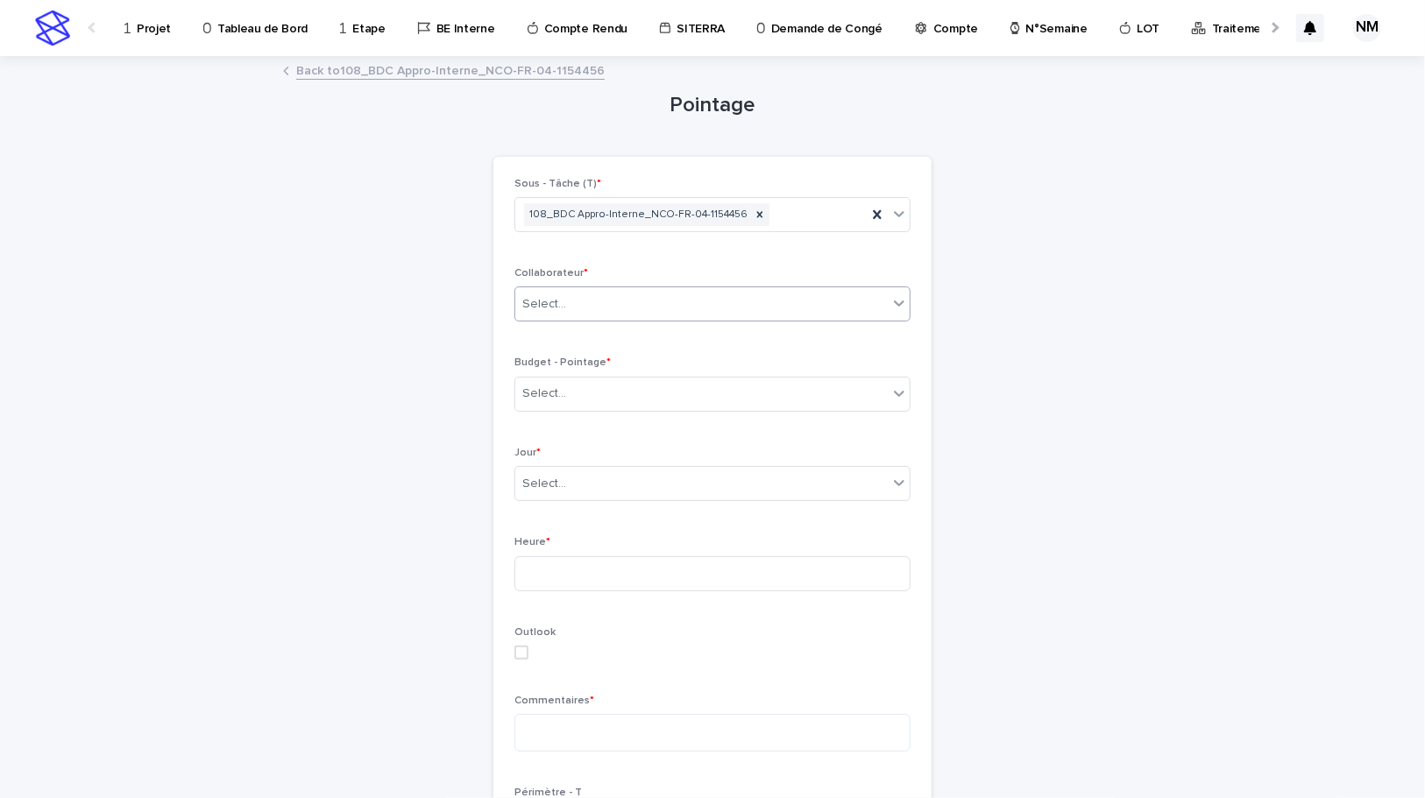
click at [572, 293] on div "Select..." at bounding box center [701, 304] width 372 height 29
type input "*******"
click at [567, 351] on div "MONIN Vincent" at bounding box center [706, 337] width 394 height 31
click at [567, 351] on div "Sous - Tâche (T) * 108_BDC Appro-Interne_NCO-FR-04-1154456 Collaborateur * Sele…" at bounding box center [712, 621] width 396 height 887
click at [568, 402] on div "Select..." at bounding box center [701, 393] width 372 height 29
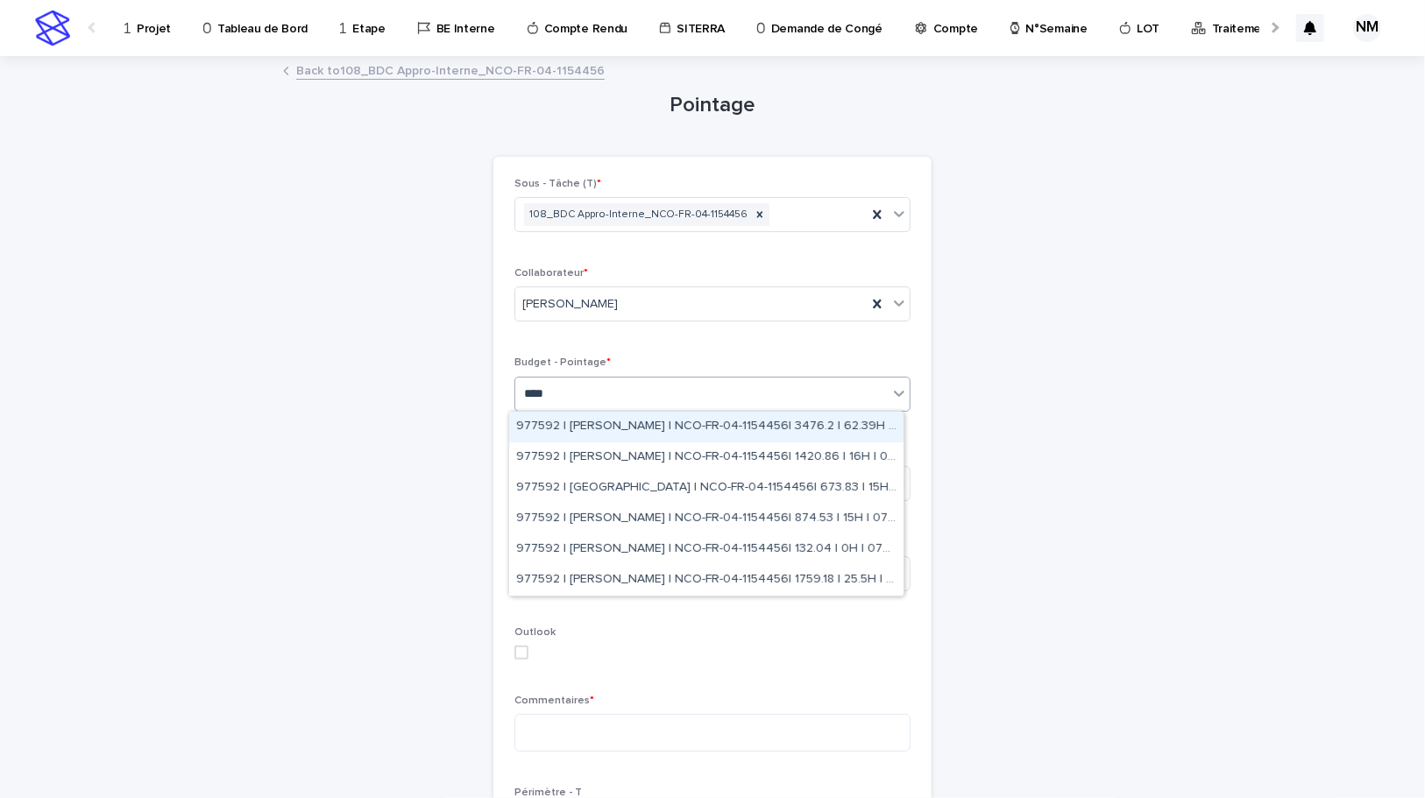
type input "*****"
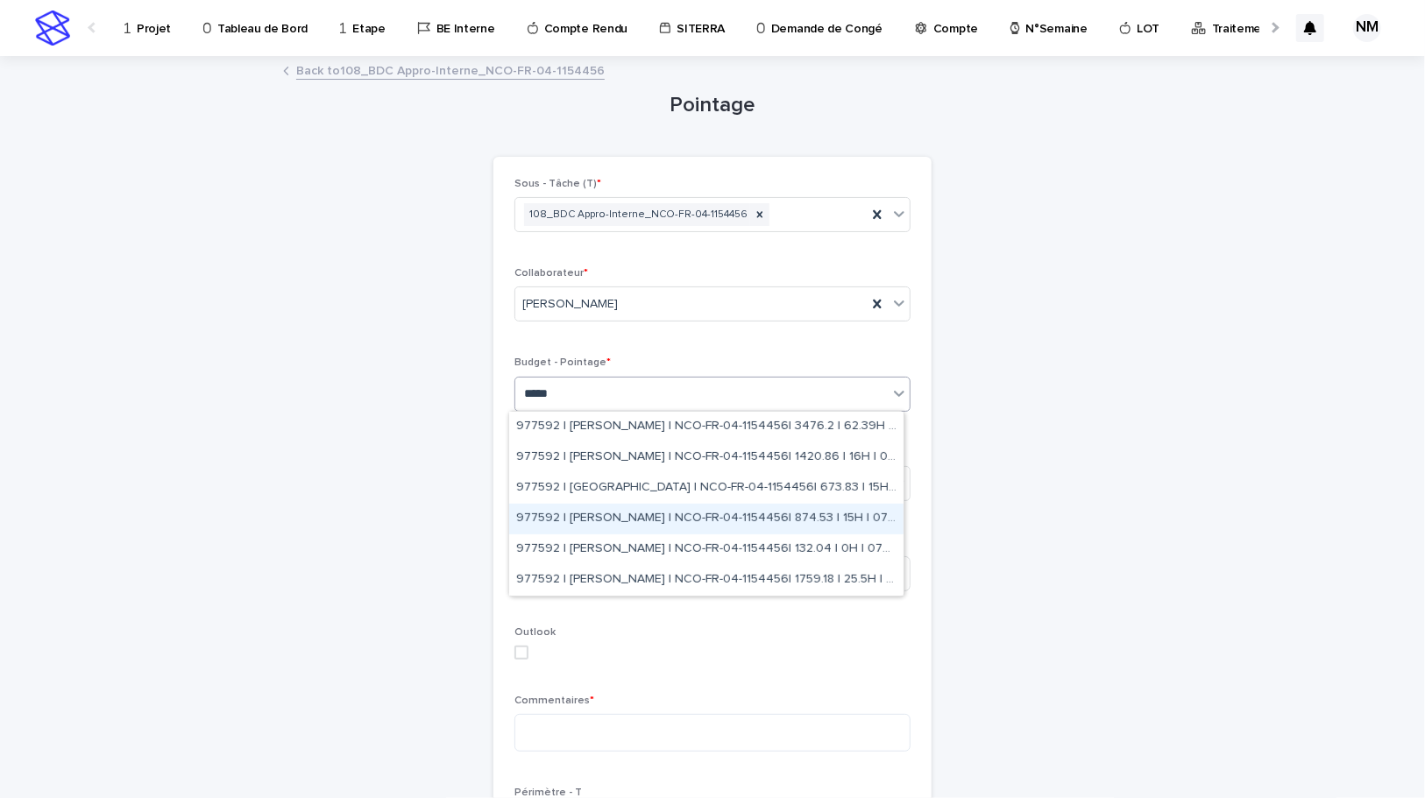
click at [691, 528] on div "977592 | MONIN Vincent | NCO-FR-04-1154456| 874.53 | 15H | 07_PV MAD" at bounding box center [706, 519] width 394 height 31
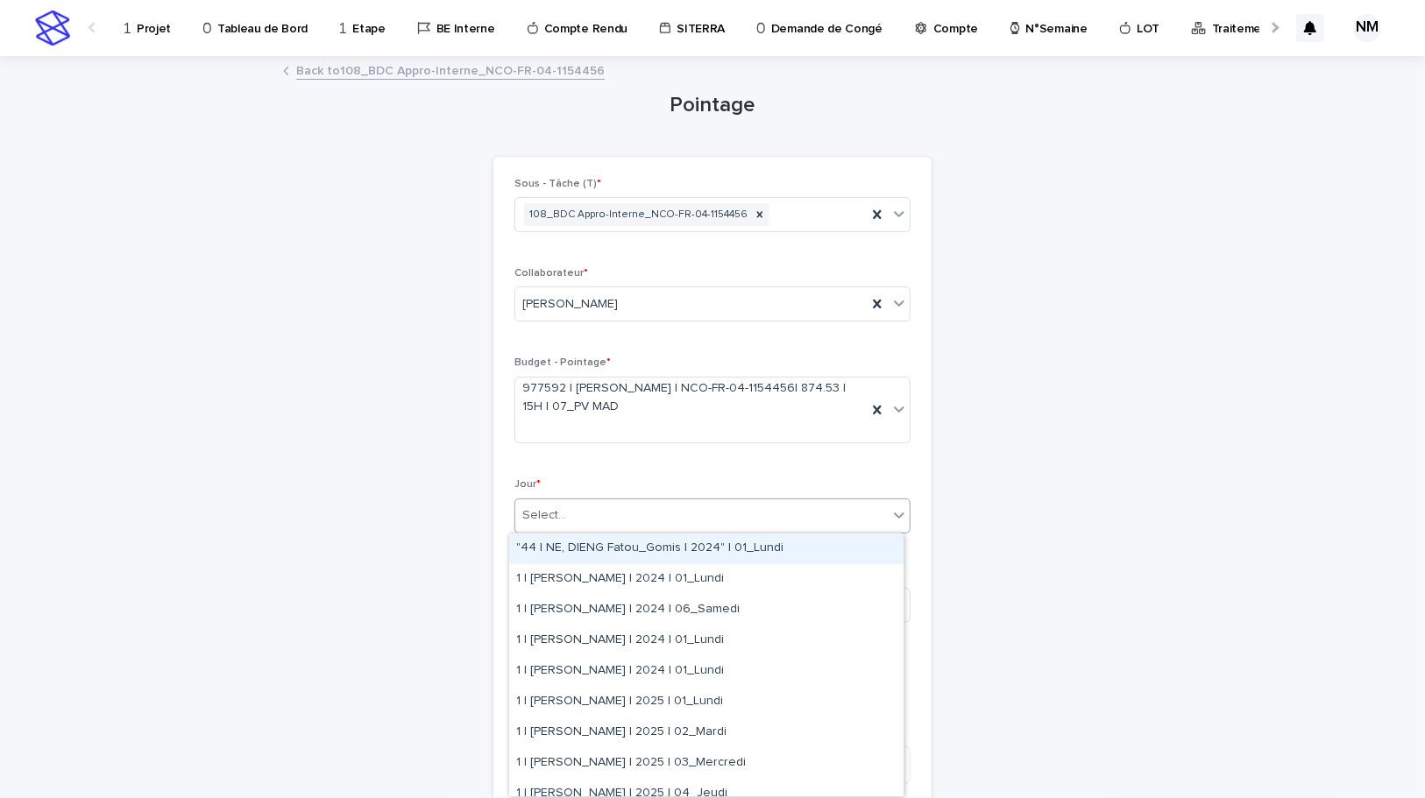
click at [578, 514] on div "Select..." at bounding box center [701, 515] width 372 height 29
type input "*******"
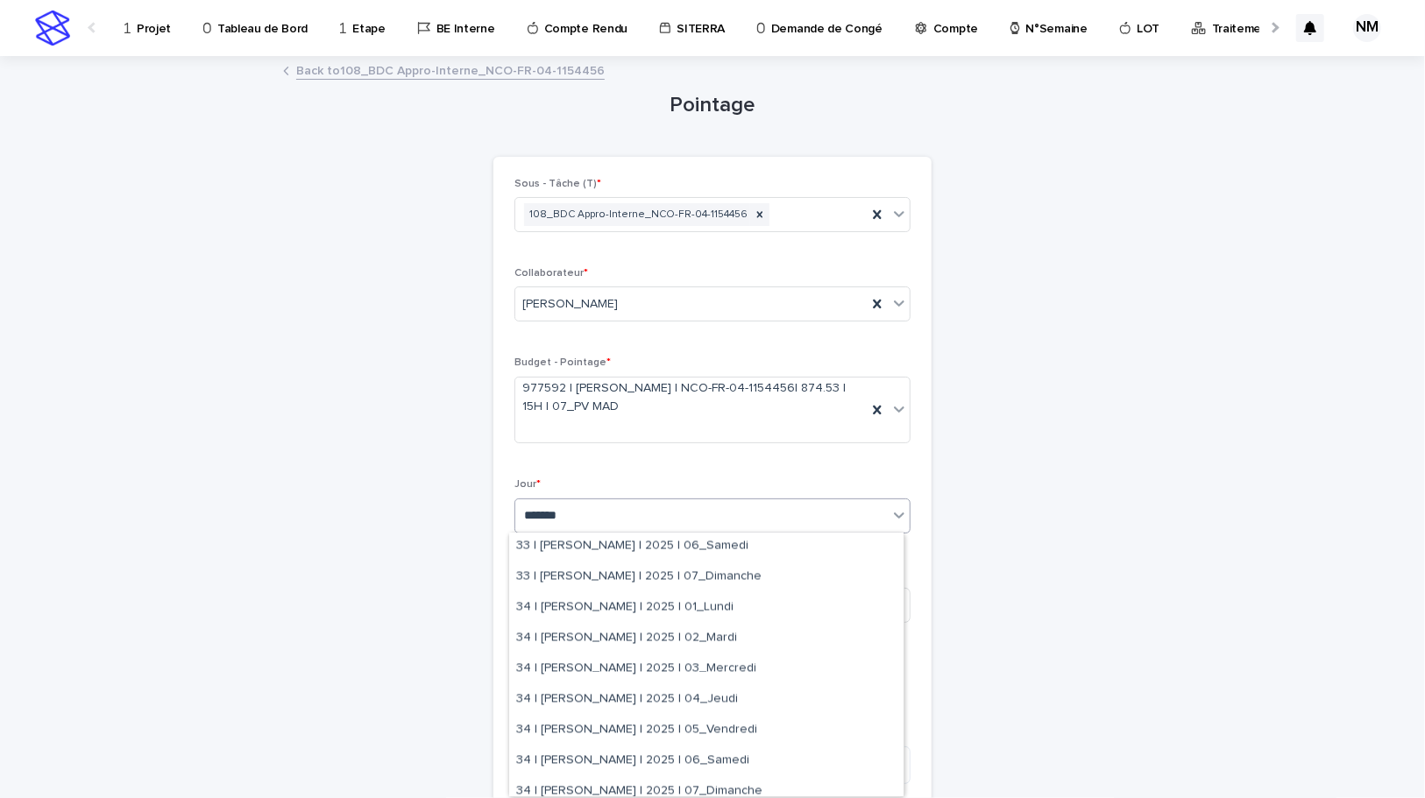
scroll to position [2071, 0]
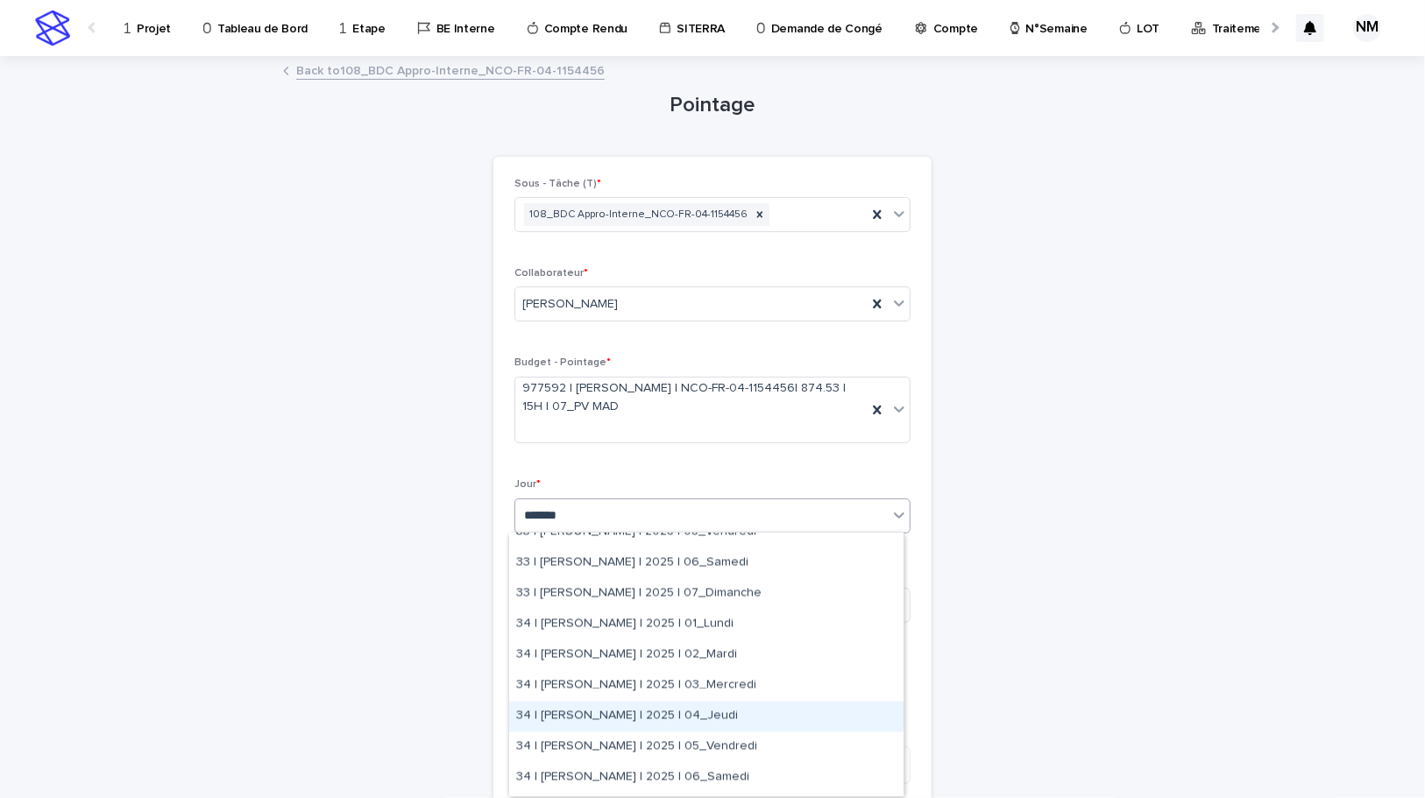
click at [708, 712] on div "34 | MONIN Vincent | 2025 | 04_Jeudi" at bounding box center [706, 717] width 394 height 31
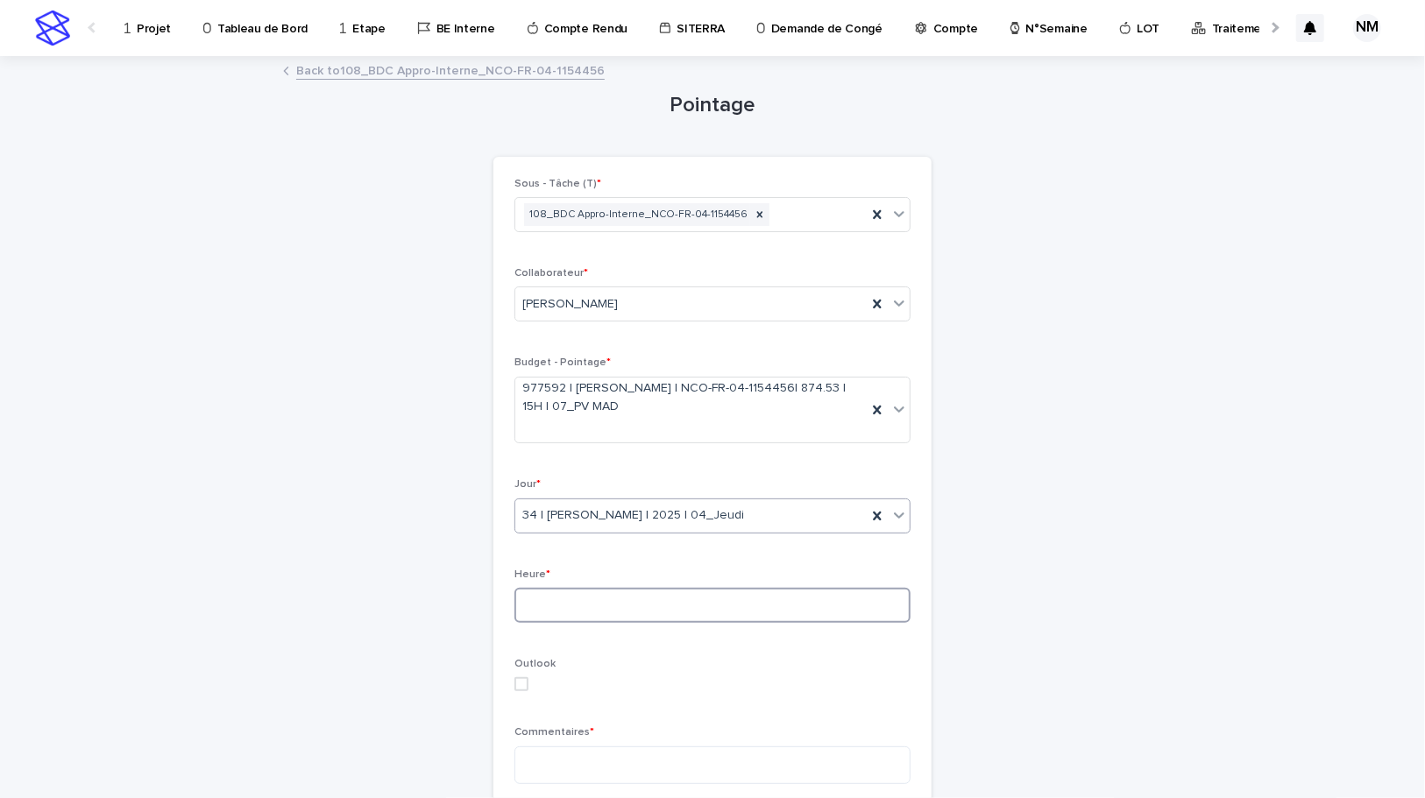
click at [570, 605] on input at bounding box center [712, 605] width 396 height 35
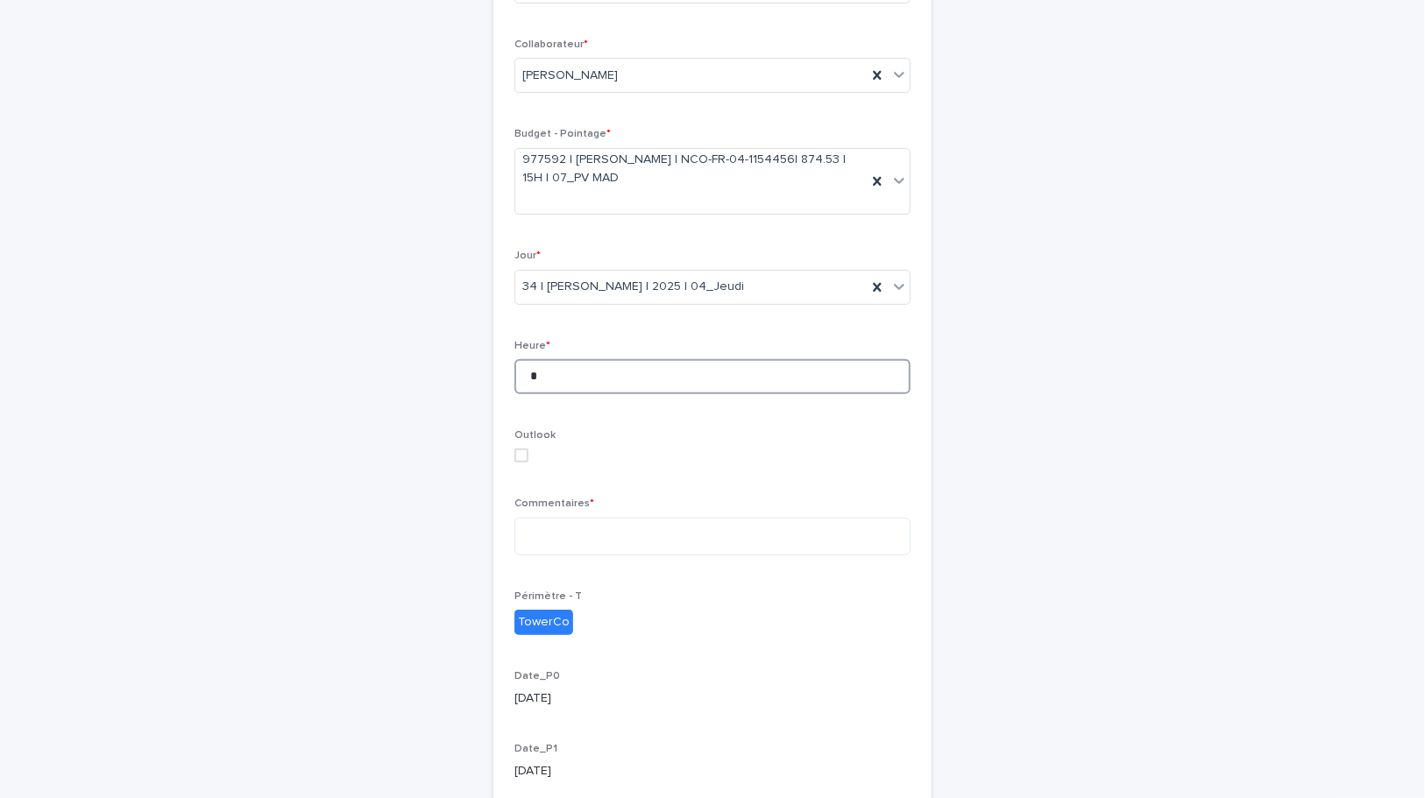
scroll to position [238, 0]
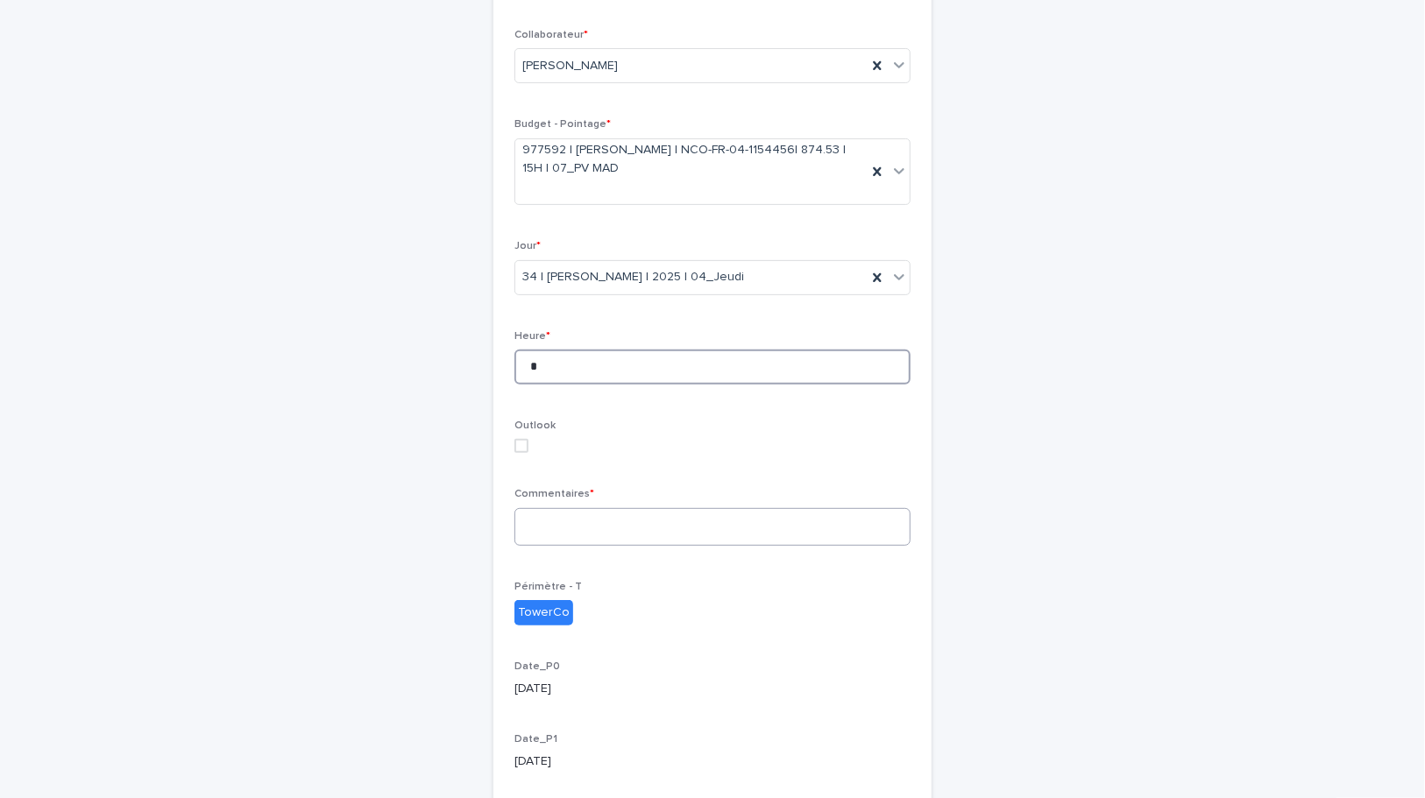
type input "*"
click at [590, 523] on textarea at bounding box center [712, 527] width 396 height 38
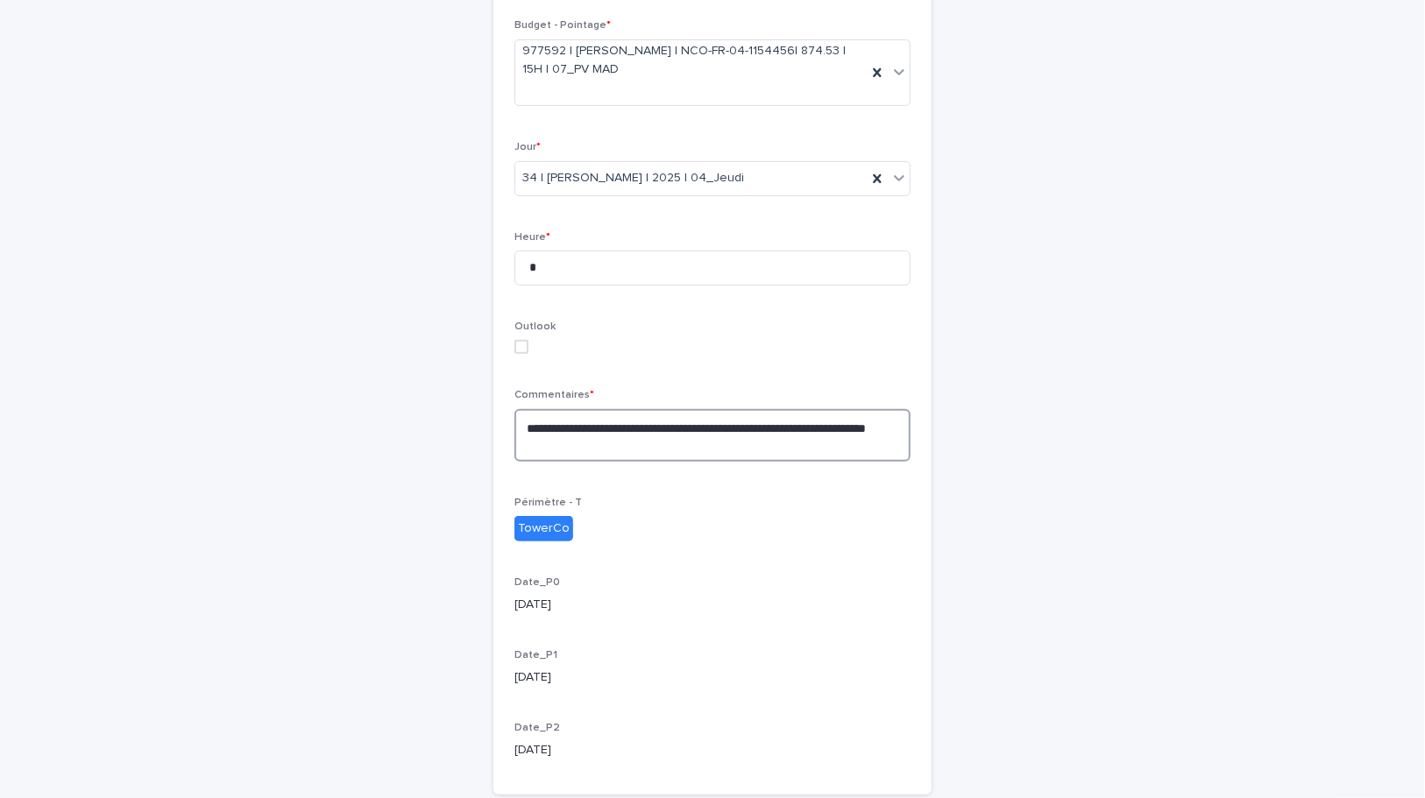
scroll to position [463, 0]
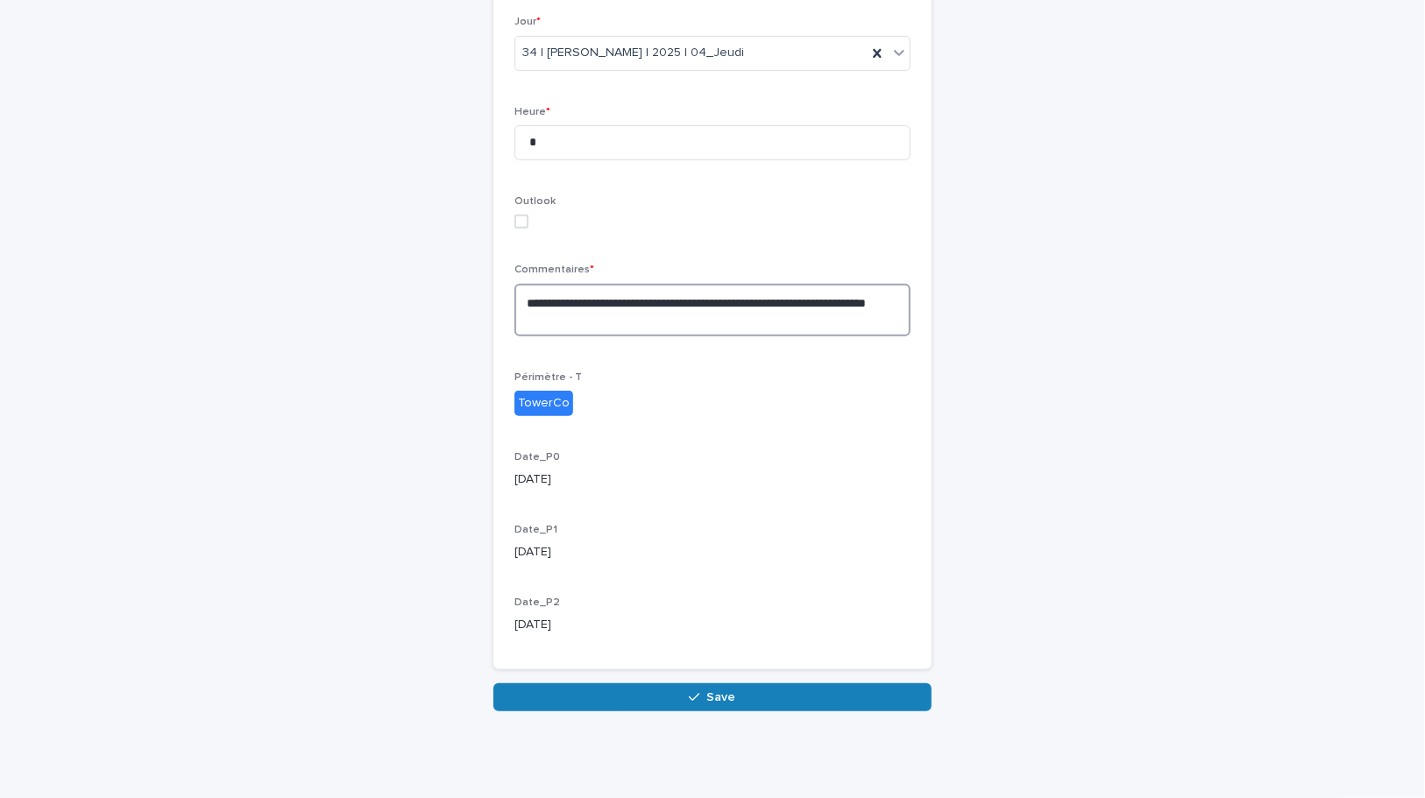
type textarea "**********"
click at [662, 691] on button "Save" at bounding box center [712, 698] width 438 height 28
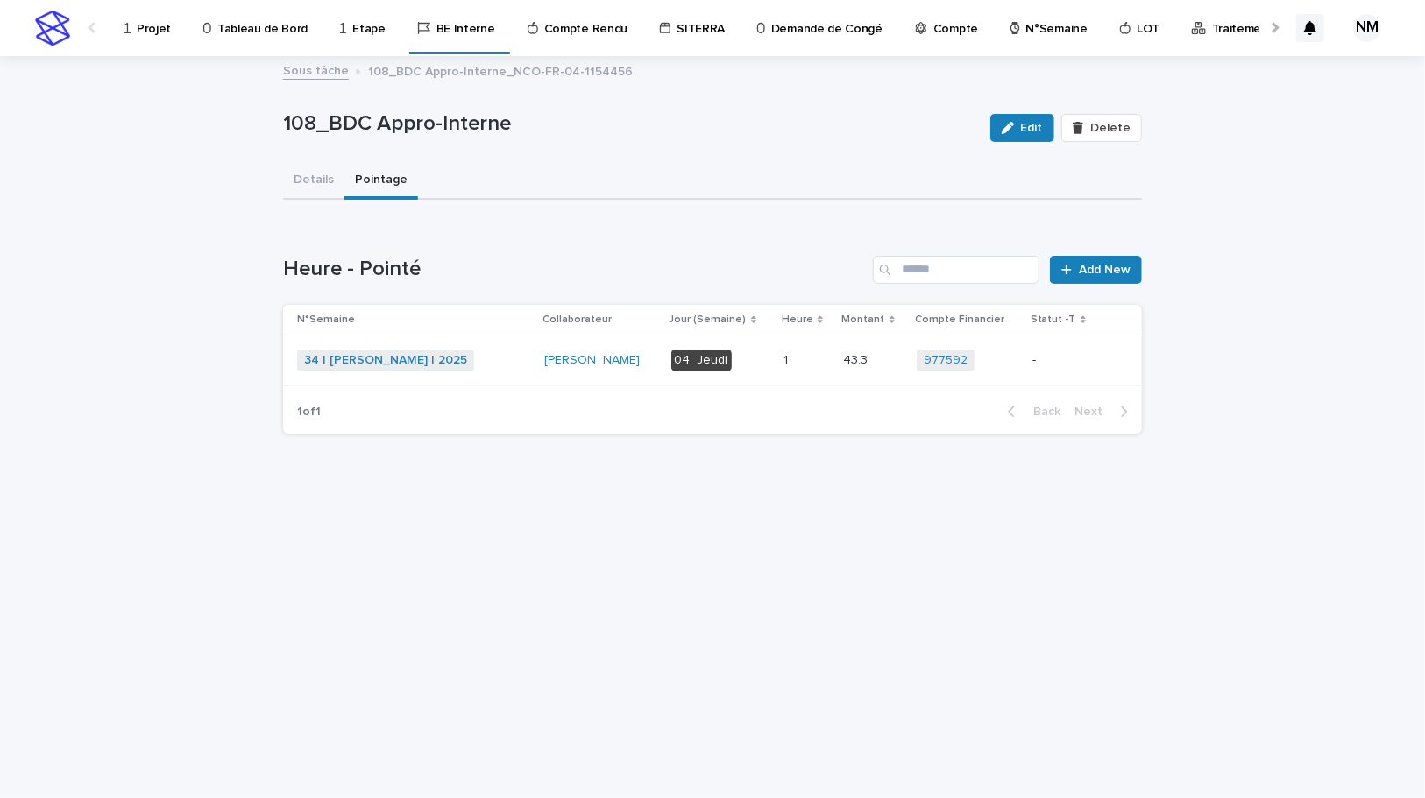
click at [1077, 359] on p "-" at bounding box center [1063, 360] width 62 height 15
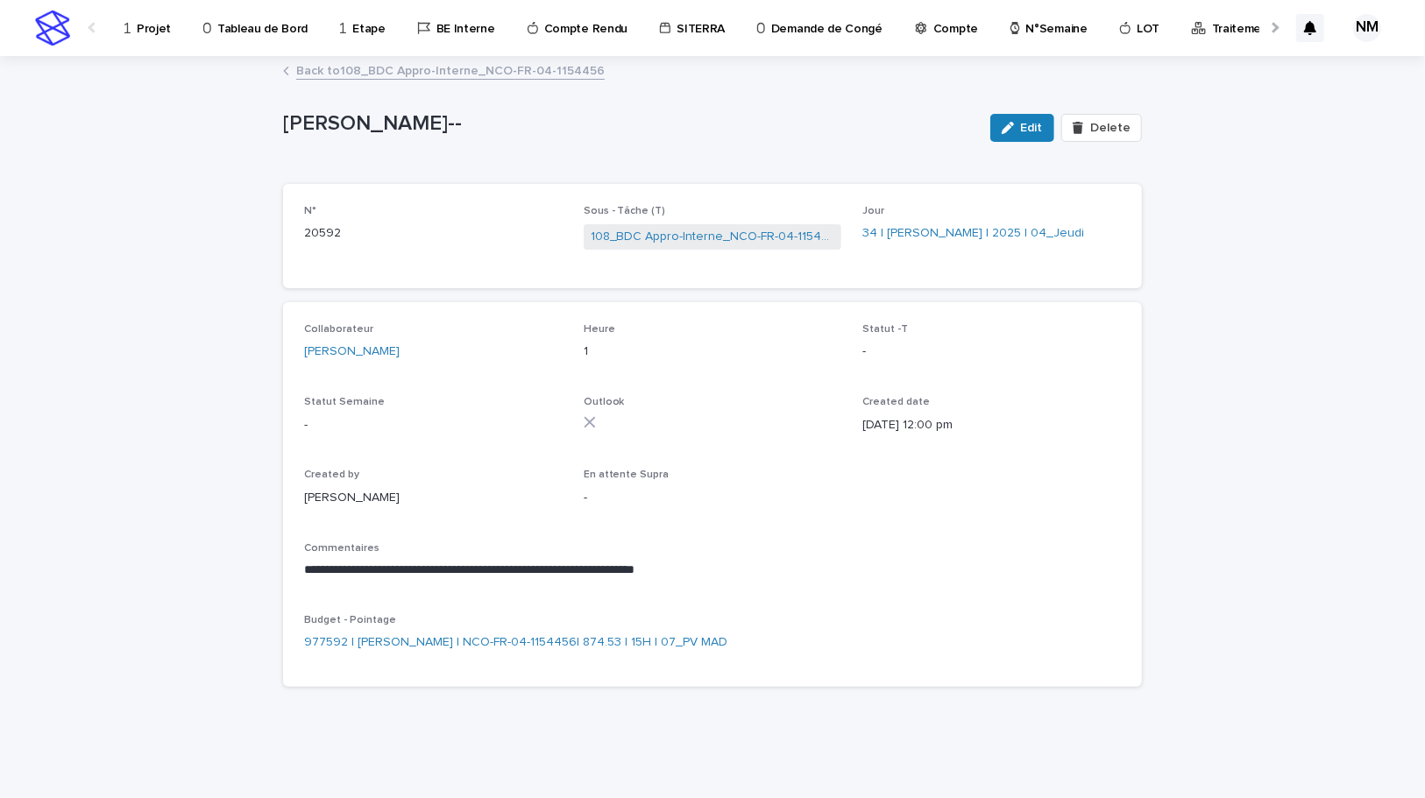
drag, startPoint x: 1045, startPoint y: 114, endPoint x: 968, endPoint y: 372, distance: 268.9
click at [1045, 114] on button "Edit" at bounding box center [1022, 128] width 64 height 28
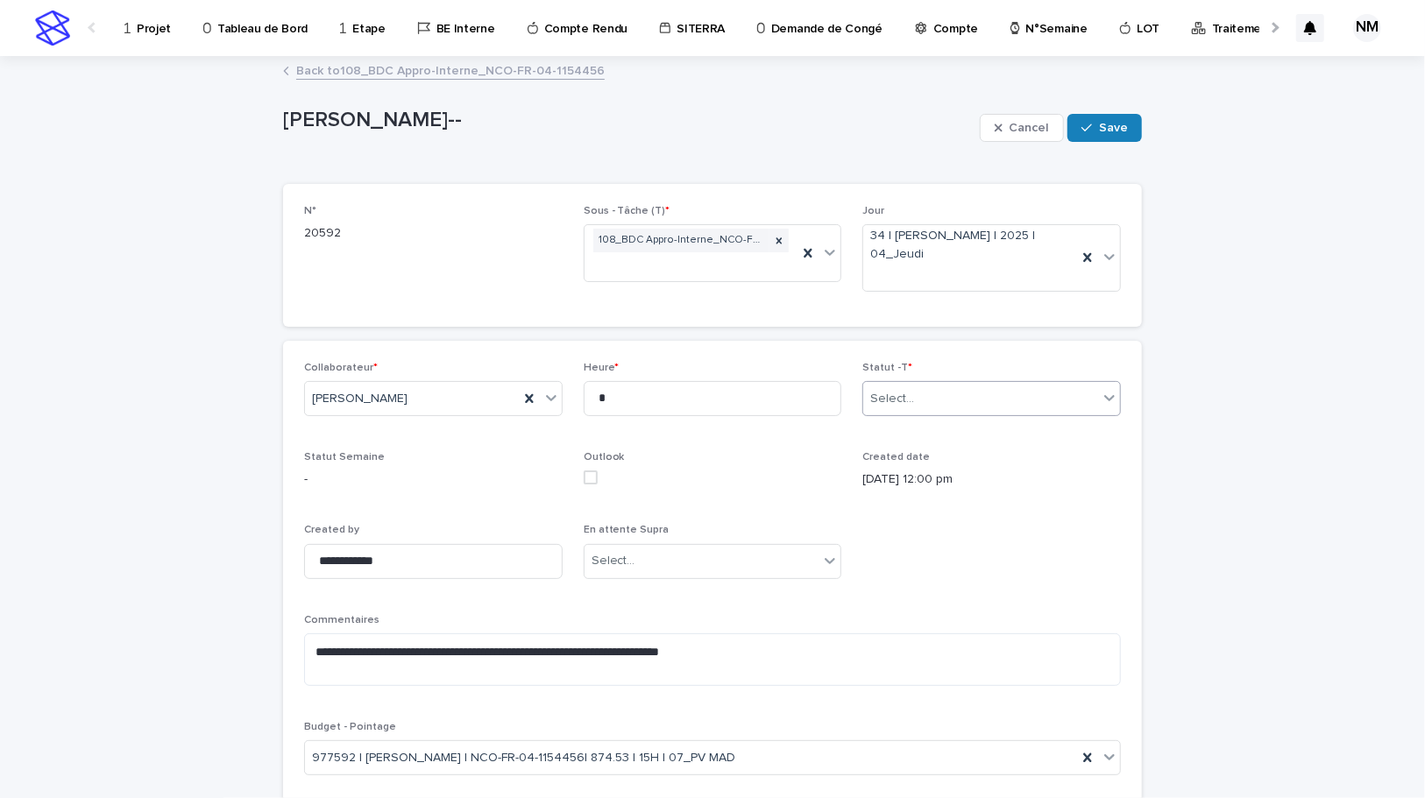
click at [953, 405] on div "Select..." at bounding box center [980, 399] width 235 height 29
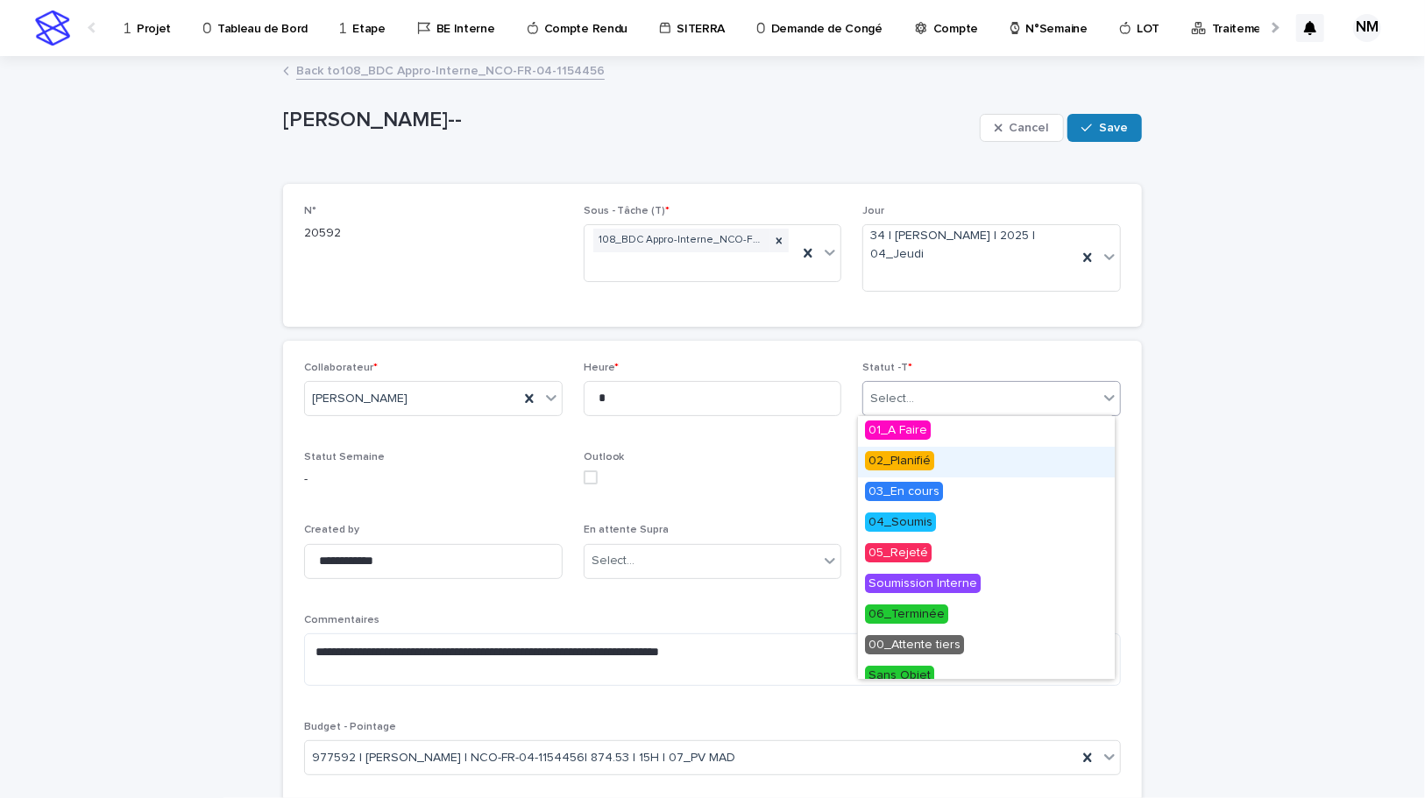
click at [931, 455] on div "02_Planifié" at bounding box center [986, 462] width 257 height 31
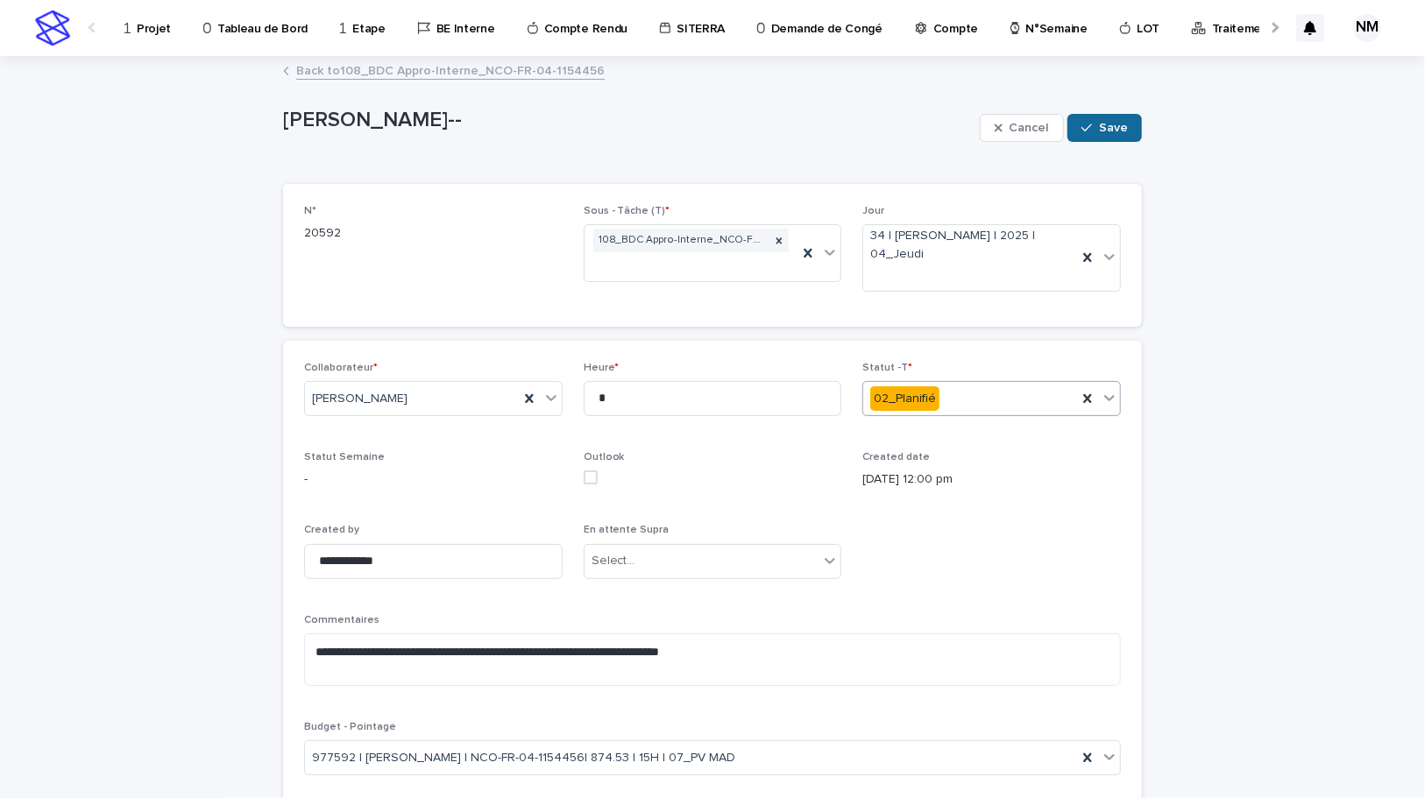
click at [1103, 118] on button "Save" at bounding box center [1104, 128] width 74 height 28
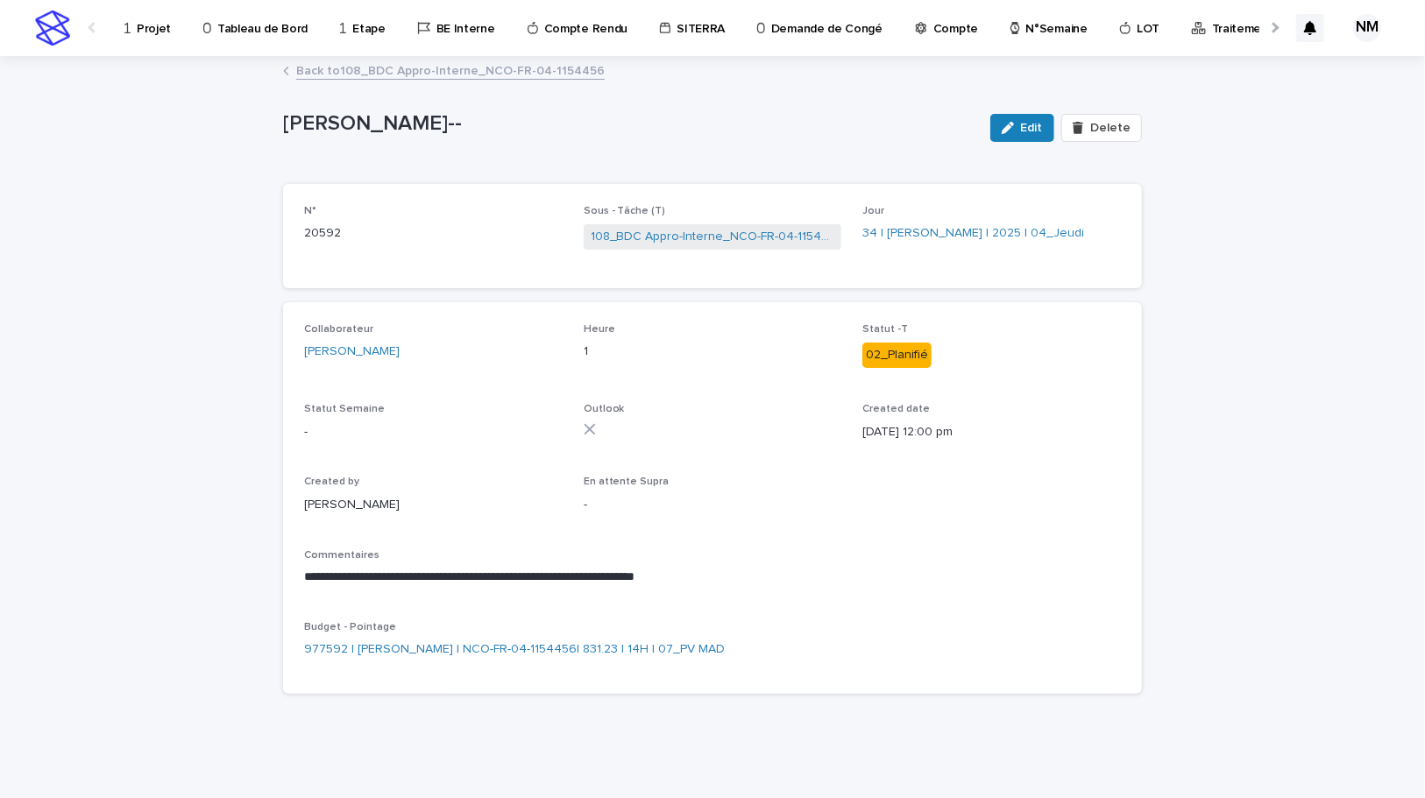
click at [158, 27] on p "Projet" at bounding box center [154, 18] width 34 height 37
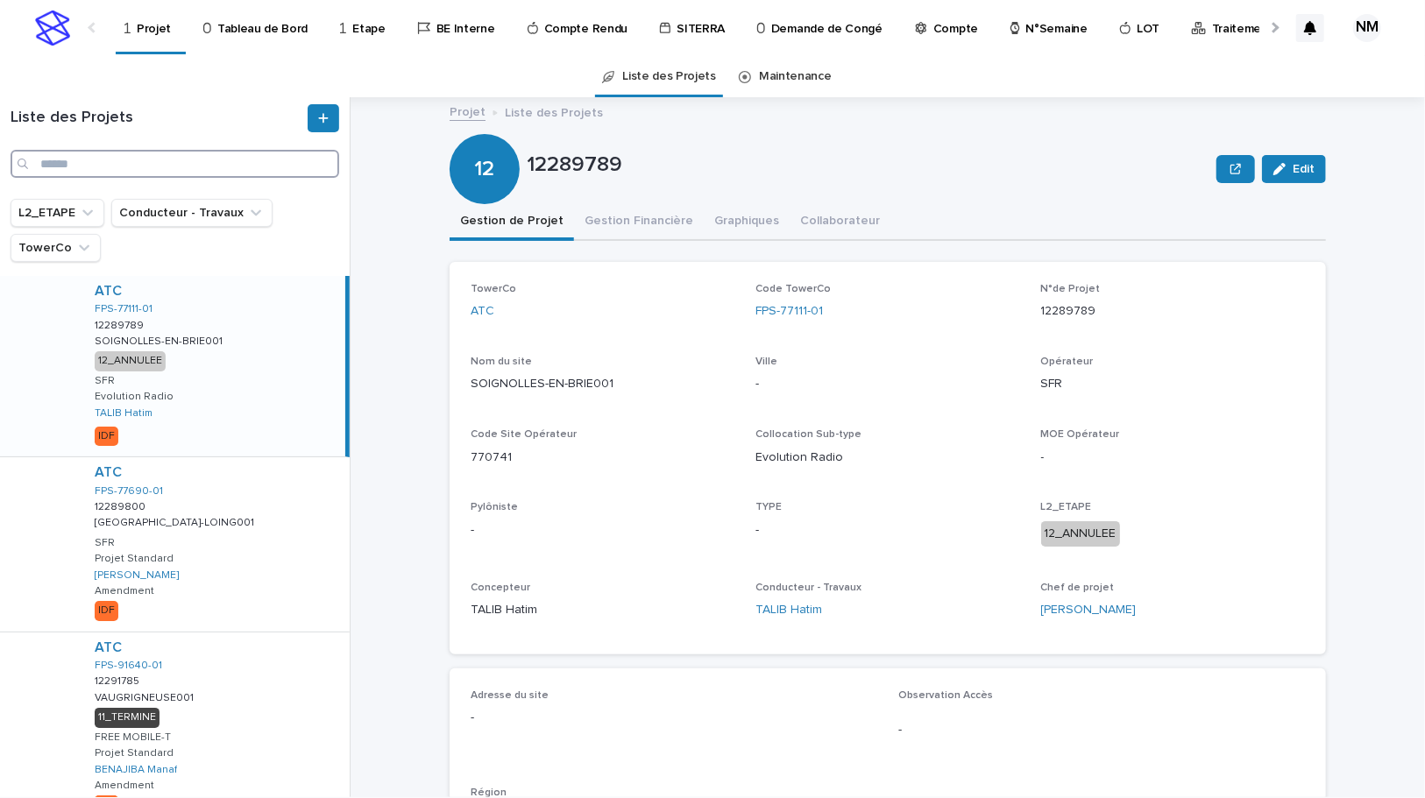
click at [131, 171] on input "Search" at bounding box center [175, 164] width 329 height 28
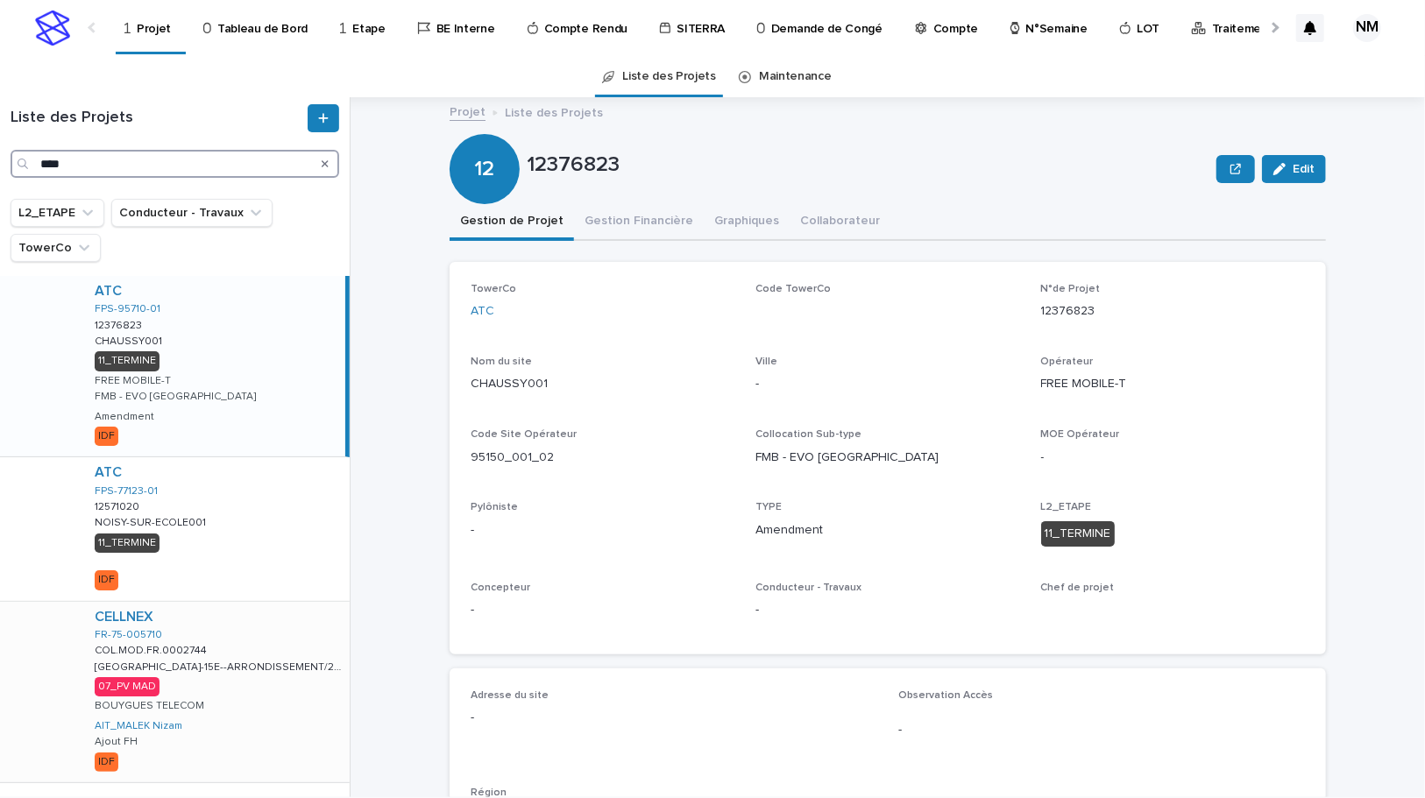
scroll to position [43, 0]
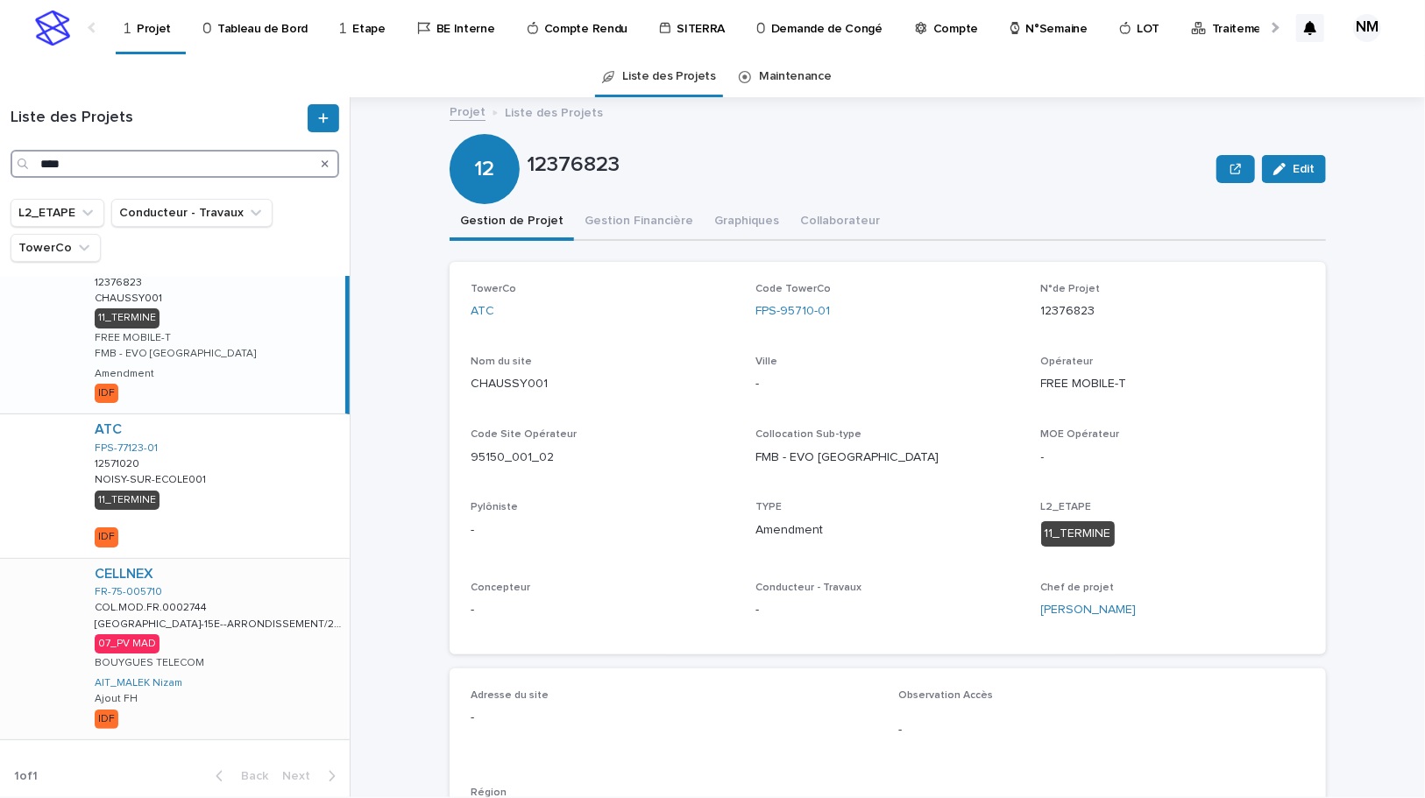
type input "****"
click at [296, 648] on div "CELLNEX FR-75-005710 COL.MOD.FR.0002744 COL.MOD.FR.0002744 PARIS-15E--ARRONDISS…" at bounding box center [215, 649] width 269 height 181
click at [614, 225] on button "Gestion Financière" at bounding box center [639, 222] width 130 height 37
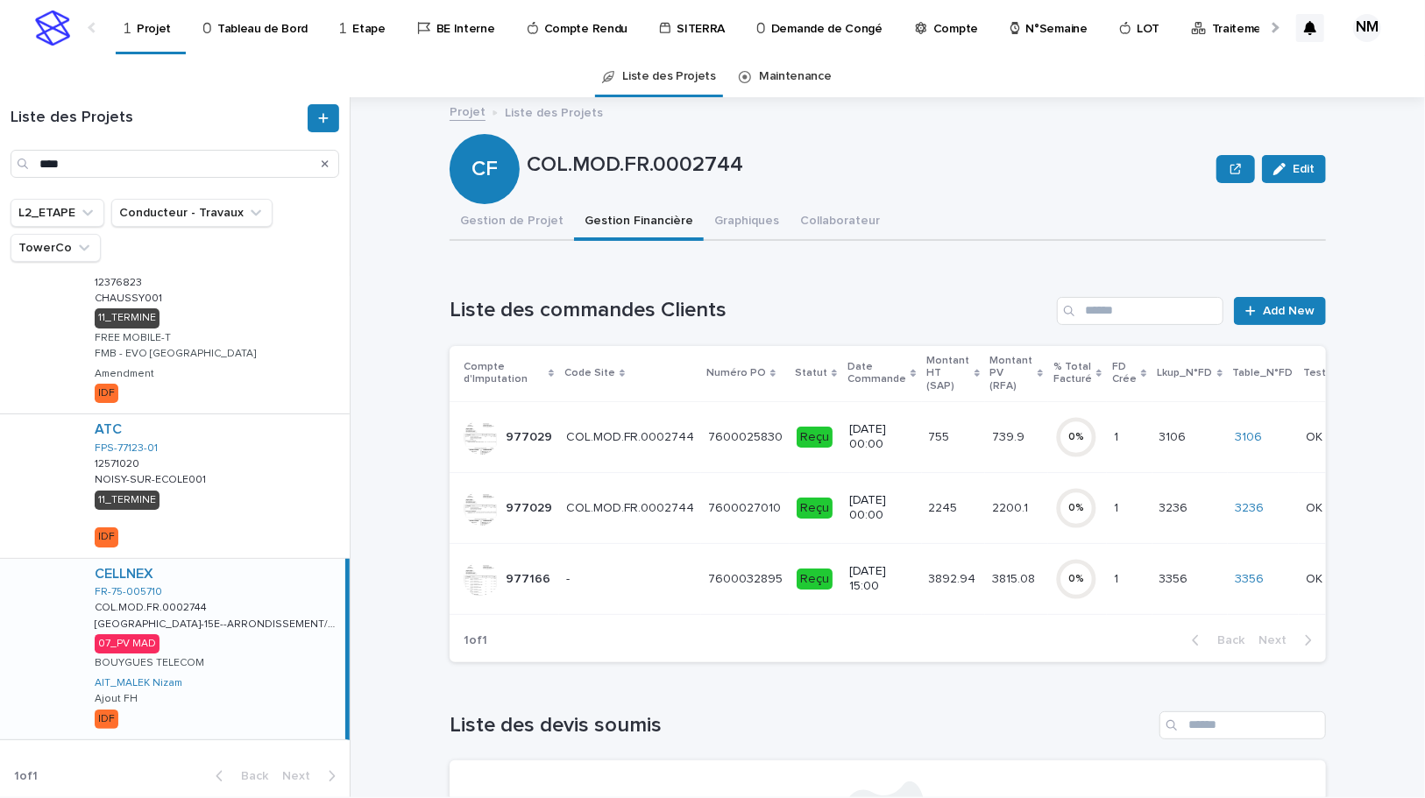
click at [1002, 586] on div "3815.08 3815.08" at bounding box center [1016, 579] width 49 height 29
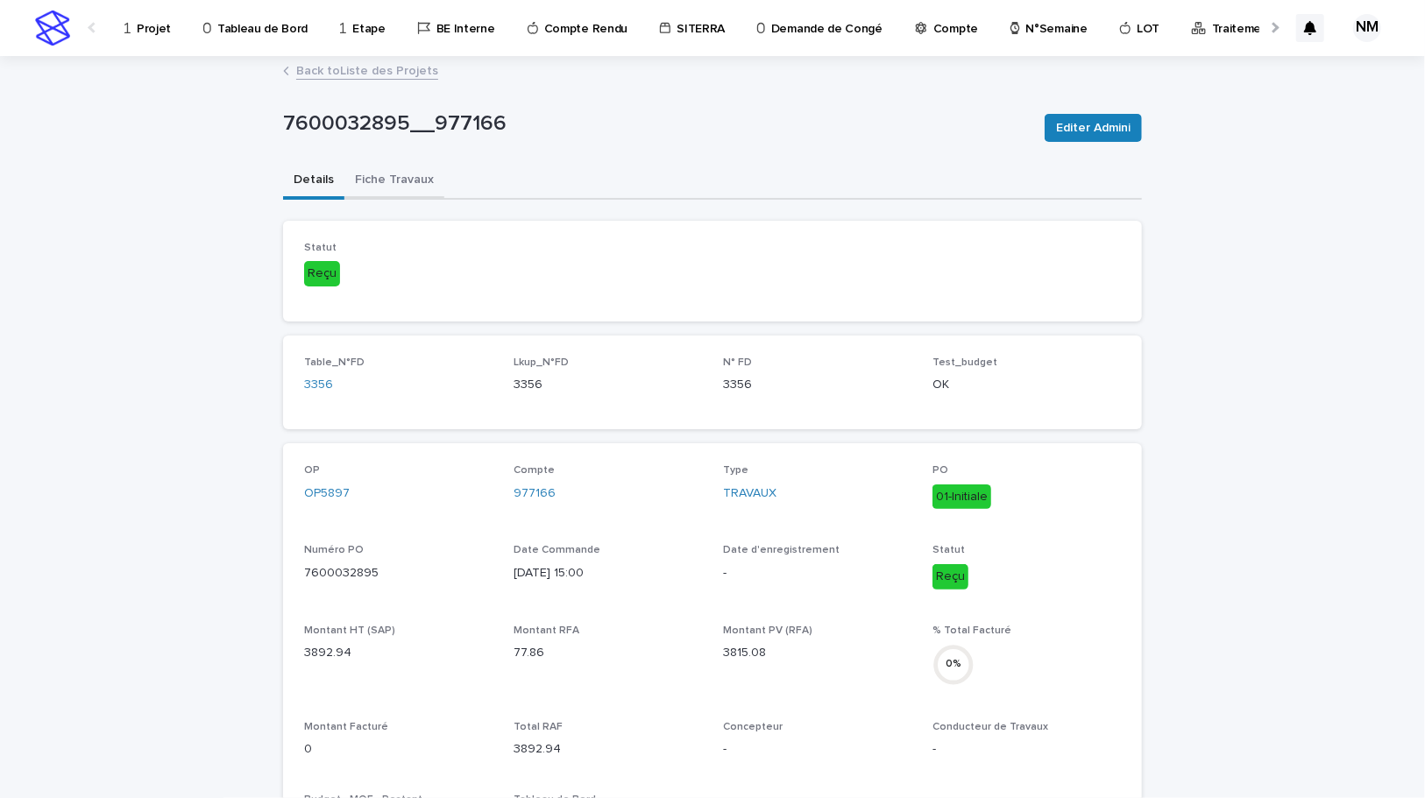
click at [359, 192] on button "Fiche Travaux" at bounding box center [394, 181] width 100 height 37
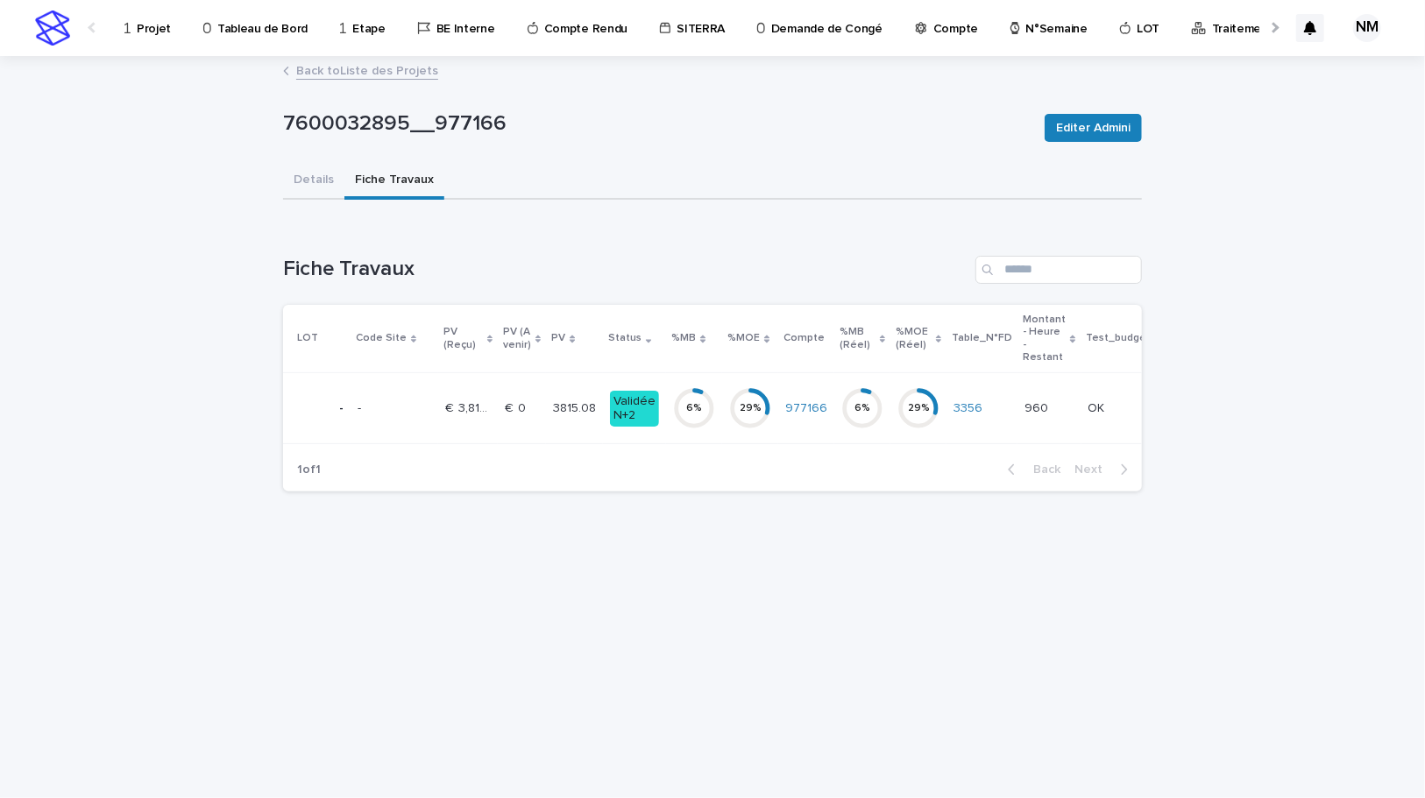
click at [800, 425] on td "977166" at bounding box center [806, 408] width 56 height 71
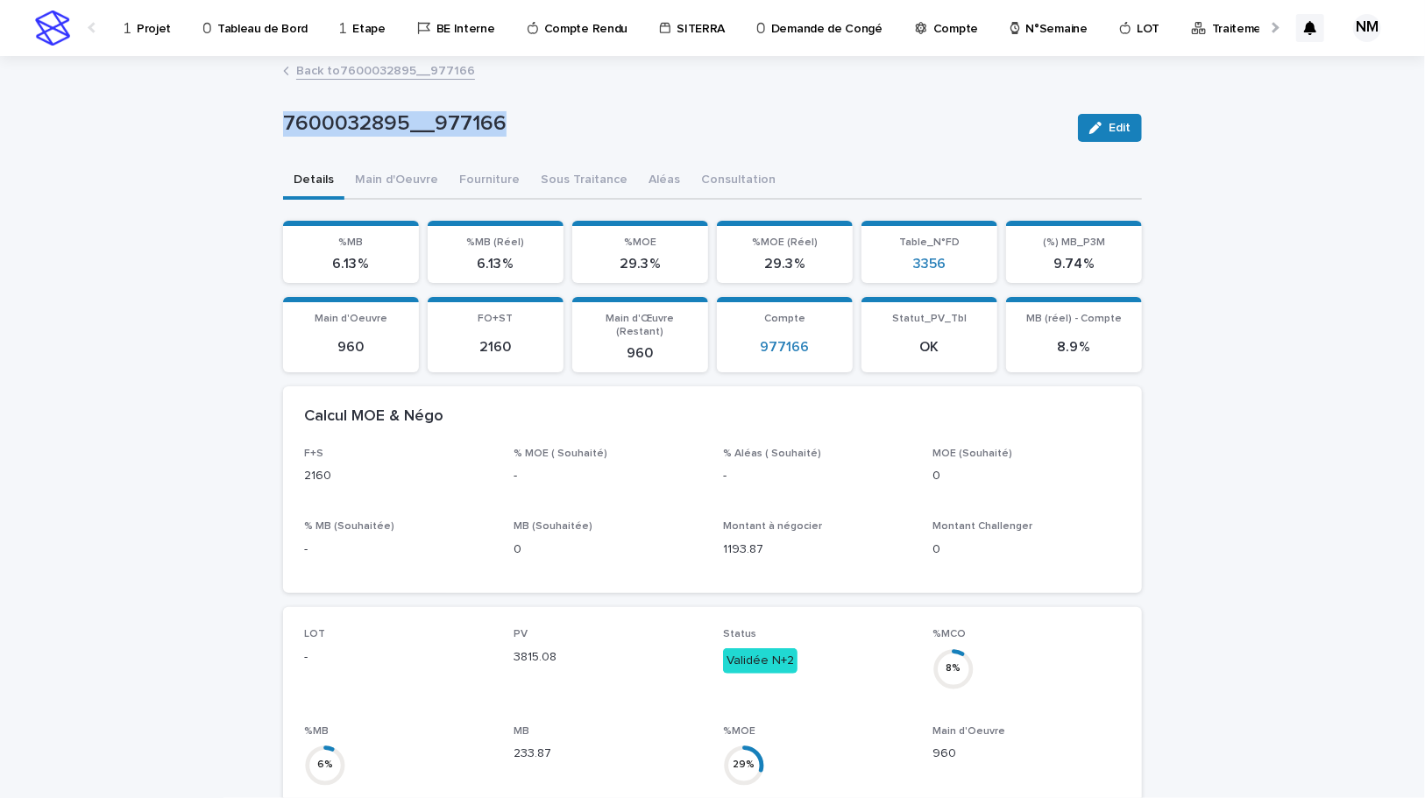
drag, startPoint x: 508, startPoint y: 117, endPoint x: 253, endPoint y: 119, distance: 255.0
copy p "7600032895__977166"
click at [310, 62] on link "Back to 7600032895__977166" at bounding box center [385, 70] width 179 height 20
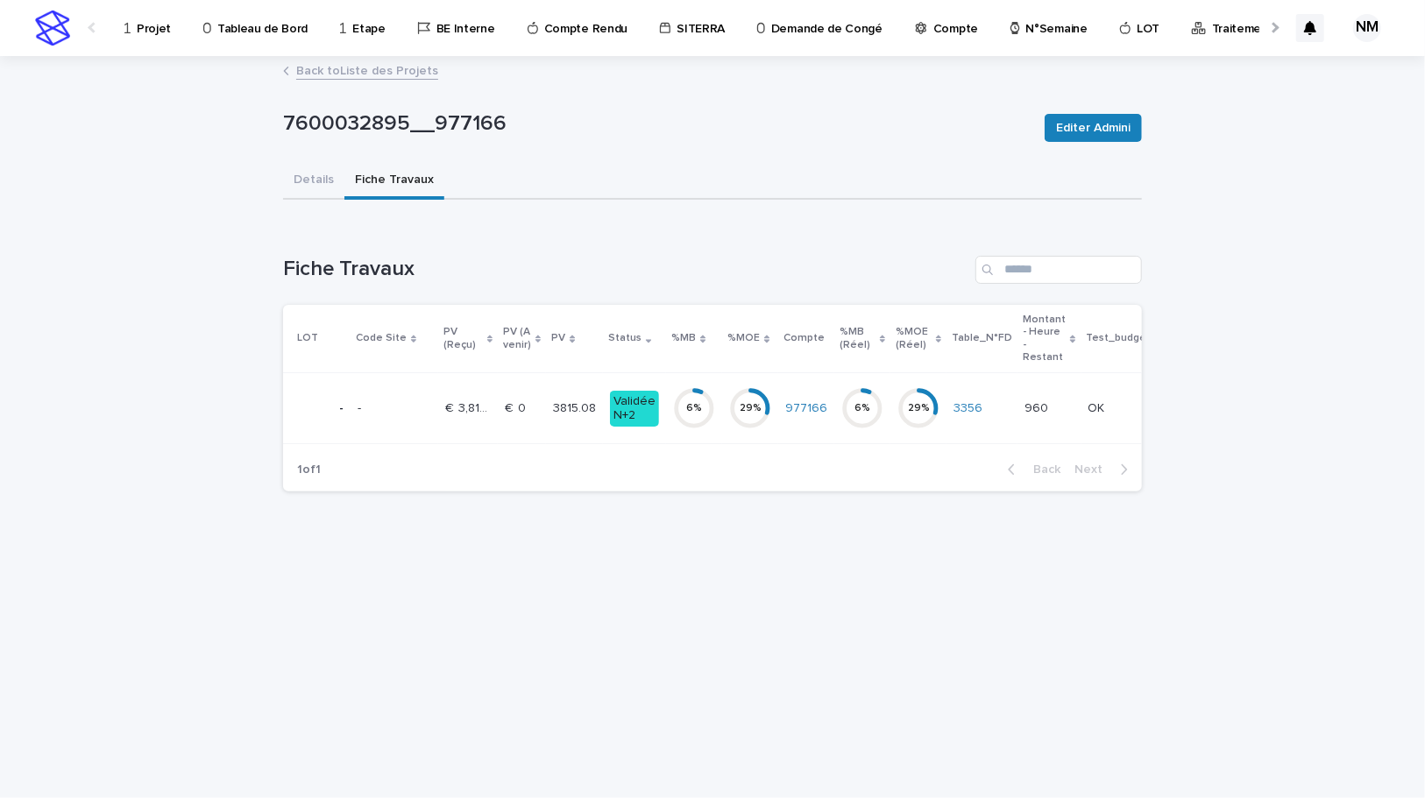
click at [531, 431] on td "€  0 €  0" at bounding box center [522, 408] width 48 height 71
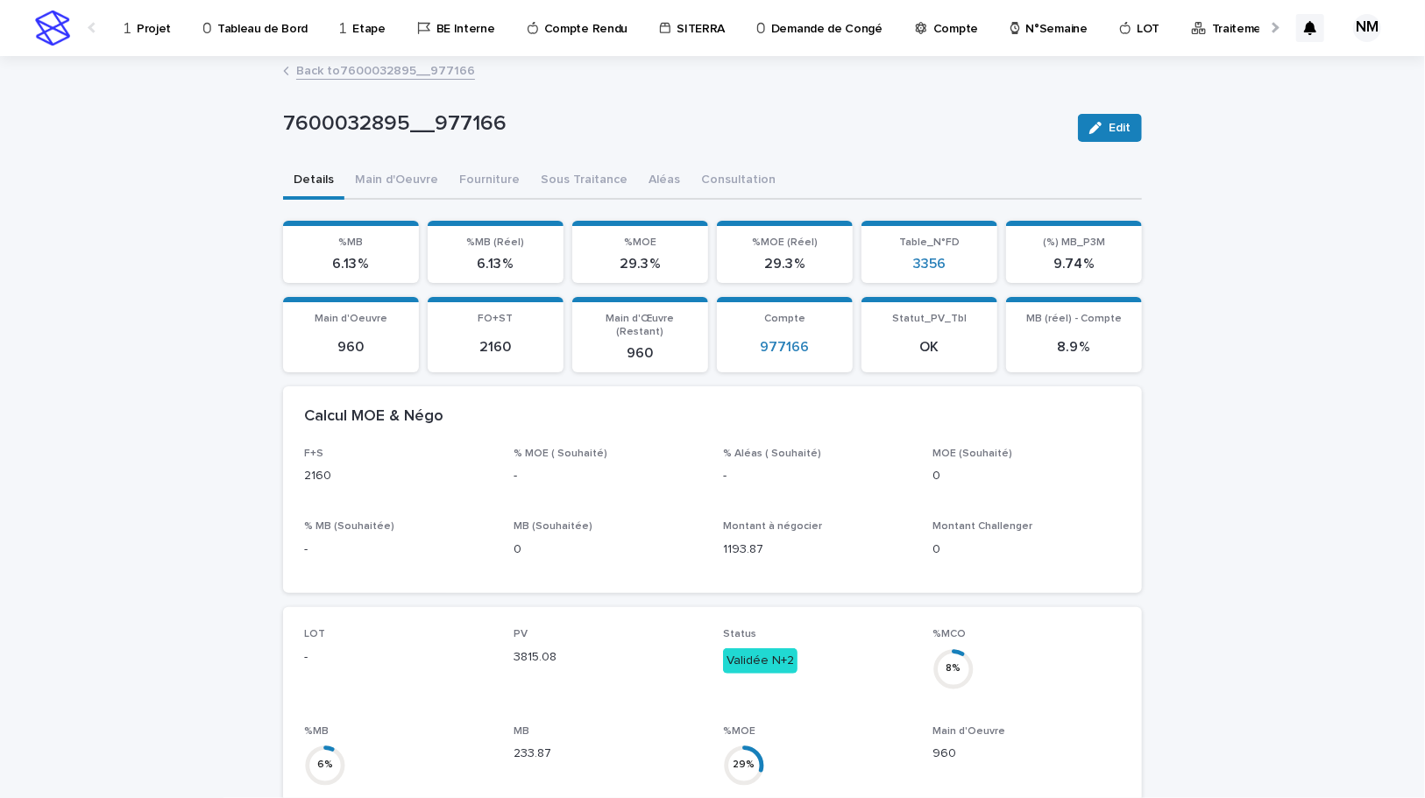
click at [308, 65] on link "Back to 7600032895__977166" at bounding box center [385, 70] width 179 height 20
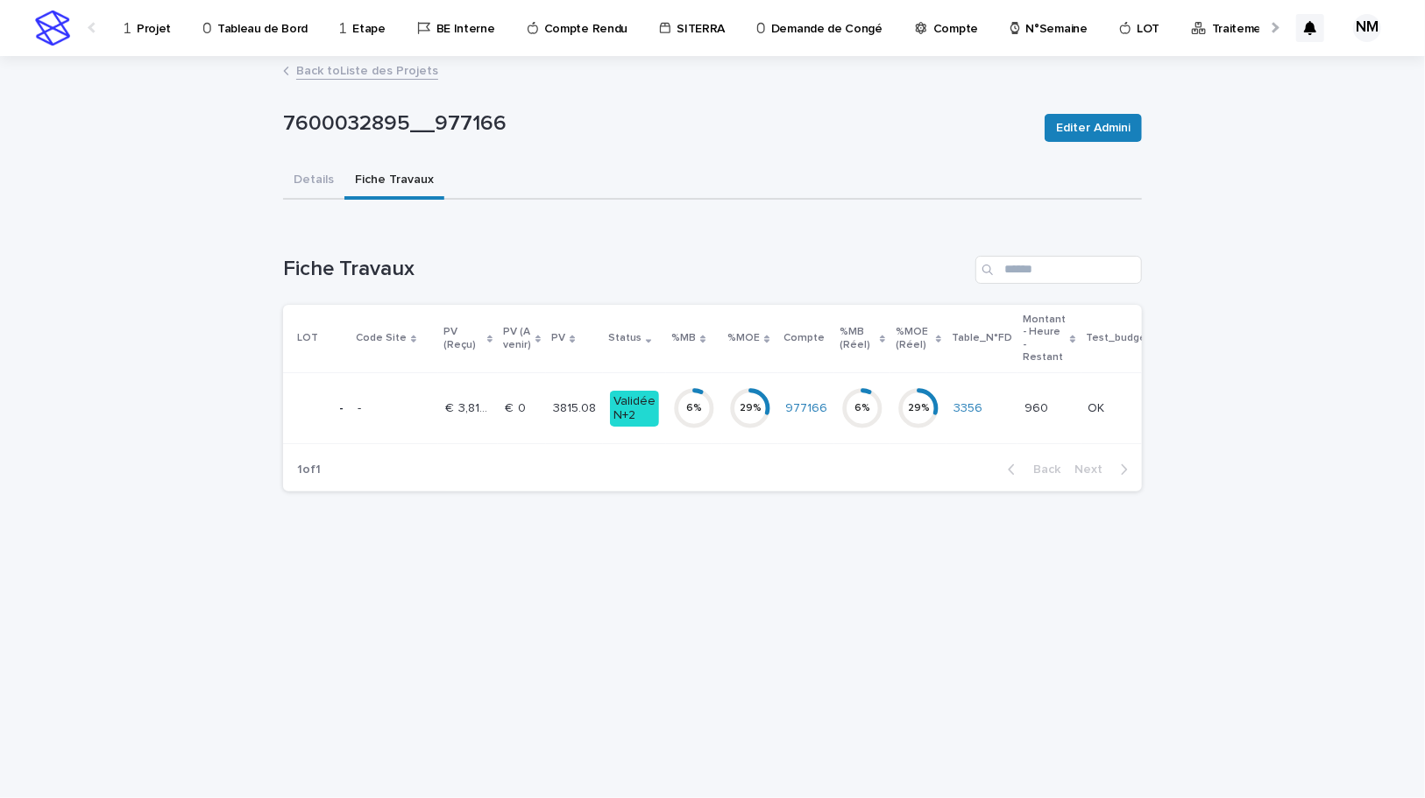
click at [1225, 30] on p "Traitement des DA" at bounding box center [1264, 18] width 104 height 37
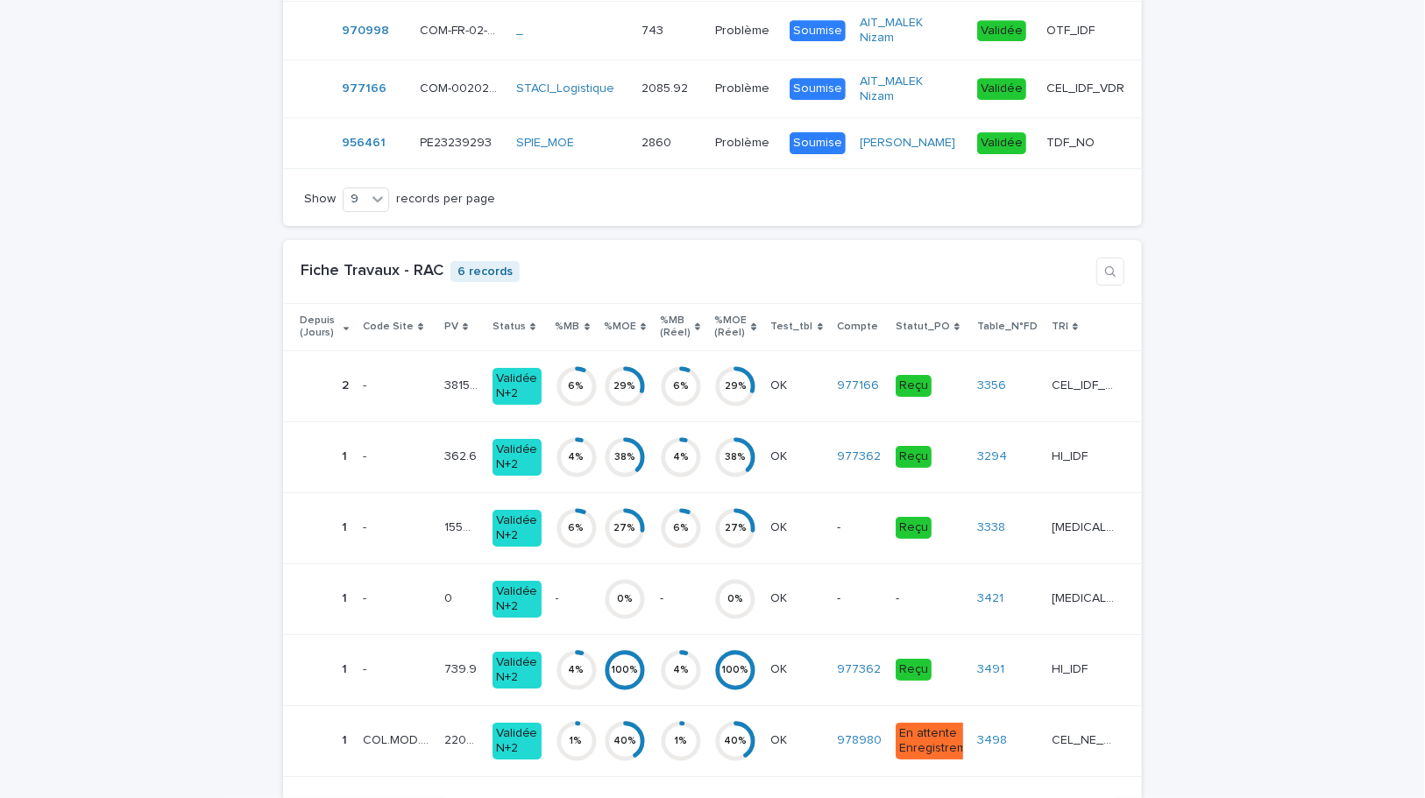
scroll to position [3505, 0]
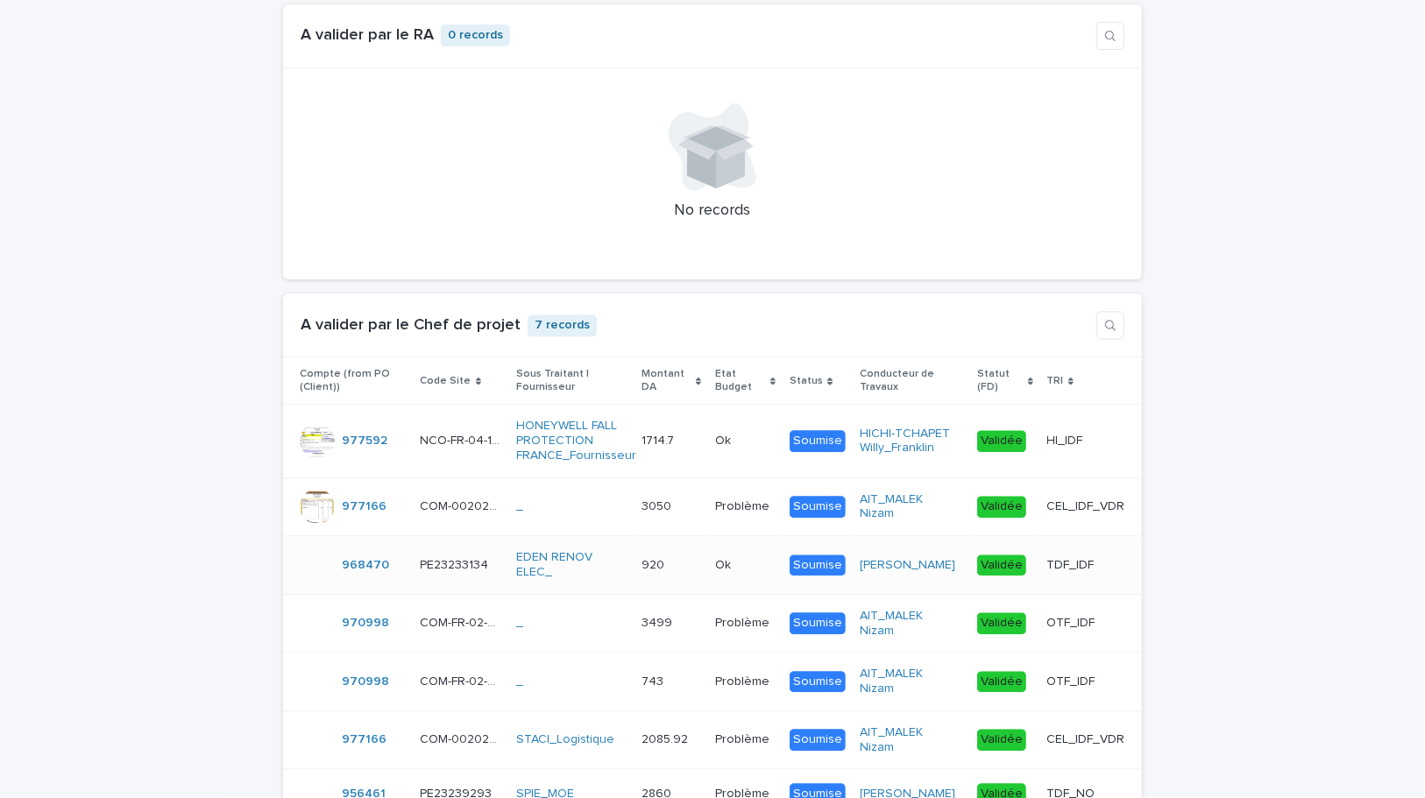
scroll to position [2299, 0]
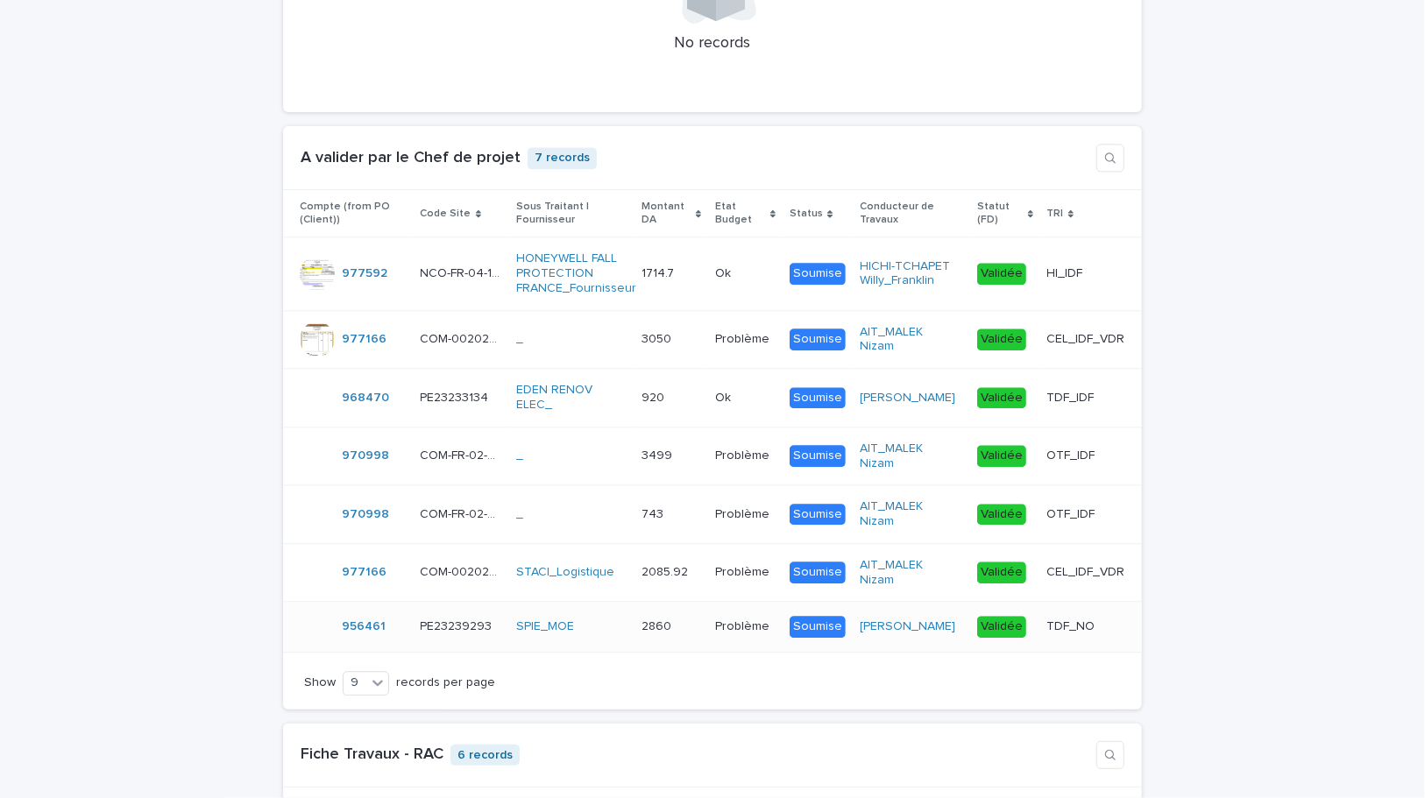
click at [627, 641] on div "SPIE_MOE" at bounding box center [571, 627] width 111 height 29
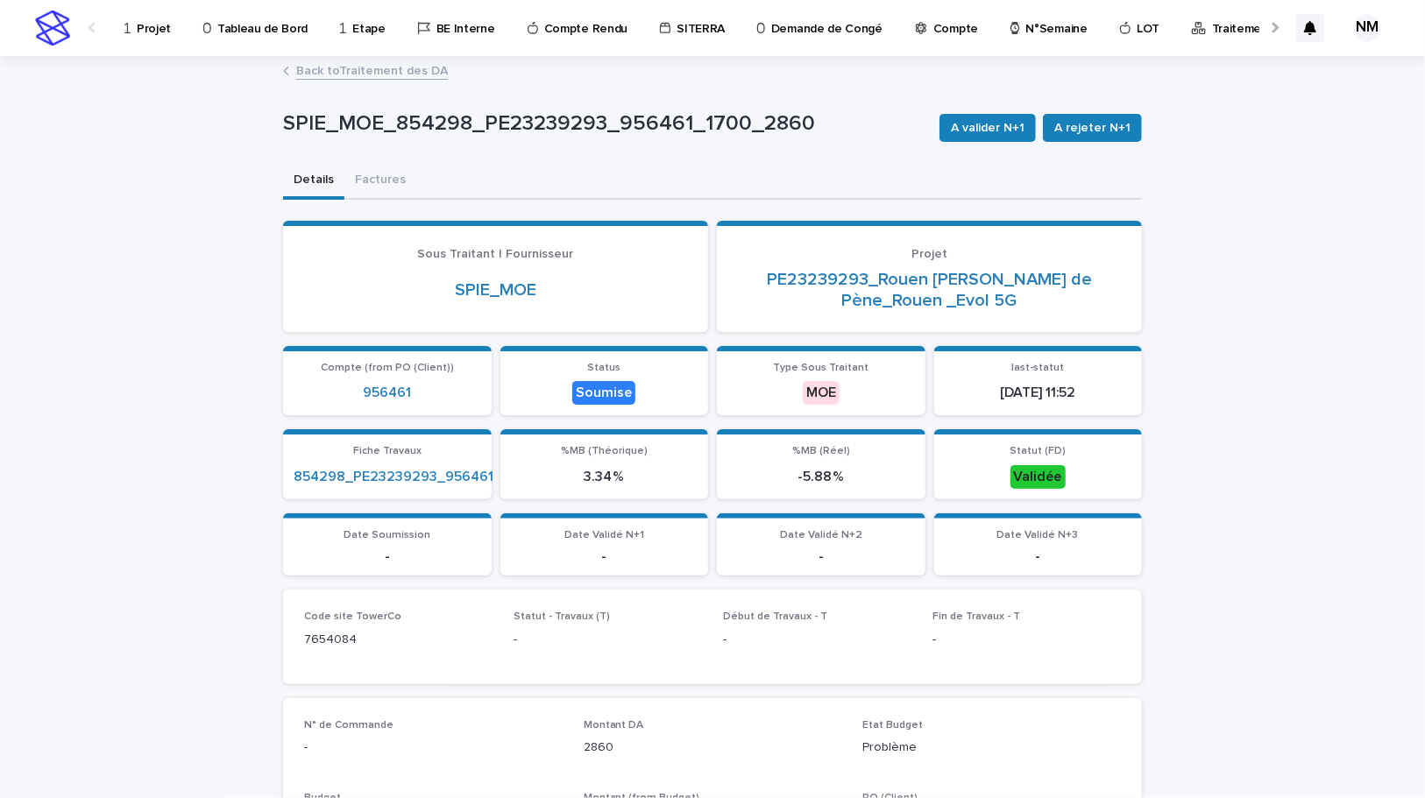
click at [353, 65] on link "Back to Traitement des DA" at bounding box center [372, 70] width 152 height 20
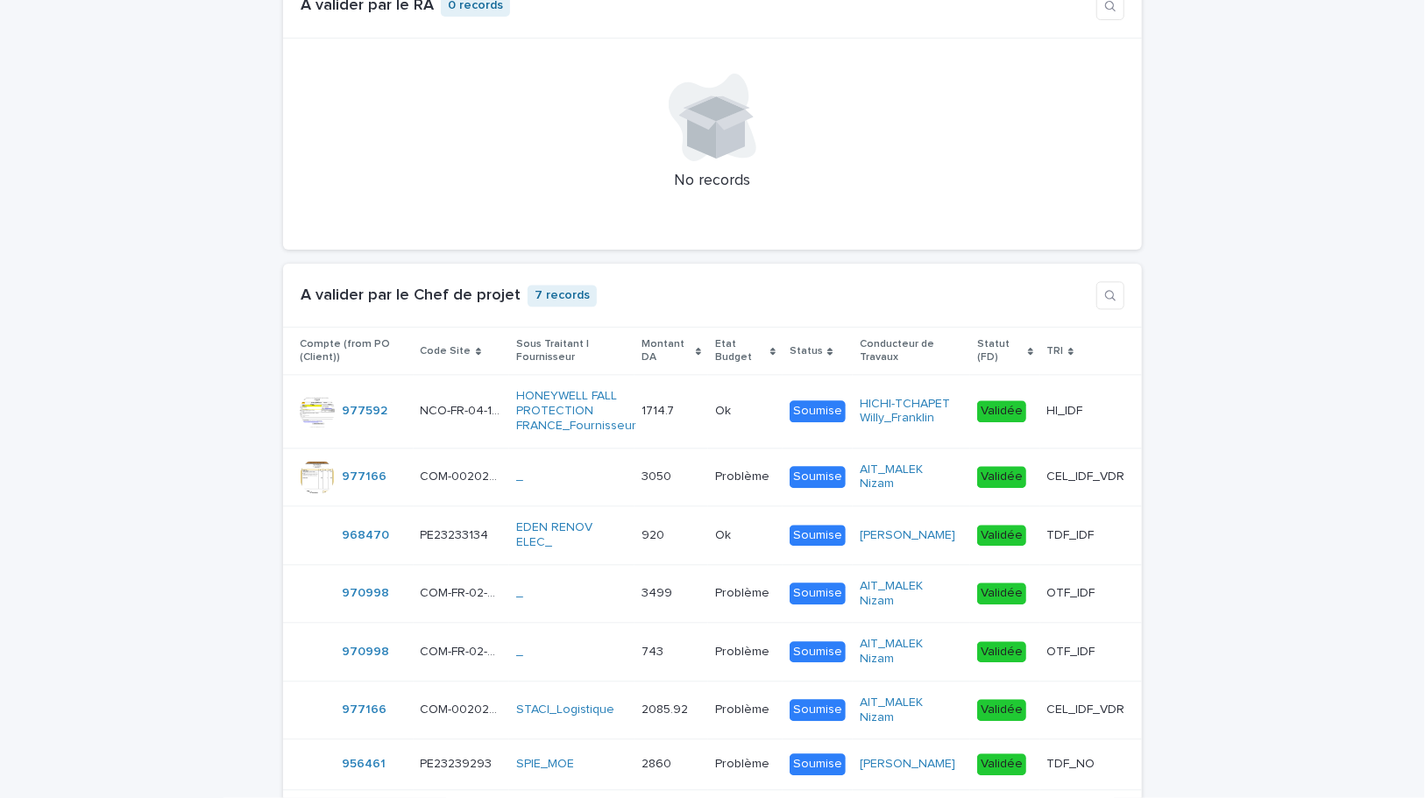
scroll to position [2390, 0]
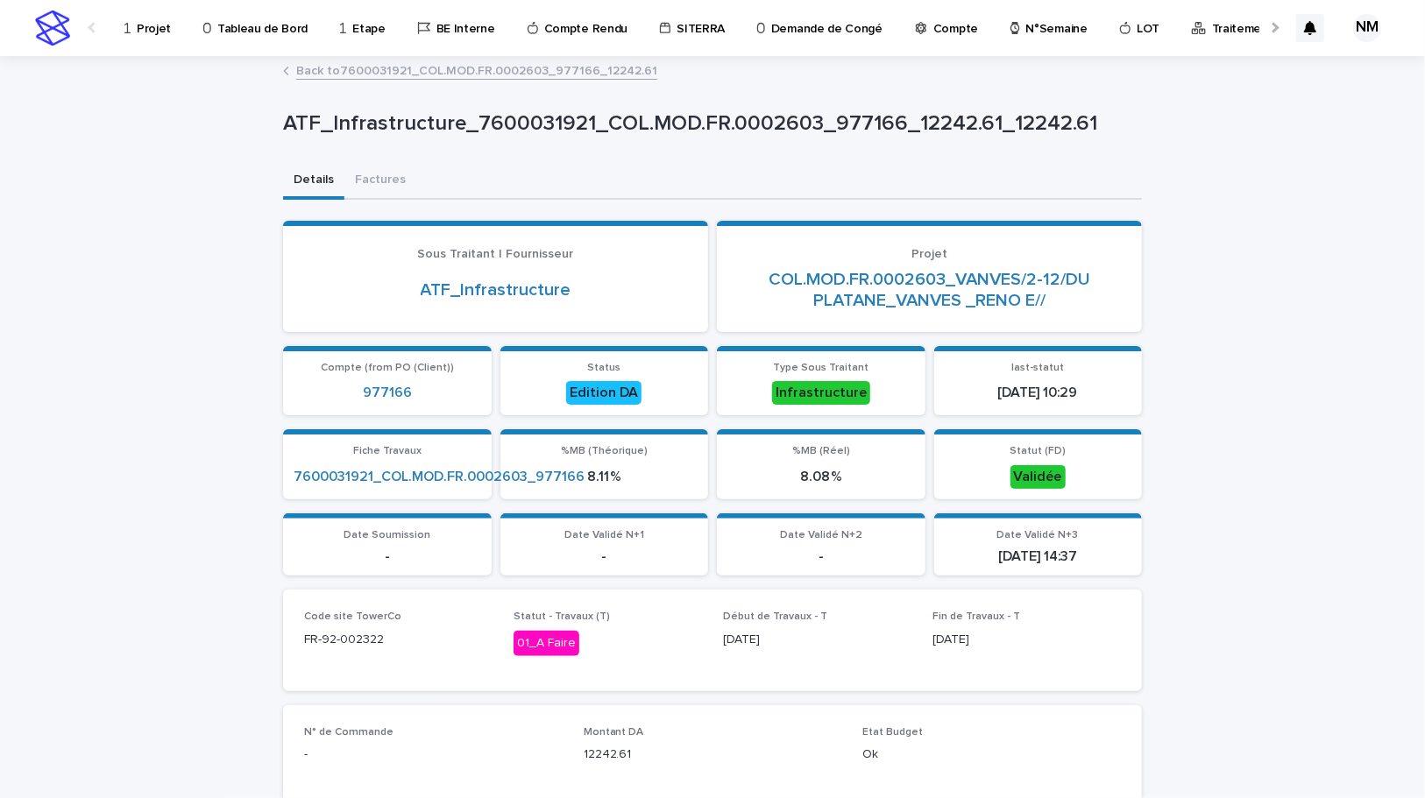
click at [159, 26] on p "Projet" at bounding box center [154, 18] width 34 height 37
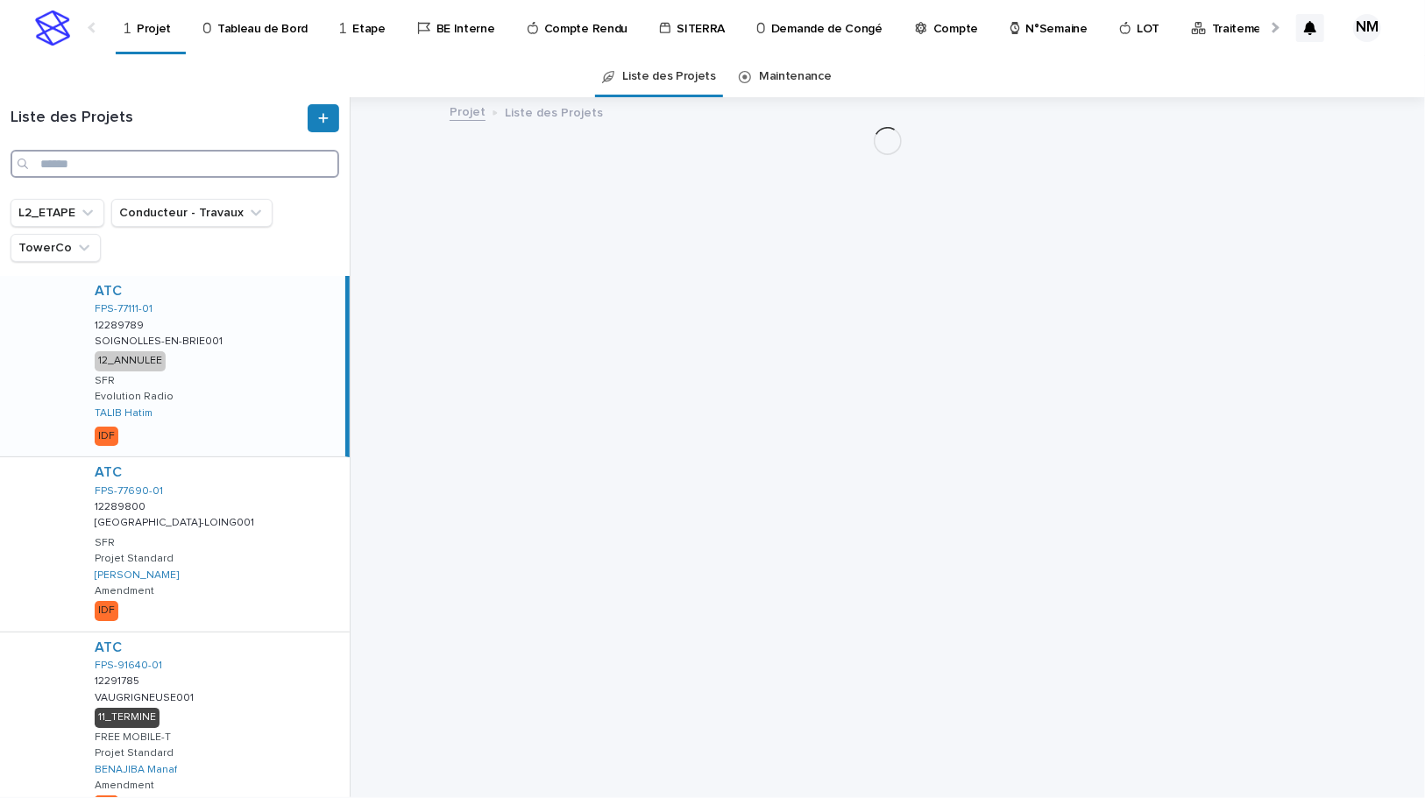
click at [152, 163] on input "Search" at bounding box center [175, 164] width 329 height 28
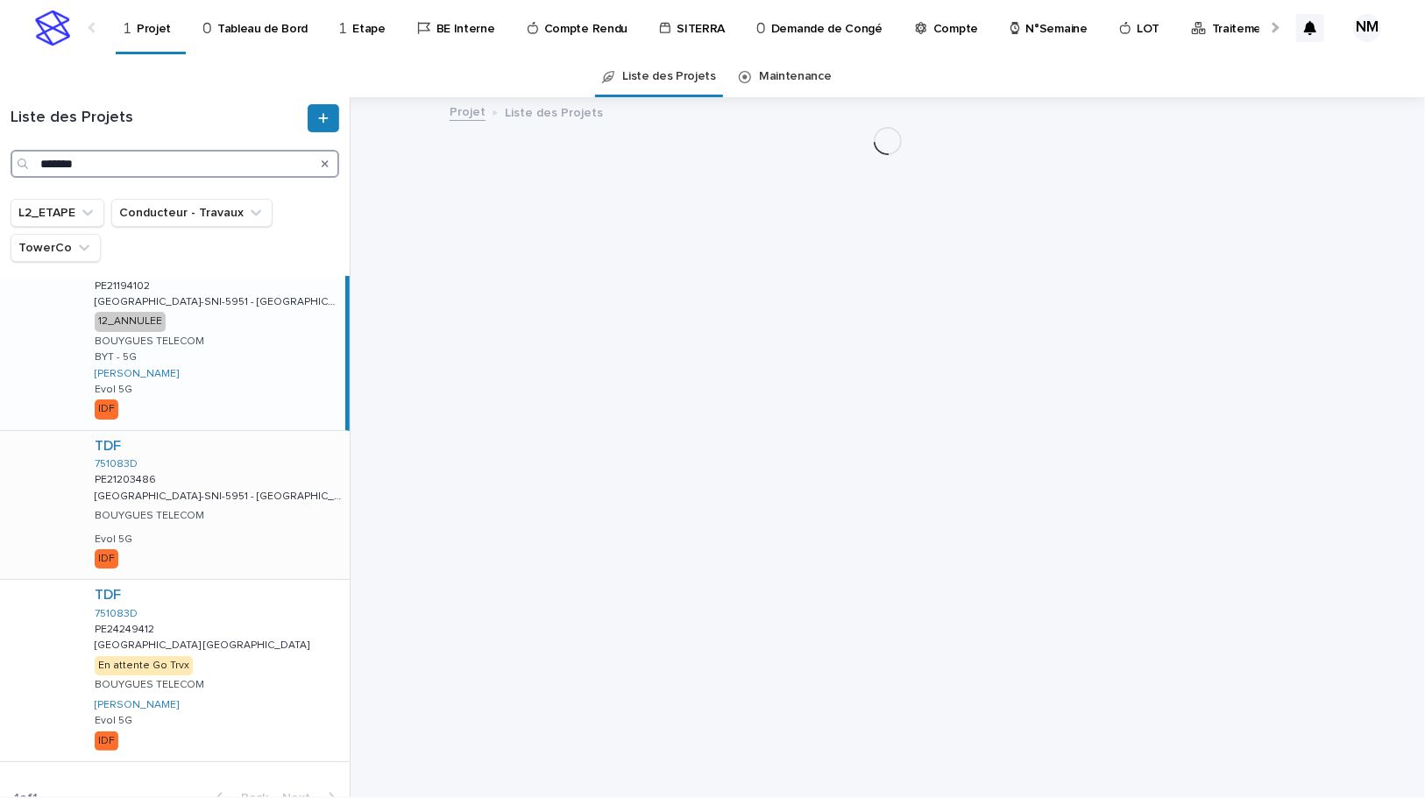
scroll to position [61, 0]
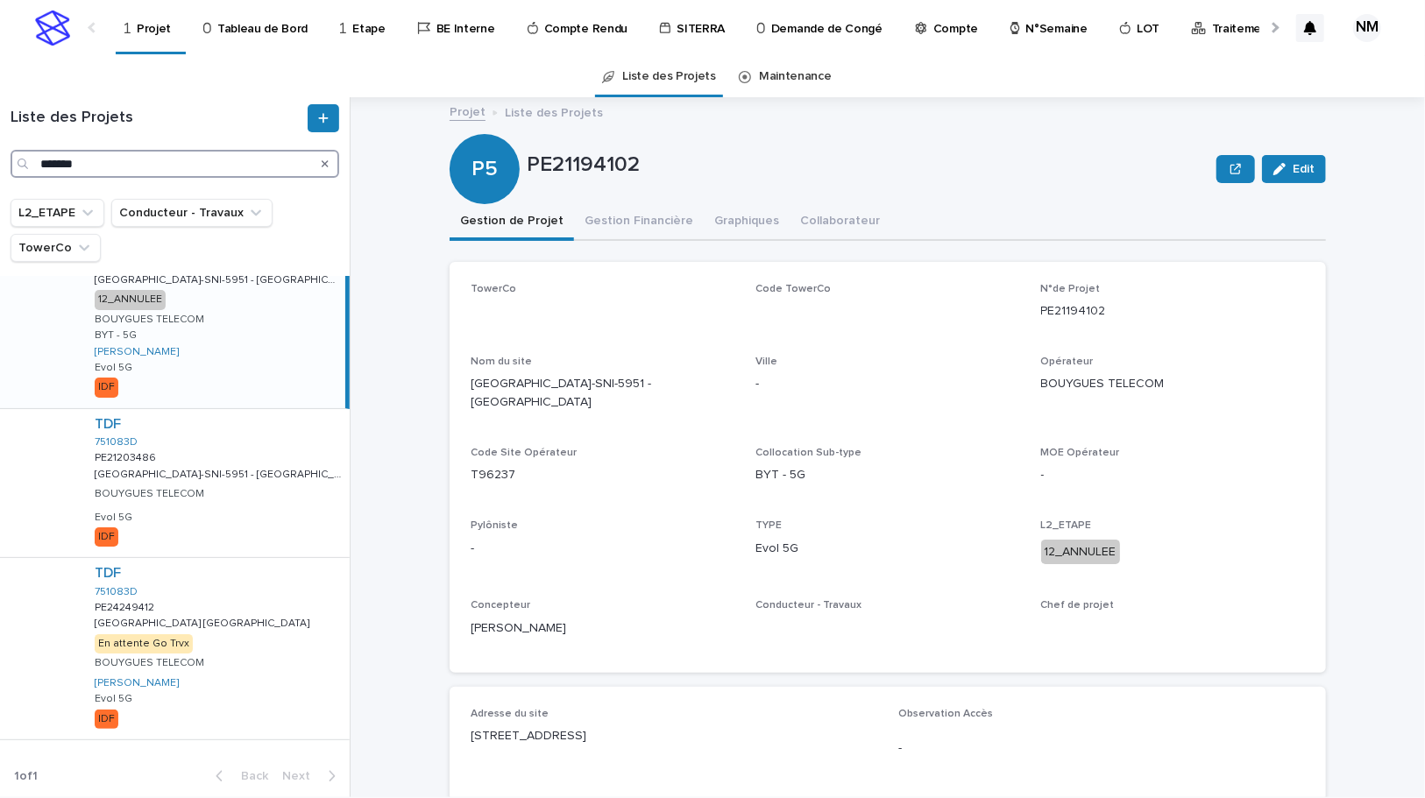
type input "*******"
click at [270, 627] on div "TDF 751083D PE24249412 PE24249412 [GEOGRAPHIC_DATA] [GEOGRAPHIC_DATA] [GEOGRAPH…" at bounding box center [215, 648] width 269 height 181
drag, startPoint x: 627, startPoint y: 223, endPoint x: 776, endPoint y: 658, distance: 460.3
click at [626, 223] on button "Gestion Financière" at bounding box center [639, 222] width 130 height 37
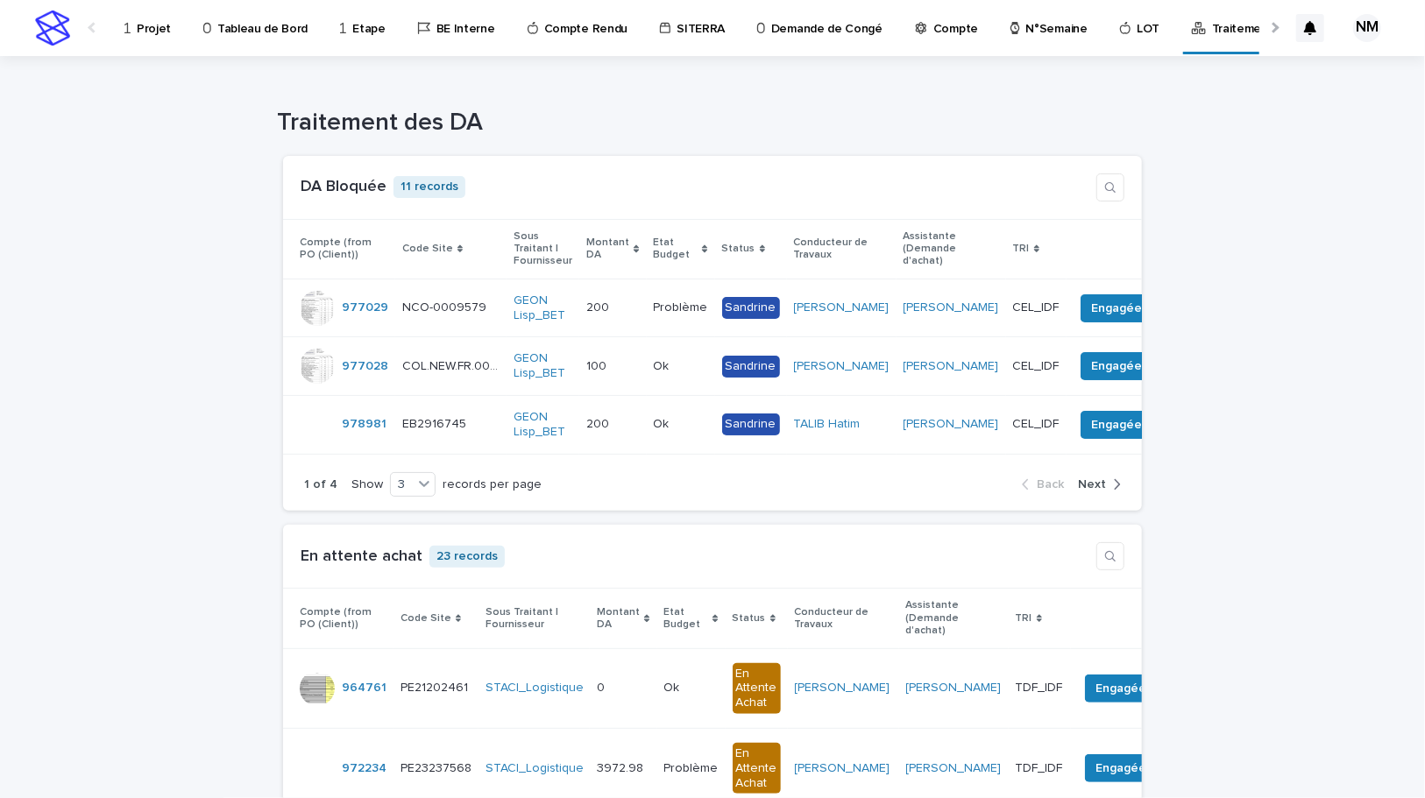
scroll to position [2390, 0]
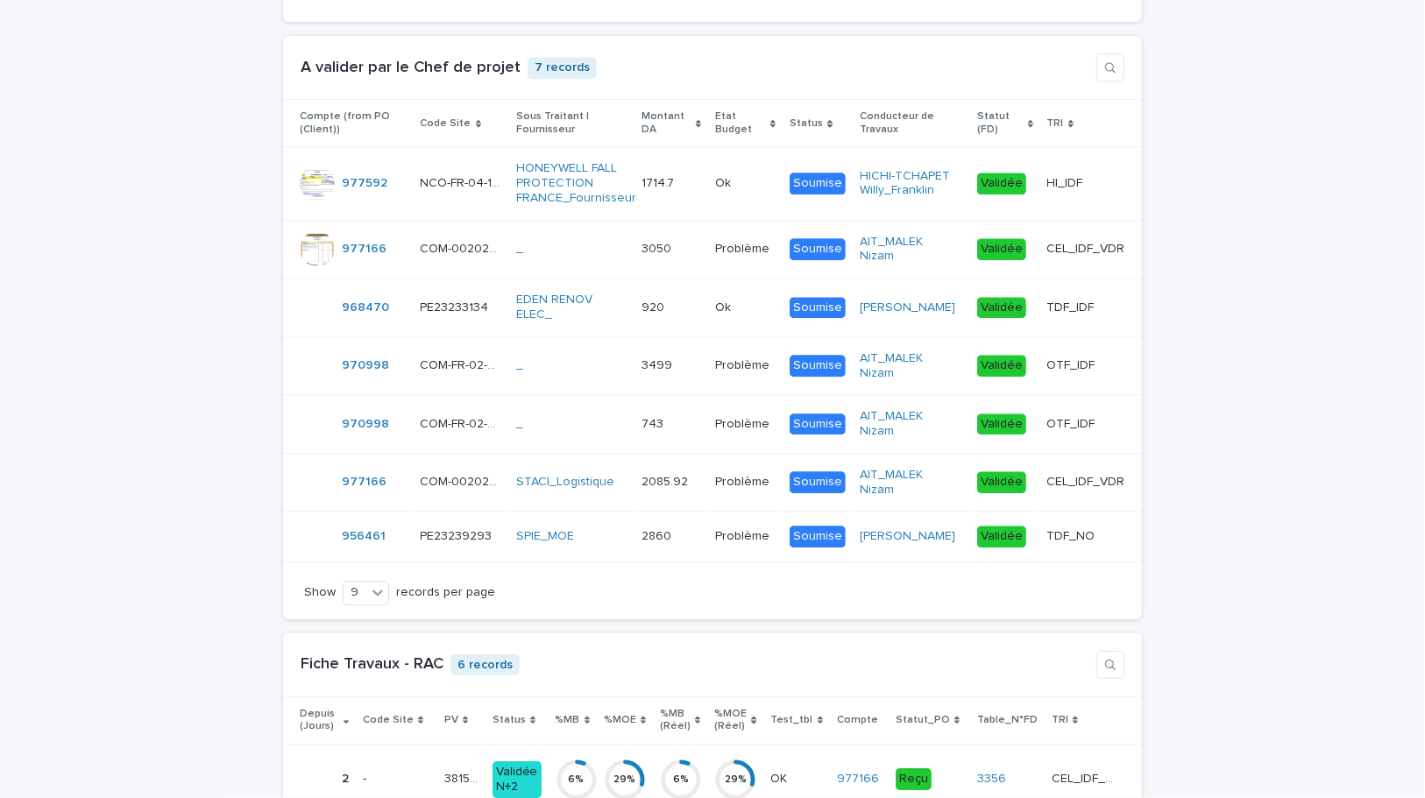
click at [694, 213] on td "1714.7 1714.7" at bounding box center [671, 183] width 74 height 73
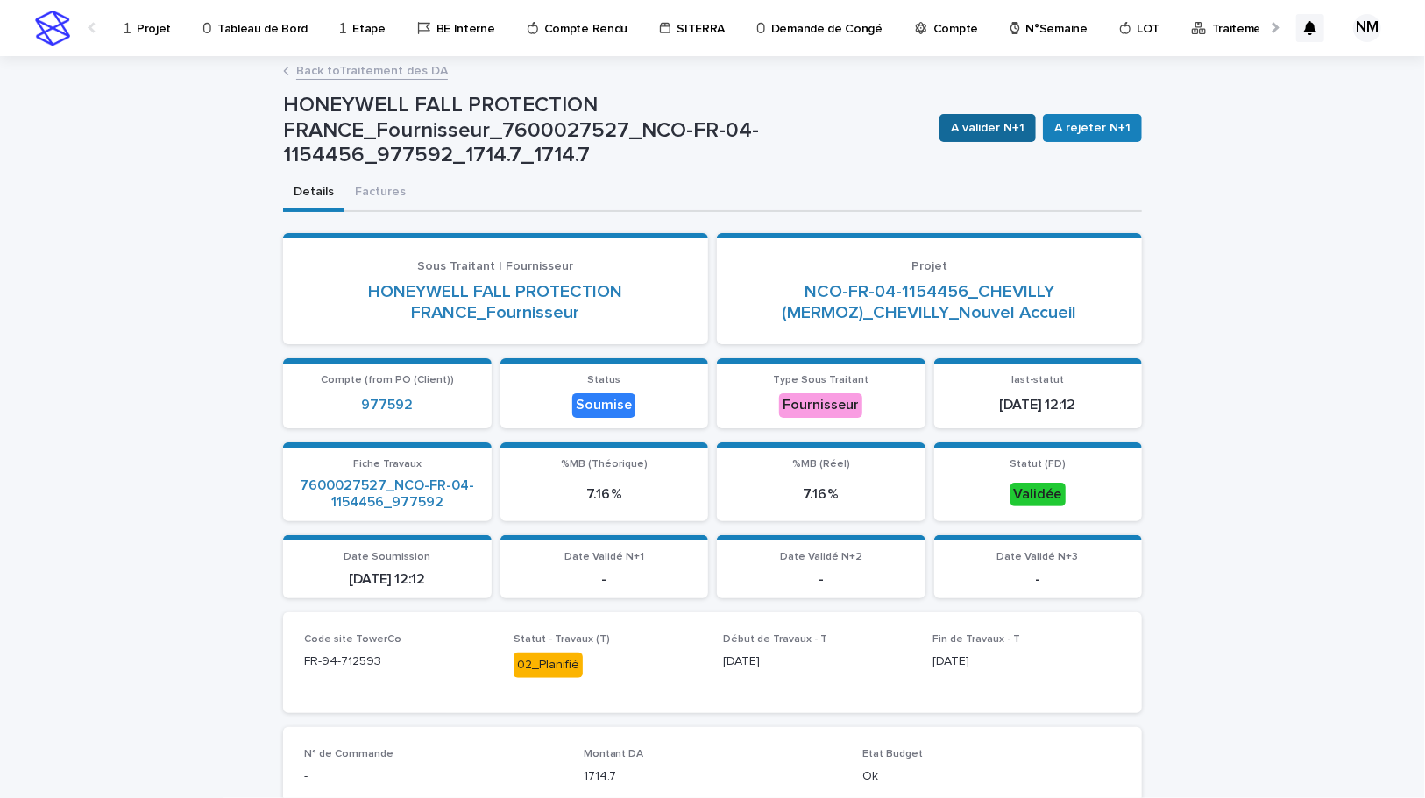
click at [988, 132] on span "A valider N+1" at bounding box center [988, 128] width 74 height 18
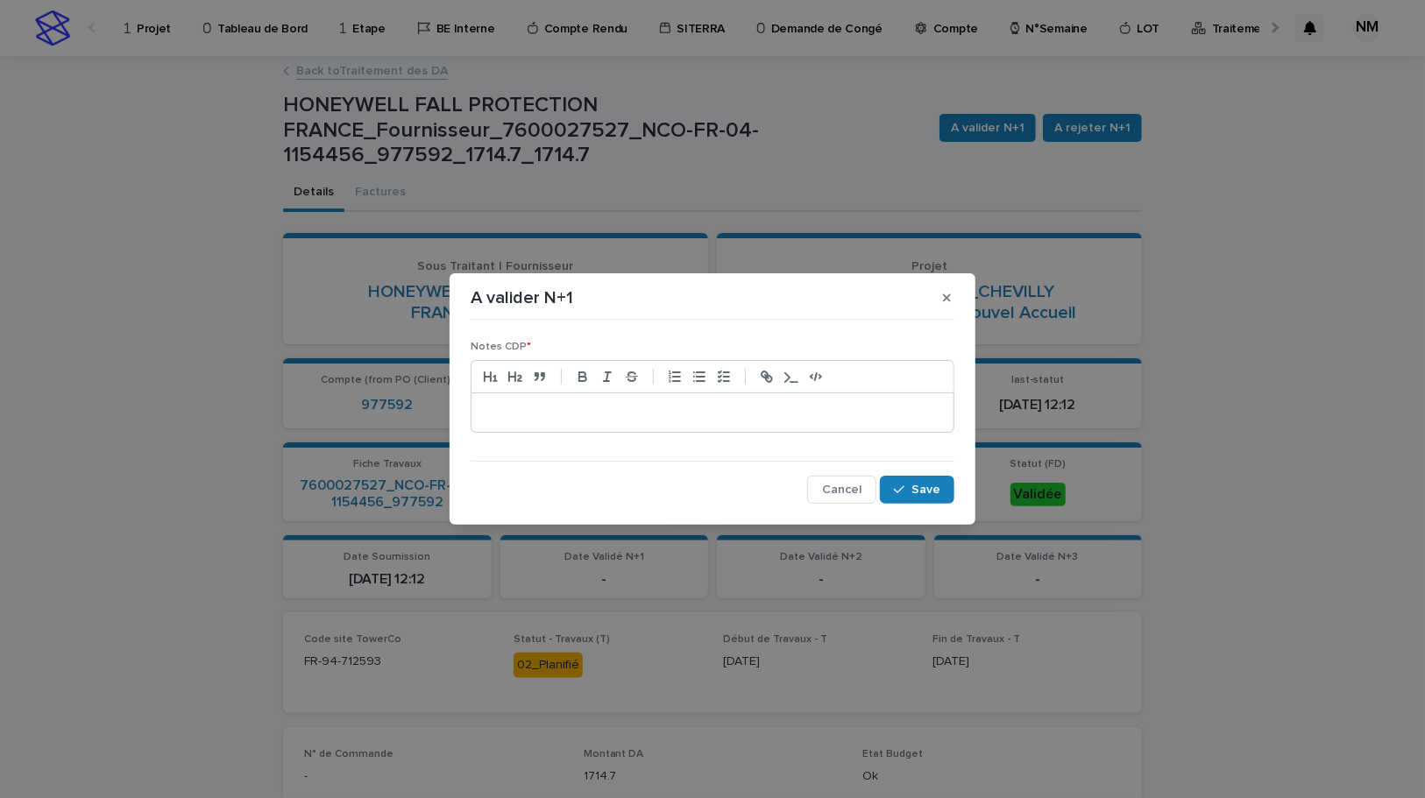
click at [536, 413] on p at bounding box center [713, 413] width 456 height 18
click at [925, 485] on span "Save" at bounding box center [925, 490] width 29 height 12
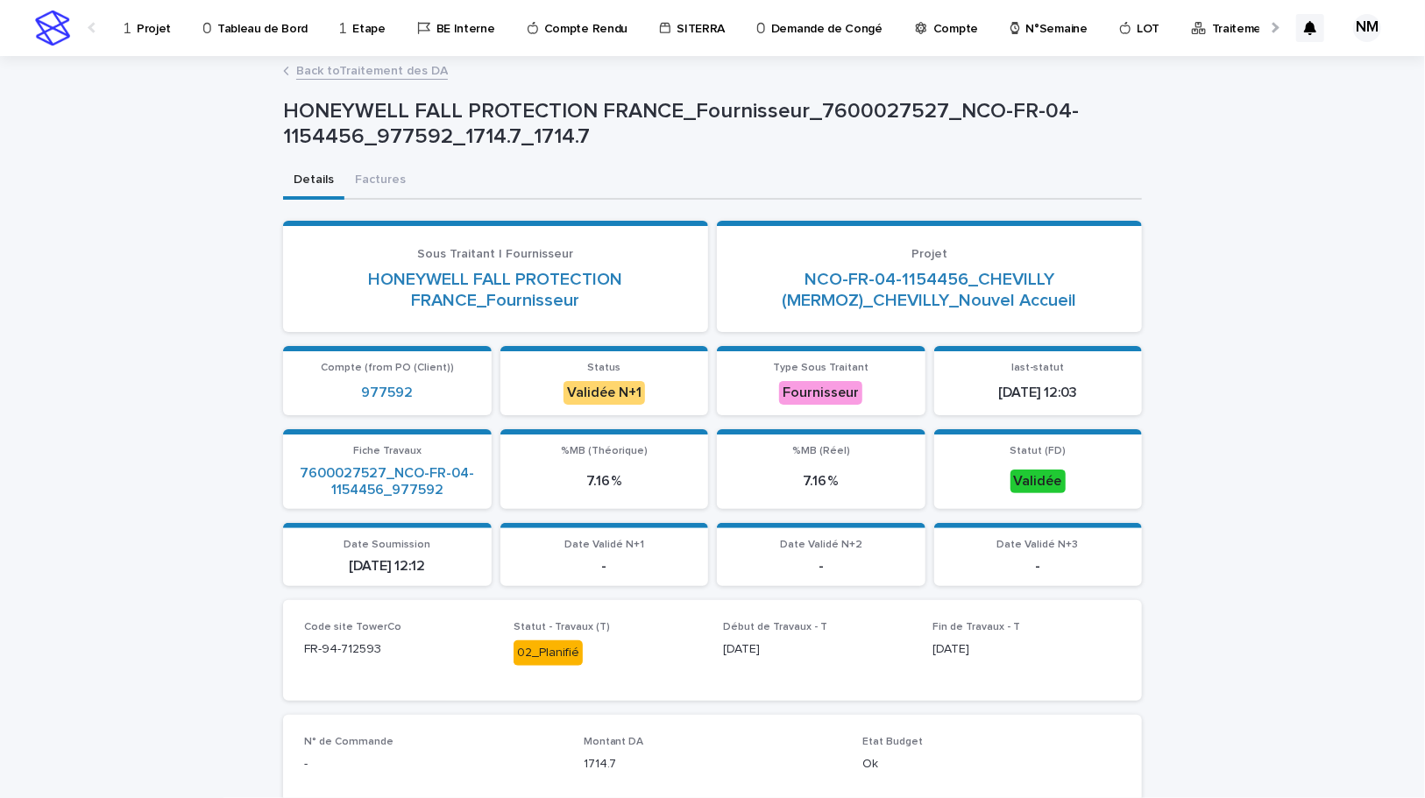
click at [378, 74] on link "Back to Traitement des DA" at bounding box center [372, 70] width 152 height 20
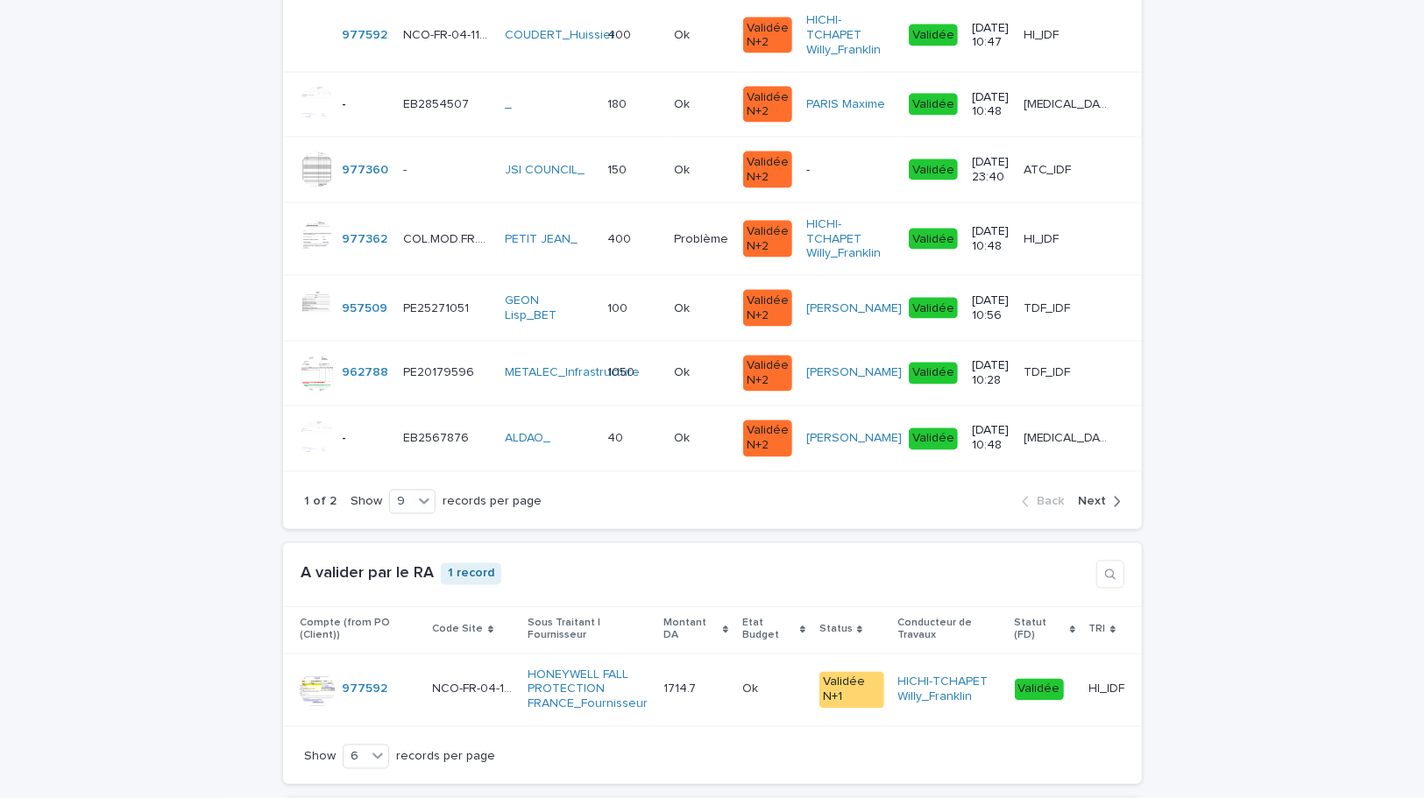
scroll to position [1991, 0]
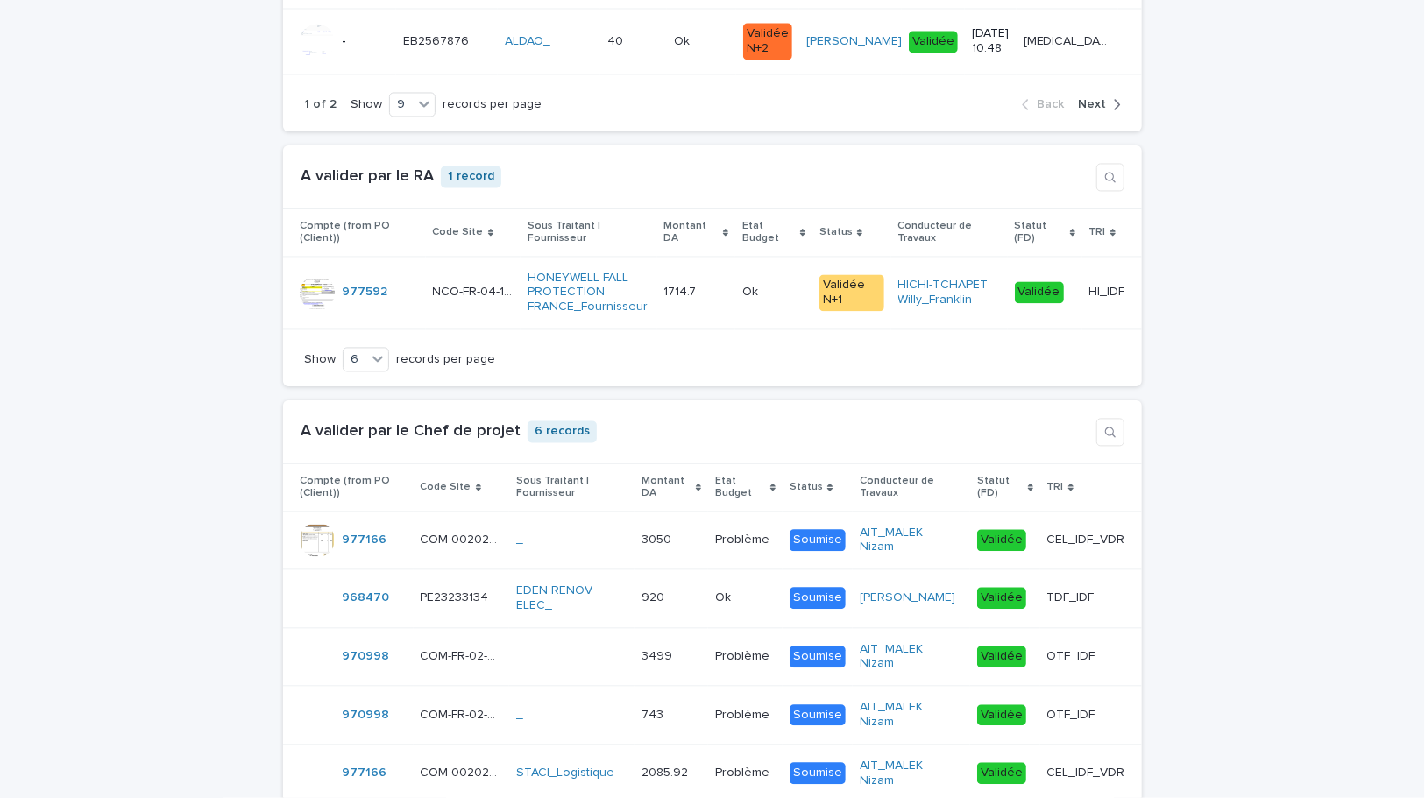
drag, startPoint x: 1237, startPoint y: 463, endPoint x: 1139, endPoint y: 464, distance: 98.2
click at [1237, 462] on div "Loading... Saving… Loading... Saving… Loading... Saving… Loading... Saving… Loa…" at bounding box center [712, 637] width 1425 height 4979
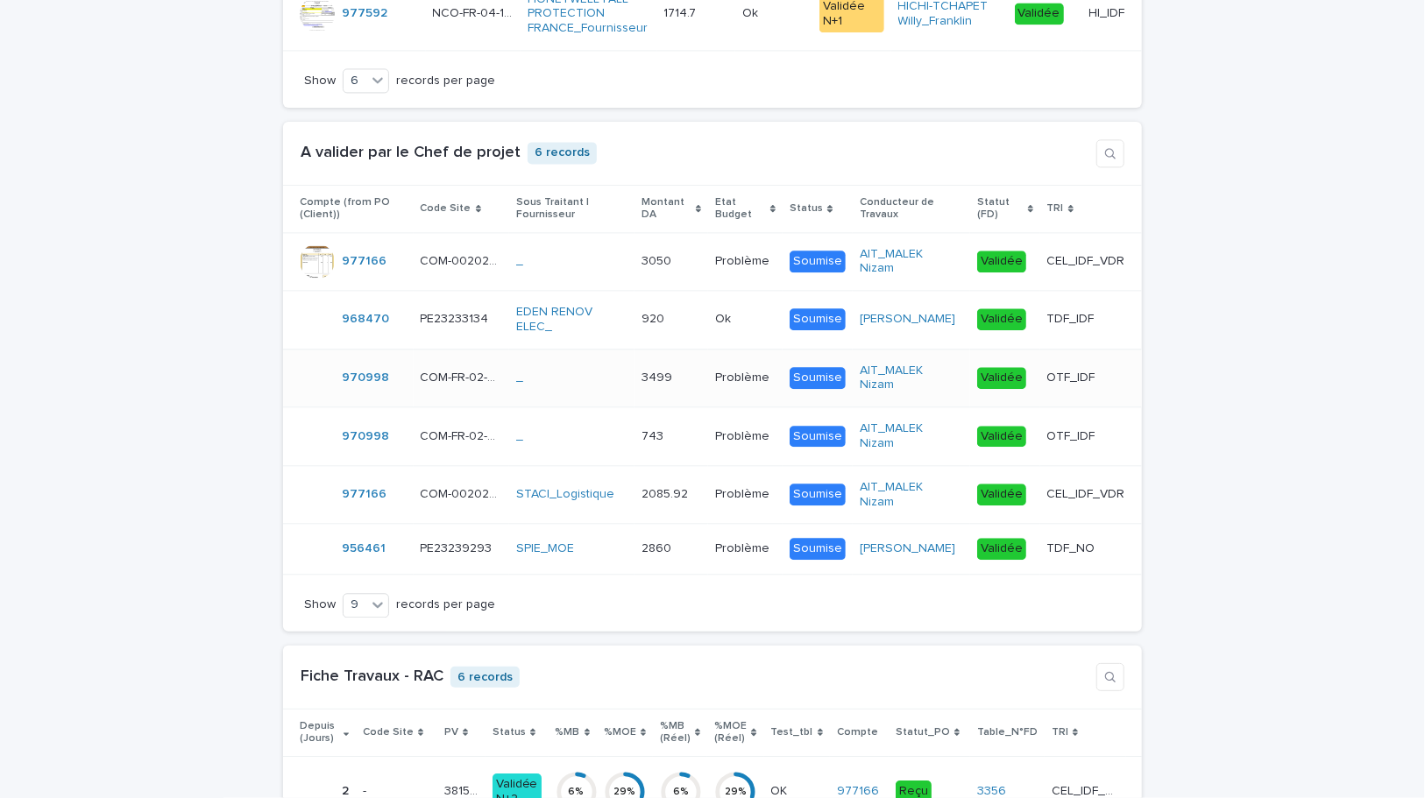
scroll to position [2230, 0]
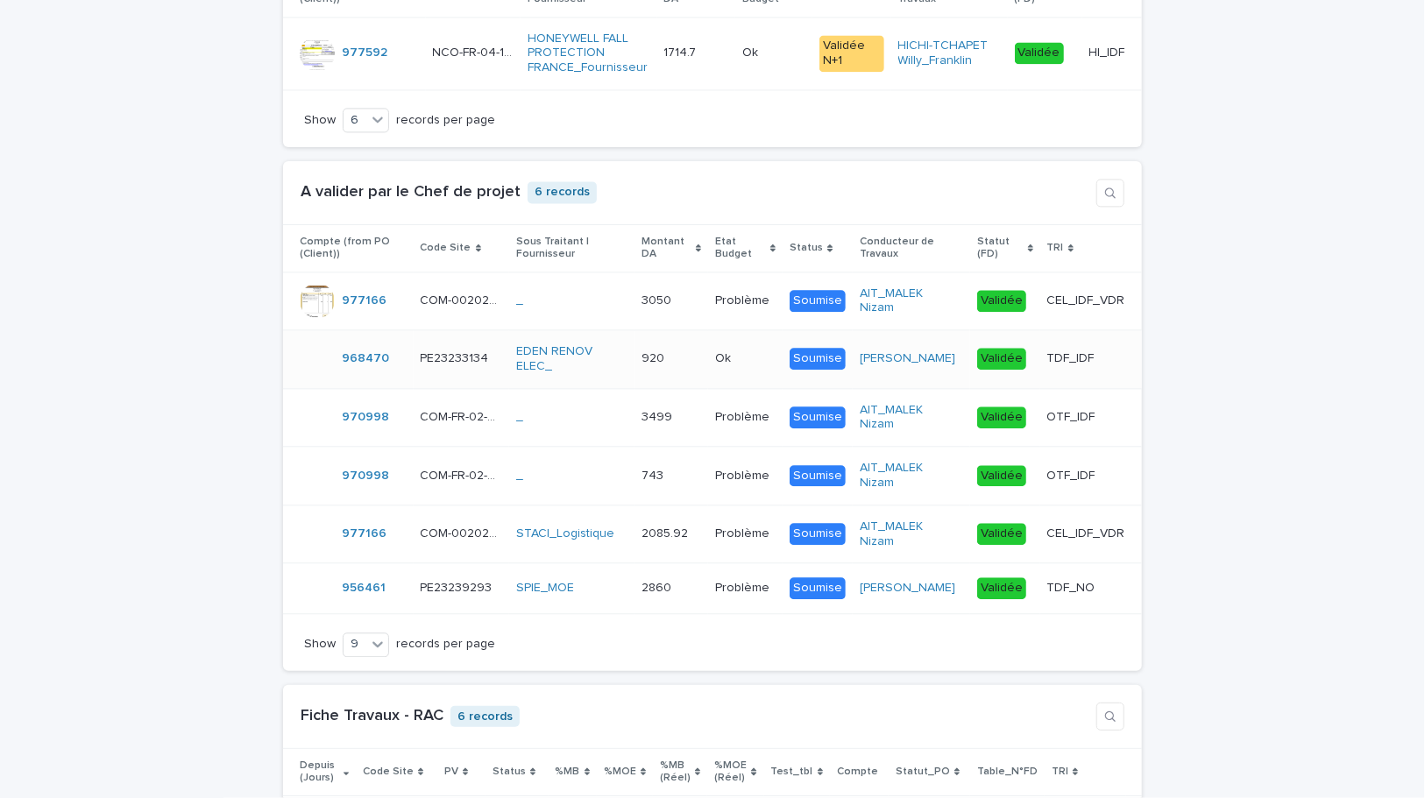
click at [701, 366] on div "920 920" at bounding box center [671, 358] width 60 height 29
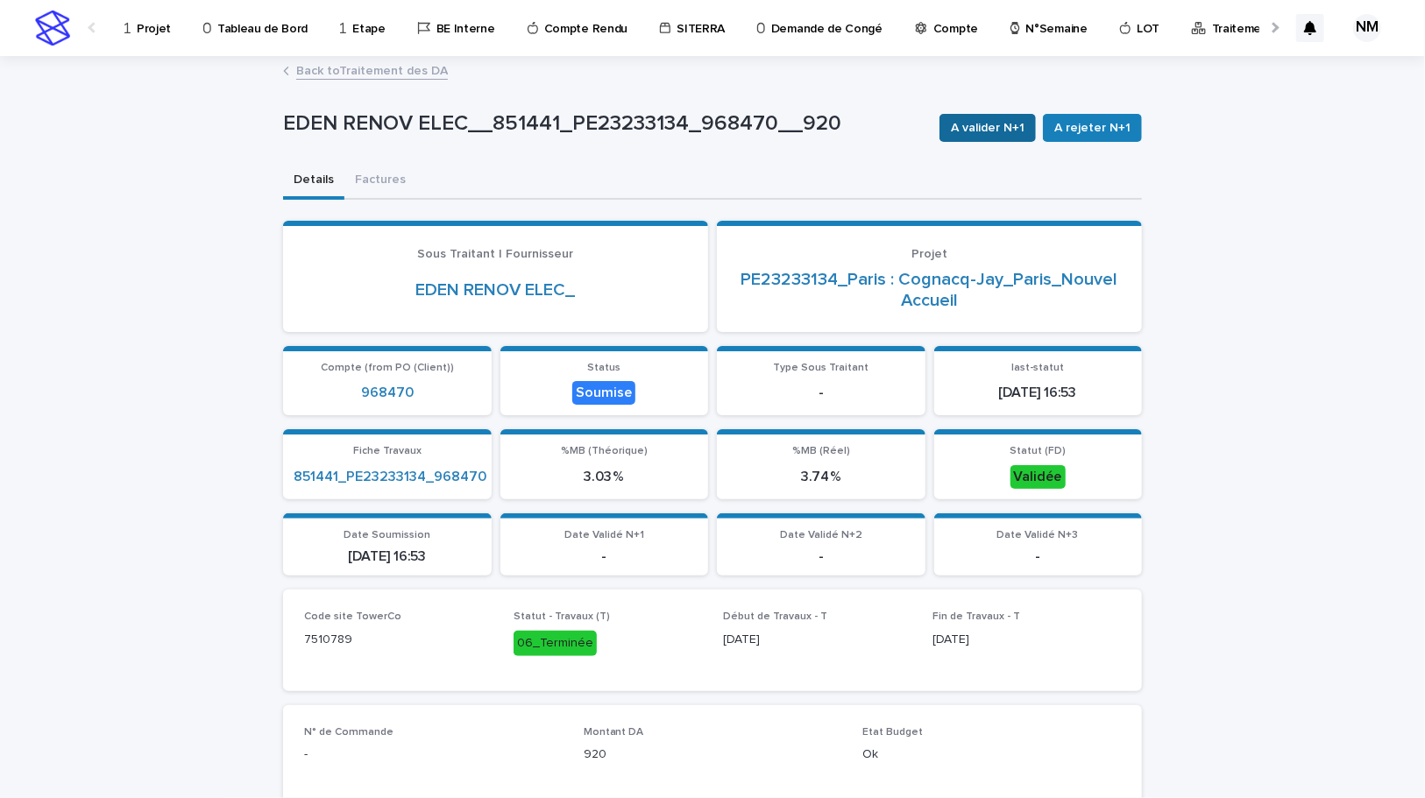
click at [996, 121] on span "A valider N+1" at bounding box center [988, 128] width 74 height 18
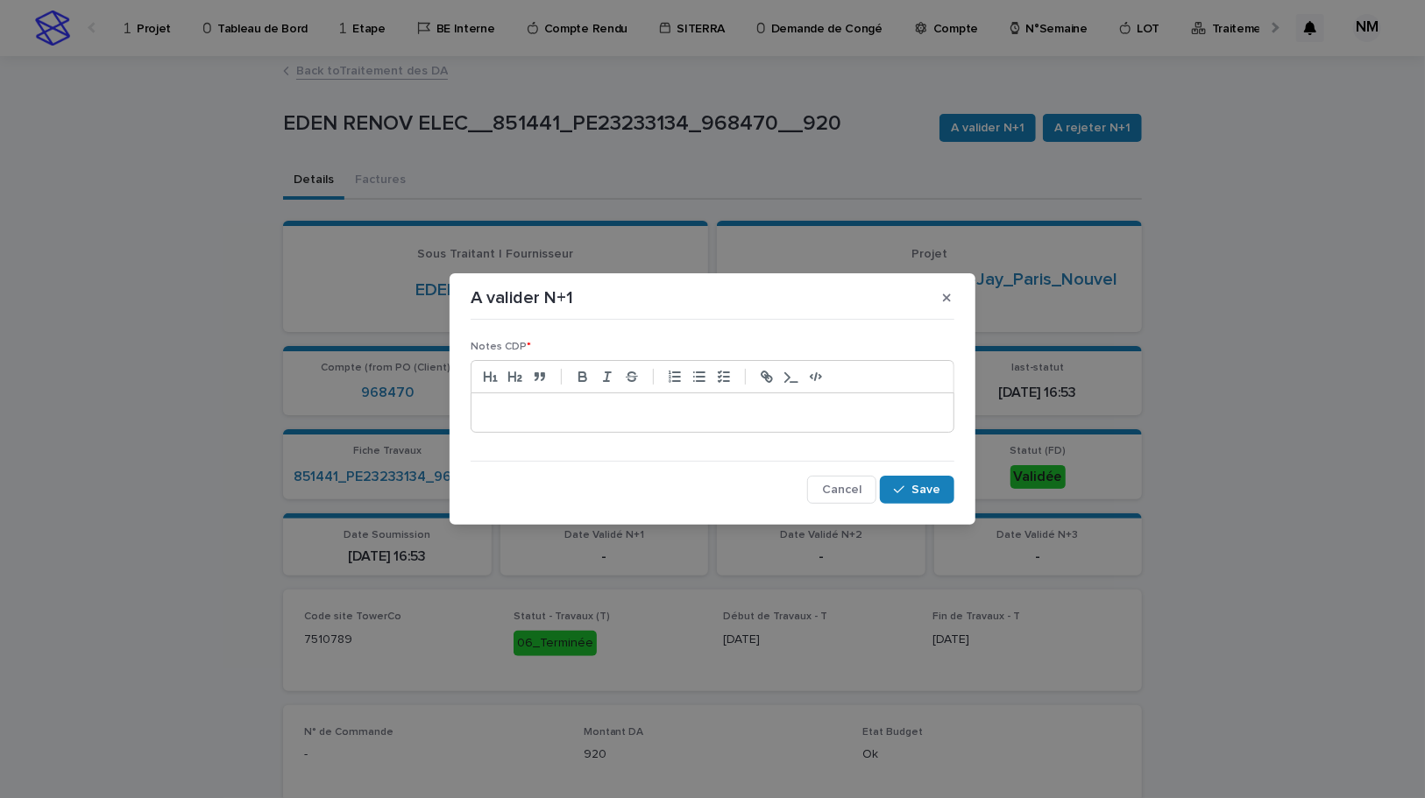
click at [542, 411] on p at bounding box center [713, 413] width 456 height 18
drag, startPoint x: 929, startPoint y: 485, endPoint x: 1109, endPoint y: 535, distance: 186.5
click at [929, 485] on span "Save" at bounding box center [925, 490] width 29 height 12
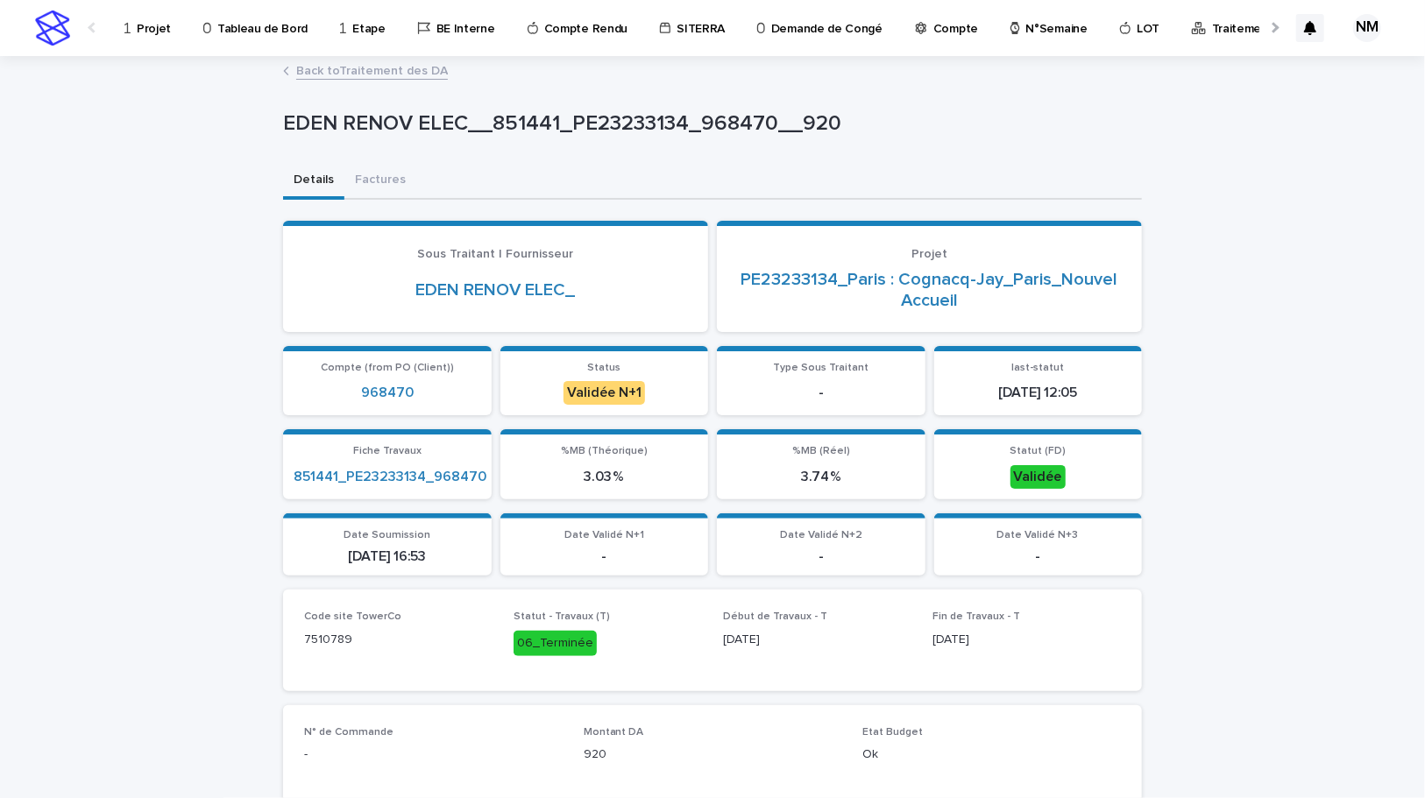
click at [339, 68] on link "Back to Traitement des DA" at bounding box center [372, 70] width 152 height 20
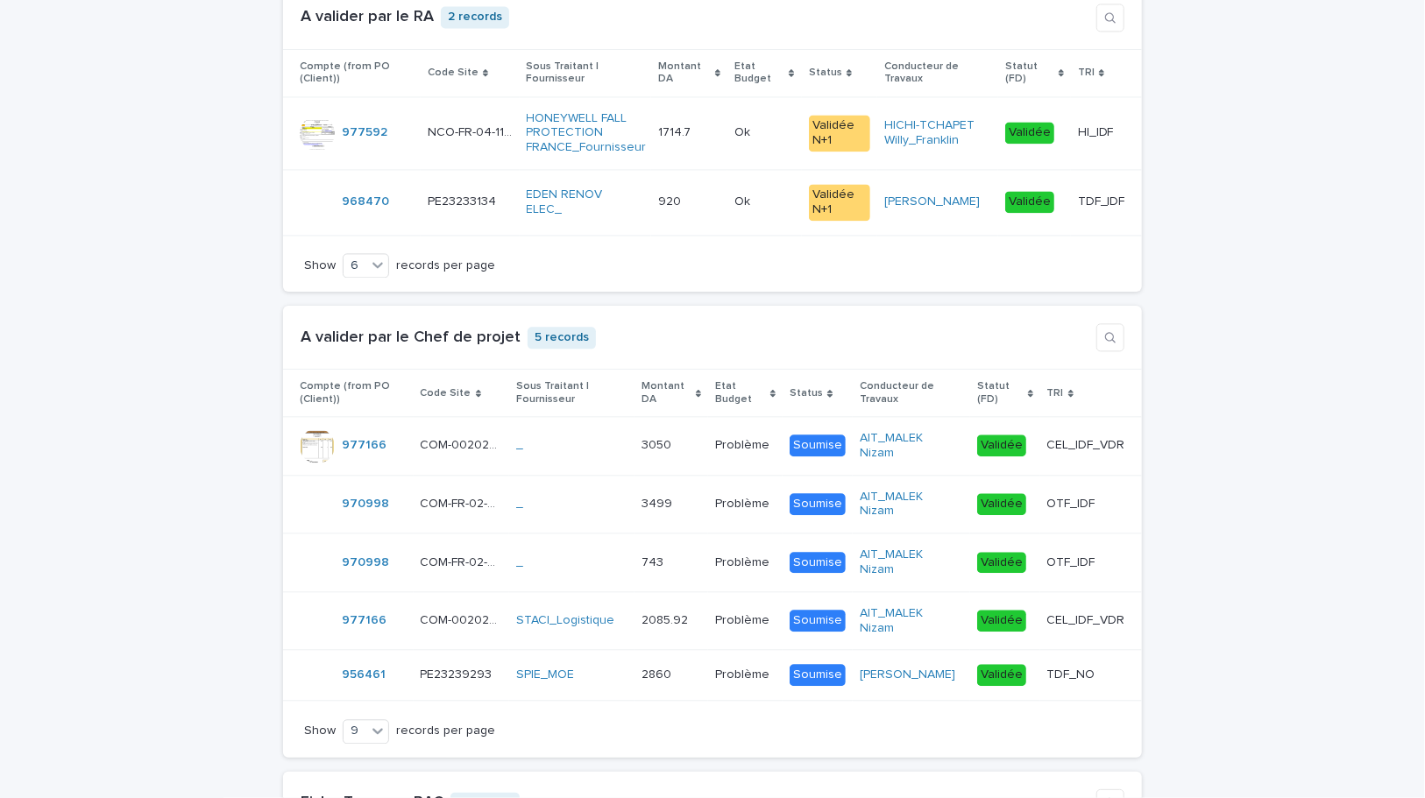
scroll to position [2230, 0]
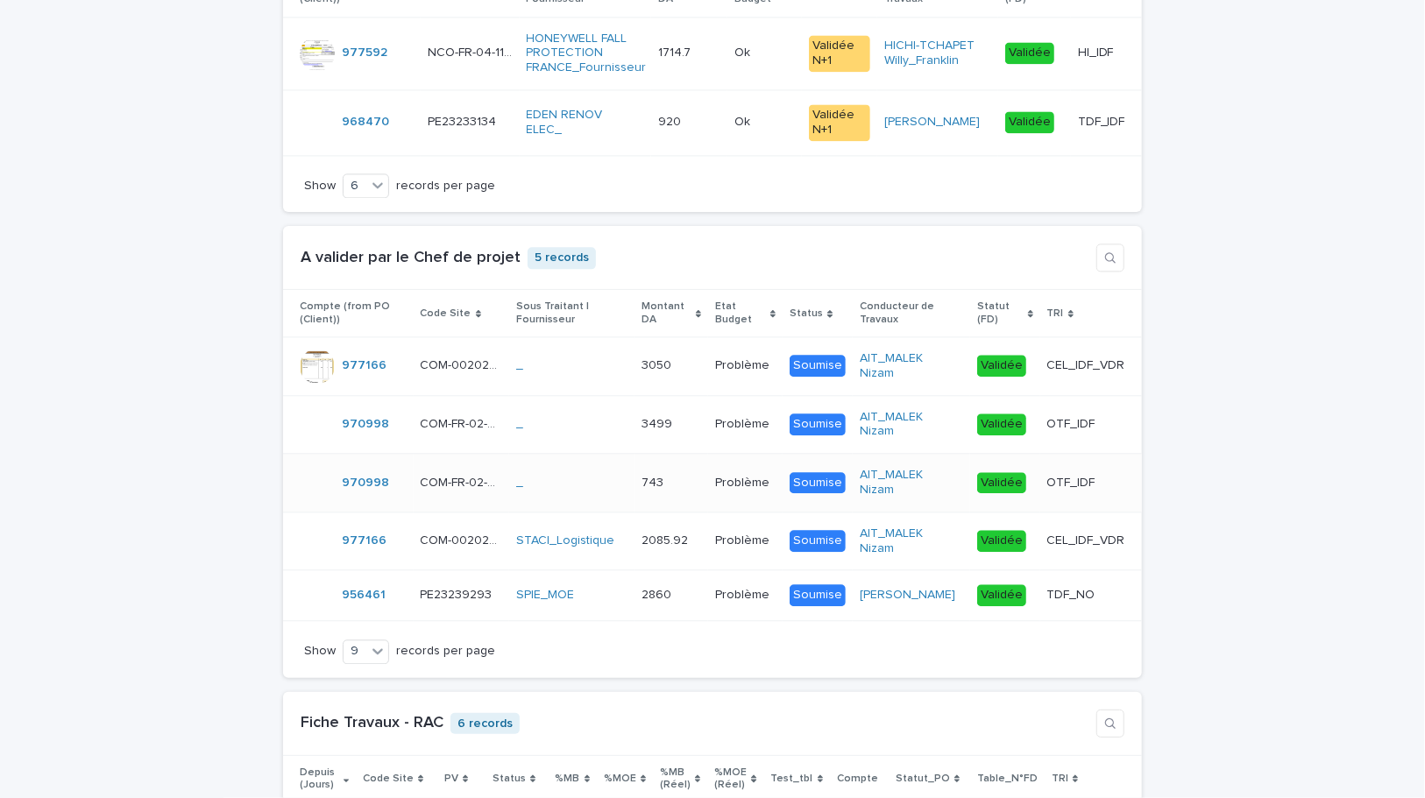
click at [687, 491] on p at bounding box center [665, 483] width 49 height 15
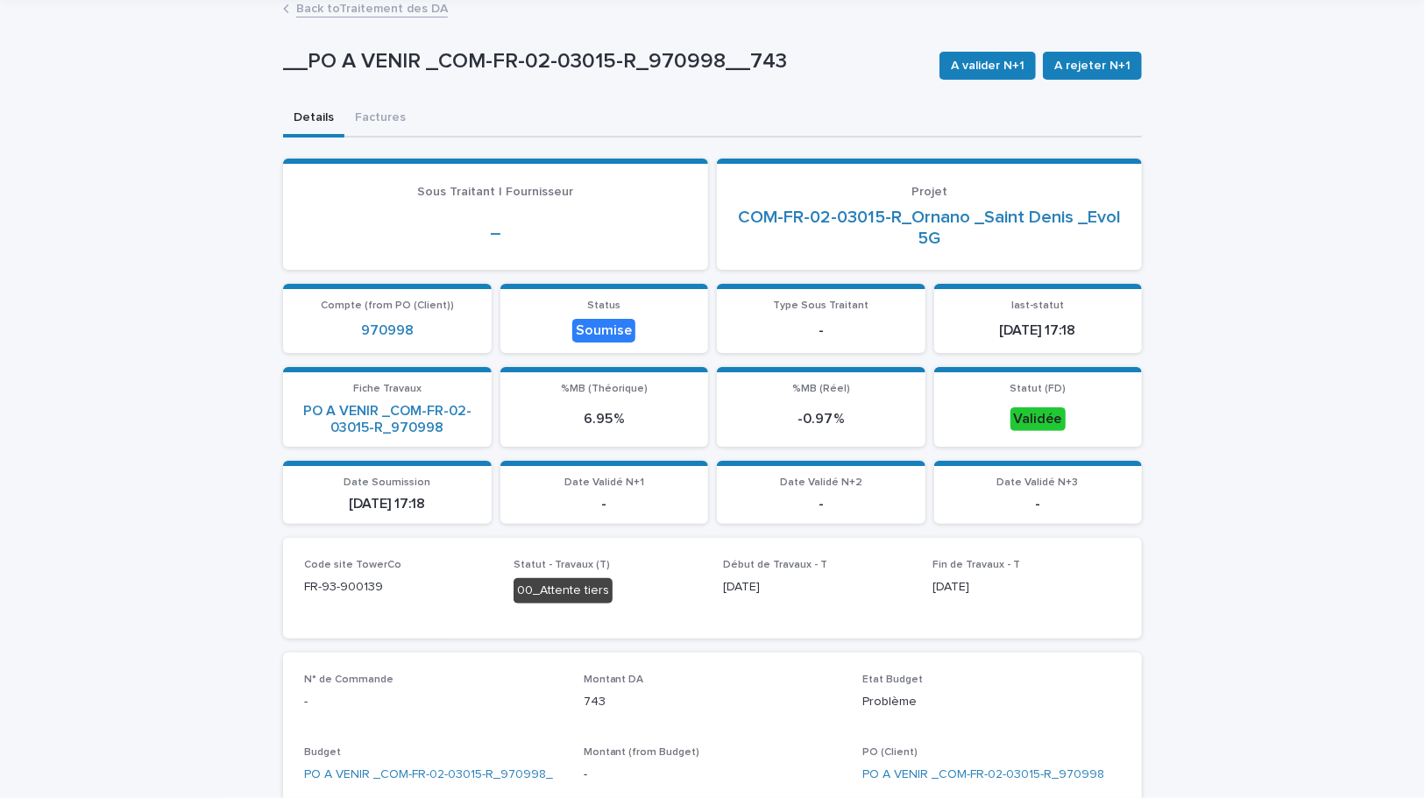
scroll to position [351, 0]
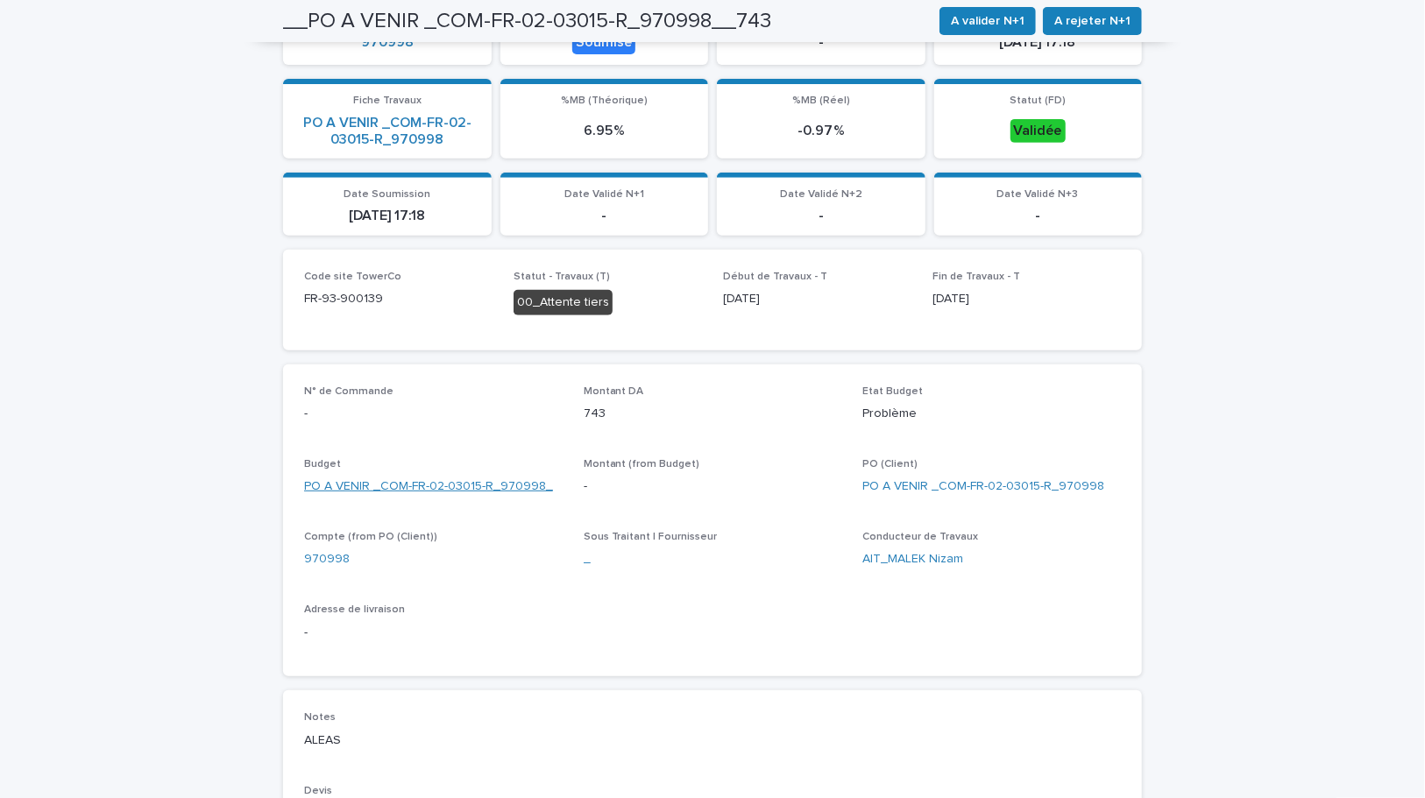
click at [481, 482] on link "PO A VENIR _COM-FR-02-03015-R_970998_" at bounding box center [428, 487] width 249 height 18
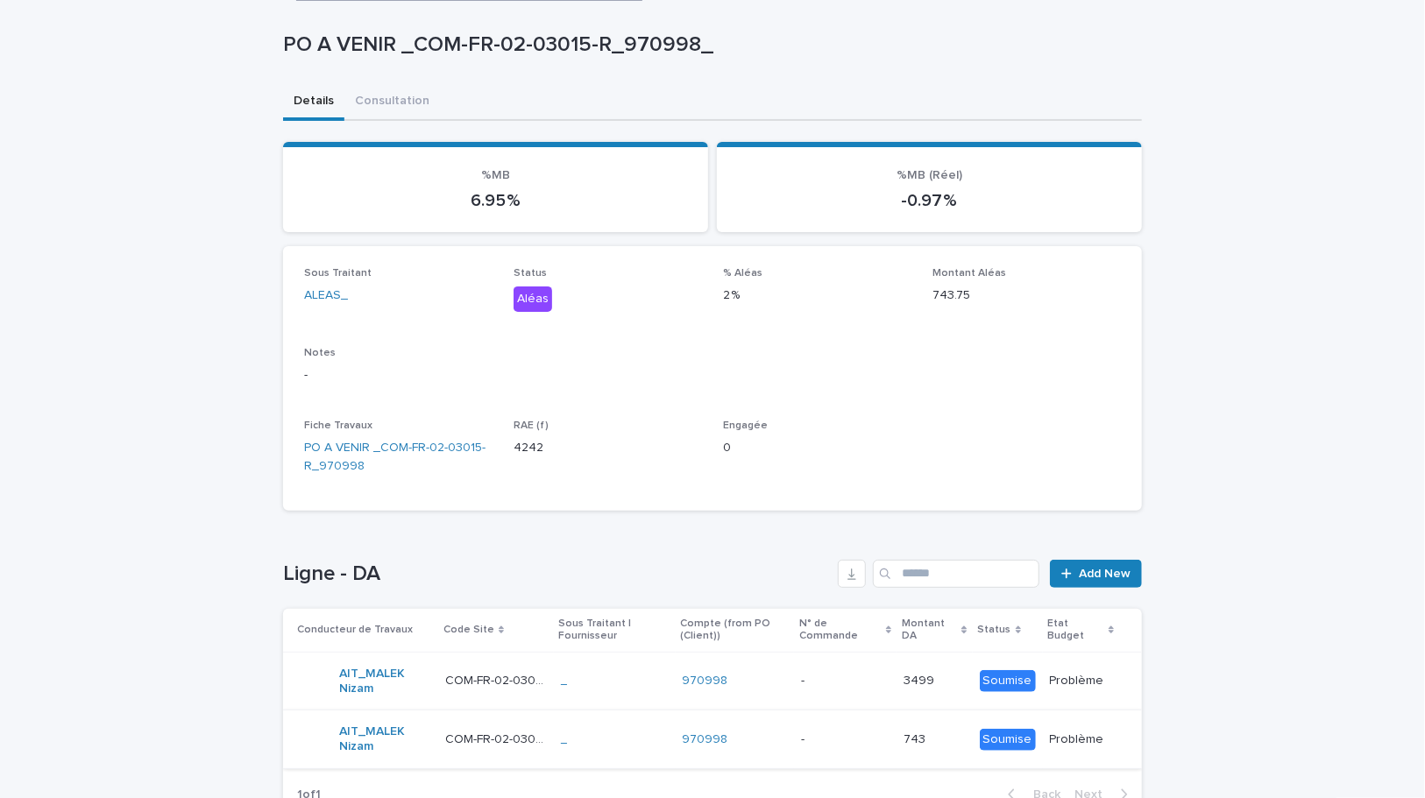
scroll to position [197, 0]
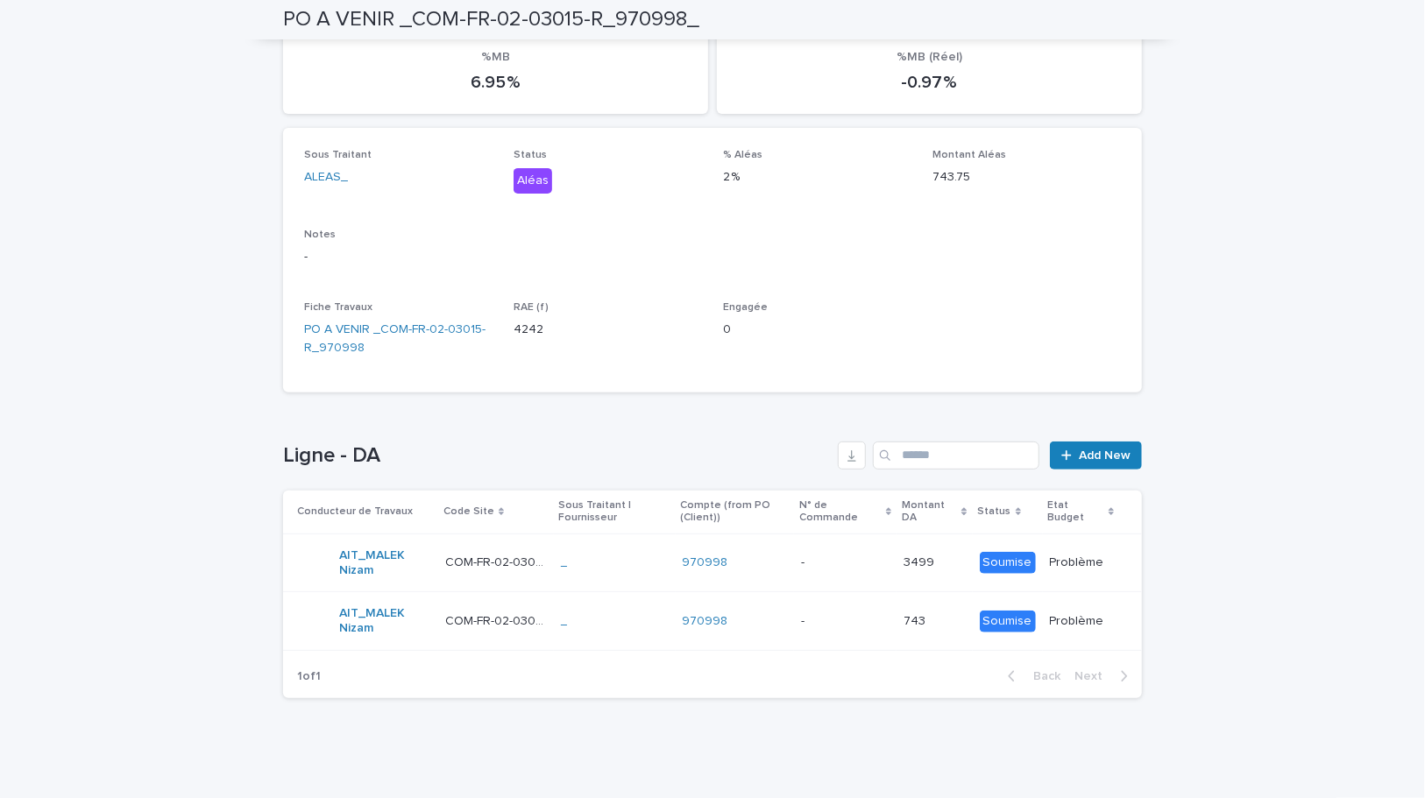
click at [870, 631] on div "- -" at bounding box center [845, 621] width 89 height 29
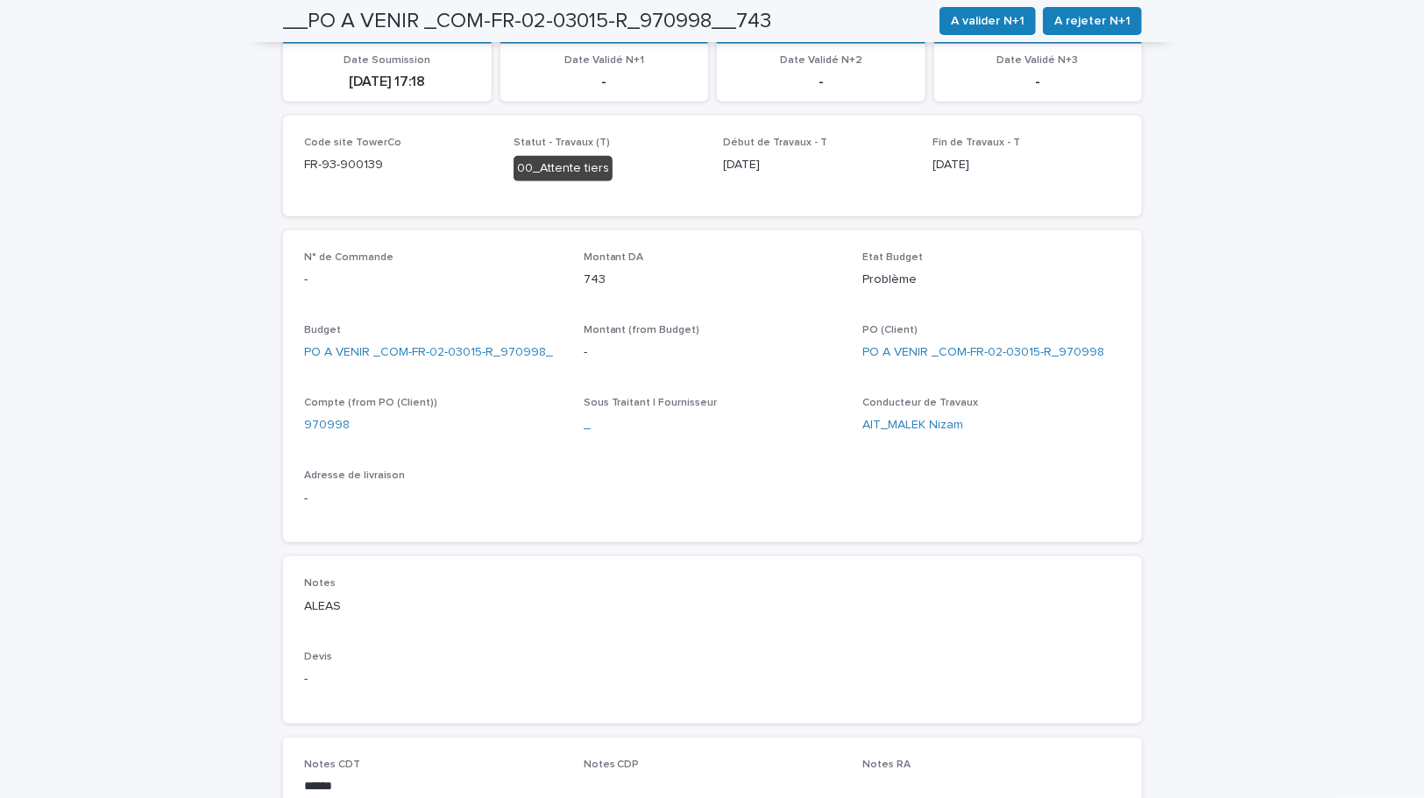
scroll to position [398, 0]
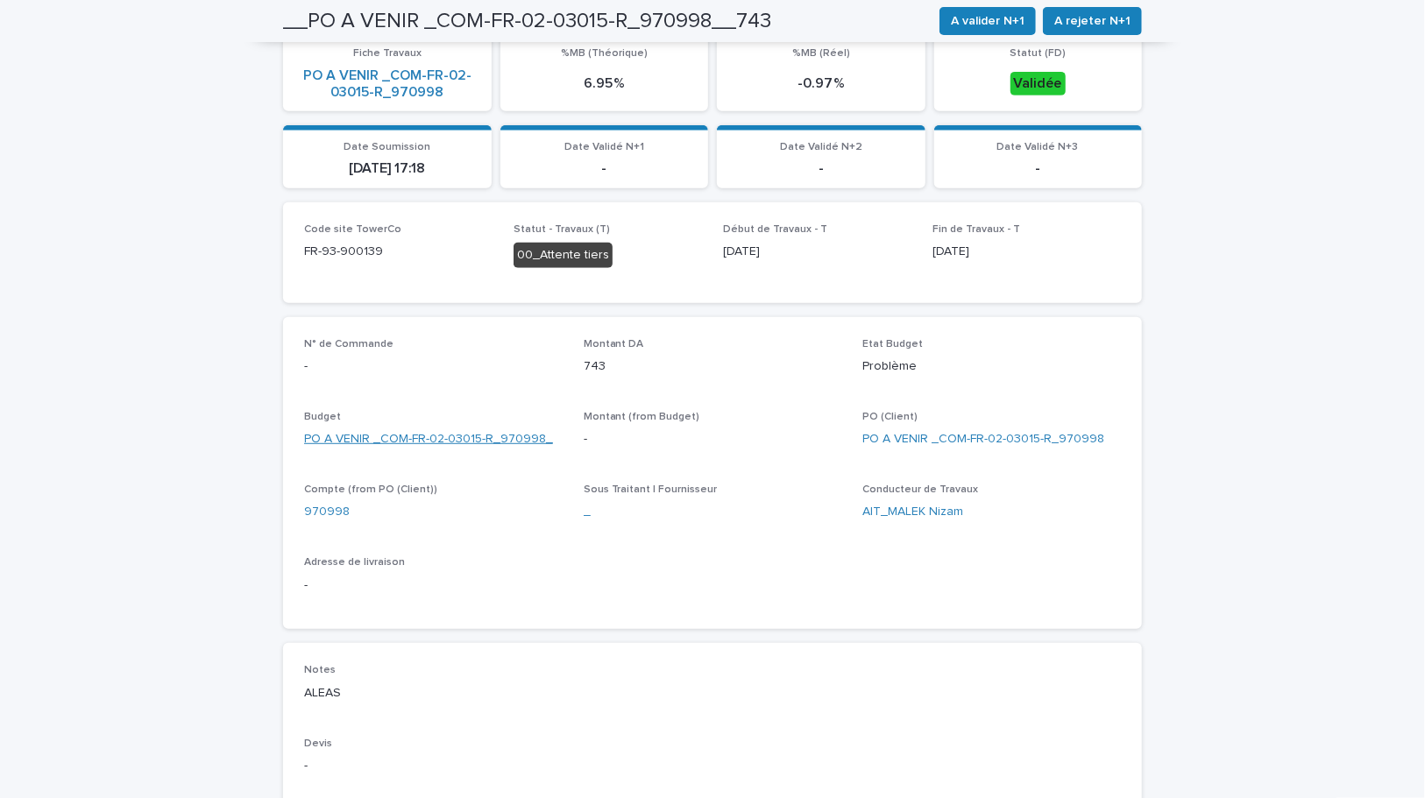
click at [479, 430] on link "PO A VENIR _COM-FR-02-03015-R_970998_" at bounding box center [428, 439] width 249 height 18
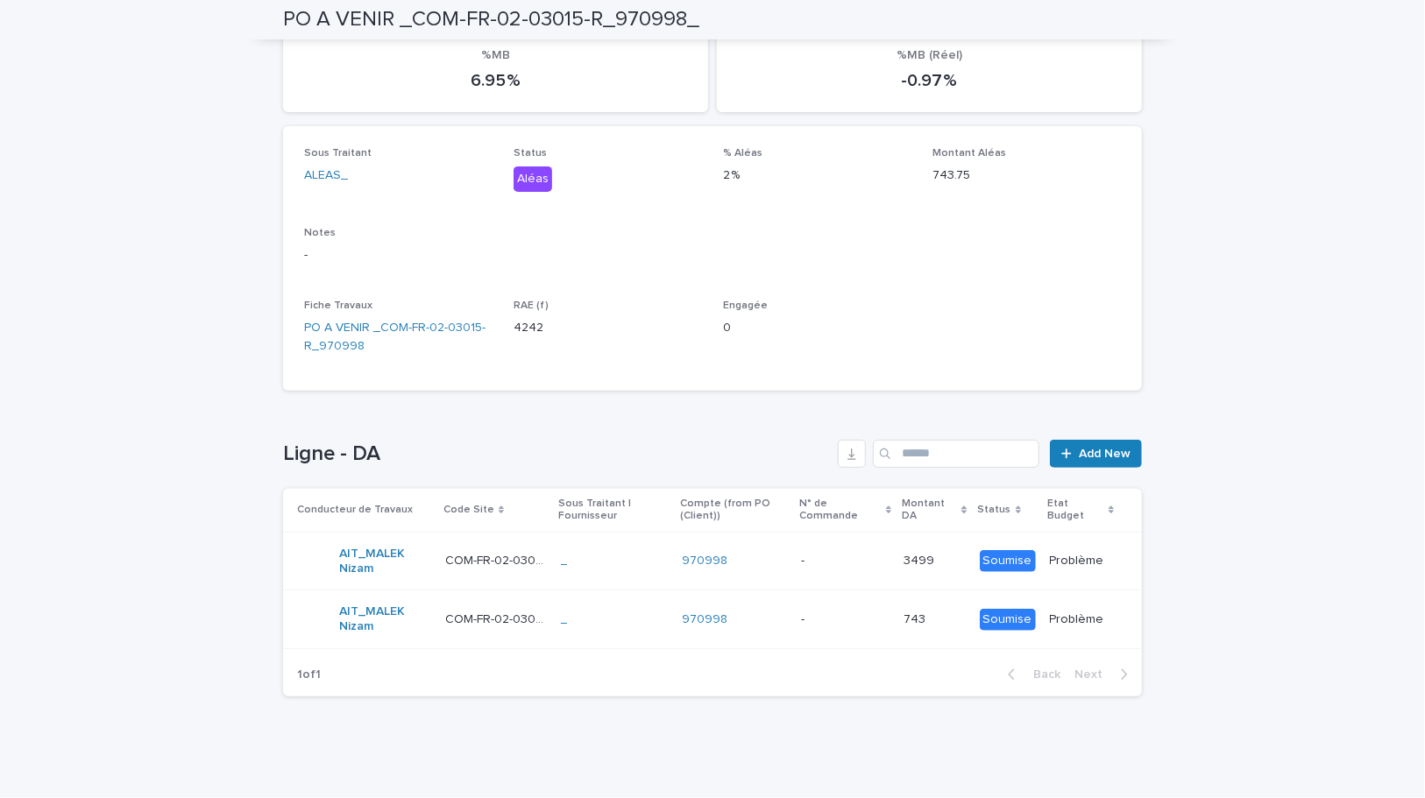
scroll to position [197, 0]
click at [415, 333] on link "PO A VENIR _COM-FR-02-03015-R_970998" at bounding box center [398, 339] width 188 height 37
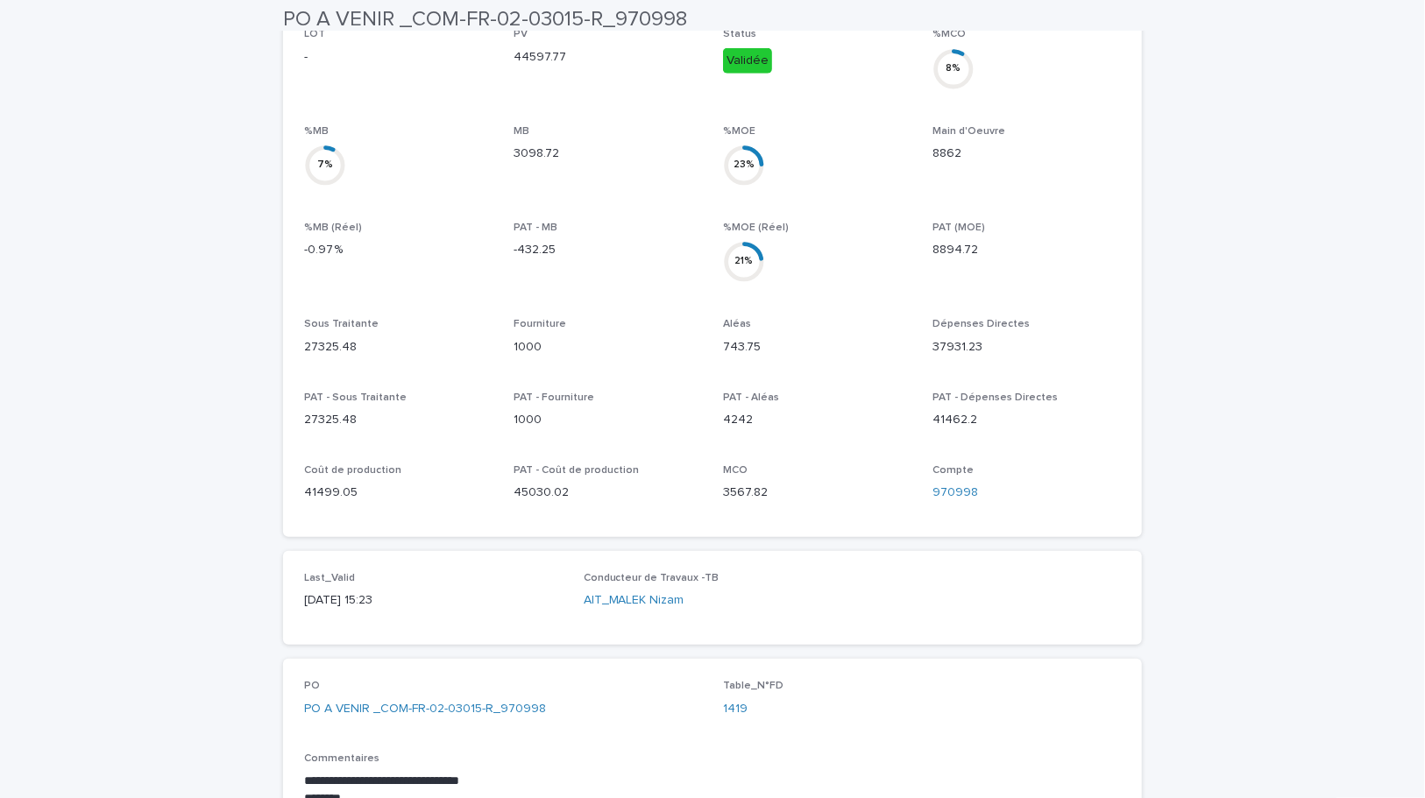
scroll to position [732, 0]
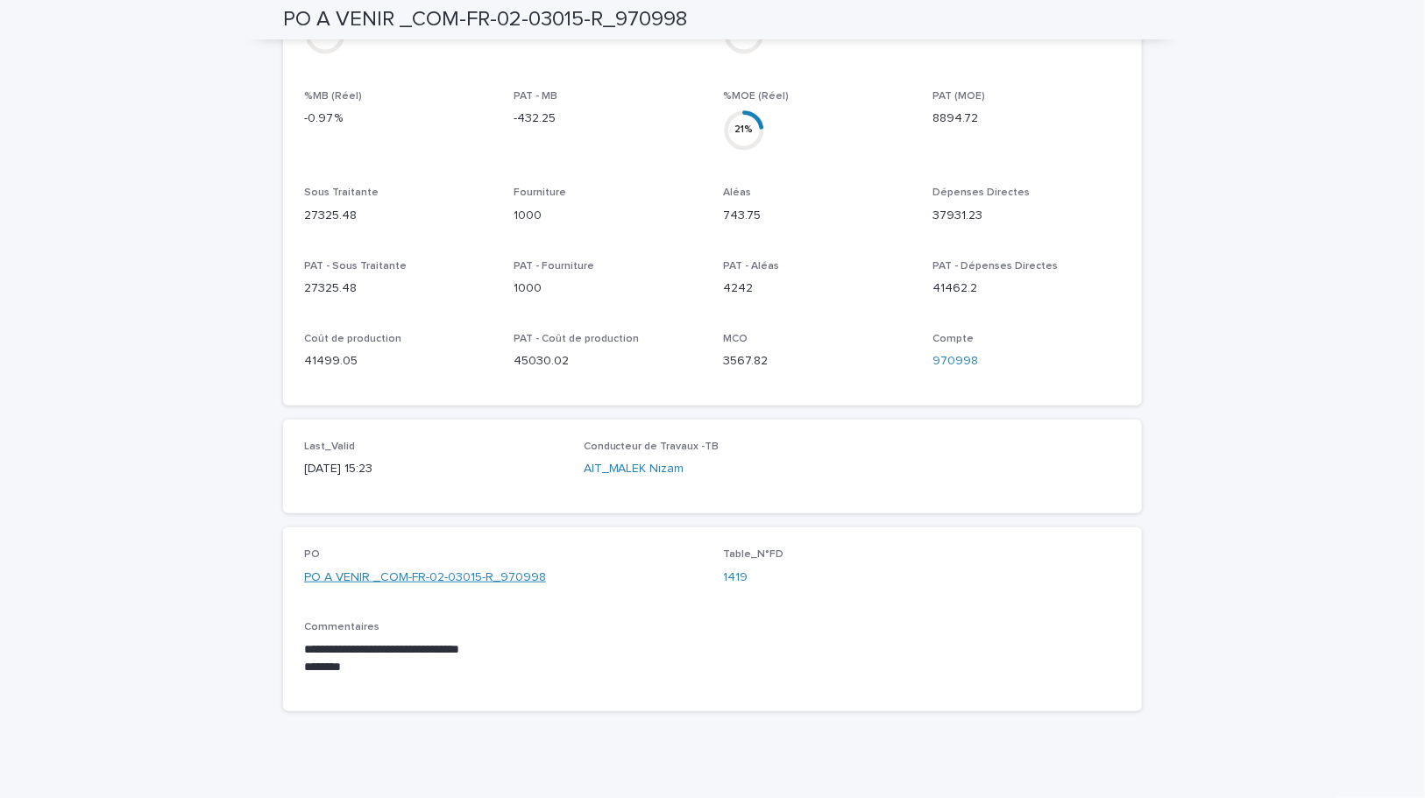
click at [446, 569] on link "PO A VENIR _COM-FR-02-03015-R_970998" at bounding box center [425, 578] width 242 height 18
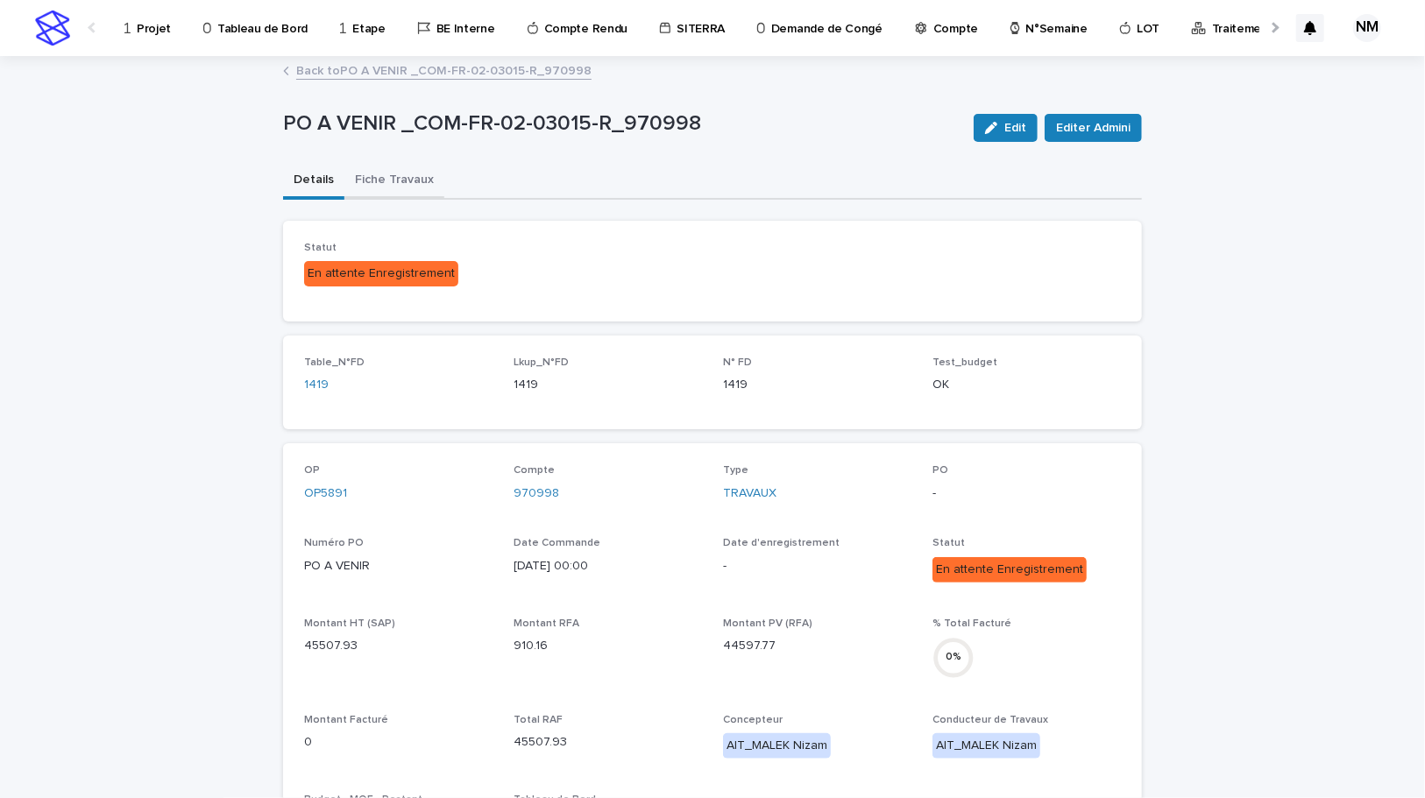
click at [408, 174] on button "Fiche Travaux" at bounding box center [394, 181] width 100 height 37
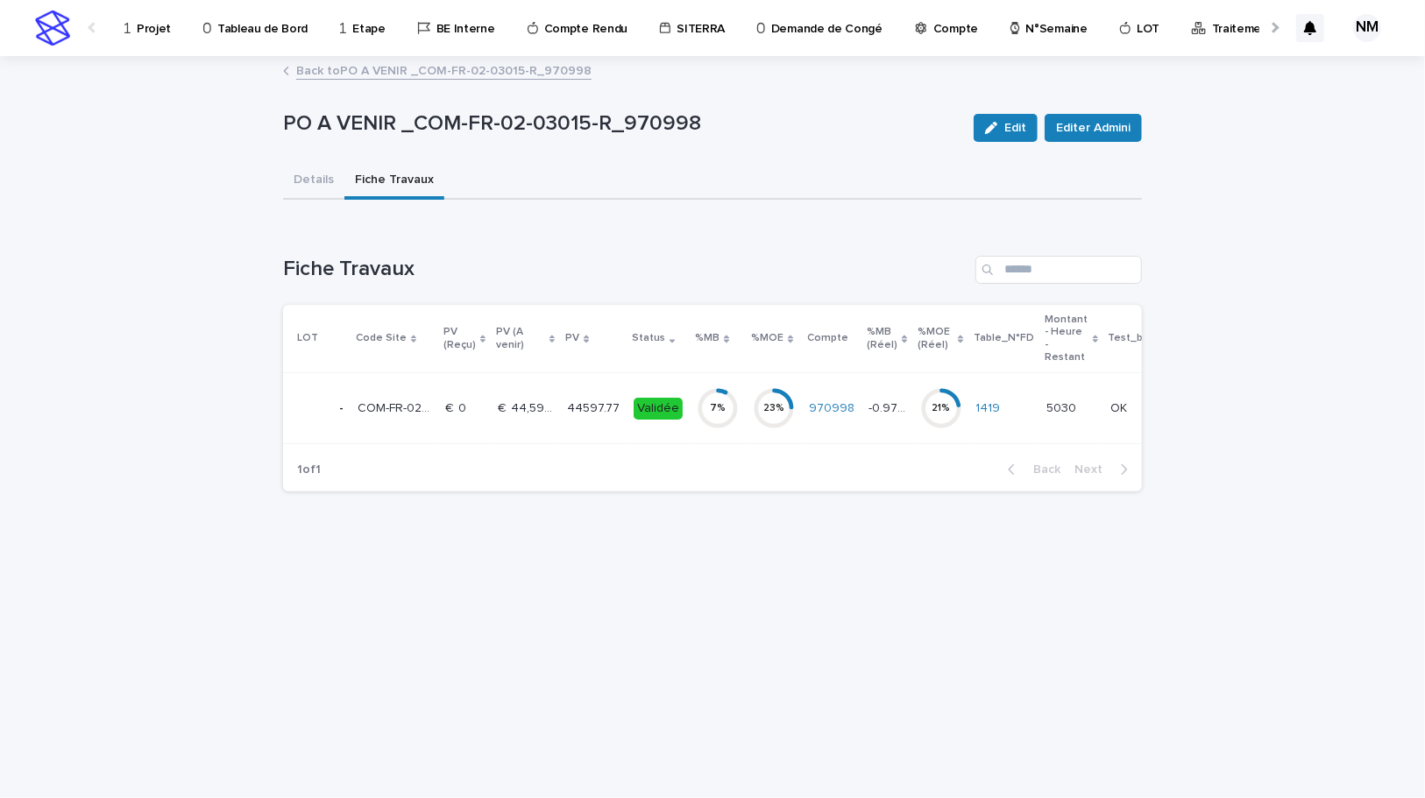
click at [725, 423] on td "7 %" at bounding box center [718, 408] width 56 height 71
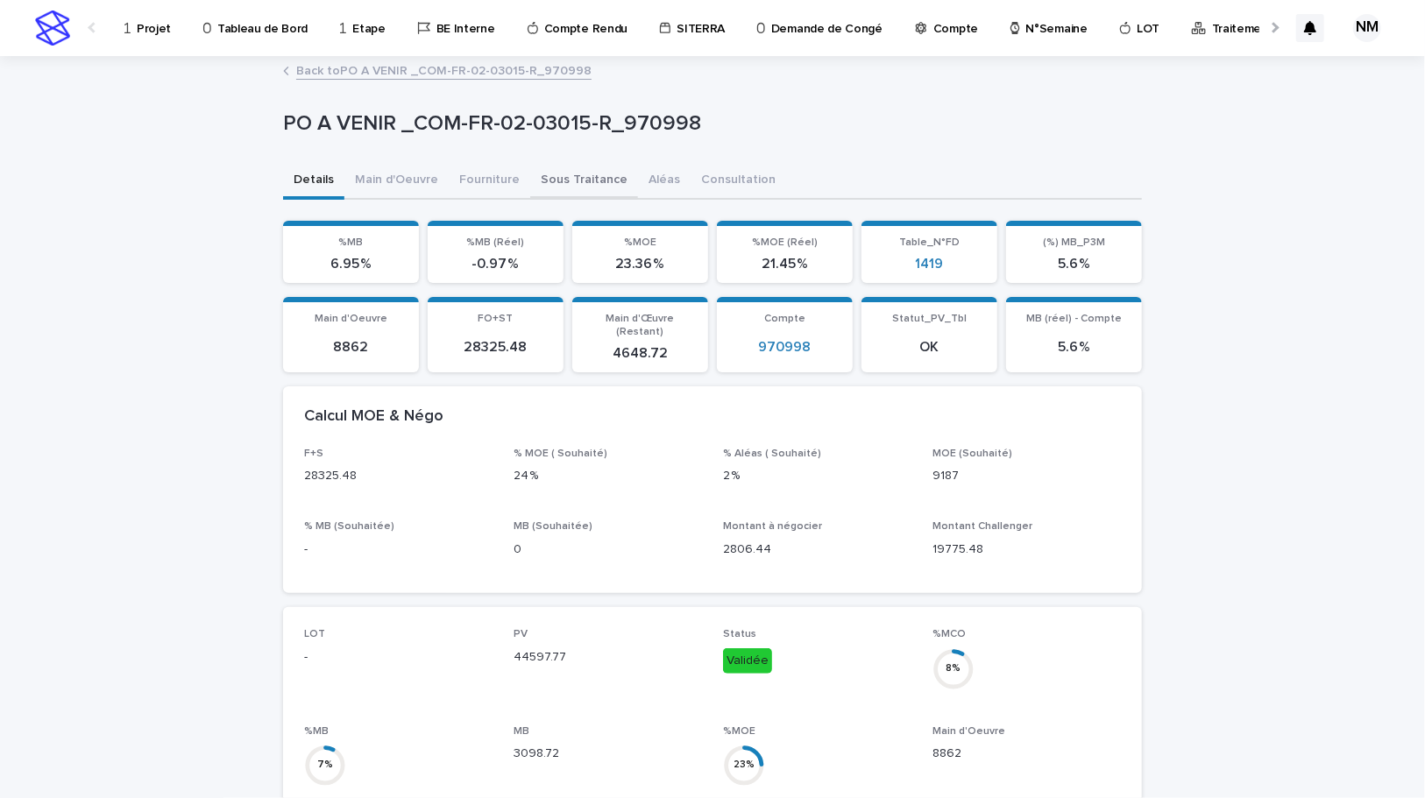
click at [562, 187] on button "Sous Traitance" at bounding box center [584, 181] width 108 height 37
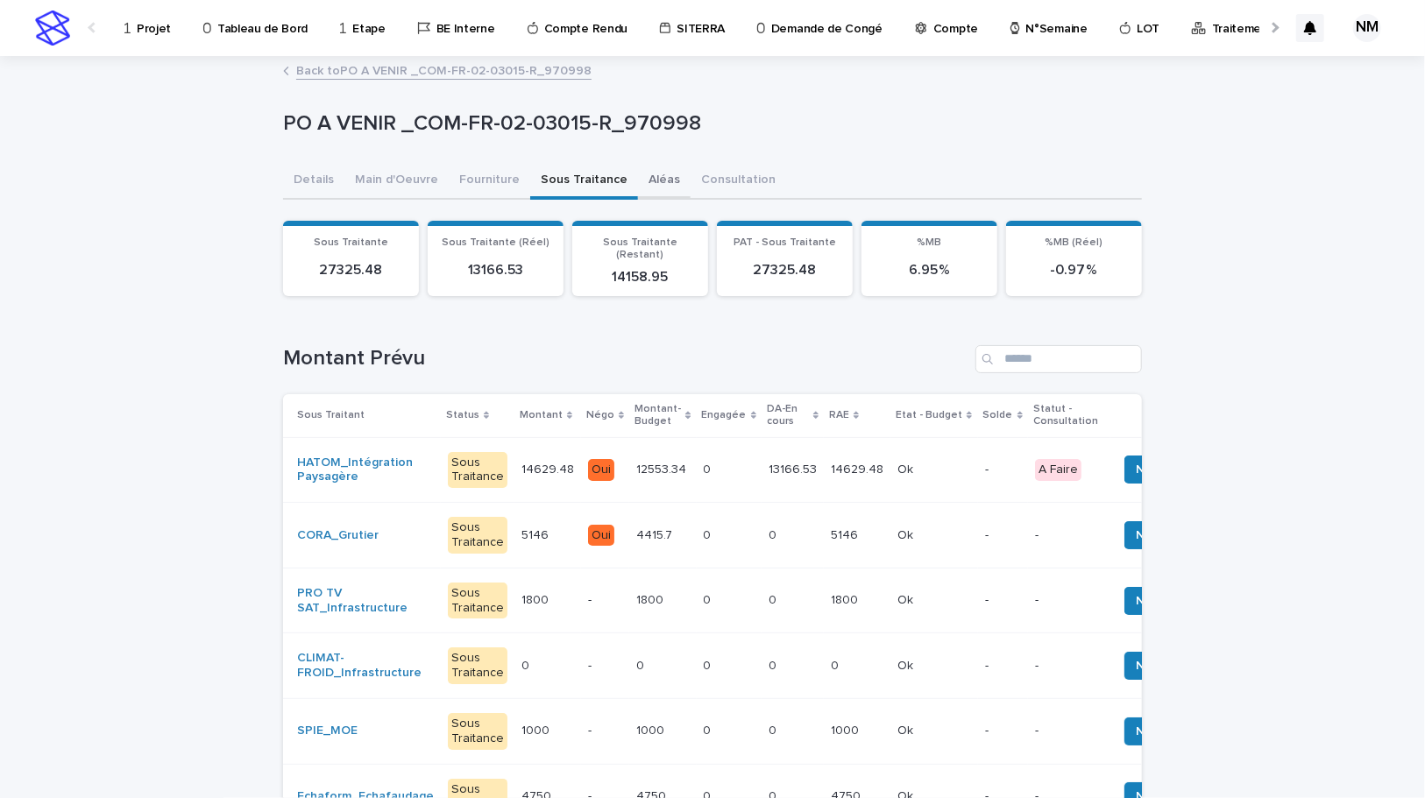
click at [643, 183] on button "Aléas" at bounding box center [664, 181] width 53 height 37
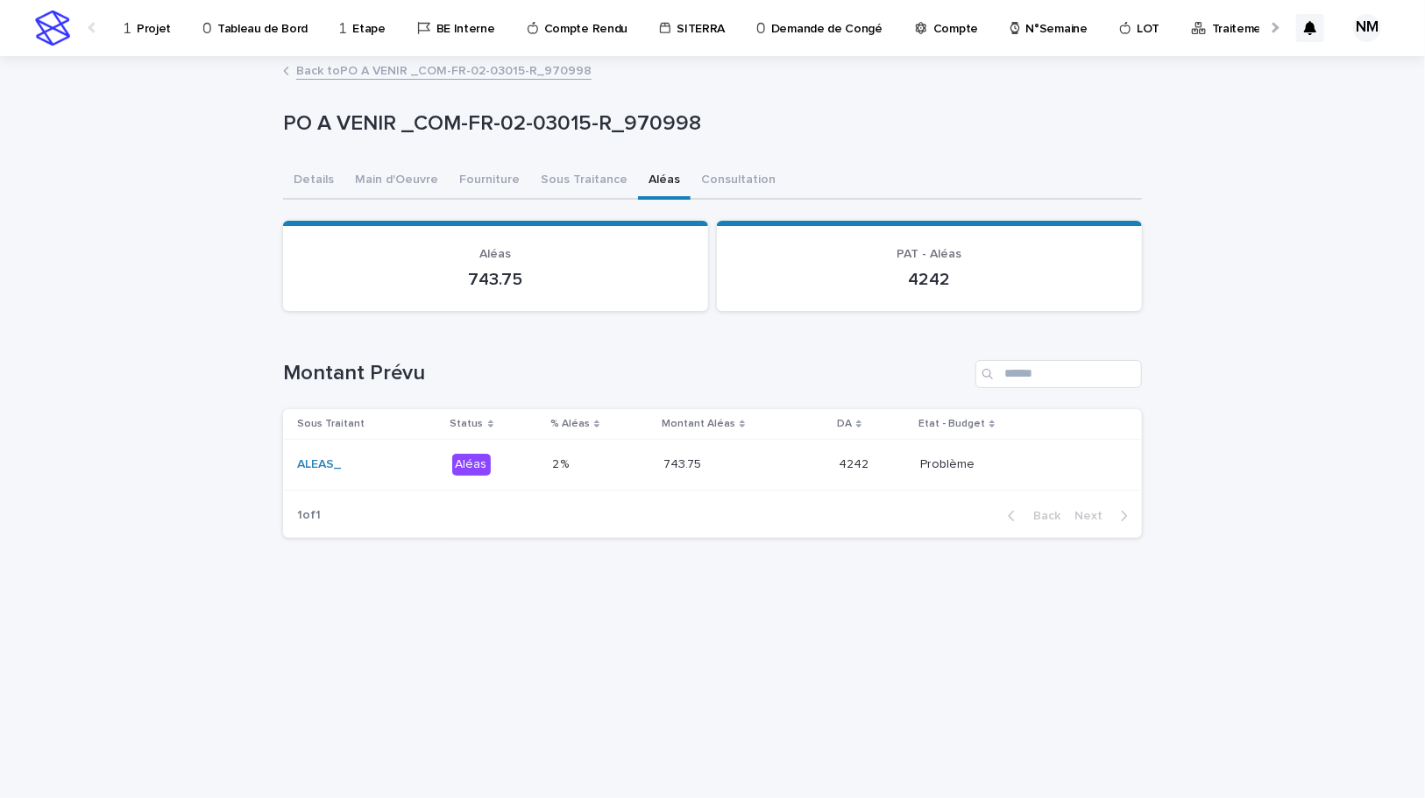
click at [337, 67] on link "Back to PO A VENIR _COM-FR-02-03015-R_970998" at bounding box center [443, 70] width 295 height 20
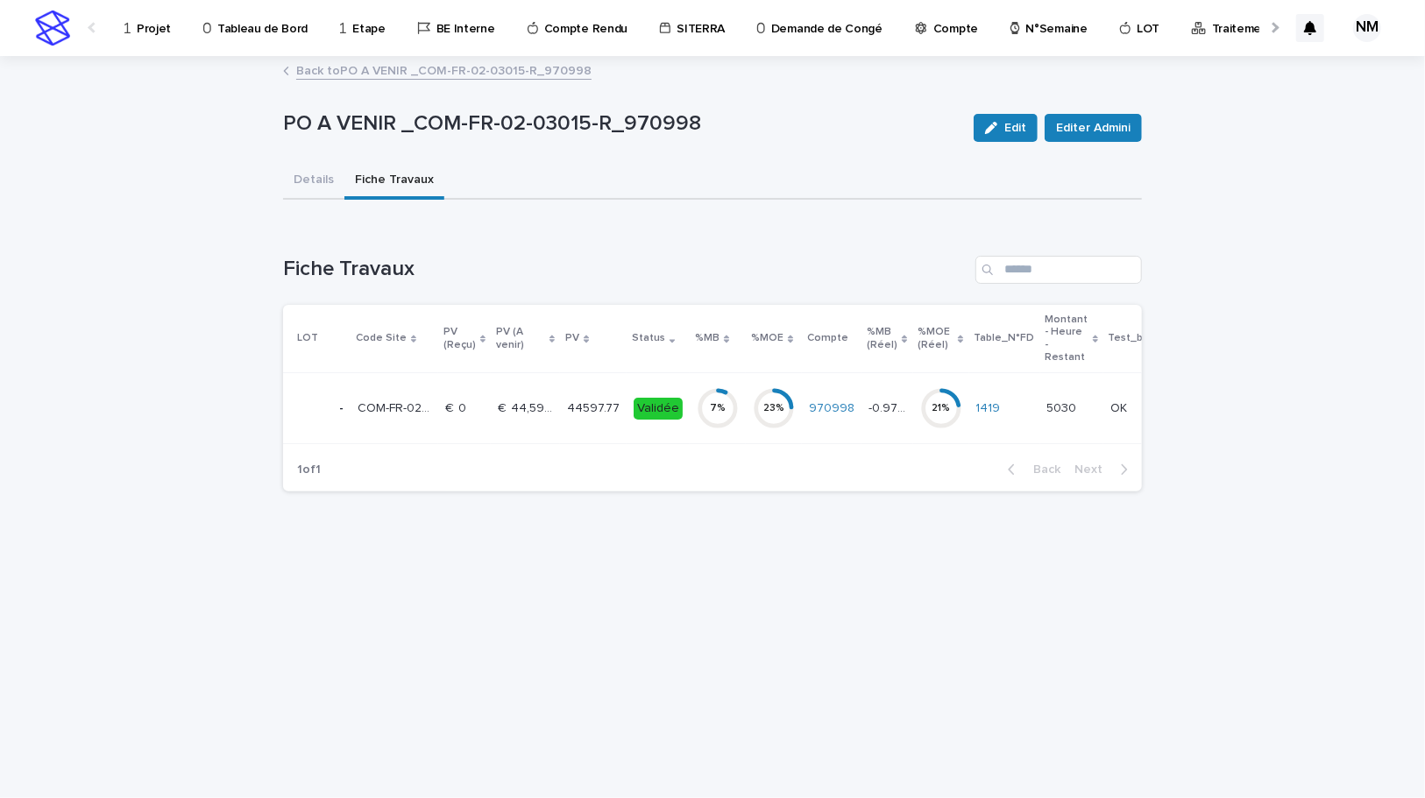
click at [812, 421] on div "970998" at bounding box center [832, 408] width 46 height 29
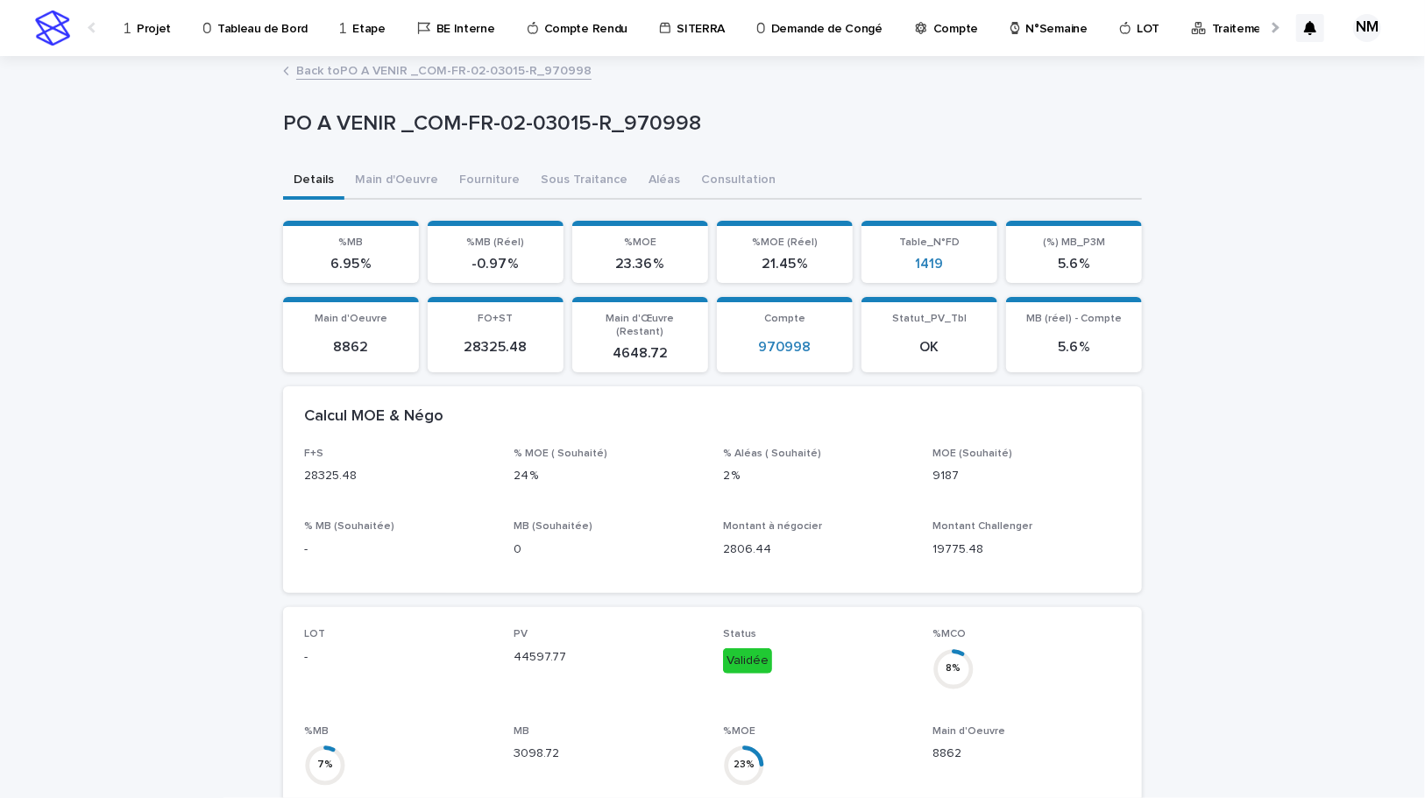
click at [639, 174] on button "Aléas" at bounding box center [664, 181] width 53 height 37
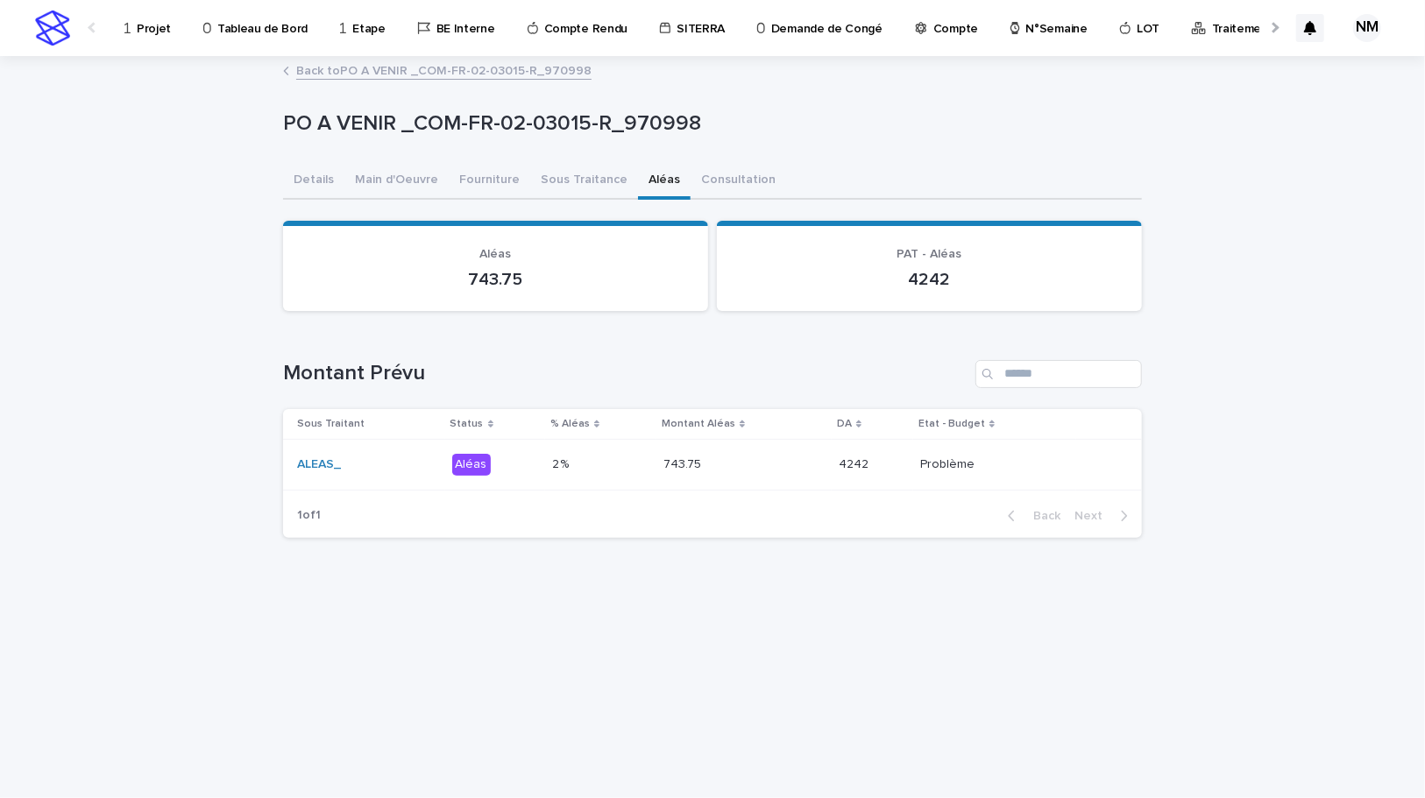
click at [731, 463] on p at bounding box center [739, 464] width 153 height 15
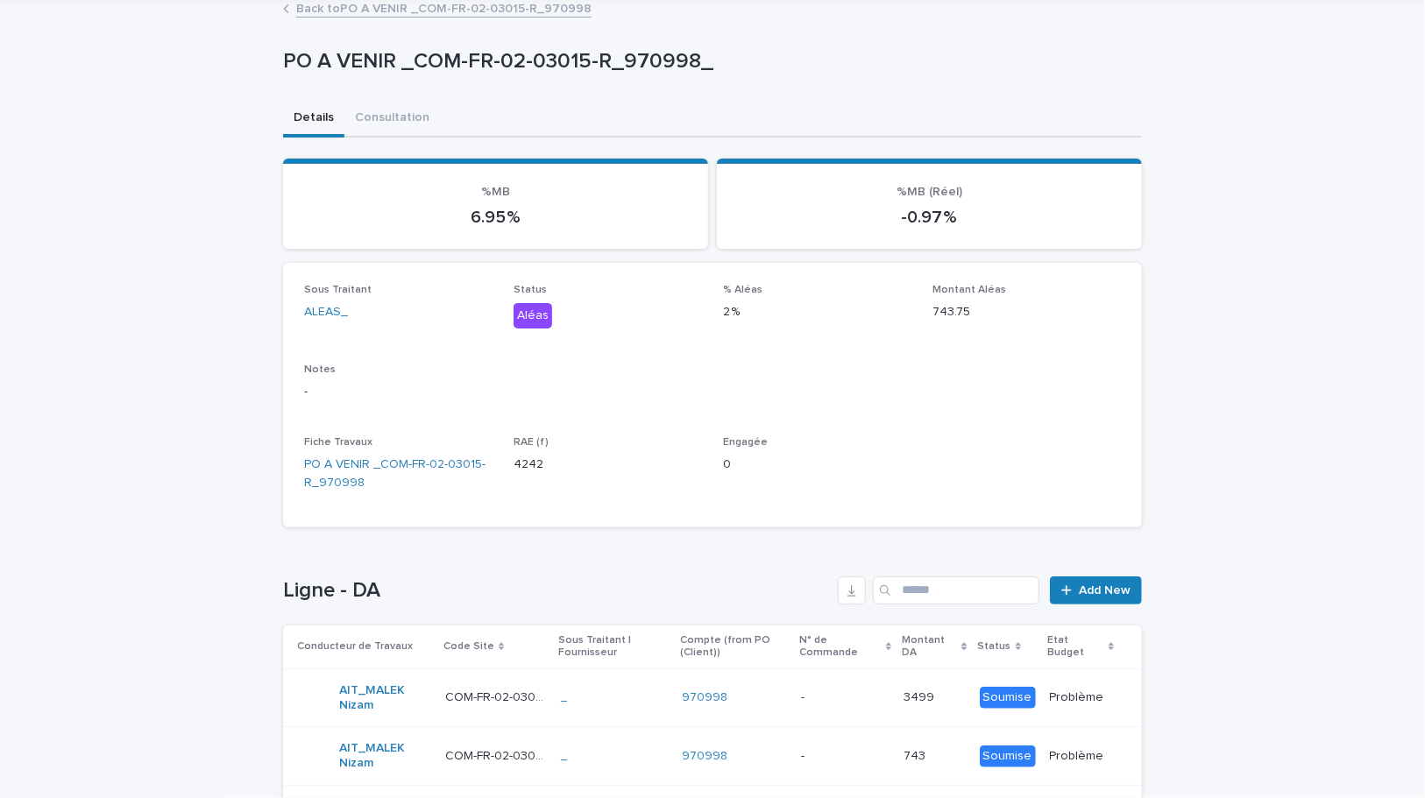
scroll to position [197, 0]
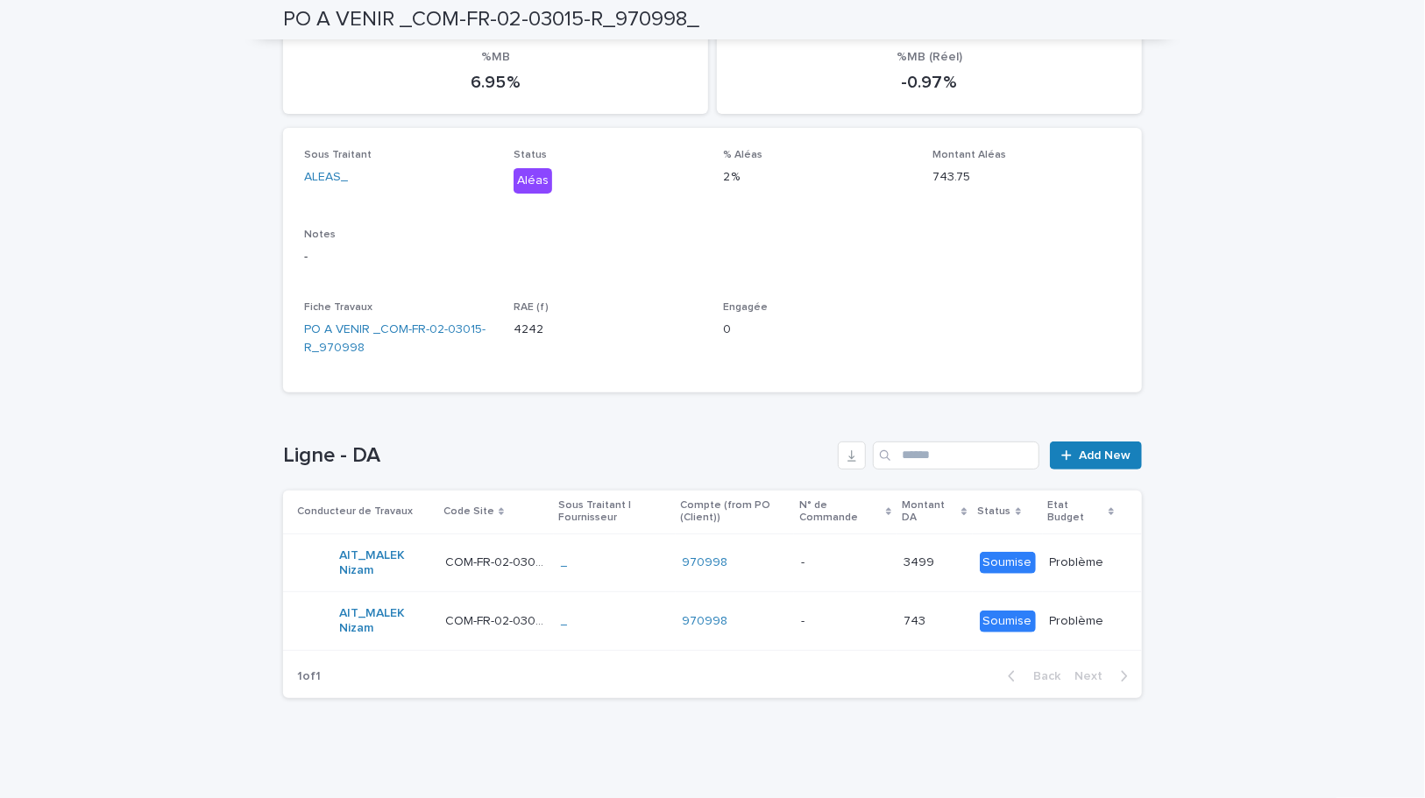
click at [804, 575] on div "- -" at bounding box center [845, 563] width 89 height 29
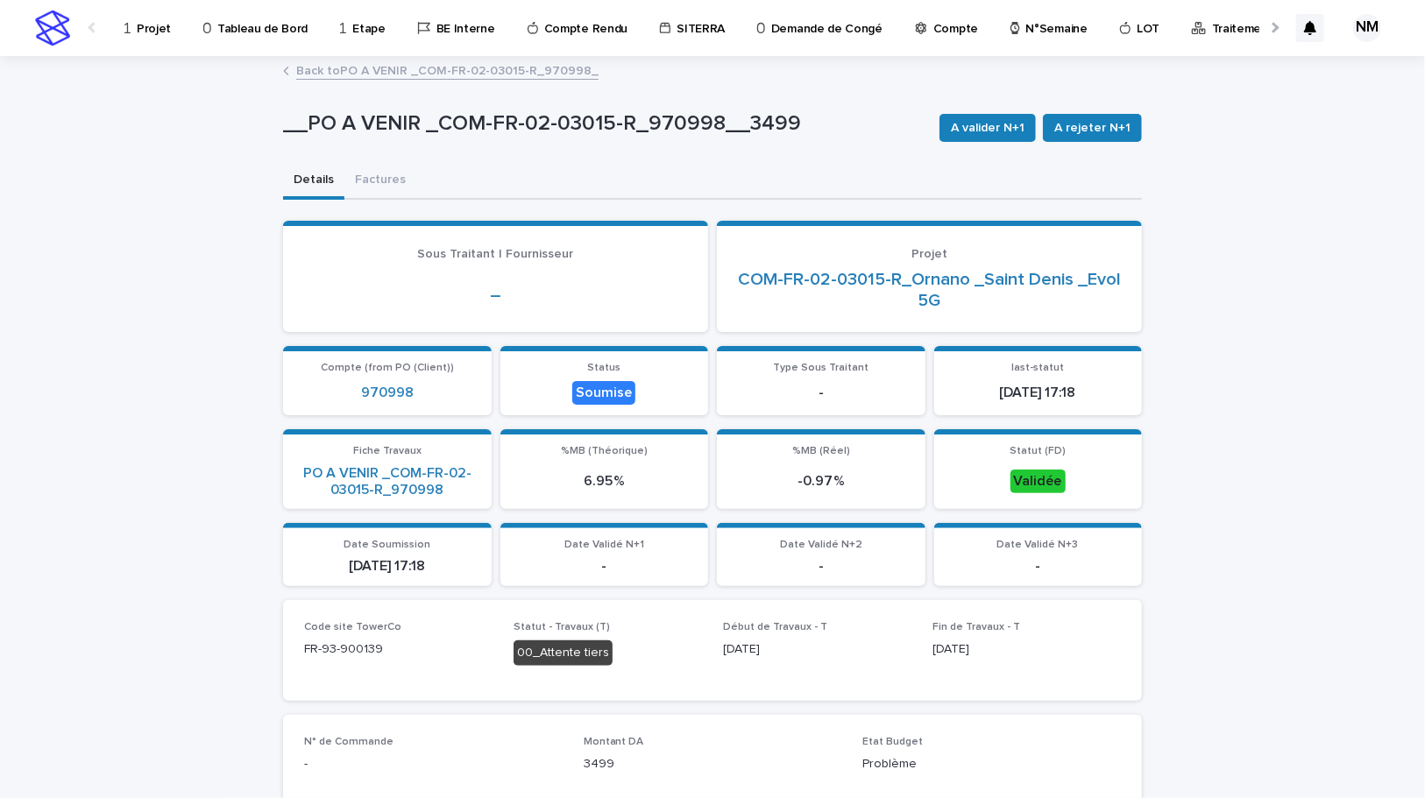
click at [381, 68] on link "Back to PO A VENIR _COM-FR-02-03015-R_970998_" at bounding box center [447, 70] width 302 height 20
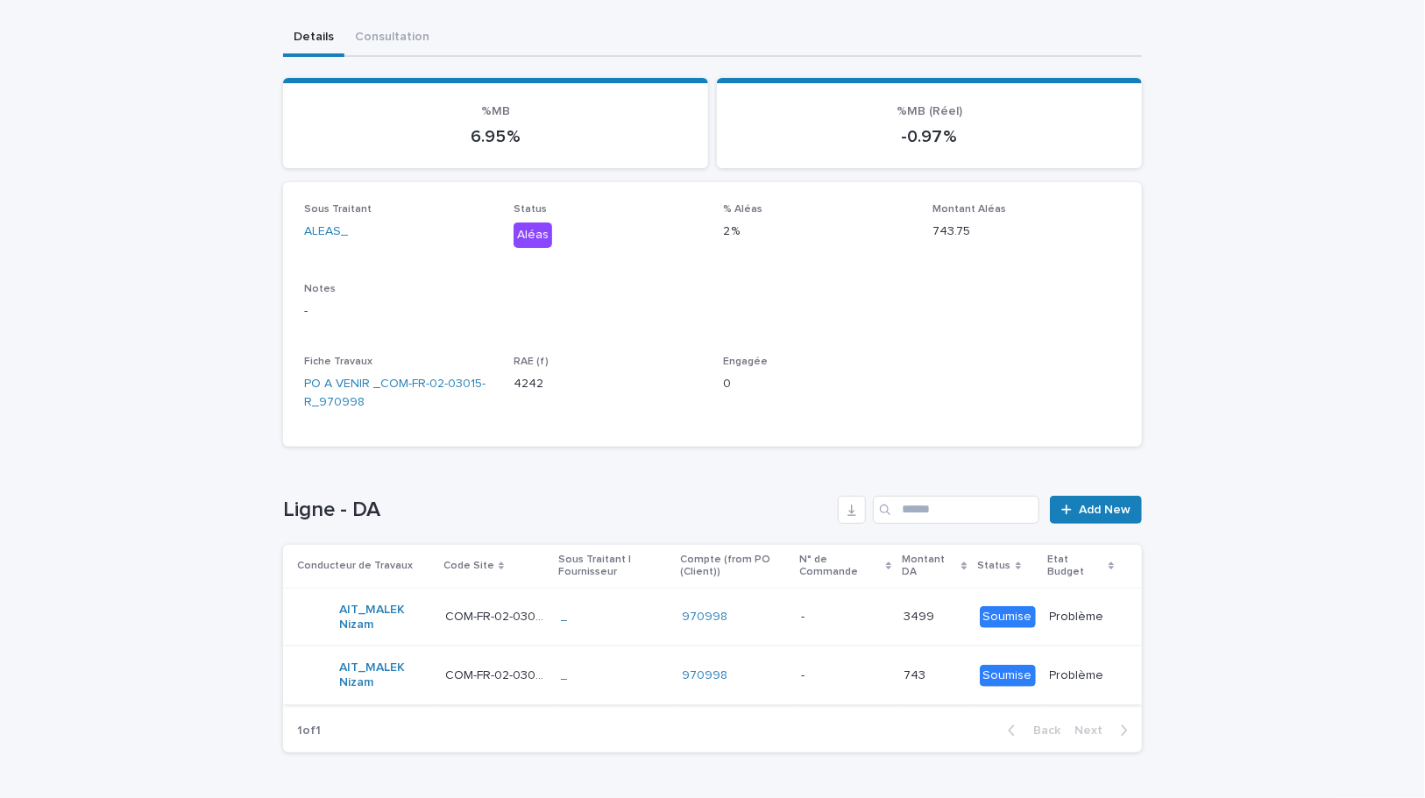
scroll to position [197, 0]
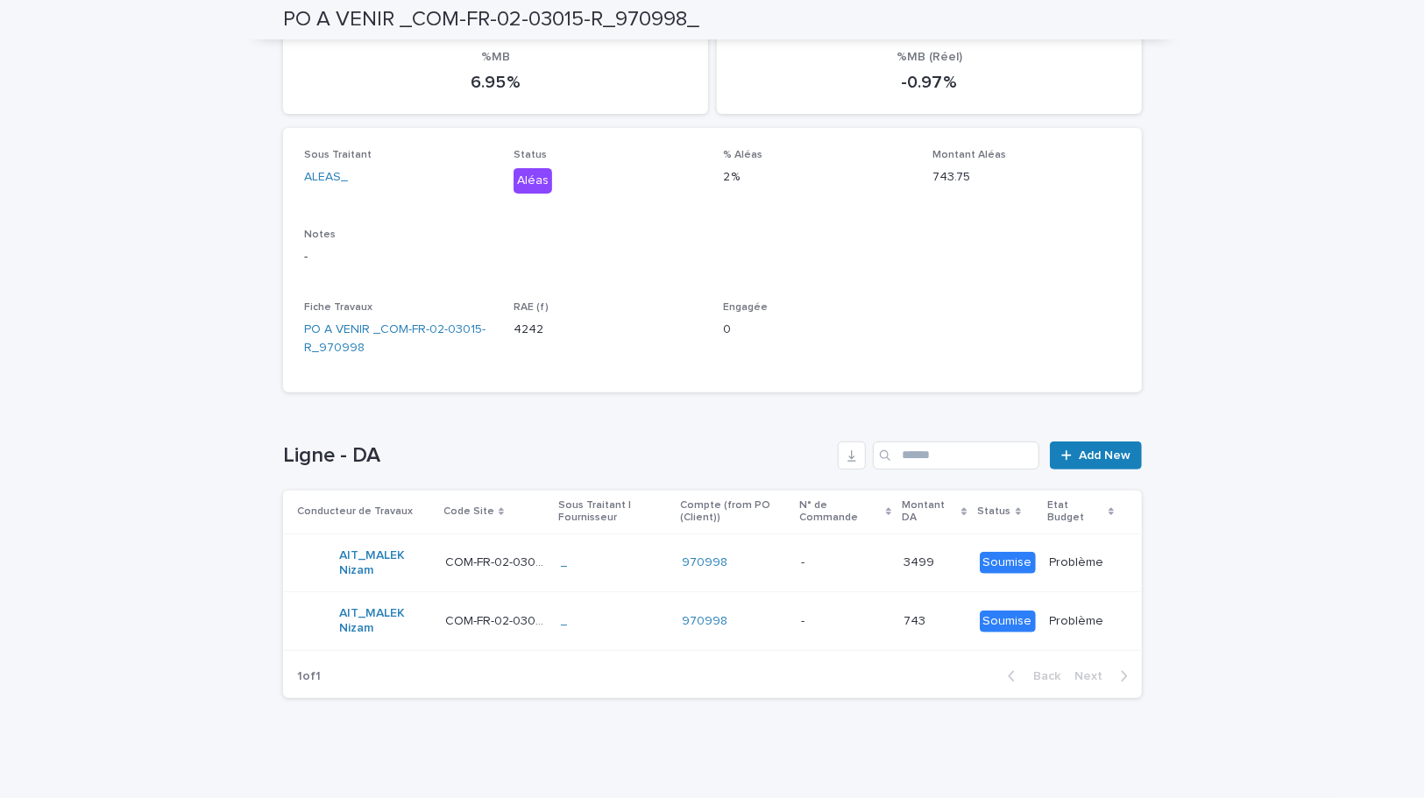
click at [883, 623] on p at bounding box center [845, 621] width 89 height 15
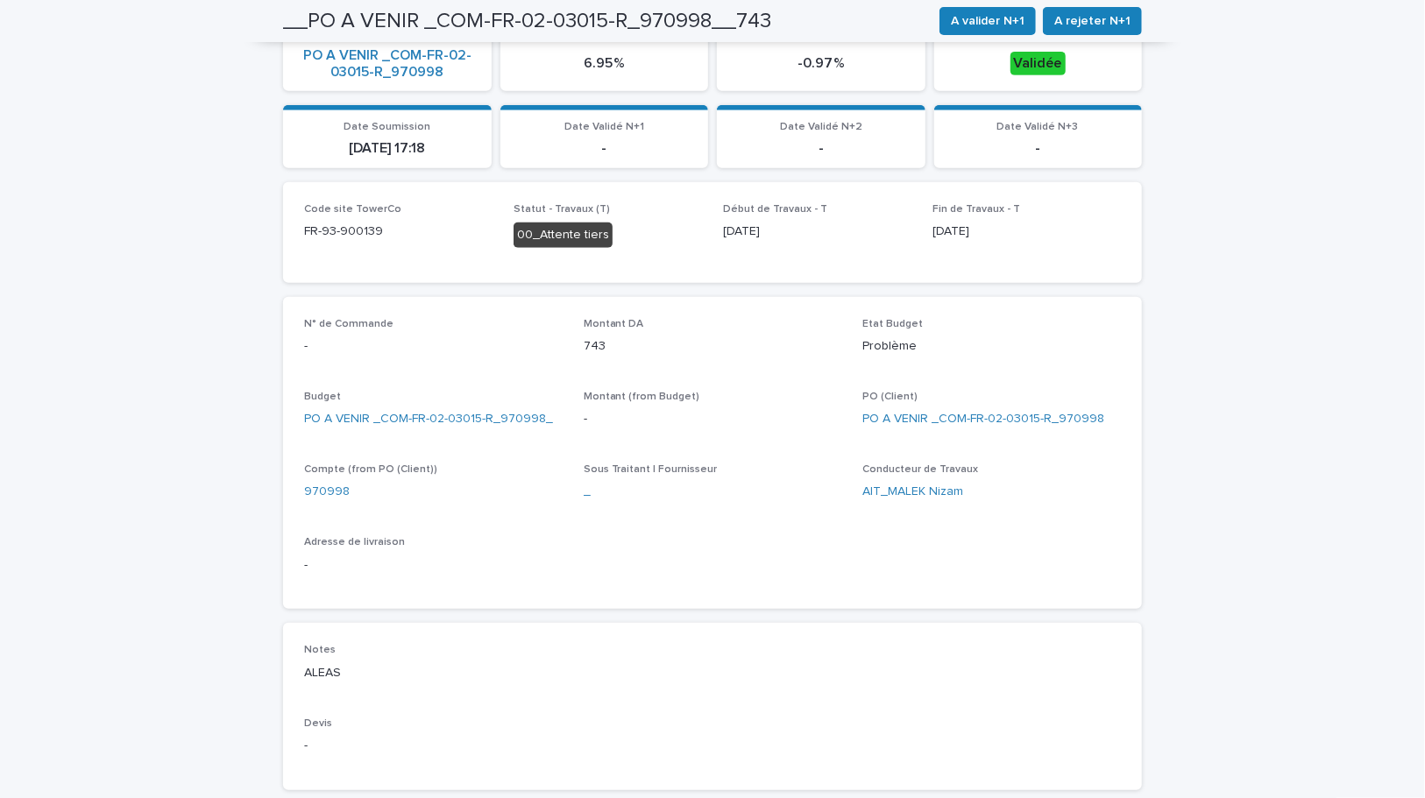
scroll to position [279, 0]
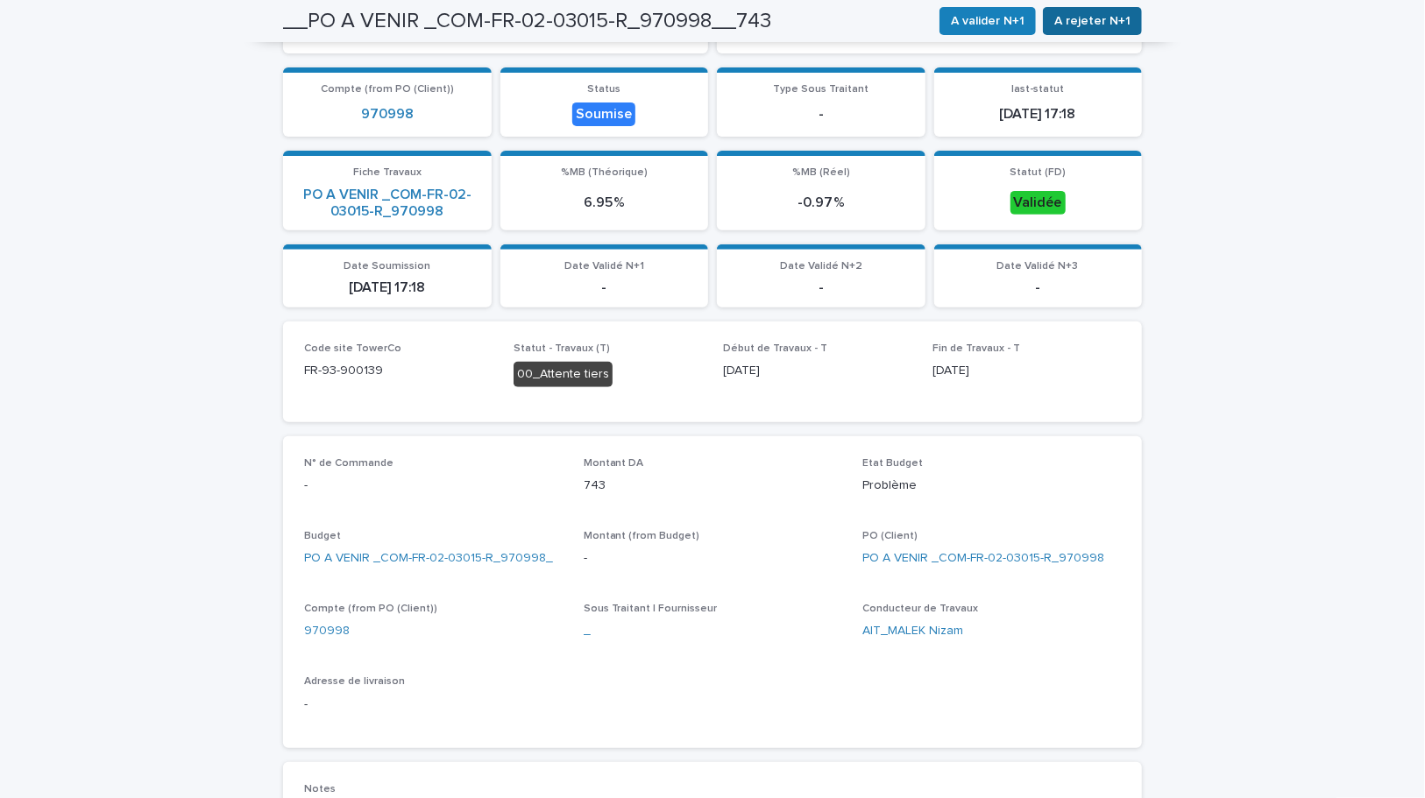
click at [1076, 29] on span "A rejeter N+1" at bounding box center [1092, 21] width 76 height 18
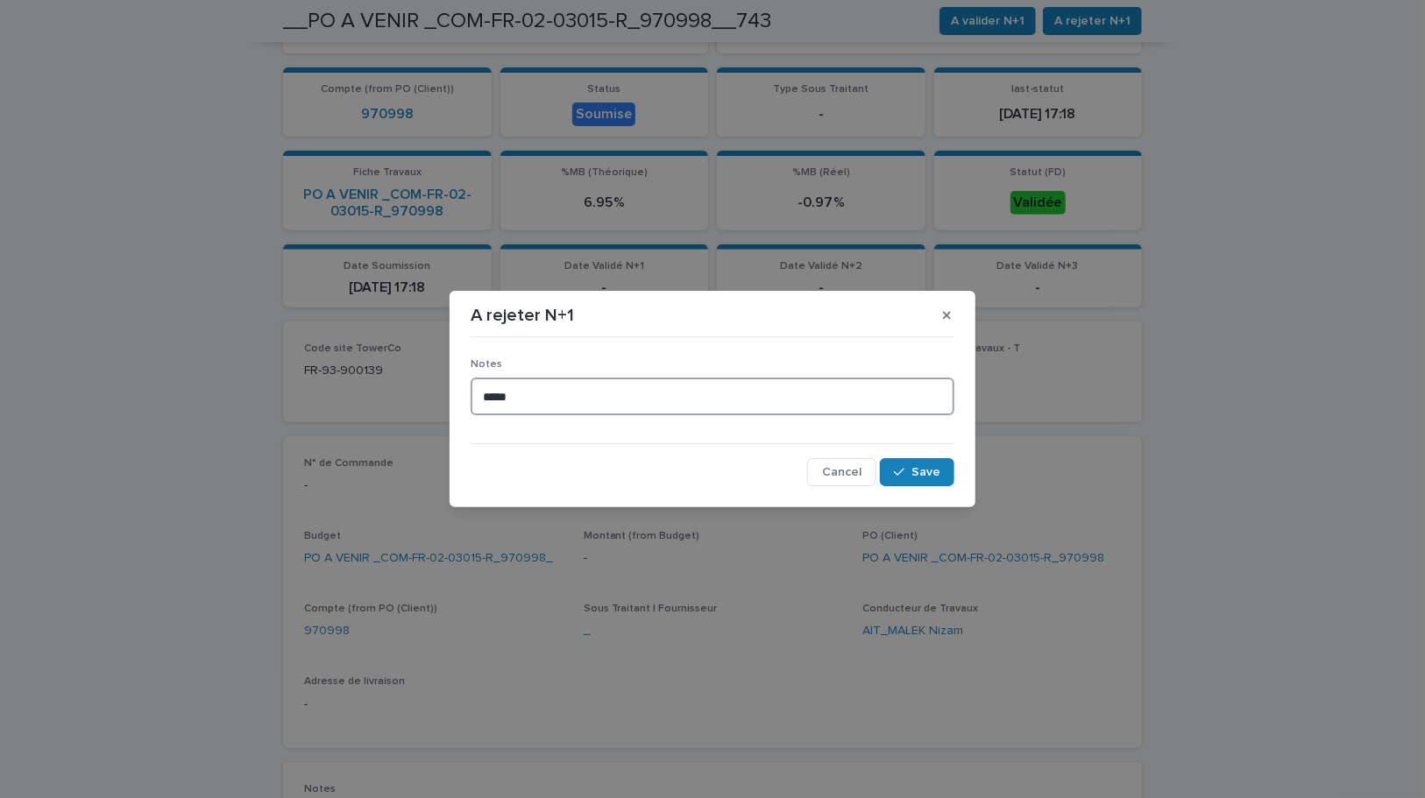
drag, startPoint x: 584, startPoint y: 401, endPoint x: 401, endPoint y: 373, distance: 185.3
click at [401, 373] on div "A rejeter N+1 Notes ***** Cancel Save" at bounding box center [712, 399] width 1425 height 798
type textarea "*"
type textarea "**********"
click at [926, 476] on span "Save" at bounding box center [925, 472] width 29 height 12
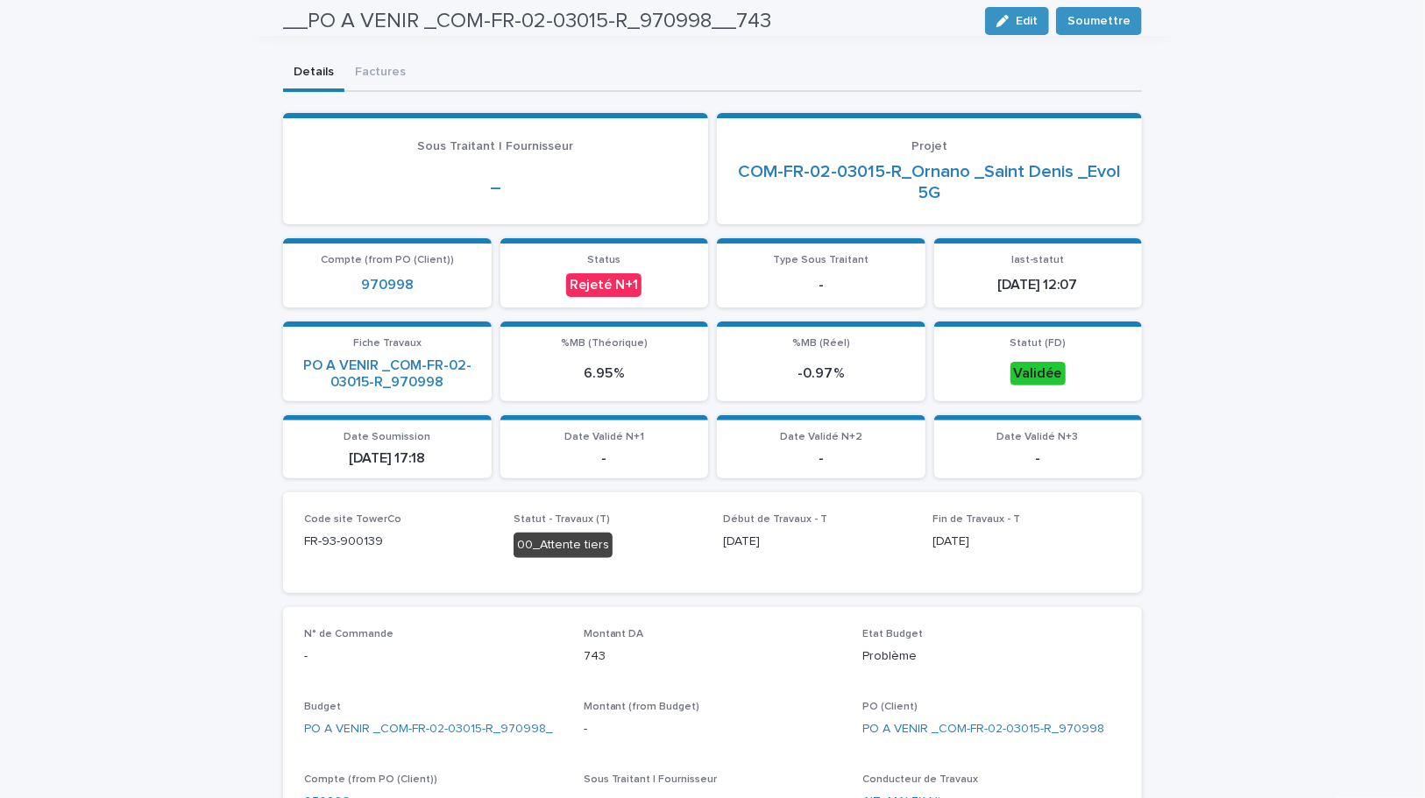
scroll to position [0, 0]
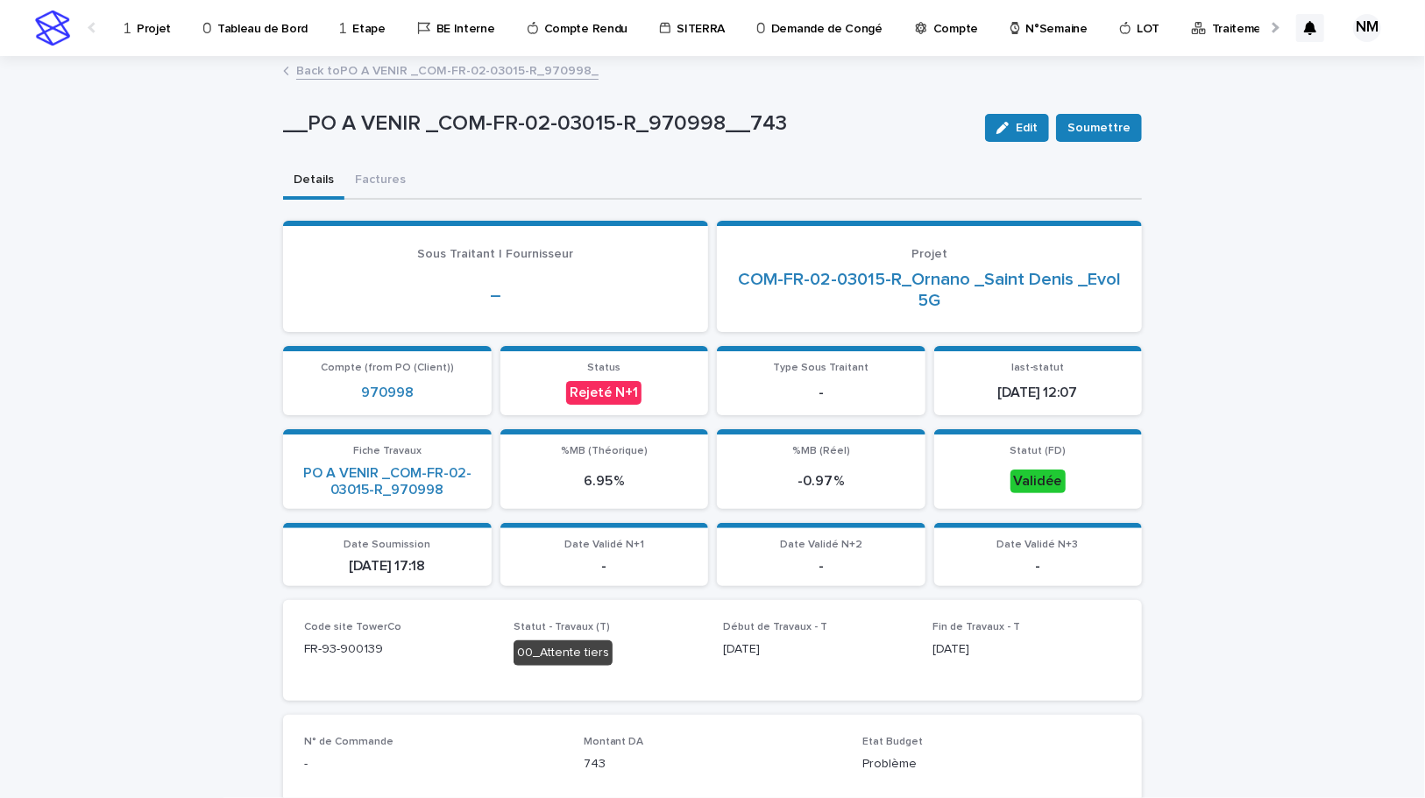
click at [359, 67] on link "Back to PO A VENIR _COM-FR-02-03015-R_970998_" at bounding box center [447, 70] width 302 height 20
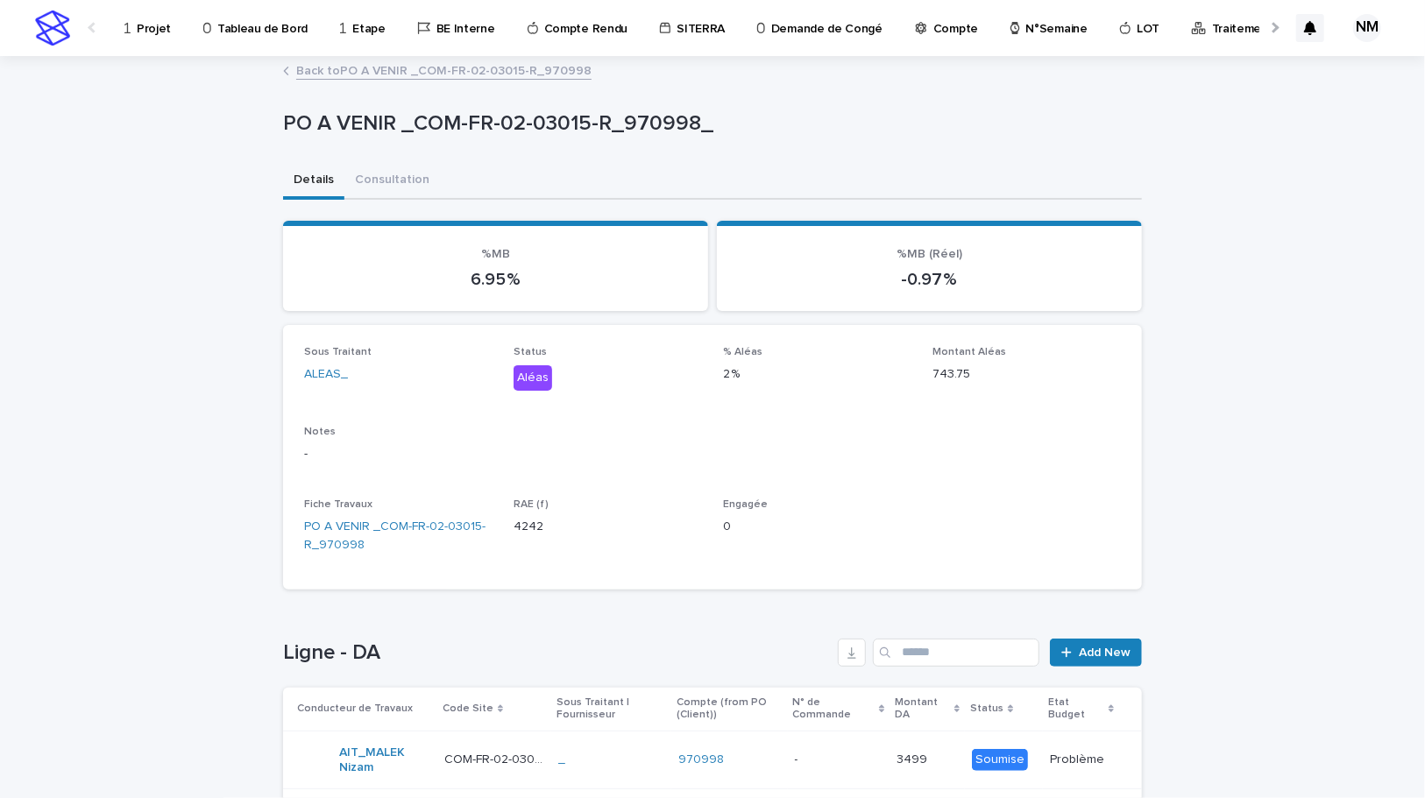
click at [322, 71] on link "Back to PO A VENIR _COM-FR-02-03015-R_970998" at bounding box center [443, 70] width 295 height 20
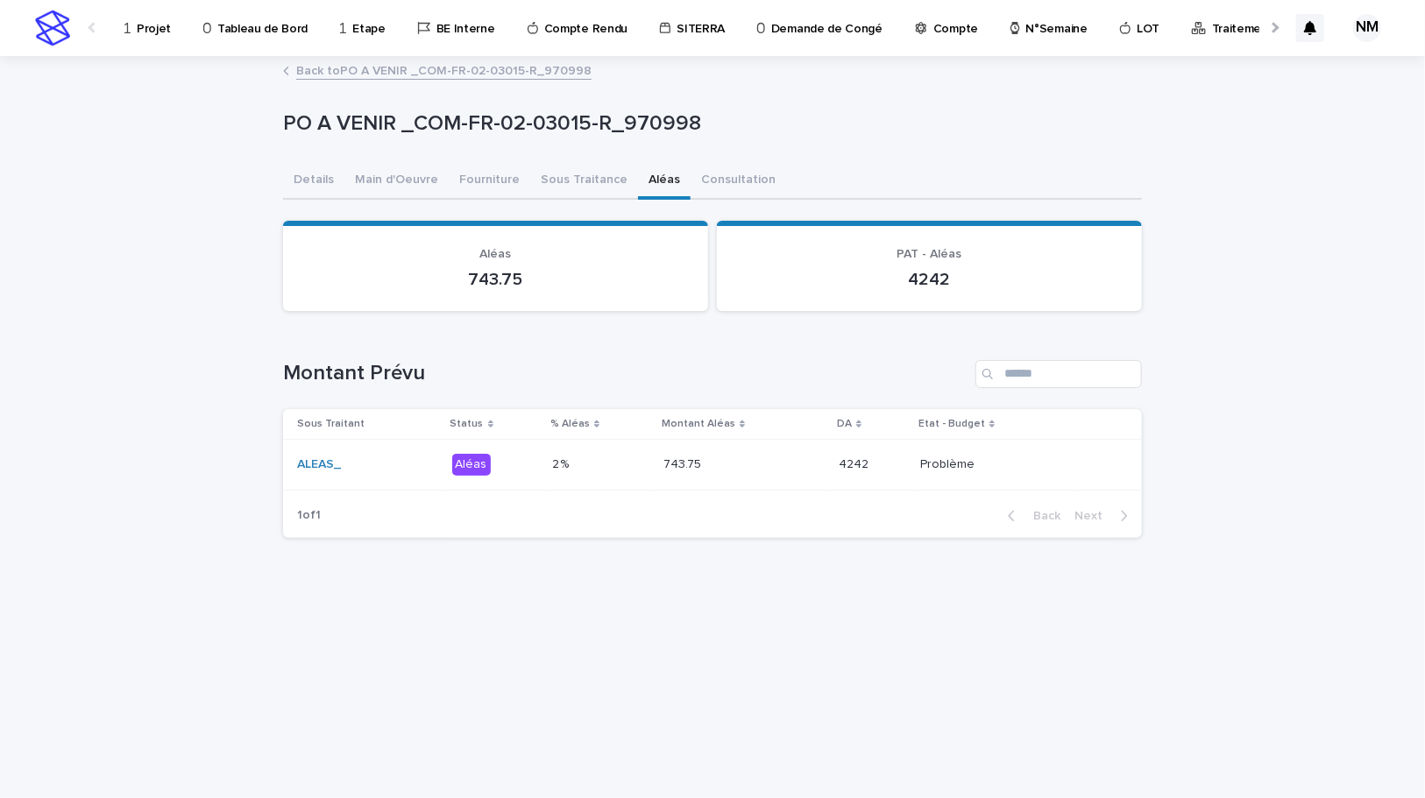
click at [344, 71] on link "Back to PO A VENIR _COM-FR-02-03015-R_970998" at bounding box center [443, 70] width 295 height 20
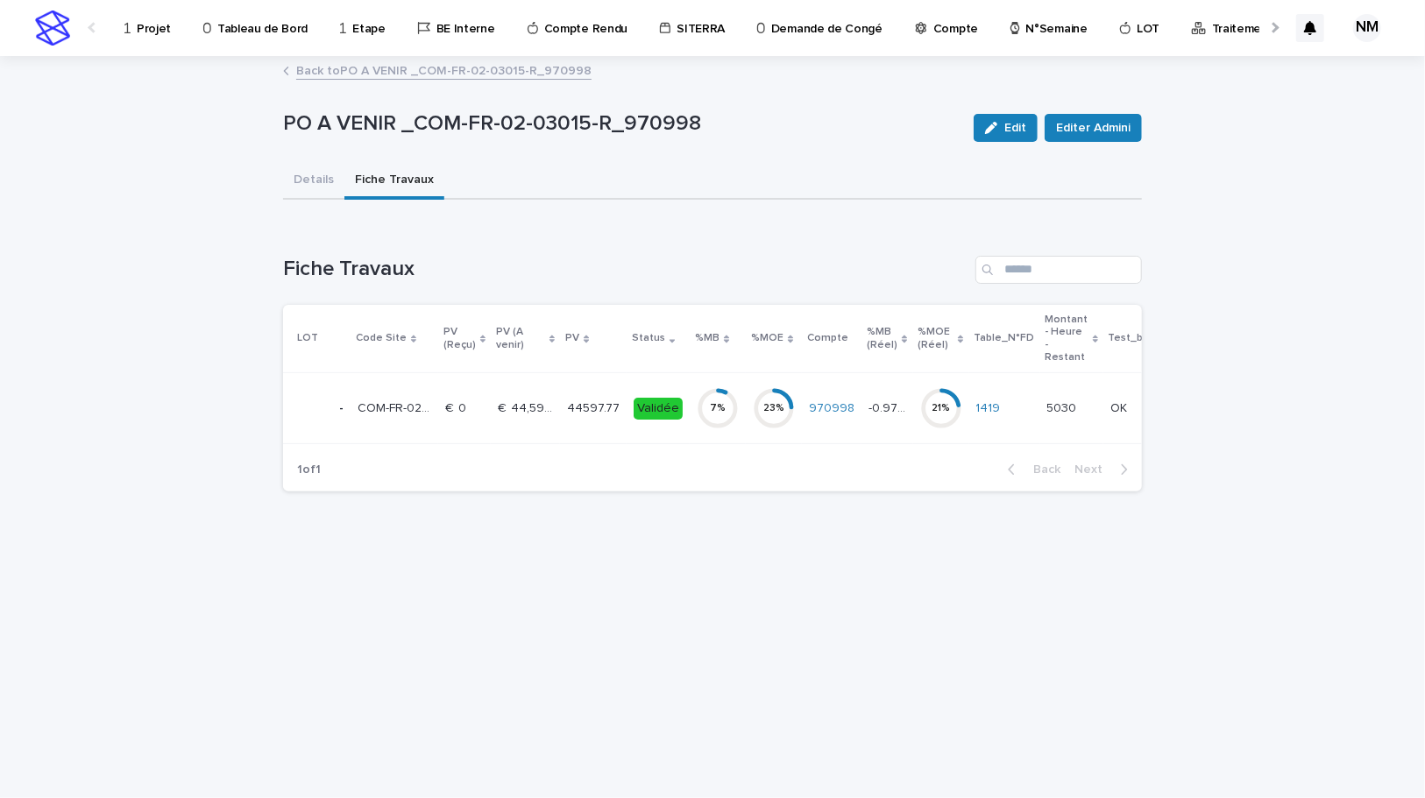
click at [344, 73] on link "Back to PO A VENIR _COM-FR-02-03015-R_970998" at bounding box center [443, 70] width 295 height 20
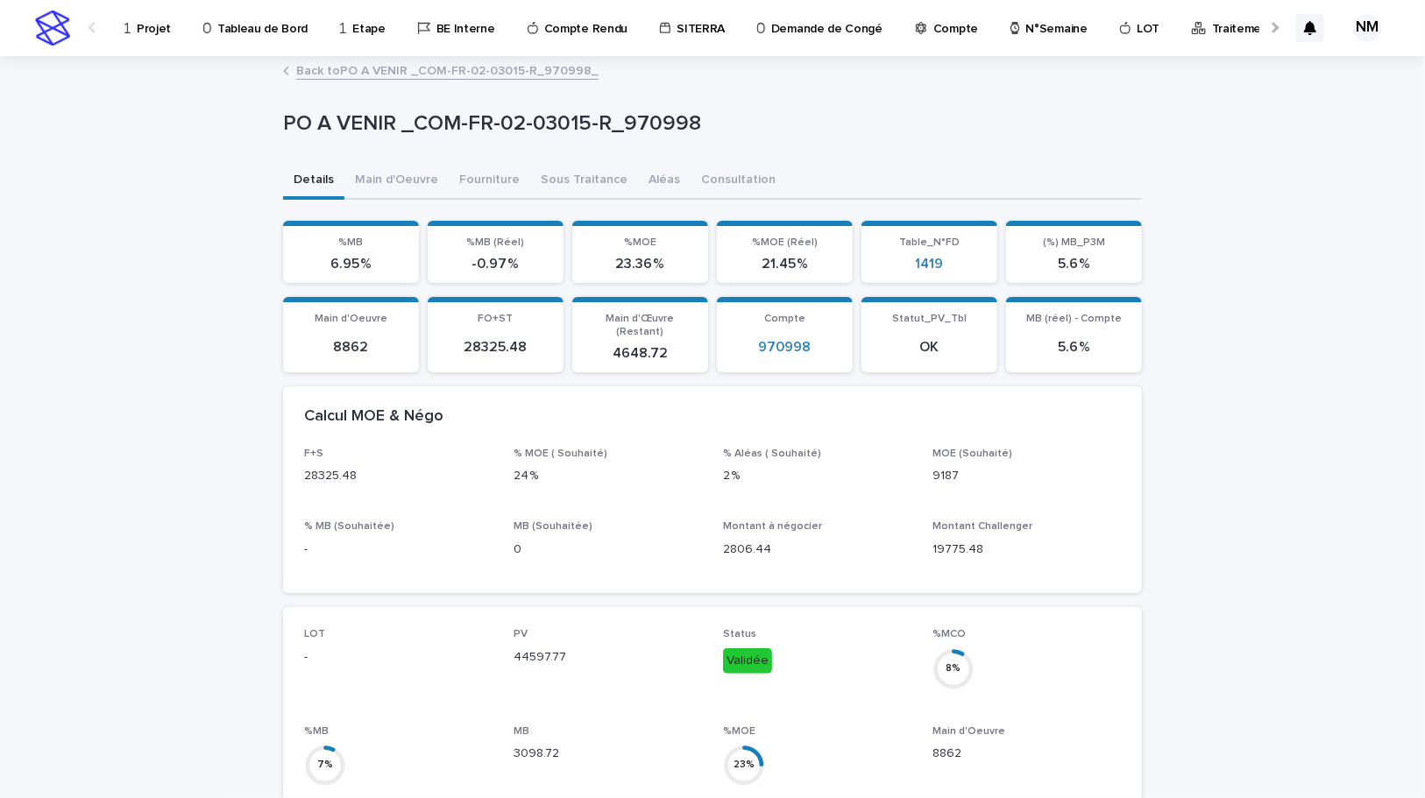
click at [334, 66] on link "Back to PO A VENIR _COM-FR-02-03015-R_970998_" at bounding box center [447, 70] width 302 height 20
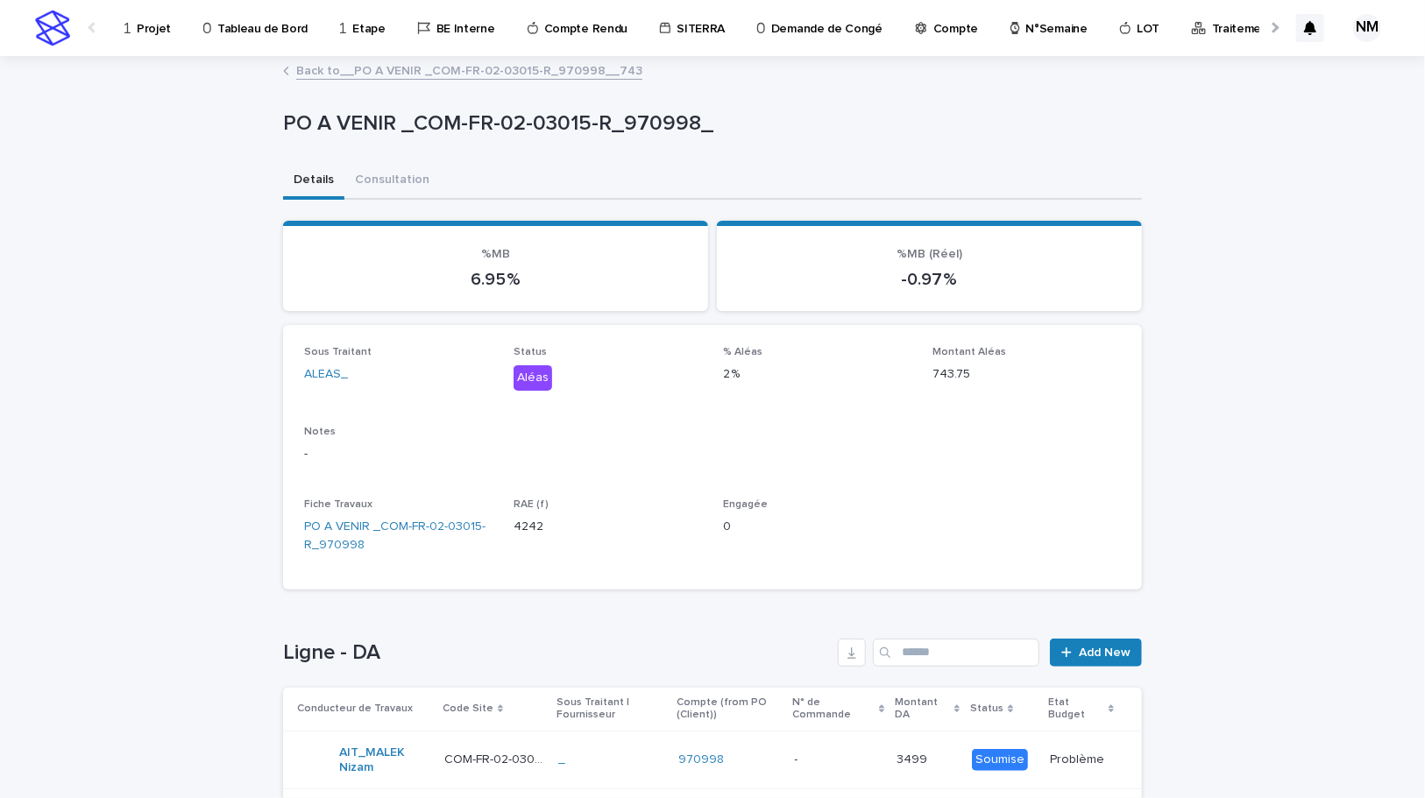
click at [332, 65] on link "Back to __PO A VENIR _COM-FR-02-03015-R_970998__743" at bounding box center [469, 70] width 346 height 20
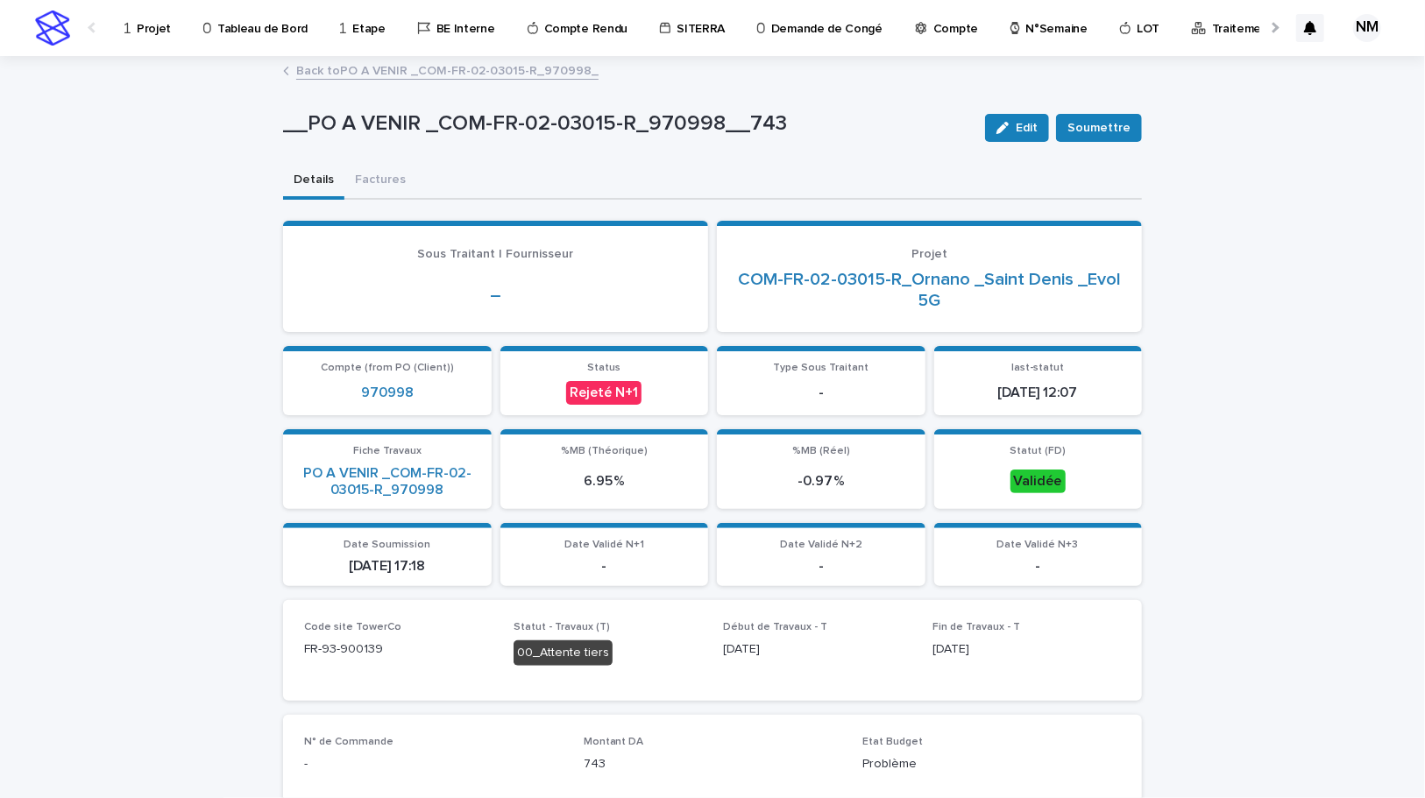
click at [365, 65] on link "Back to PO A VENIR _COM-FR-02-03015-R_970998_" at bounding box center [447, 70] width 302 height 20
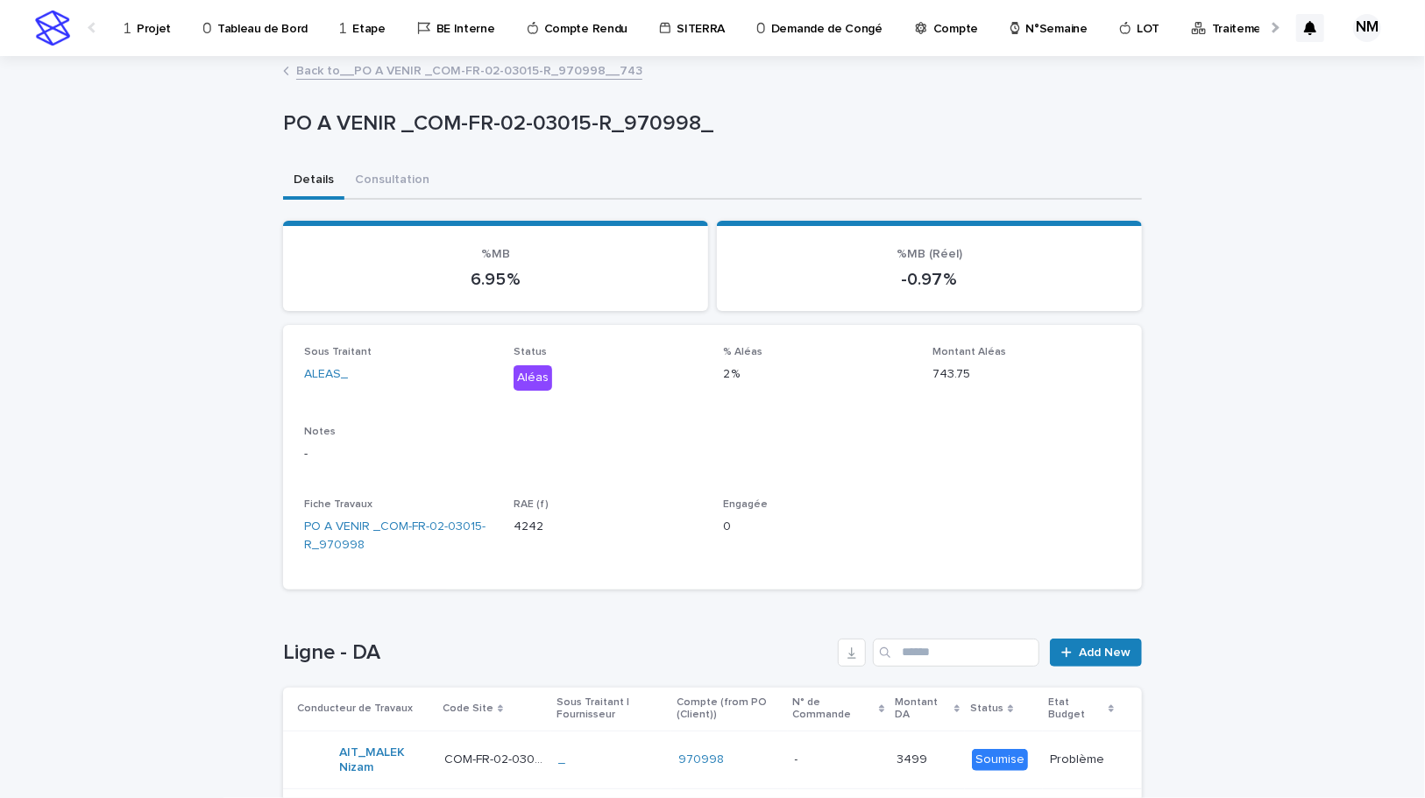
click at [312, 67] on link "Back to __PO A VENIR _COM-FR-02-03015-R_970998__743" at bounding box center [469, 70] width 346 height 20
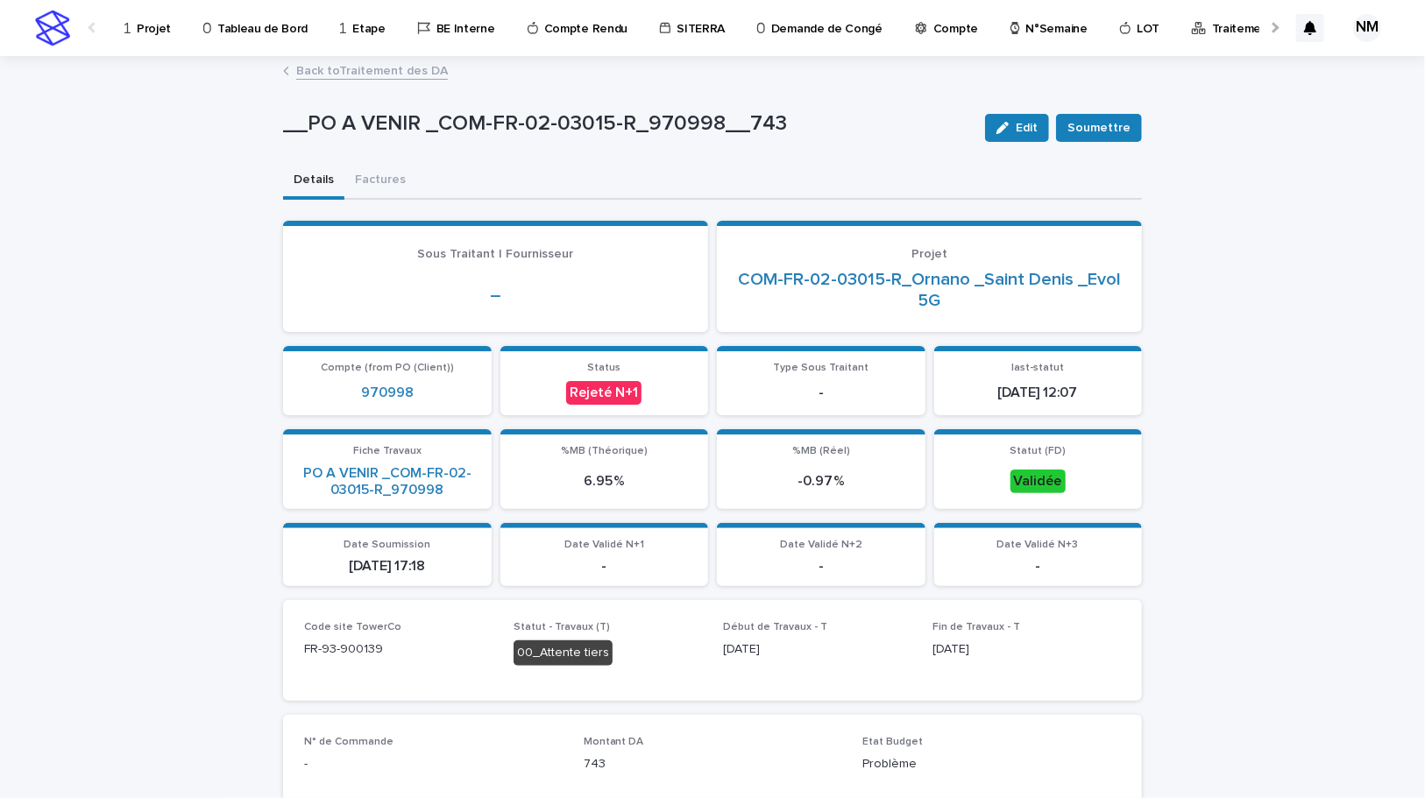
click at [312, 67] on link "Back to Traitement des DA" at bounding box center [372, 70] width 152 height 20
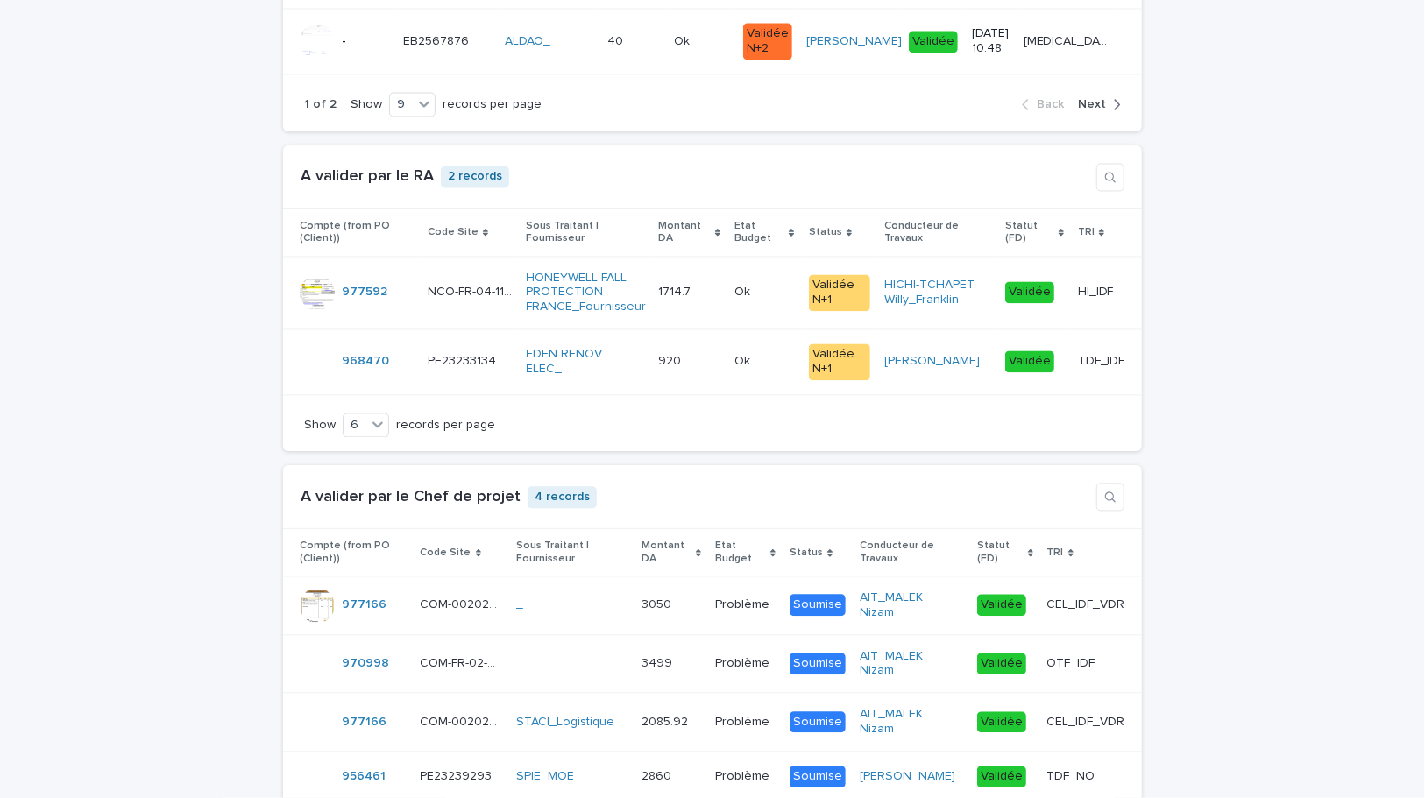
scroll to position [2310, 0]
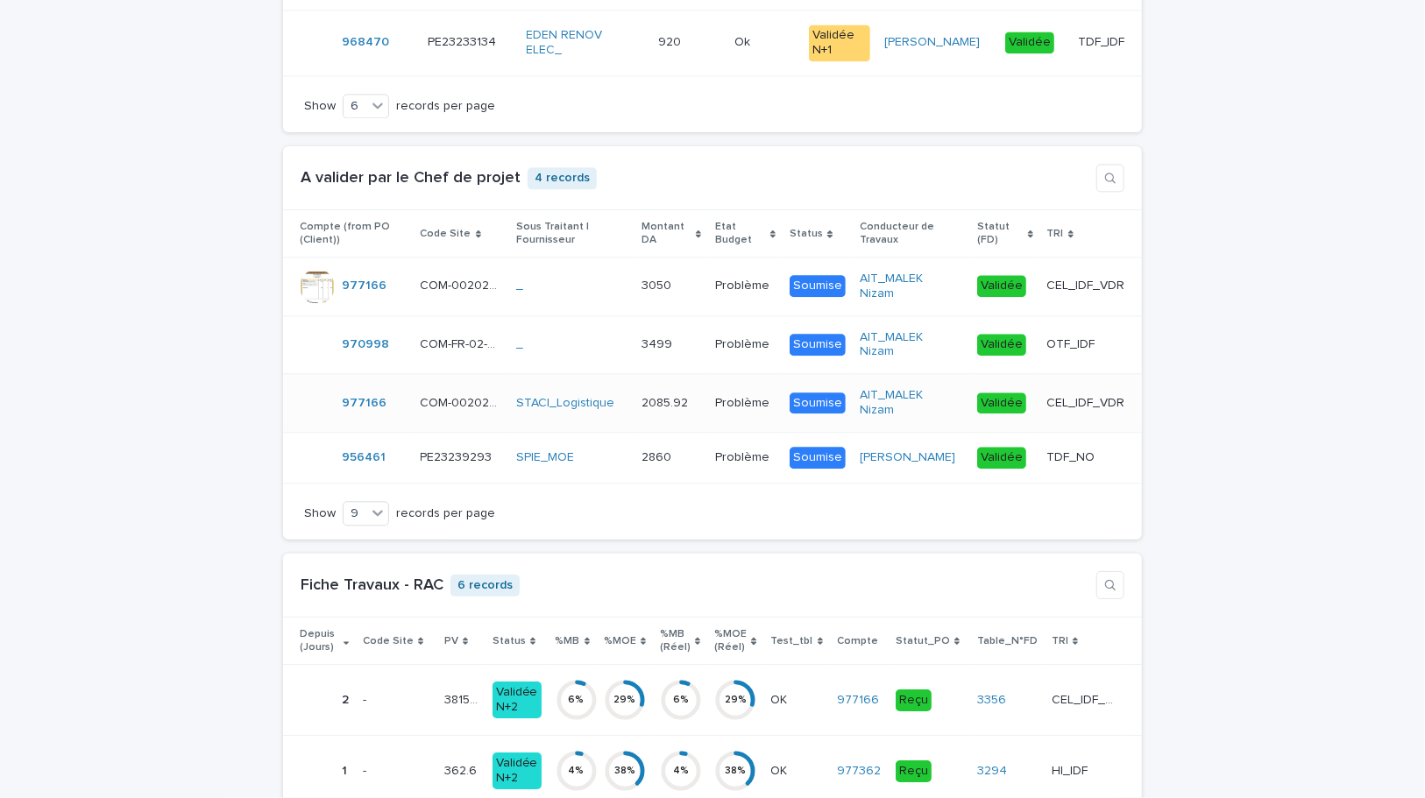
click at [708, 422] on td "2085.92 2085.92" at bounding box center [671, 403] width 74 height 59
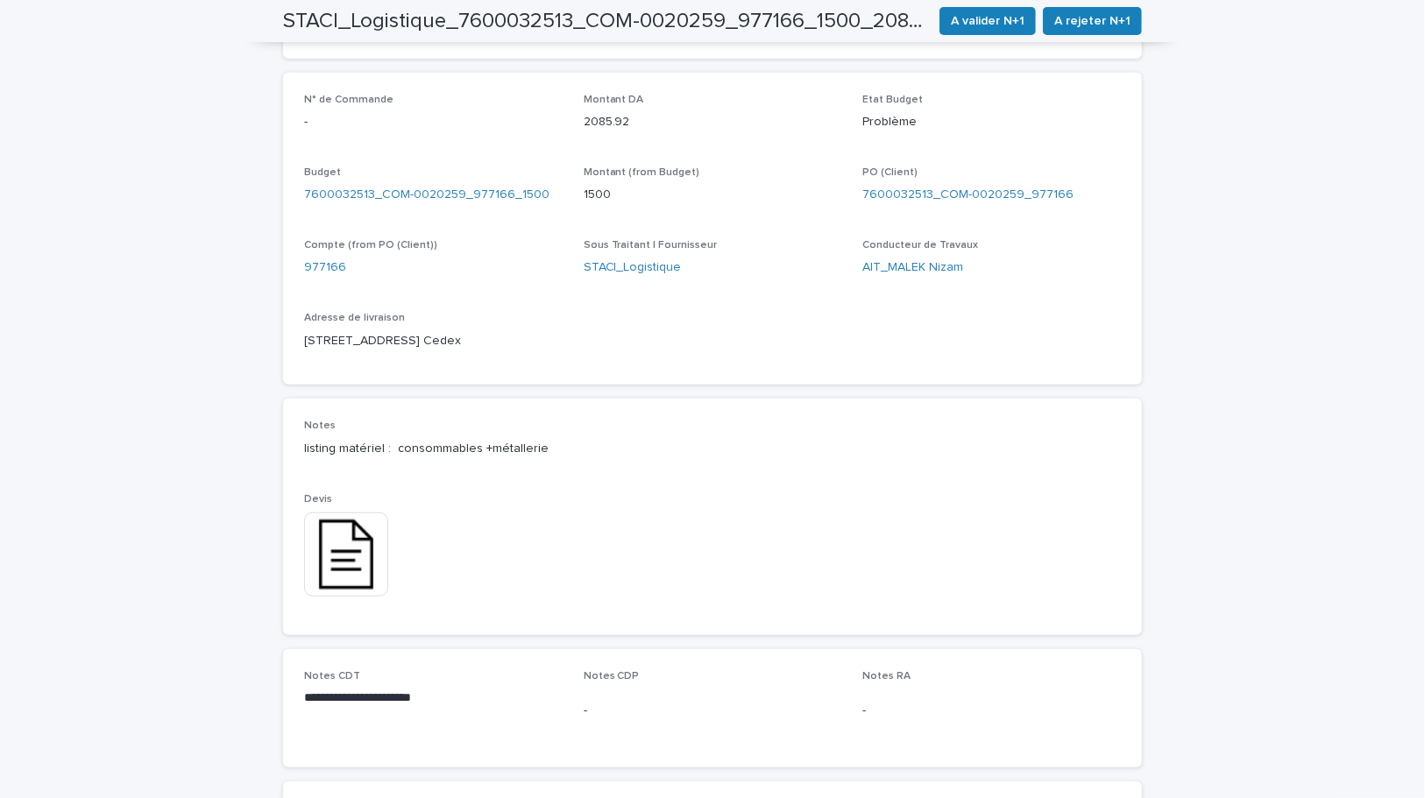
scroll to position [637, 0]
click at [358, 571] on img at bounding box center [346, 553] width 84 height 84
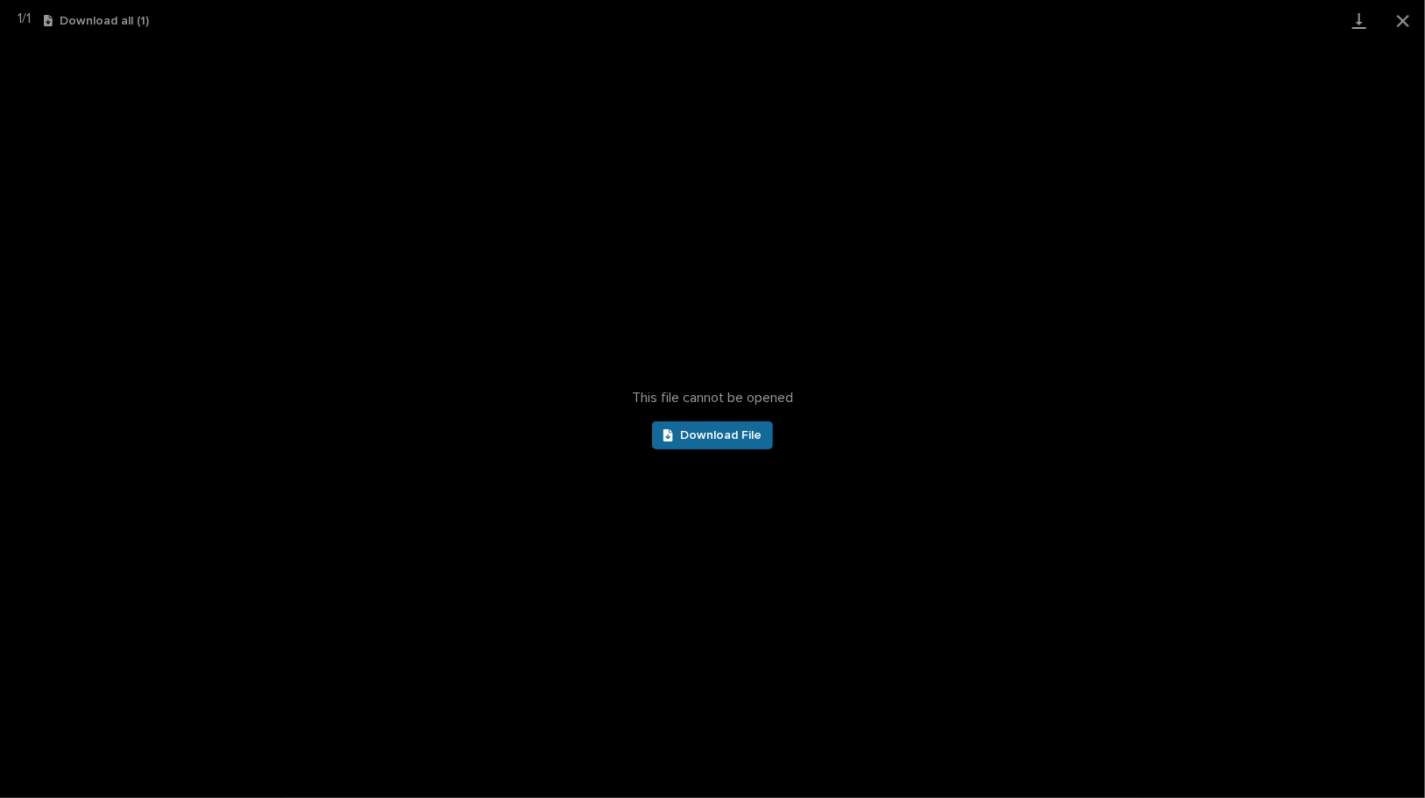
click at [713, 429] on span "Download File" at bounding box center [720, 435] width 81 height 12
drag, startPoint x: 1411, startPoint y: 26, endPoint x: 1392, endPoint y: 35, distance: 21.2
click at [1411, 26] on button "Close gallery" at bounding box center [1403, 20] width 44 height 41
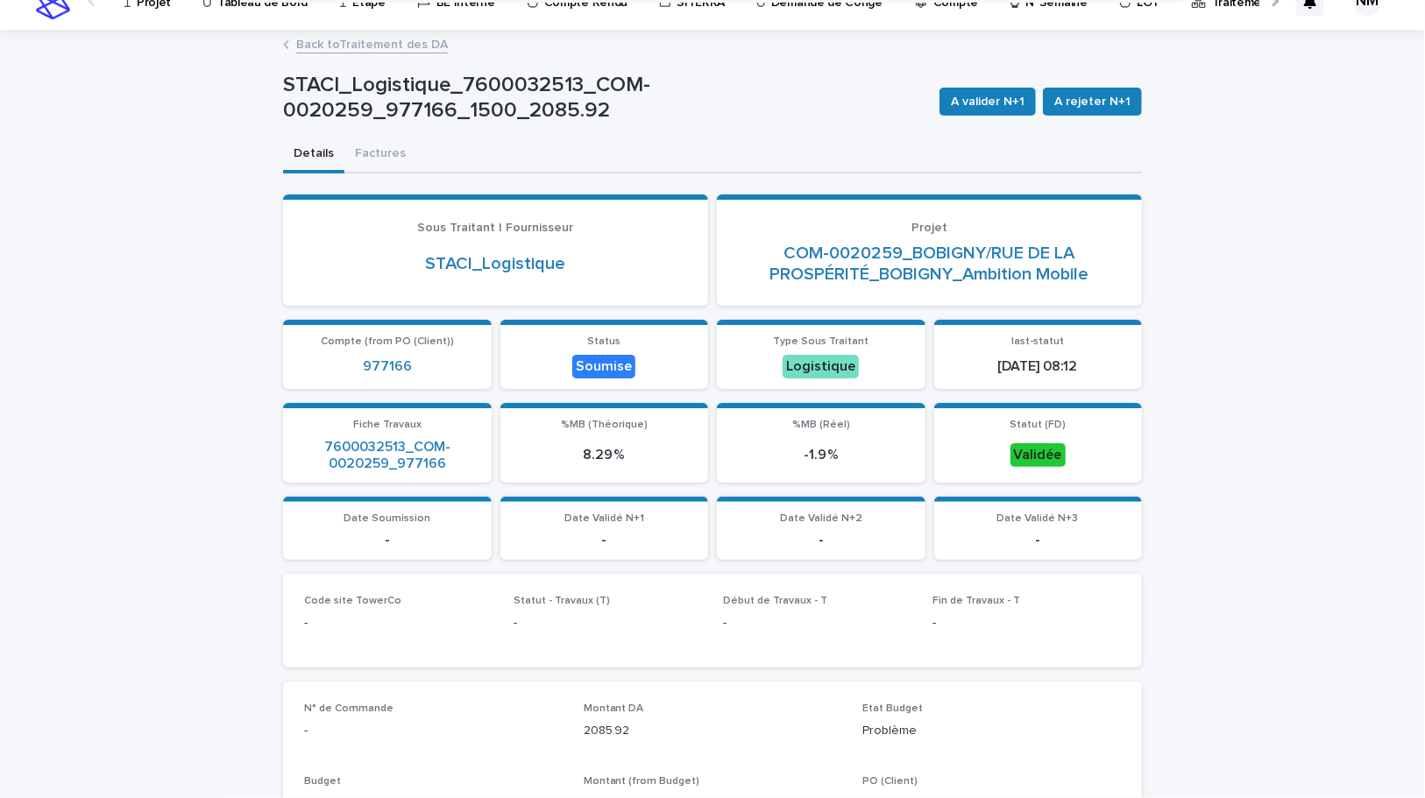
scroll to position [0, 0]
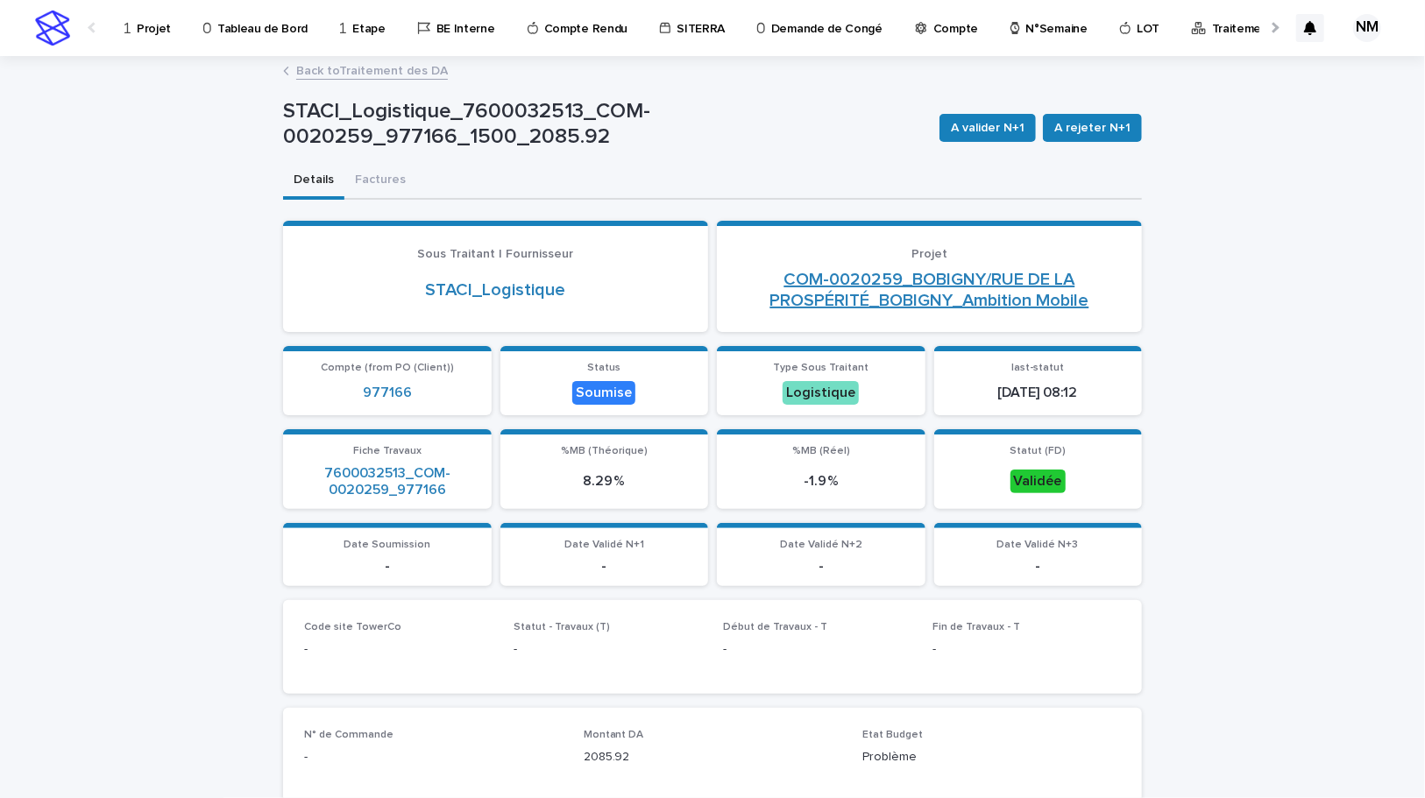
click at [907, 278] on link "COM-0020259_BOBIGNY/RUE DE LA PROSPÉRITÉ_BOBIGNY_Ambition Mobile" at bounding box center [929, 290] width 383 height 42
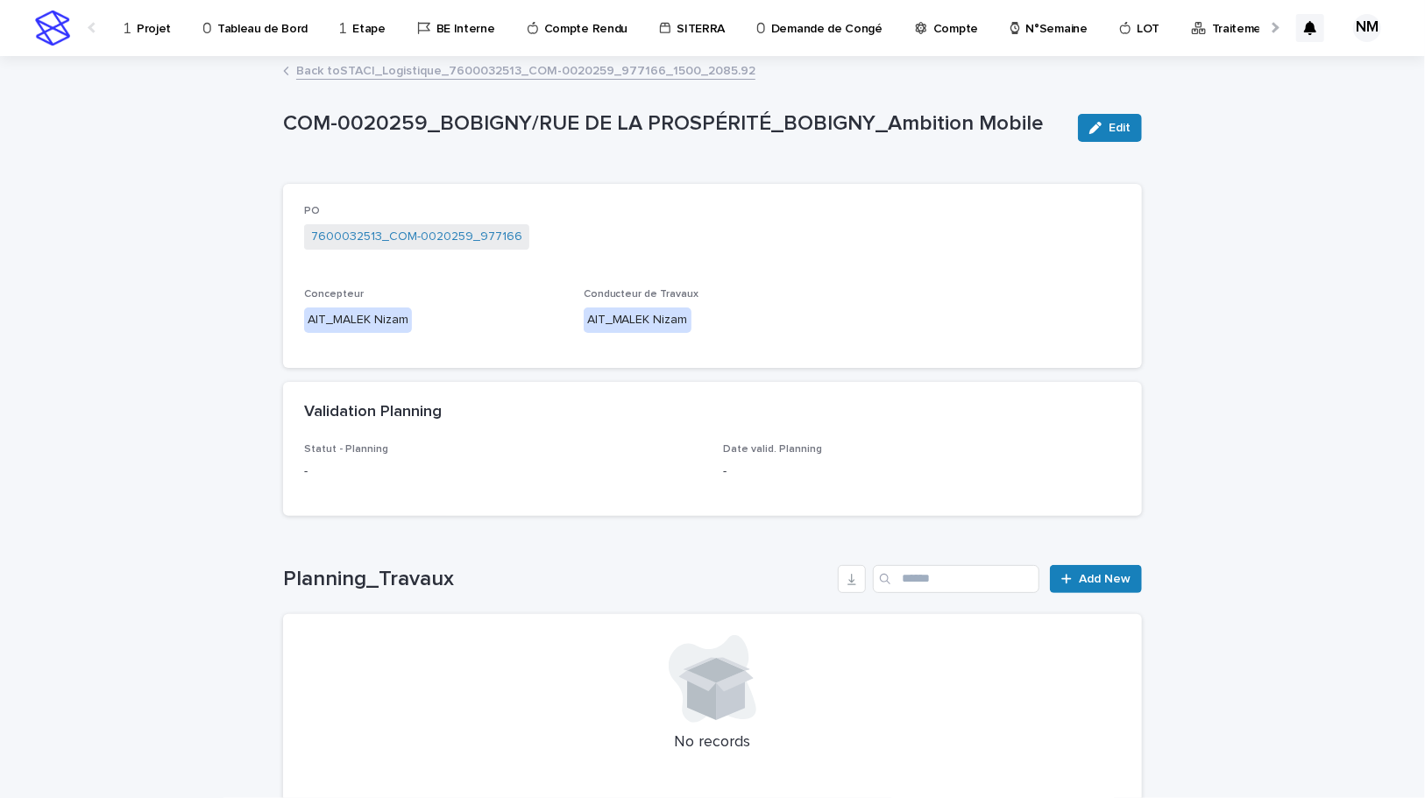
click at [376, 70] on link "Back to STACI_Logistique_7600032513_COM-0020259_977166_1500_2085.92" at bounding box center [525, 70] width 459 height 20
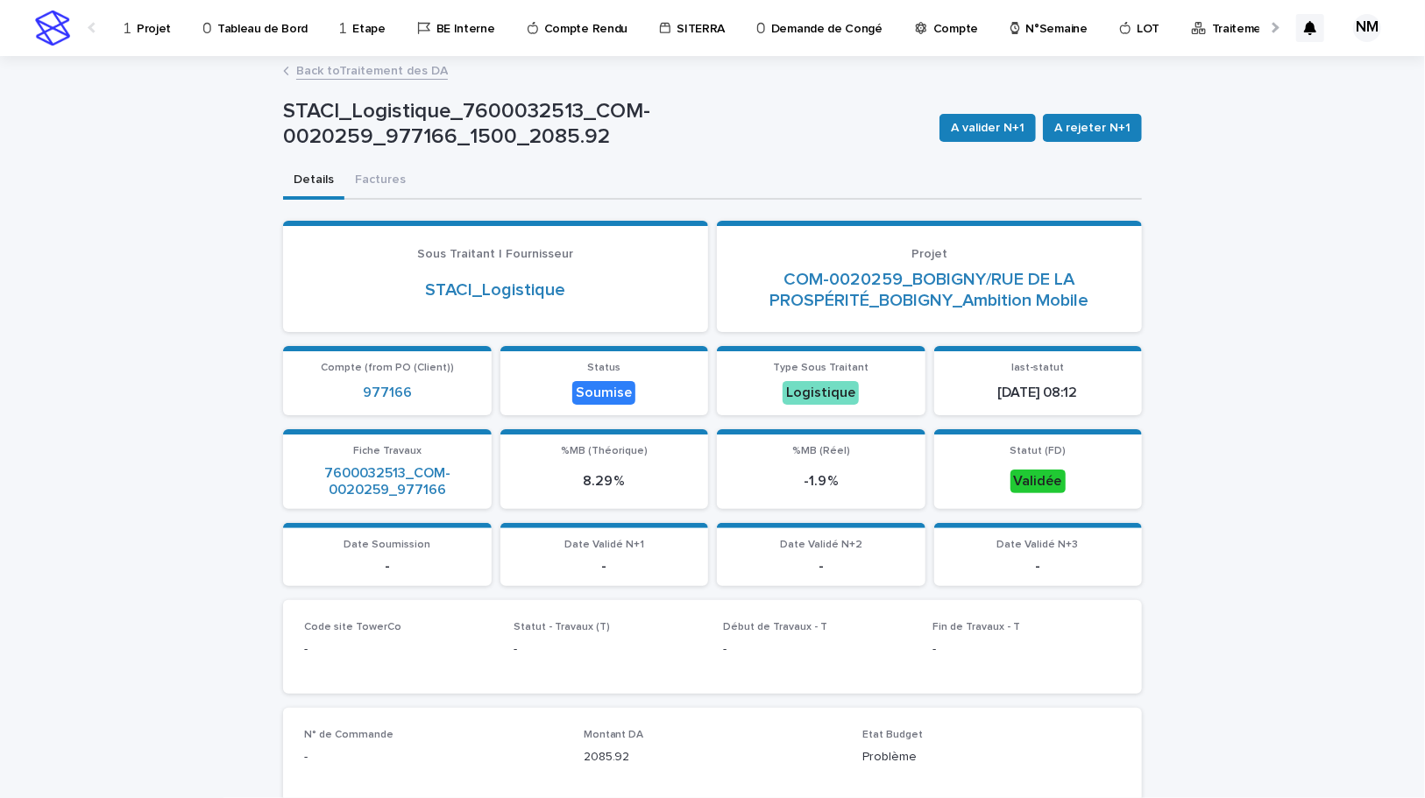
click at [364, 67] on link "Back to Traitement des DA" at bounding box center [372, 70] width 152 height 20
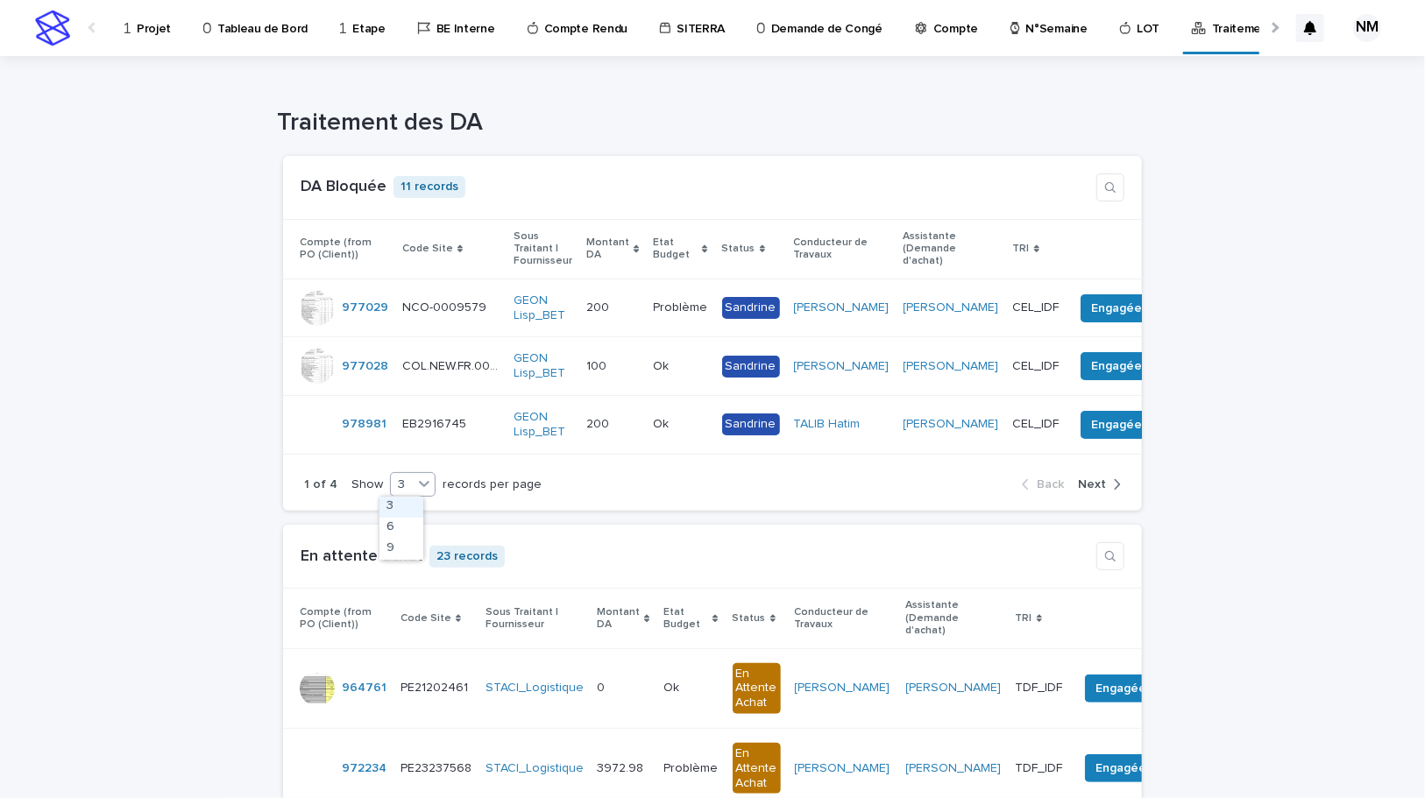
click at [148, 34] on p "Projet" at bounding box center [154, 18] width 34 height 37
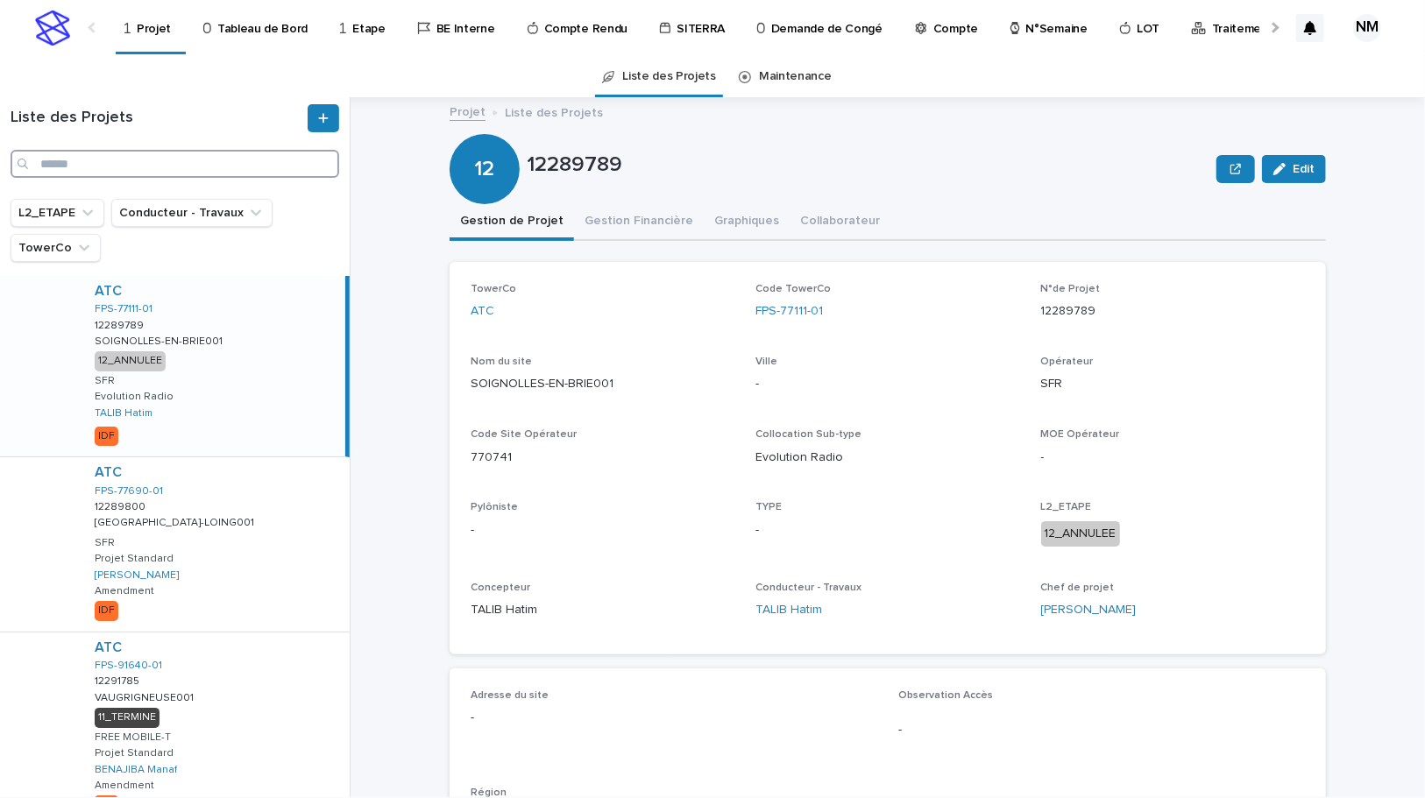
click at [154, 161] on input "Search" at bounding box center [175, 164] width 329 height 28
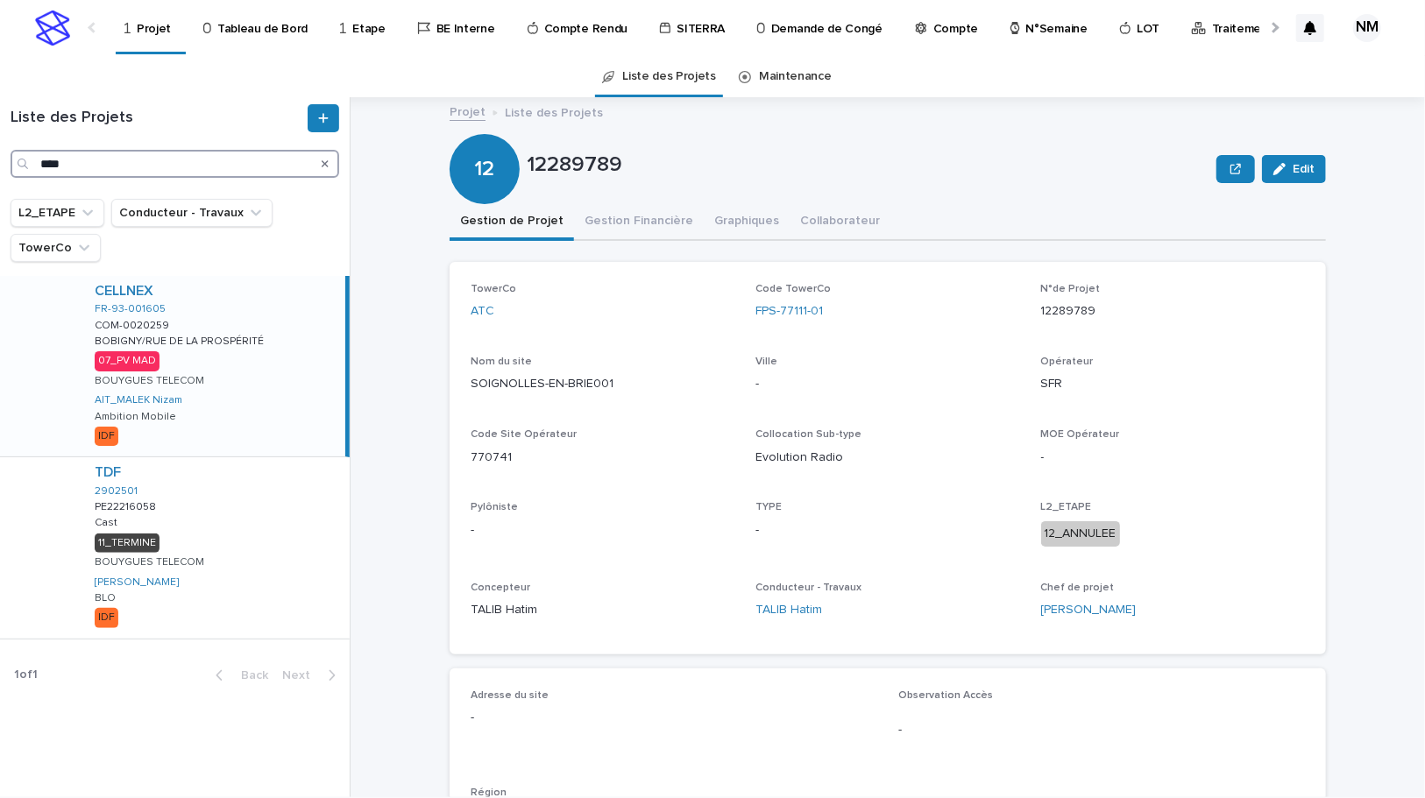
type input "****"
click at [273, 390] on div "CELLNEX FR-93-001605 COM-0020259 COM-0020259 BOBIGNY/[GEOGRAPHIC_DATA] BOBIGNY/…" at bounding box center [213, 366] width 265 height 181
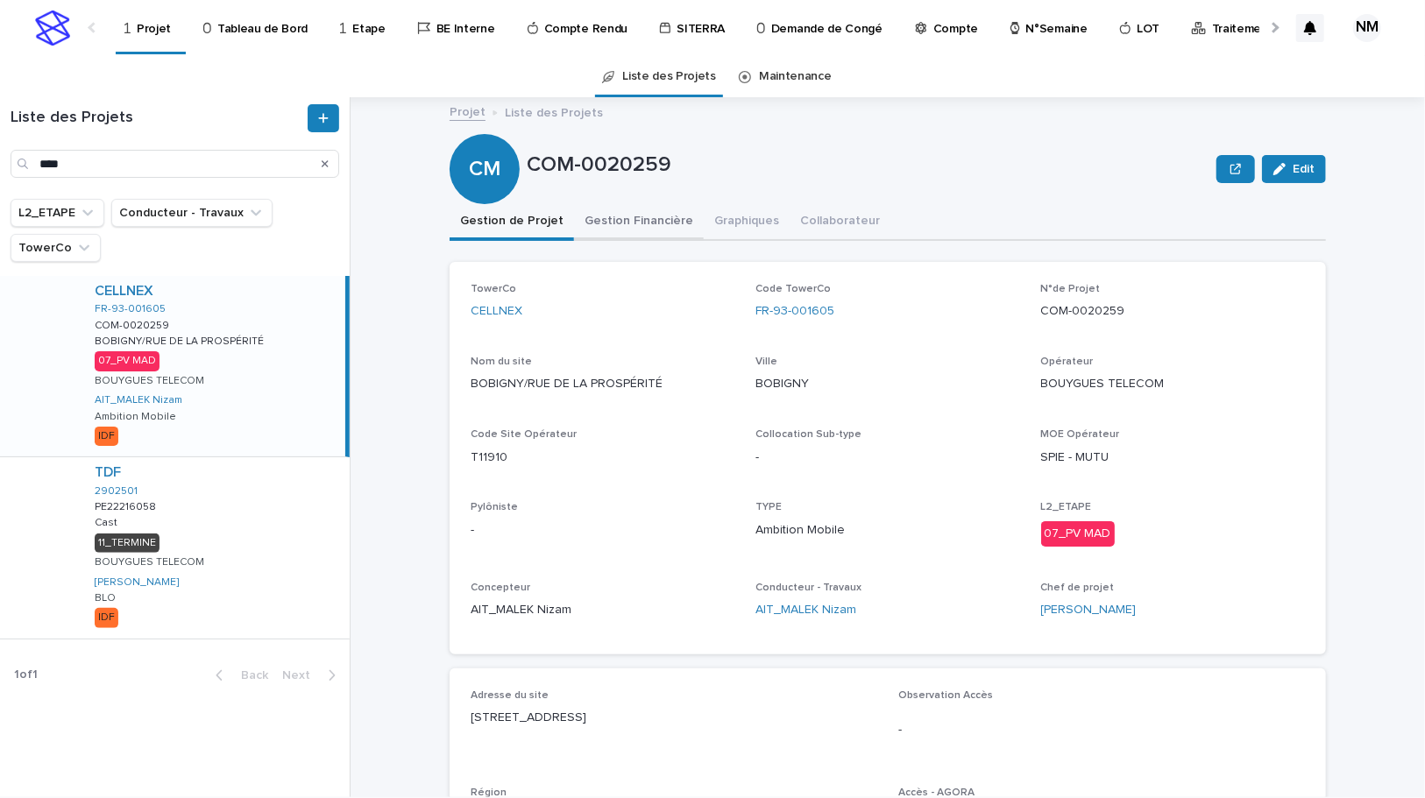
click at [639, 213] on button "Gestion Financière" at bounding box center [639, 222] width 130 height 37
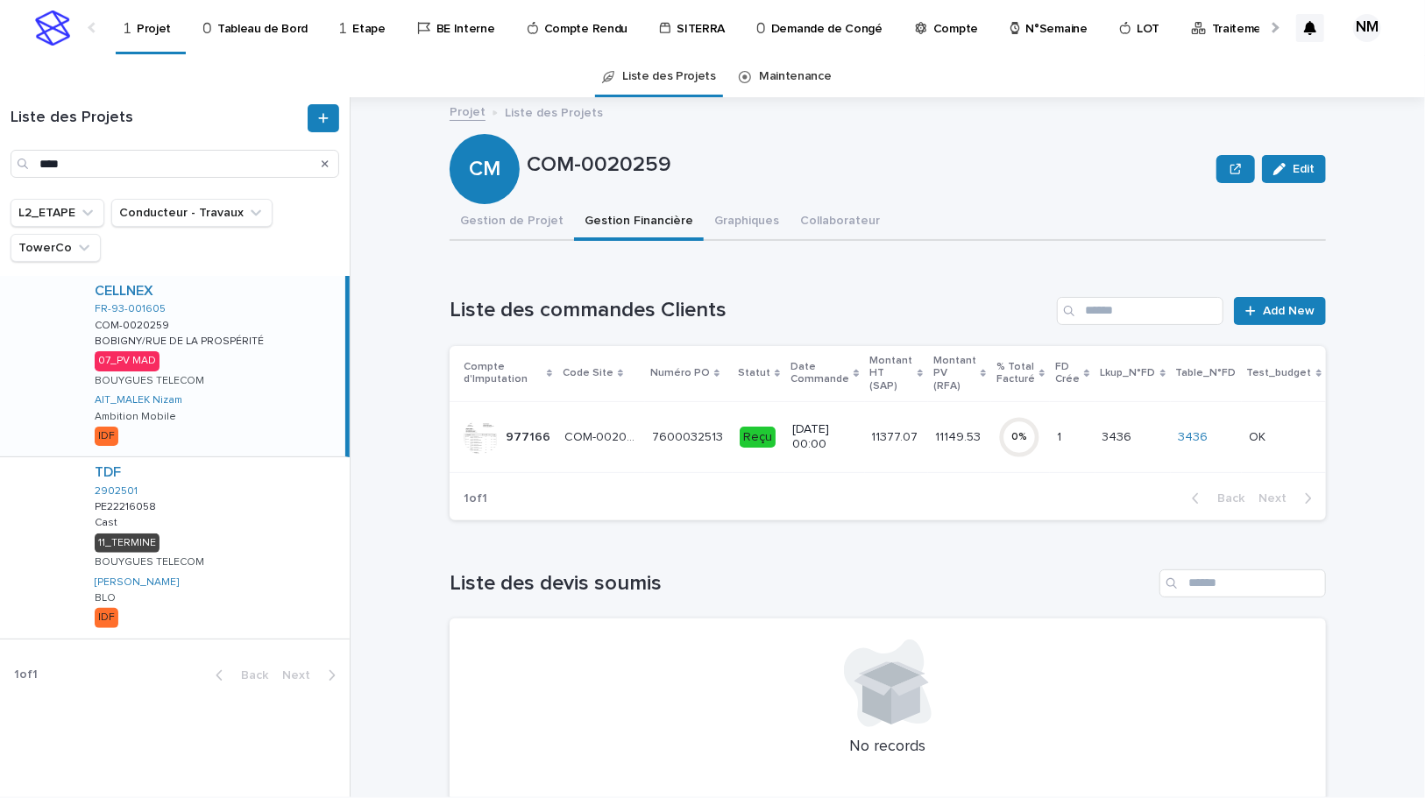
click at [865, 450] on td "11377.07 11377.07" at bounding box center [896, 436] width 63 height 71
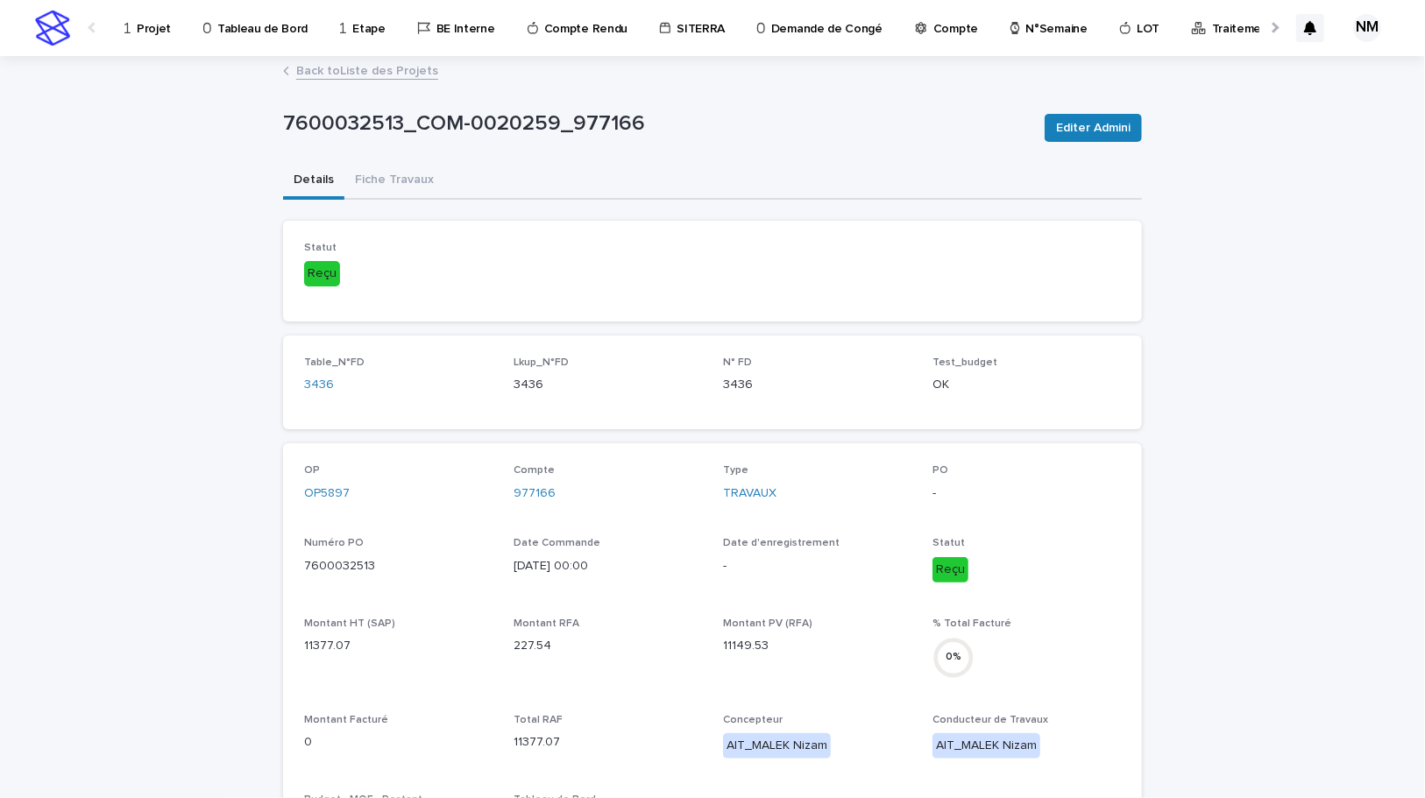
click at [393, 187] on button "Fiche Travaux" at bounding box center [394, 181] width 100 height 37
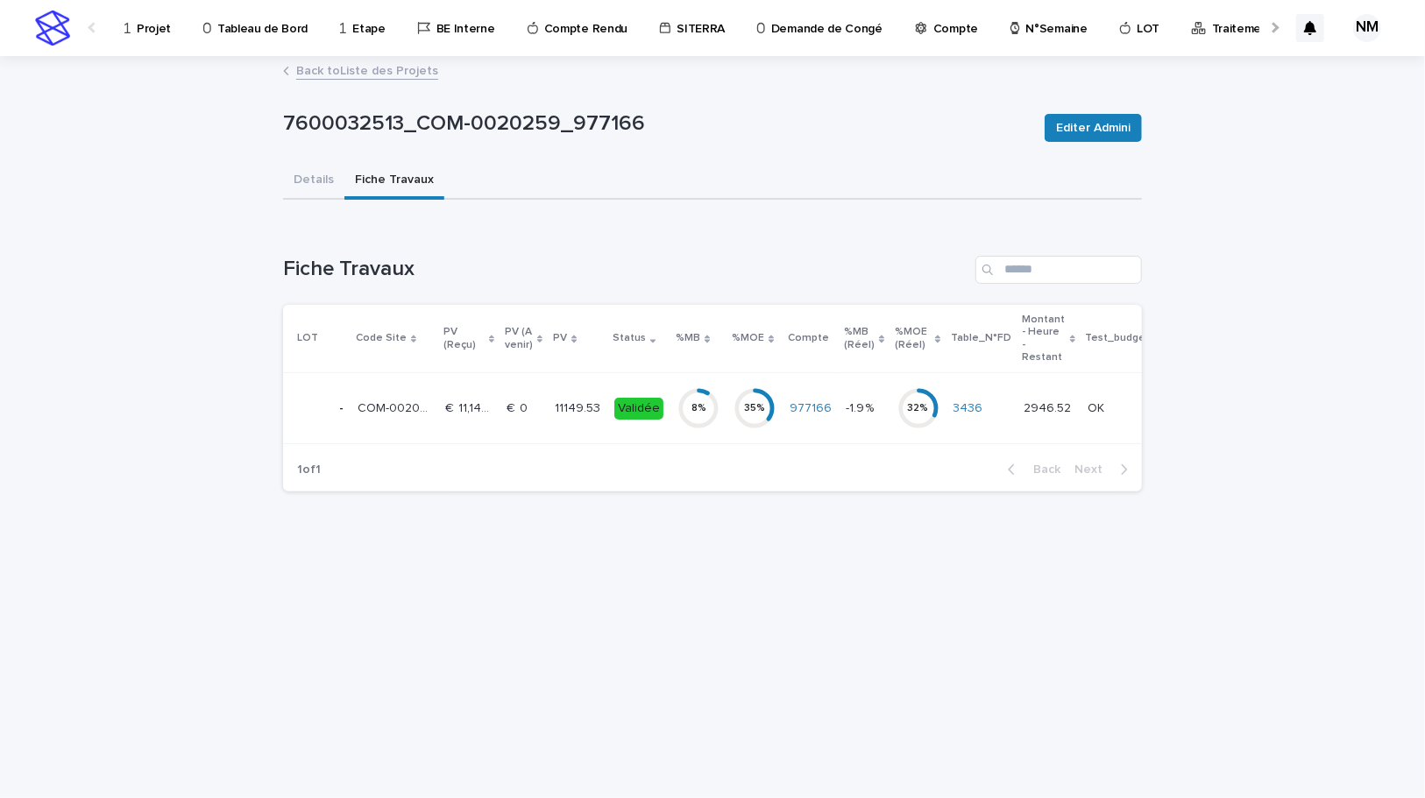
click at [611, 427] on td "Validée" at bounding box center [638, 408] width 63 height 71
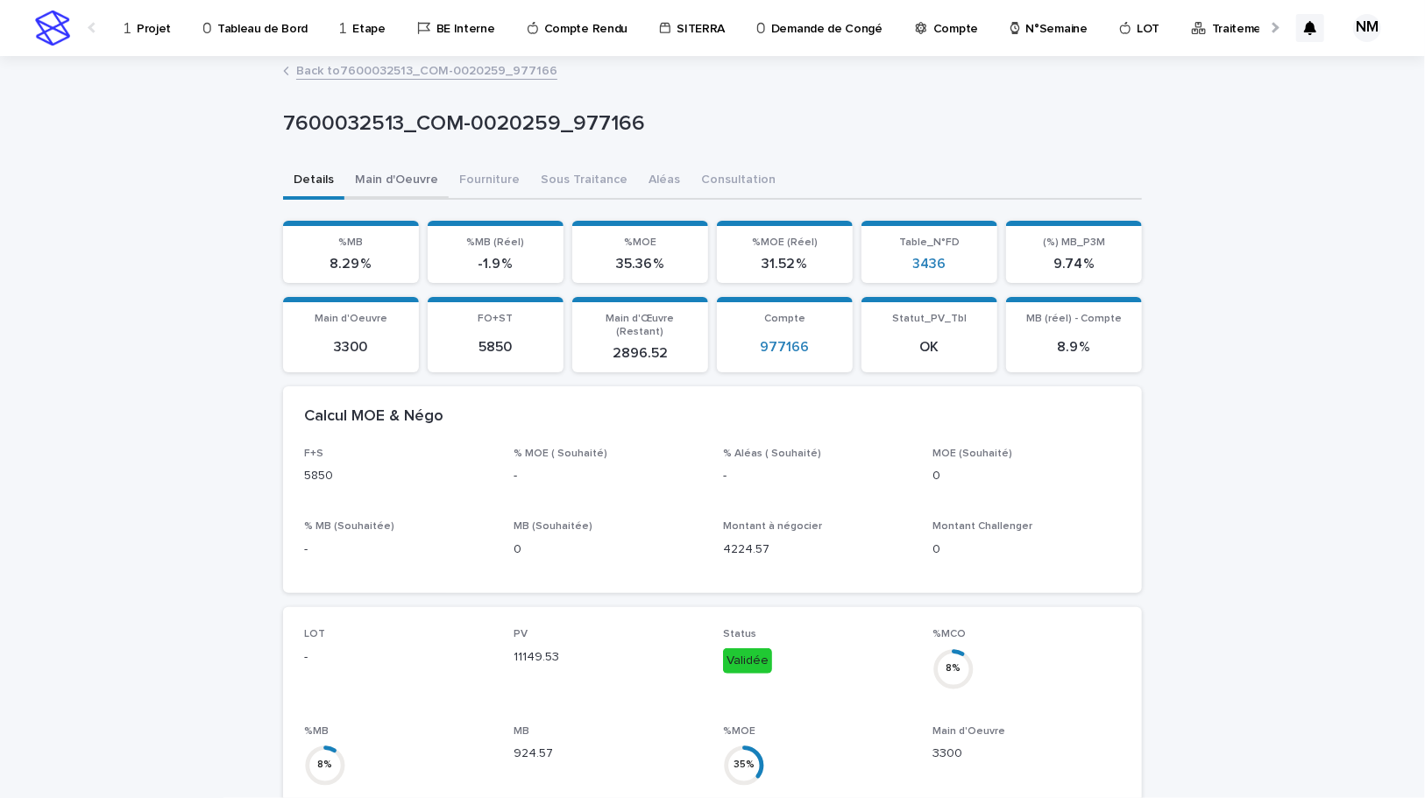
click at [371, 169] on button "Main d'Oeuvre" at bounding box center [396, 181] width 104 height 37
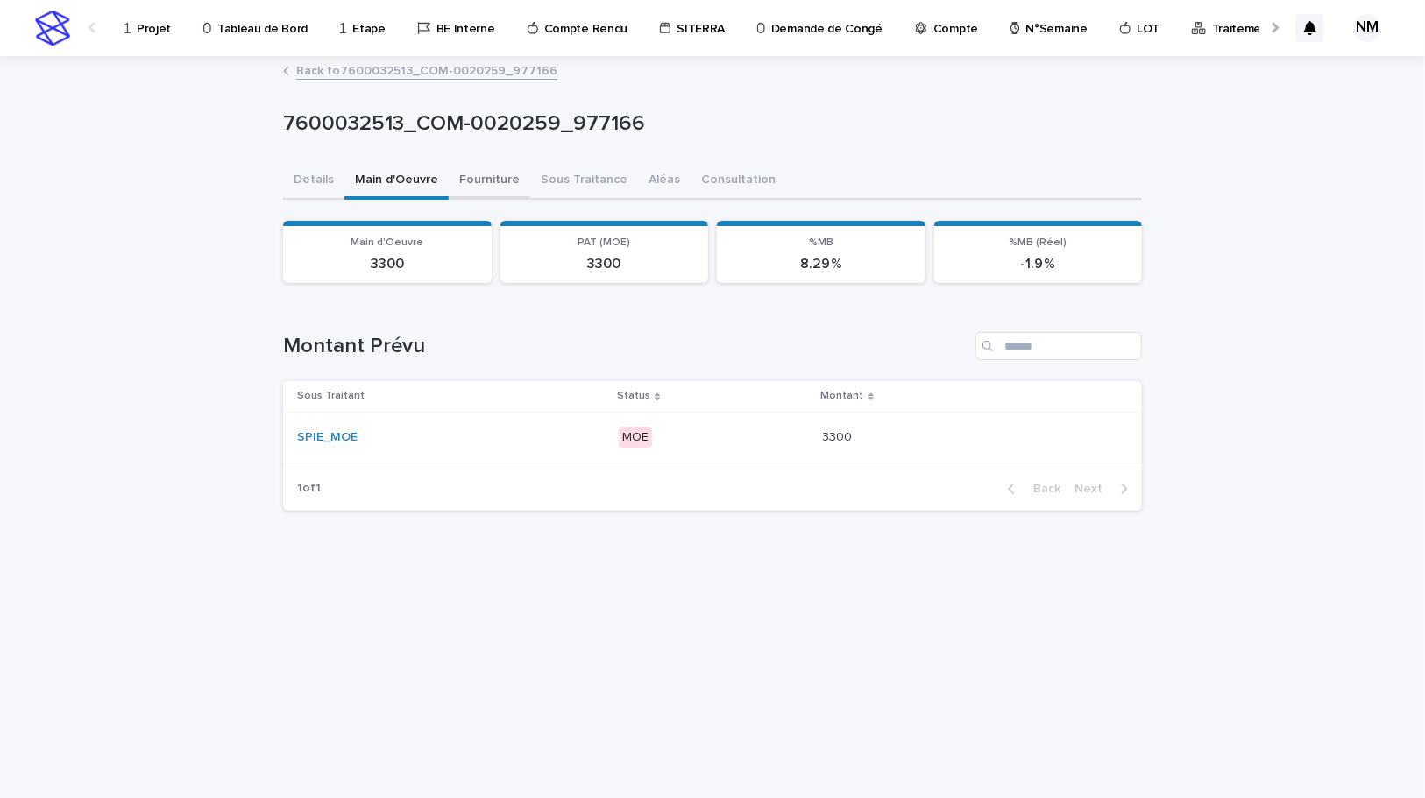
click at [478, 181] on button "Fourniture" at bounding box center [489, 181] width 81 height 37
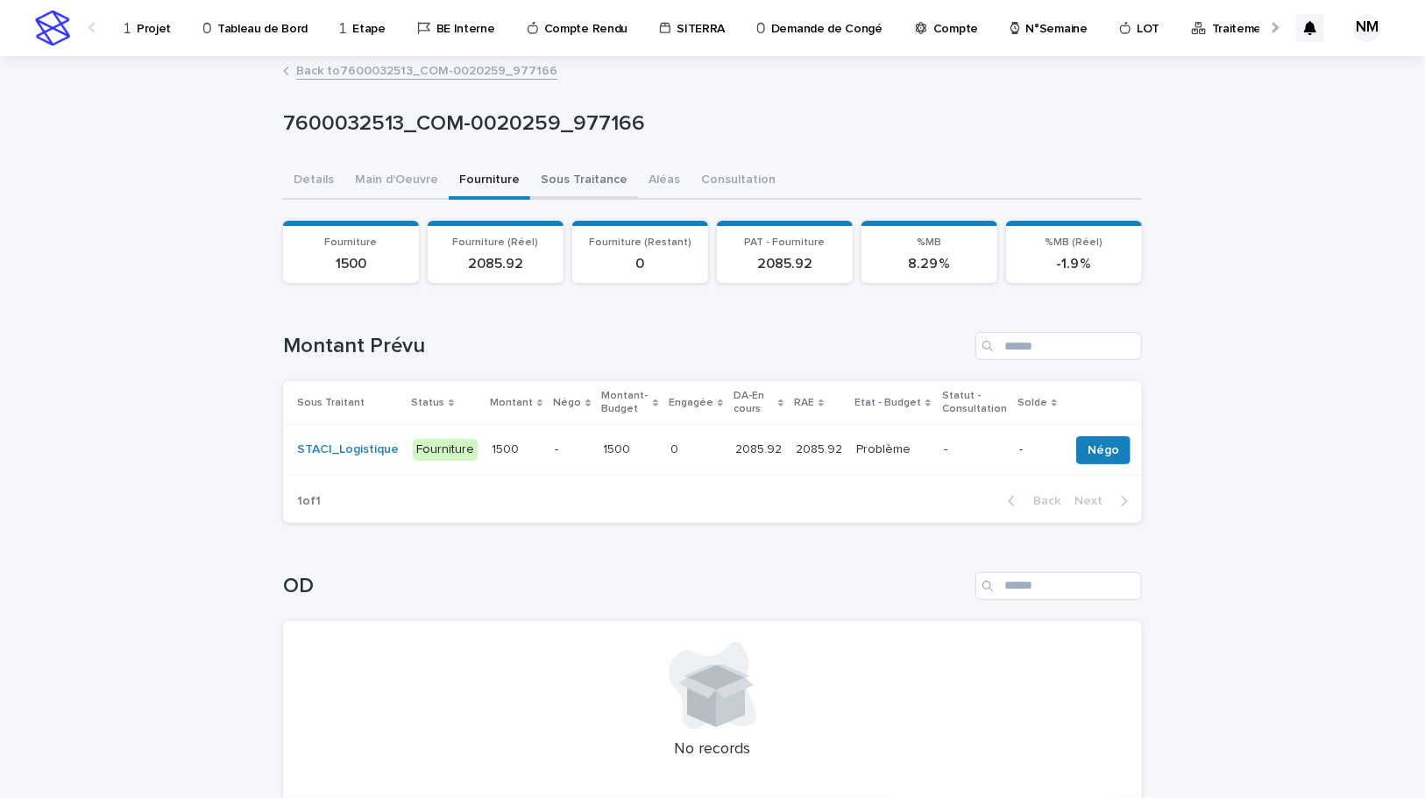
click at [541, 167] on button "Sous Traitance" at bounding box center [584, 181] width 108 height 37
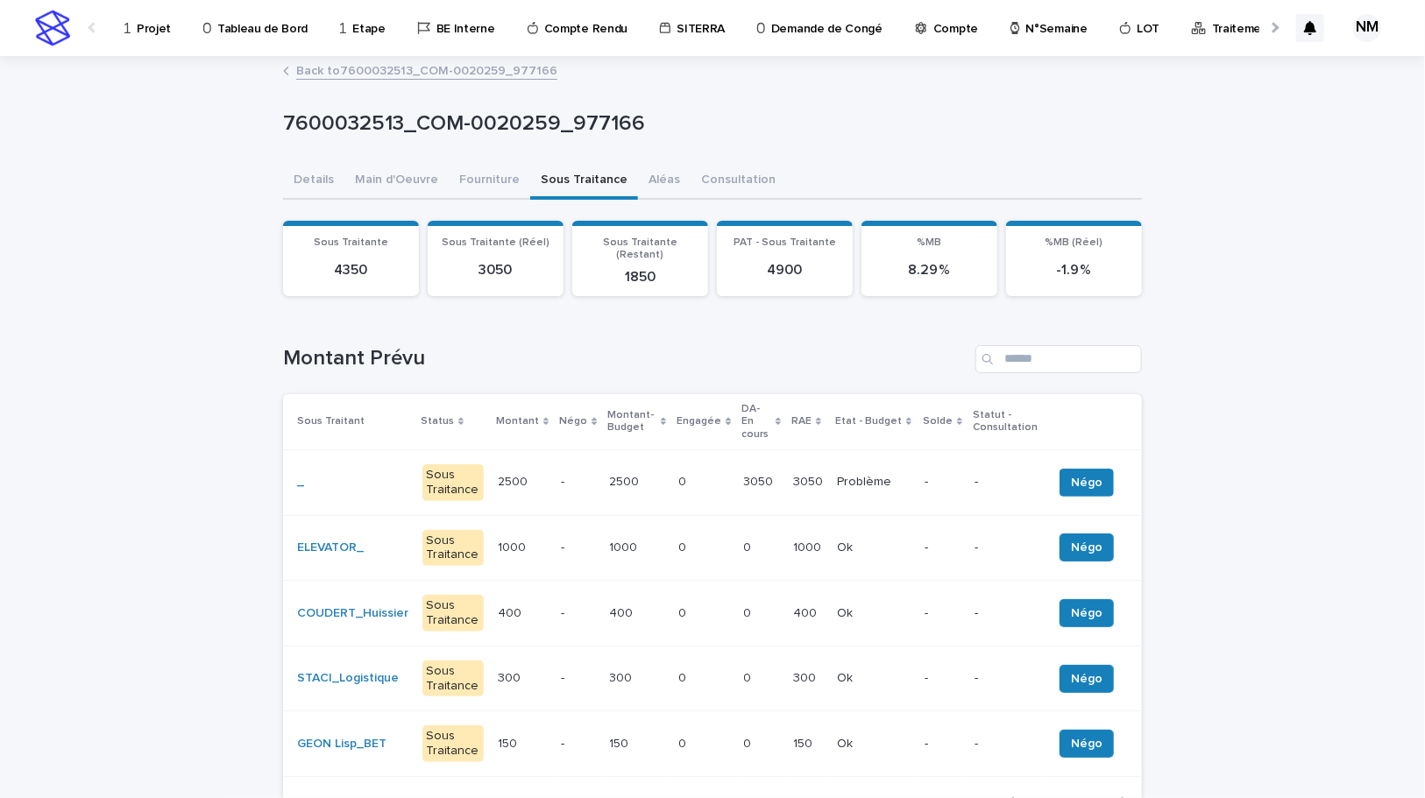
click at [772, 468] on div "3050 3050" at bounding box center [761, 482] width 35 height 29
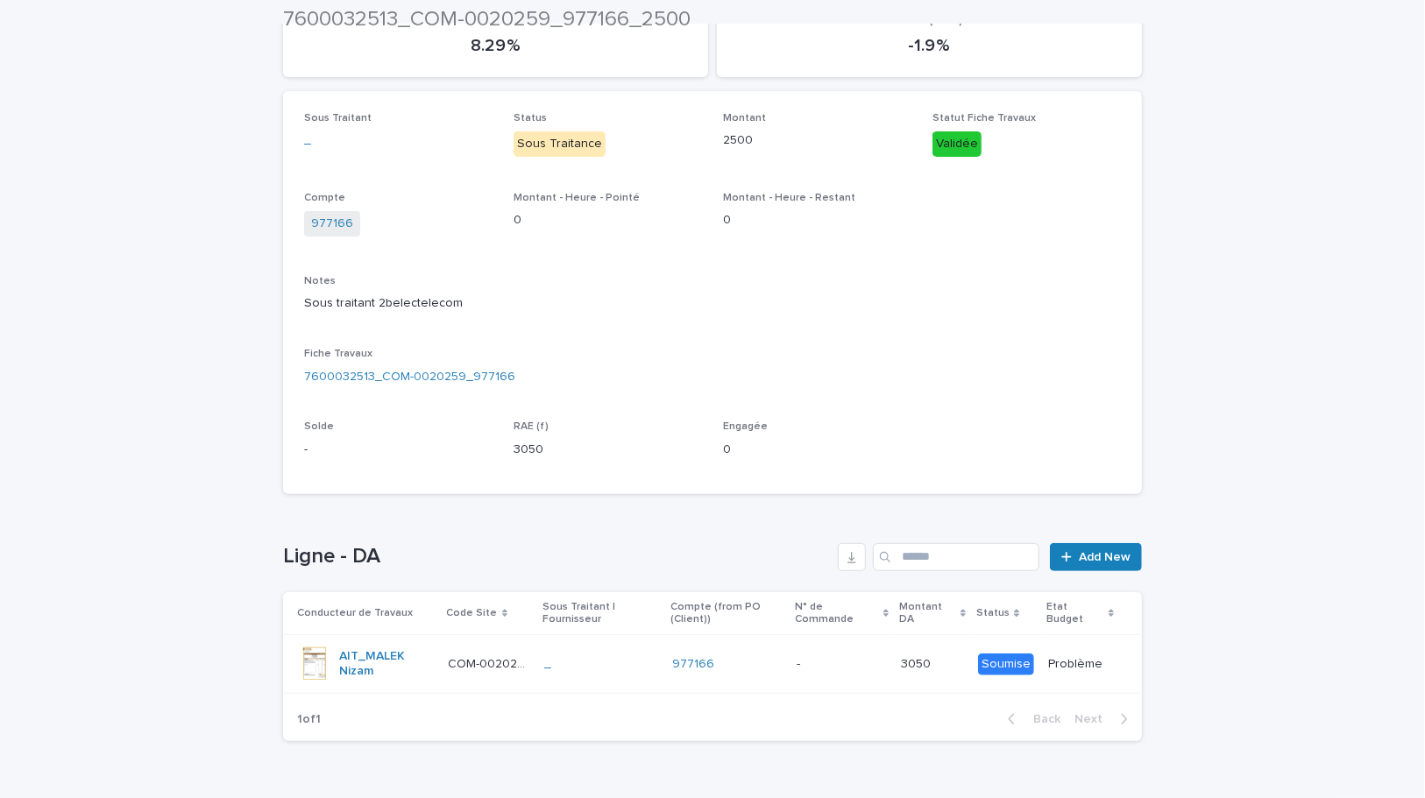
scroll to position [277, 0]
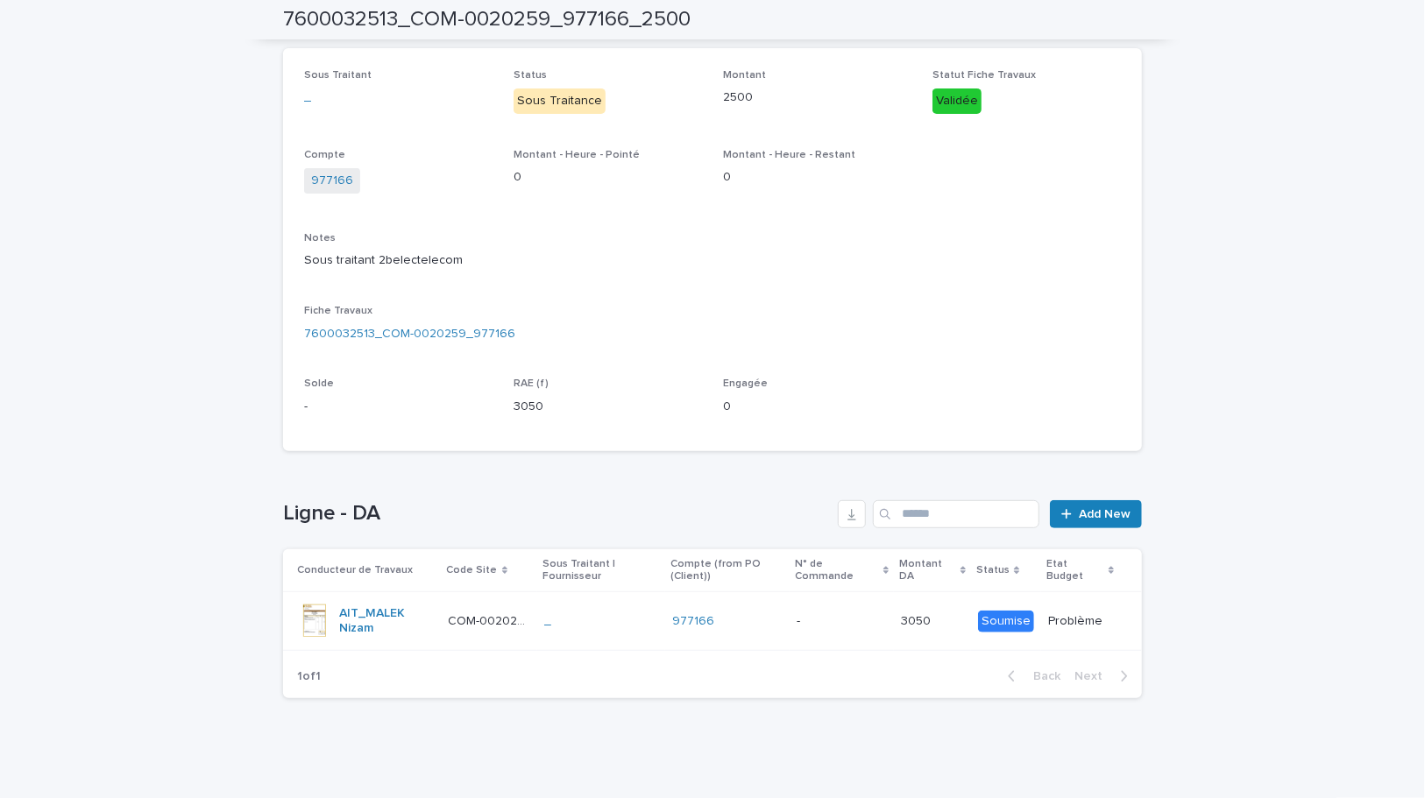
click at [839, 628] on div "- -" at bounding box center [842, 621] width 91 height 29
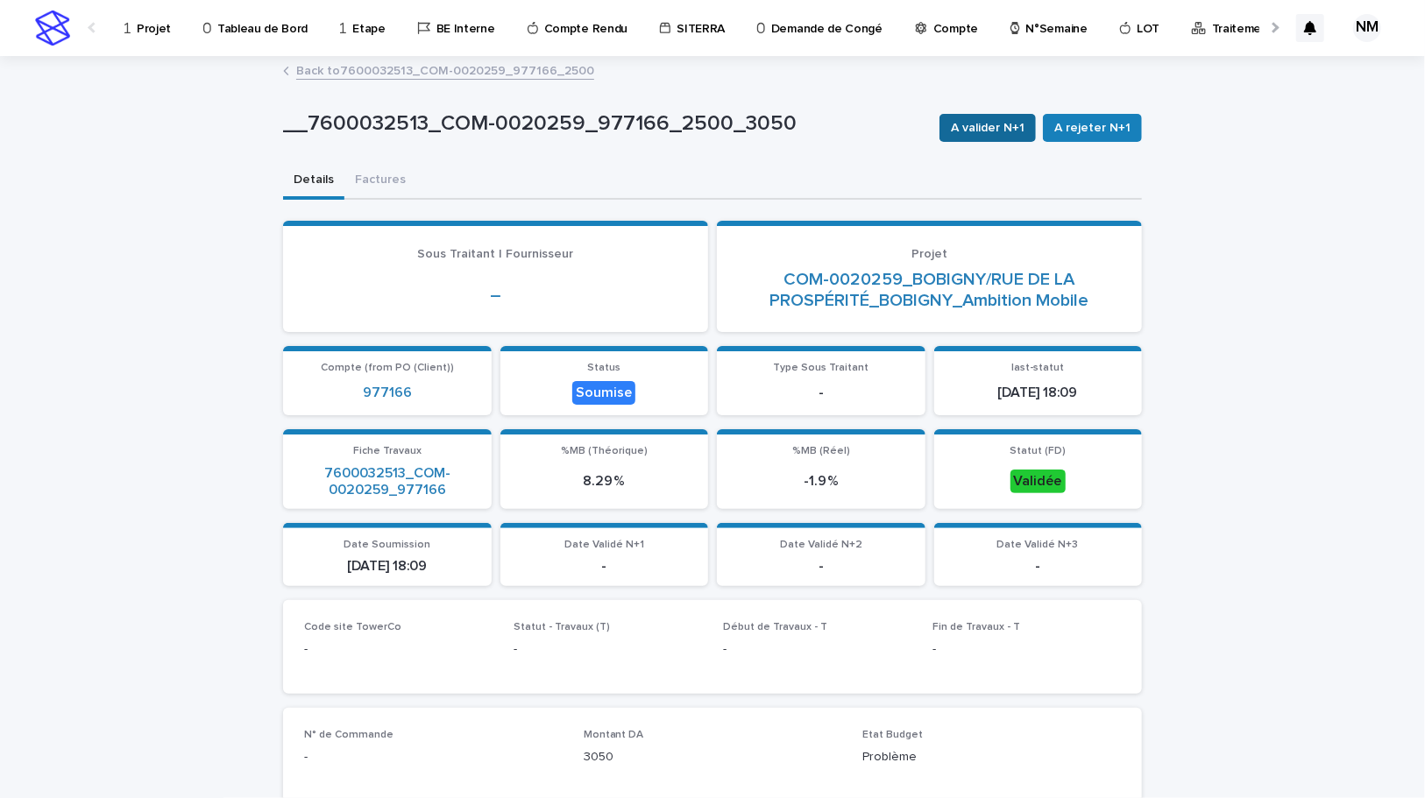
click at [999, 114] on button "A valider N+1" at bounding box center [987, 128] width 96 height 28
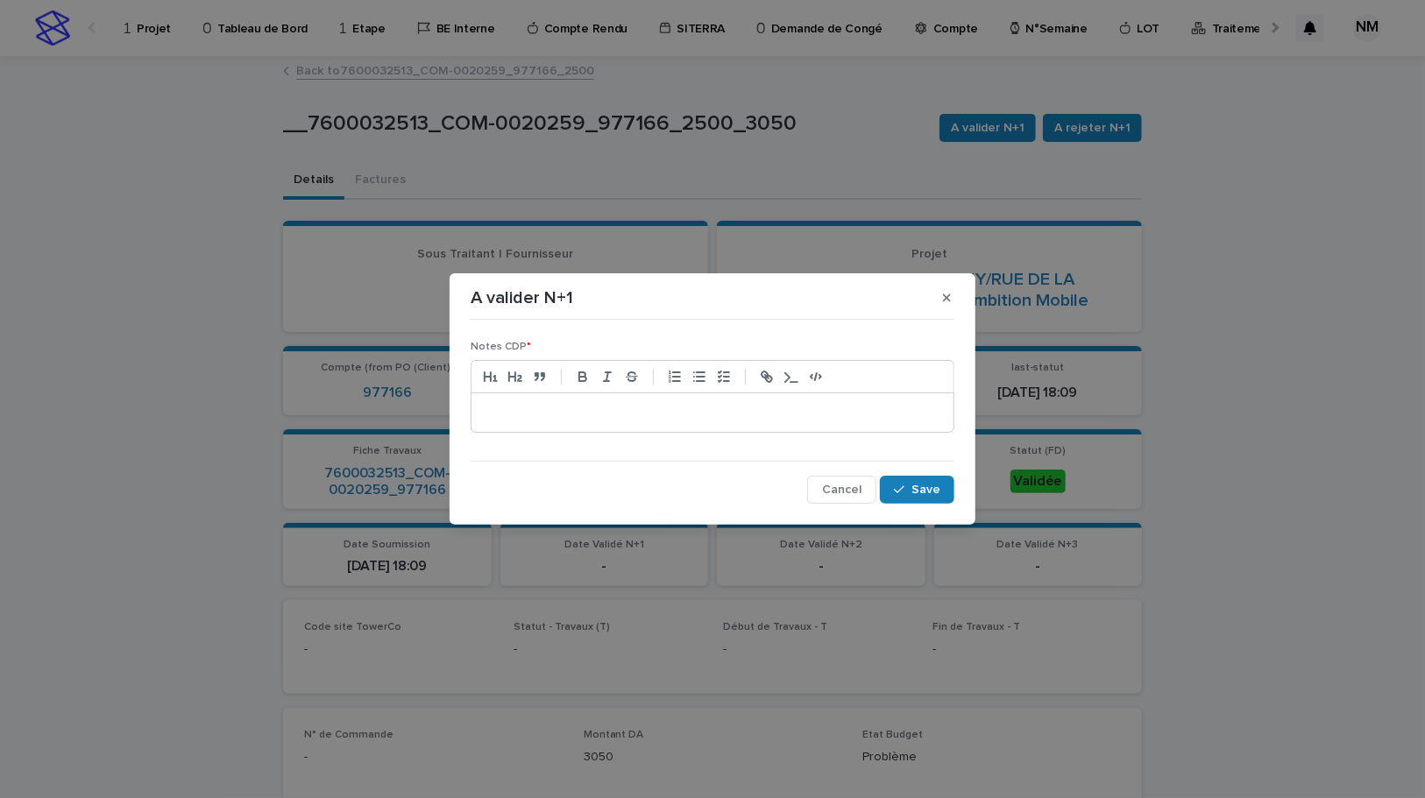
click at [606, 412] on p at bounding box center [713, 413] width 456 height 18
click at [490, 411] on p "**********" at bounding box center [713, 413] width 456 height 18
click at [639, 411] on p "**********" at bounding box center [713, 413] width 456 height 18
click at [634, 415] on p "**********" at bounding box center [713, 413] width 456 height 18
click at [828, 408] on p "**********" at bounding box center [713, 413] width 456 height 18
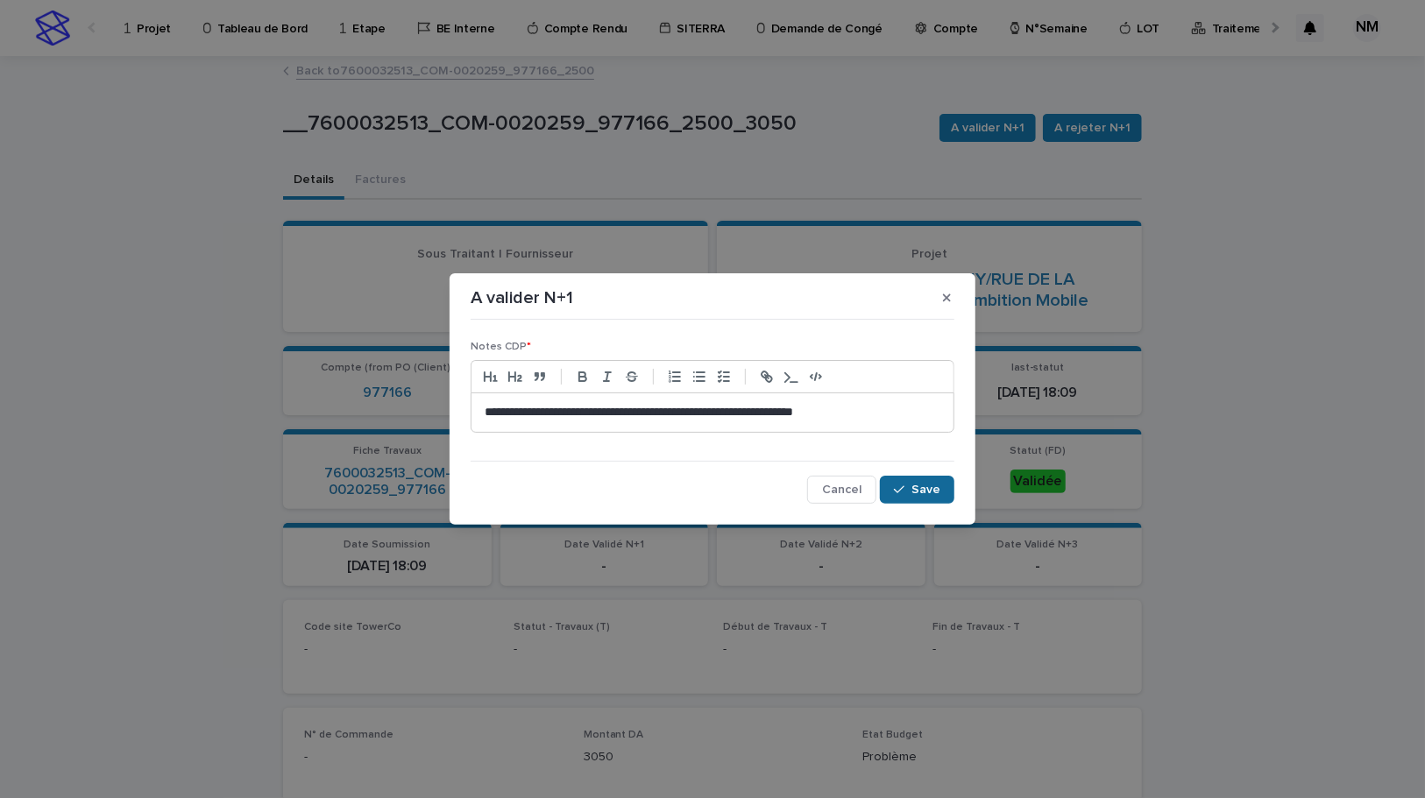
click at [933, 485] on span "Save" at bounding box center [925, 490] width 29 height 12
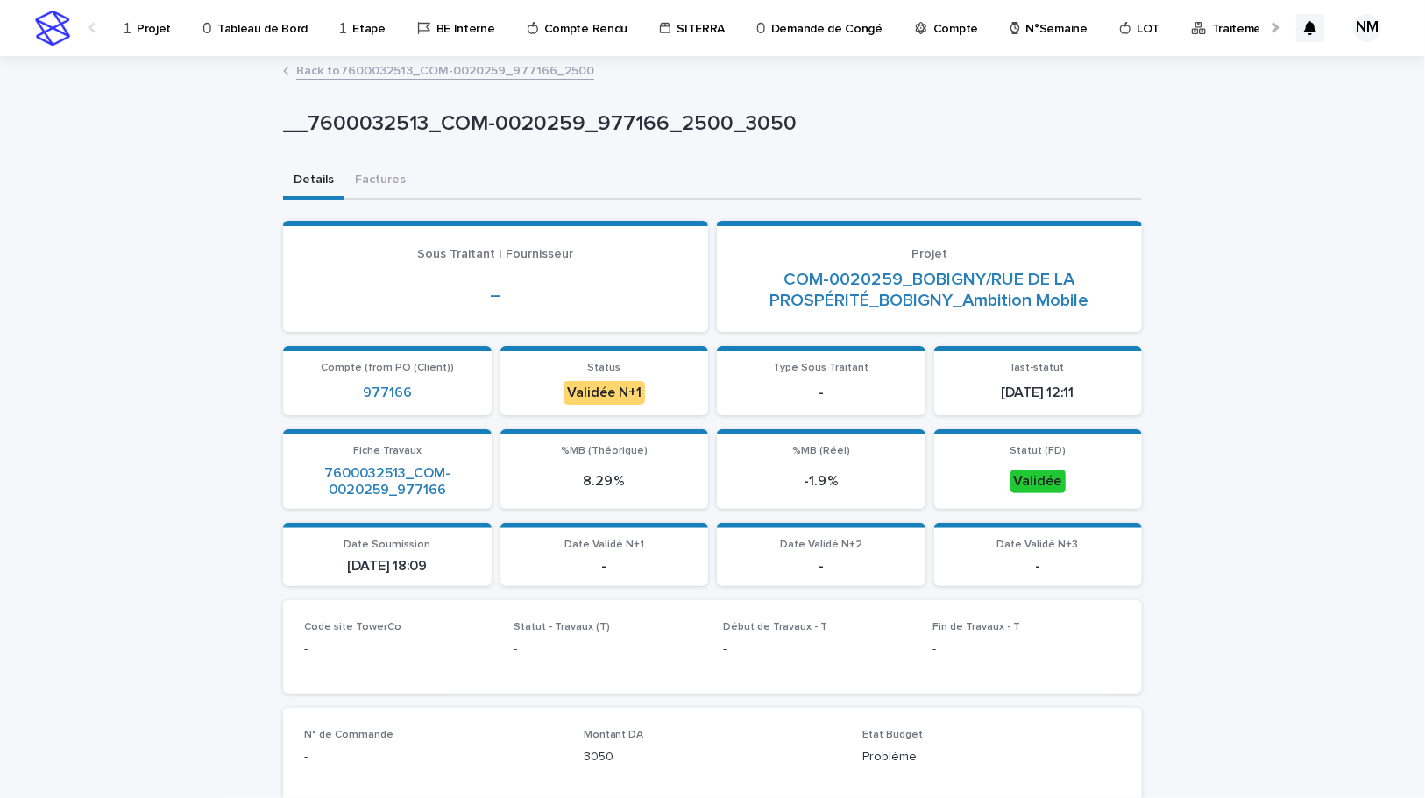
click at [359, 68] on link "Back to 7600032513_COM-0020259_977166_2500" at bounding box center [445, 70] width 298 height 20
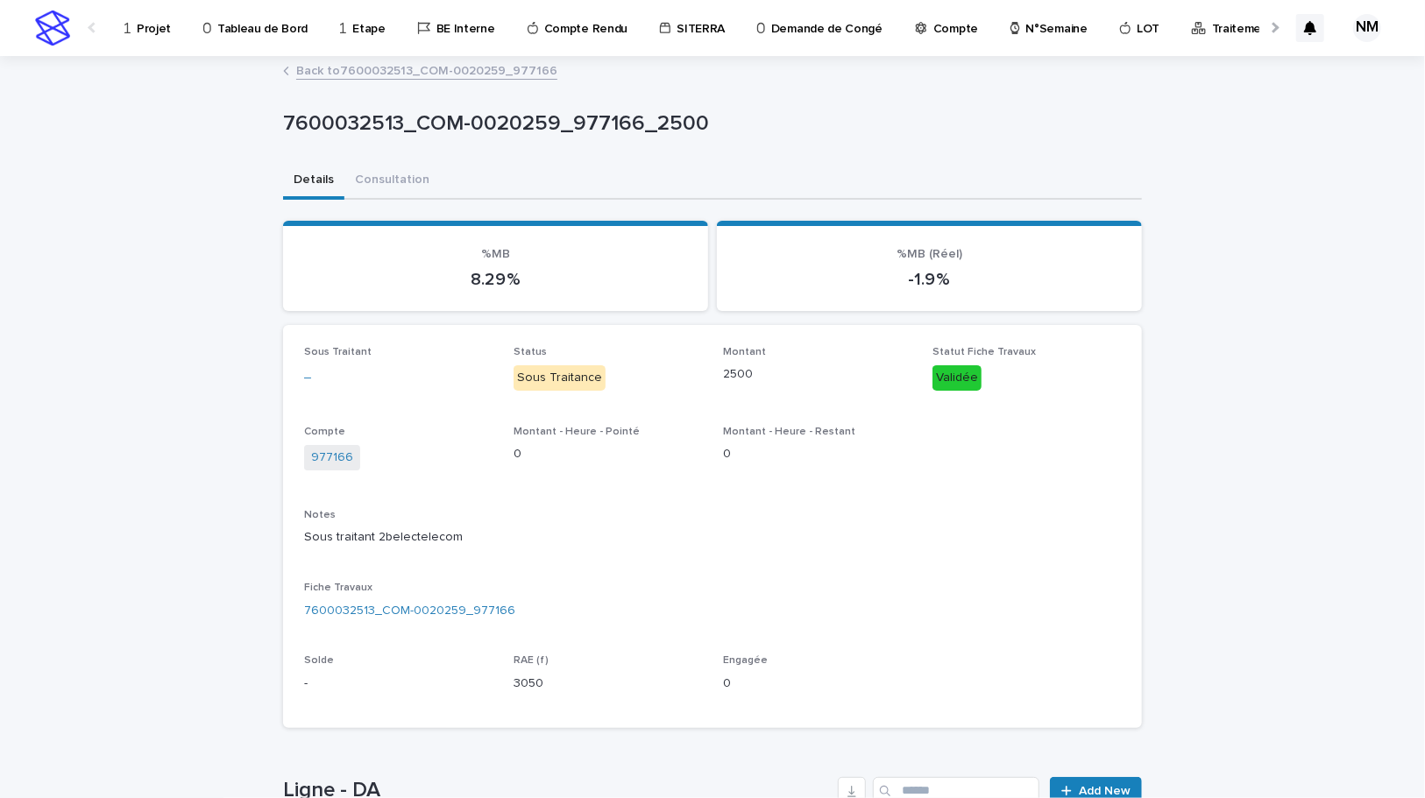
click at [334, 68] on link "Back to 7600032513_COM-0020259_977166" at bounding box center [426, 70] width 261 height 20
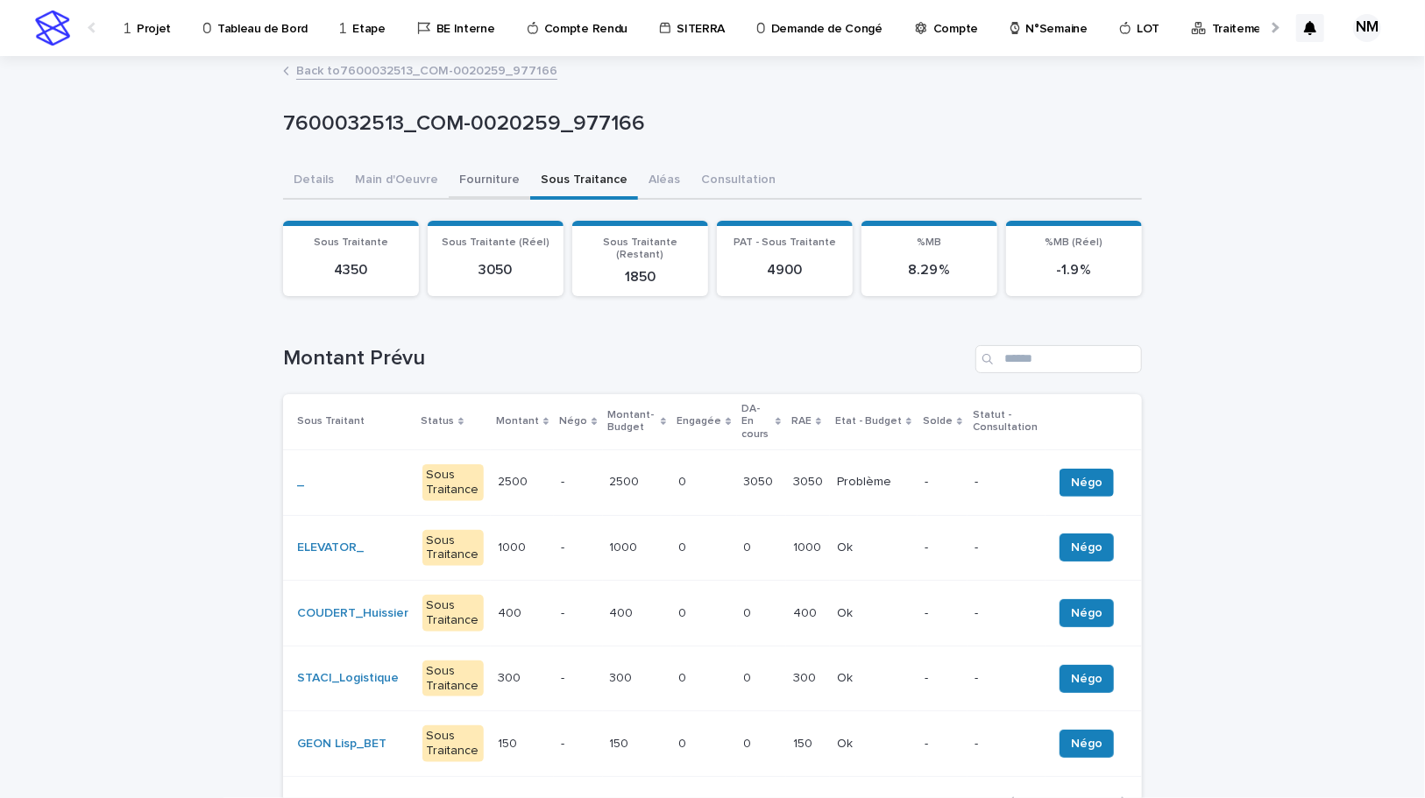
click at [464, 185] on button "Fourniture" at bounding box center [489, 181] width 81 height 37
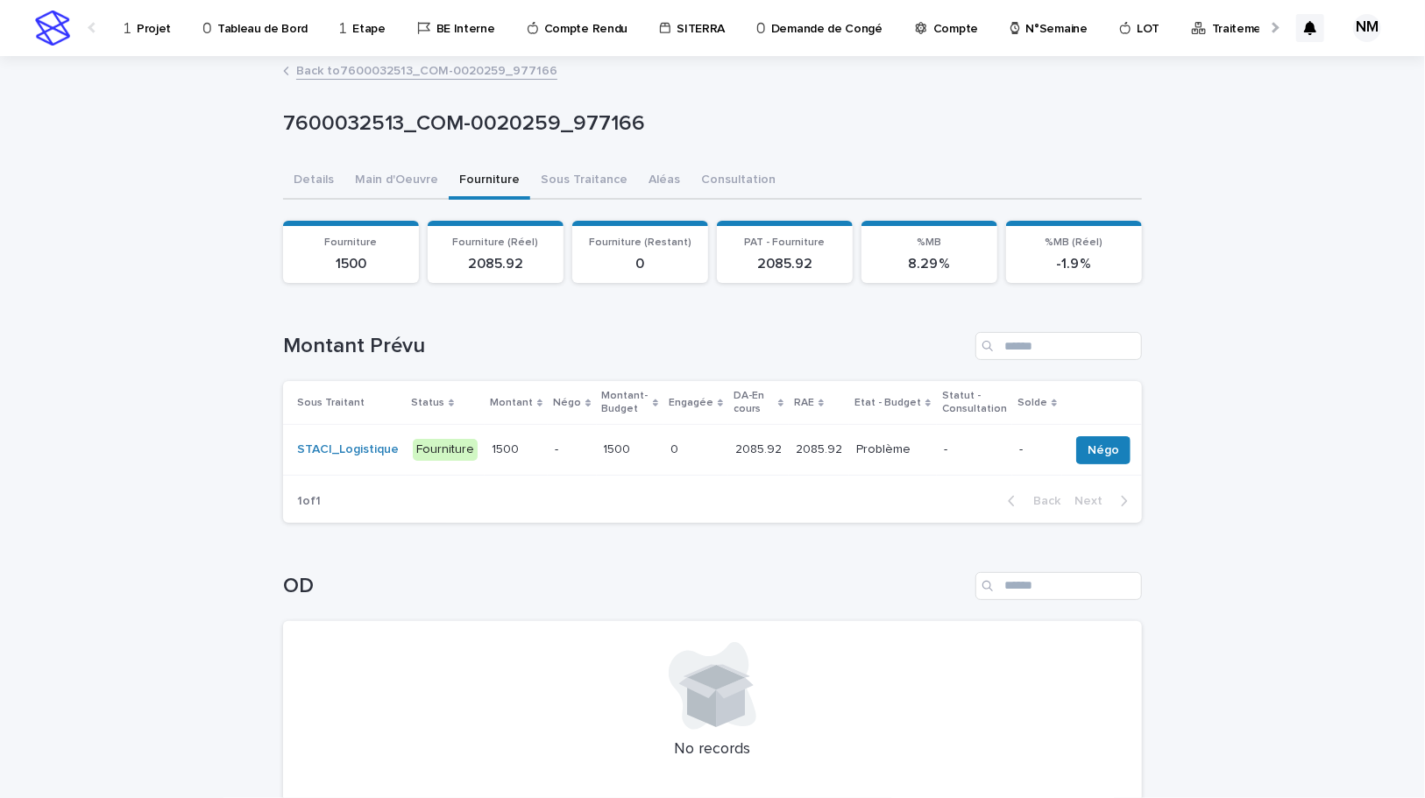
click at [728, 464] on td "2085.92 2085.92" at bounding box center [758, 450] width 60 height 51
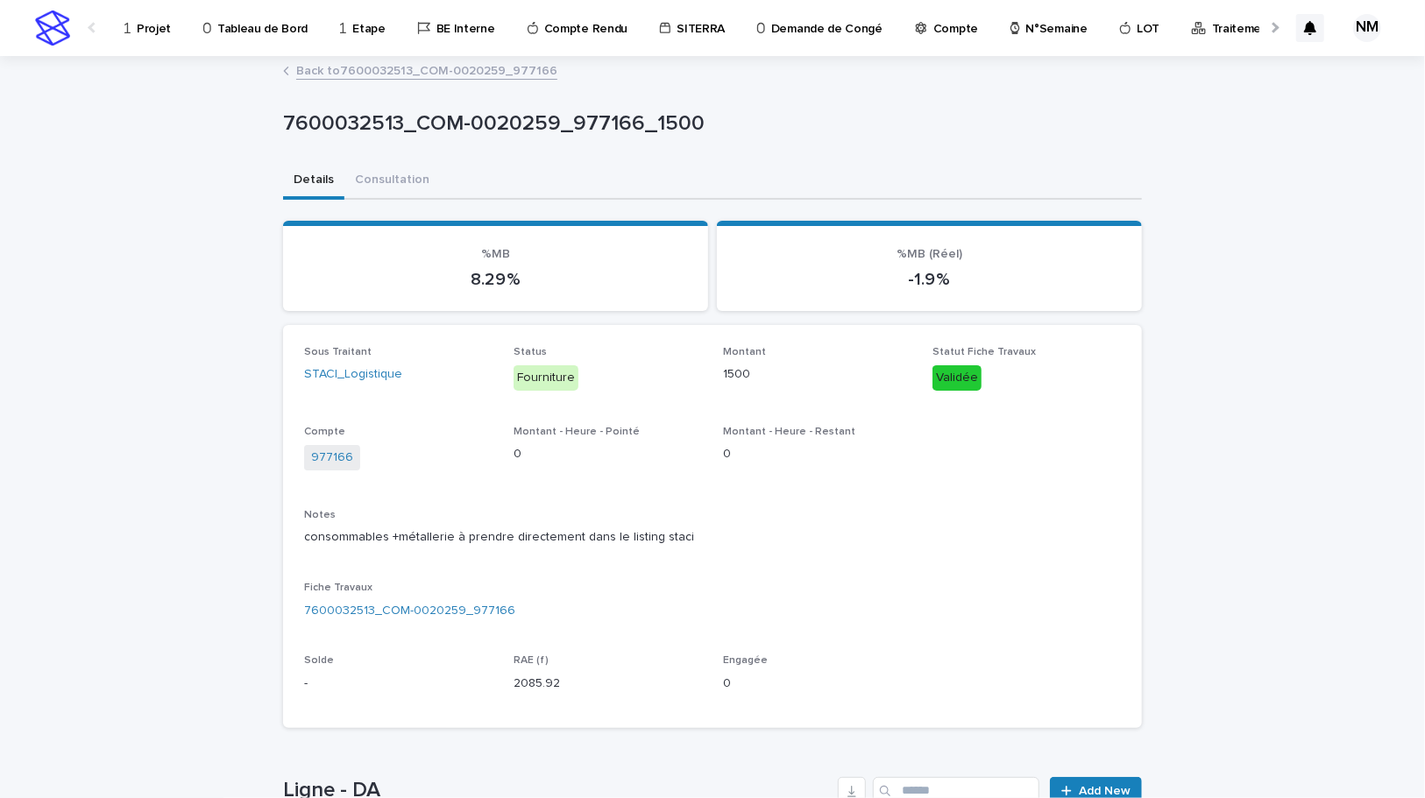
click at [355, 60] on link "Back to 7600032513_COM-0020259_977166" at bounding box center [426, 70] width 261 height 20
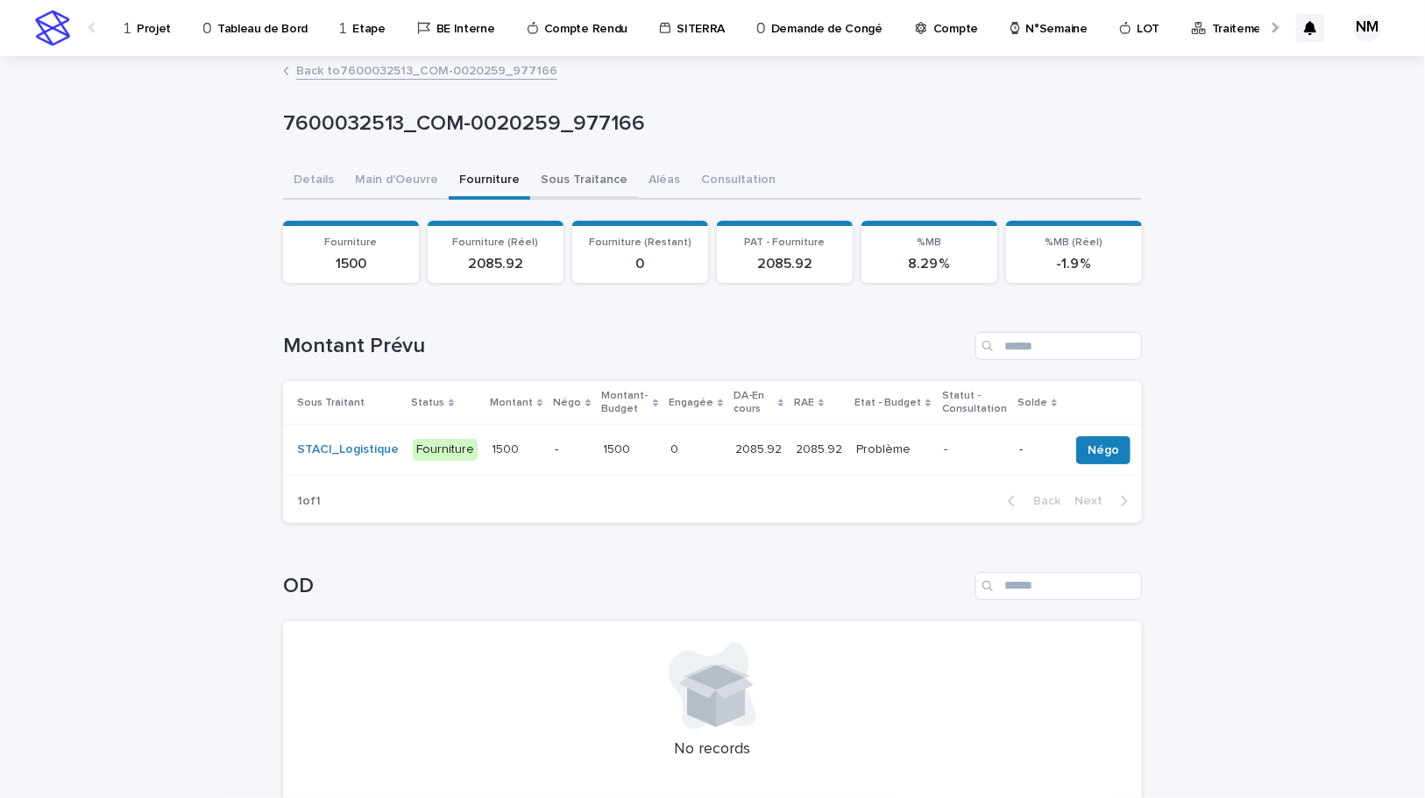
click at [547, 166] on button "Sous Traitance" at bounding box center [584, 181] width 108 height 37
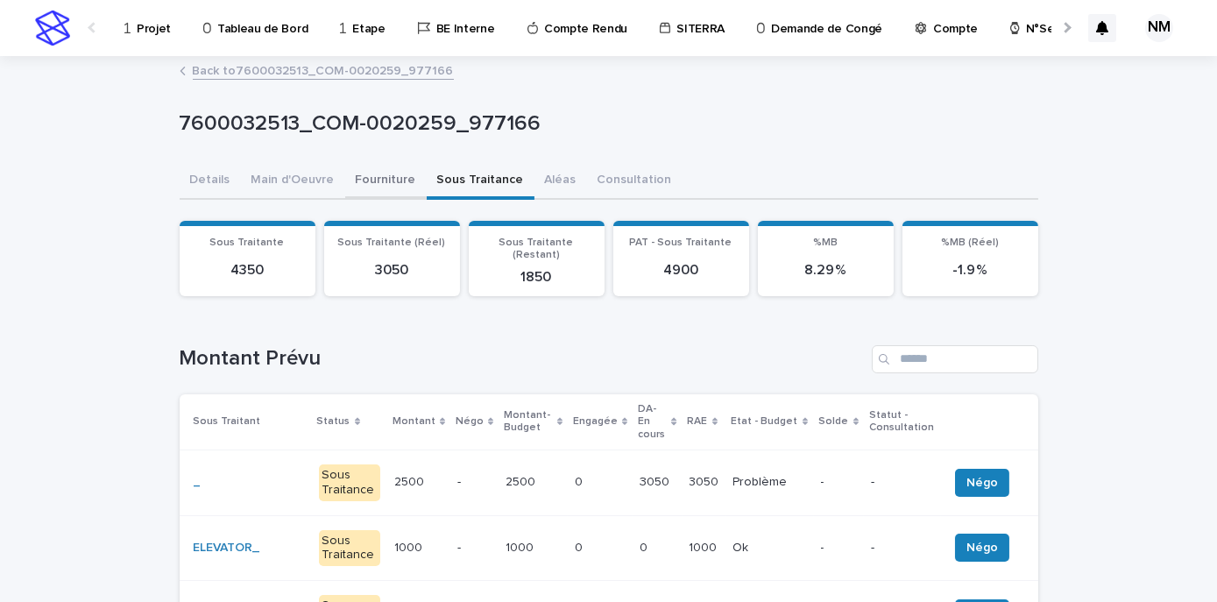
click at [347, 186] on button "Fourniture" at bounding box center [385, 181] width 81 height 37
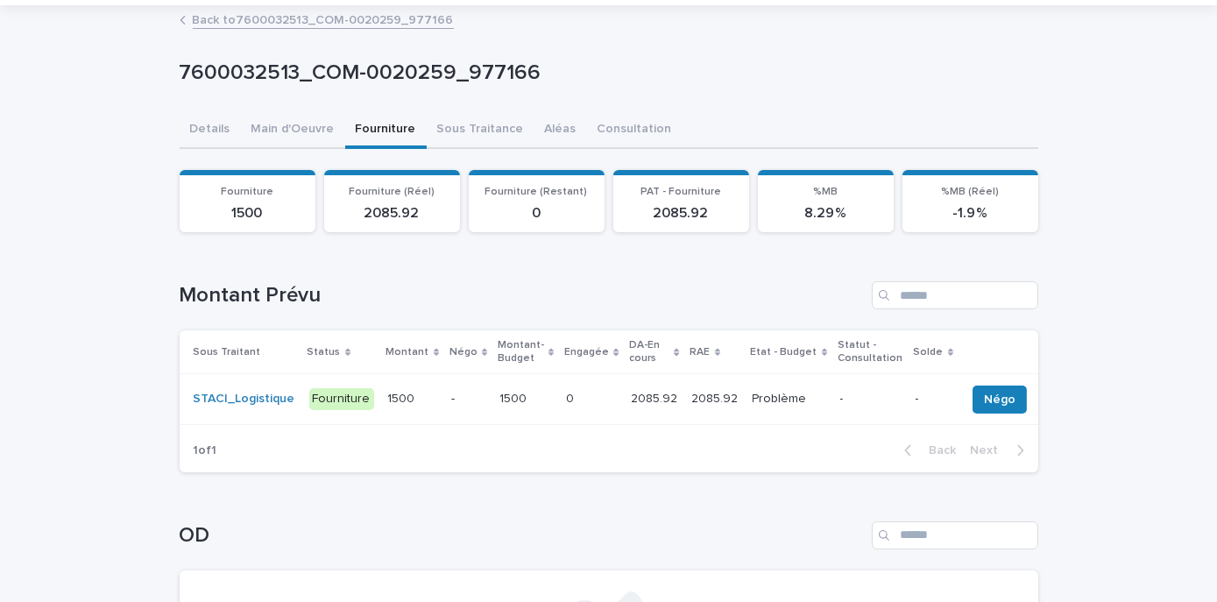
scroll to position [79, 0]
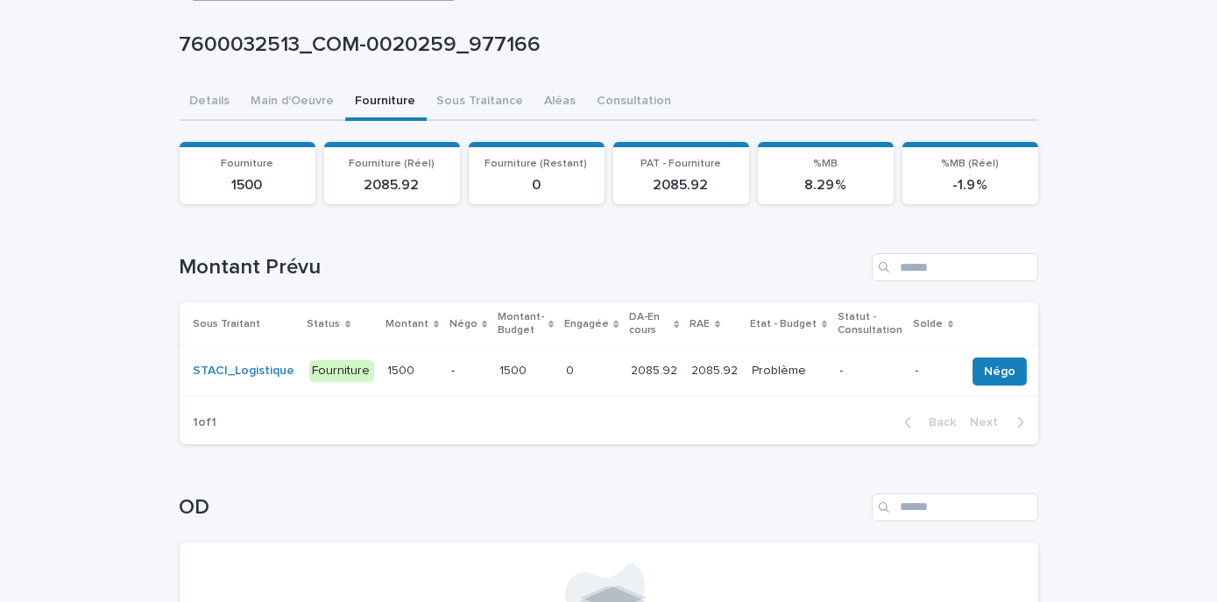
click at [578, 385] on td "0 0" at bounding box center [591, 371] width 65 height 51
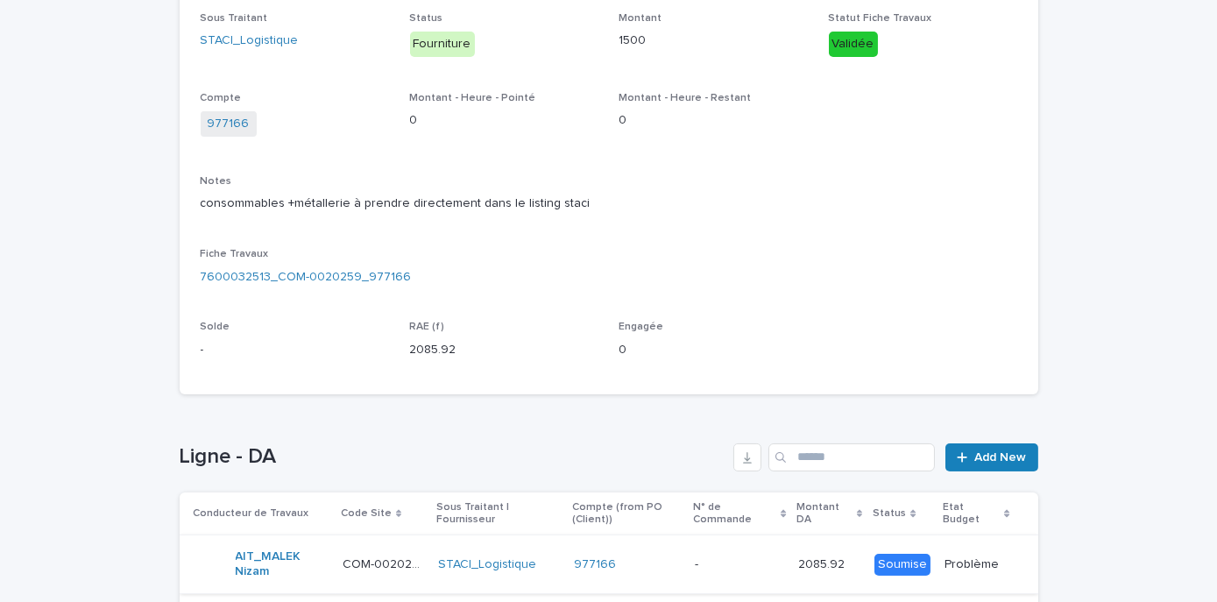
scroll to position [472, 0]
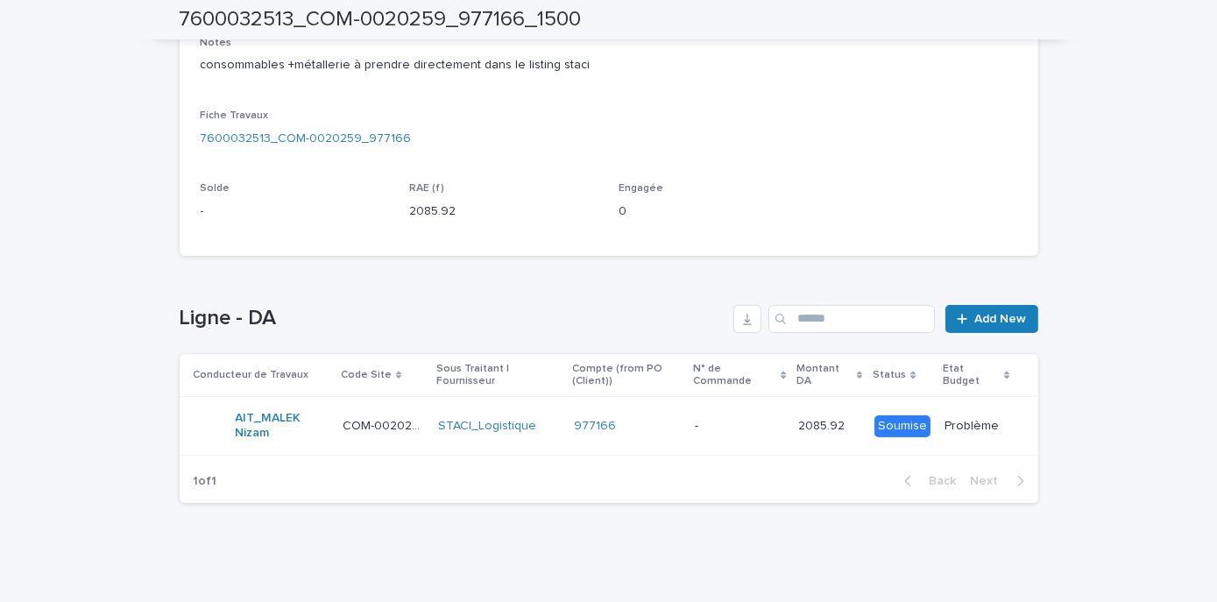
click at [747, 421] on p at bounding box center [740, 426] width 90 height 15
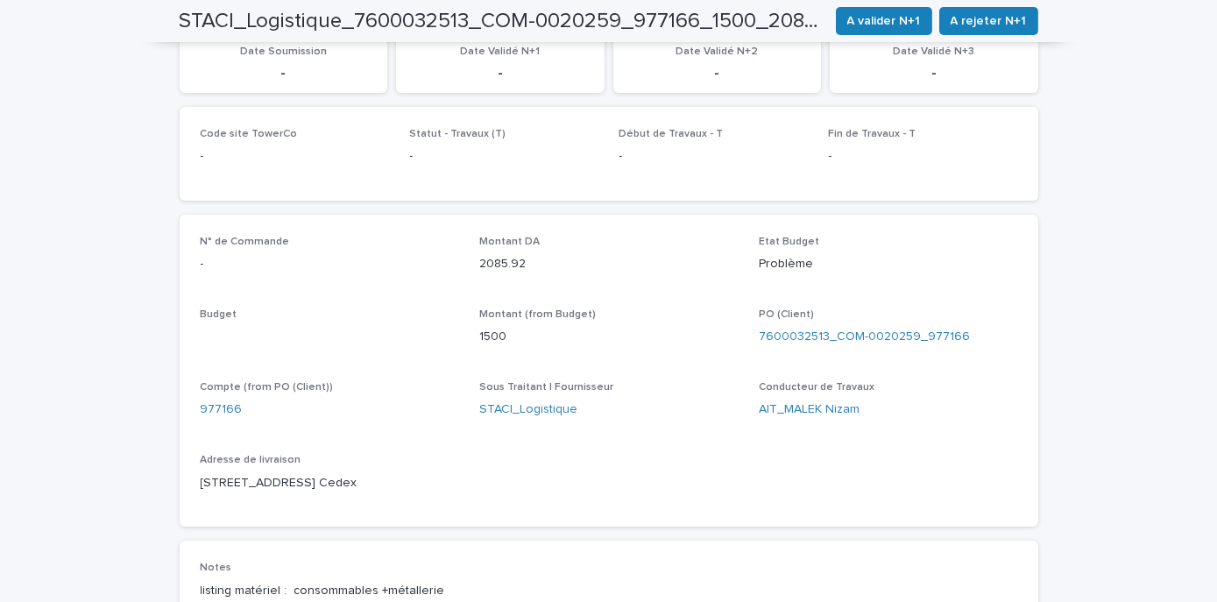
scroll to position [474, 0]
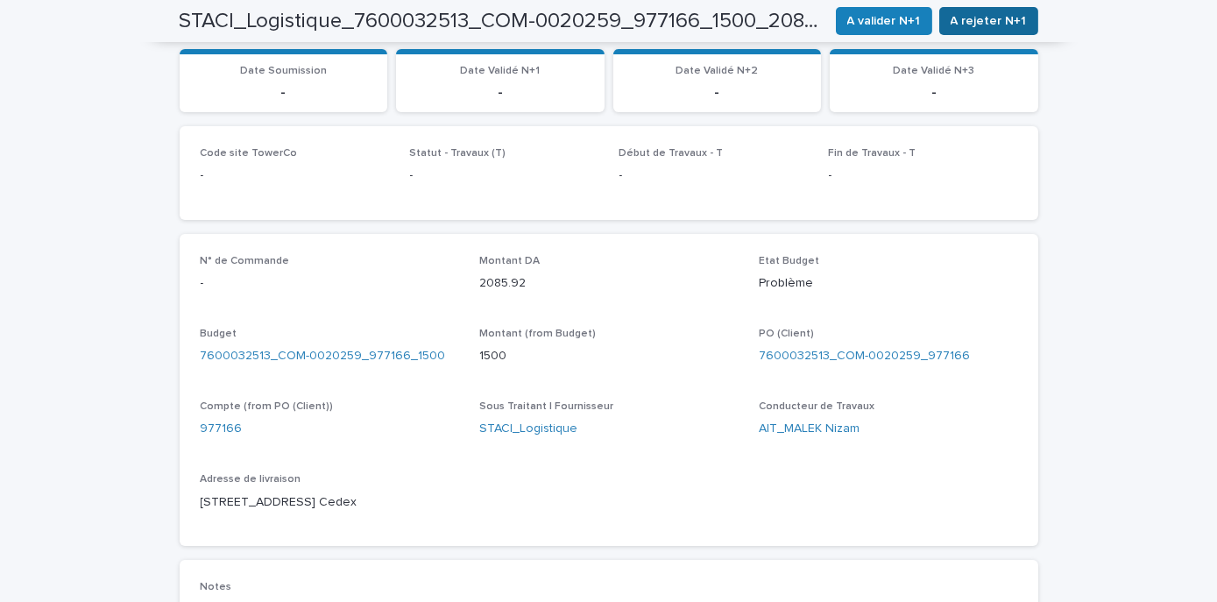
click at [998, 22] on span "A rejeter N+1" at bounding box center [989, 21] width 76 height 18
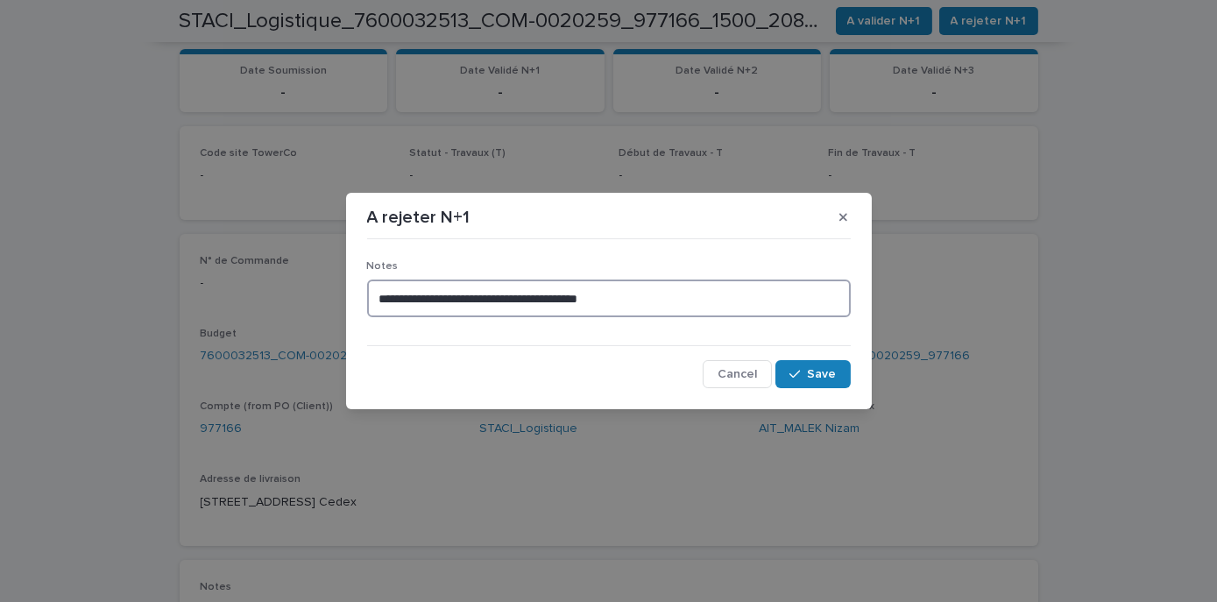
click at [627, 295] on textarea "**********" at bounding box center [609, 298] width 484 height 37
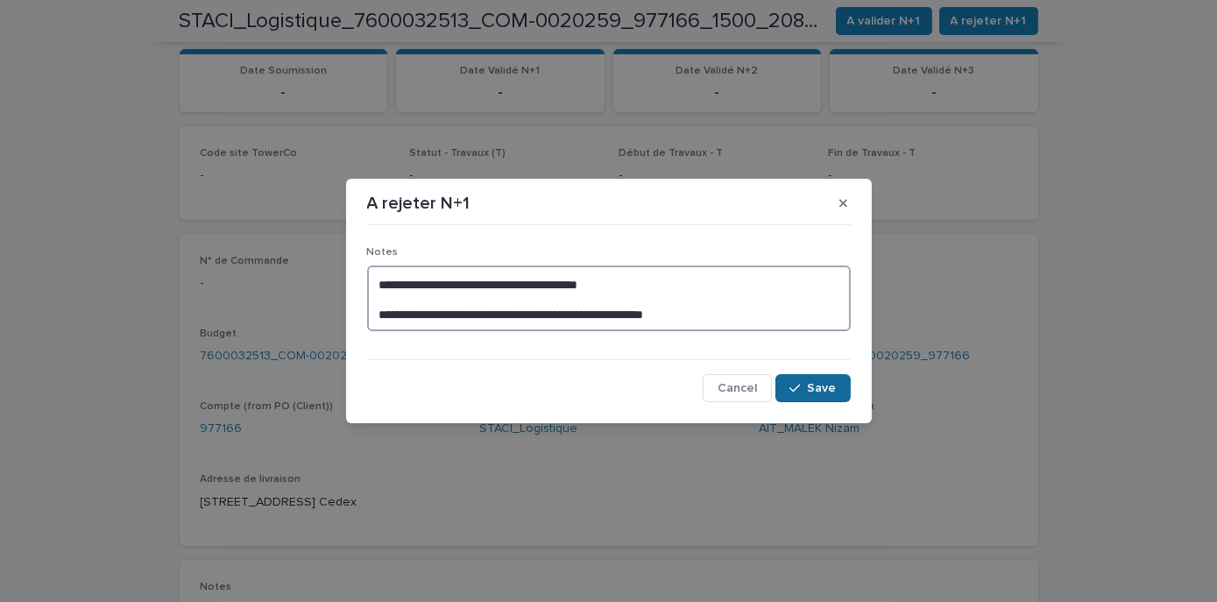
type textarea "**********"
click at [829, 389] on span "Save" at bounding box center [822, 388] width 29 height 12
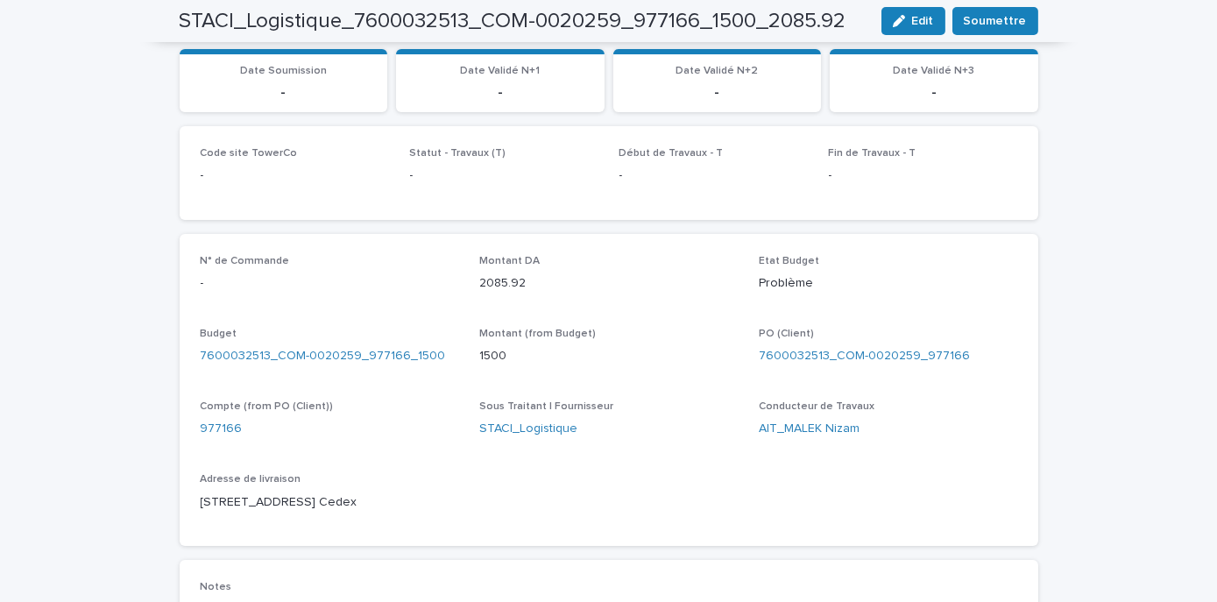
scroll to position [492, 0]
